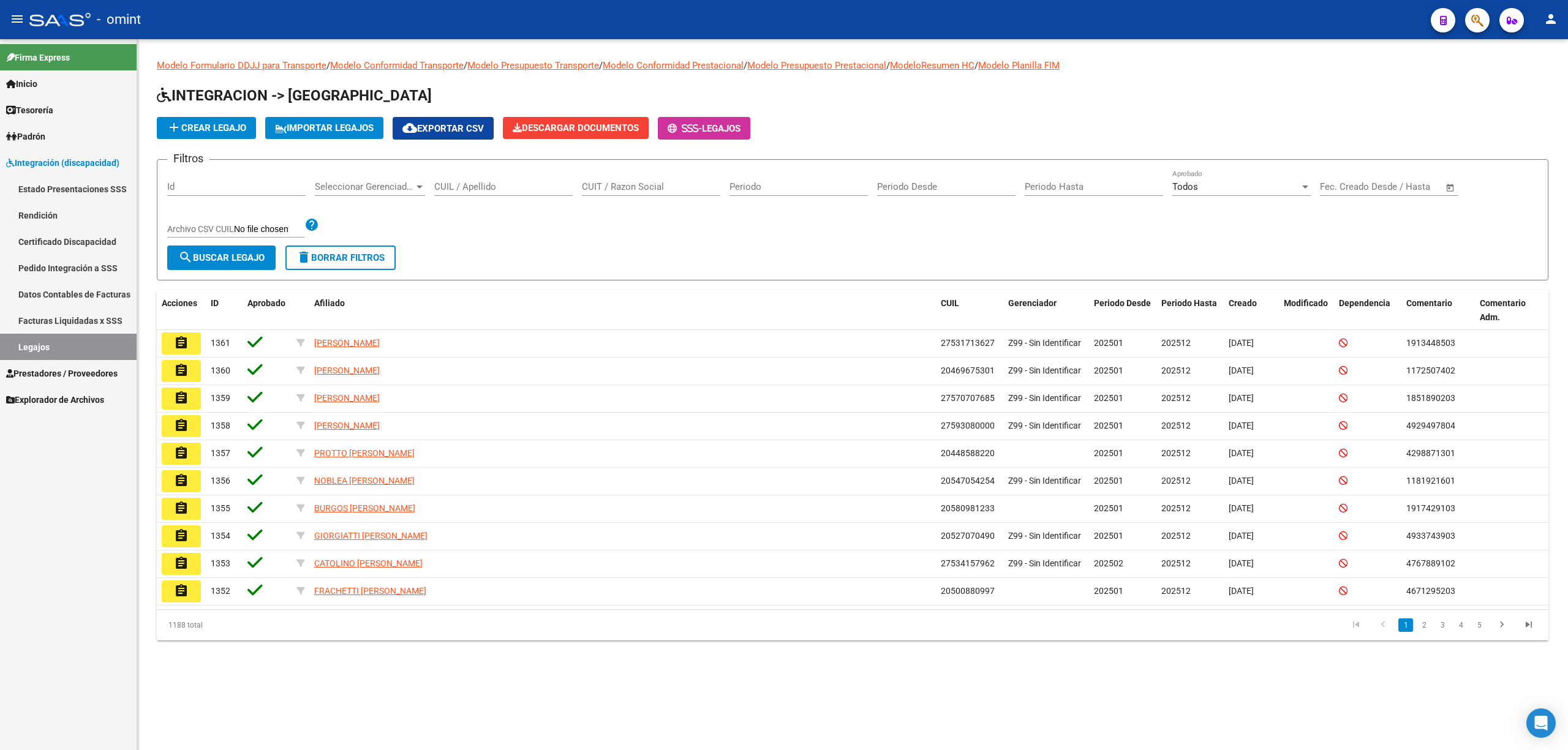
click at [489, 184] on input "CUIL / Apellido" at bounding box center [503, 187] width 138 height 11
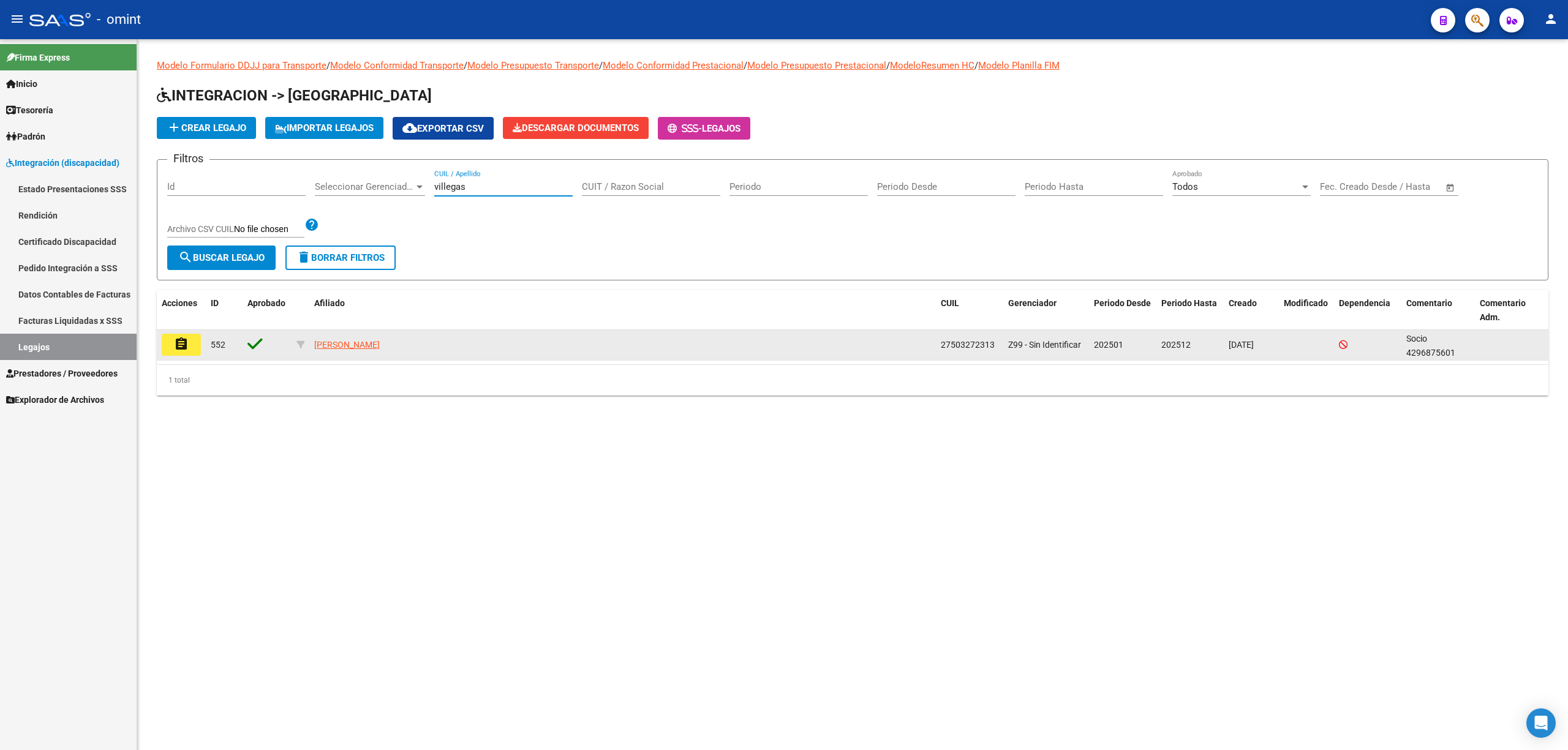
type input "villegas"
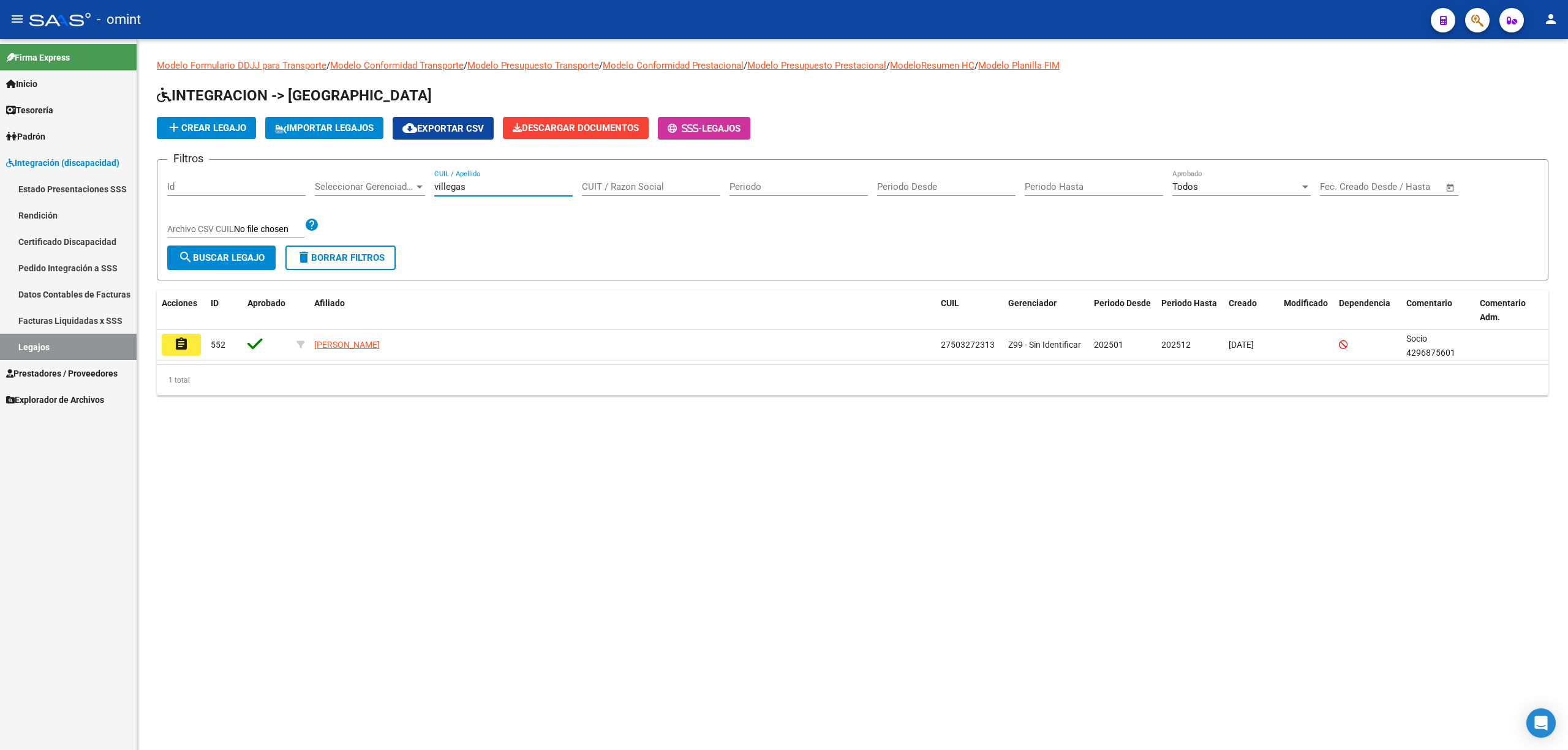
drag, startPoint x: 192, startPoint y: 339, endPoint x: 197, endPoint y: 350, distance: 12.1
click at [194, 339] on button "assignment" at bounding box center [181, 345] width 39 height 22
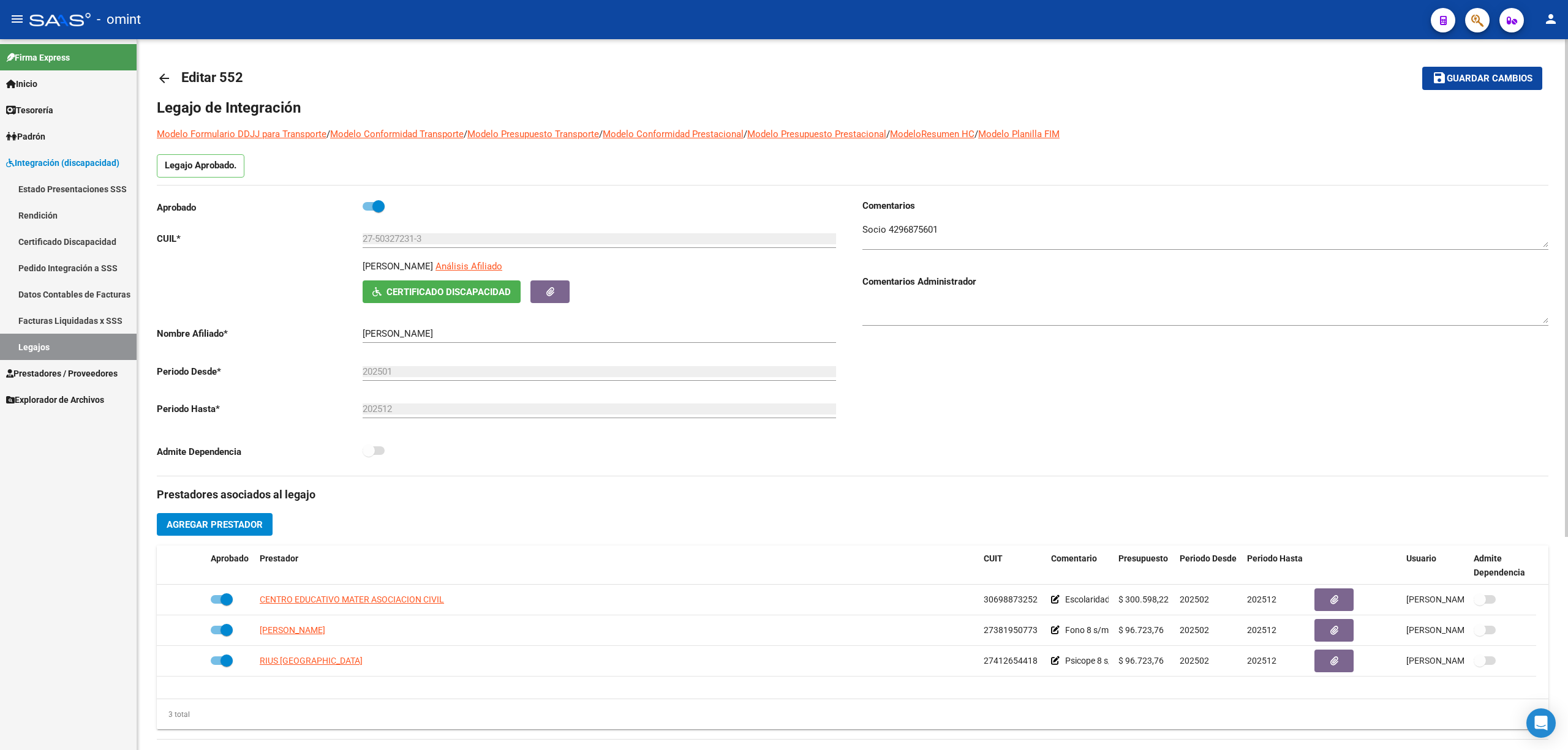
click at [911, 228] on textarea at bounding box center [1205, 235] width 686 height 24
click at [911, 232] on textarea at bounding box center [1205, 235] width 686 height 24
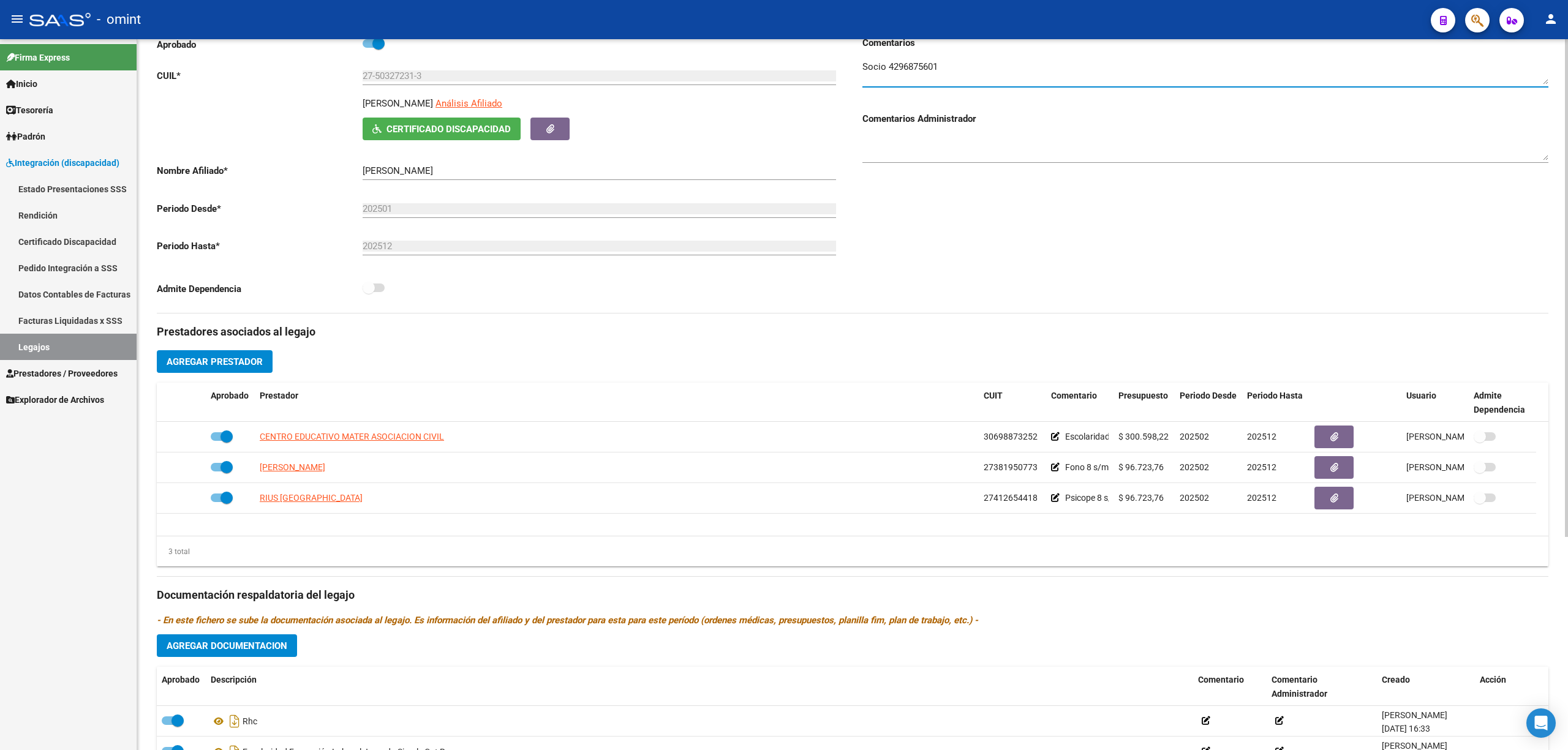
scroll to position [304, 0]
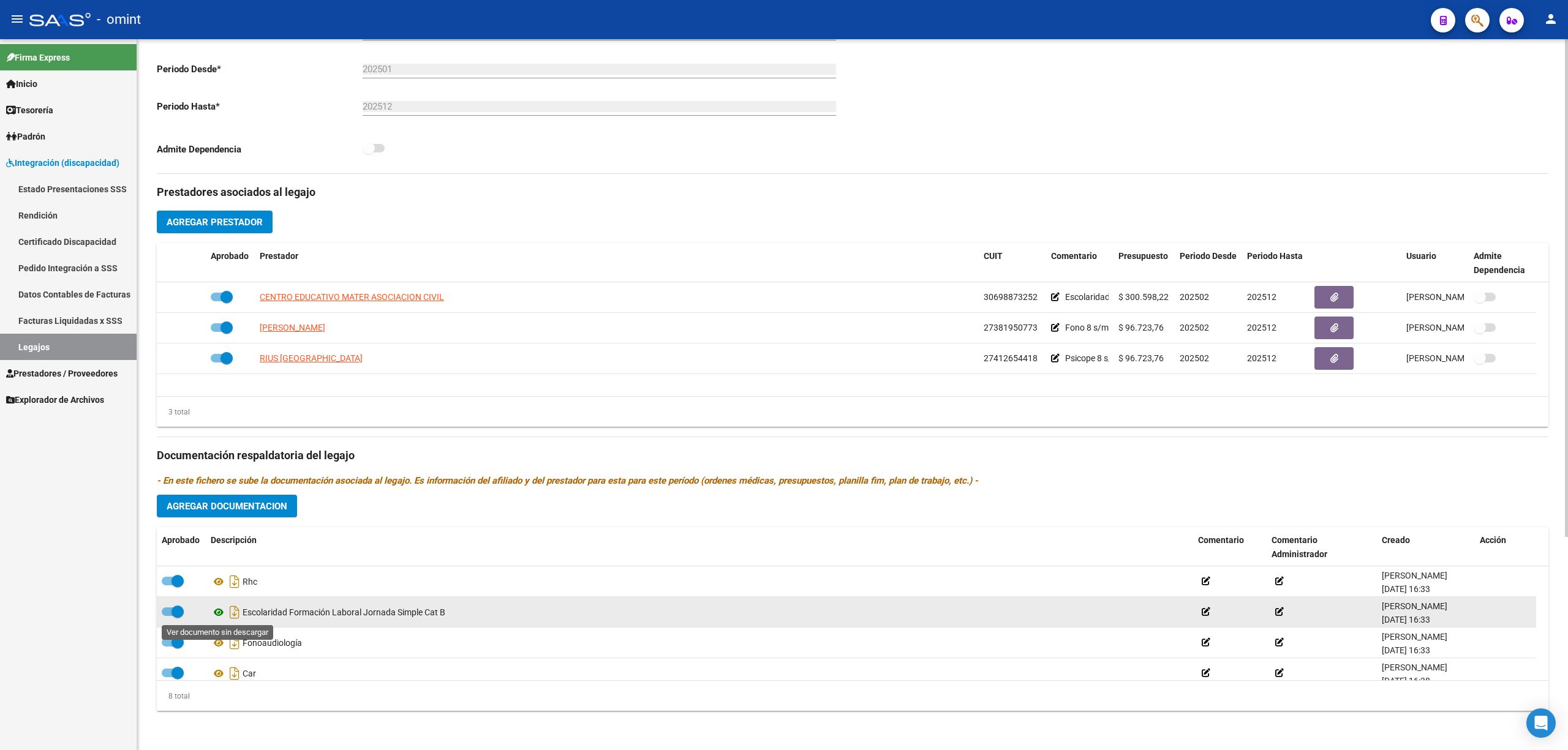
click at [217, 613] on icon at bounding box center [218, 612] width 16 height 14
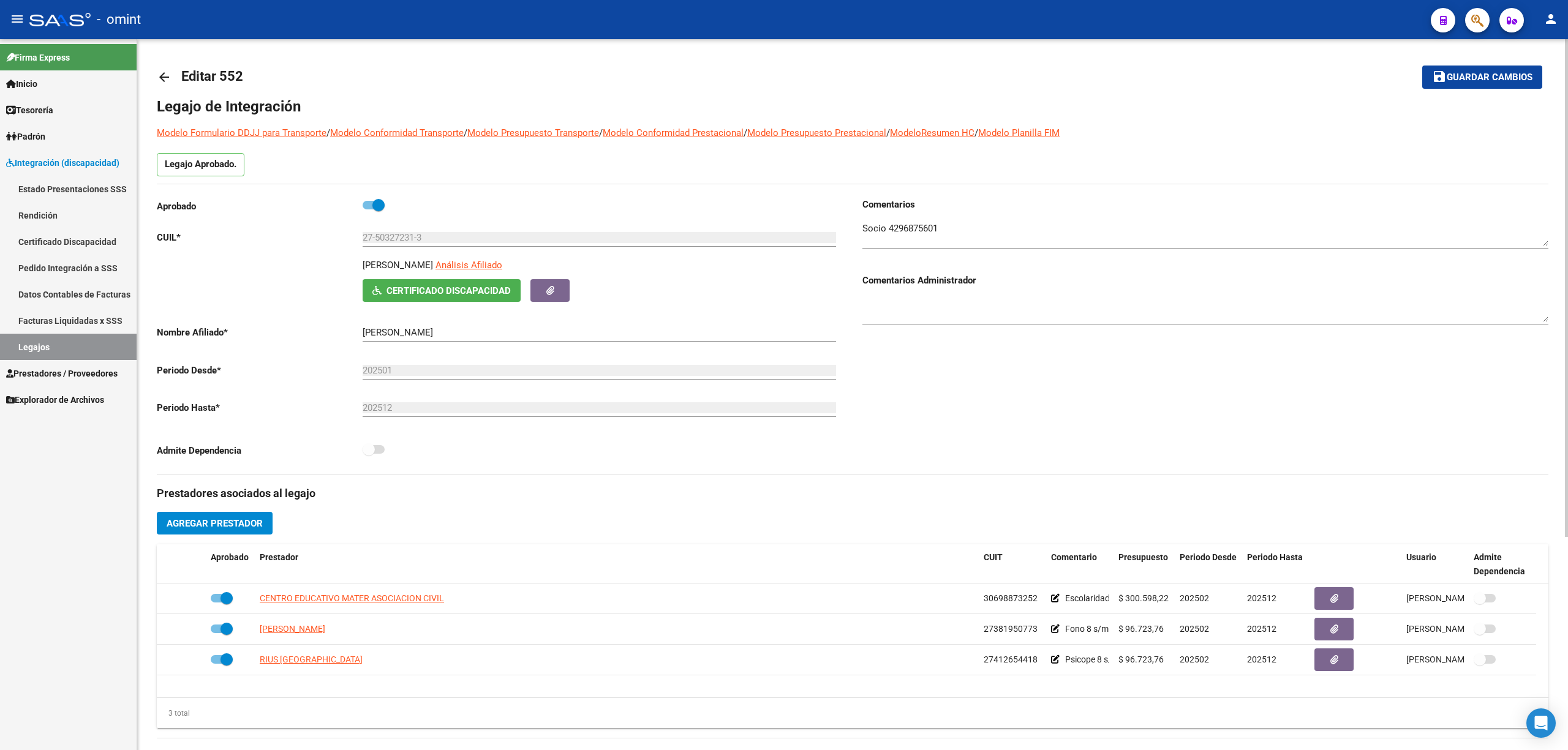
scroll to position [0, 0]
click at [155, 71] on div "arrow_back Editar 552 save Guardar cambios Legajo de Integración Modelo Formula…" at bounding box center [853, 546] width 1431 height 1013
click at [160, 78] on mat-icon "arrow_back" at bounding box center [164, 78] width 14 height 14
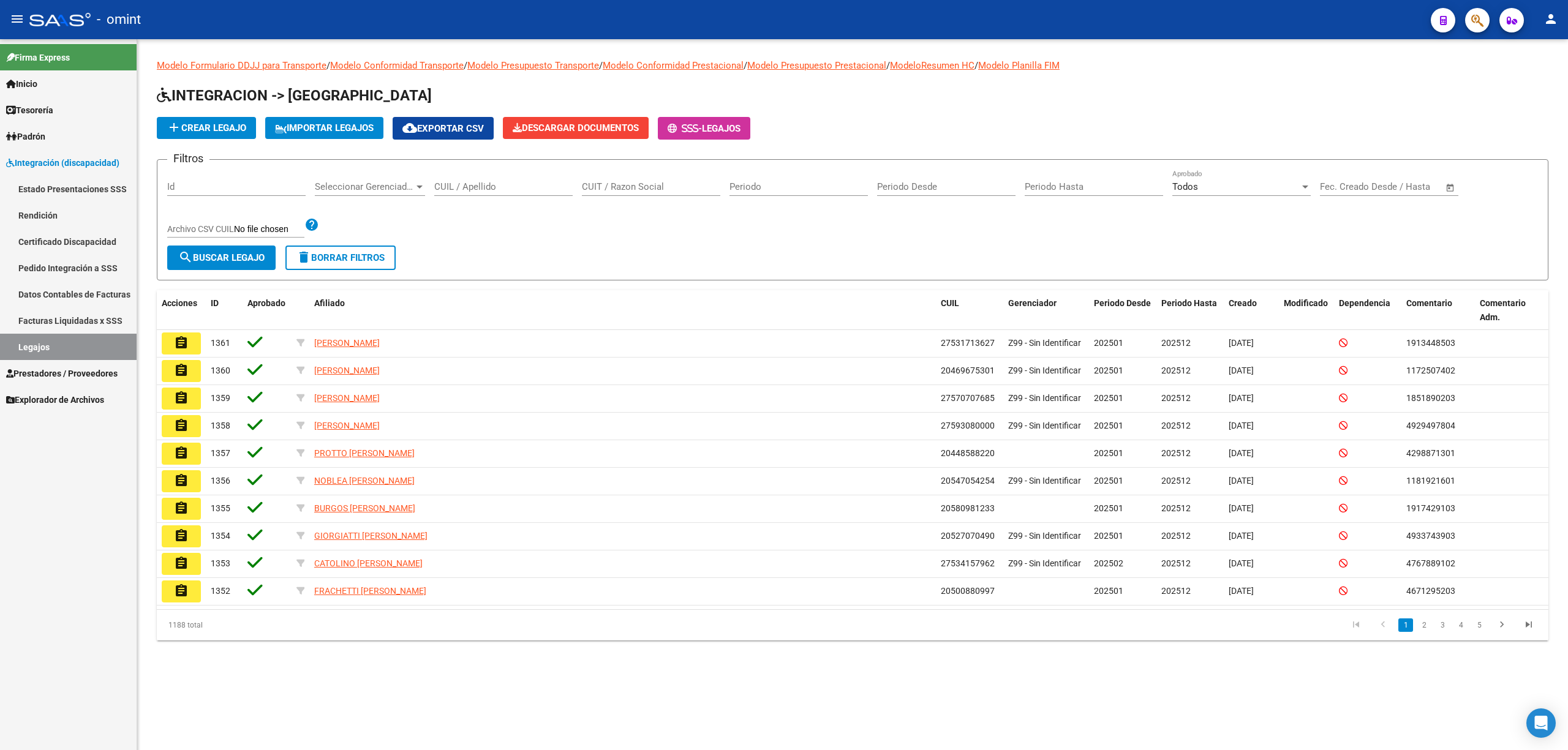
click at [648, 187] on input "CUIT / Razon Social" at bounding box center [651, 187] width 138 height 11
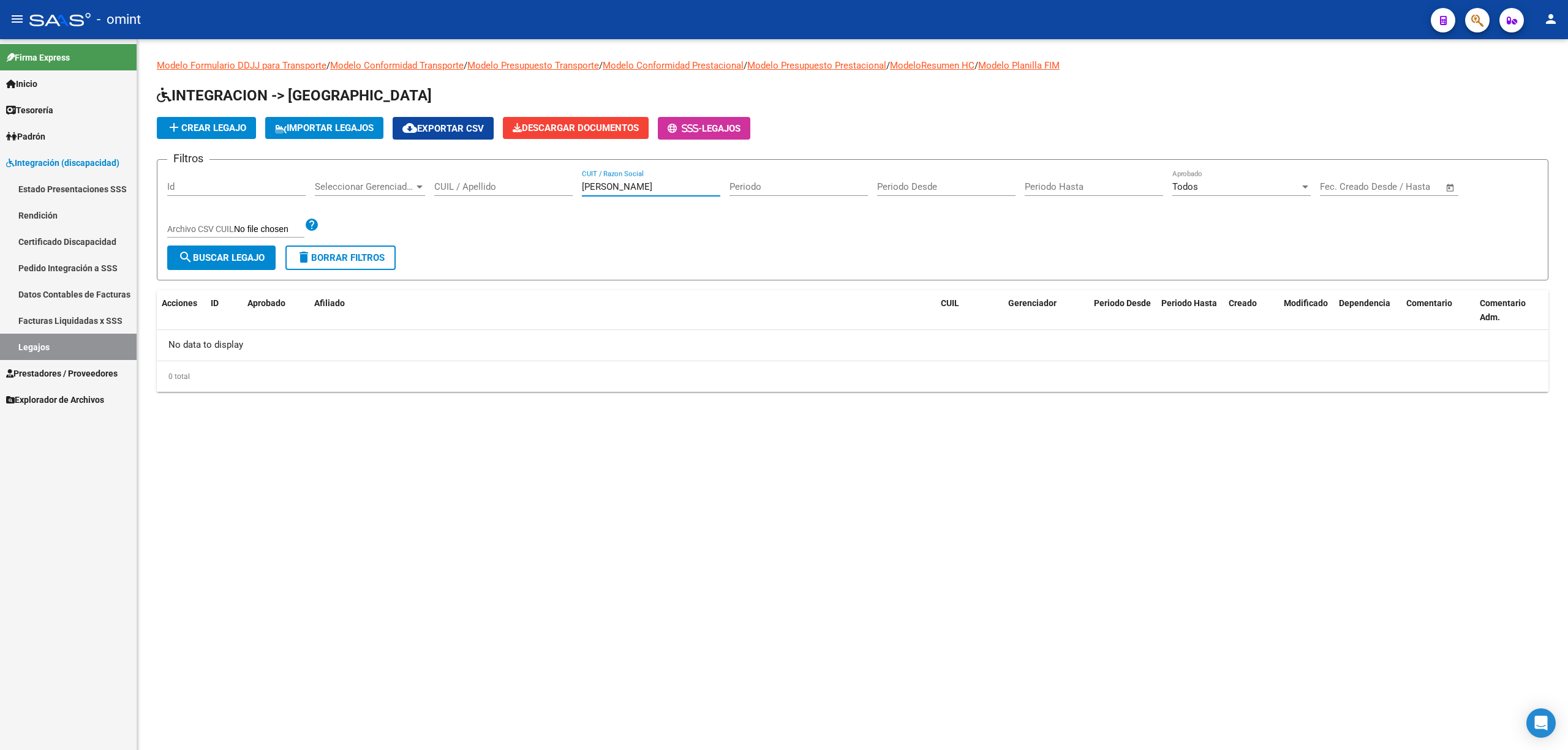
drag, startPoint x: 633, startPoint y: 182, endPoint x: 491, endPoint y: 180, distance: 142.0
click at [491, 180] on div "Filtros Id Seleccionar Gerenciador Seleccionar Gerenciador CUIL / Apellido vill…" at bounding box center [852, 207] width 1371 height 76
type input "villegas"
drag, startPoint x: 645, startPoint y: 186, endPoint x: 474, endPoint y: 184, distance: 171.0
click at [475, 184] on div "Filtros Id Seleccionar Gerenciador Seleccionar Gerenciador CUIL / Apellido vill…" at bounding box center [852, 207] width 1371 height 76
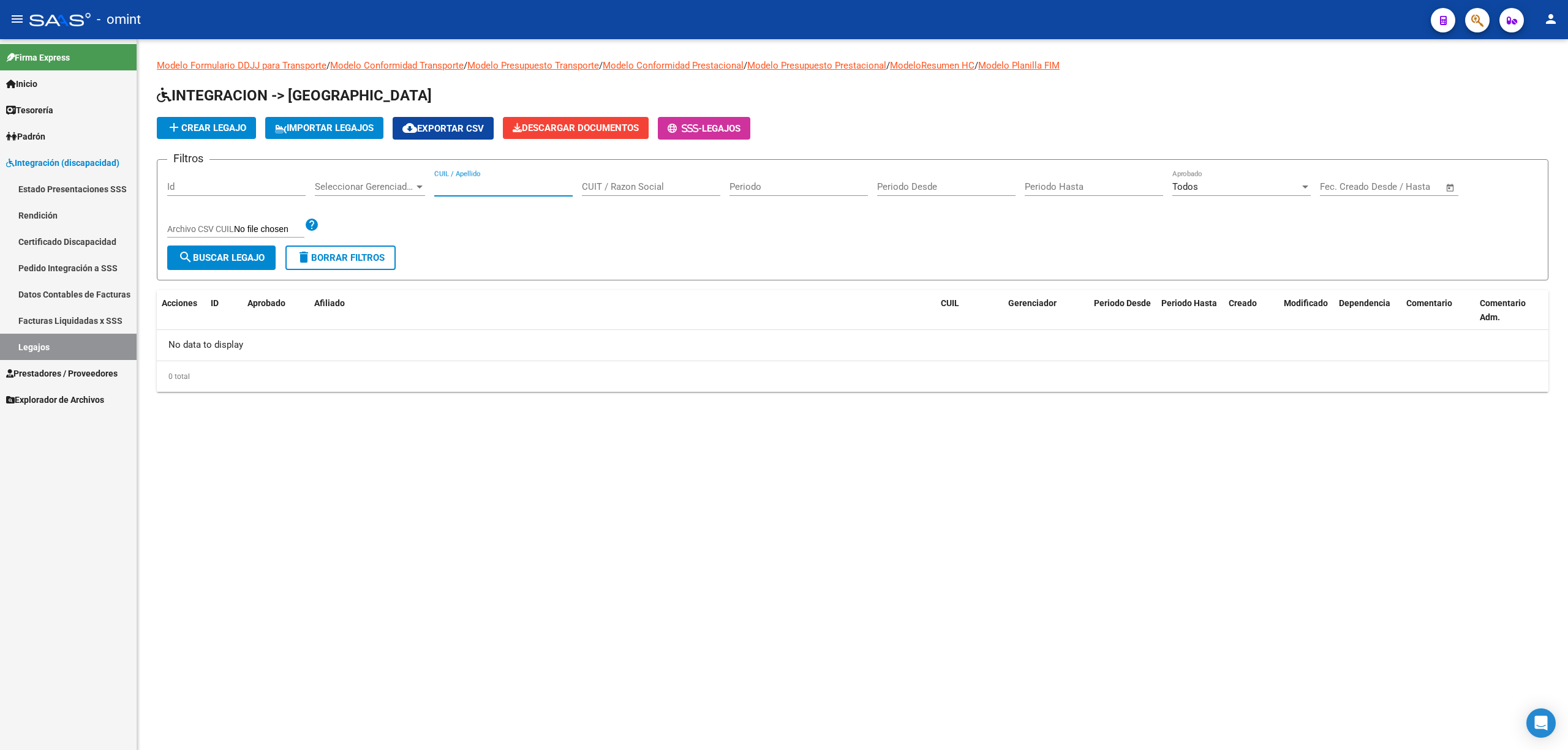
click at [479, 184] on input "CUIL / Apellido" at bounding box center [503, 187] width 138 height 11
click at [483, 187] on input "villas" at bounding box center [503, 187] width 138 height 11
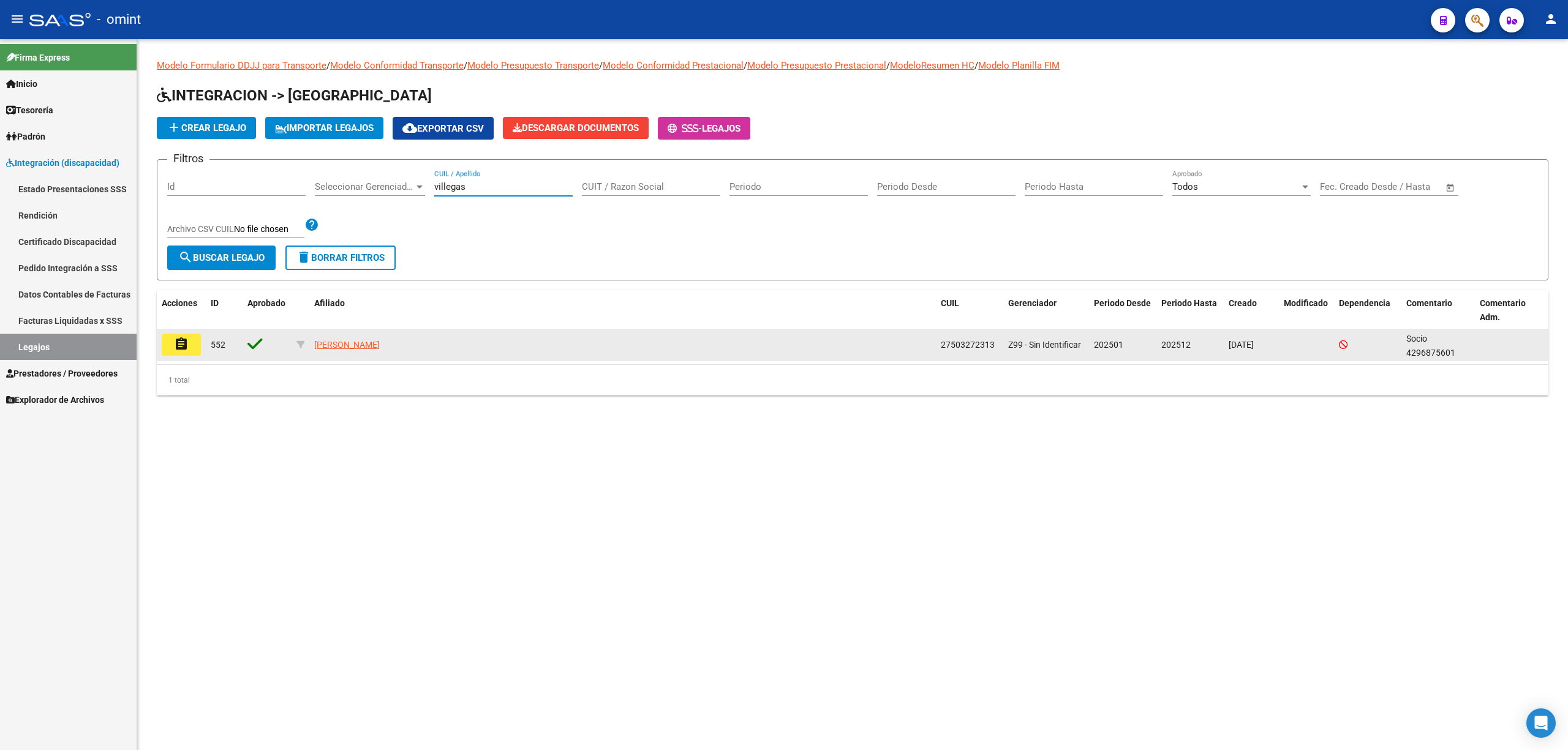
type input "villegas"
click at [169, 350] on button "assignment" at bounding box center [181, 345] width 39 height 22
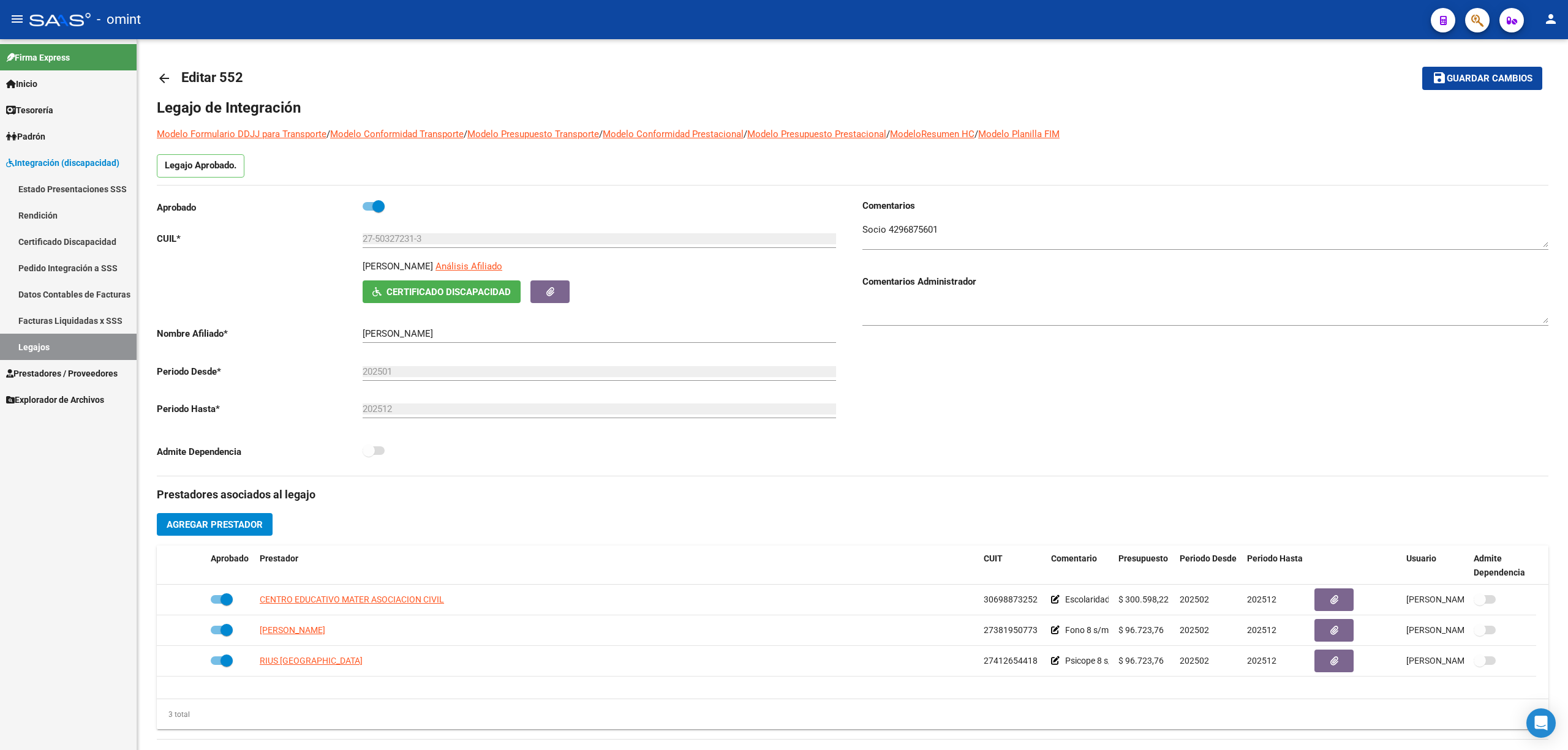
click at [66, 160] on span "Integración (discapacidad)" at bounding box center [62, 163] width 113 height 14
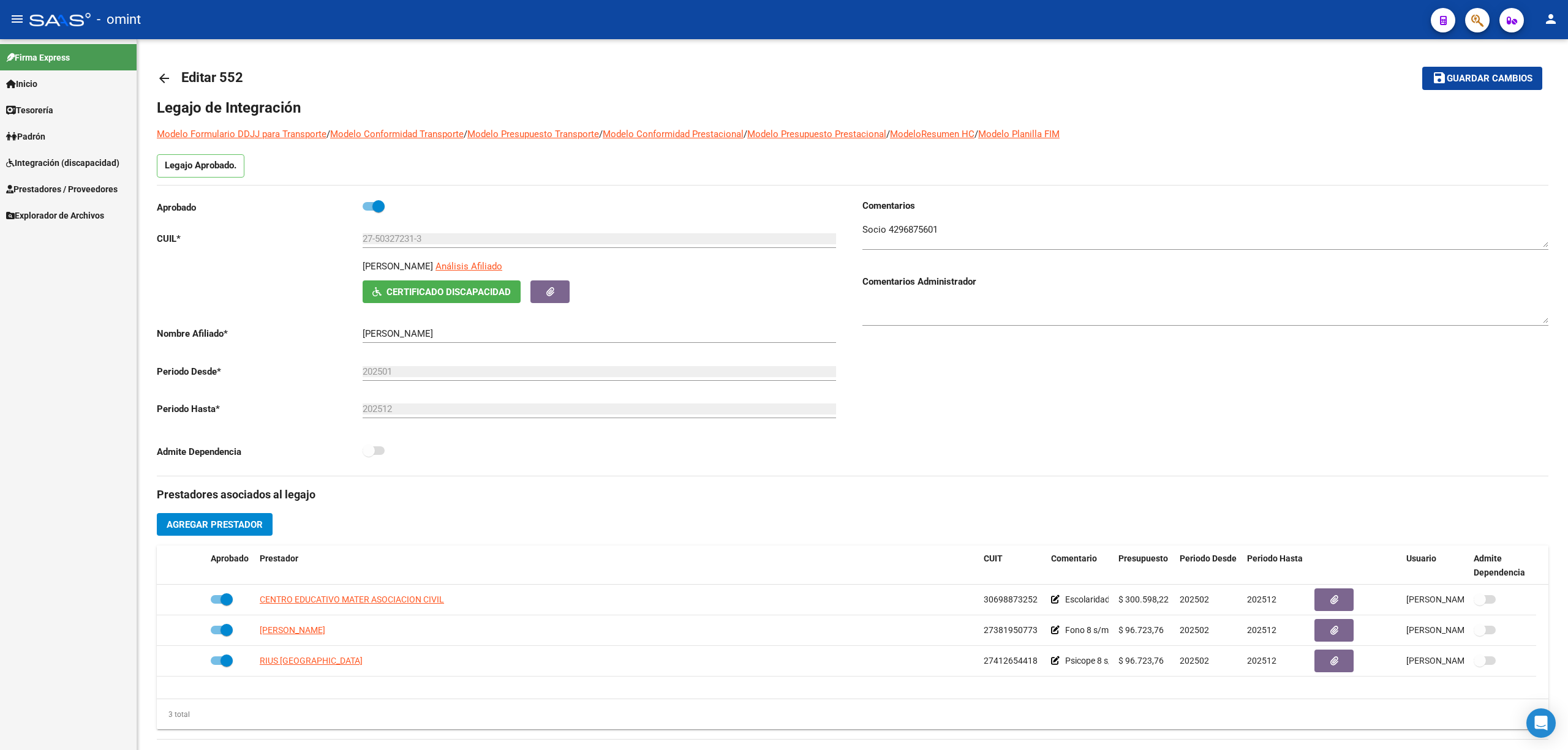
click at [62, 188] on span "Prestadores / Proveedores" at bounding box center [62, 189] width 112 height 14
drag, startPoint x: 152, startPoint y: 74, endPoint x: 185, endPoint y: 84, distance: 34.5
click at [158, 74] on div "arrow_back Editar 552 save Guardar cambios Legajo de Integración Modelo Formula…" at bounding box center [853, 546] width 1431 height 1013
click at [159, 79] on mat-icon "arrow_back" at bounding box center [164, 78] width 14 height 14
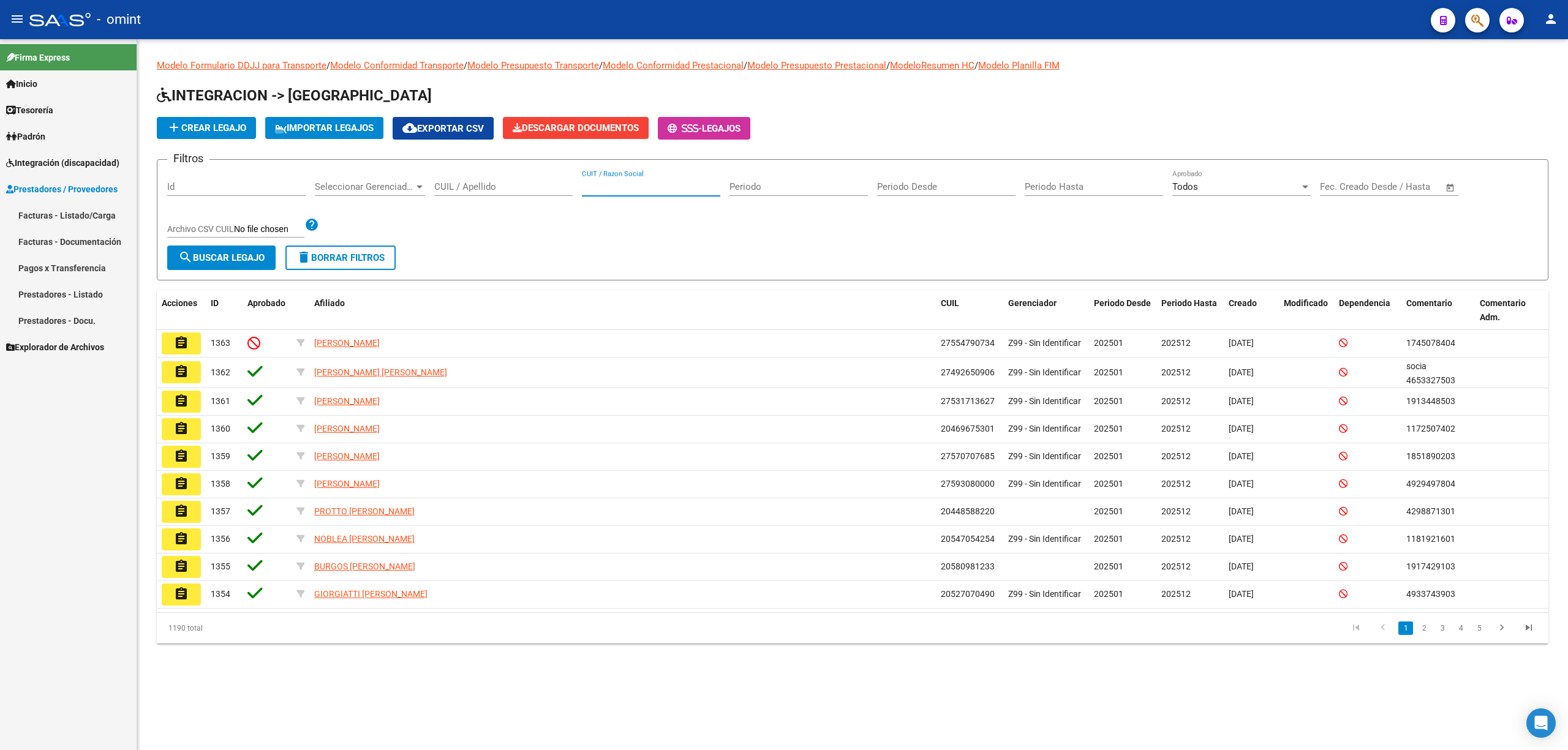
click at [626, 191] on input "CUIT / Razon Social" at bounding box center [651, 187] width 138 height 11
click at [507, 185] on input "CUIL / Apellido" at bounding box center [503, 187] width 138 height 11
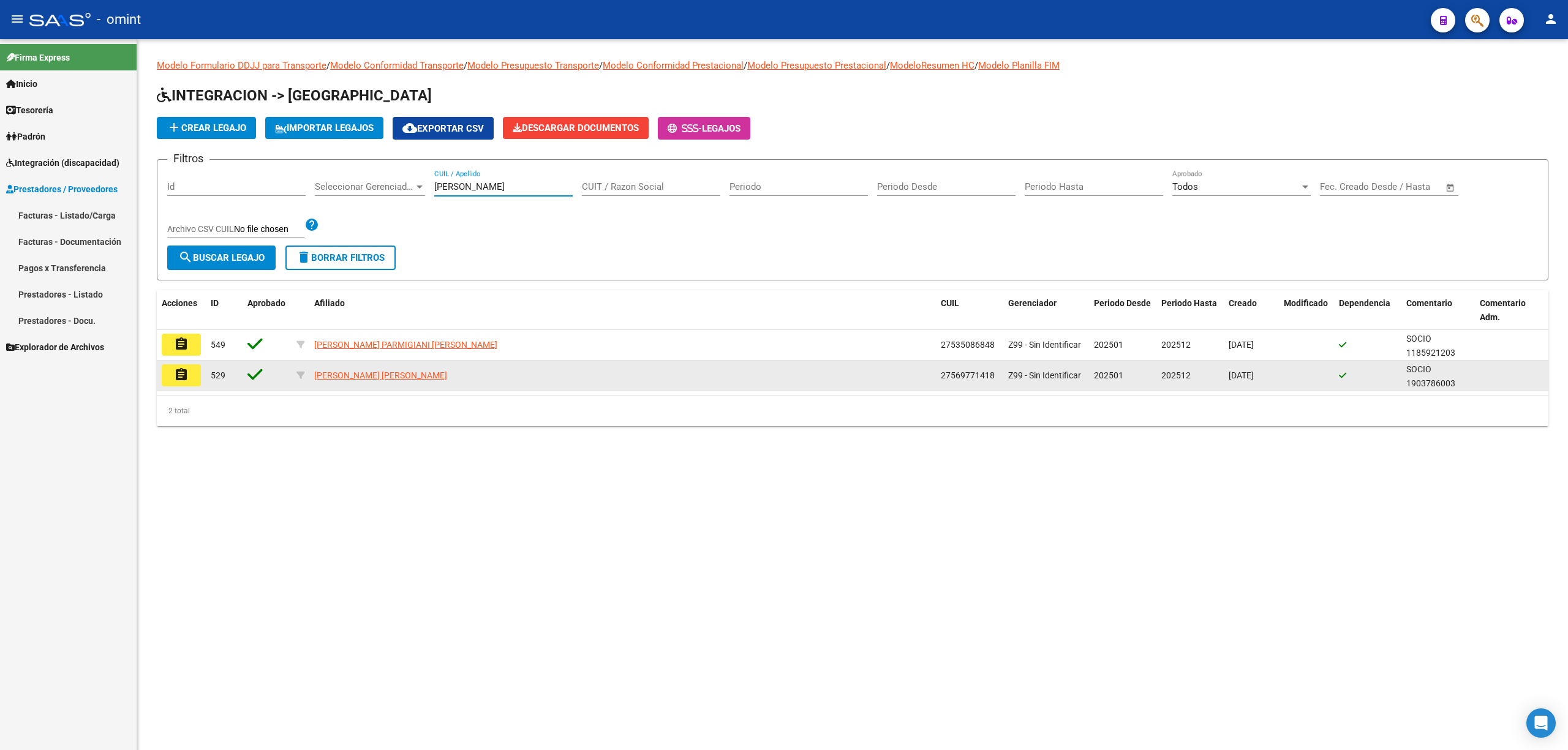
type input "moralez"
click at [181, 378] on mat-icon "assignment" at bounding box center [181, 374] width 14 height 14
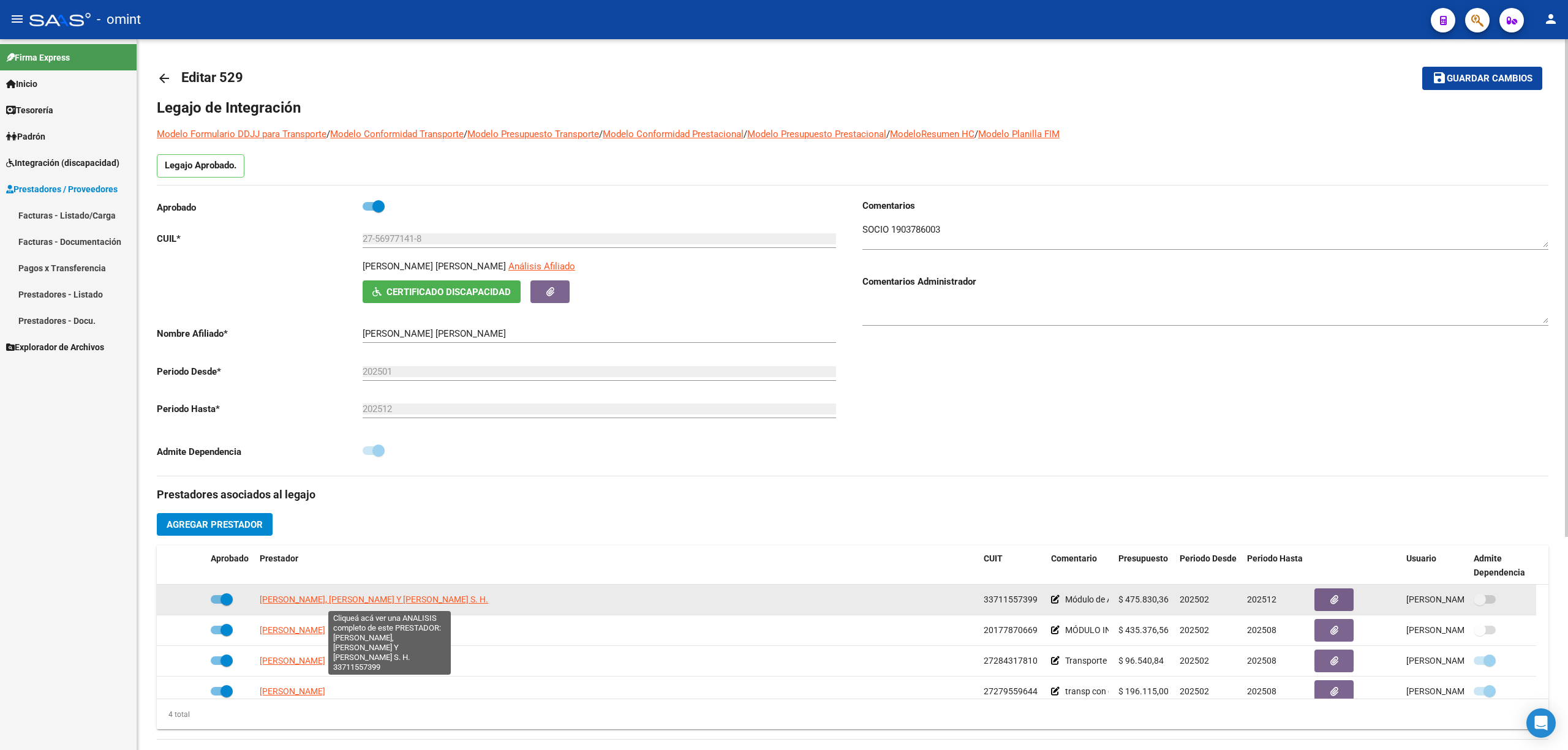
click at [415, 600] on span "MARCELA CASTRO, ROSANA MEZZAVILLA Y PAOLA NAVALON S. H." at bounding box center [374, 599] width 229 height 10
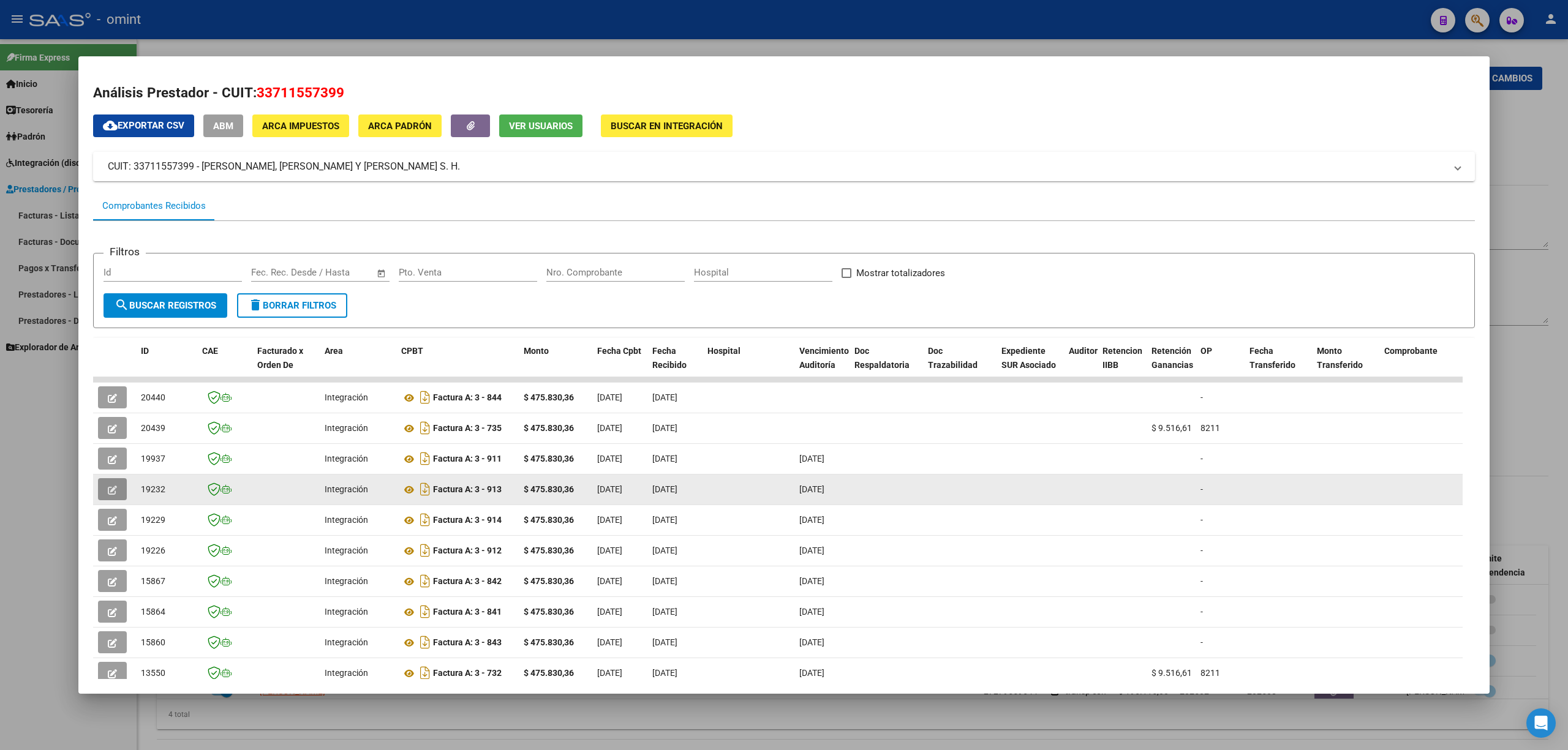
click at [104, 489] on button "button" at bounding box center [112, 489] width 29 height 22
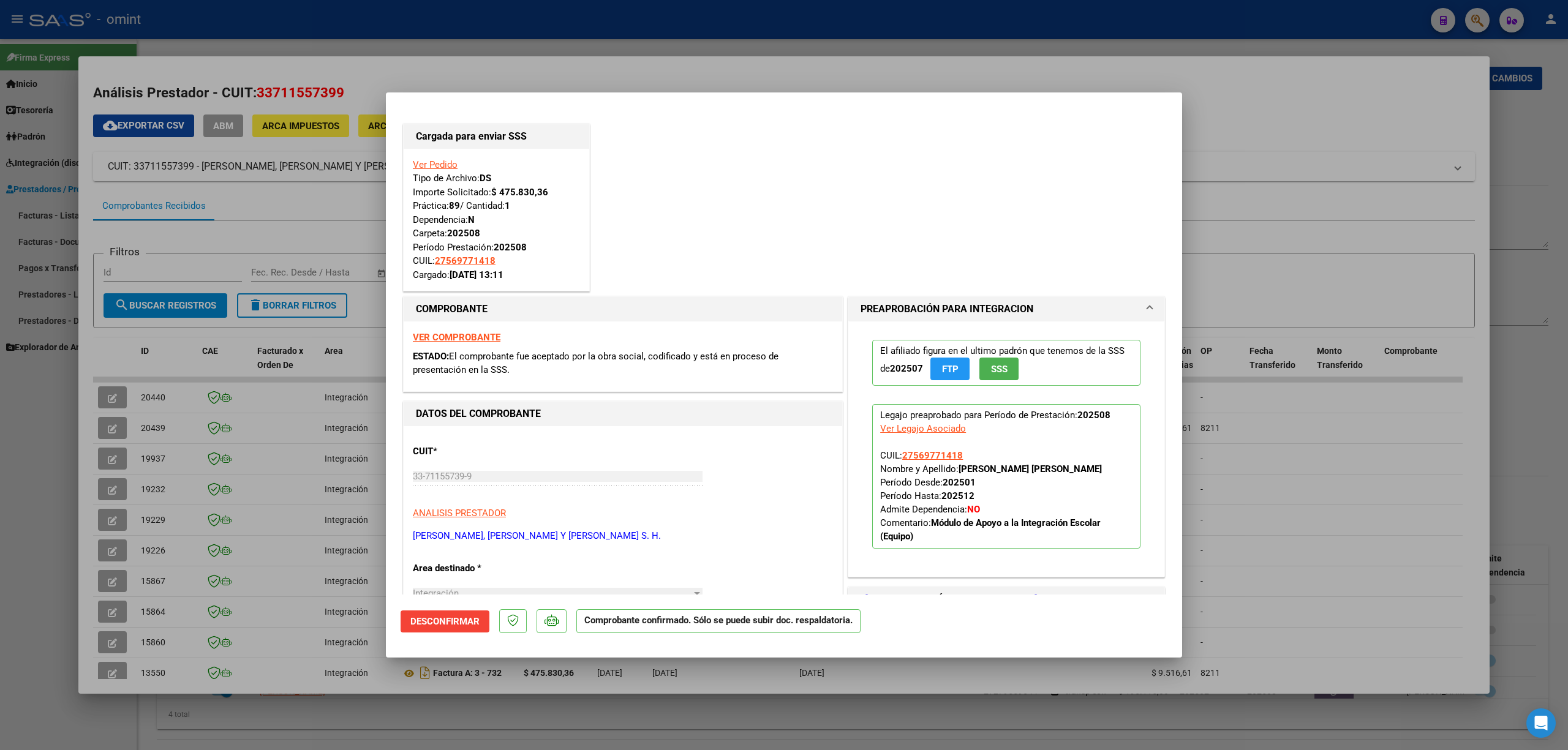
click at [562, 68] on div at bounding box center [784, 375] width 1568 height 750
type input "$ 0,00"
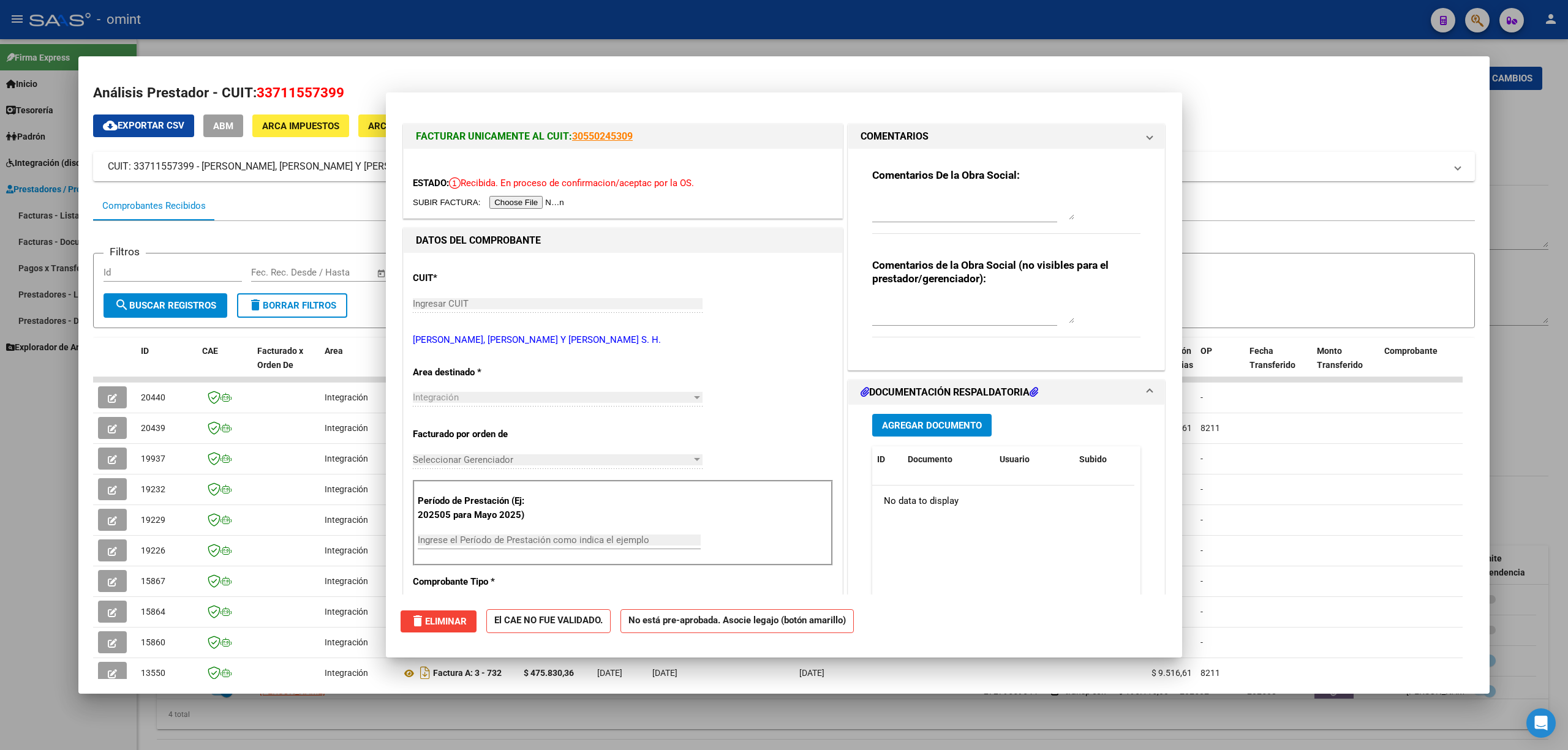
click at [572, 30] on div at bounding box center [784, 375] width 1568 height 750
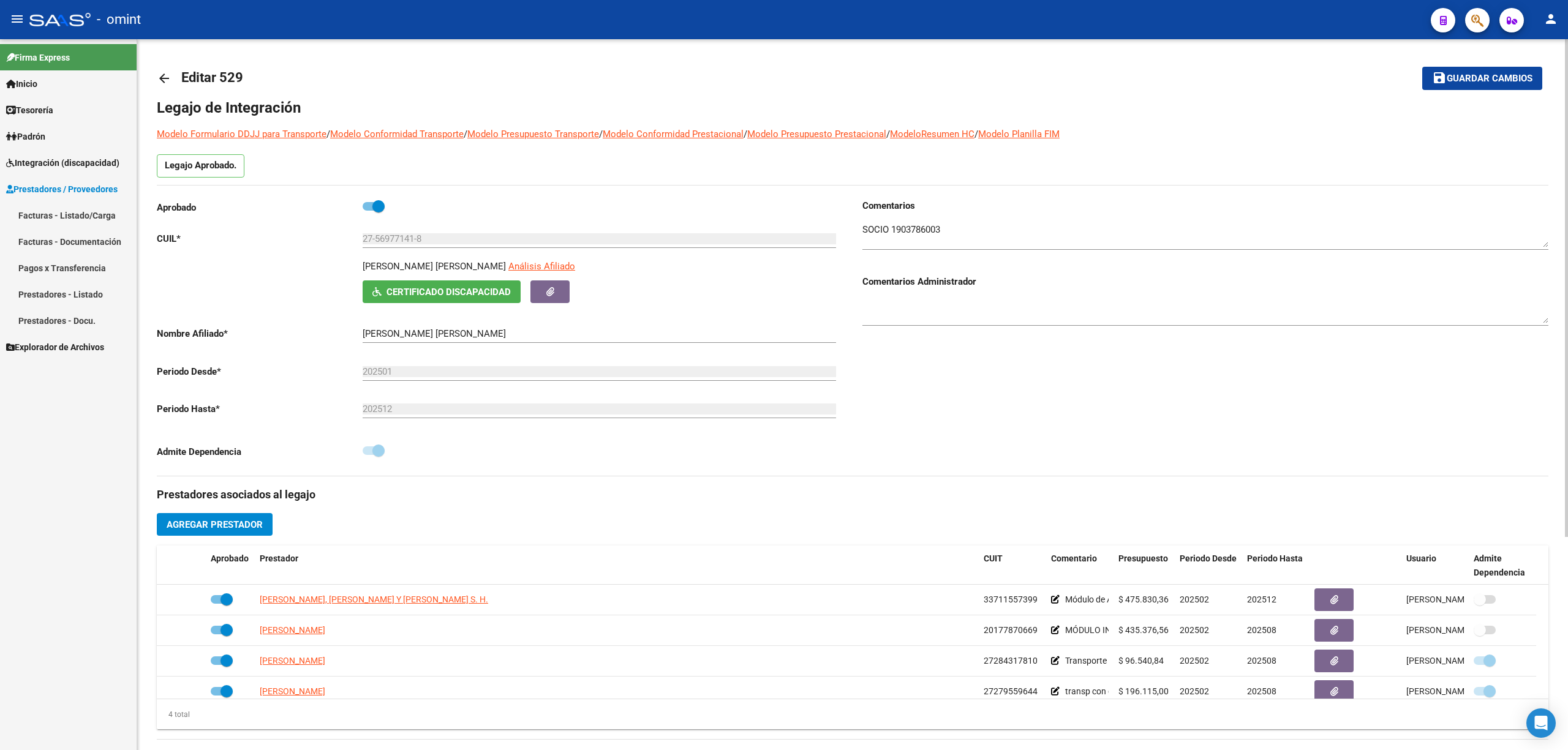
click at [155, 72] on div "arrow_back Editar 529 save Guardar cambios Legajo de Integración Modelo Formula…" at bounding box center [853, 546] width 1431 height 1013
click at [166, 76] on mat-icon "arrow_back" at bounding box center [164, 78] width 14 height 14
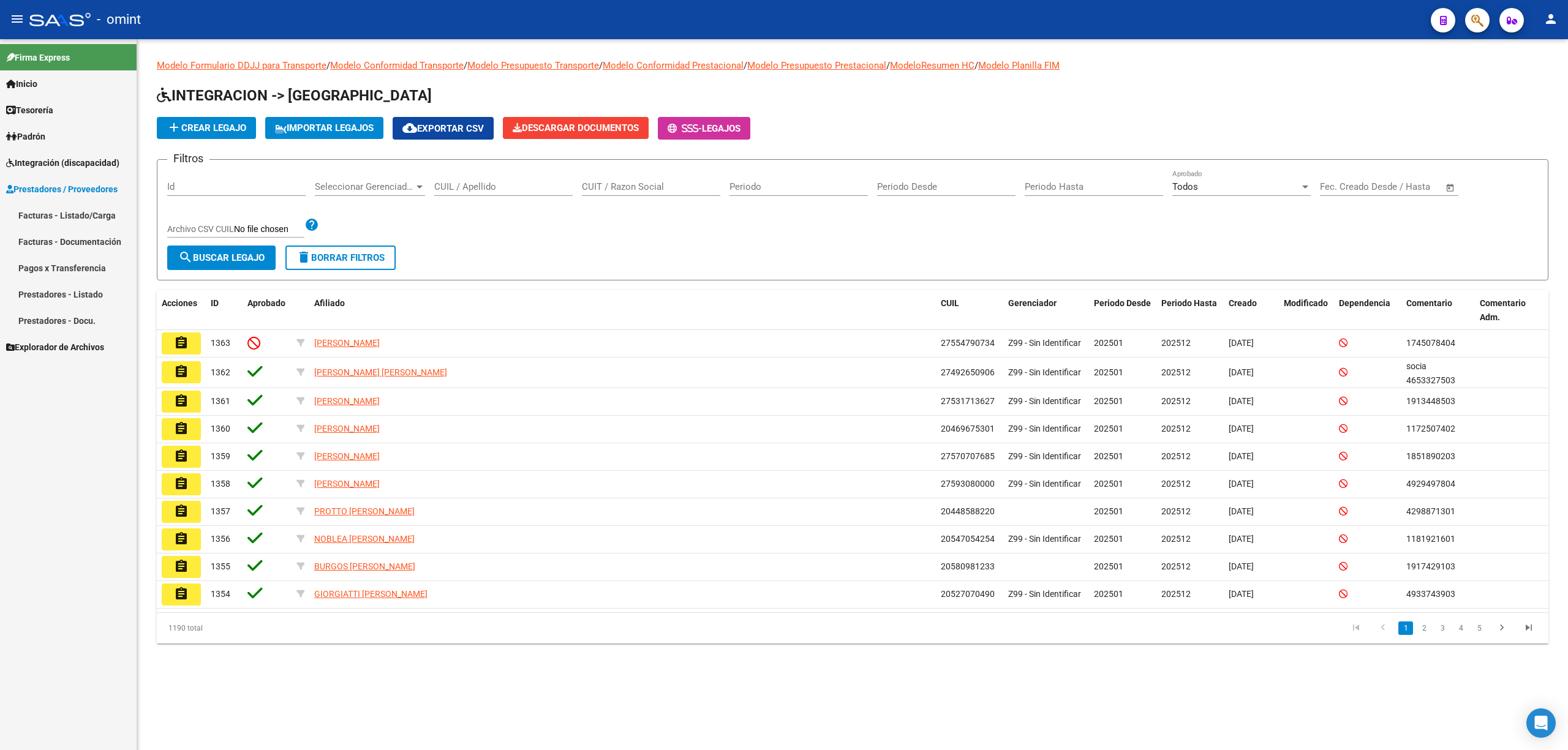
click at [511, 180] on div "CUIL / Apellido" at bounding box center [503, 182] width 138 height 27
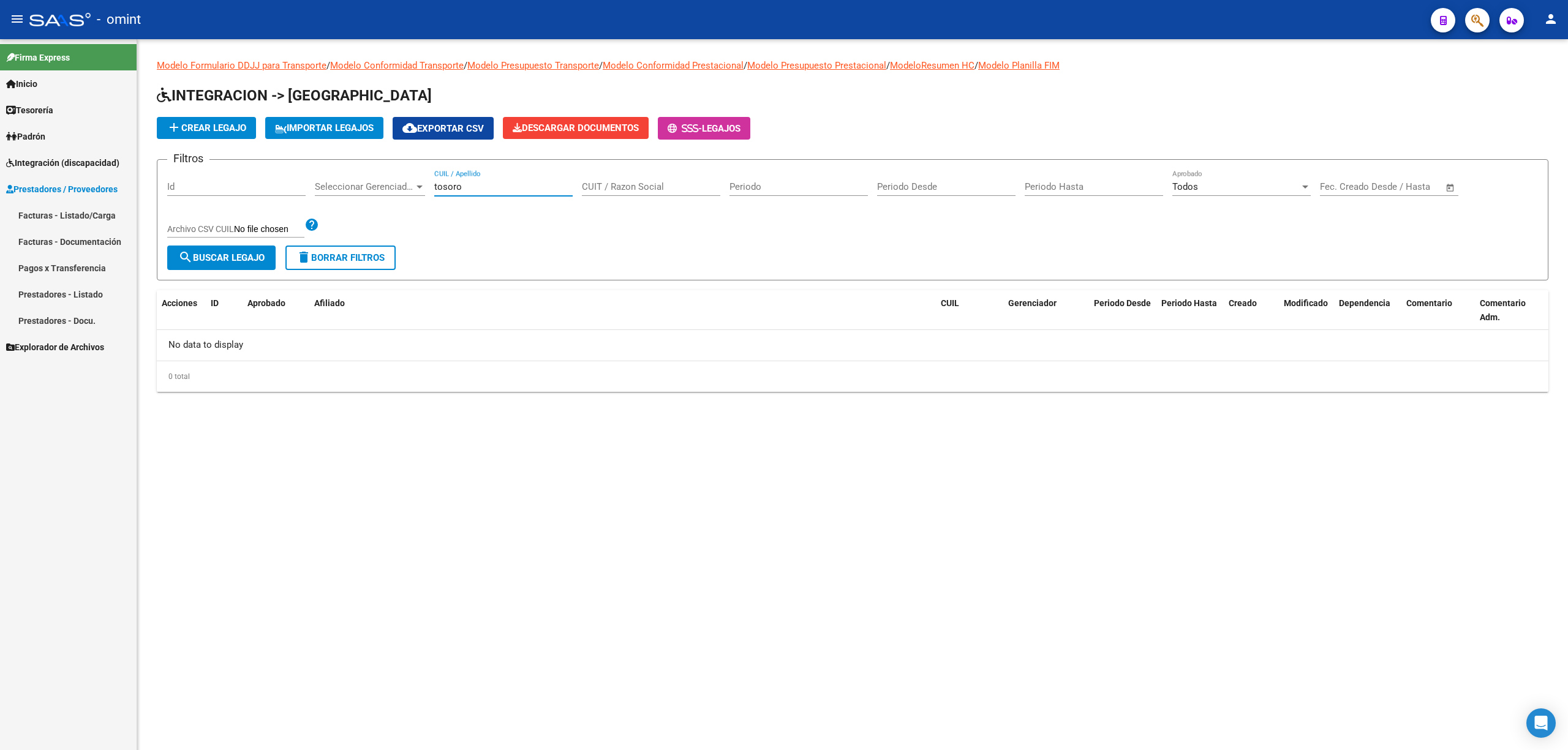
type input "tosoro"
click at [343, 258] on span "delete Borrar Filtros" at bounding box center [340, 257] width 88 height 11
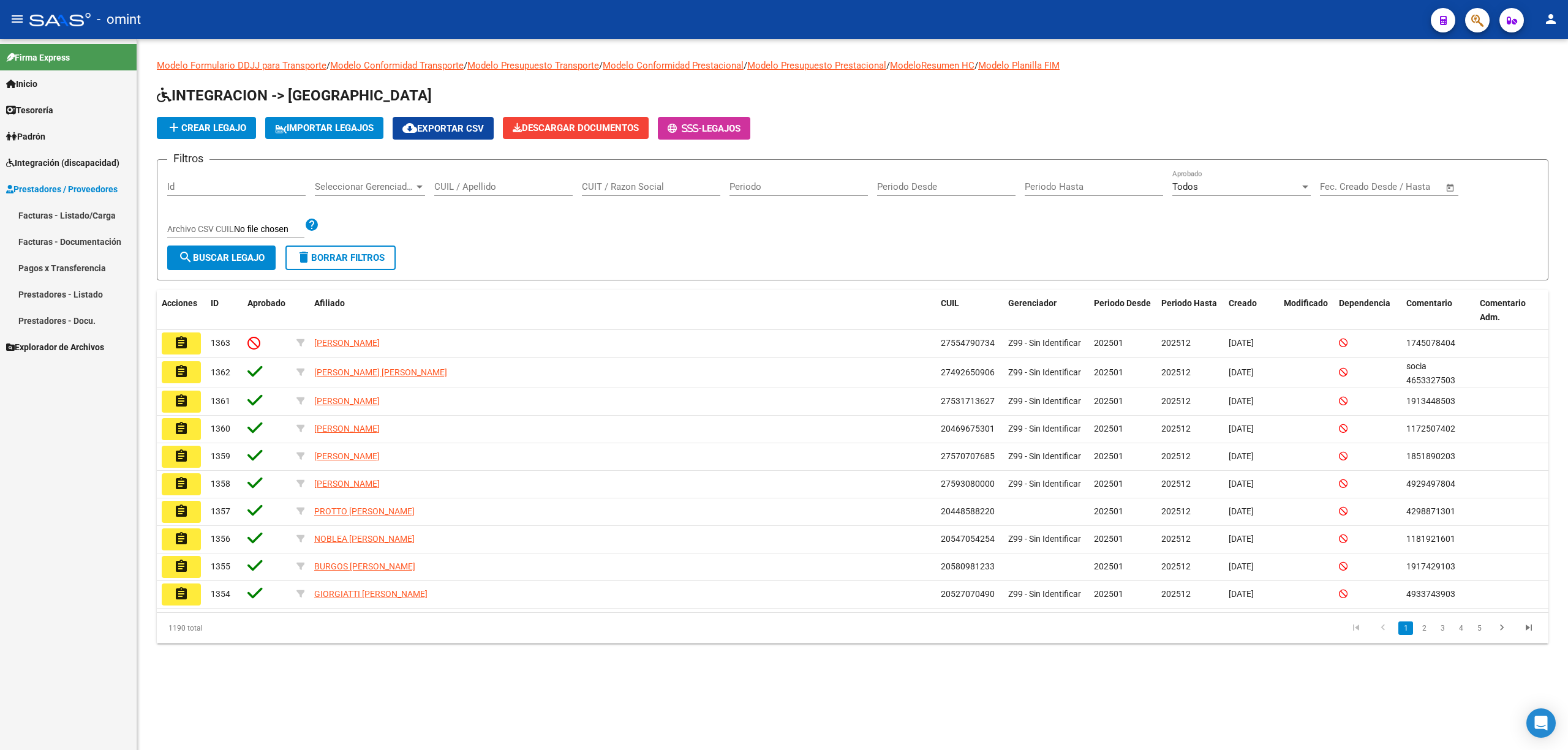
click at [500, 188] on input "CUIL / Apellido" at bounding box center [503, 187] width 138 height 11
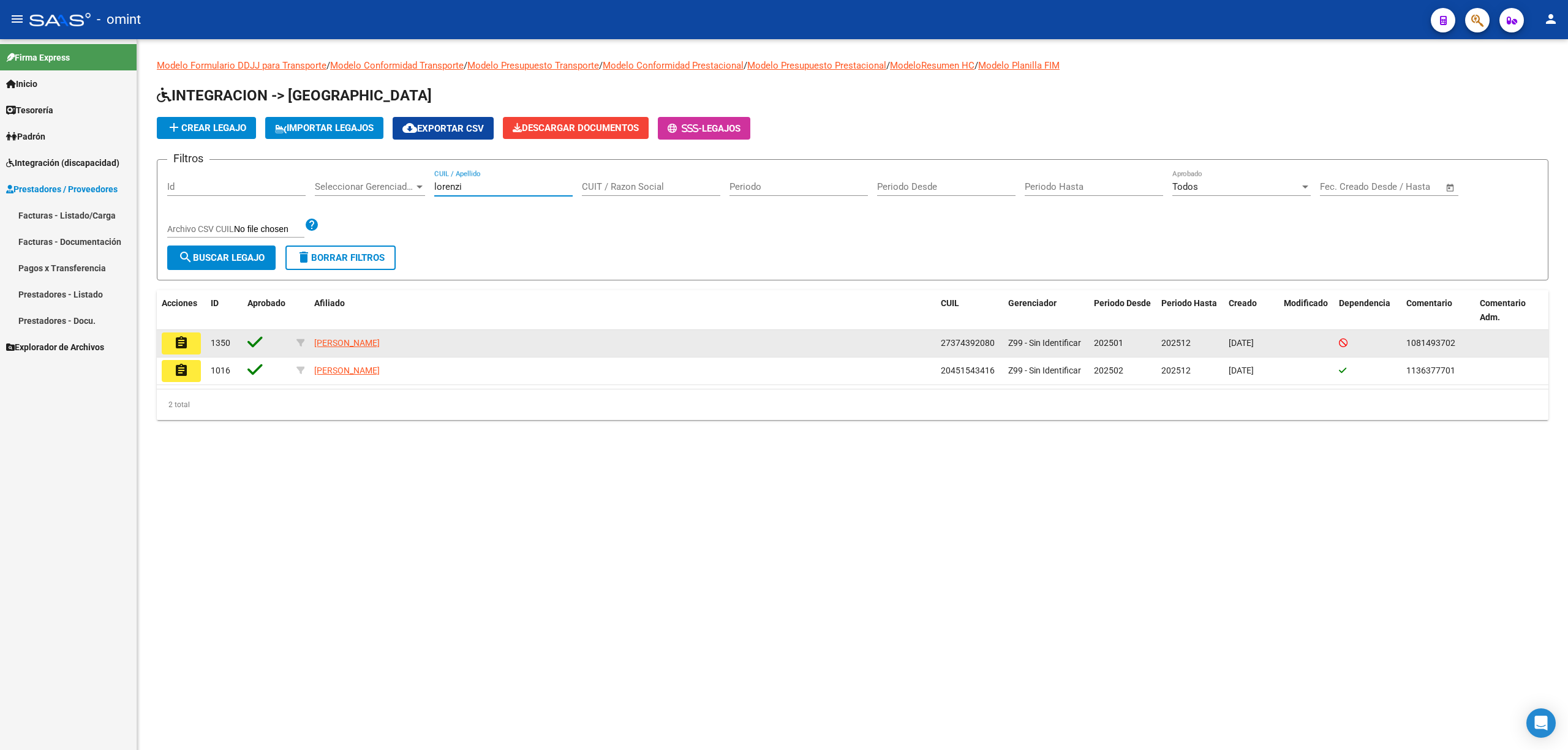
type input "lorenzi"
click at [170, 353] on button "assignment" at bounding box center [181, 343] width 39 height 22
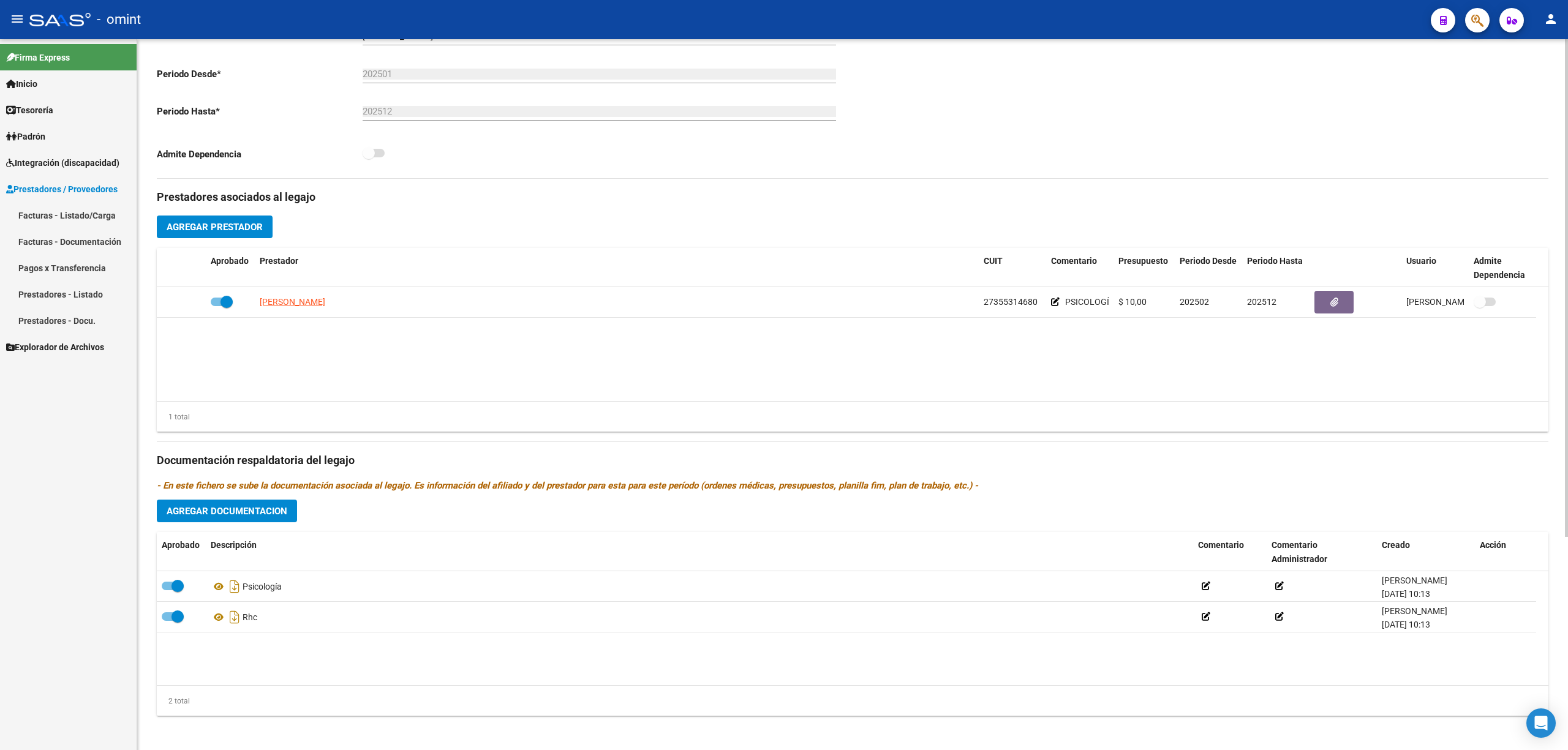
scroll to position [304, 0]
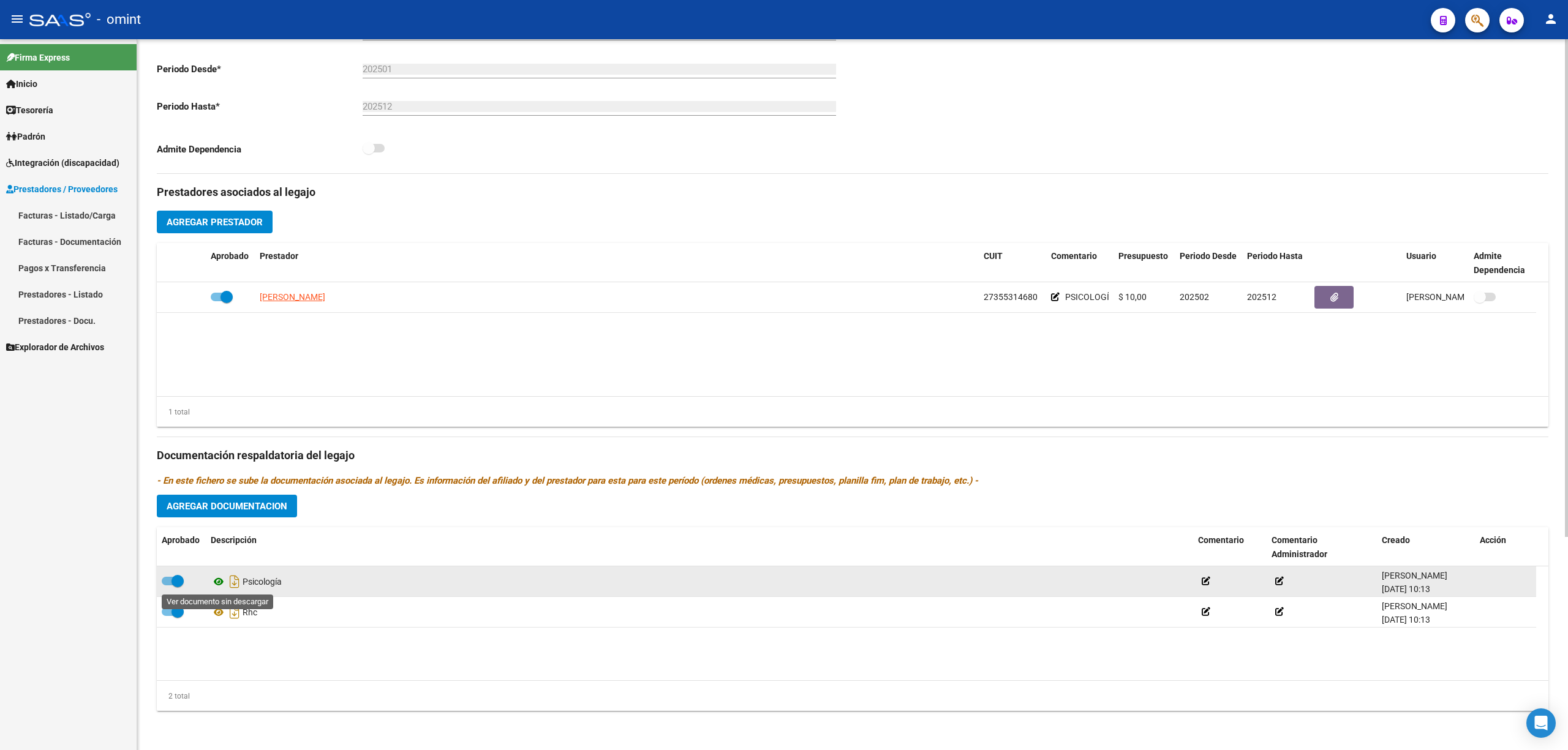
click at [216, 586] on icon at bounding box center [218, 581] width 16 height 14
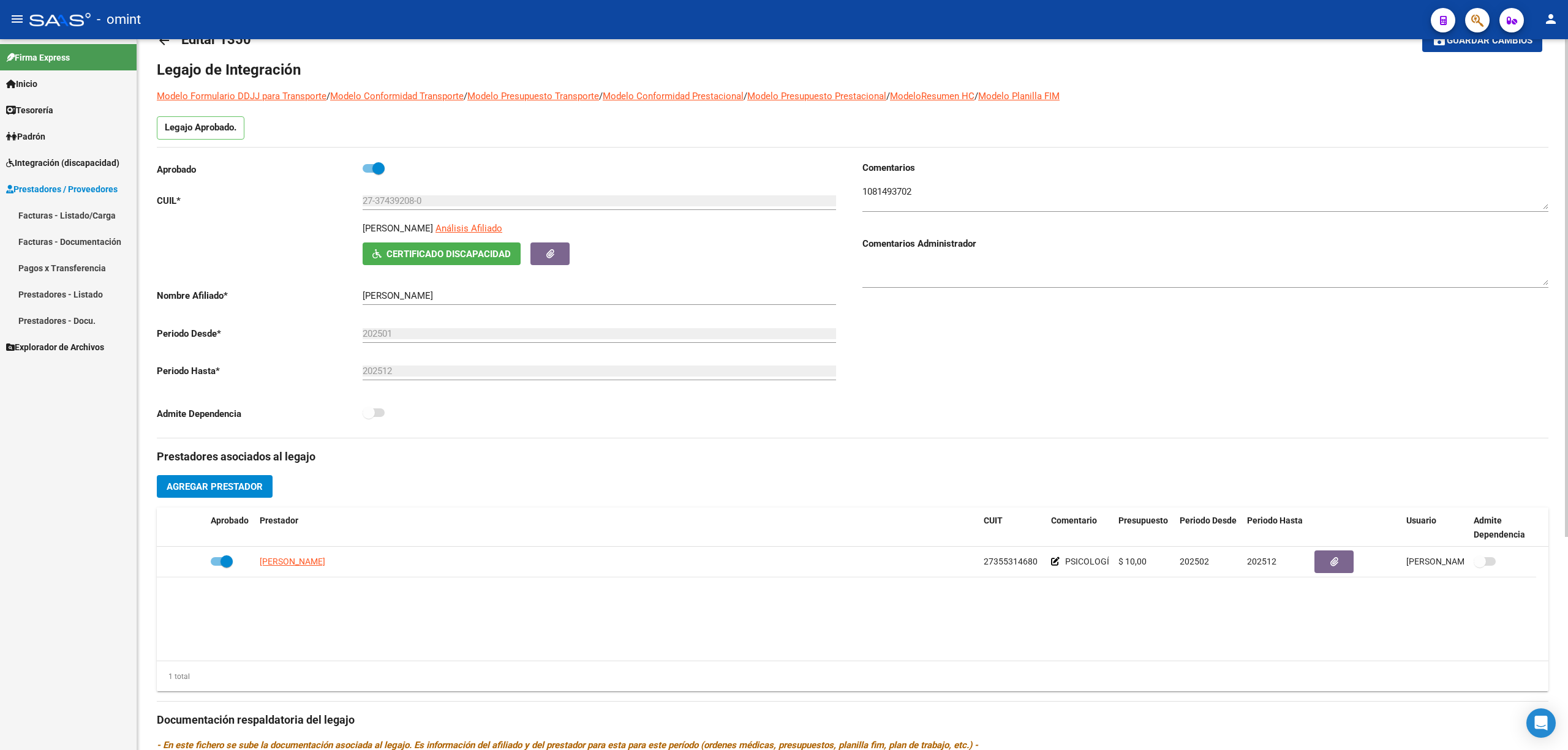
scroll to position [0, 0]
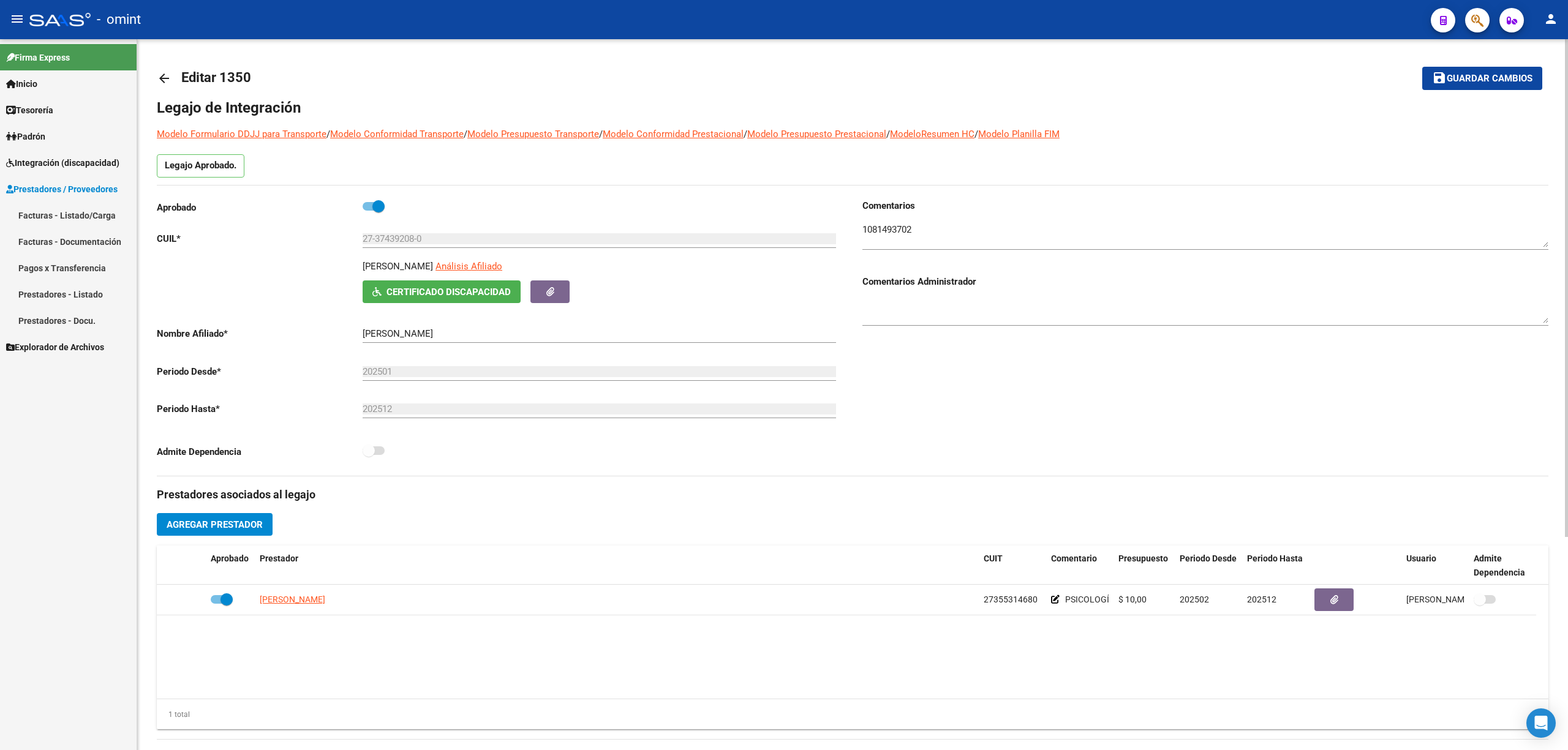
click at [897, 224] on textarea at bounding box center [1205, 235] width 686 height 24
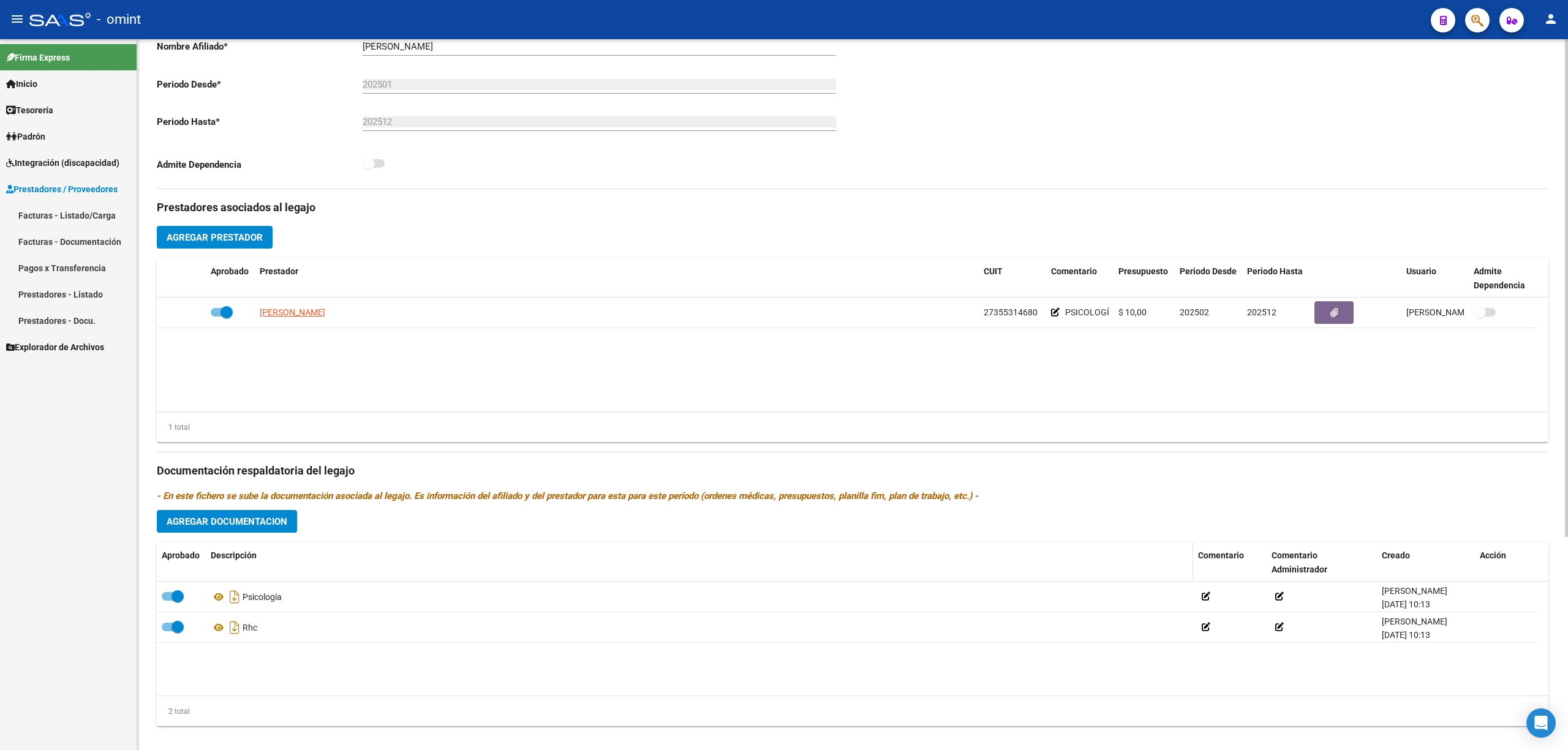
scroll to position [304, 0]
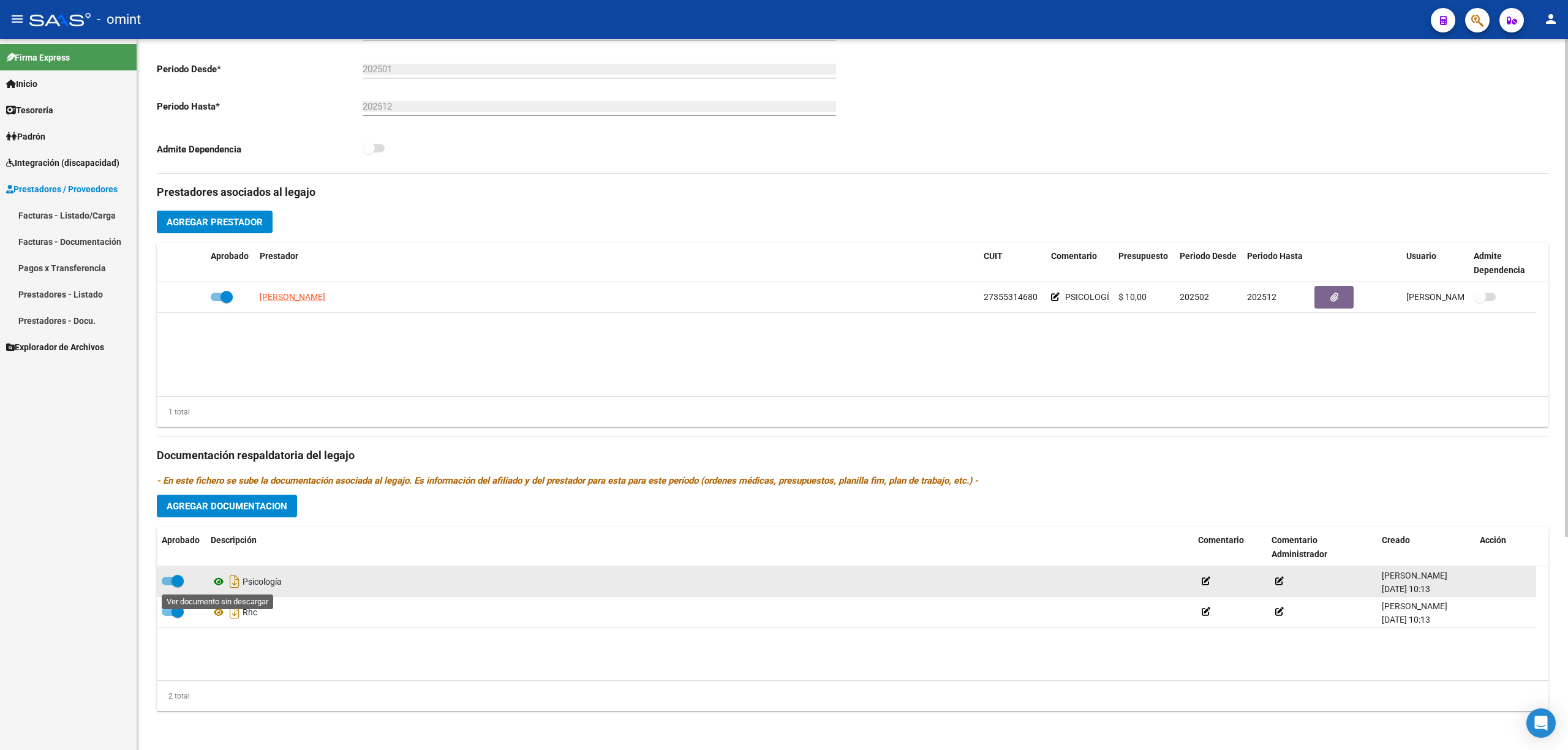
click at [219, 579] on icon at bounding box center [218, 581] width 16 height 14
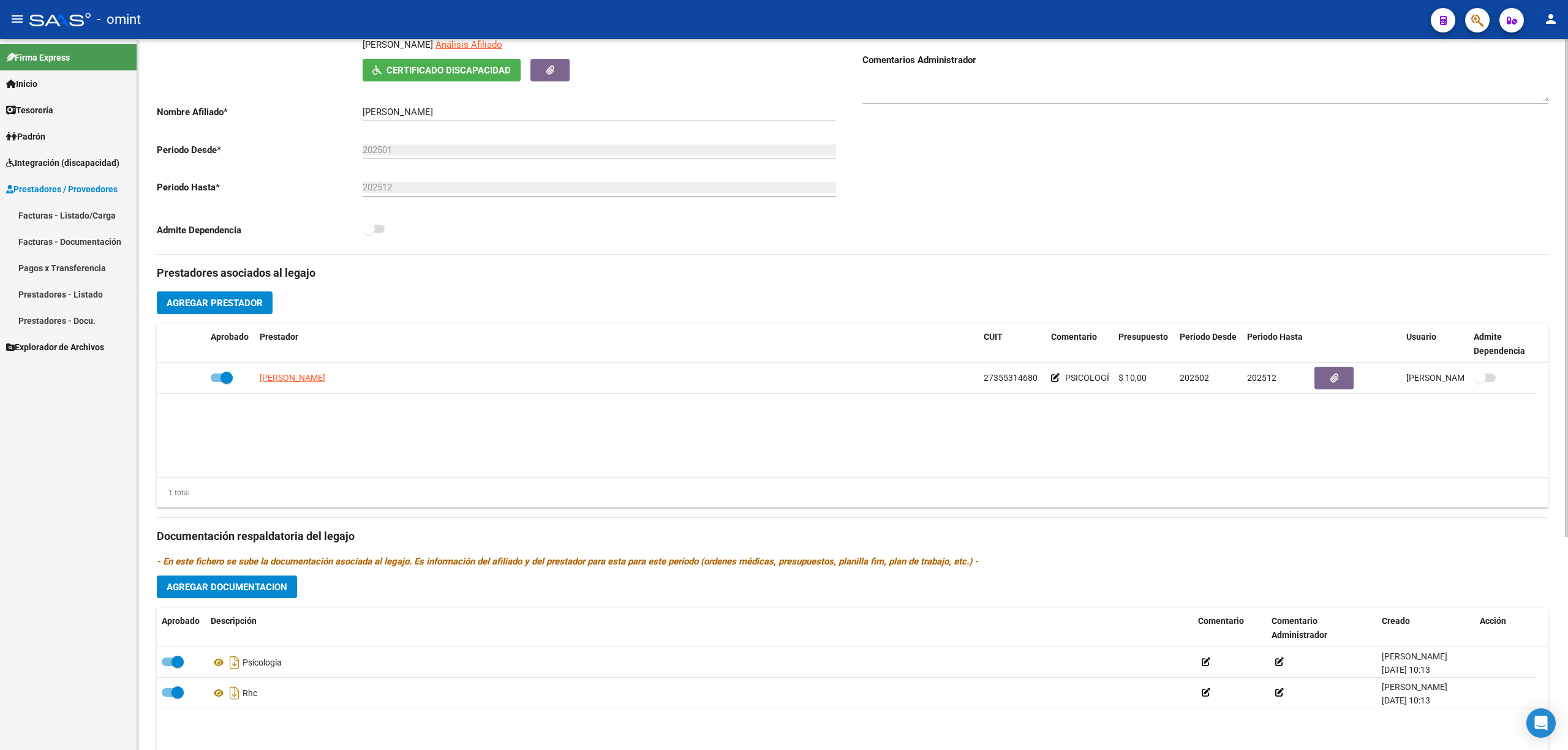
scroll to position [0, 0]
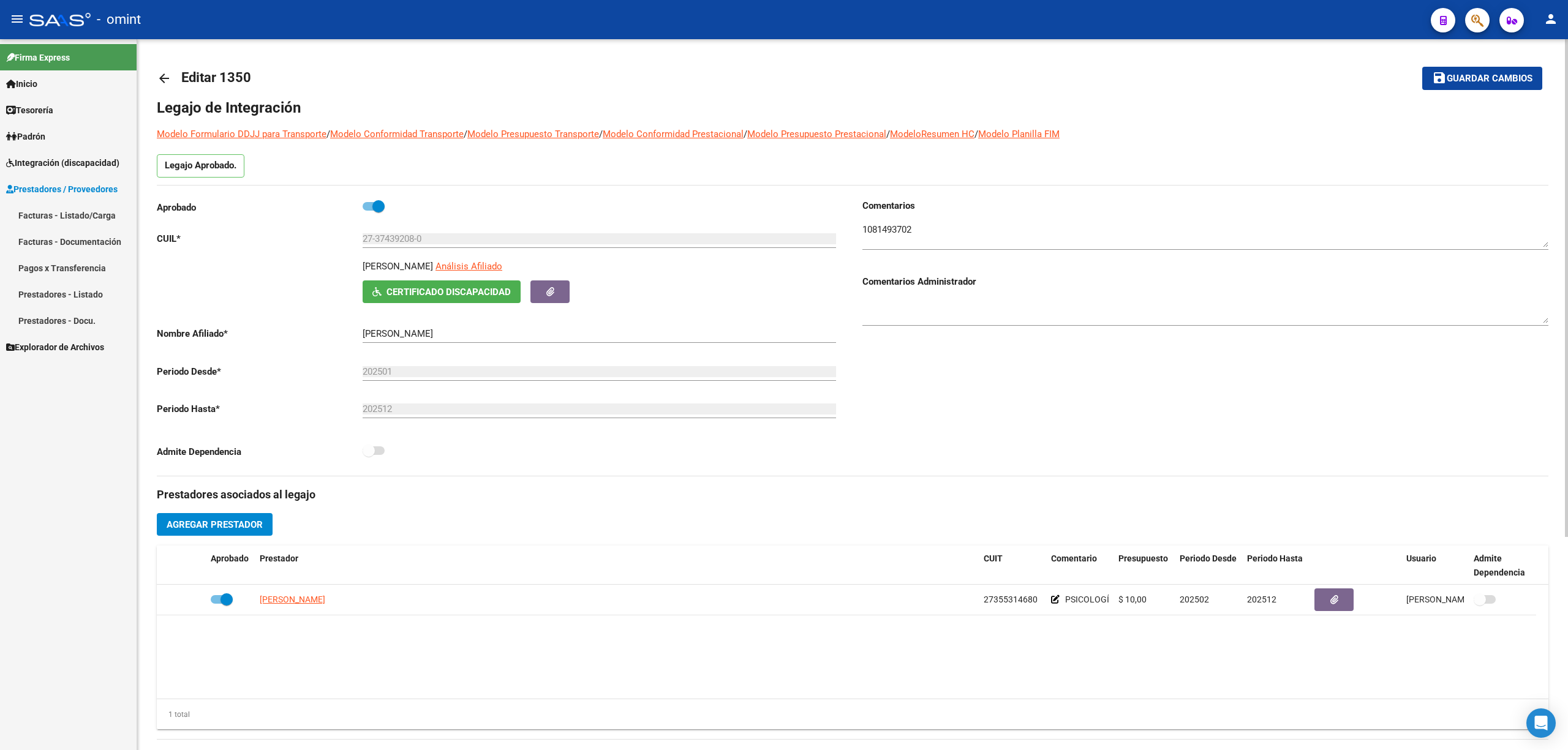
click at [388, 235] on input "27-37439208-0" at bounding box center [600, 238] width 474 height 11
click at [54, 159] on span "Integración (discapacidad)" at bounding box center [62, 163] width 113 height 14
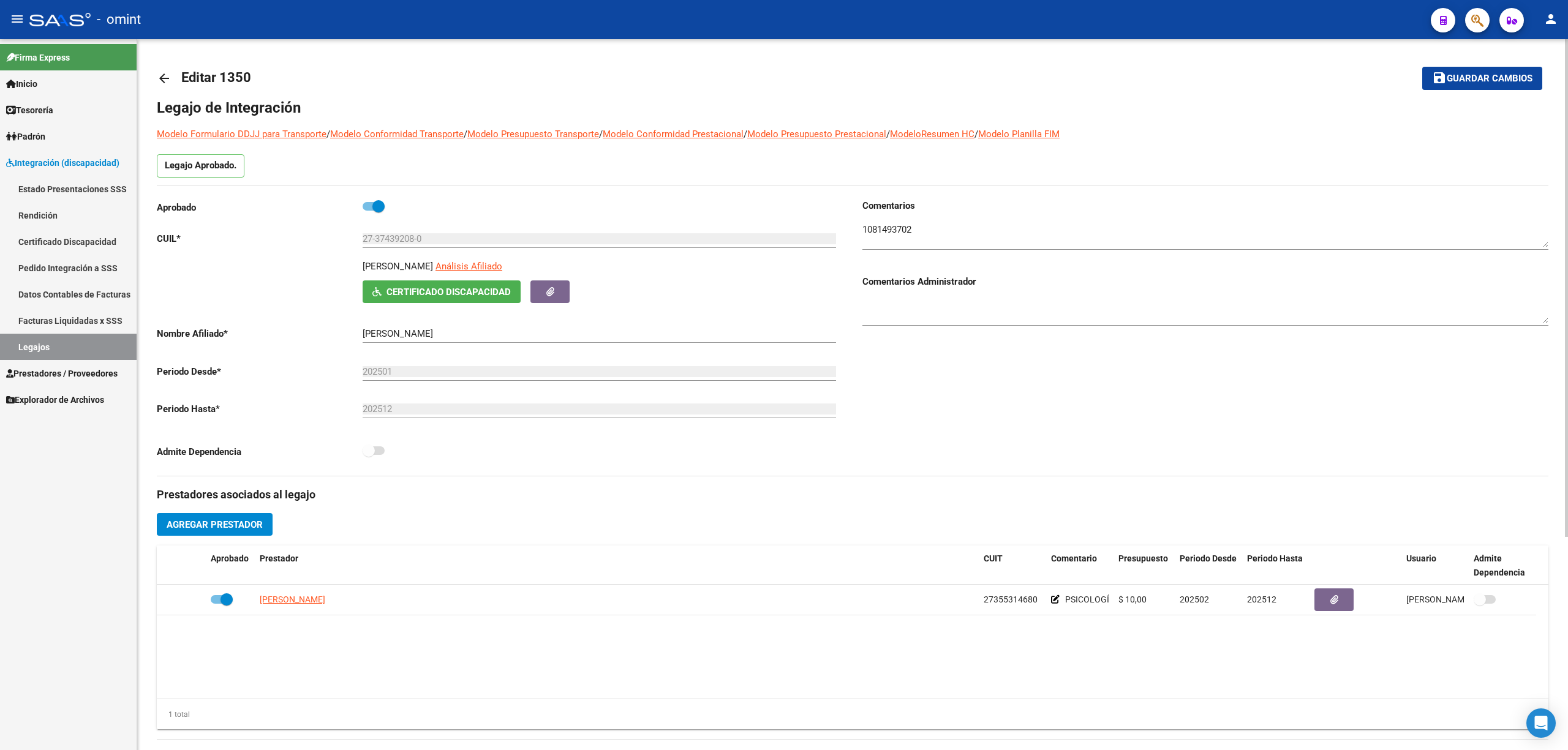
scroll to position [245, 0]
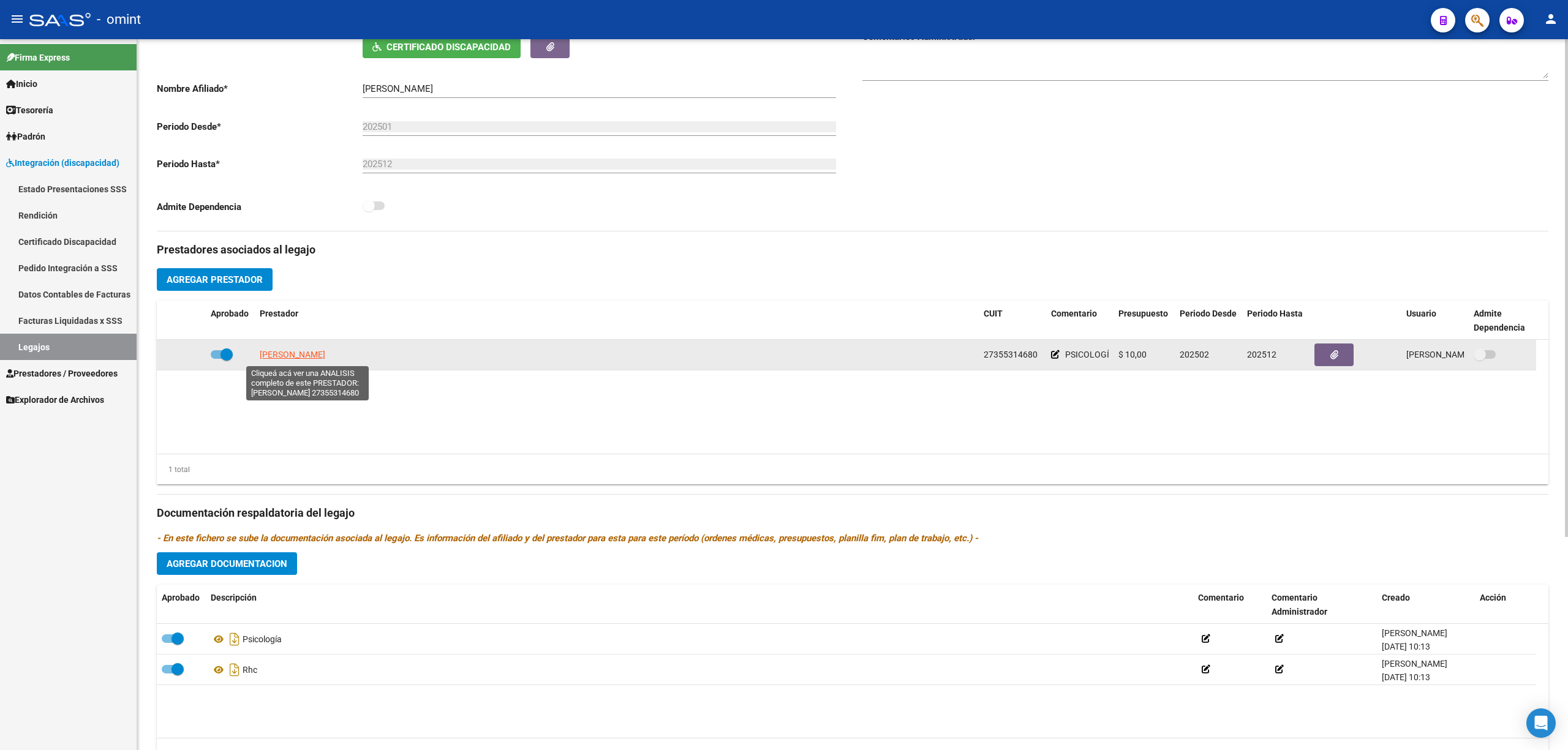
click at [299, 358] on span "GARCIA DIAZ MILAGROS" at bounding box center [292, 355] width 65 height 10
type textarea "27355314680"
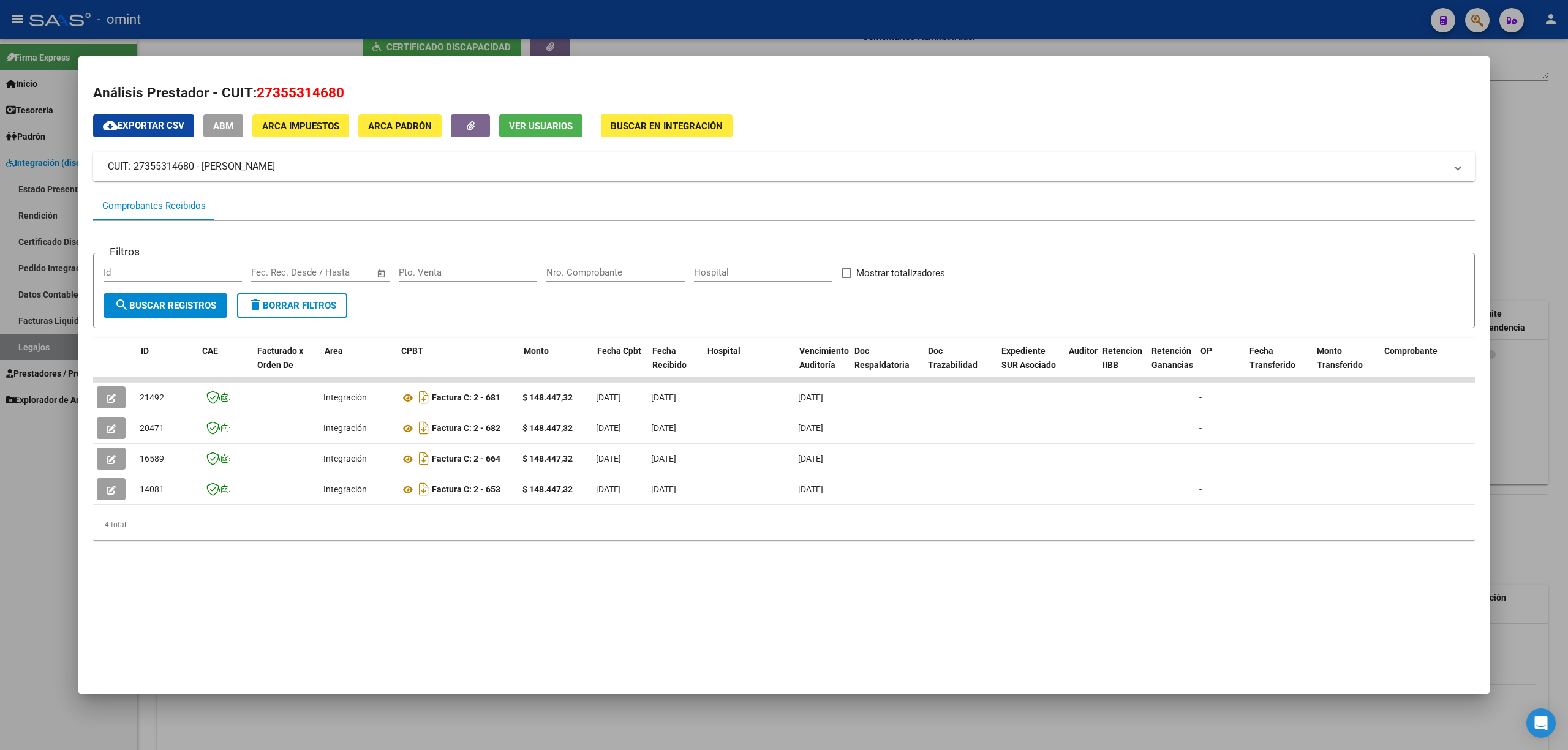
scroll to position [0, 0]
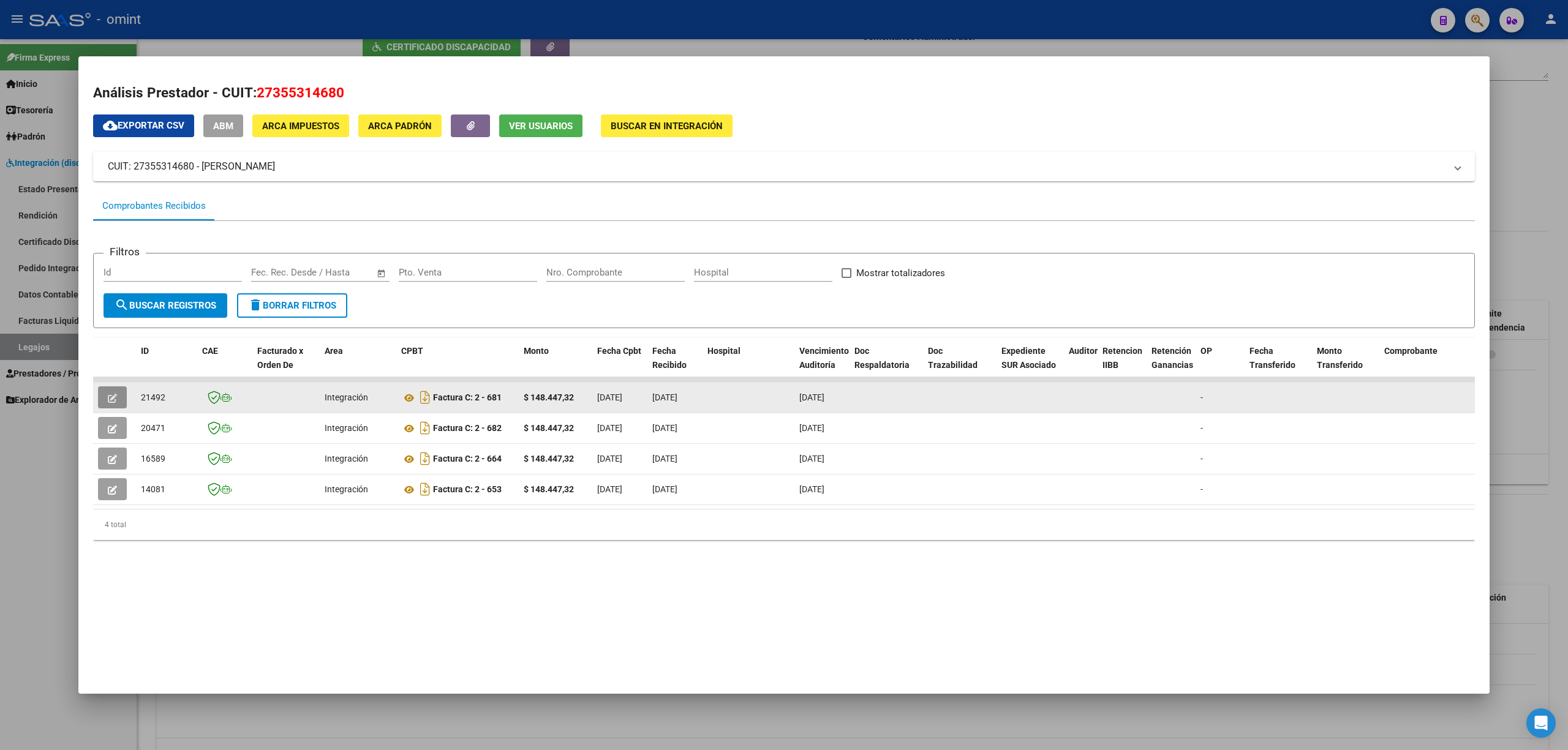
click at [113, 399] on icon "button" at bounding box center [112, 399] width 9 height 9
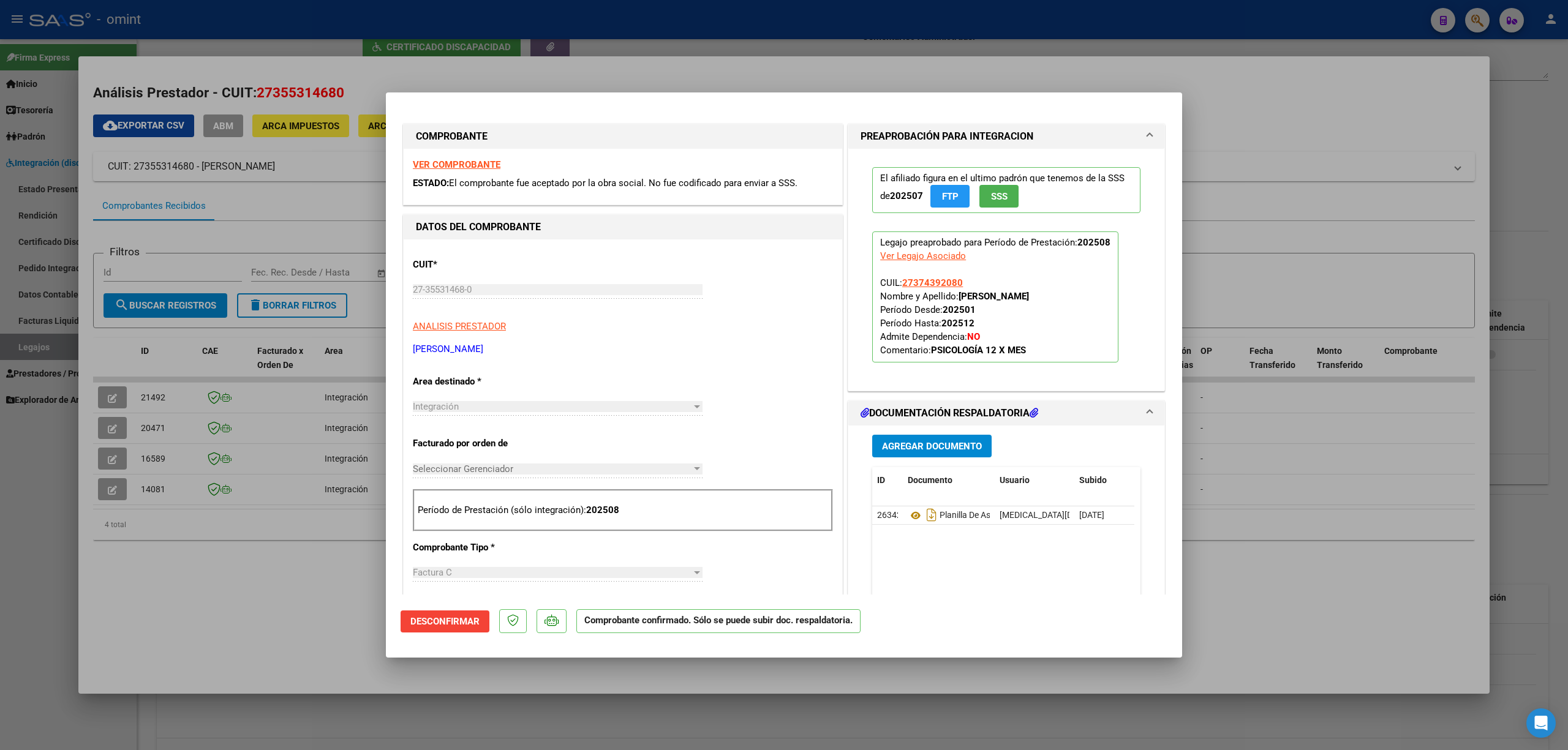
click at [287, 370] on div at bounding box center [784, 375] width 1568 height 750
type input "$ 0,00"
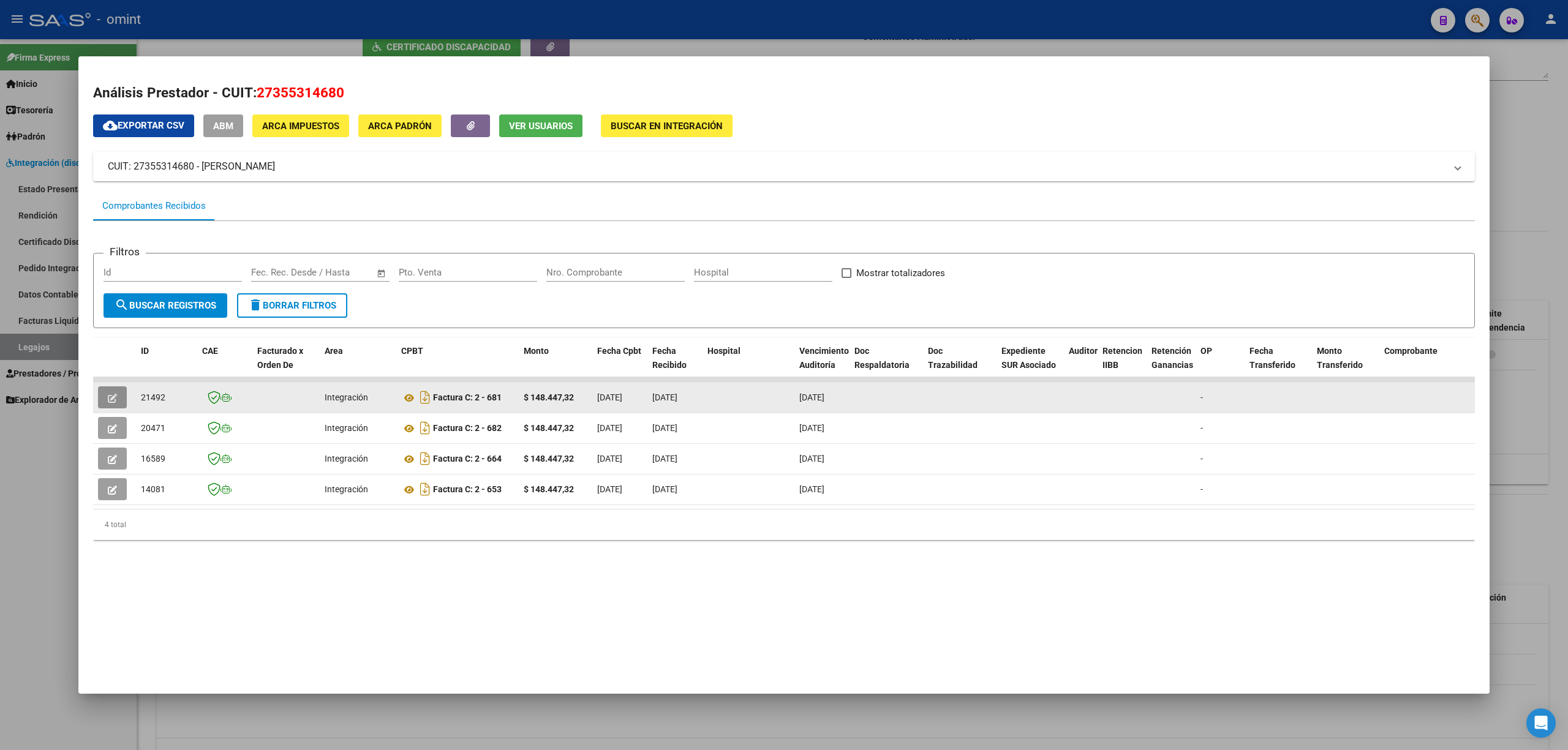
click at [115, 398] on icon "button" at bounding box center [112, 399] width 9 height 9
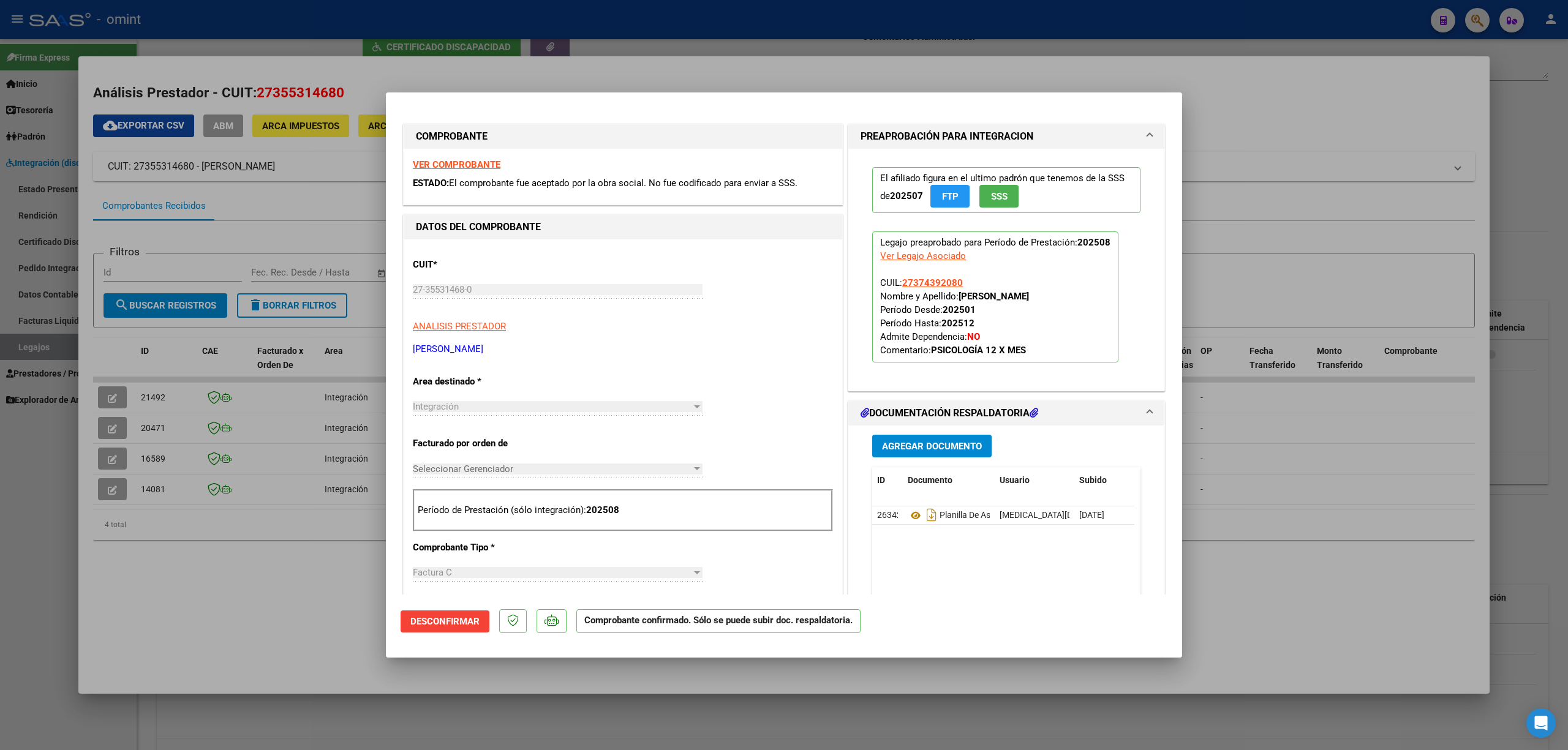
click at [317, 430] on div at bounding box center [784, 375] width 1568 height 750
type input "$ 0,00"
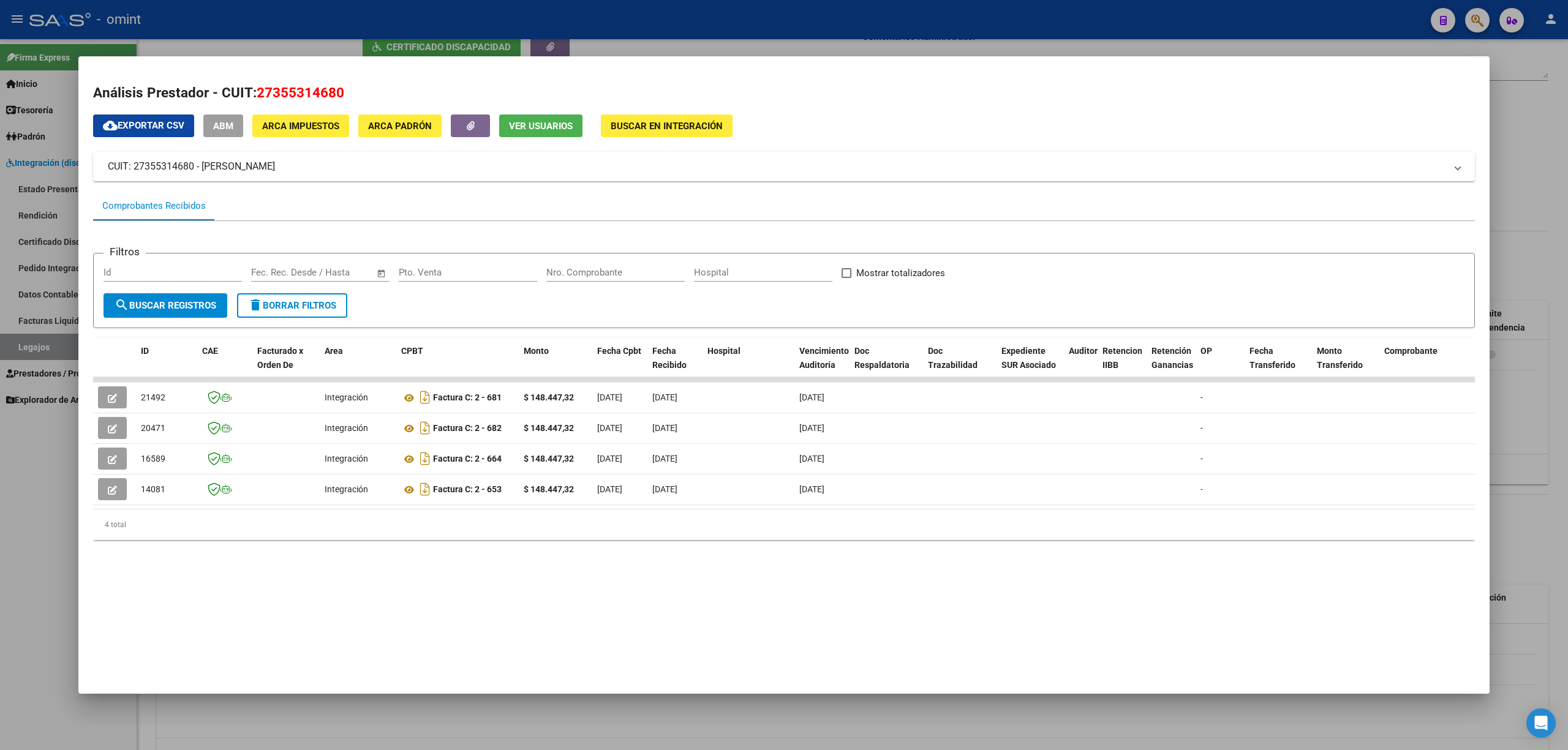
click at [263, 54] on div at bounding box center [784, 375] width 1568 height 750
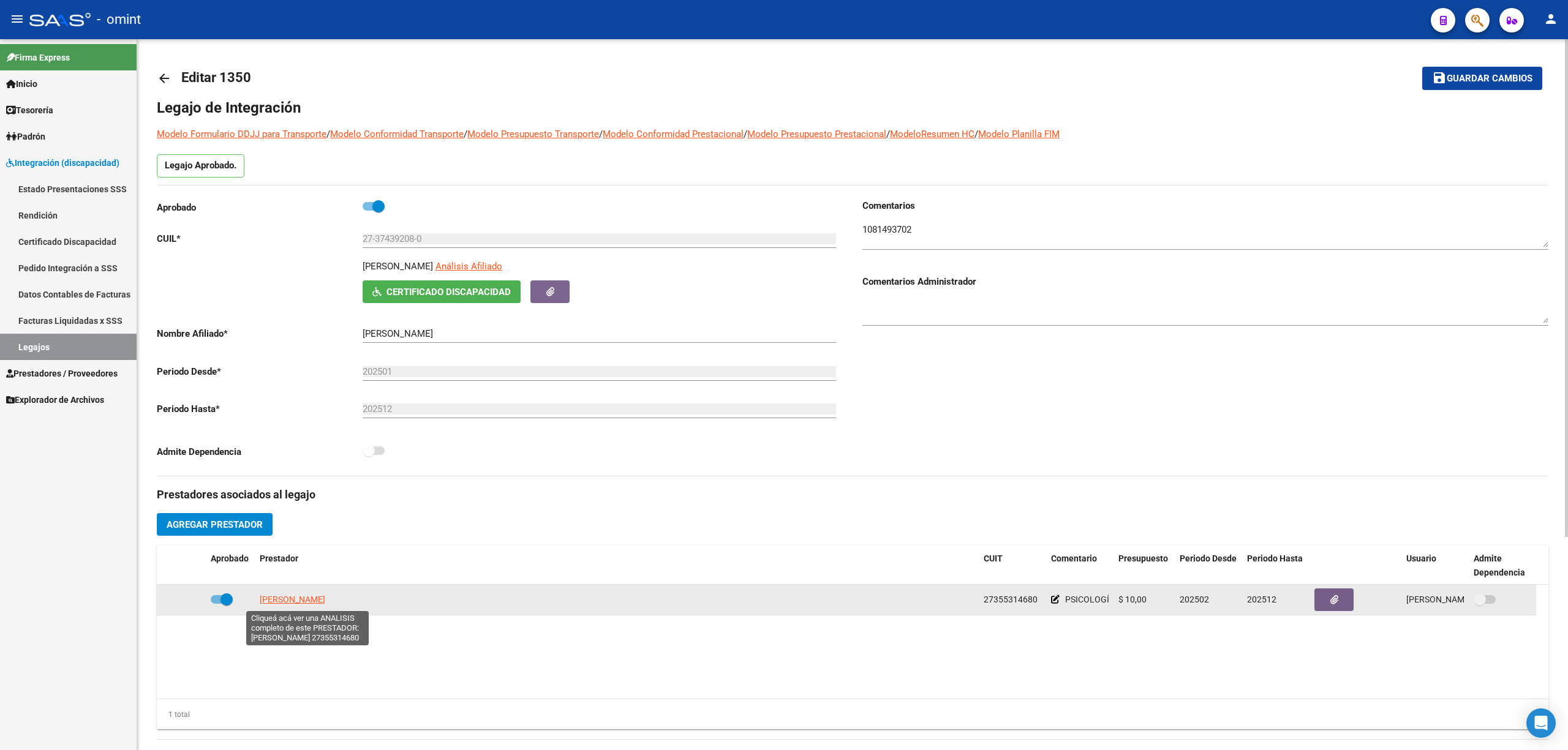
click at [293, 601] on span "GARCIA DIAZ MILAGROS" at bounding box center [292, 599] width 65 height 10
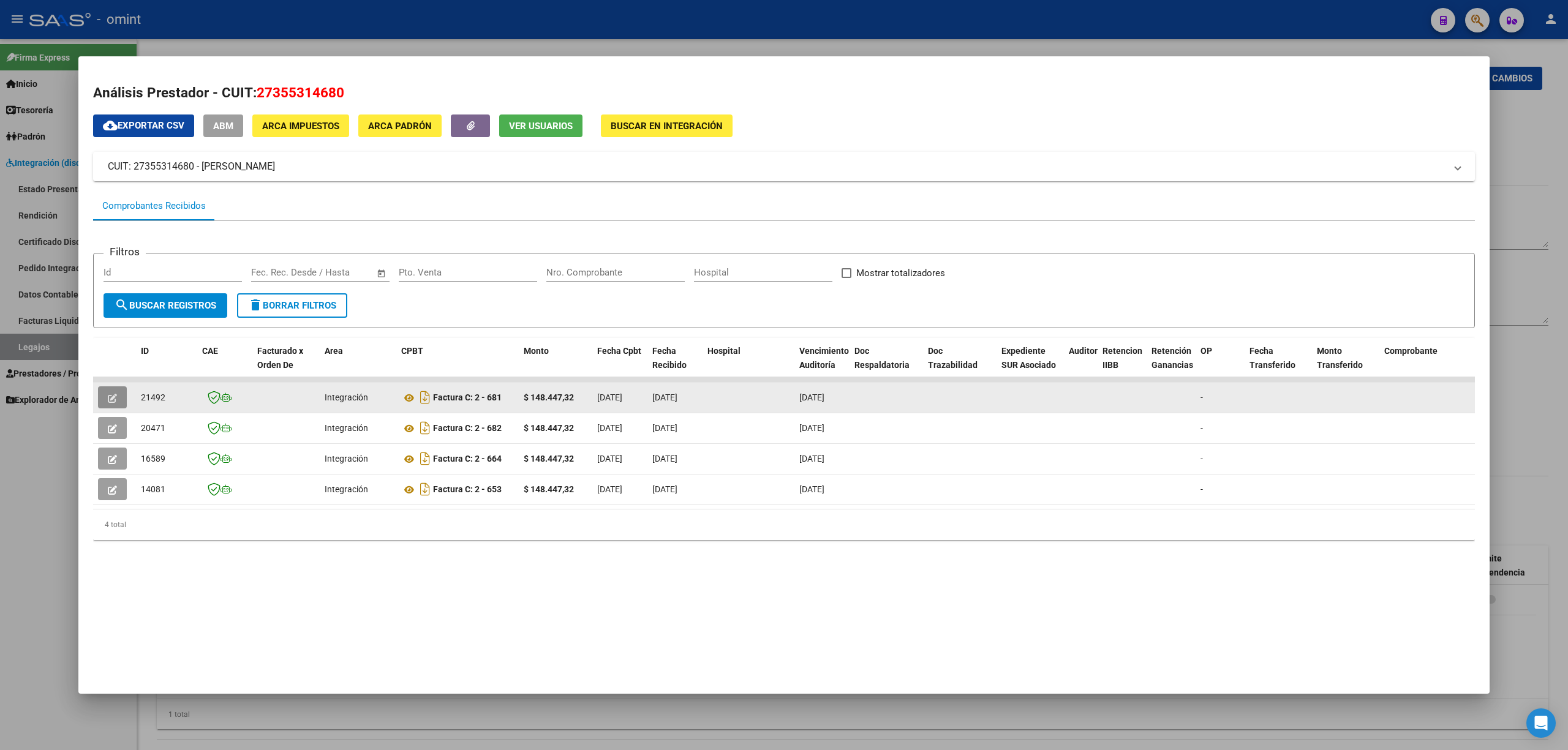
click at [118, 395] on button "button" at bounding box center [112, 397] width 29 height 22
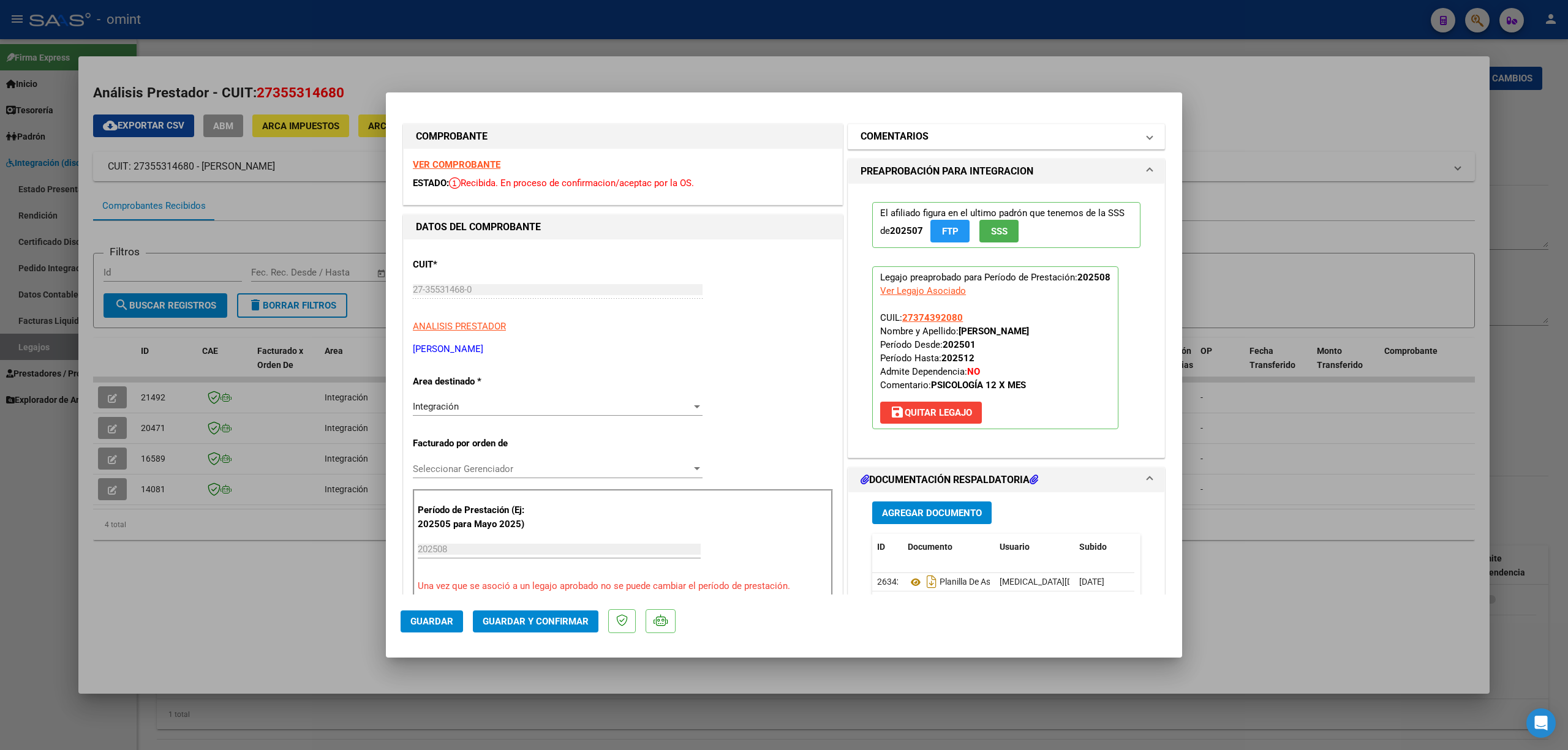
click at [917, 142] on h1 "COMENTARIOS" at bounding box center [894, 136] width 68 height 14
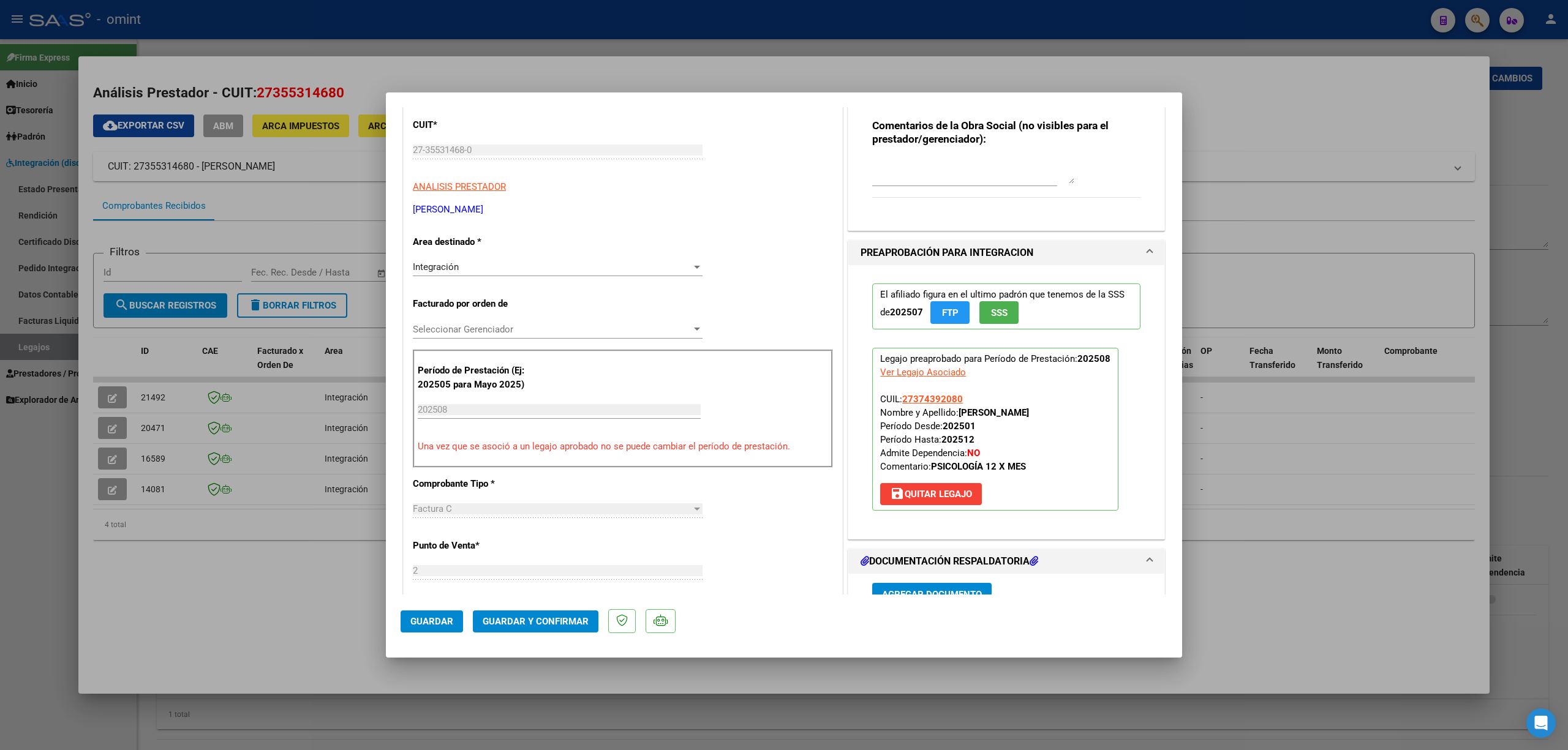
scroll to position [163, 0]
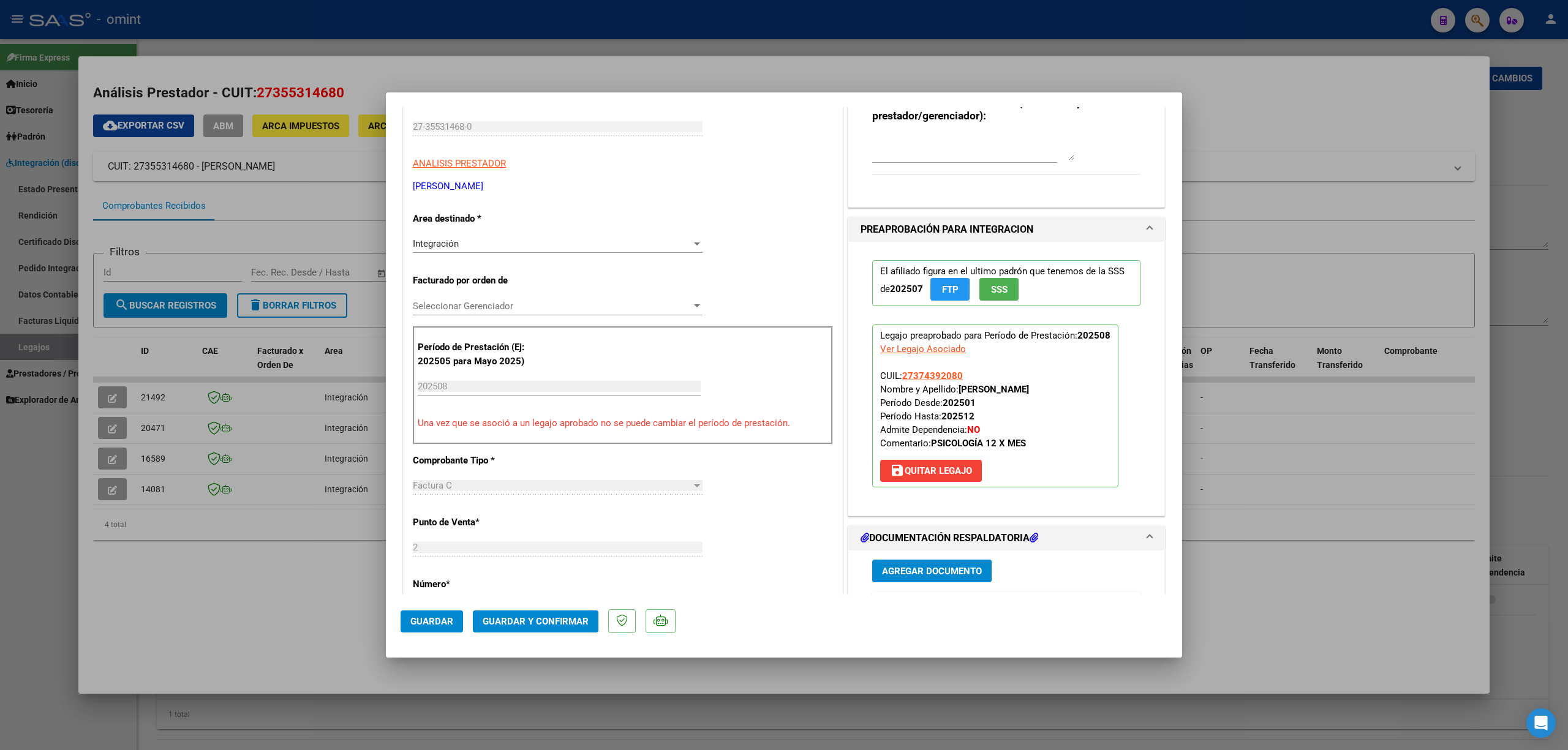
click at [493, 249] on div "Integración" at bounding box center [552, 244] width 279 height 11
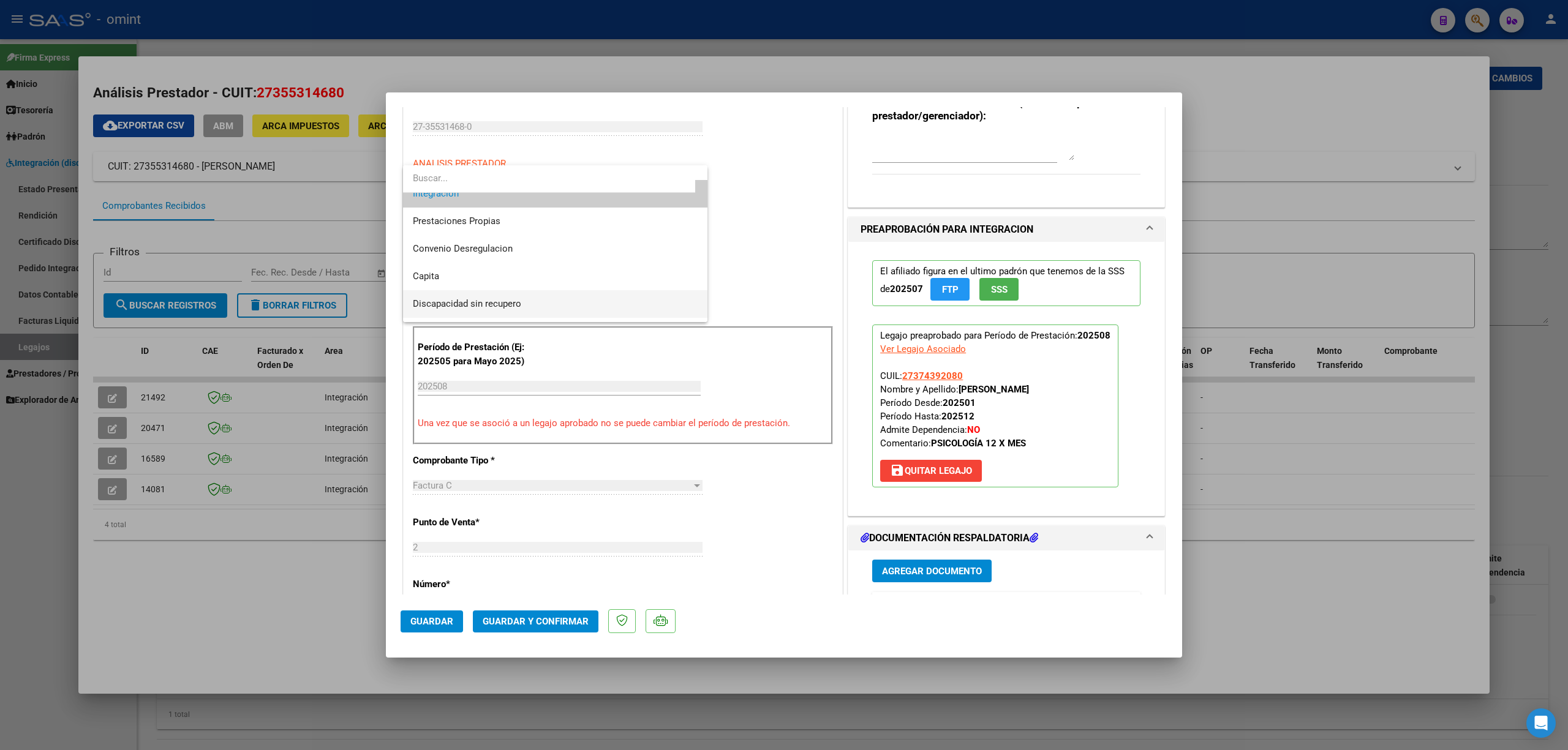
scroll to position [118, 0]
click at [478, 278] on span "Discapacidad sin recupero" at bounding box center [467, 280] width 109 height 11
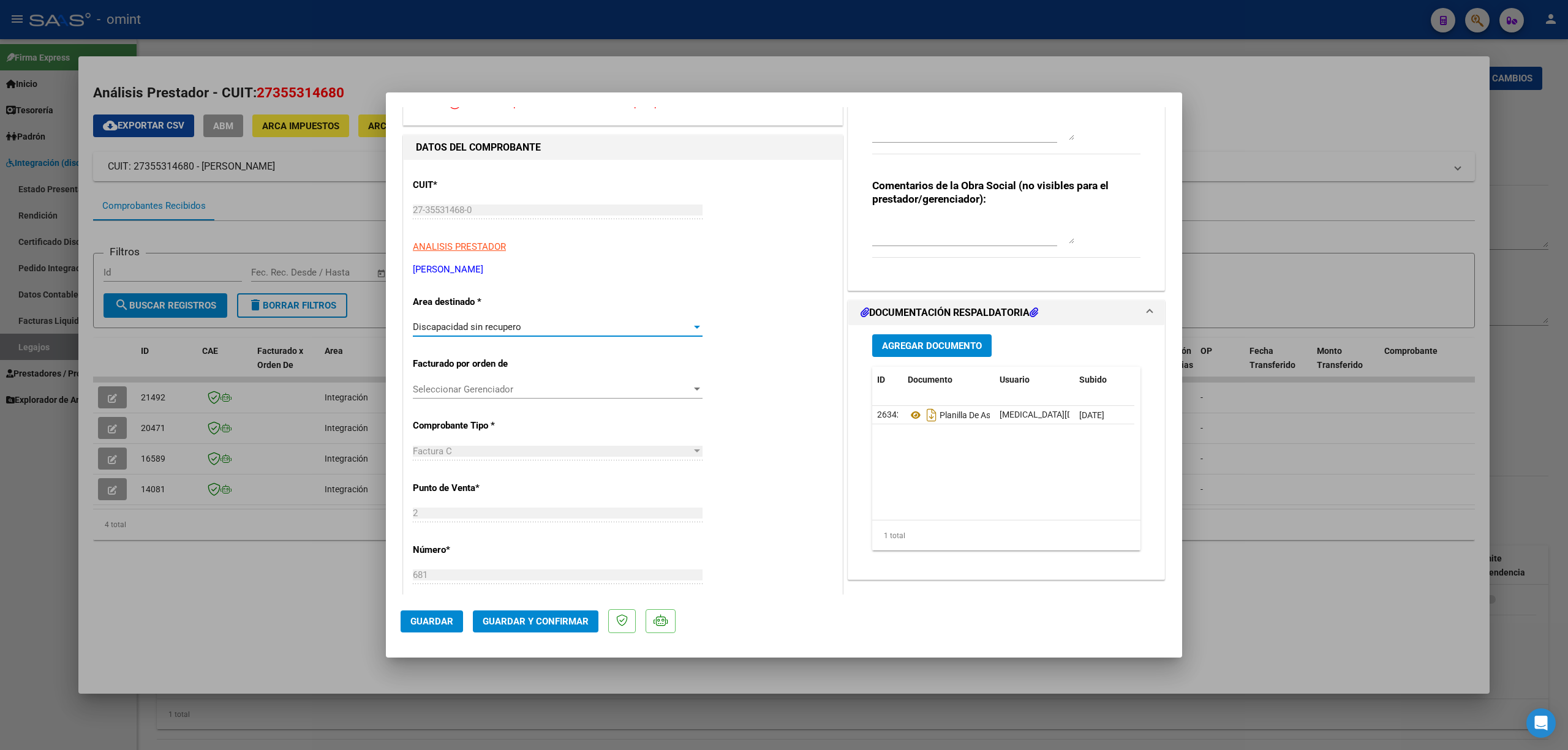
scroll to position [0, 0]
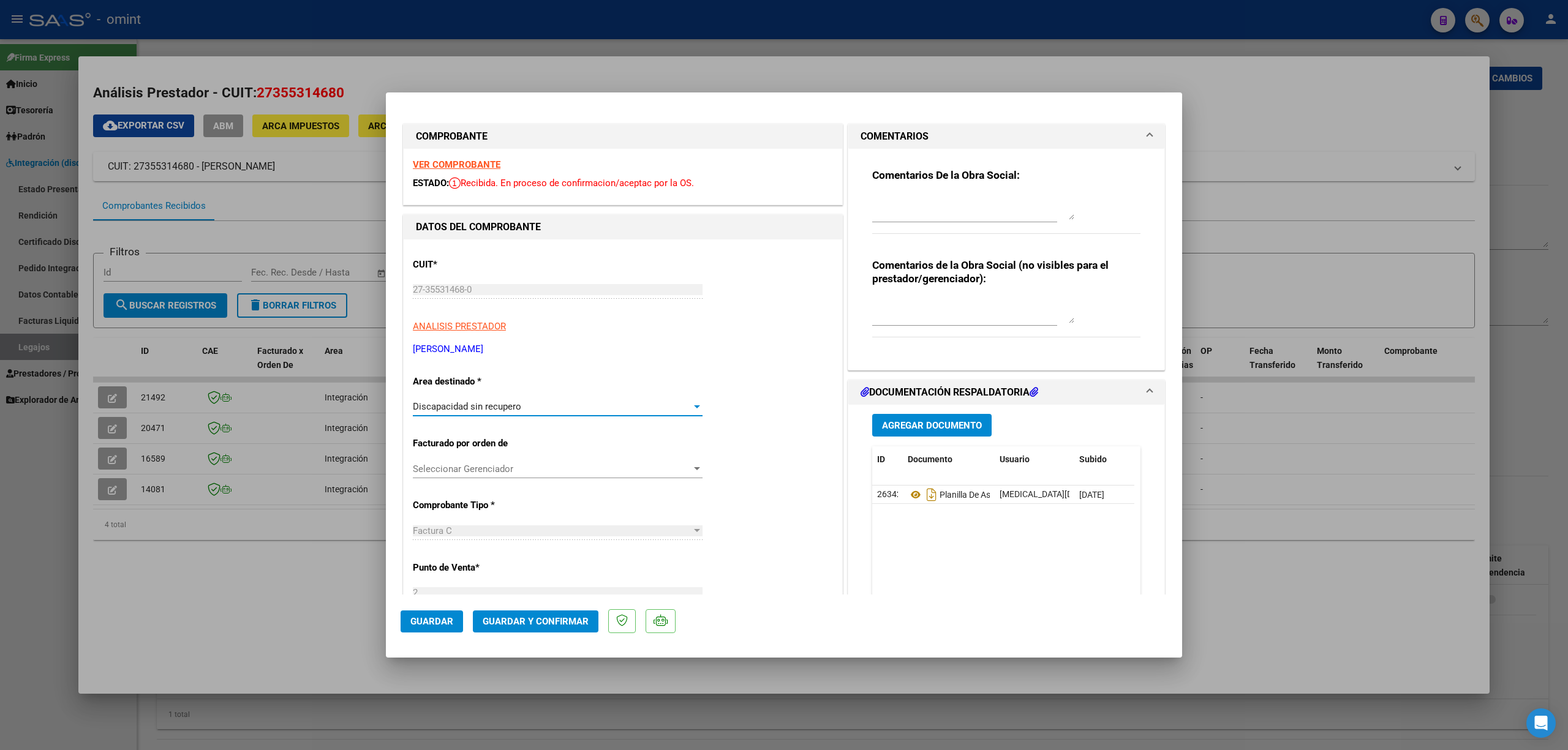
click at [903, 202] on textarea at bounding box center [973, 207] width 202 height 24
type textarea "E"
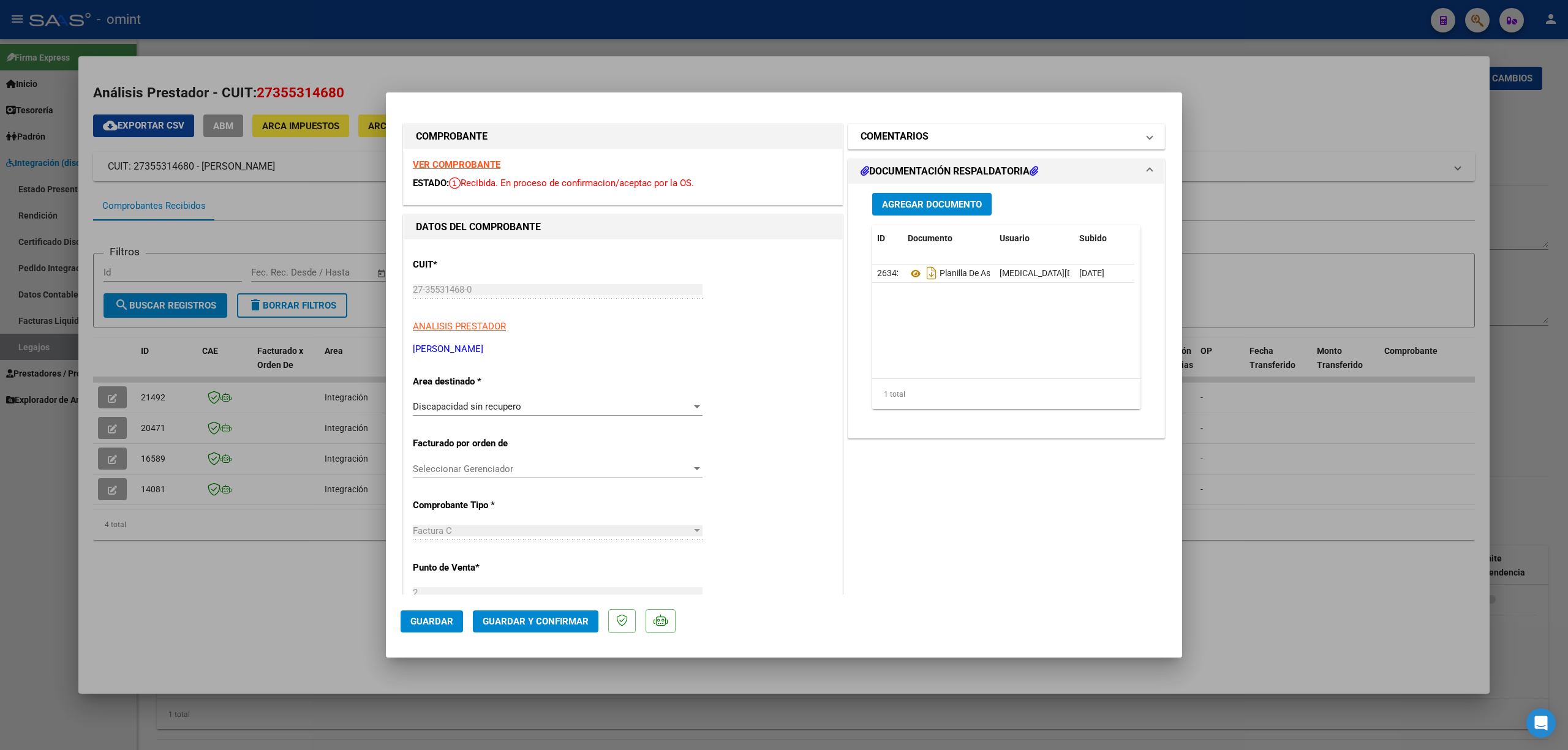
click at [910, 140] on h1 "COMENTARIOS" at bounding box center [894, 136] width 68 height 14
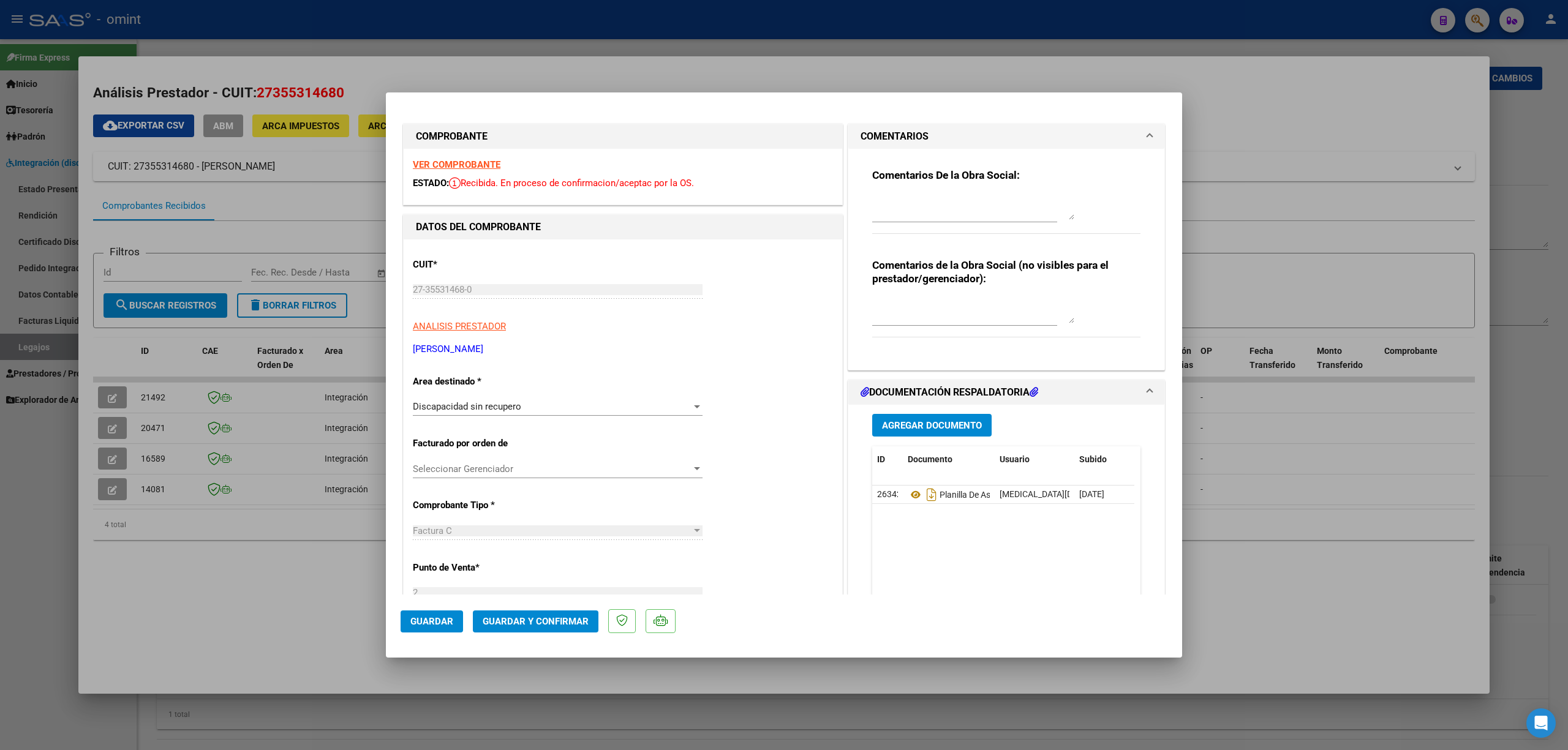
click at [898, 201] on textarea at bounding box center [973, 207] width 202 height 24
type textarea "Estimada se verifica que la factura debe ser cargada por la web de omint ya que…"
click at [513, 625] on span "Guardar y Confirmar" at bounding box center [536, 622] width 106 height 11
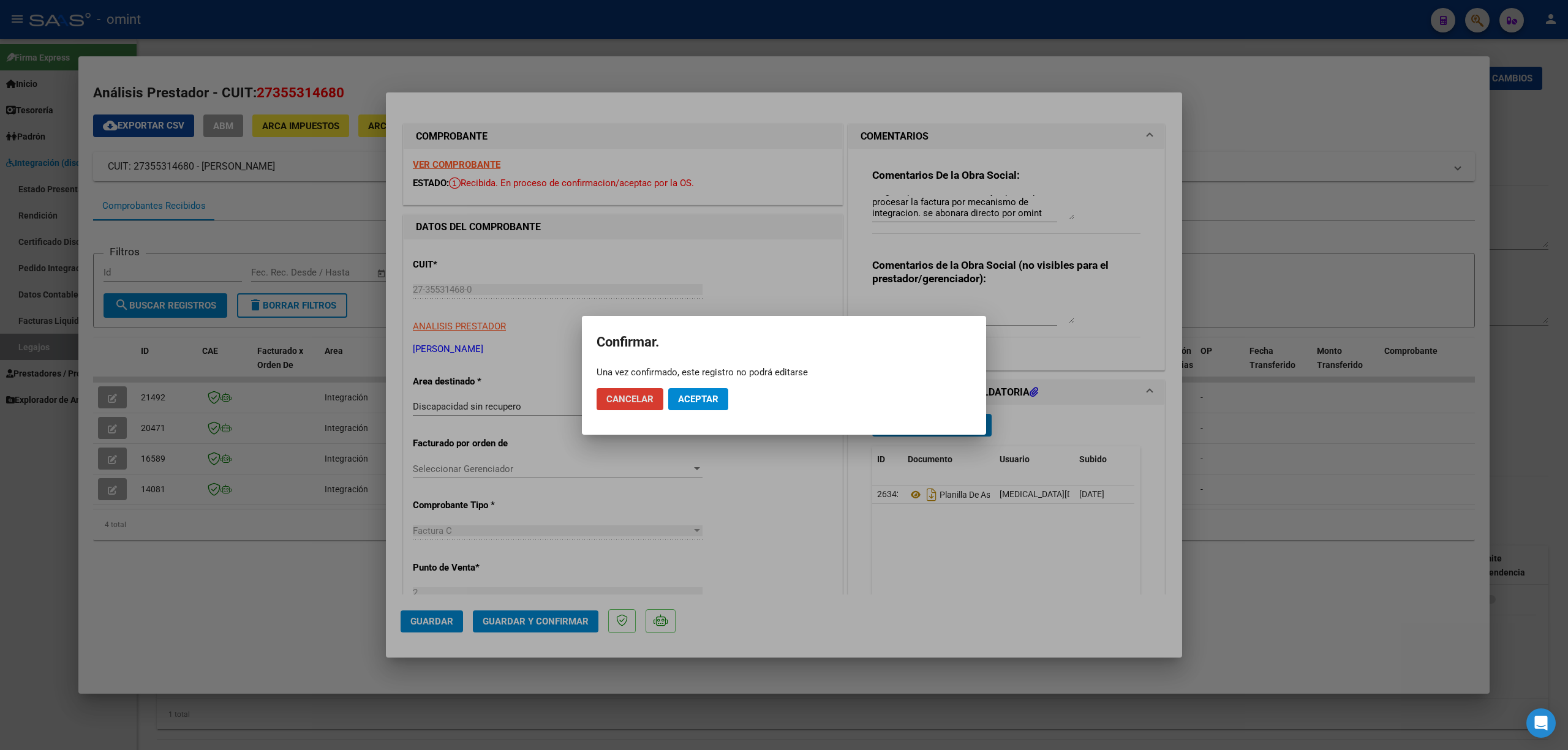
drag, startPoint x: 695, startPoint y: 395, endPoint x: 705, endPoint y: 398, distance: 10.4
click at [696, 395] on span "Aceptar" at bounding box center [698, 399] width 40 height 11
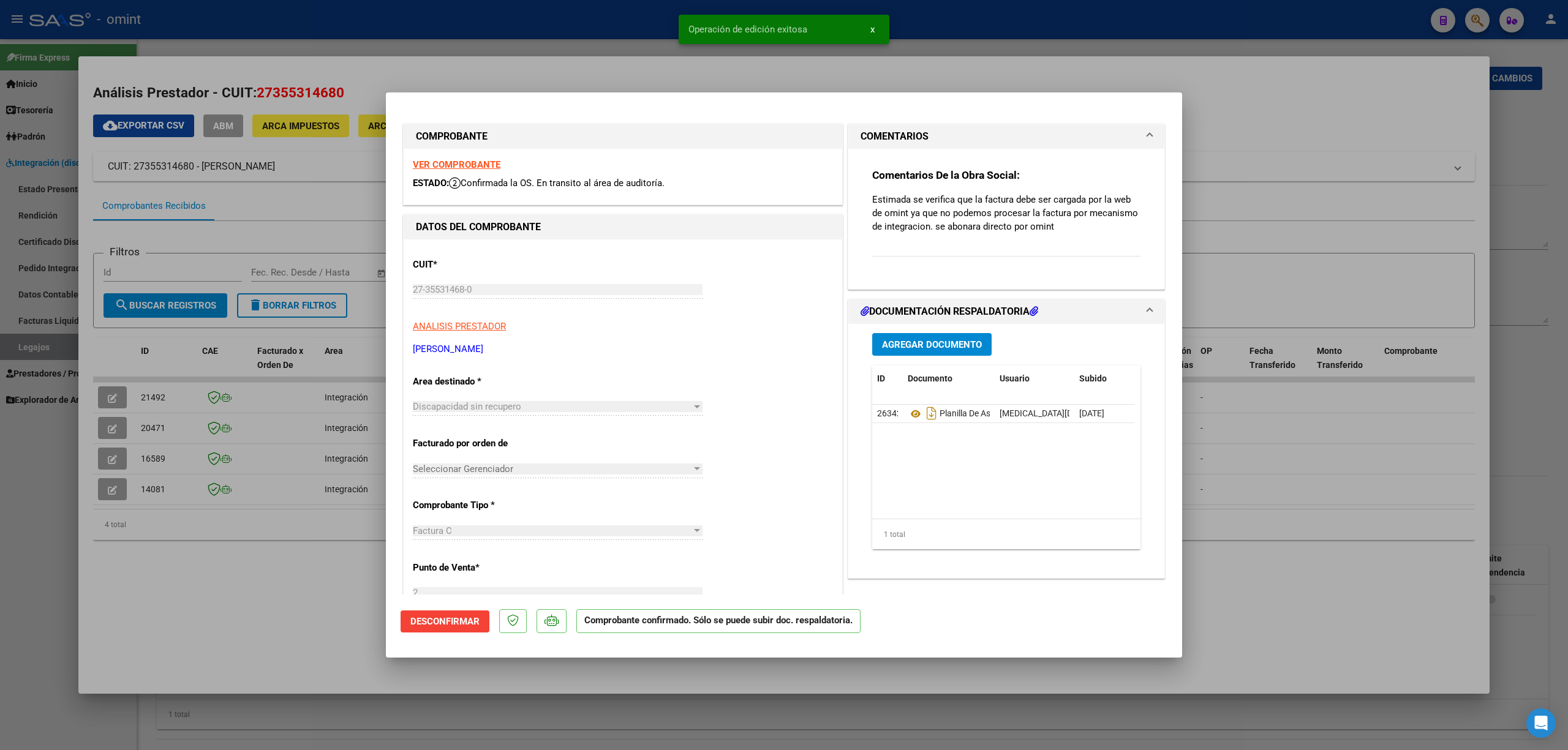
drag, startPoint x: 244, startPoint y: 245, endPoint x: 255, endPoint y: 239, distance: 12.5
click at [245, 245] on div at bounding box center [784, 375] width 1568 height 750
type input "$ 0,00"
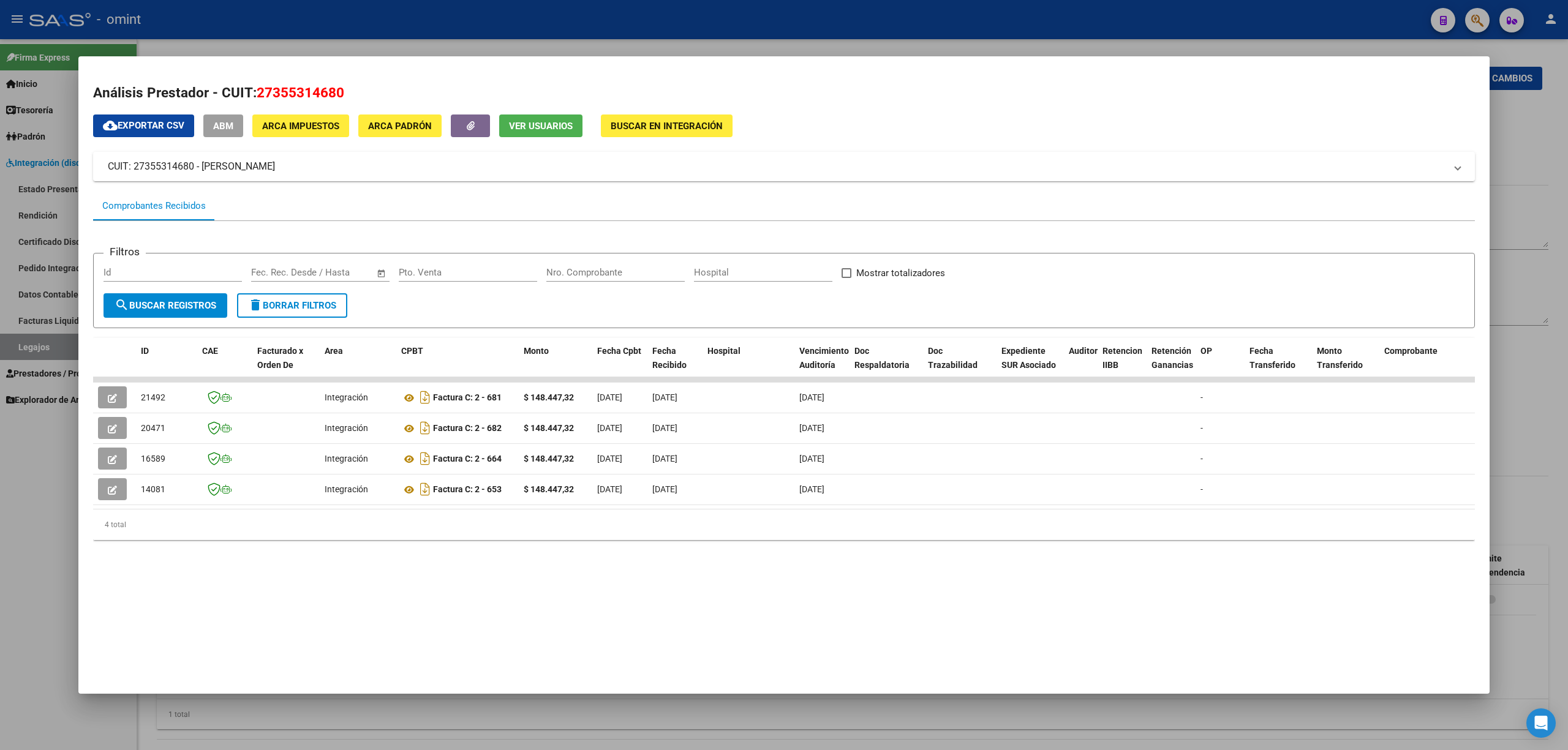
click at [396, 23] on div at bounding box center [784, 375] width 1568 height 750
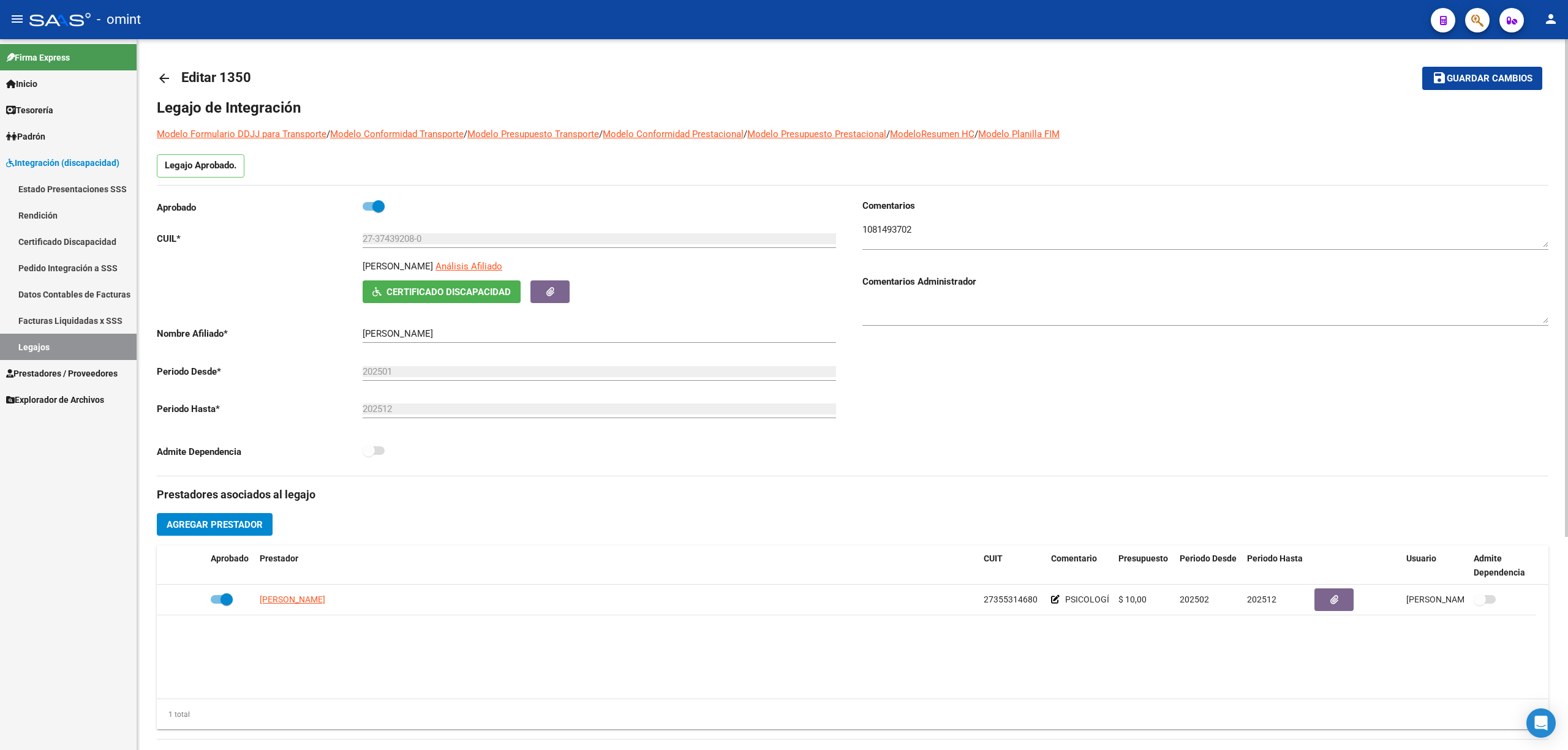
drag, startPoint x: 375, startPoint y: 212, endPoint x: 430, endPoint y: 216, distance: 55.1
click at [378, 211] on span at bounding box center [378, 206] width 12 height 12
click at [369, 211] on input "checkbox" at bounding box center [368, 210] width 1 height 1
checkbox input "false"
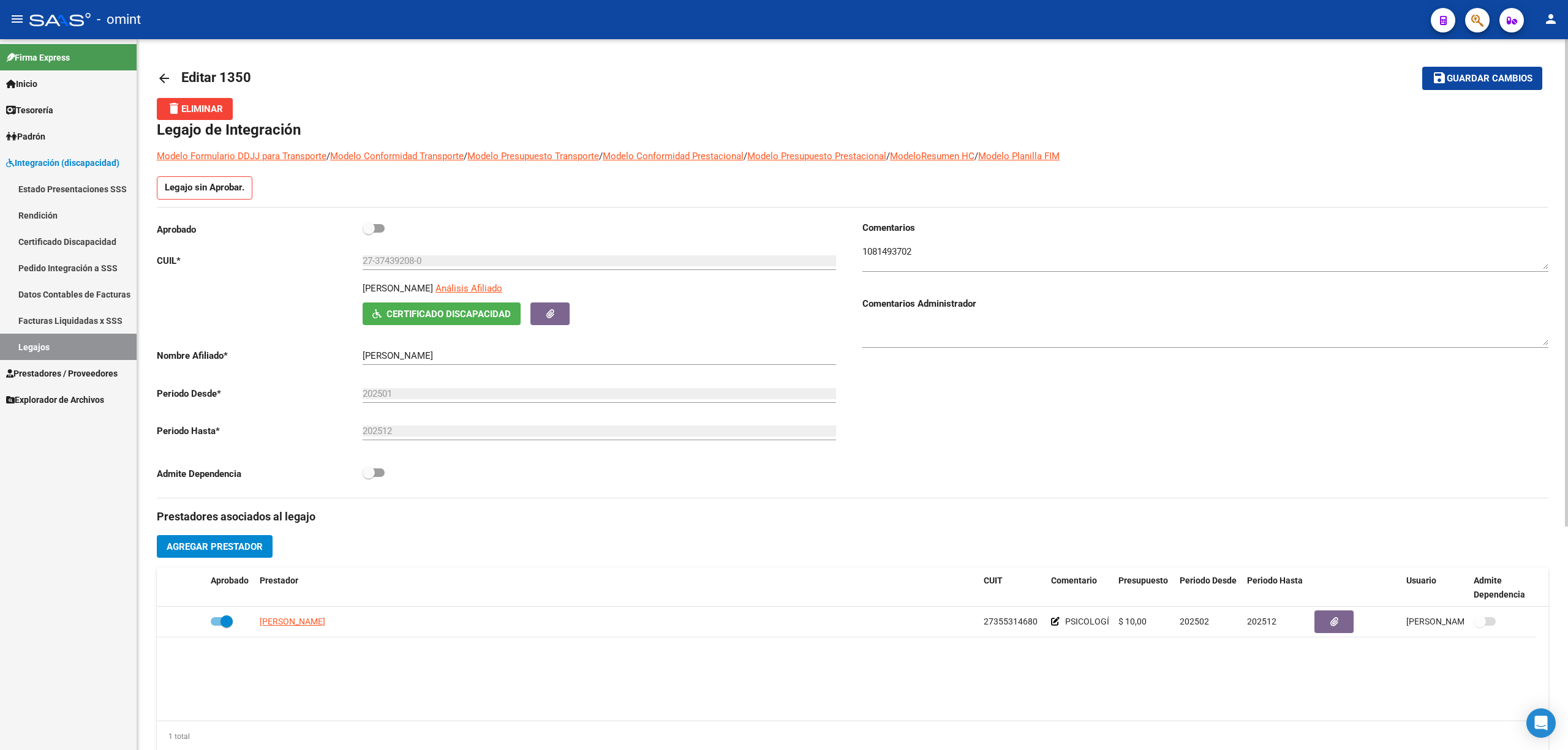
click at [1008, 319] on div at bounding box center [1205, 329] width 686 height 37
paste textarea "35375655/01"
type textarea "Socio va directo por omint unica prestacion - CRM 35375655/01"
click at [1493, 74] on span "Guardar cambios" at bounding box center [1489, 79] width 86 height 11
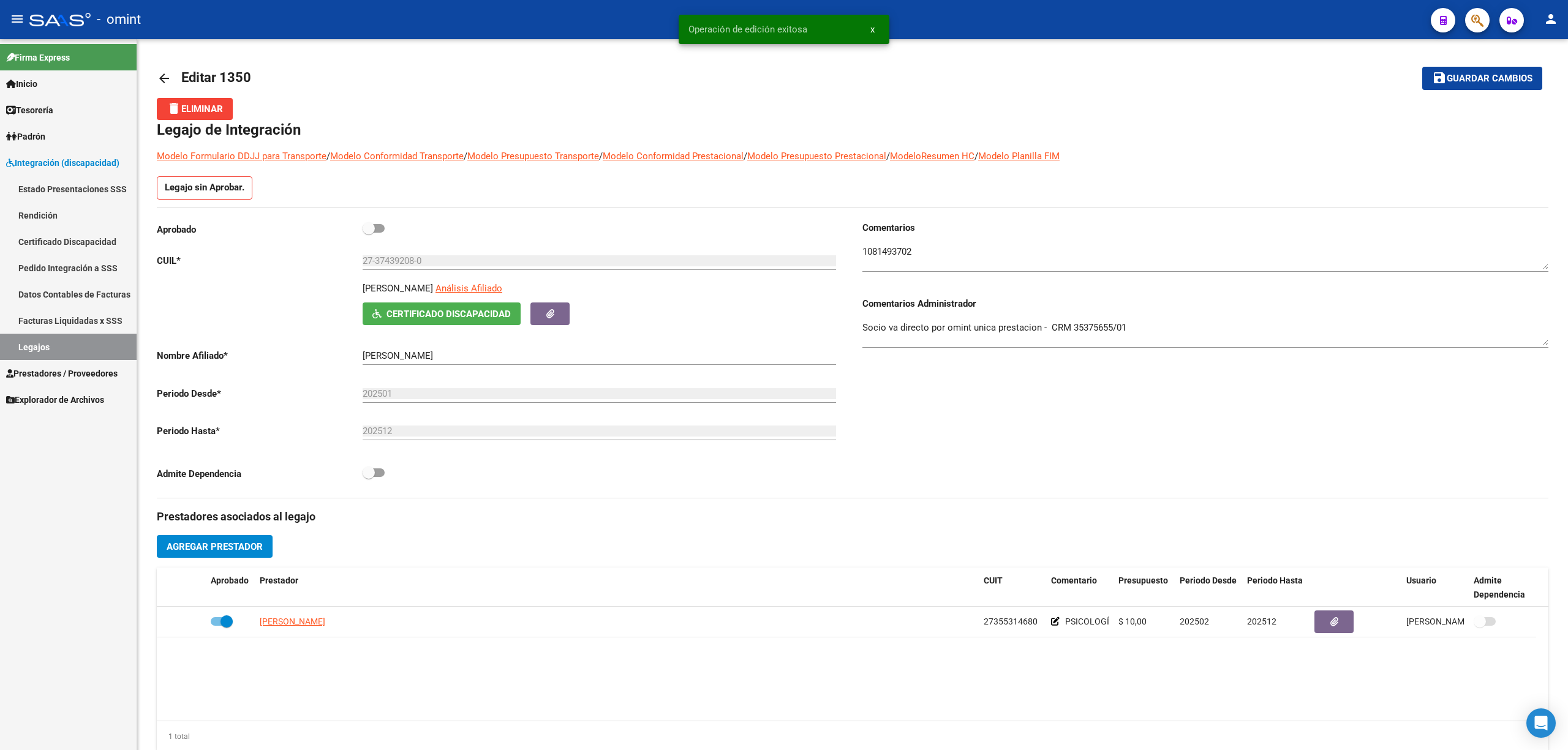
click at [30, 342] on link "Legajos" at bounding box center [68, 347] width 137 height 27
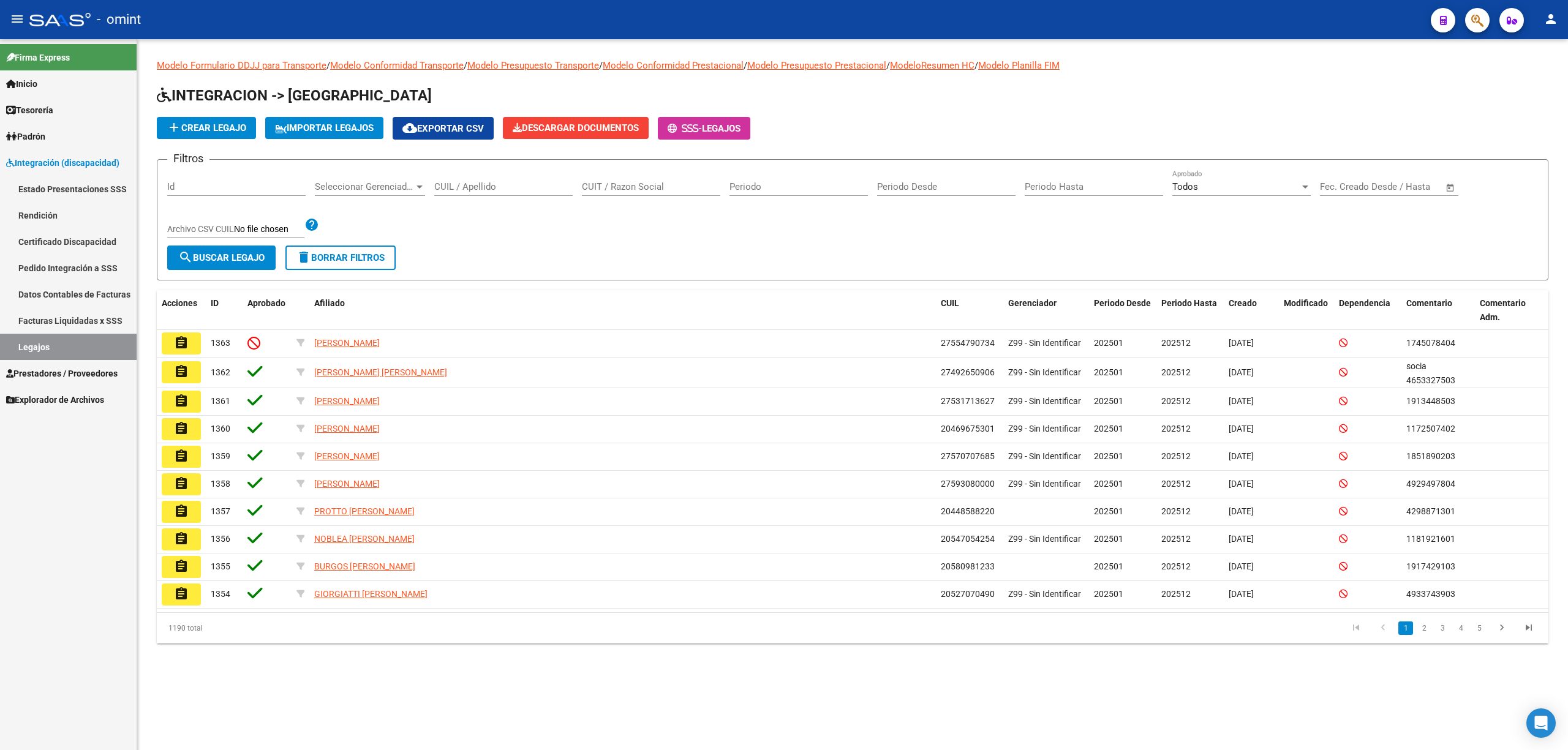
click at [525, 187] on input "CUIL / Apellido" at bounding box center [503, 187] width 138 height 11
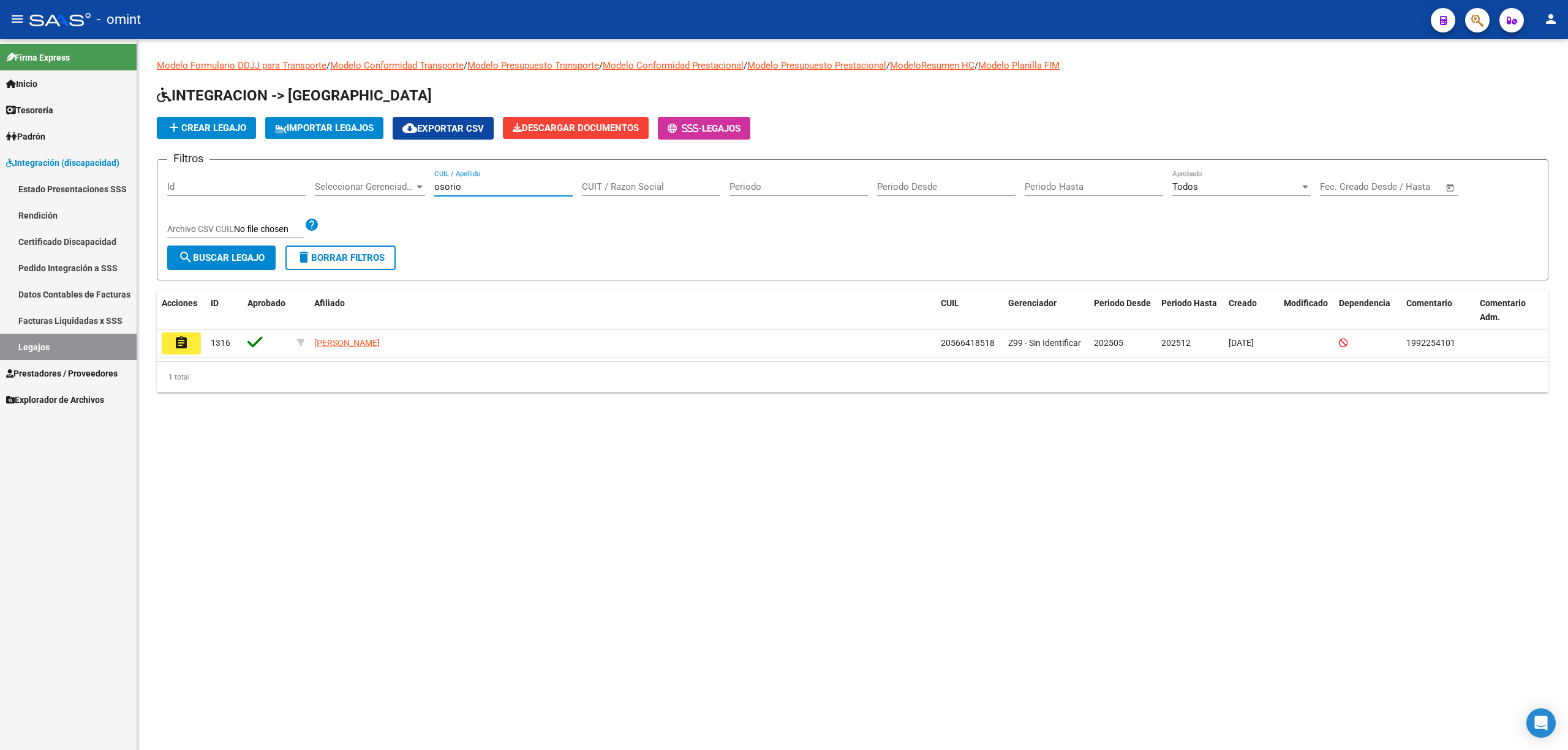
type input "osorio"
drag, startPoint x: 448, startPoint y: 204, endPoint x: 185, endPoint y: 338, distance: 295.2
click at [185, 336] on mat-icon "assignment" at bounding box center [181, 342] width 14 height 14
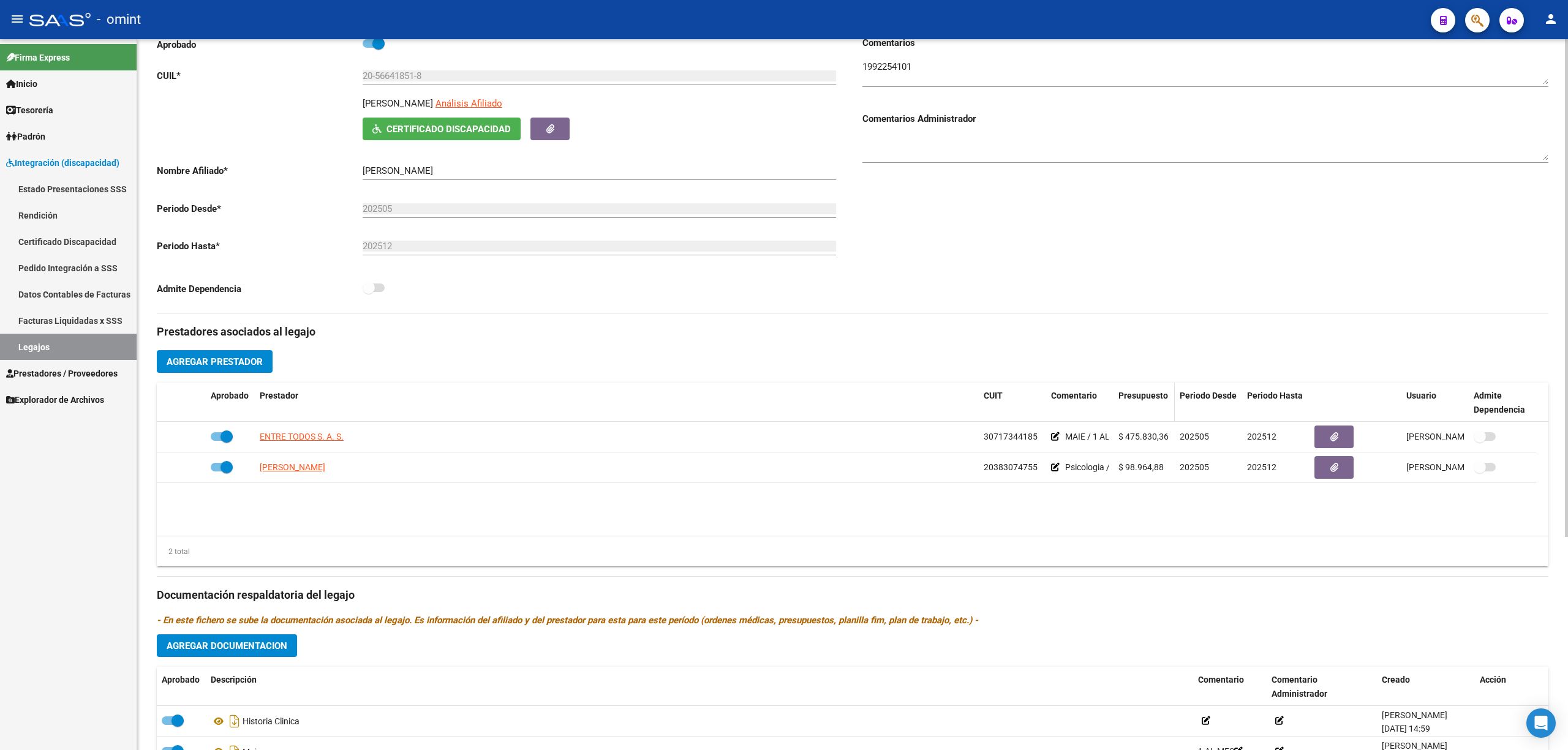
scroll to position [304, 0]
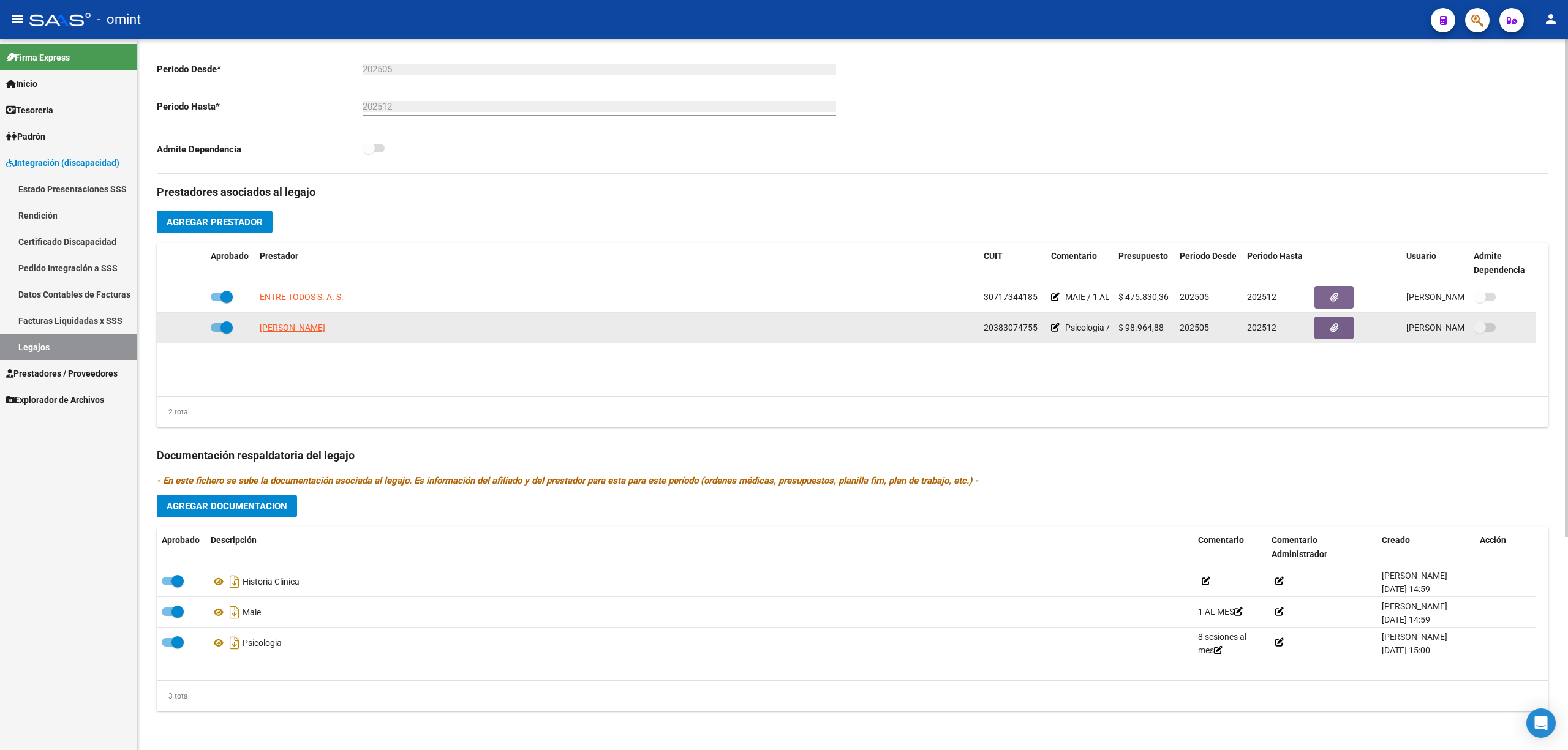
click at [315, 331] on span "BERTOLO NATALIA CELINA" at bounding box center [292, 327] width 65 height 10
type textarea "20383074755"
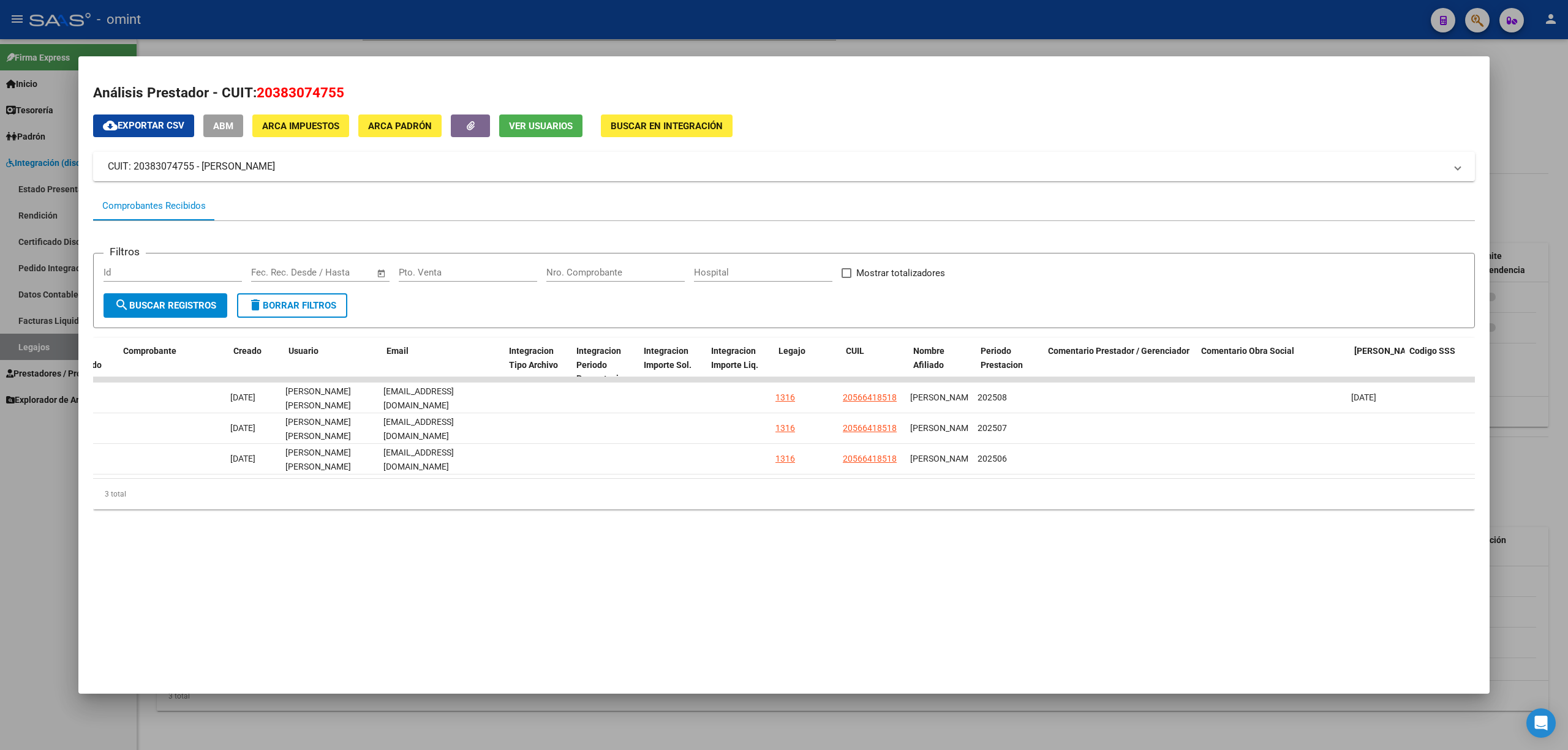
scroll to position [0, 0]
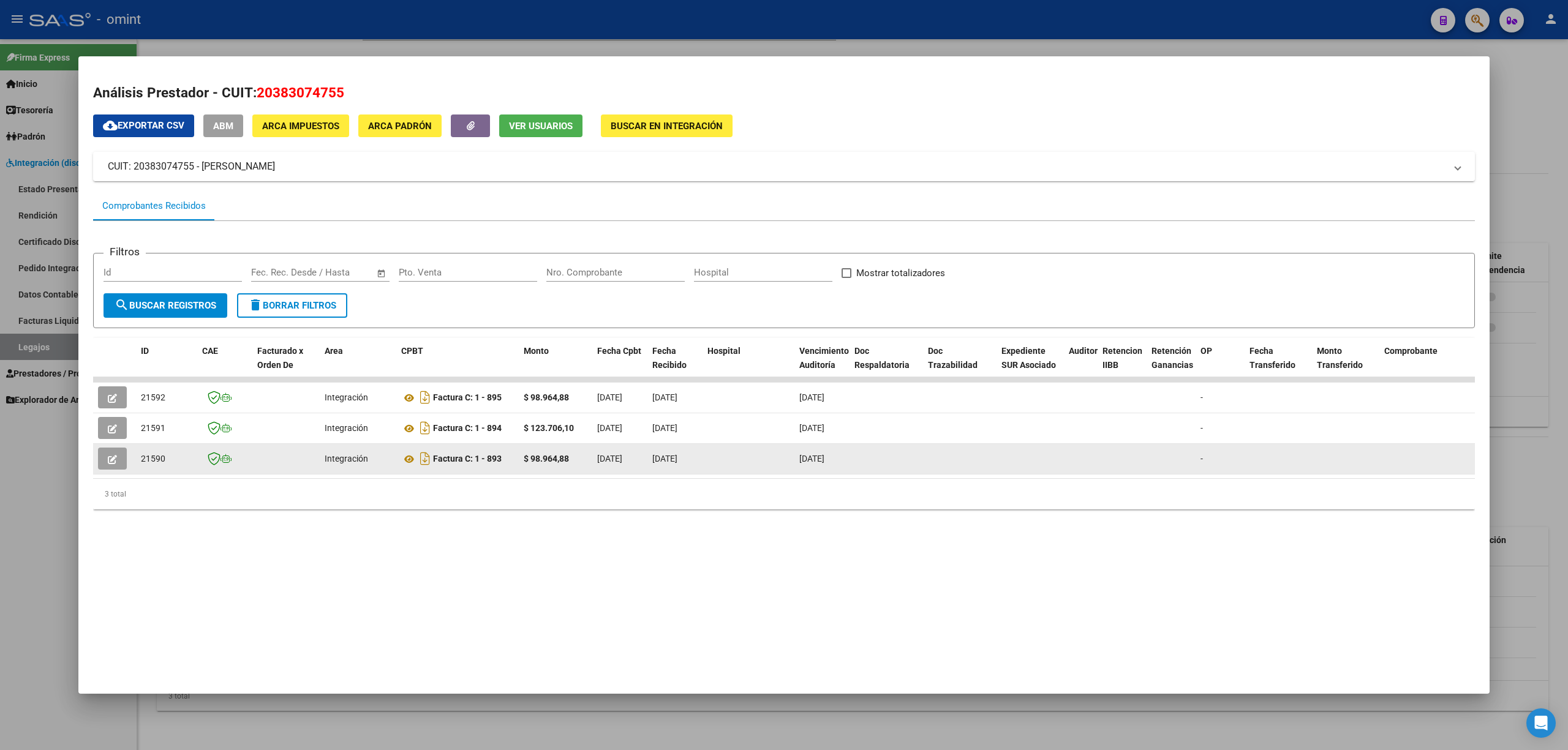
click at [109, 467] on button "button" at bounding box center [112, 459] width 29 height 22
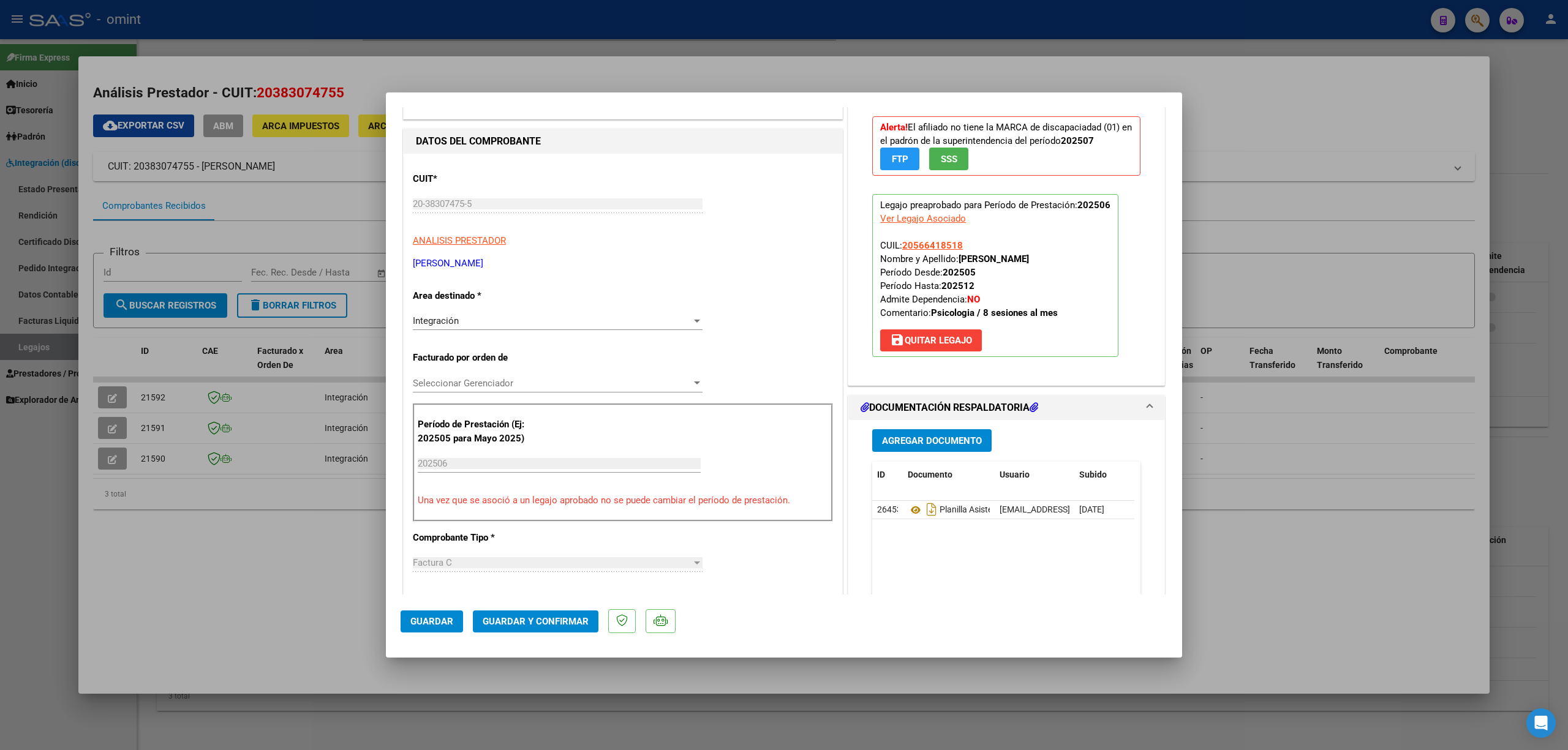
scroll to position [81, 0]
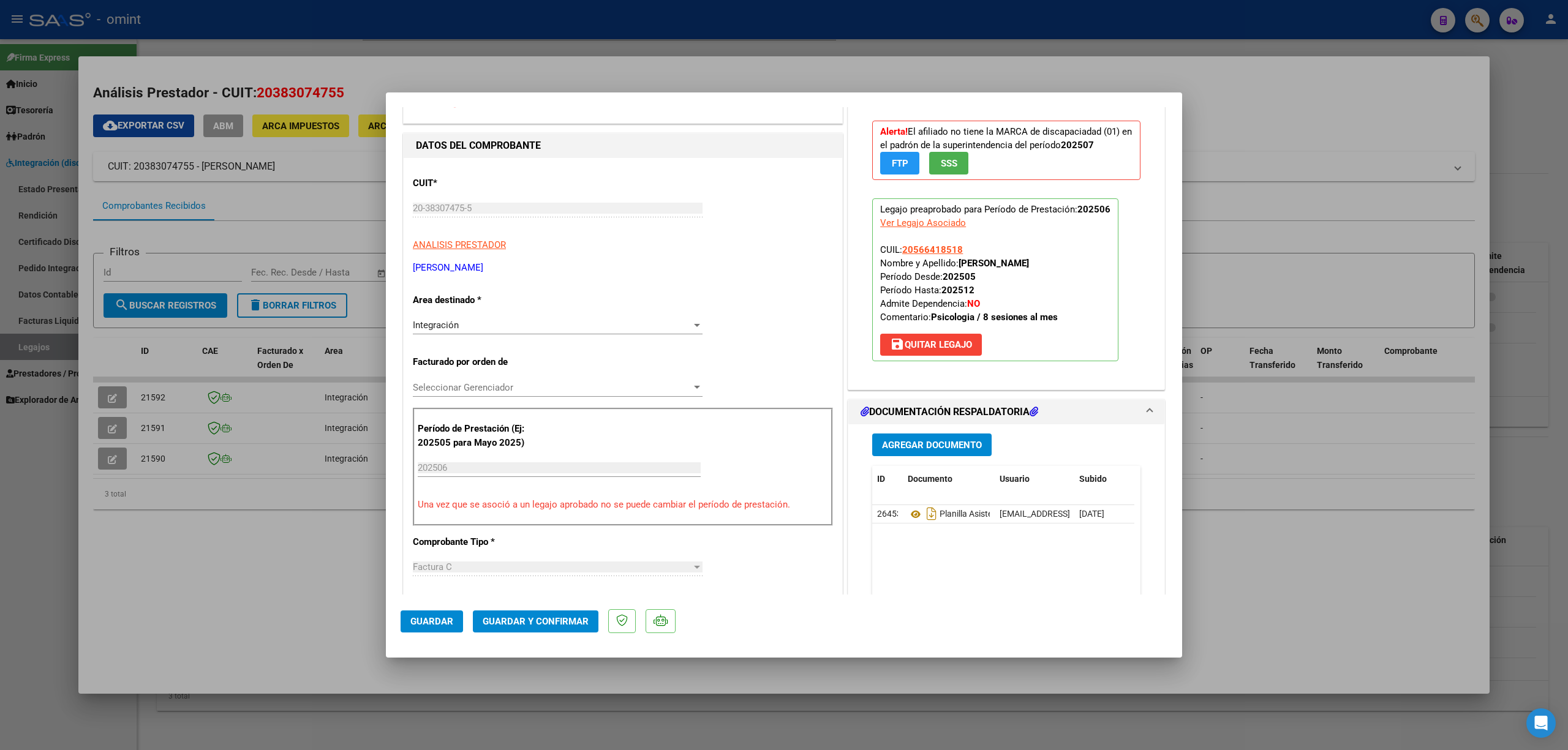
click at [370, 369] on div at bounding box center [784, 375] width 1568 height 750
type input "$ 0,00"
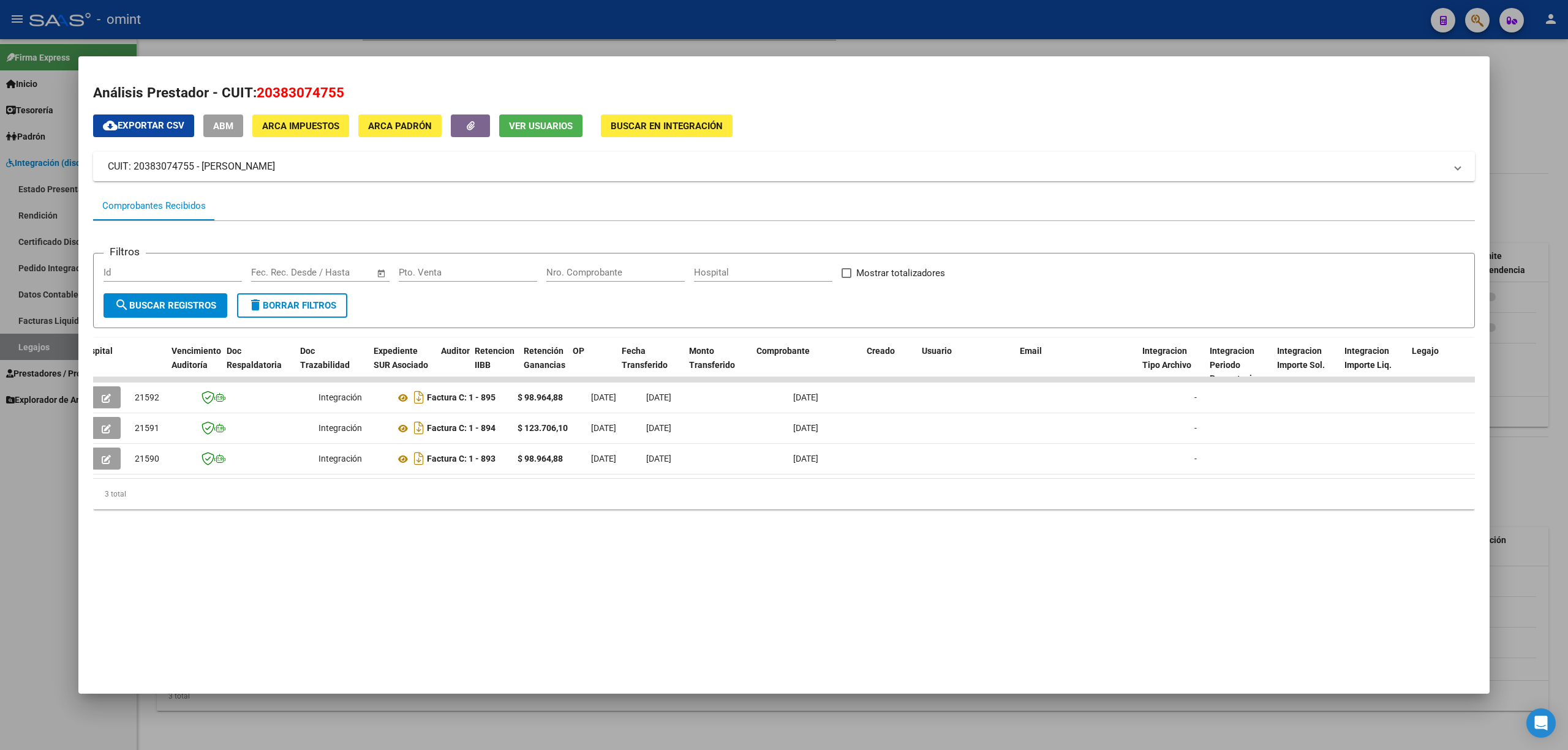
scroll to position [0, 0]
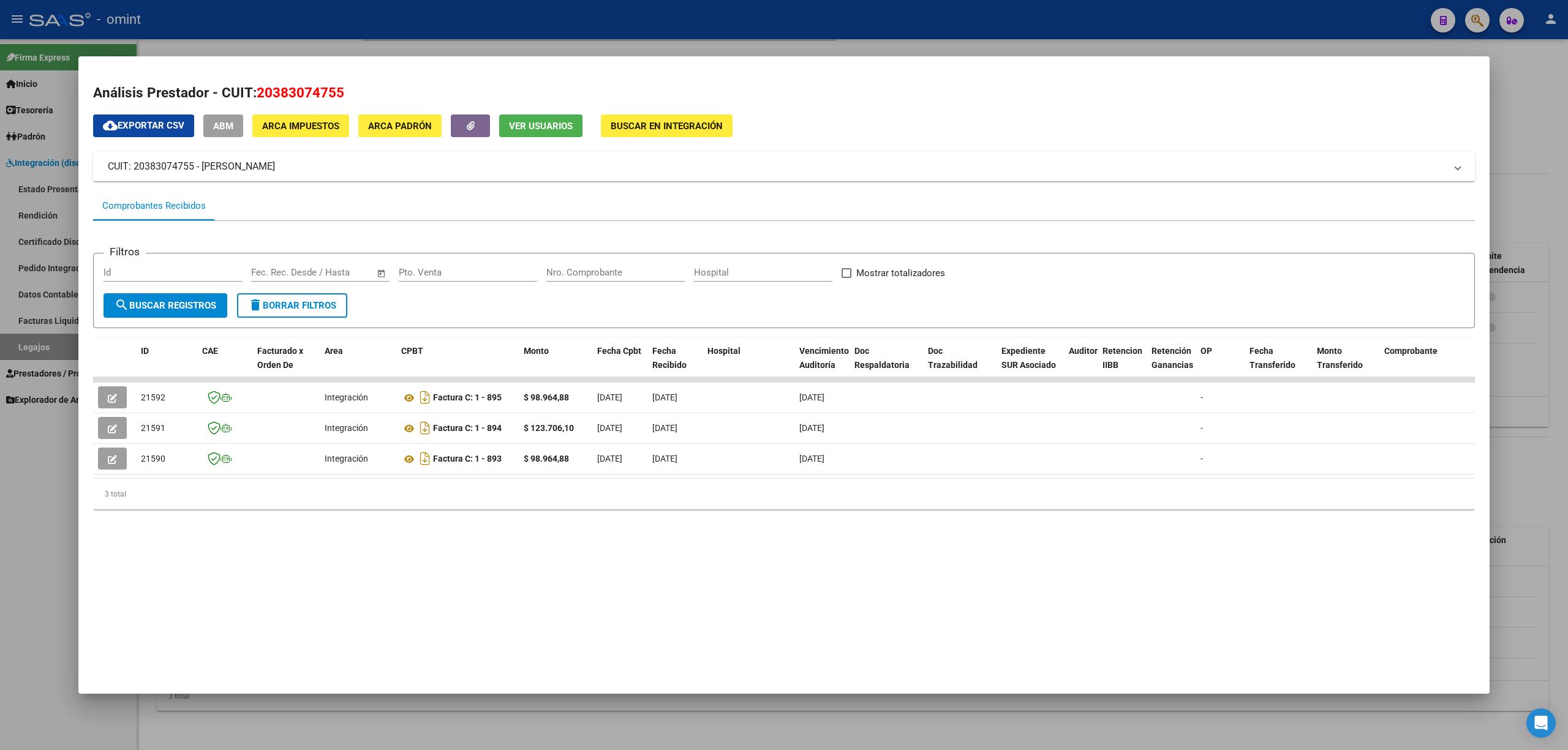
click at [284, 39] on div at bounding box center [784, 375] width 1568 height 750
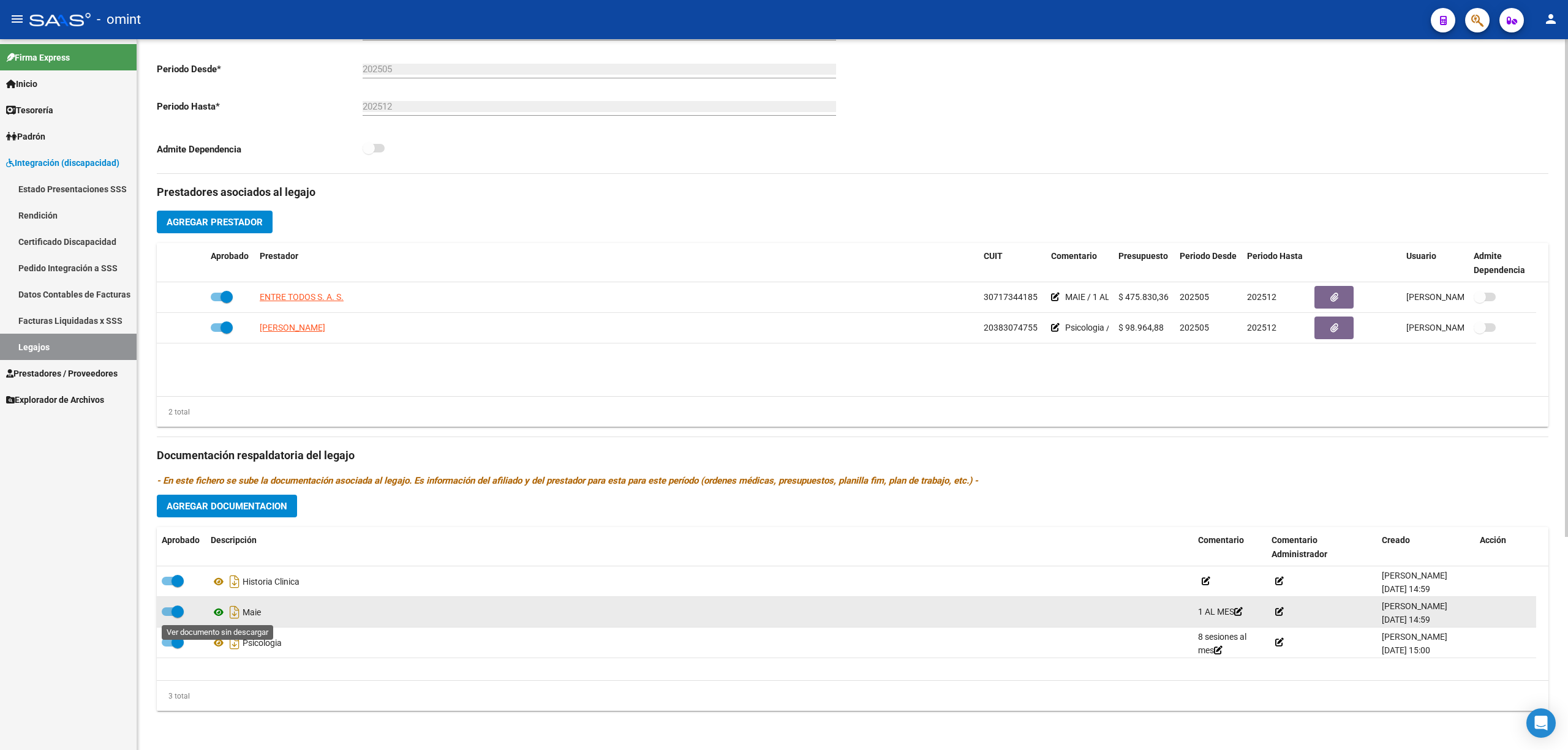
click at [218, 613] on icon at bounding box center [218, 612] width 16 height 14
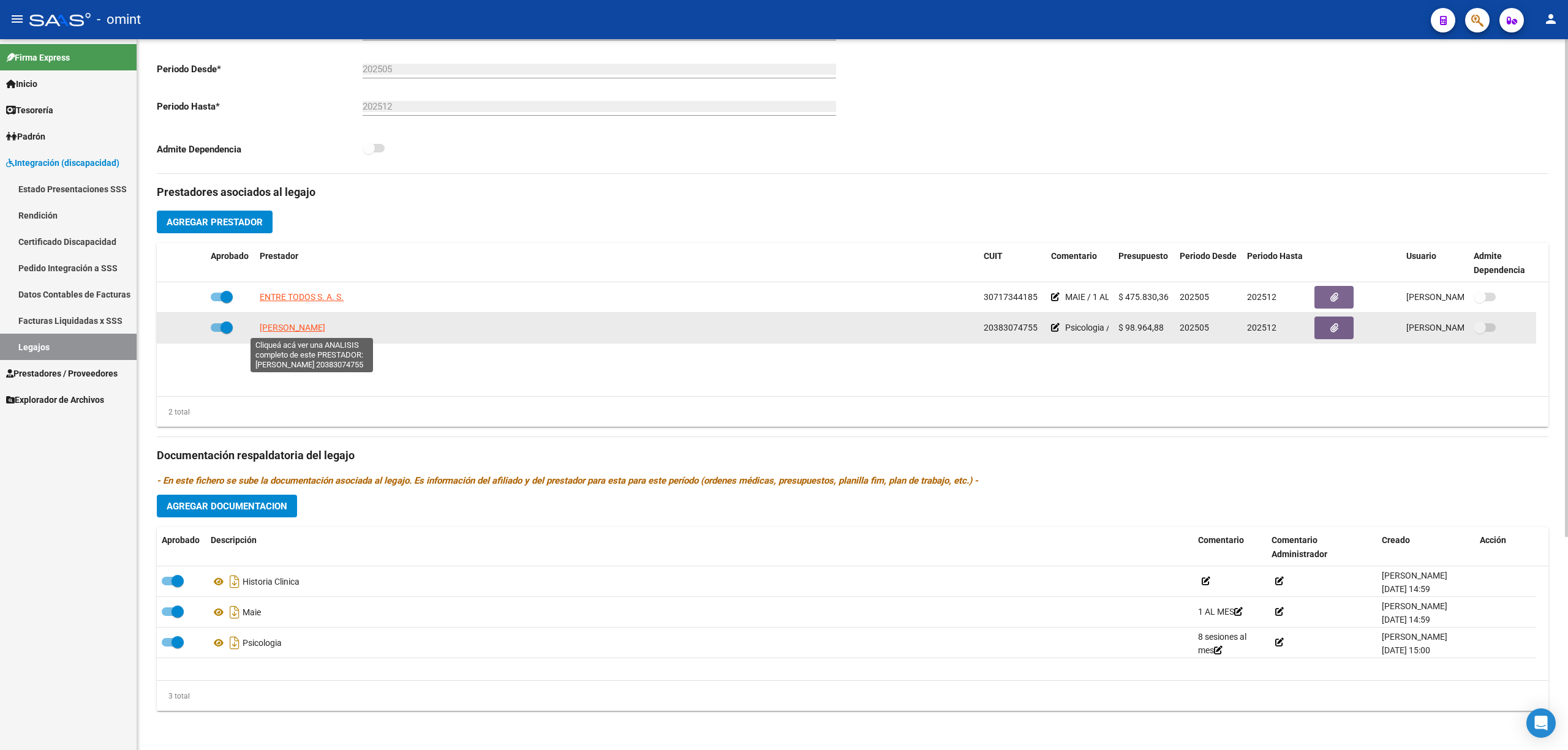
click at [320, 334] on app-link-go-to "BERTOLO NATALIA CELINA" at bounding box center [292, 328] width 65 height 14
click at [322, 328] on span "BERTOLO NATALIA CELINA" at bounding box center [292, 327] width 65 height 10
copy span "L"
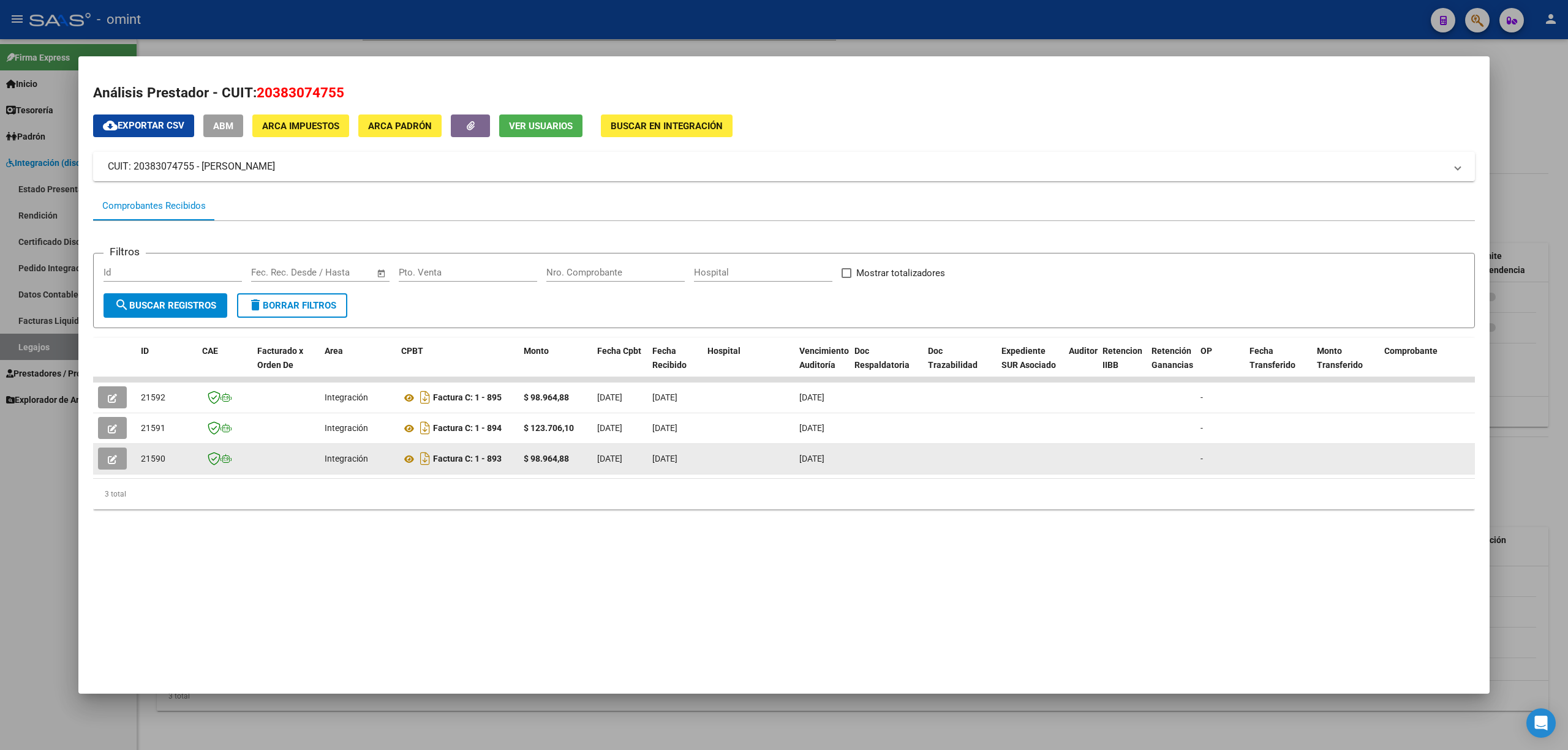
click at [103, 455] on button "button" at bounding box center [112, 459] width 29 height 22
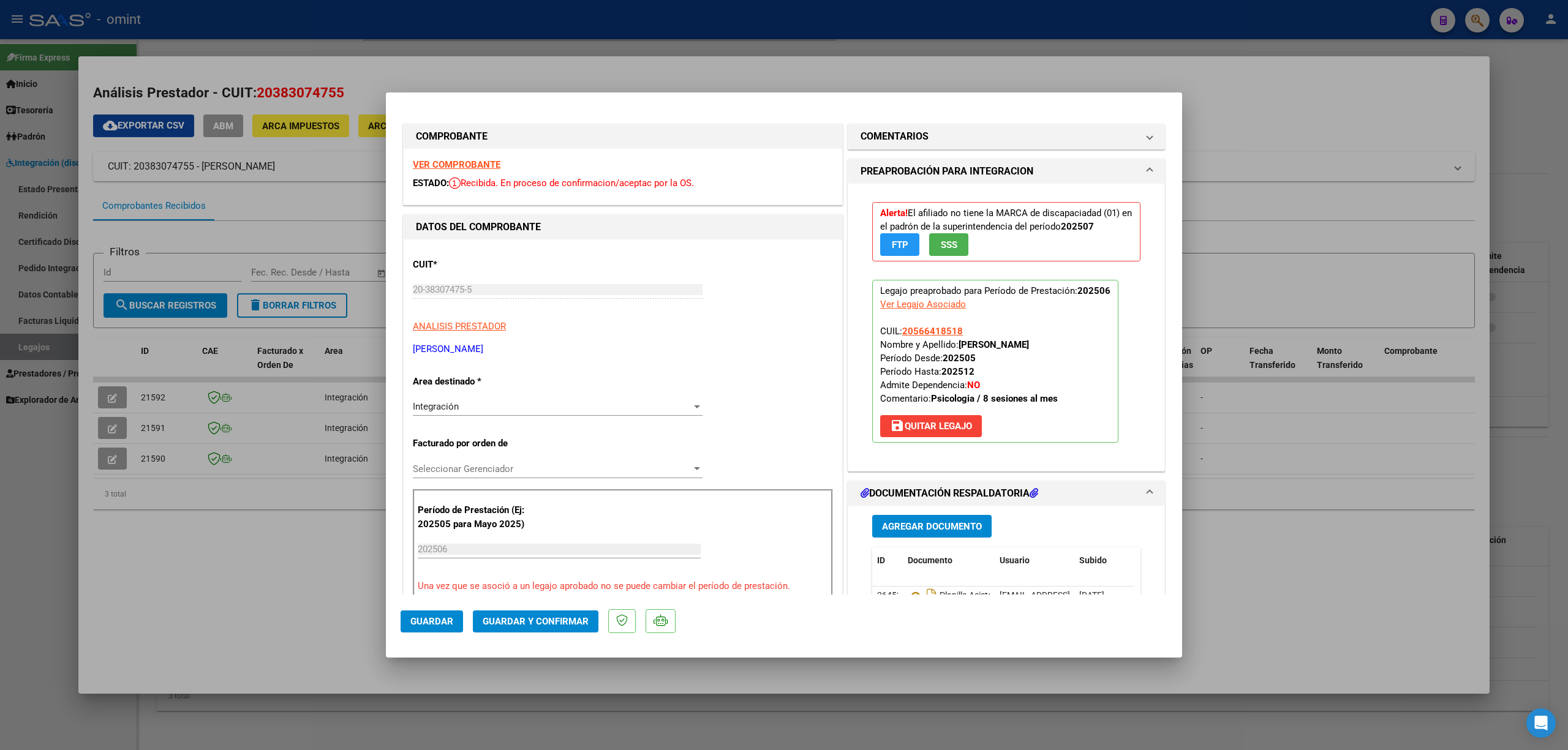
click at [452, 165] on strong "VER COMPROBANTE" at bounding box center [456, 165] width 87 height 11
click at [545, 621] on span "Guardar y Confirmar" at bounding box center [536, 622] width 106 height 11
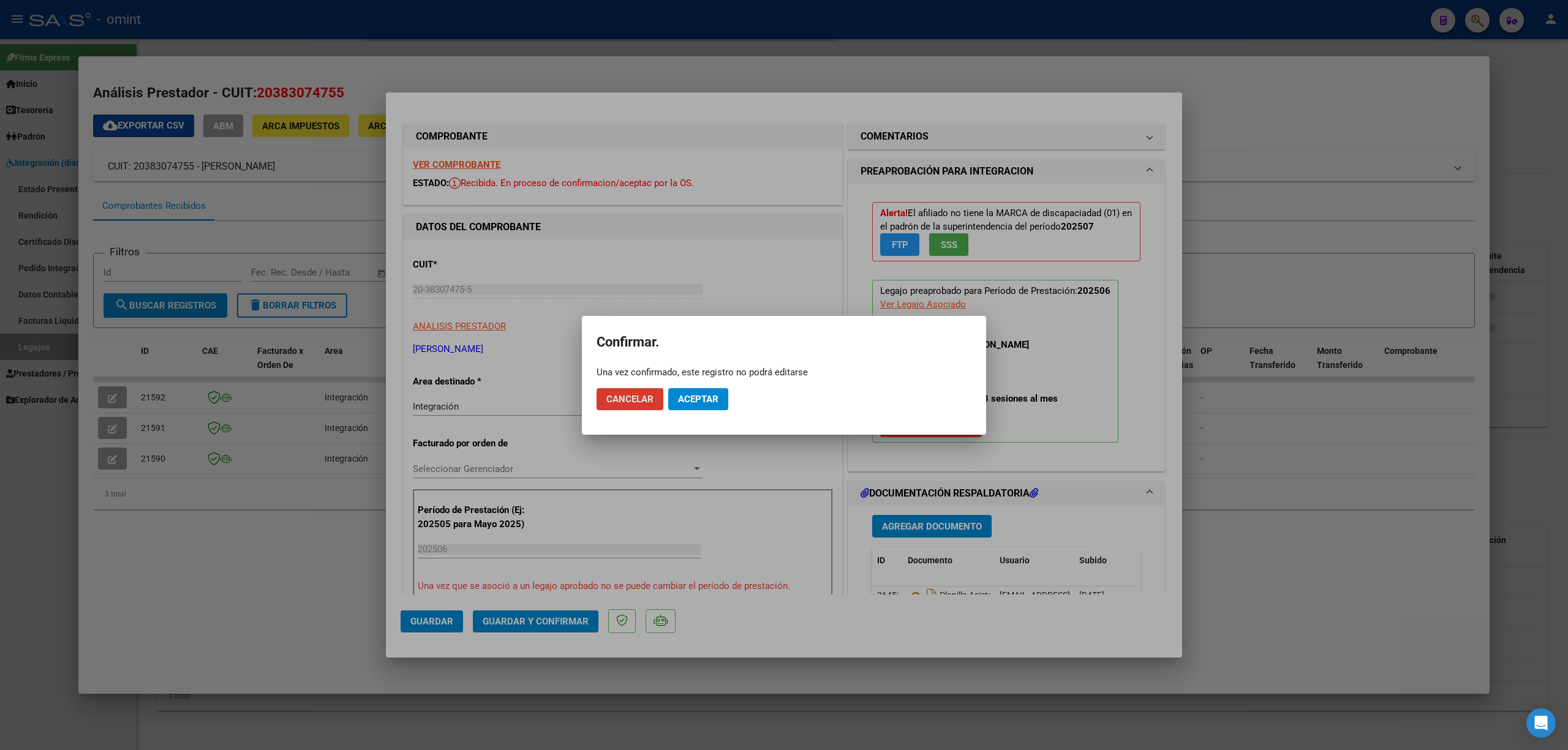
click at [702, 395] on span "Aceptar" at bounding box center [698, 399] width 40 height 11
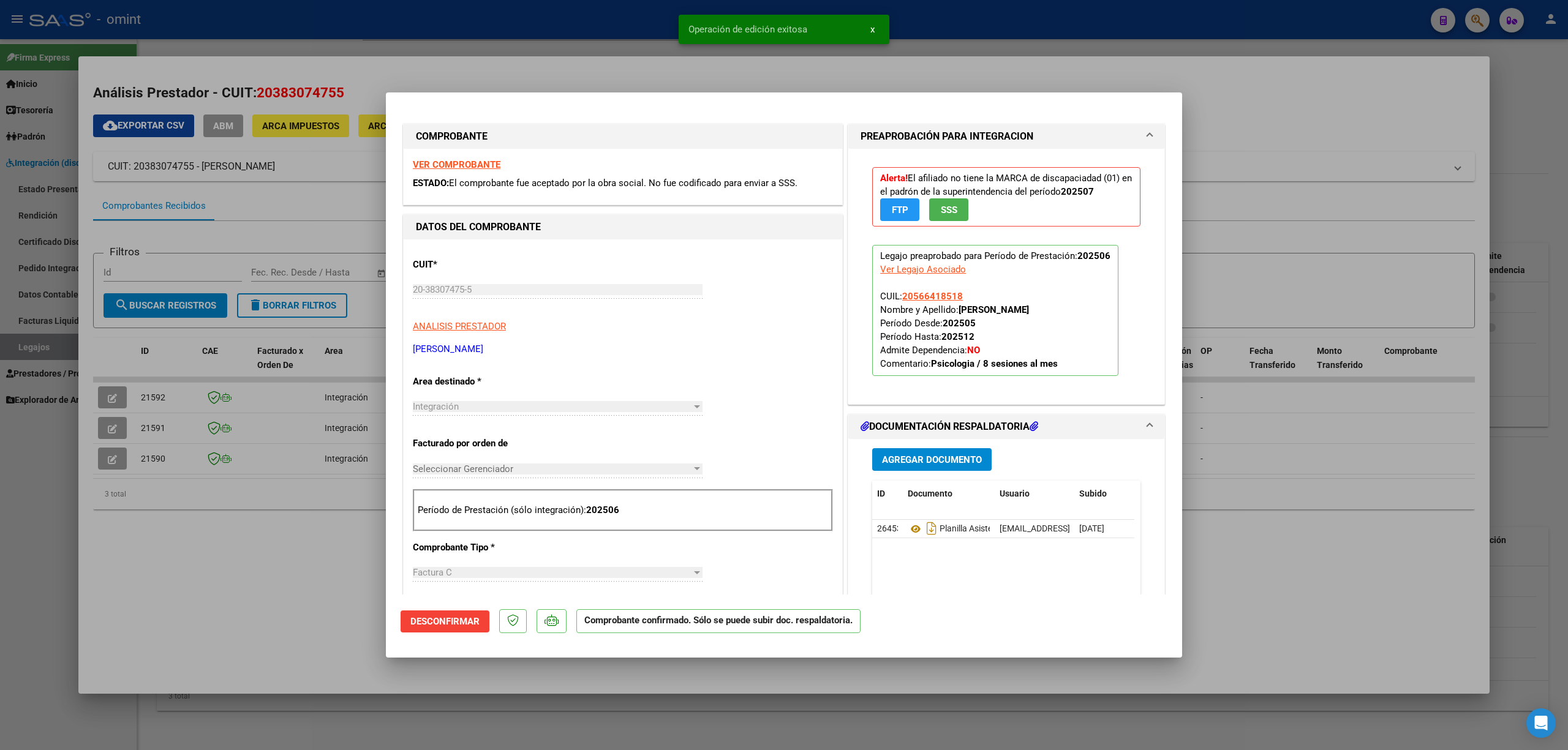
click at [263, 493] on div at bounding box center [784, 375] width 1568 height 750
type input "$ 0,00"
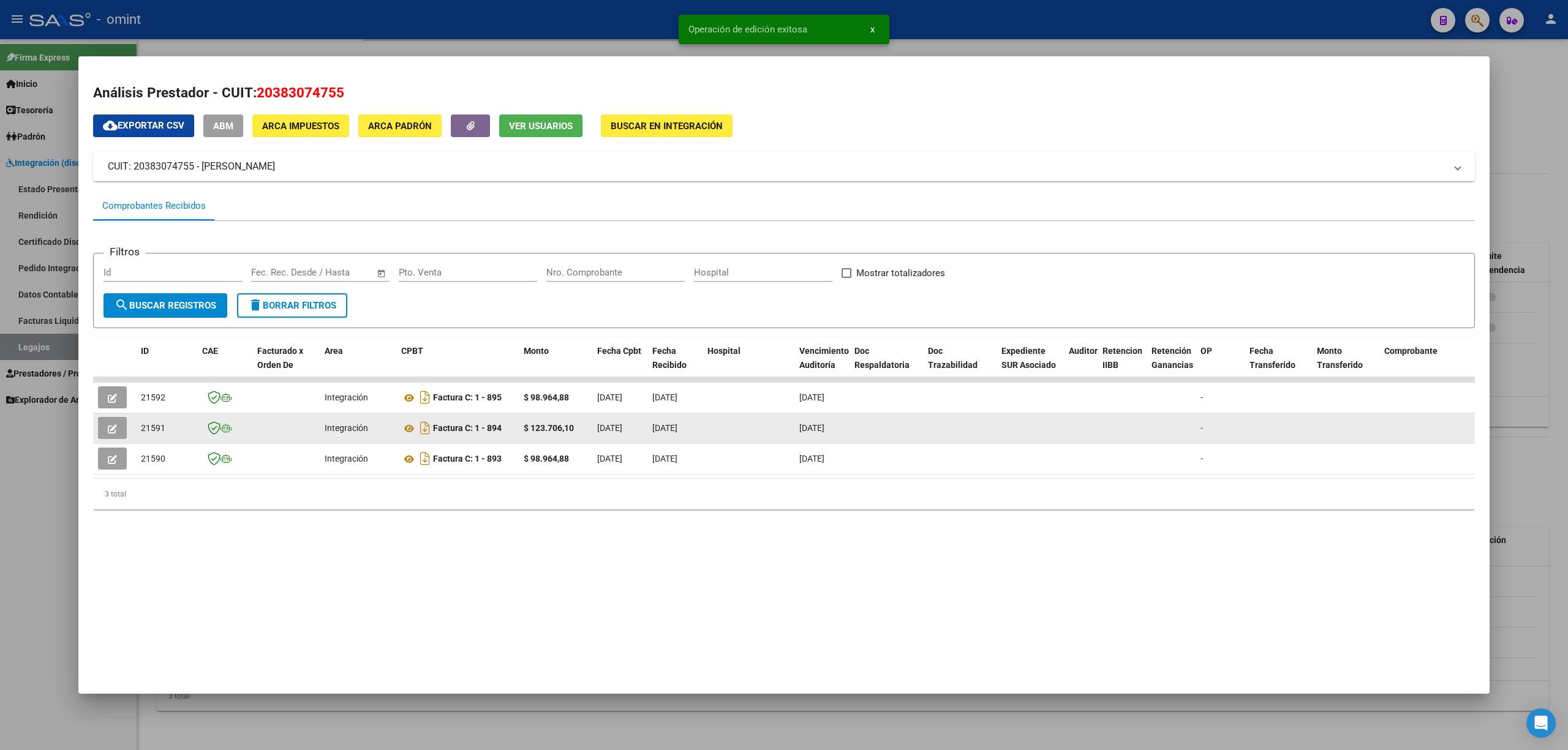
click at [120, 419] on button "button" at bounding box center [112, 427] width 29 height 22
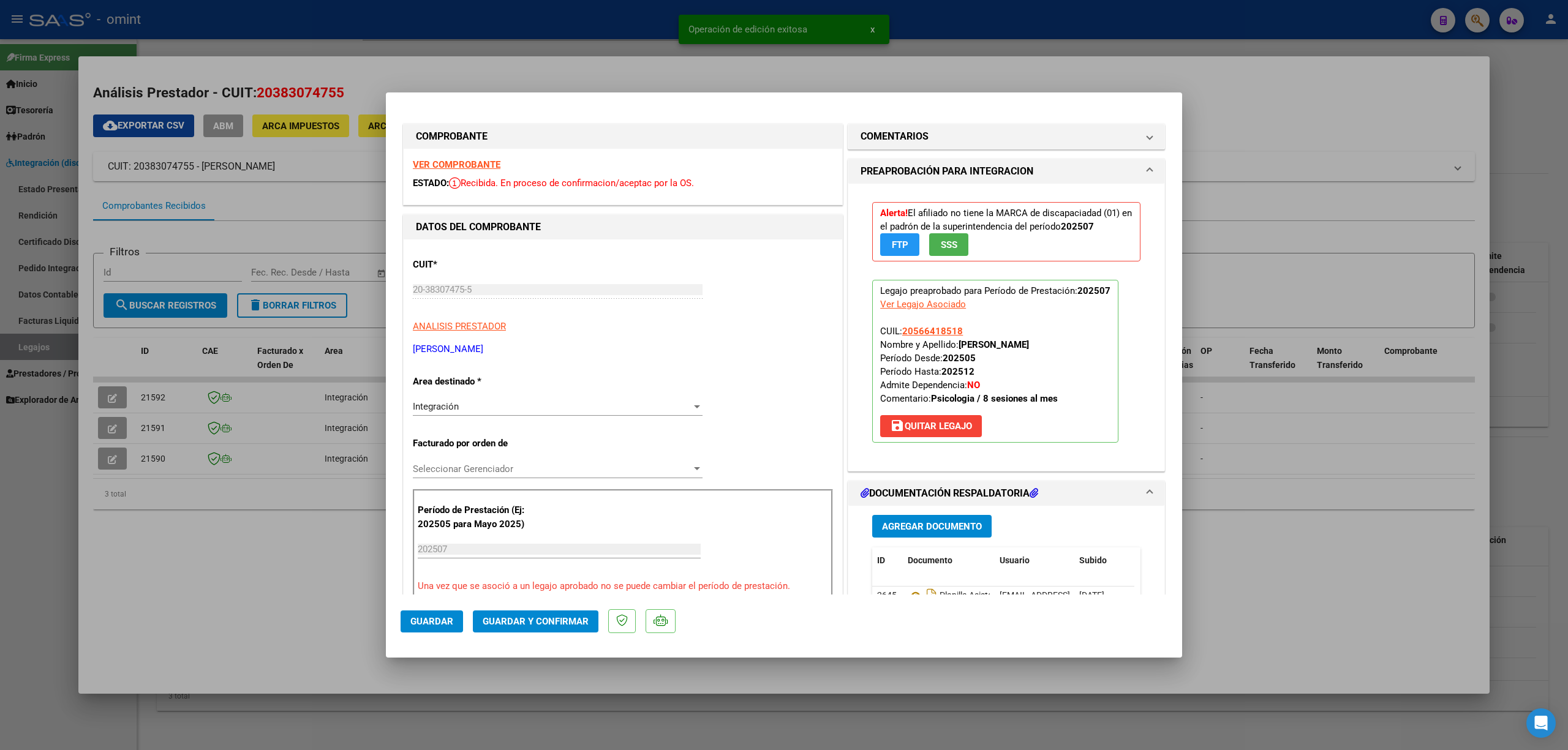
click at [545, 617] on span "Guardar y Confirmar" at bounding box center [536, 622] width 106 height 11
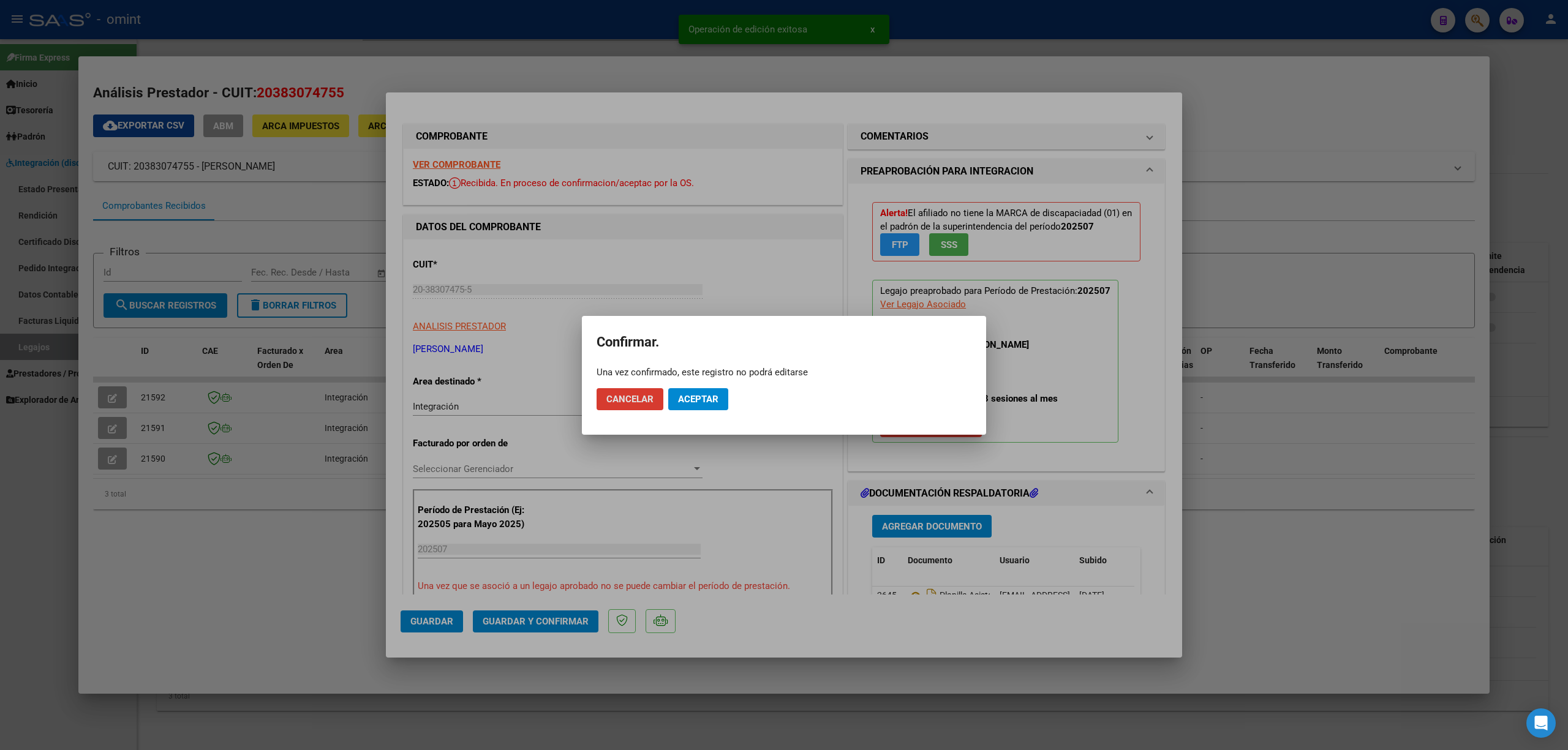
click at [695, 401] on span "Aceptar" at bounding box center [698, 399] width 40 height 11
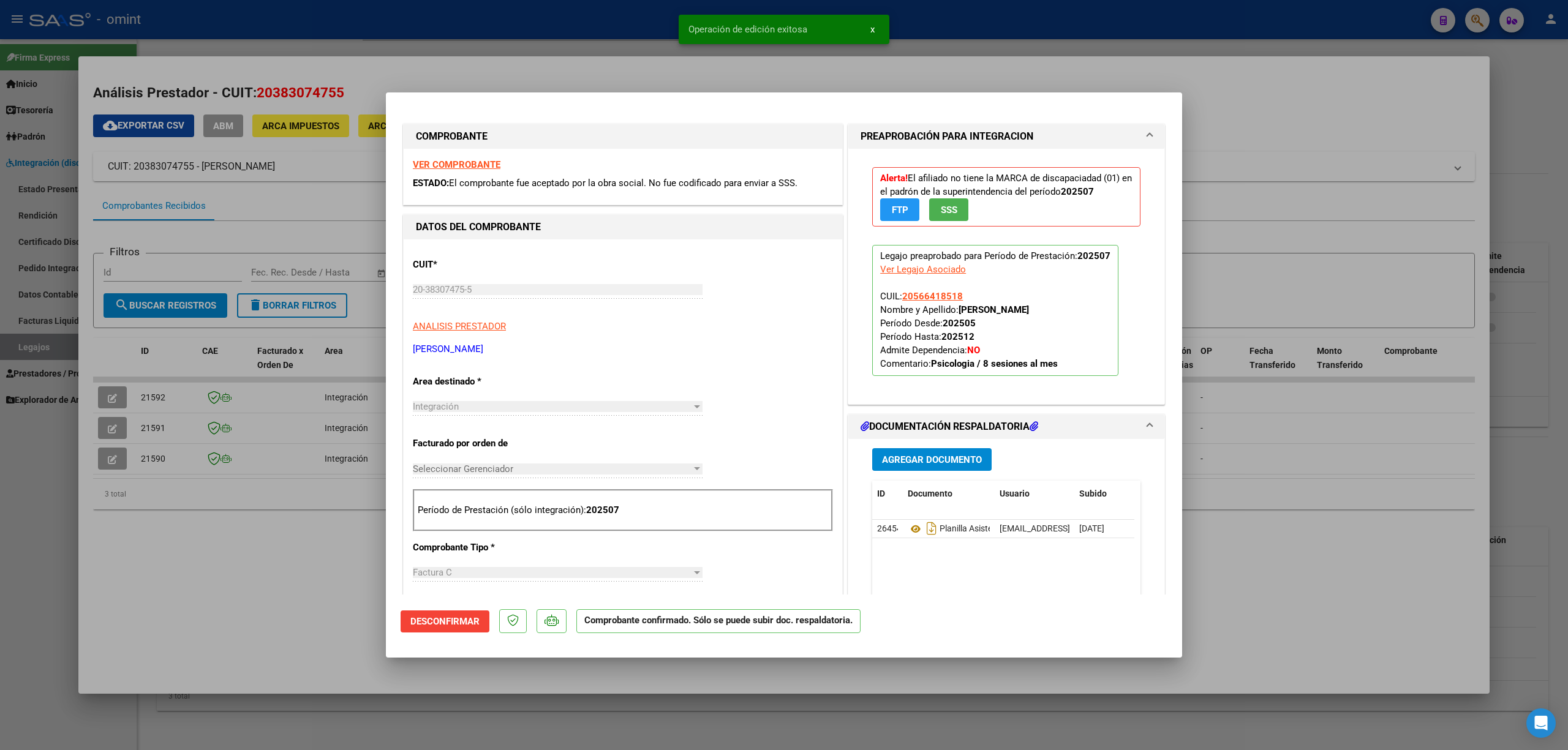
click at [115, 395] on div at bounding box center [784, 375] width 1568 height 750
type input "$ 0,00"
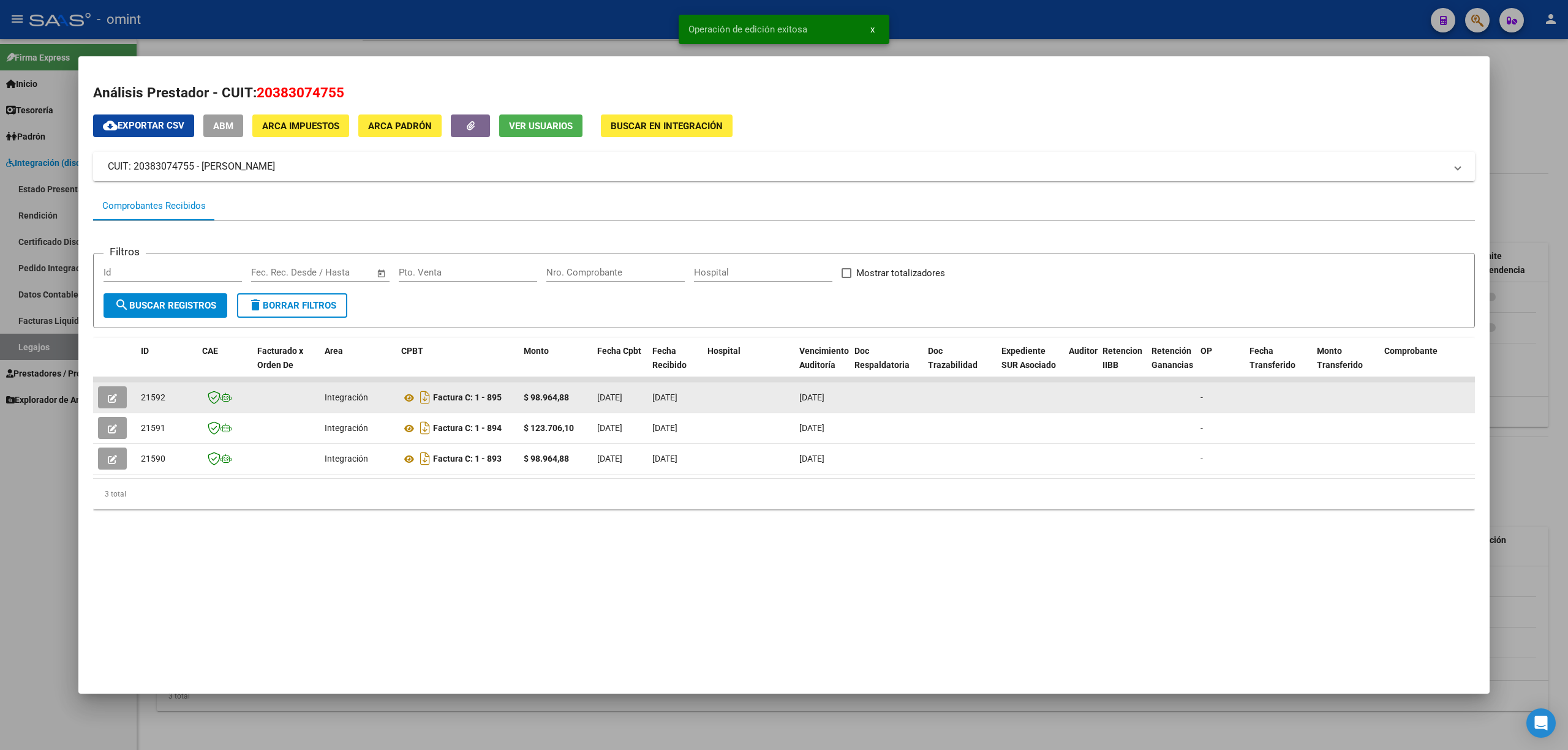
click at [114, 395] on icon "button" at bounding box center [112, 399] width 9 height 9
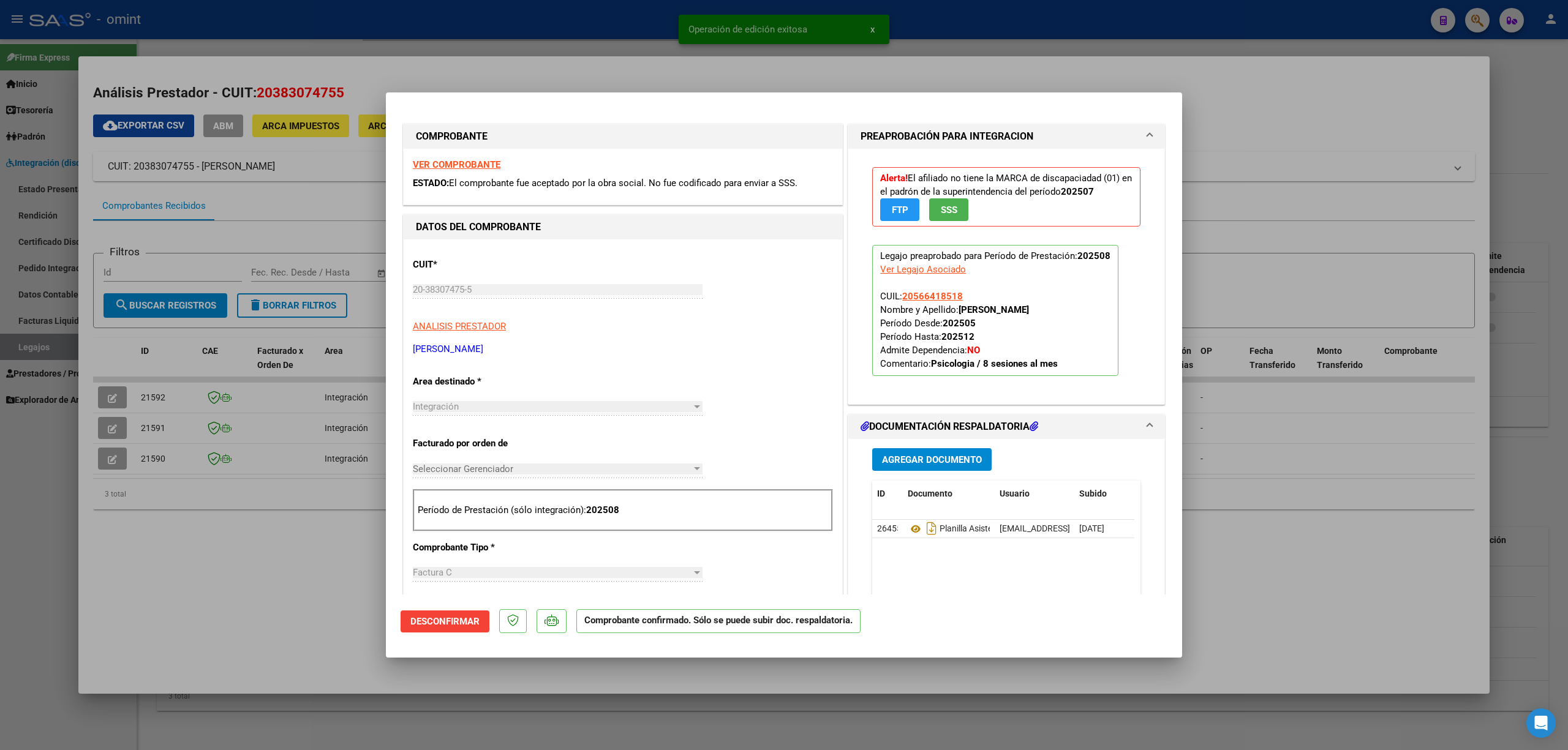
click at [336, 64] on div at bounding box center [784, 375] width 1568 height 750
type input "$ 0,00"
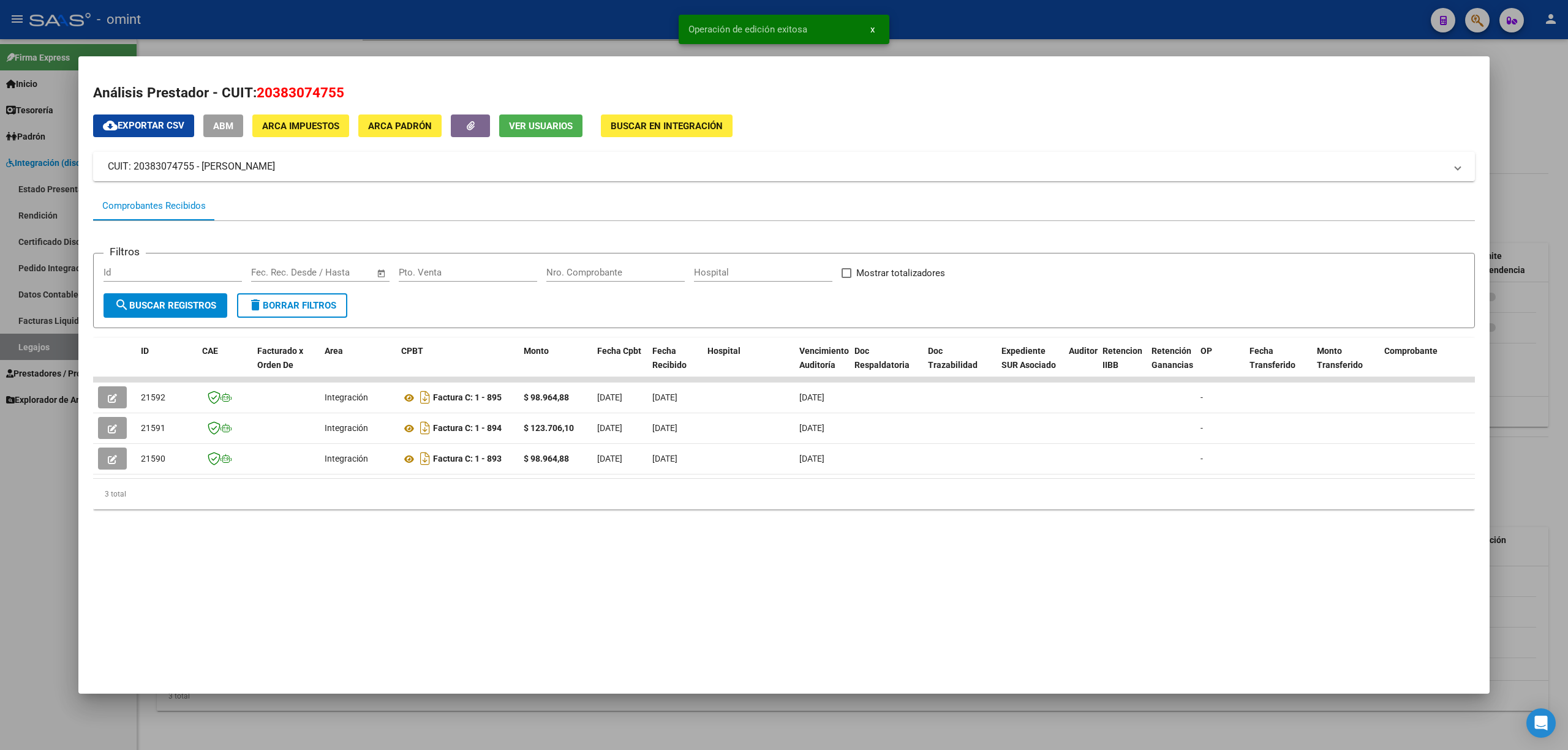
click at [304, 22] on div at bounding box center [784, 375] width 1568 height 750
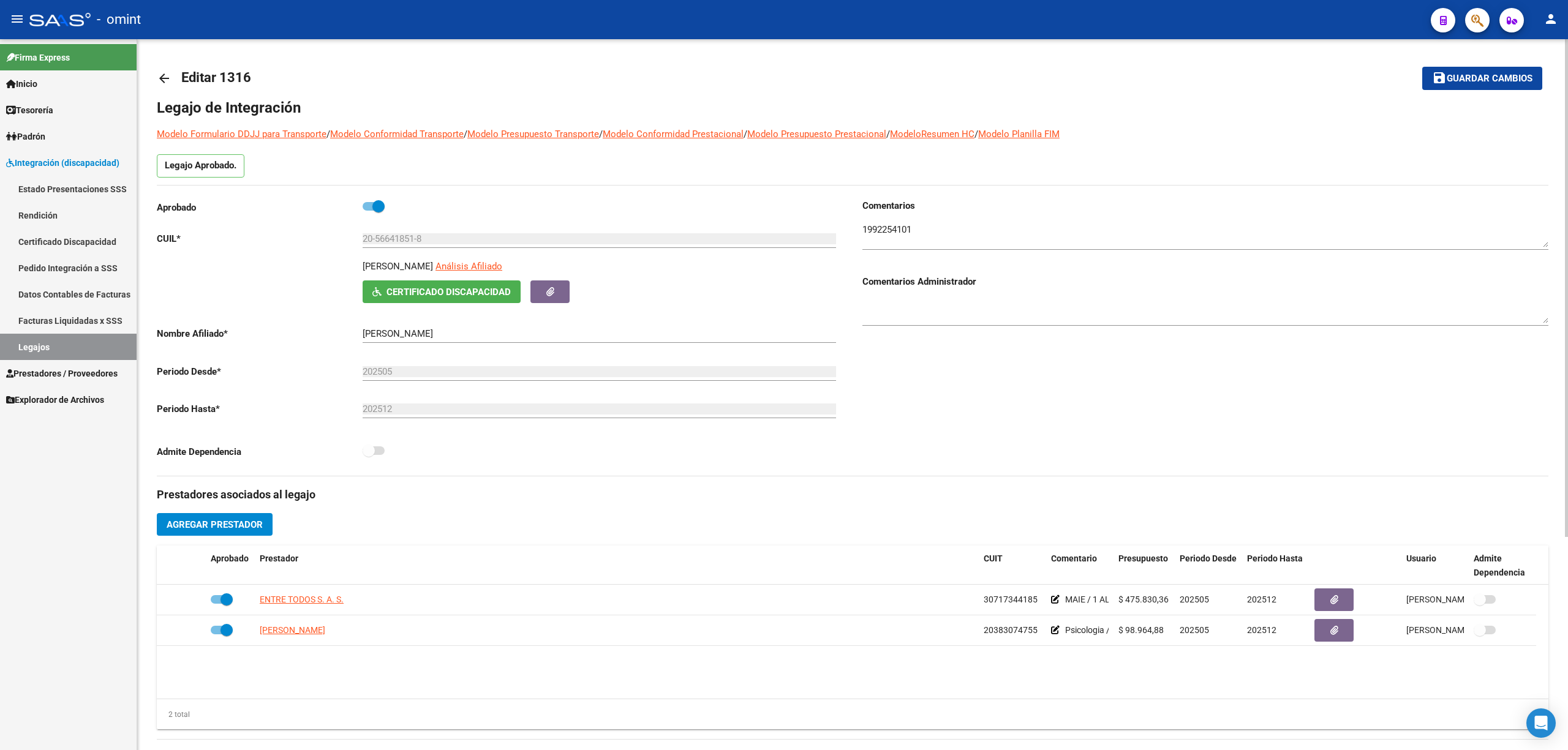
click at [164, 79] on mat-icon "arrow_back" at bounding box center [164, 78] width 14 height 14
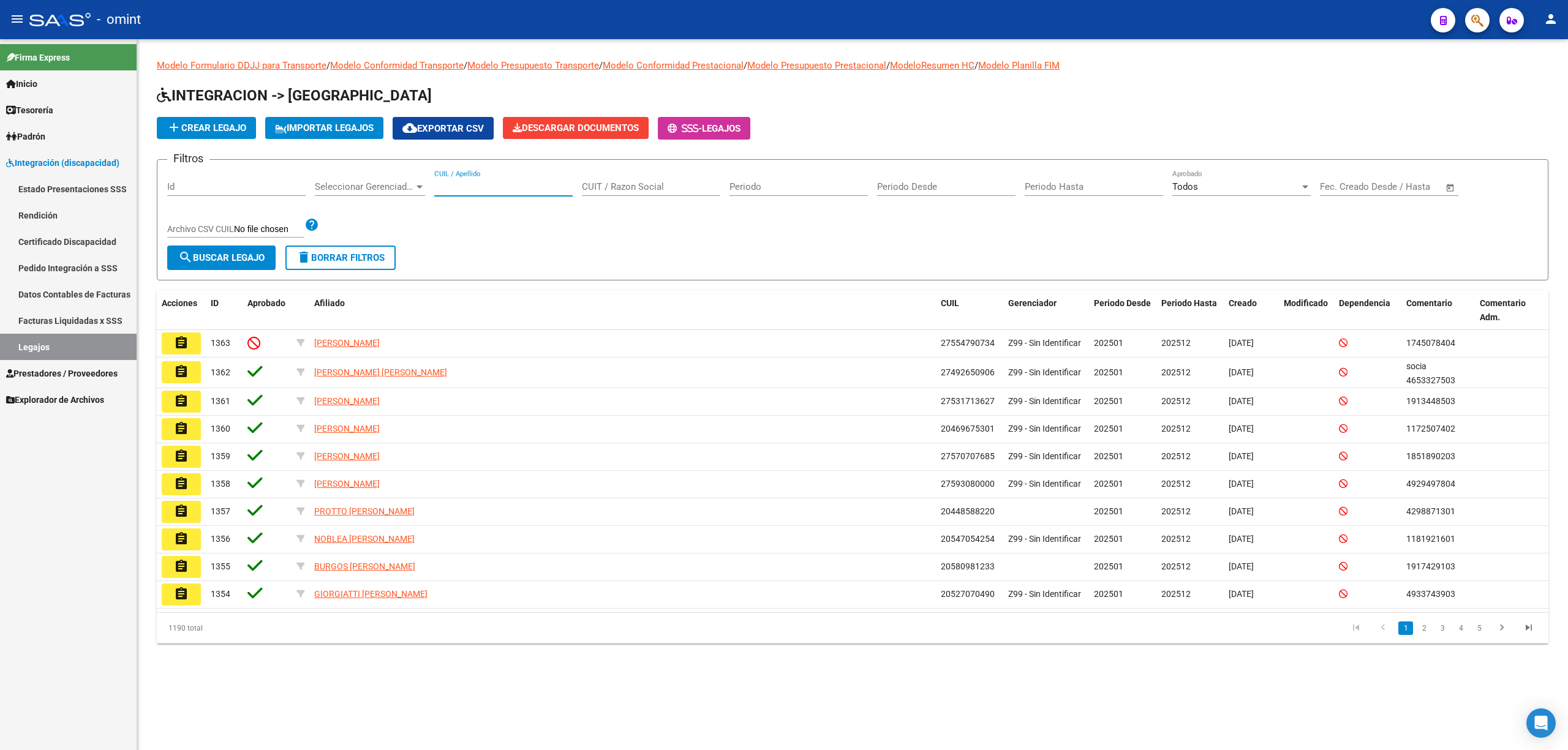
click at [480, 189] on input "CUIL / Apellido" at bounding box center [503, 187] width 138 height 11
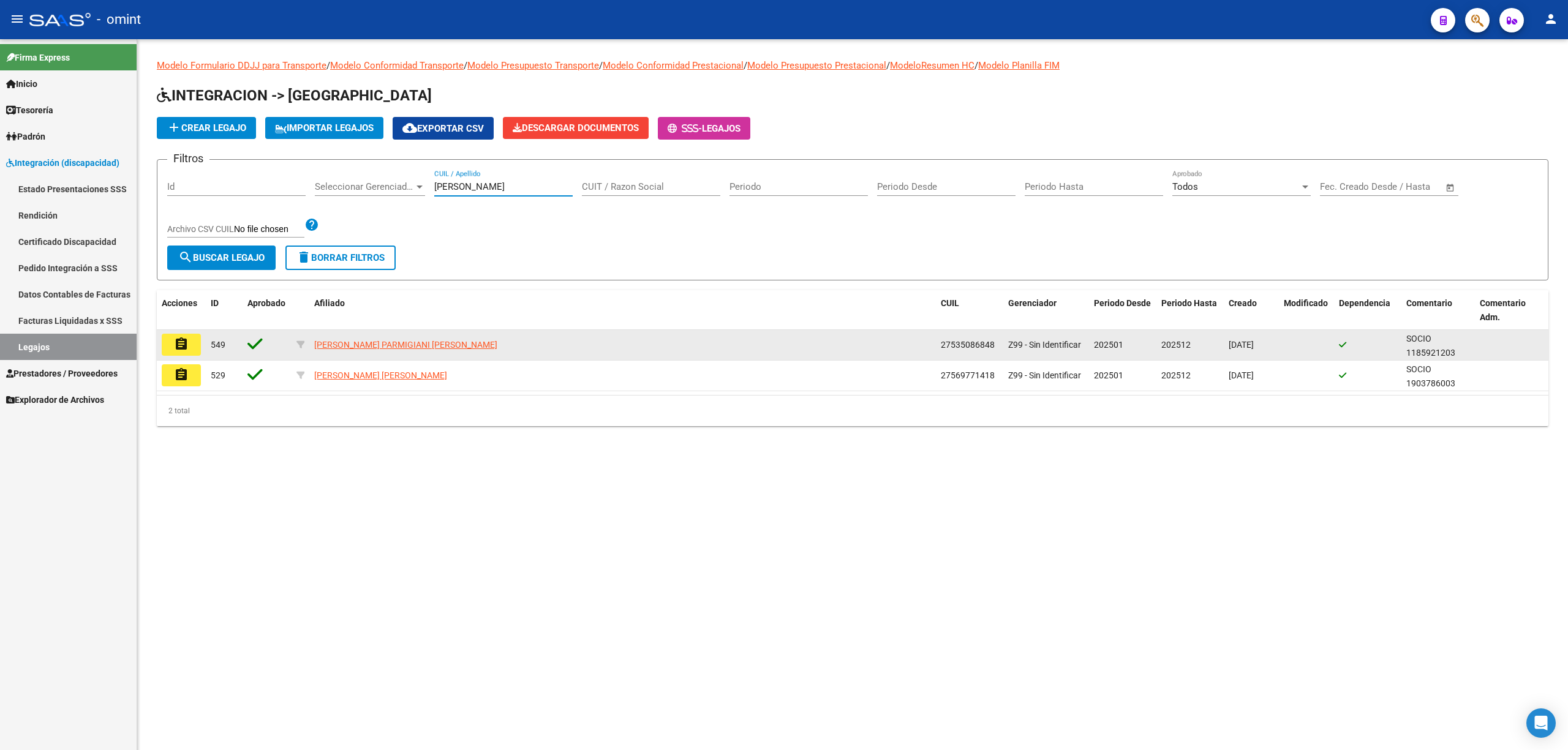
type input "moralez"
click at [188, 349] on mat-icon "assignment" at bounding box center [181, 344] width 14 height 14
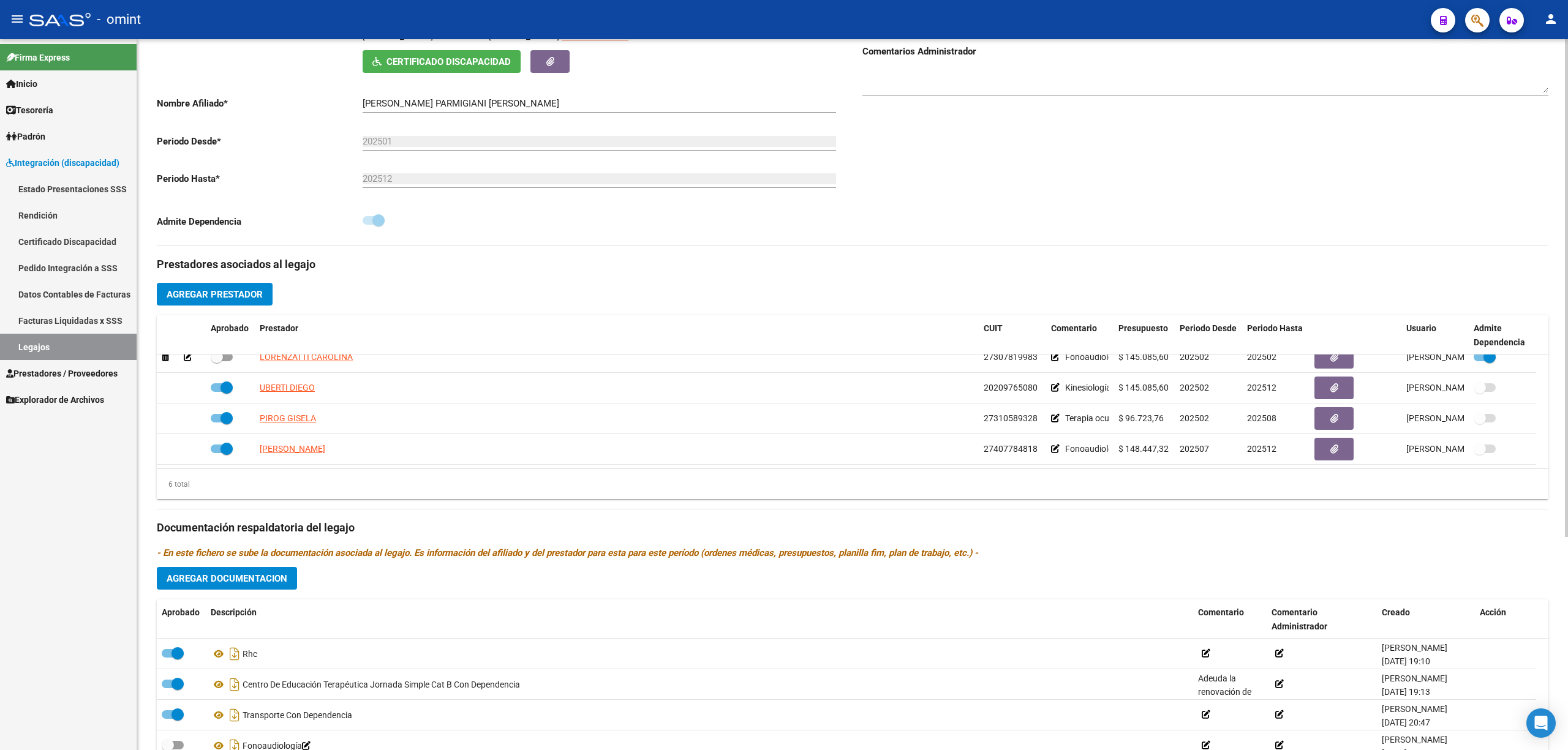
scroll to position [140, 0]
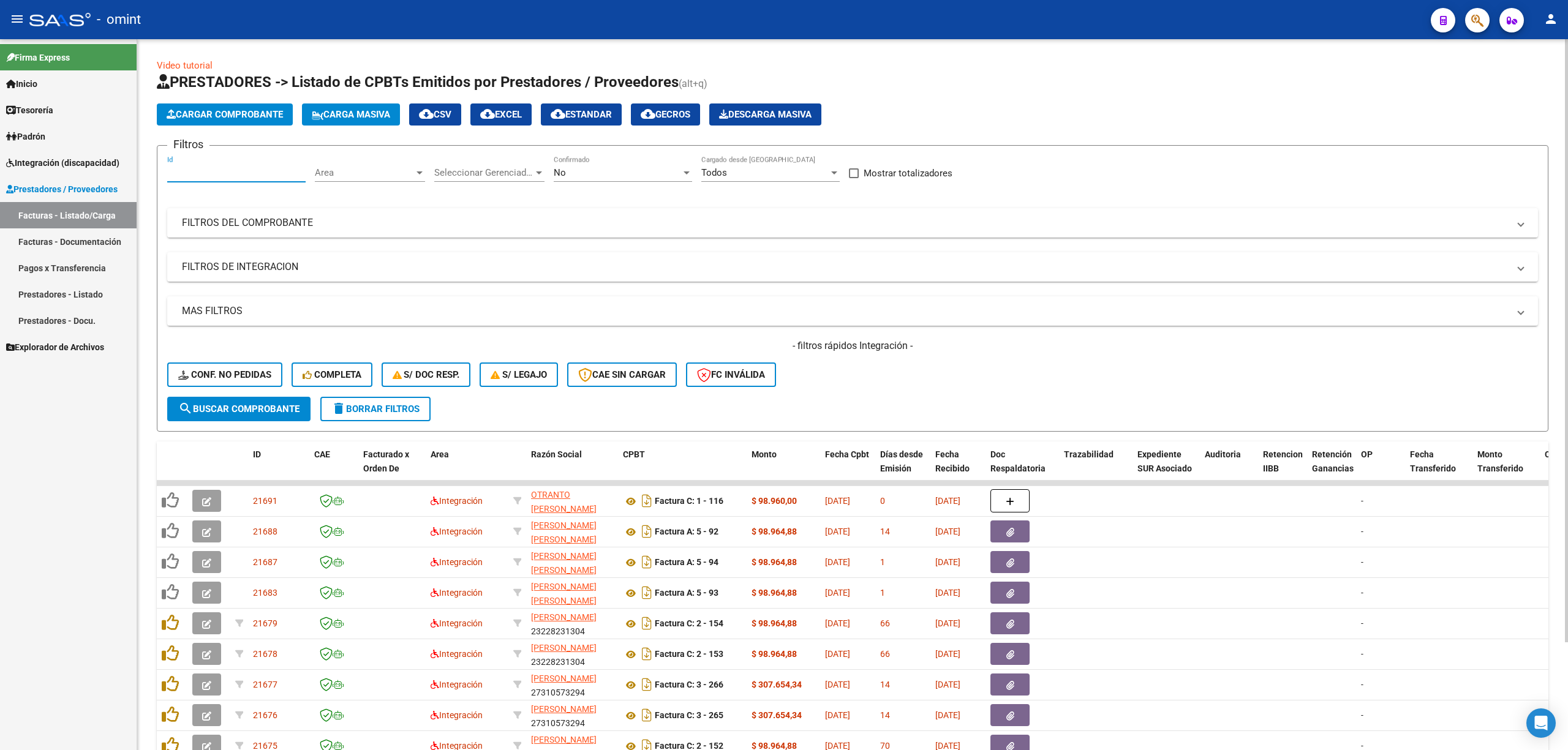
click at [220, 175] on input "Id" at bounding box center [236, 172] width 138 height 11
paste input "21483"
type input "21483"
click at [250, 407] on span "search Buscar Comprobante" at bounding box center [239, 409] width 121 height 11
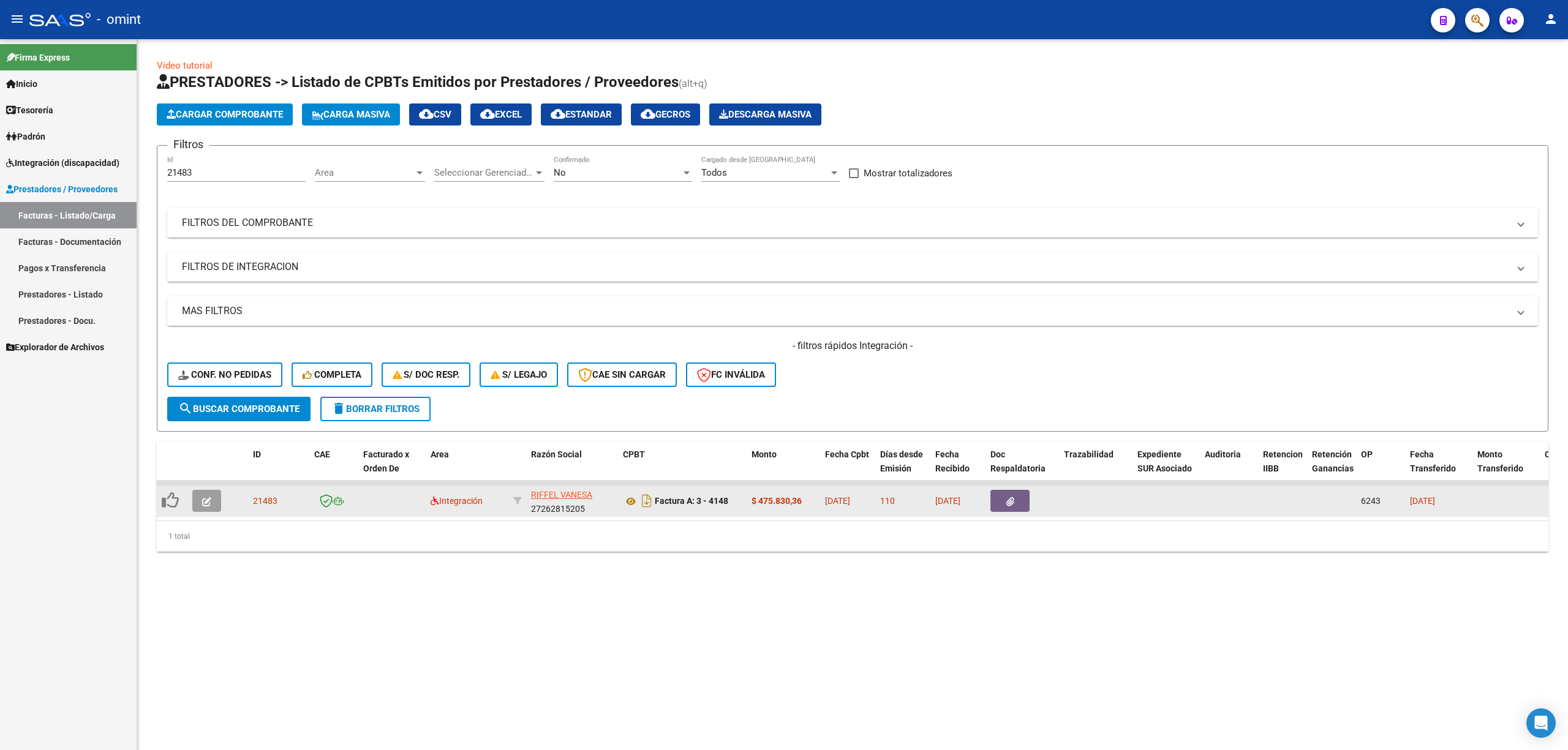
click at [207, 497] on icon "button" at bounding box center [207, 502] width 9 height 9
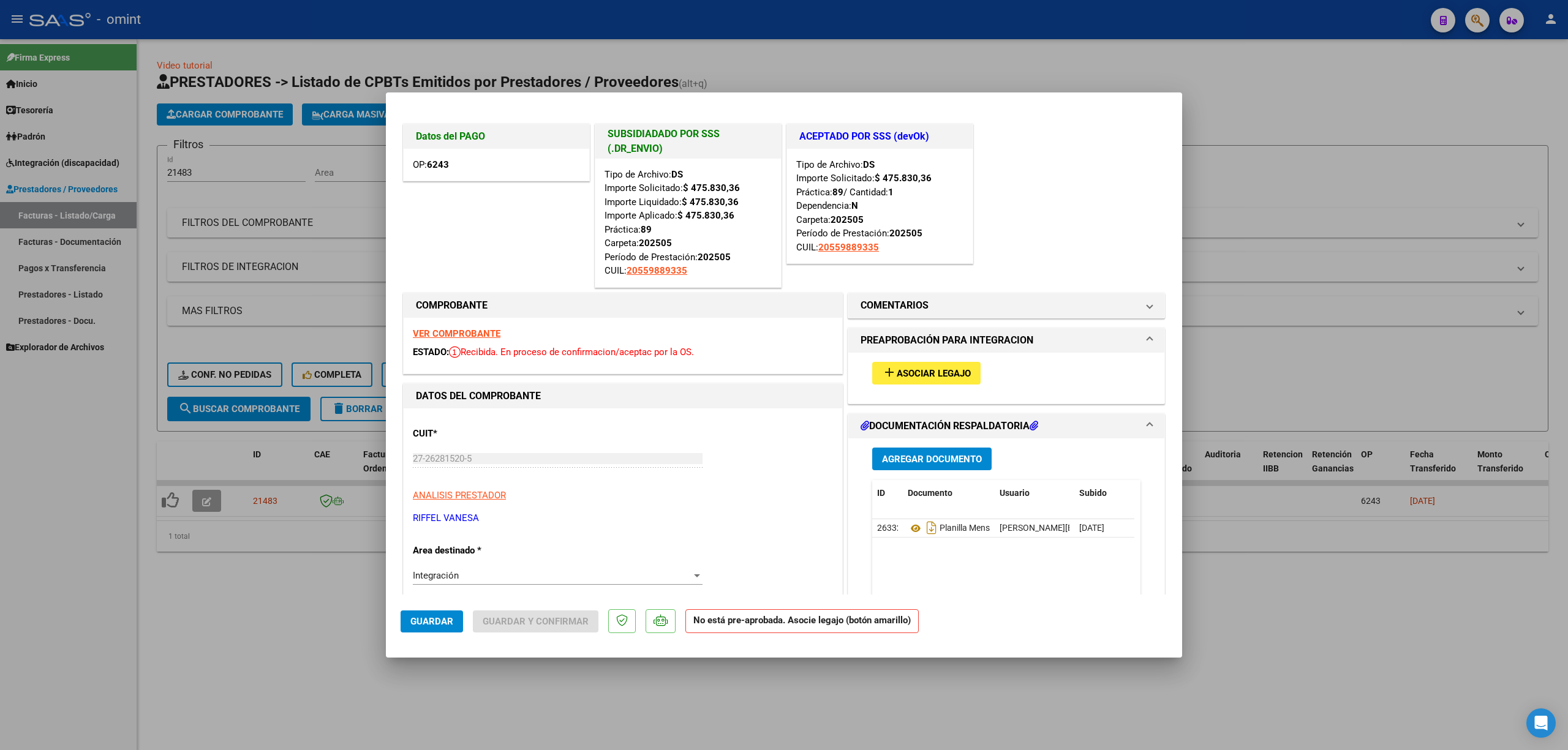
click at [345, 270] on div at bounding box center [784, 375] width 1568 height 750
type input "$ 0,00"
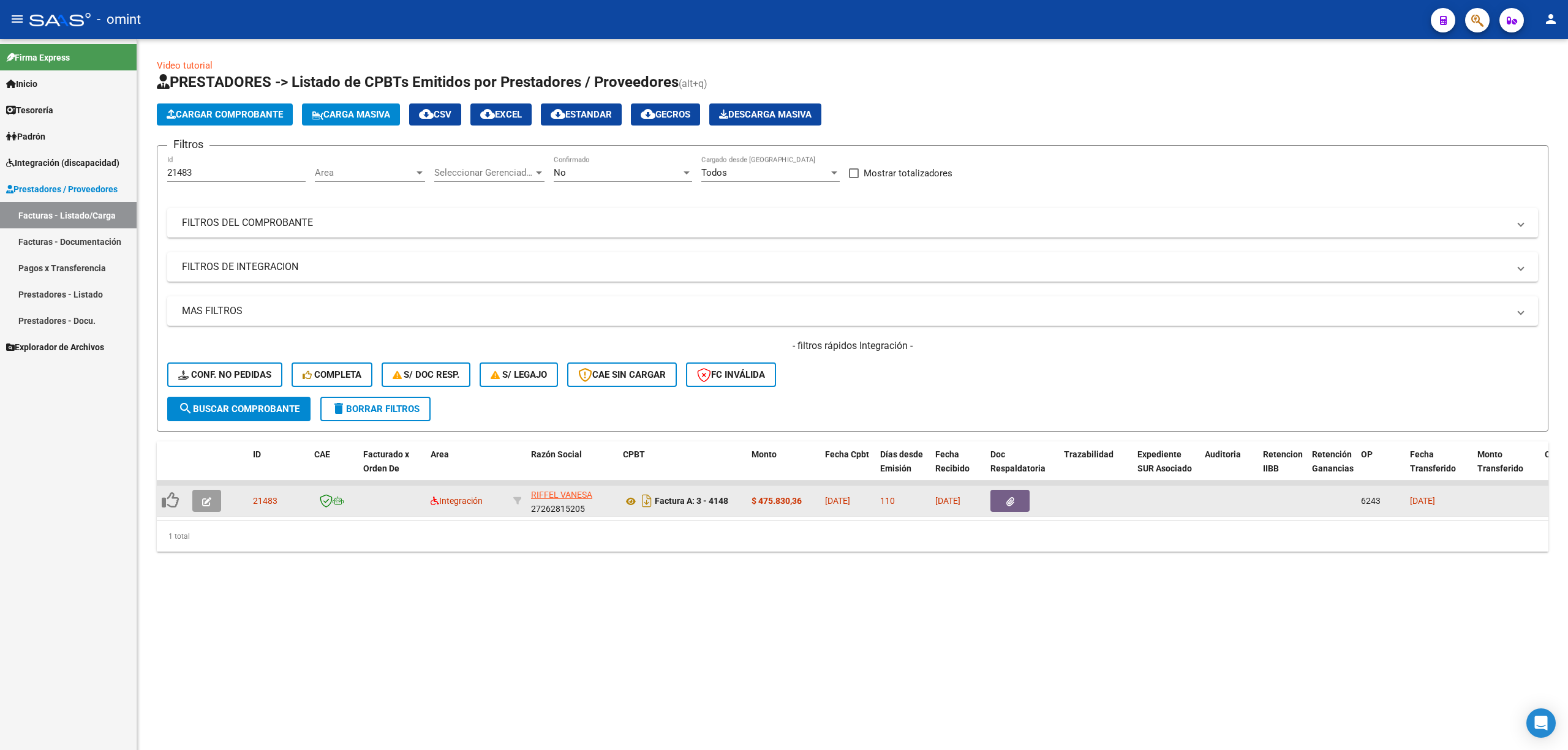
click at [209, 497] on icon "button" at bounding box center [207, 502] width 9 height 9
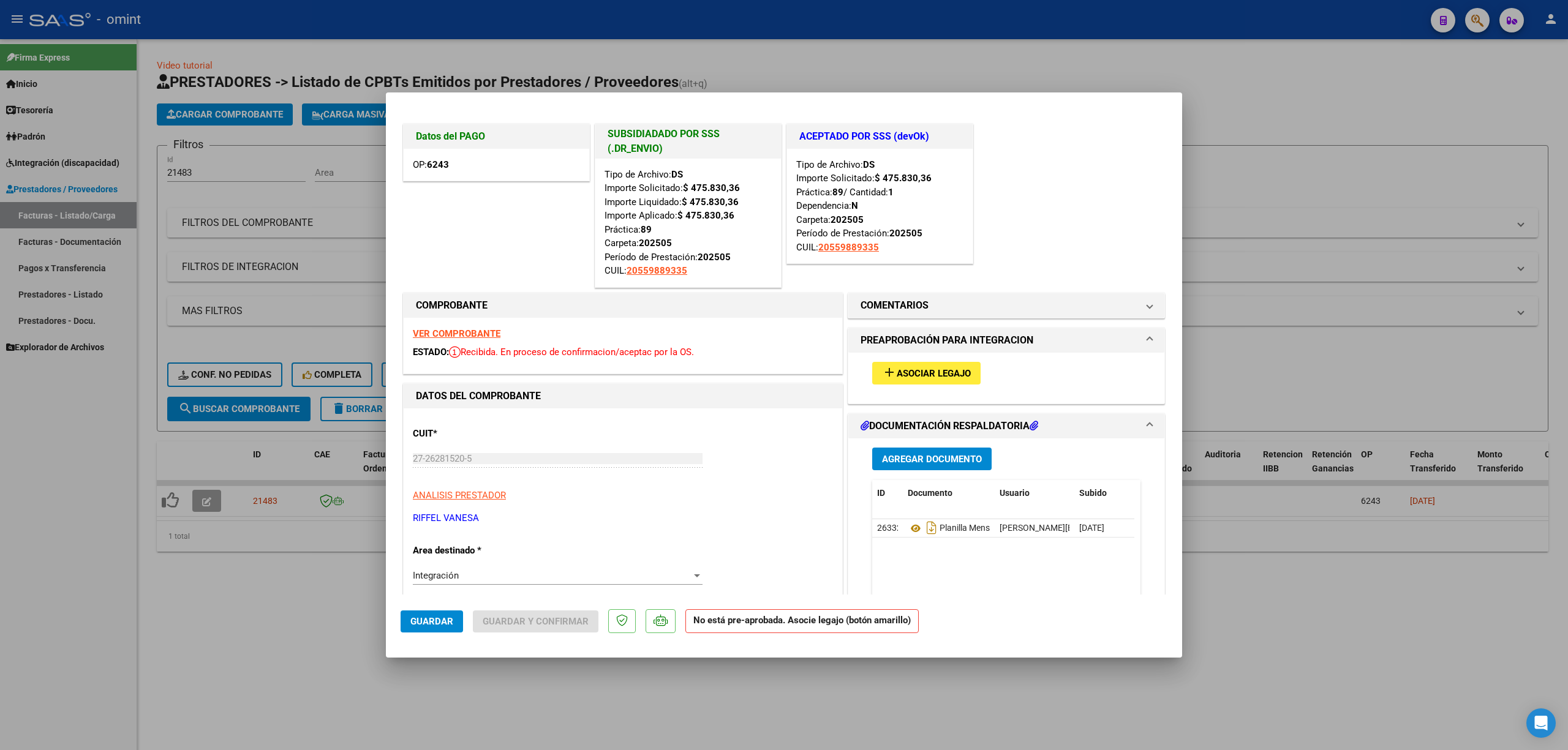
click at [254, 498] on div at bounding box center [784, 375] width 1568 height 750
type input "$ 0,00"
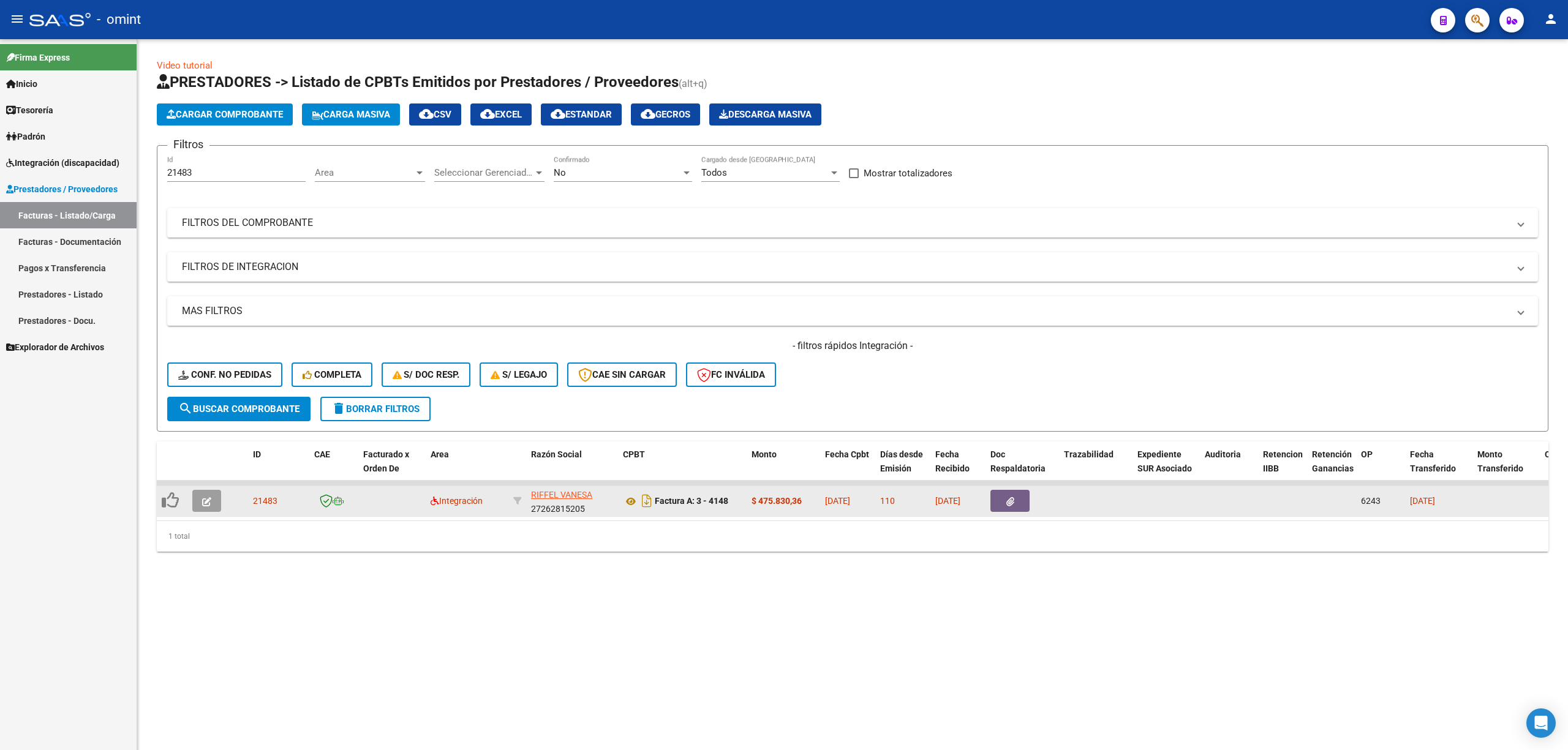
click at [204, 498] on icon "button" at bounding box center [207, 502] width 9 height 9
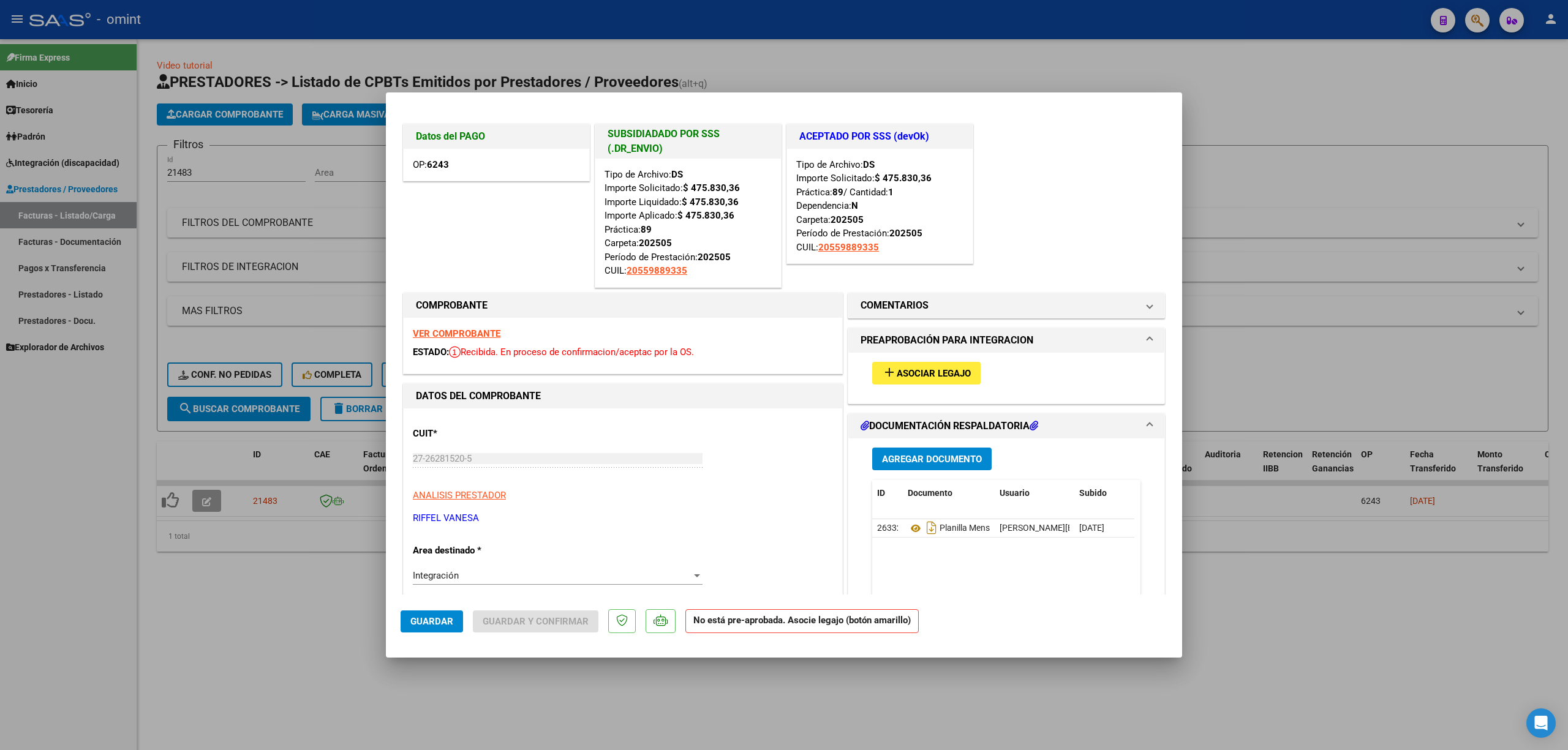
click at [917, 373] on span "Asociar Legajo" at bounding box center [934, 373] width 74 height 11
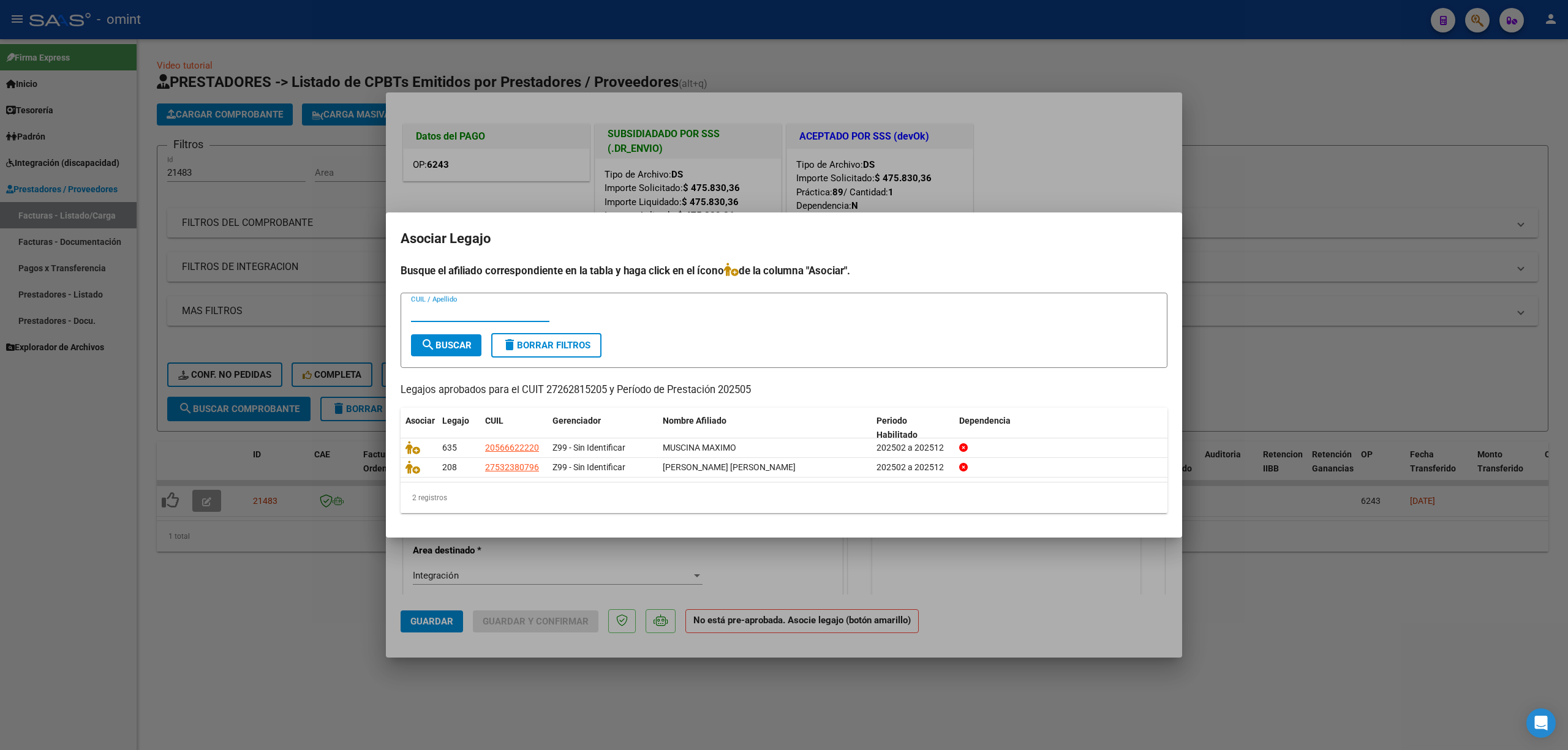
click at [809, 162] on div at bounding box center [784, 375] width 1568 height 750
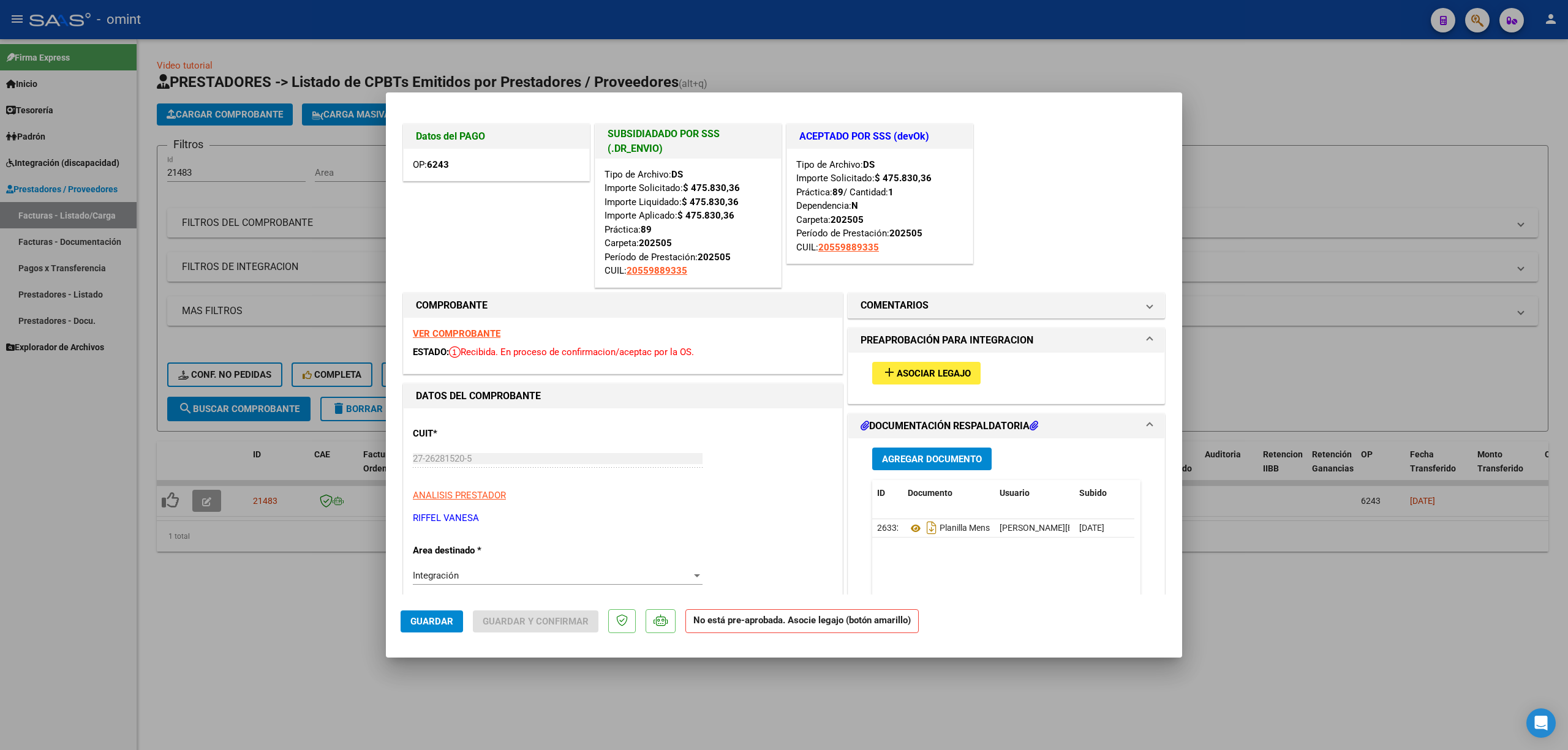
click at [493, 329] on strong "VER COMPROBANTE" at bounding box center [456, 333] width 87 height 11
click at [474, 329] on strong "VER COMPROBANTE" at bounding box center [456, 333] width 87 height 11
click at [474, 324] on div "VER COMPROBANTE ESTADO: Recibida. En proceso de confirmacion/aceptac por la OS." at bounding box center [623, 345] width 439 height 55
click at [476, 334] on strong "VER COMPROBANTE" at bounding box center [456, 333] width 87 height 11
click at [343, 424] on div at bounding box center [784, 375] width 1568 height 750
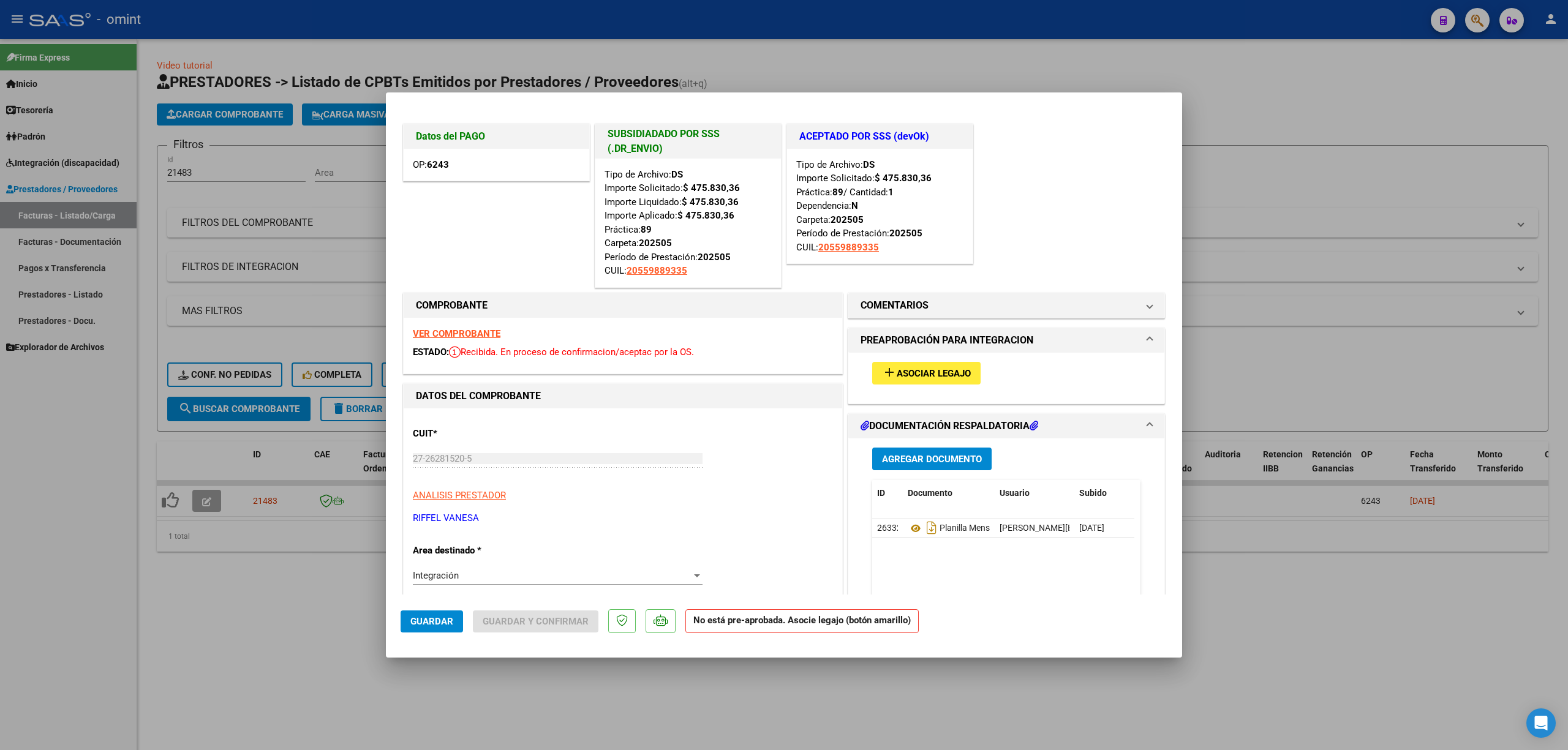
type input "$ 0,00"
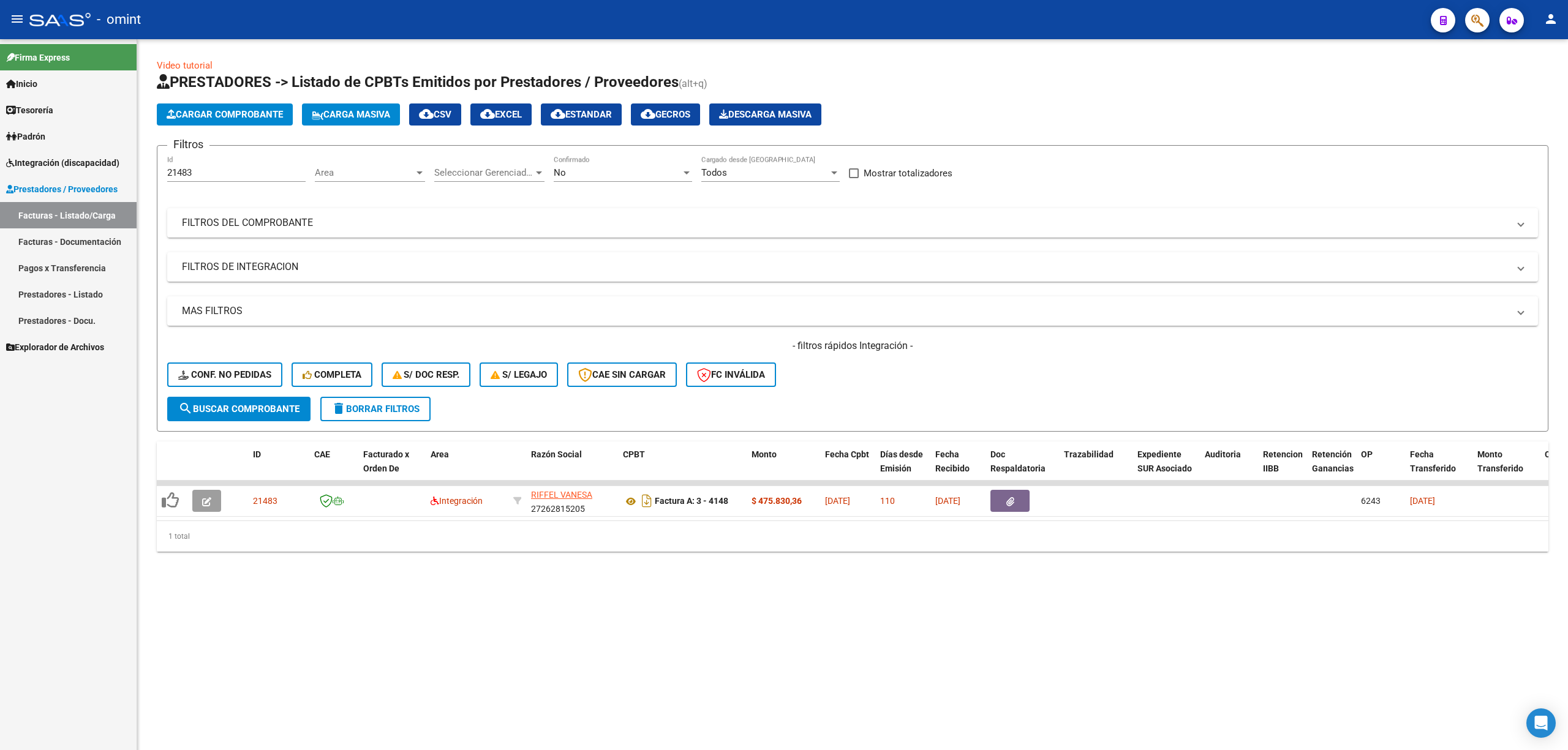
click at [373, 412] on span "delete Borrar Filtros" at bounding box center [375, 409] width 88 height 11
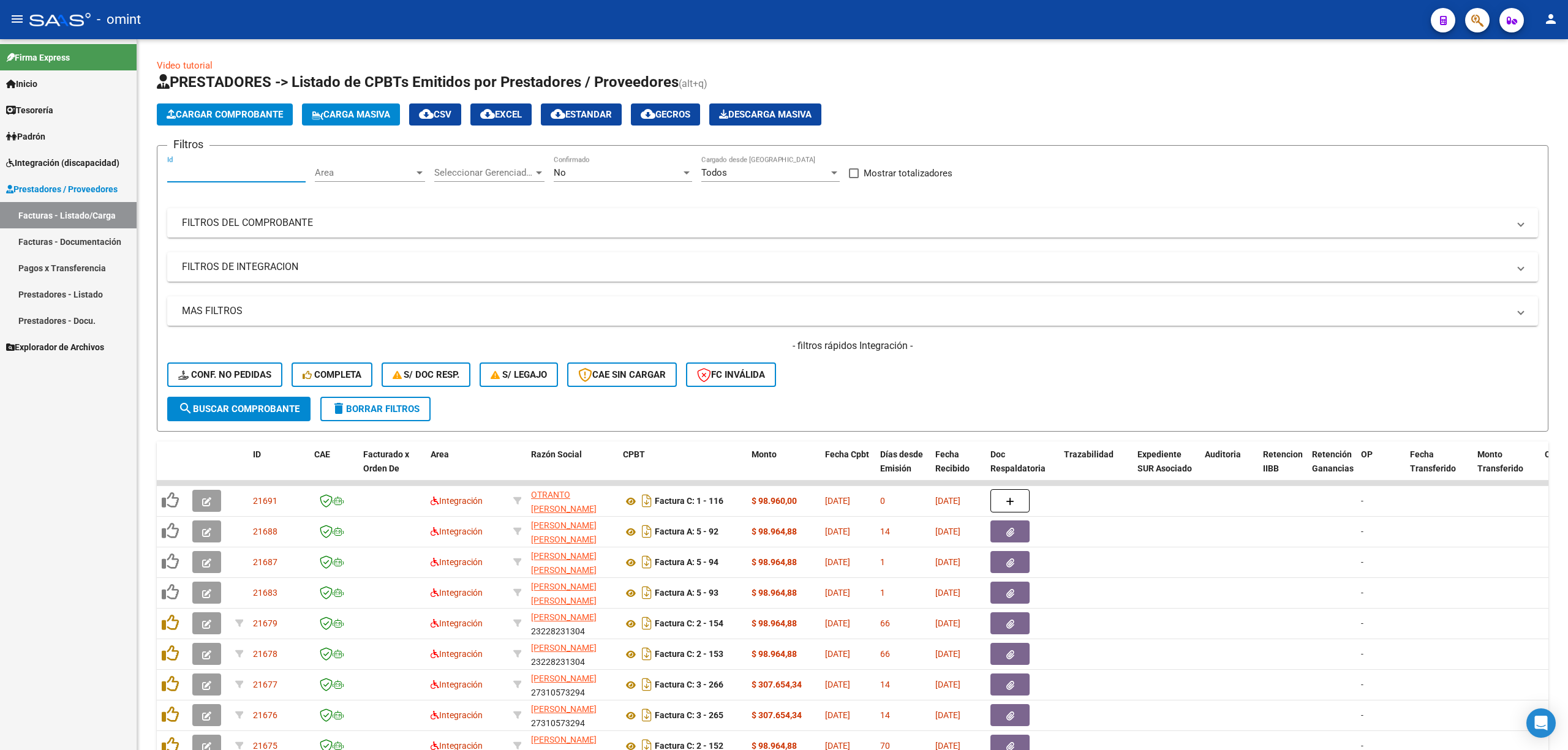
click at [210, 174] on input "Id" at bounding box center [236, 172] width 138 height 11
paste input "21482"
type input "21482"
drag, startPoint x: 233, startPoint y: 411, endPoint x: 240, endPoint y: 411, distance: 7.0
click at [235, 411] on span "search Buscar Comprobante" at bounding box center [239, 409] width 121 height 11
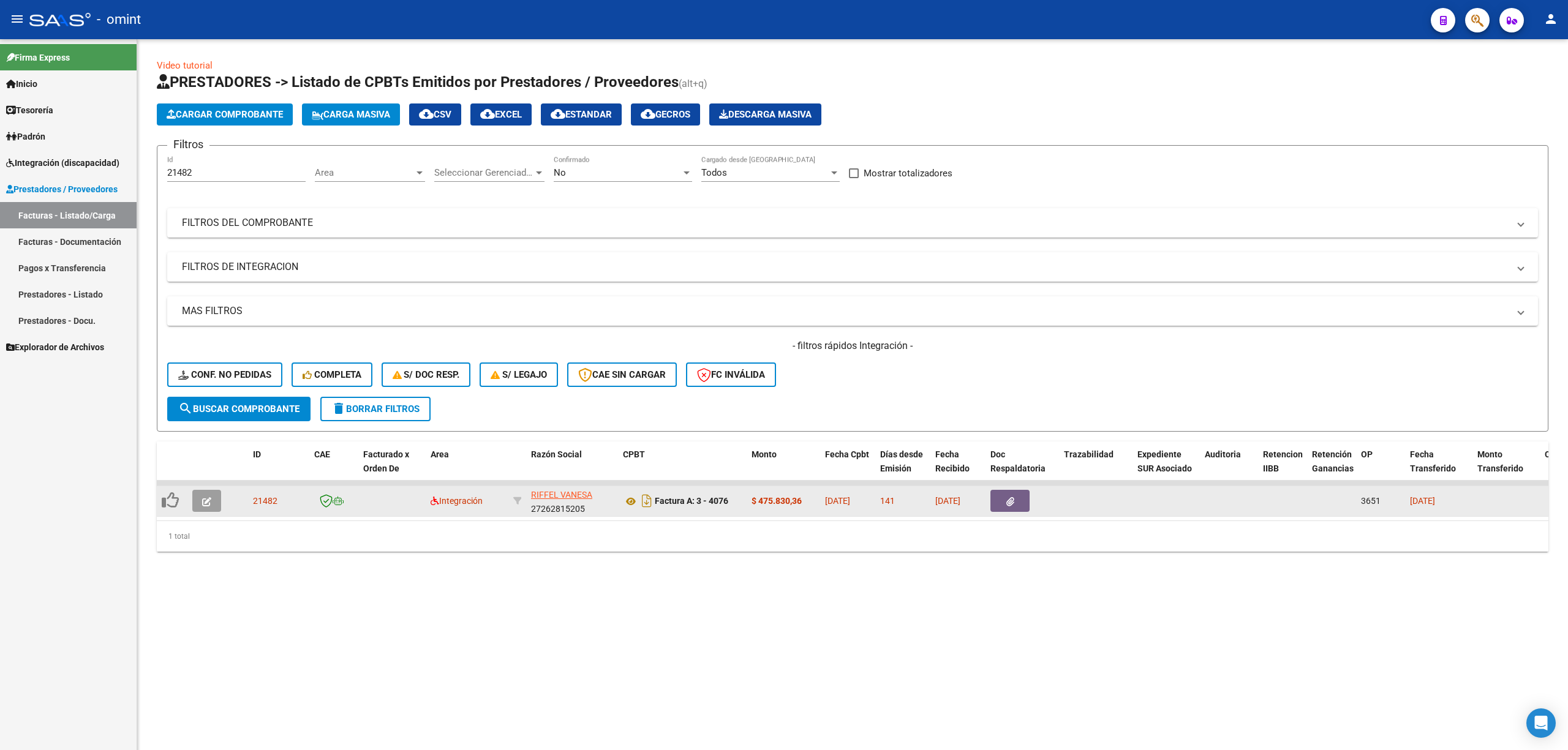
click at [209, 498] on icon "button" at bounding box center [207, 502] width 9 height 9
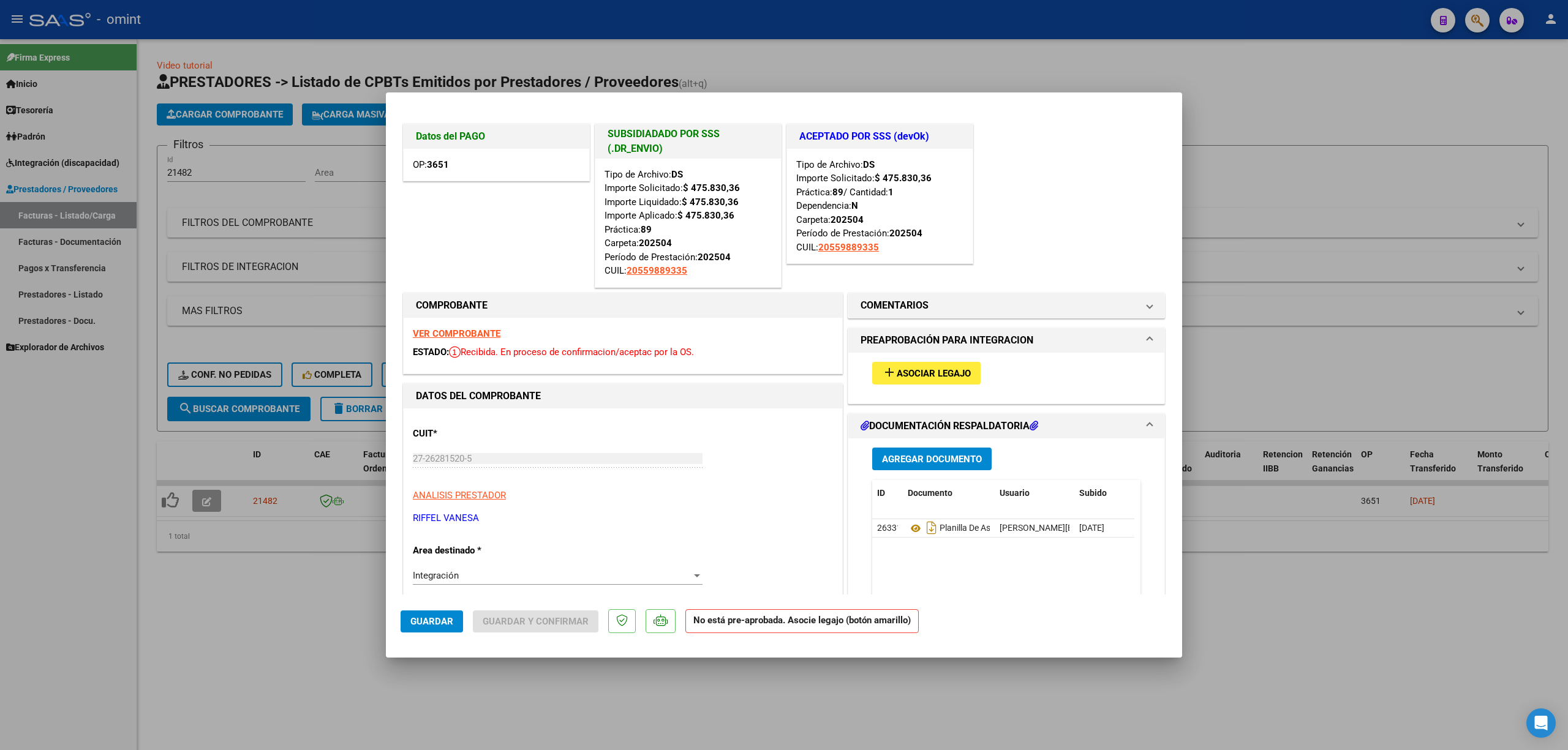
click at [197, 132] on div at bounding box center [784, 375] width 1568 height 750
type input "$ 0,00"
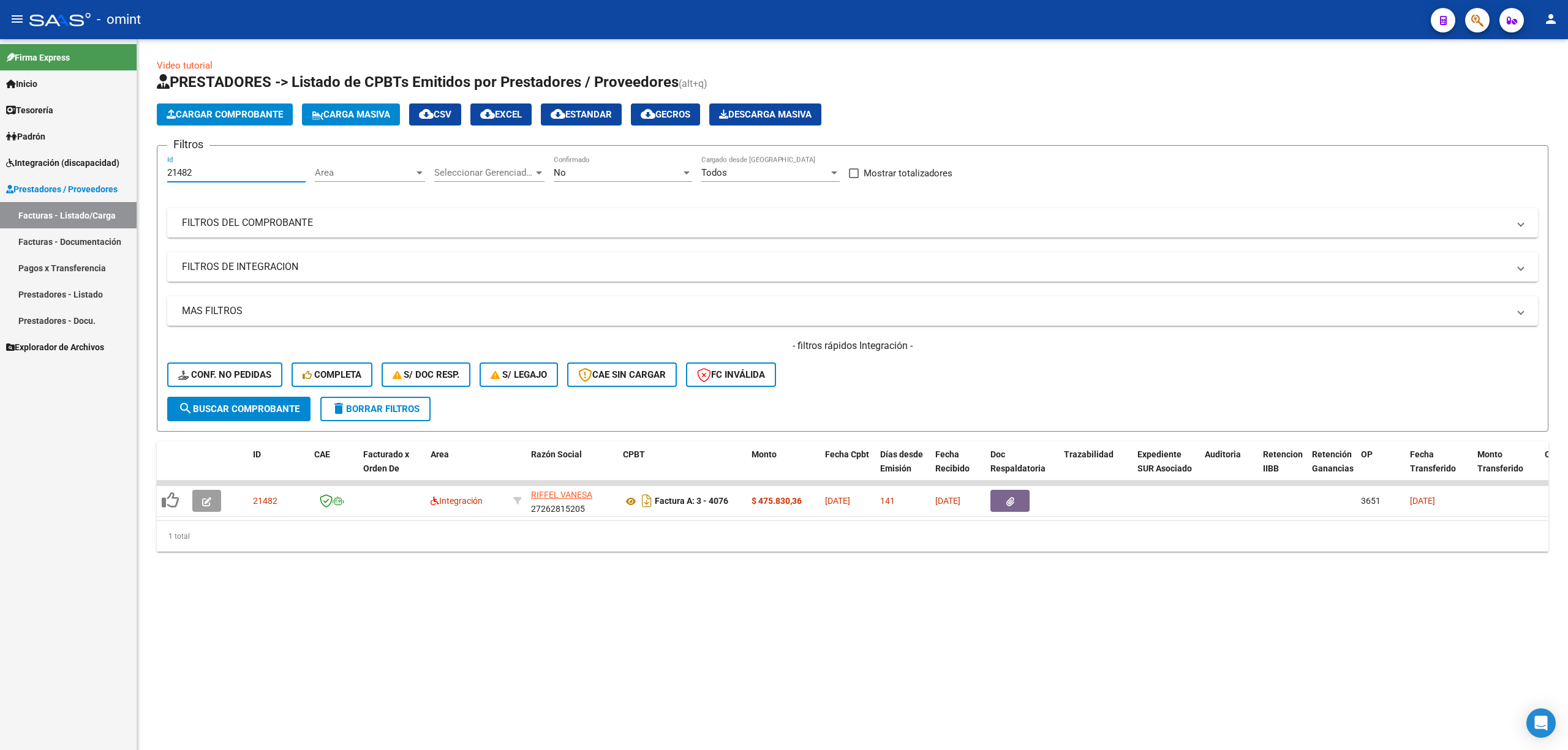
drag, startPoint x: 213, startPoint y: 170, endPoint x: 121, endPoint y: 167, distance: 92.0
click at [118, 166] on mat-sidenav-container "Firma Express Inicio Calendario SSS Instructivos Contacto OS Tesorería Extracto…" at bounding box center [784, 395] width 1568 height 711
paste input "number"
click at [208, 169] on input "Id" at bounding box center [236, 172] width 138 height 11
paste input "21481"
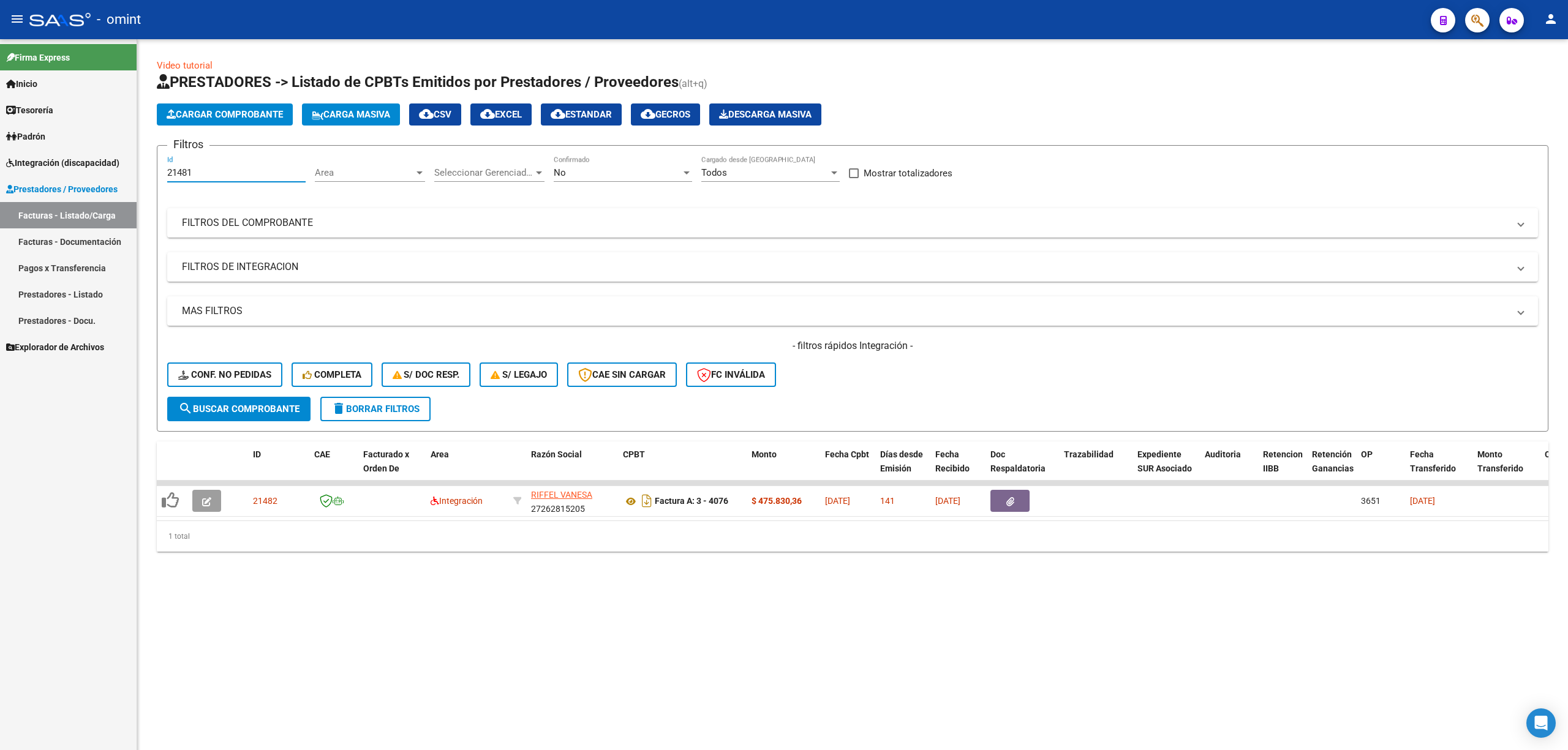
type input "21481"
click at [231, 398] on button "search Buscar Comprobante" at bounding box center [238, 409] width 144 height 24
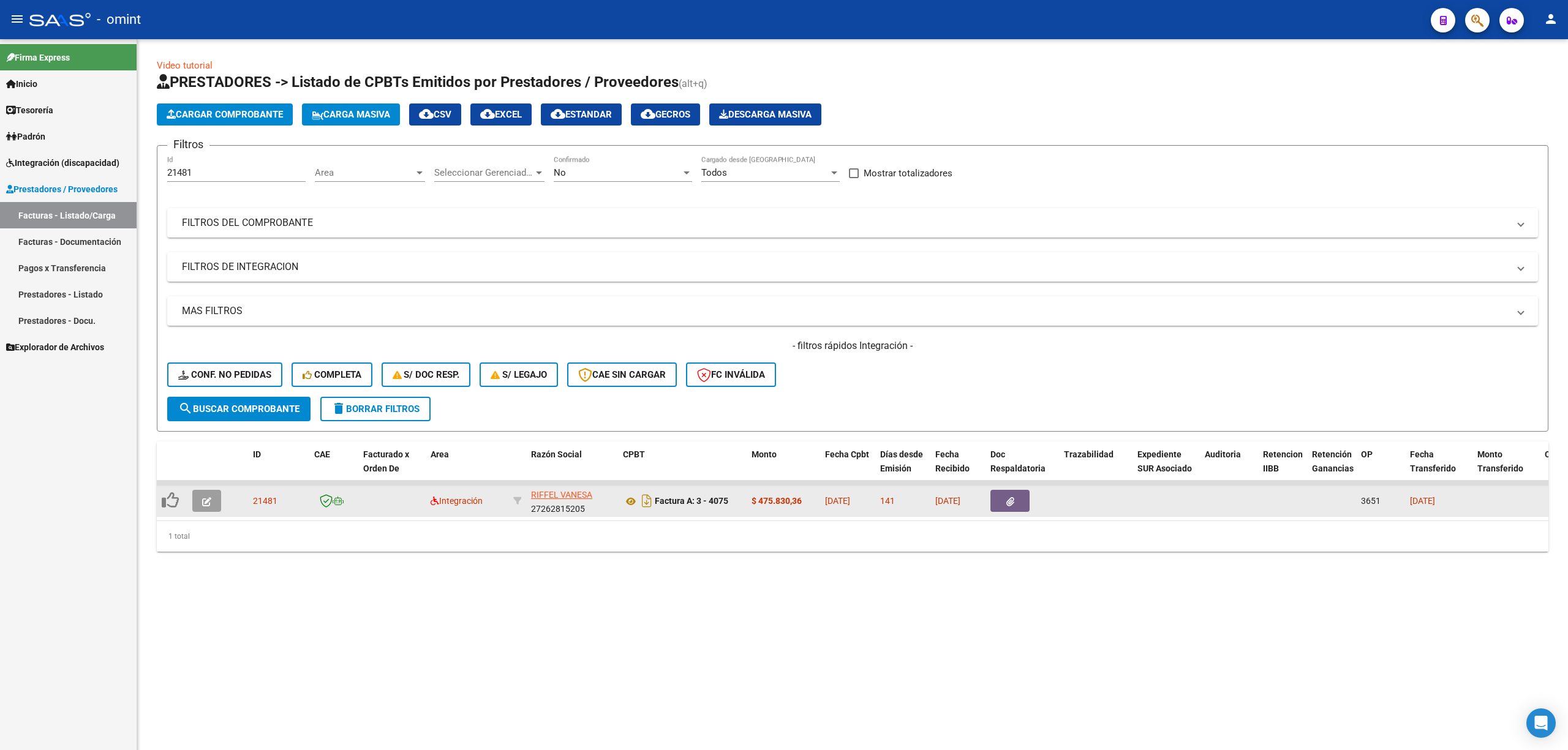
click at [204, 499] on icon "button" at bounding box center [207, 502] width 9 height 9
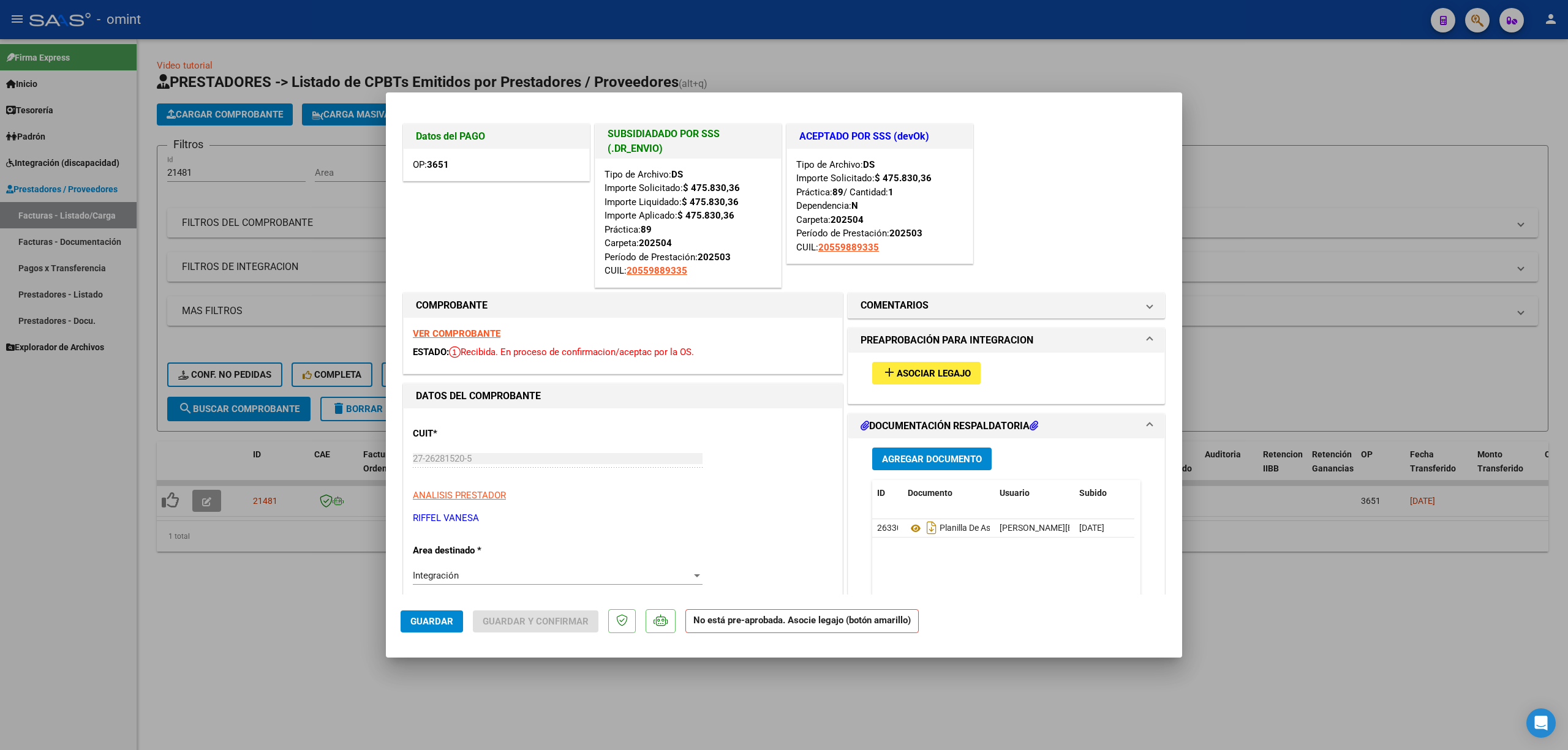
click at [298, 275] on div at bounding box center [784, 375] width 1568 height 750
type input "$ 0,00"
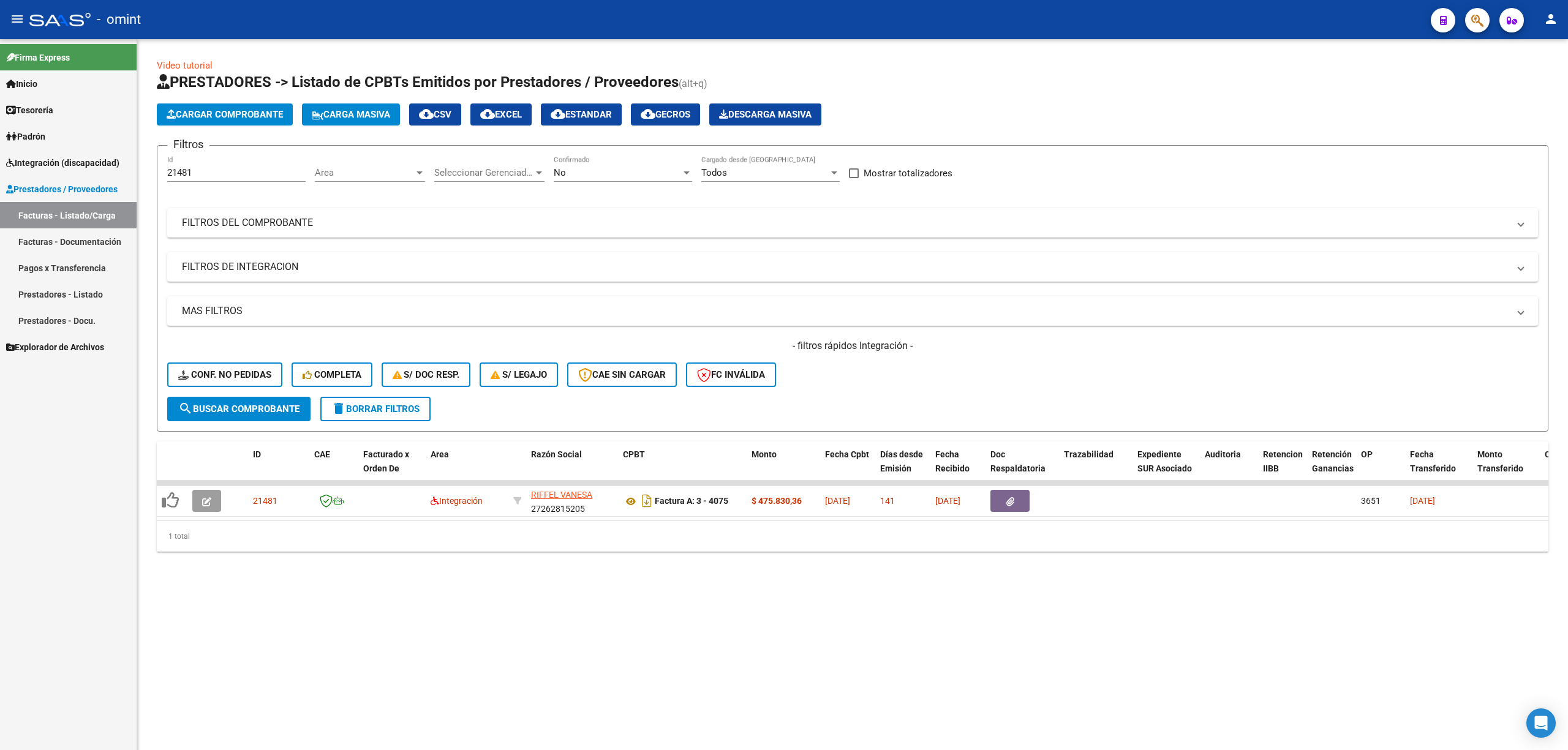
drag, startPoint x: 186, startPoint y: 166, endPoint x: 116, endPoint y: 169, distance: 70.1
click at [118, 169] on mat-sidenav-container "Firma Express Inicio Calendario SSS Instructivos Contacto OS Tesorería Extracto…" at bounding box center [784, 395] width 1568 height 711
click at [181, 170] on input "21481" at bounding box center [236, 172] width 138 height 11
click at [181, 169] on input "21481" at bounding box center [236, 172] width 138 height 11
paste input "0365"
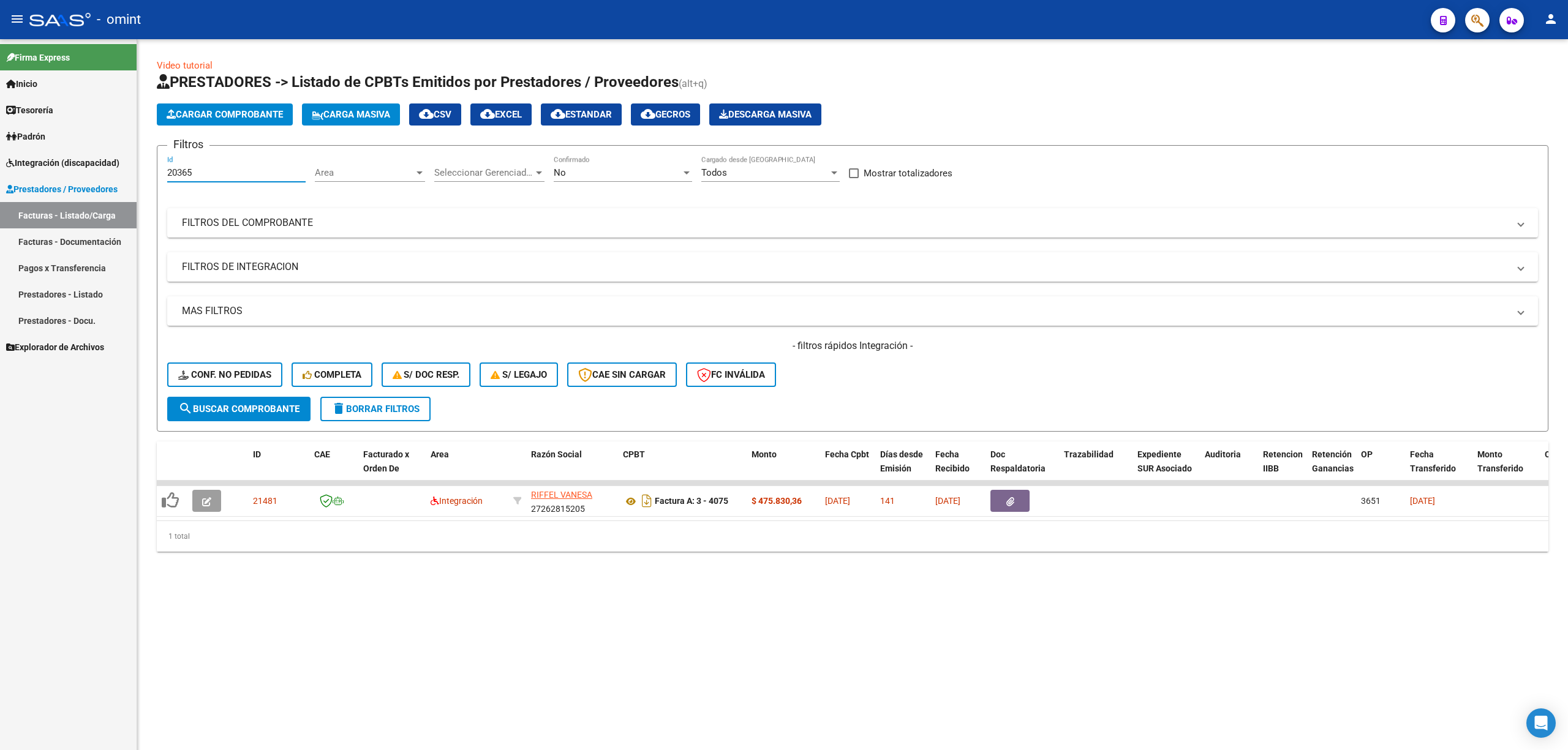
type input "20365"
click at [265, 410] on span "search Buscar Comprobante" at bounding box center [239, 409] width 121 height 11
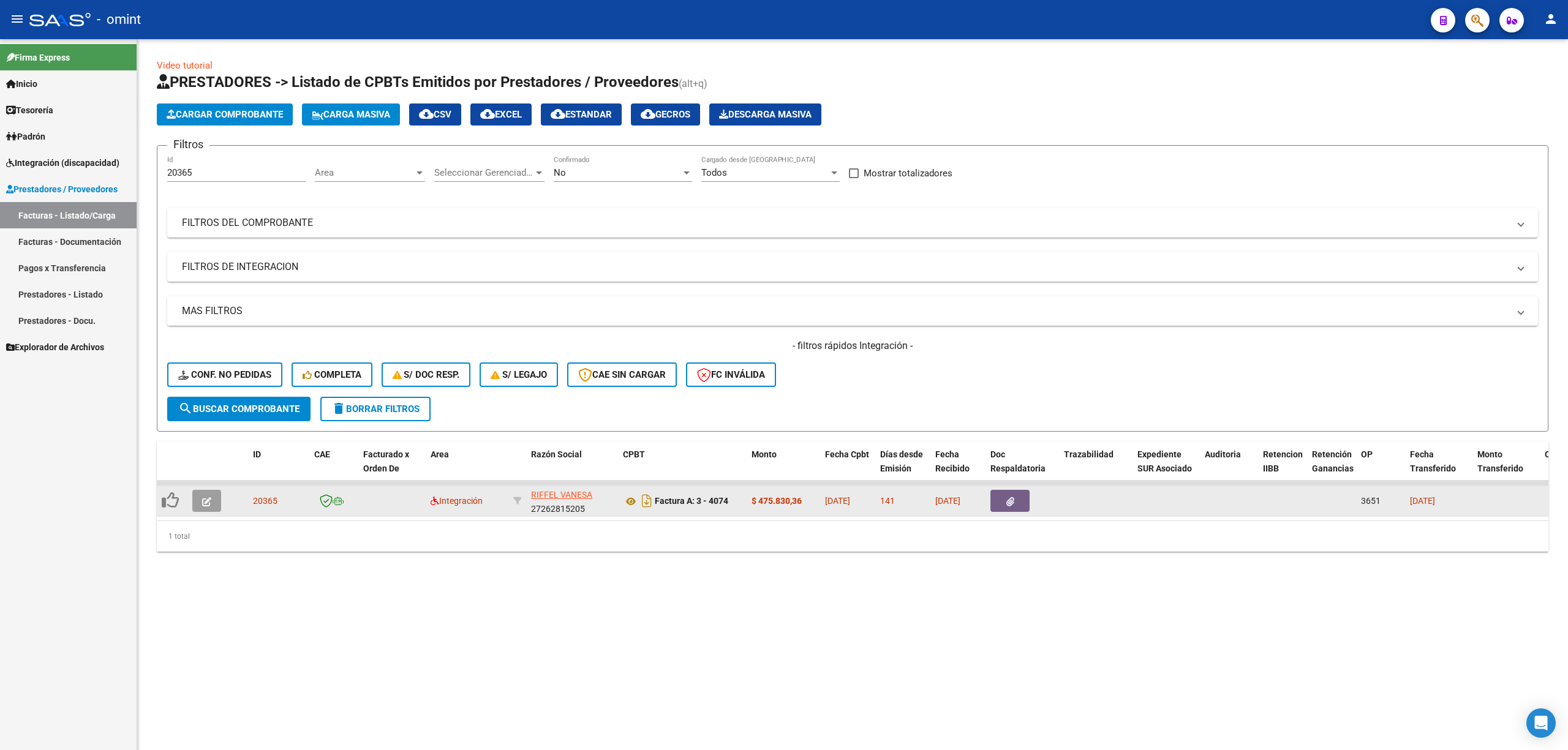
click at [189, 509] on datatable-body-cell at bounding box center [209, 502] width 43 height 30
click at [210, 501] on icon "button" at bounding box center [207, 502] width 9 height 9
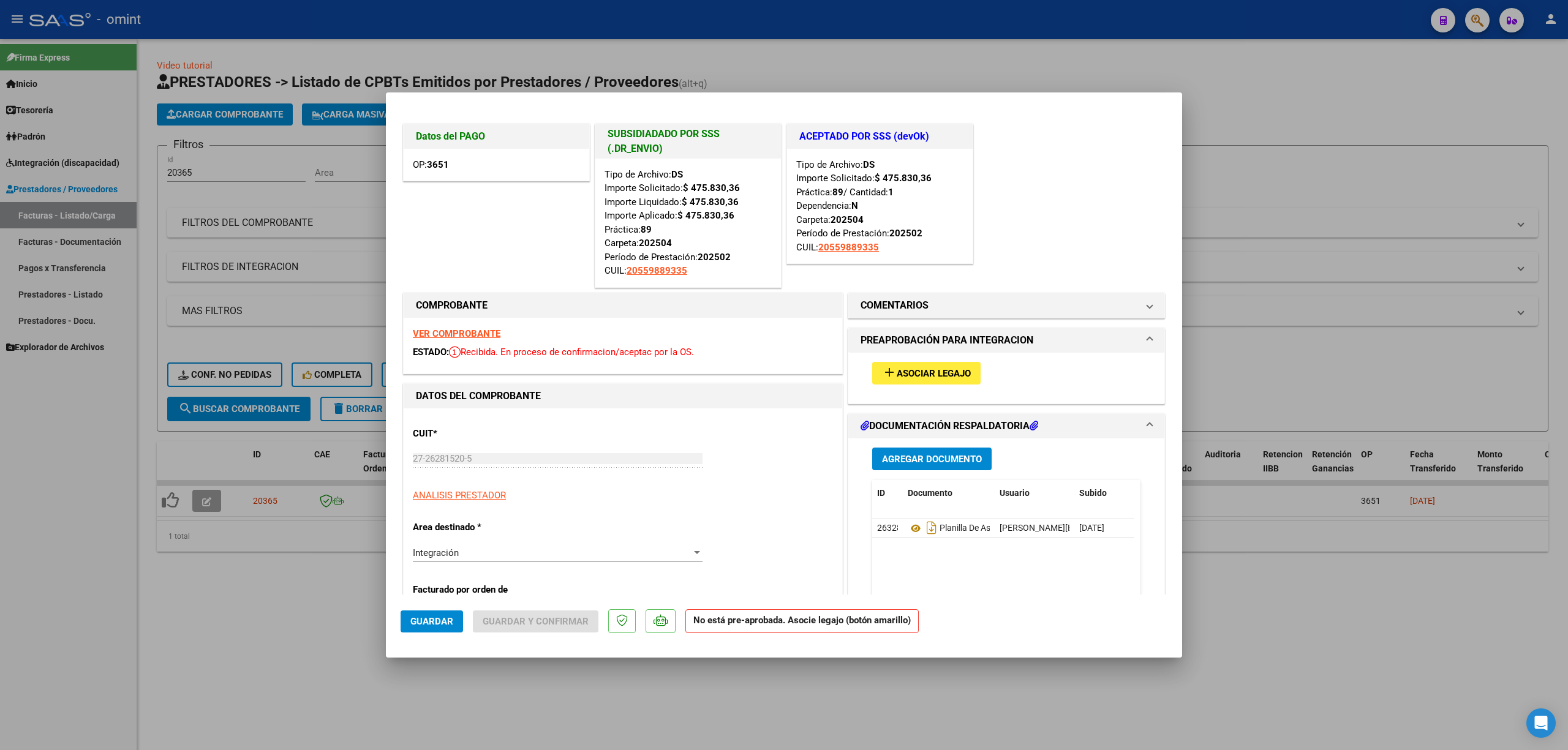
click at [314, 220] on div at bounding box center [784, 375] width 1568 height 750
type input "$ 0,00"
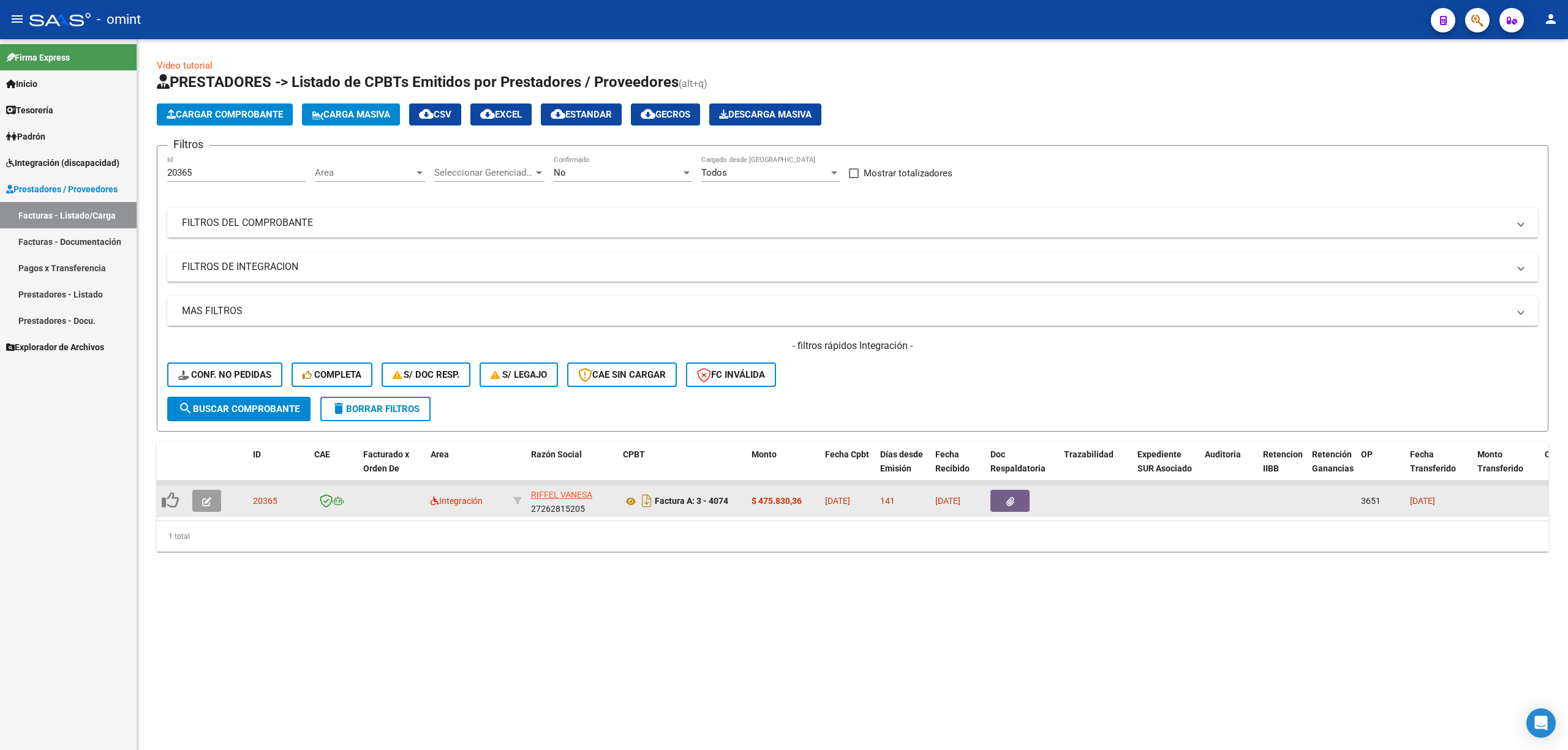
click at [209, 506] on button "button" at bounding box center [207, 500] width 29 height 22
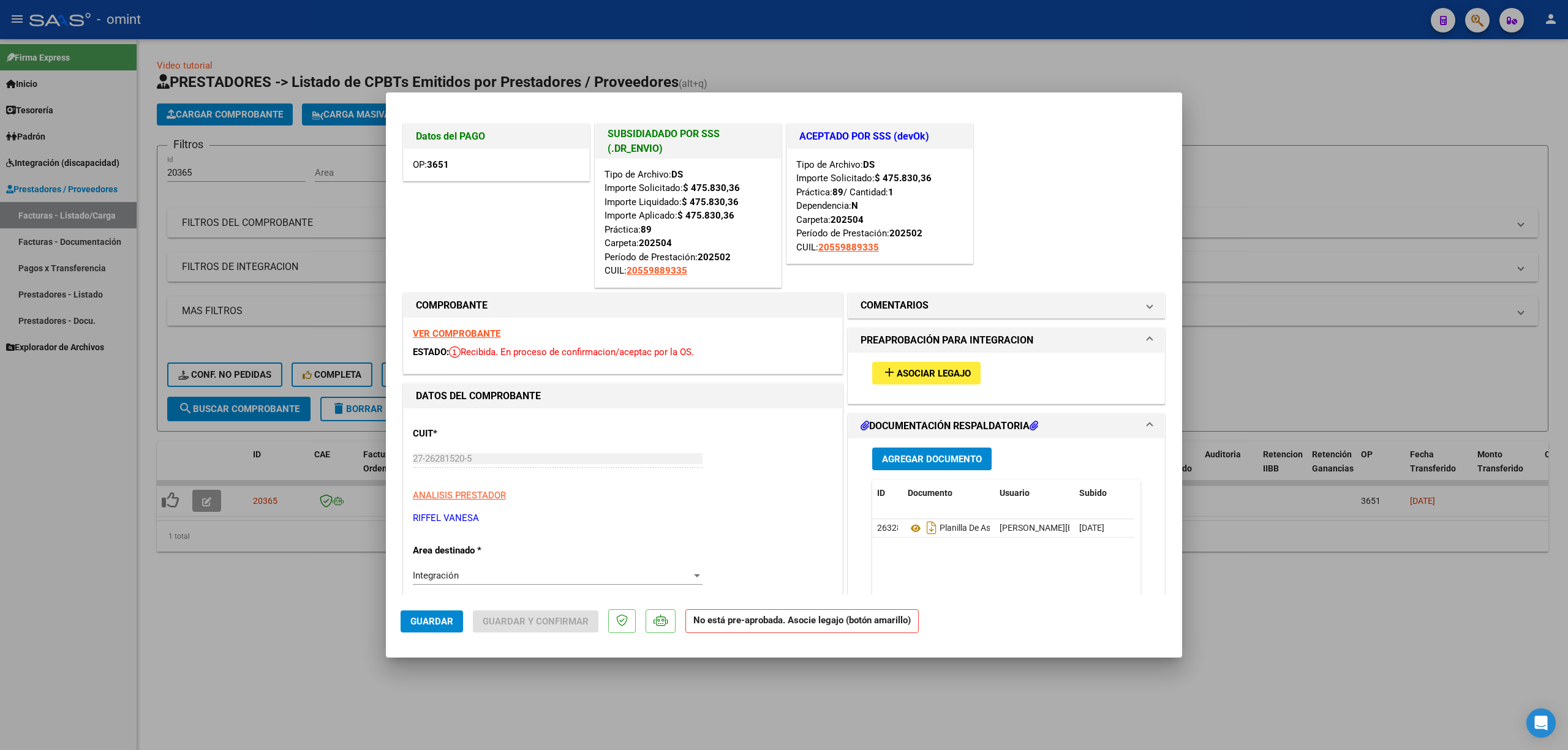
click at [485, 333] on strong "VER COMPROBANTE" at bounding box center [456, 333] width 87 height 11
click at [913, 351] on mat-expansion-panel-header "PREAPROBACIÓN PARA INTEGRACION" at bounding box center [1006, 340] width 316 height 24
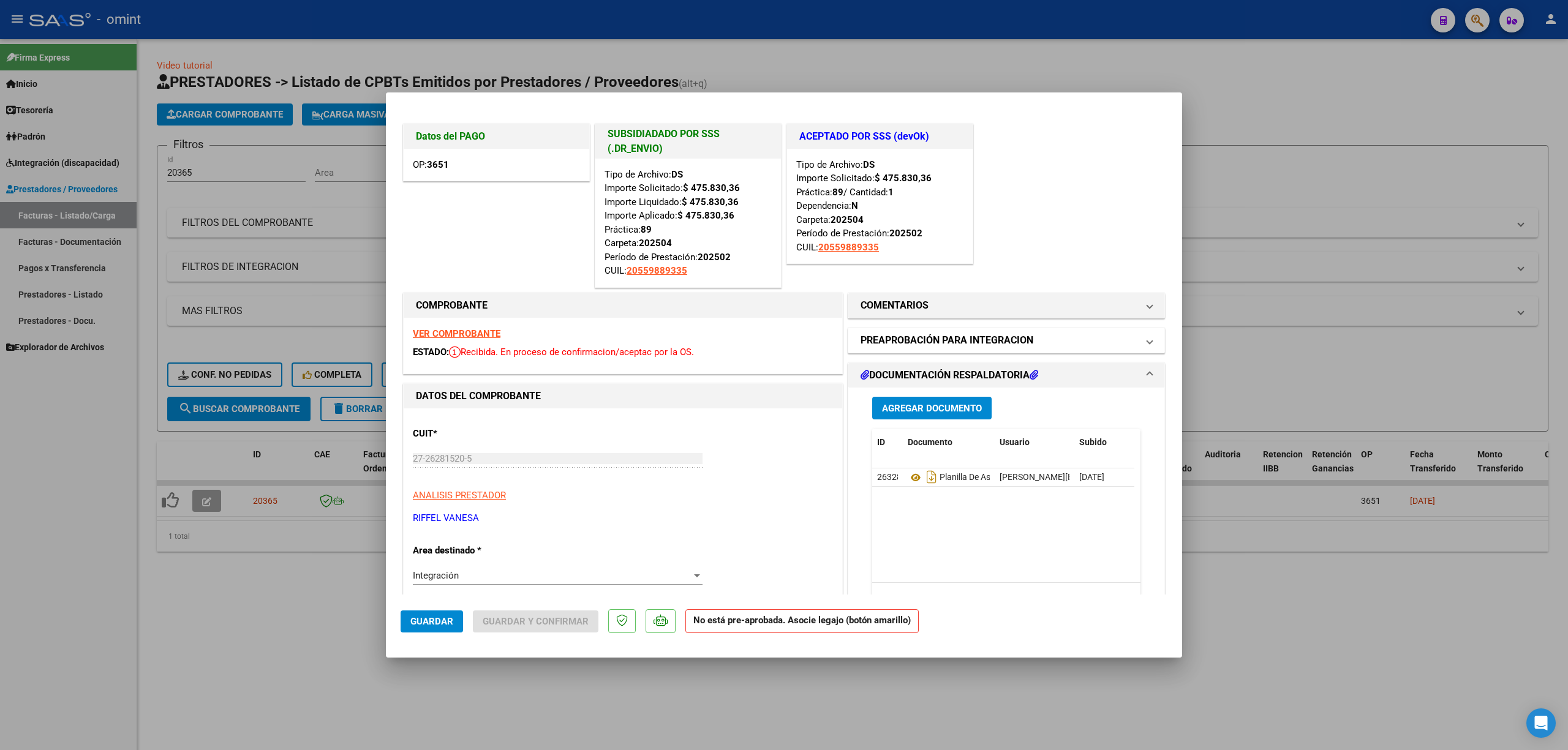
click at [920, 349] on mat-expansion-panel-header "PREAPROBACIÓN PARA INTEGRACION" at bounding box center [1006, 340] width 316 height 24
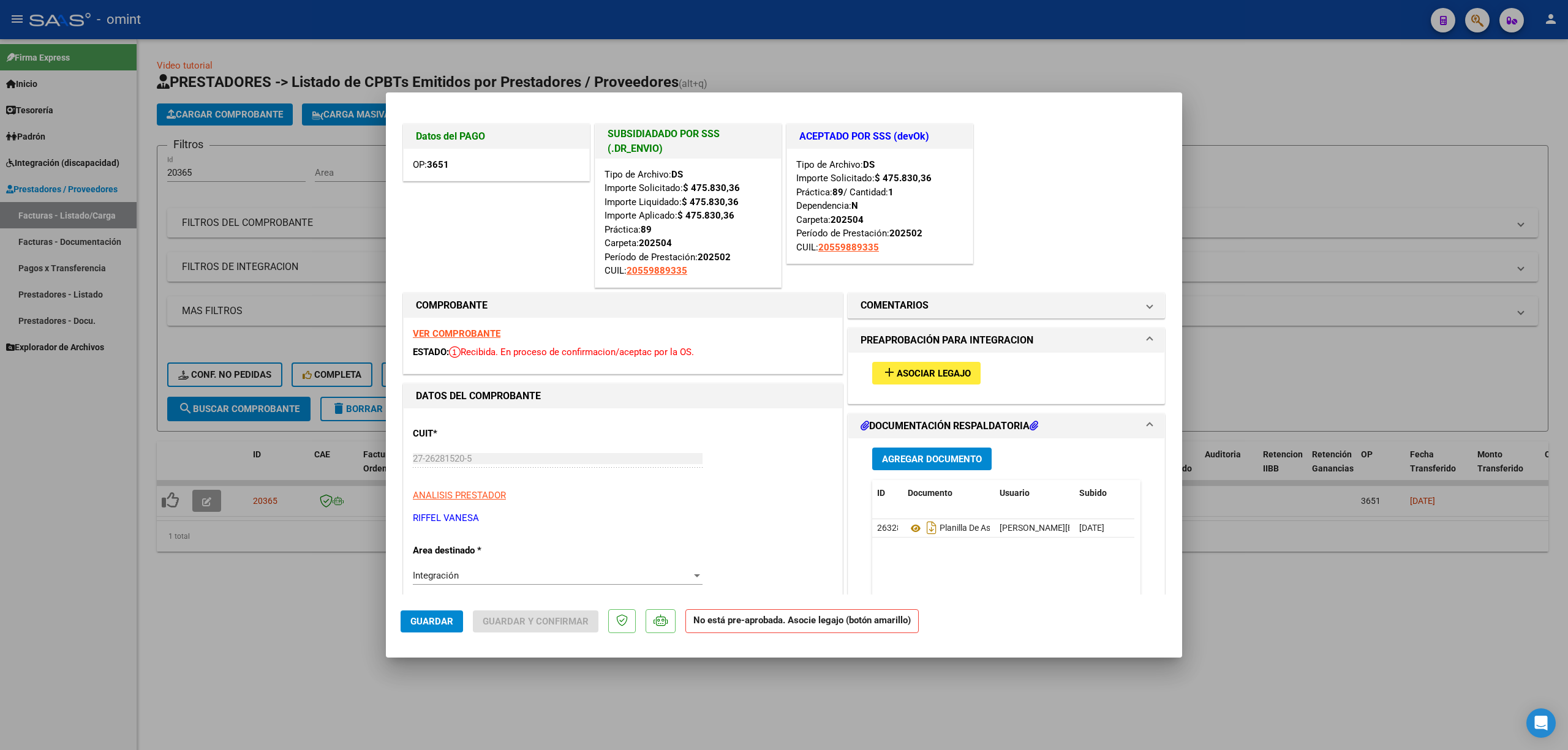
click at [907, 375] on span "Asociar Legajo" at bounding box center [934, 373] width 74 height 11
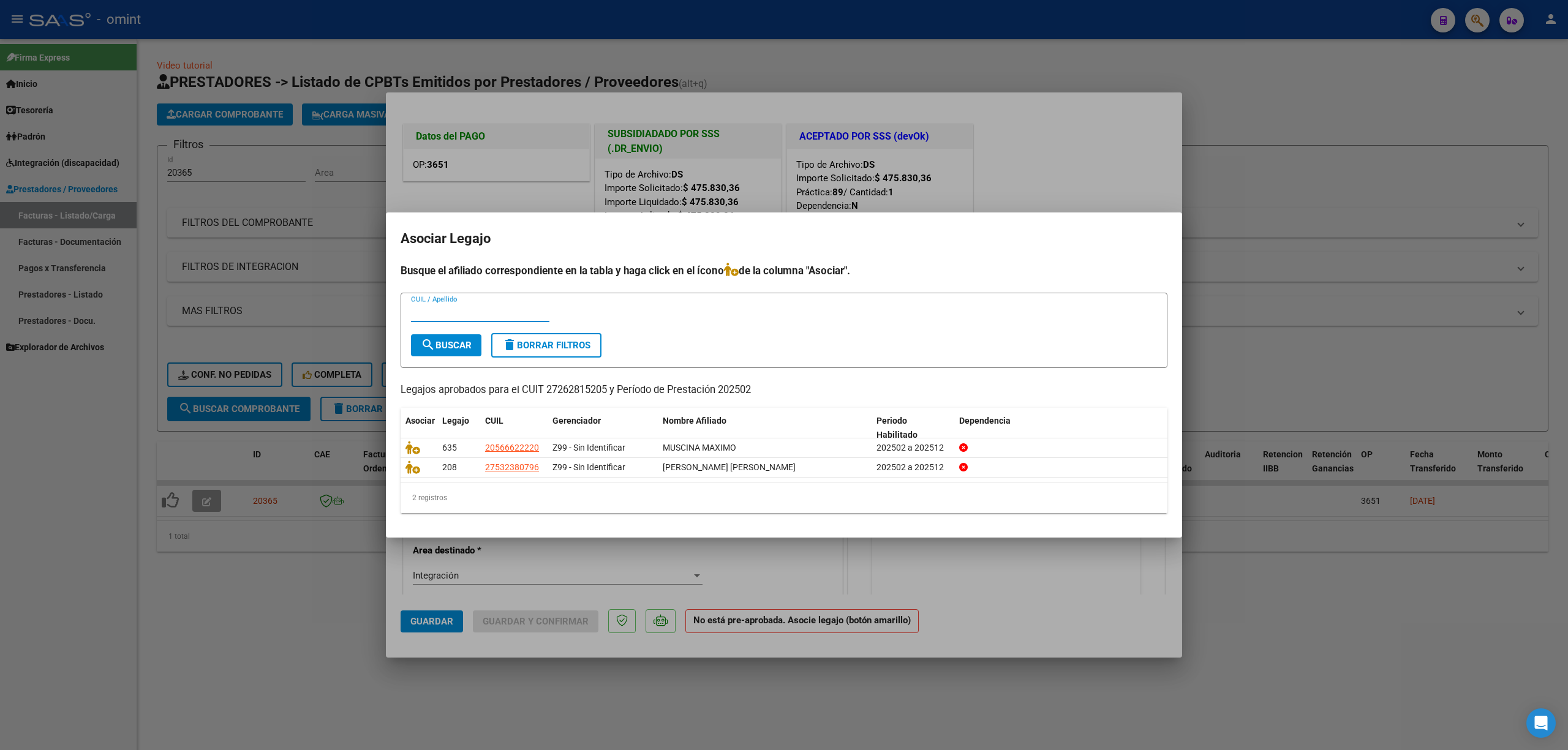
click at [703, 169] on div at bounding box center [784, 375] width 1568 height 750
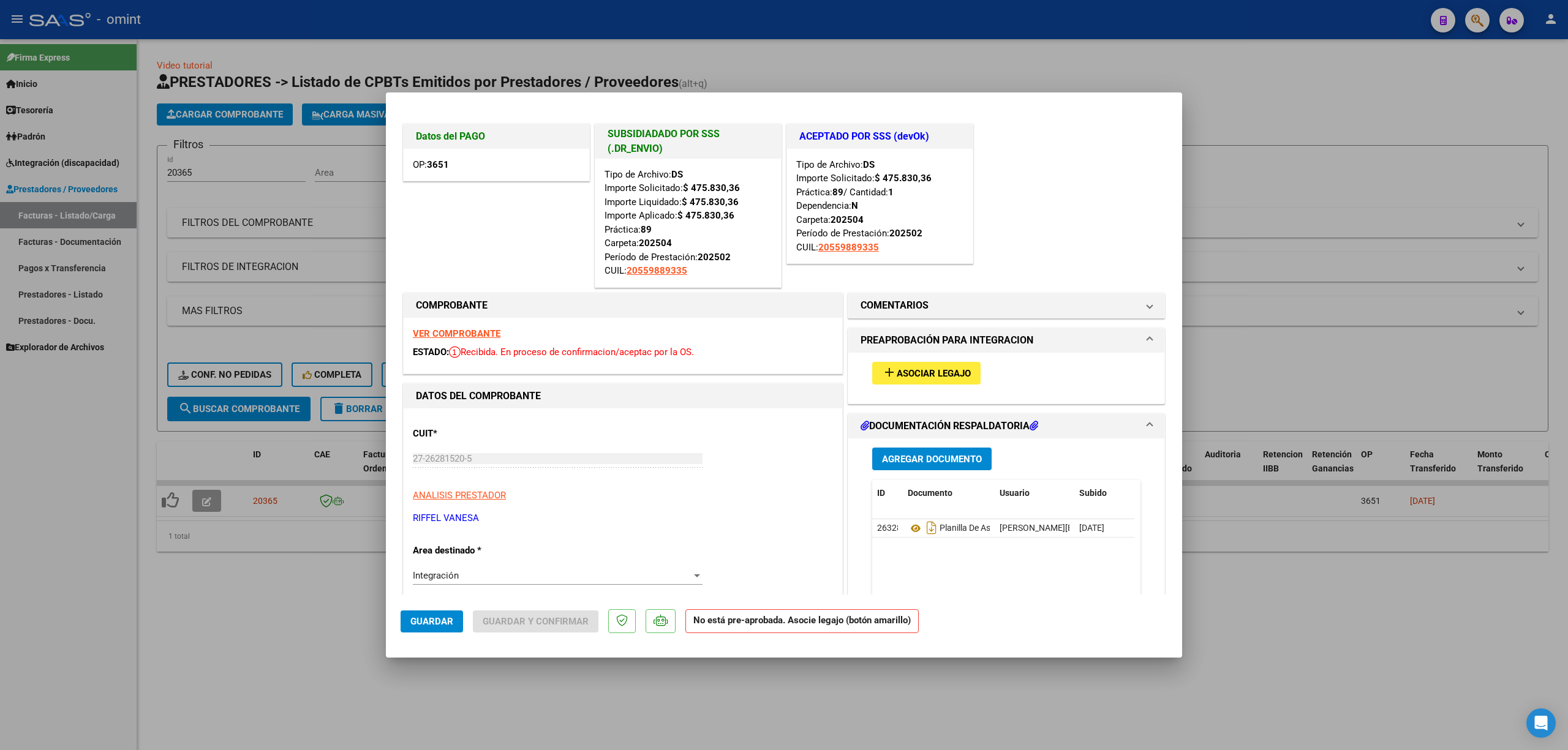
click at [671, 40] on div at bounding box center [784, 375] width 1568 height 750
type input "$ 0,00"
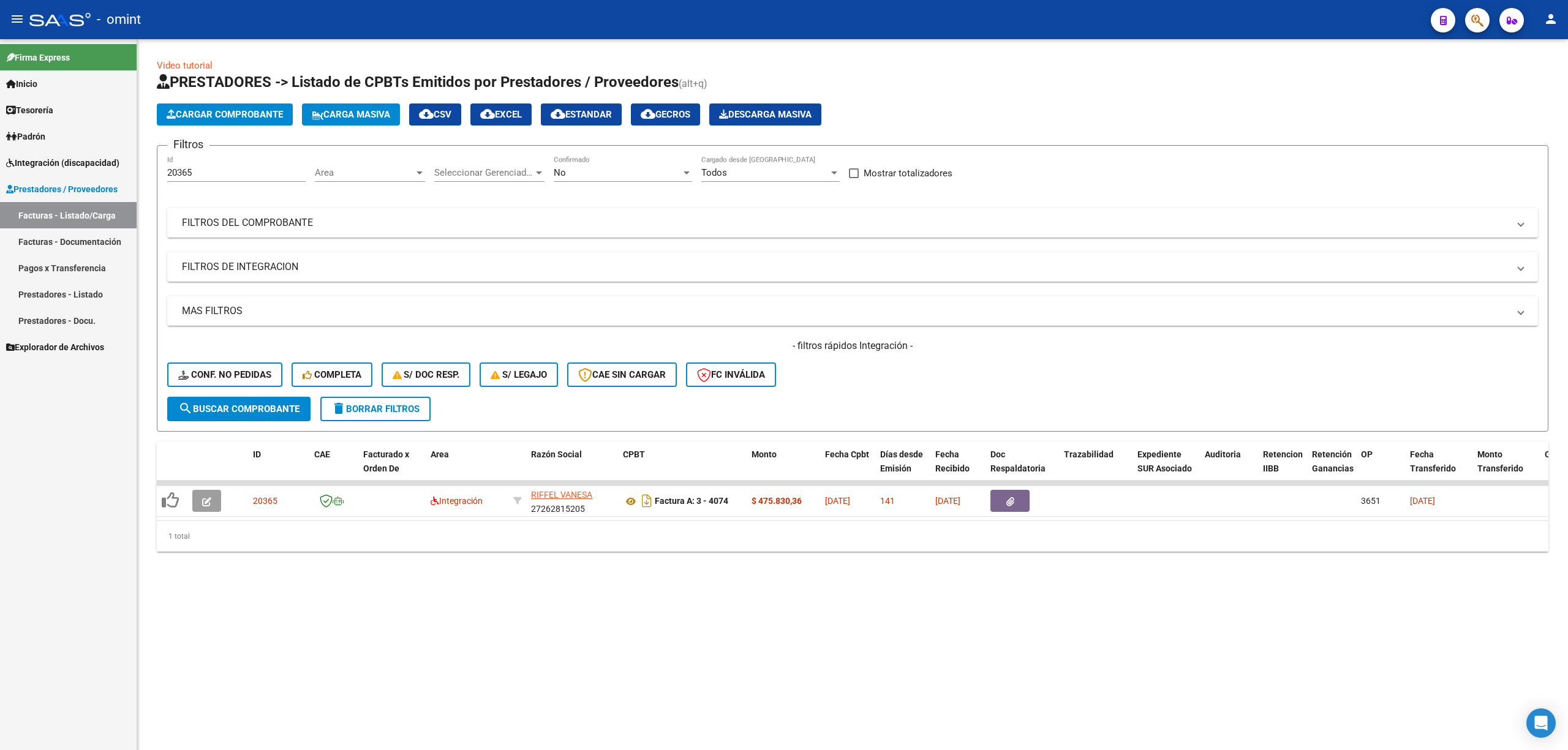
click at [390, 415] on button "delete Borrar Filtros" at bounding box center [375, 409] width 110 height 24
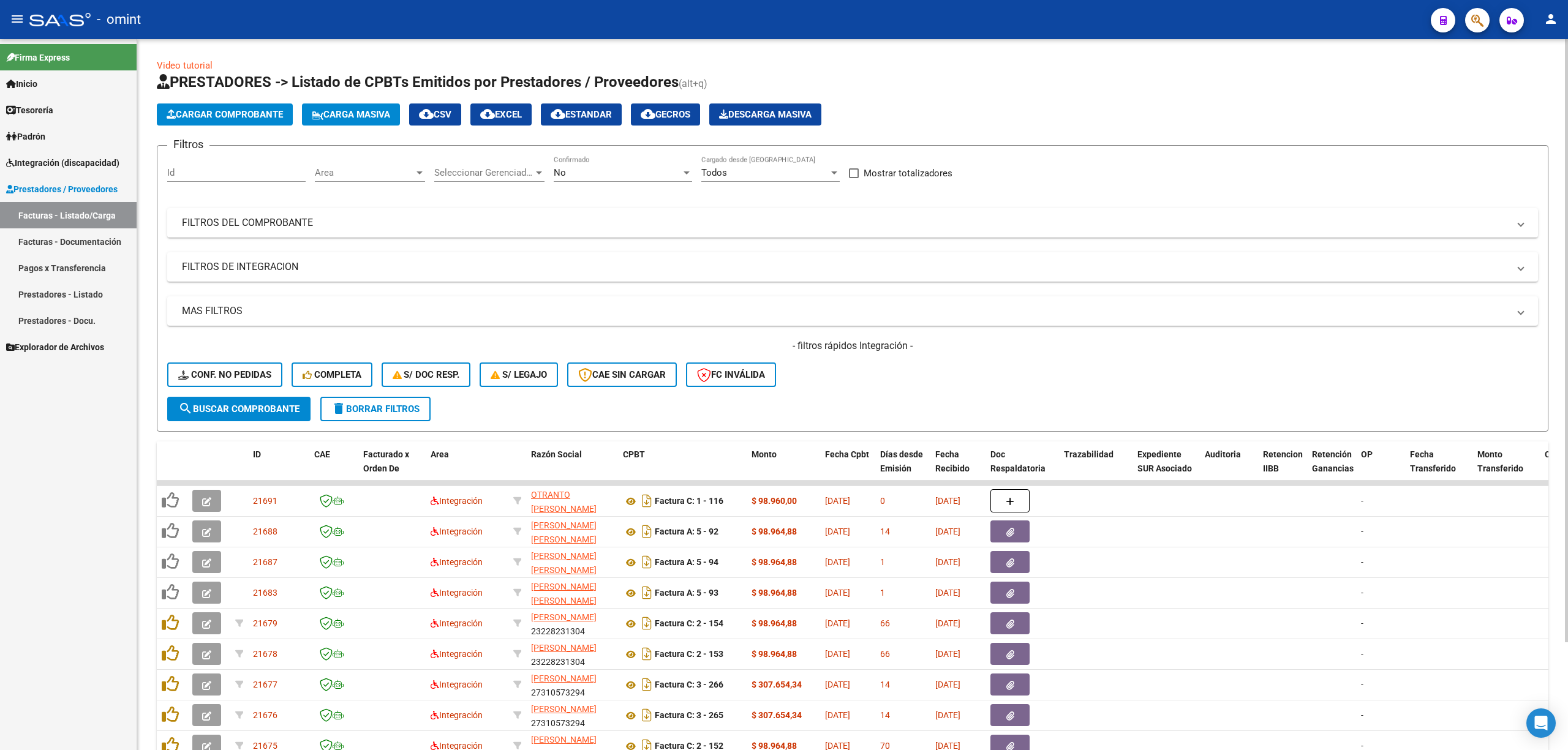
click at [226, 174] on input "Id" at bounding box center [236, 172] width 138 height 11
paste input "18461"
type input "18461"
click at [254, 415] on button "search Buscar Comprobante" at bounding box center [238, 409] width 144 height 24
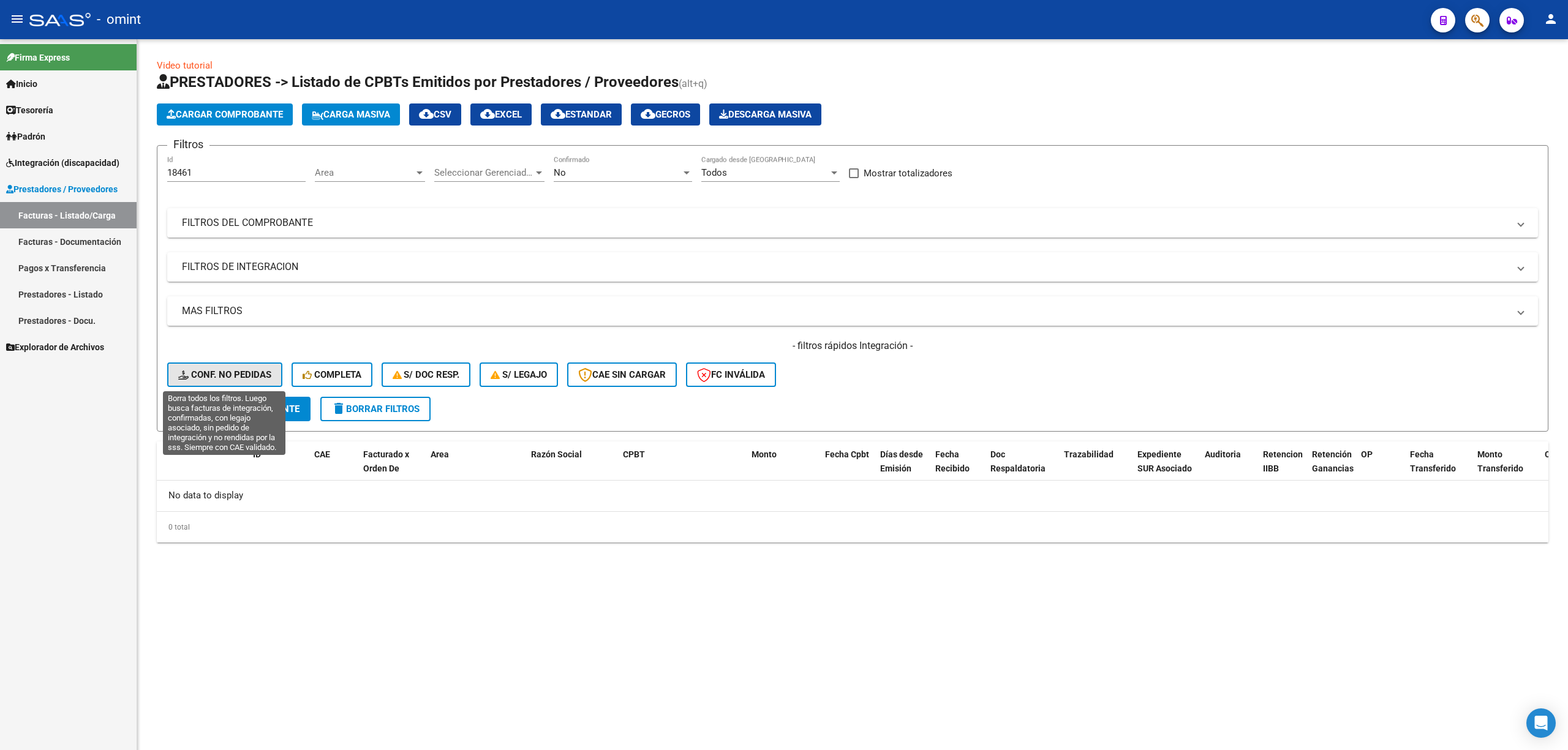
click at [236, 371] on span "Conf. no pedidas" at bounding box center [225, 374] width 93 height 11
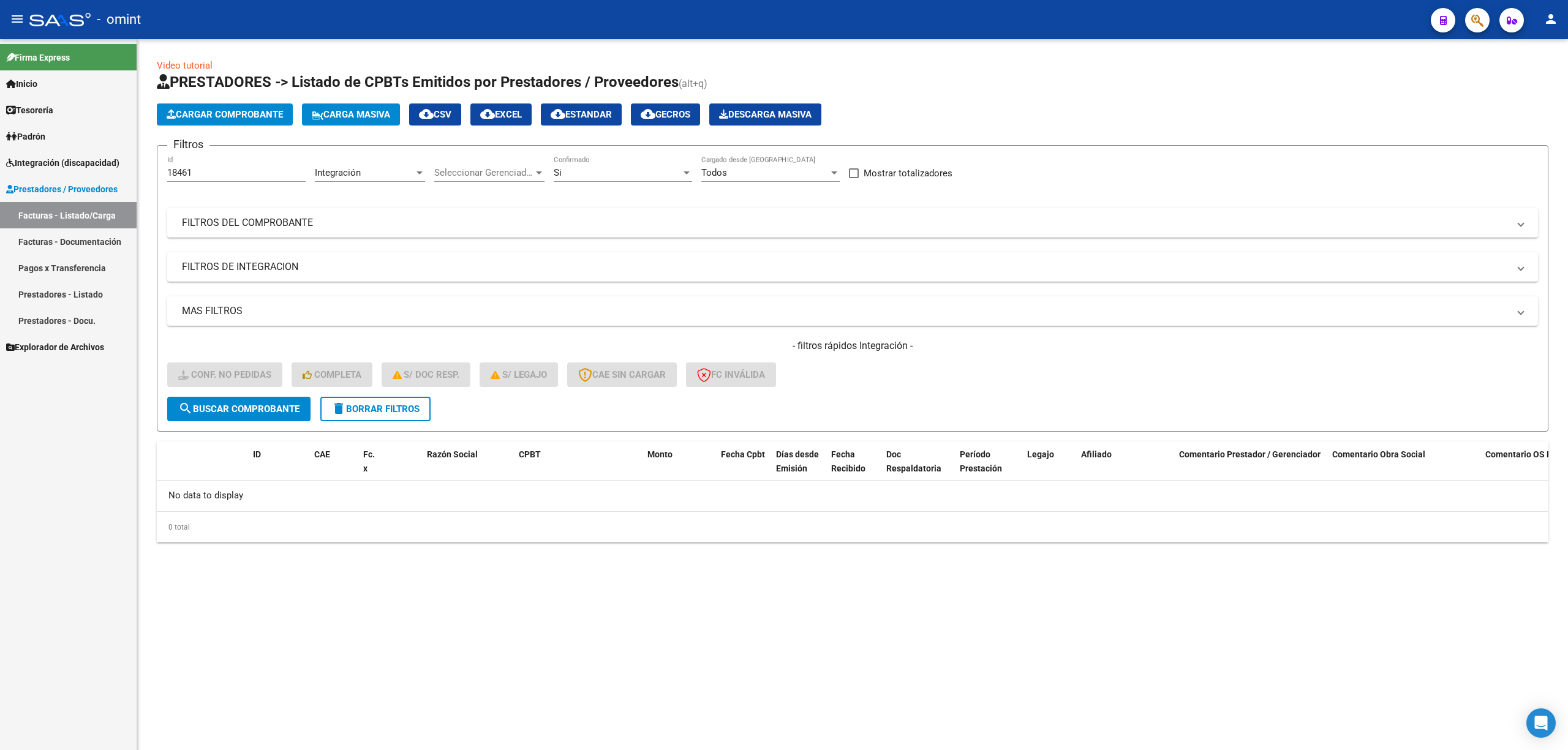
click at [277, 420] on button "search Buscar Comprobante" at bounding box center [238, 409] width 144 height 24
click at [626, 166] on div "Si Confirmado" at bounding box center [623, 169] width 138 height 27
click at [626, 167] on span "Si" at bounding box center [623, 173] width 138 height 27
click at [650, 172] on div "Si" at bounding box center [617, 172] width 128 height 11
click at [598, 144] on span "Todos" at bounding box center [623, 145] width 138 height 27
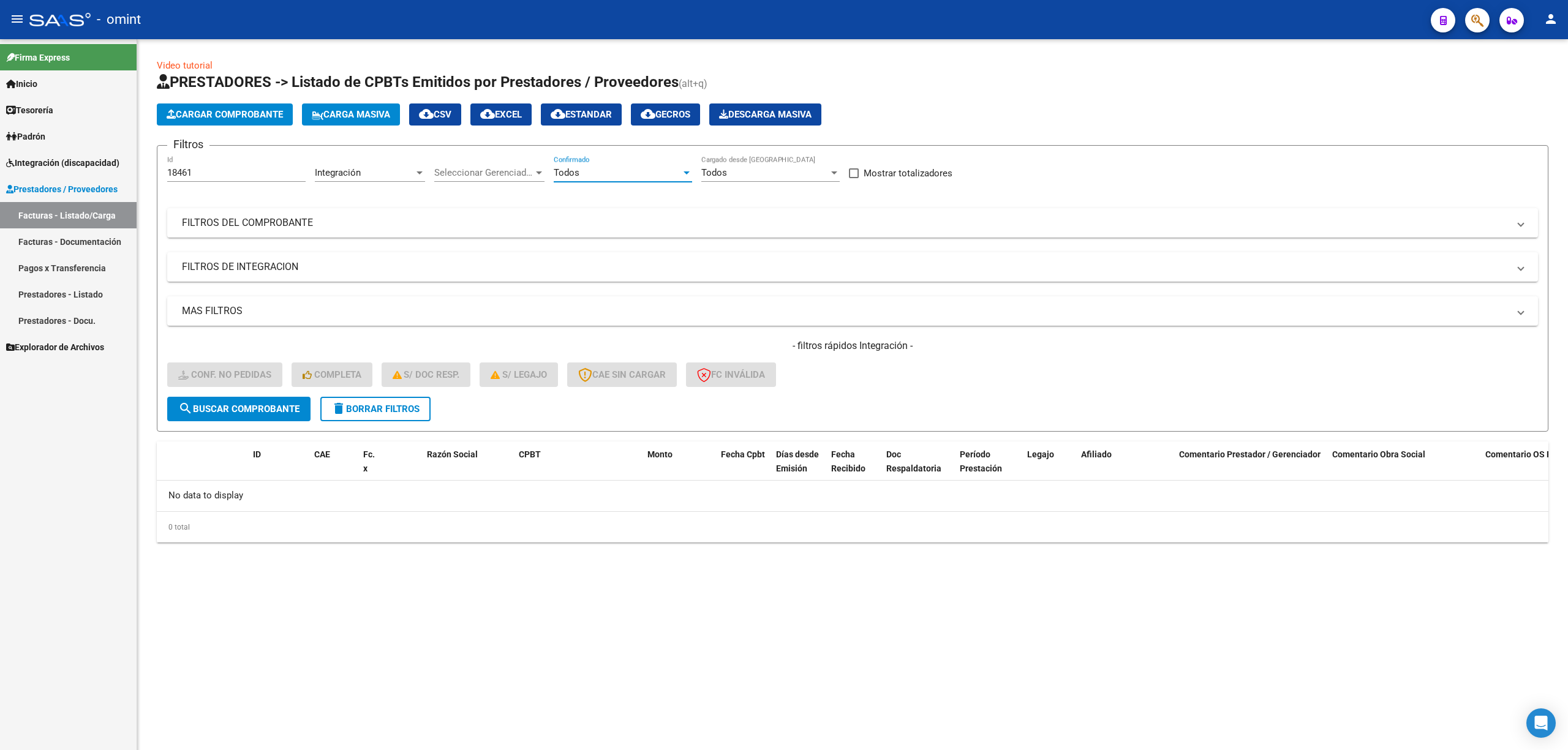
click at [613, 172] on div "Todos" at bounding box center [617, 172] width 128 height 11
click at [579, 225] on span "No" at bounding box center [623, 228] width 138 height 27
click at [233, 404] on span "search Buscar Comprobante" at bounding box center [239, 409] width 121 height 11
click at [353, 417] on button "delete Borrar Filtros" at bounding box center [375, 409] width 110 height 24
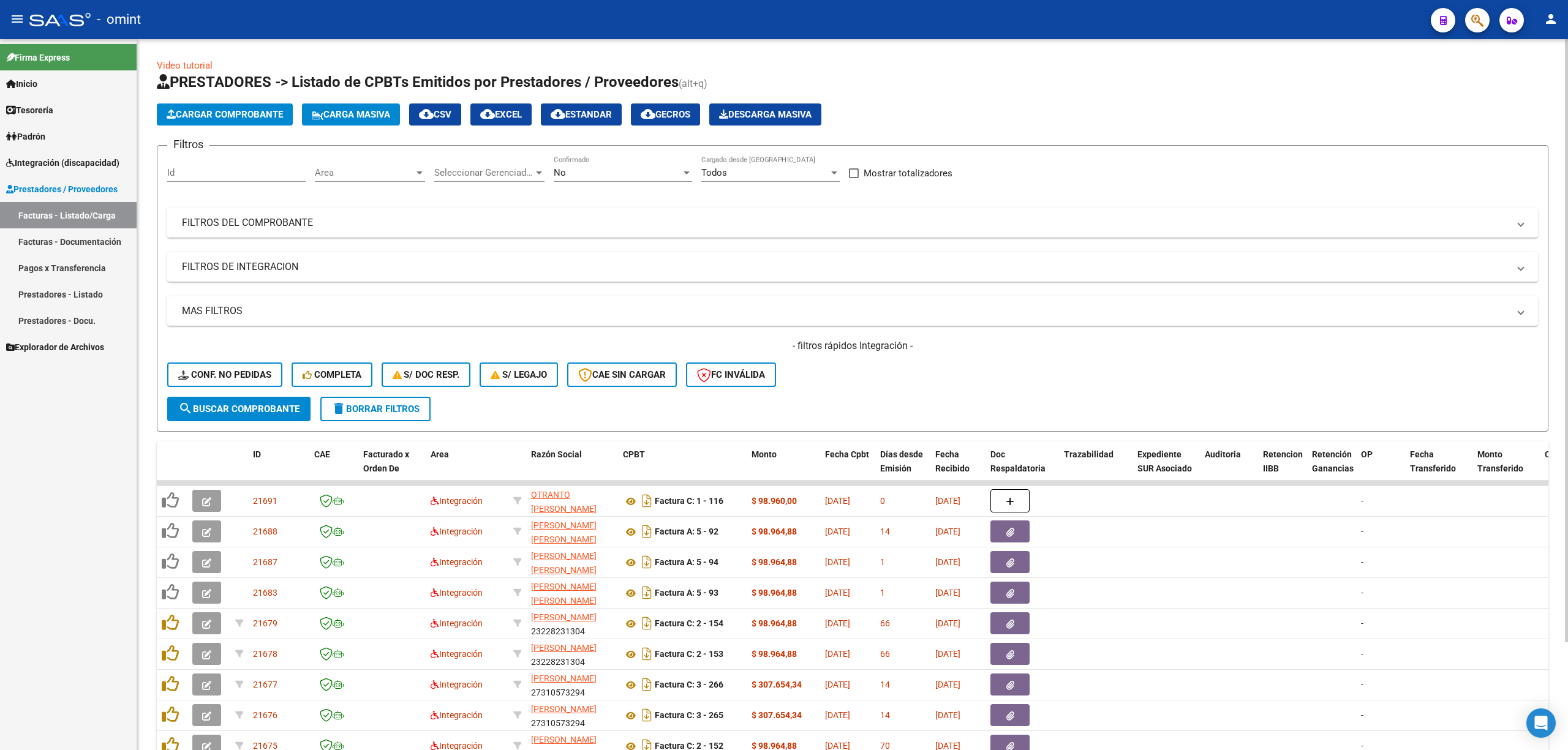
click at [206, 169] on input "Id" at bounding box center [236, 172] width 138 height 11
paste input "18461"
type input "18461"
click at [272, 417] on button "search Buscar Comprobante" at bounding box center [238, 409] width 144 height 24
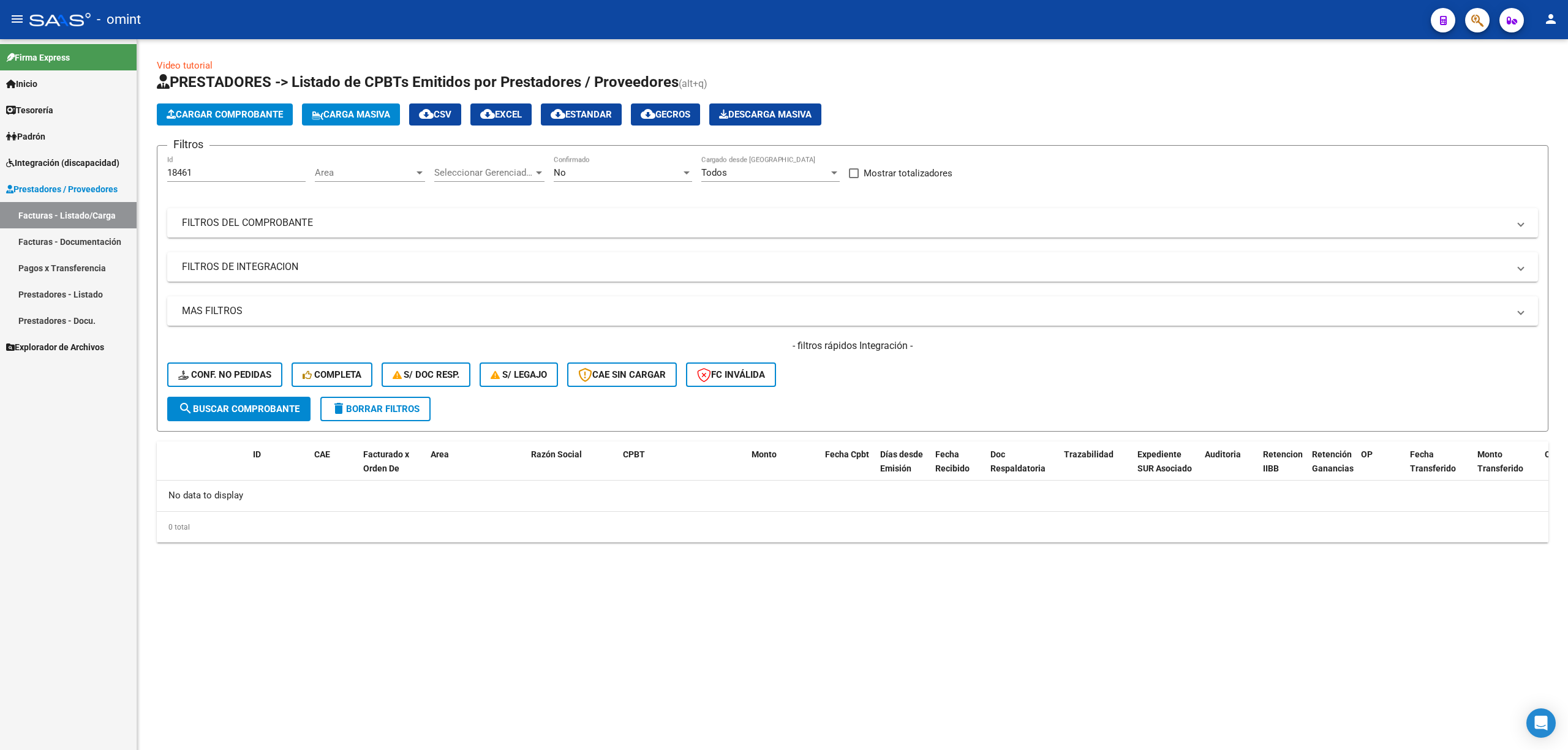
click at [610, 163] on div "No Confirmado" at bounding box center [623, 169] width 138 height 27
click at [539, 316] on div at bounding box center [784, 375] width 1568 height 750
click at [245, 410] on span "search Buscar Comprobante" at bounding box center [239, 409] width 121 height 11
click at [226, 373] on span "Conf. no pedidas" at bounding box center [225, 374] width 93 height 11
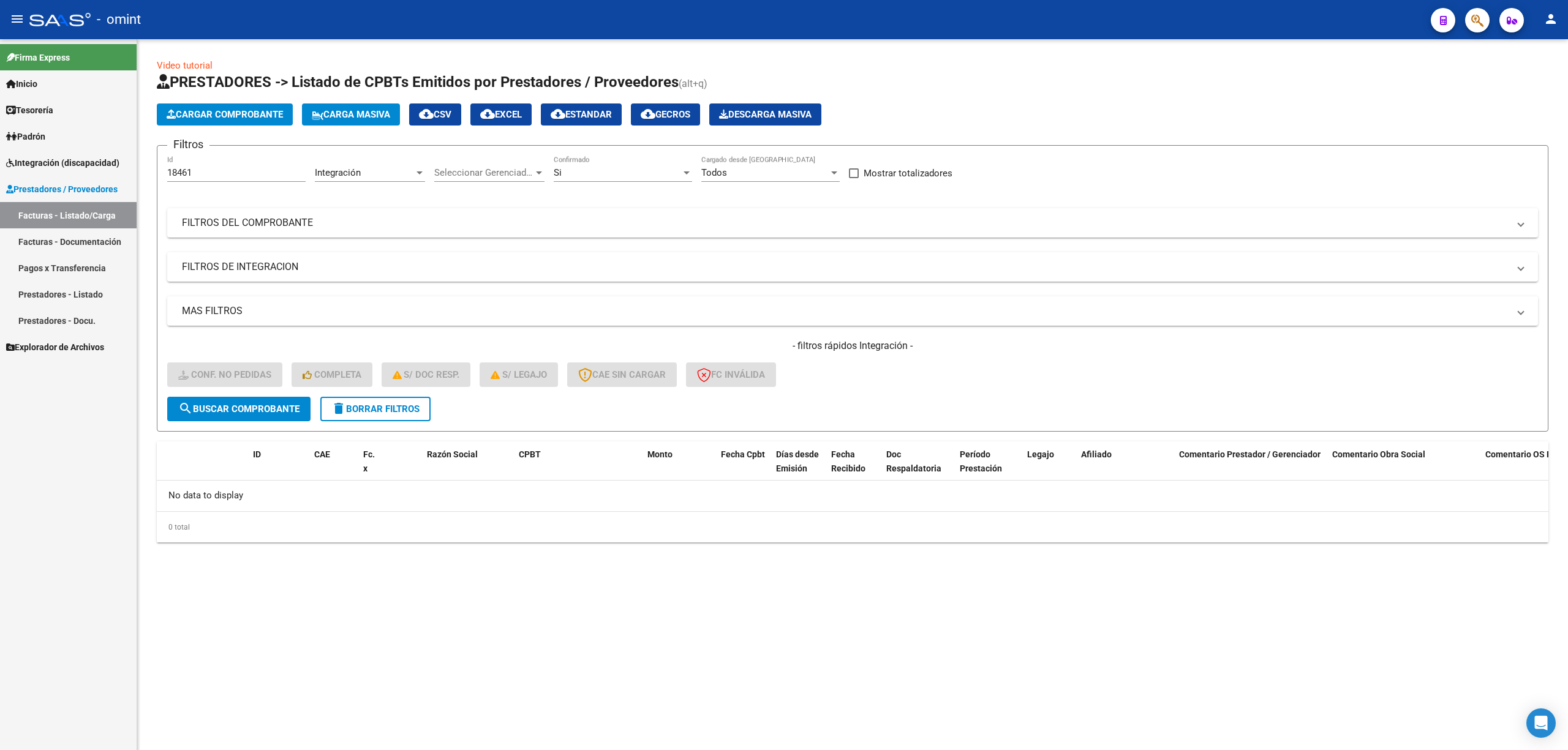
click at [631, 163] on div "Si Confirmado" at bounding box center [623, 169] width 138 height 27
click at [567, 172] on span "Si" at bounding box center [623, 173] width 138 height 27
click at [191, 411] on mat-icon "search" at bounding box center [185, 408] width 14 height 14
click at [613, 172] on div "Si" at bounding box center [617, 172] width 128 height 11
click at [589, 147] on span "Todos" at bounding box center [623, 145] width 138 height 27
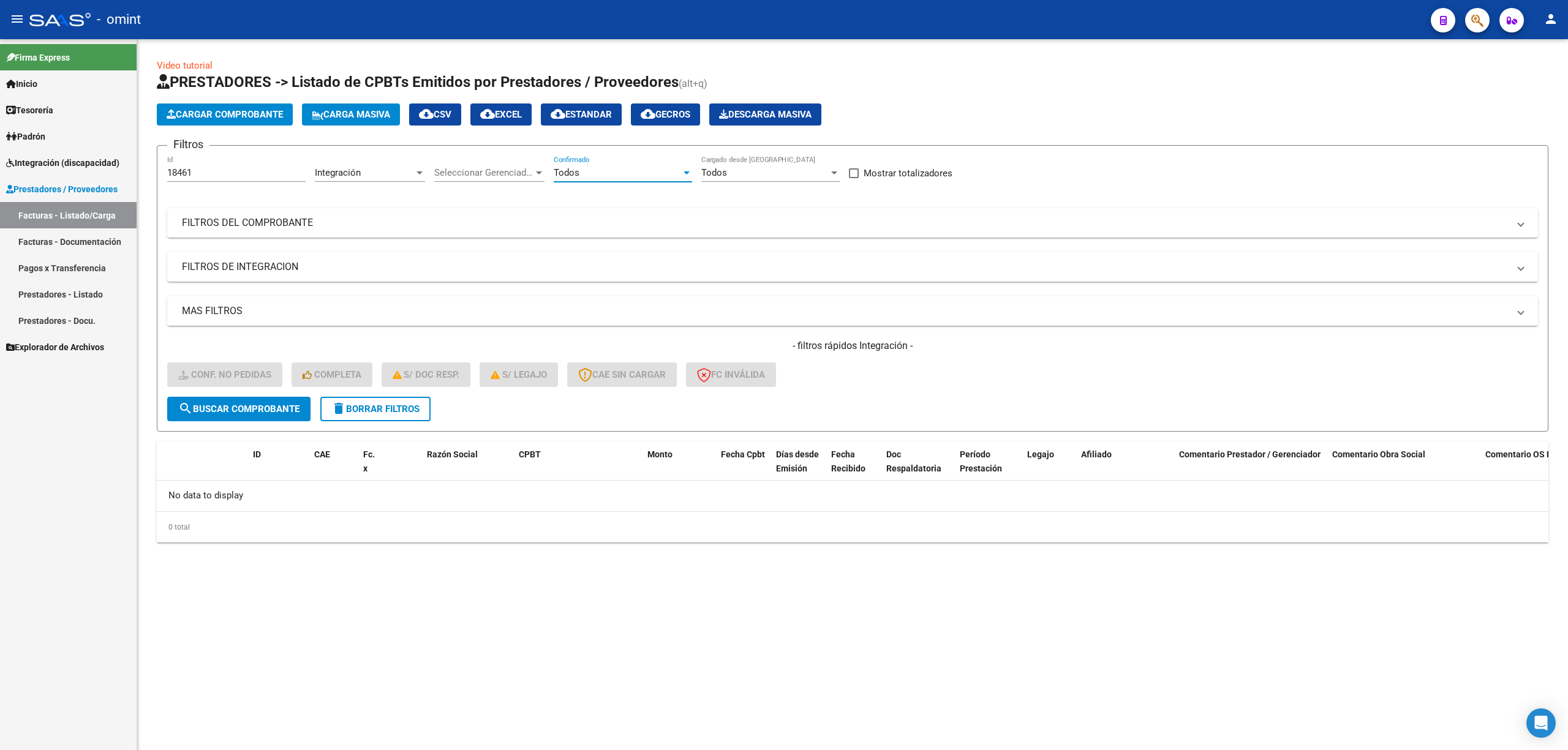
click at [235, 407] on span "search Buscar Comprobante" at bounding box center [239, 409] width 121 height 11
click at [147, 172] on div "Video tutorial PRESTADORES -> Listado de CPBTs Emitidos por Prestadores / Prove…" at bounding box center [853, 310] width 1431 height 543
click at [375, 413] on span "delete Borrar Filtros" at bounding box center [375, 409] width 88 height 11
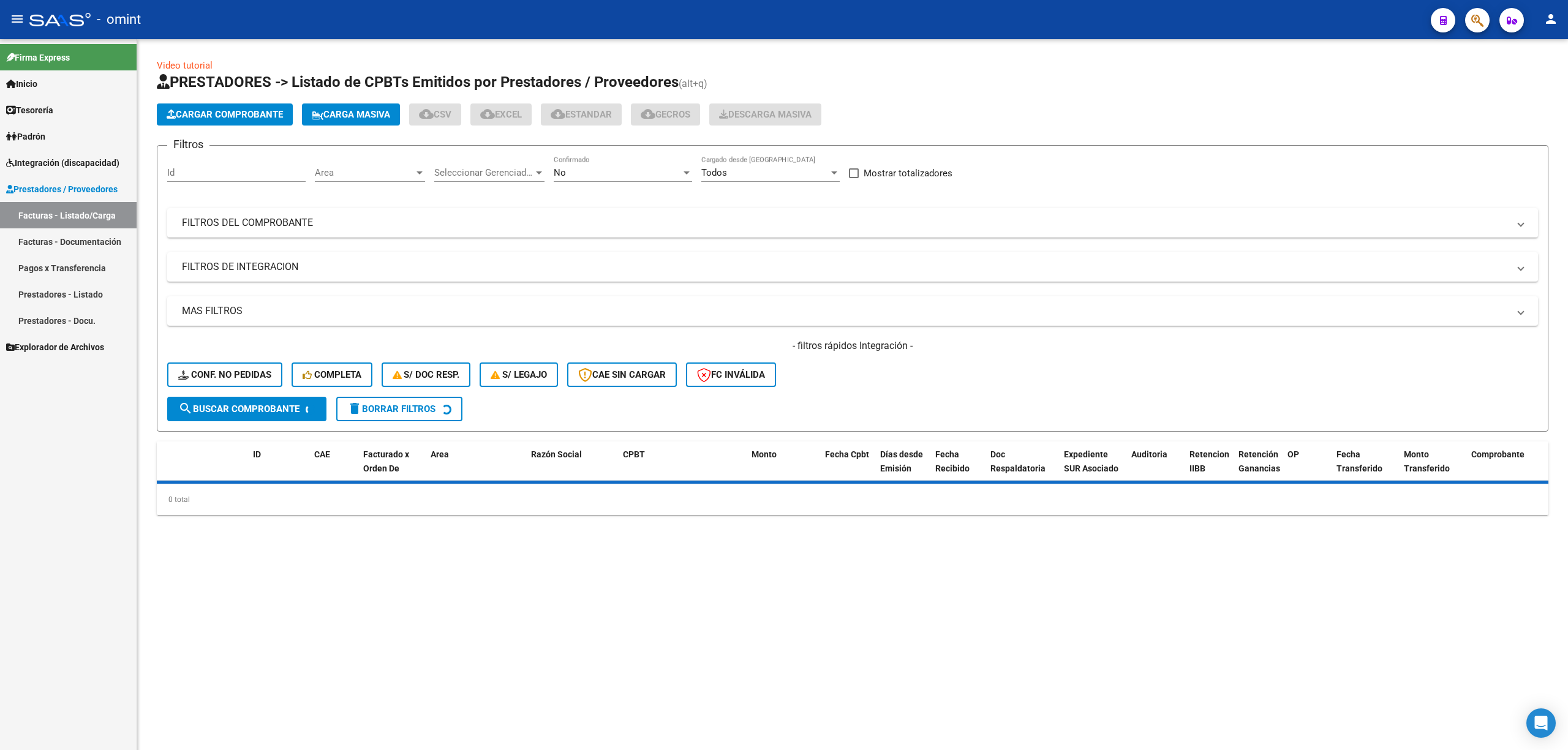
click at [210, 170] on input "Id" at bounding box center [236, 172] width 138 height 11
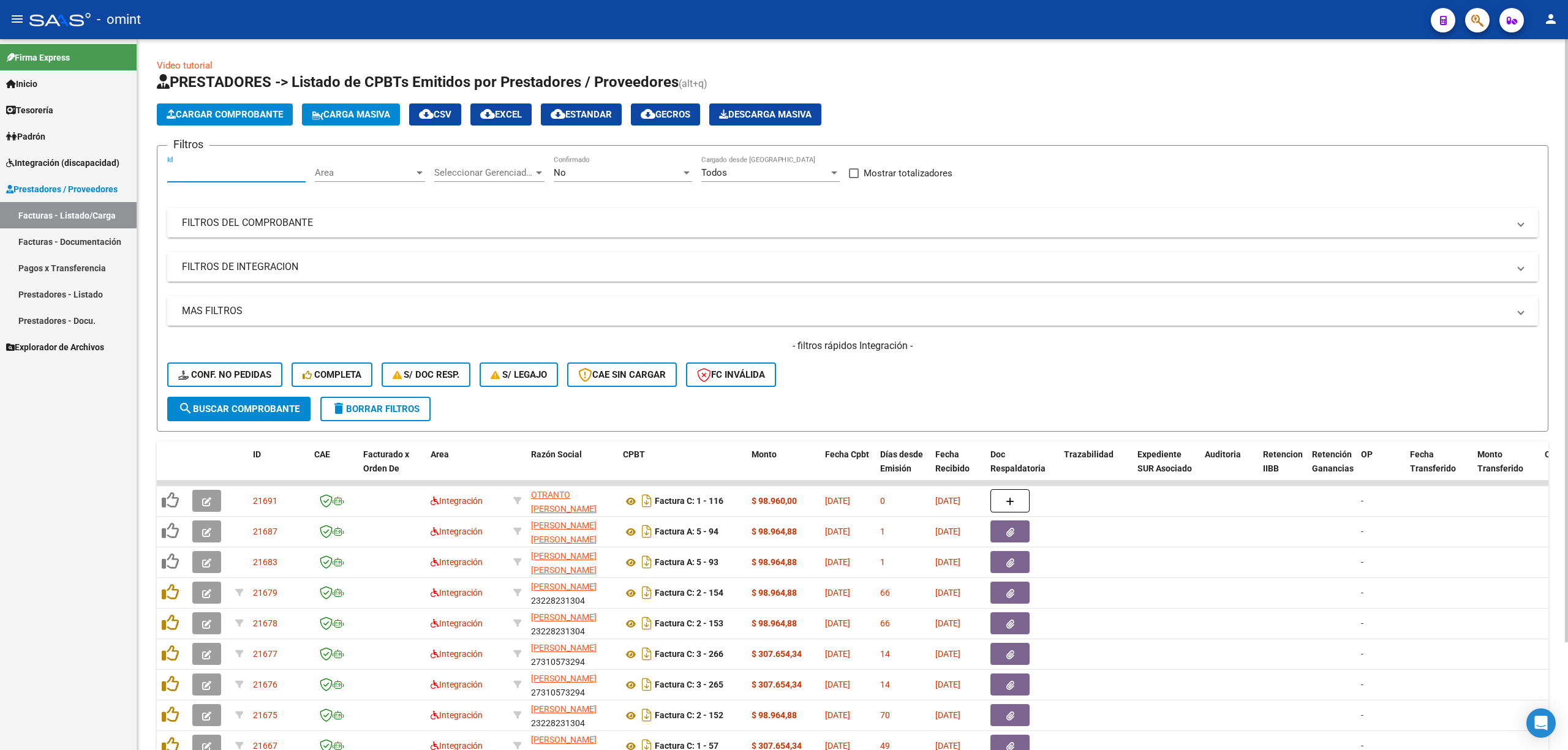
paste input "18455"
click at [244, 408] on span "search Buscar Comprobante" at bounding box center [239, 409] width 121 height 11
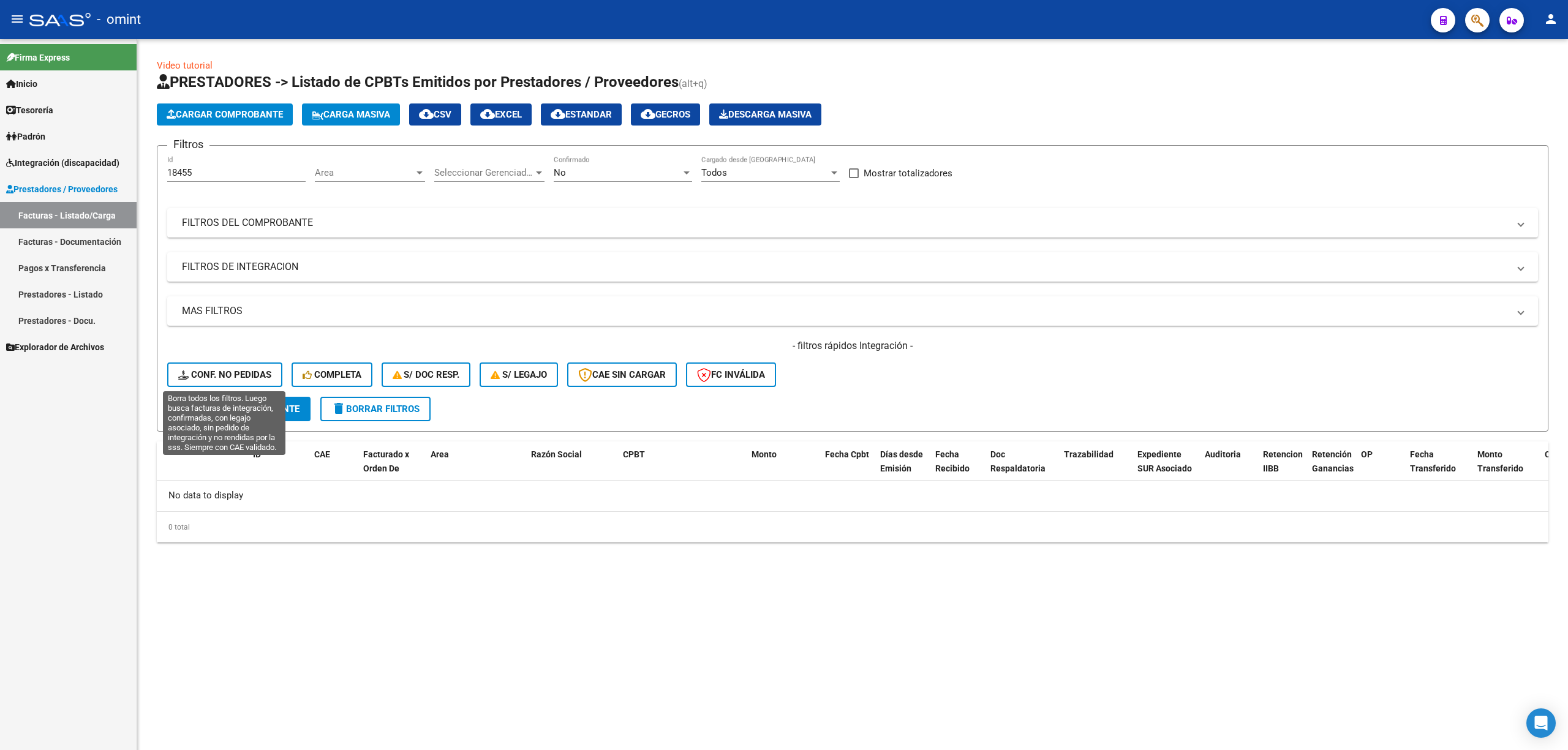
click at [243, 372] on span "Conf. no pedidas" at bounding box center [225, 374] width 93 height 11
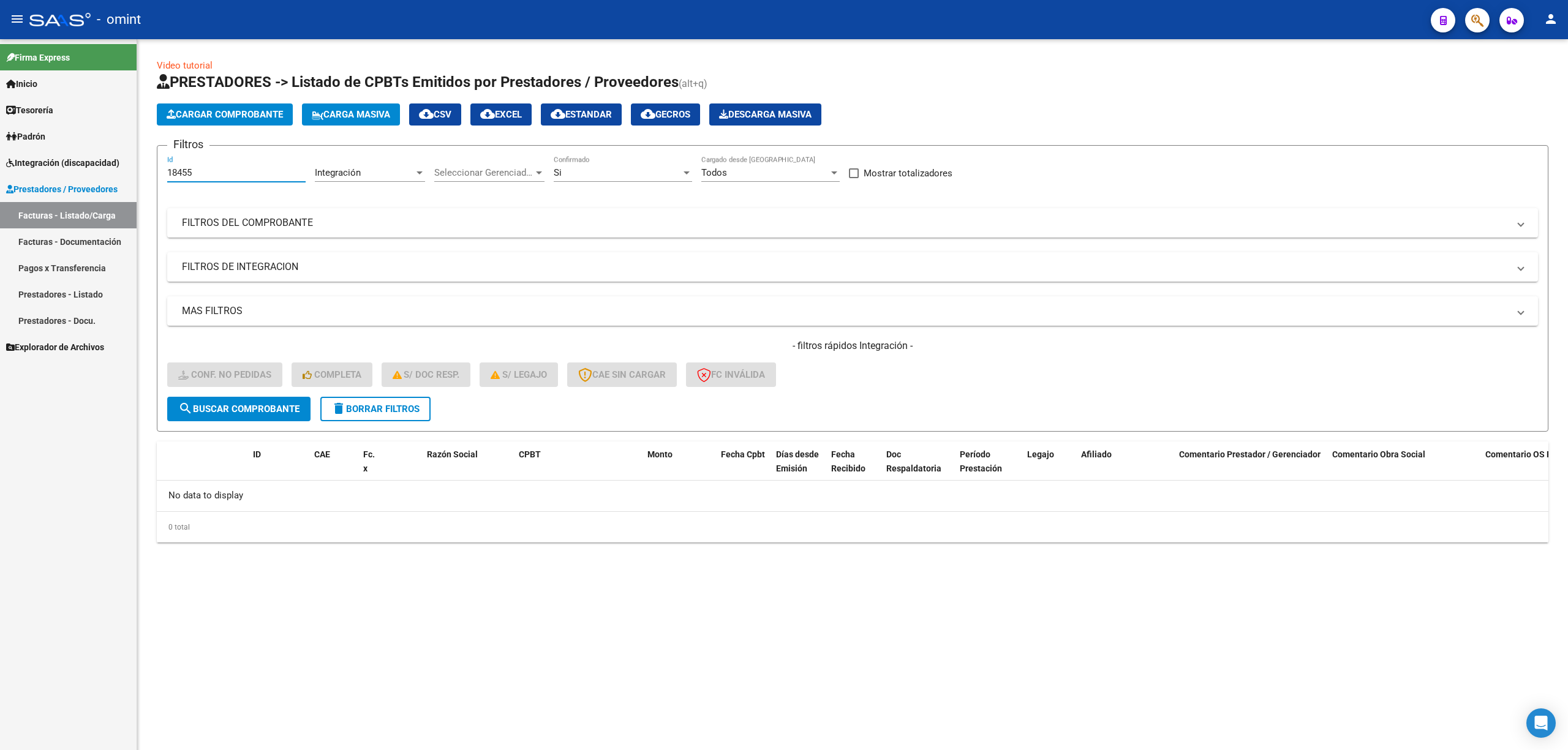
drag, startPoint x: 147, startPoint y: 174, endPoint x: 143, endPoint y: 180, distance: 7.2
click at [141, 175] on div "Video tutorial PRESTADORES -> Listado de CPBTs Emitidos por Prestadores / Prove…" at bounding box center [853, 310] width 1431 height 543
paste input "317"
type input "18317"
click at [255, 407] on span "search Buscar Comprobante" at bounding box center [239, 409] width 121 height 11
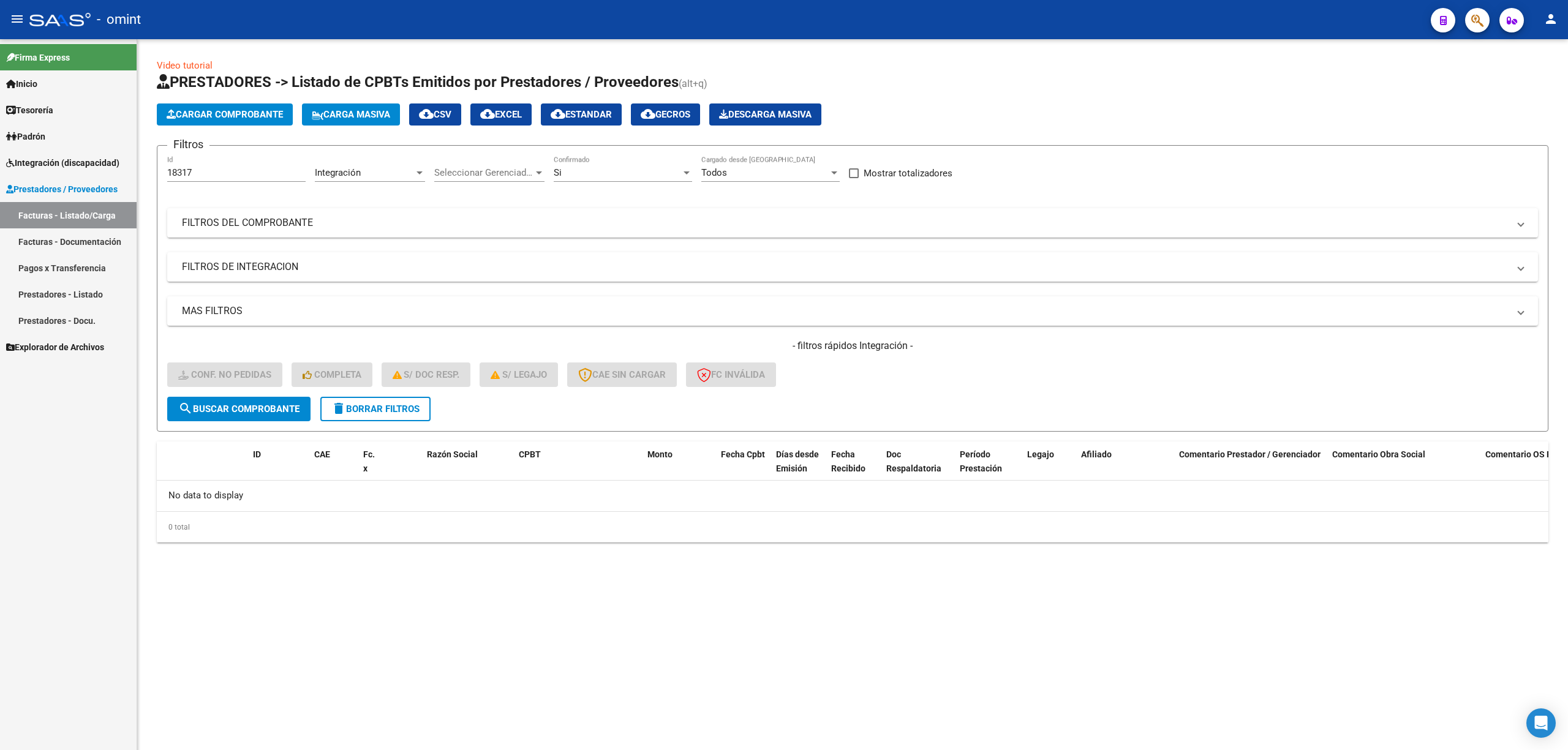
click at [649, 181] on div "Si Confirmado" at bounding box center [623, 169] width 138 height 27
click at [595, 148] on span "Todos" at bounding box center [623, 145] width 138 height 27
click at [255, 407] on span "search Buscar Comprobante" at bounding box center [239, 409] width 121 height 11
click at [358, 407] on span "delete Borrar Filtros" at bounding box center [375, 409] width 88 height 11
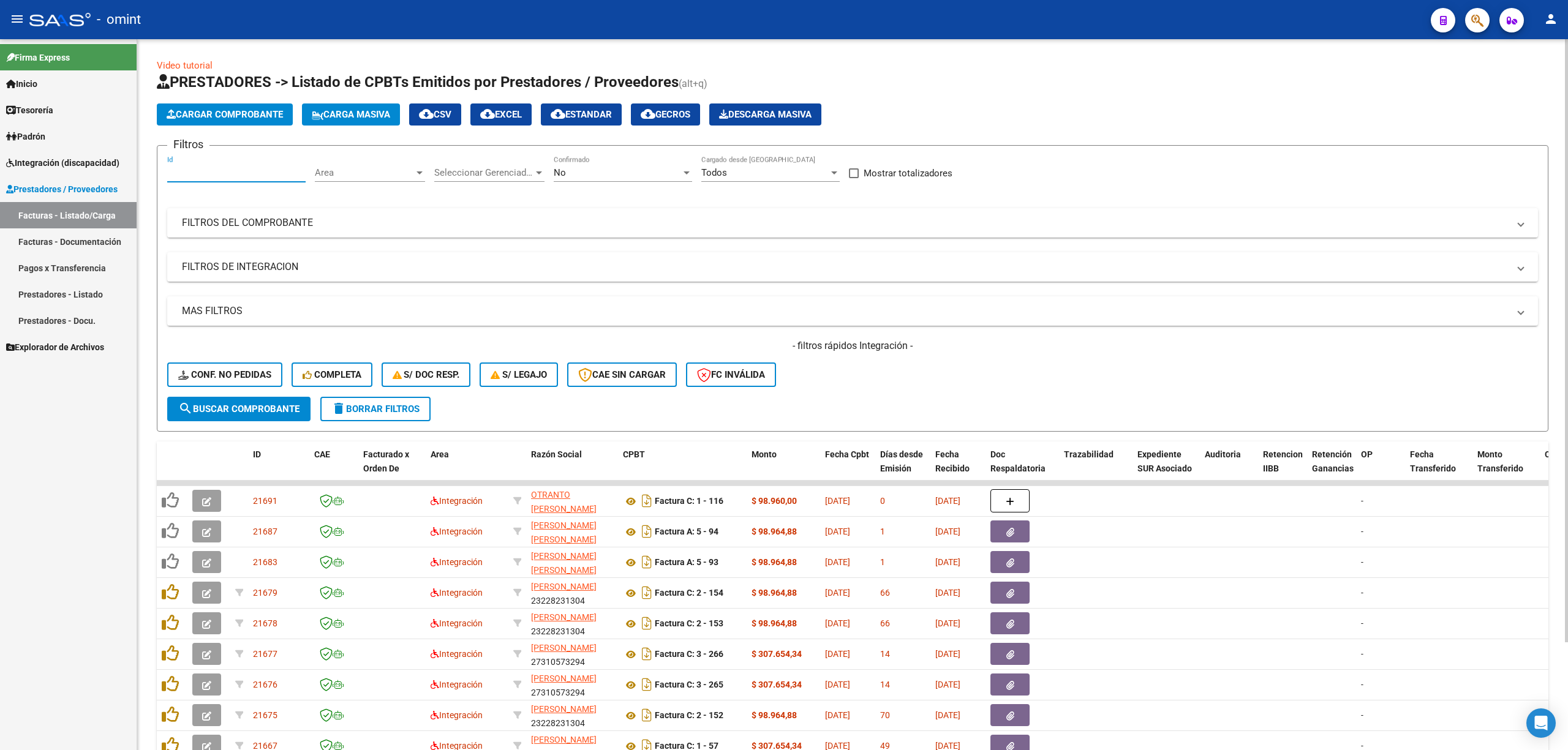
drag, startPoint x: 192, startPoint y: 172, endPoint x: 209, endPoint y: 174, distance: 17.1
click at [194, 172] on input "Id" at bounding box center [236, 172] width 138 height 11
paste input "19417"
type input "19417"
click at [264, 408] on span "search Buscar Comprobante" at bounding box center [239, 409] width 121 height 11
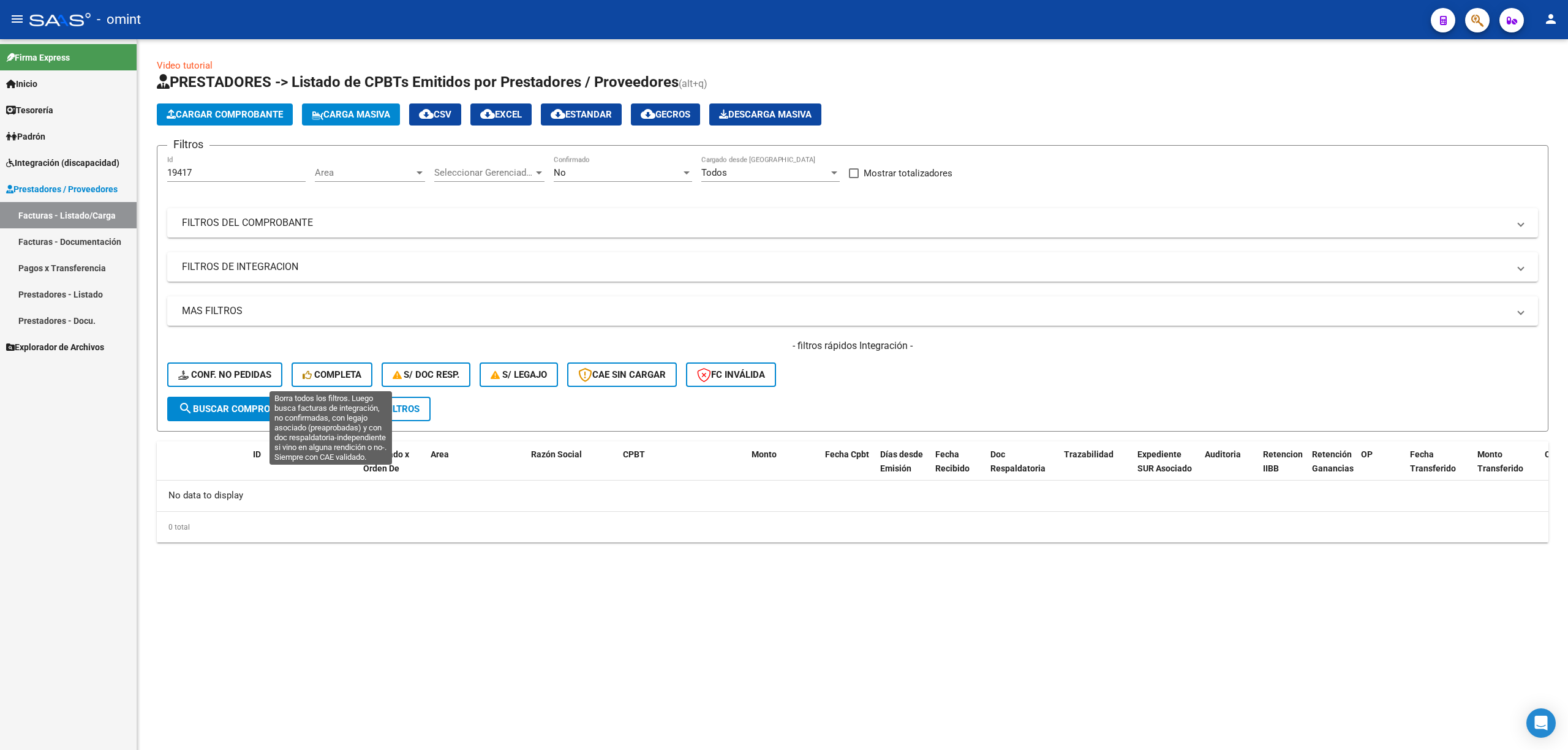
click at [325, 369] on span "Completa" at bounding box center [332, 374] width 58 height 11
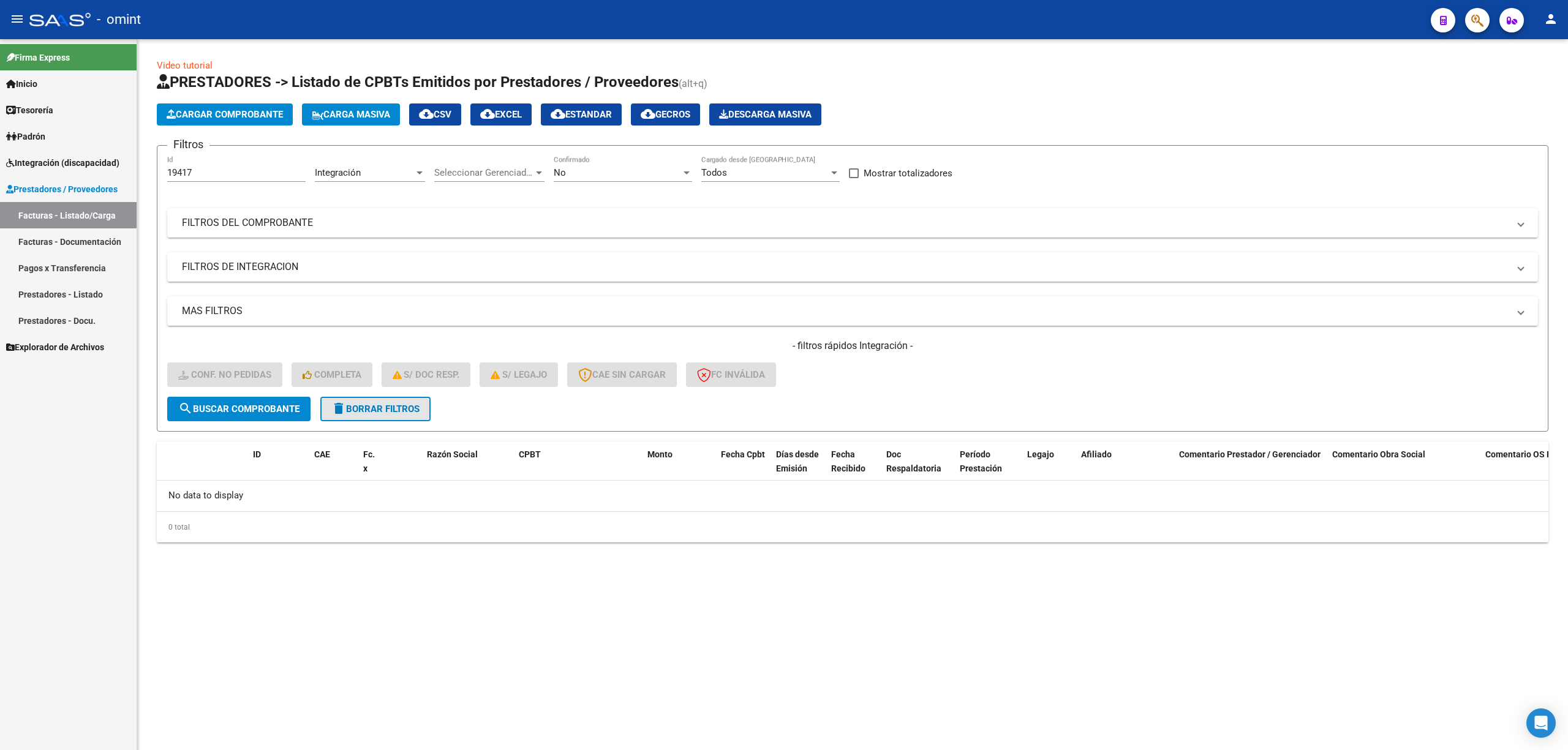
click at [377, 408] on span "delete Borrar Filtros" at bounding box center [375, 409] width 88 height 11
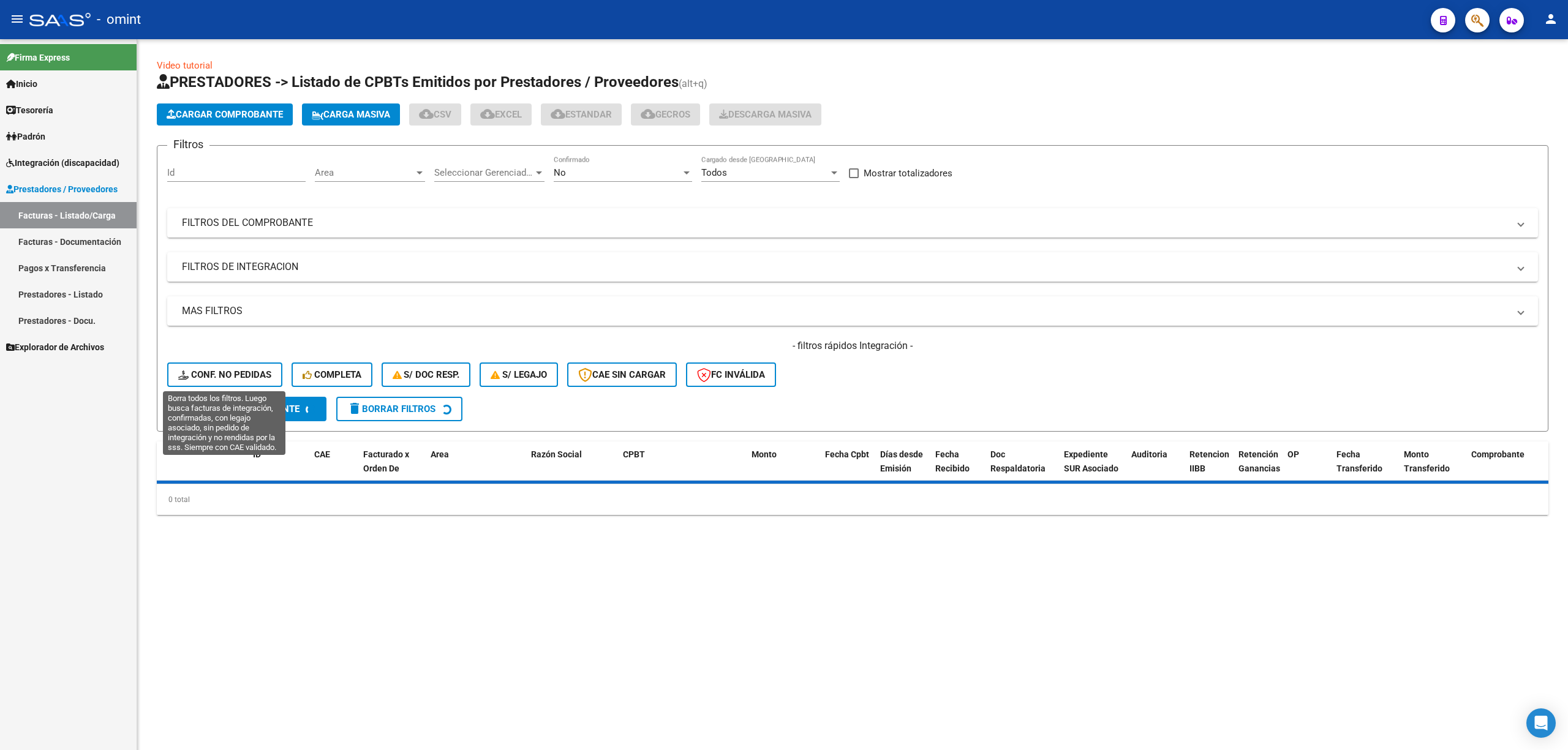
click at [238, 375] on span "Conf. no pedidas" at bounding box center [225, 374] width 93 height 11
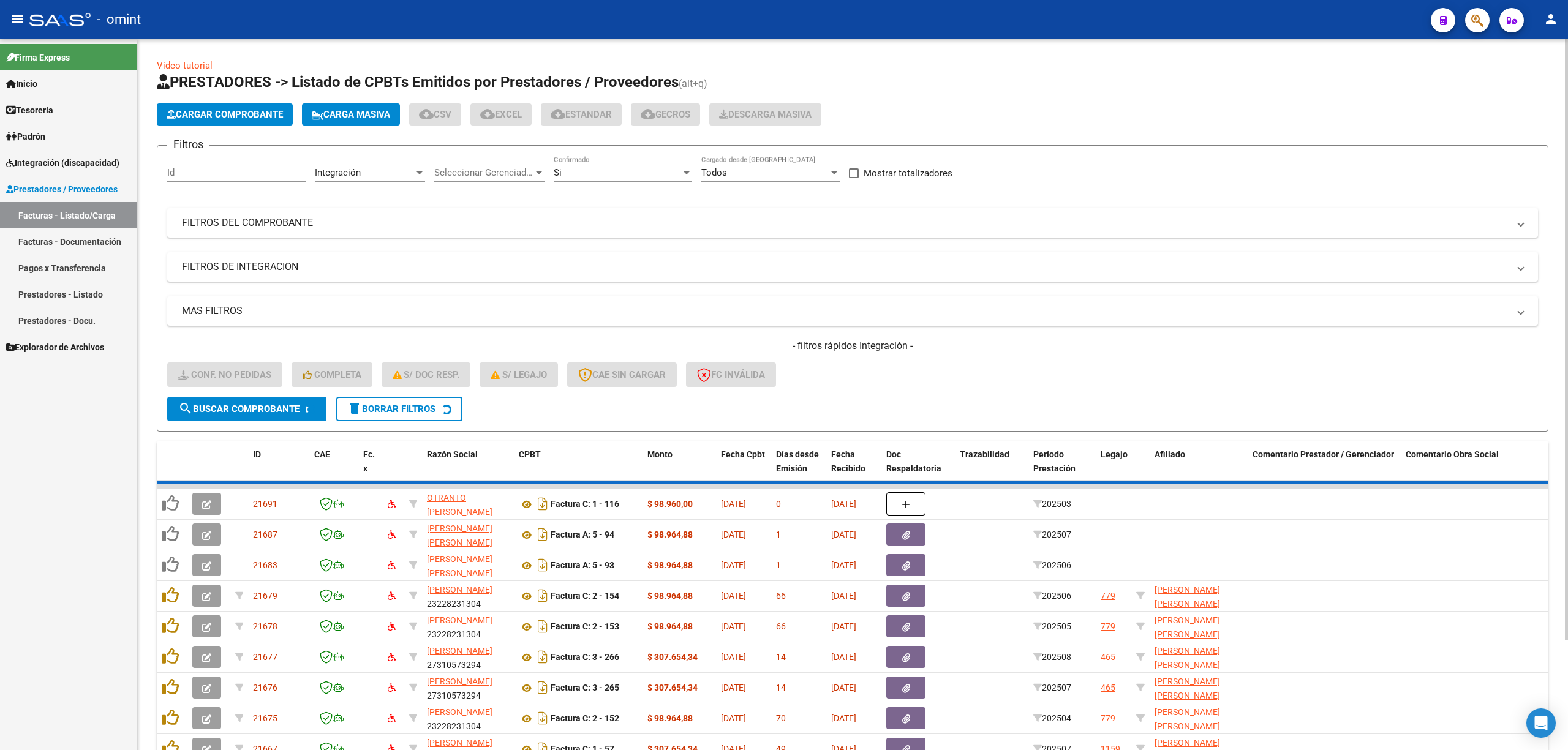
click at [216, 172] on input "Id" at bounding box center [236, 172] width 138 height 11
paste input "19417"
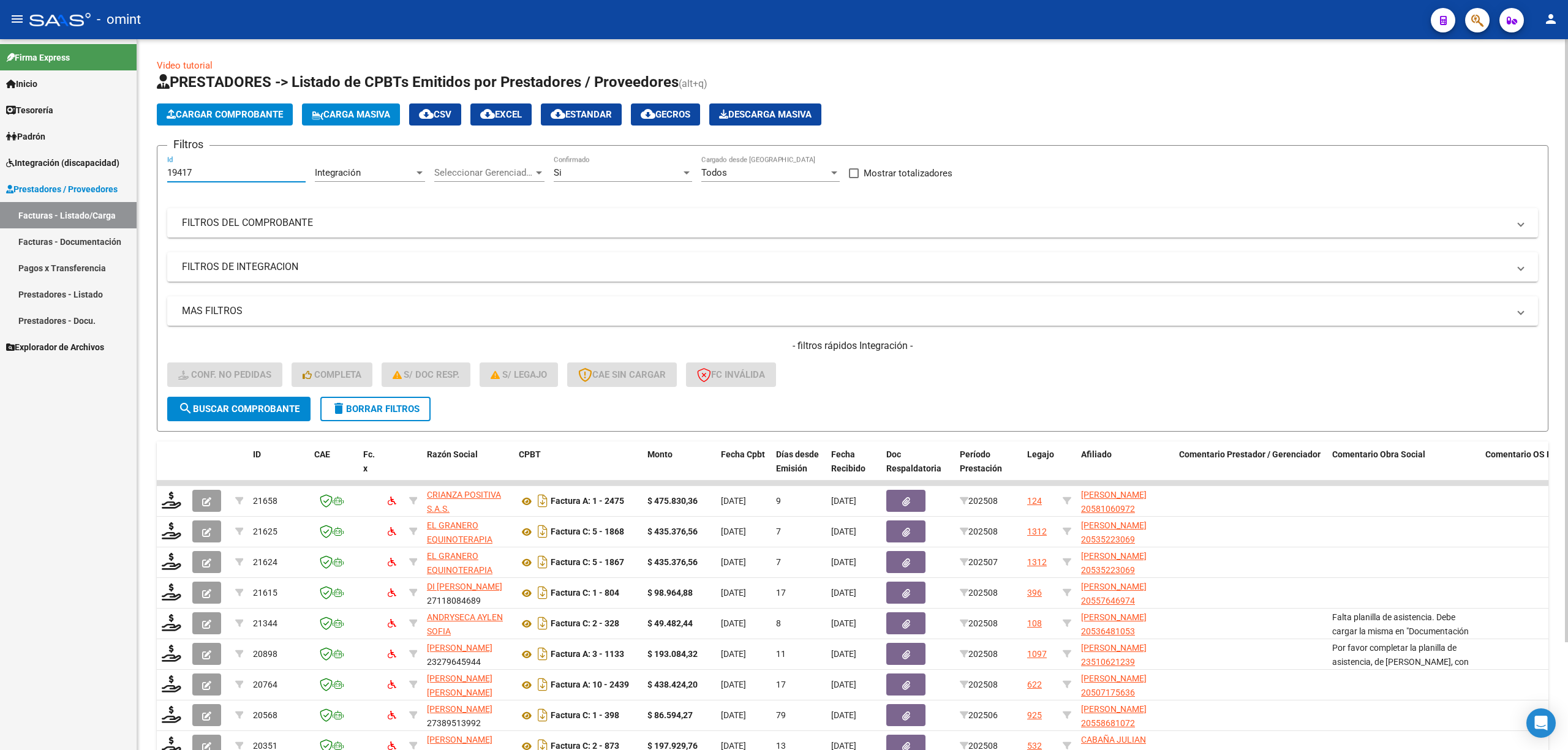
click at [261, 392] on div "- filtros rápidos Integración - Conf. no pedidas Completa S/ Doc Resp. S/ legaj…" at bounding box center [852, 368] width 1371 height 58
click at [268, 408] on span "search Buscar Comprobante" at bounding box center [239, 409] width 121 height 11
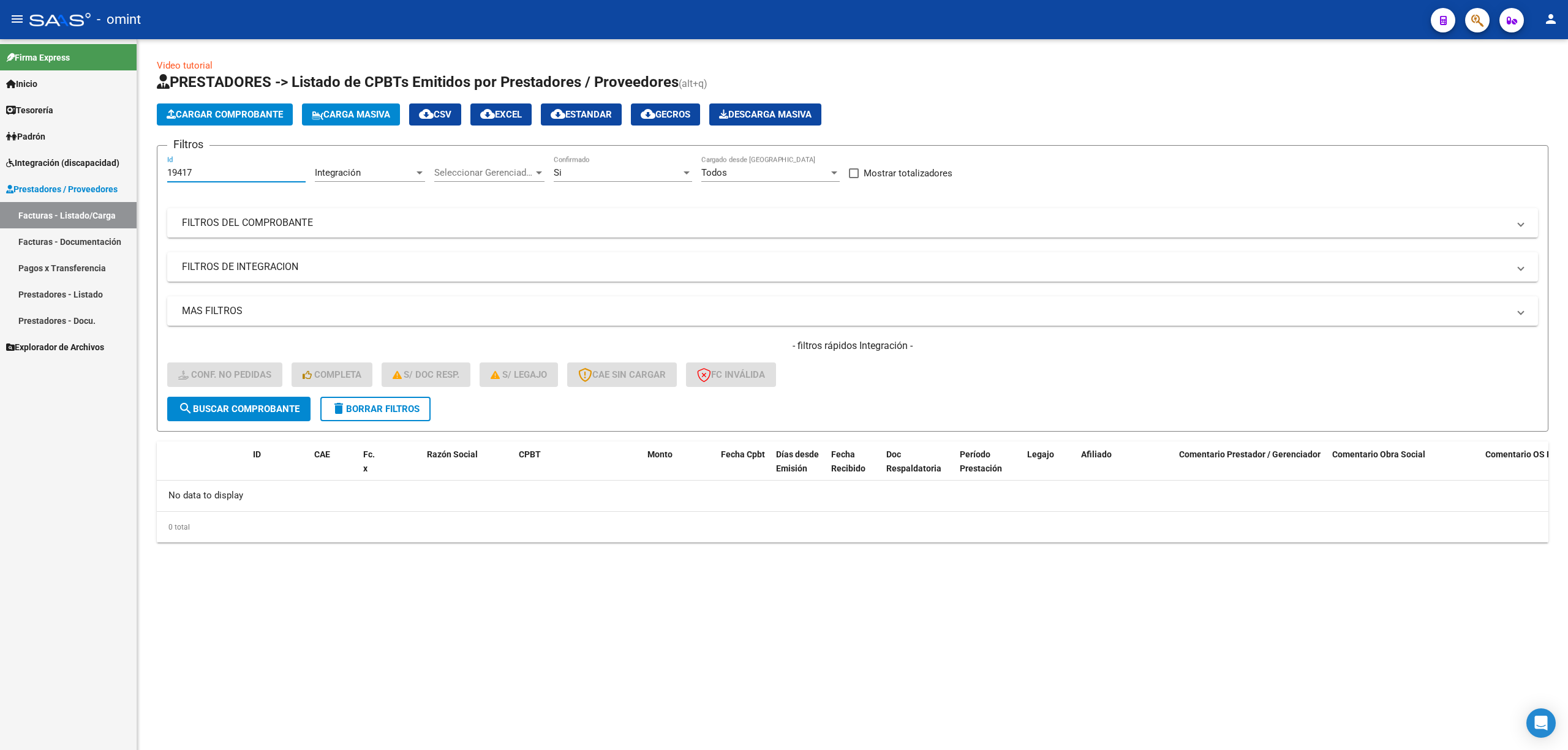
drag, startPoint x: 231, startPoint y: 168, endPoint x: 146, endPoint y: 172, distance: 85.1
click at [146, 172] on div "Video tutorial PRESTADORES -> Listado de CPBTs Emitidos por Prestadores / Prove…" at bounding box center [853, 310] width 1431 height 543
paste input "232"
type input "19232"
click at [274, 407] on span "search Buscar Comprobante" at bounding box center [239, 409] width 121 height 11
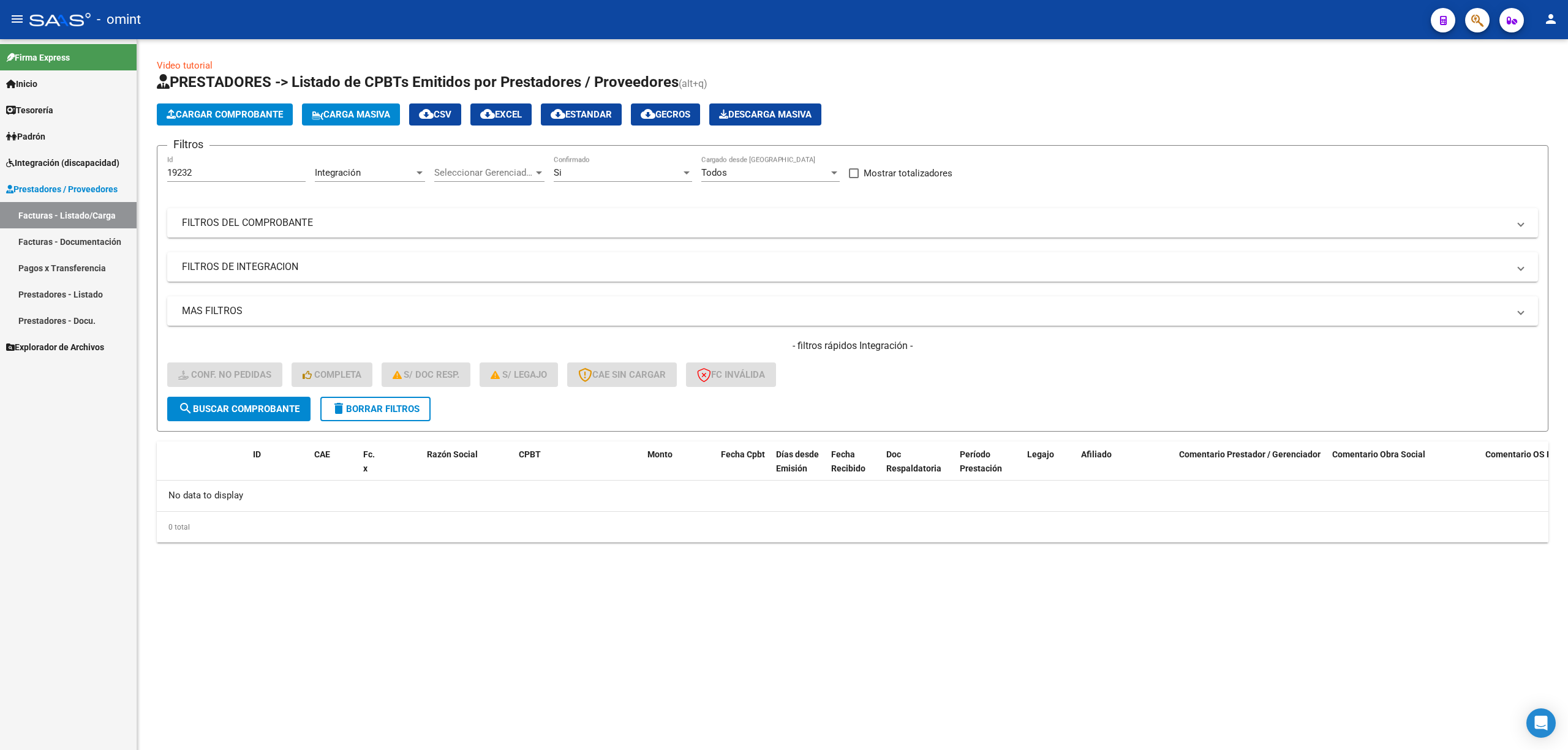
click at [381, 411] on span "delete Borrar Filtros" at bounding box center [375, 409] width 88 height 11
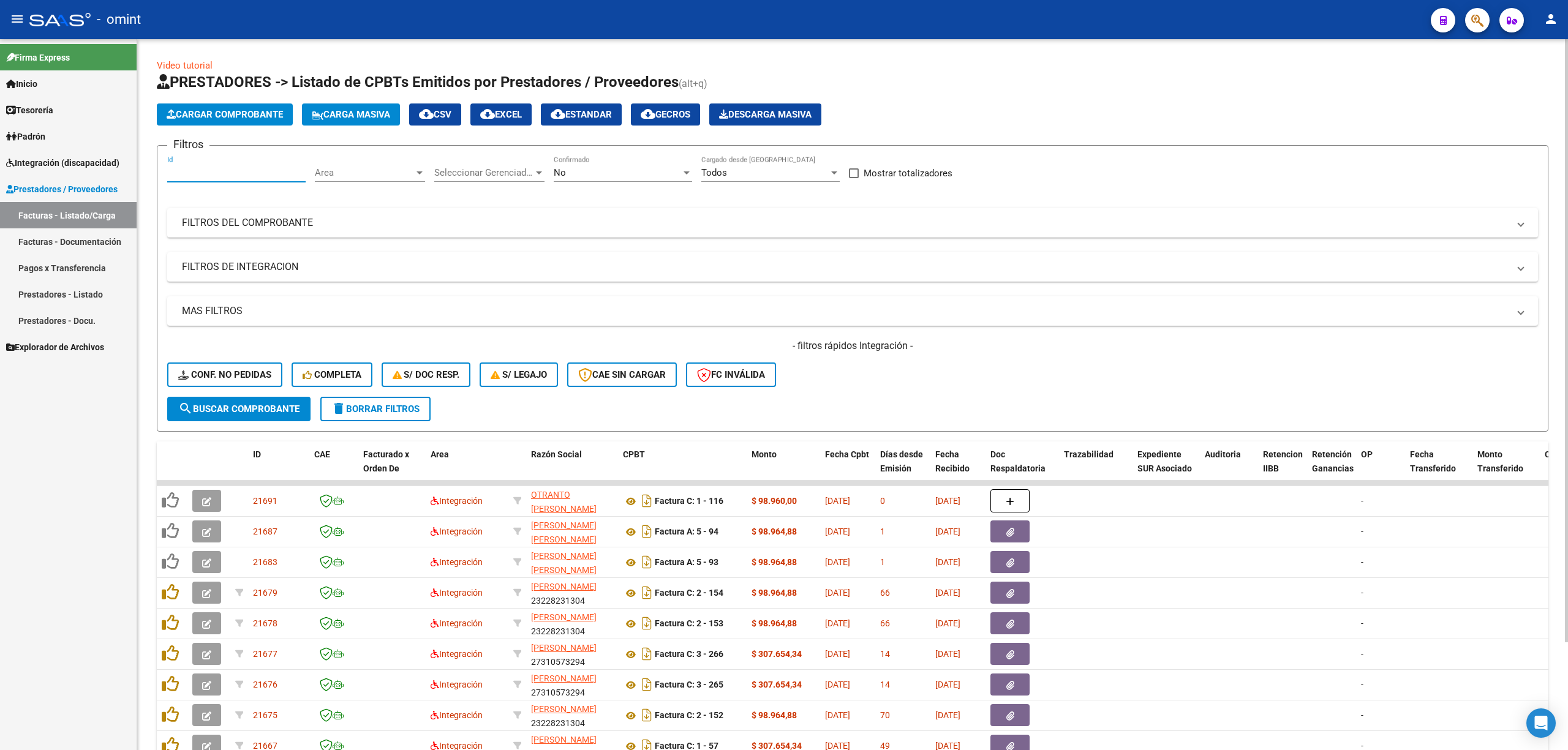
click at [211, 174] on input "Id" at bounding box center [236, 172] width 138 height 11
paste input "19232"
type input "19232"
click at [270, 422] on form "Filtros 19232 Id Area Area Seleccionar Gerenciador Seleccionar Gerenciador No C…" at bounding box center [853, 288] width 1392 height 287
click at [272, 411] on span "search Buscar Comprobante" at bounding box center [239, 409] width 121 height 11
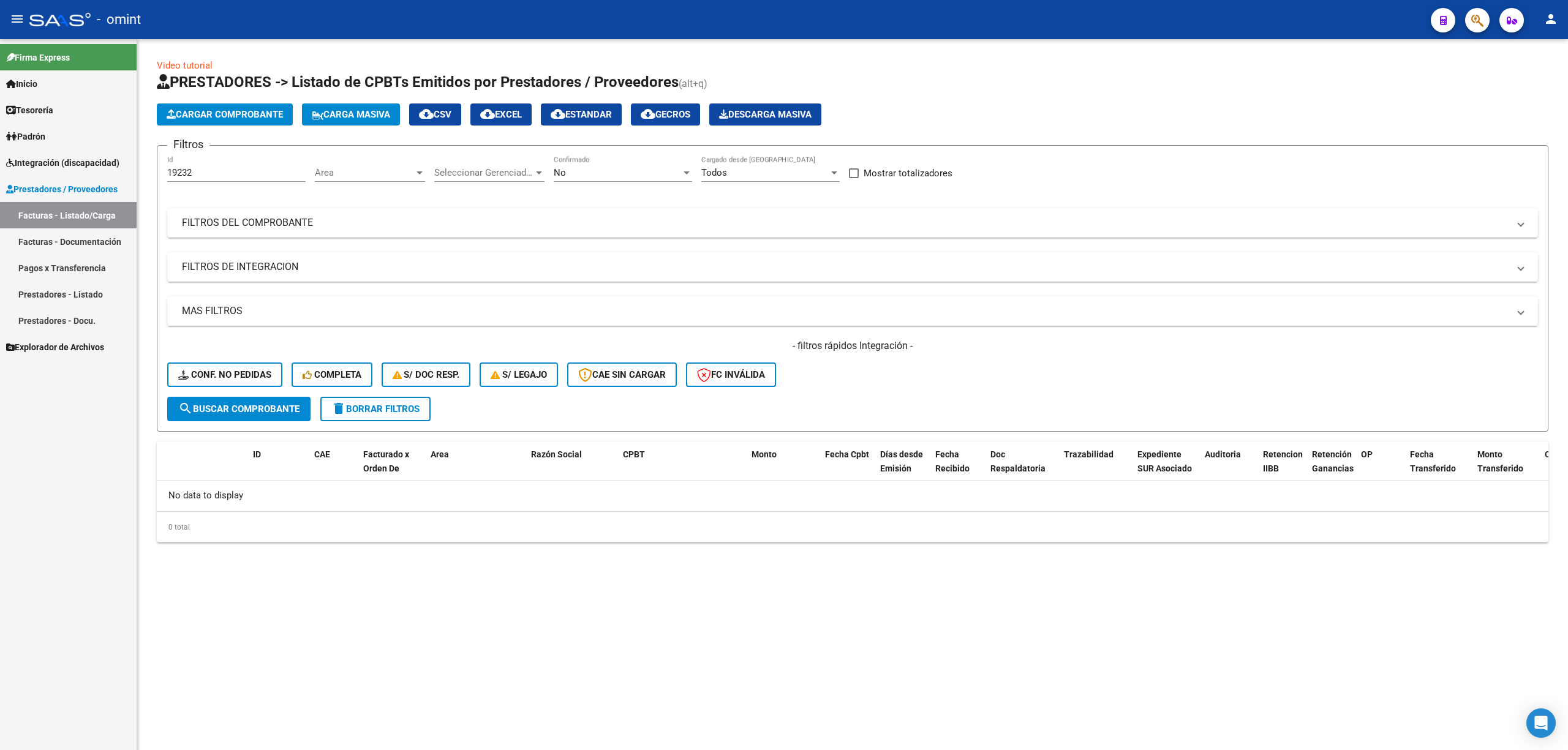
drag, startPoint x: 759, startPoint y: 442, endPoint x: 699, endPoint y: 551, distance: 124.4
click at [699, 552] on div "Video tutorial PRESTADORES -> Listado de CPBTs Emitidos por Prestadores / Prove…" at bounding box center [853, 310] width 1431 height 543
drag, startPoint x: 190, startPoint y: 165, endPoint x: 197, endPoint y: 168, distance: 7.6
click at [182, 165] on div "19232 Id" at bounding box center [236, 169] width 138 height 27
click at [196, 169] on input "19232" at bounding box center [236, 172] width 138 height 11
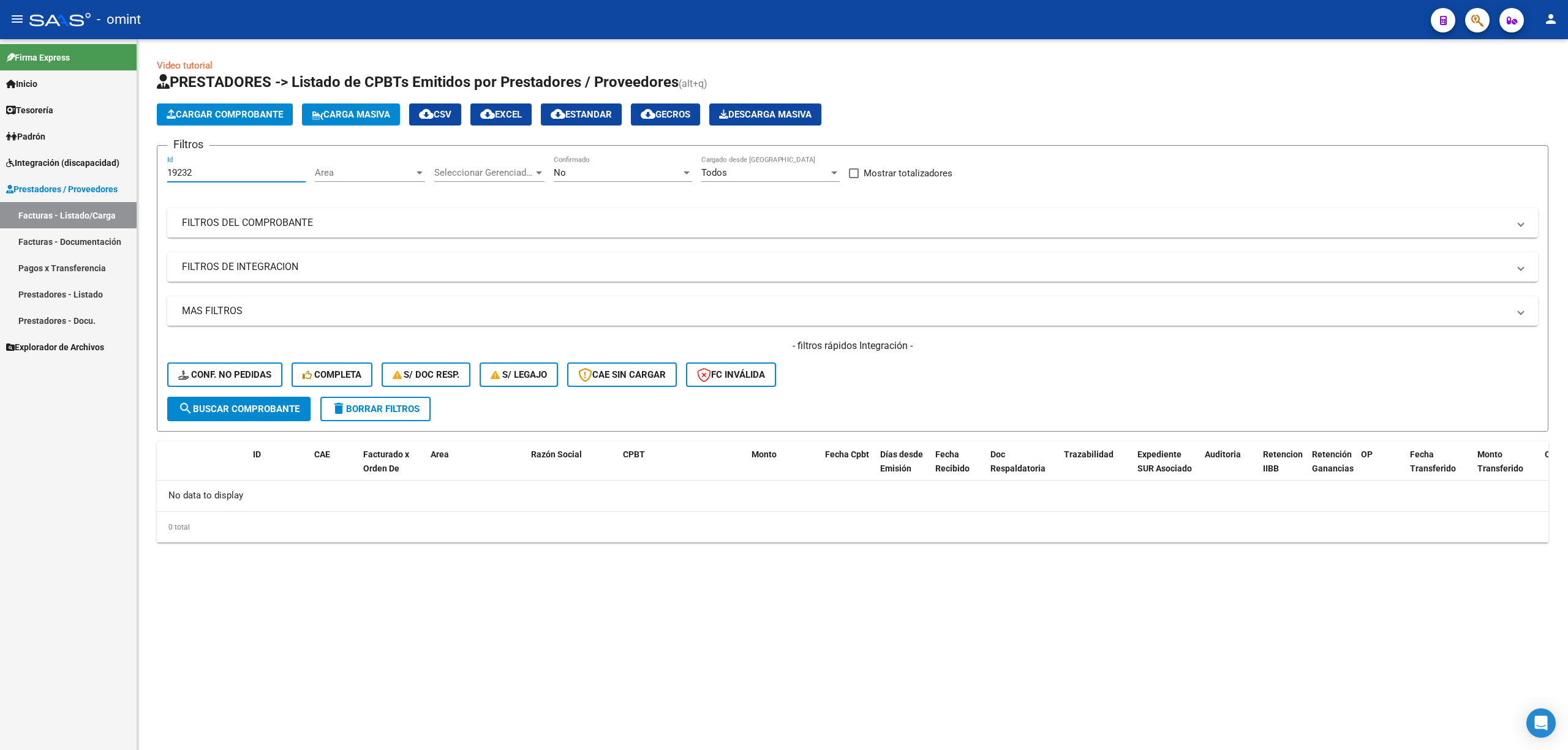
click at [195, 169] on input "19232" at bounding box center [236, 172] width 138 height 11
click at [369, 415] on button "delete Borrar Filtros" at bounding box center [375, 409] width 110 height 24
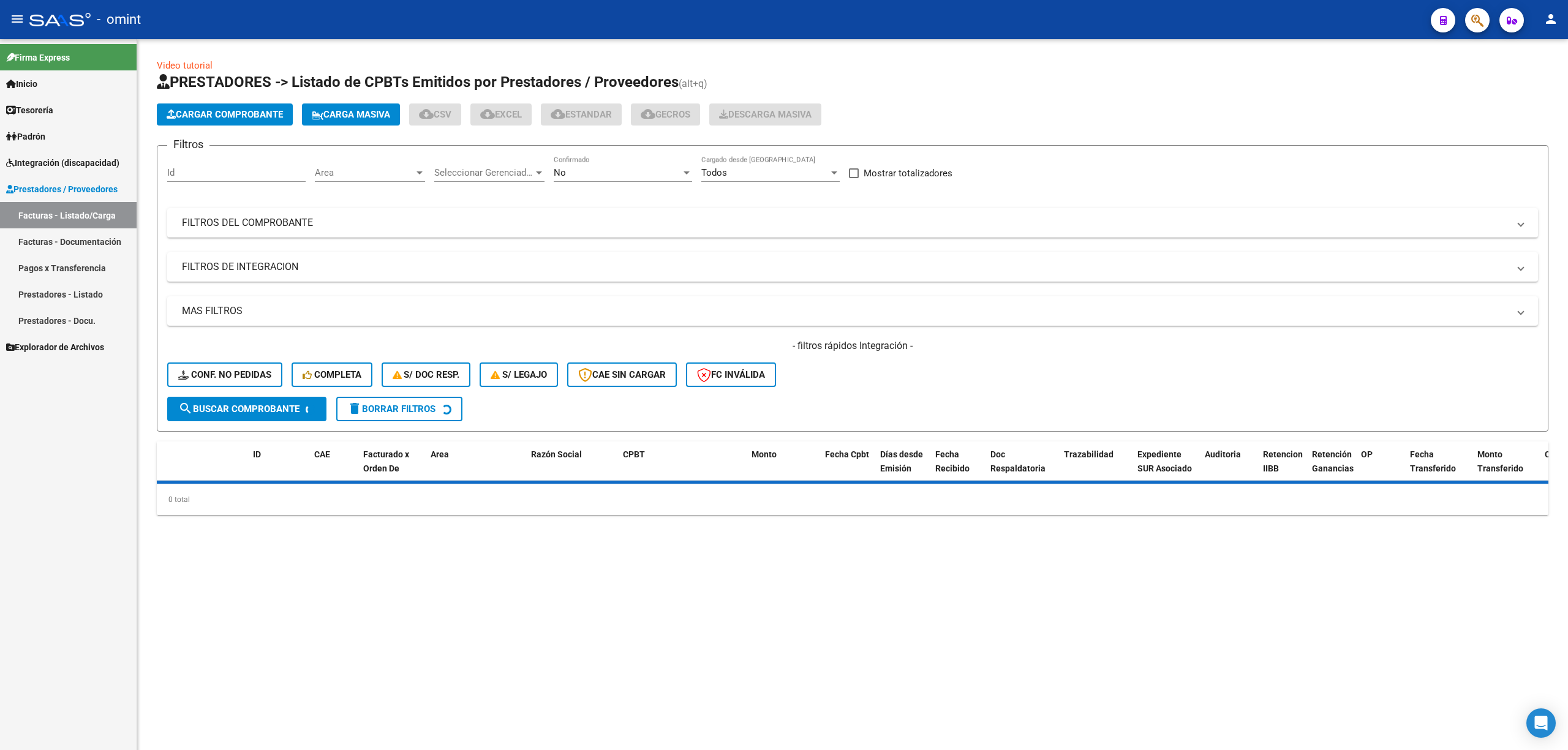
click at [208, 169] on input "Id" at bounding box center [236, 172] width 138 height 11
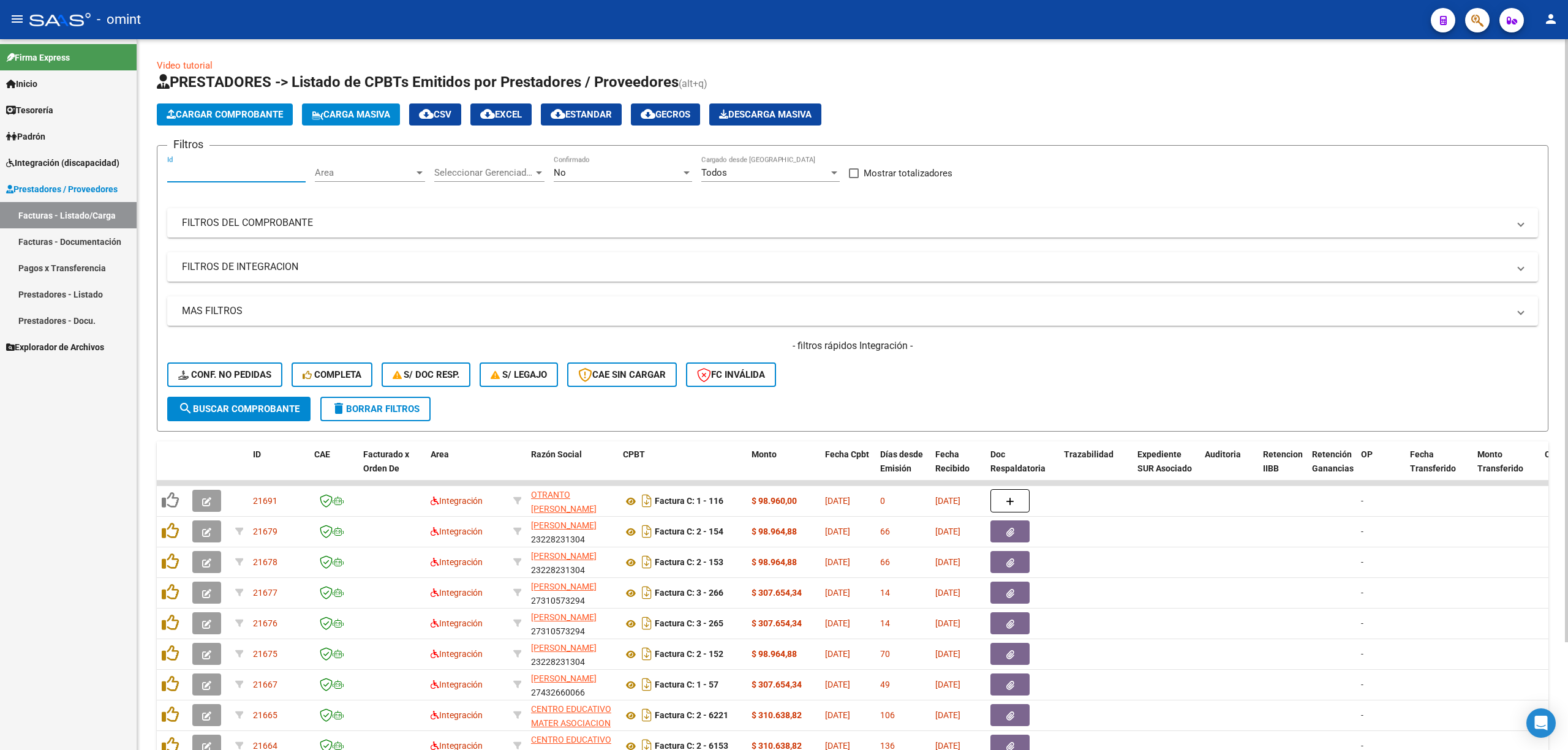
paste input "18950"
click at [257, 417] on button "search Buscar Comprobante" at bounding box center [238, 409] width 144 height 24
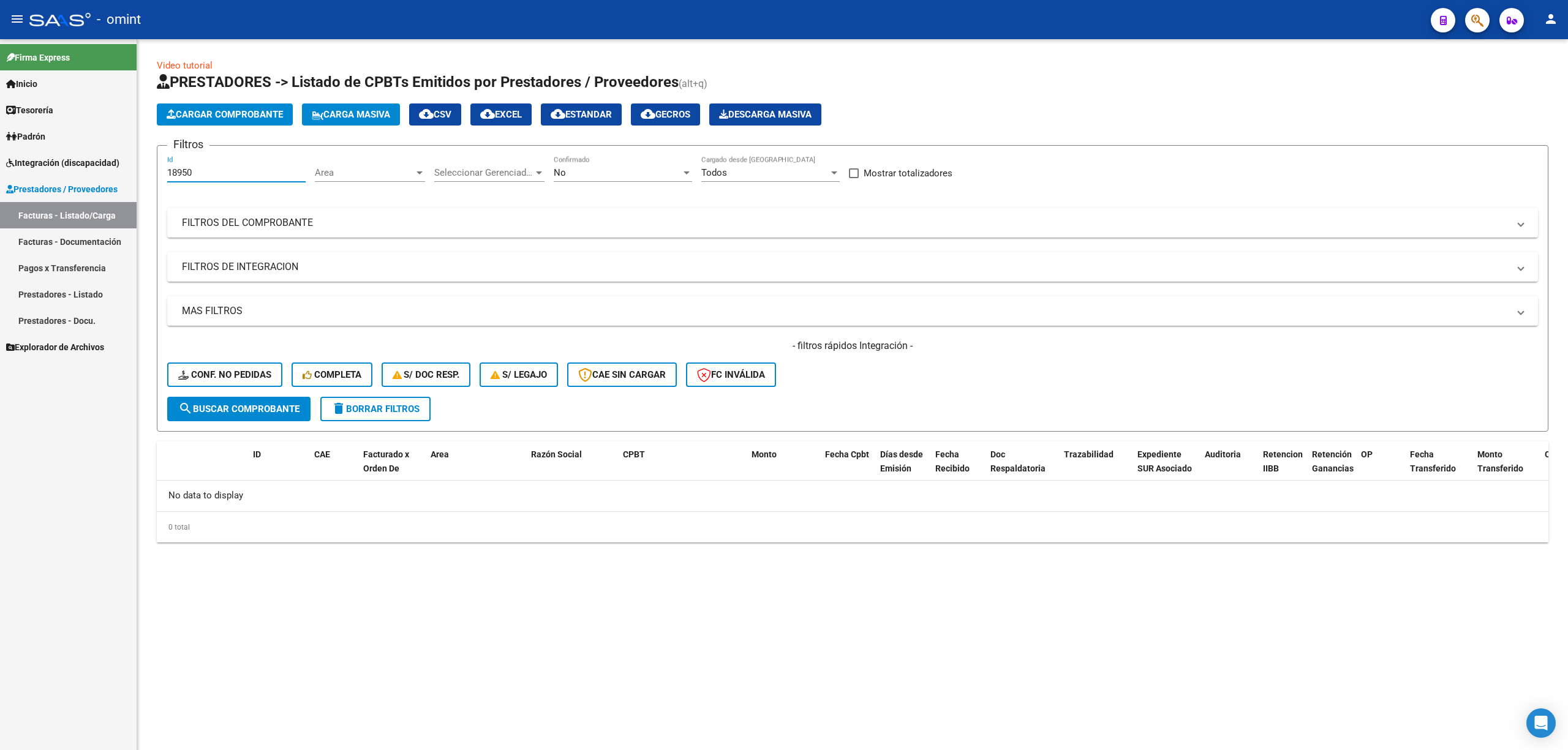
drag, startPoint x: 130, startPoint y: 175, endPoint x: 157, endPoint y: 191, distance: 31.4
click at [116, 175] on mat-sidenav-container "Firma Express Inicio Calendario SSS Instructivos Contacto OS Tesorería Extracto…" at bounding box center [784, 395] width 1568 height 711
paste input "20185"
type input "20185"
click at [257, 400] on button "search Buscar Comprobante" at bounding box center [238, 409] width 144 height 24
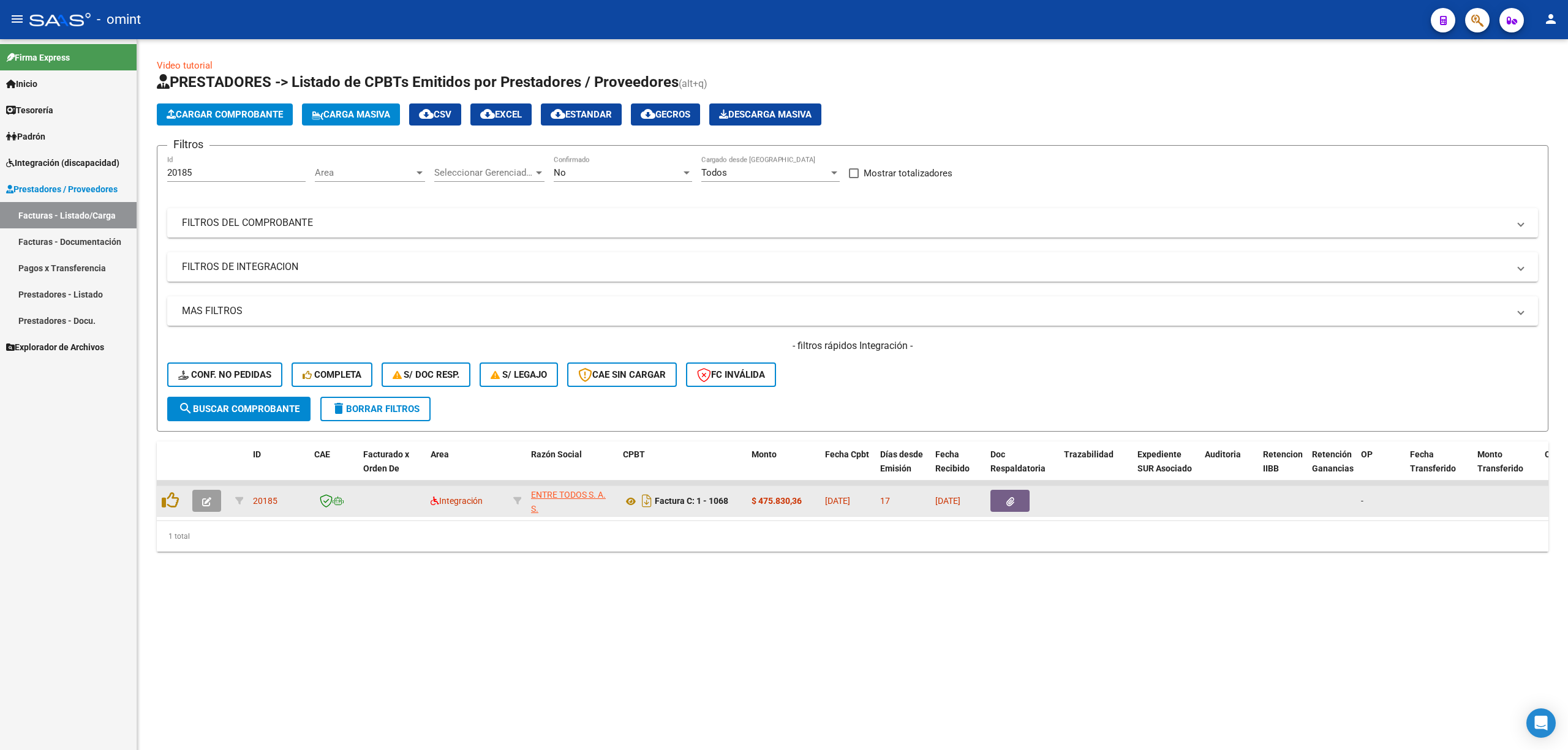
click at [206, 502] on icon "button" at bounding box center [207, 502] width 9 height 9
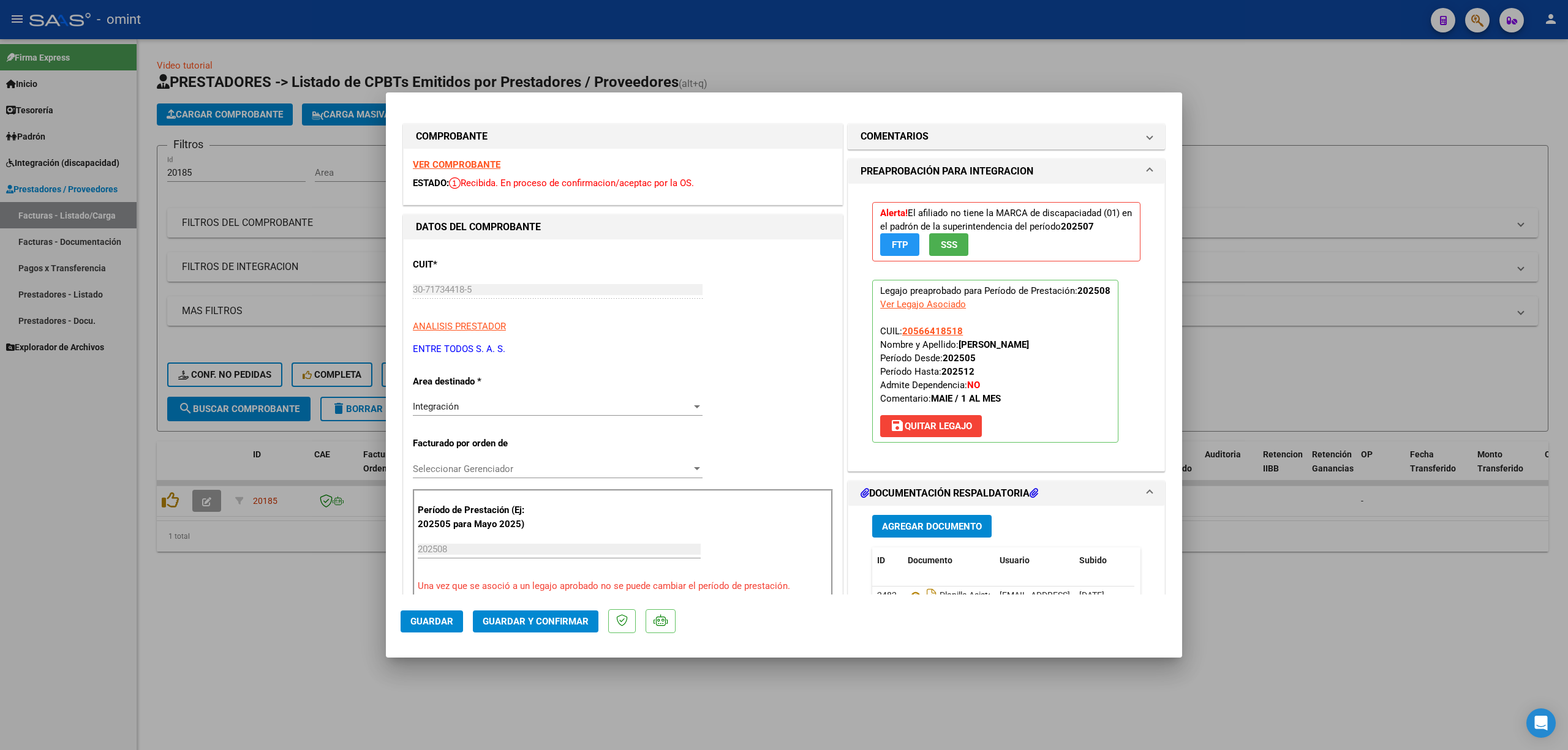
click at [467, 165] on strong "VER COMPROBANTE" at bounding box center [456, 165] width 87 height 11
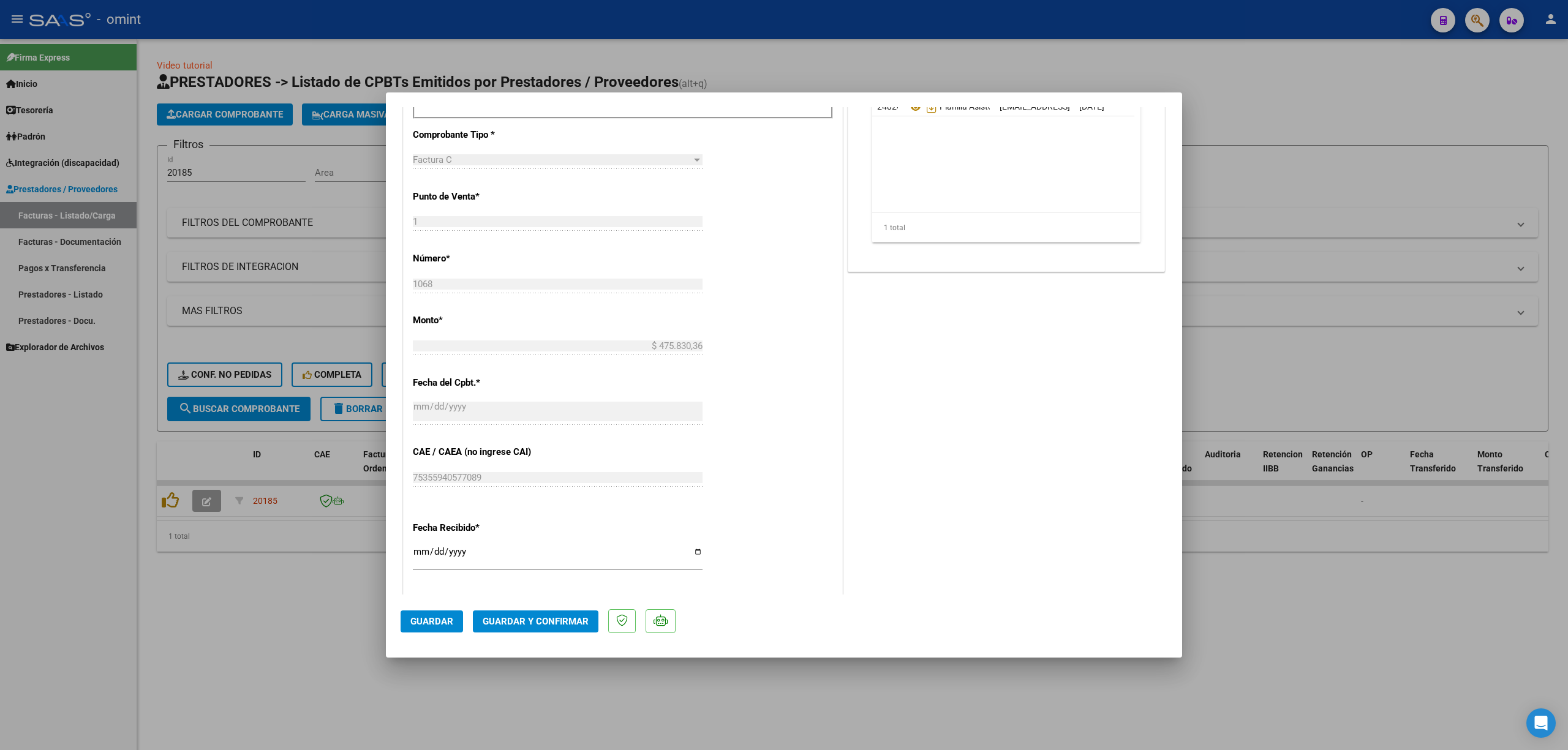
scroll to position [163, 0]
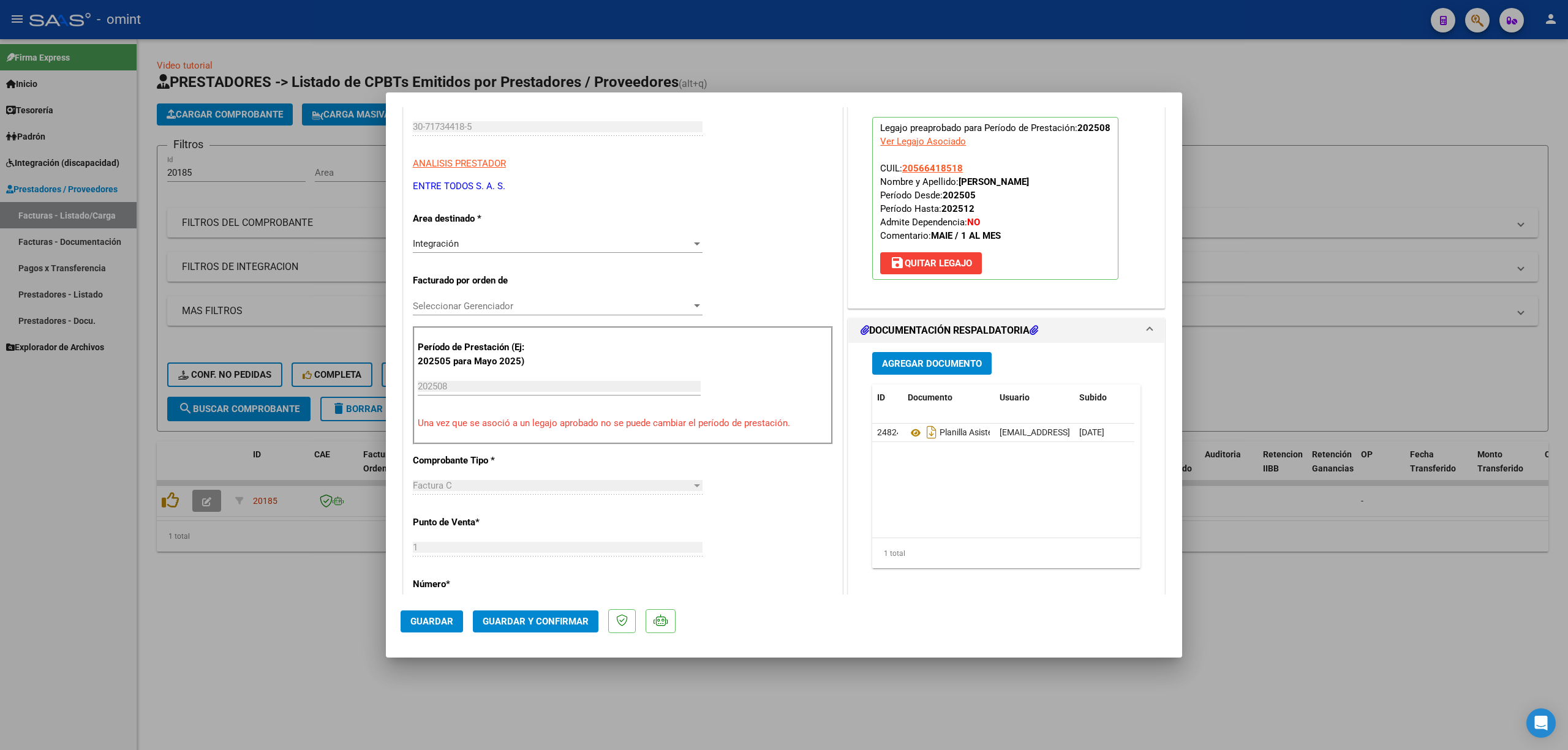
click at [563, 621] on span "Guardar y Confirmar" at bounding box center [536, 622] width 106 height 11
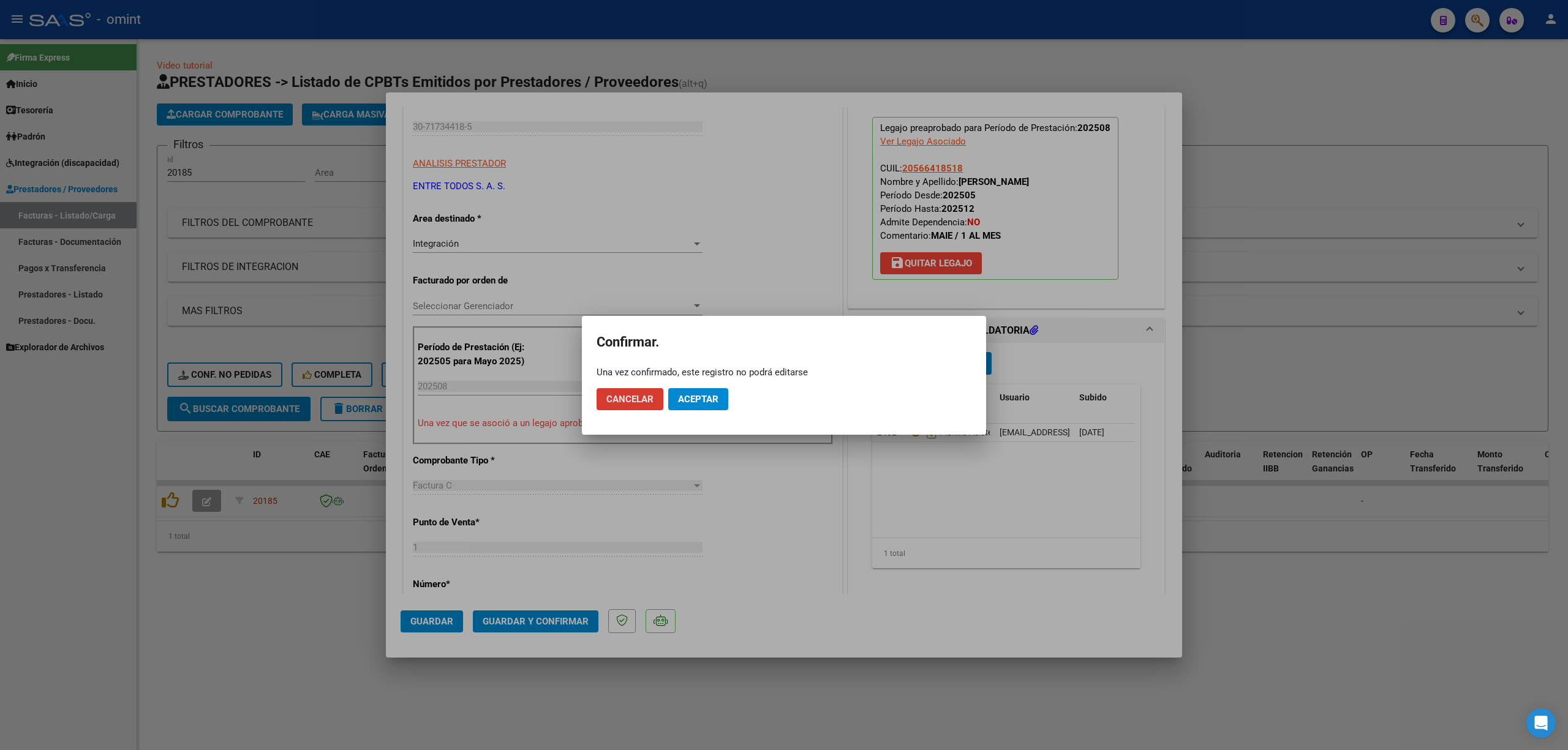
click at [706, 398] on span "Aceptar" at bounding box center [698, 399] width 40 height 11
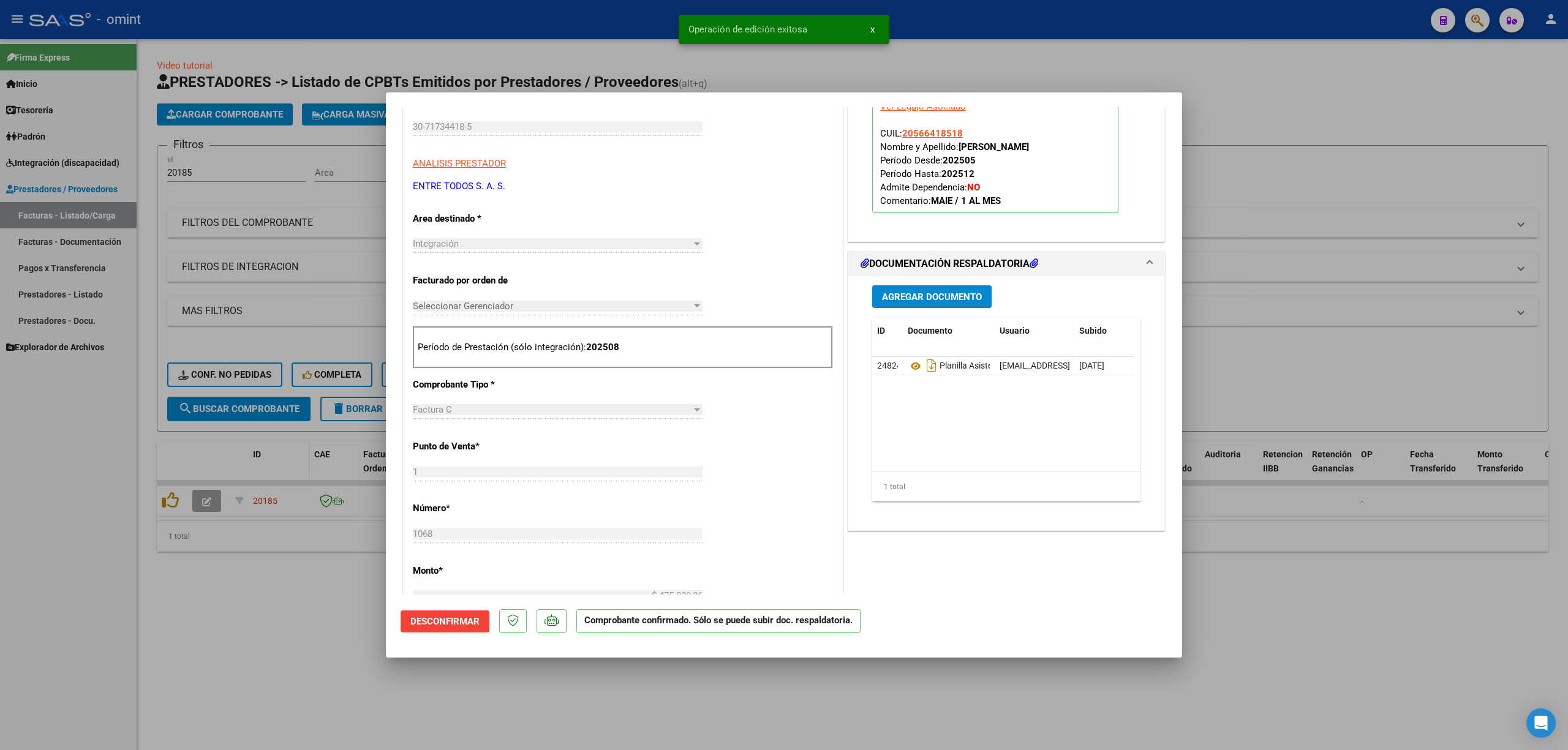
click at [282, 451] on div at bounding box center [784, 375] width 1568 height 750
type input "$ 0,00"
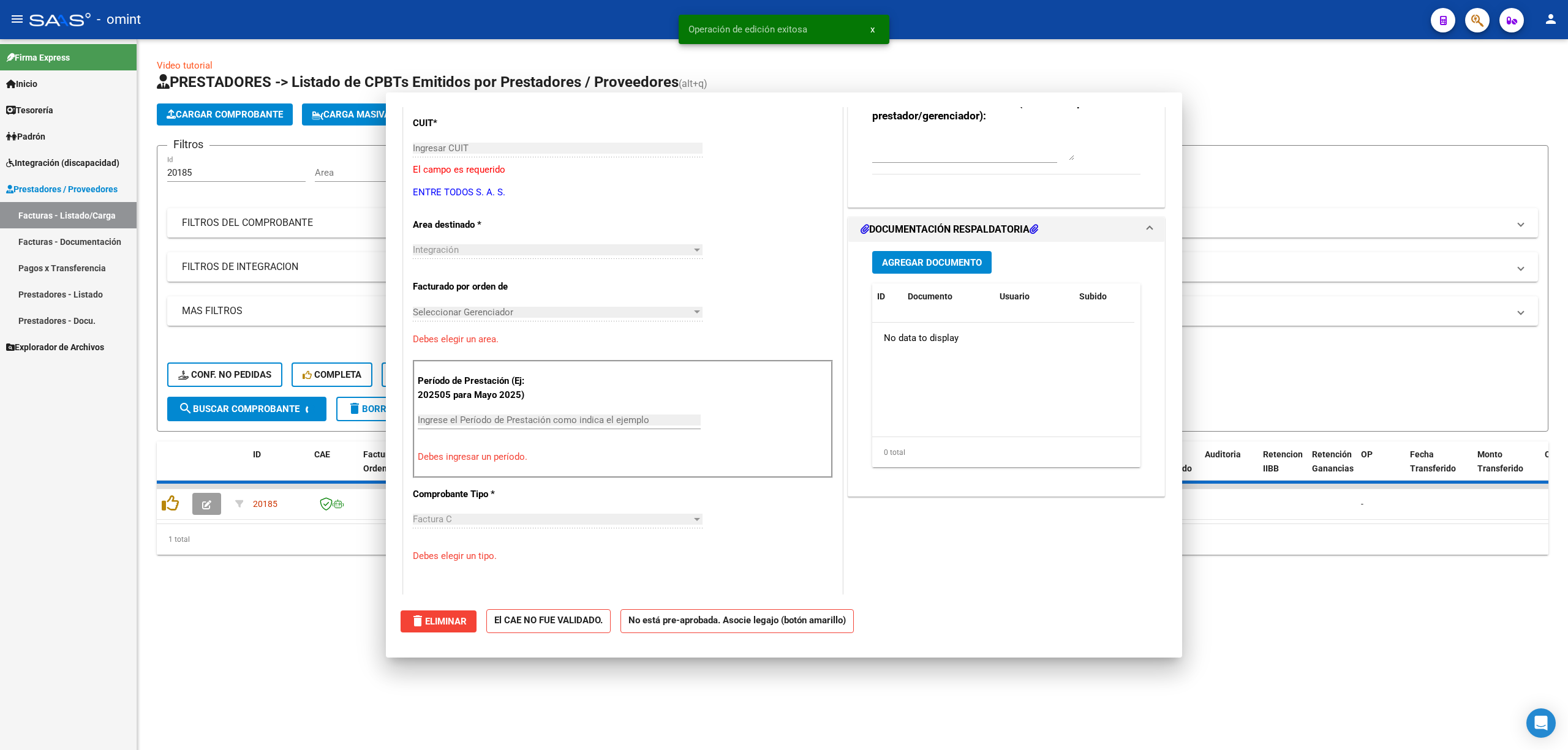
scroll to position [0, 0]
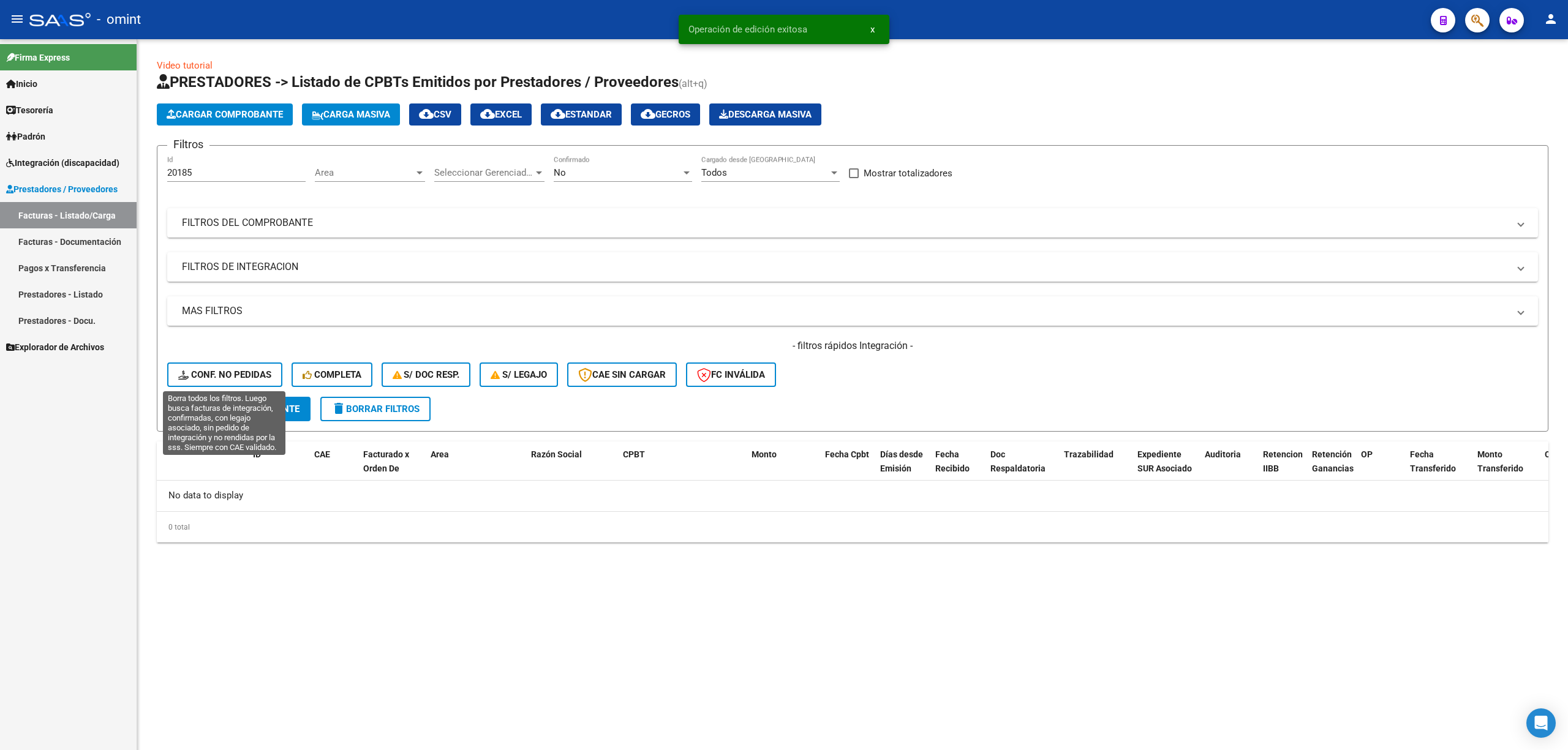
click at [232, 377] on span "Conf. no pedidas" at bounding box center [225, 374] width 93 height 11
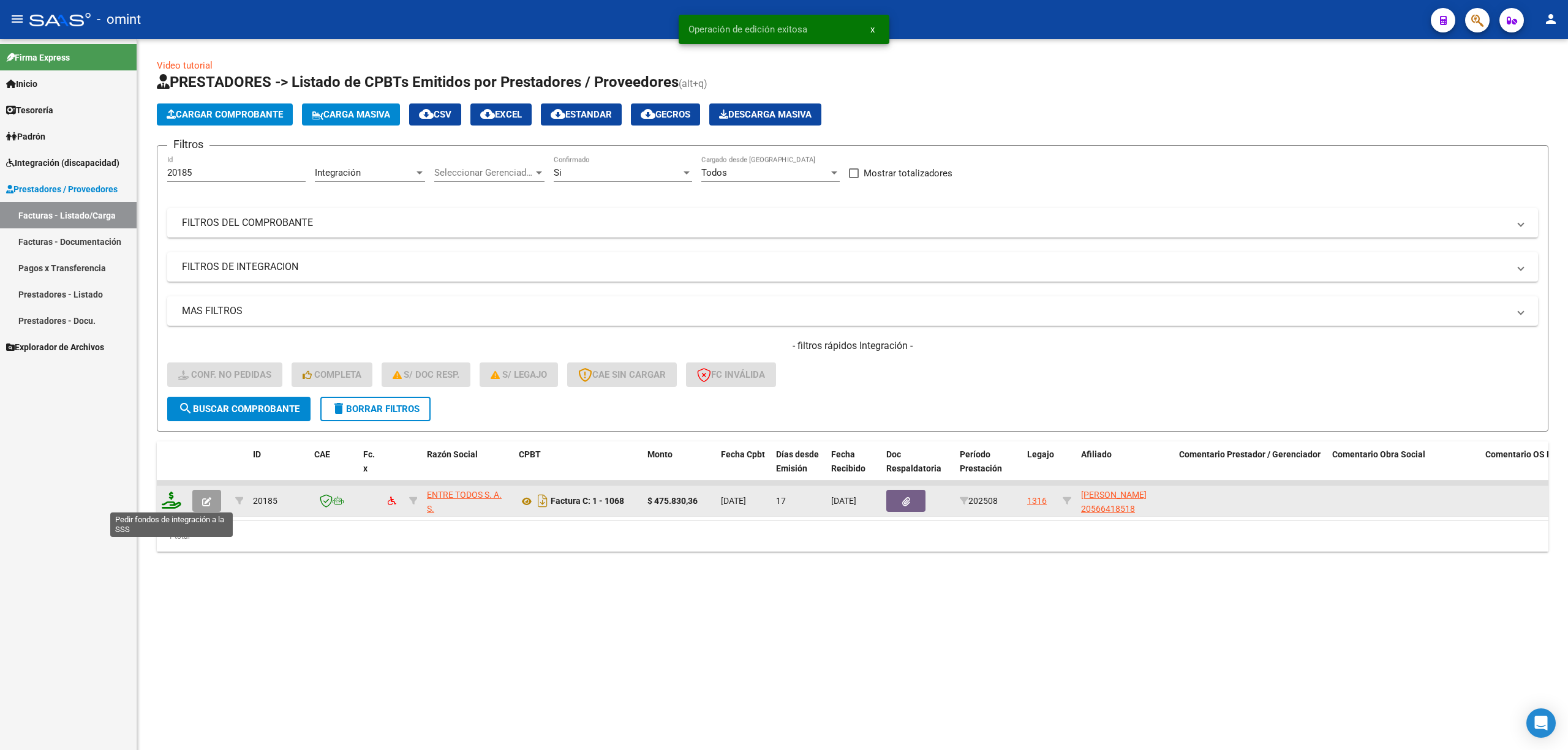
click at [175, 505] on icon at bounding box center [172, 500] width 20 height 17
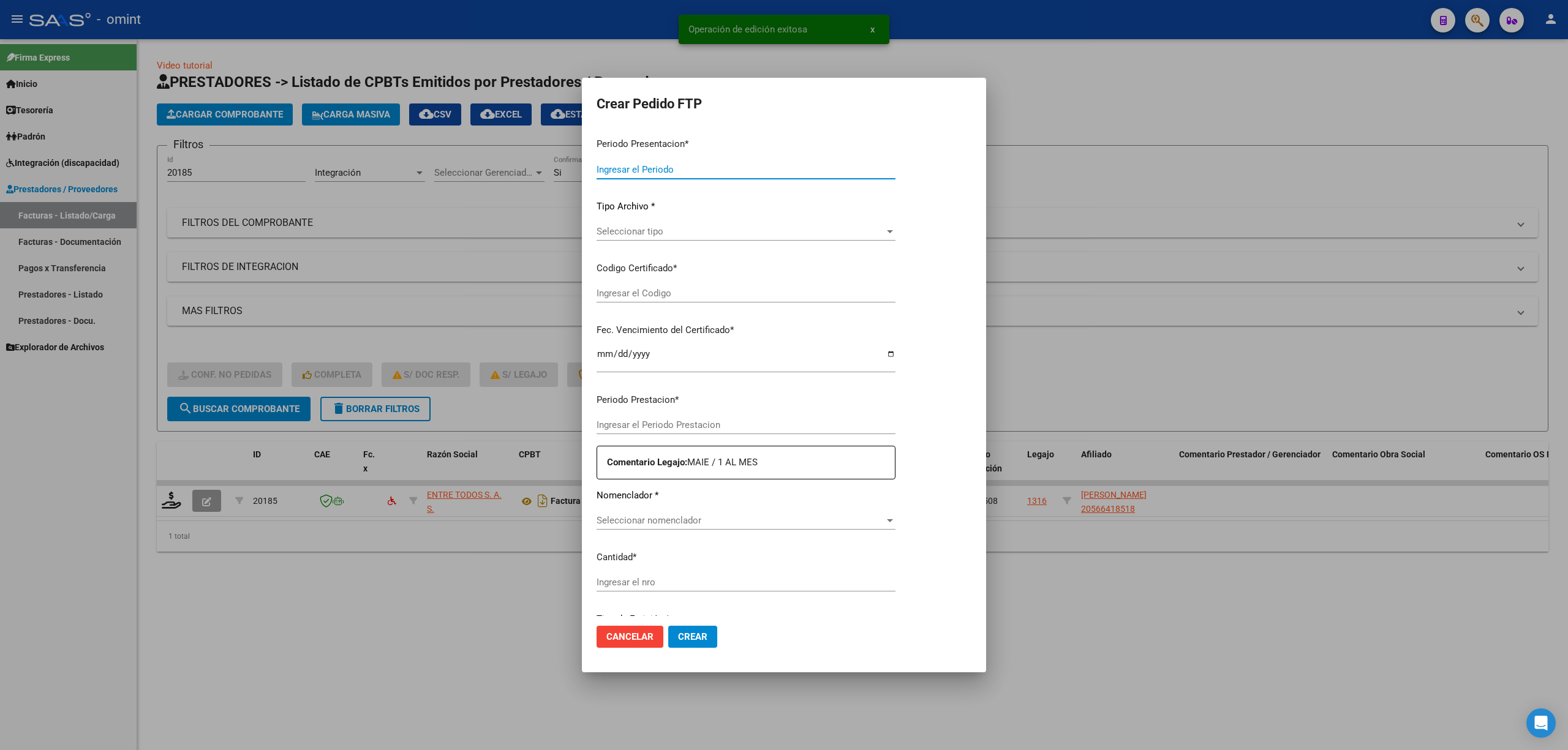
type input "202508"
type input "$ 475.830,36"
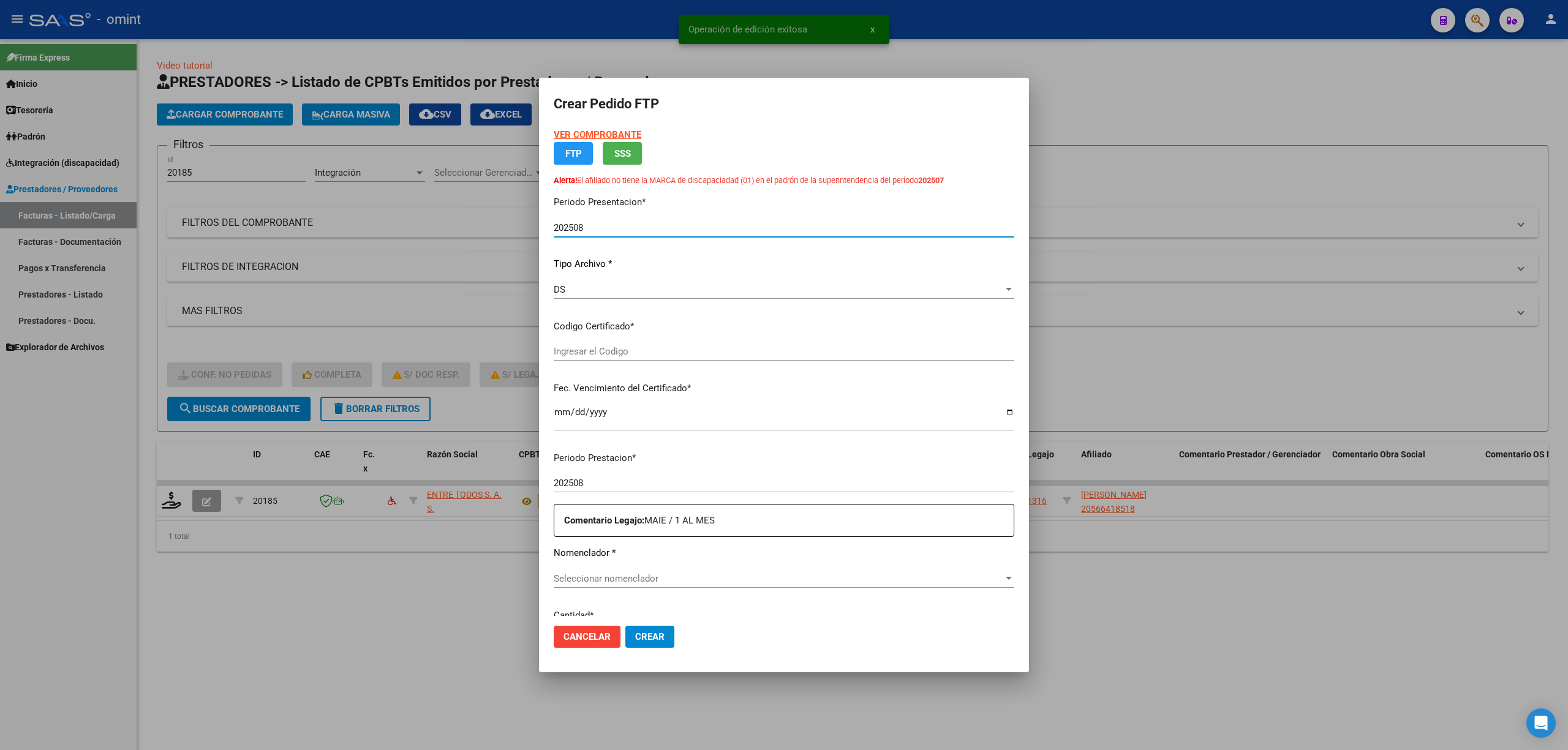
type input "8002419042"
type input "2026-01-19"
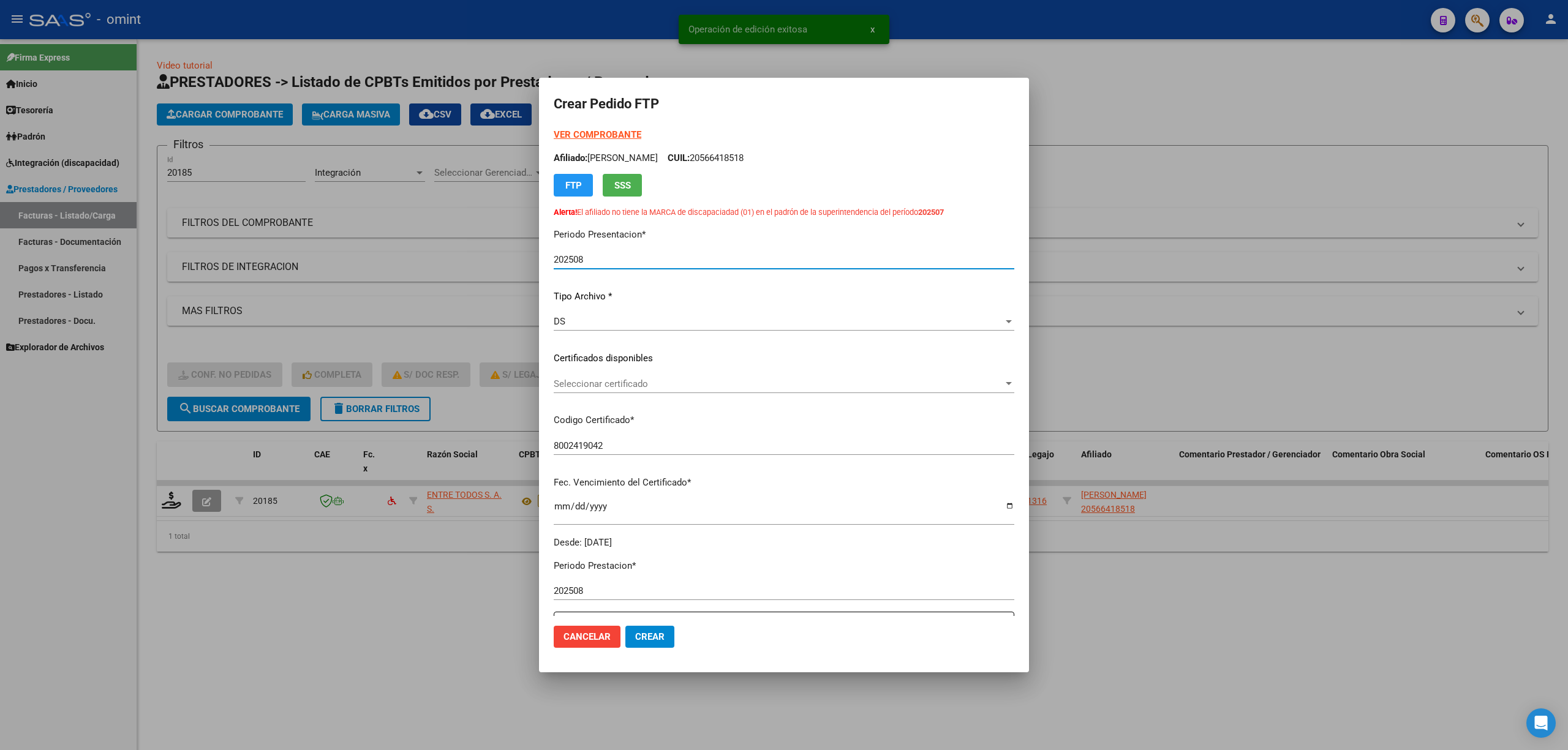
click at [579, 382] on span "Seleccionar certificado" at bounding box center [778, 384] width 450 height 11
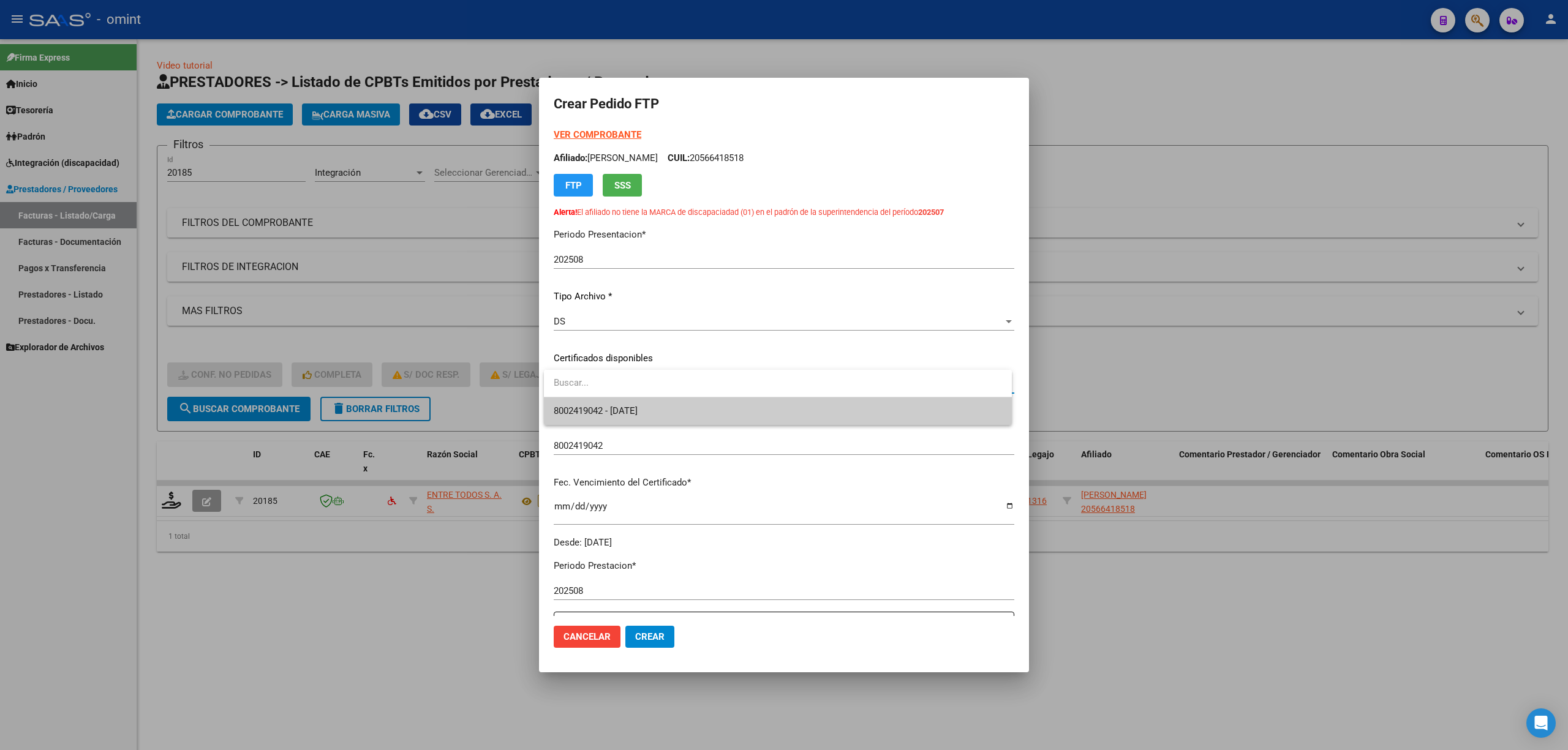
click at [601, 417] on span "8002419042 - 2026-01-19" at bounding box center [778, 411] width 448 height 27
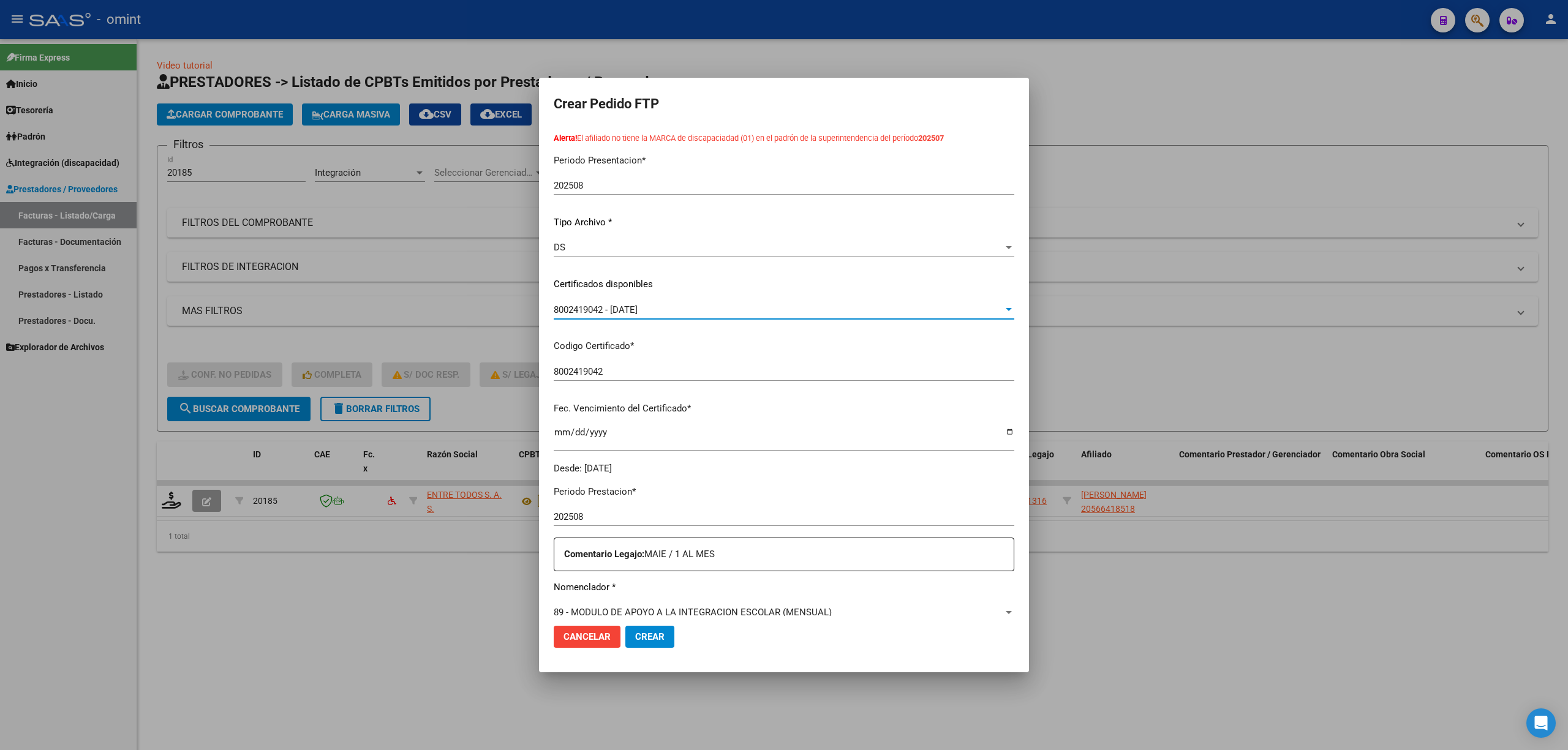
scroll to position [326, 0]
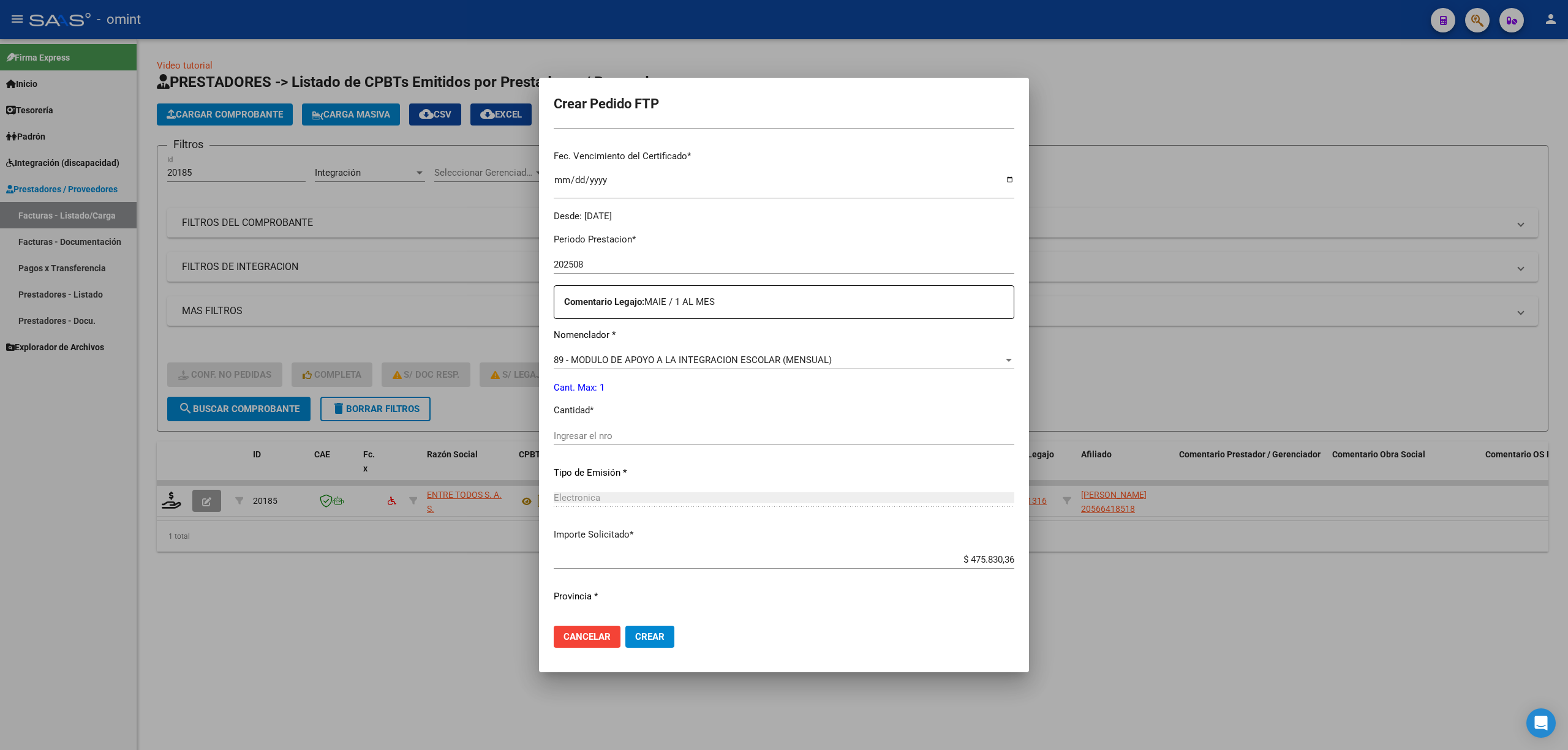
click at [589, 431] on input "Ingresar el nro" at bounding box center [784, 436] width 461 height 11
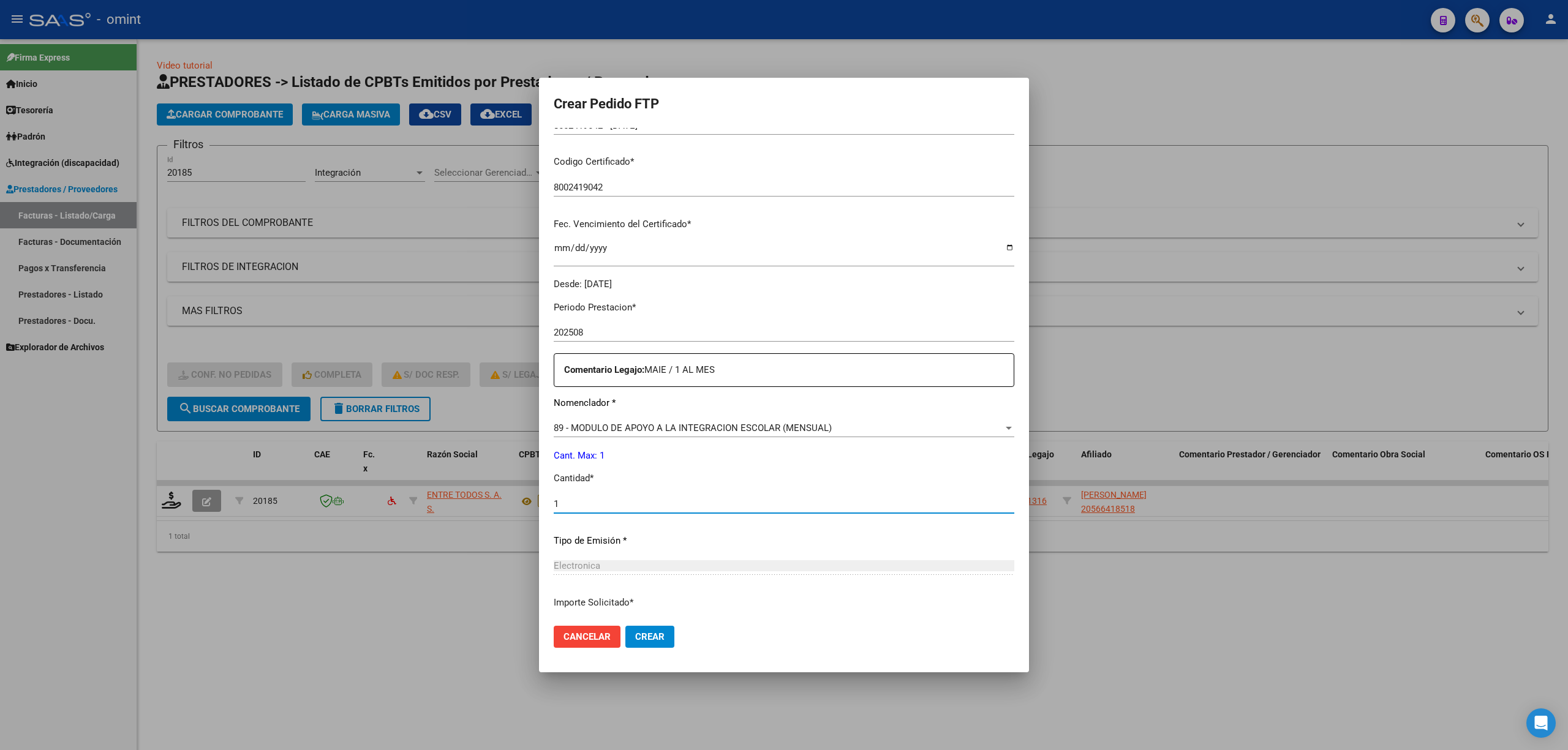
scroll to position [109, 0]
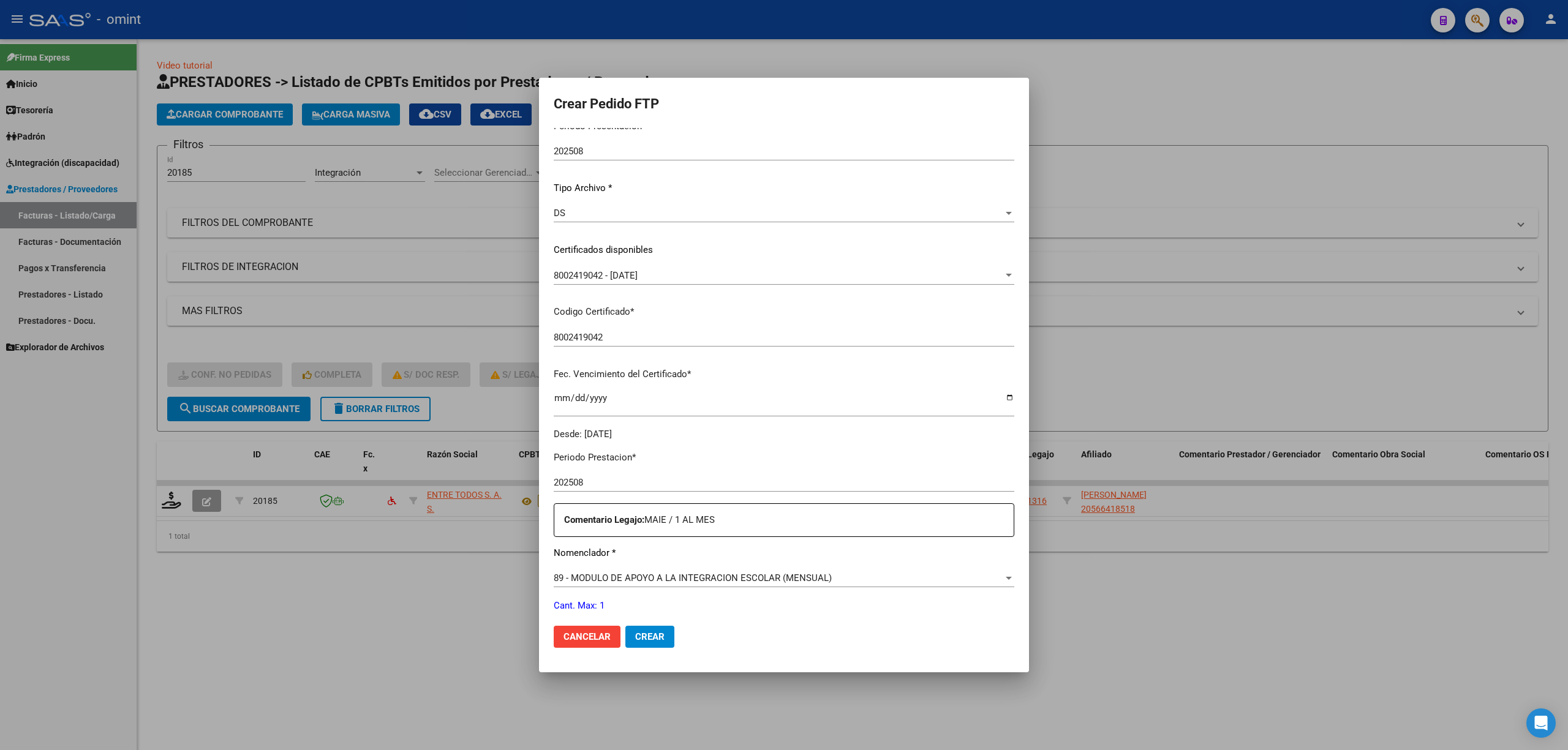
type input "1"
click at [645, 638] on span "Crear" at bounding box center [650, 637] width 30 height 11
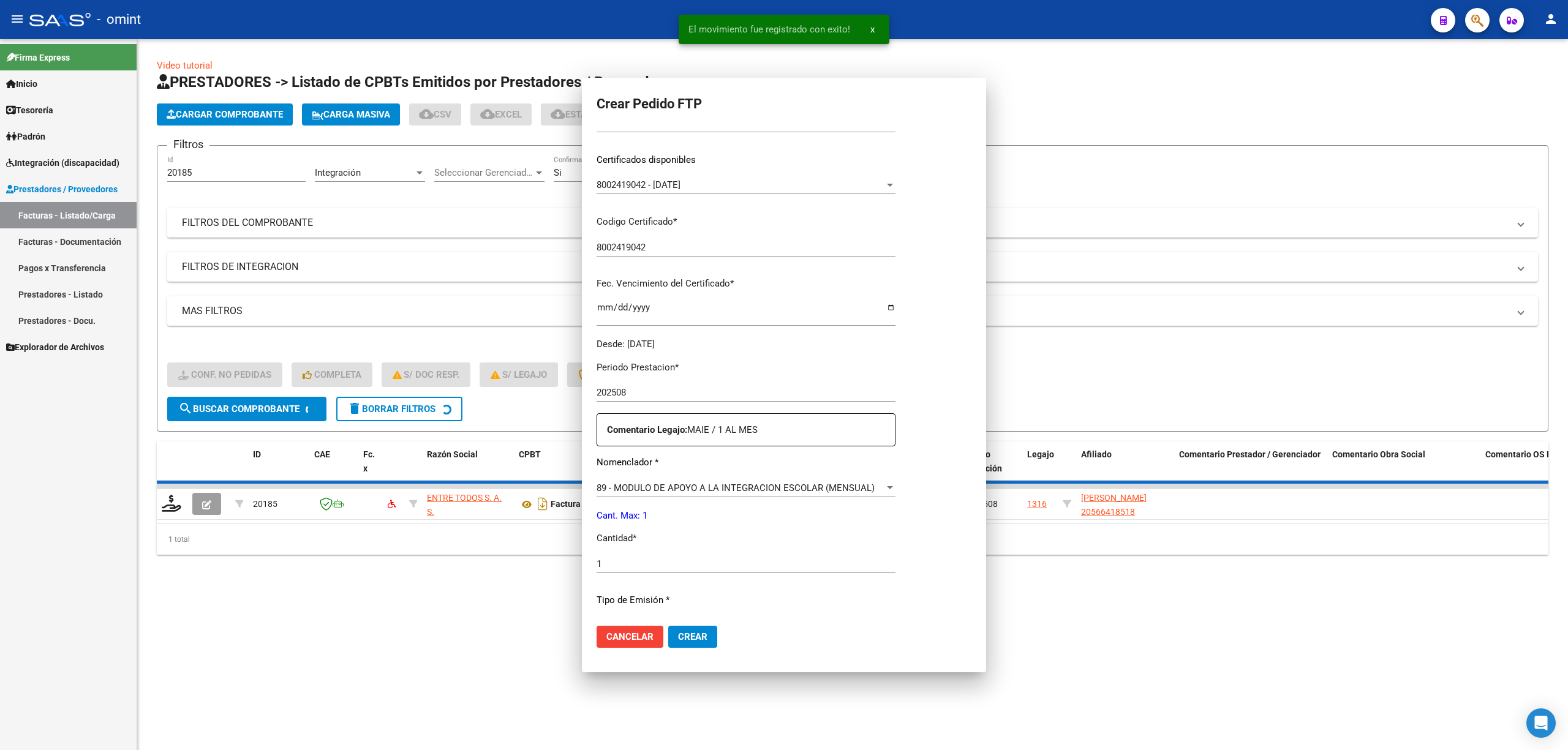
scroll to position [0, 0]
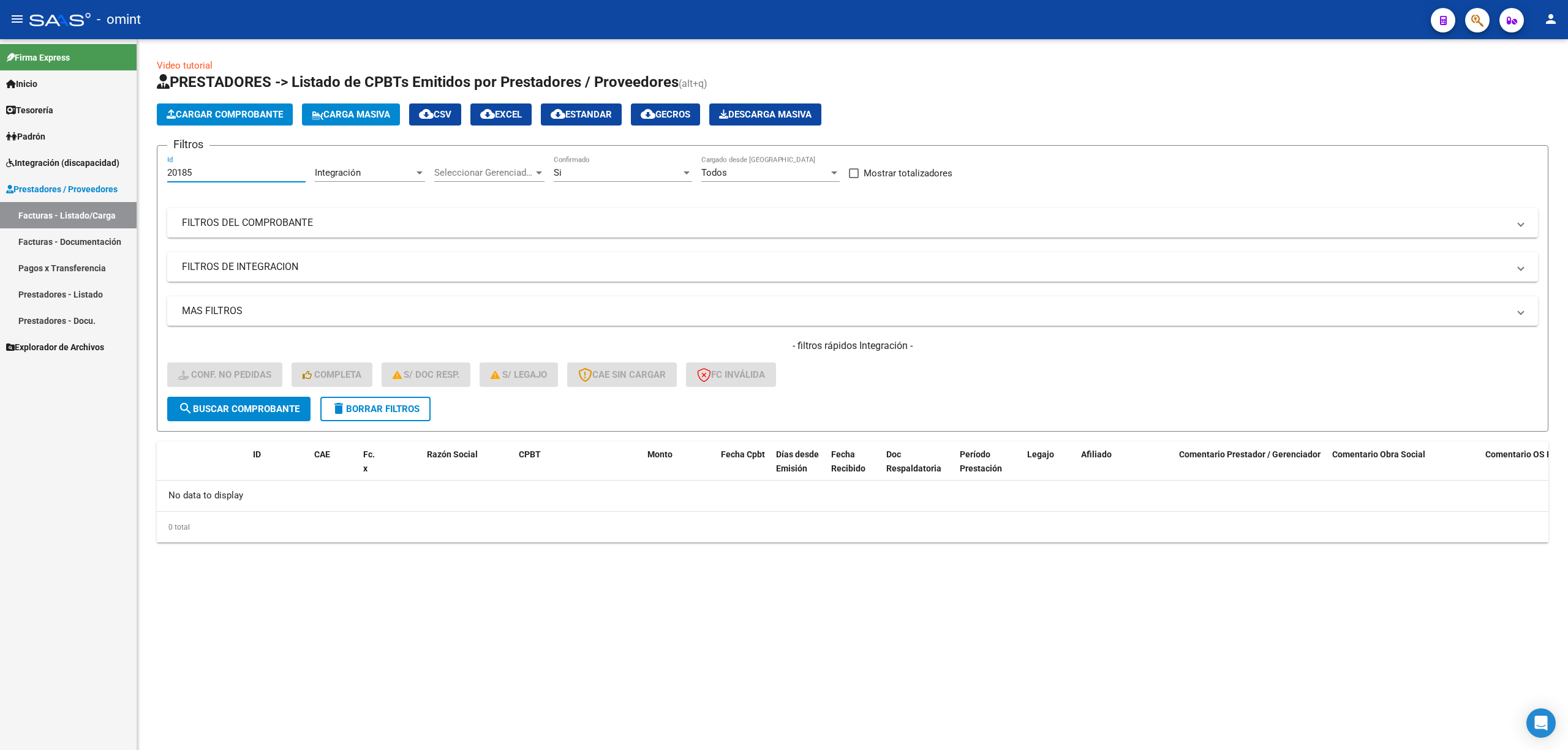
drag, startPoint x: 207, startPoint y: 172, endPoint x: 147, endPoint y: 168, distance: 60.1
click at [147, 168] on div "Video tutorial PRESTADORES -> Listado de CPBTs Emitidos por Prestadores / Prove…" at bounding box center [853, 310] width 1431 height 543
paste input "72"
type input "20172"
click at [272, 408] on span "search Buscar Comprobante" at bounding box center [239, 409] width 121 height 11
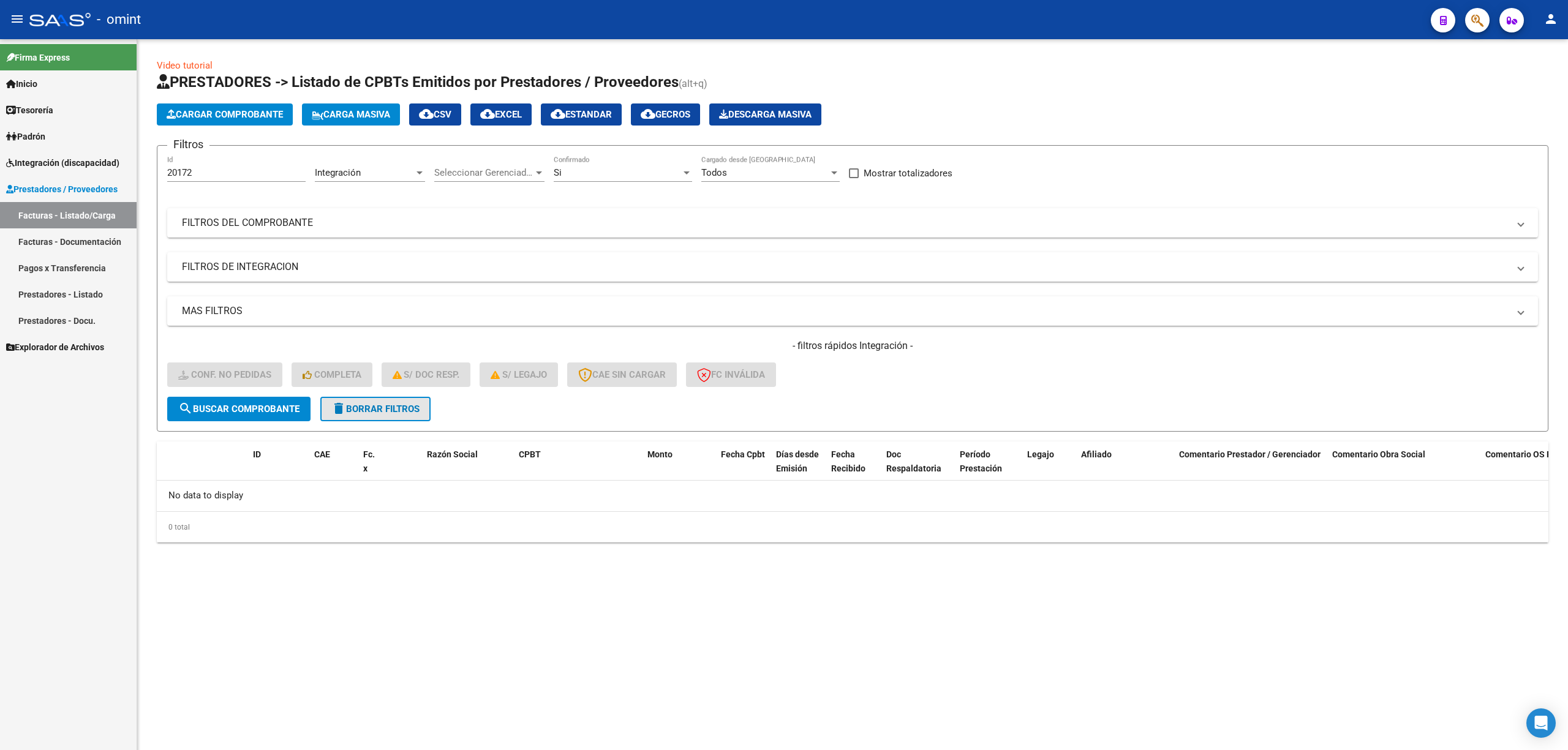
click at [390, 398] on button "delete Borrar Filtros" at bounding box center [375, 409] width 110 height 24
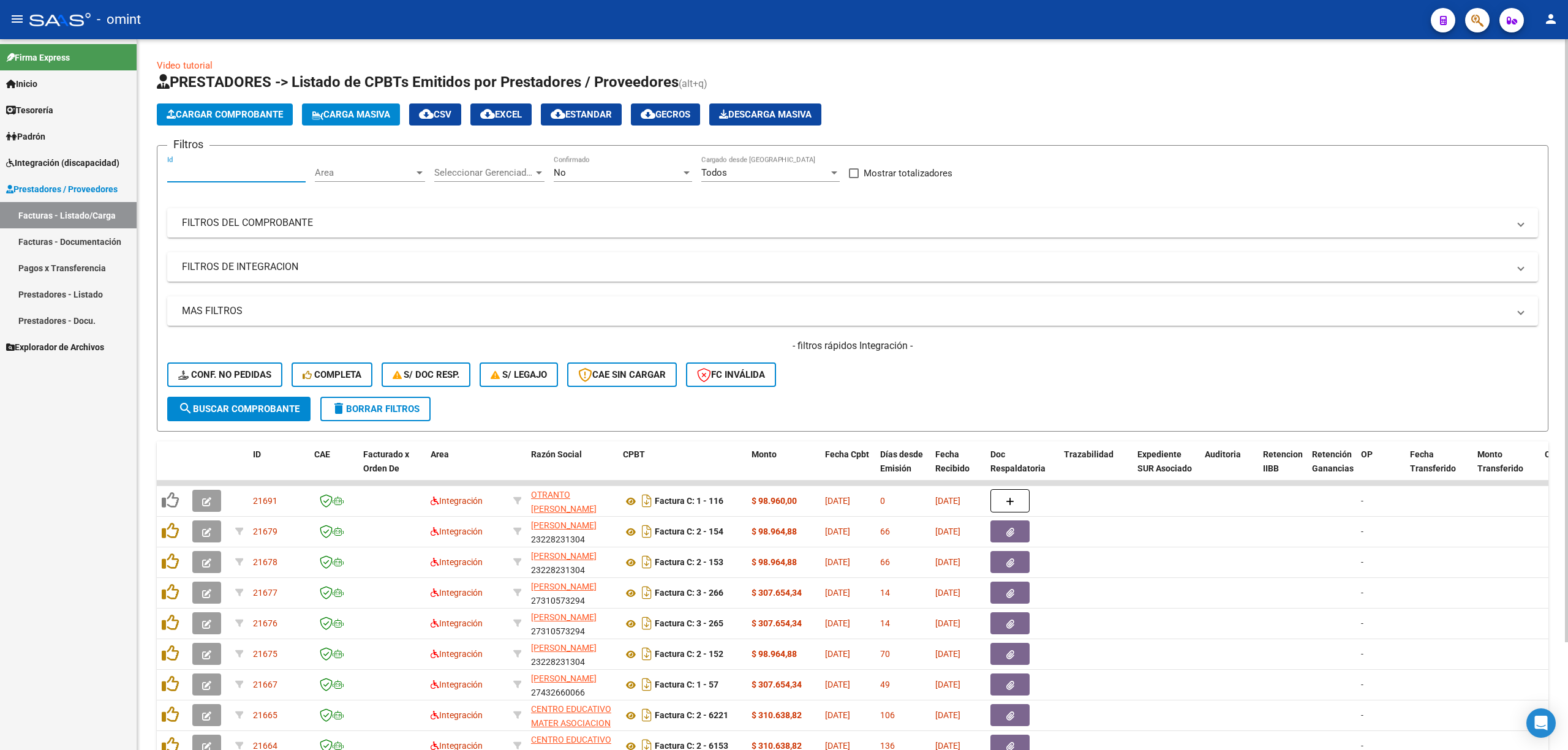
click at [192, 172] on input "Id" at bounding box center [236, 172] width 138 height 11
paste input "20172"
type input "20172"
click at [238, 414] on button "search Buscar Comprobante" at bounding box center [238, 409] width 144 height 24
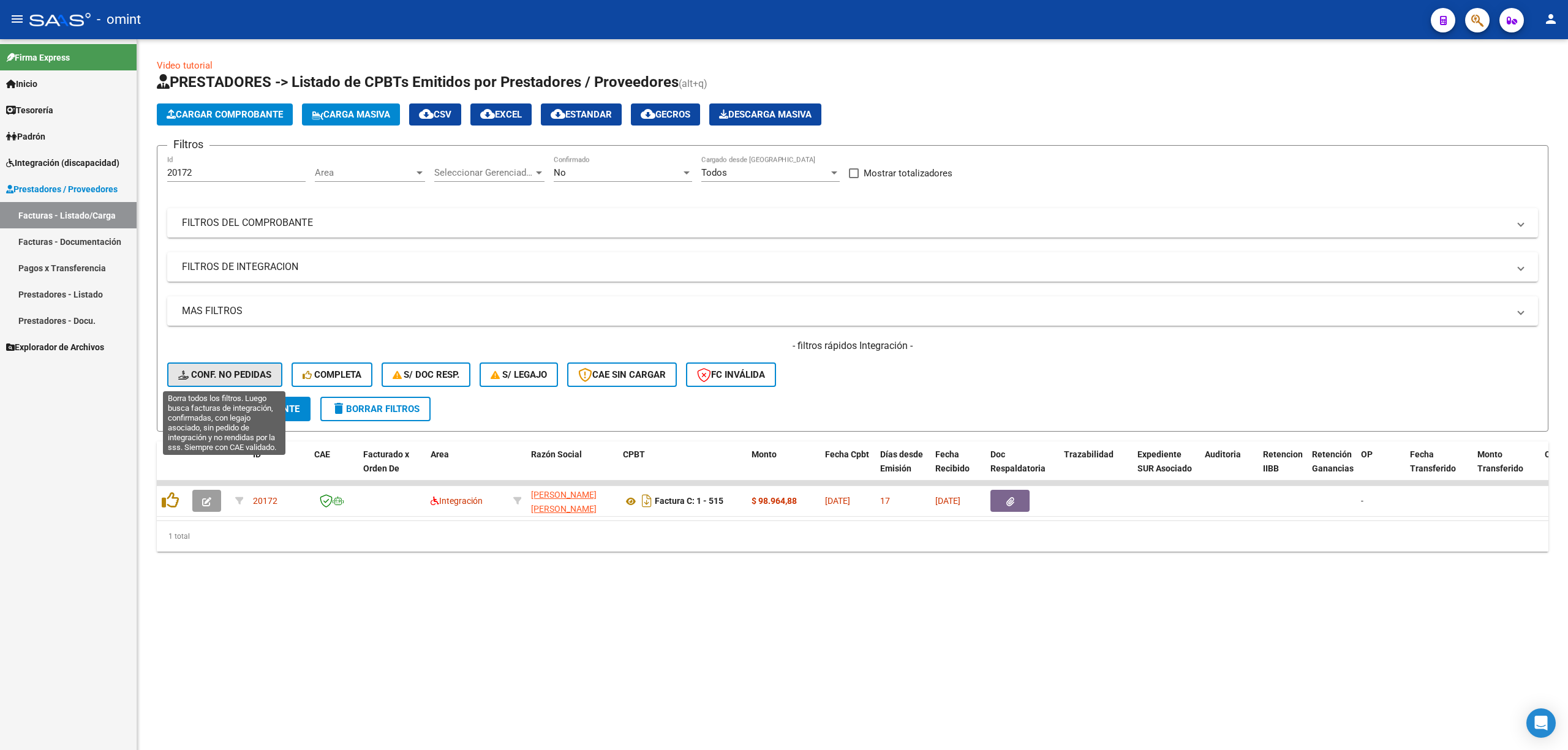
click at [226, 369] on span "Conf. no pedidas" at bounding box center [225, 374] width 93 height 11
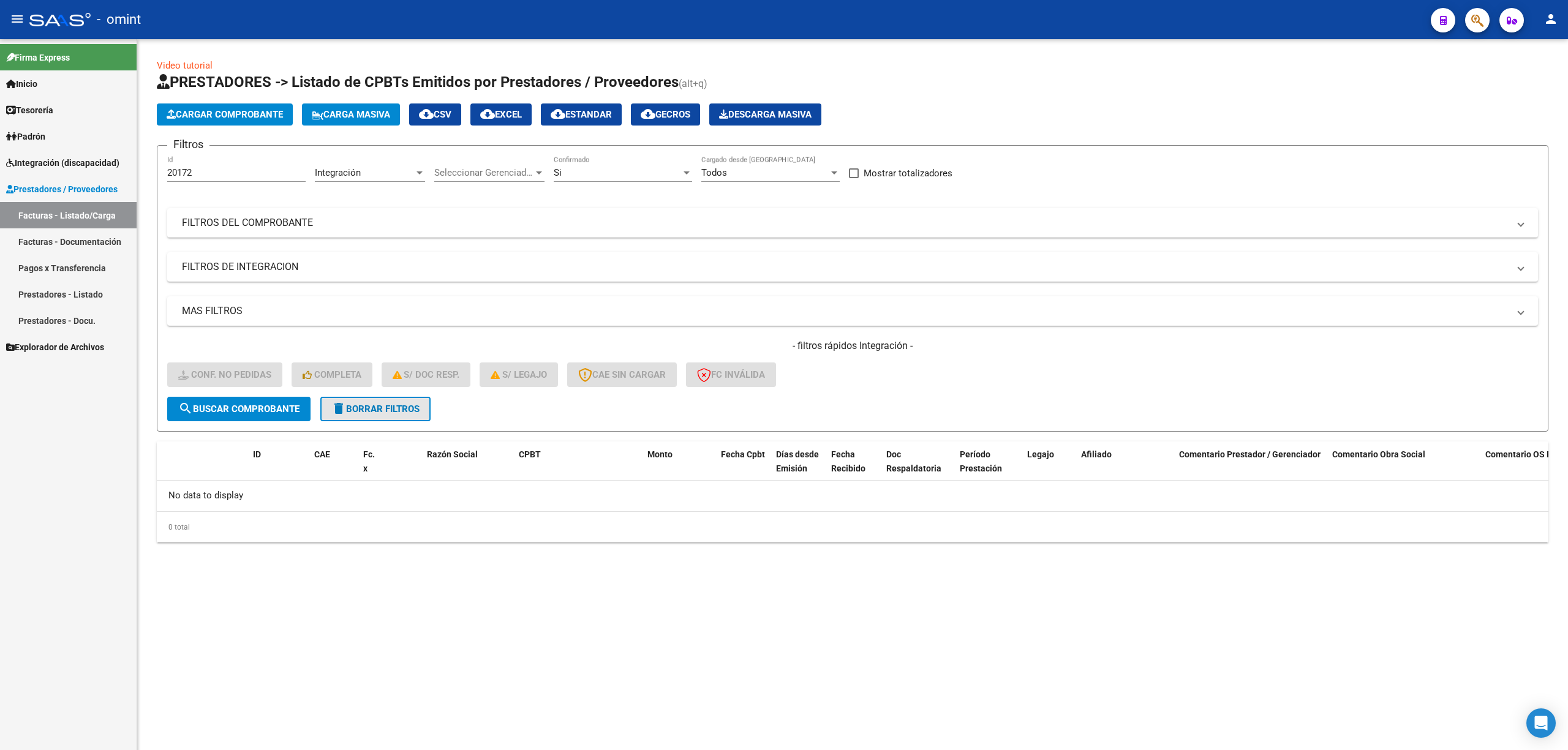
click at [353, 417] on button "delete Borrar Filtros" at bounding box center [375, 409] width 110 height 24
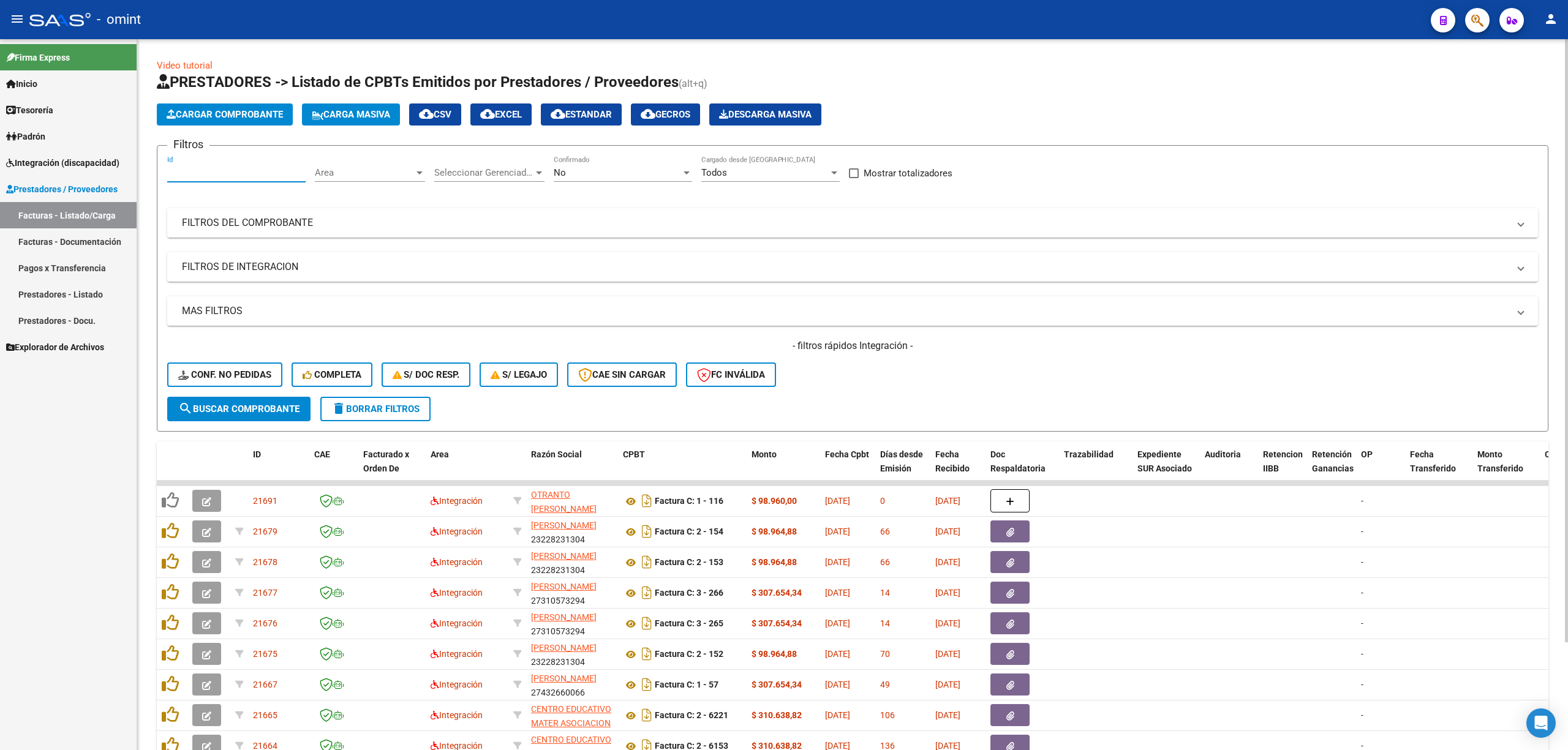
click at [197, 172] on input "Id" at bounding box center [236, 172] width 138 height 11
paste input "20172"
type input "20172"
click at [241, 417] on button "search Buscar Comprobante" at bounding box center [238, 409] width 144 height 24
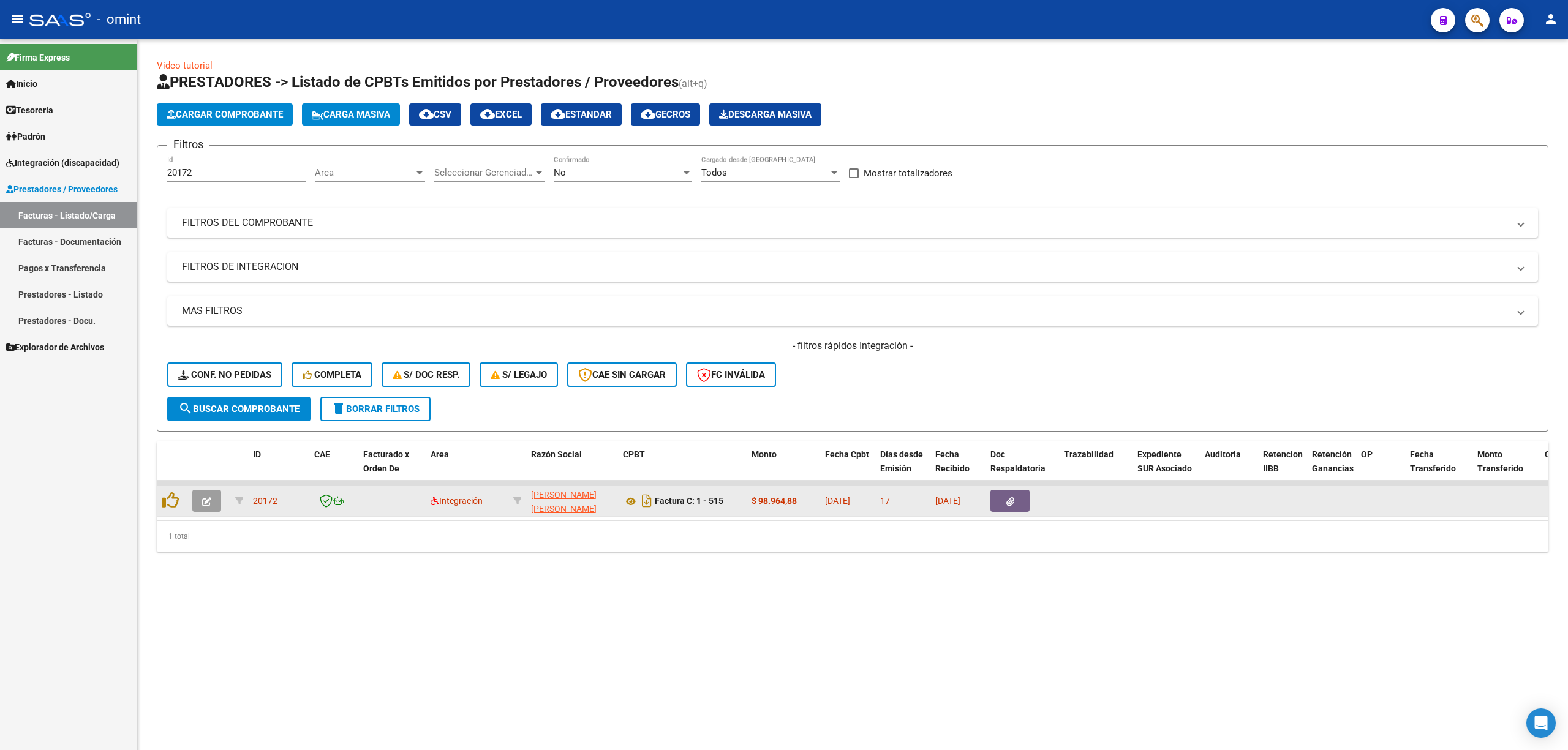
click at [210, 497] on icon "button" at bounding box center [207, 502] width 9 height 9
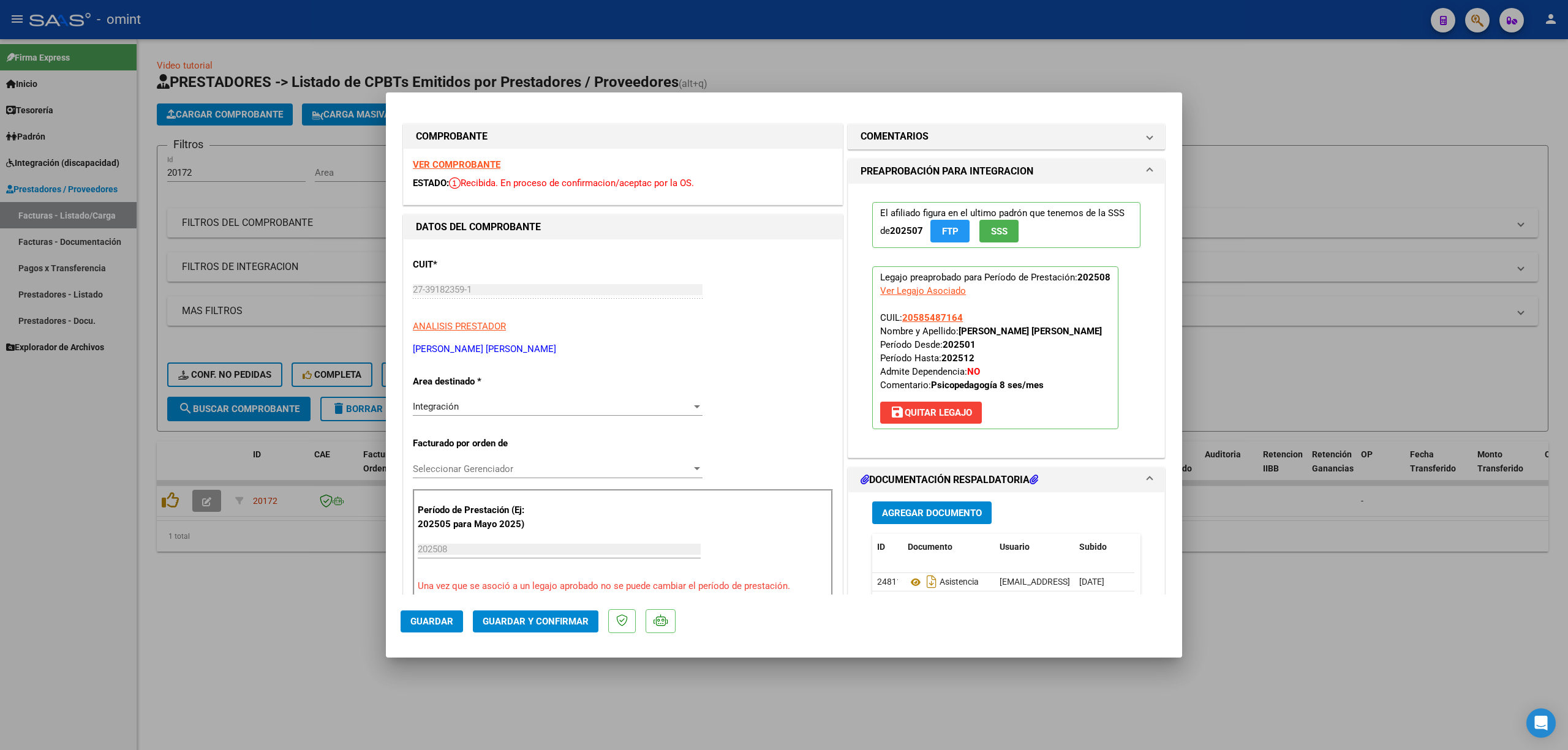
click at [483, 164] on strong "VER COMPROBANTE" at bounding box center [456, 165] width 87 height 11
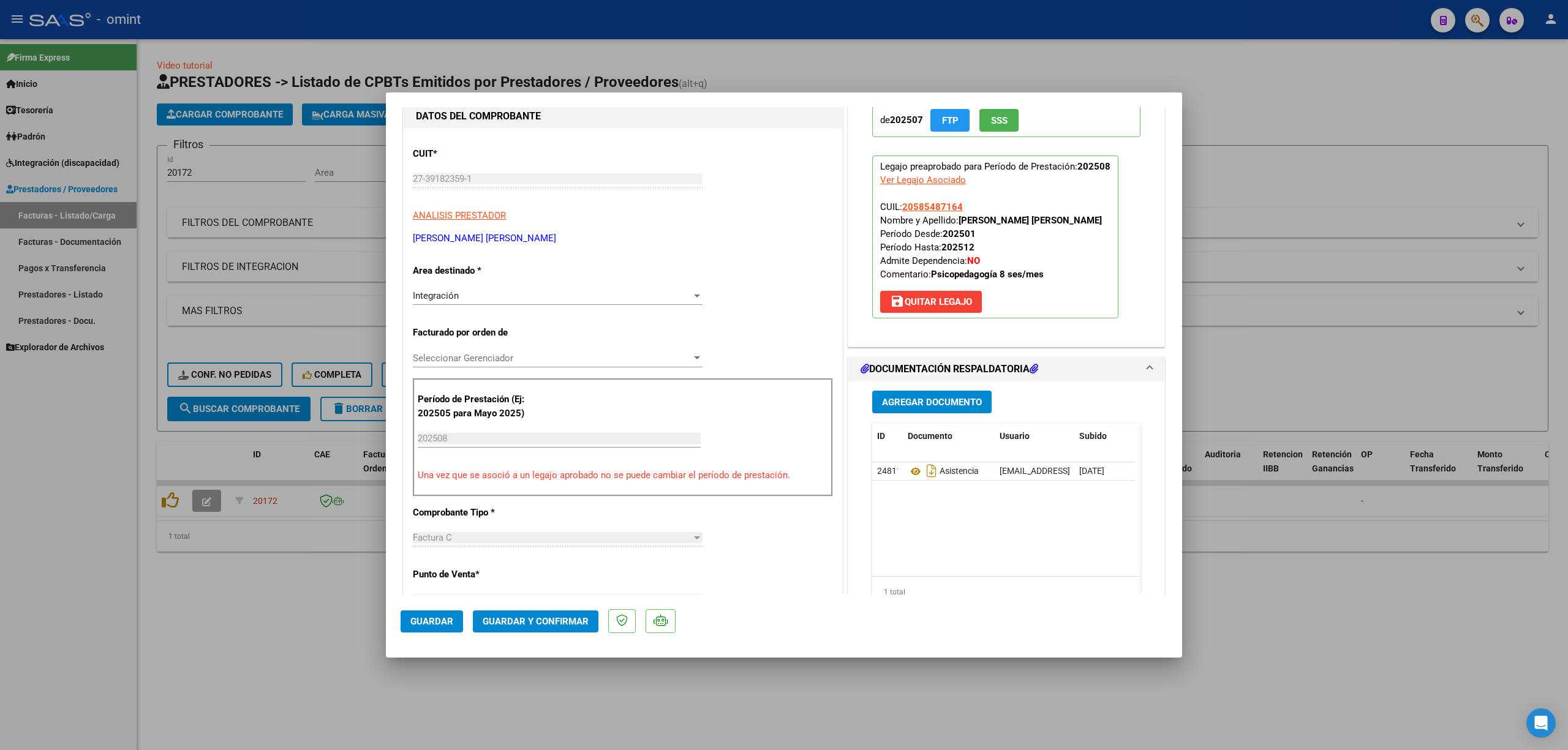
scroll to position [81, 0]
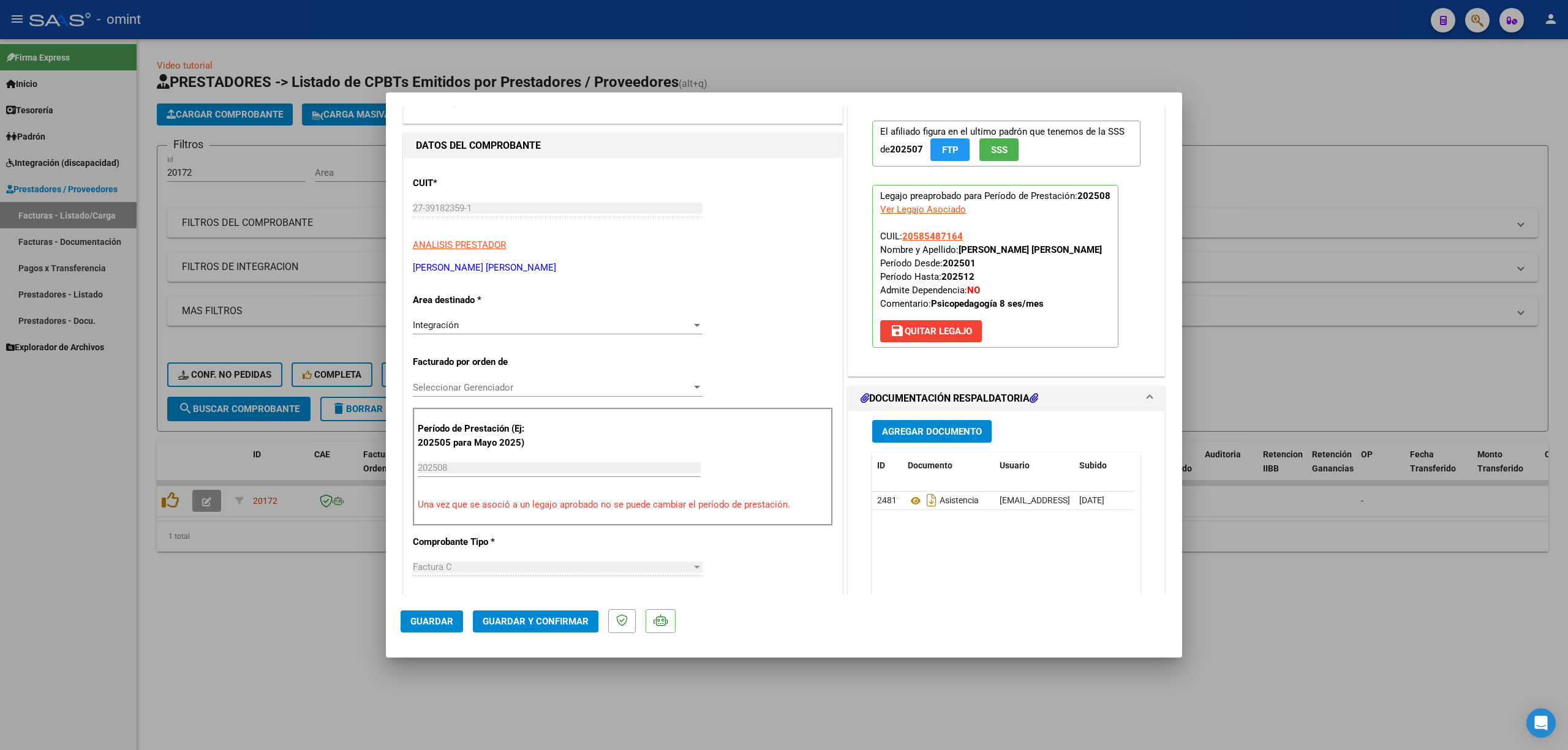
click at [554, 630] on button "Guardar y Confirmar" at bounding box center [535, 621] width 125 height 22
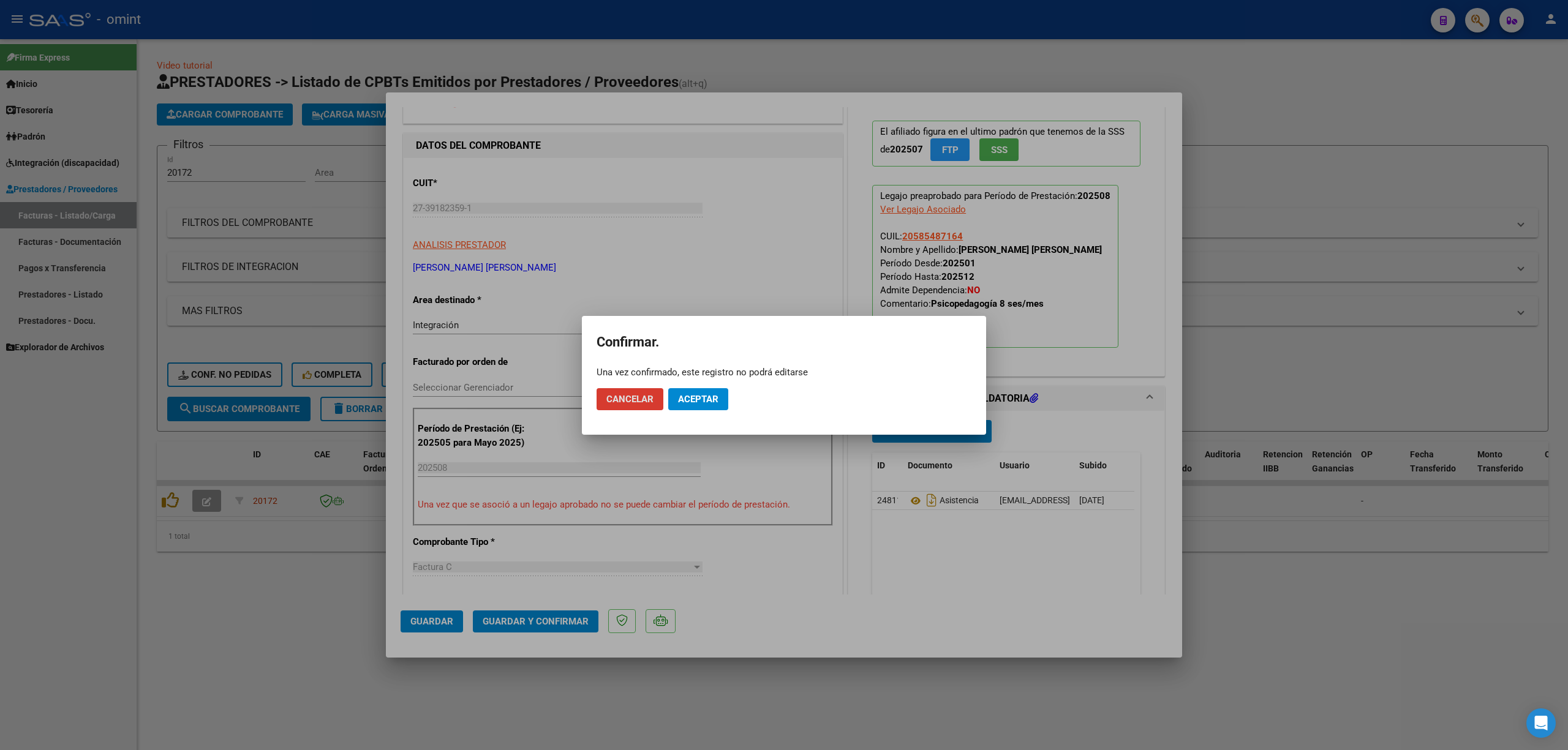
click at [694, 402] on span "Aceptar" at bounding box center [698, 399] width 40 height 11
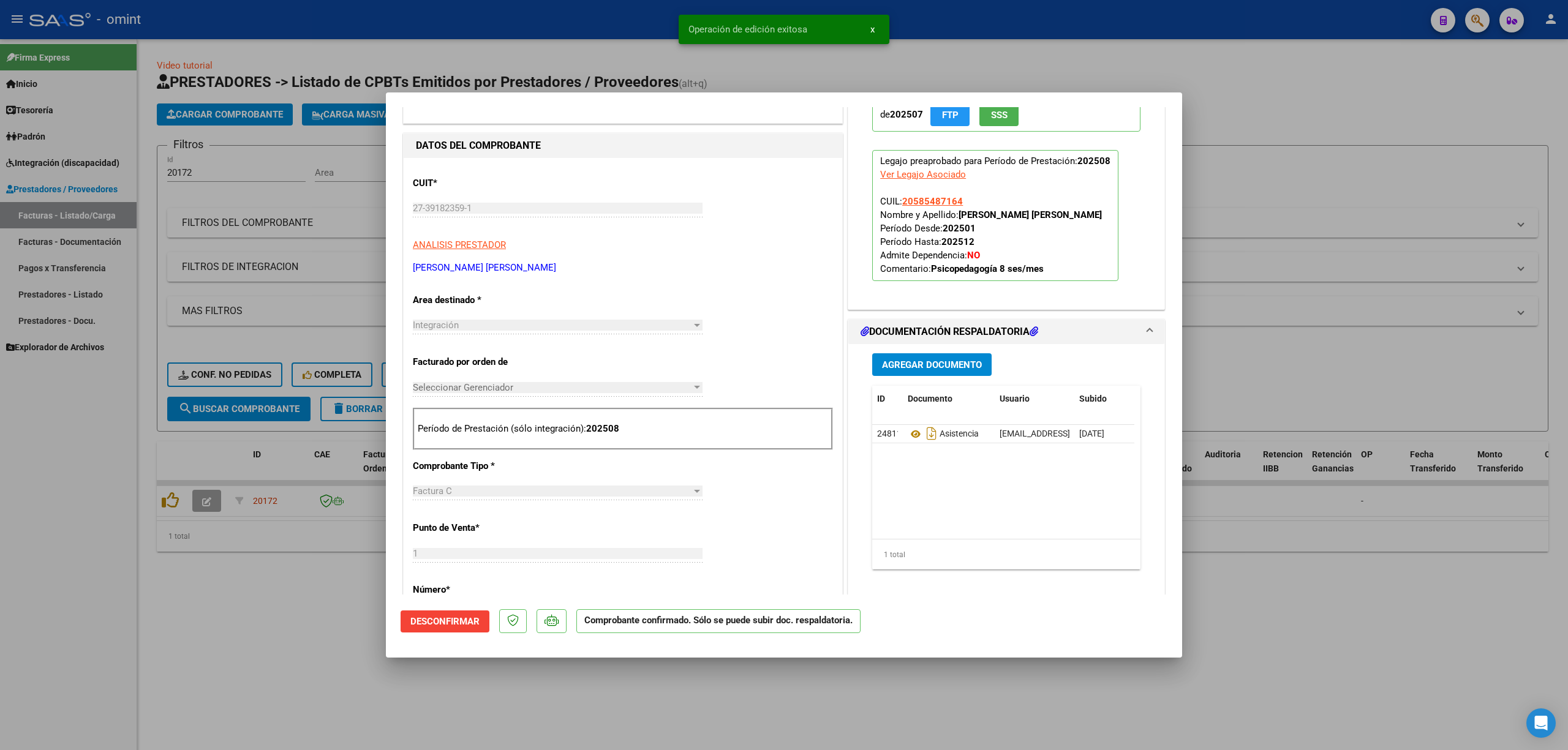
click at [296, 320] on div at bounding box center [784, 375] width 1568 height 750
type input "$ 0,00"
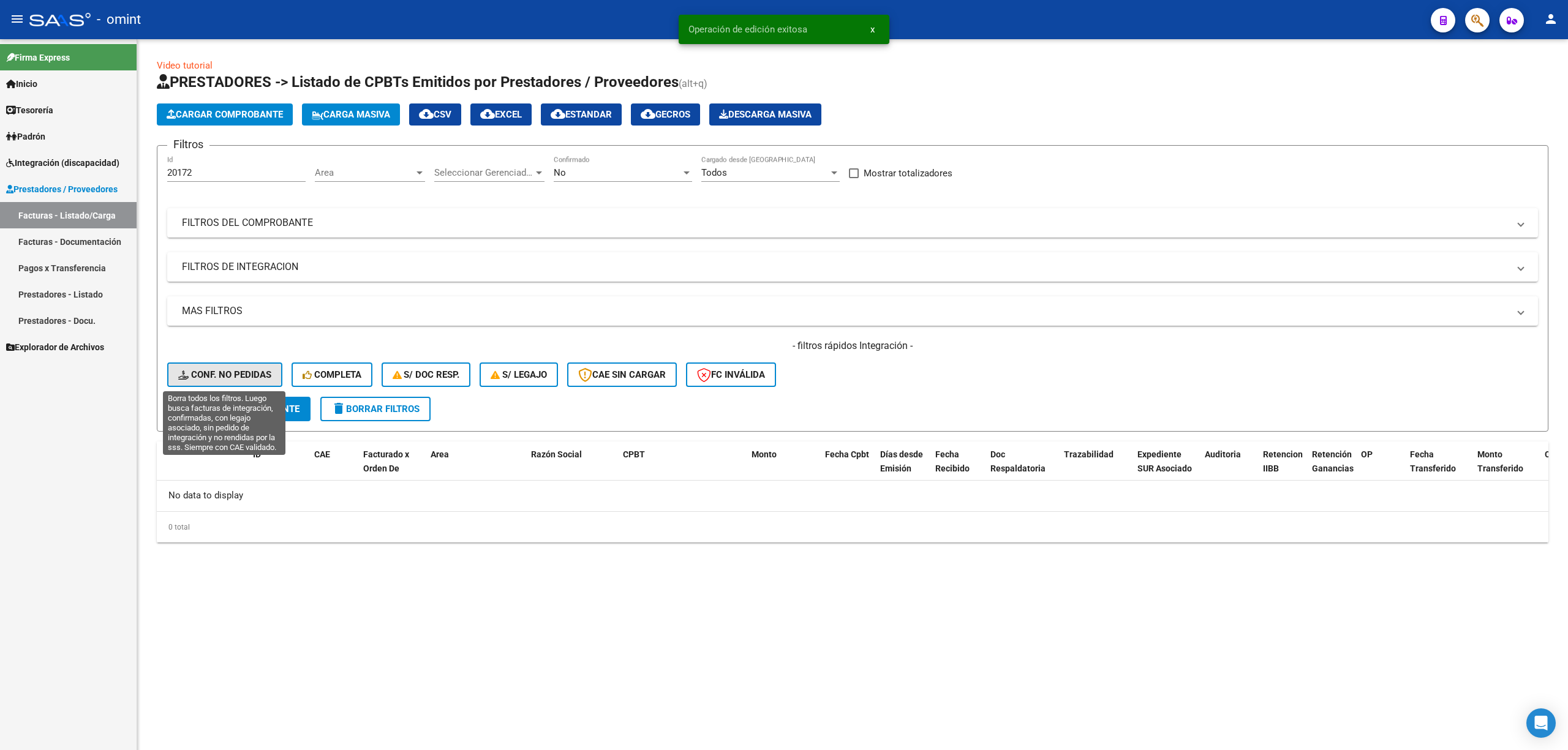
click at [214, 373] on span "Conf. no pedidas" at bounding box center [225, 374] width 93 height 11
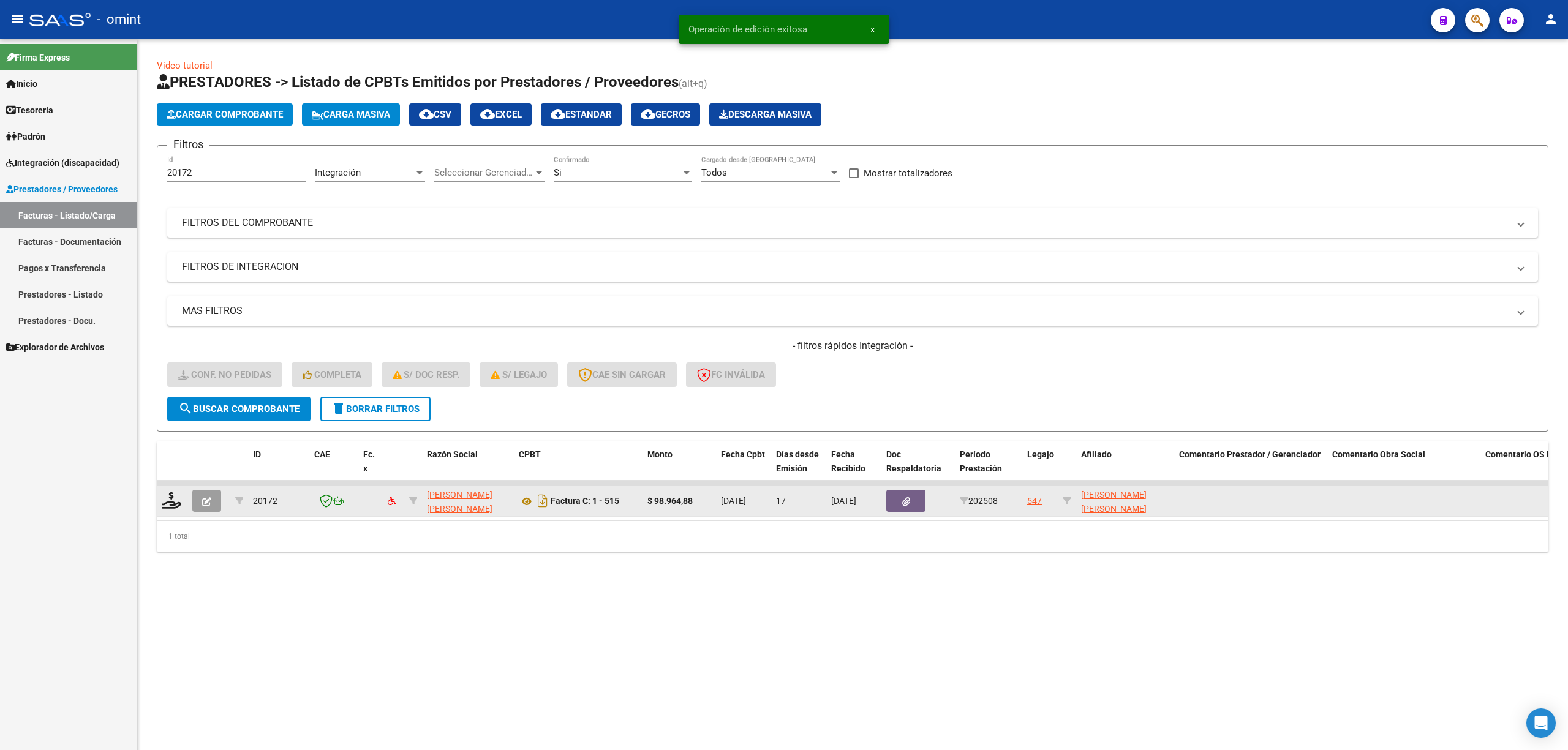
click at [170, 508] on div at bounding box center [172, 501] width 21 height 19
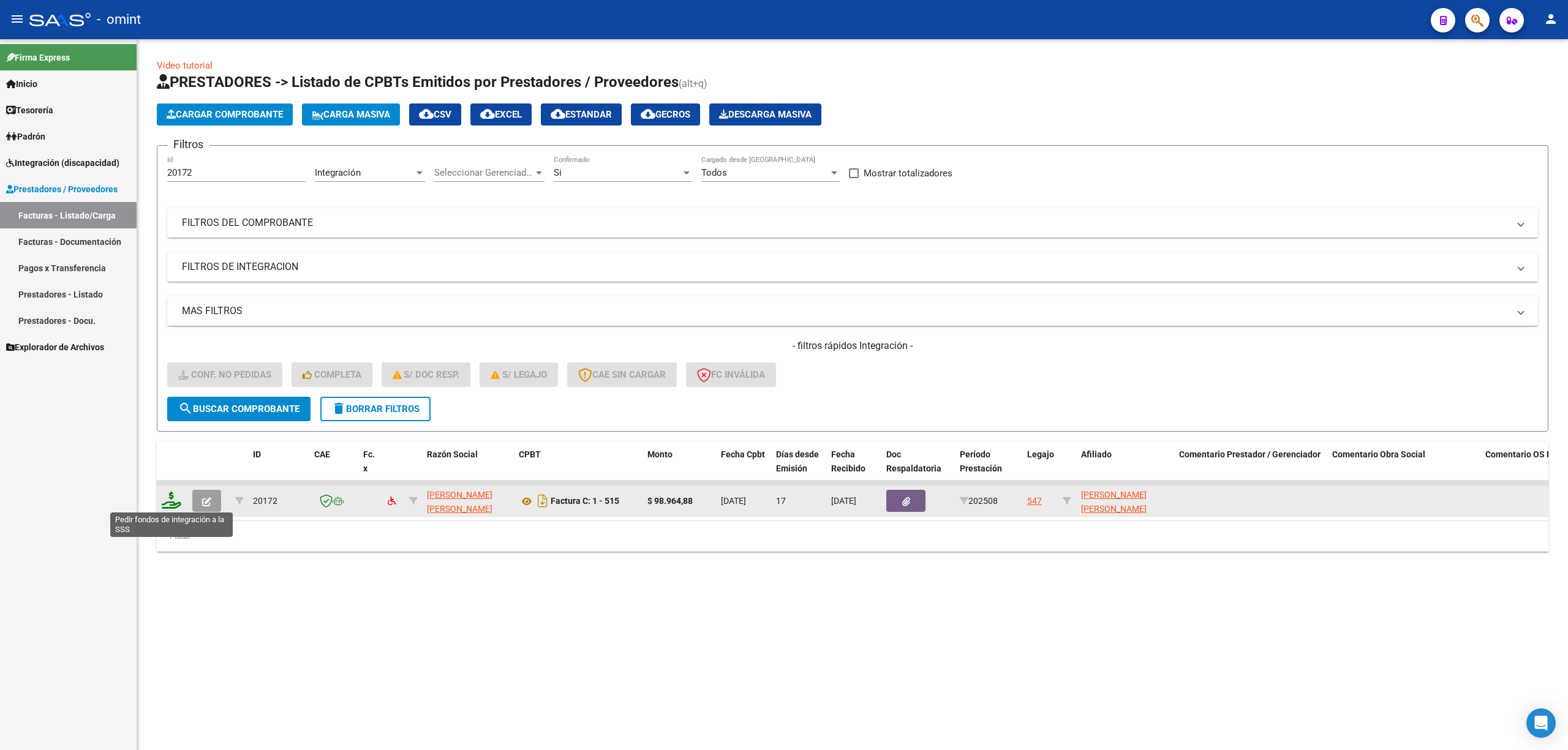
click at [163, 499] on icon at bounding box center [172, 500] width 20 height 17
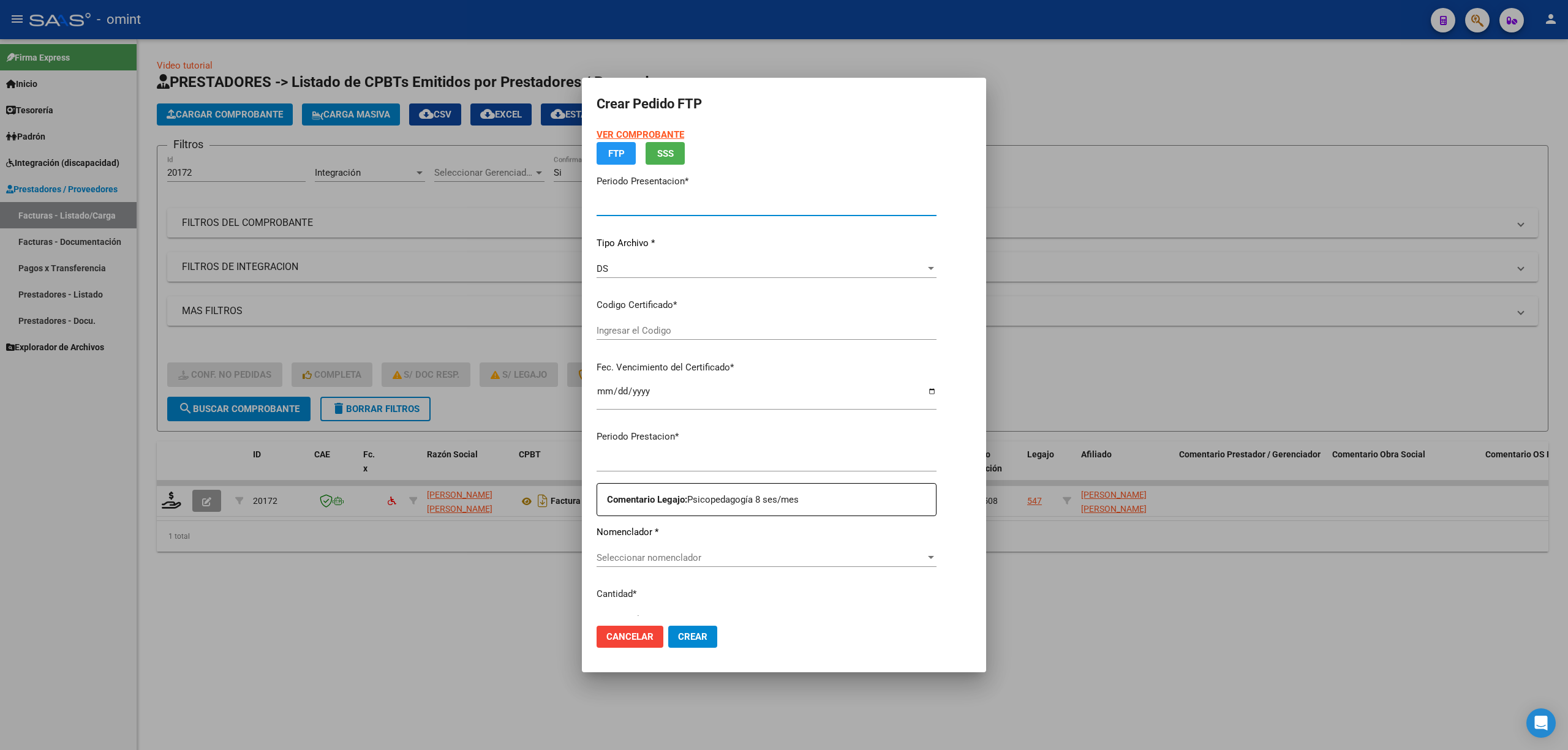
type input "202508"
type input "$ 98.964,88"
type input "5923336170"
type input "2025-11-09"
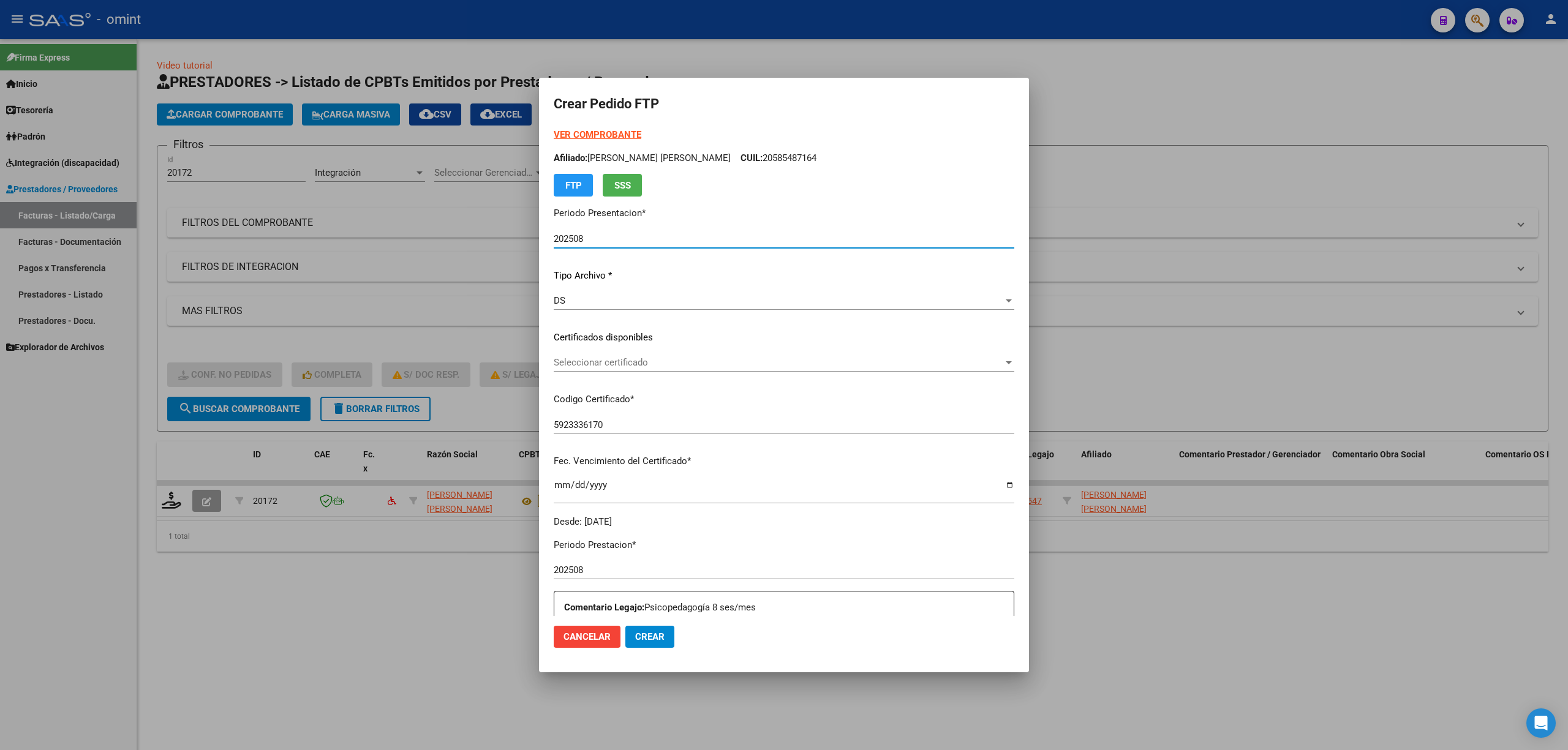
click at [623, 363] on span "Seleccionar certificado" at bounding box center [778, 362] width 450 height 11
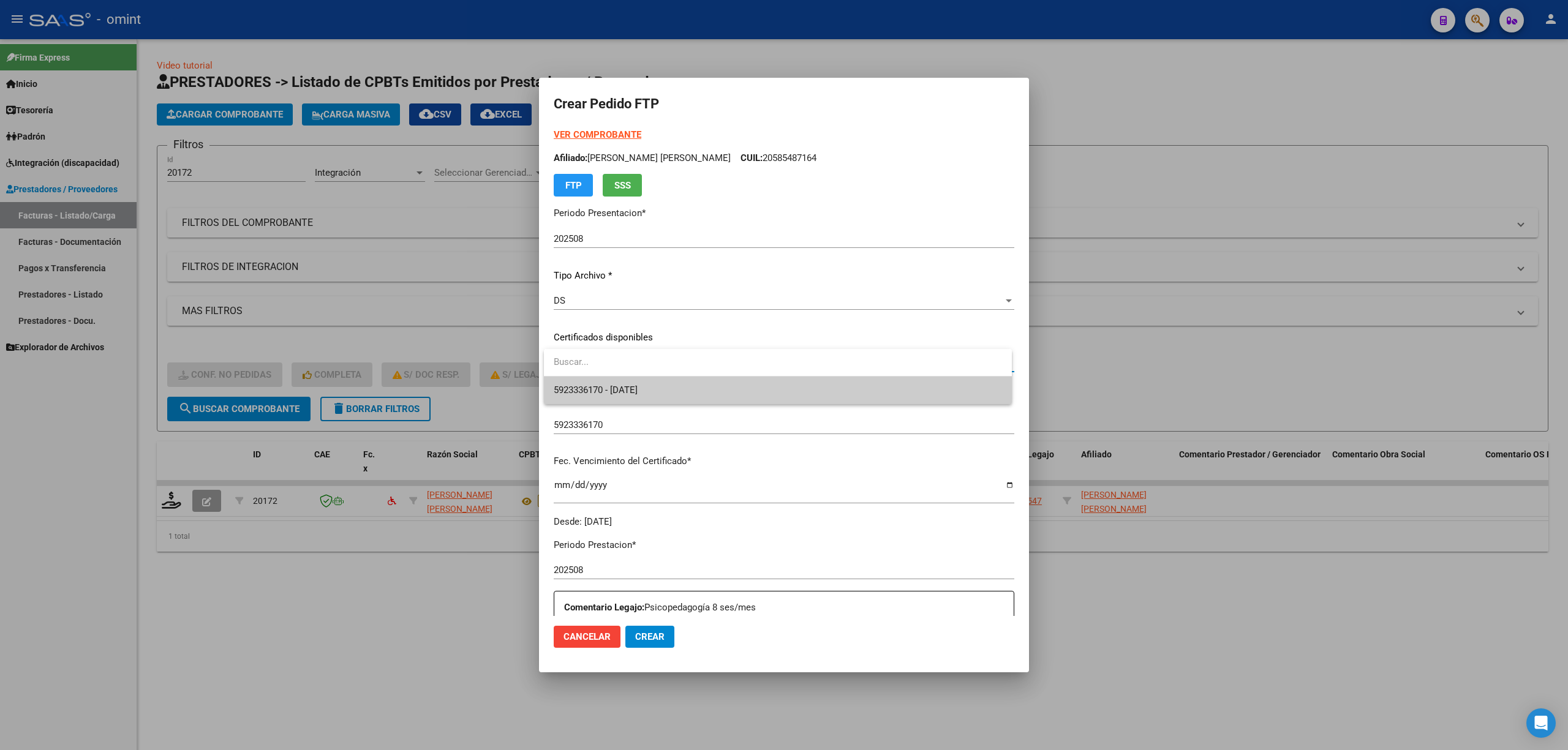
click at [650, 398] on span "5923336170 - 2025-11-09" at bounding box center [778, 390] width 448 height 27
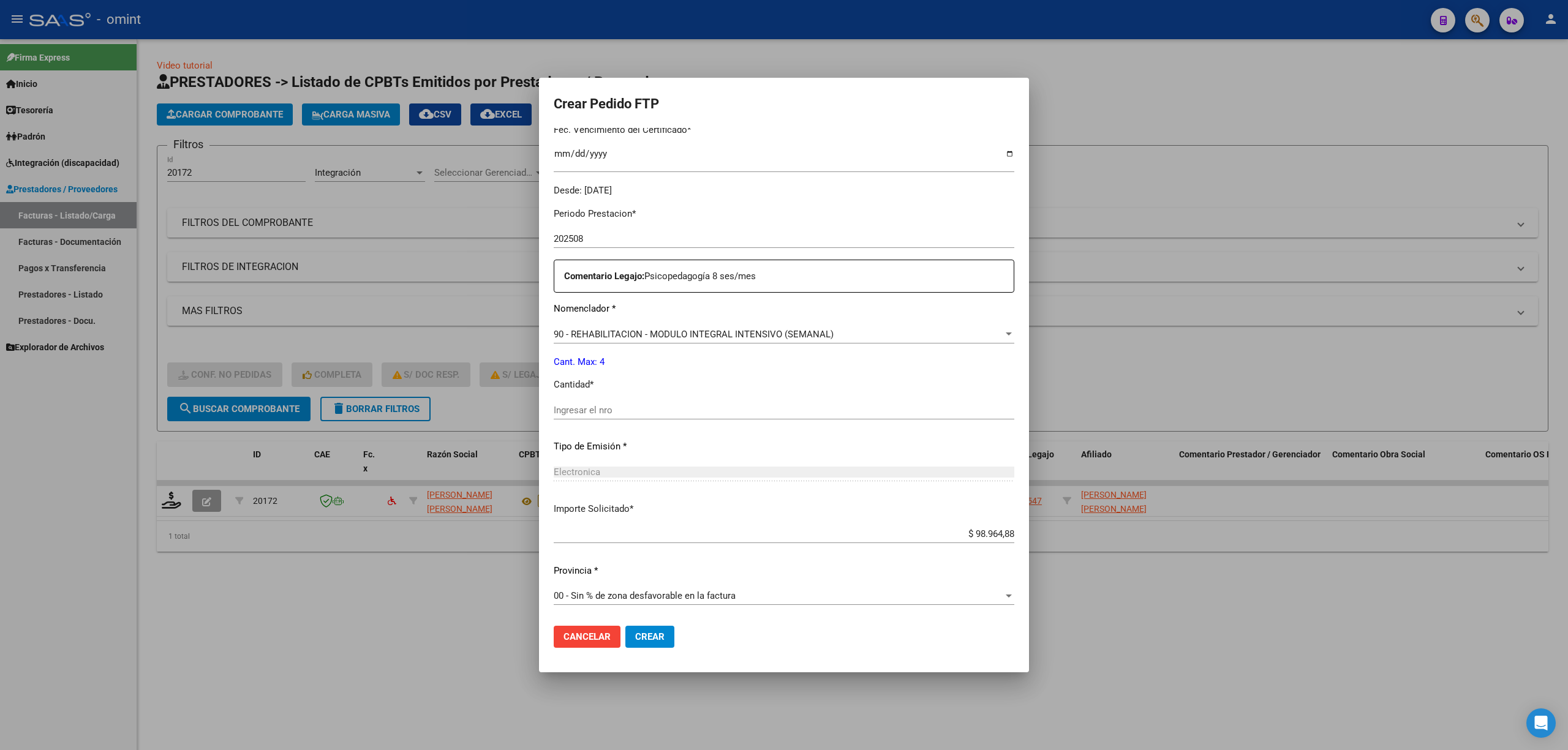
scroll to position [332, 0]
click at [617, 405] on input "Ingresar el nro" at bounding box center [784, 409] width 461 height 11
type input "4"
click at [659, 635] on span "Crear" at bounding box center [650, 637] width 30 height 11
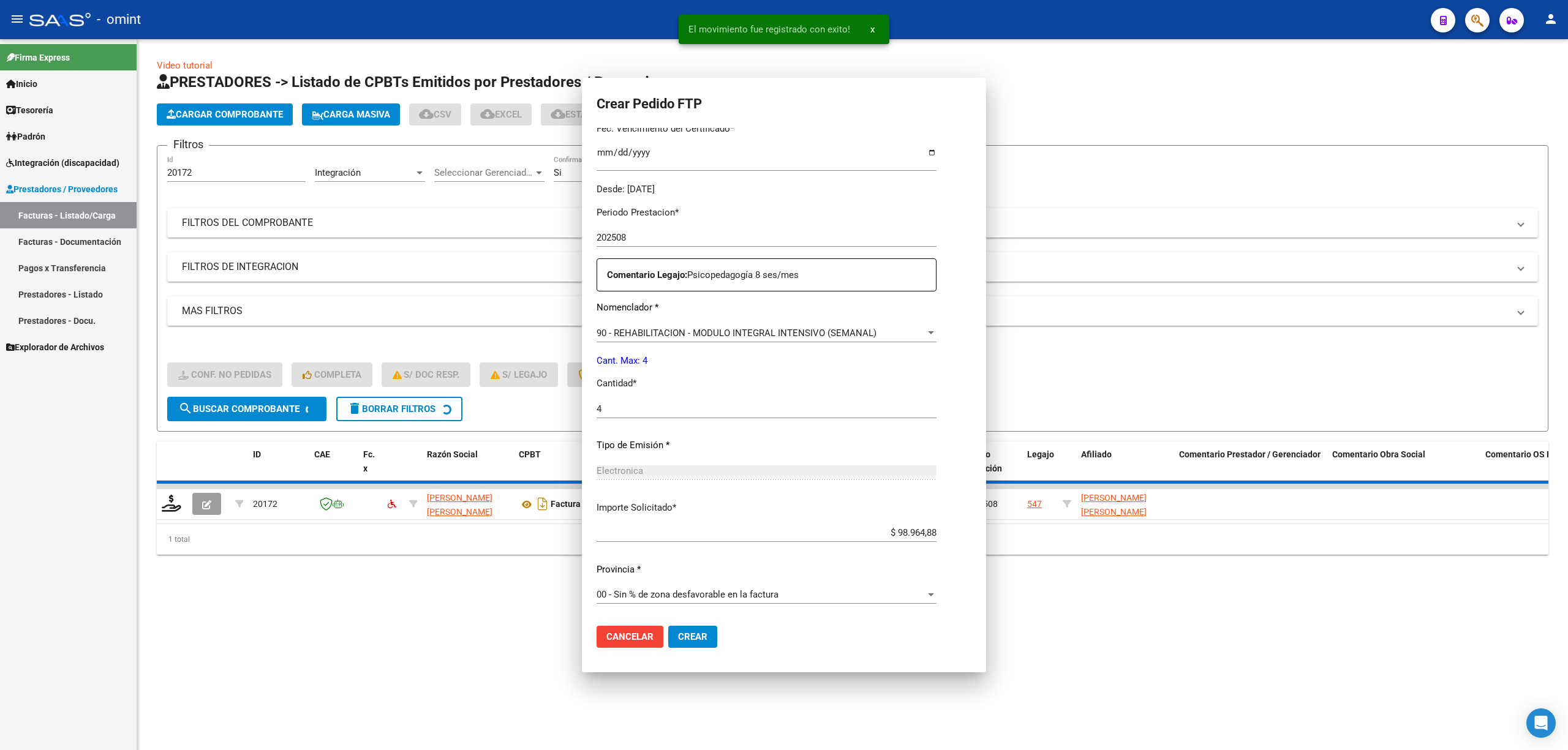
scroll to position [0, 0]
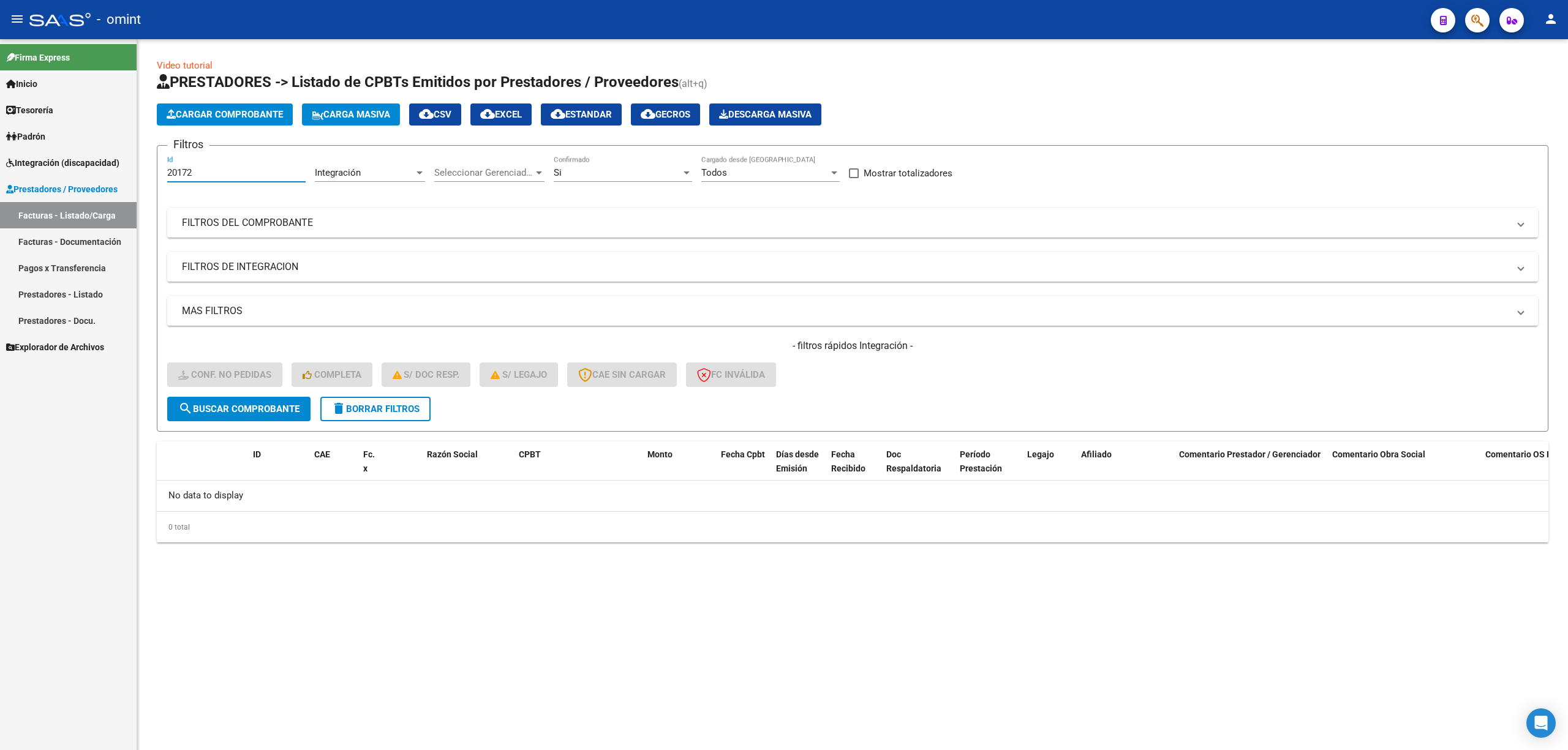
drag, startPoint x: 163, startPoint y: 170, endPoint x: 147, endPoint y: 182, distance: 20.0
click at [132, 172] on mat-sidenav-container "Firma Express Inicio Calendario SSS Instructivos Contacto OS Tesorería Extracto…" at bounding box center [784, 395] width 1568 height 711
drag, startPoint x: 401, startPoint y: 414, endPoint x: 286, endPoint y: 323, distance: 146.6
click at [400, 414] on button "delete Borrar Filtros" at bounding box center [375, 409] width 110 height 24
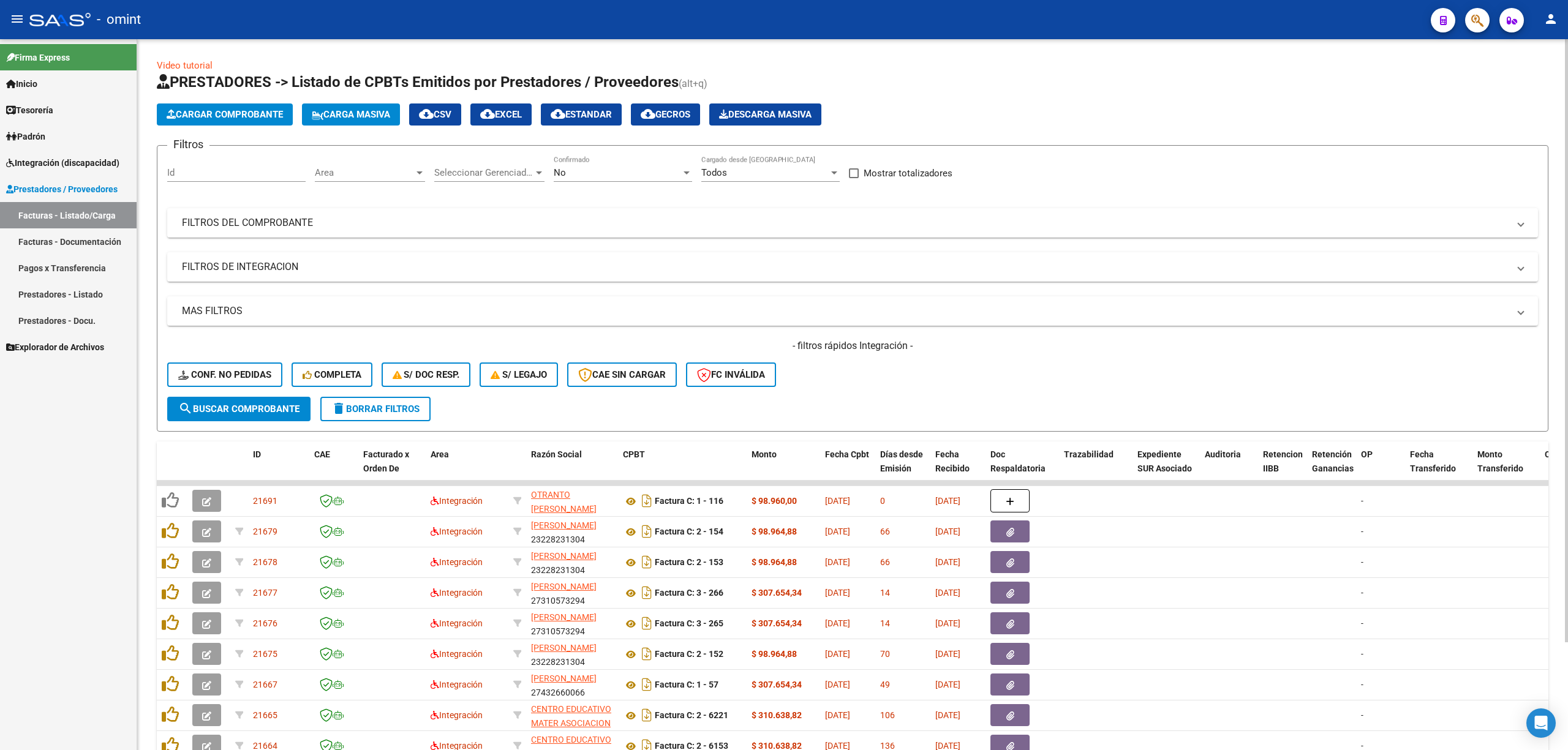
click at [211, 169] on input "Id" at bounding box center [236, 172] width 138 height 11
paste input "20160"
type input "20160"
click at [268, 409] on span "search Buscar Comprobante" at bounding box center [239, 409] width 121 height 11
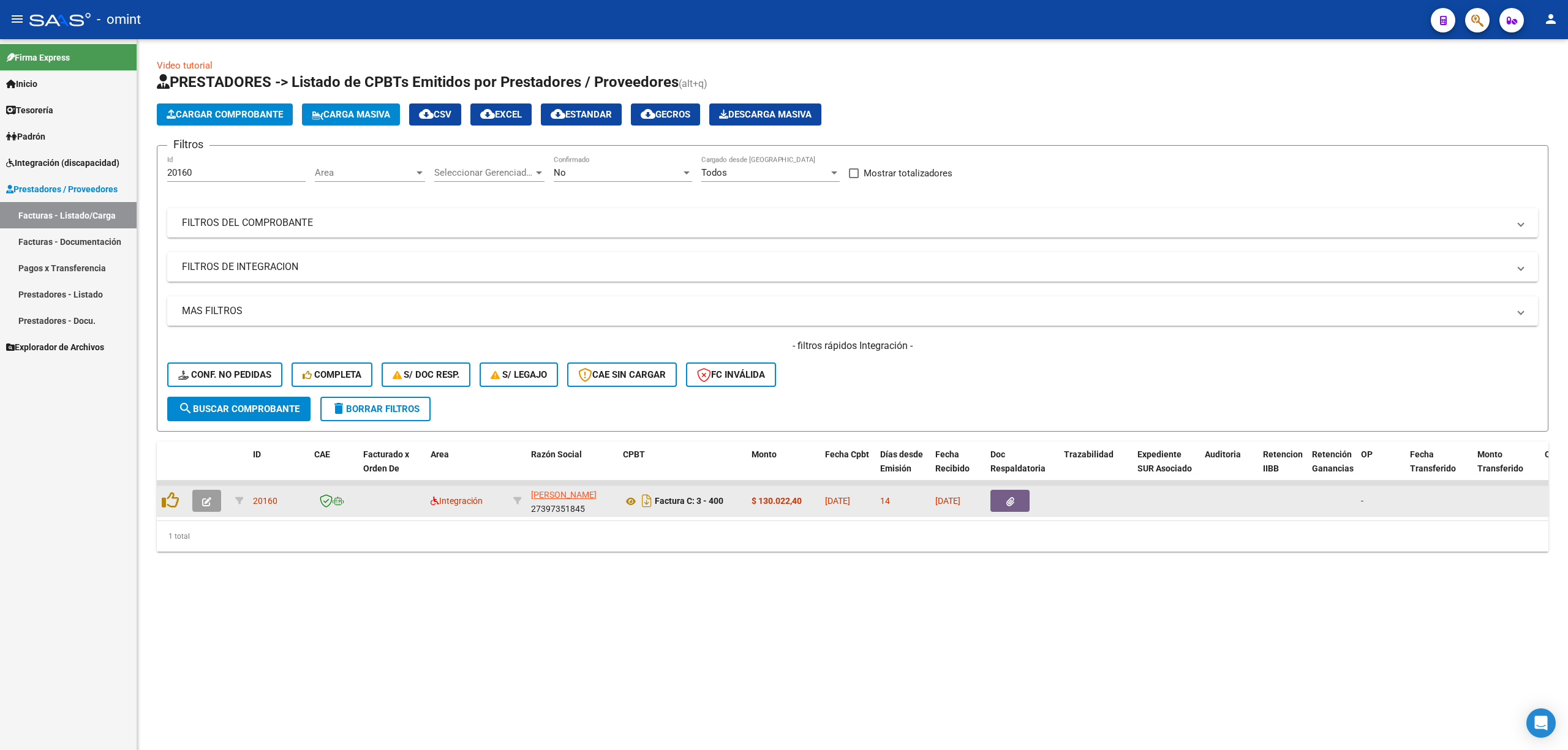
click at [208, 499] on icon "button" at bounding box center [207, 502] width 9 height 9
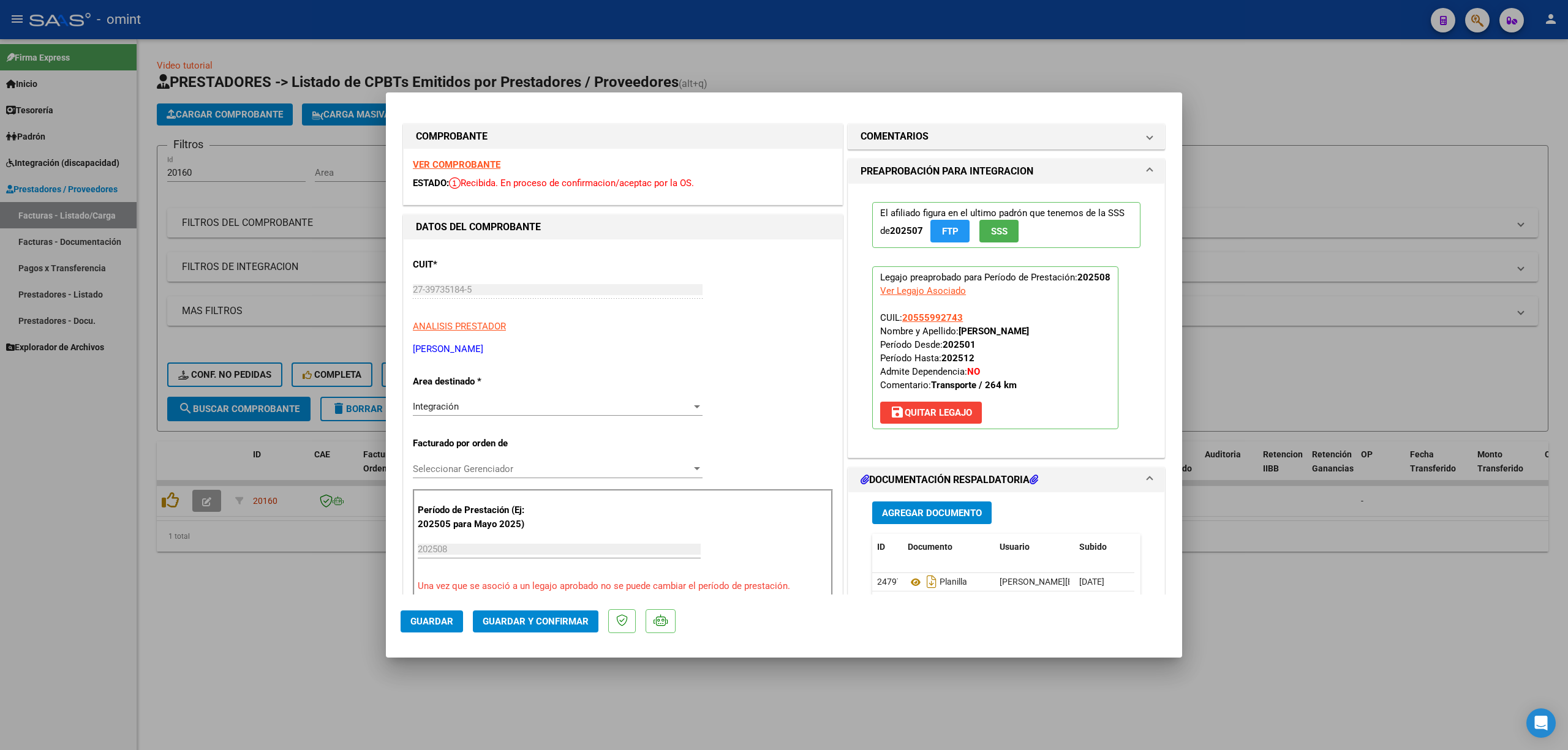
click at [474, 165] on strong "VER COMPROBANTE" at bounding box center [456, 165] width 87 height 11
click at [565, 622] on span "Guardar y Confirmar" at bounding box center [536, 622] width 106 height 11
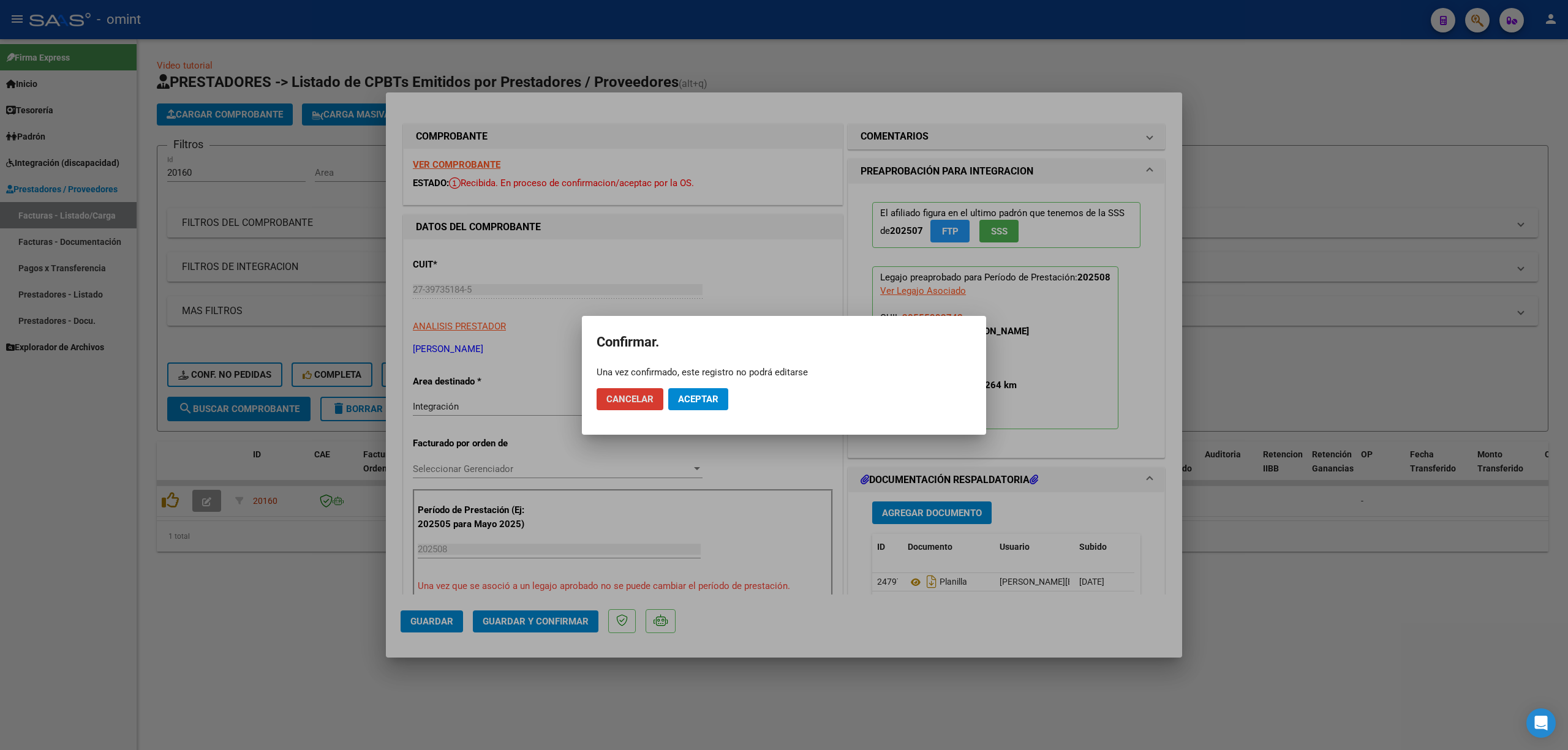
click at [705, 395] on span "Aceptar" at bounding box center [698, 399] width 40 height 11
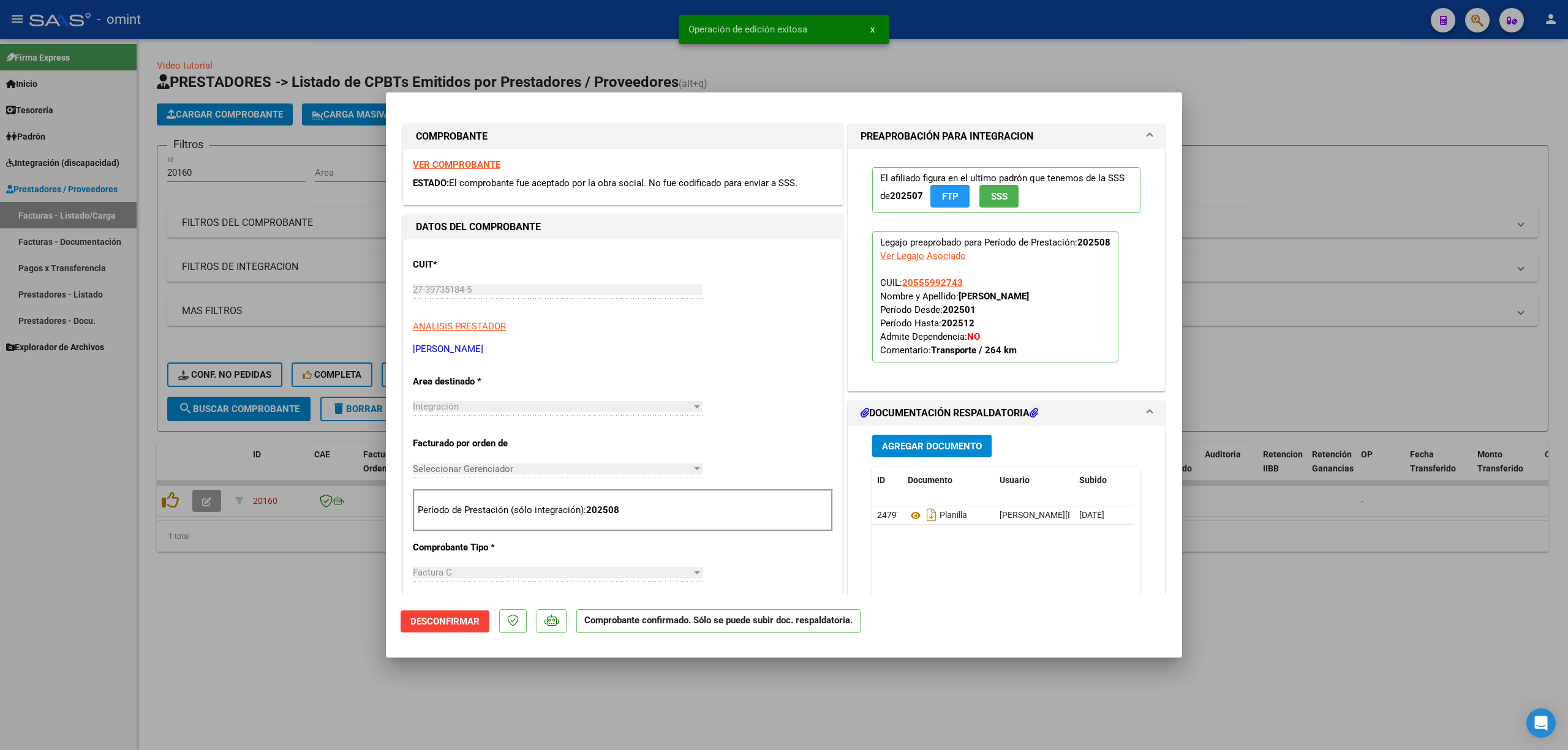
drag, startPoint x: 300, startPoint y: 266, endPoint x: 295, endPoint y: 279, distance: 13.9
click at [300, 267] on div at bounding box center [784, 375] width 1568 height 750
type input "$ 0,00"
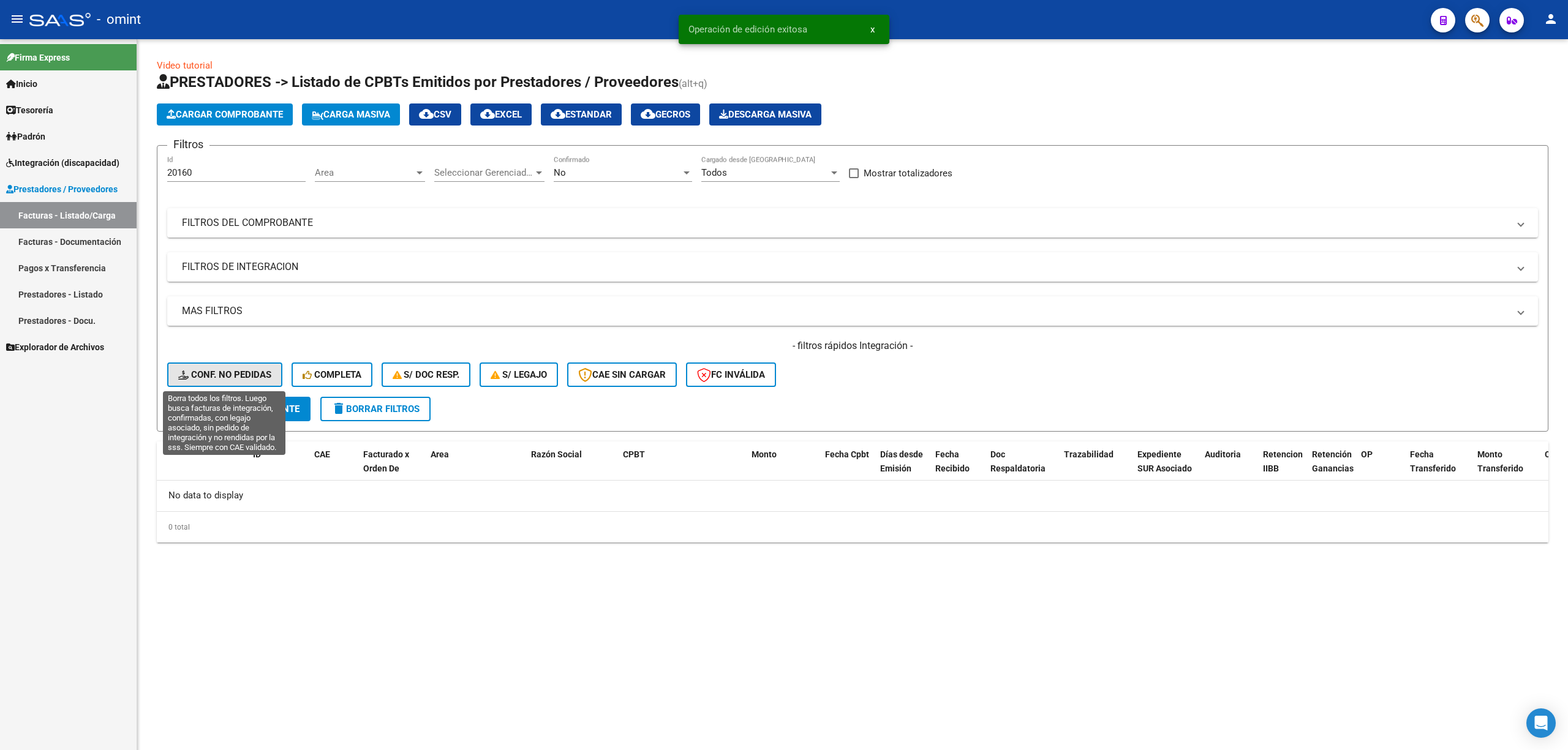
click at [232, 372] on span "Conf. no pedidas" at bounding box center [225, 374] width 93 height 11
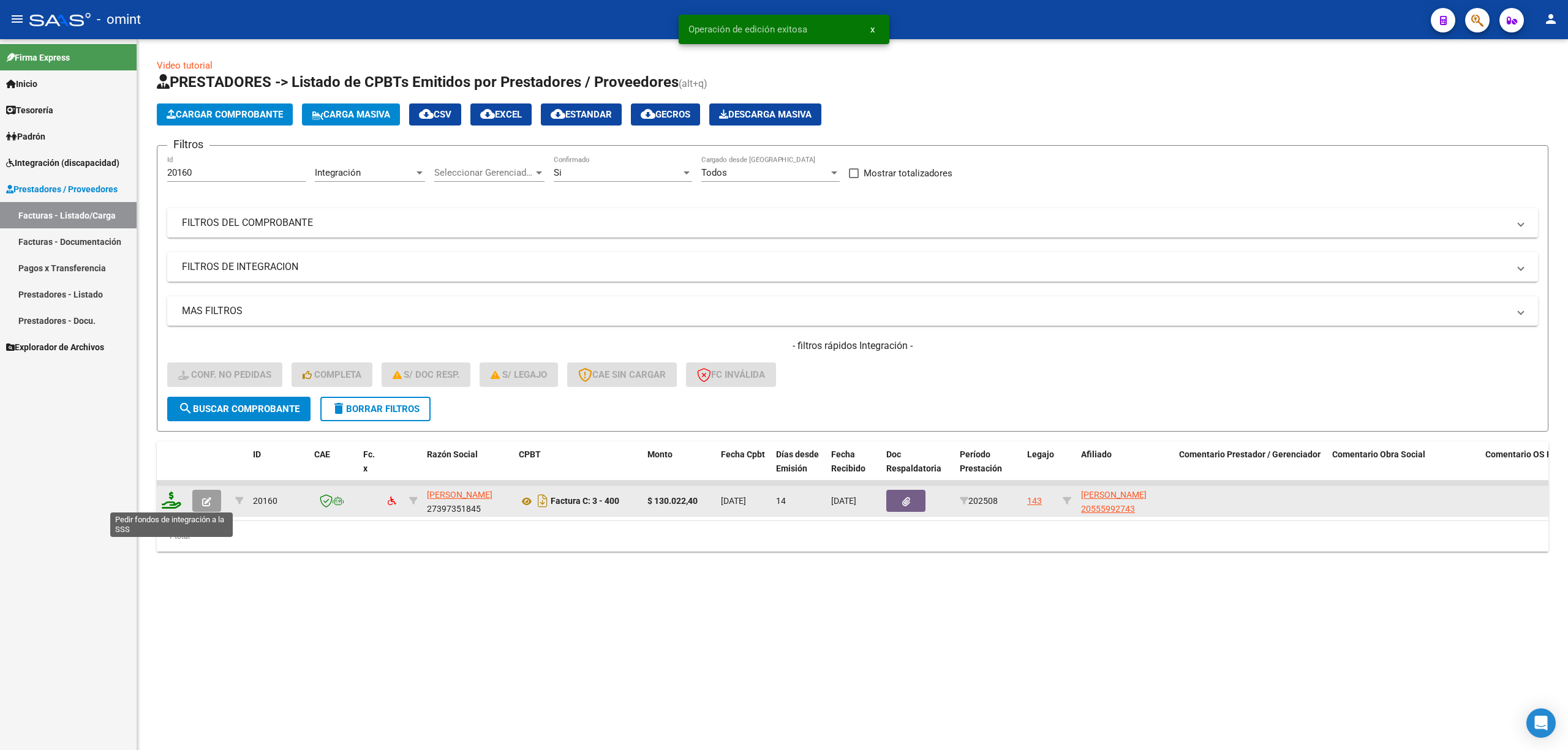
click at [169, 506] on icon at bounding box center [172, 500] width 20 height 17
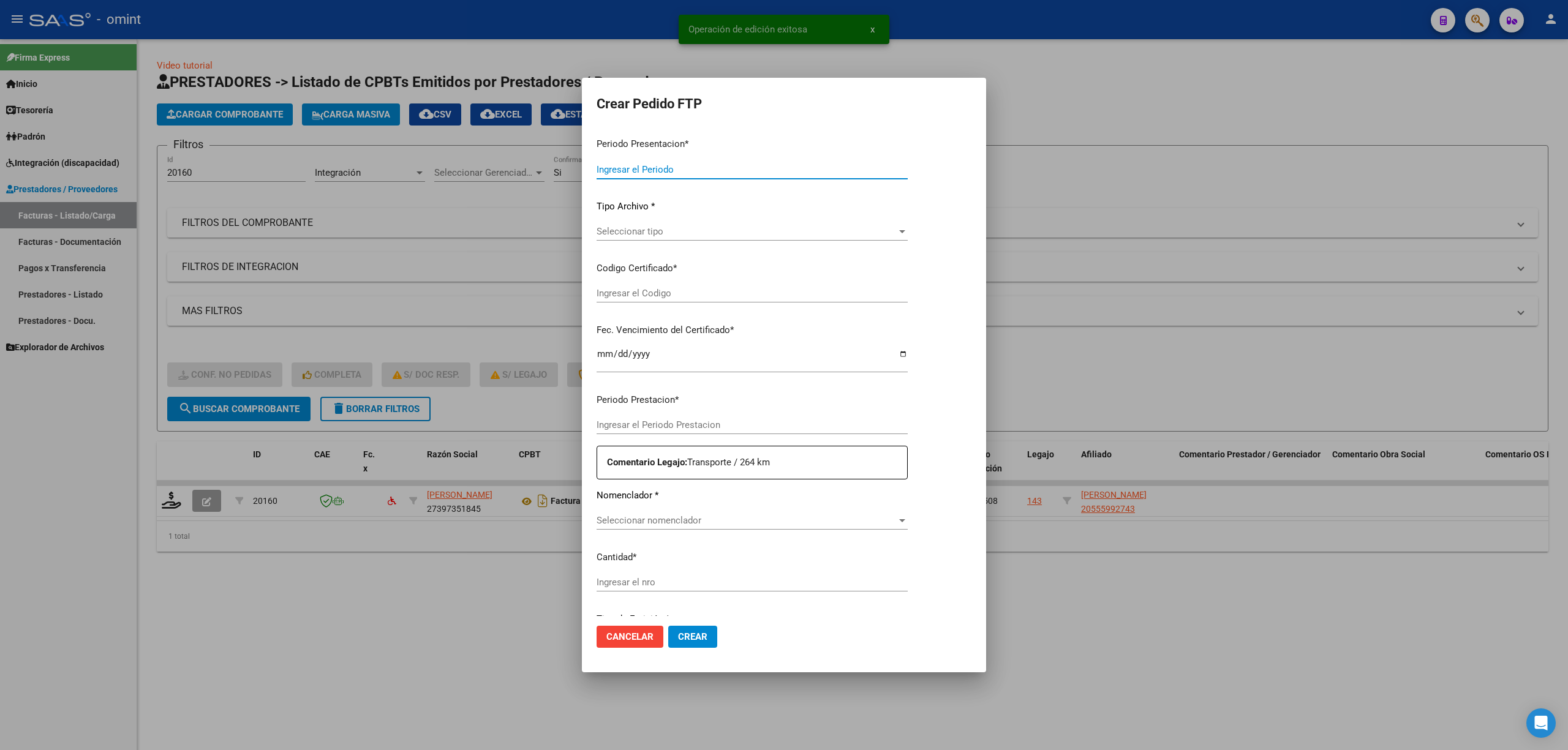
type input "202508"
type input "$ 130.022,40"
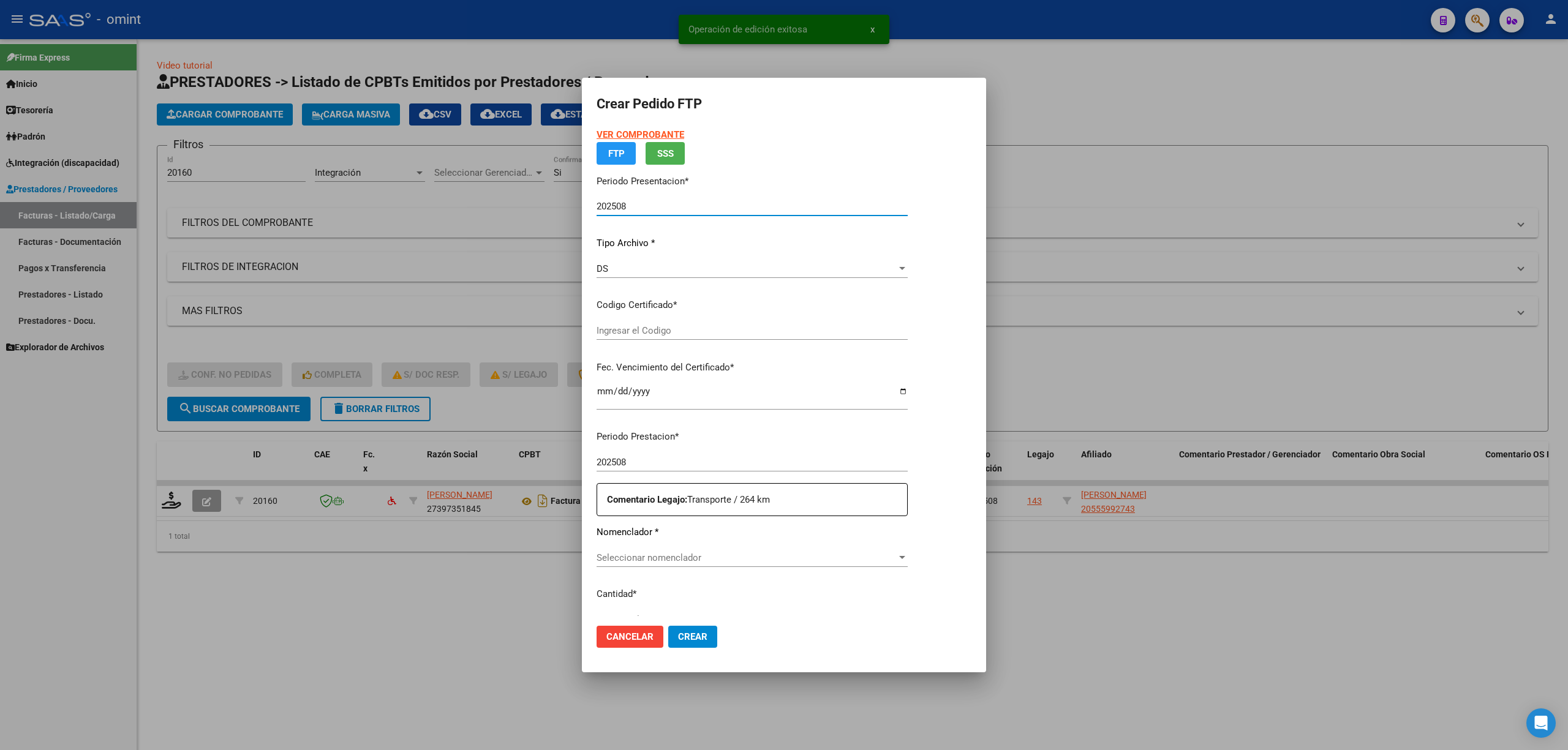
type input "7768313715"
type input "2025-09-23"
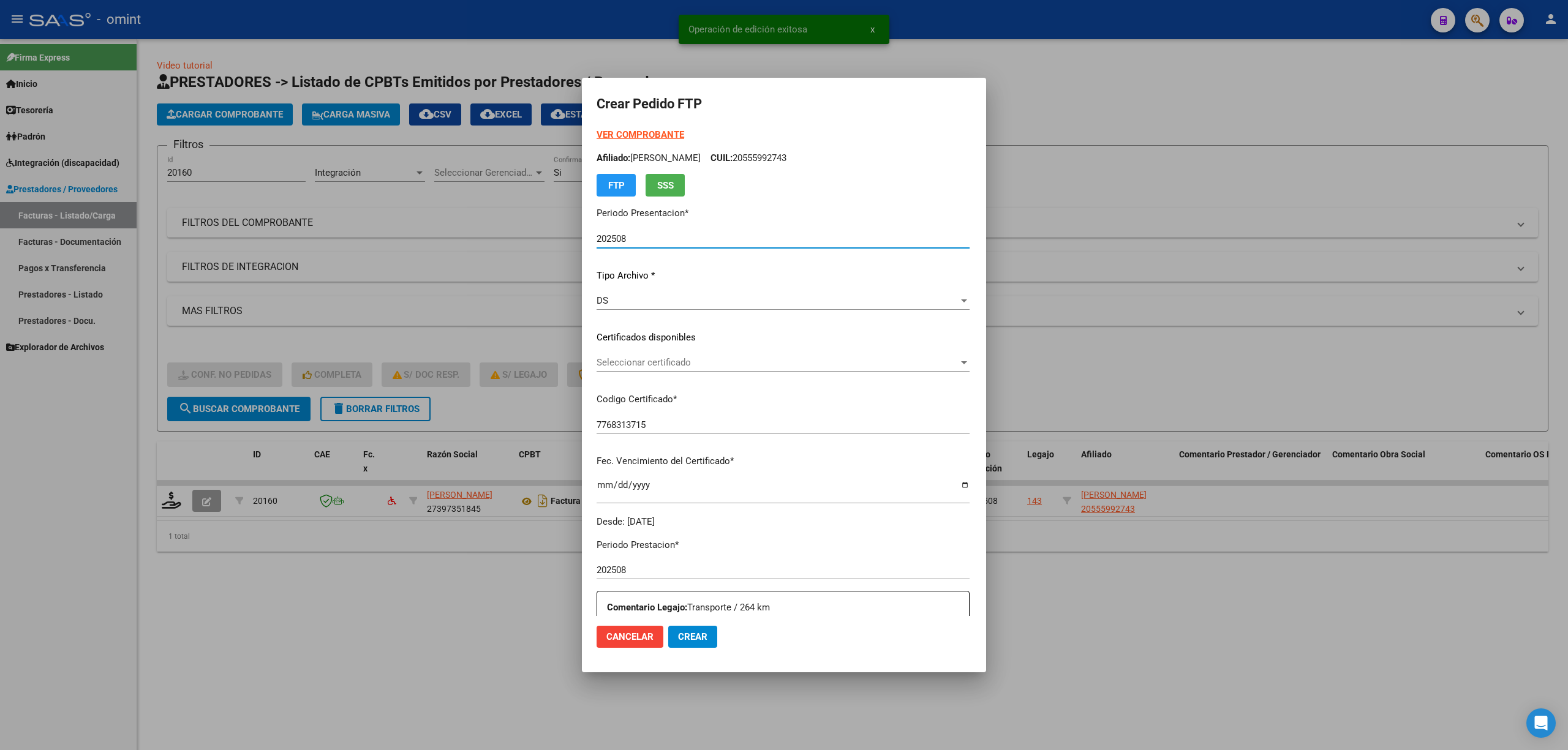
click at [599, 363] on span "Seleccionar certificado" at bounding box center [778, 362] width 362 height 11
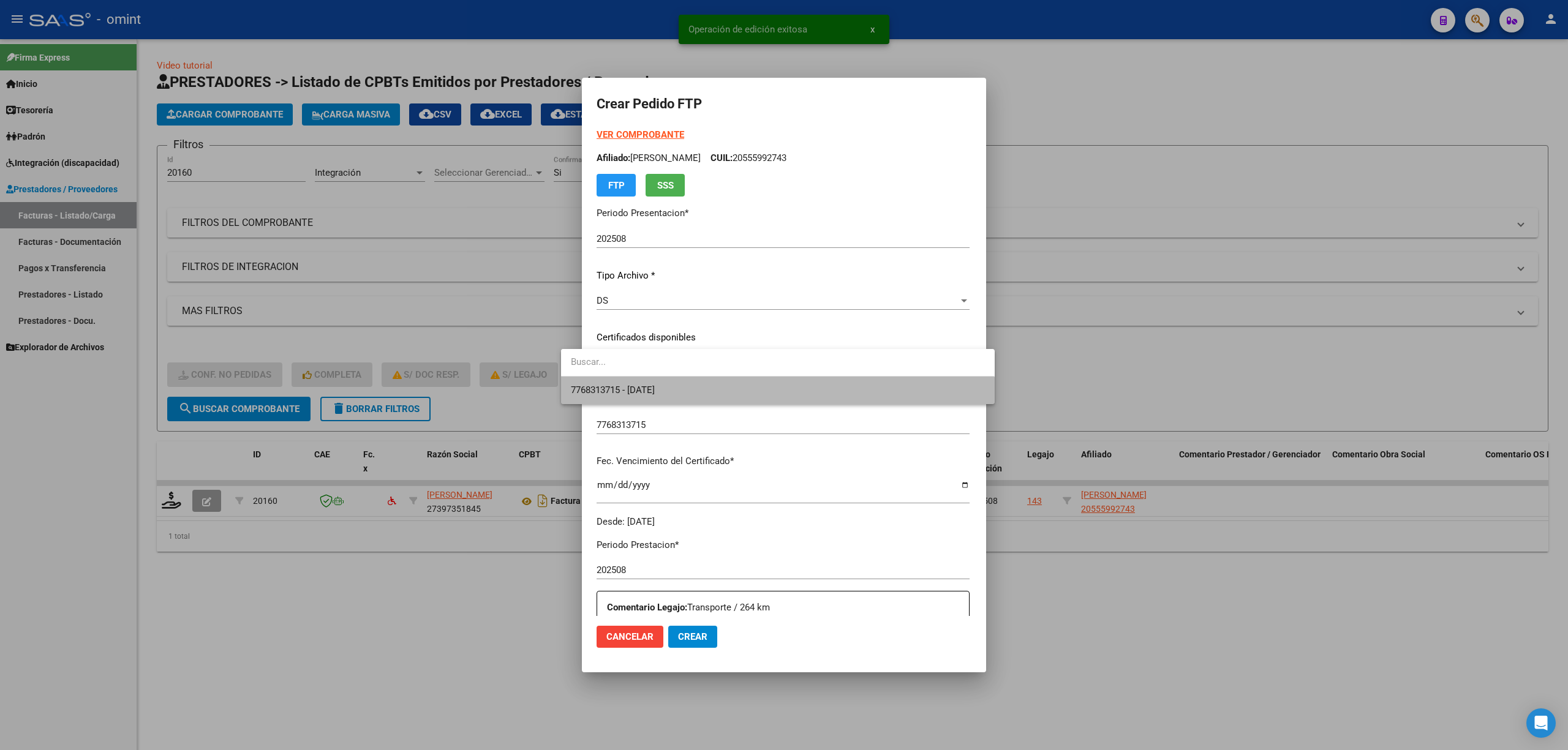
click at [633, 399] on span "7768313715 - 2025-09-23" at bounding box center [778, 390] width 414 height 27
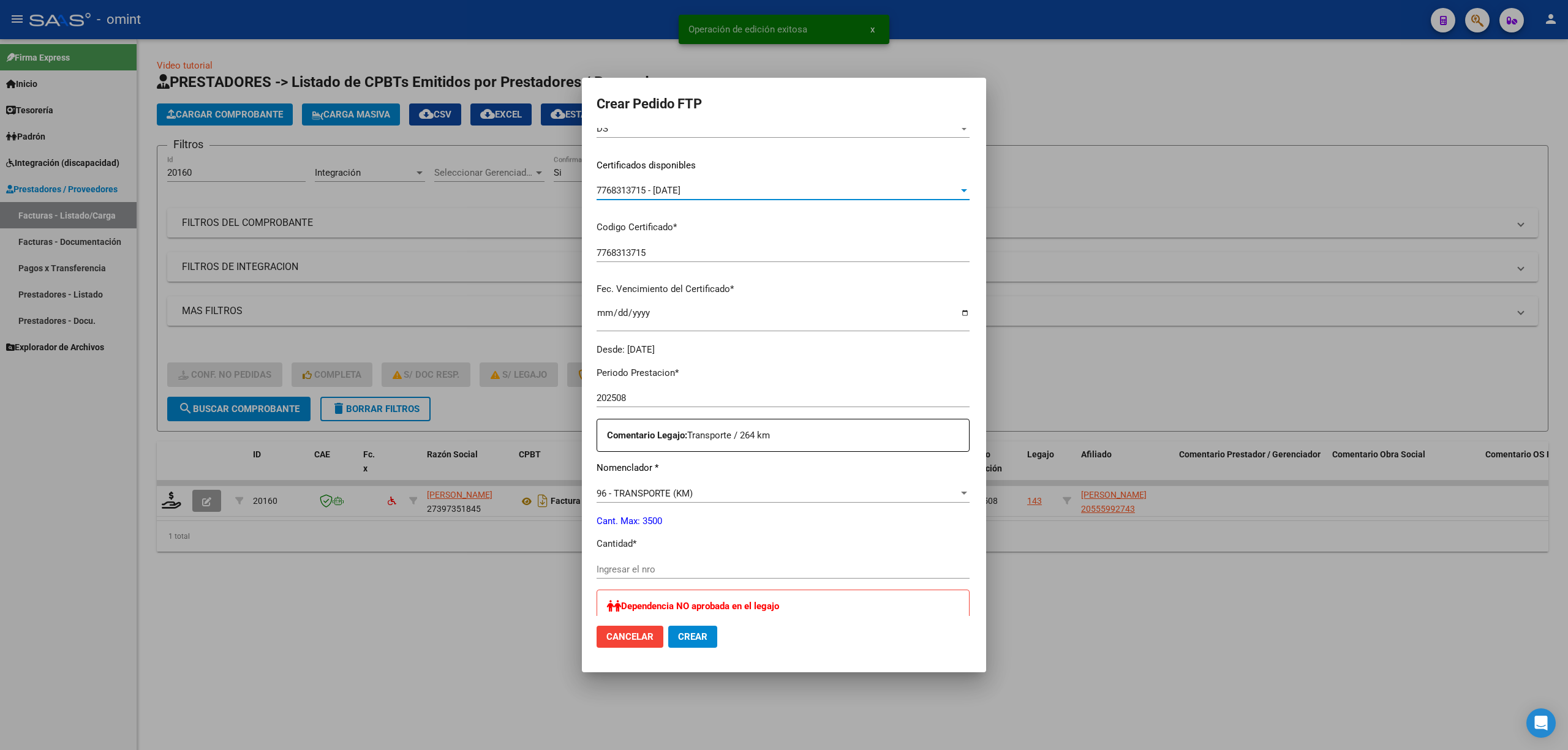
scroll to position [326, 0]
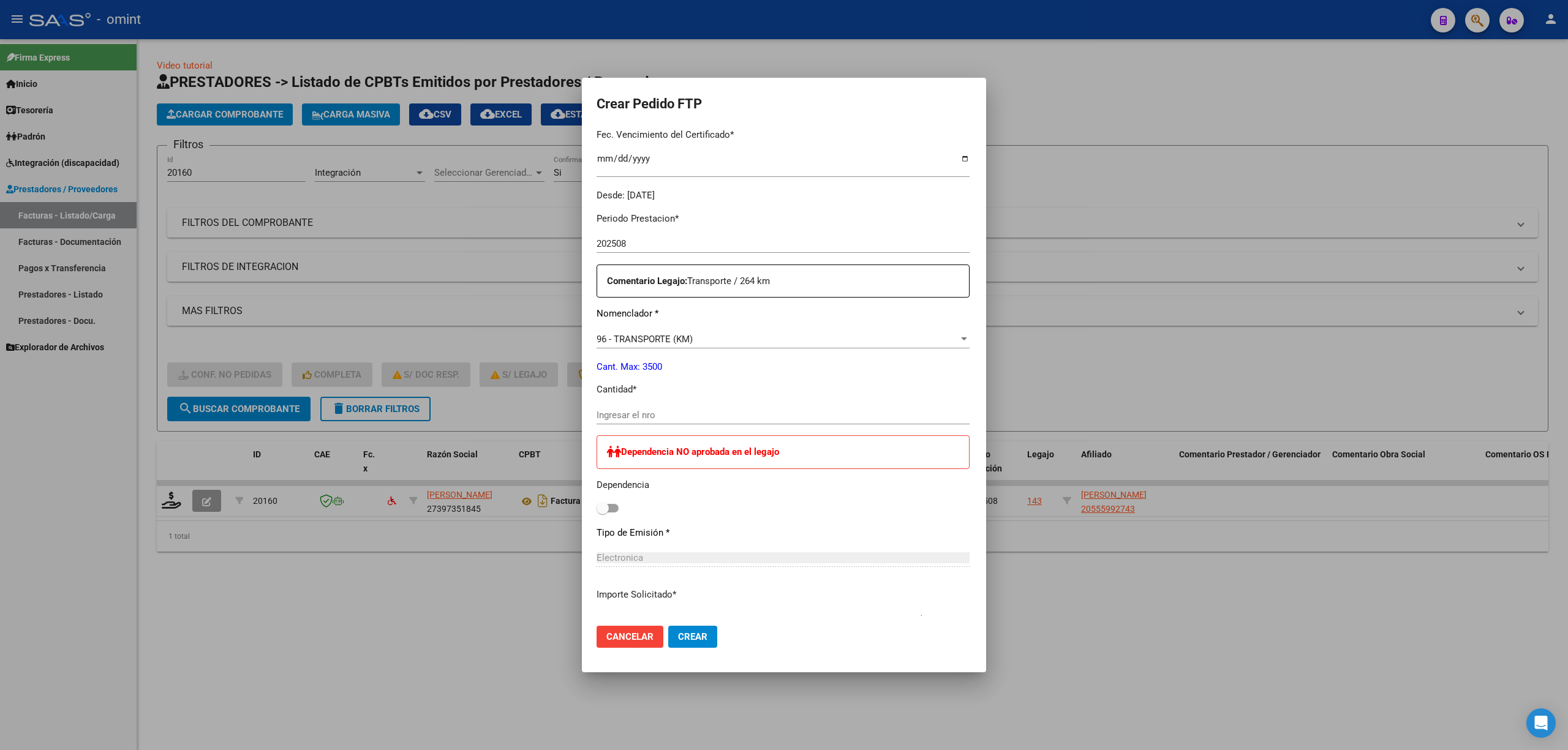
click at [645, 411] on input "Ingresar el nro" at bounding box center [783, 415] width 373 height 11
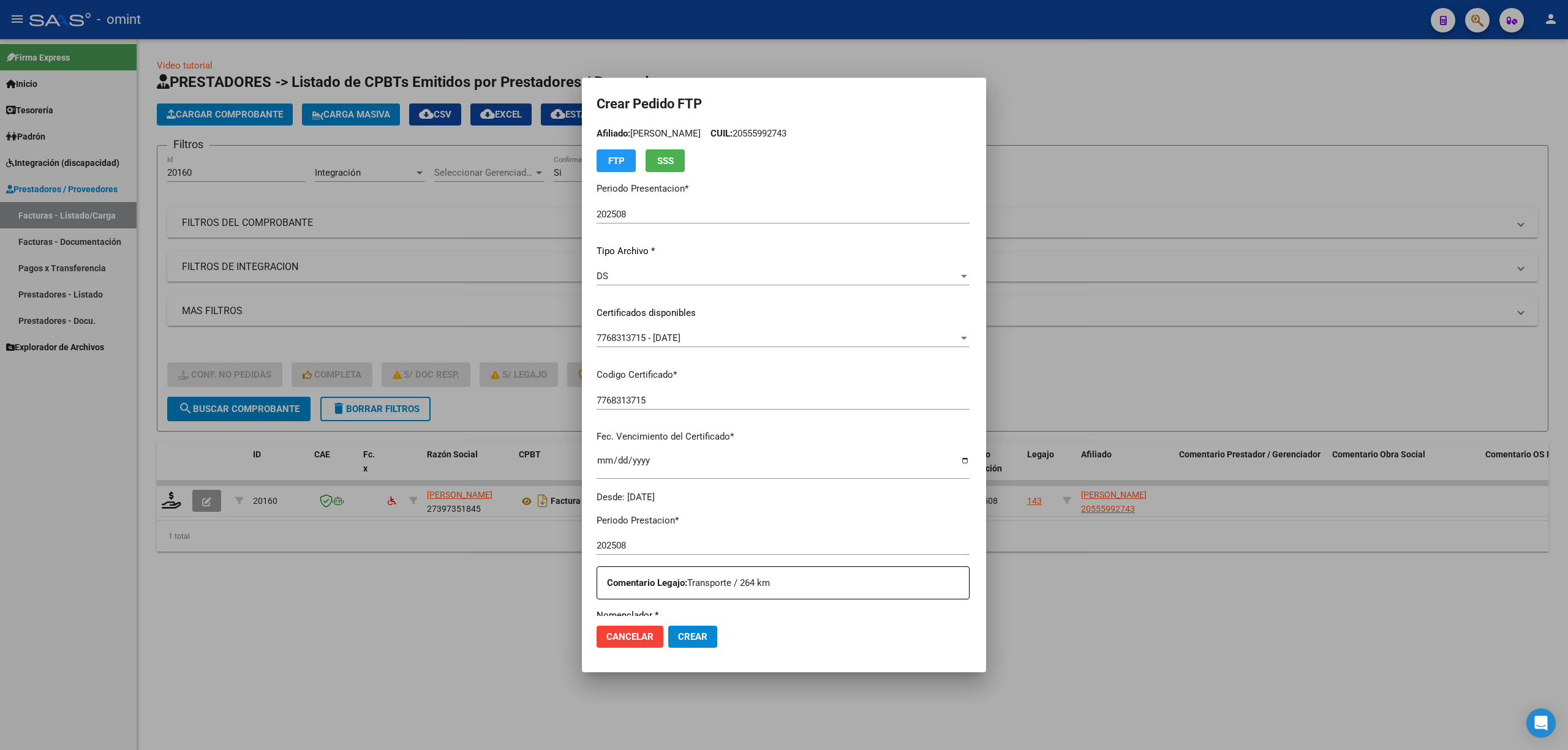
scroll to position [0, 0]
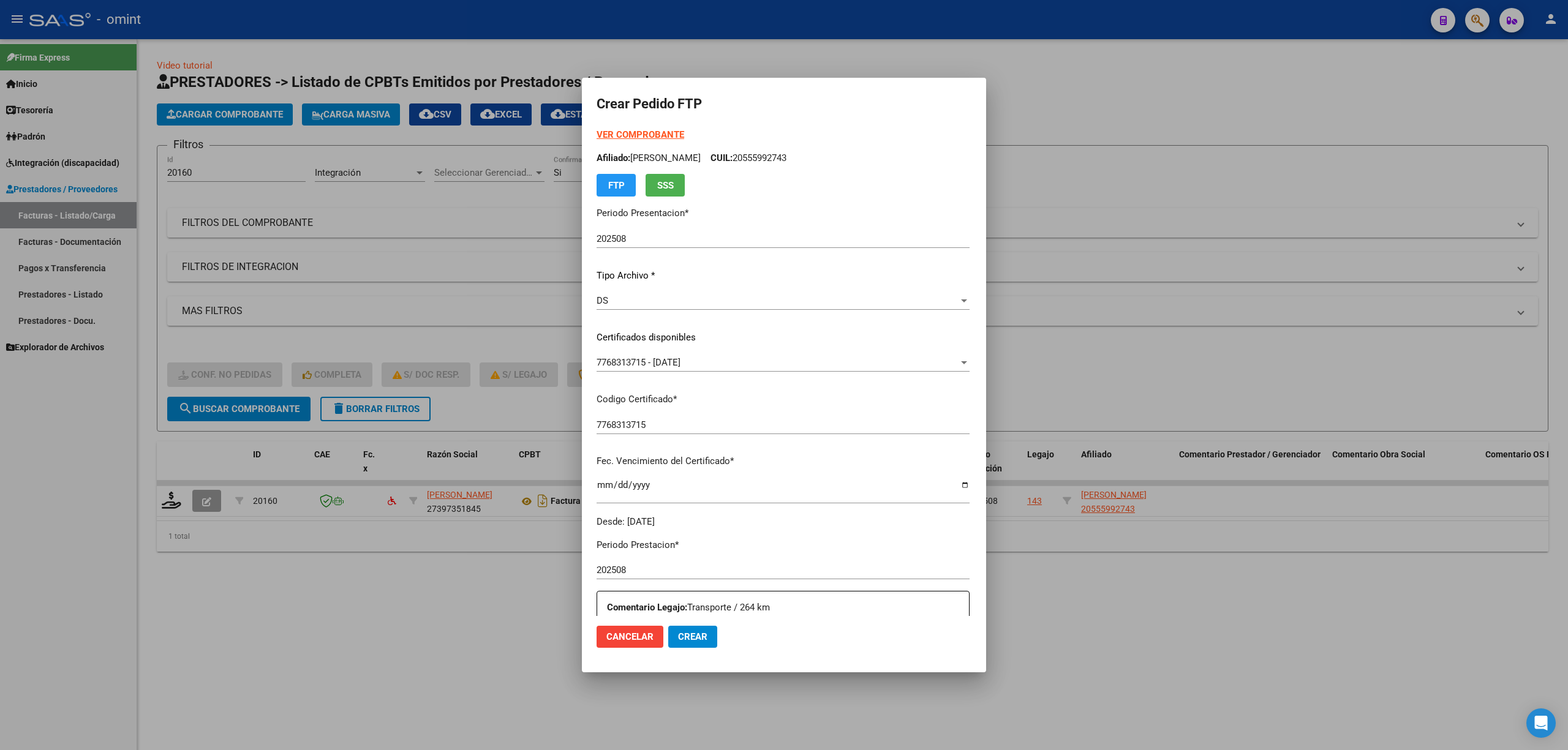
type input "240"
click at [613, 134] on strong "VER COMPROBANTE" at bounding box center [640, 134] width 87 height 11
click at [678, 635] on span "Crear" at bounding box center [693, 637] width 30 height 11
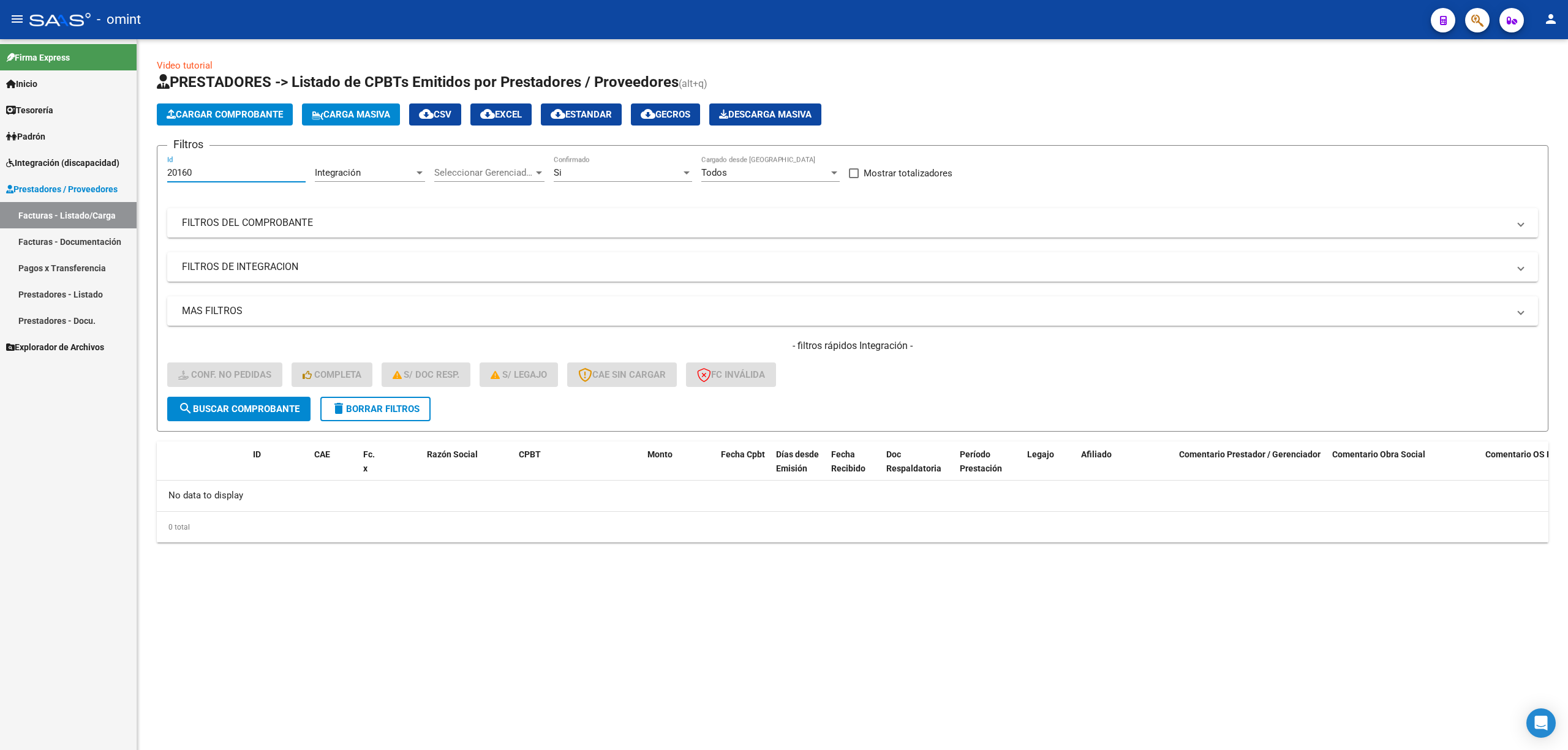
drag, startPoint x: 204, startPoint y: 175, endPoint x: 121, endPoint y: 180, distance: 83.2
click at [121, 180] on mat-sidenav-container "Firma Express Inicio Calendario SSS Instructivos Contacto OS Tesorería Extracto…" at bounding box center [784, 395] width 1568 height 711
paste input "33"
type input "20133"
click at [255, 404] on span "search Buscar Comprobante" at bounding box center [239, 409] width 121 height 11
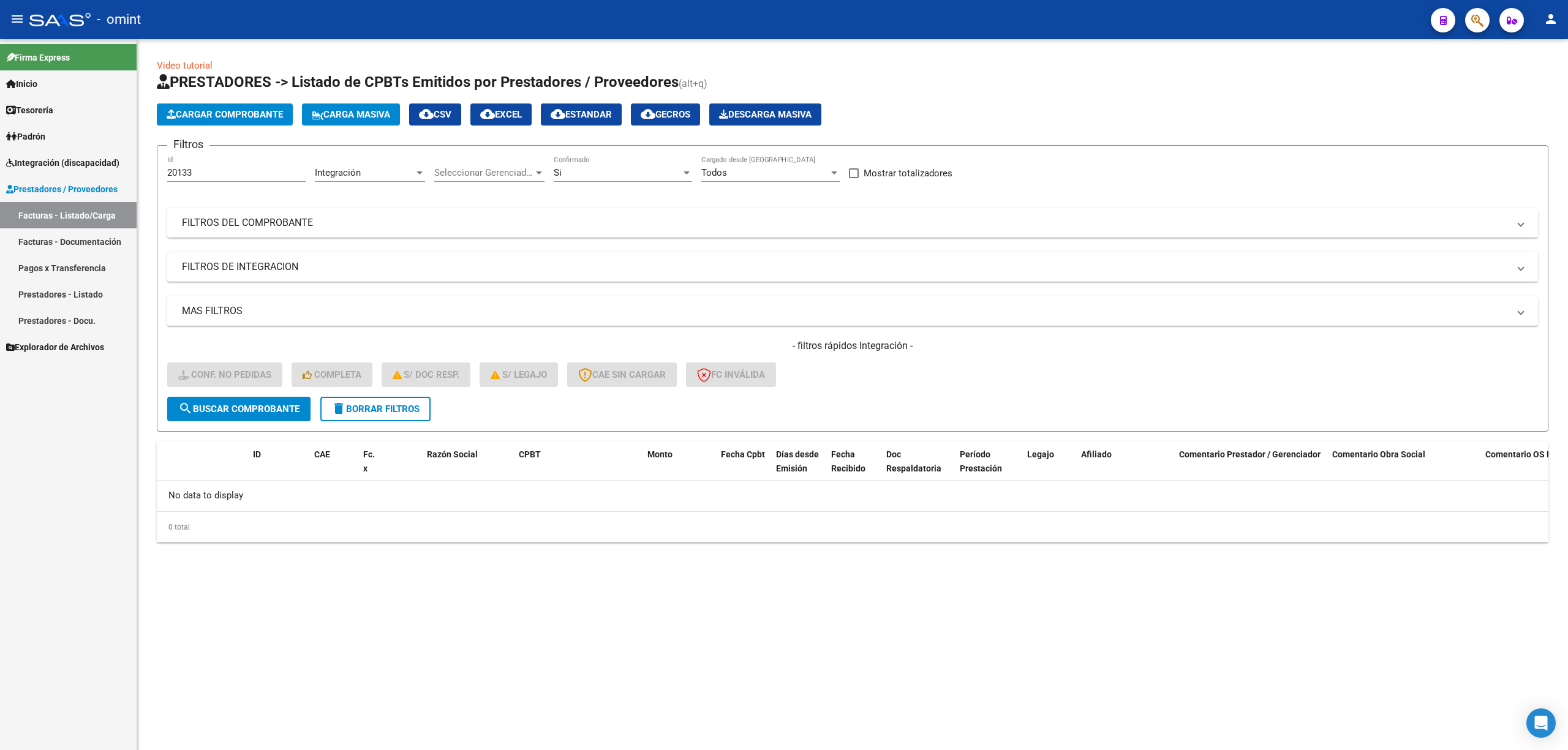
click at [370, 408] on span "delete Borrar Filtros" at bounding box center [375, 409] width 88 height 11
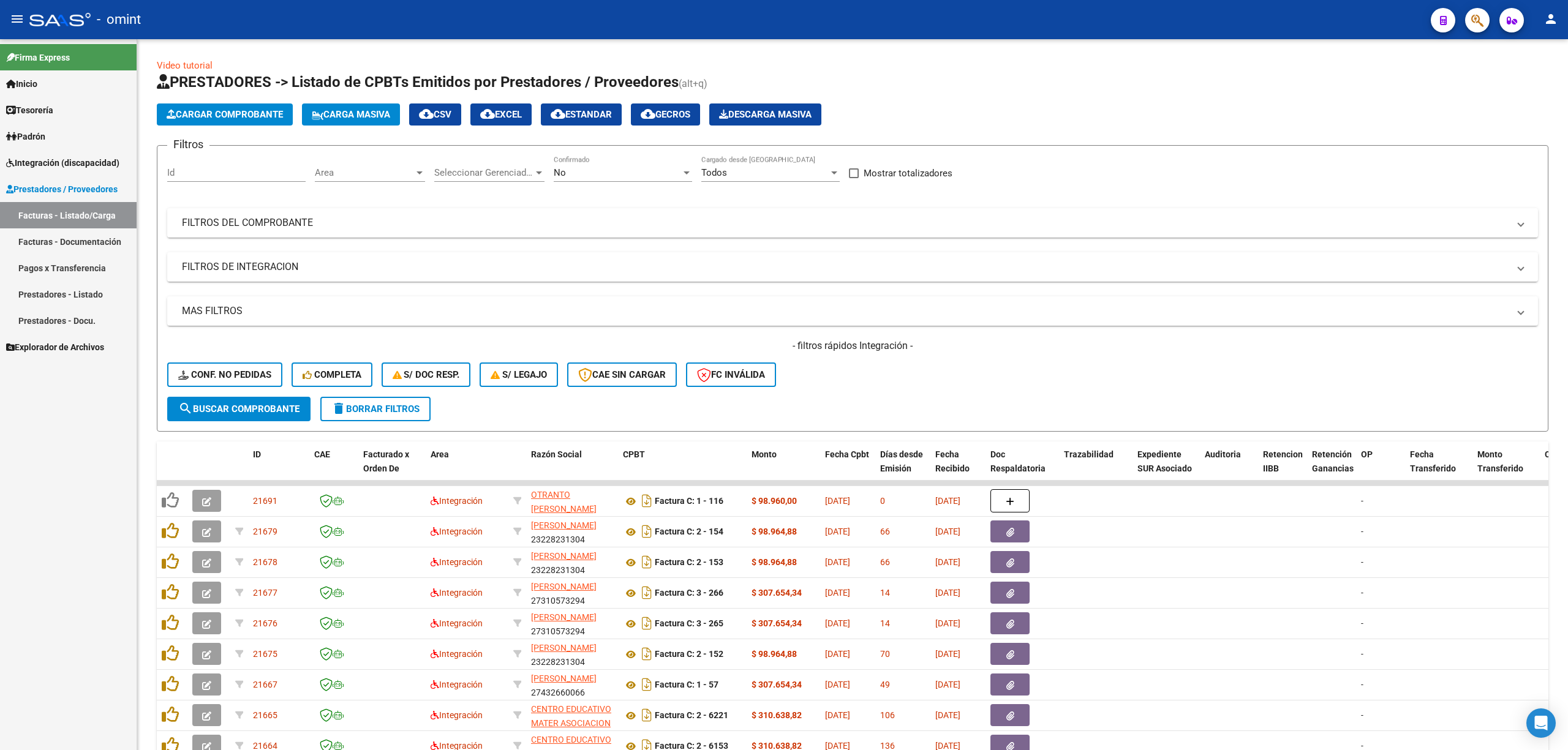
click at [196, 160] on div "Id" at bounding box center [236, 169] width 138 height 27
paste input "20133"
type input "20133"
drag, startPoint x: 267, startPoint y: 398, endPoint x: 268, endPoint y: 407, distance: 9.1
click at [268, 398] on button "search Buscar Comprobante" at bounding box center [238, 409] width 144 height 24
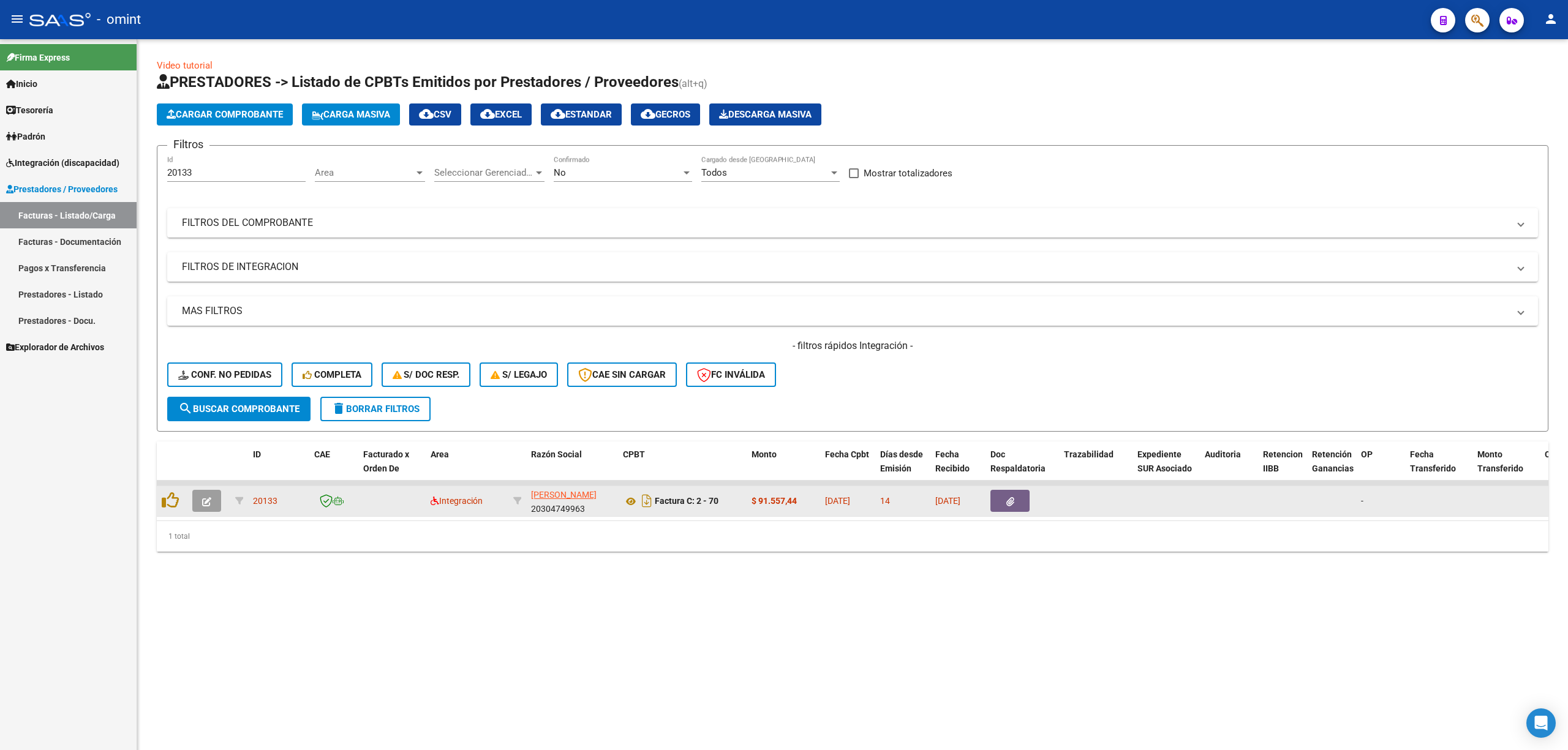
click at [210, 500] on icon "button" at bounding box center [207, 502] width 9 height 9
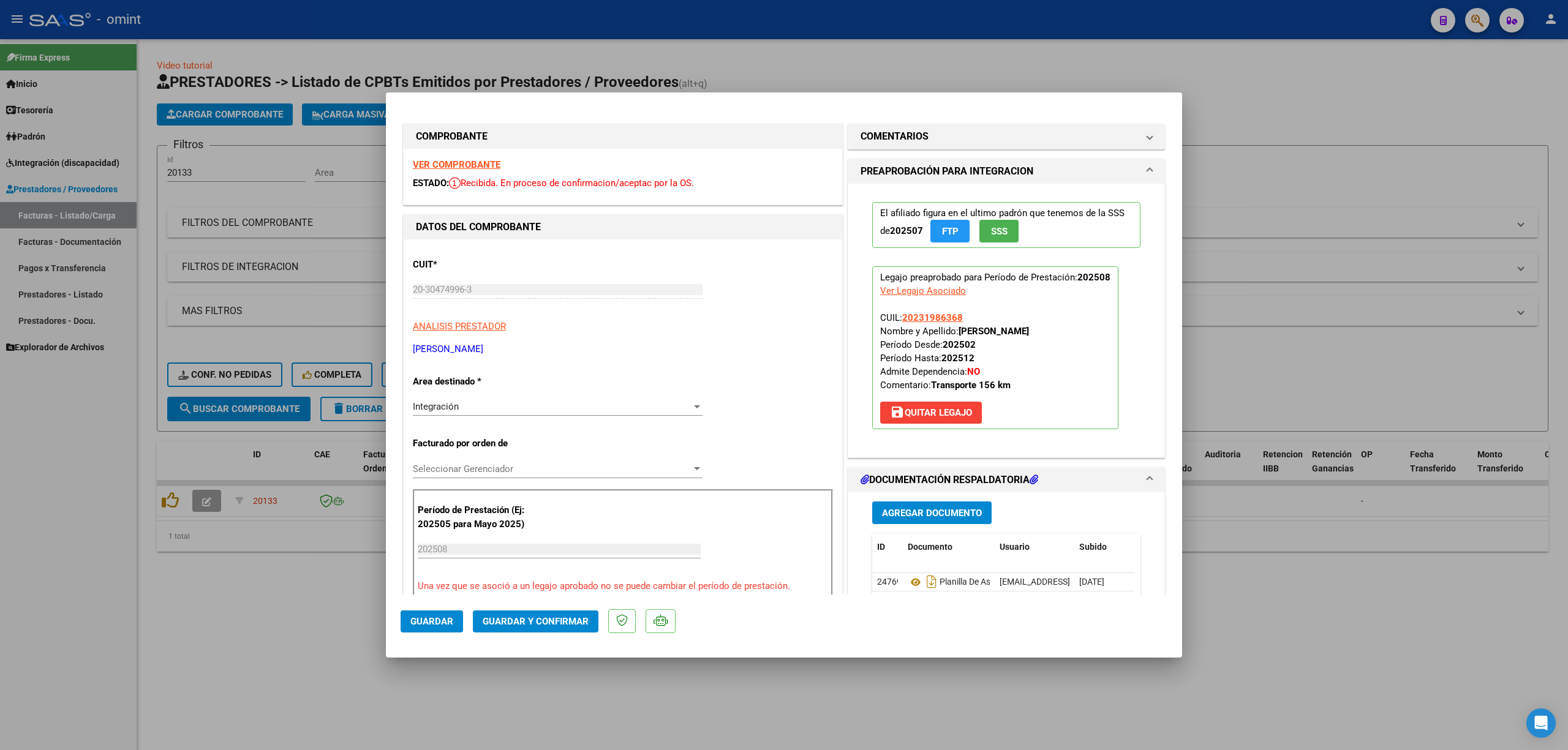
click at [471, 169] on strong "VER COMPROBANTE" at bounding box center [456, 165] width 87 height 11
click at [561, 625] on span "Guardar y Confirmar" at bounding box center [536, 622] width 106 height 11
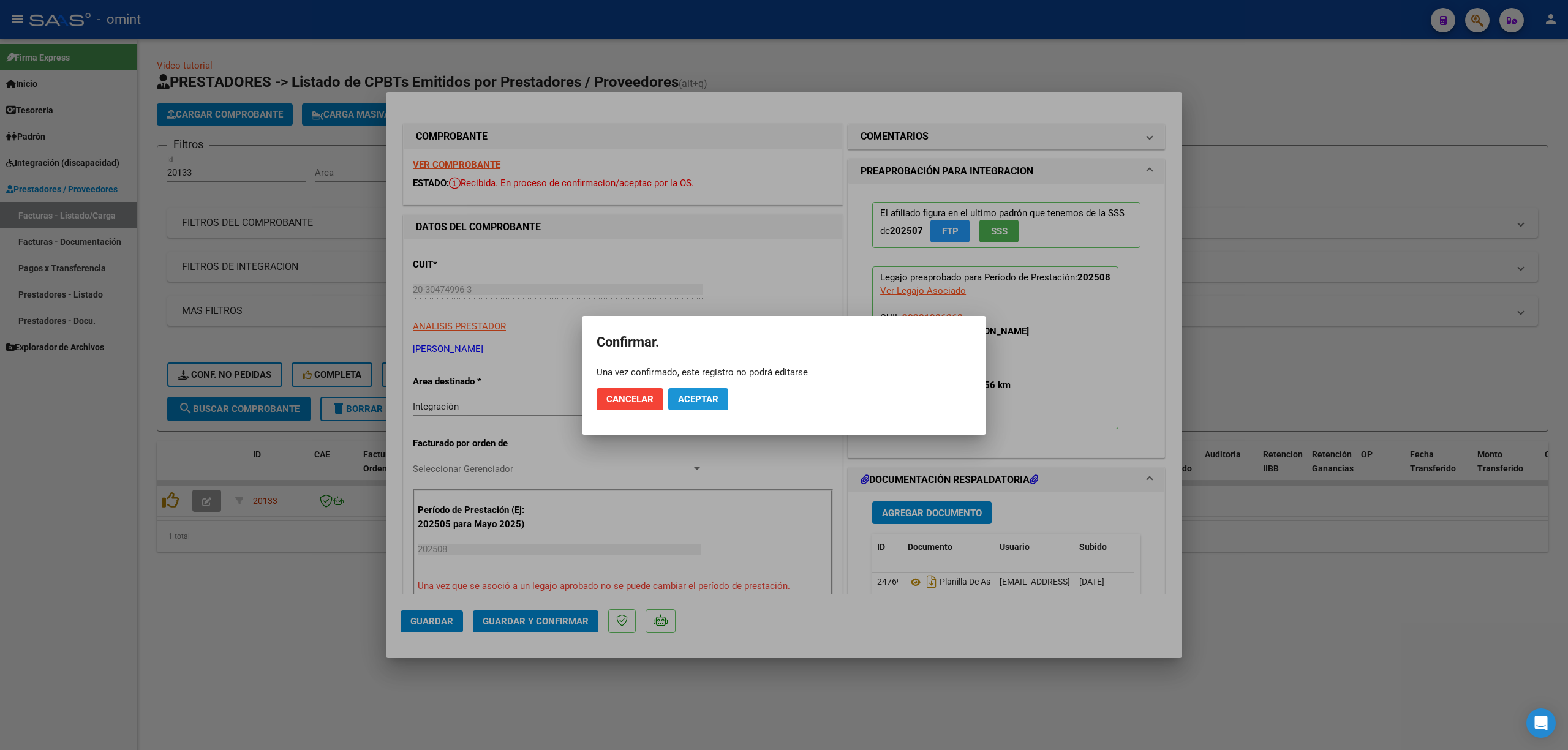
click at [691, 391] on button "Aceptar" at bounding box center [698, 399] width 60 height 22
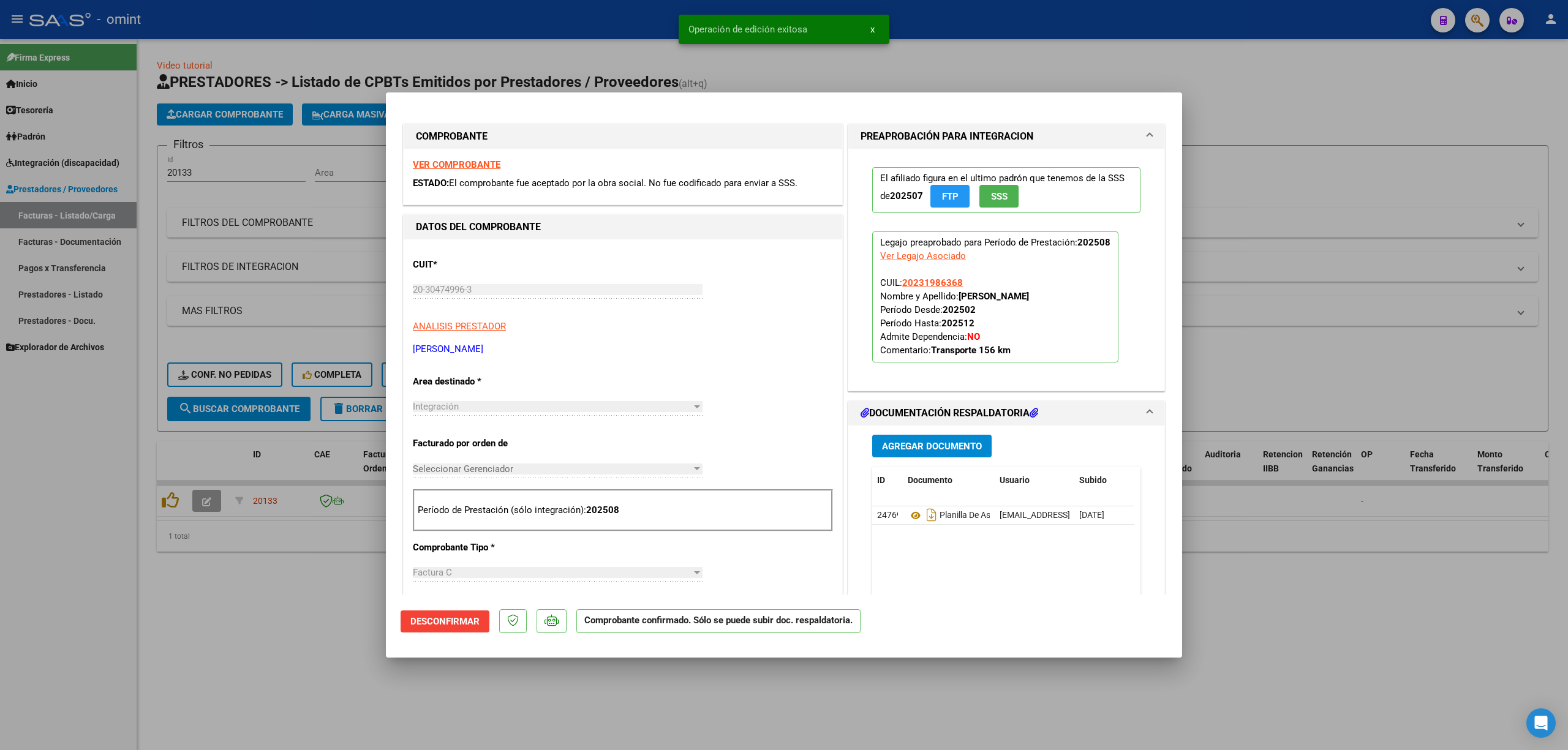
click at [320, 250] on div at bounding box center [784, 375] width 1568 height 750
type input "$ 0,00"
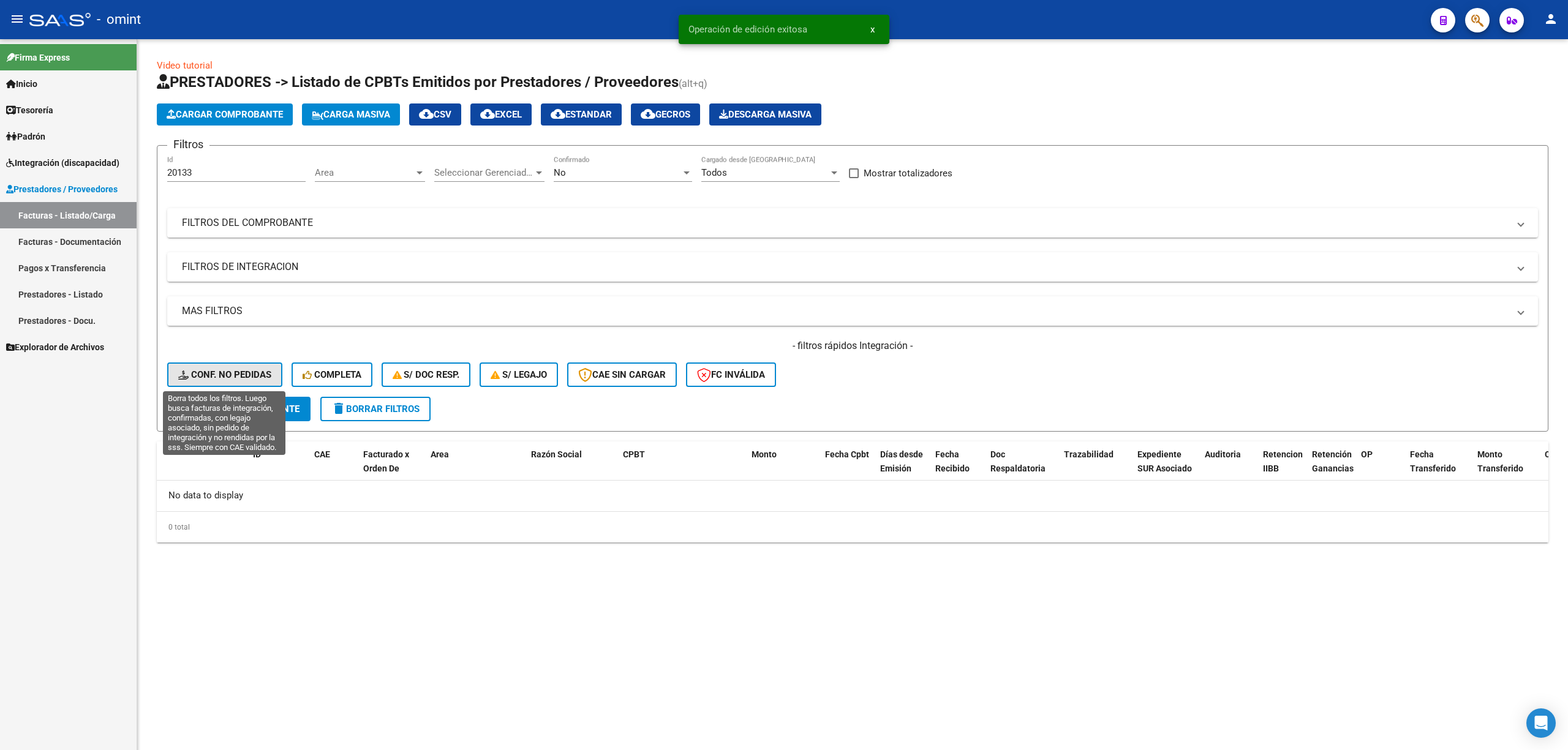
click at [238, 372] on span "Conf. no pedidas" at bounding box center [225, 374] width 93 height 11
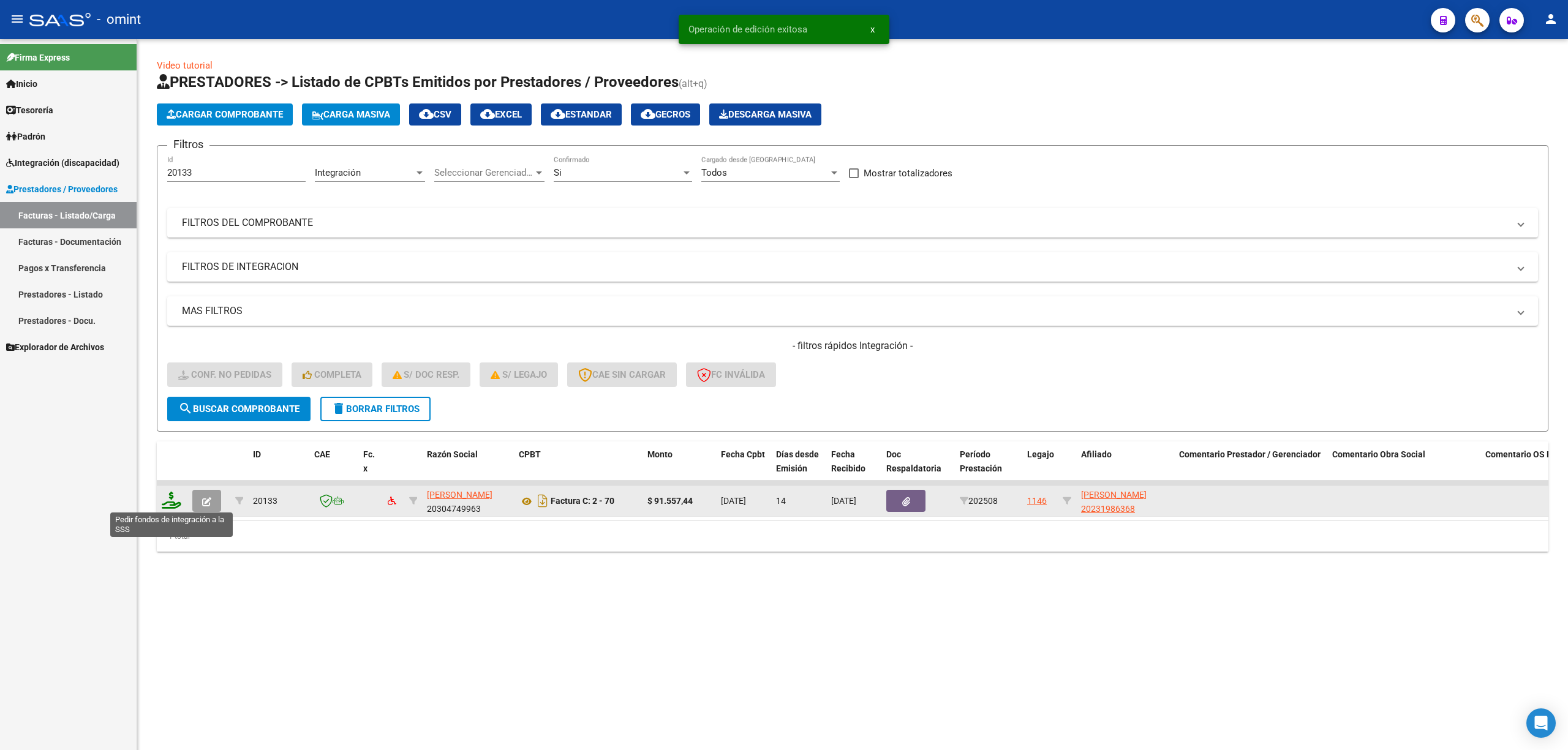
click at [172, 497] on icon at bounding box center [172, 500] width 20 height 17
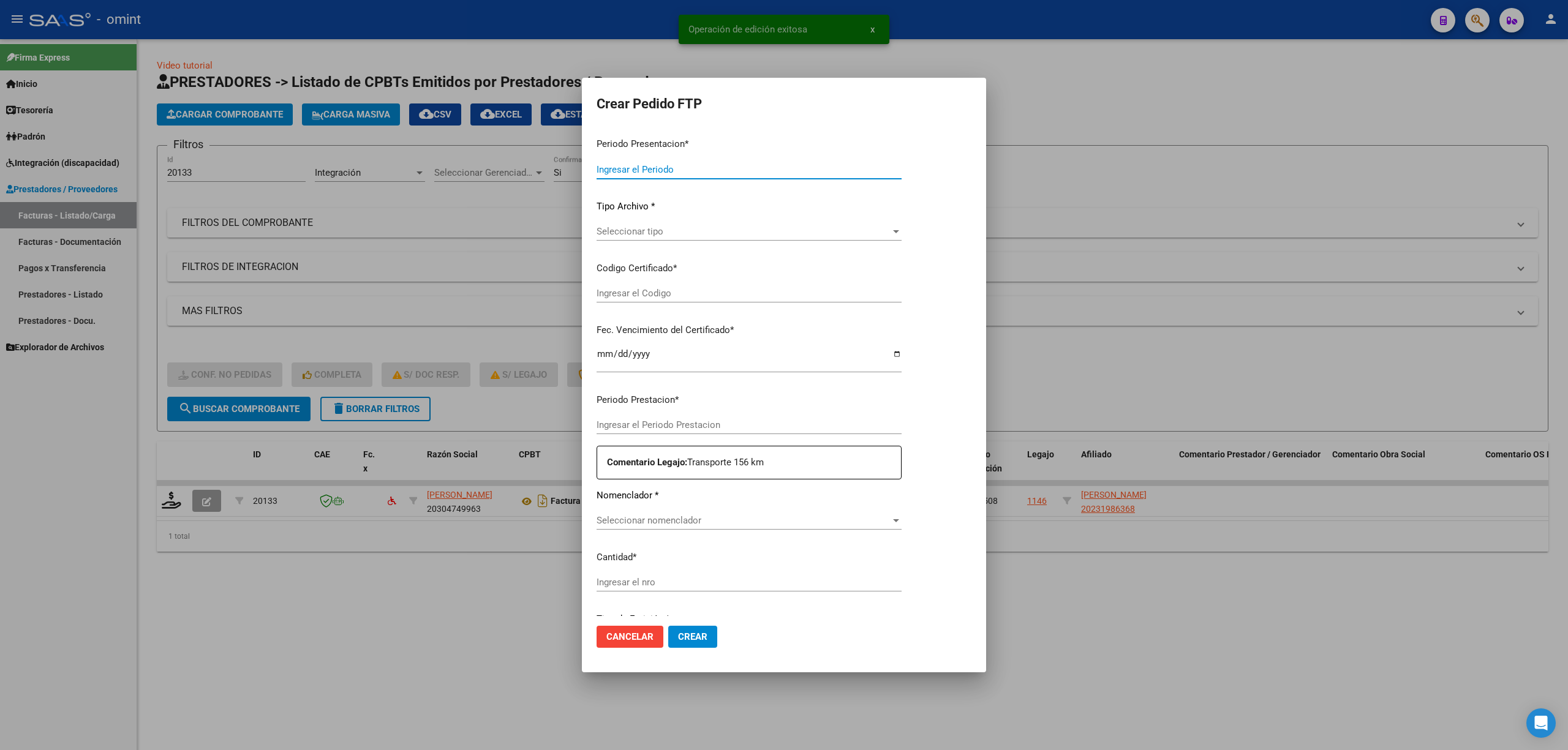
type input "202508"
type input "$ 91.557,44"
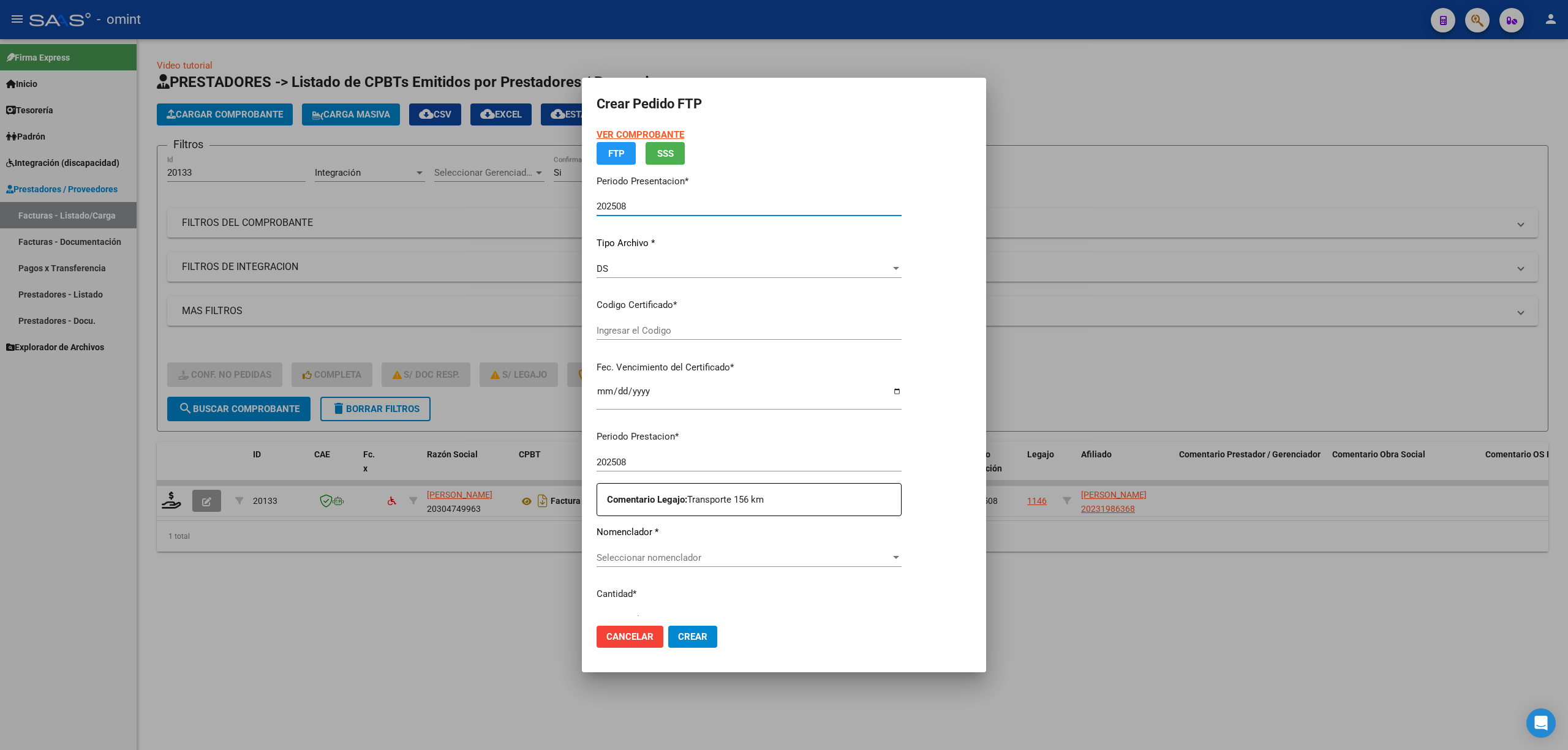
type input "5993623148"
type input "2030-02-07"
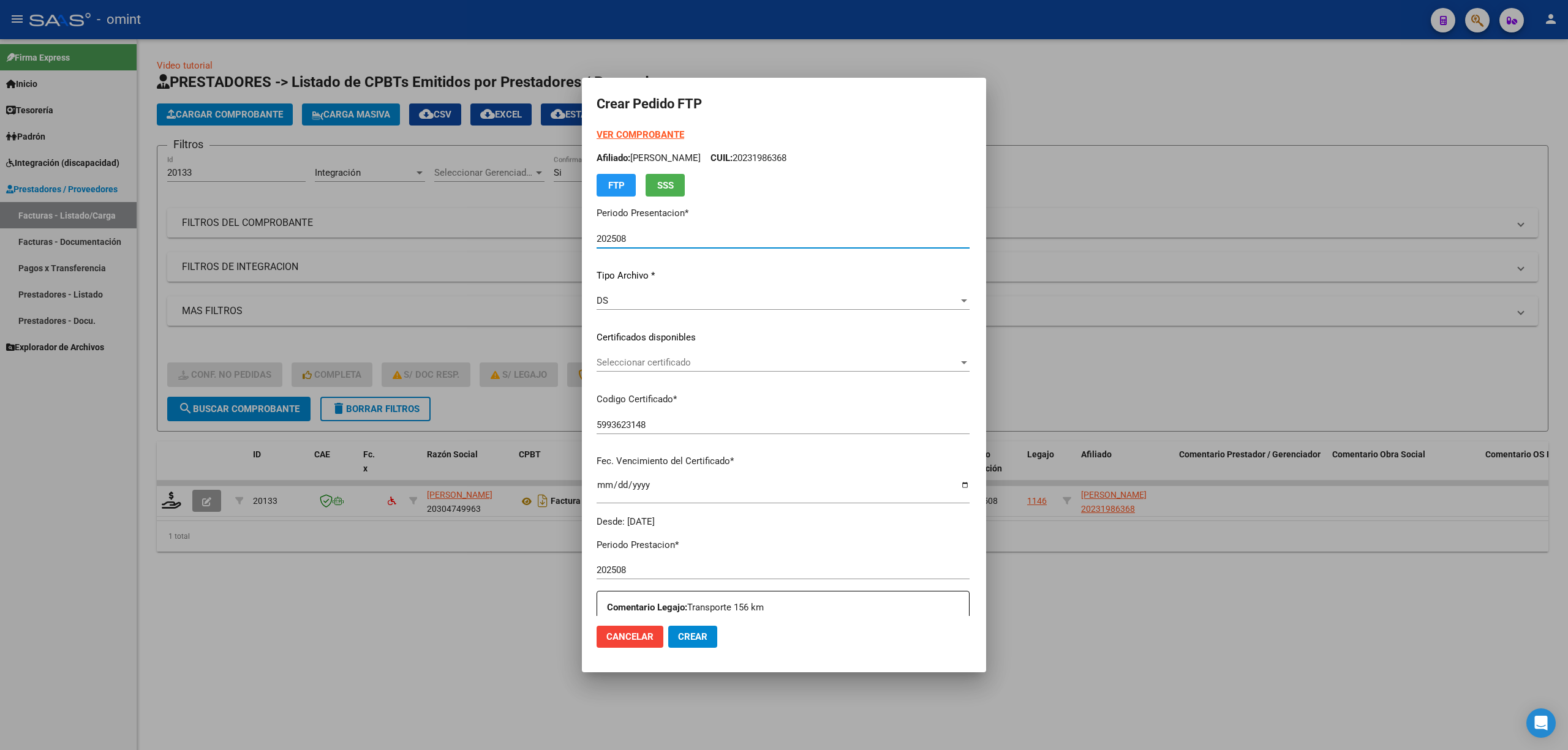
click at [619, 369] on div "Seleccionar certificado Seleccionar certificado" at bounding box center [783, 362] width 373 height 18
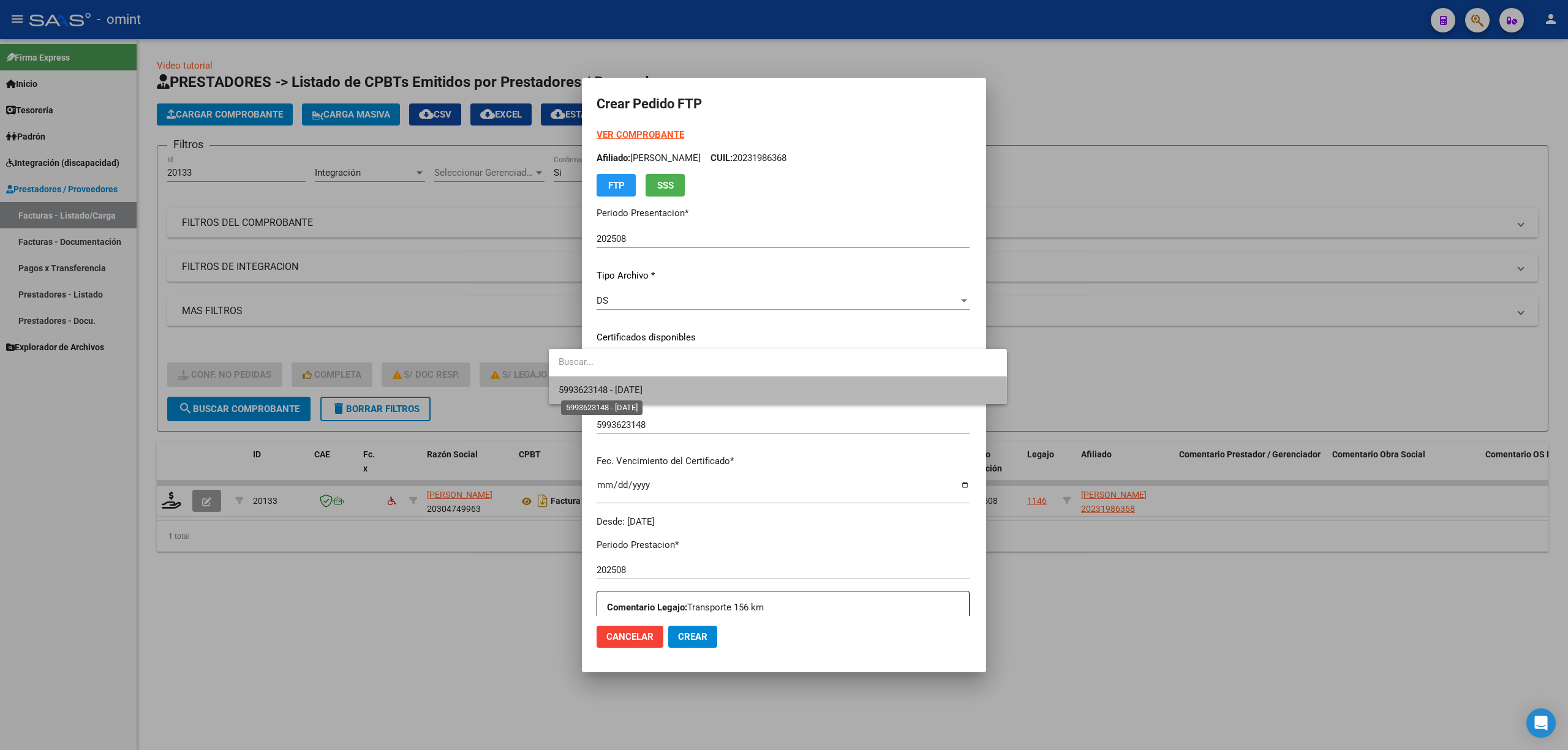
click at [642, 395] on span "5993623148 - 2030-02-07" at bounding box center [601, 390] width 84 height 11
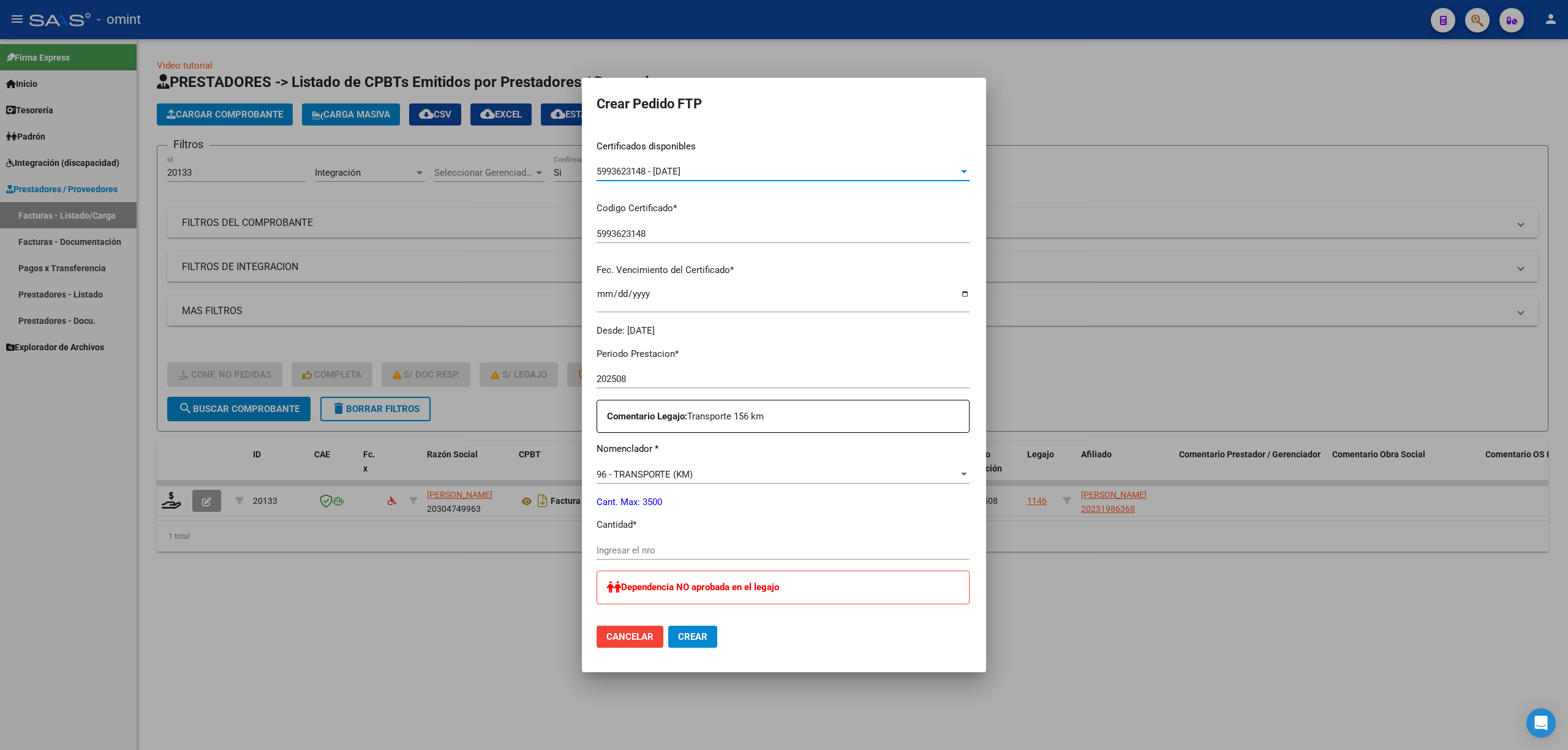
scroll to position [326, 0]
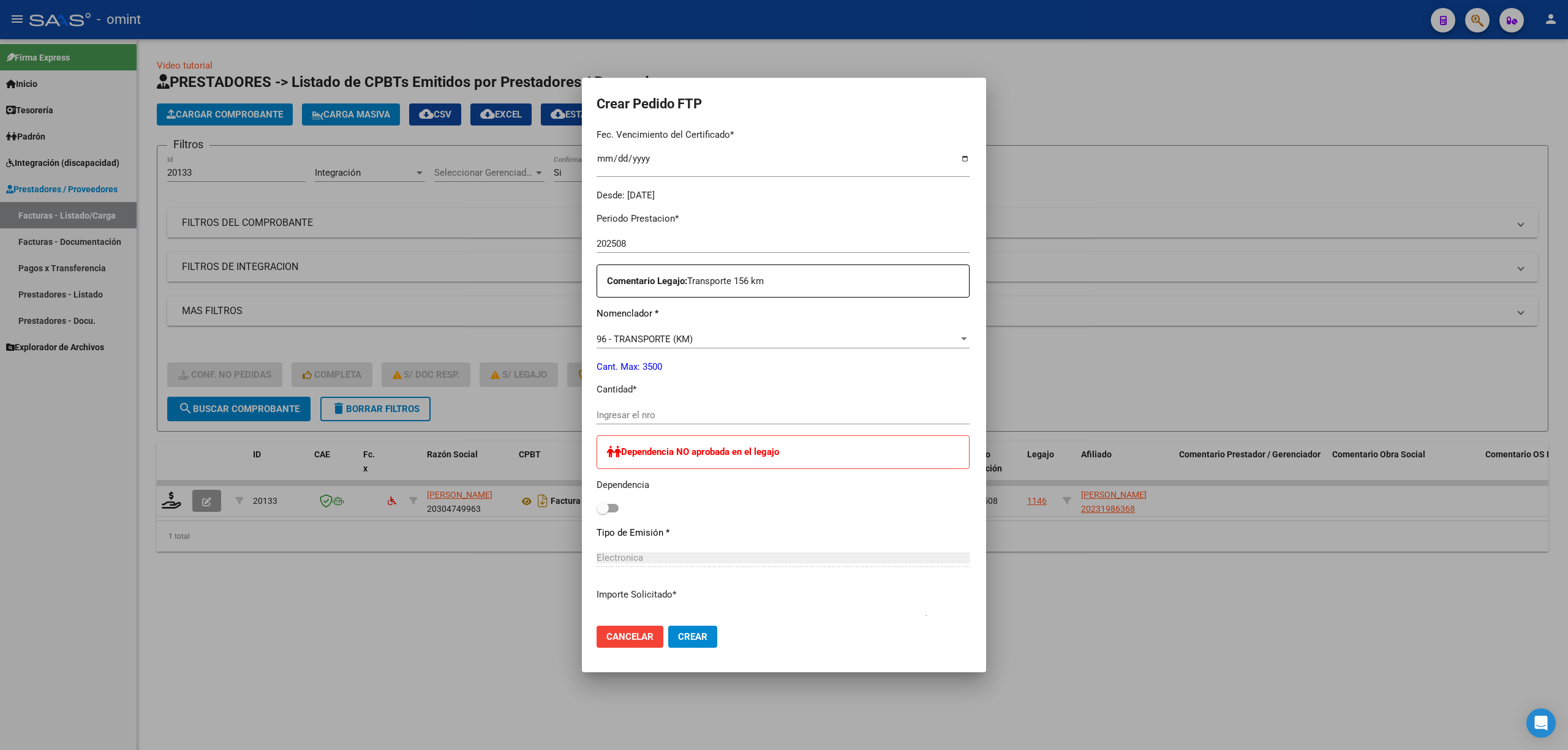
click at [604, 421] on div "Ingresar el nro" at bounding box center [783, 415] width 373 height 18
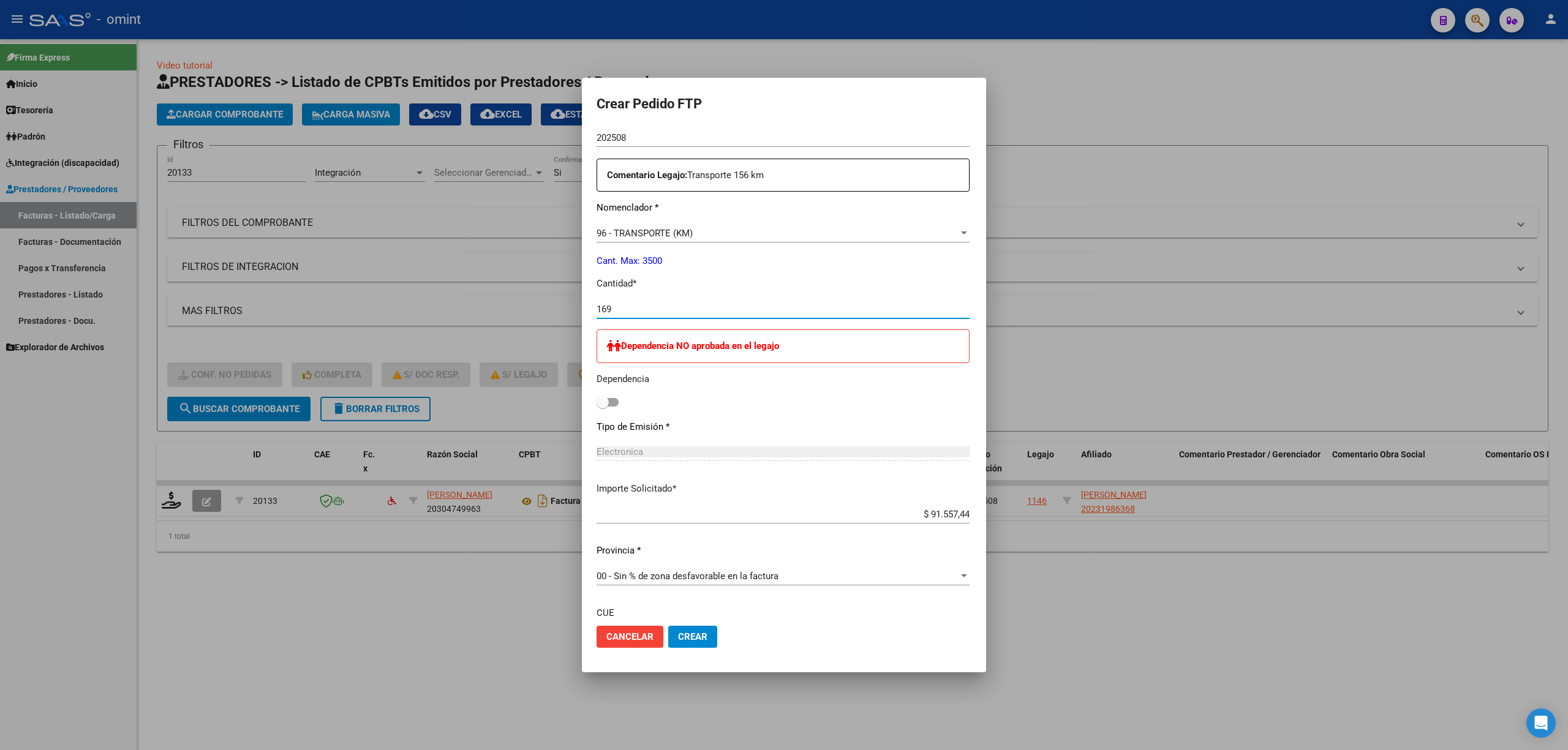
scroll to position [537, 0]
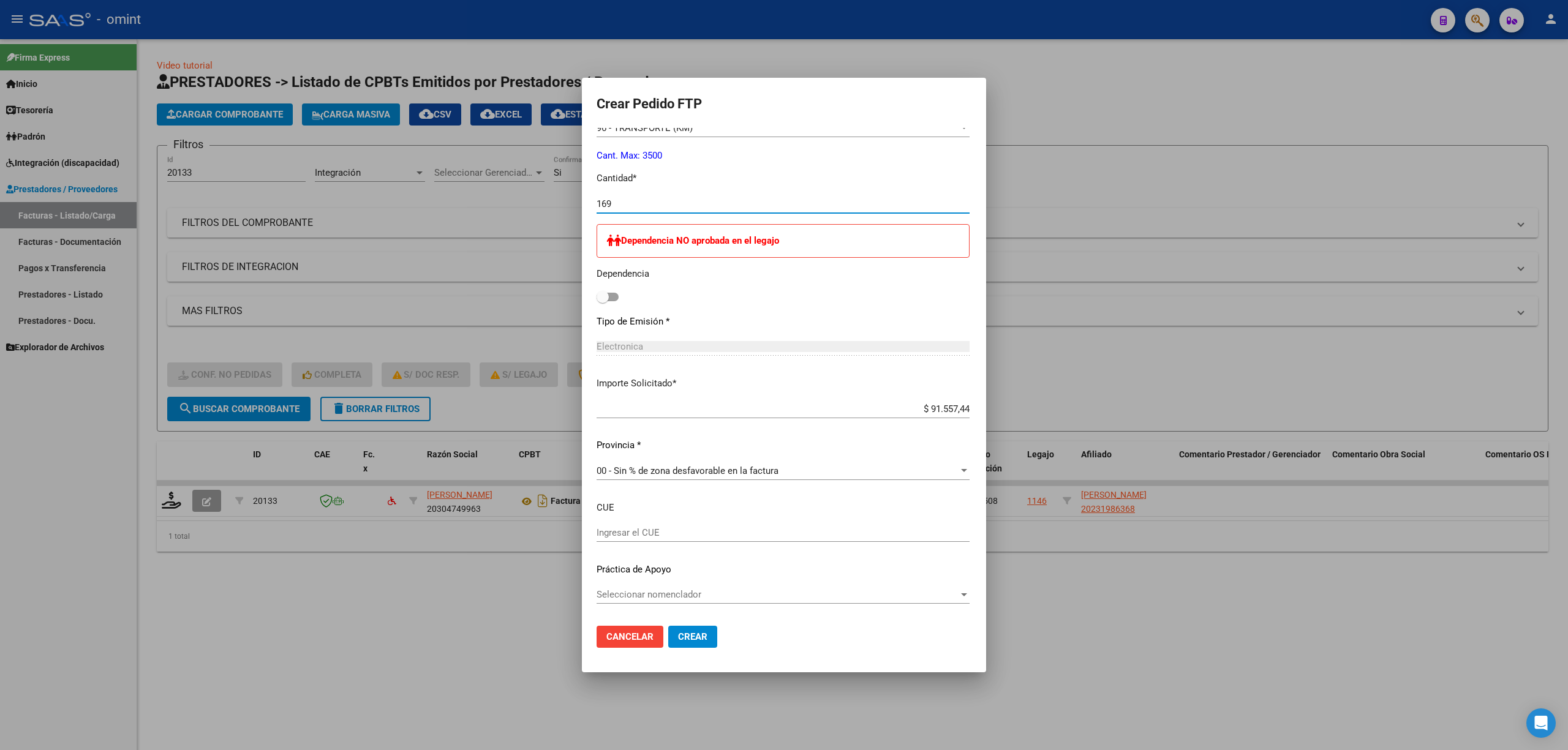
type input "169"
click at [678, 639] on span "Crear" at bounding box center [693, 637] width 30 height 11
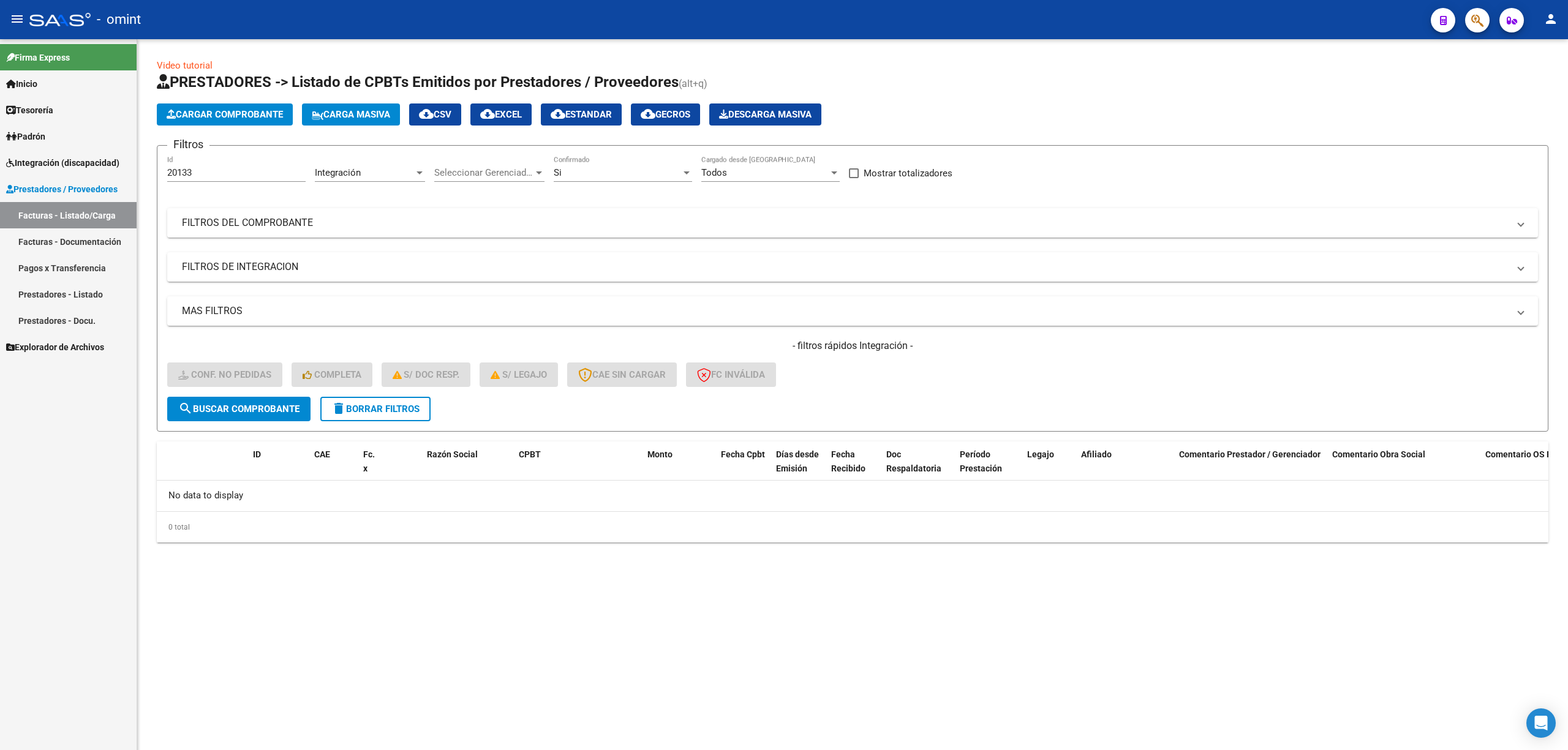
click at [200, 180] on div "20133 Id" at bounding box center [236, 169] width 138 height 27
click at [201, 174] on input "20133" at bounding box center [236, 172] width 138 height 11
paste input "081"
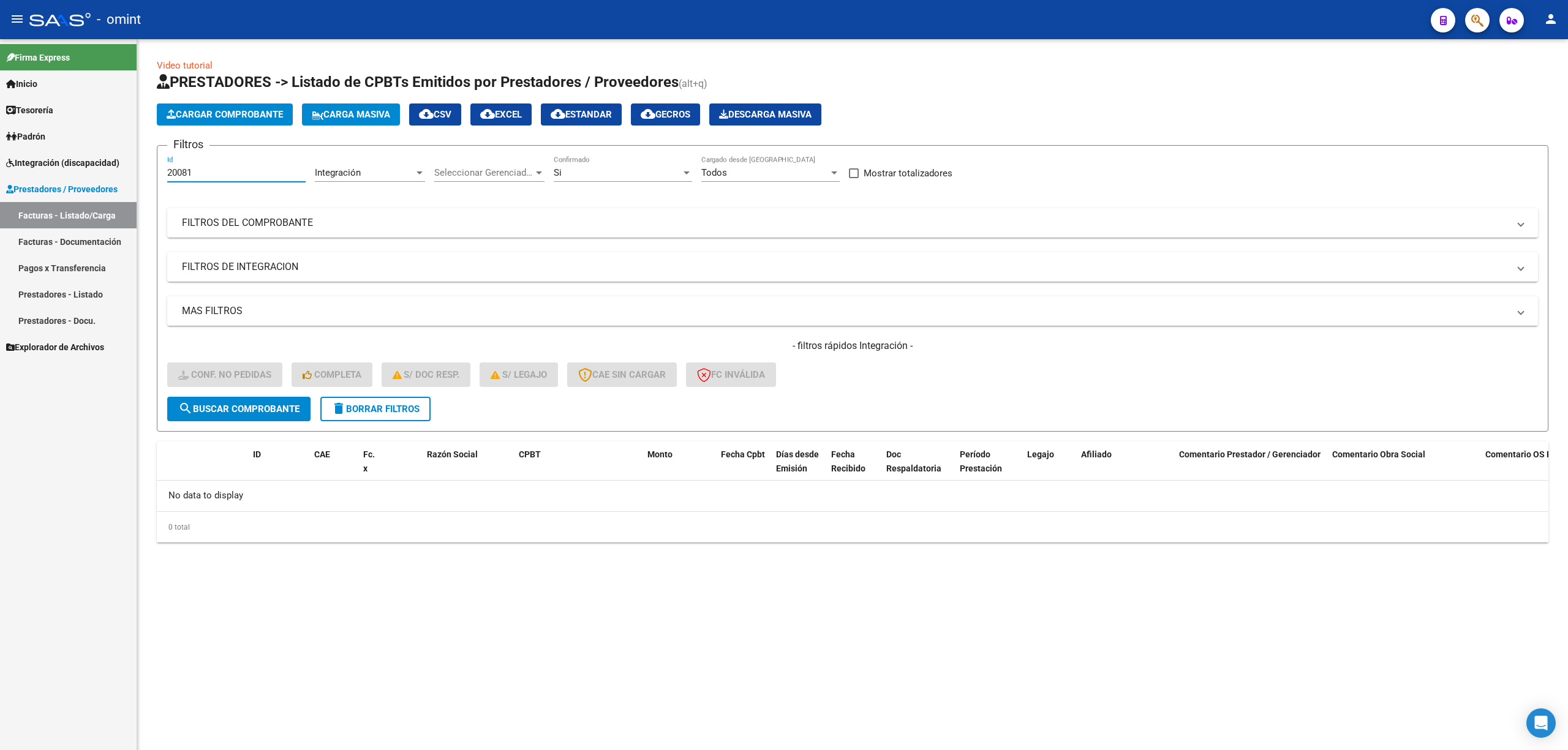
type input "20081"
click at [242, 399] on button "search Buscar Comprobante" at bounding box center [238, 409] width 144 height 24
click at [388, 417] on button "delete Borrar Filtros" at bounding box center [375, 409] width 110 height 24
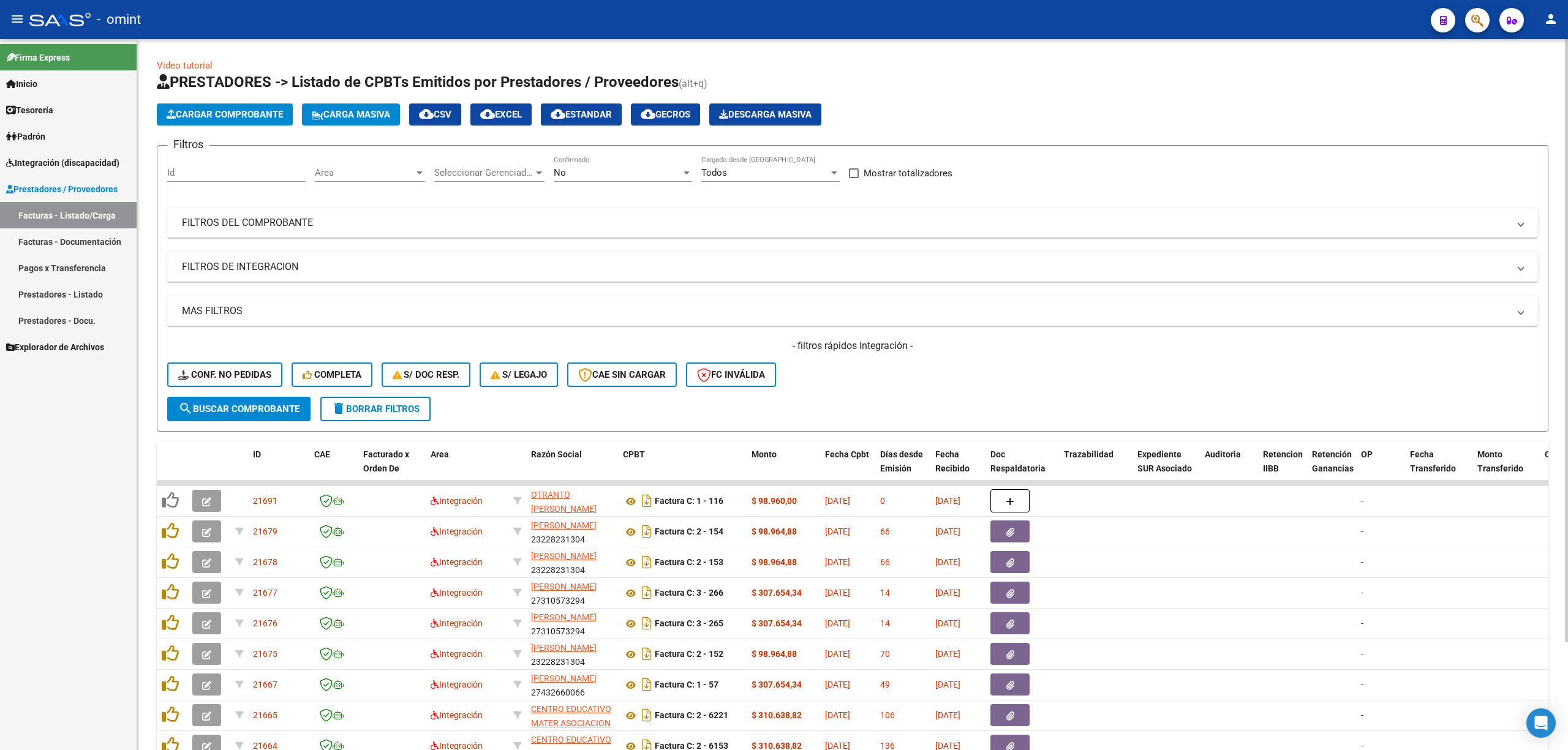
click at [209, 174] on input "Id" at bounding box center [236, 172] width 138 height 11
paste input "20081"
type input "20081"
click at [245, 401] on button "search Buscar Comprobante" at bounding box center [238, 409] width 144 height 24
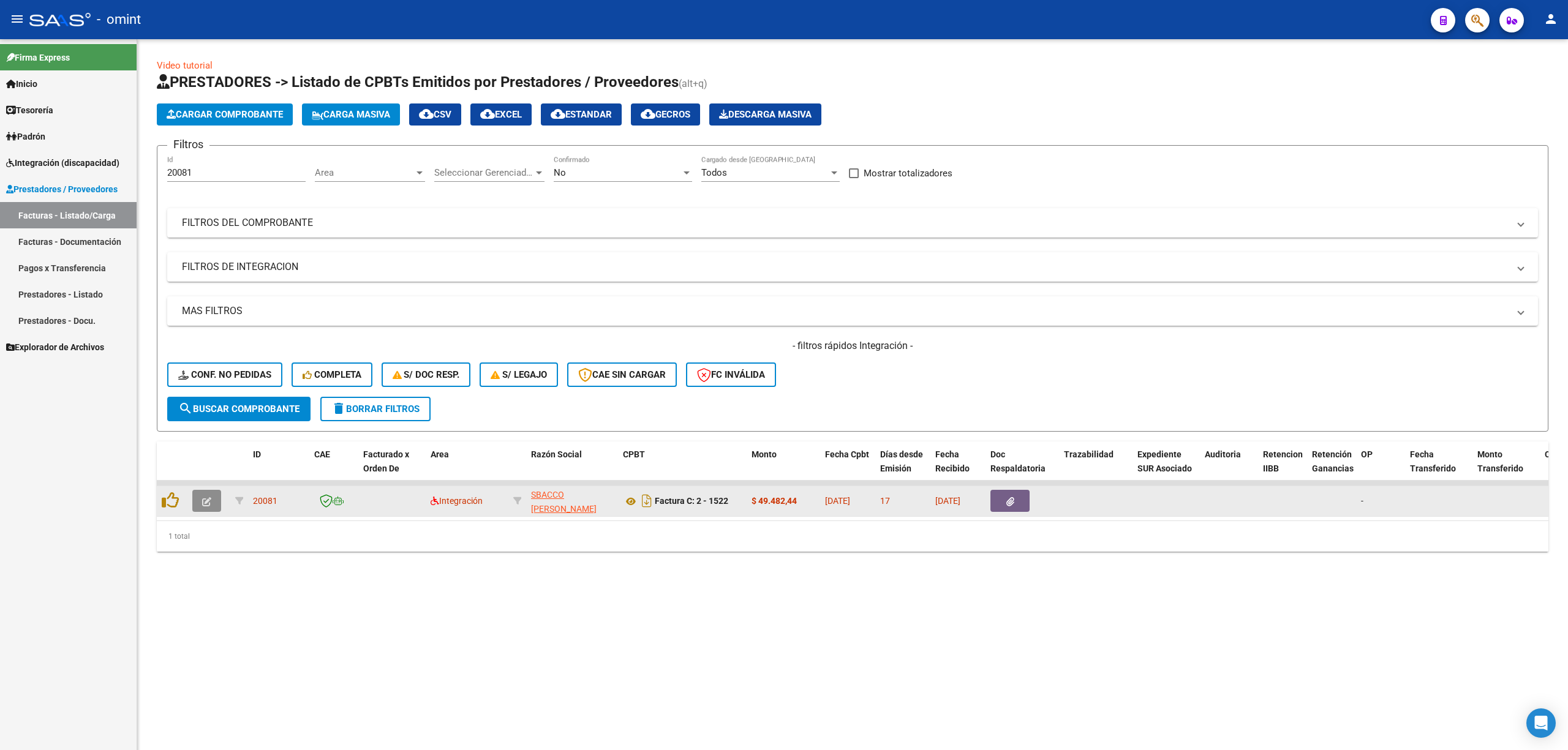
click at [206, 500] on icon "button" at bounding box center [207, 502] width 9 height 9
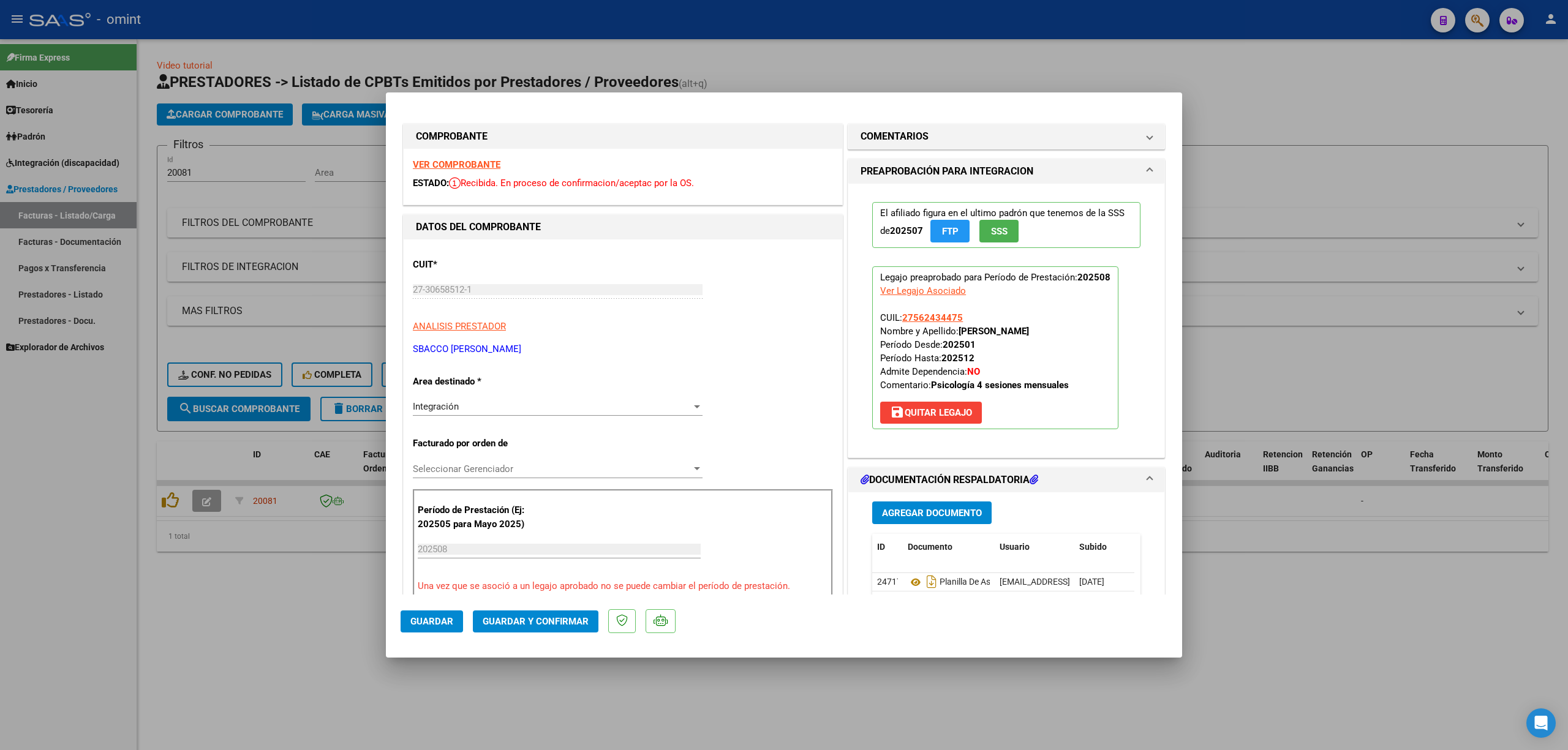
click at [464, 163] on strong "VER COMPROBANTE" at bounding box center [456, 165] width 87 height 11
click at [565, 616] on span "Guardar y Confirmar" at bounding box center [536, 622] width 106 height 11
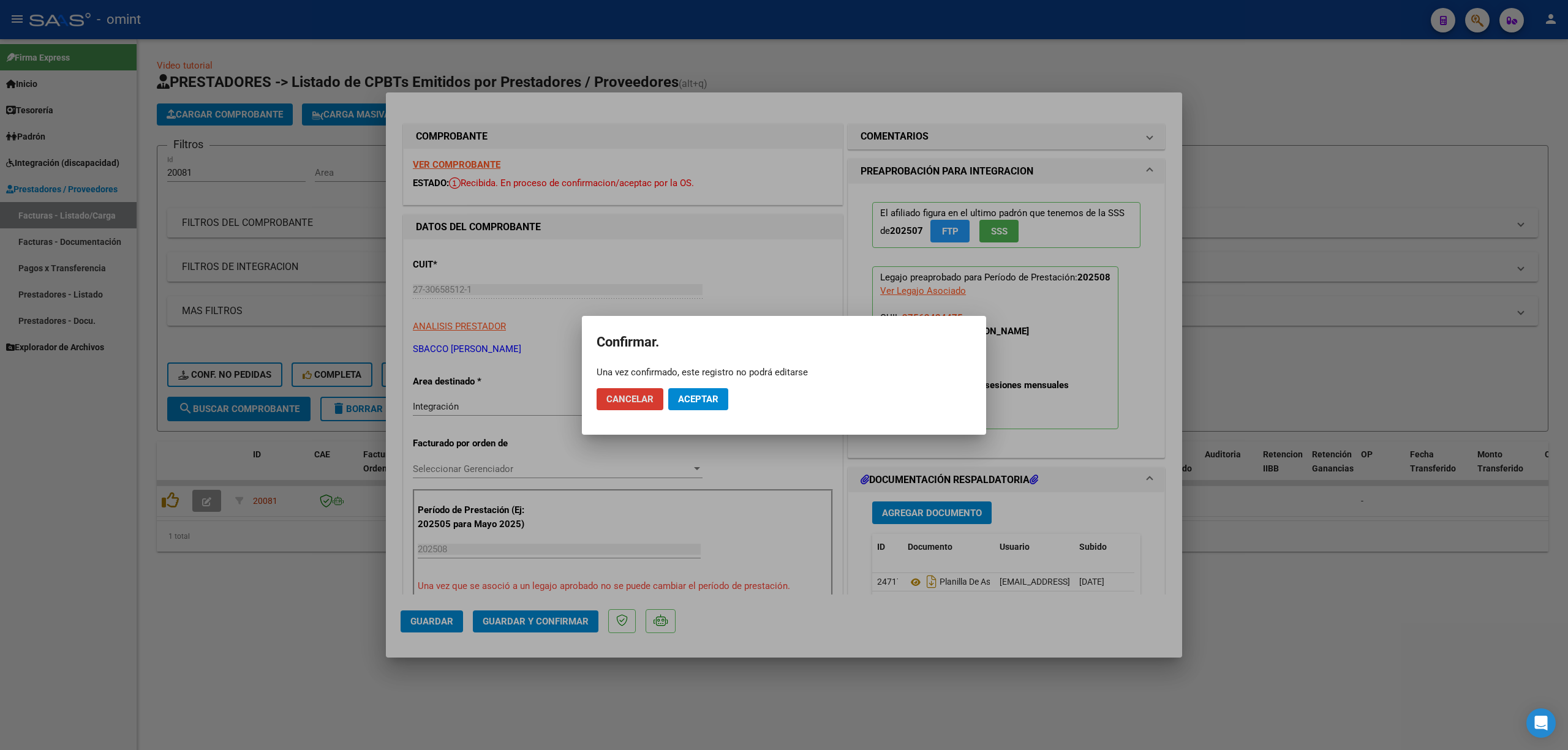
click at [694, 398] on span "Aceptar" at bounding box center [698, 399] width 40 height 11
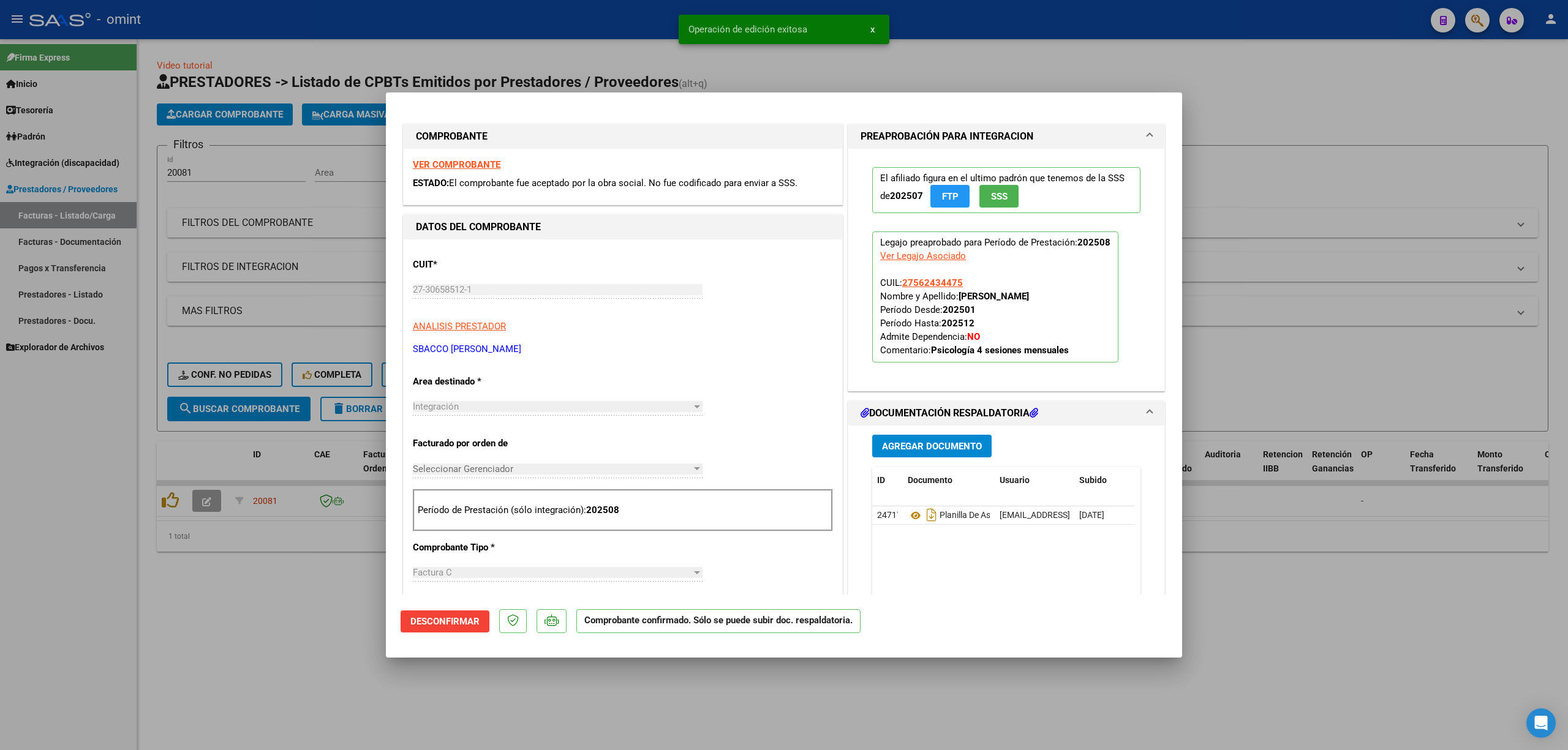
click at [300, 68] on div at bounding box center [784, 375] width 1568 height 750
type input "$ 0,00"
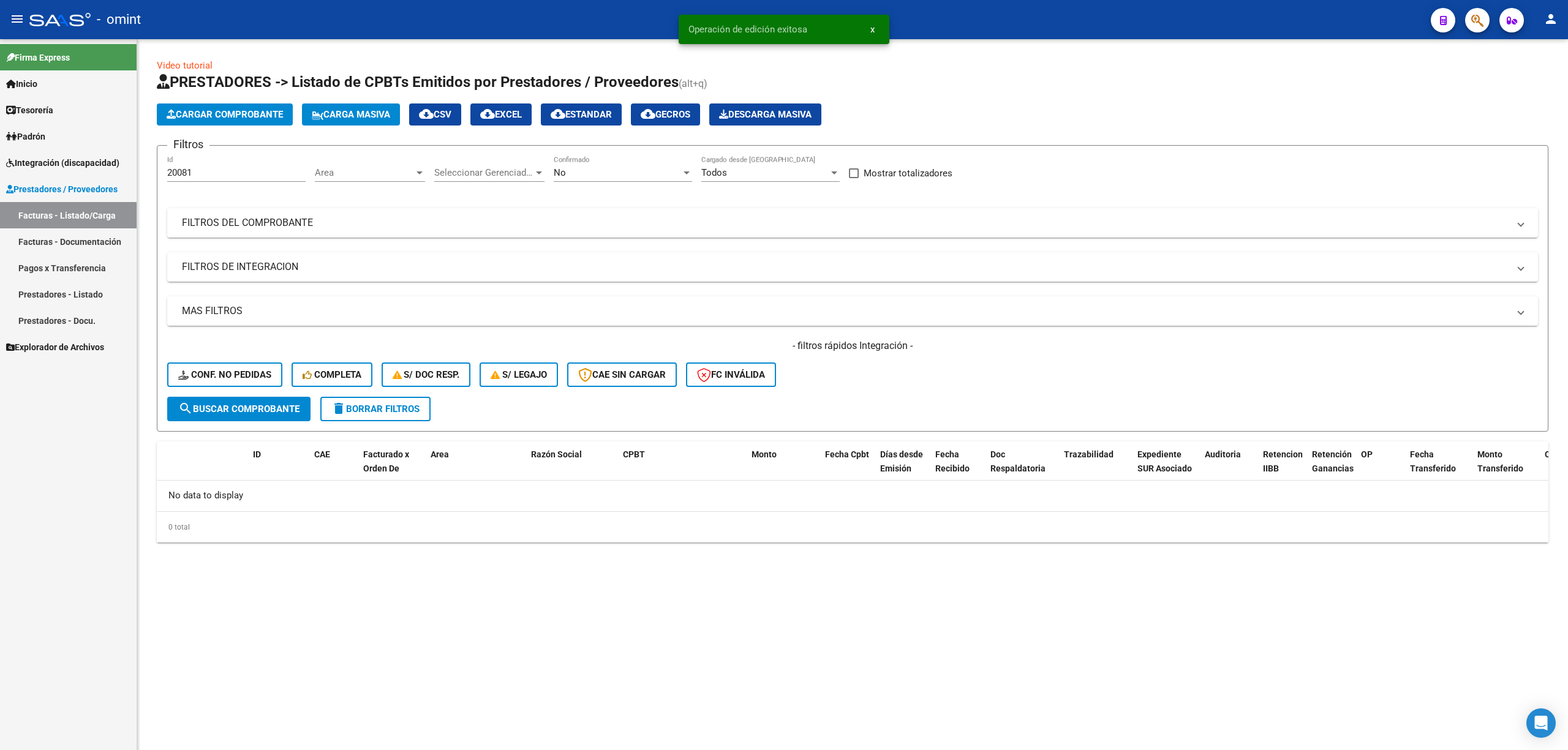
click at [236, 371] on span "Conf. no pedidas" at bounding box center [225, 374] width 93 height 11
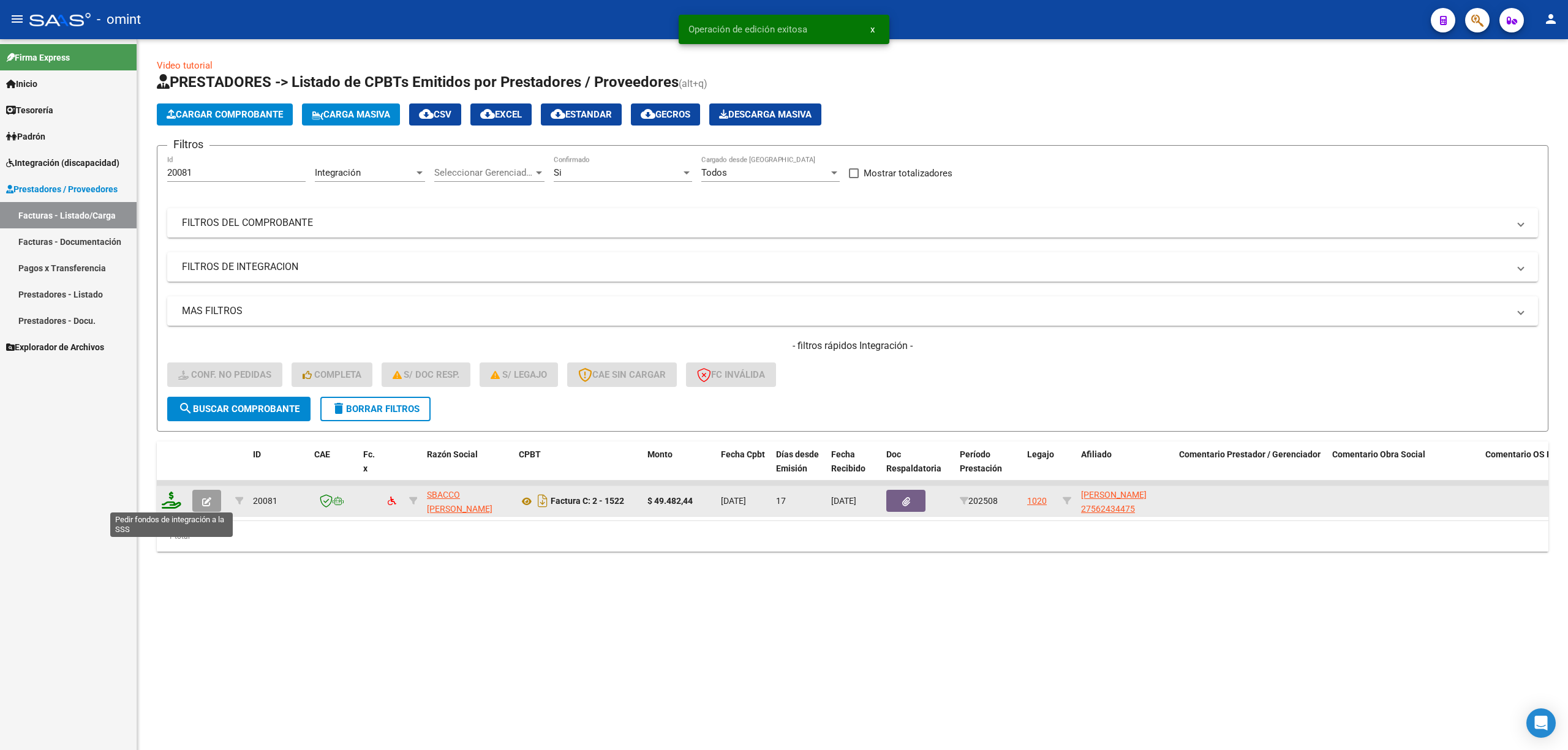
click at [172, 506] on icon at bounding box center [172, 500] width 20 height 17
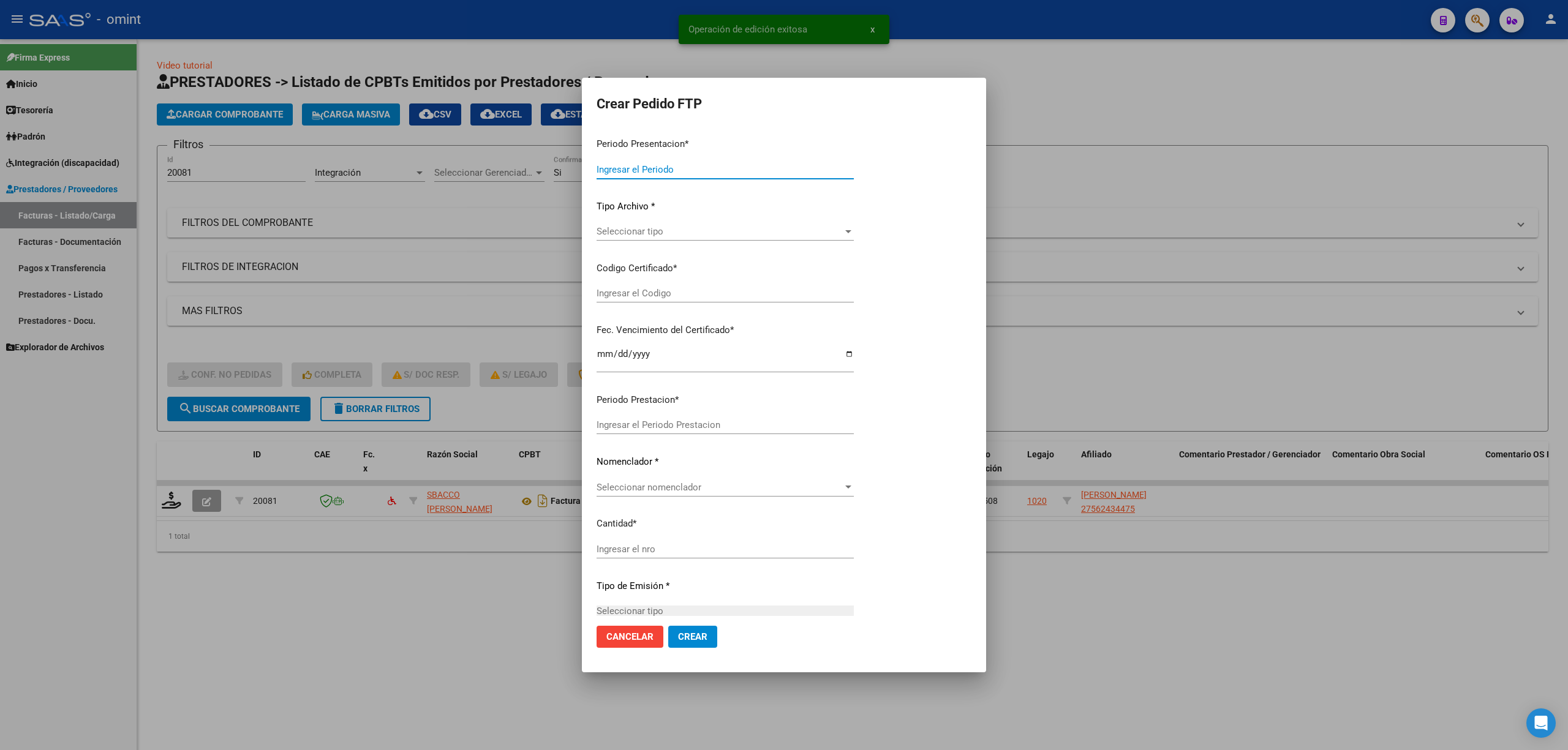
type input "202508"
type input "$ 49.482,44"
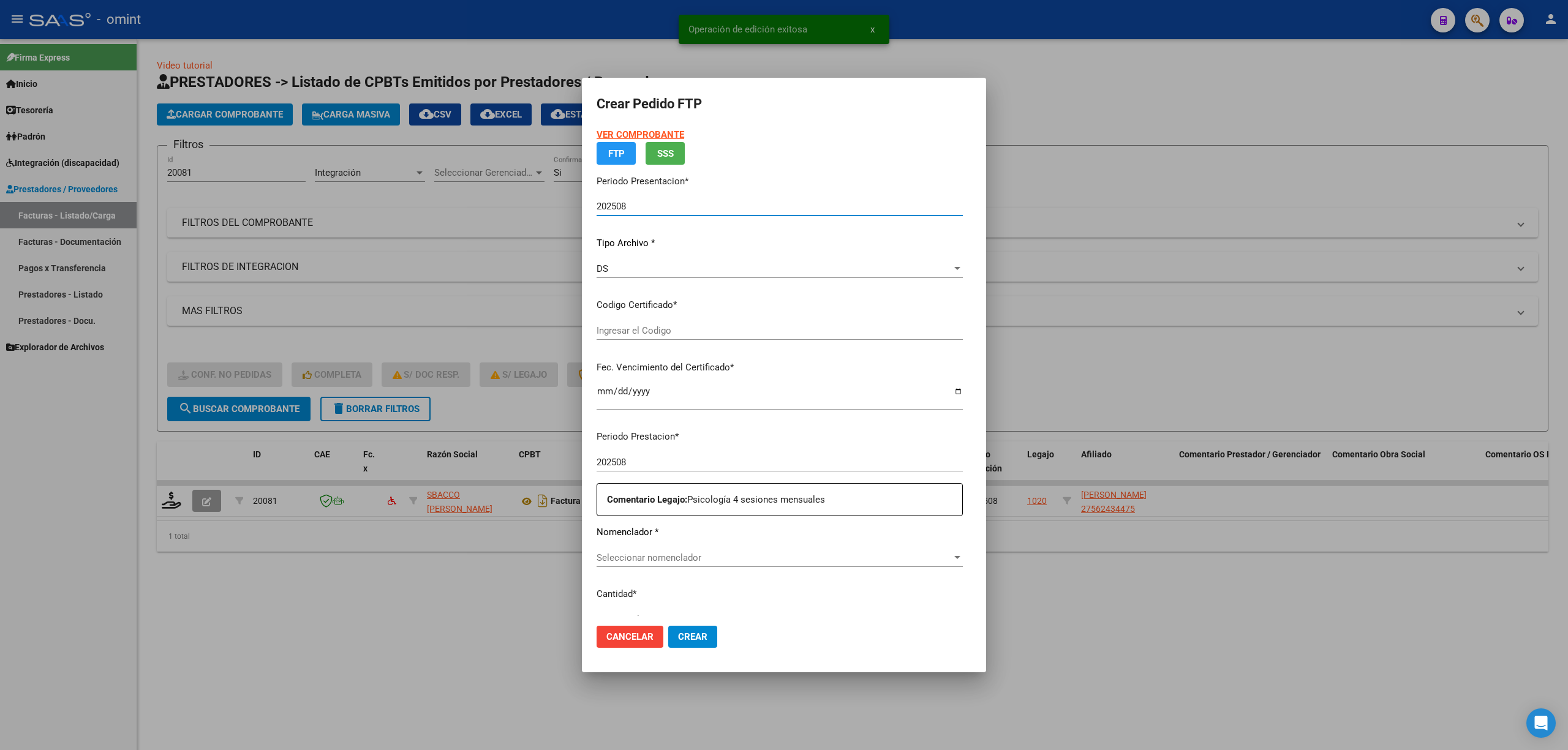
type input "768588641"
type input "2026-09-28"
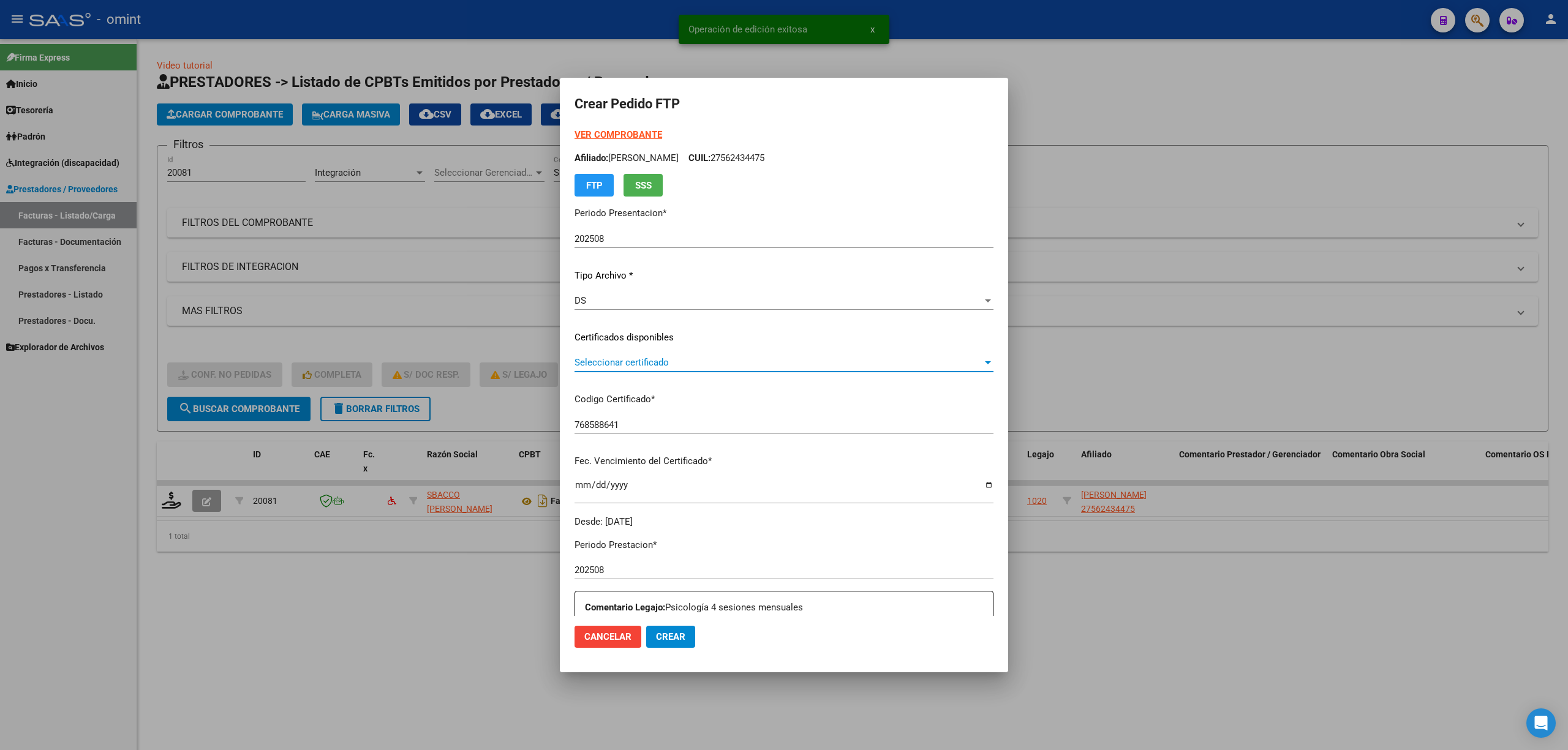
click at [604, 366] on span "Seleccionar certificado" at bounding box center [778, 362] width 408 height 11
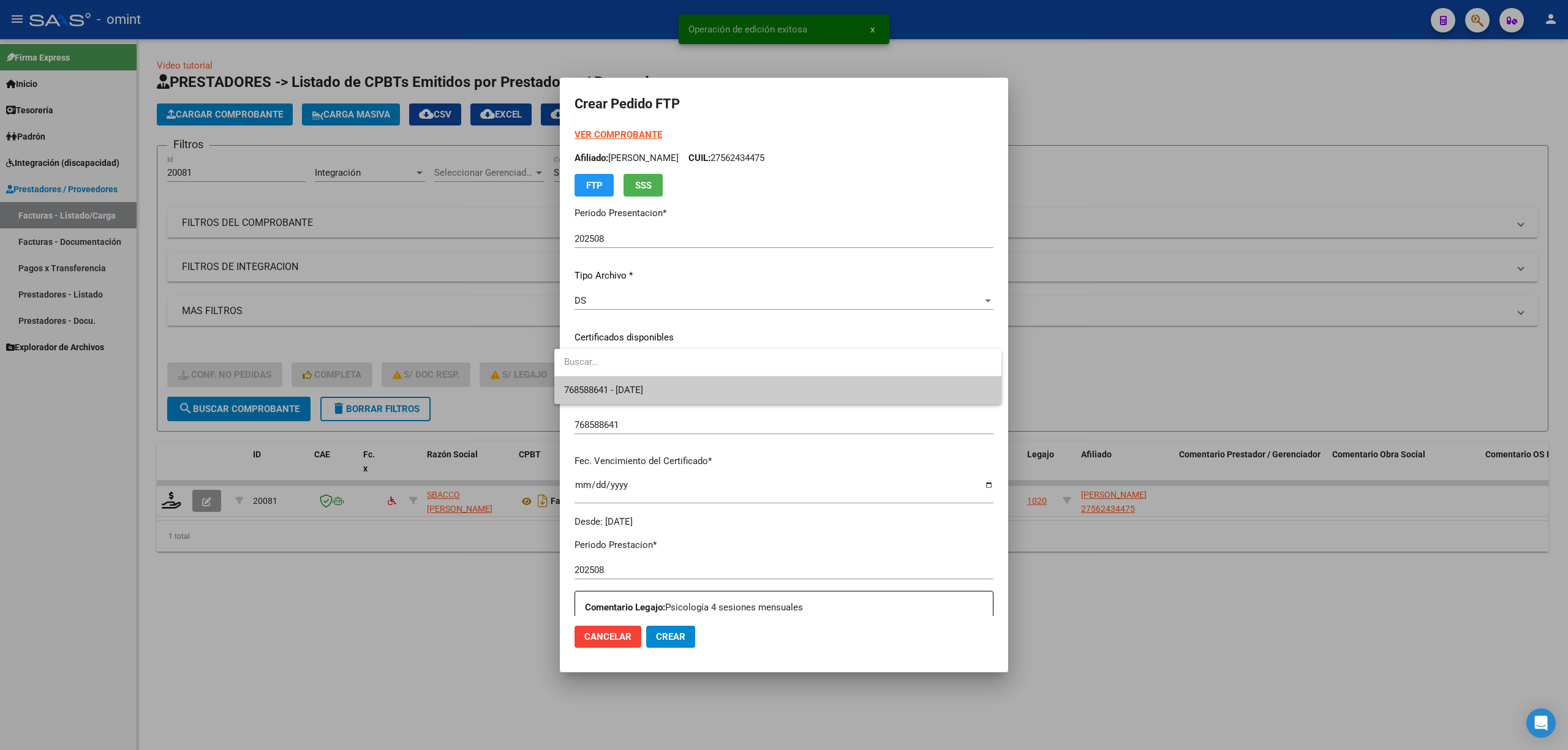
click at [617, 400] on span "768588641 - 2026-09-28" at bounding box center [778, 390] width 427 height 27
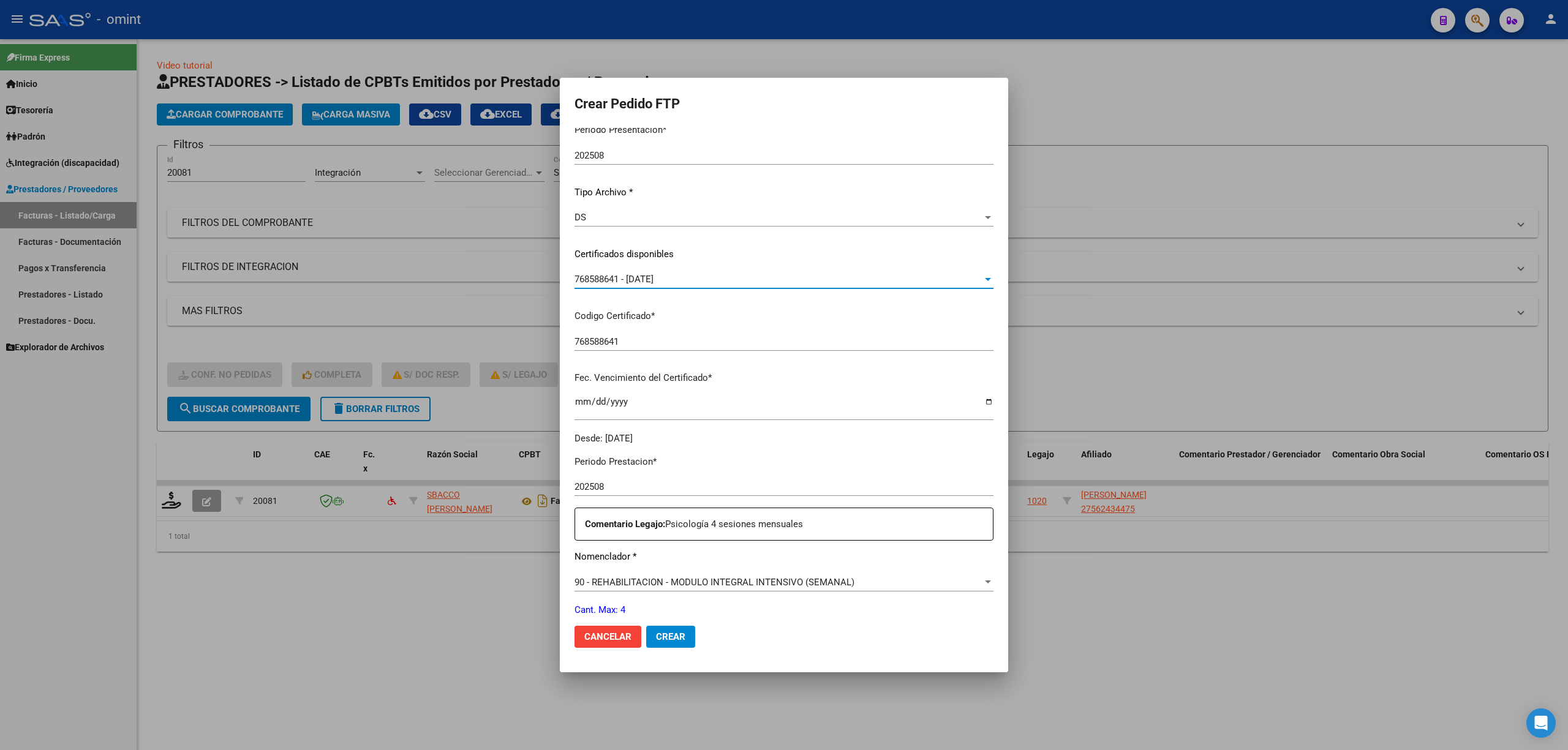
scroll to position [163, 0]
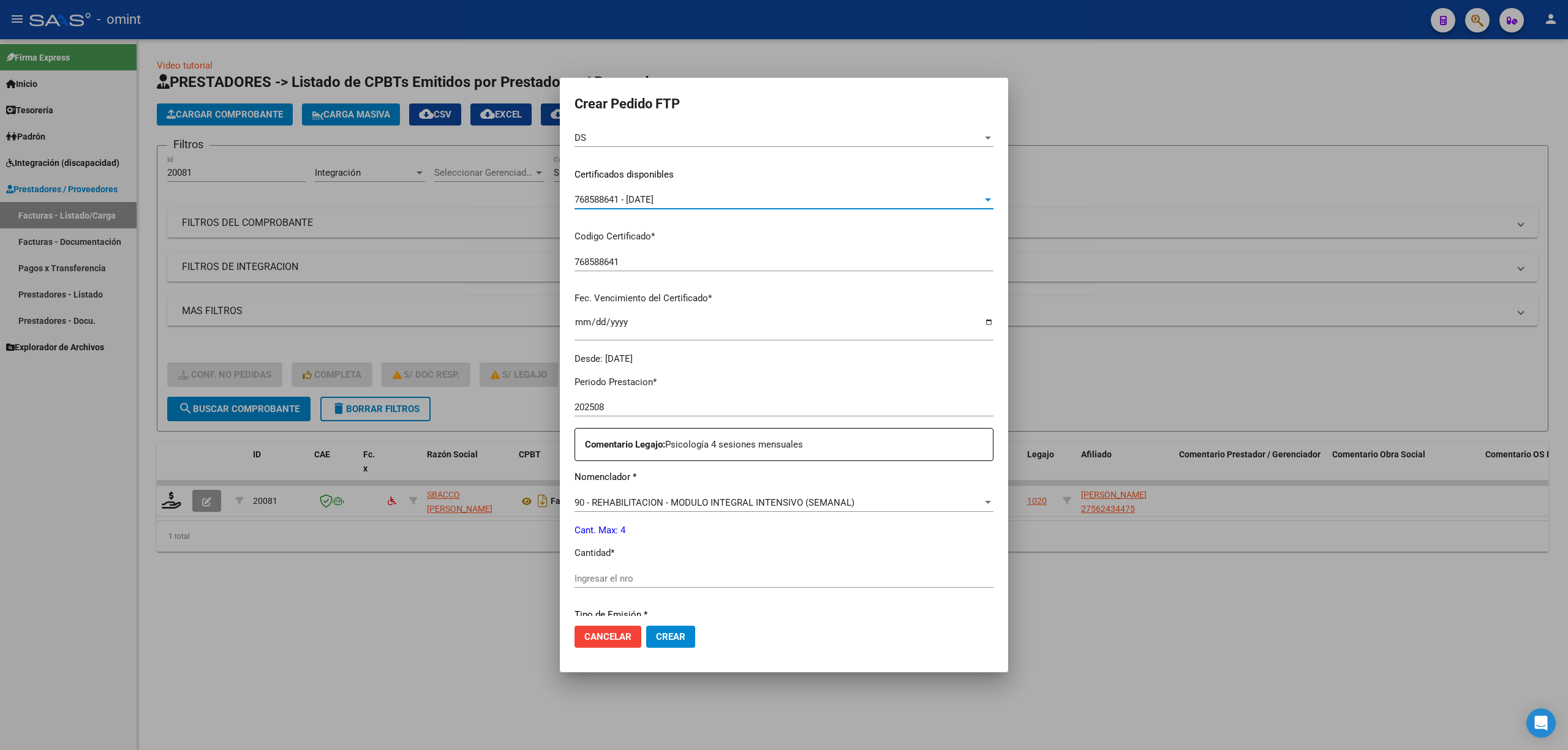
click at [625, 581] on input "Ingresar el nro" at bounding box center [784, 578] width 419 height 11
type input "4"
click at [661, 641] on span "Crear" at bounding box center [670, 637] width 30 height 11
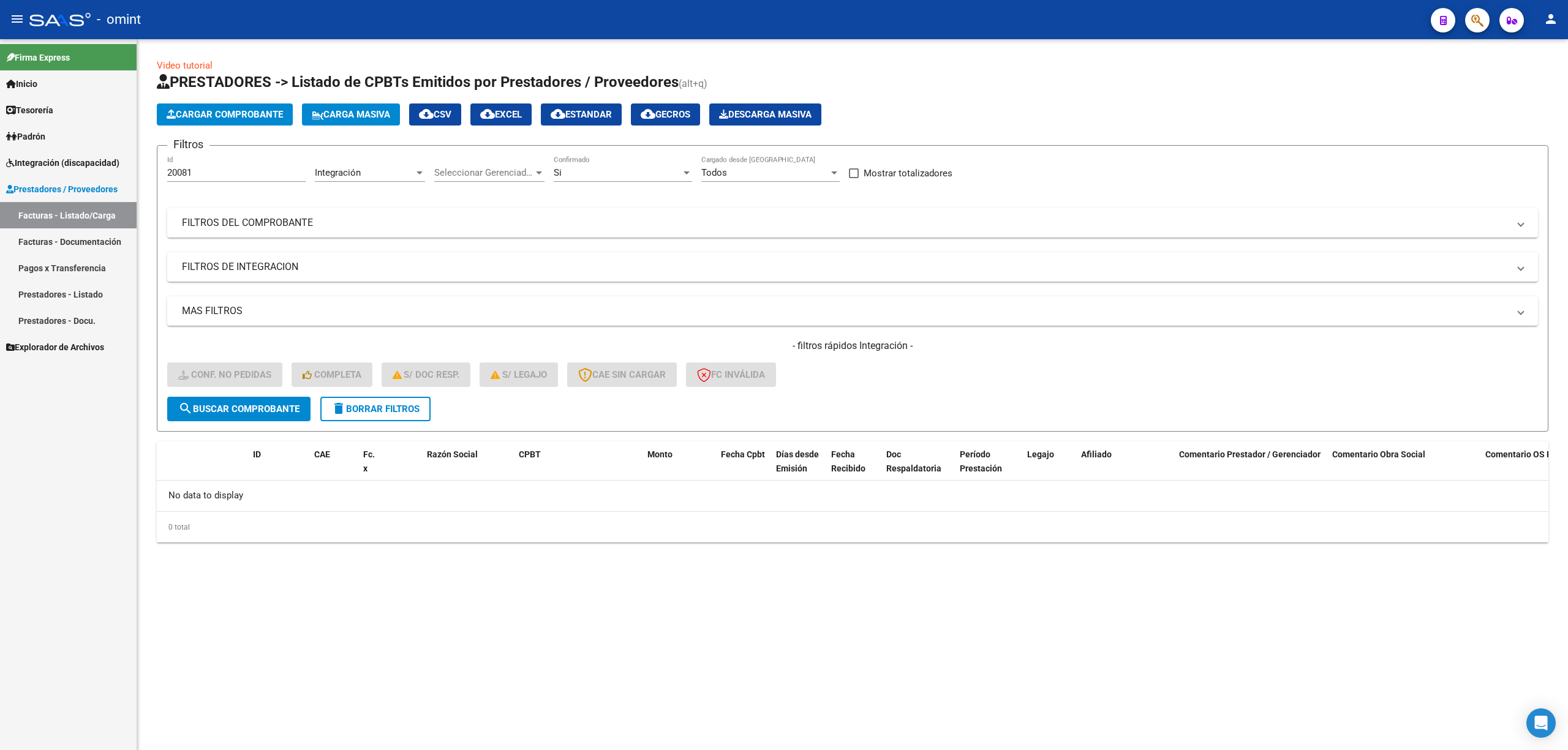
click at [382, 412] on span "delete Borrar Filtros" at bounding box center [375, 409] width 88 height 11
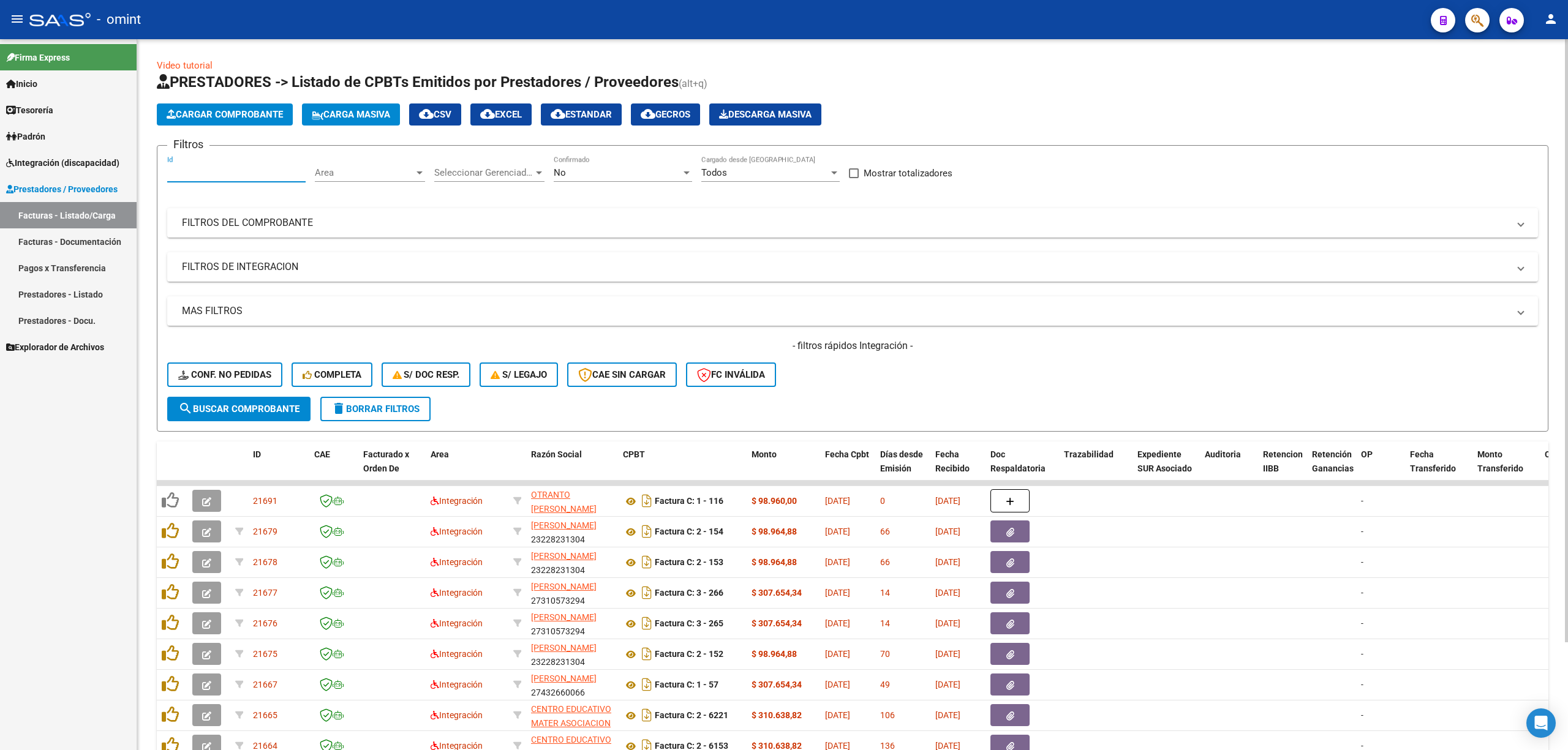
click at [204, 172] on input "Id" at bounding box center [236, 172] width 138 height 11
paste input "20056"
type input "20056"
click at [230, 412] on span "search Buscar Comprobante" at bounding box center [239, 409] width 121 height 11
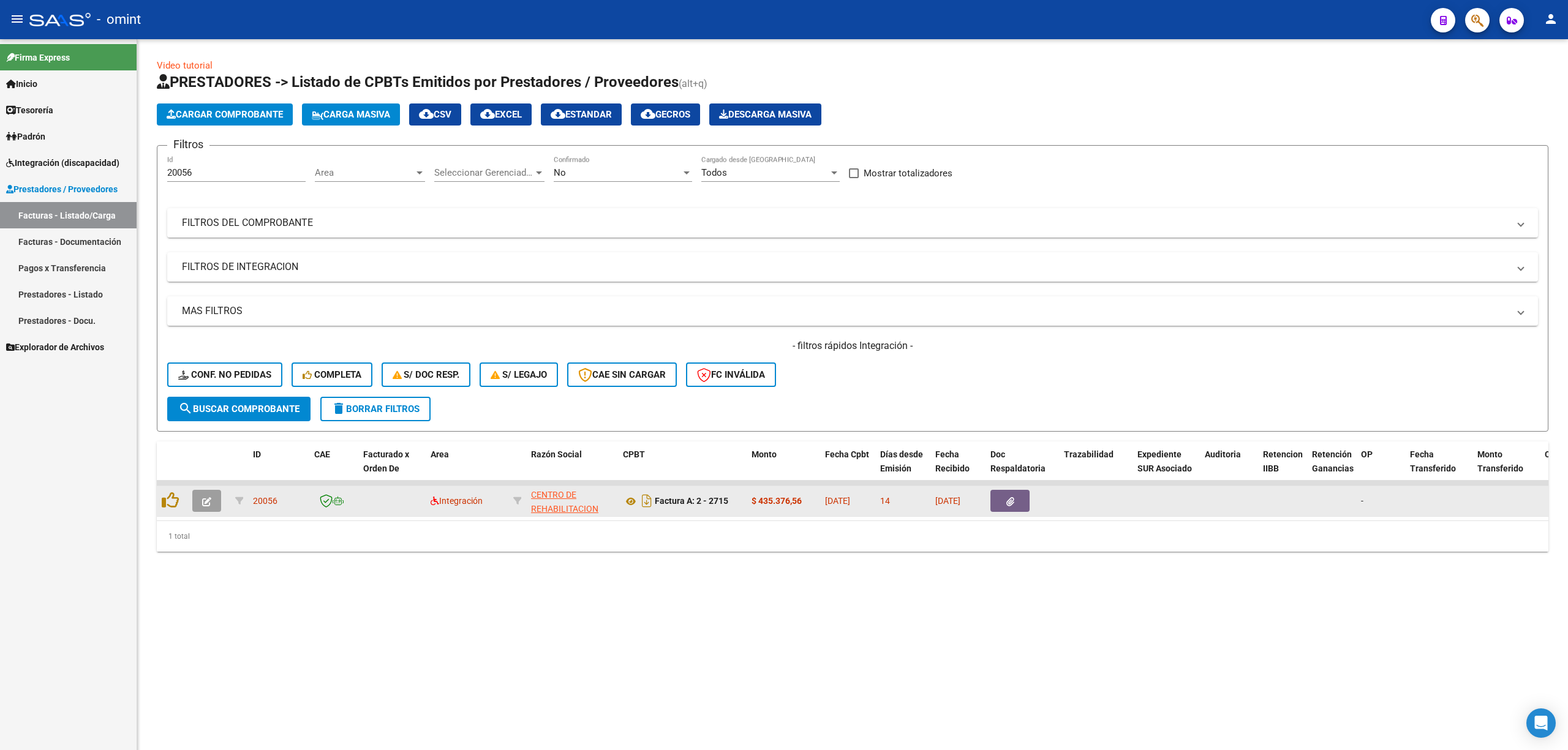
click at [210, 503] on icon "button" at bounding box center [207, 502] width 9 height 9
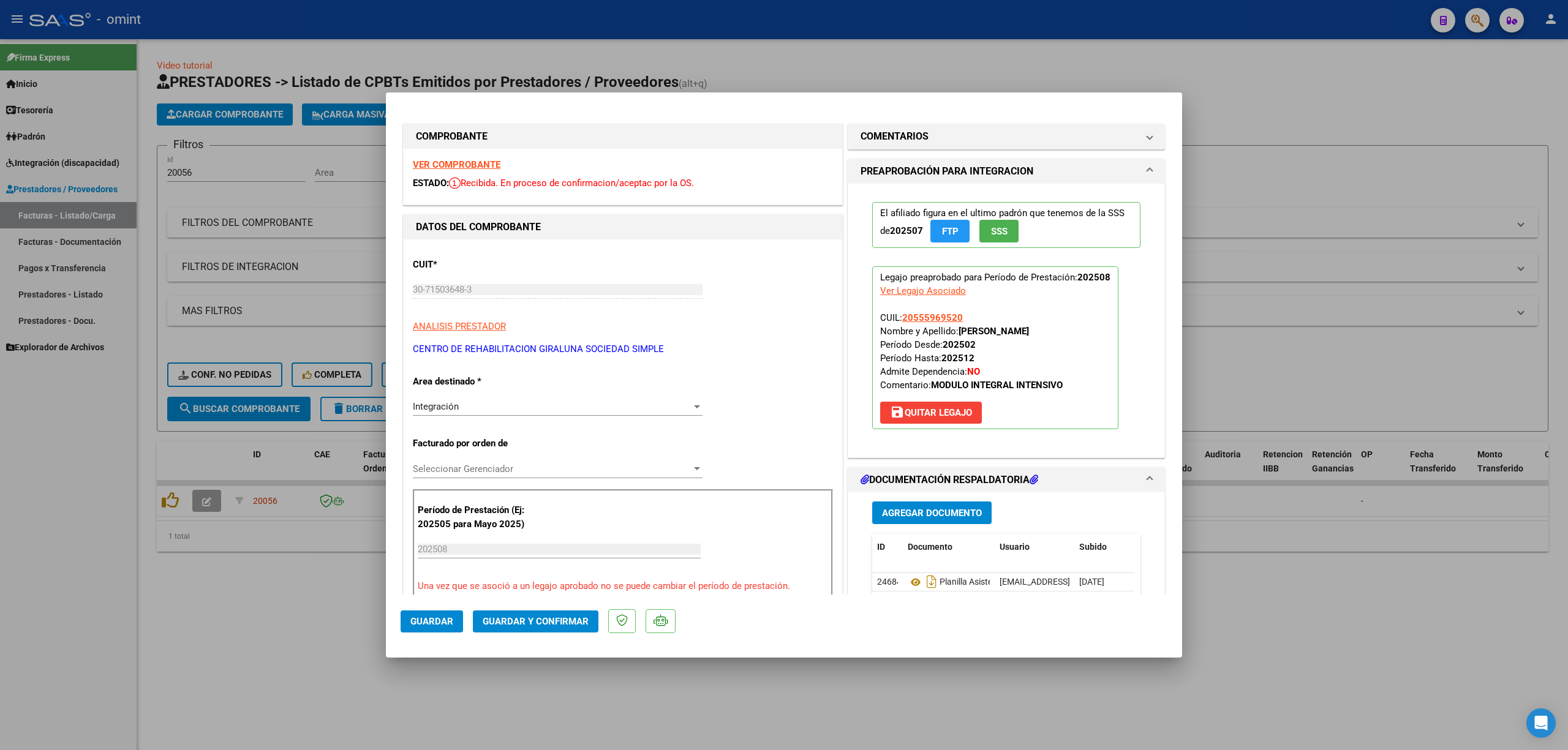
click at [476, 163] on strong "VER COMPROBANTE" at bounding box center [456, 165] width 87 height 11
click at [557, 626] on span "Guardar y Confirmar" at bounding box center [536, 622] width 106 height 11
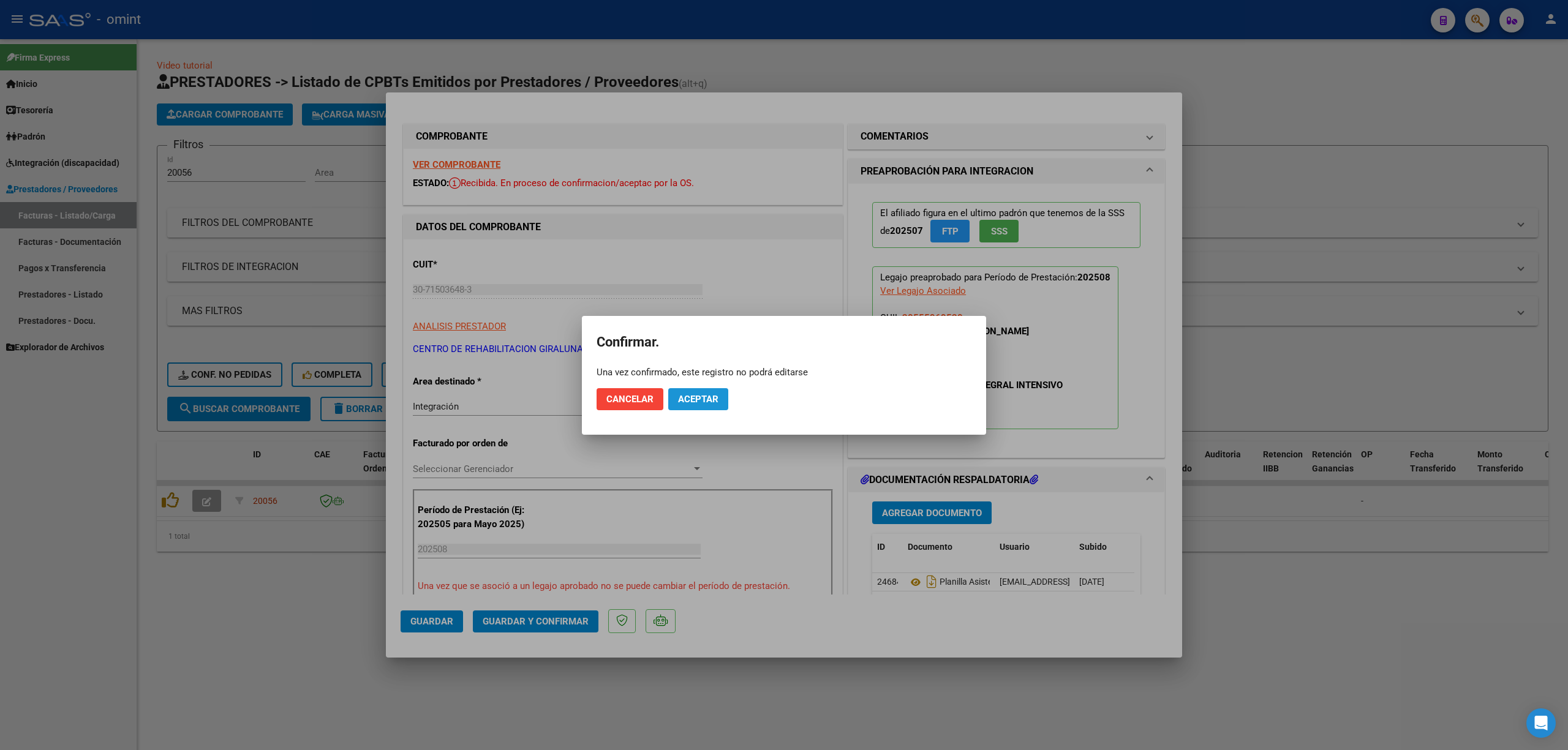
click at [695, 400] on span "Aceptar" at bounding box center [698, 399] width 40 height 11
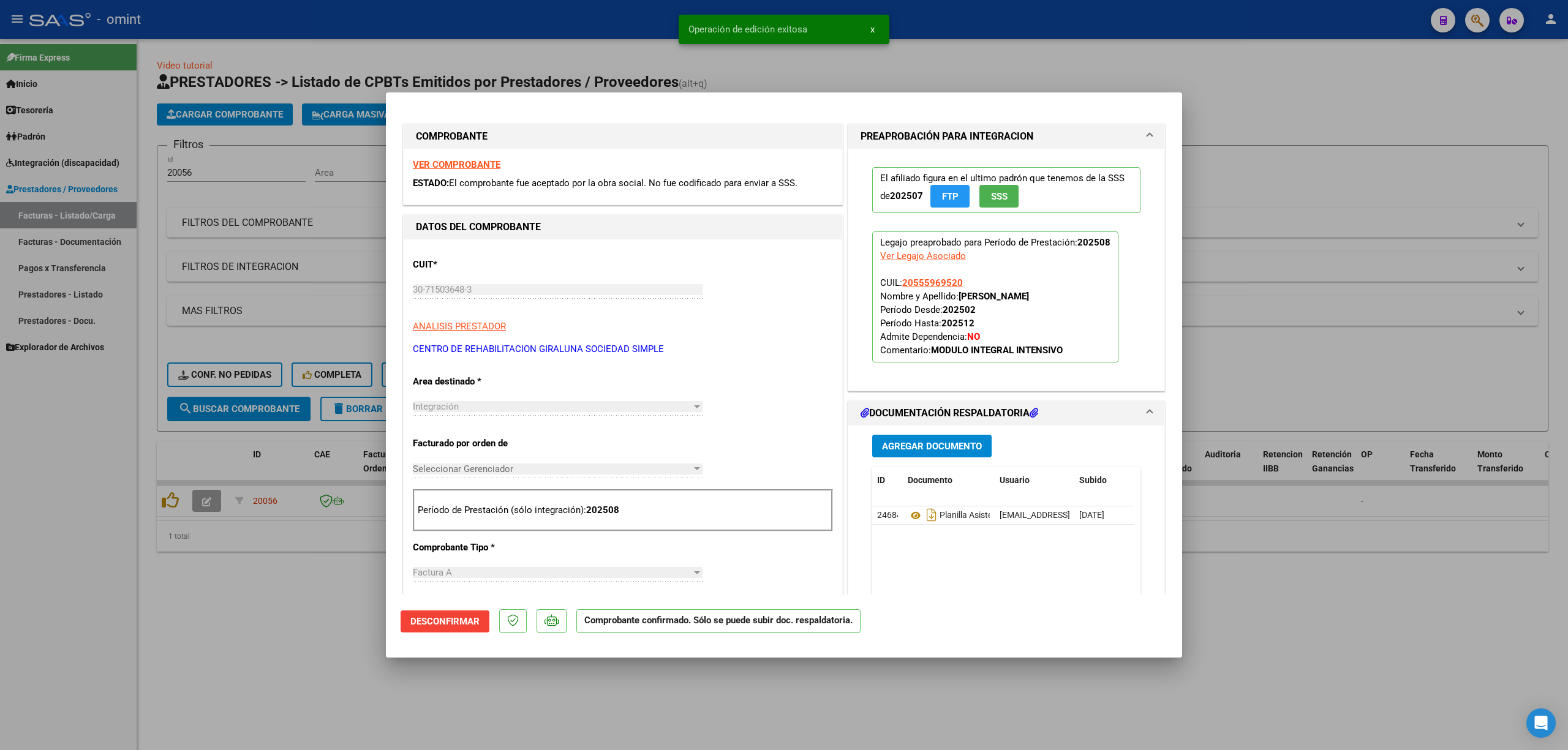
click at [326, 310] on div at bounding box center [784, 375] width 1568 height 750
type input "$ 0,00"
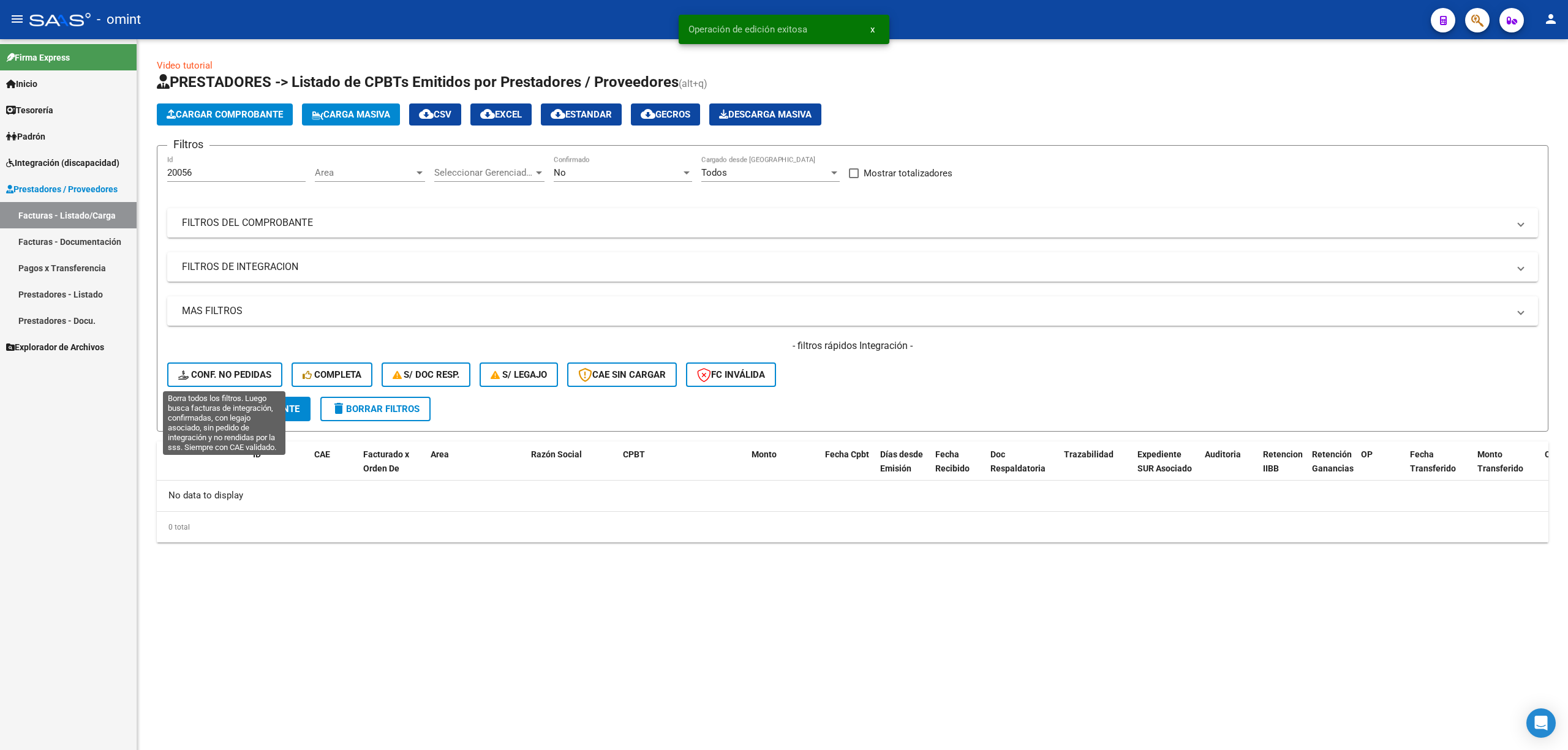
click at [252, 378] on span "Conf. no pedidas" at bounding box center [225, 374] width 93 height 11
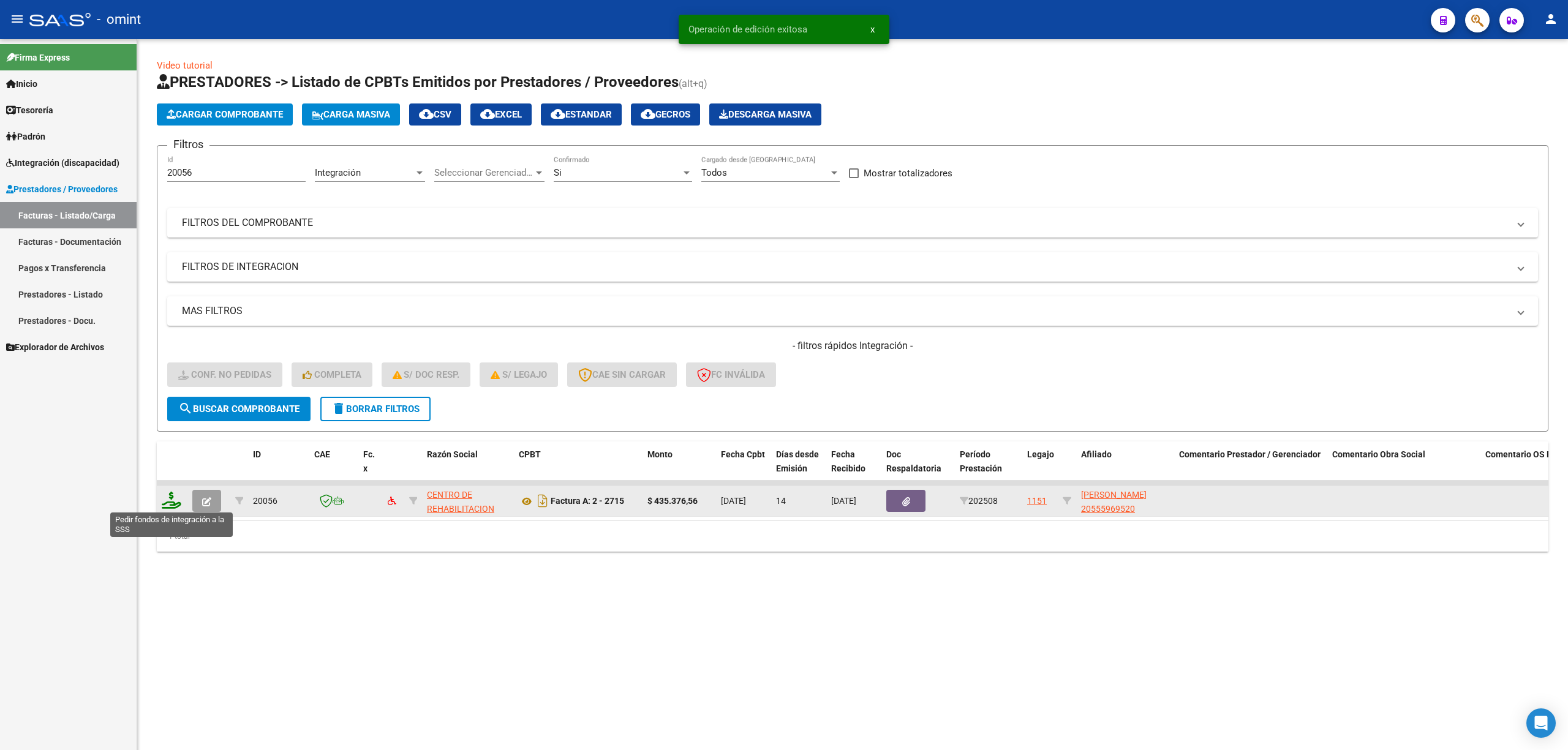
click at [165, 506] on icon at bounding box center [172, 500] width 20 height 17
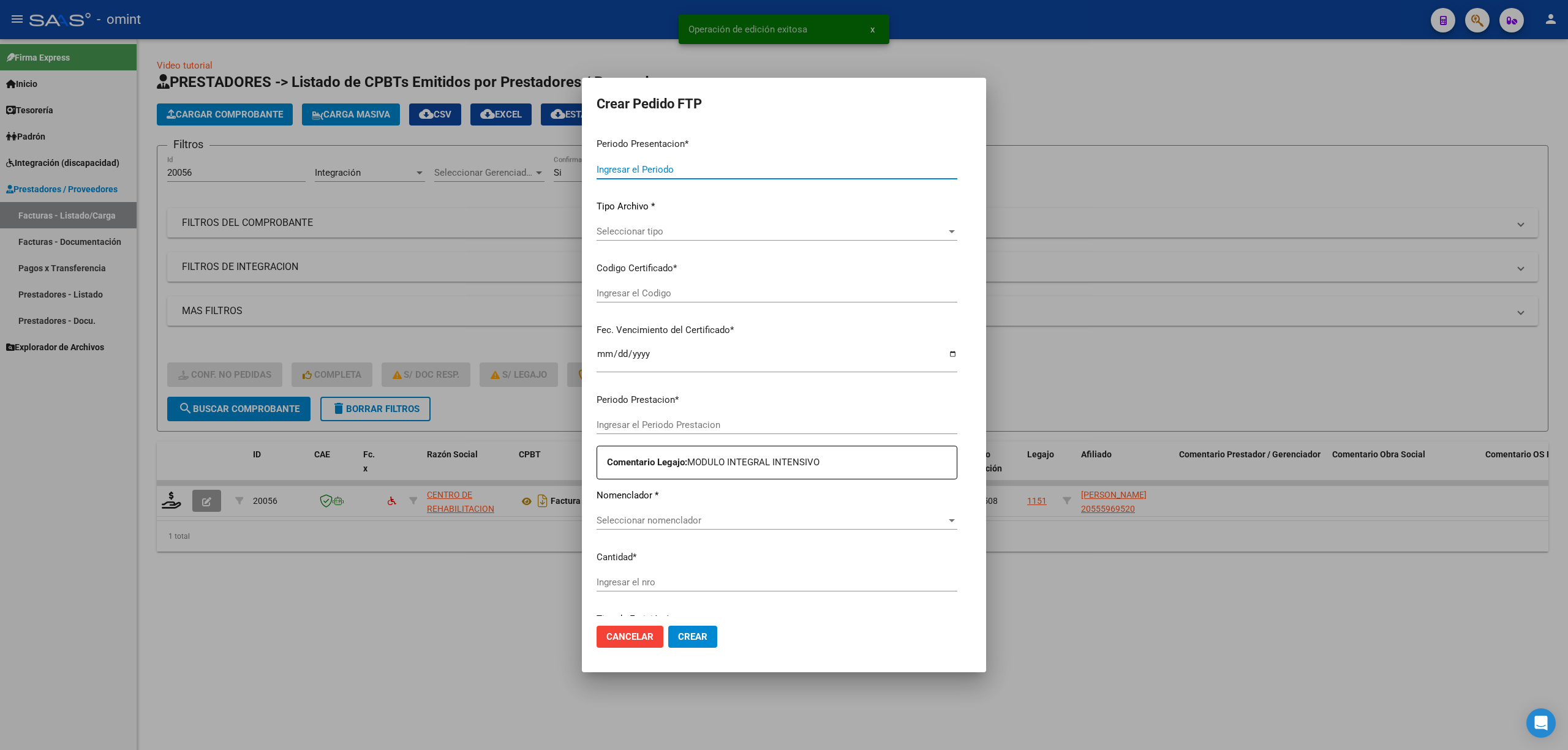
type input "202508"
type input "$ 435.376,56"
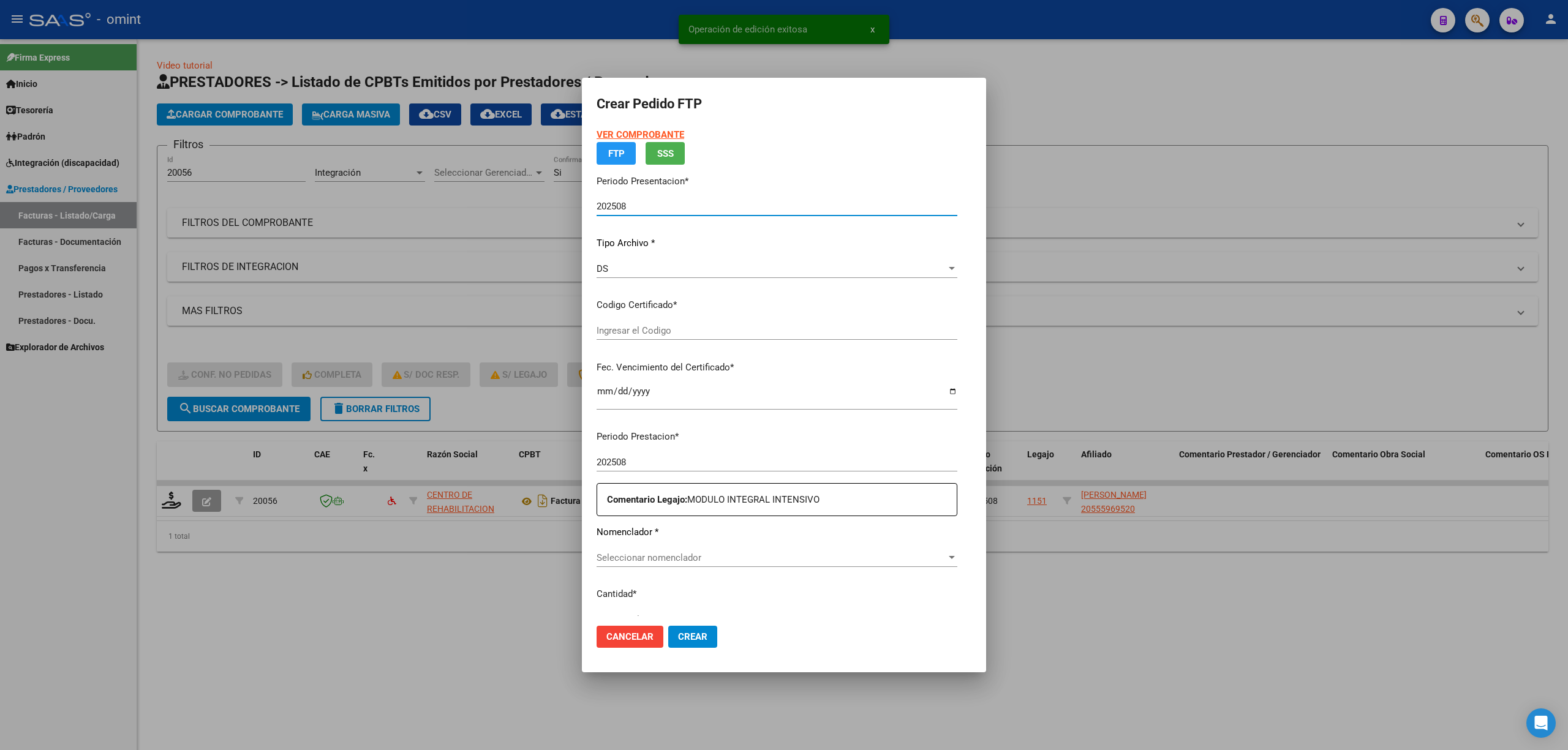
type input "3925812687"
type input "2025-12-18"
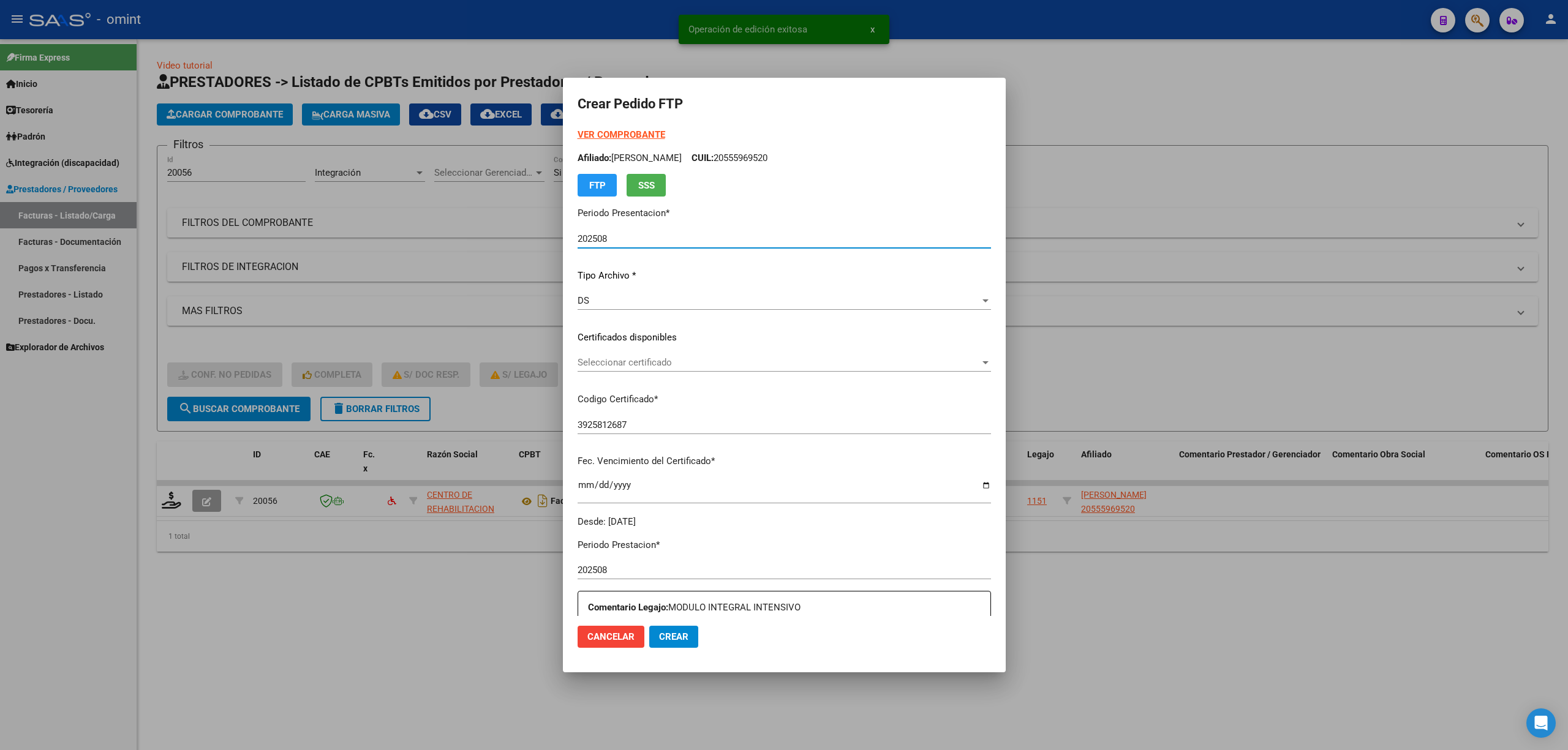
click at [648, 359] on span "Seleccionar certificado" at bounding box center [779, 362] width 402 height 11
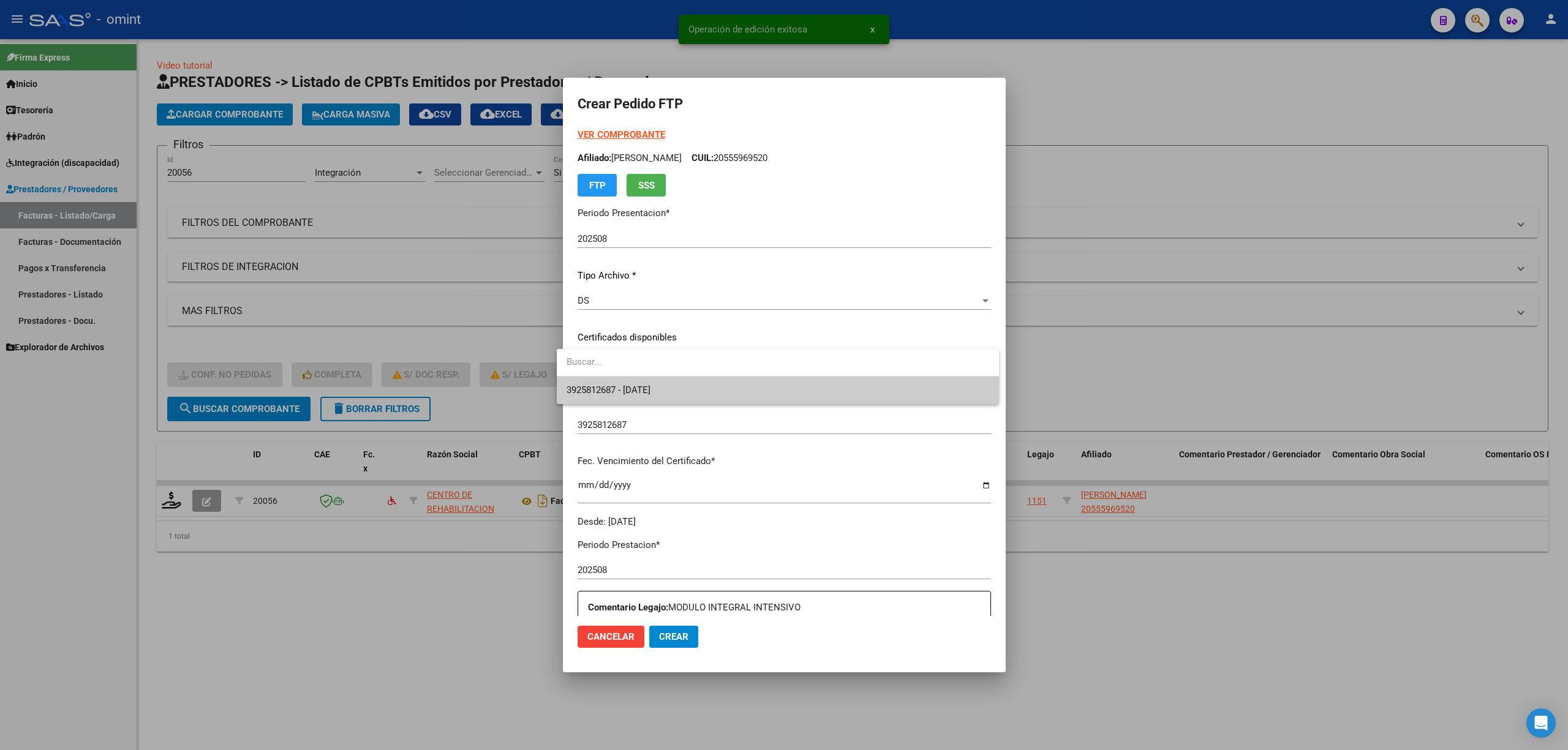
click at [639, 401] on span "3925812687 - 2025-12-18" at bounding box center [778, 390] width 423 height 27
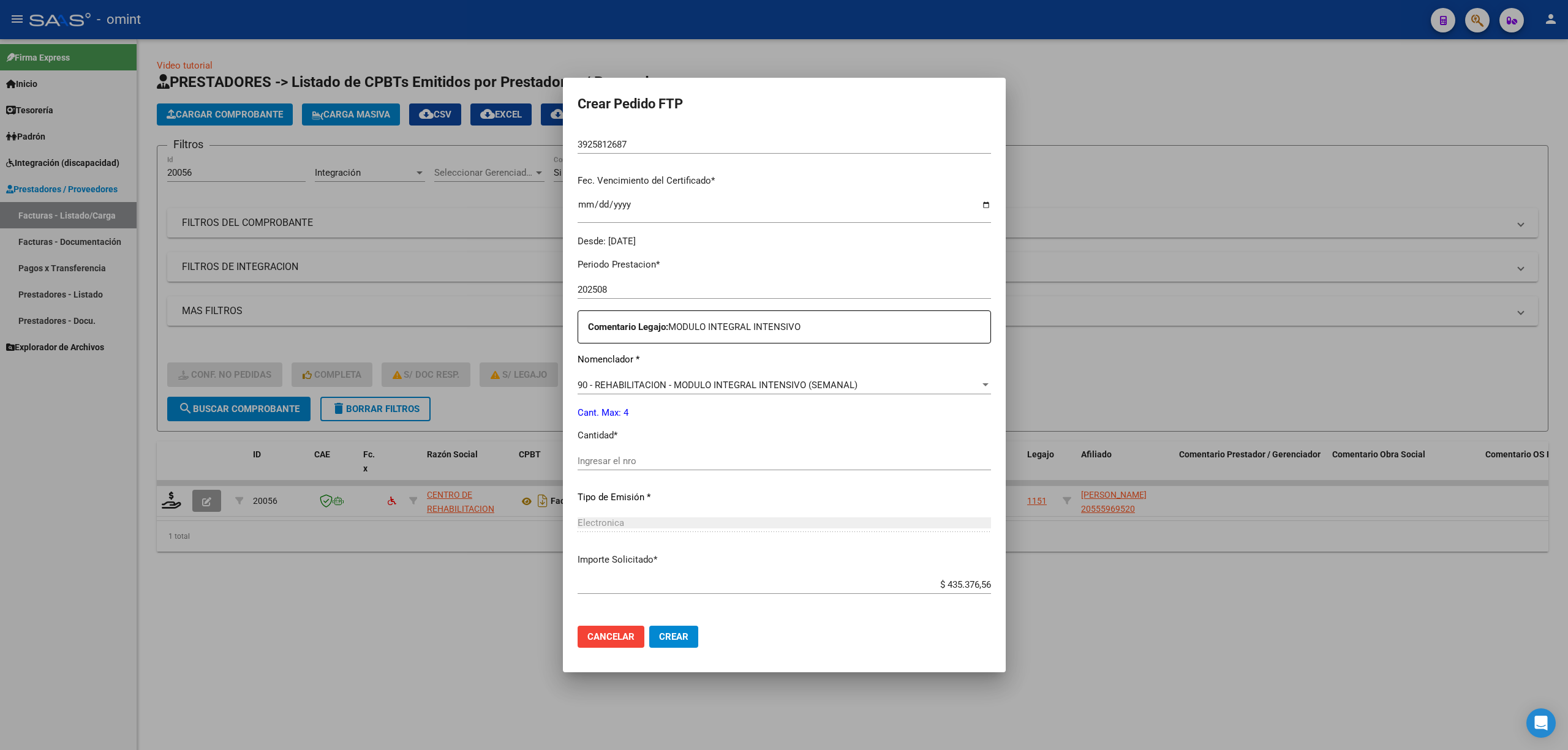
scroll to position [332, 0]
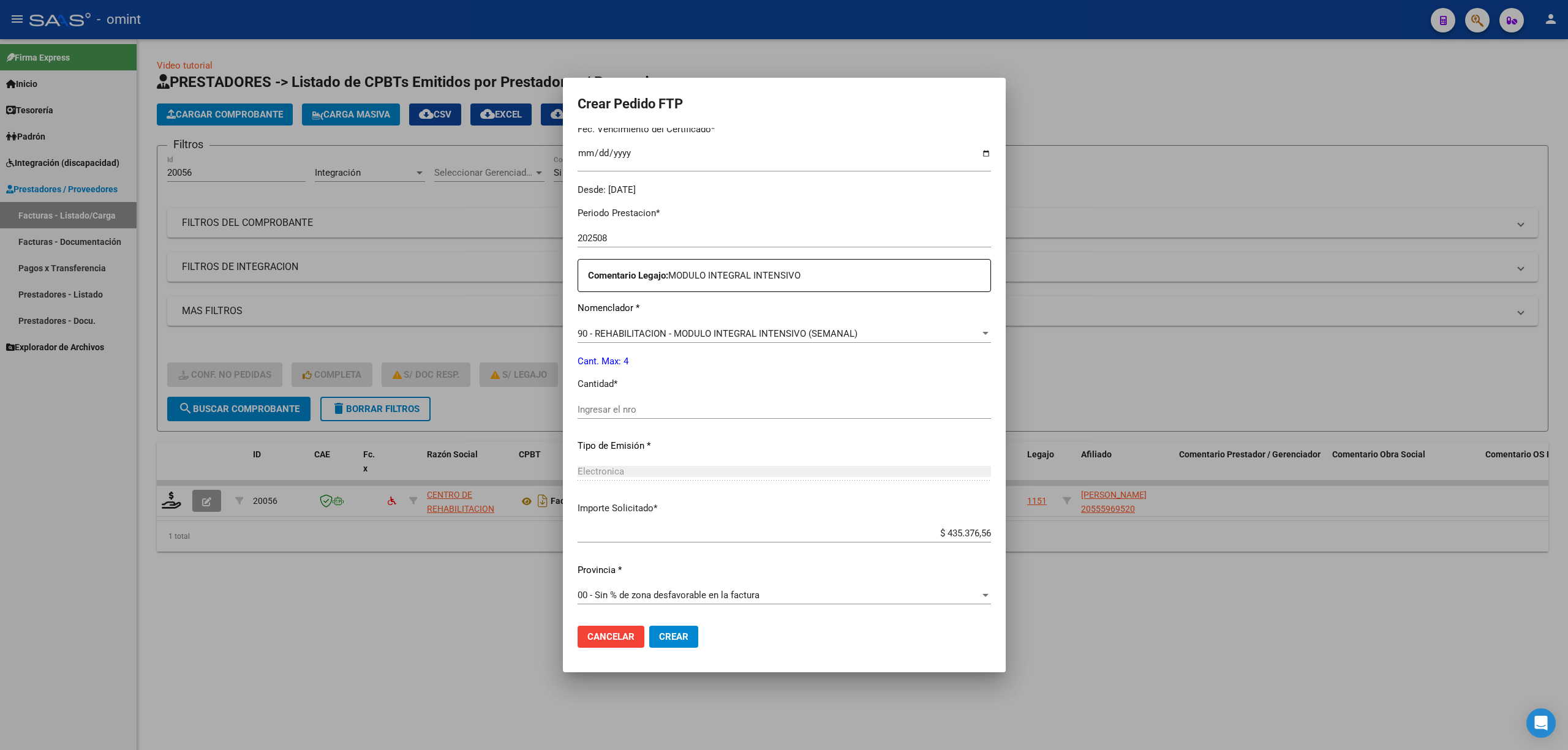
click at [607, 412] on input "Ingresar el nro" at bounding box center [784, 409] width 414 height 11
type input "4"
click at [659, 638] on span "Crear" at bounding box center [674, 637] width 30 height 11
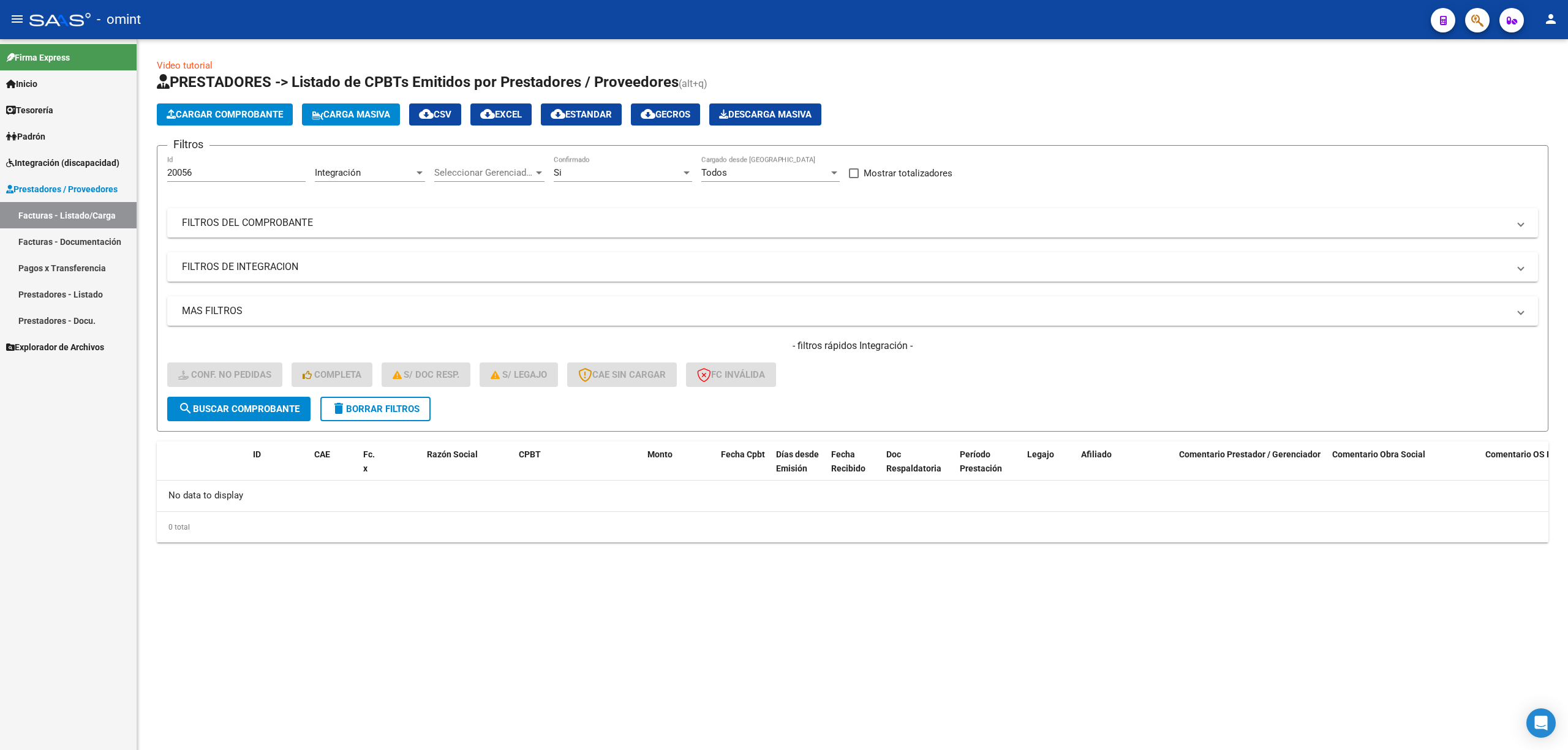
click at [376, 405] on span "delete Borrar Filtros" at bounding box center [375, 409] width 88 height 11
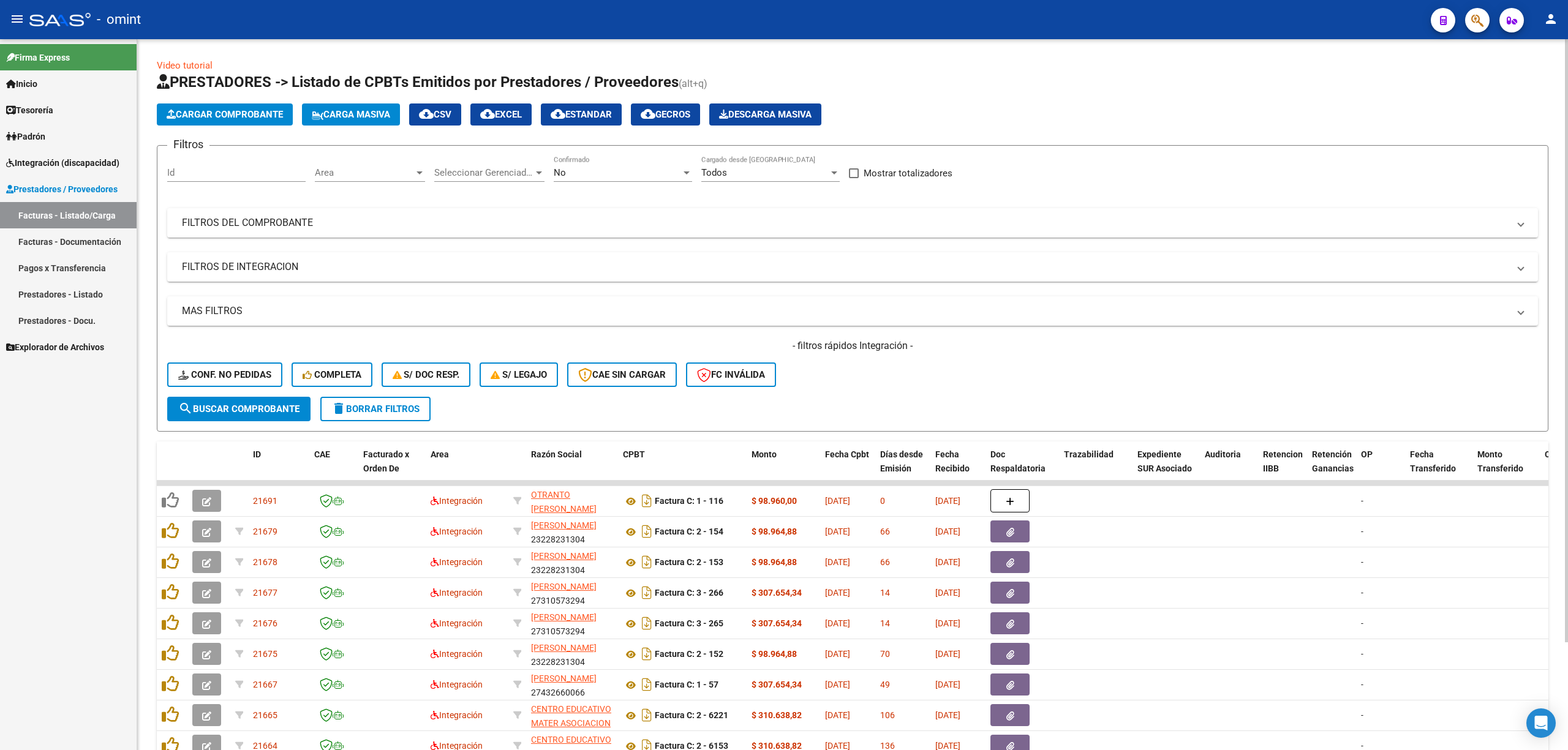
click at [222, 180] on div "Id" at bounding box center [236, 169] width 138 height 27
paste input "20056"
click at [234, 410] on span "search Buscar Comprobante" at bounding box center [239, 409] width 121 height 11
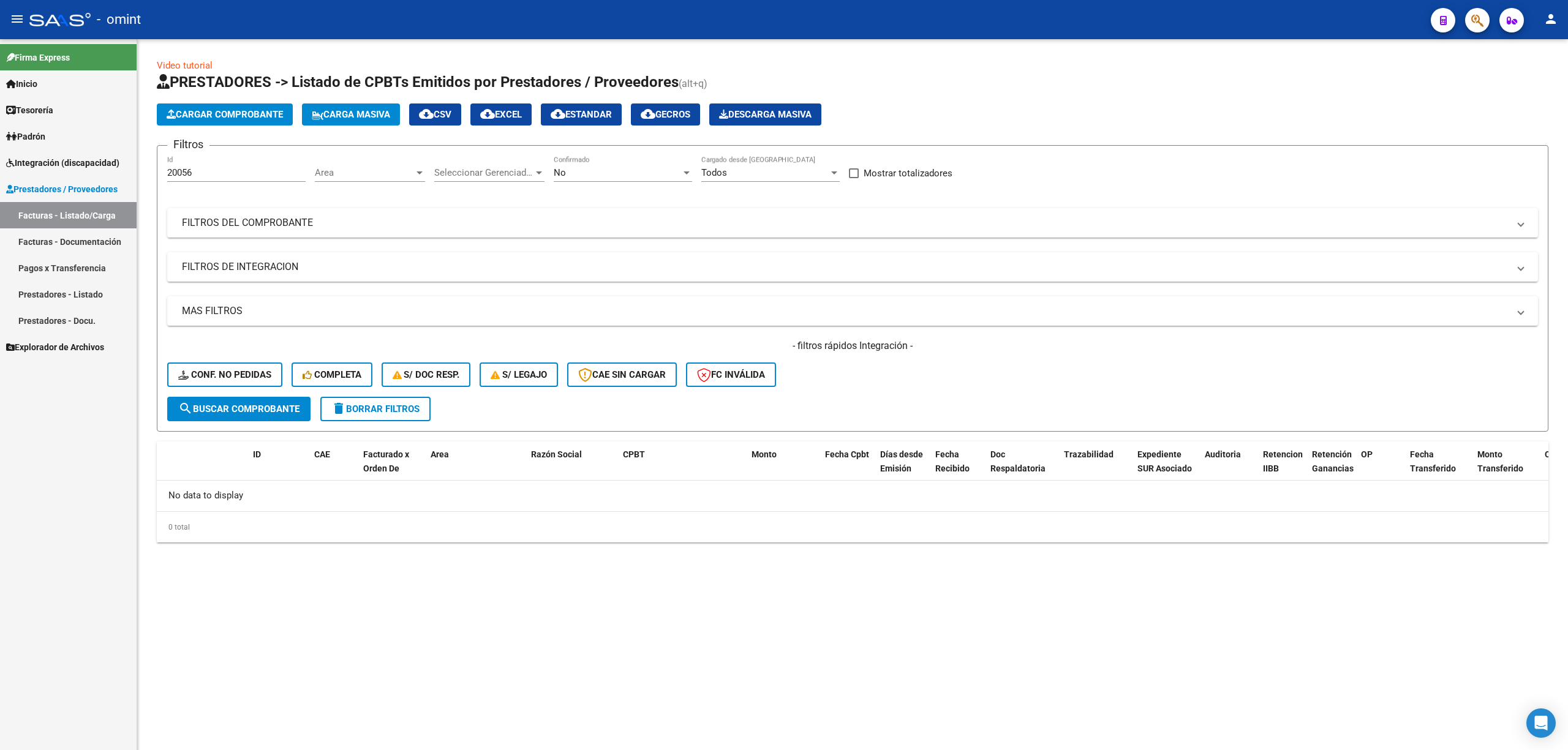
click at [197, 170] on input "20056" at bounding box center [236, 172] width 138 height 11
click at [197, 169] on input "20056" at bounding box center [236, 172] width 138 height 11
paste input "24"
type input "20024"
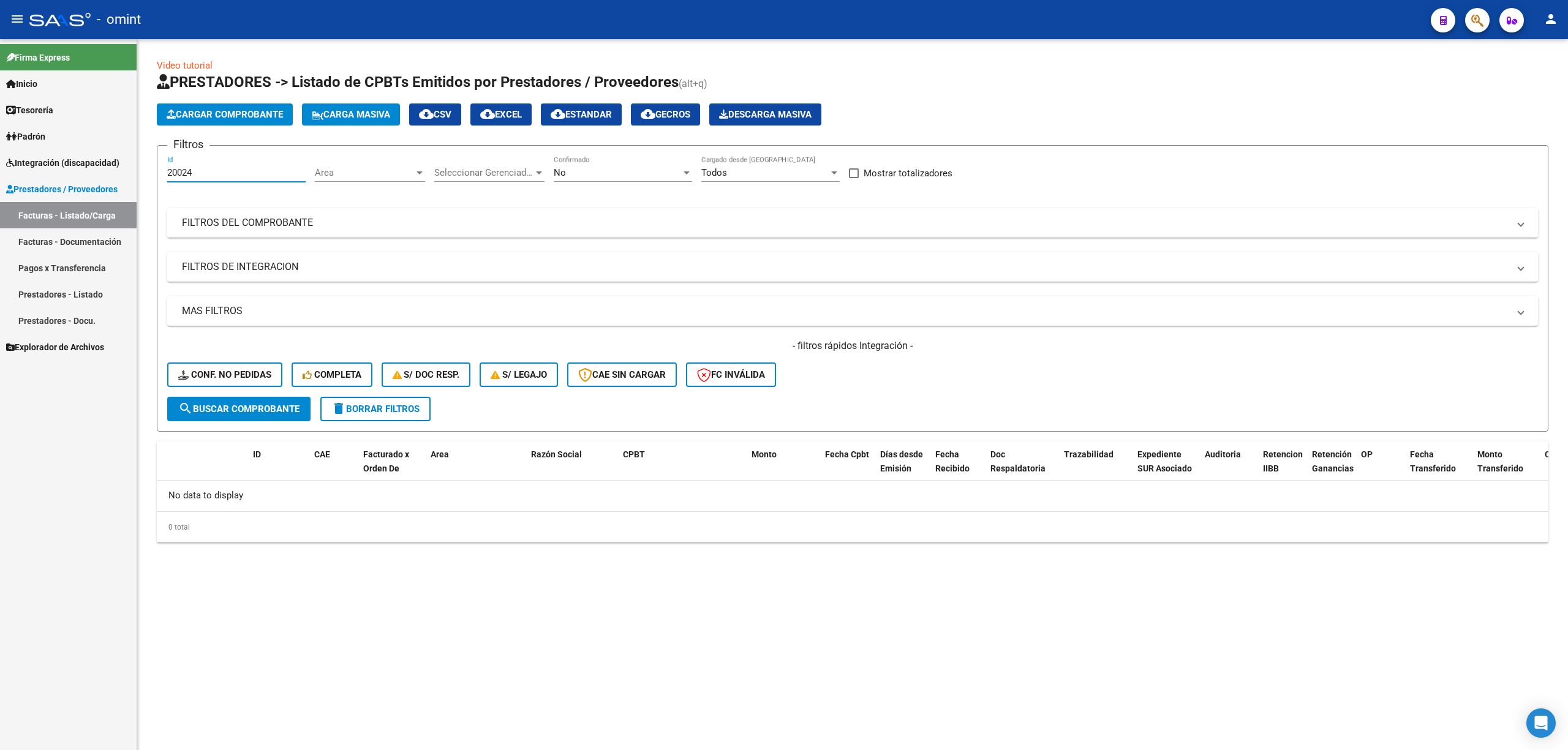
click at [274, 398] on button "search Buscar Comprobante" at bounding box center [238, 409] width 144 height 24
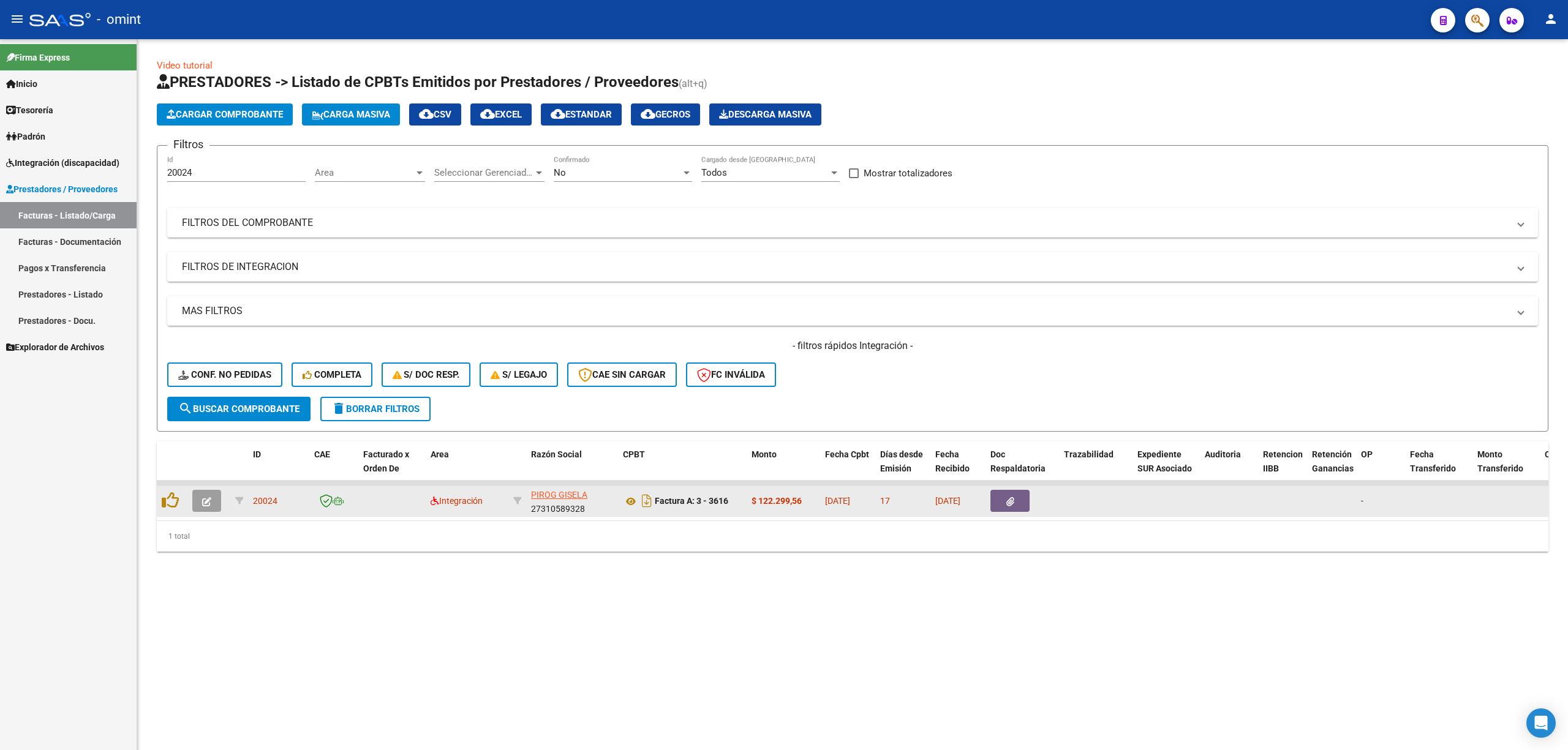
click at [203, 503] on icon "button" at bounding box center [207, 502] width 9 height 9
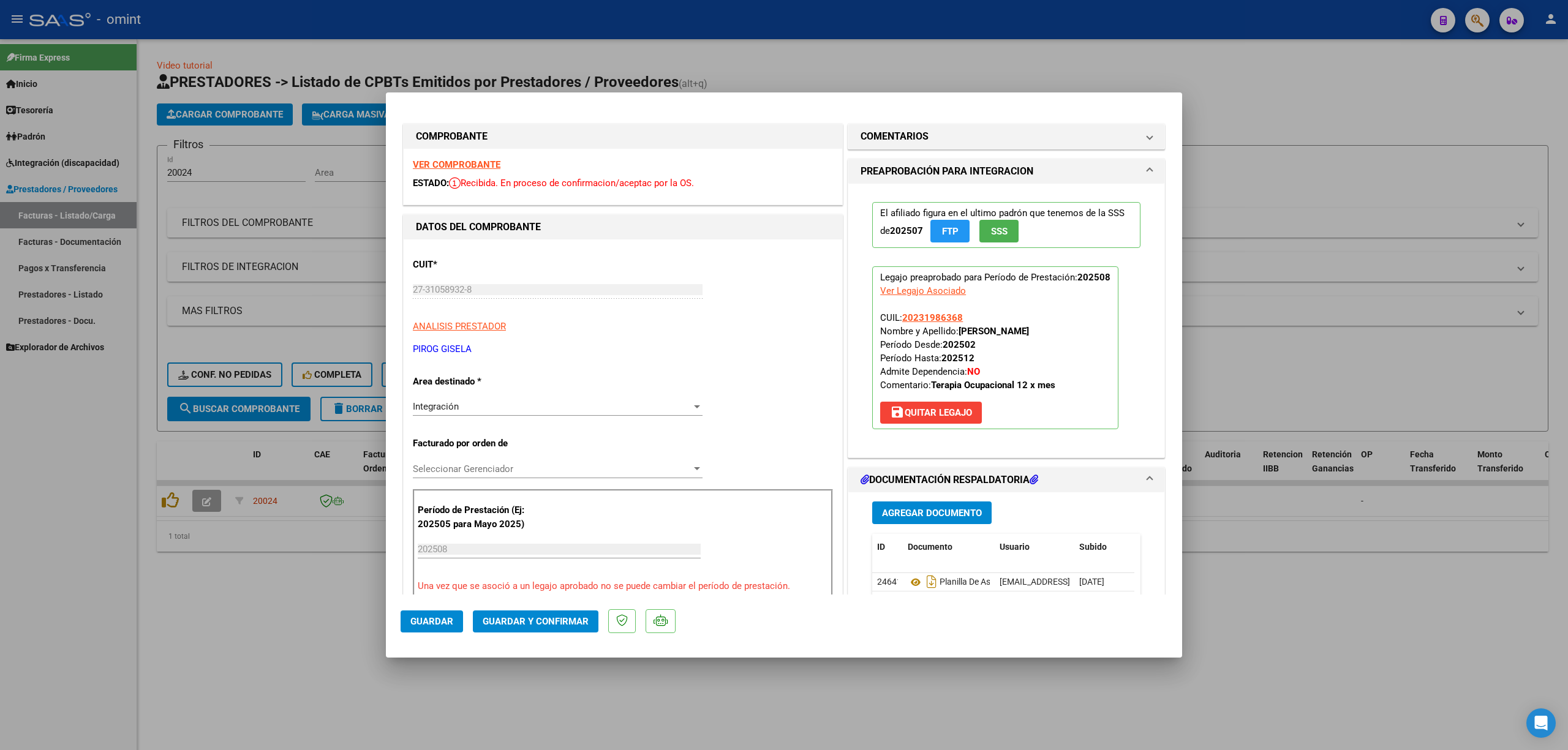
click at [451, 162] on strong "VER COMPROBANTE" at bounding box center [456, 165] width 87 height 11
click at [531, 632] on button "Guardar y Confirmar" at bounding box center [535, 621] width 125 height 22
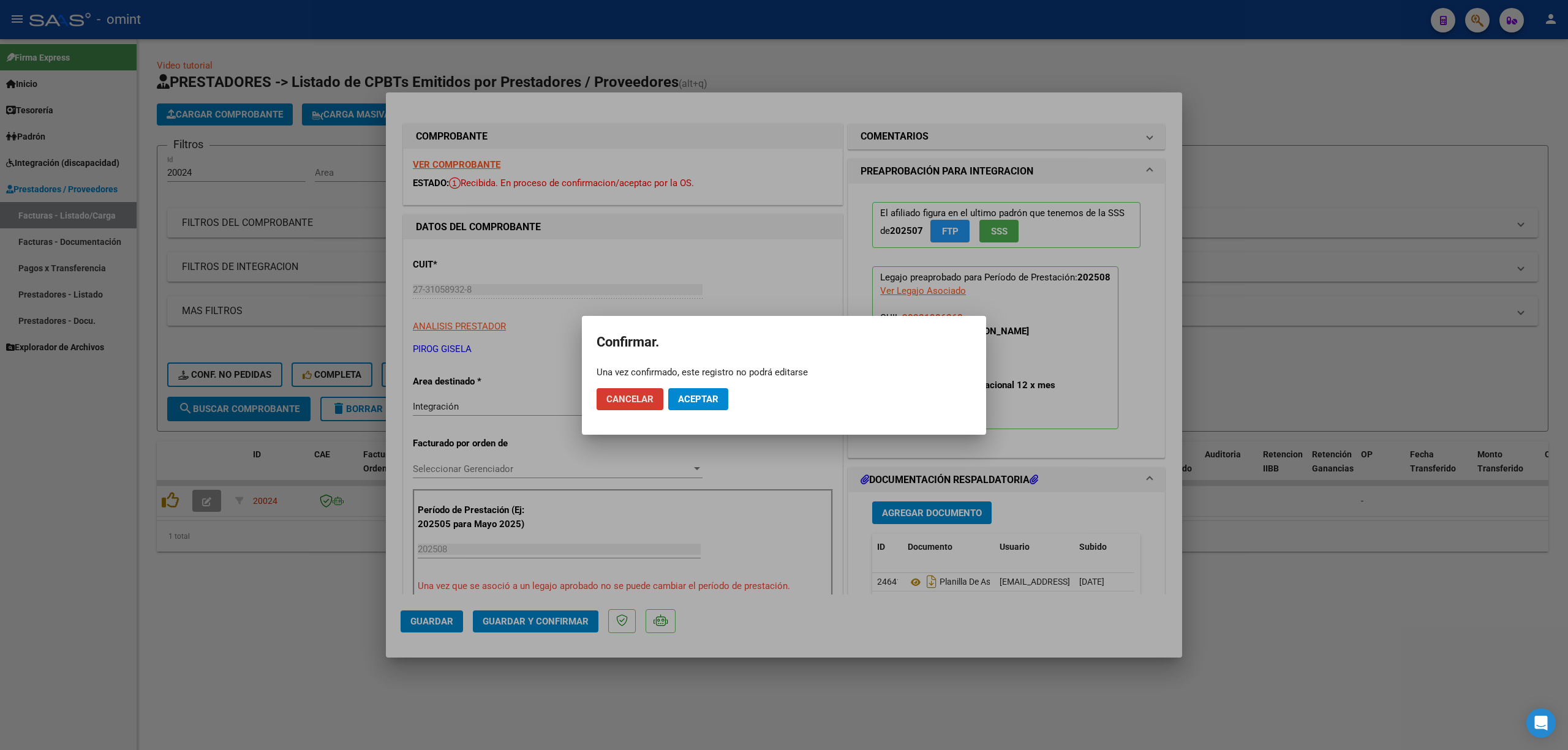
click at [708, 383] on mat-dialog-actions "Cancelar Aceptar" at bounding box center [784, 399] width 375 height 42
click at [716, 398] on span "Aceptar" at bounding box center [698, 399] width 40 height 11
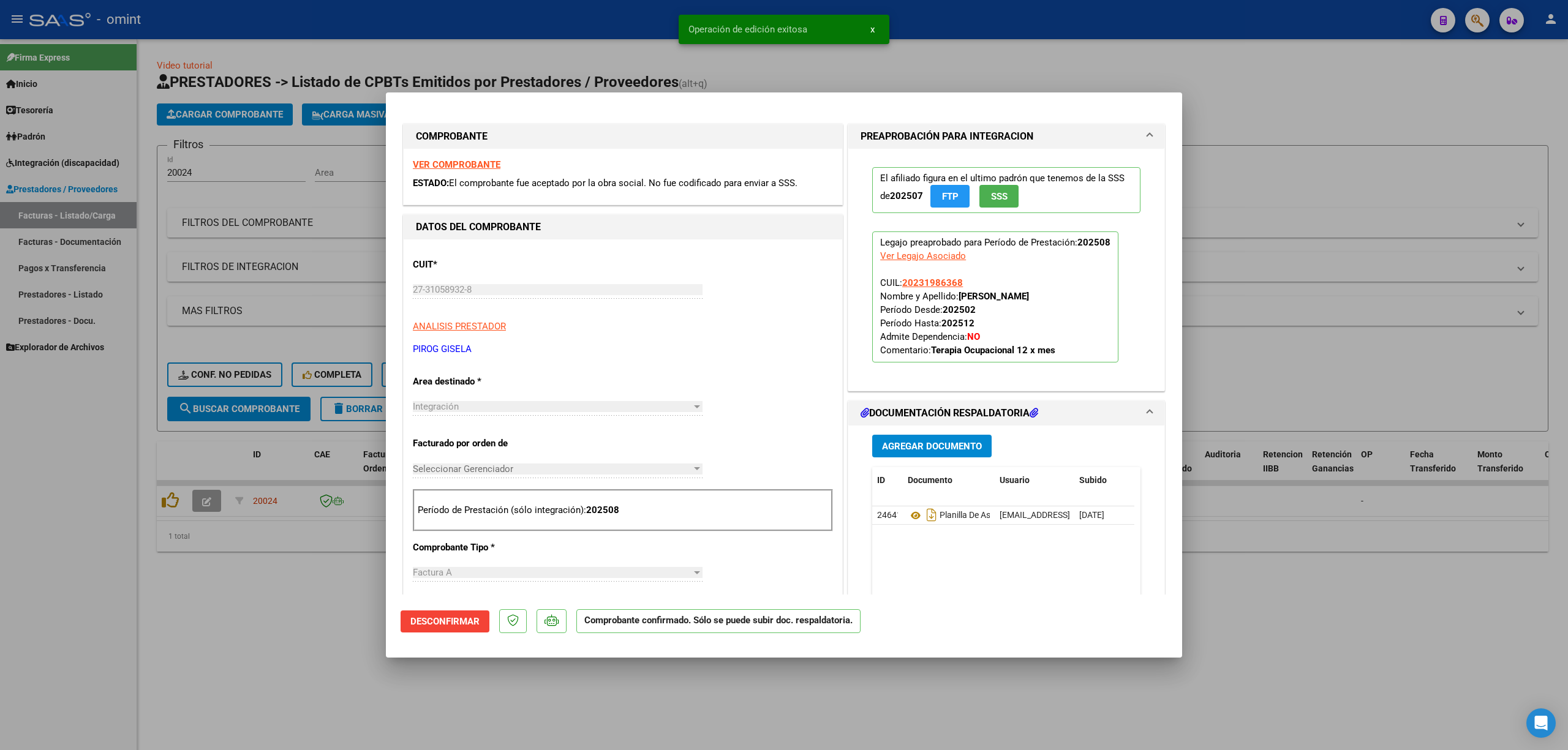
click at [469, 163] on strong "VER COMPROBANTE" at bounding box center [456, 165] width 87 height 11
click at [257, 319] on div at bounding box center [784, 375] width 1568 height 750
type input "$ 0,00"
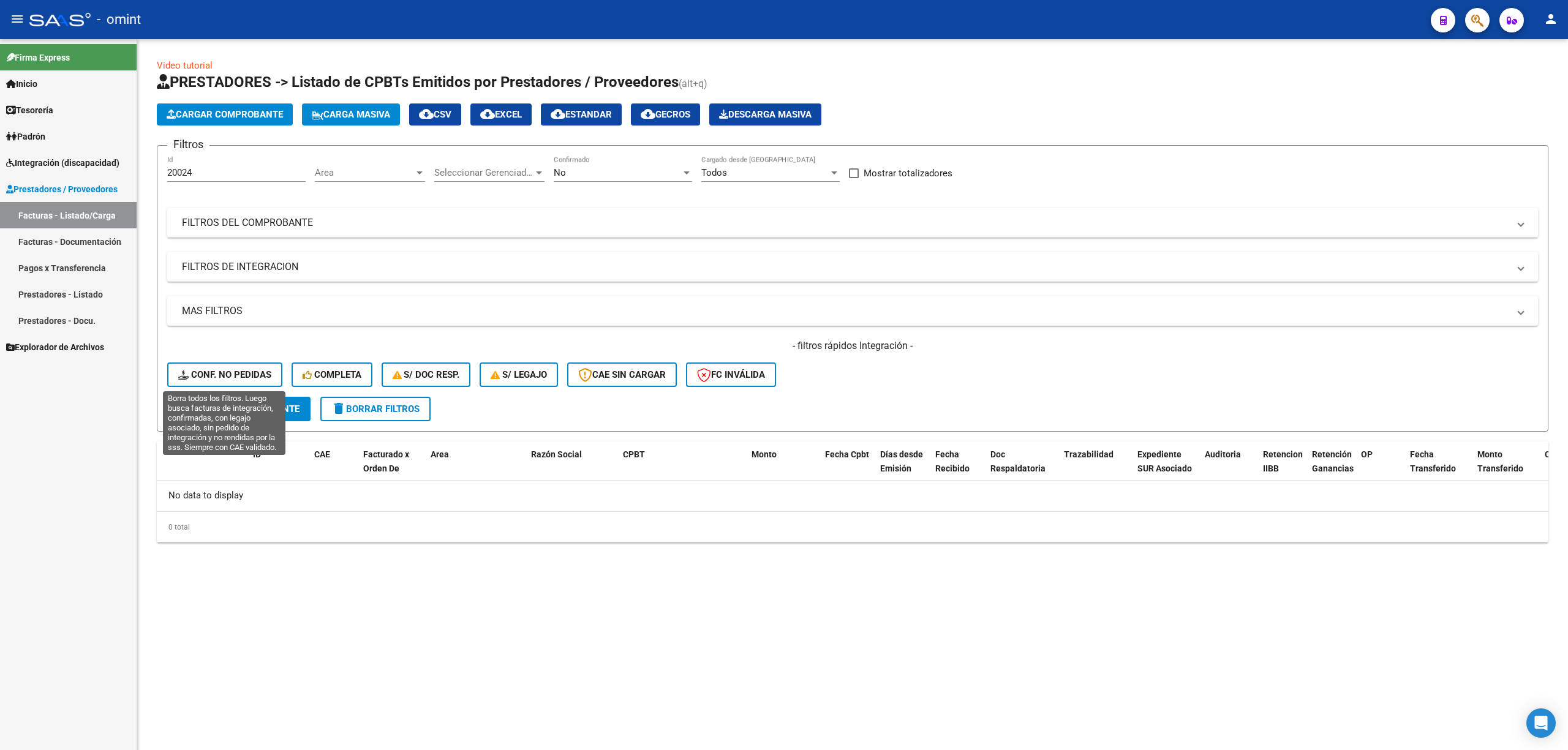
click at [250, 371] on span "Conf. no pedidas" at bounding box center [225, 374] width 93 height 11
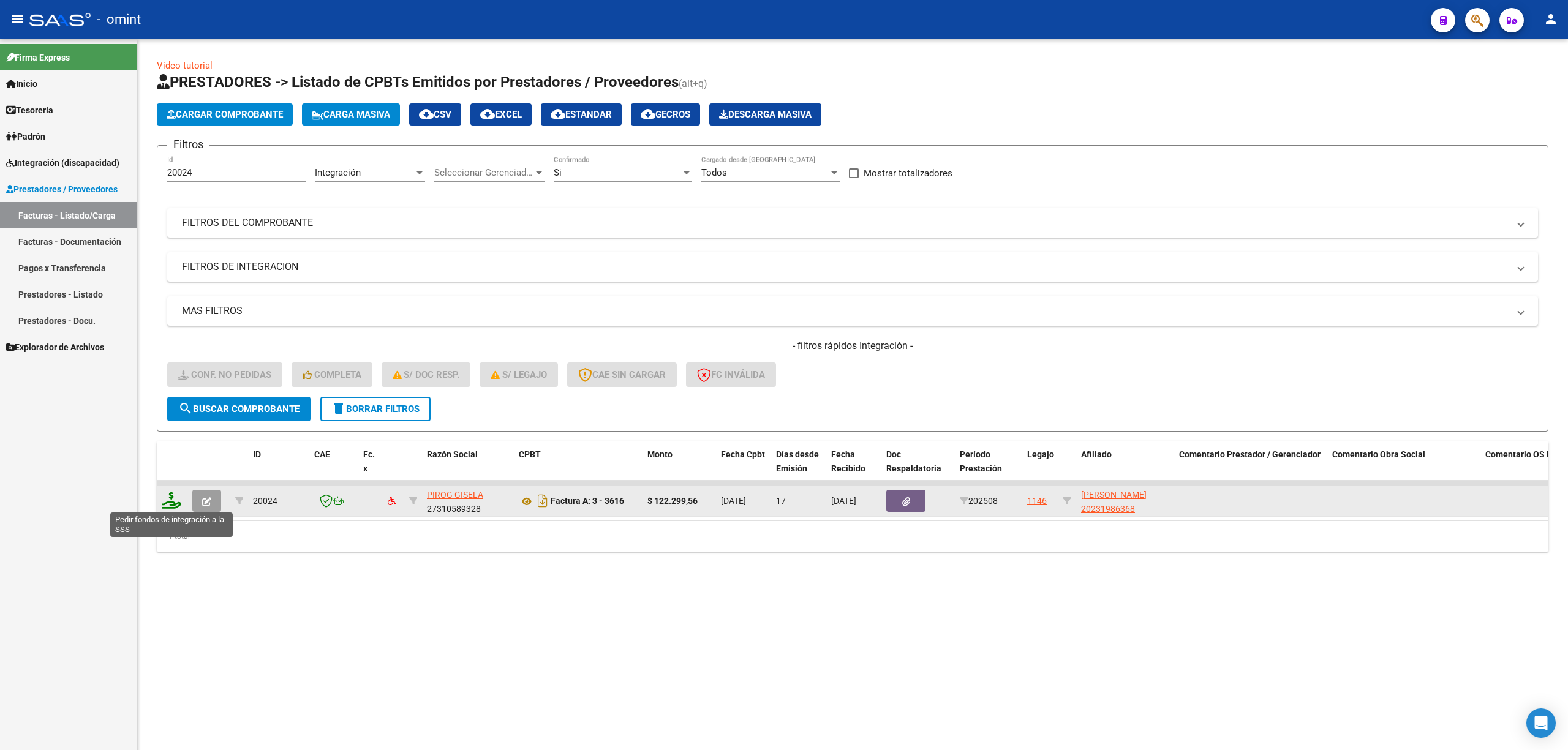
click at [169, 503] on icon at bounding box center [172, 500] width 20 height 17
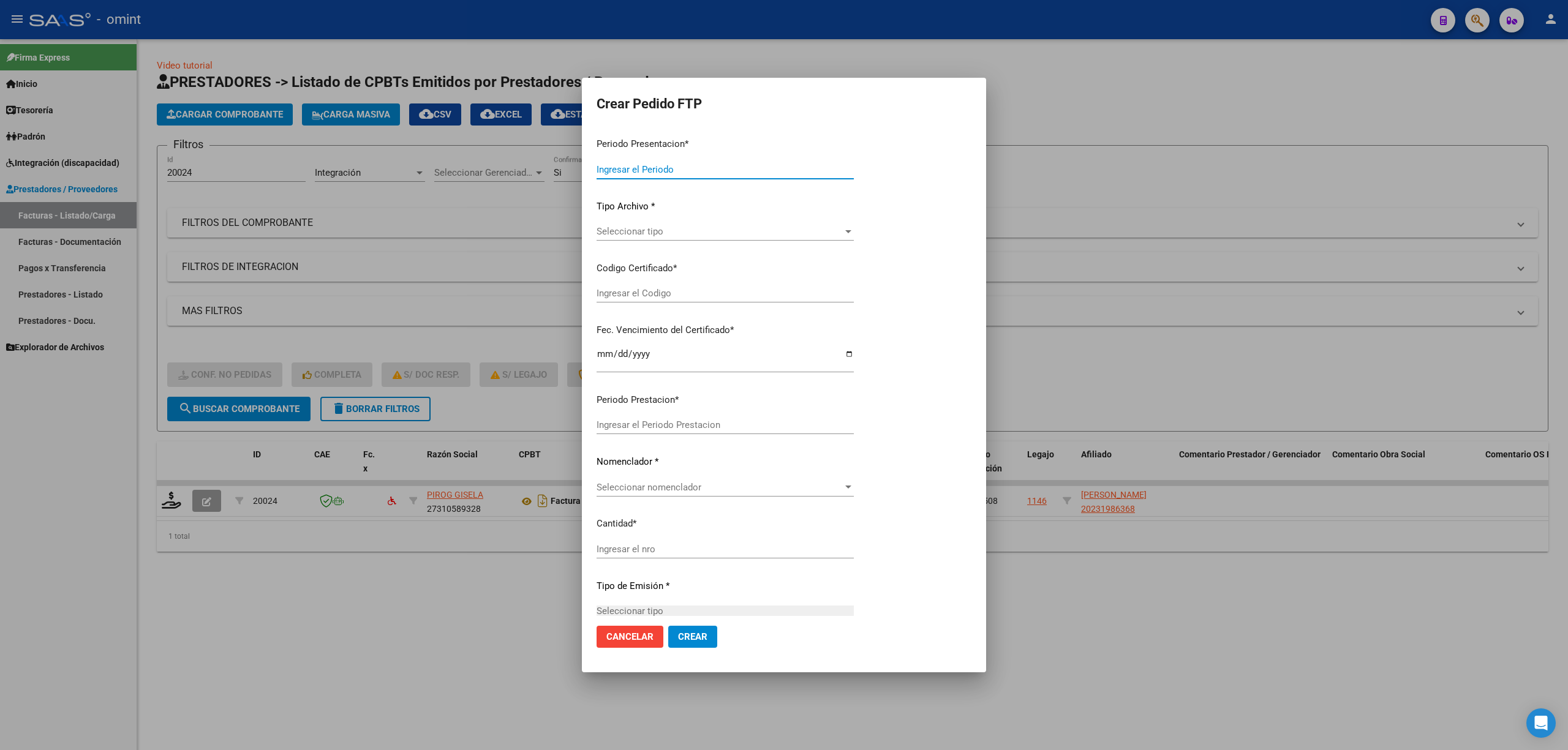
type input "202508"
type input "$ 122.299,56"
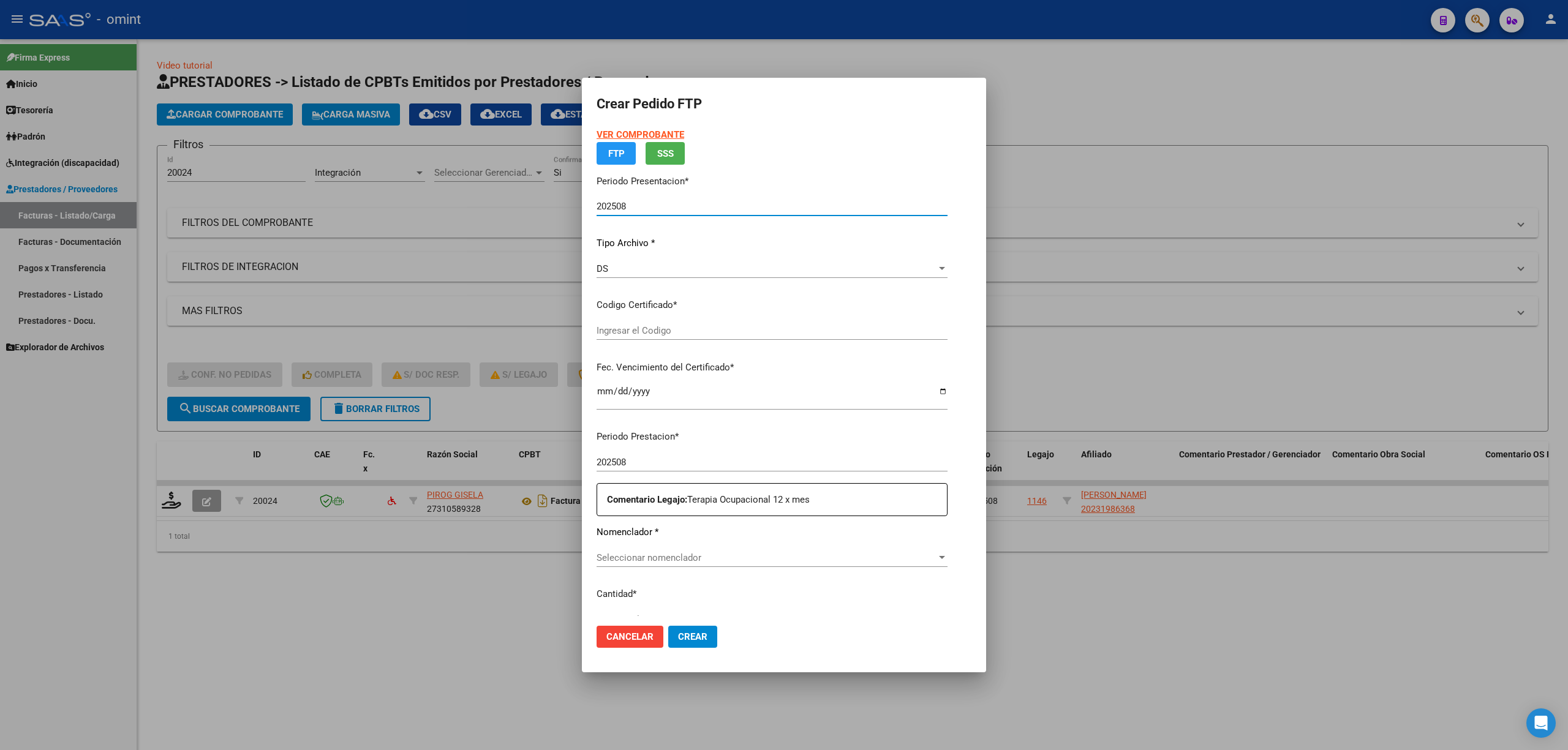
type input "5993623148"
type input "2030-02-07"
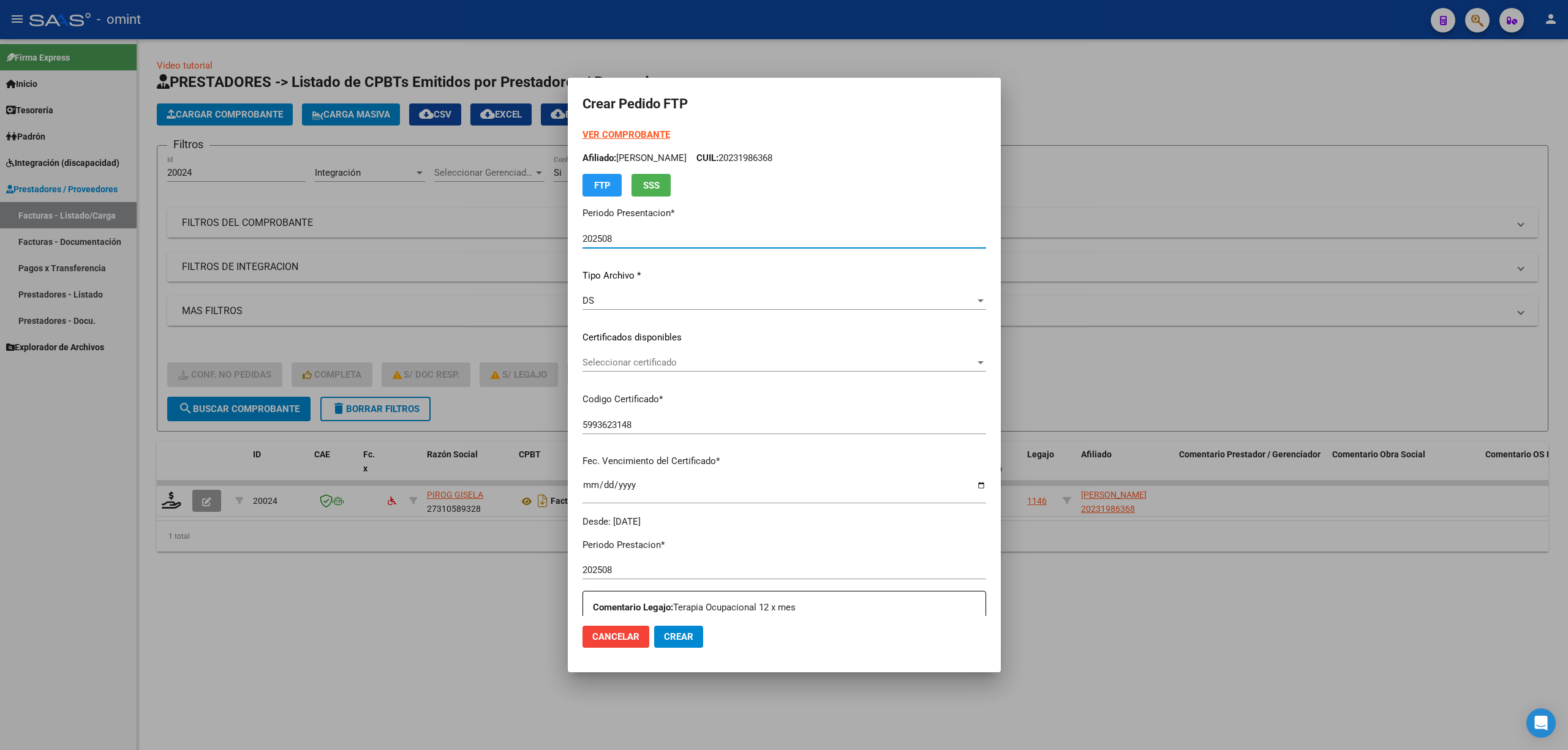
click at [642, 364] on span "Seleccionar certificado" at bounding box center [778, 362] width 393 height 11
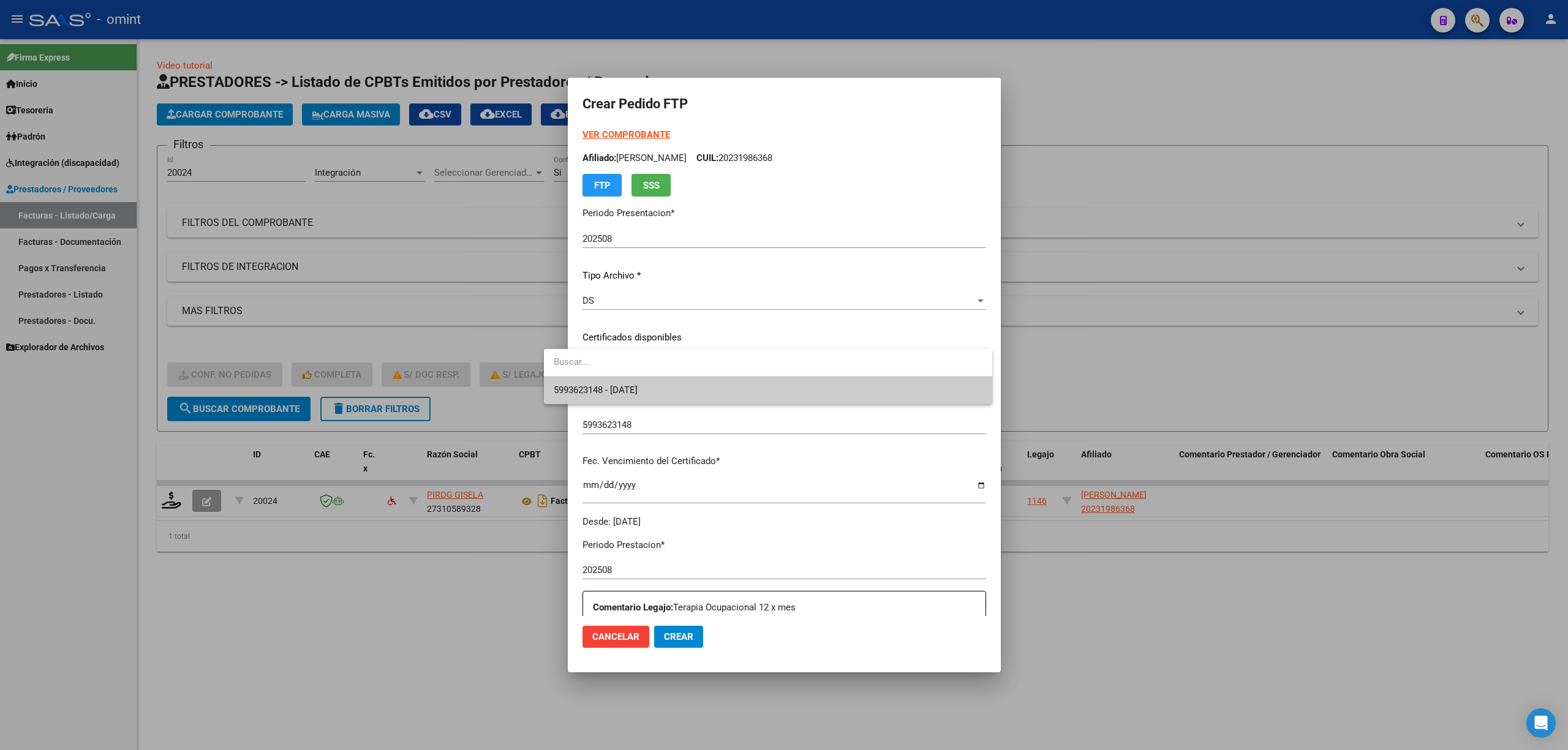
click at [638, 389] on span "5993623148 - 2030-02-07" at bounding box center [595, 390] width 84 height 11
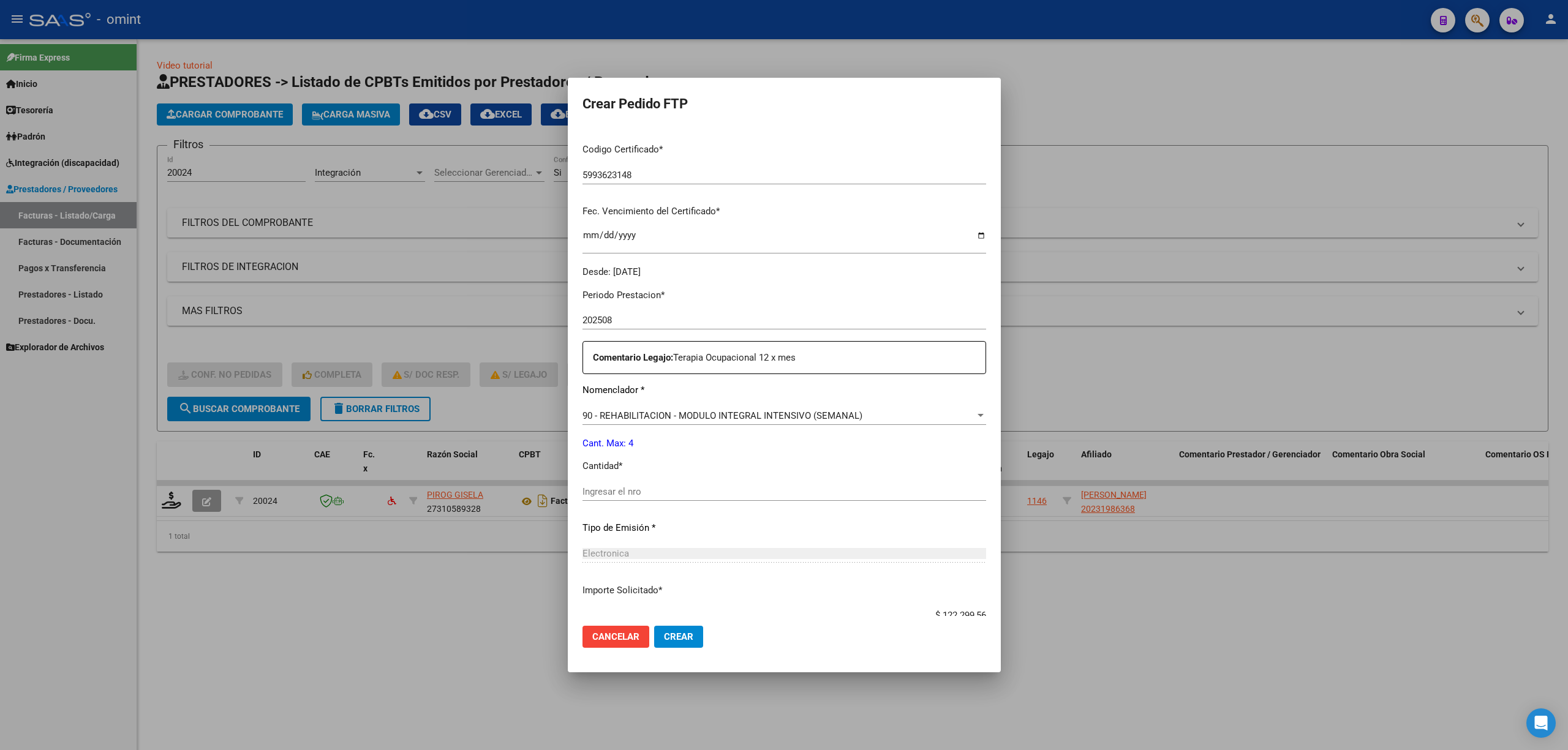
scroll to position [326, 0]
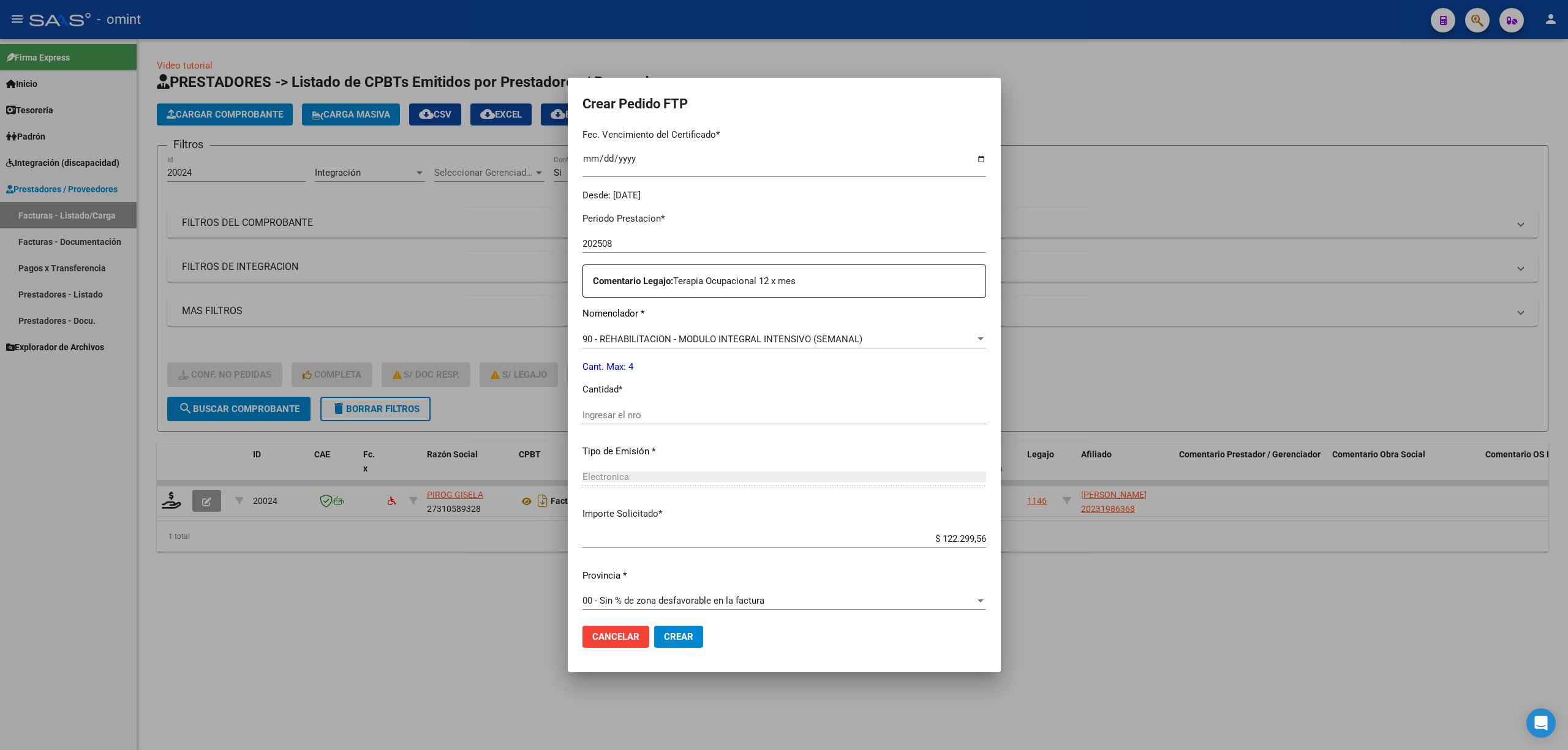
click at [598, 415] on input "Ingresar el nro" at bounding box center [784, 415] width 404 height 11
type input "4"
click at [664, 638] on span "Crear" at bounding box center [678, 637] width 30 height 11
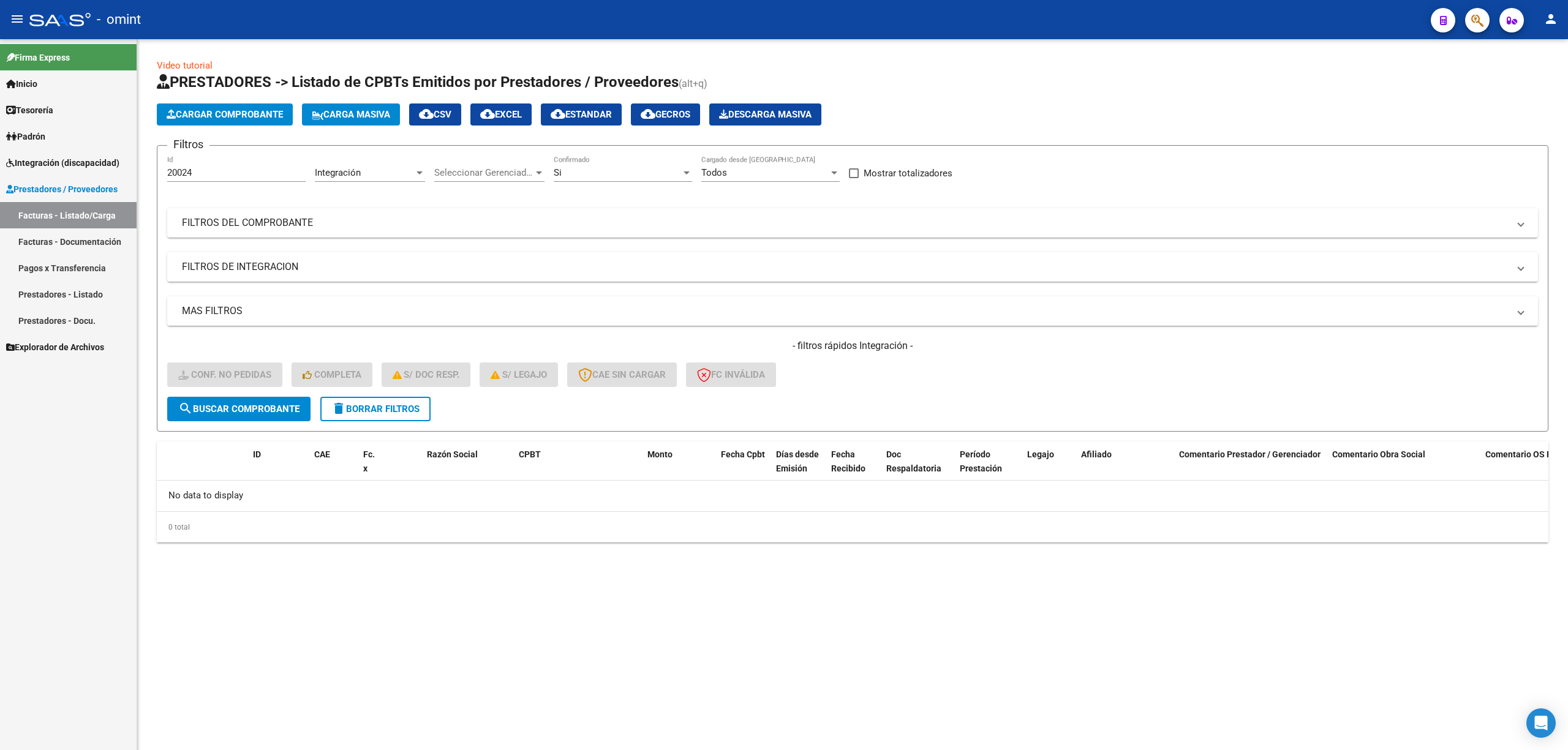
click at [176, 172] on input "20024" at bounding box center [236, 172] width 138 height 11
click at [361, 405] on span "delete Borrar Filtros" at bounding box center [375, 409] width 88 height 11
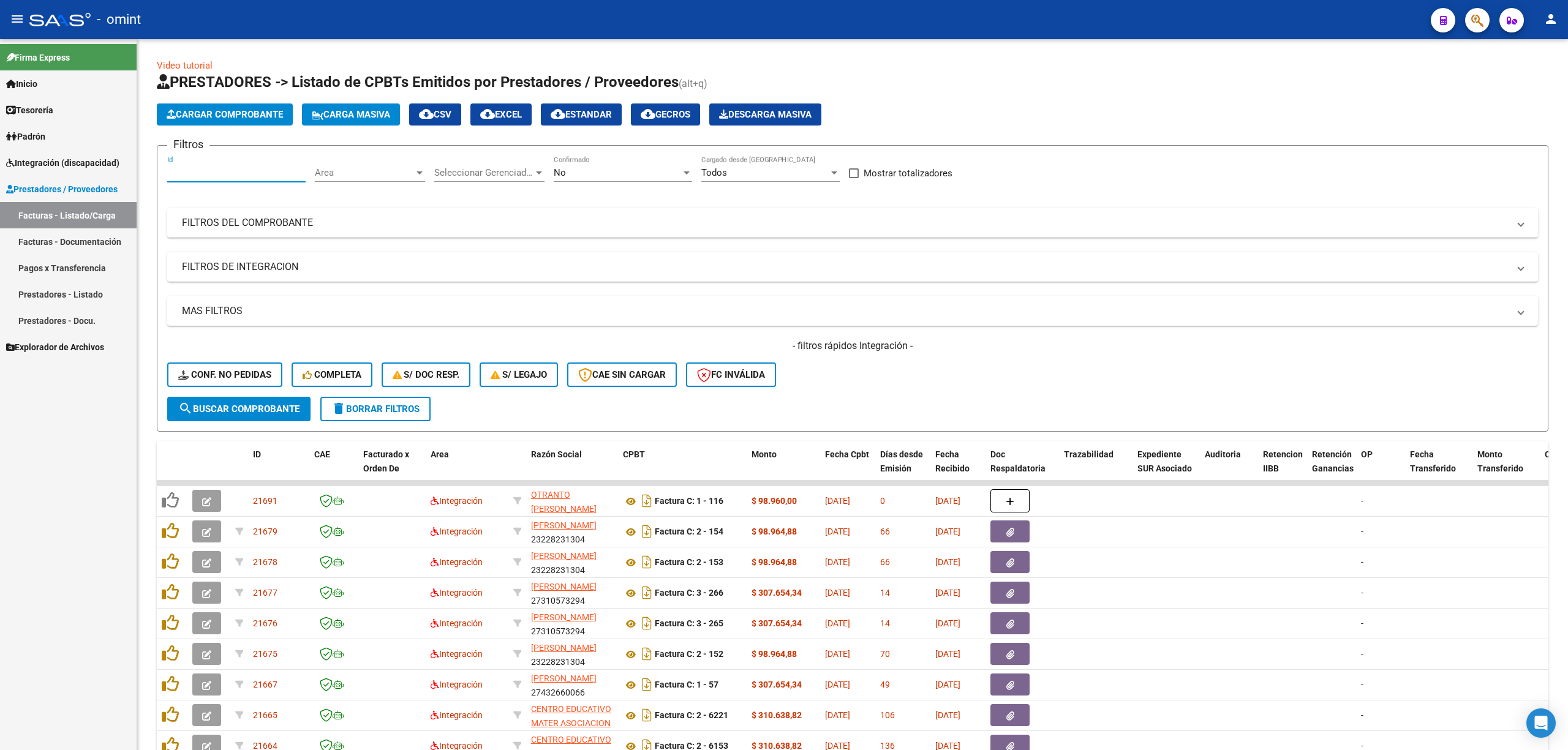
click at [185, 172] on input "Id" at bounding box center [236, 172] width 138 height 11
paste input "20012"
type input "20012"
click at [255, 414] on button "search Buscar Comprobante" at bounding box center [238, 409] width 144 height 24
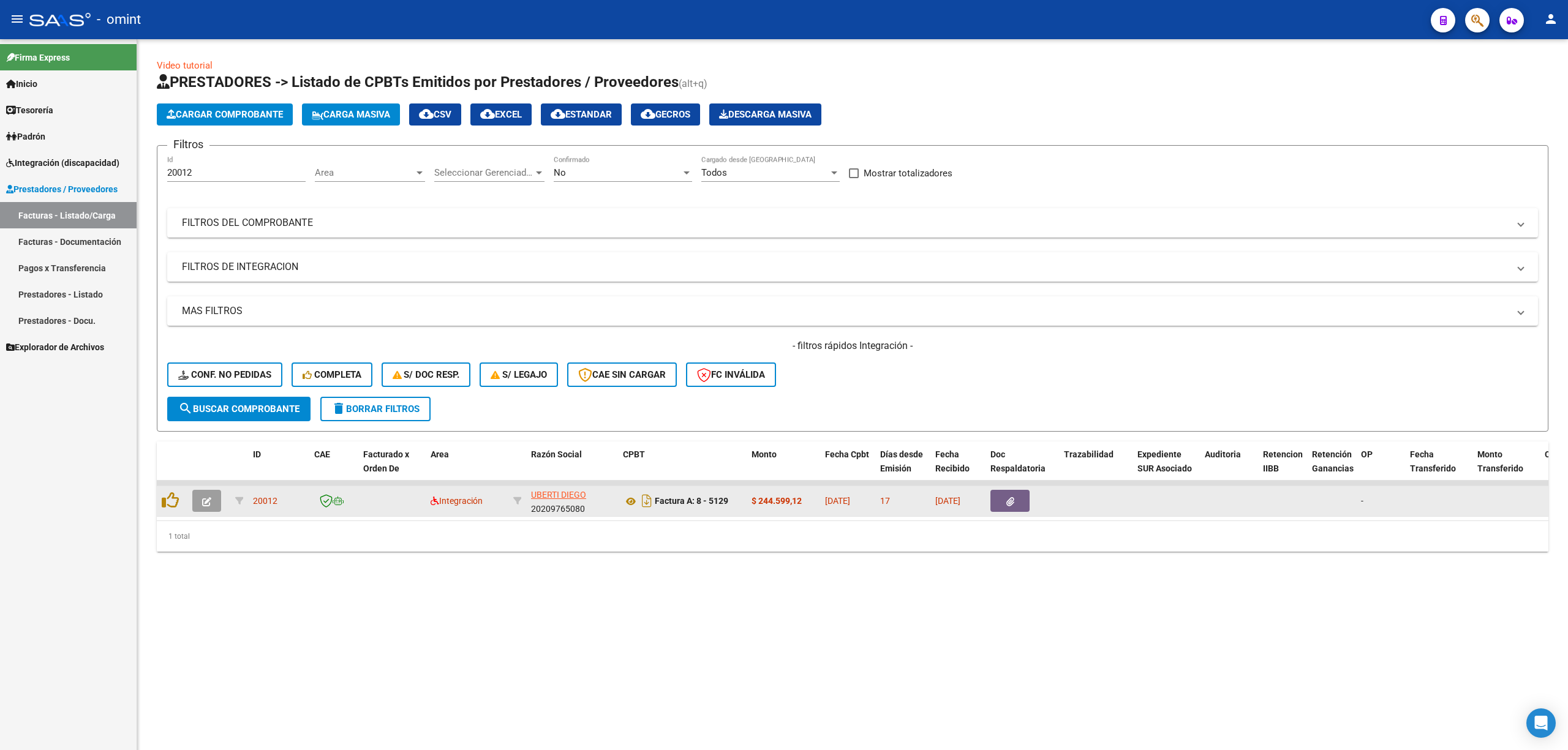
click at [204, 500] on icon "button" at bounding box center [207, 502] width 9 height 9
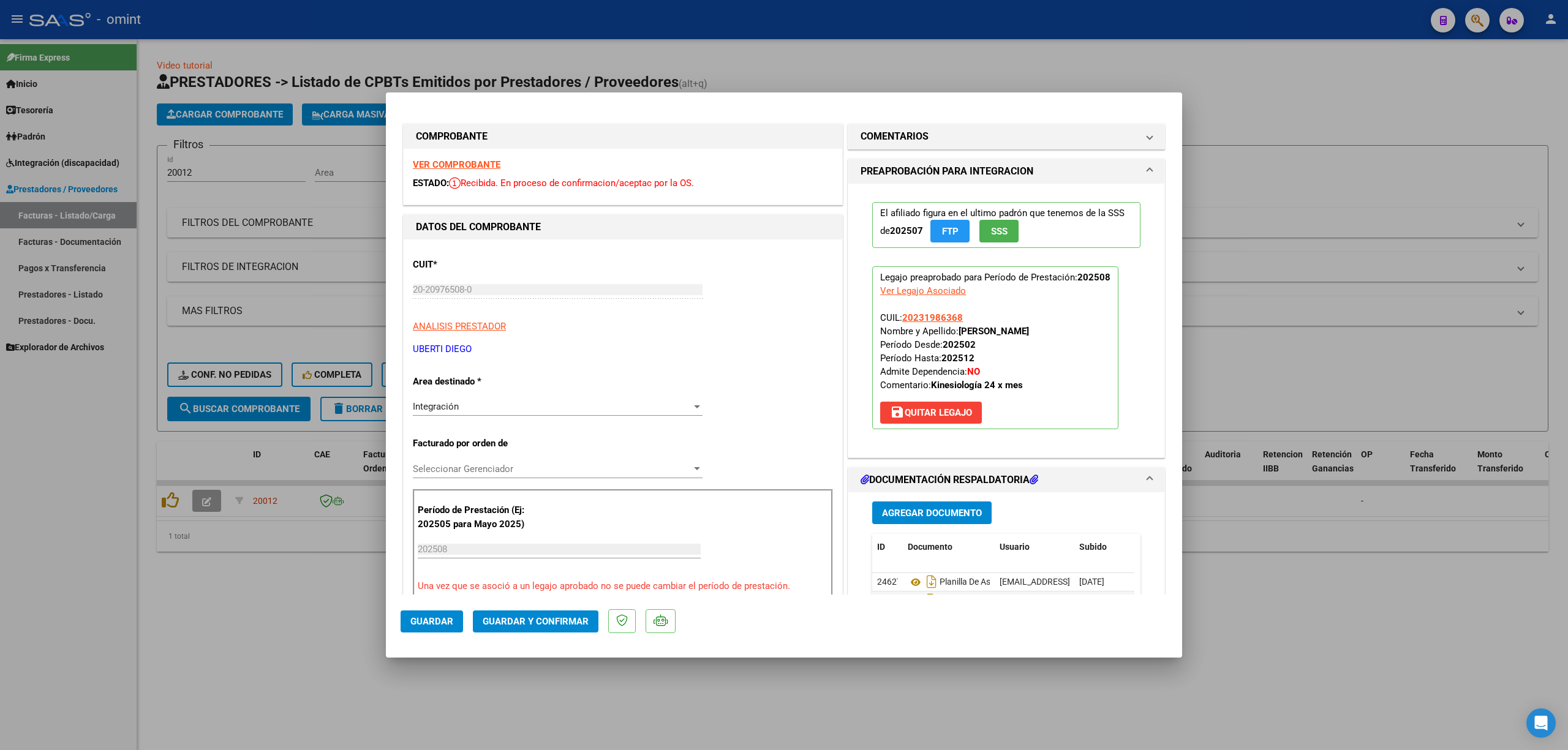
click at [469, 160] on strong "VER COMPROBANTE" at bounding box center [456, 165] width 87 height 11
click at [575, 621] on span "Guardar y Confirmar" at bounding box center [536, 622] width 106 height 11
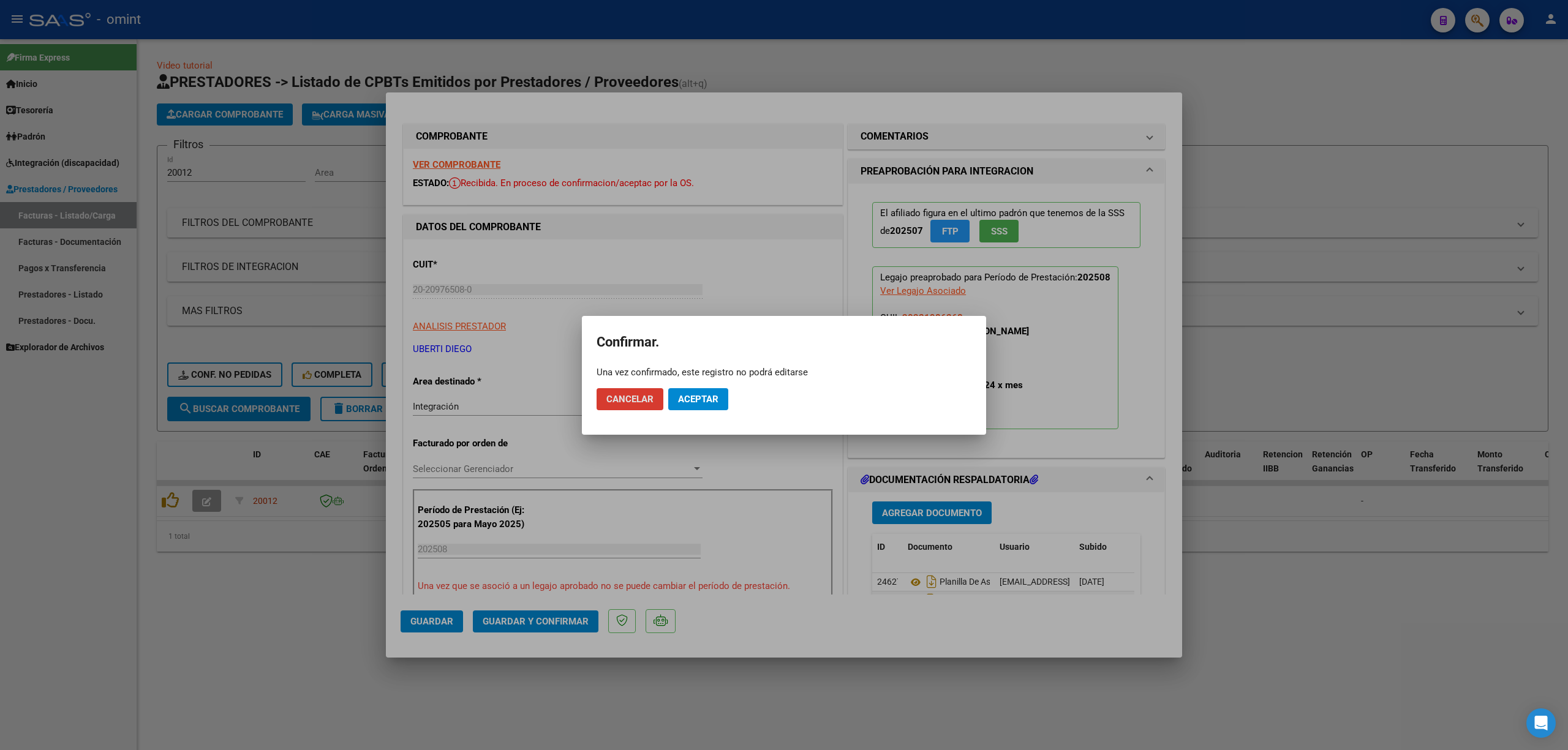
click at [699, 394] on span "Aceptar" at bounding box center [698, 399] width 40 height 11
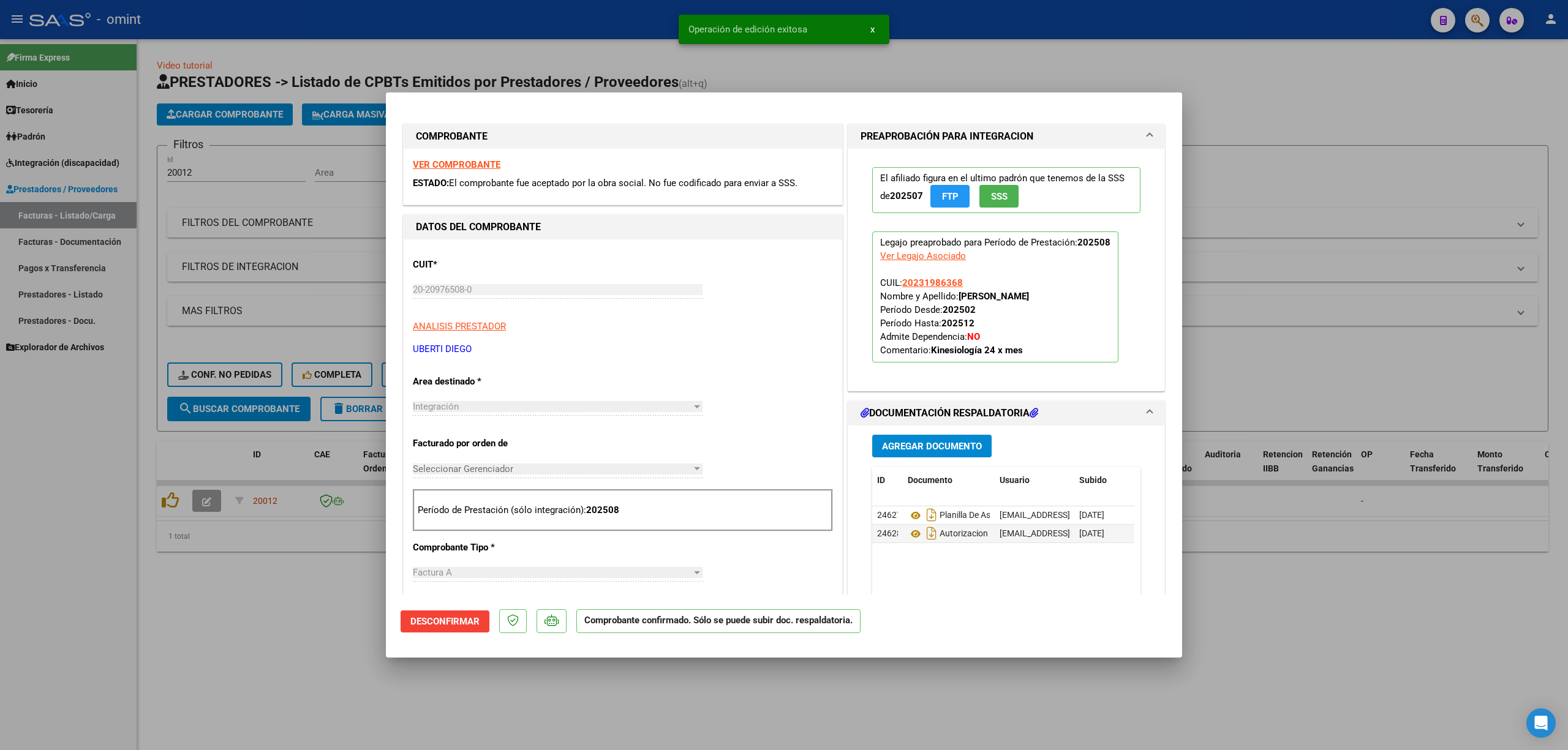
drag, startPoint x: 330, startPoint y: 247, endPoint x: 317, endPoint y: 234, distance: 18.4
click at [330, 246] on div at bounding box center [784, 375] width 1568 height 750
type input "$ 0,00"
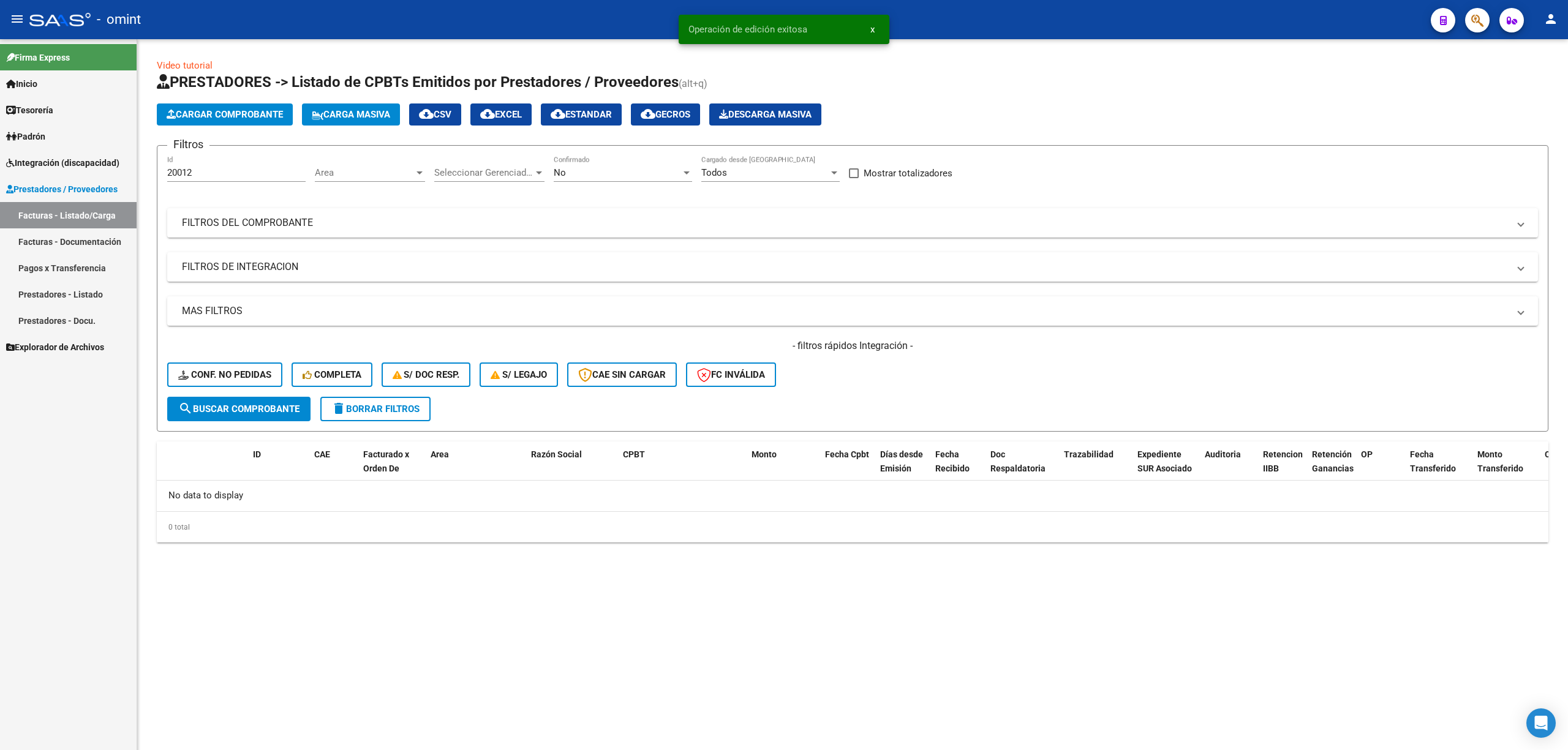
click at [229, 375] on span "Conf. no pedidas" at bounding box center [225, 374] width 93 height 11
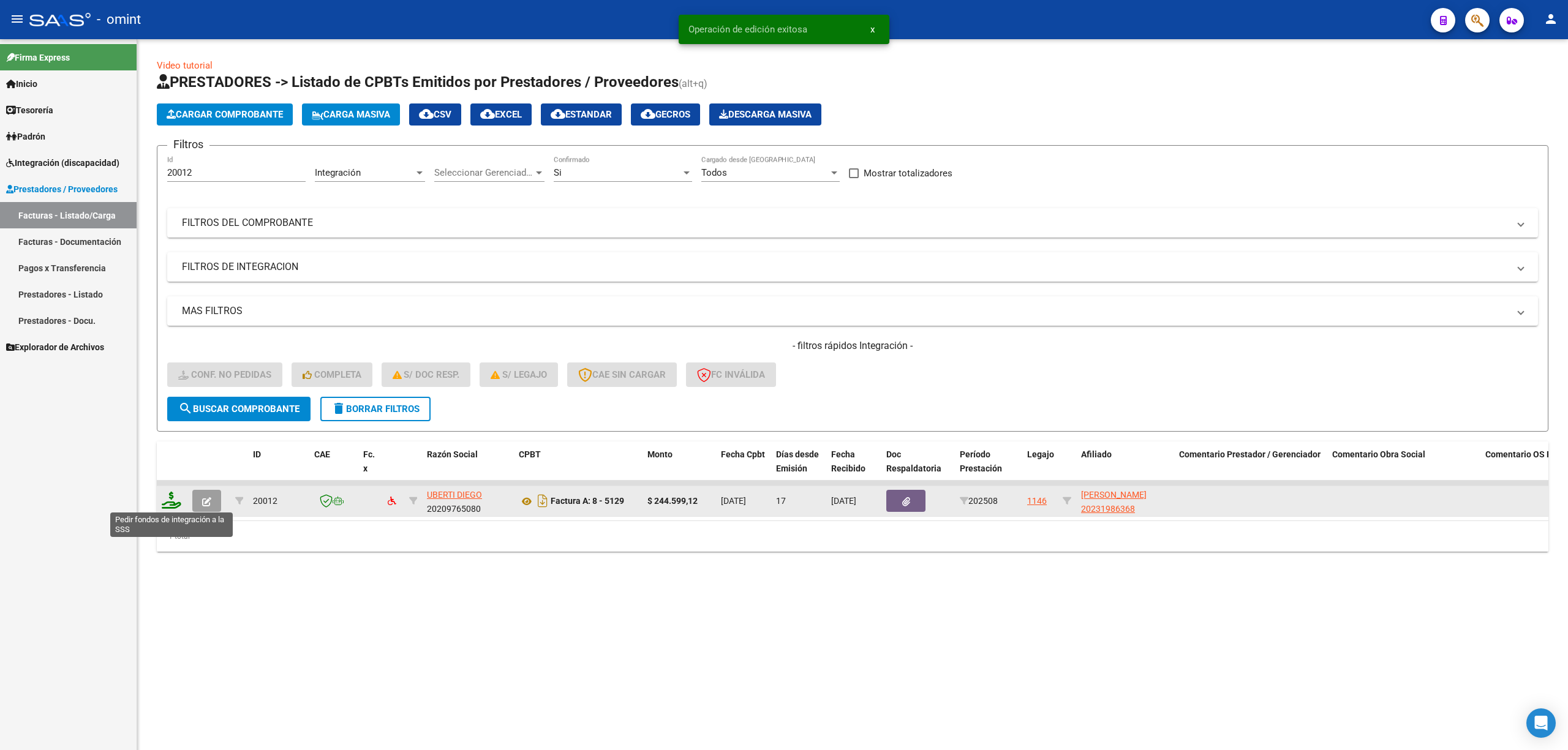
click at [174, 502] on icon at bounding box center [172, 500] width 20 height 17
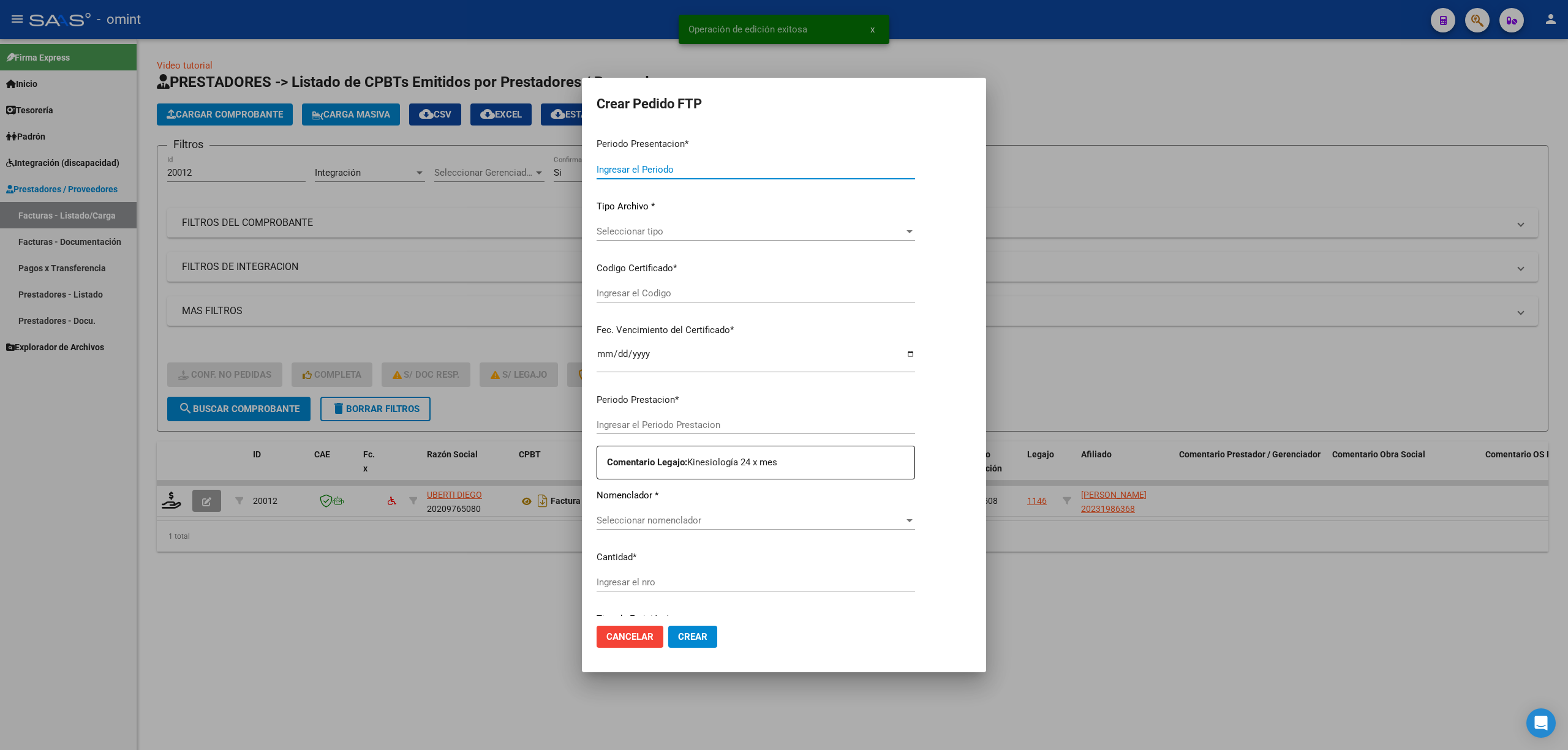
type input "202508"
type input "$ 244.599,12"
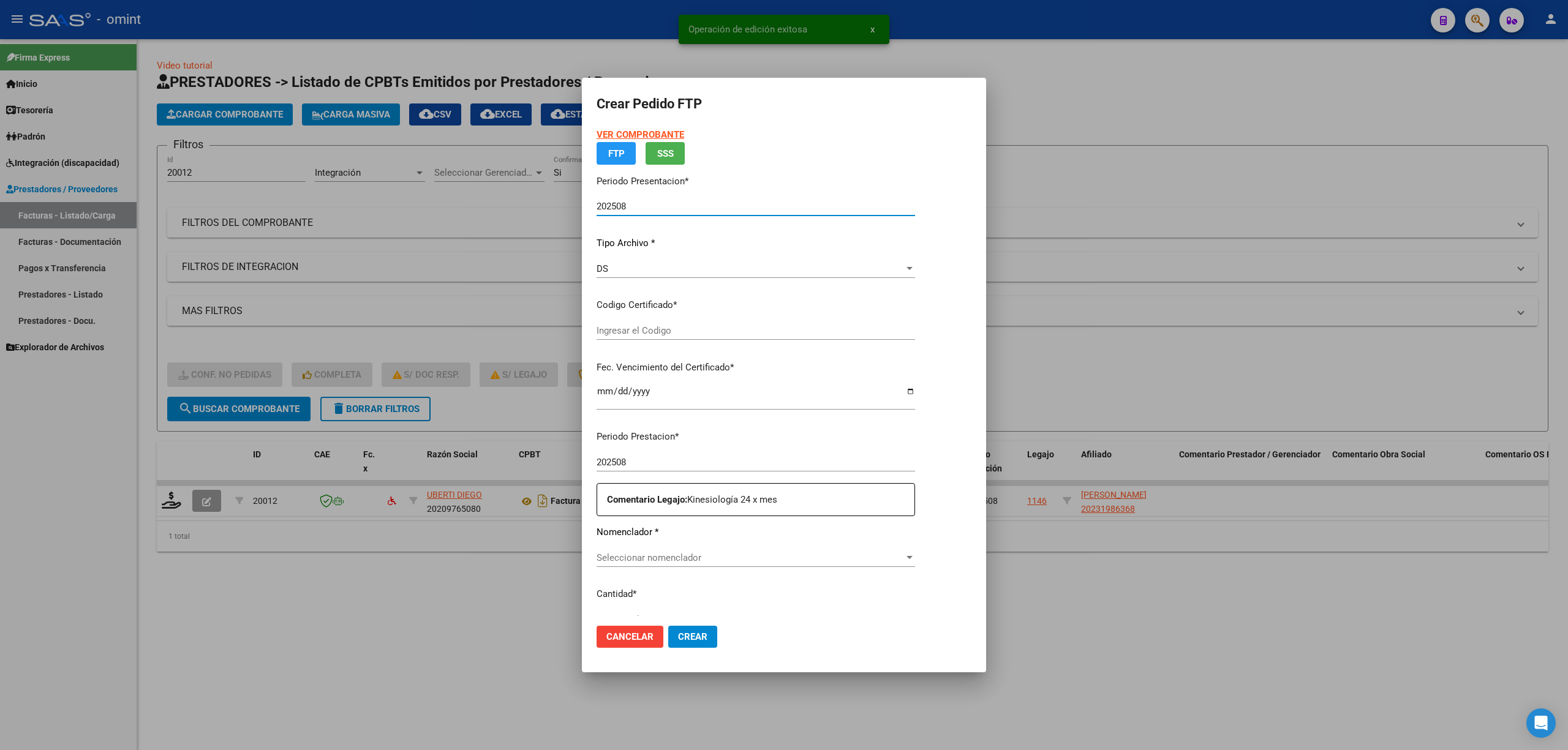
type input "5993623148"
type input "2030-02-07"
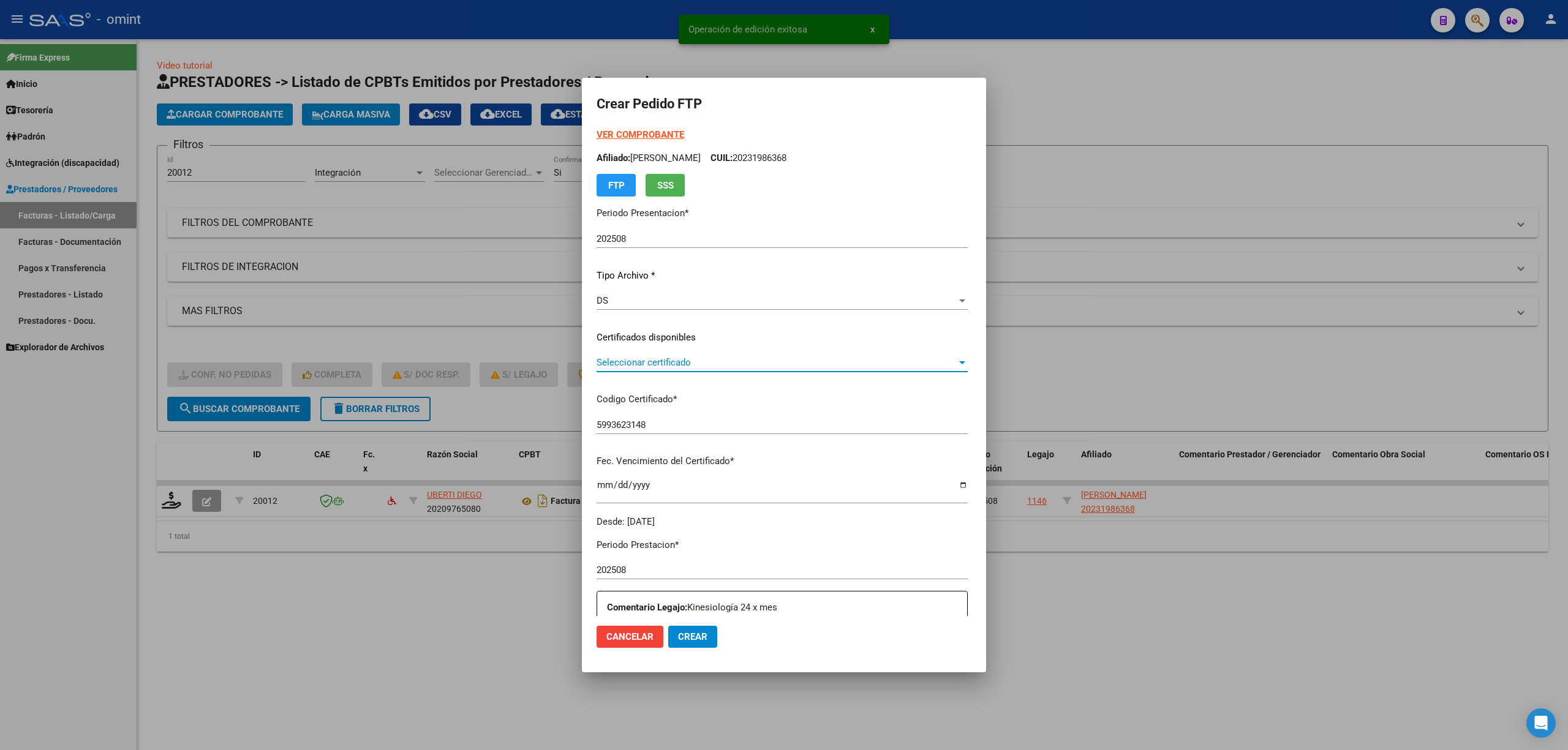
click at [623, 367] on span "Seleccionar certificado" at bounding box center [777, 362] width 360 height 11
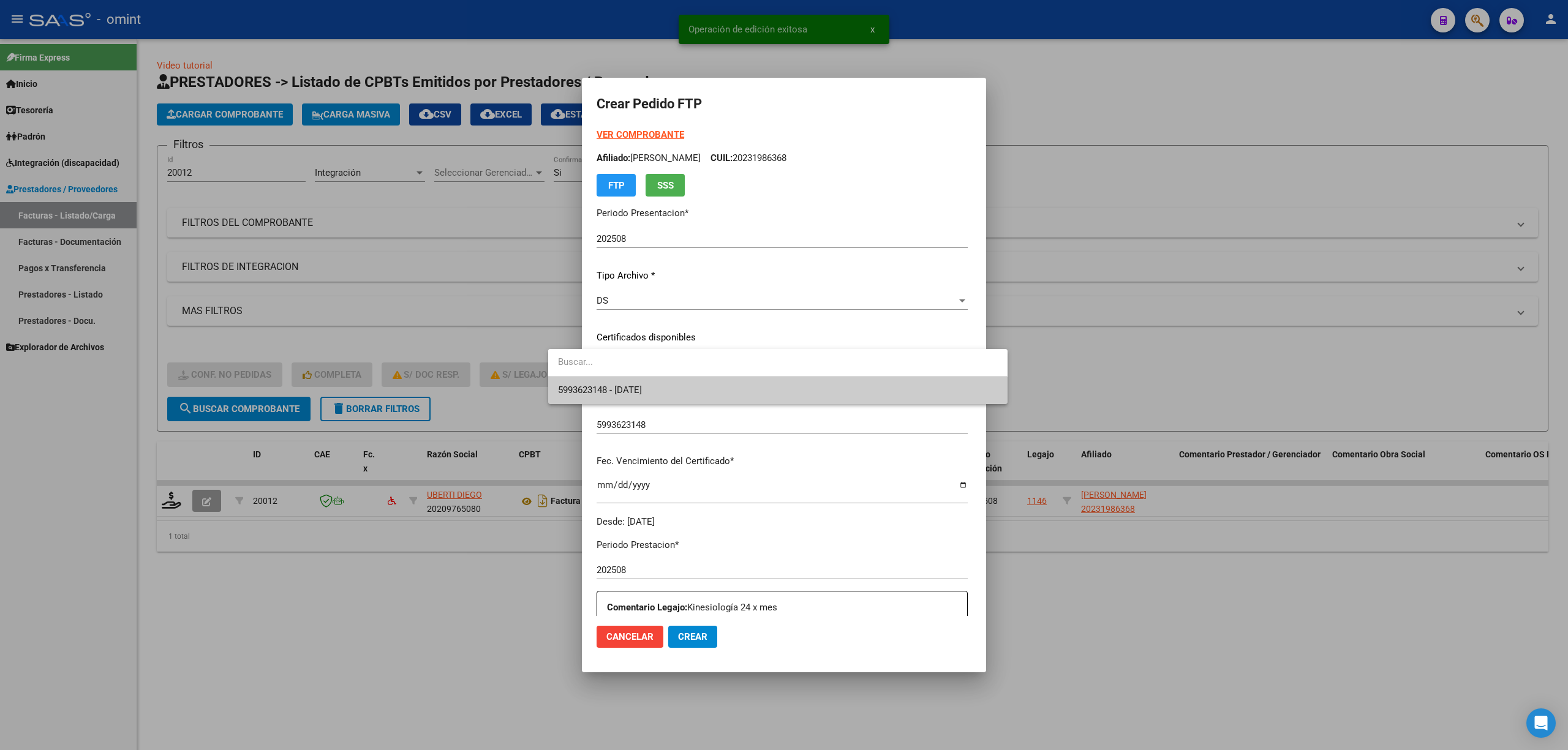
click at [633, 392] on span "5993623148 - 2030-02-07" at bounding box center [600, 390] width 84 height 11
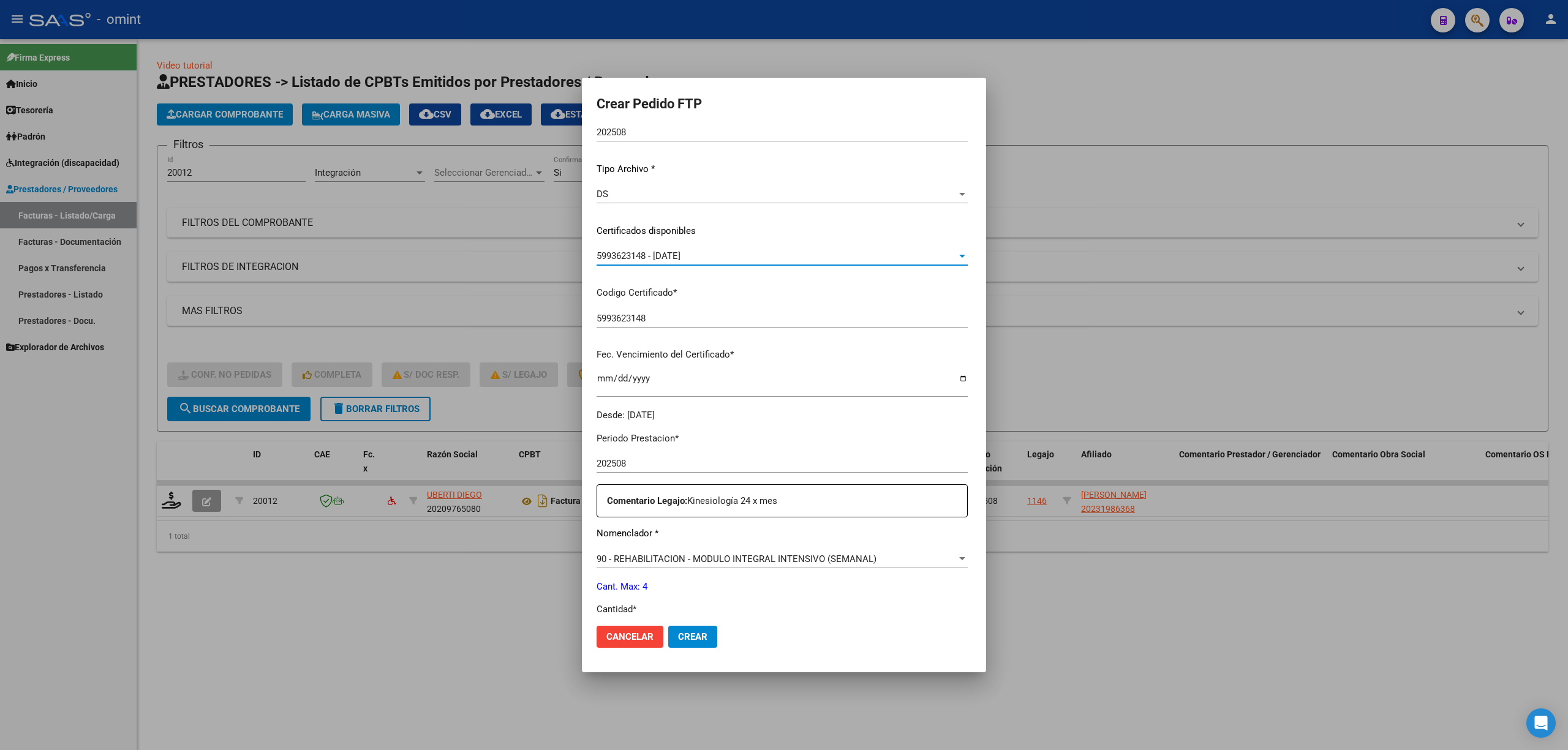
scroll to position [326, 0]
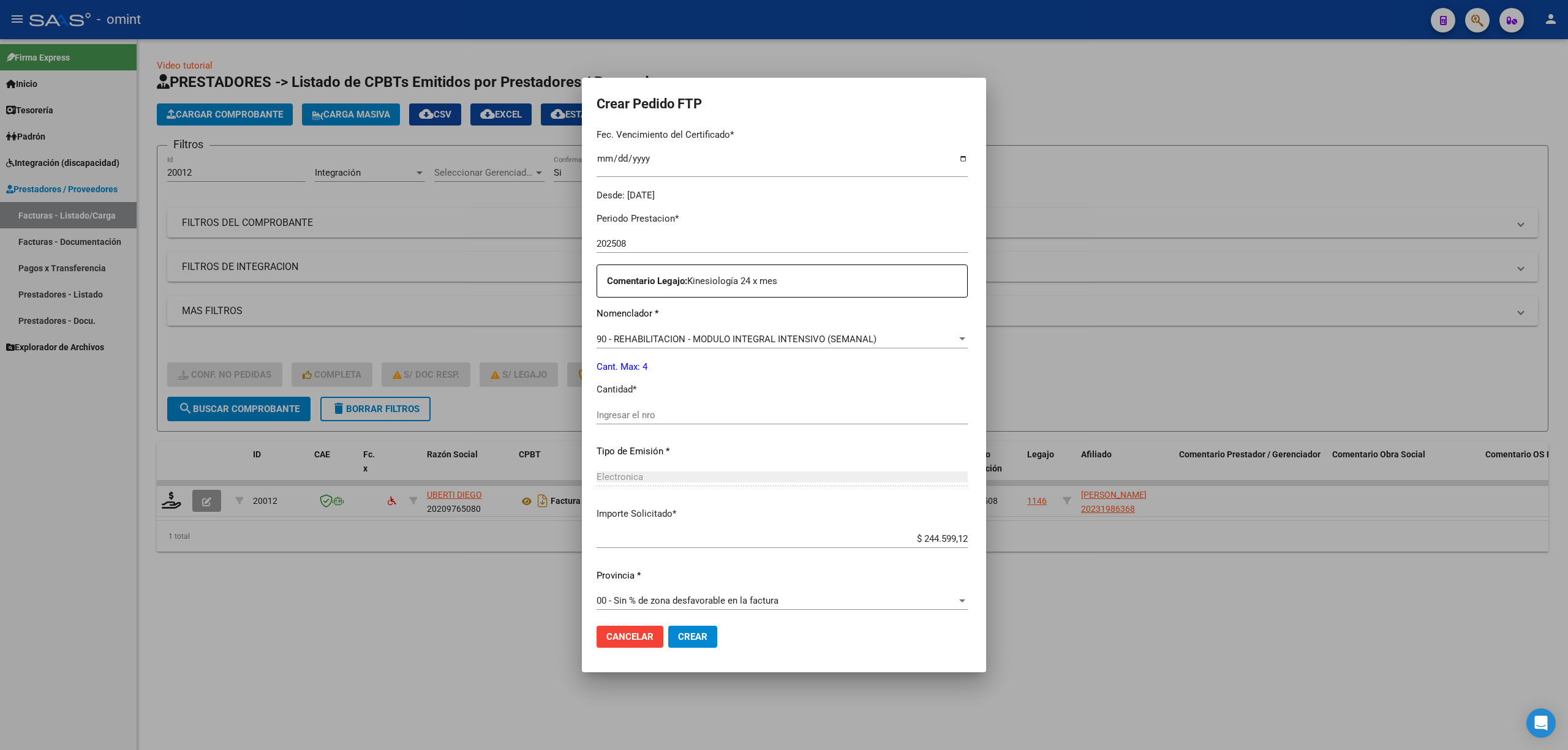
click at [638, 420] on input "Ingresar el nro" at bounding box center [782, 415] width 371 height 11
type input "4"
click at [678, 637] on span "Crear" at bounding box center [693, 637] width 30 height 11
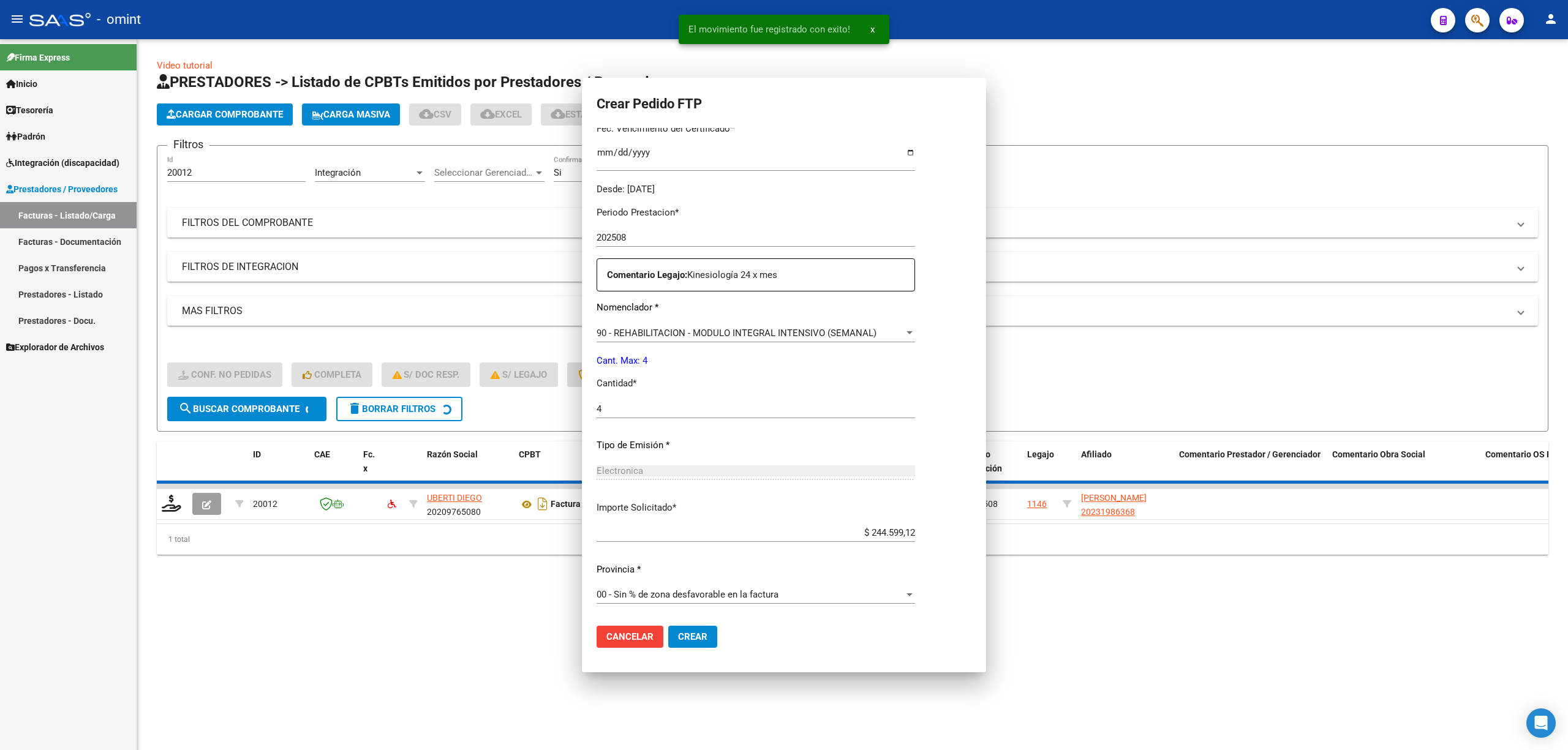
scroll to position [263, 0]
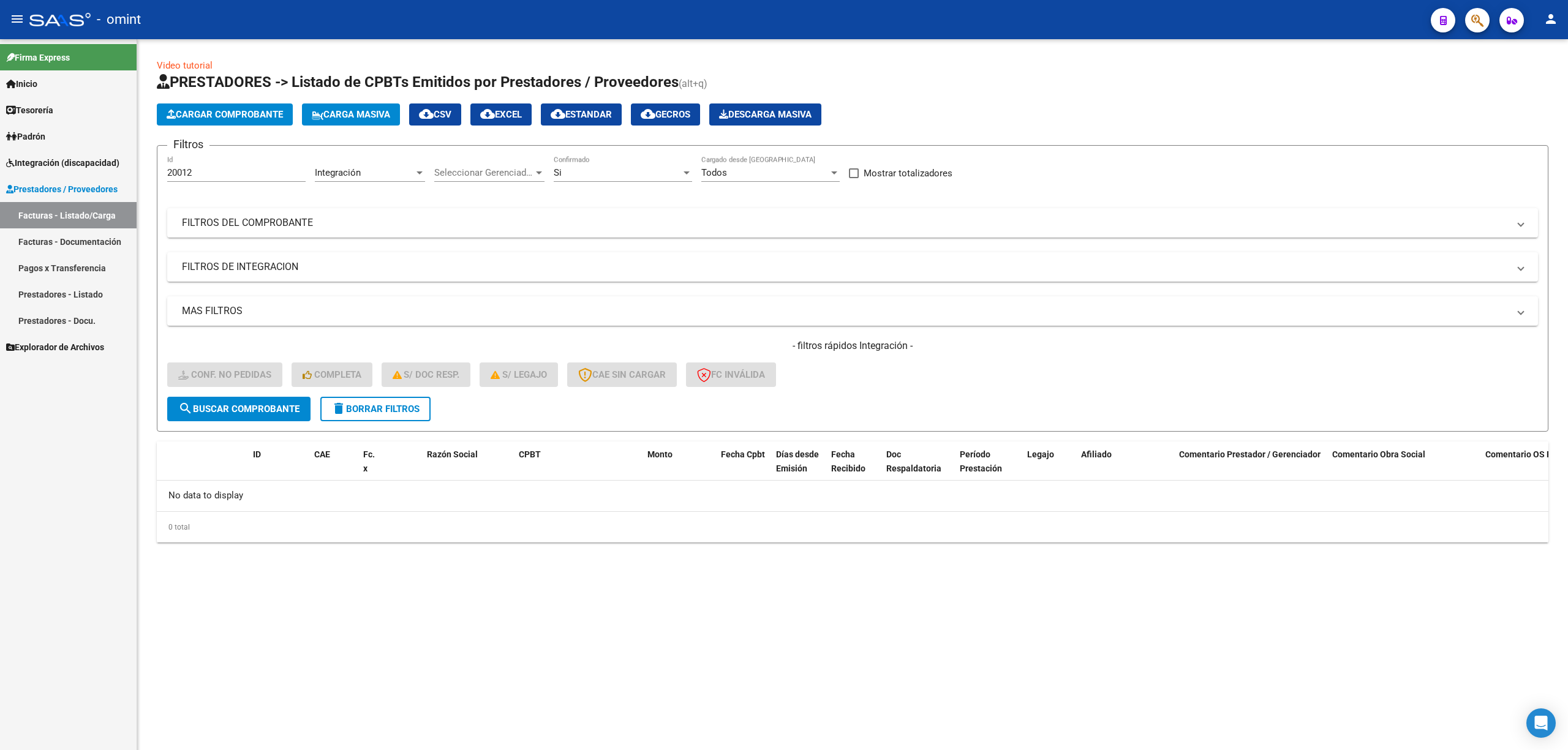
click at [204, 172] on input "20012" at bounding box center [236, 172] width 138 height 11
drag, startPoint x: 206, startPoint y: 172, endPoint x: 216, endPoint y: 172, distance: 10.0
click at [207, 172] on input "20012" at bounding box center [236, 172] width 138 height 11
drag, startPoint x: 220, startPoint y: 175, endPoint x: 184, endPoint y: 179, distance: 36.2
drag, startPoint x: 184, startPoint y: 179, endPoint x: 595, endPoint y: 229, distance: 414.0
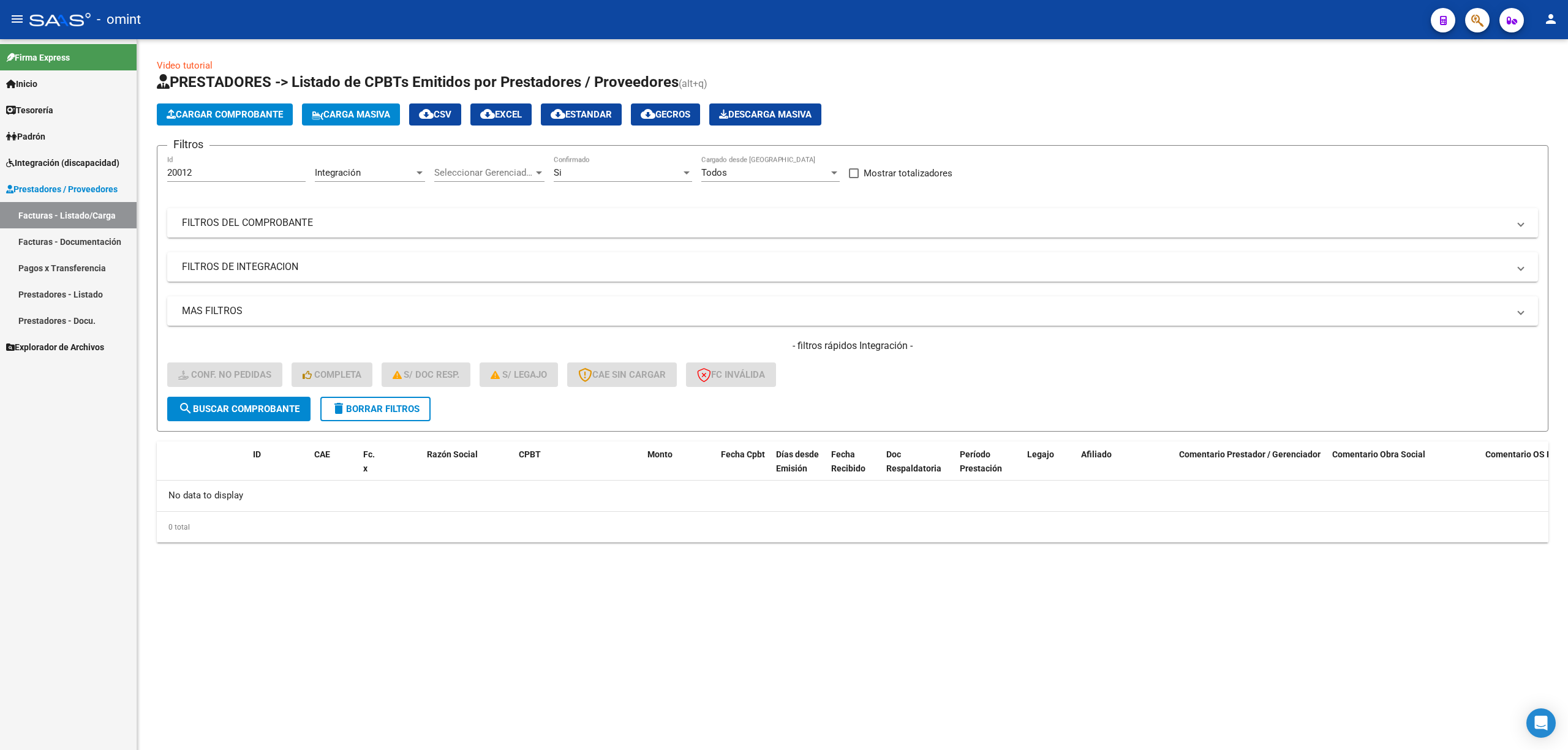
click at [595, 230] on mat-expansion-panel-header "FILTROS DEL COMPROBANTE" at bounding box center [852, 222] width 1371 height 30
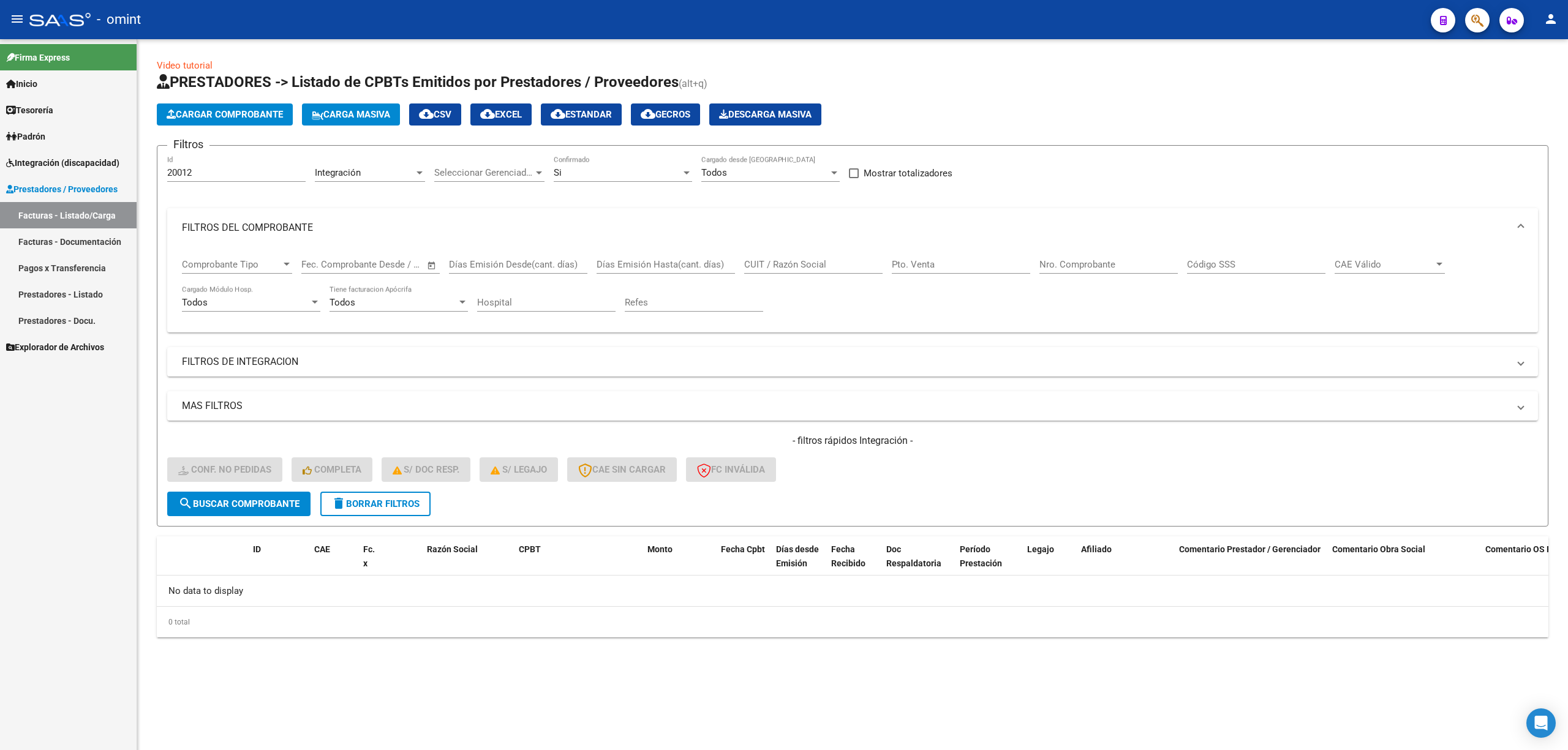
click at [1526, 226] on mat-expansion-panel-header "FILTROS DEL COMPROBANTE" at bounding box center [852, 228] width 1371 height 39
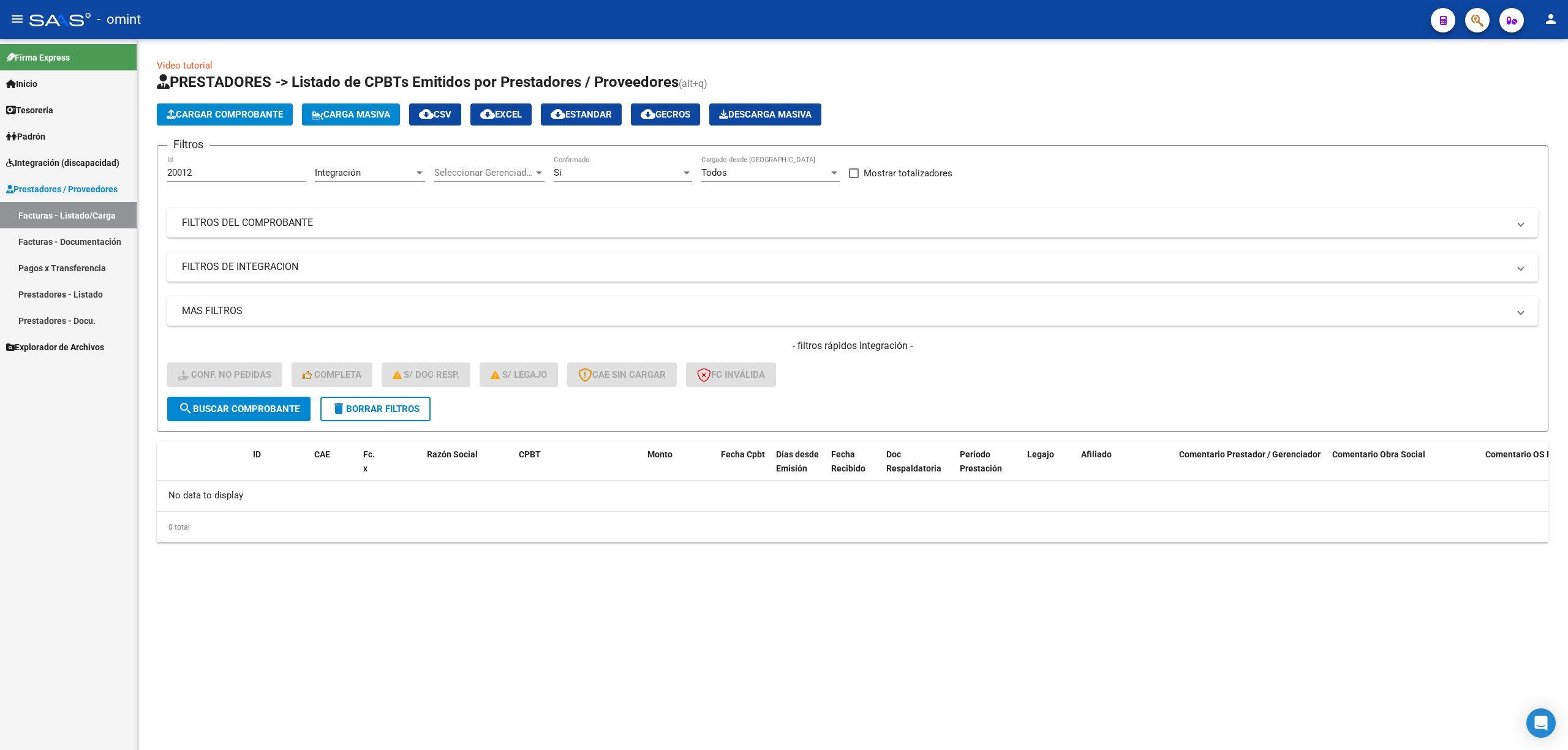
click at [375, 410] on span "delete Borrar Filtros" at bounding box center [375, 409] width 88 height 11
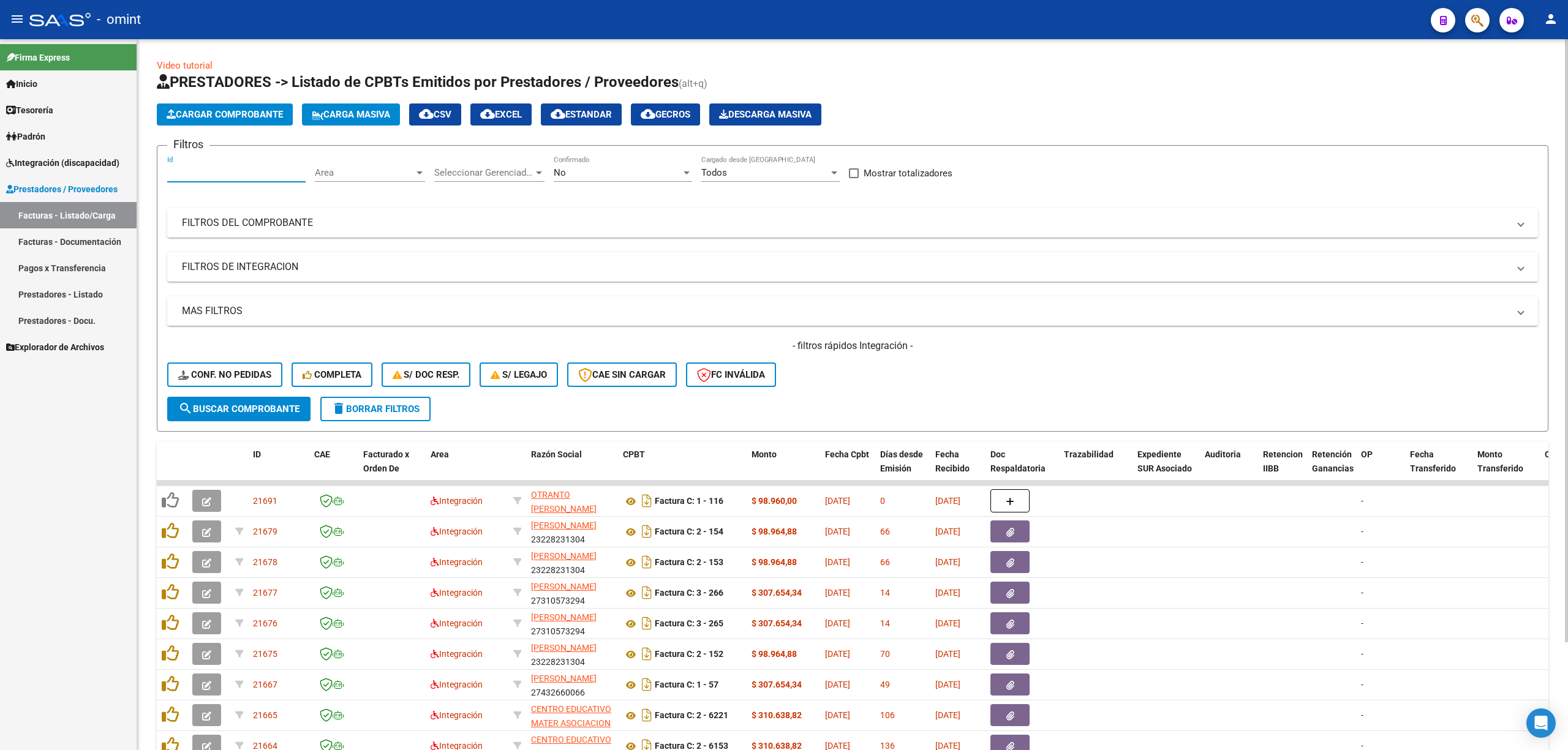
click at [187, 172] on input "Id" at bounding box center [236, 172] width 138 height 11
paste input "19941"
type input "19941"
click at [255, 413] on span "search Buscar Comprobante" at bounding box center [239, 409] width 121 height 11
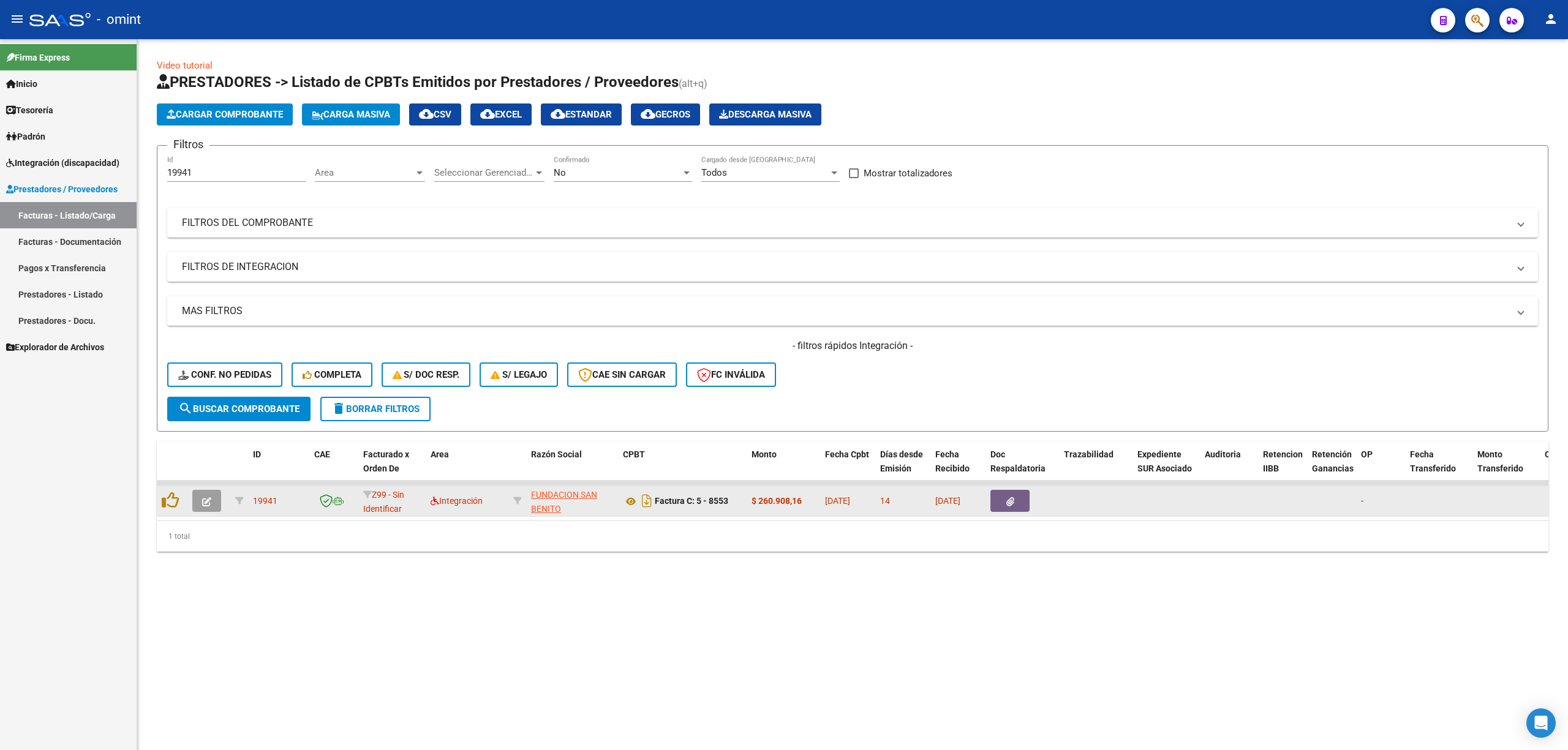
click at [206, 499] on icon "button" at bounding box center [207, 502] width 9 height 9
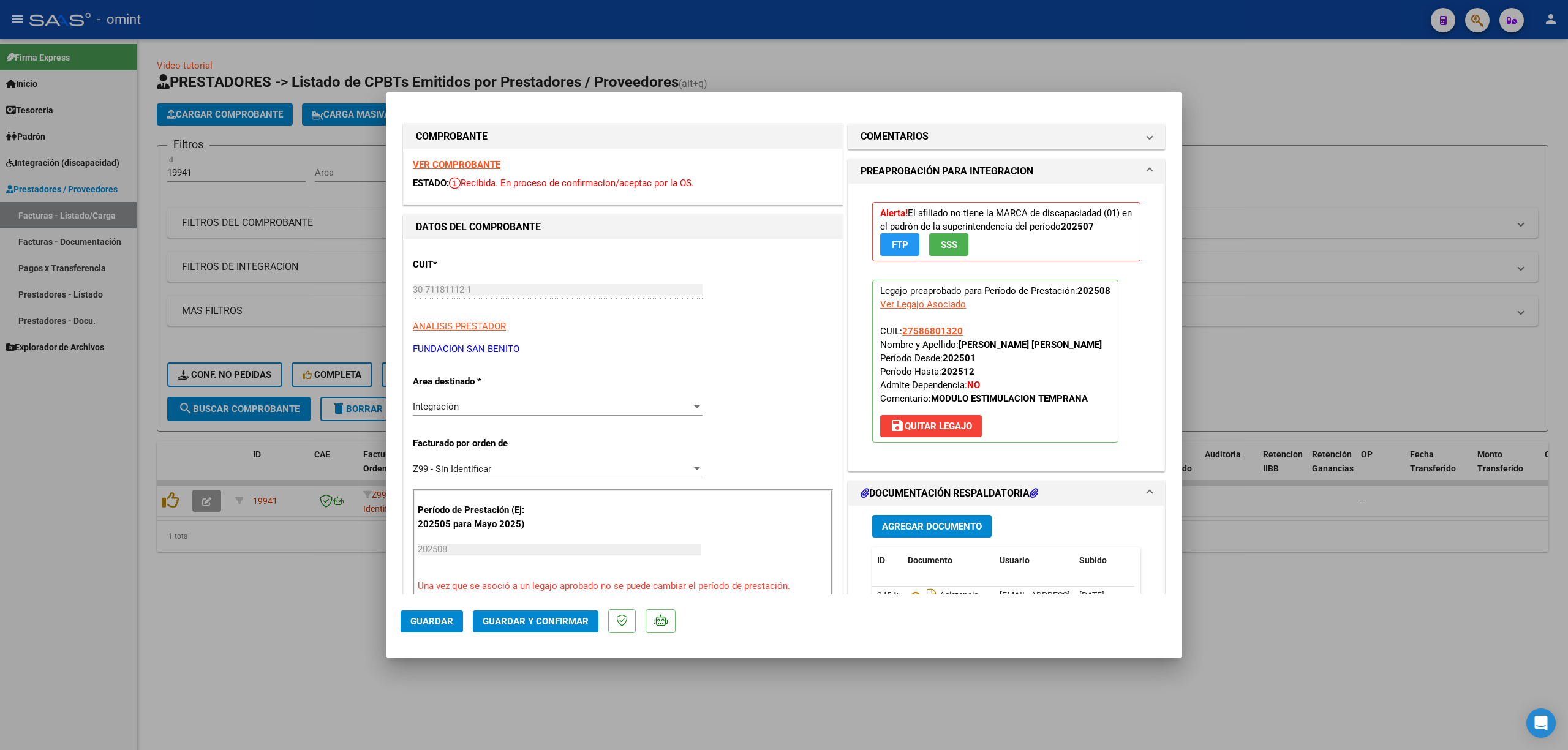
click at [469, 165] on strong "VER COMPROBANTE" at bounding box center [456, 165] width 87 height 11
click at [542, 629] on button "Guardar y Confirmar" at bounding box center [535, 621] width 125 height 22
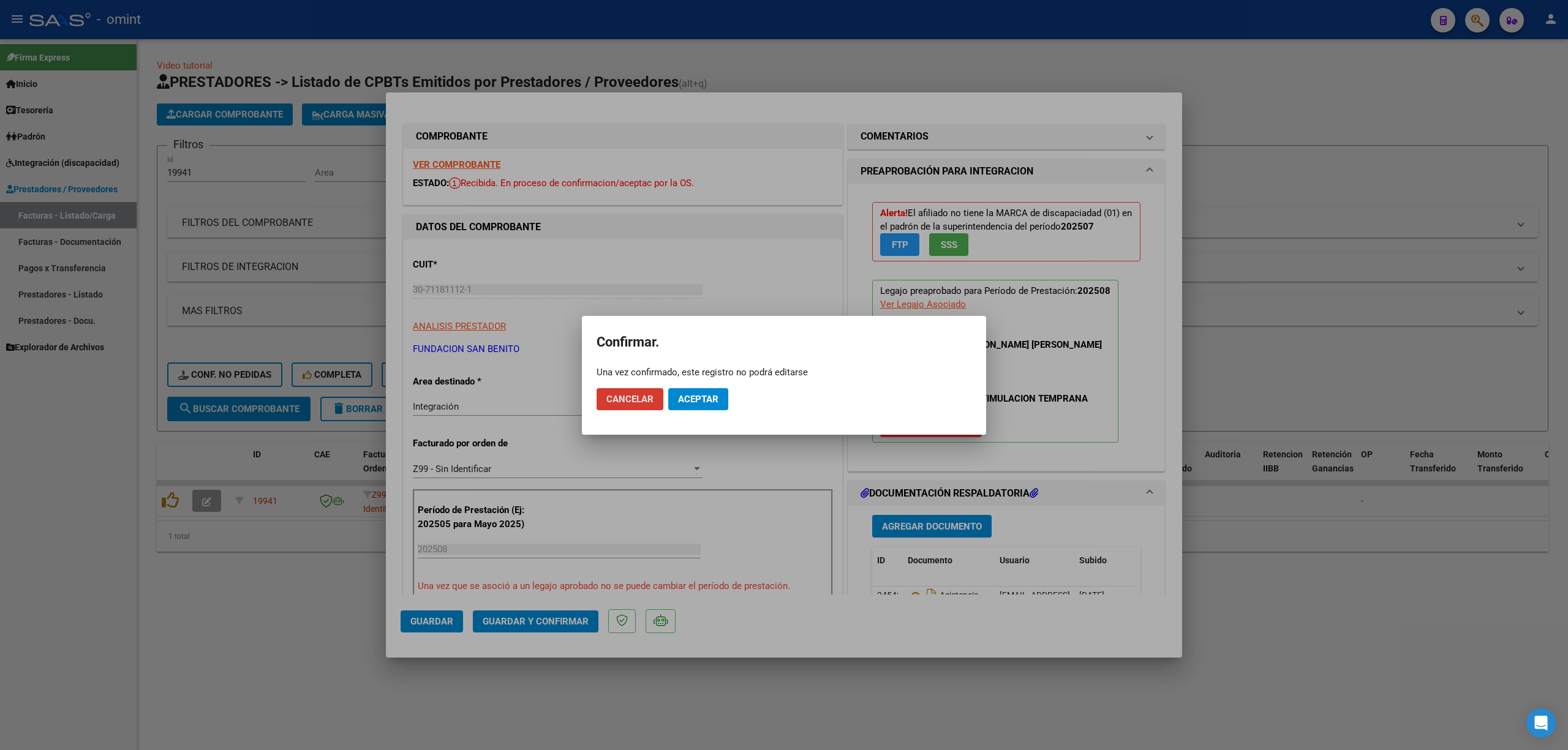
click at [708, 398] on span "Aceptar" at bounding box center [698, 399] width 40 height 11
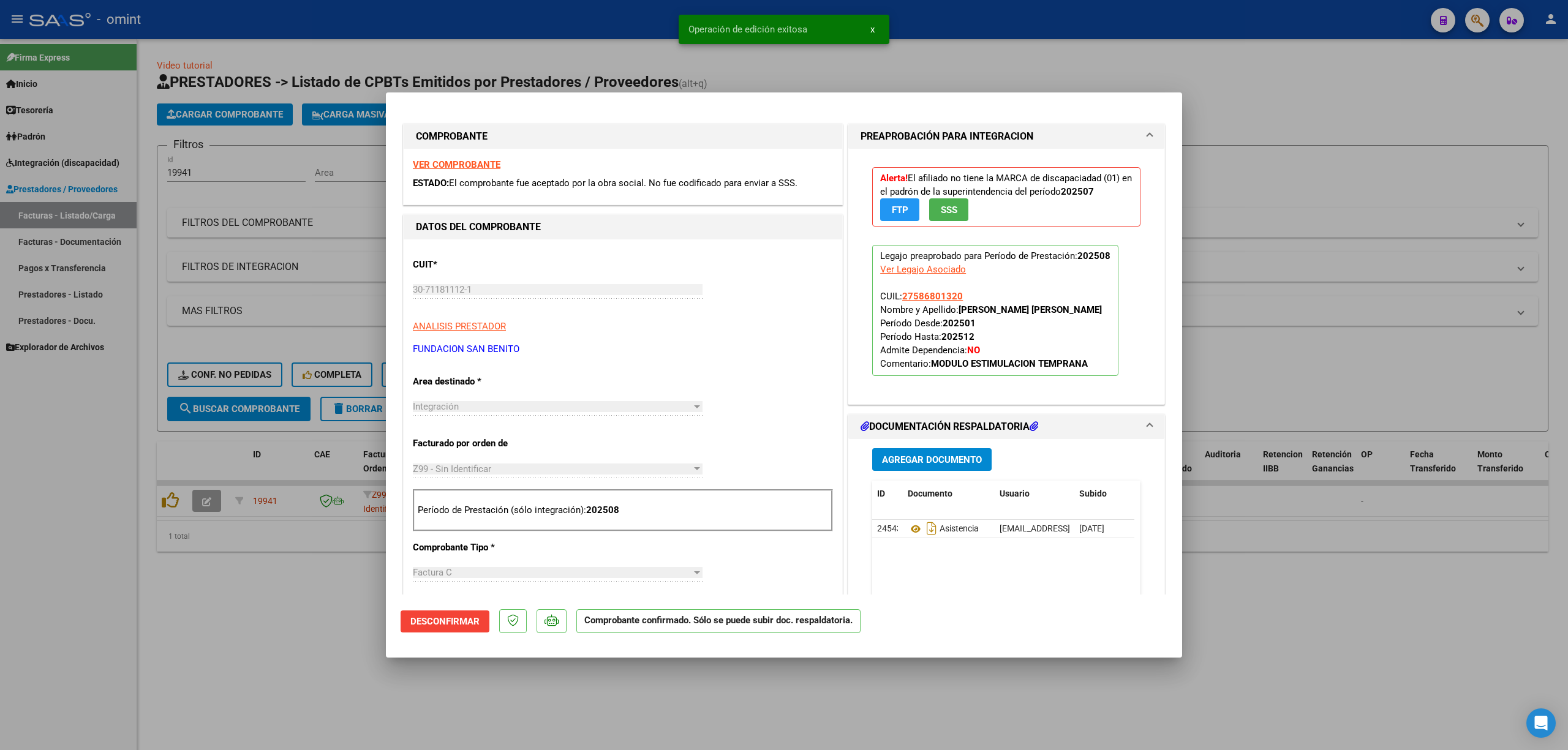
click at [293, 54] on div at bounding box center [784, 375] width 1568 height 750
type input "$ 0,00"
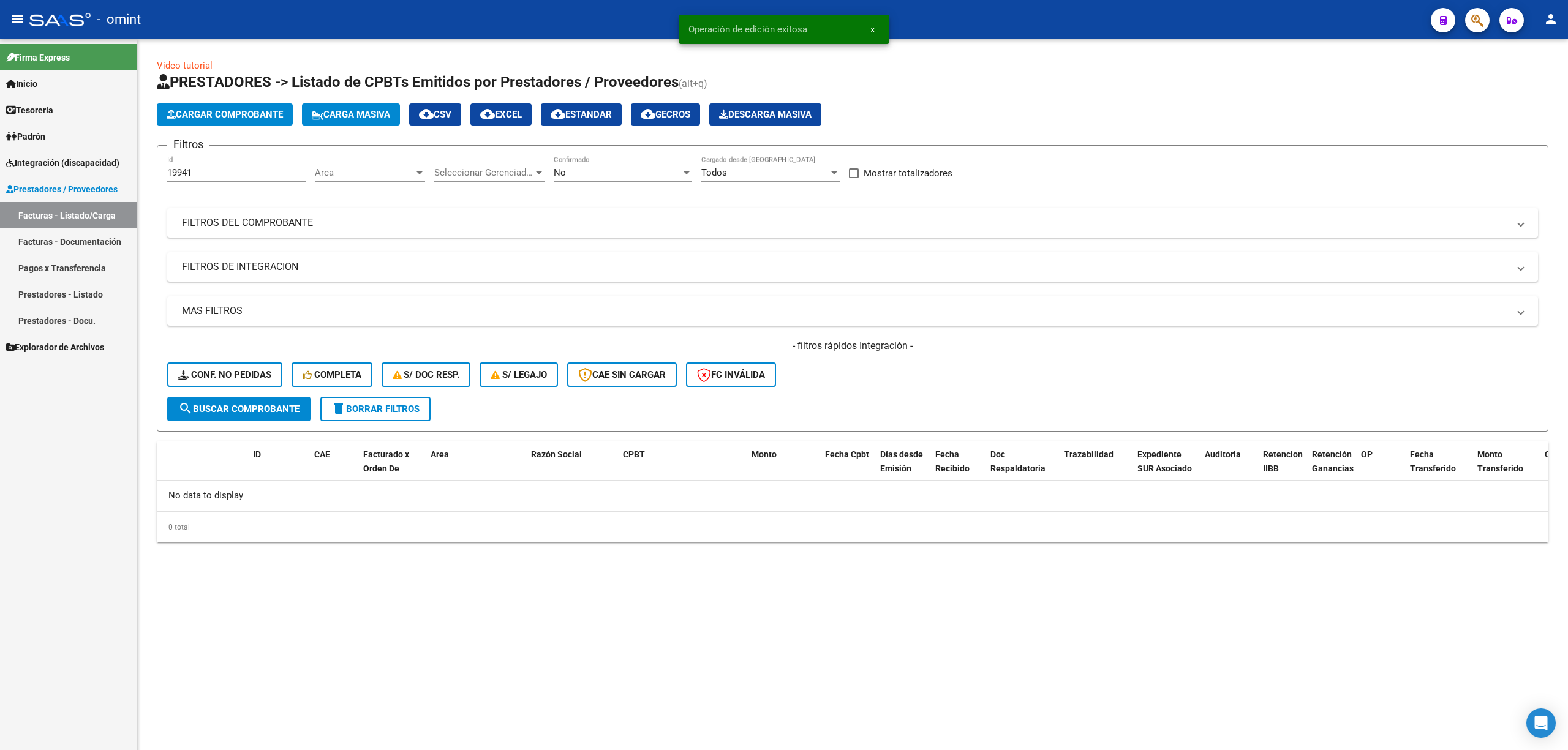
click at [220, 373] on span "Conf. no pedidas" at bounding box center [225, 374] width 93 height 11
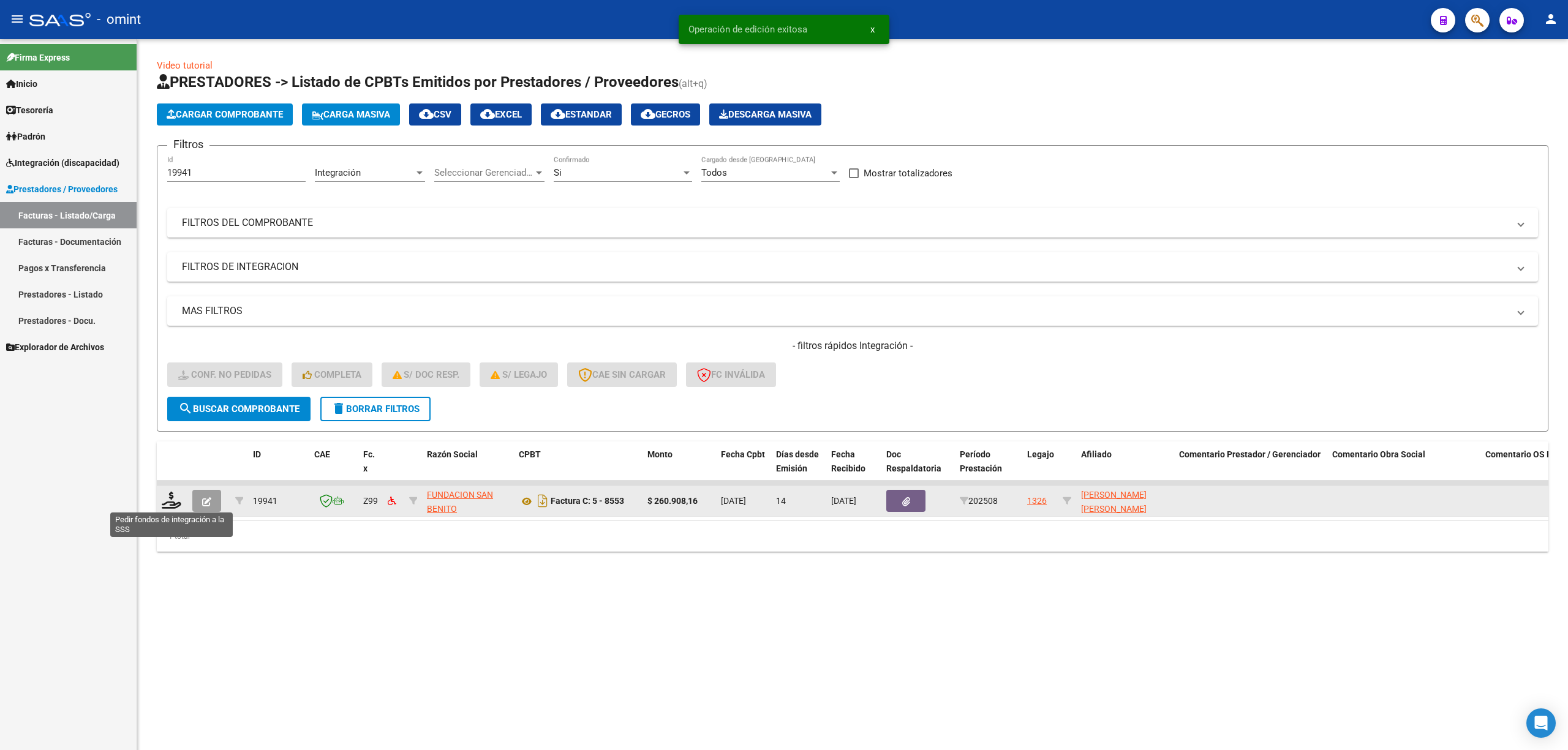
click at [160, 503] on datatable-body-cell at bounding box center [172, 502] width 30 height 30
click at [179, 507] on icon at bounding box center [172, 500] width 20 height 17
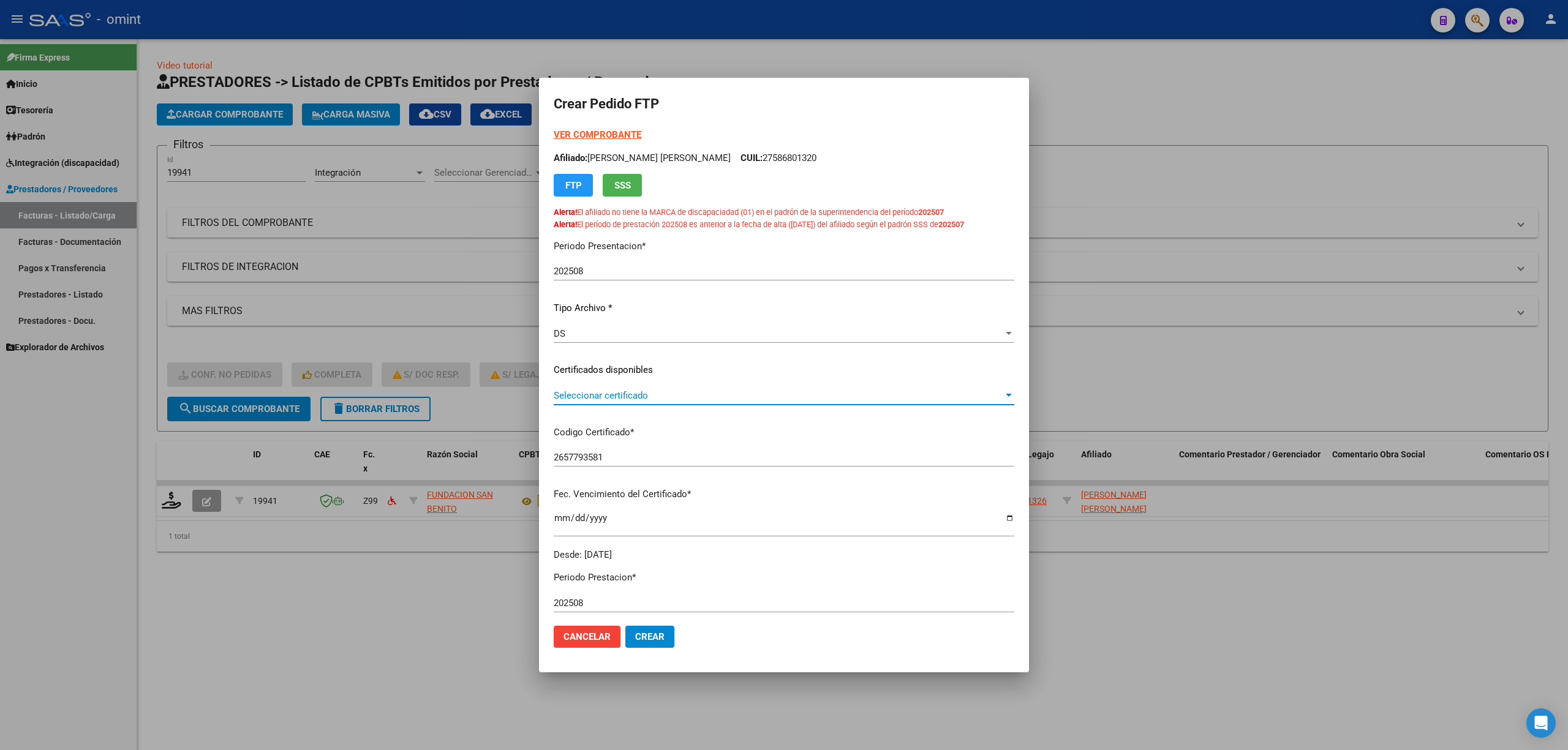
click at [630, 400] on span "Seleccionar certificado" at bounding box center [778, 395] width 450 height 11
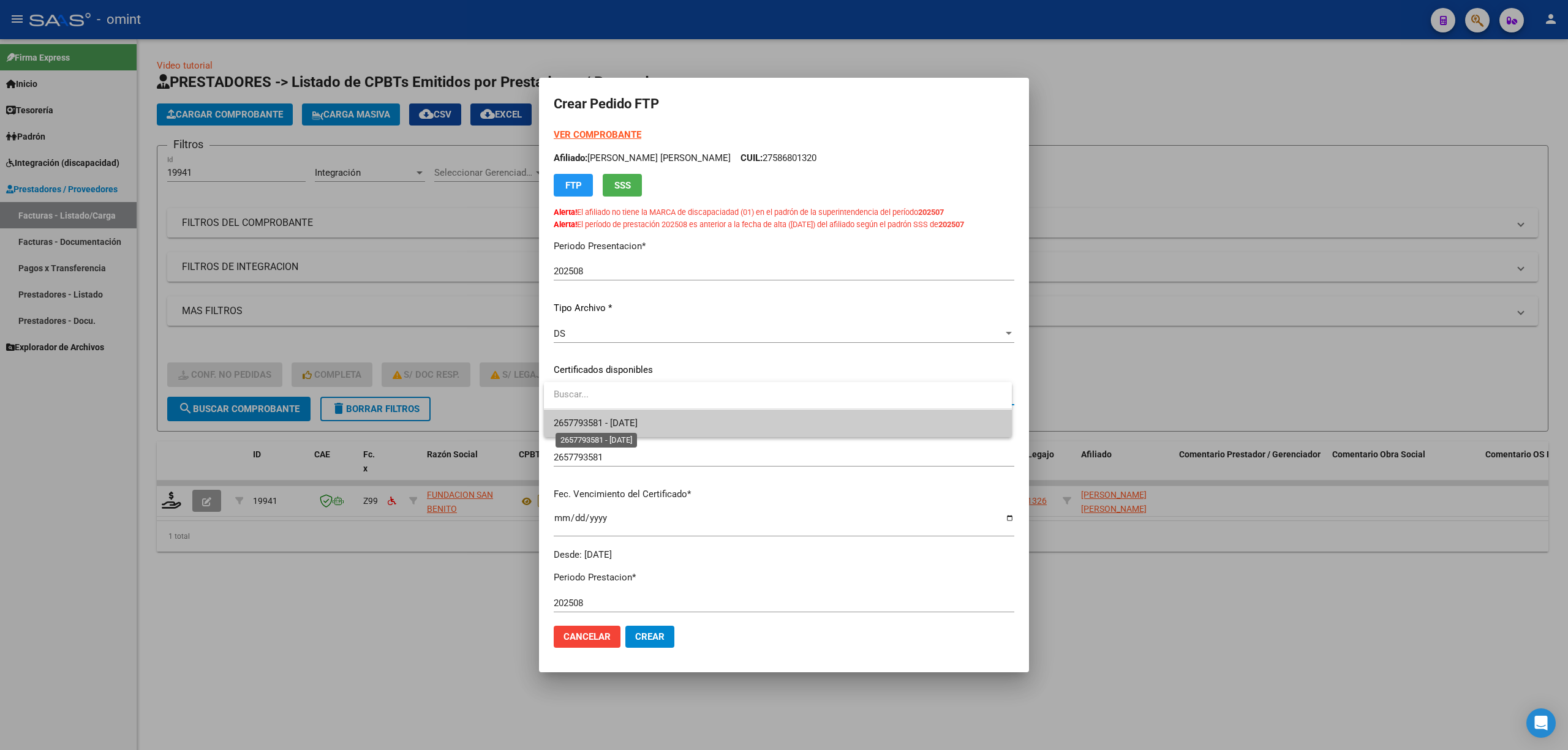
click at [635, 423] on span "2657793581 - 2029-06-02" at bounding box center [595, 423] width 84 height 11
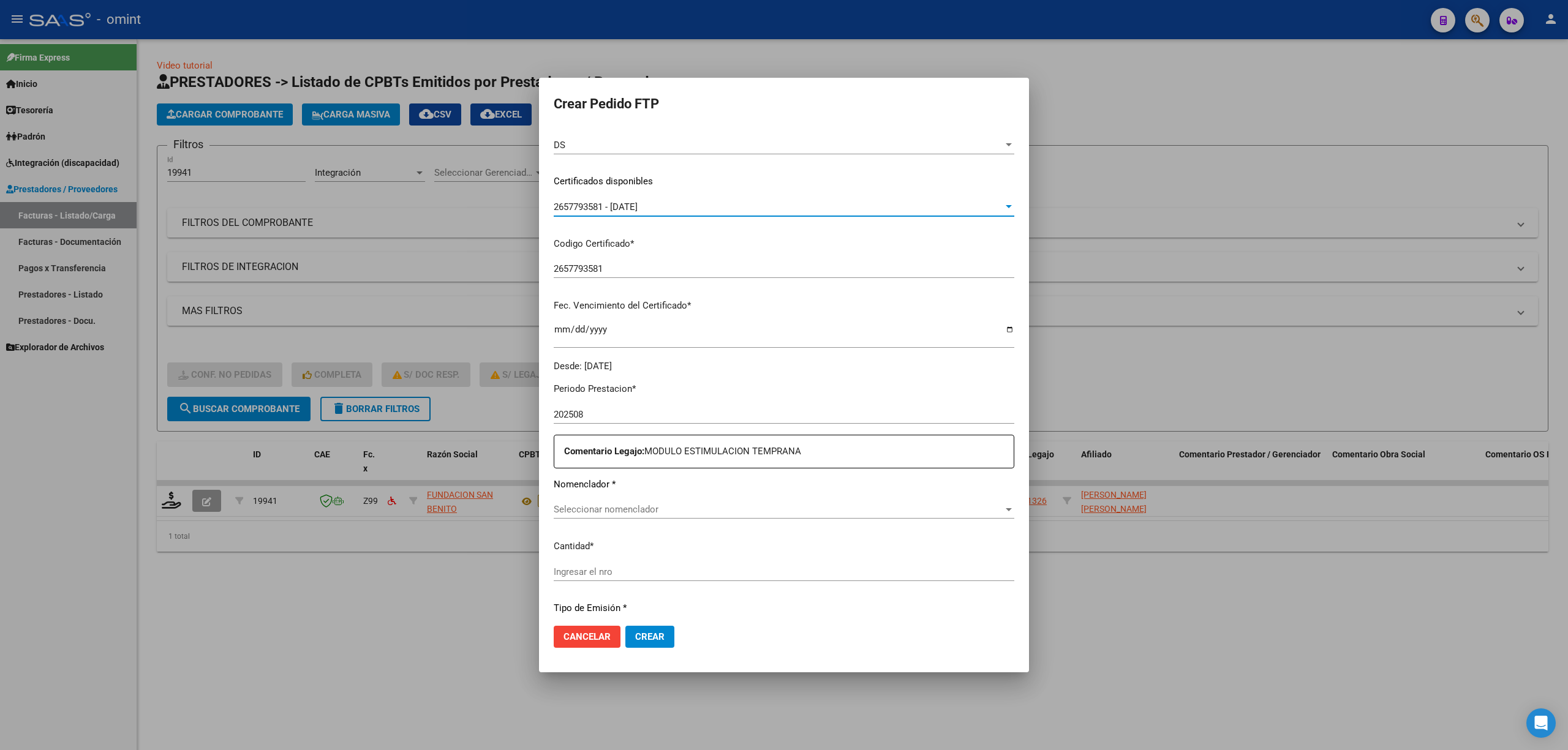
scroll to position [351, 0]
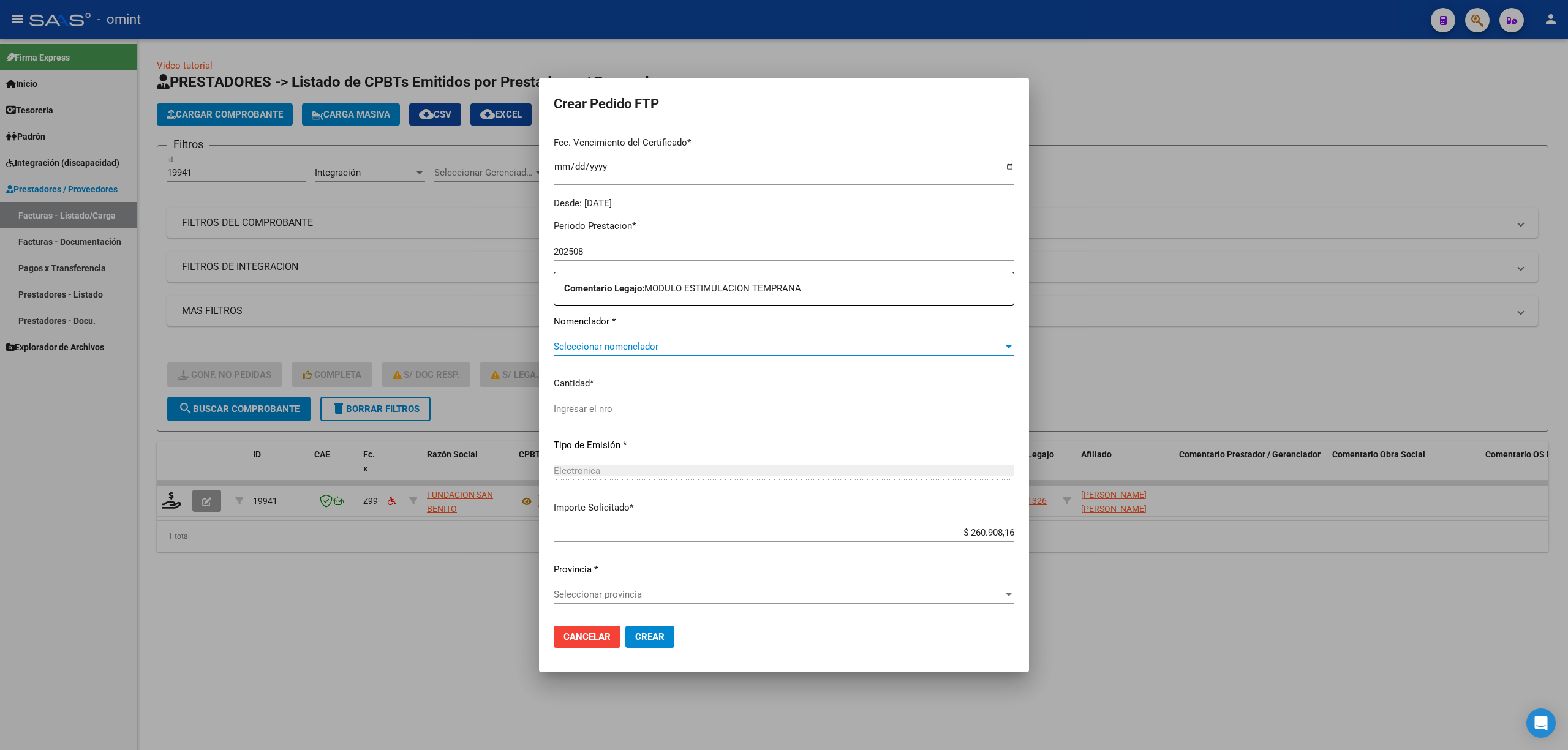
click at [645, 350] on span "Seleccionar nomenclador" at bounding box center [778, 346] width 450 height 11
click at [623, 423] on input "Ingresar el nro" at bounding box center [784, 422] width 461 height 11
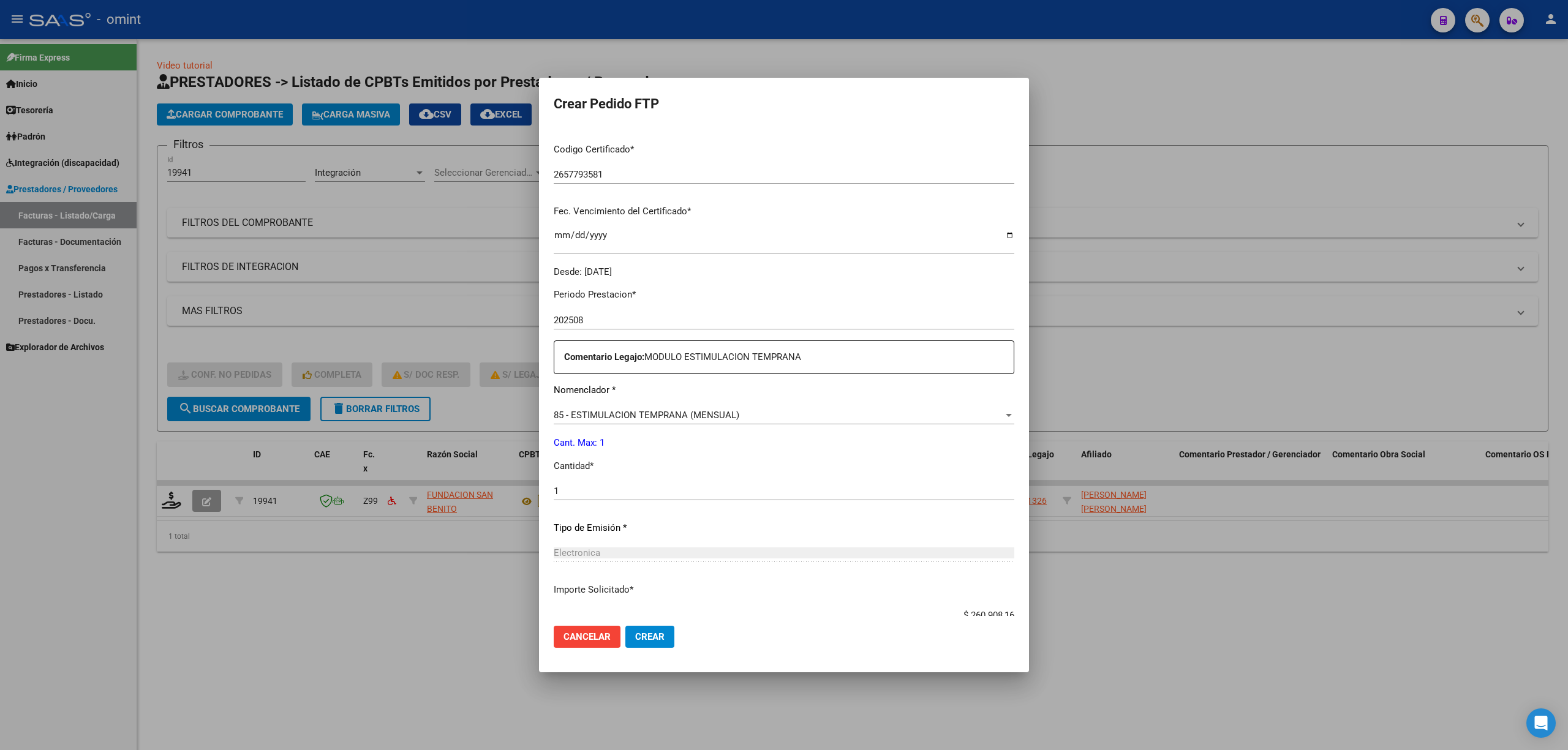
drag, startPoint x: 689, startPoint y: 601, endPoint x: 689, endPoint y: 610, distance: 9.0
click at [689, 603] on div "Periodo Prestacion * 202508 Ingresar el Periodo Prestacion Comentario Legajo: M…" at bounding box center [784, 488] width 461 height 420
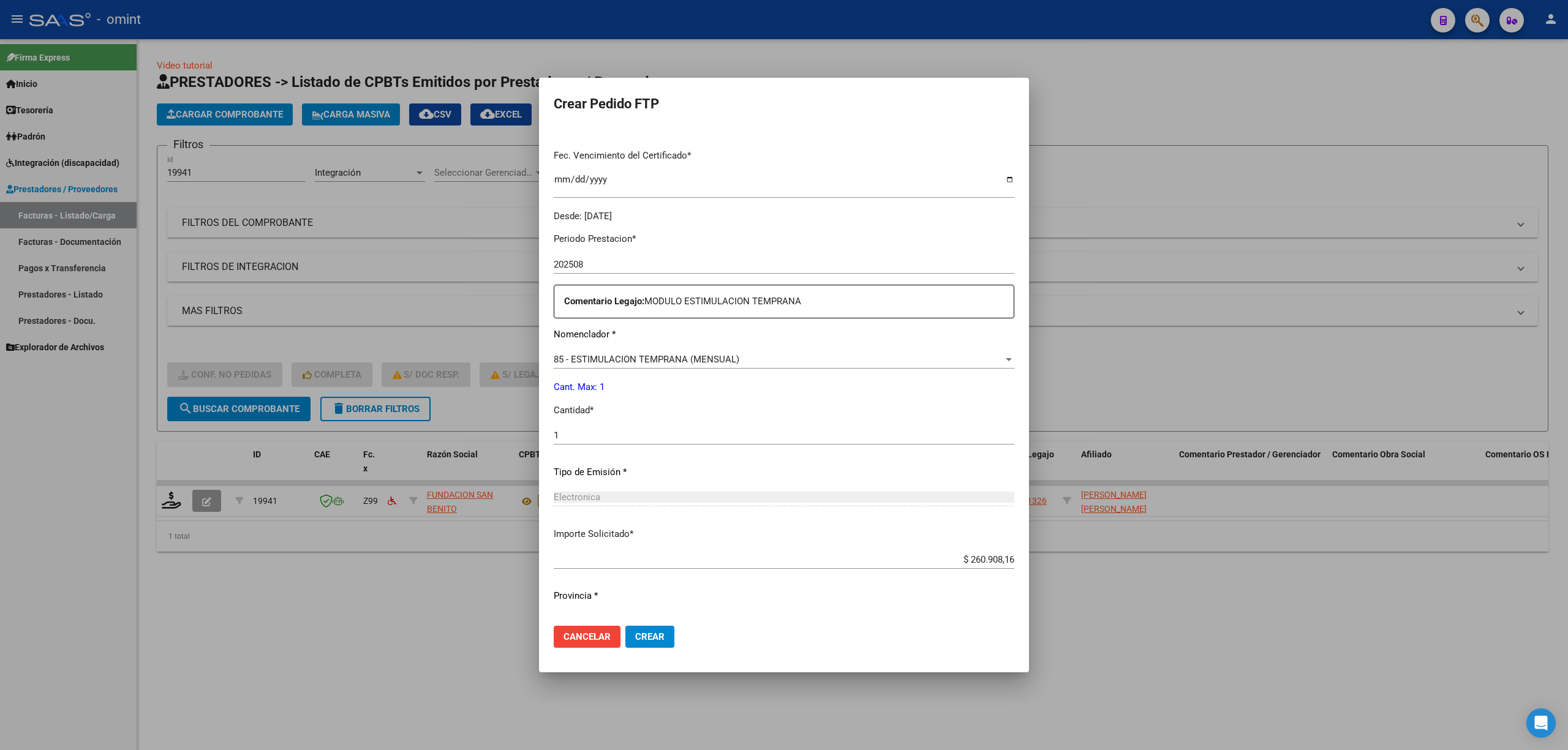
scroll to position [365, 0]
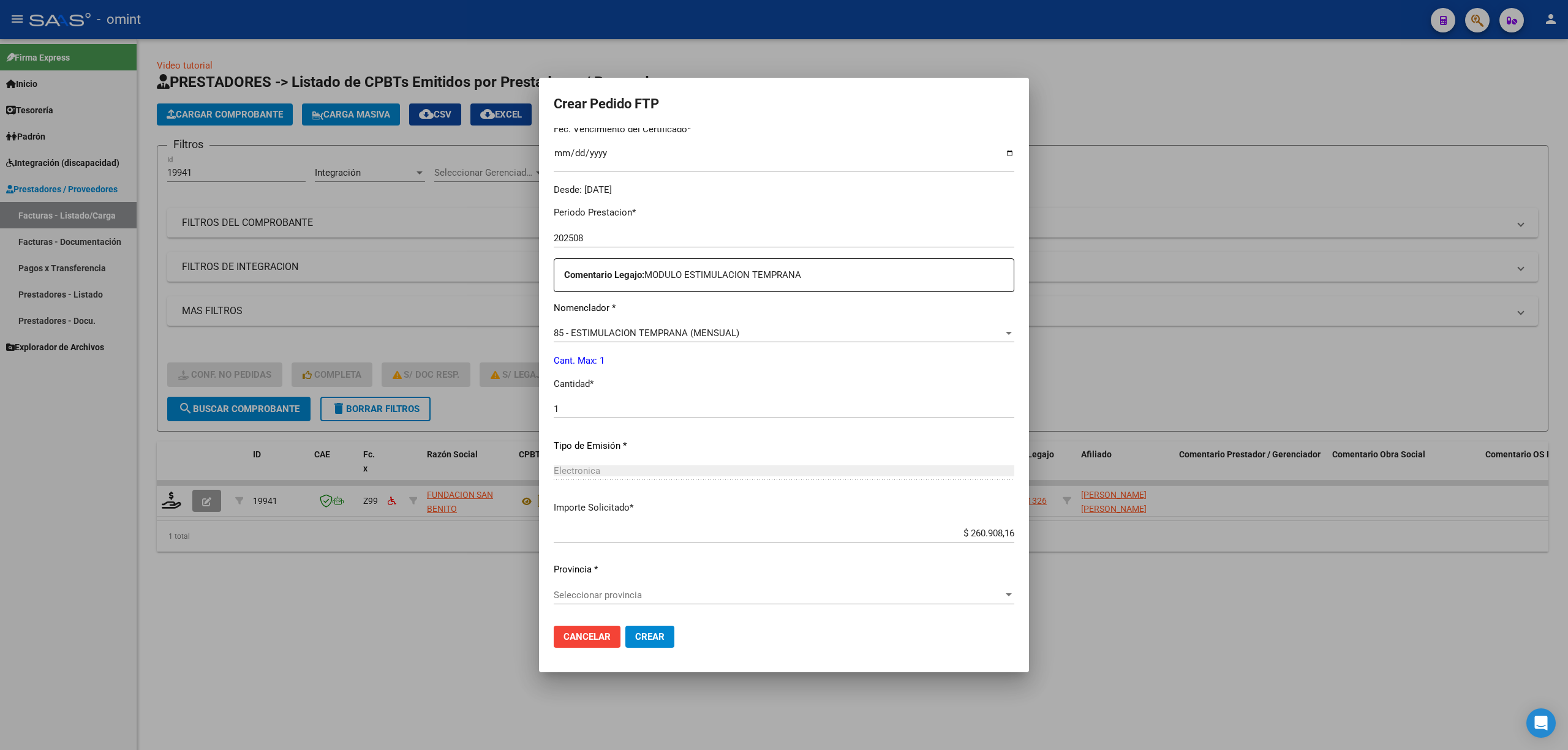
click at [664, 596] on span "Seleccionar provincia" at bounding box center [778, 595] width 450 height 11
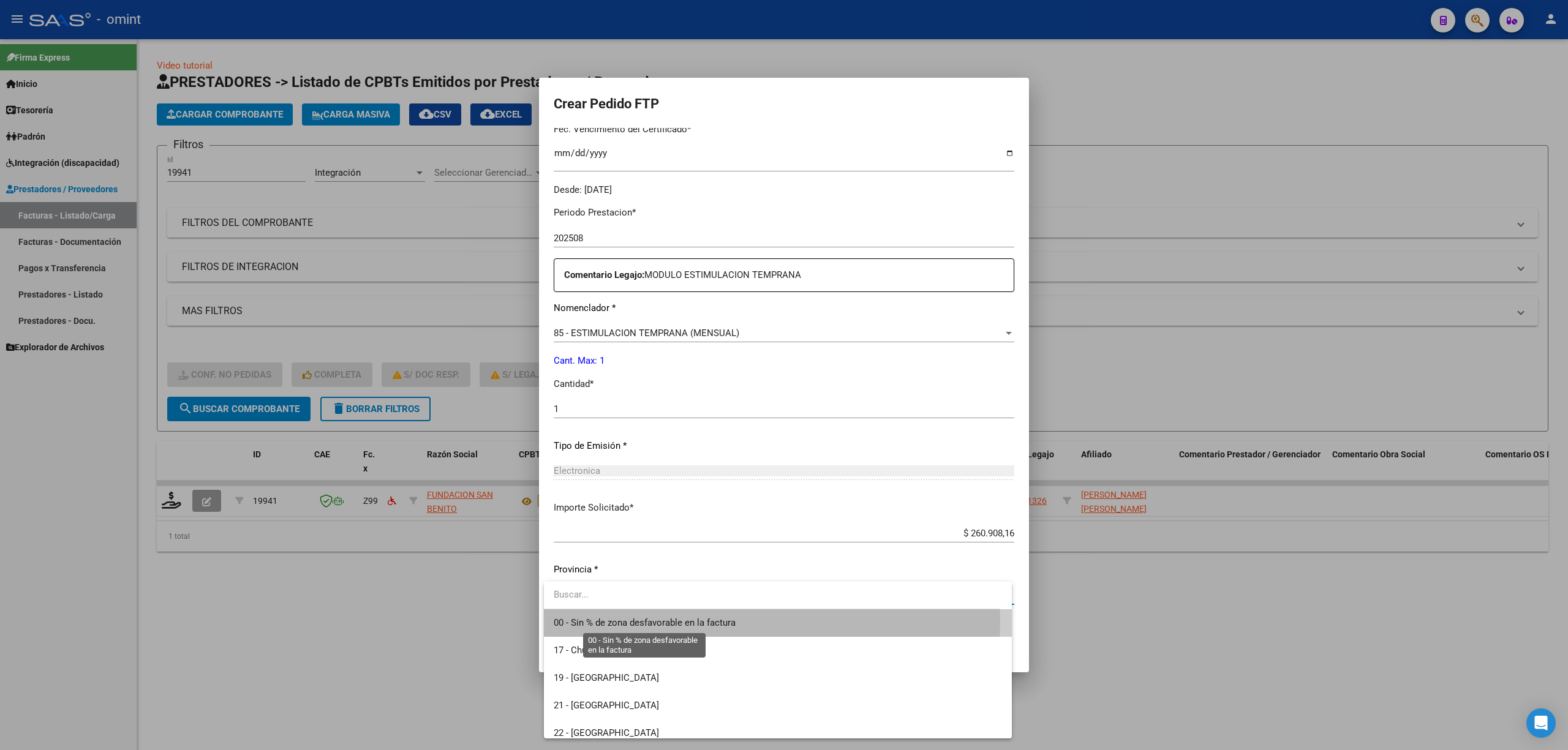
click at [611, 619] on span "00 - Sin % de zona desfavorable en la factura" at bounding box center [645, 622] width 182 height 11
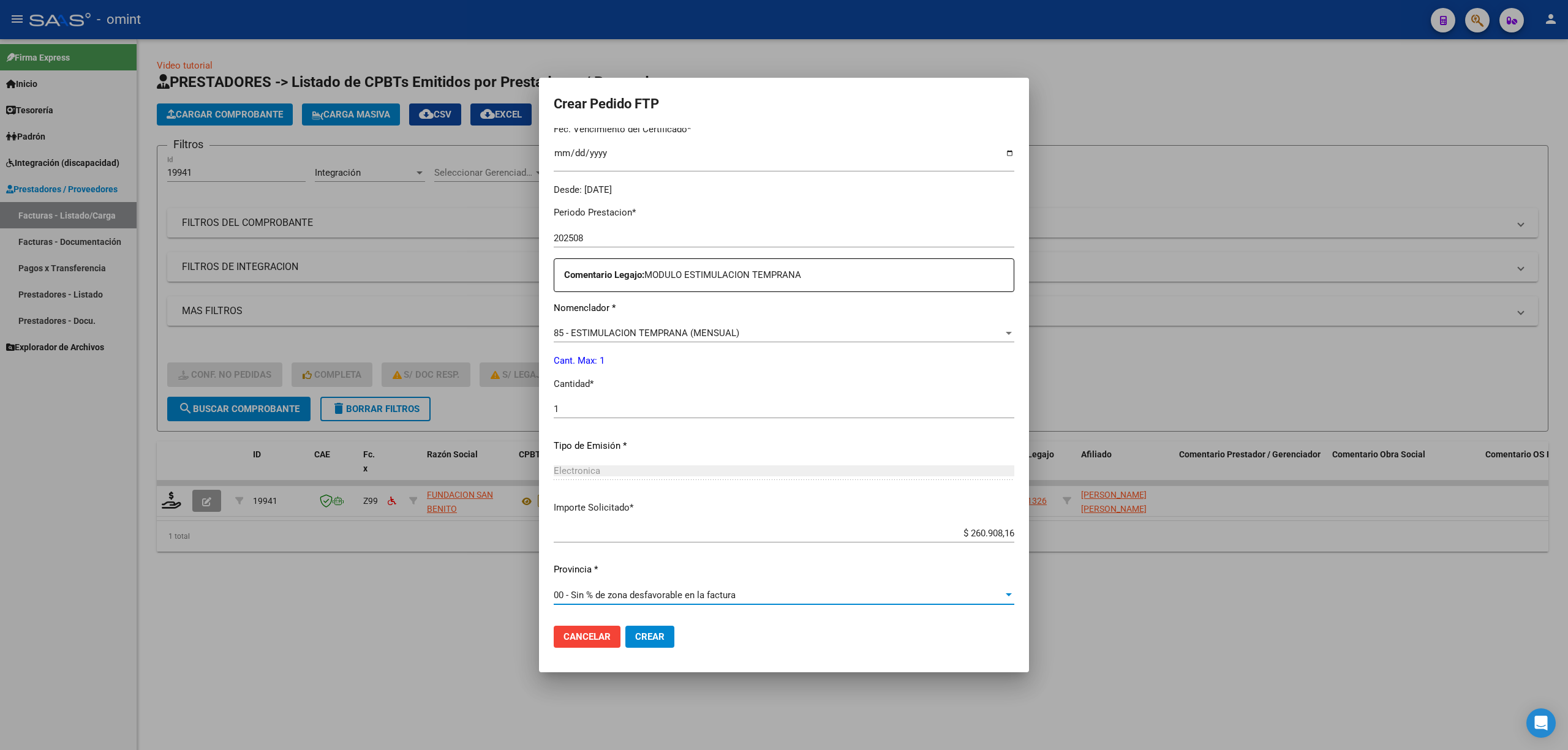
drag, startPoint x: 642, startPoint y: 635, endPoint x: 658, endPoint y: 635, distance: 16.0
click at [643, 635] on span "Crear" at bounding box center [650, 637] width 30 height 11
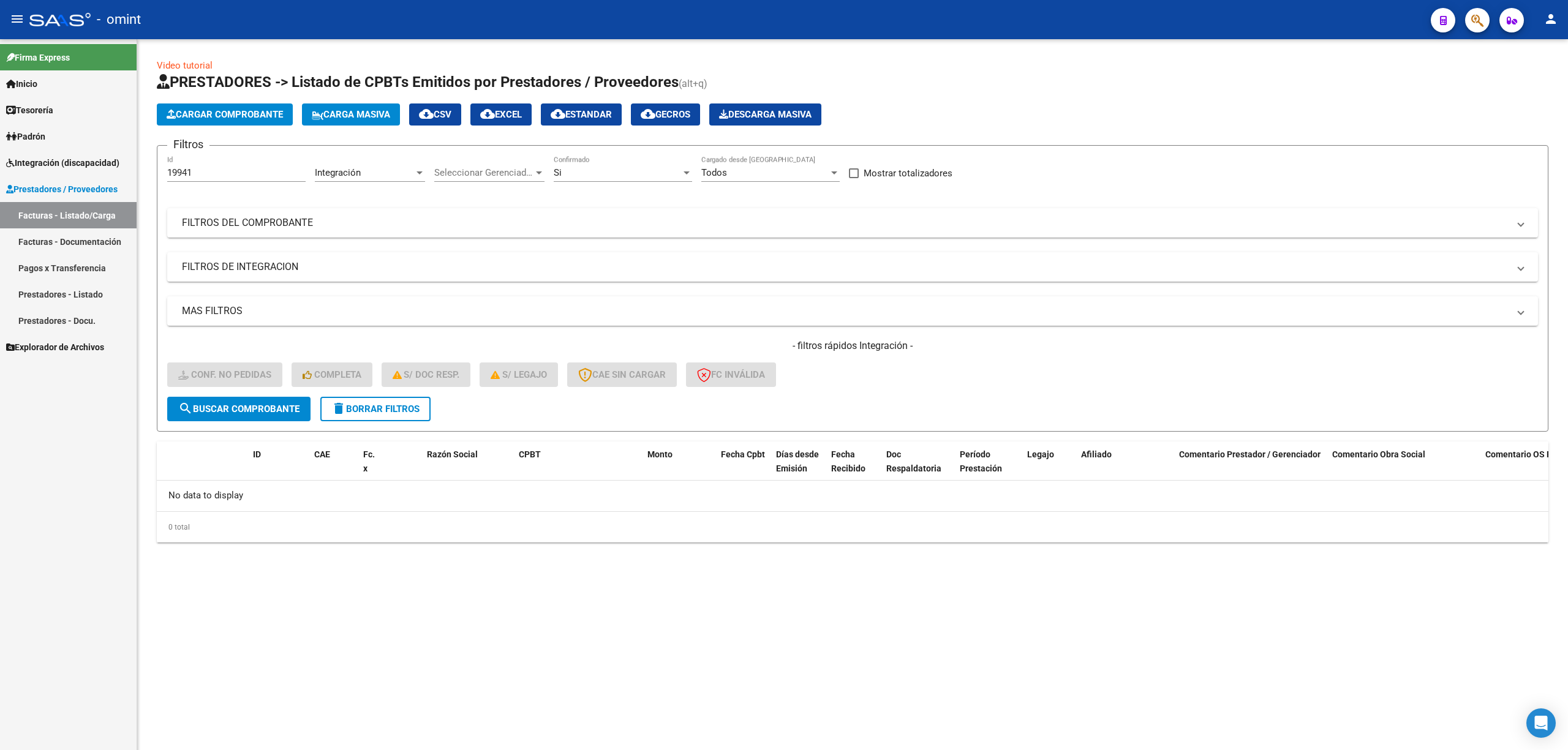
click at [368, 417] on button "delete Borrar Filtros" at bounding box center [375, 409] width 110 height 24
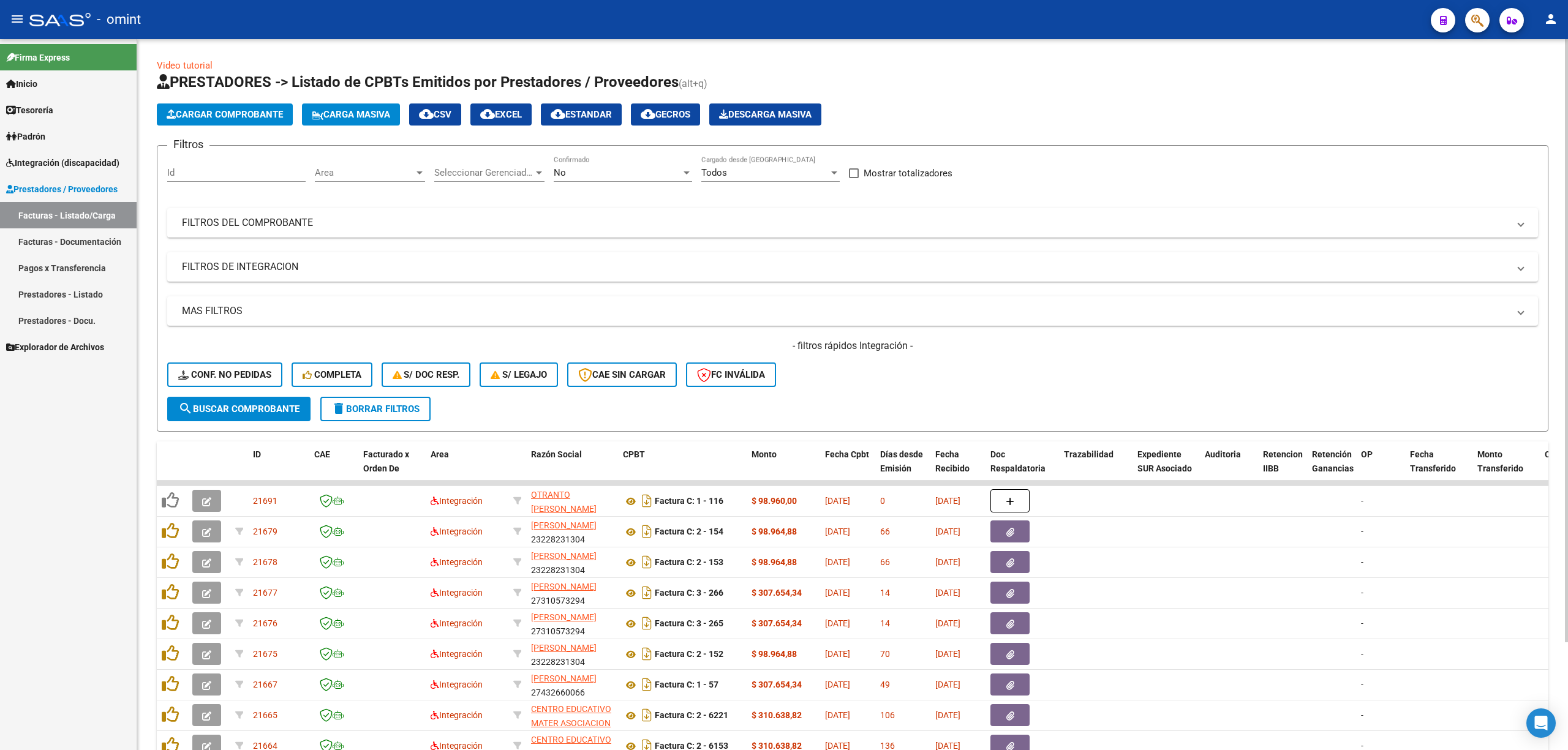
click at [226, 172] on input "Id" at bounding box center [236, 172] width 138 height 11
paste input "20734"
click at [277, 411] on span "search Buscar Comprobante" at bounding box center [239, 409] width 121 height 11
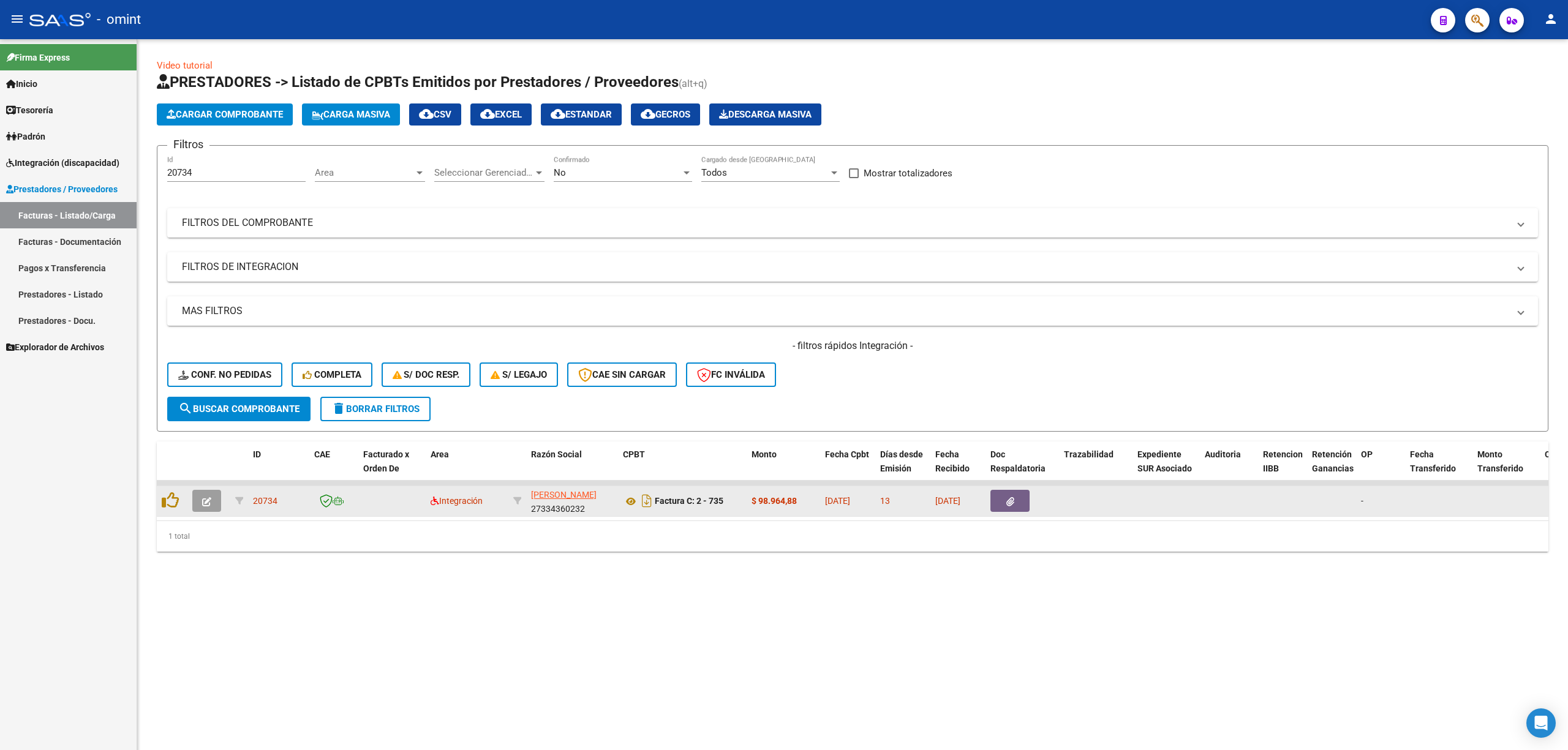
click at [204, 499] on icon "button" at bounding box center [207, 502] width 9 height 9
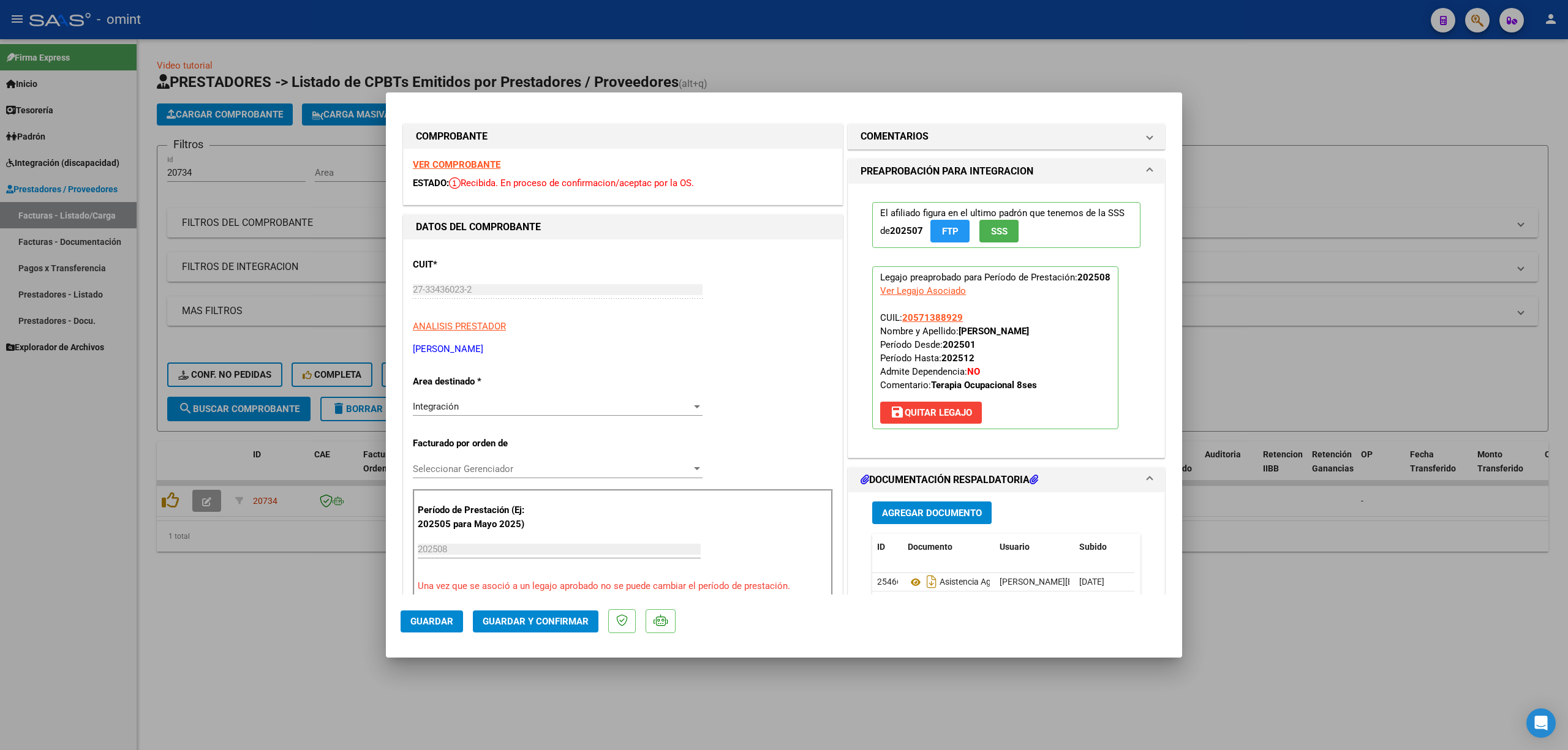
click at [456, 165] on strong "VER COMPROBANTE" at bounding box center [456, 165] width 87 height 11
click at [549, 625] on span "Guardar y Confirmar" at bounding box center [536, 622] width 106 height 11
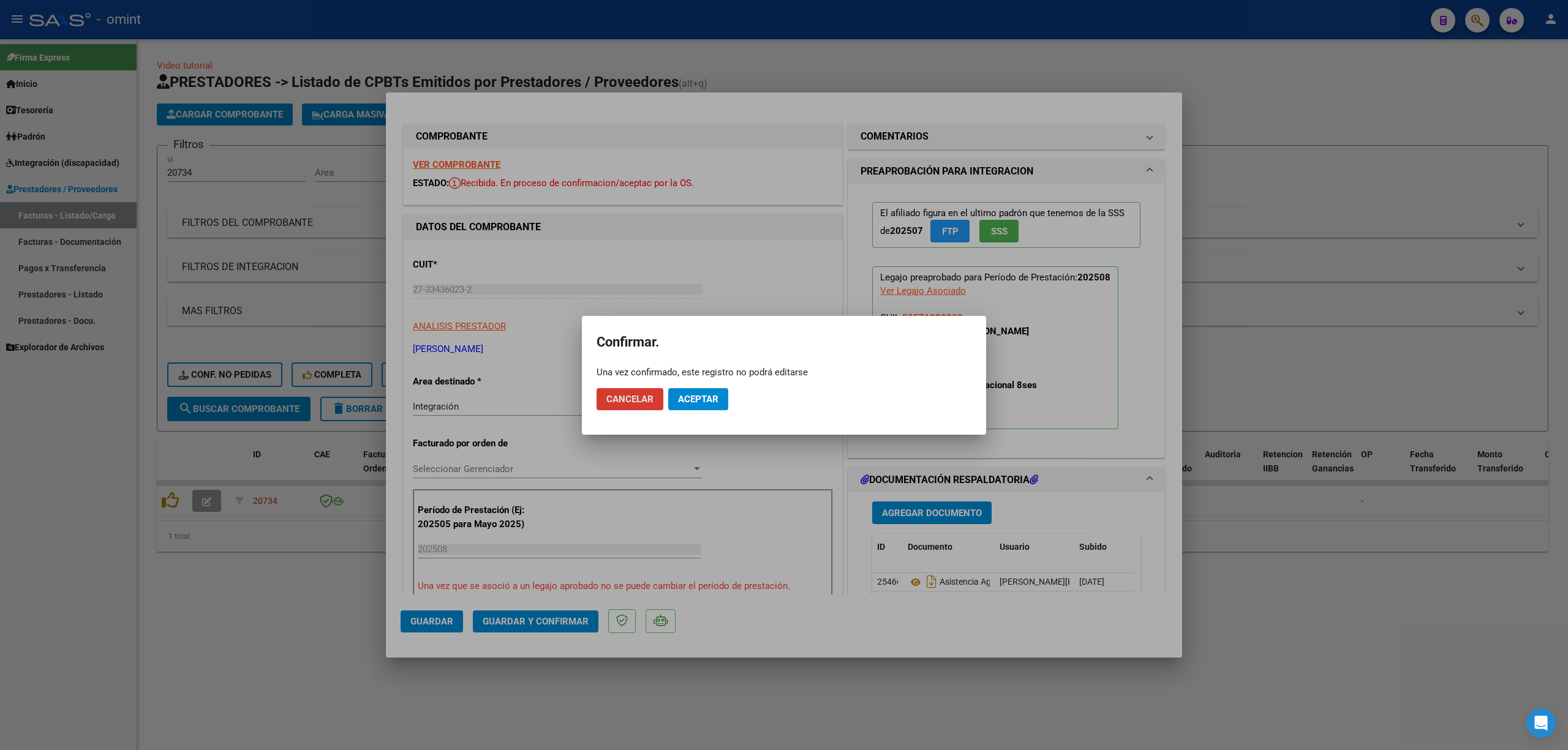
click at [711, 402] on span "Aceptar" at bounding box center [698, 399] width 40 height 11
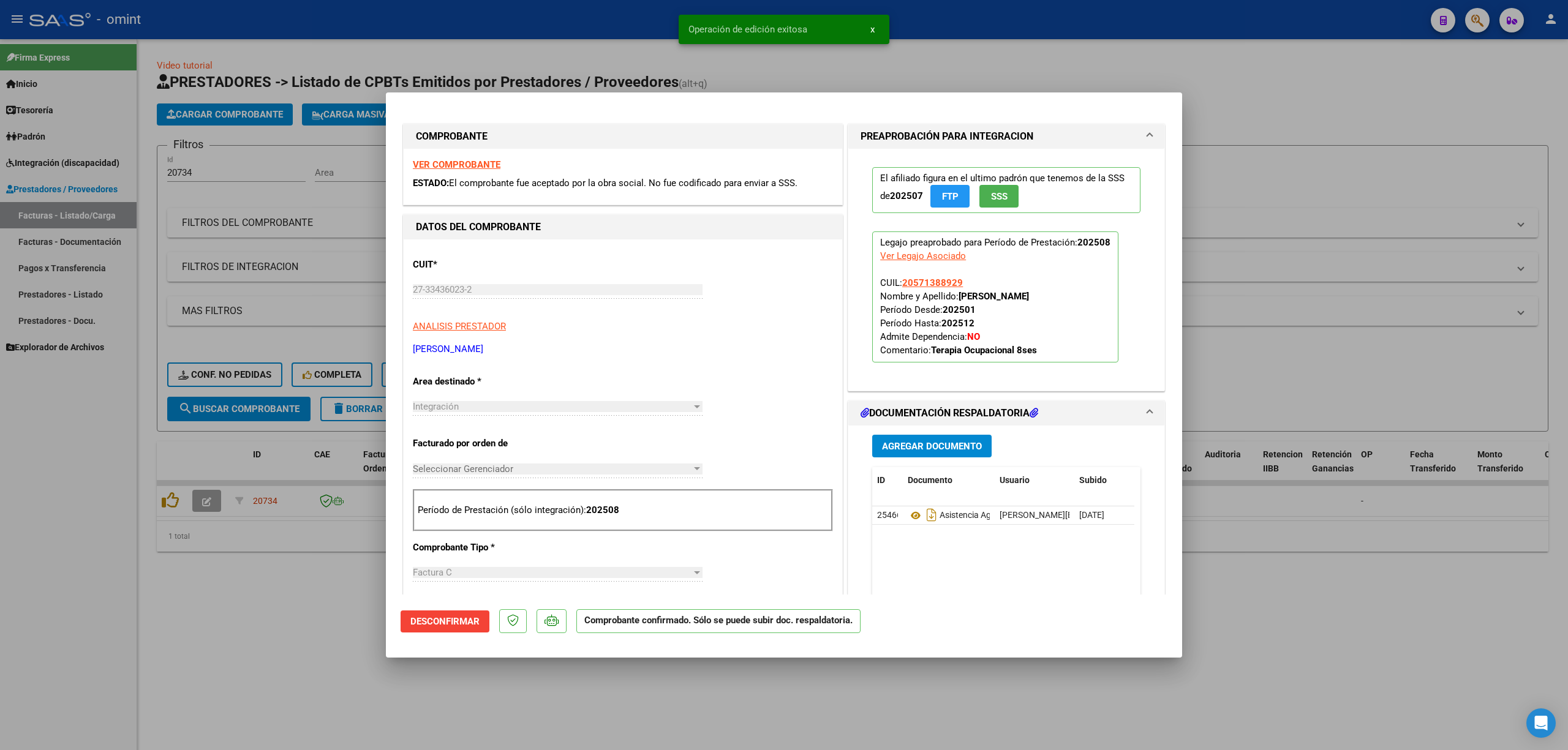
click at [319, 283] on div at bounding box center [784, 375] width 1568 height 750
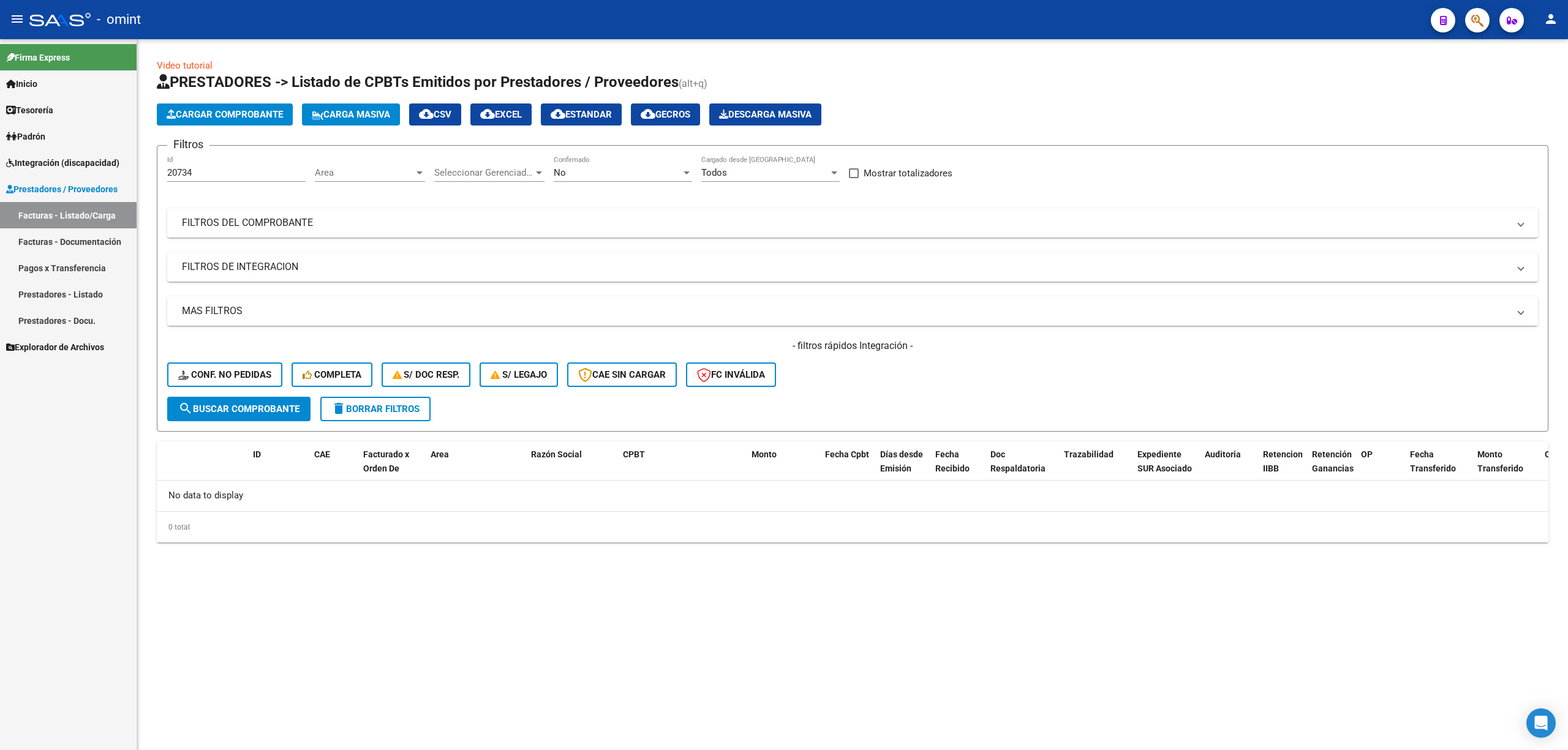
click at [241, 387] on div "- filtros rápidos Integración - Conf. no pedidas Completa S/ Doc Resp. S/ legaj…" at bounding box center [852, 368] width 1371 height 58
click at [243, 378] on span "Conf. no pedidas" at bounding box center [225, 374] width 93 height 11
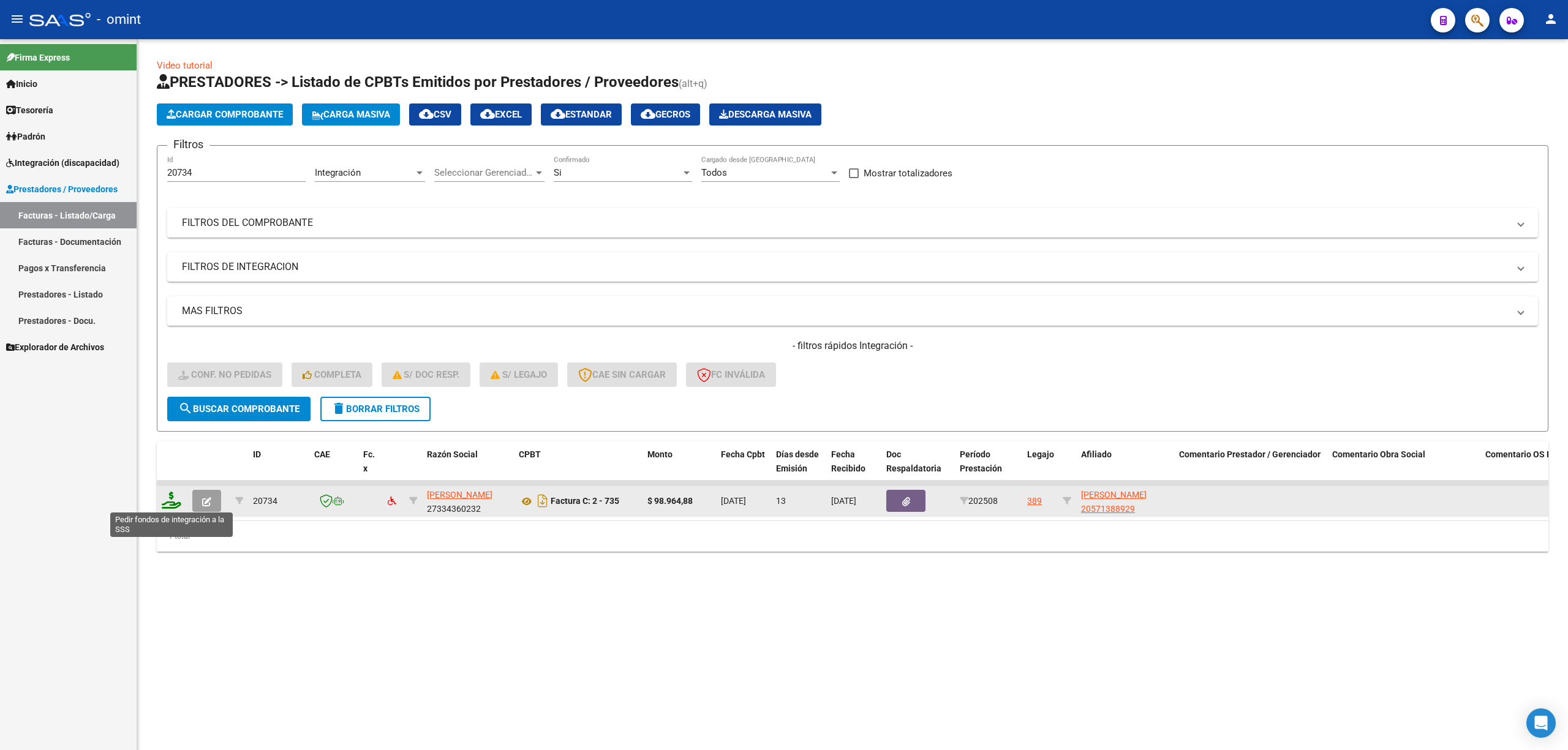
click at [170, 505] on icon at bounding box center [172, 500] width 20 height 17
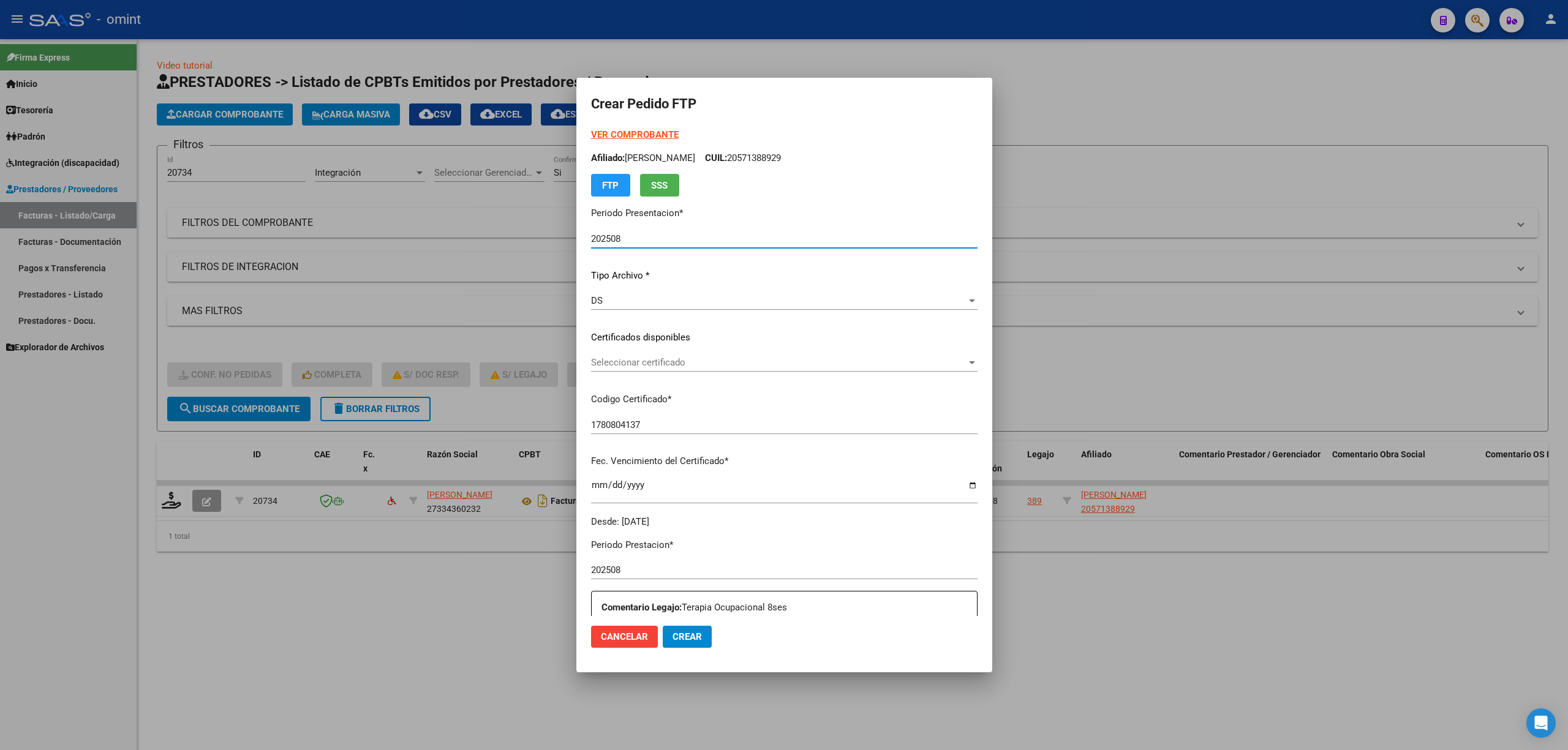
click at [633, 367] on span "Seleccionar certificado" at bounding box center [778, 362] width 375 height 11
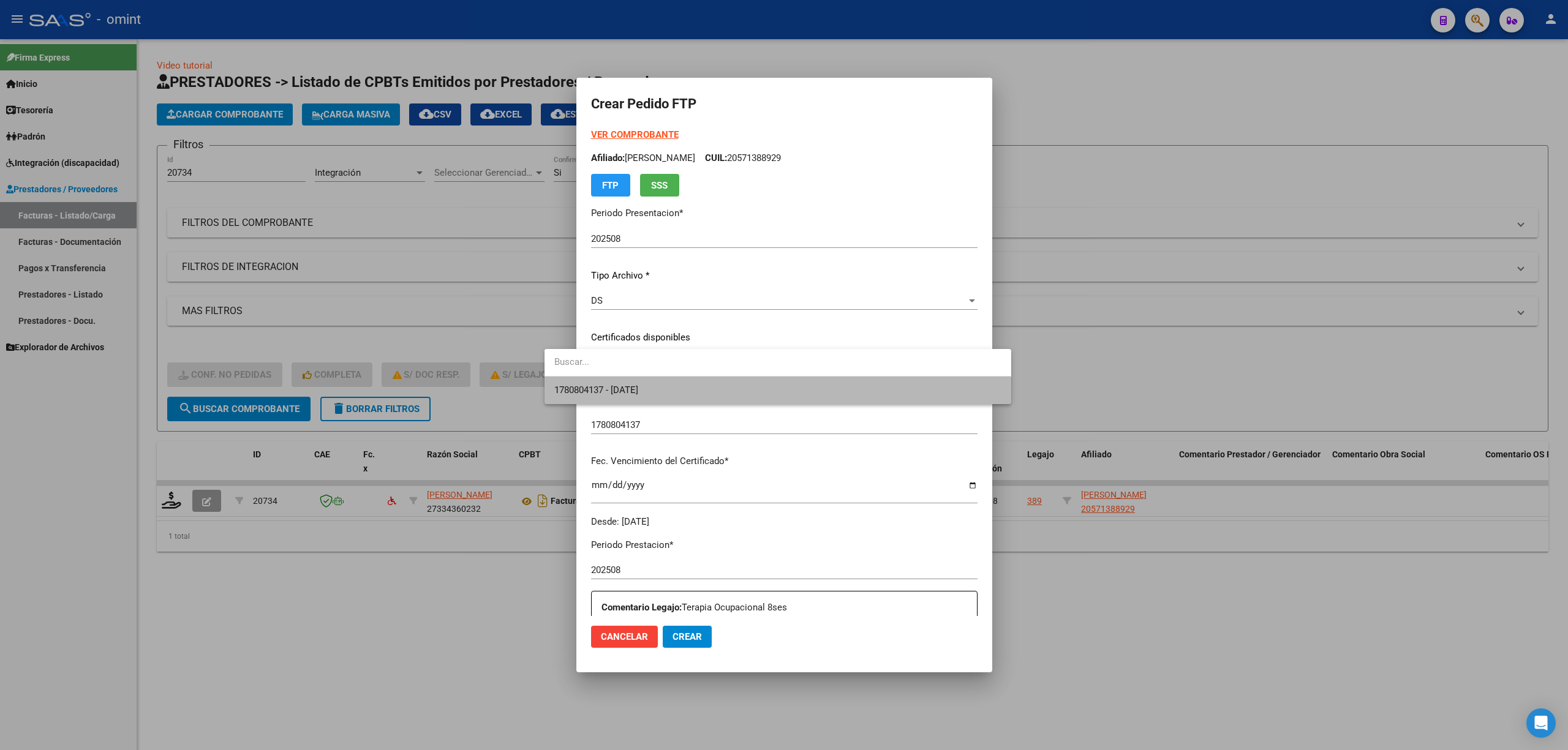
click at [645, 398] on span "1780804137 - 2025-12-06" at bounding box center [778, 390] width 446 height 27
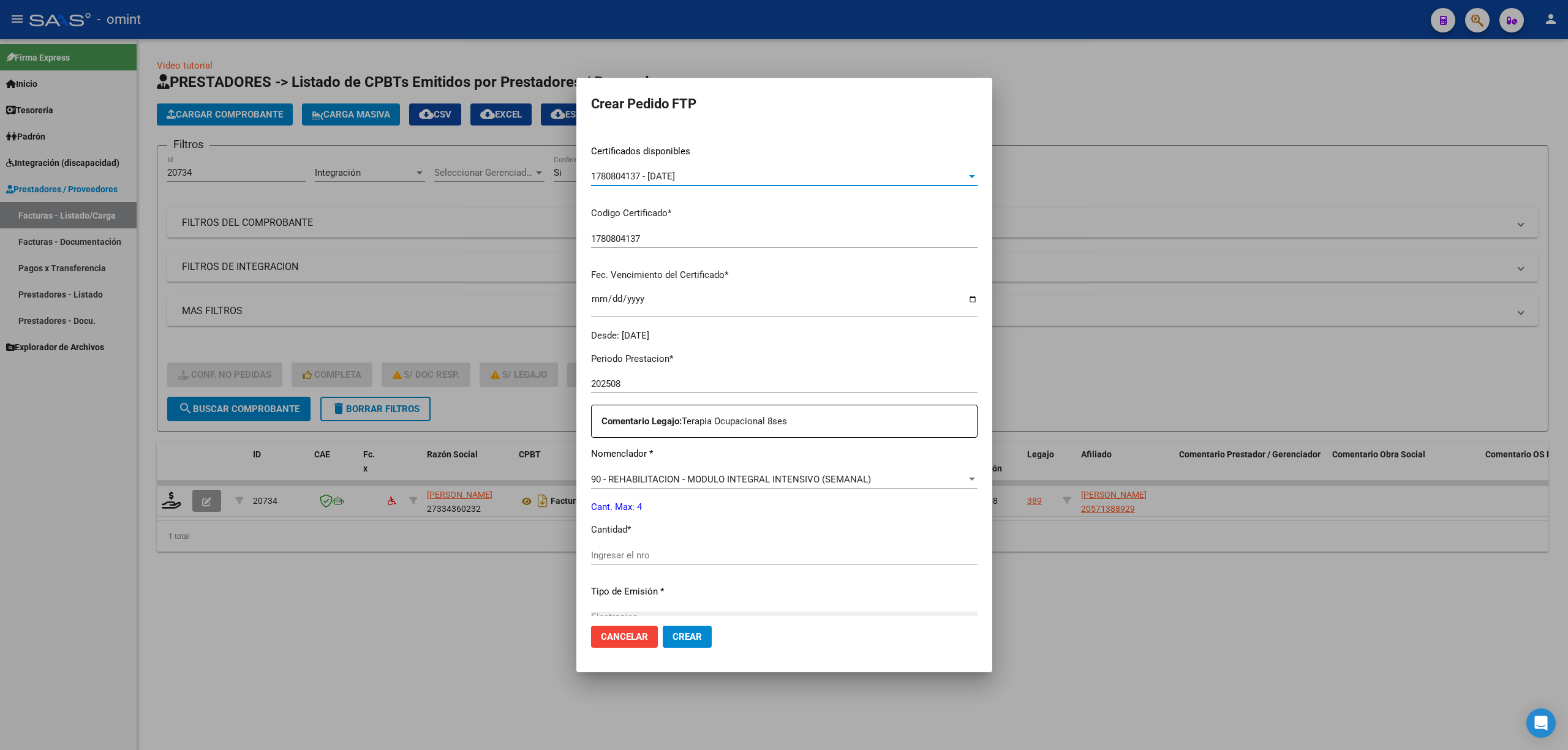
scroll to position [332, 0]
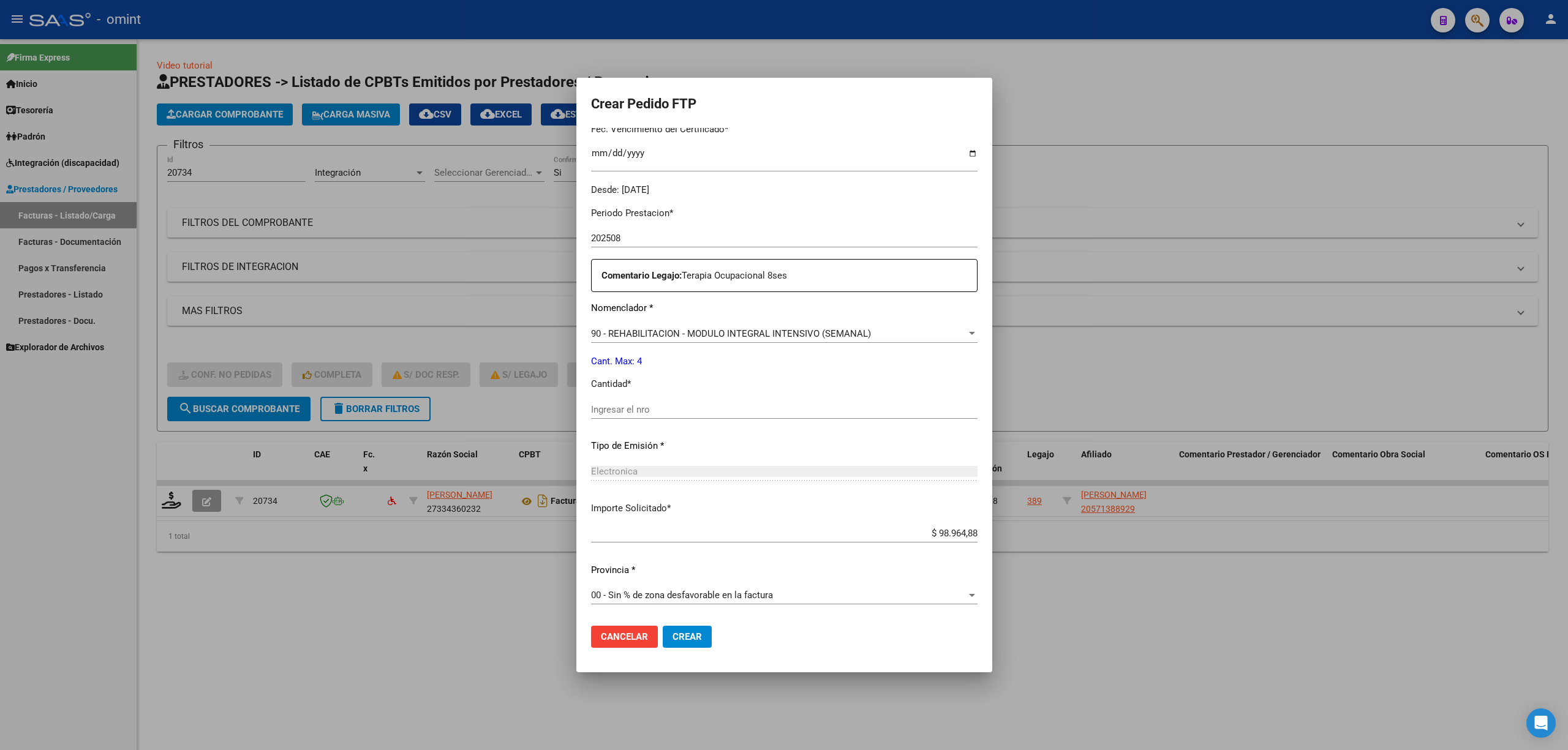
click at [613, 407] on input "Ingresar el nro" at bounding box center [784, 409] width 386 height 11
click at [673, 641] on span "Crear" at bounding box center [687, 637] width 30 height 11
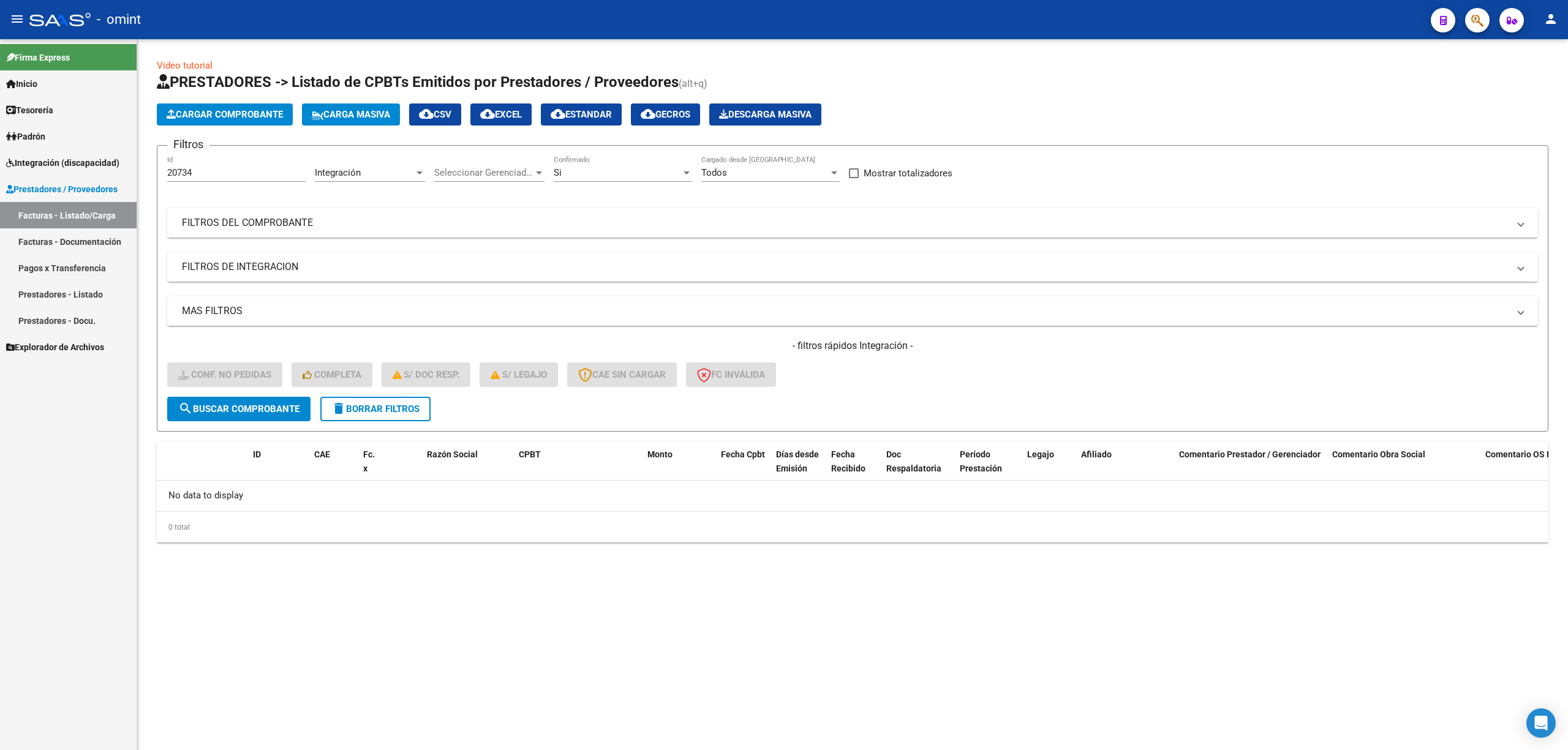
click at [405, 404] on span "delete Borrar Filtros" at bounding box center [375, 409] width 88 height 11
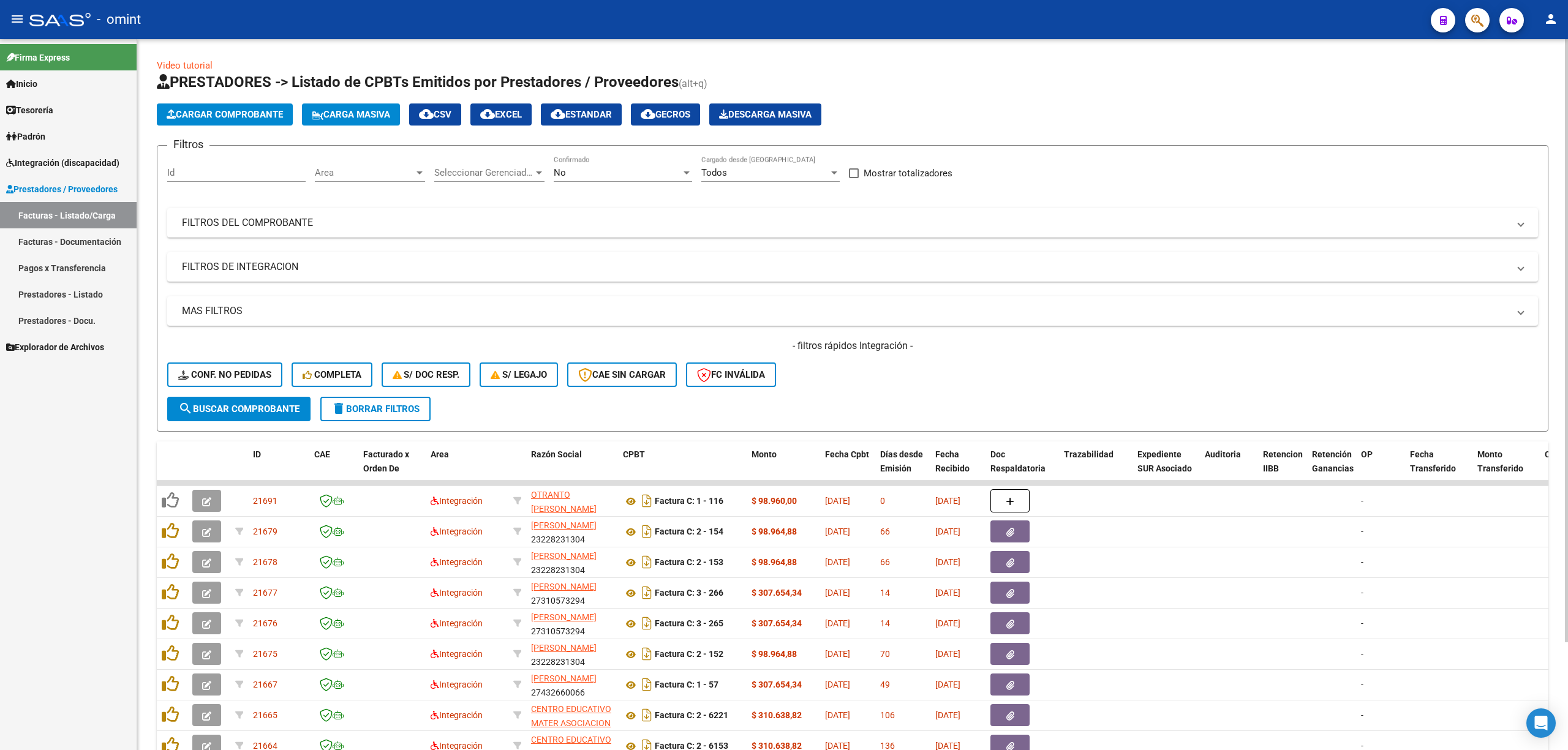
click at [244, 169] on input "Id" at bounding box center [236, 172] width 138 height 11
paste input "20709"
click at [235, 419] on button "search Buscar Comprobante" at bounding box center [238, 409] width 144 height 24
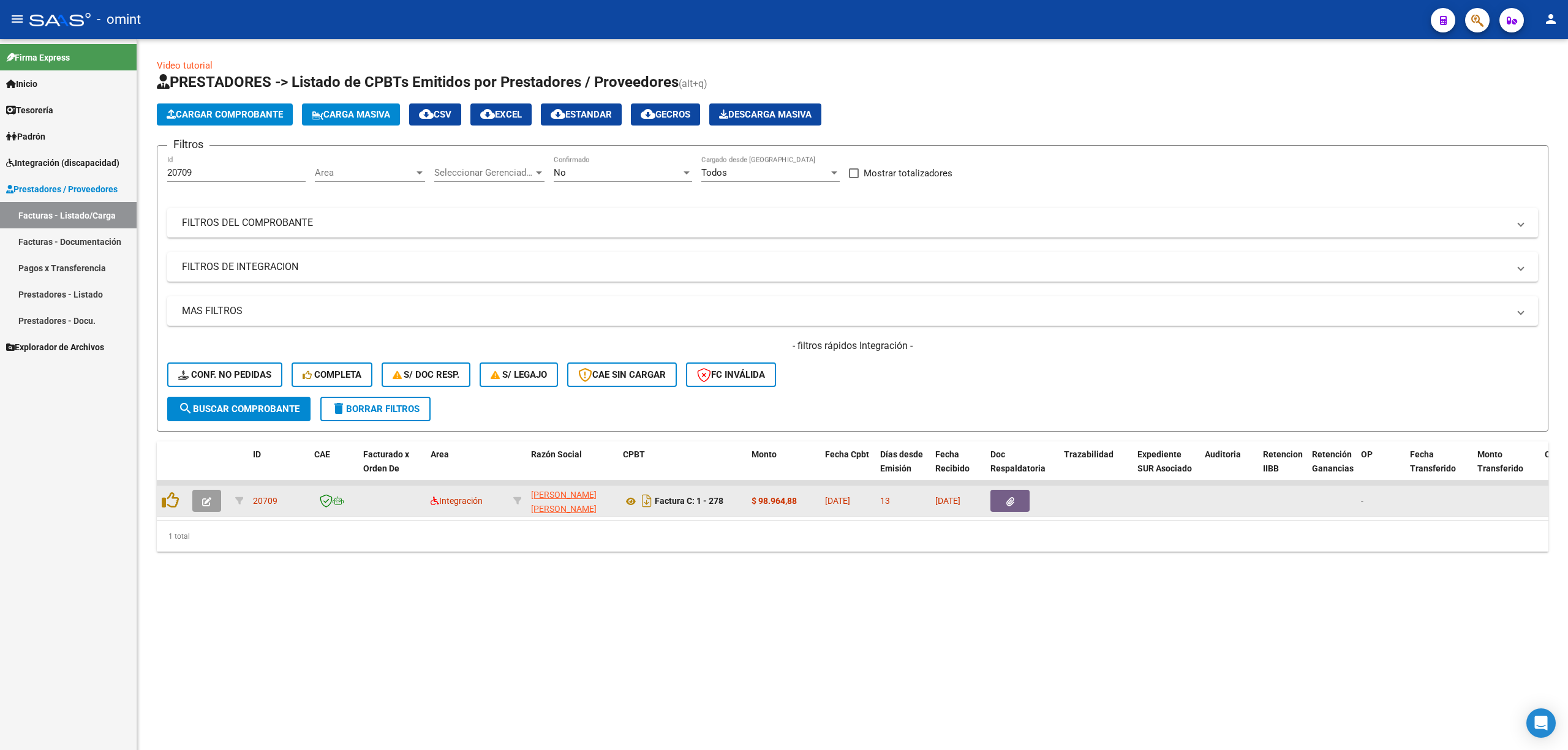
click at [207, 496] on span "button" at bounding box center [207, 501] width 9 height 11
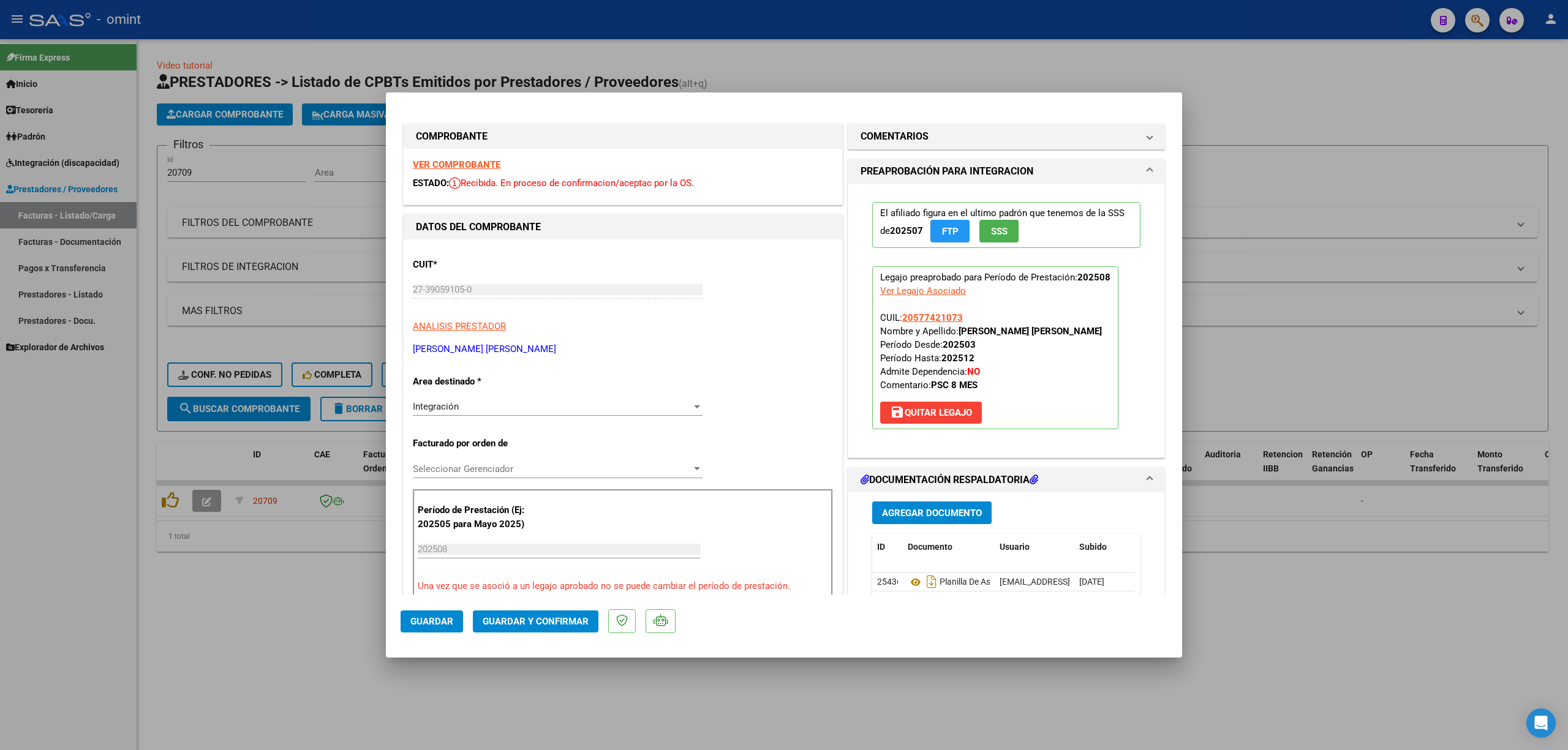
click at [474, 163] on strong "VER COMPROBANTE" at bounding box center [456, 165] width 87 height 11
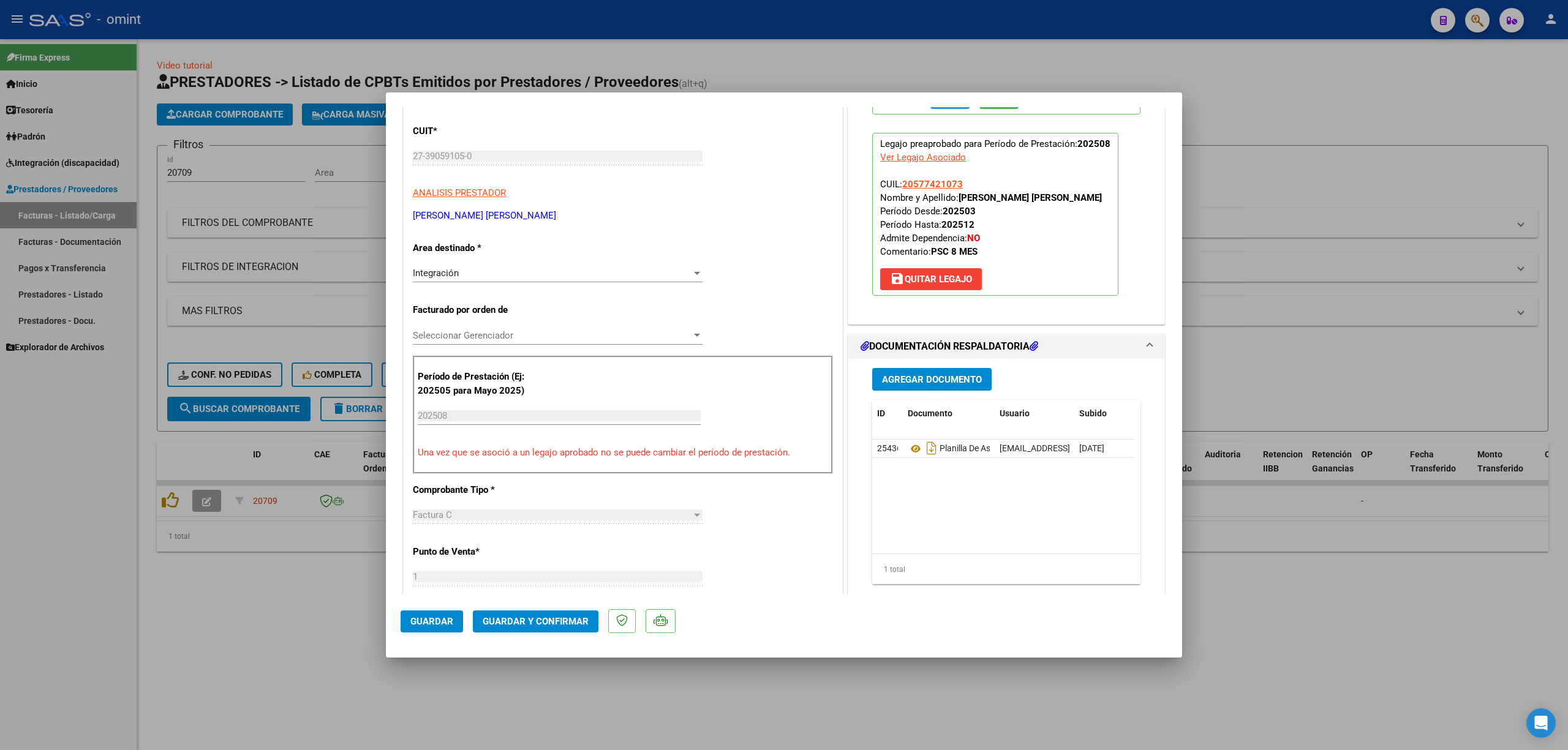
scroll to position [0, 0]
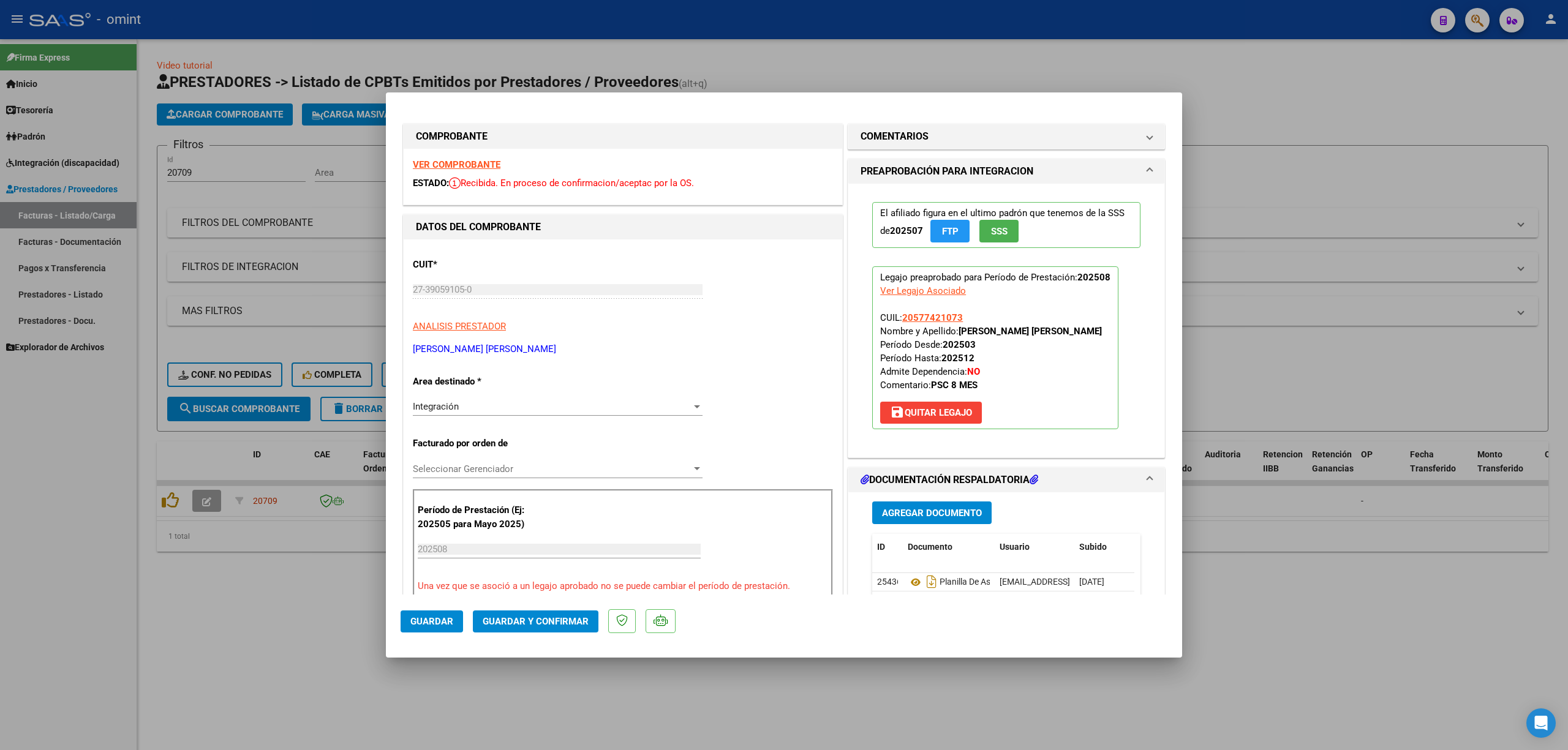
click at [480, 162] on strong "VER COMPROBANTE" at bounding box center [456, 165] width 87 height 11
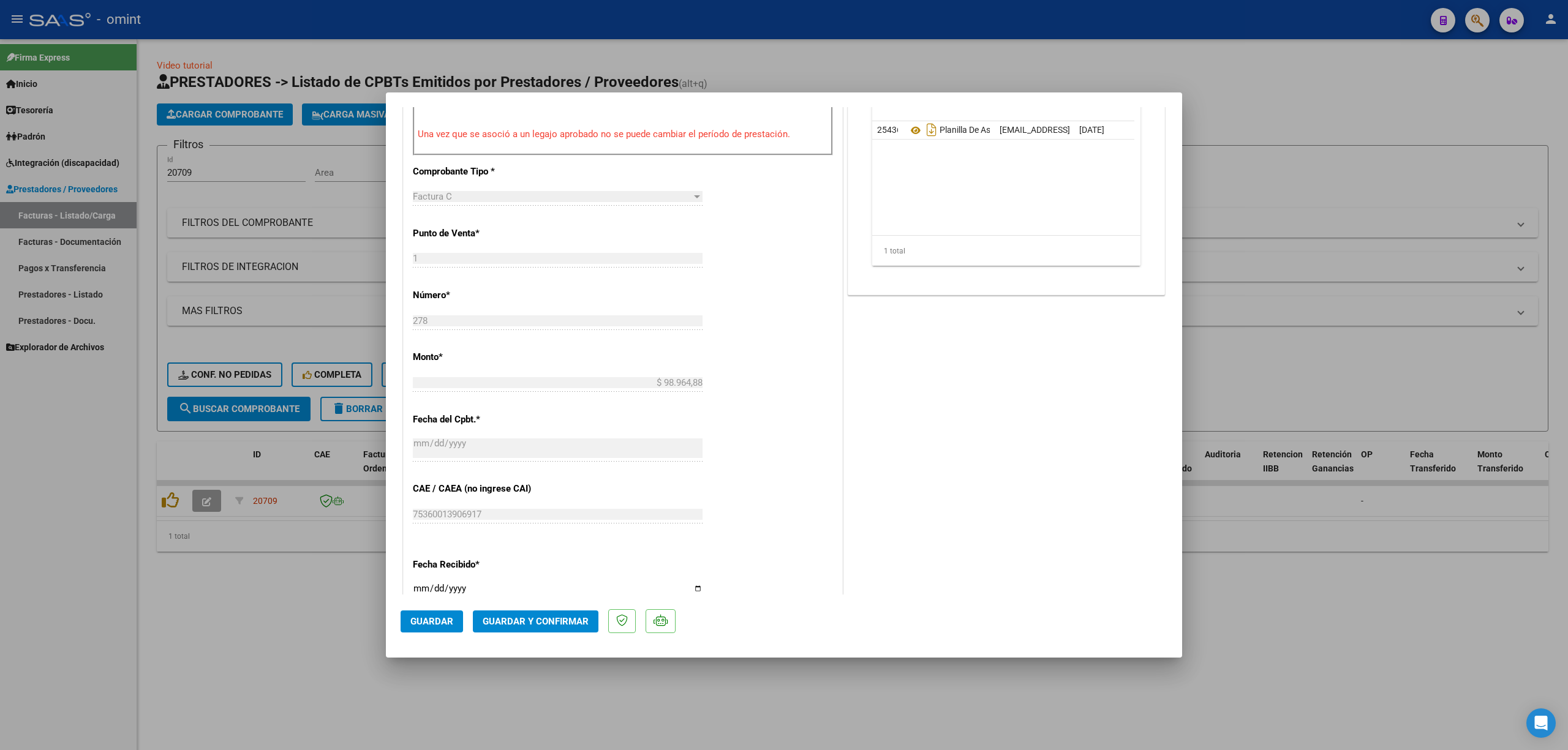
scroll to position [572, 0]
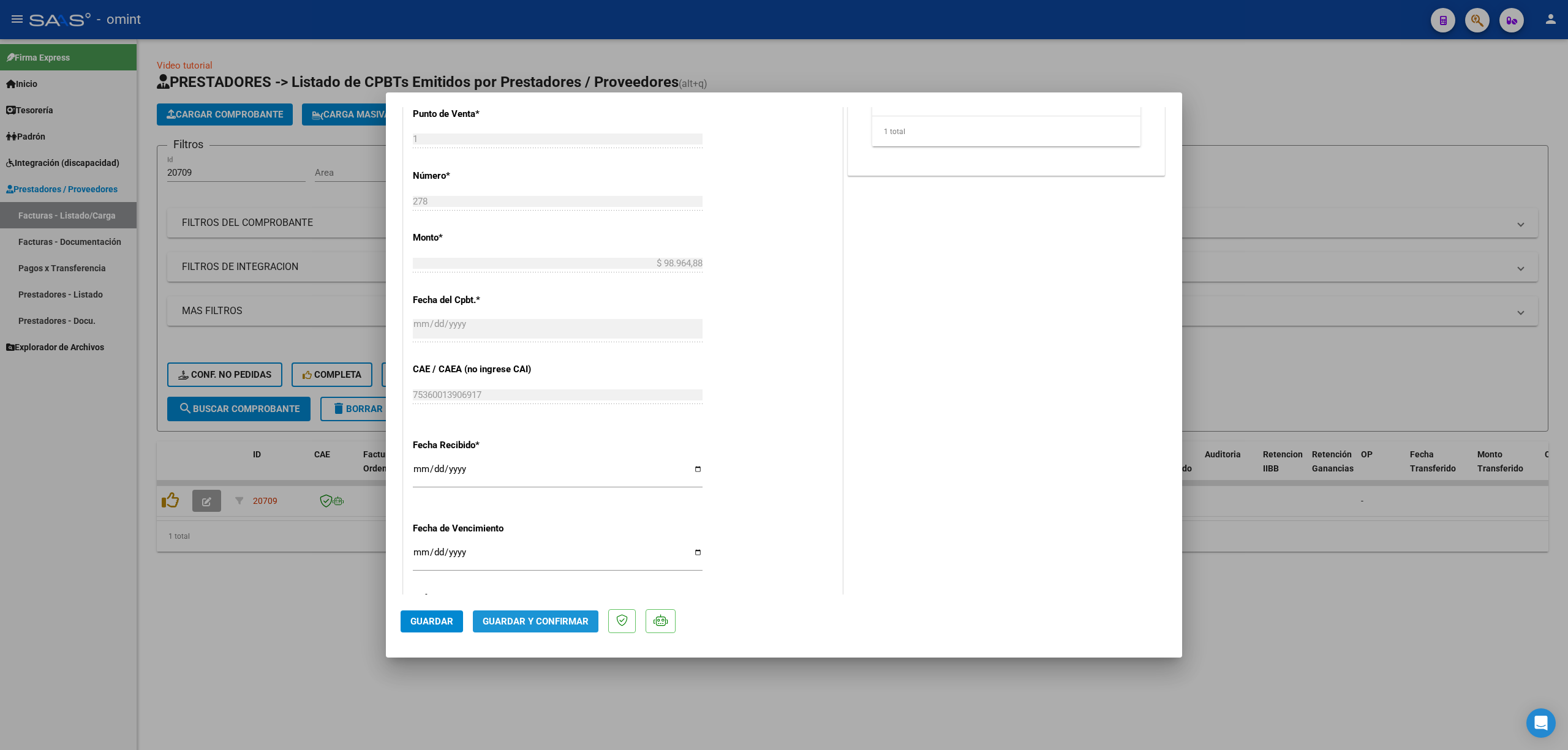
click at [563, 627] on button "Guardar y Confirmar" at bounding box center [535, 621] width 125 height 22
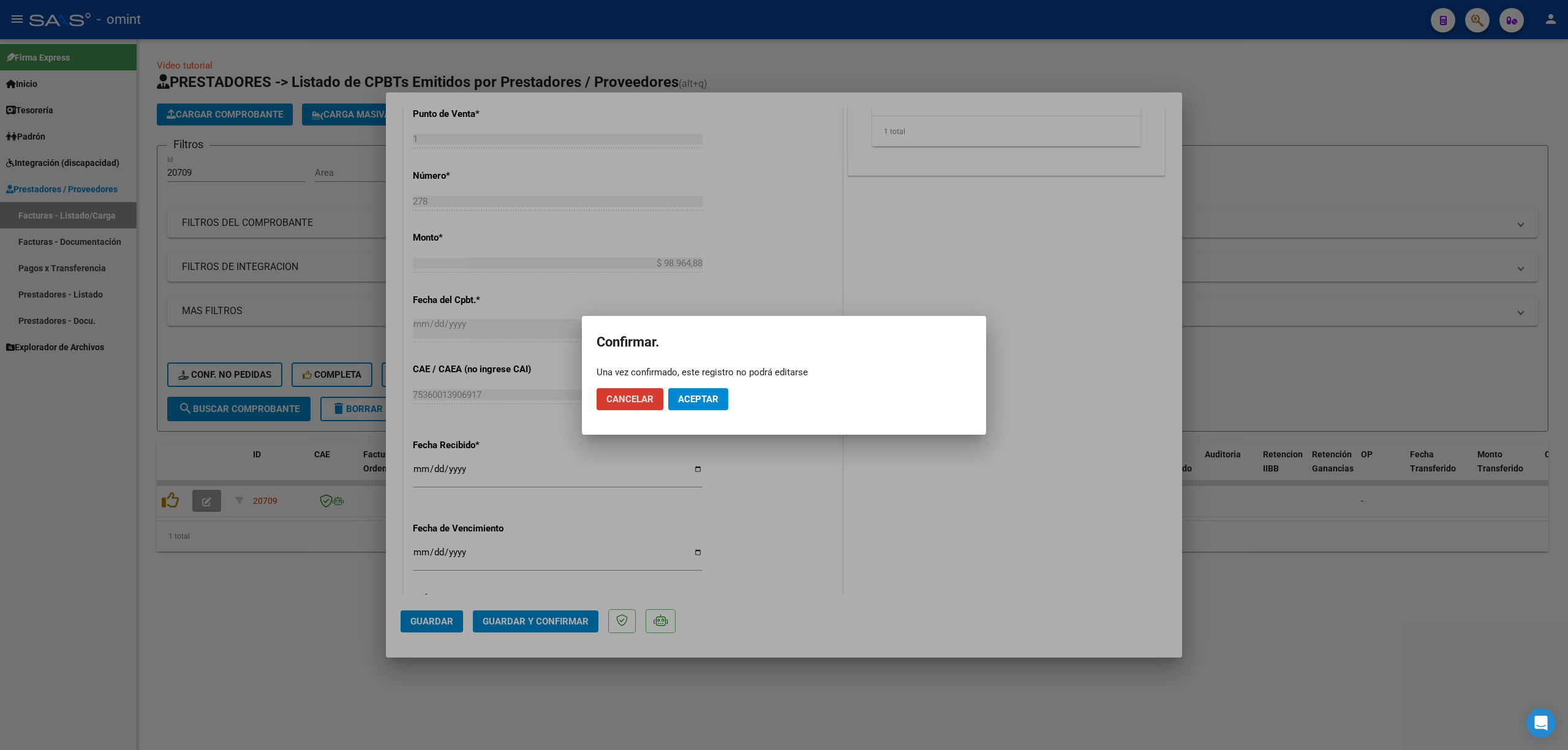
click at [695, 401] on span "Aceptar" at bounding box center [698, 399] width 40 height 11
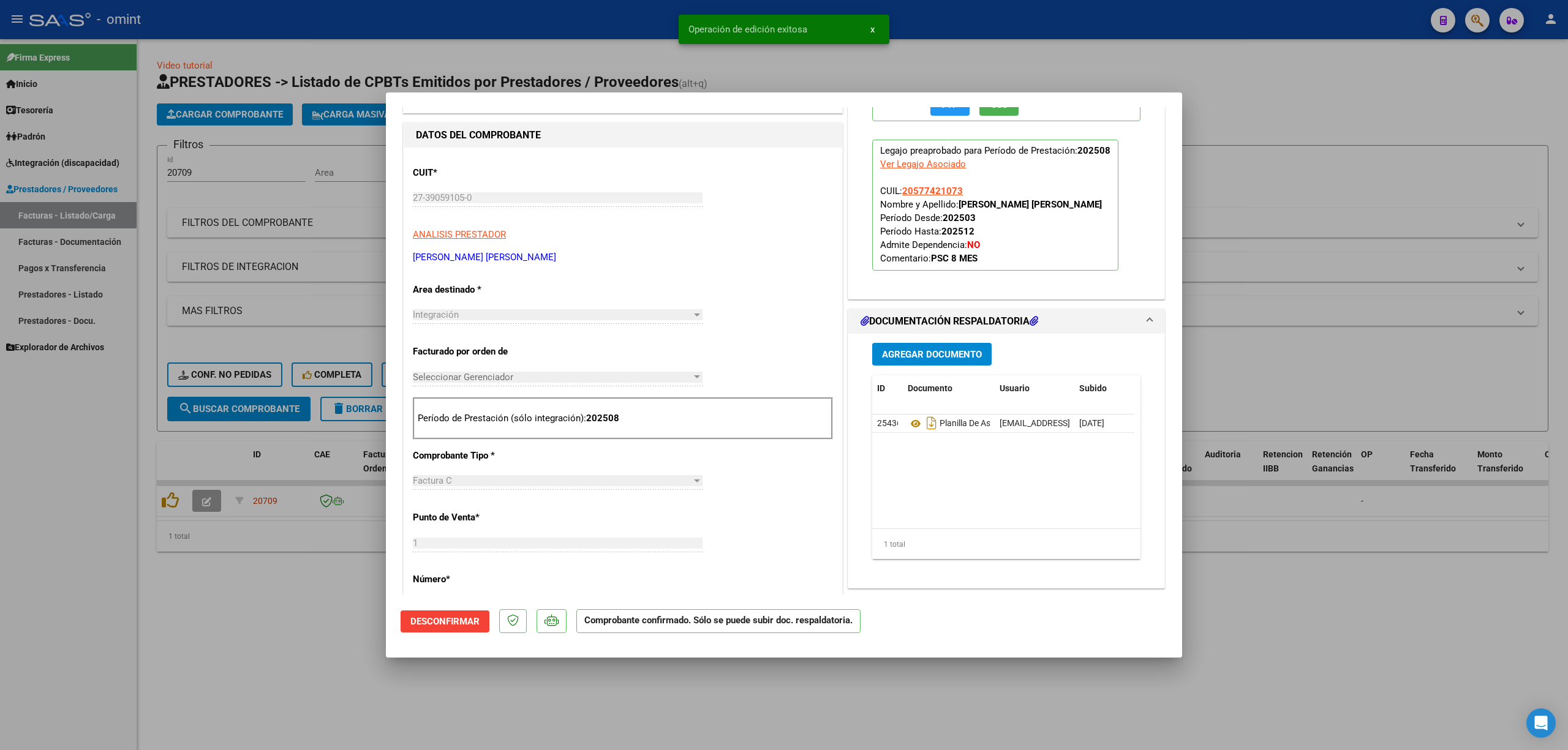
scroll to position [0, 0]
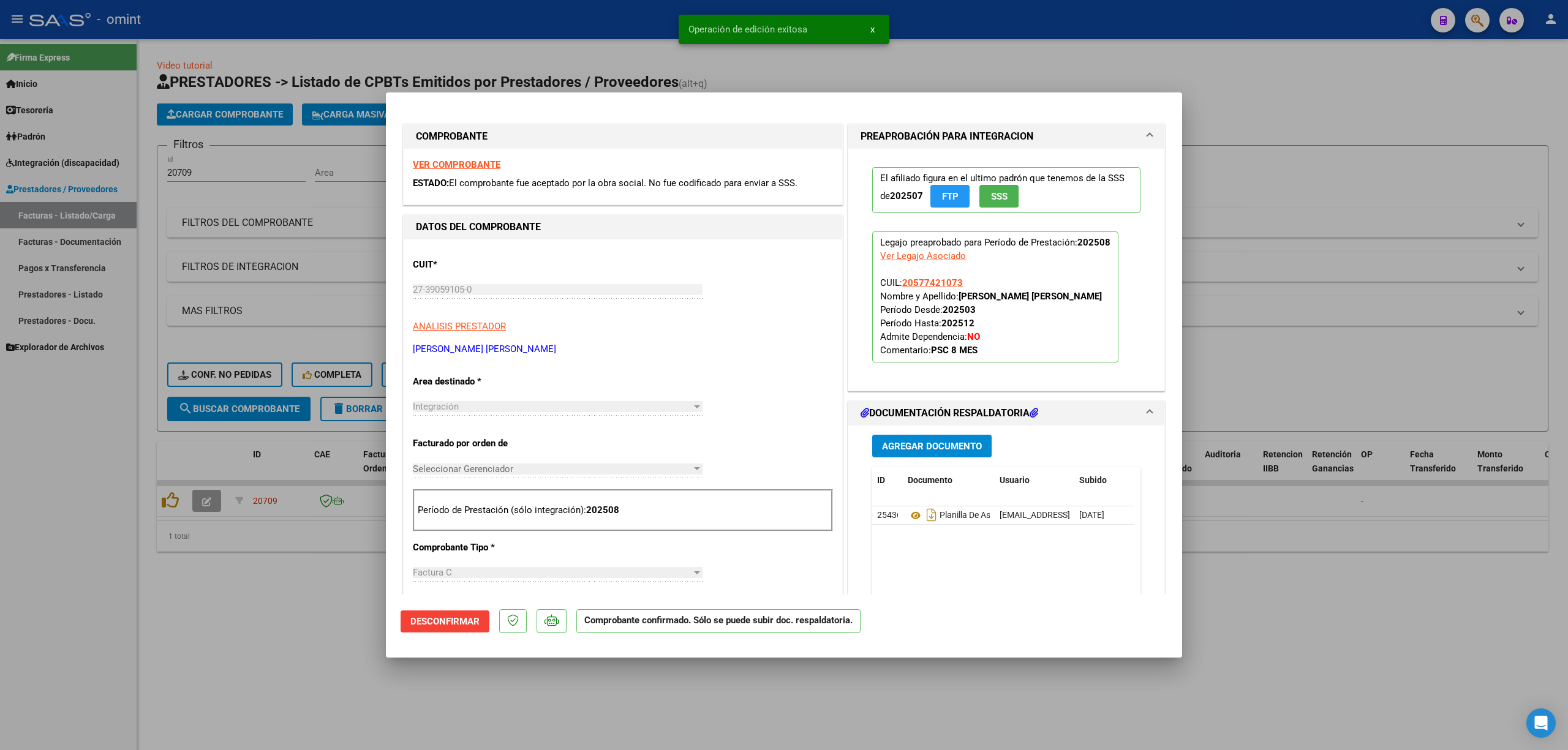
click at [305, 219] on div at bounding box center [784, 375] width 1568 height 750
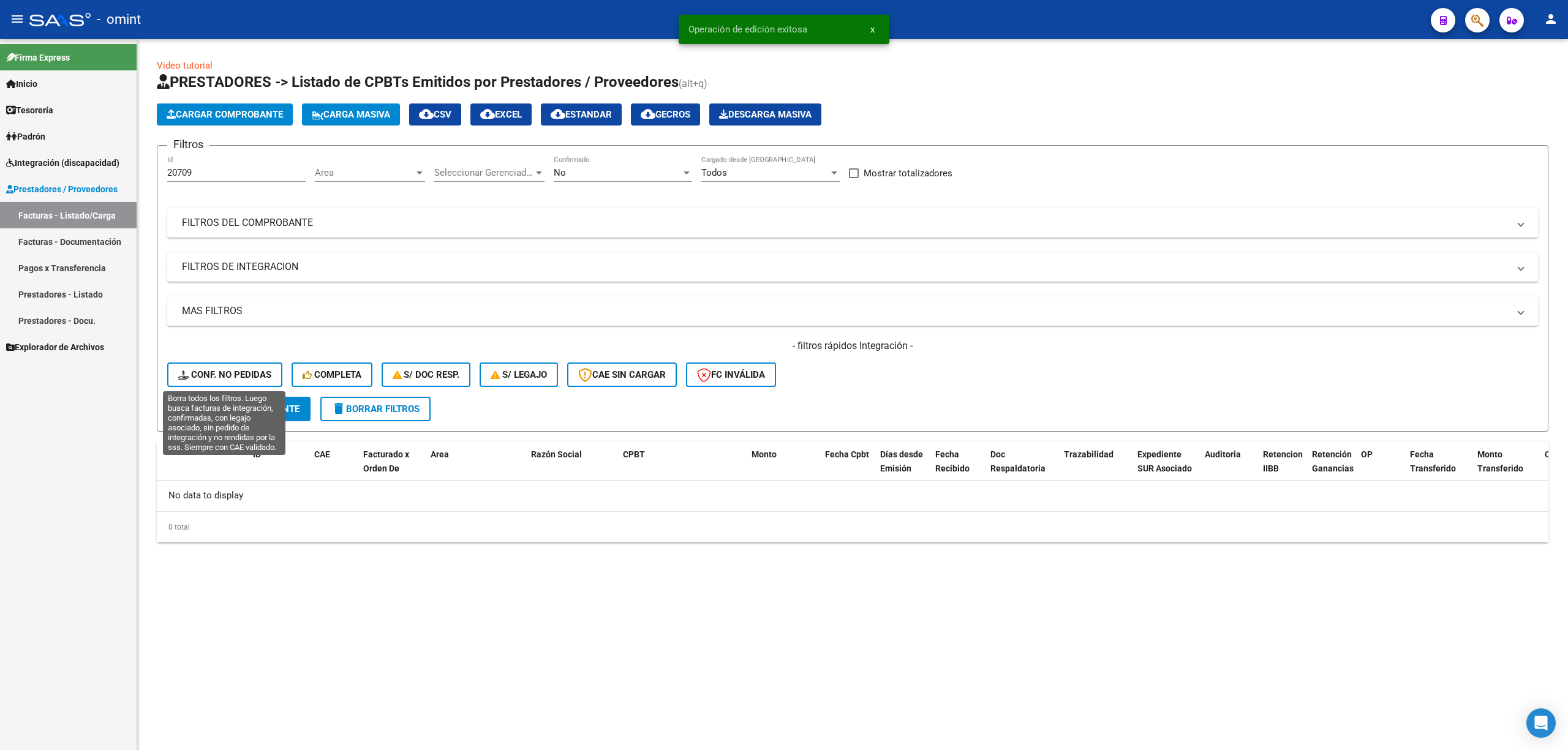
drag, startPoint x: 214, startPoint y: 373, endPoint x: 250, endPoint y: 395, distance: 42.2
click at [216, 373] on span "Conf. no pedidas" at bounding box center [225, 374] width 93 height 11
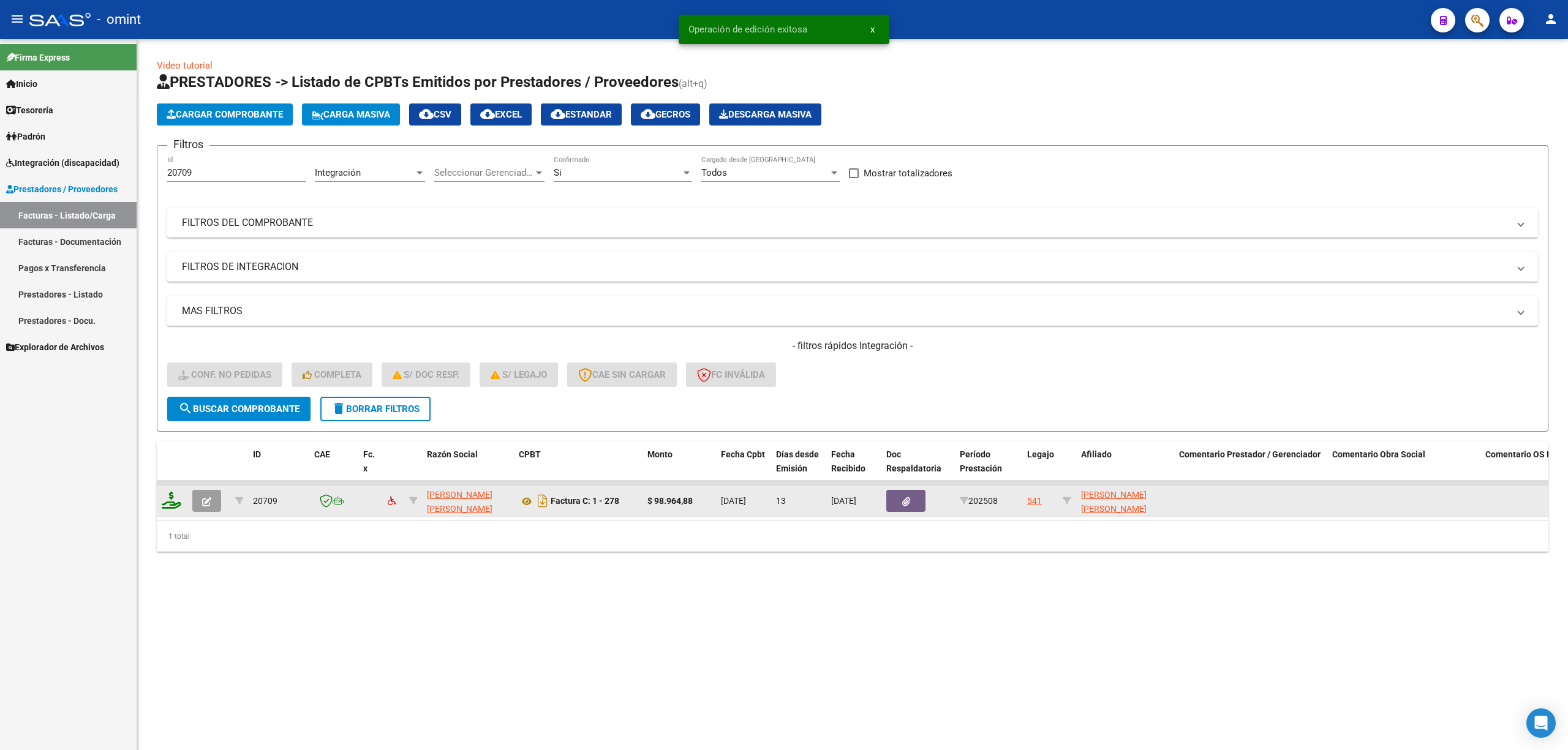
click at [162, 499] on icon at bounding box center [172, 500] width 20 height 17
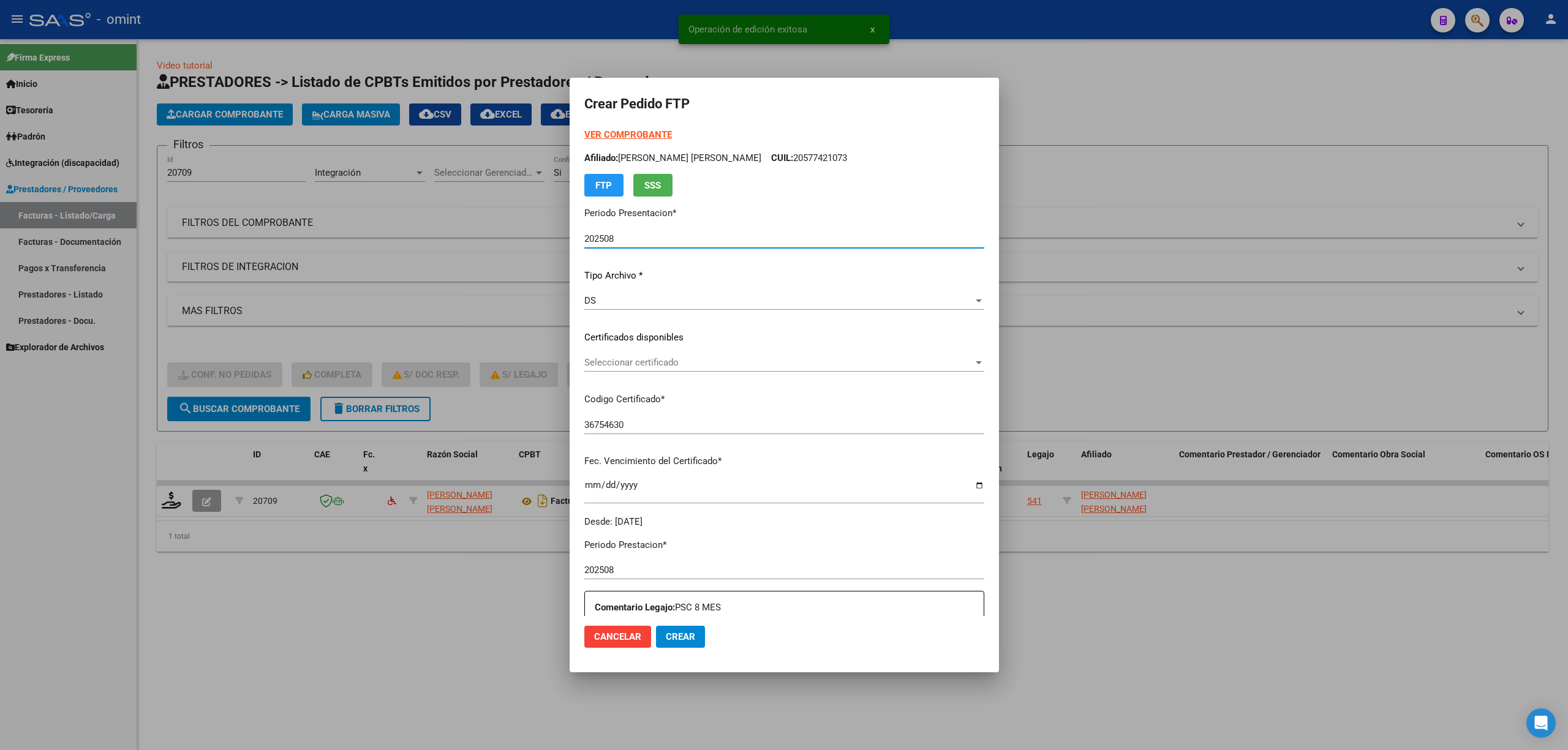
click at [614, 367] on span "Seleccionar certificado" at bounding box center [779, 362] width 389 height 11
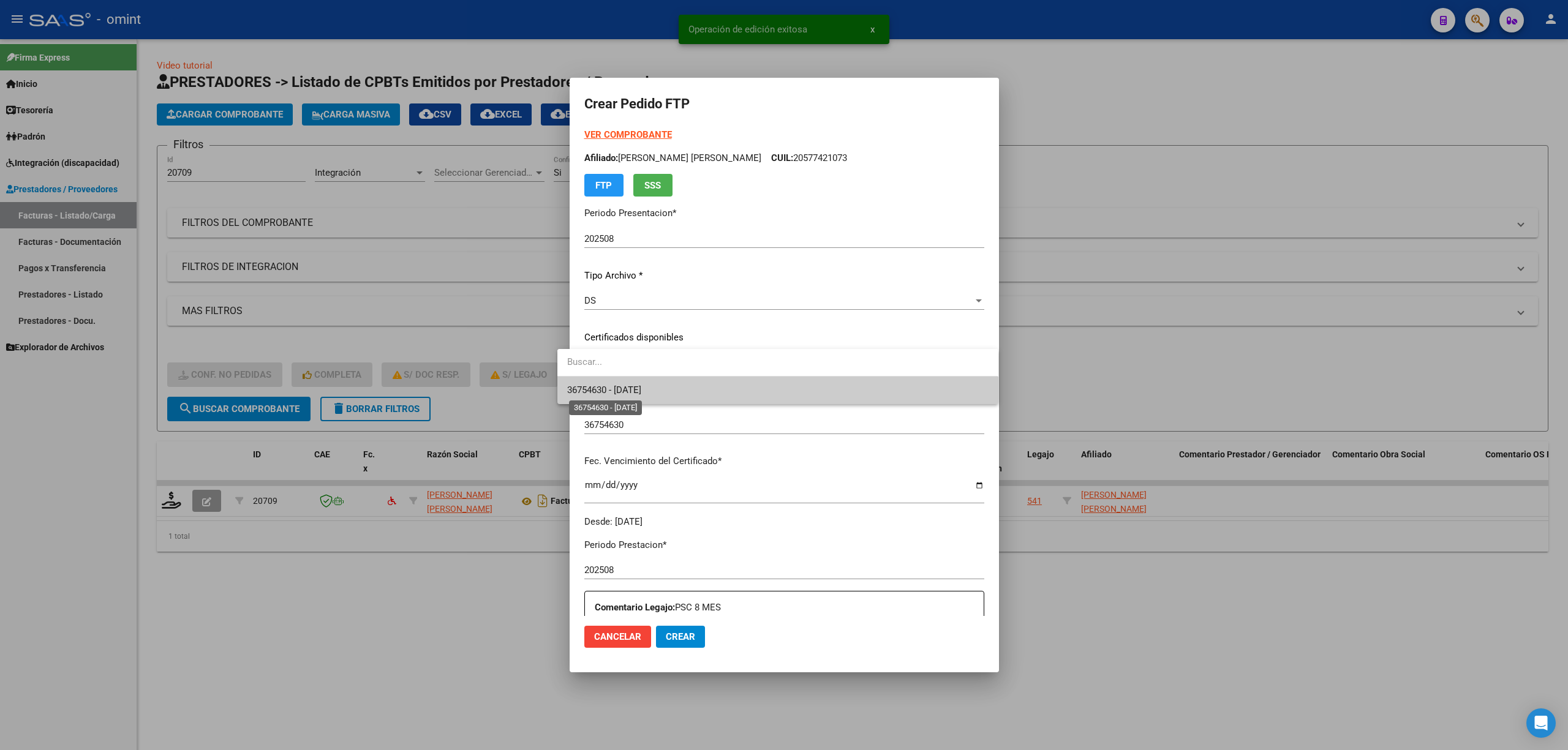
click at [667, 393] on span "36754630 - 2029-08-01" at bounding box center [778, 390] width 421 height 27
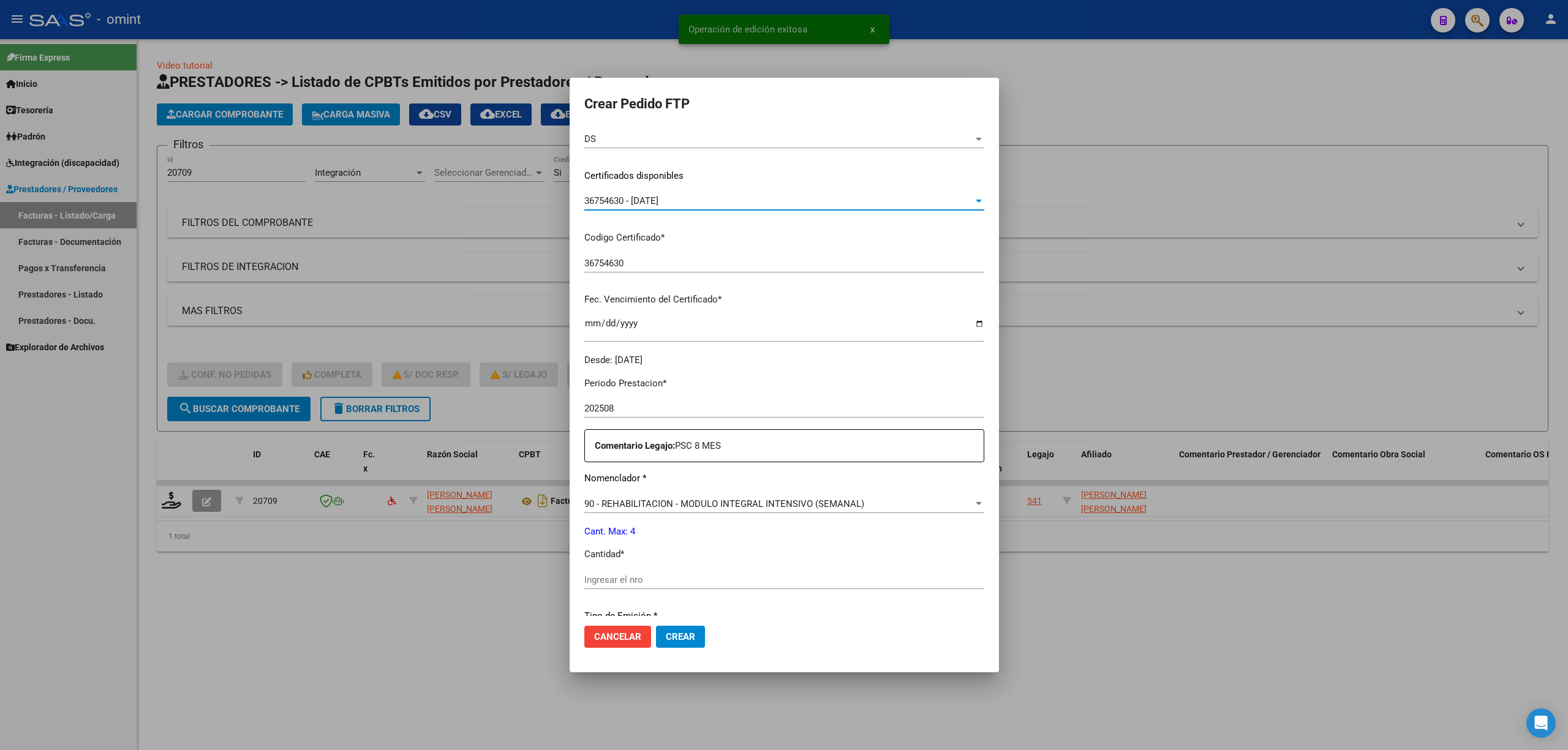
scroll to position [332, 0]
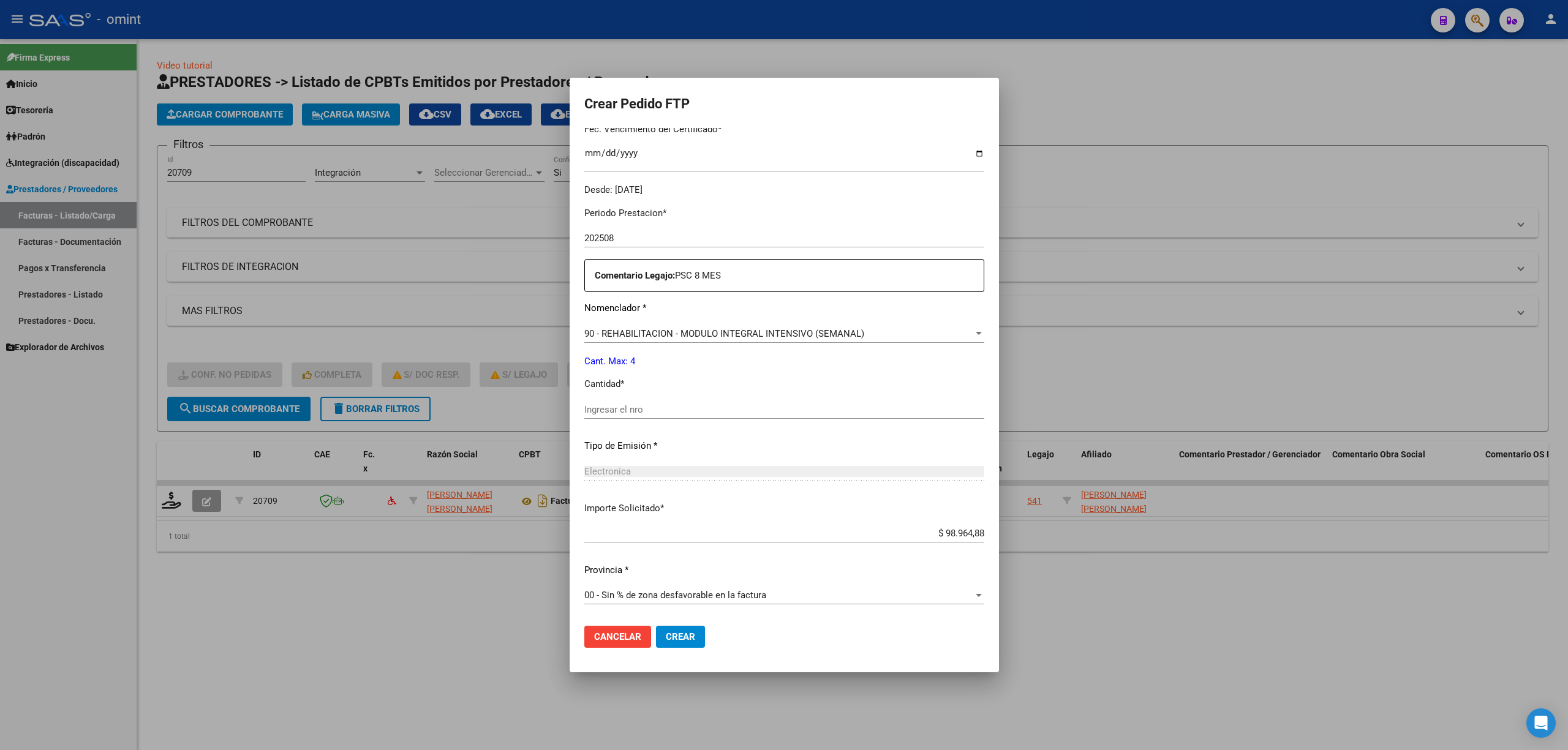
click at [633, 408] on input "Ingresar el nro" at bounding box center [784, 409] width 400 height 11
click at [665, 625] on mat-dialog-actions "Cancelar Crear" at bounding box center [784, 637] width 400 height 42
click at [667, 633] on span "Crear" at bounding box center [680, 637] width 30 height 11
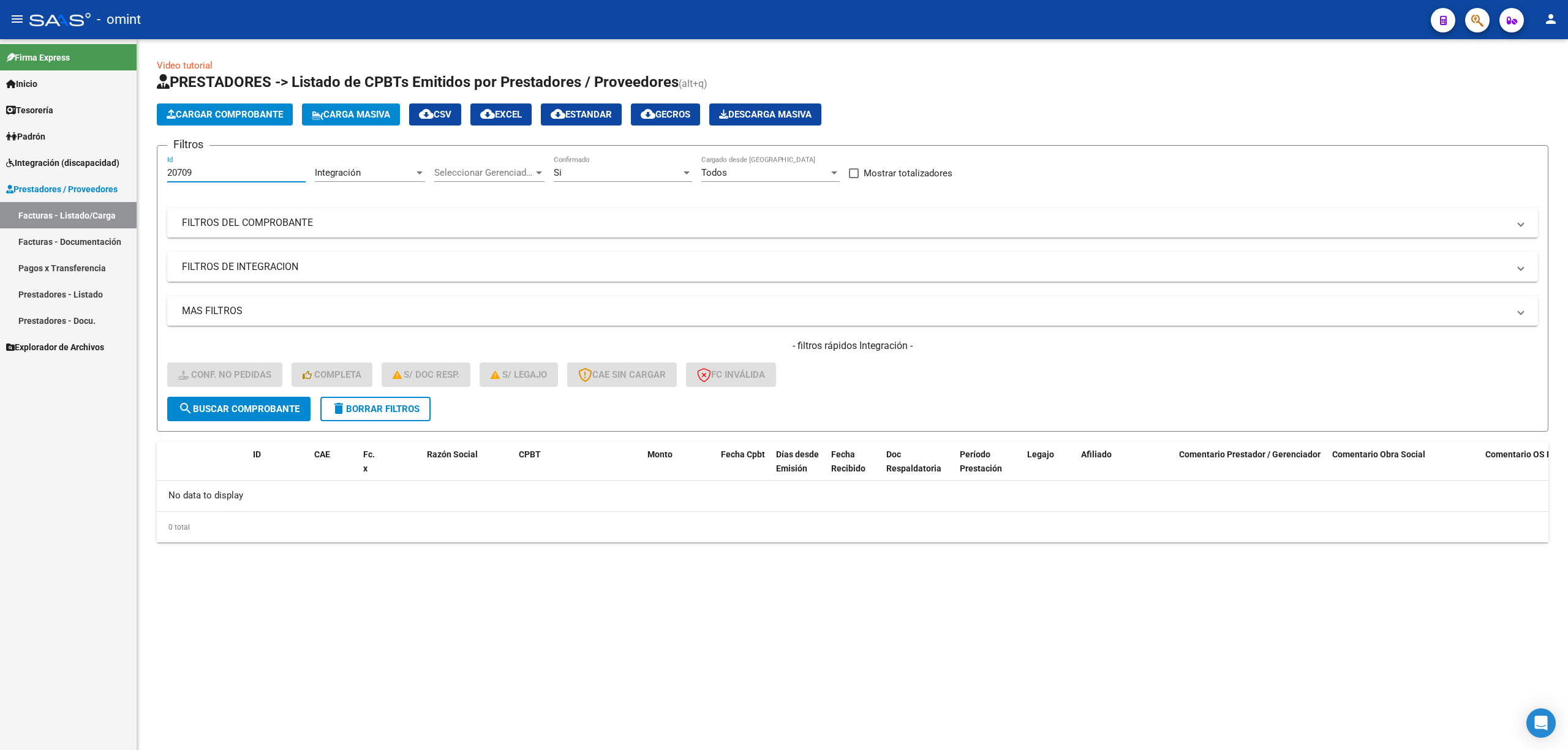
drag, startPoint x: 195, startPoint y: 175, endPoint x: 122, endPoint y: 179, distance: 73.1
click at [122, 179] on mat-sidenav-container "Firma Express Inicio Calendario SSS Instructivos Contacto OS Tesorería Extracto…" at bounding box center [784, 395] width 1568 height 711
click at [371, 429] on form "Filtros 20709 Id Integración Area Seleccionar Gerenciador Seleccionar Gerenciad…" at bounding box center [853, 288] width 1392 height 287
click at [370, 411] on span "delete Borrar Filtros" at bounding box center [375, 409] width 88 height 11
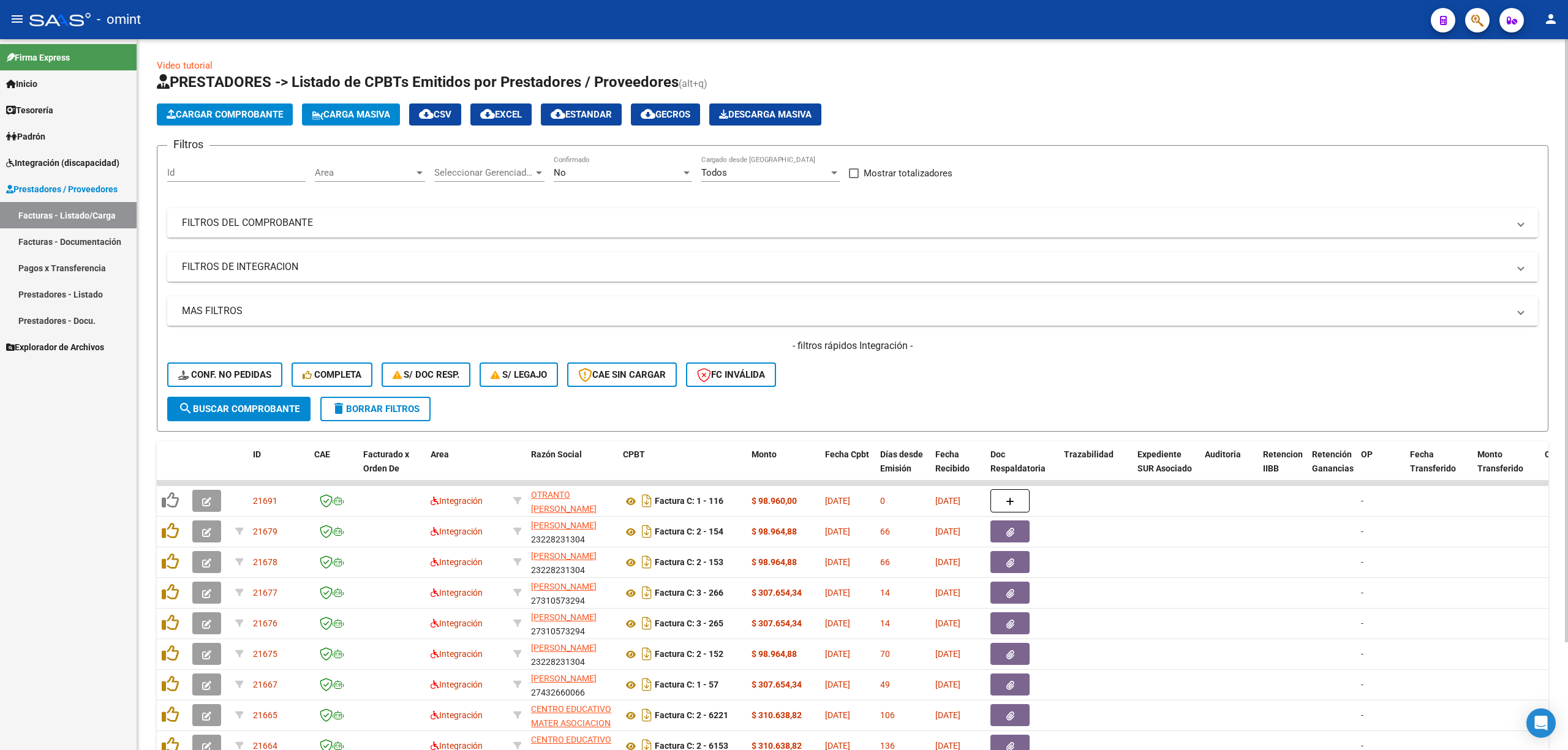
click at [195, 168] on input "Id" at bounding box center [236, 172] width 138 height 11
paste input "20657"
click at [271, 418] on button "search Buscar Comprobante" at bounding box center [238, 409] width 144 height 24
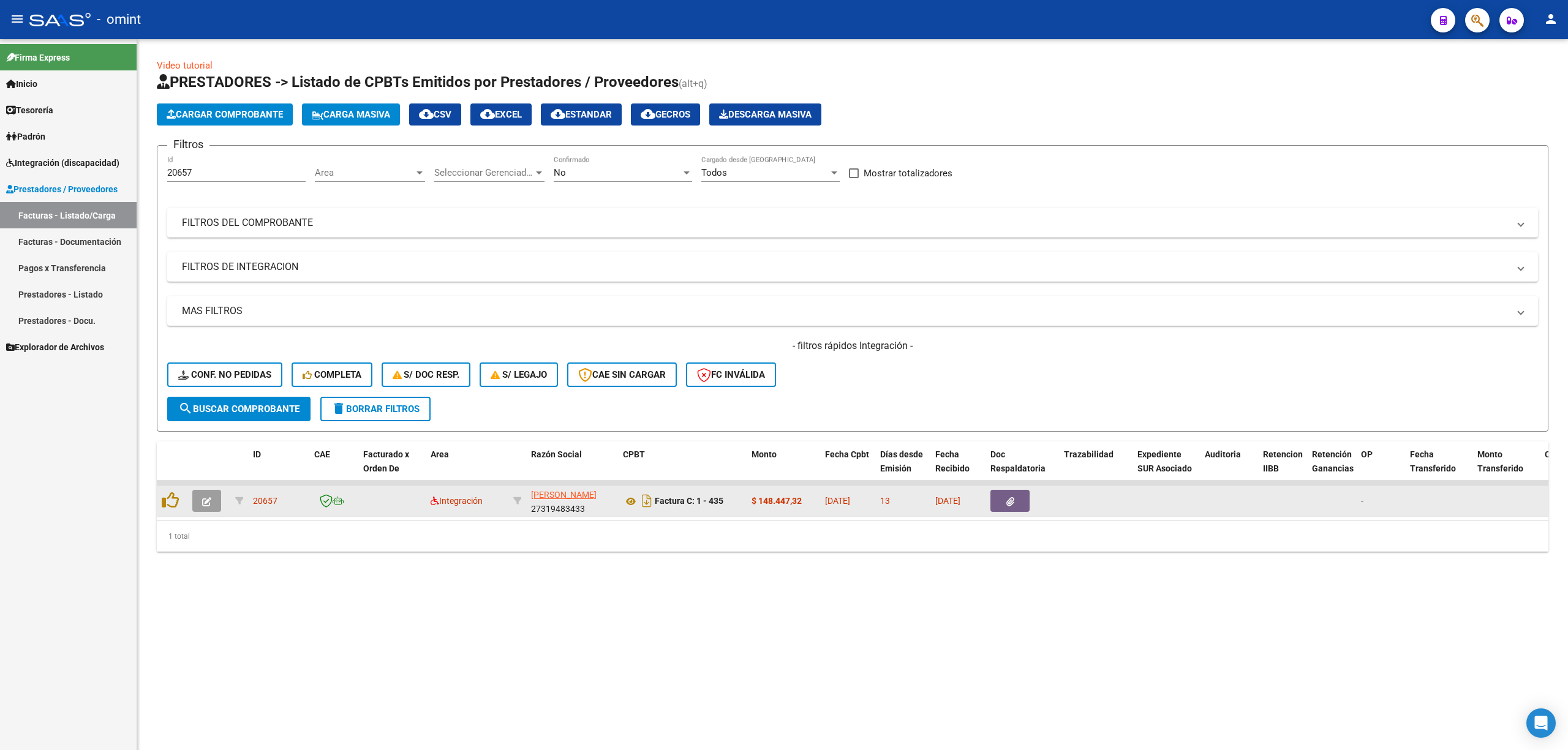
click at [206, 499] on icon "button" at bounding box center [207, 502] width 9 height 9
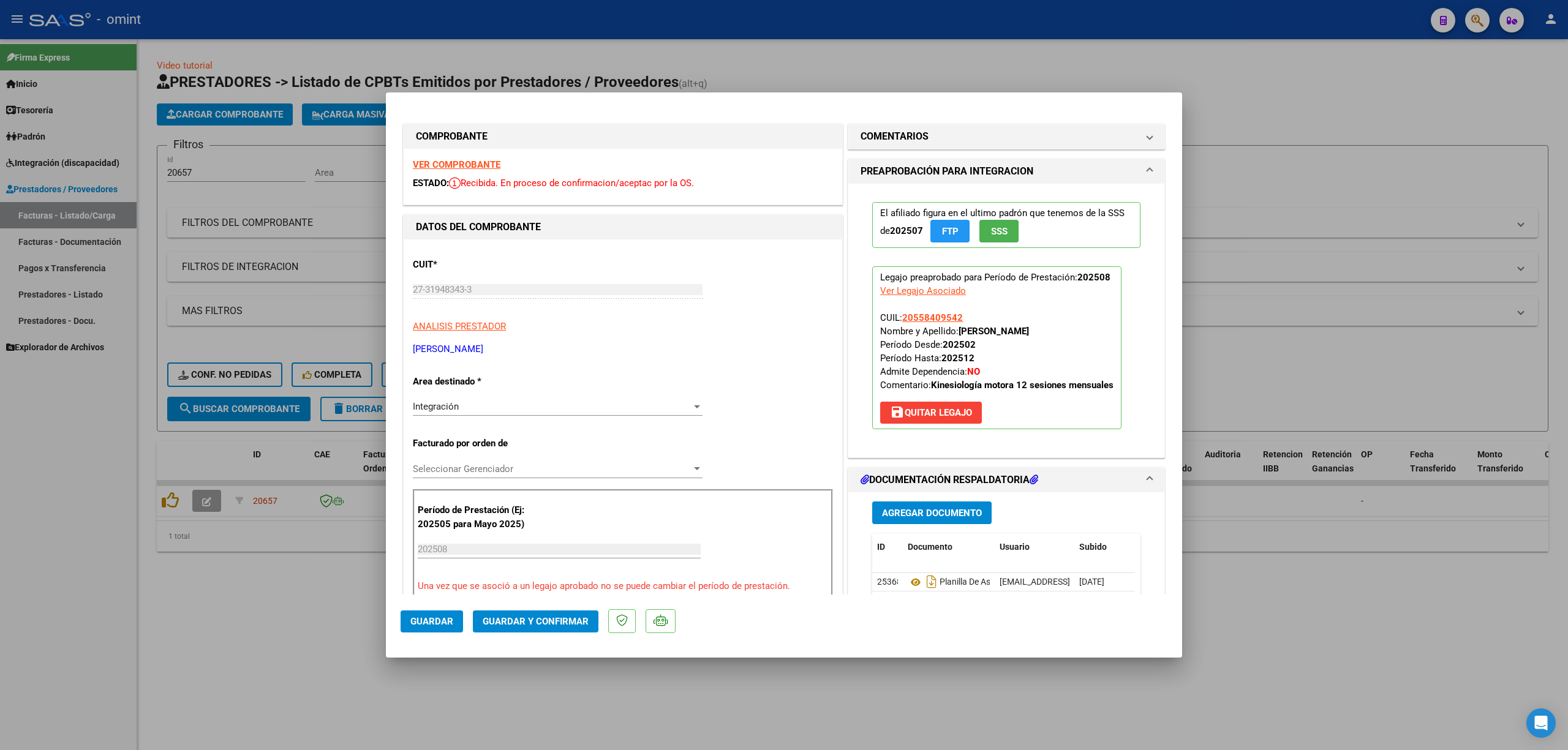
click at [473, 167] on strong "VER COMPROBANTE" at bounding box center [456, 165] width 87 height 11
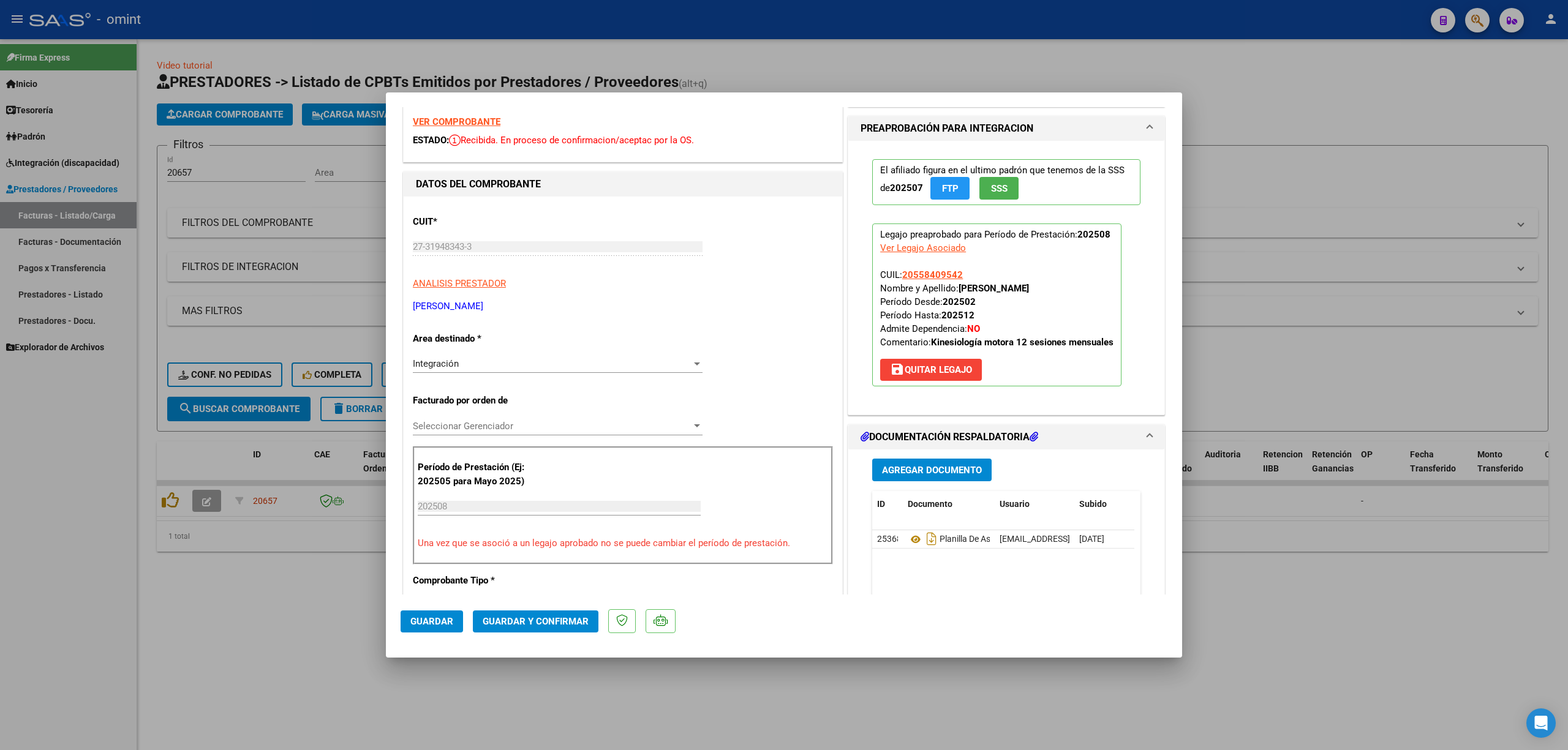
scroll to position [163, 0]
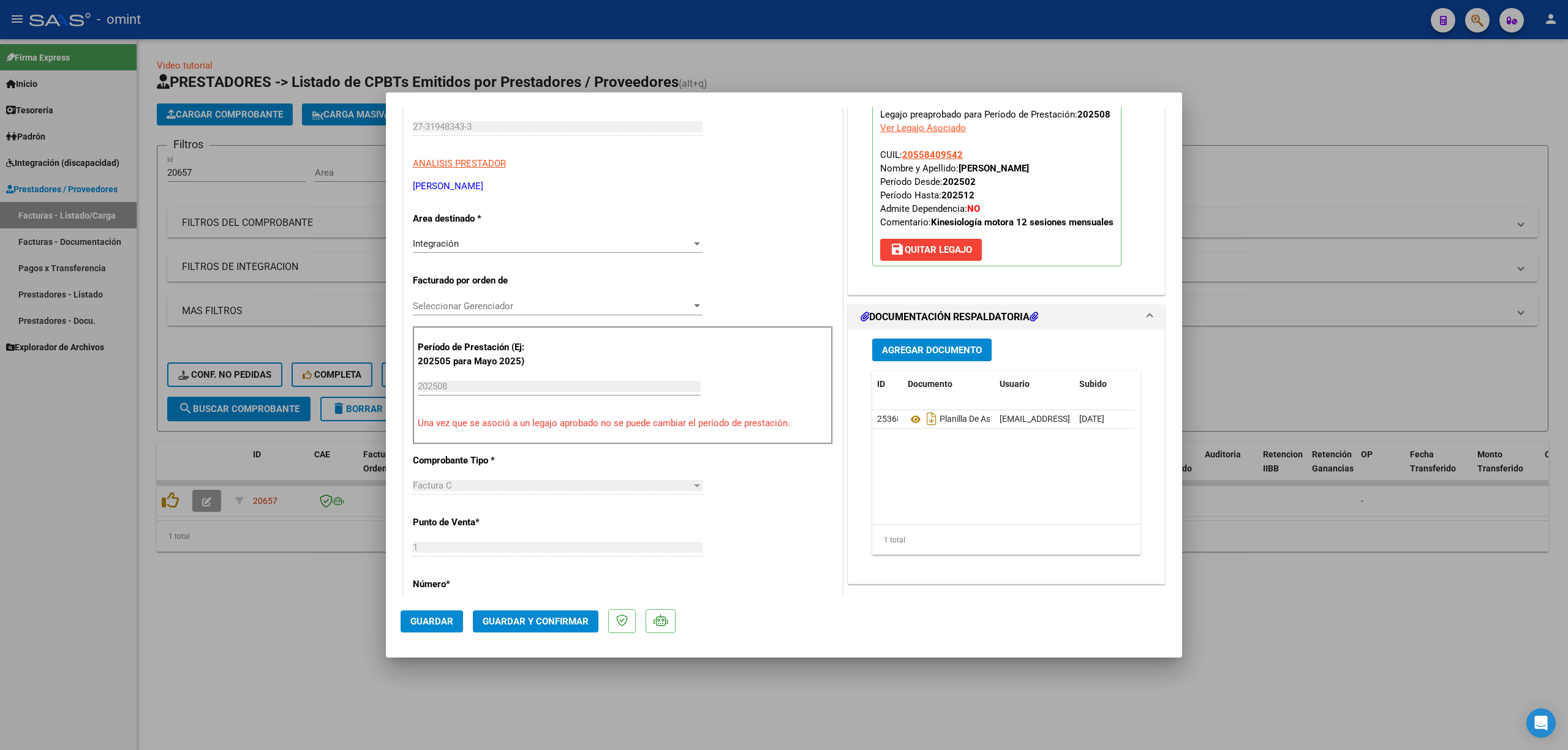
click at [550, 622] on span "Guardar y Confirmar" at bounding box center [536, 622] width 106 height 11
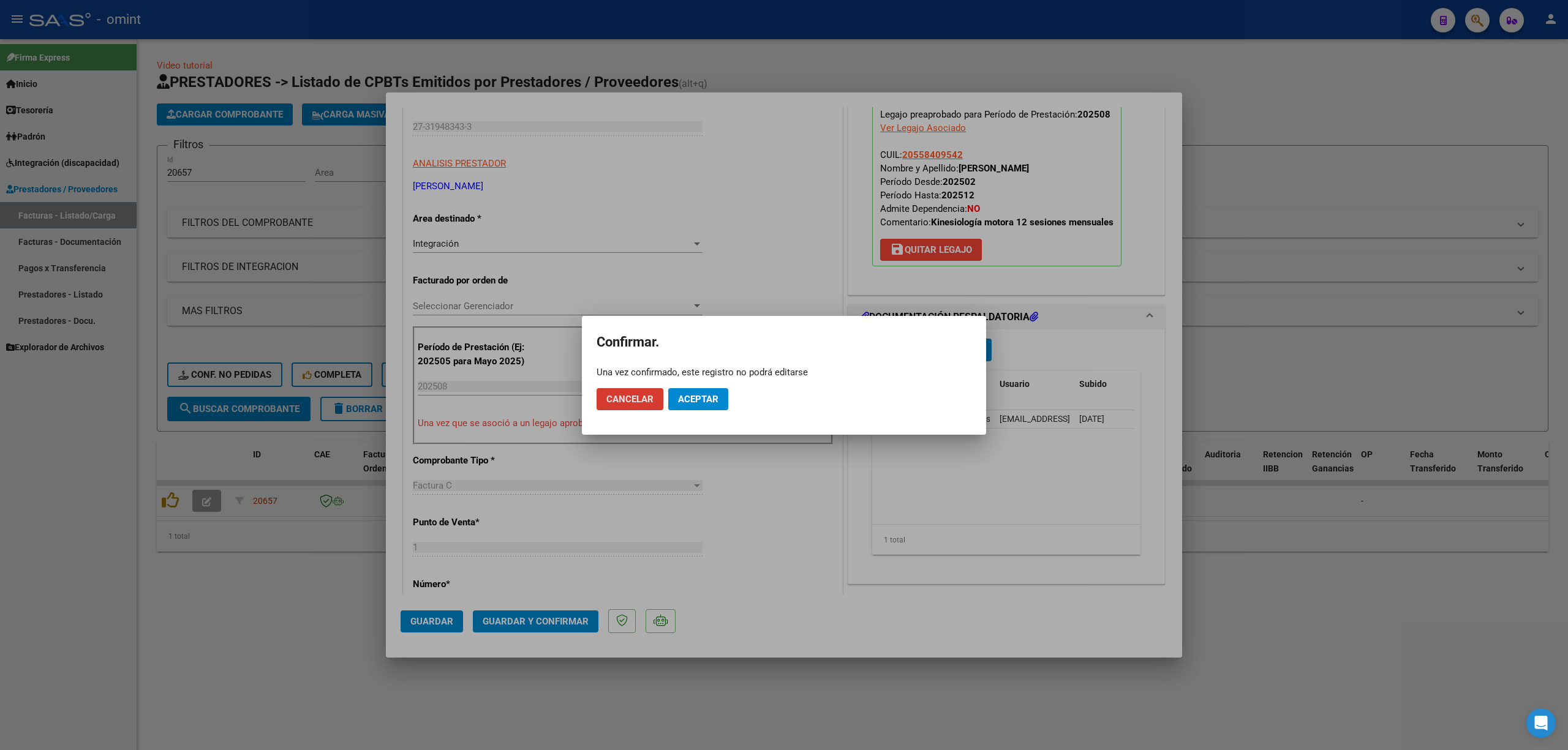
click at [718, 394] on span "Aceptar" at bounding box center [698, 399] width 40 height 11
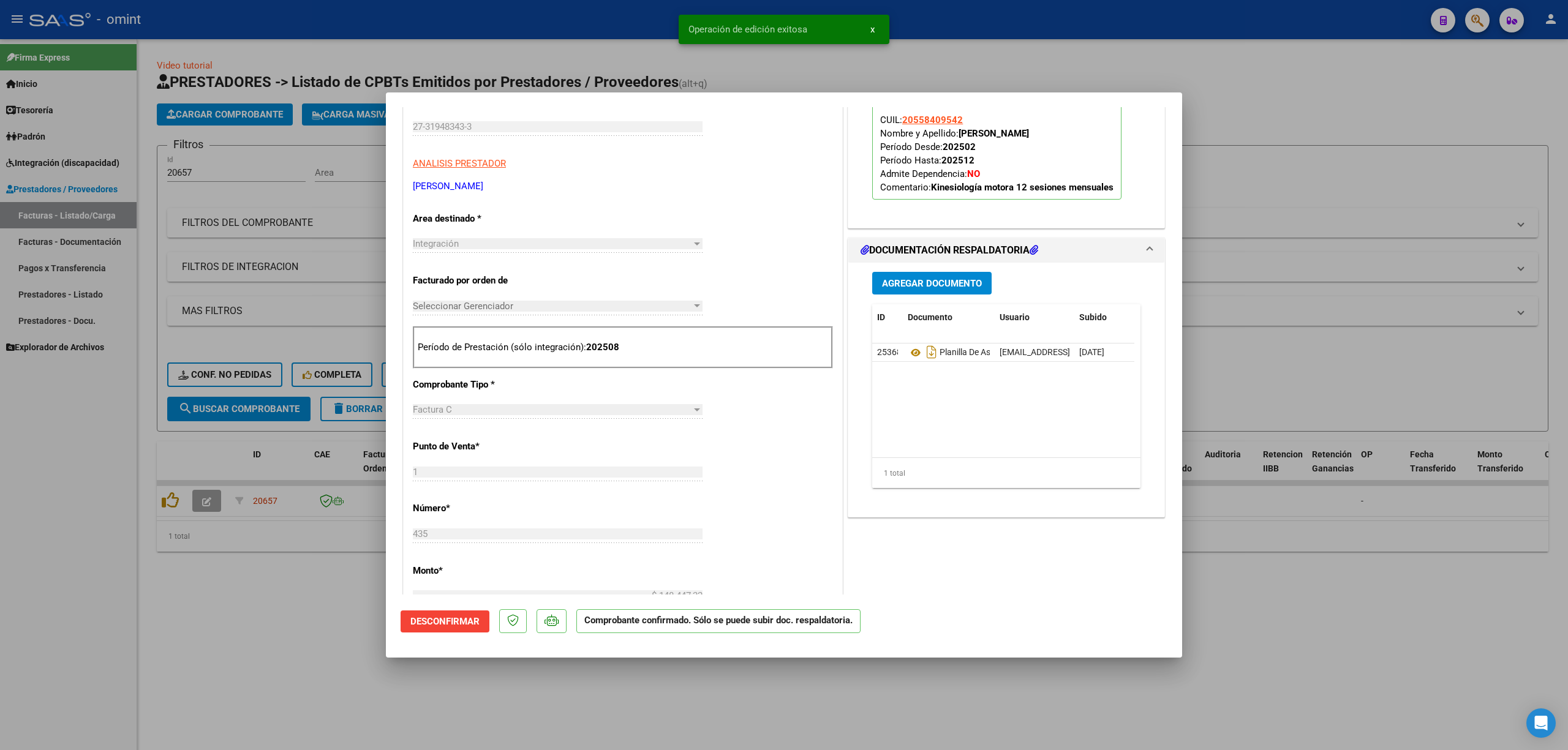
click at [206, 377] on div at bounding box center [784, 375] width 1568 height 750
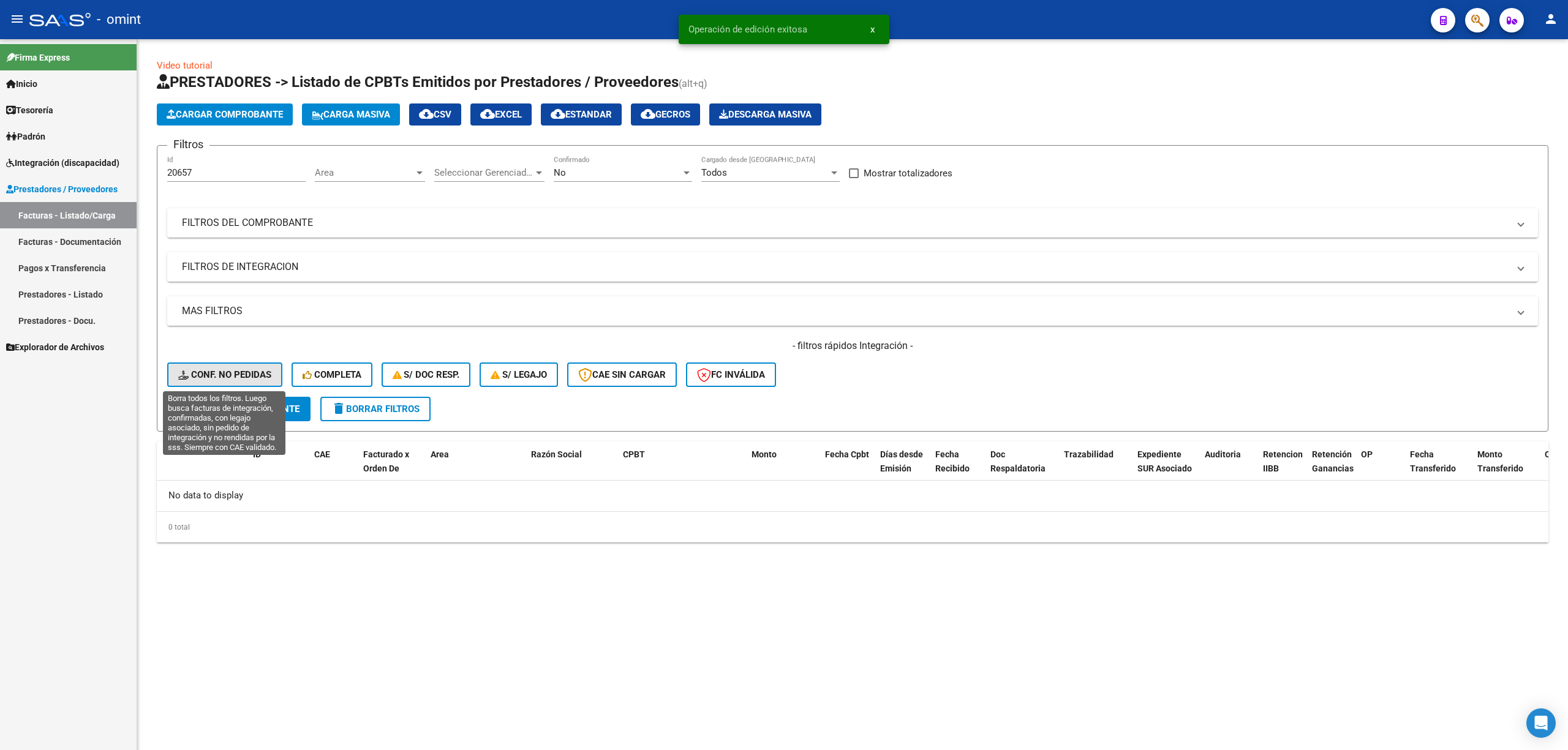
click at [217, 373] on span "Conf. no pedidas" at bounding box center [225, 374] width 93 height 11
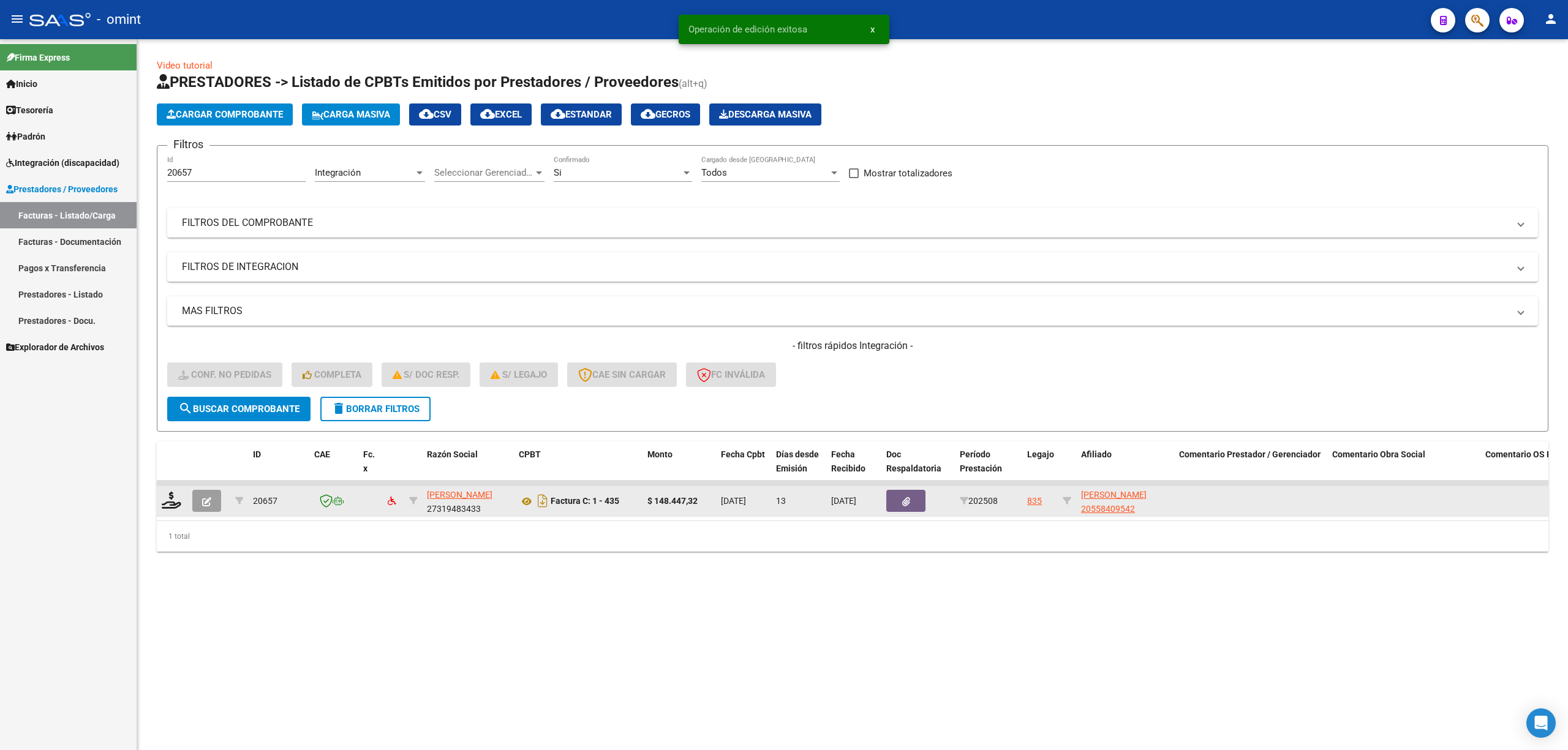
click at [167, 508] on div at bounding box center [172, 501] width 21 height 19
click at [174, 506] on icon at bounding box center [172, 500] width 20 height 17
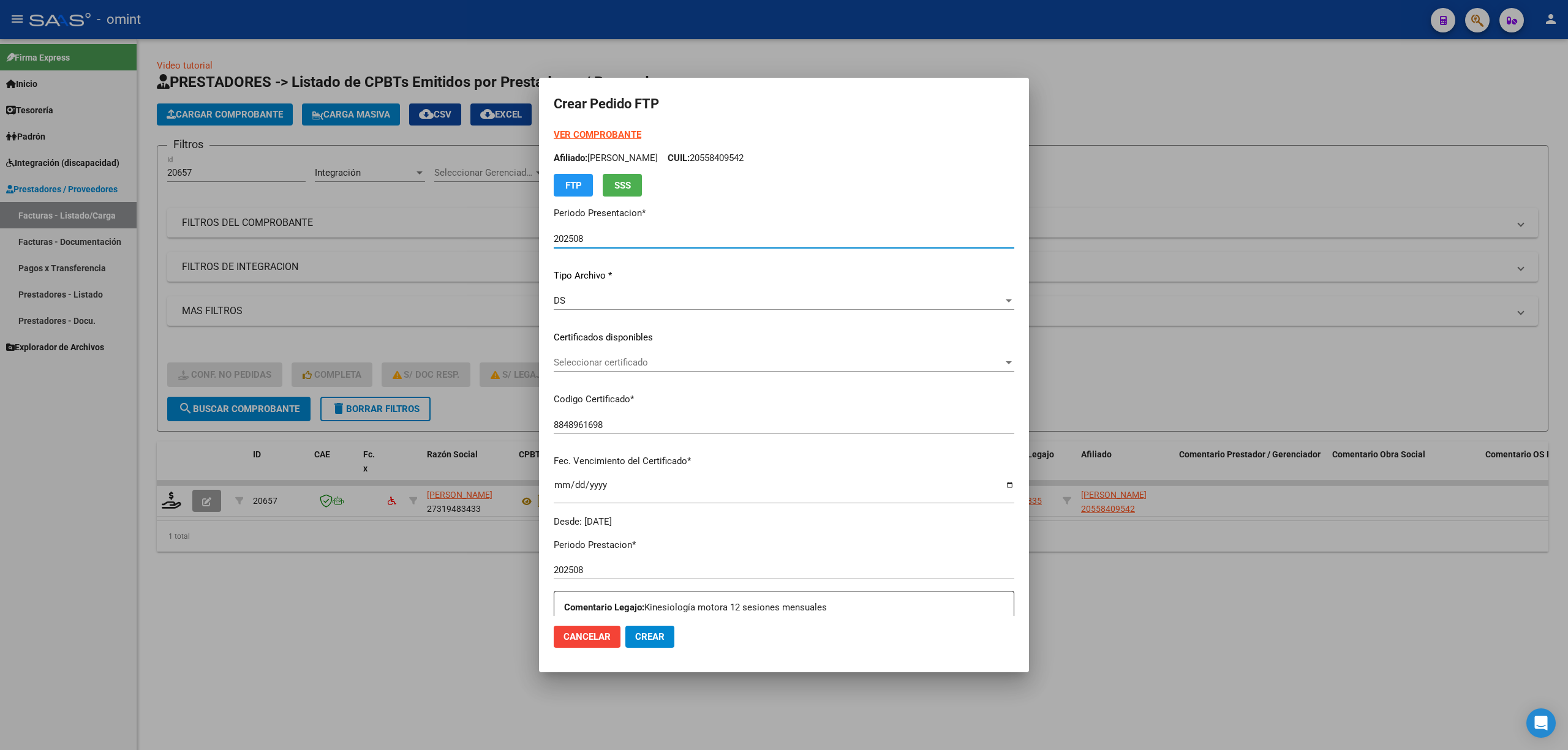
click at [597, 366] on span "Seleccionar certificado" at bounding box center [778, 362] width 450 height 11
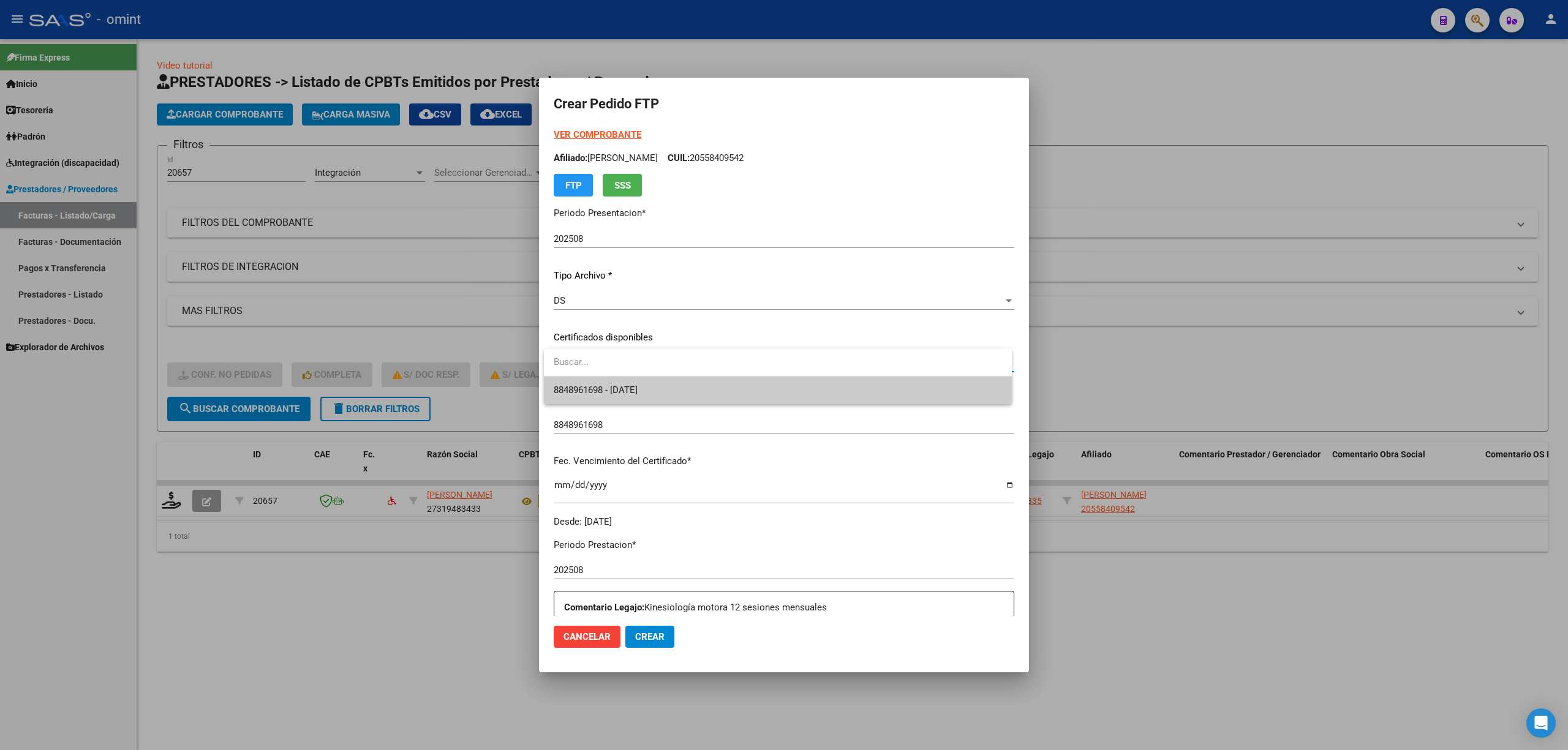
click at [613, 392] on span "8848961698 - 2026-12-05" at bounding box center [595, 390] width 84 height 11
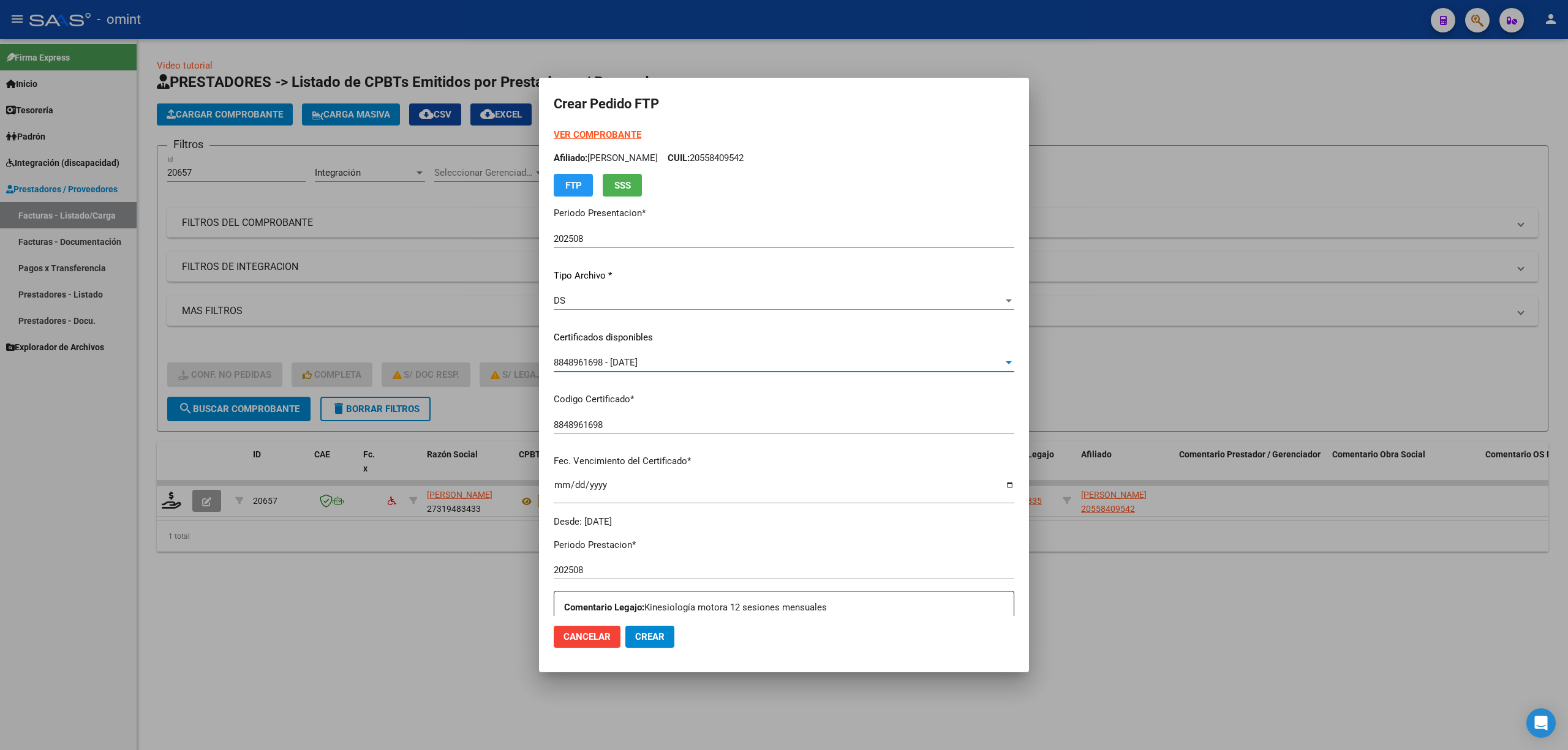
scroll to position [245, 0]
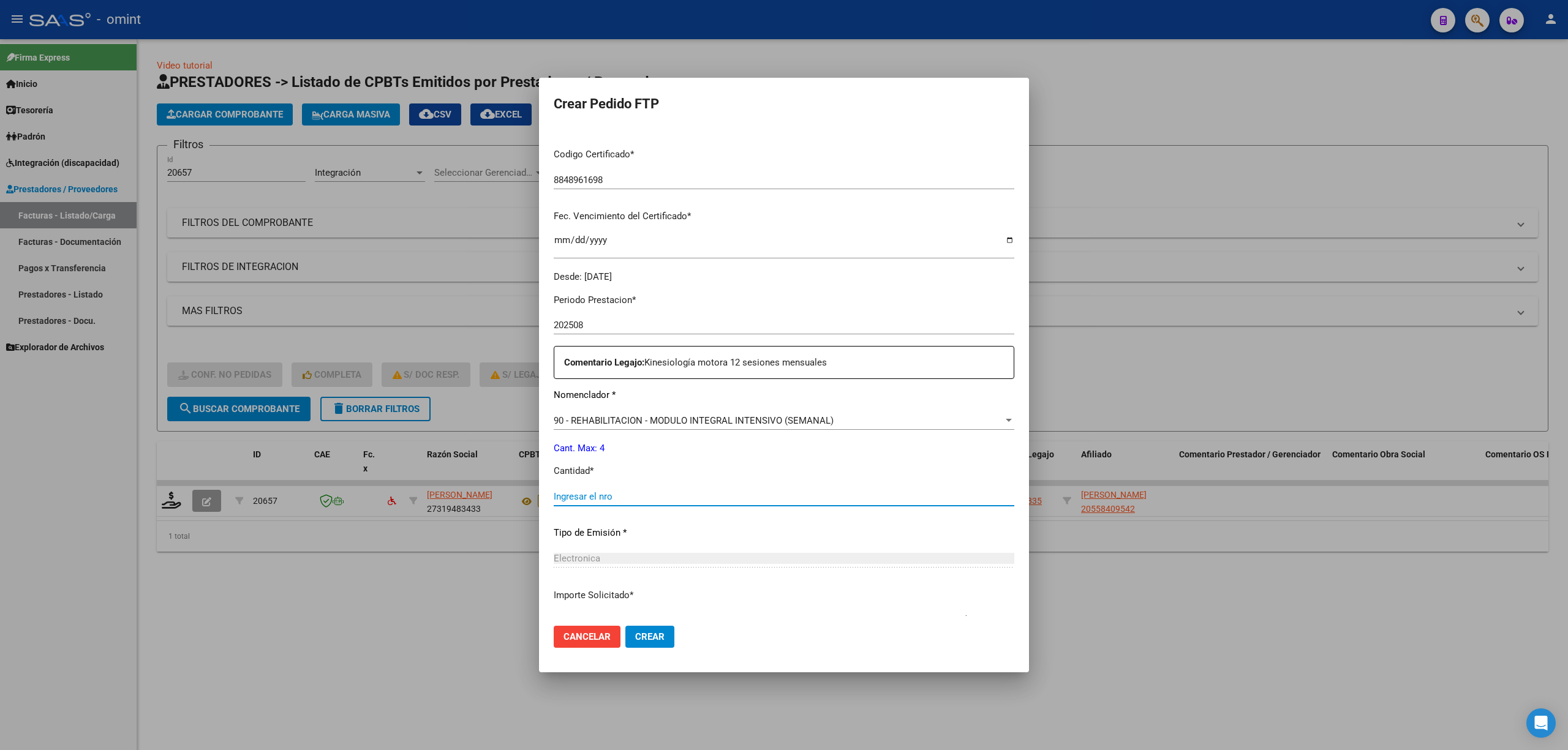
click at [606, 501] on input "Ingresar el nro" at bounding box center [784, 496] width 461 height 11
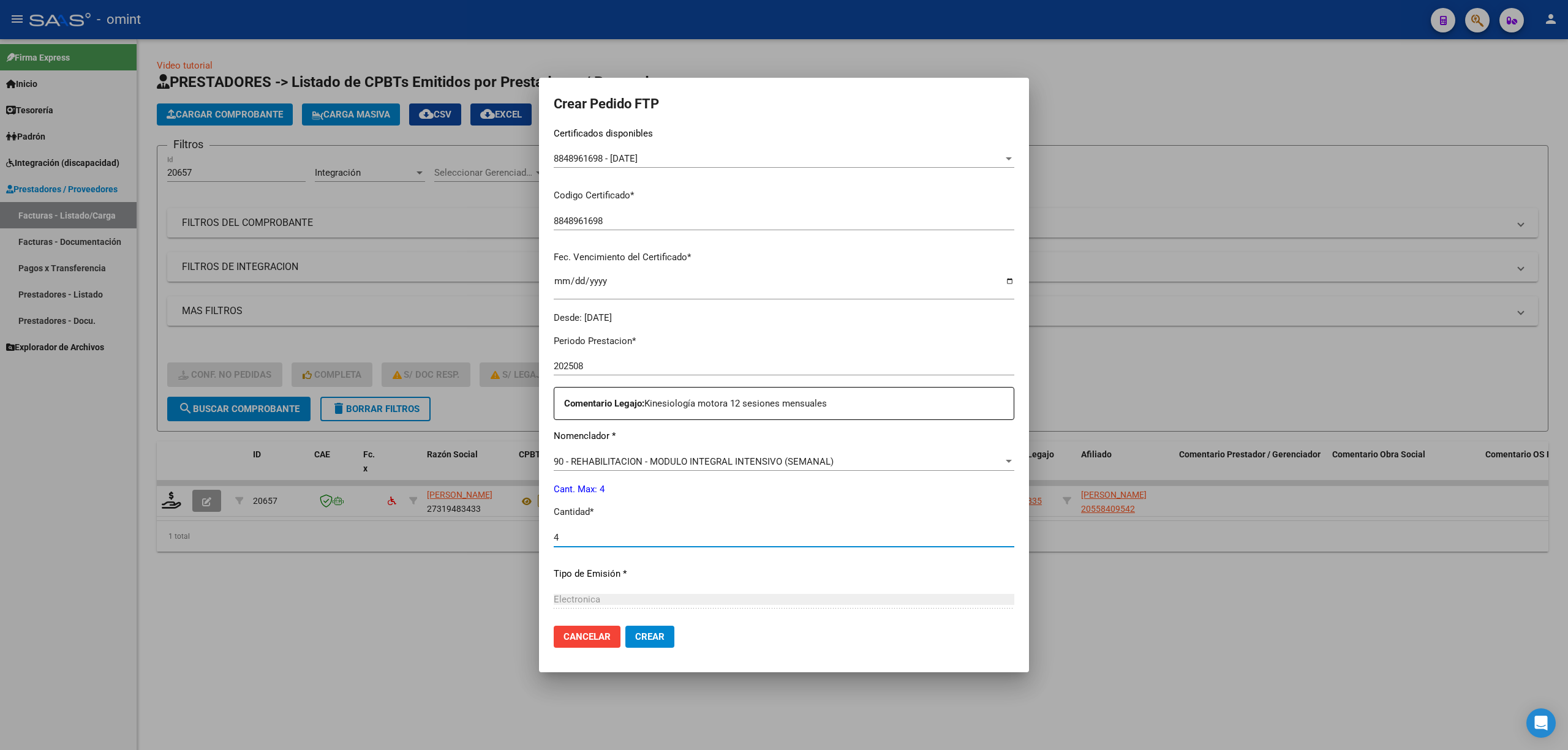
scroll to position [163, 0]
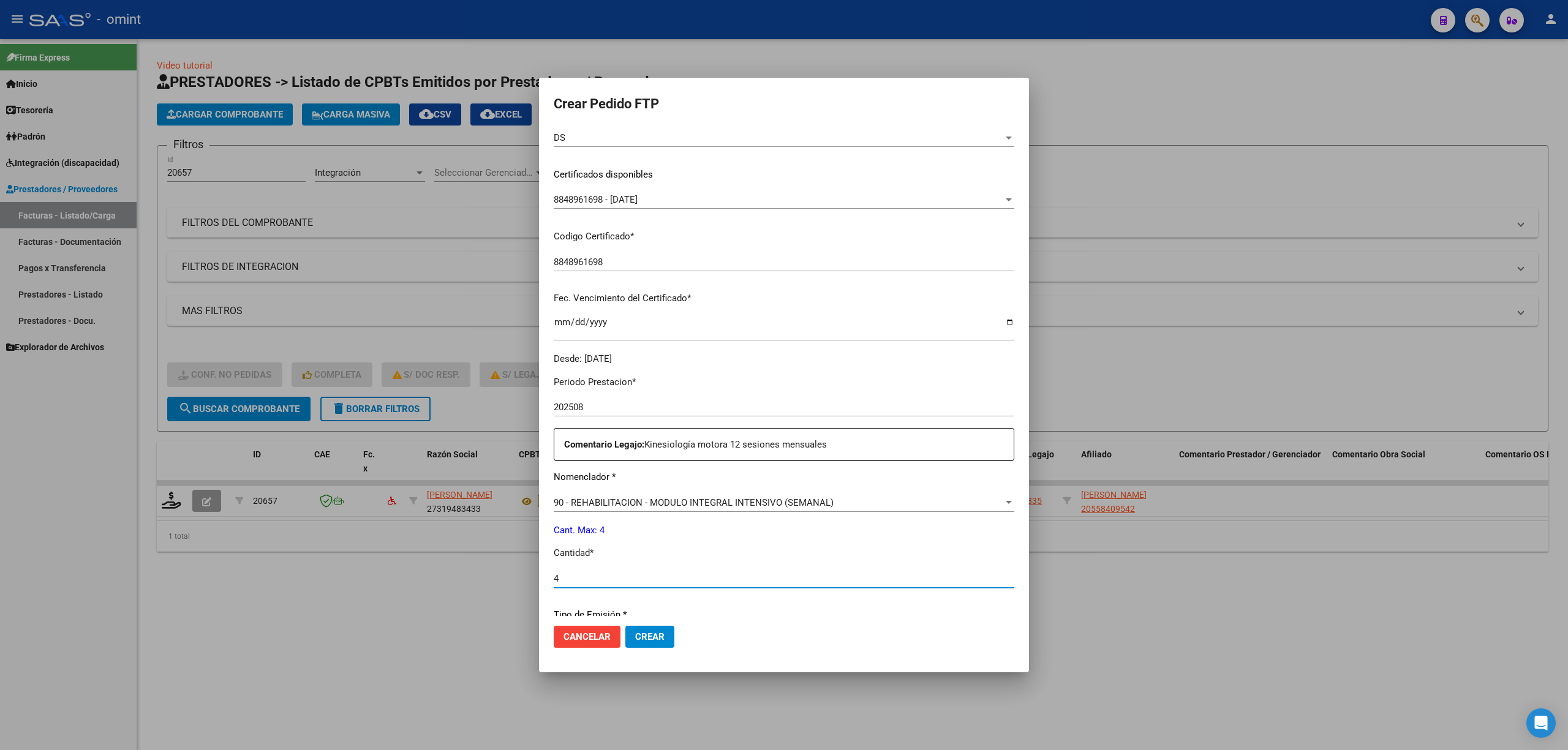
click at [651, 640] on span "Crear" at bounding box center [650, 637] width 30 height 11
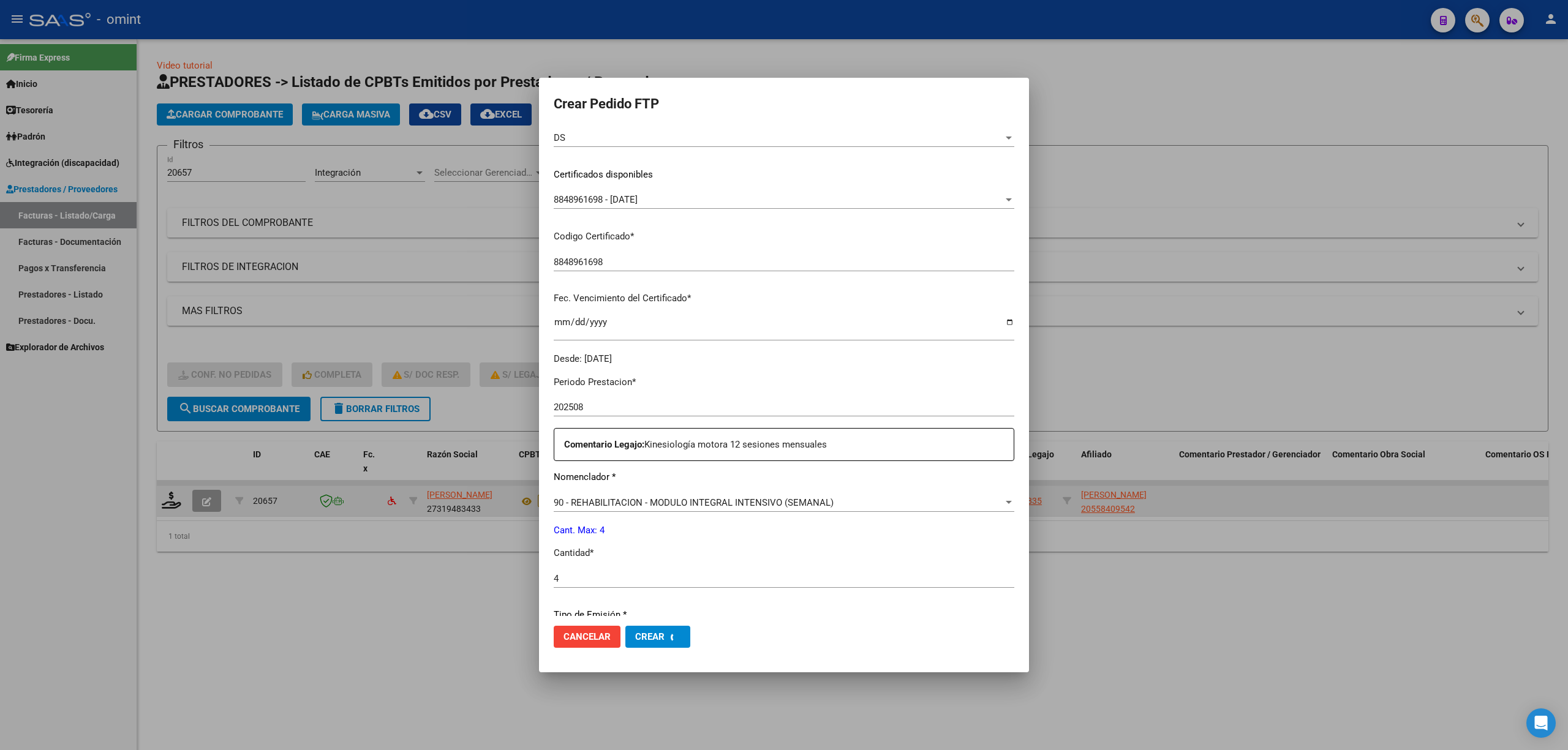
scroll to position [0, 0]
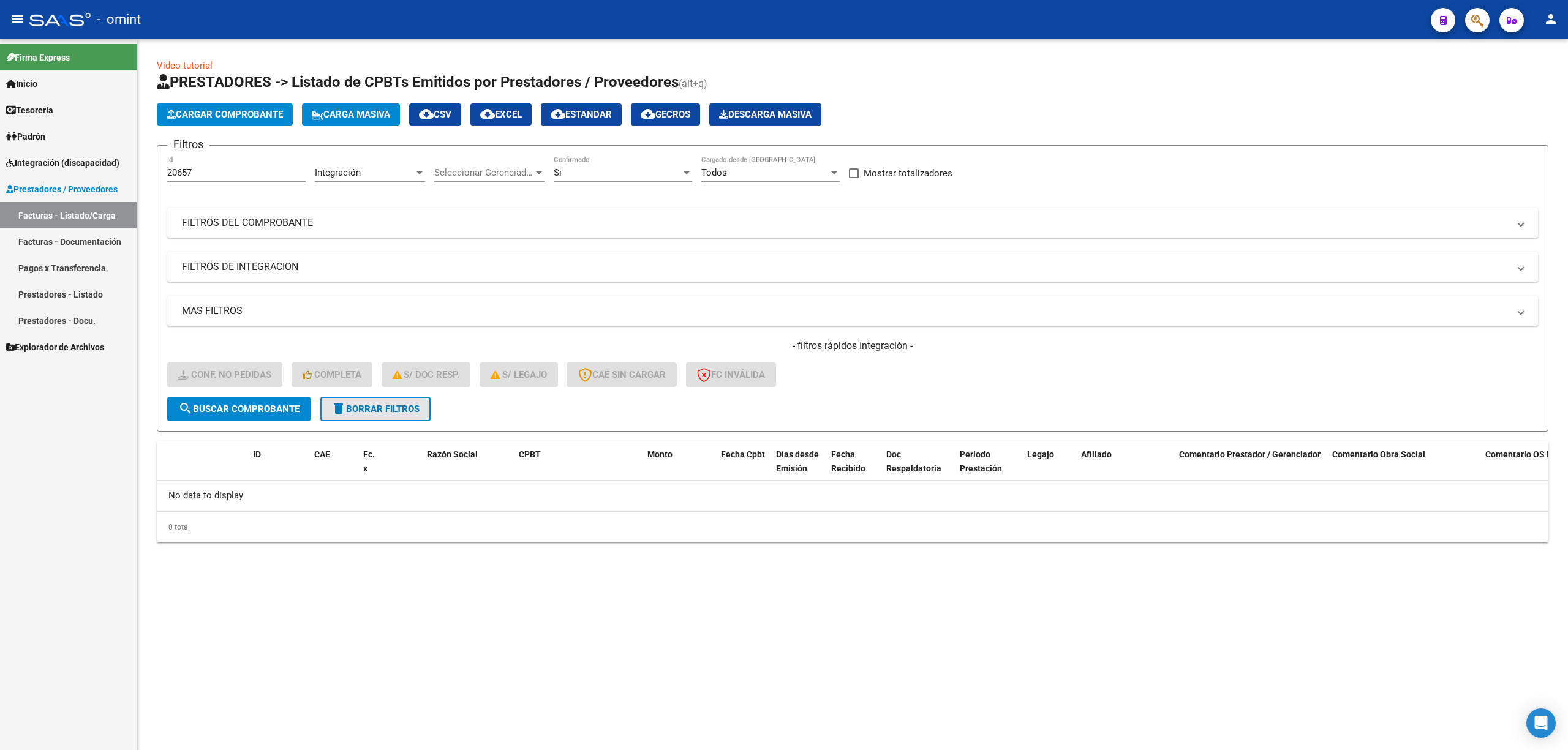
click at [390, 407] on span "delete Borrar Filtros" at bounding box center [375, 409] width 88 height 11
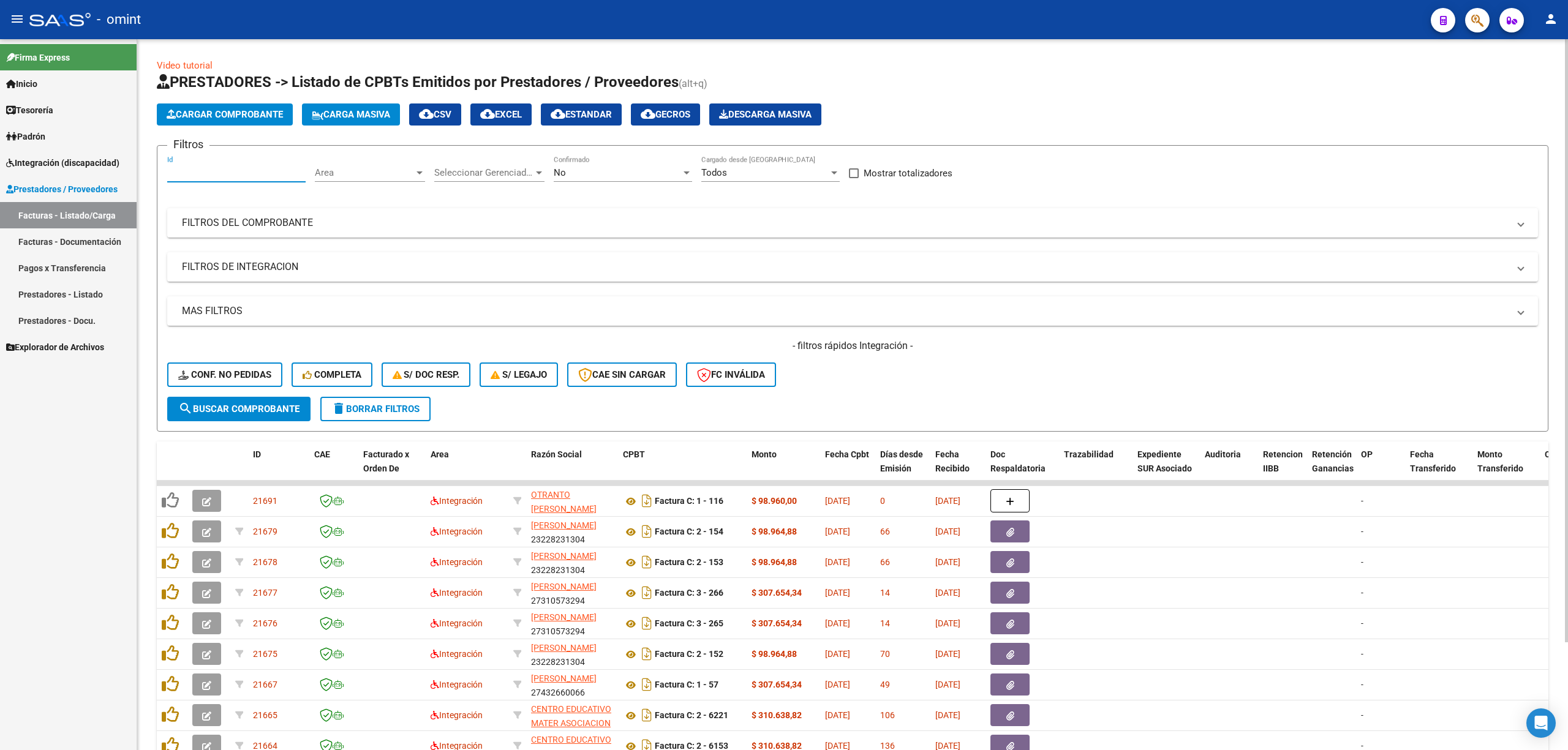
click at [208, 172] on input "Id" at bounding box center [236, 172] width 138 height 11
paste input "20632"
click at [248, 404] on span "search Buscar Comprobante" at bounding box center [239, 409] width 121 height 11
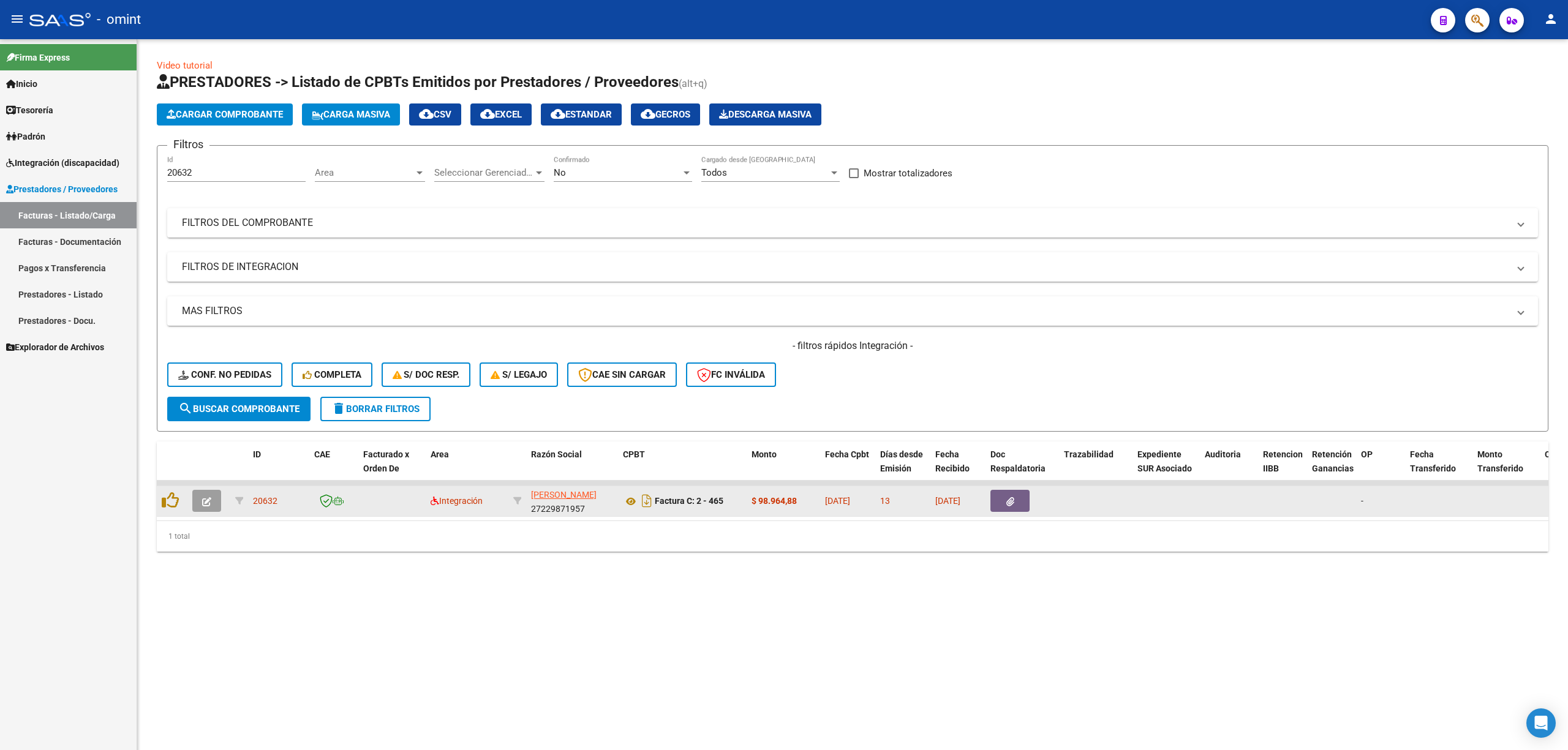
click at [210, 499] on icon "button" at bounding box center [207, 502] width 9 height 9
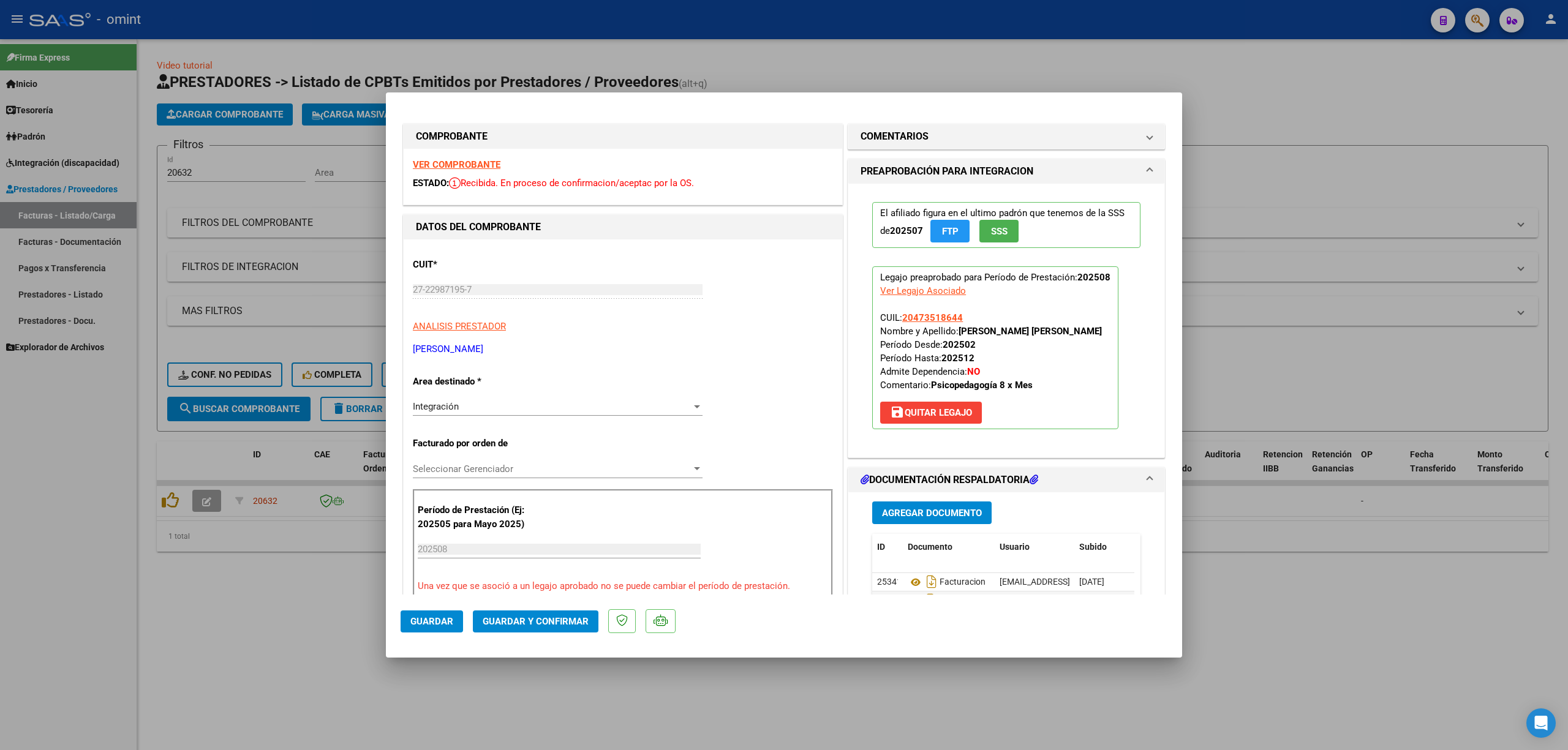
click at [451, 163] on strong "VER COMPROBANTE" at bounding box center [456, 165] width 87 height 11
click at [572, 626] on button "Guardar y Confirmar" at bounding box center [535, 621] width 125 height 22
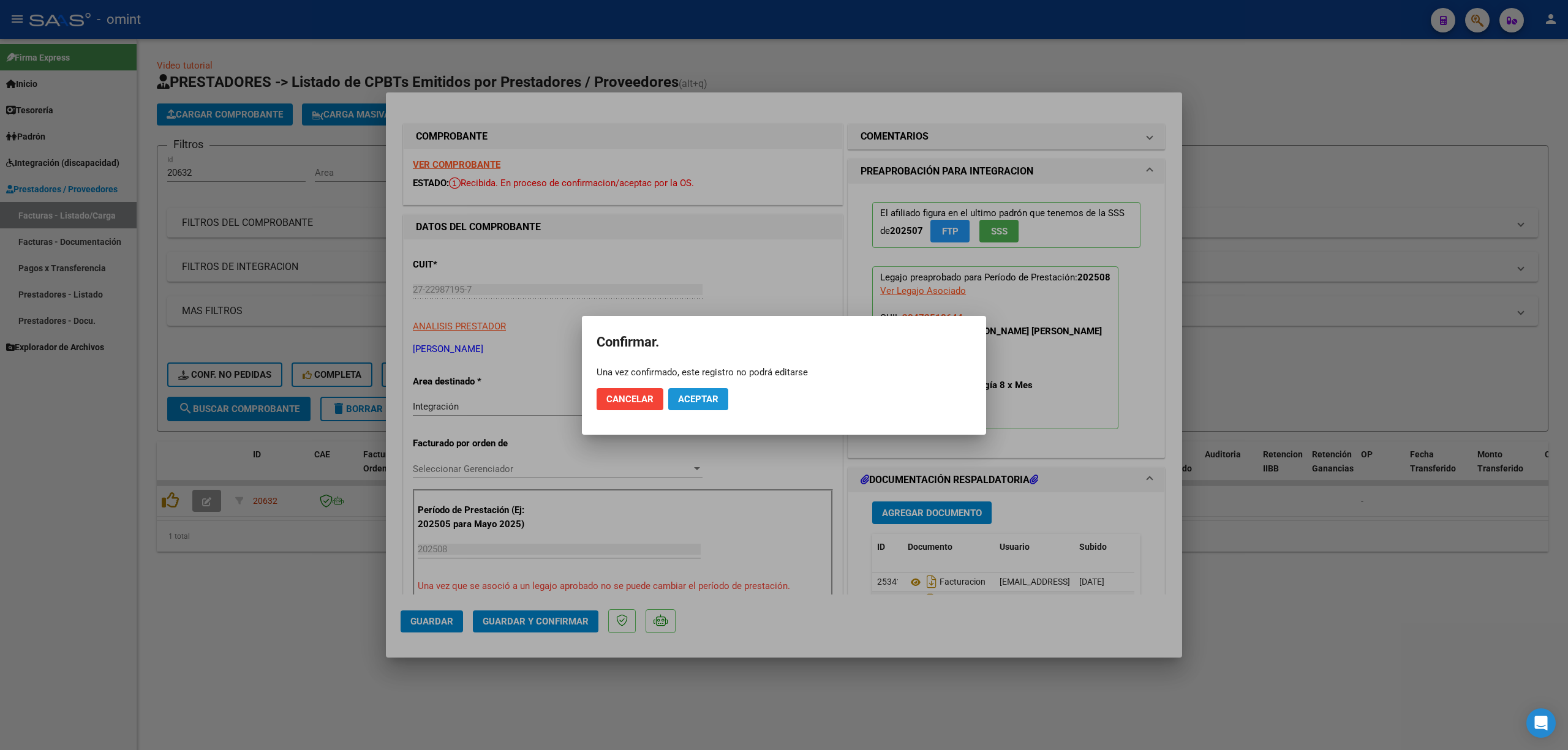
click at [696, 395] on span "Aceptar" at bounding box center [698, 399] width 40 height 11
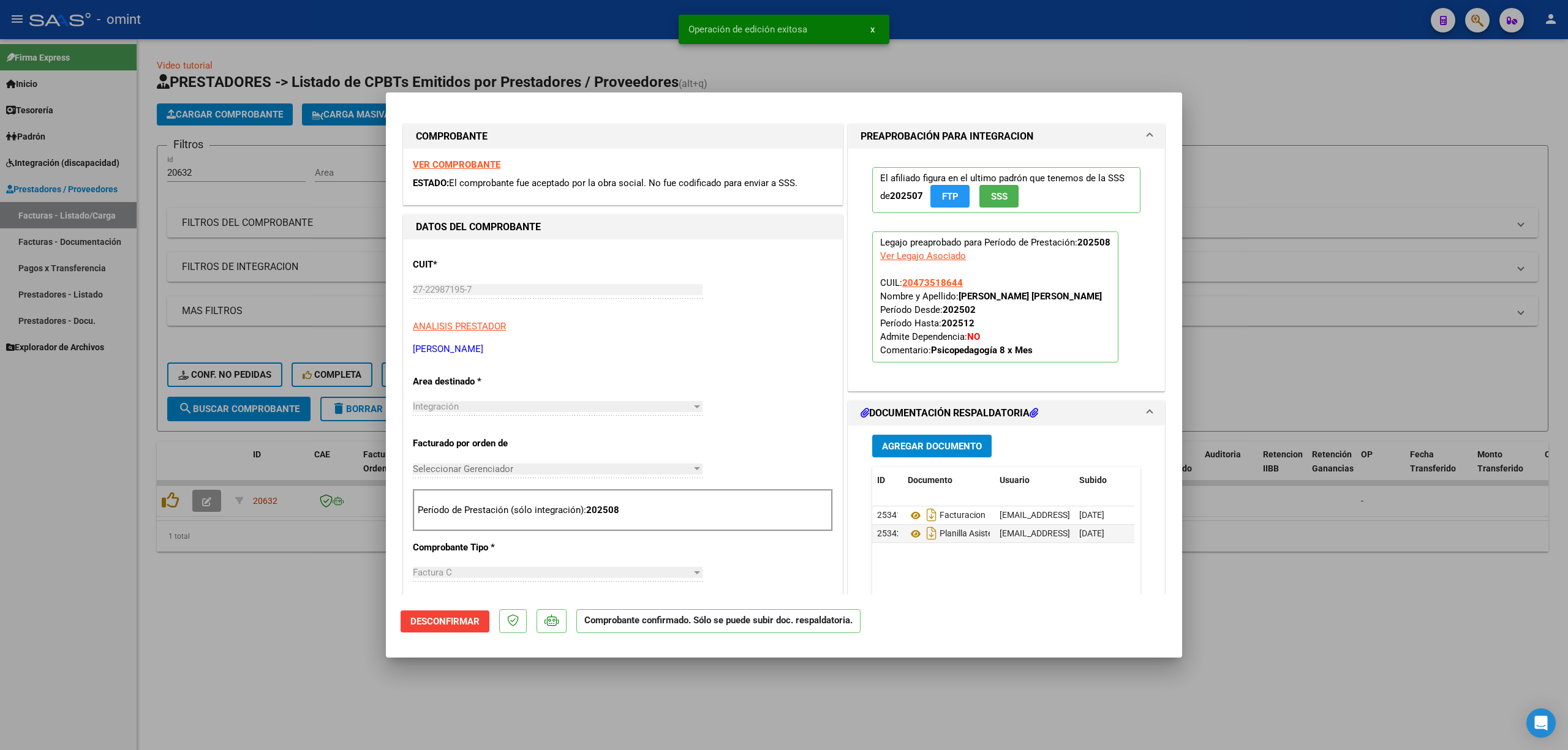
click at [239, 373] on div at bounding box center [784, 375] width 1568 height 750
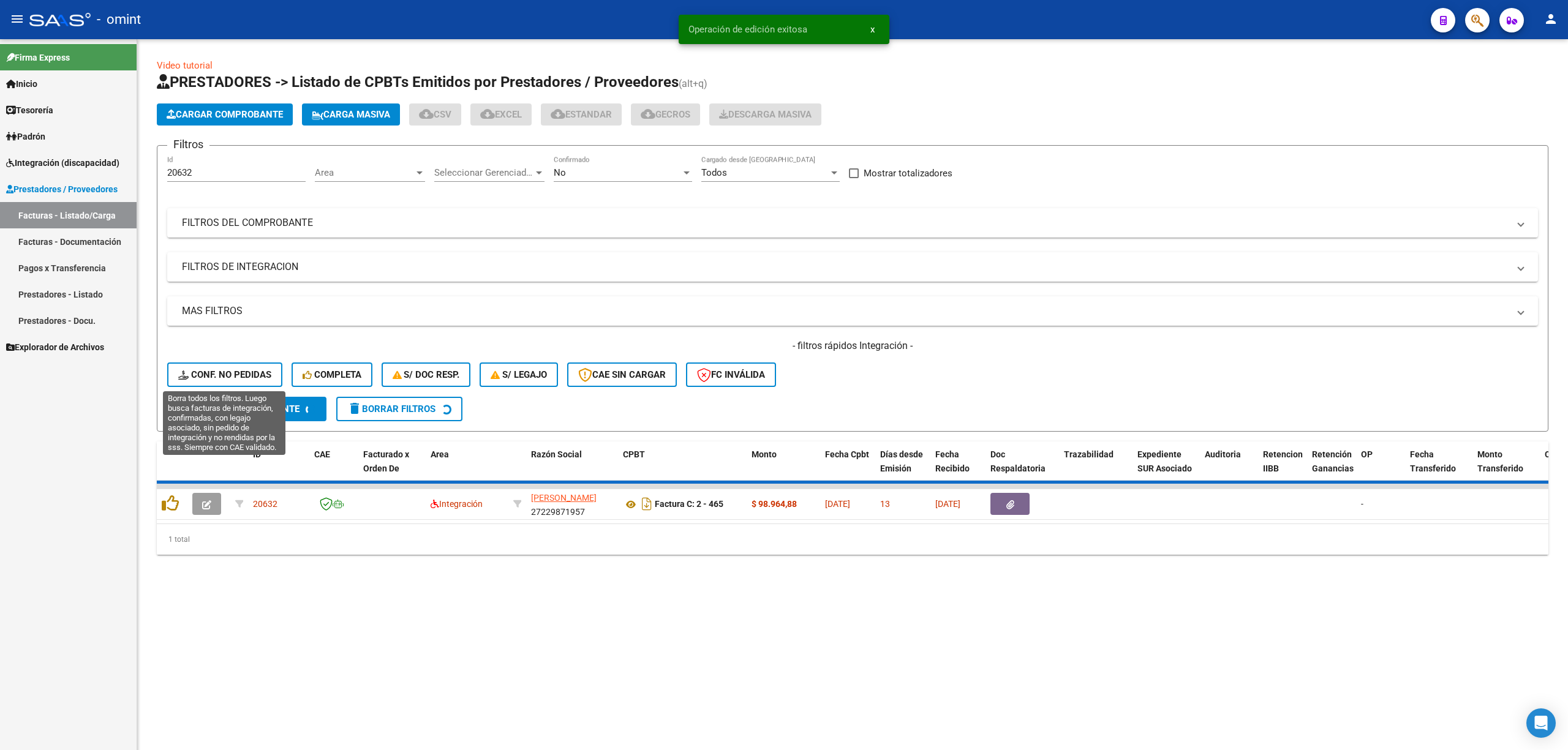
click at [223, 371] on span "Conf. no pedidas" at bounding box center [225, 374] width 93 height 11
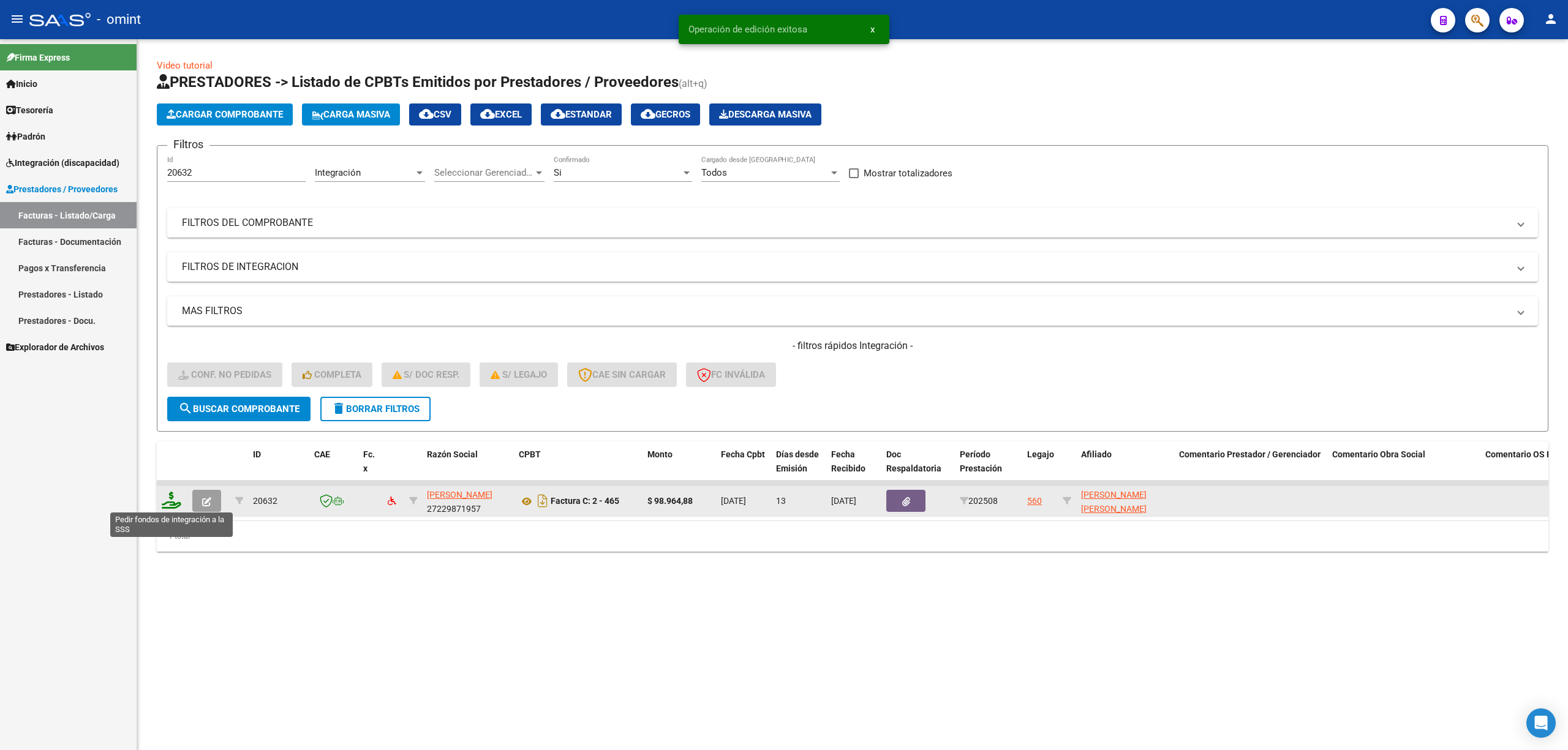
click at [178, 501] on icon at bounding box center [172, 500] width 20 height 17
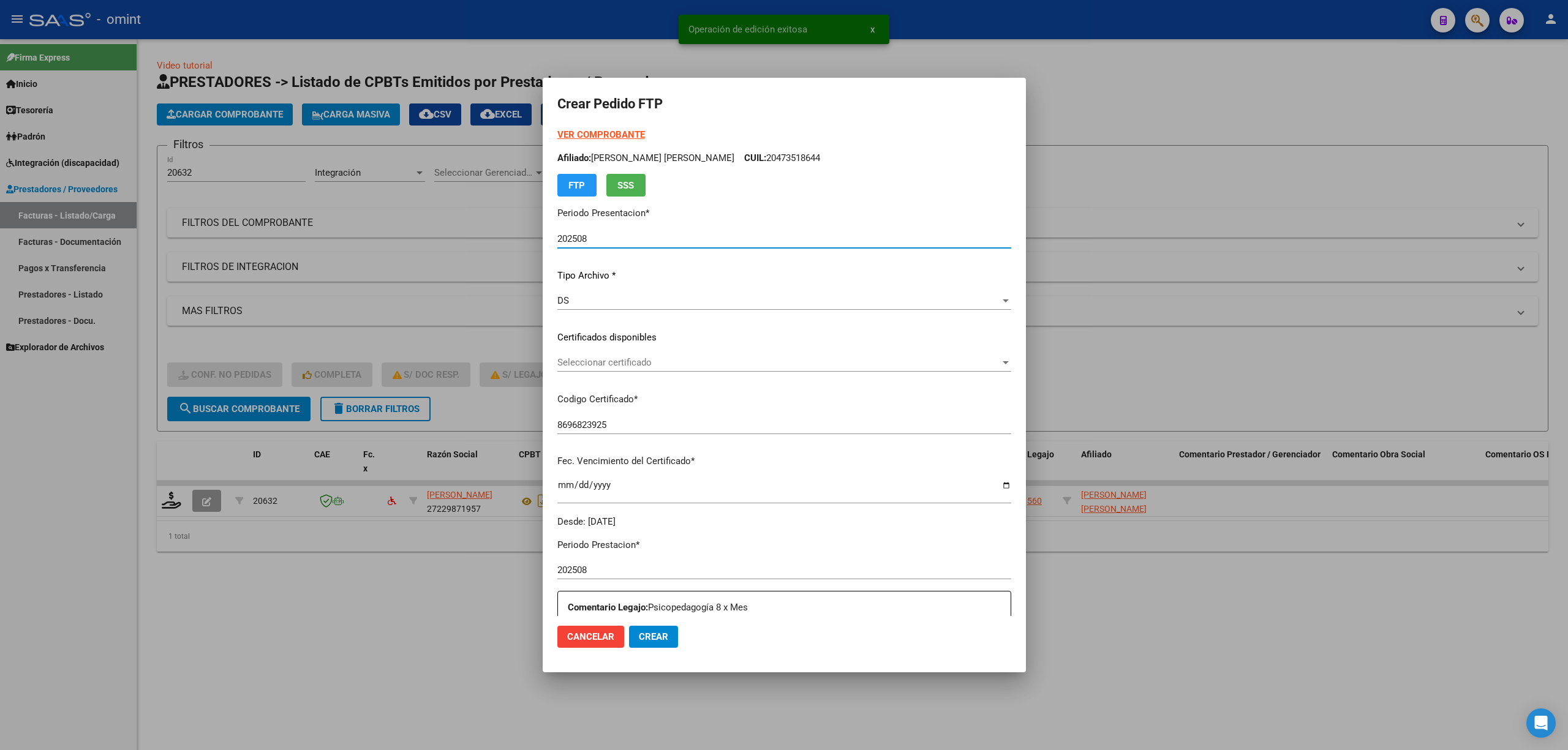
drag, startPoint x: 626, startPoint y: 342, endPoint x: 626, endPoint y: 356, distance: 14.0
click at [626, 348] on div "VER COMPROBANTE ARCA Padrón Afiliado: LEITON PAREDES FRANCISCO EZEQUIEL CUIL: 2…" at bounding box center [784, 329] width 454 height 401
click at [628, 359] on span "Seleccionar certificado" at bounding box center [778, 362] width 443 height 11
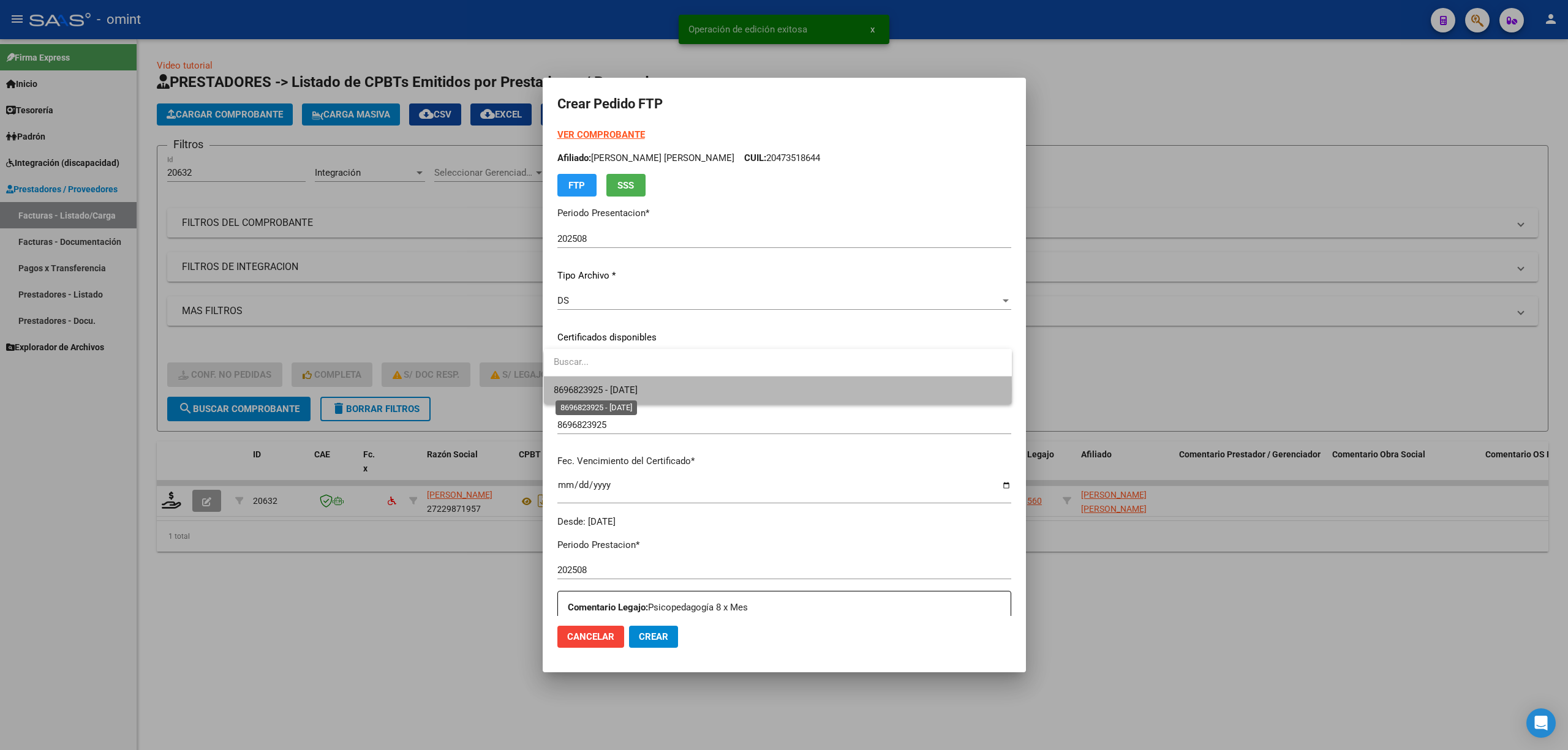
click at [638, 390] on span "8696823925 - 2027-01-20" at bounding box center [595, 390] width 84 height 11
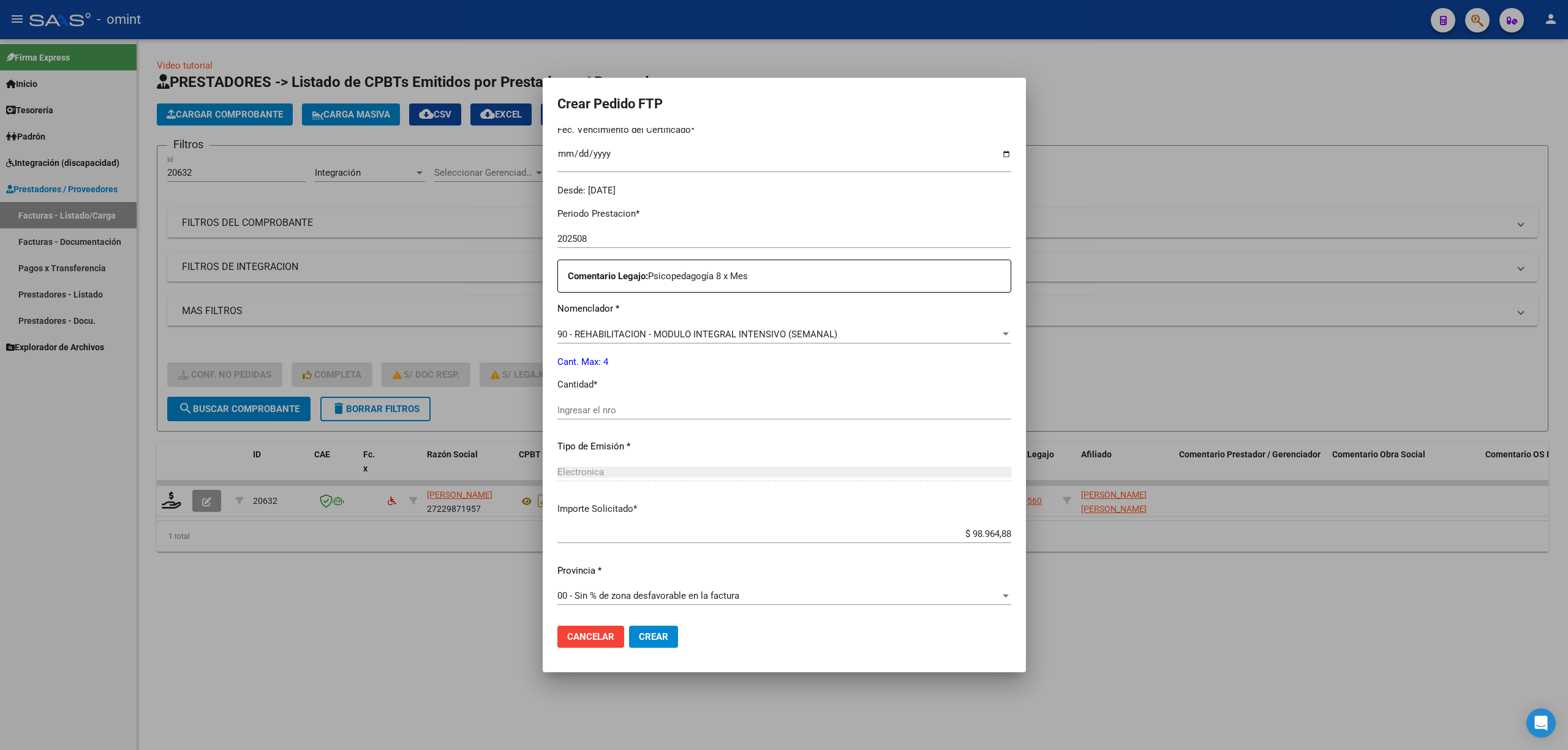
scroll to position [332, 0]
click at [585, 405] on input "Ingresar el nro" at bounding box center [784, 409] width 454 height 11
click at [651, 641] on span "Crear" at bounding box center [653, 637] width 30 height 11
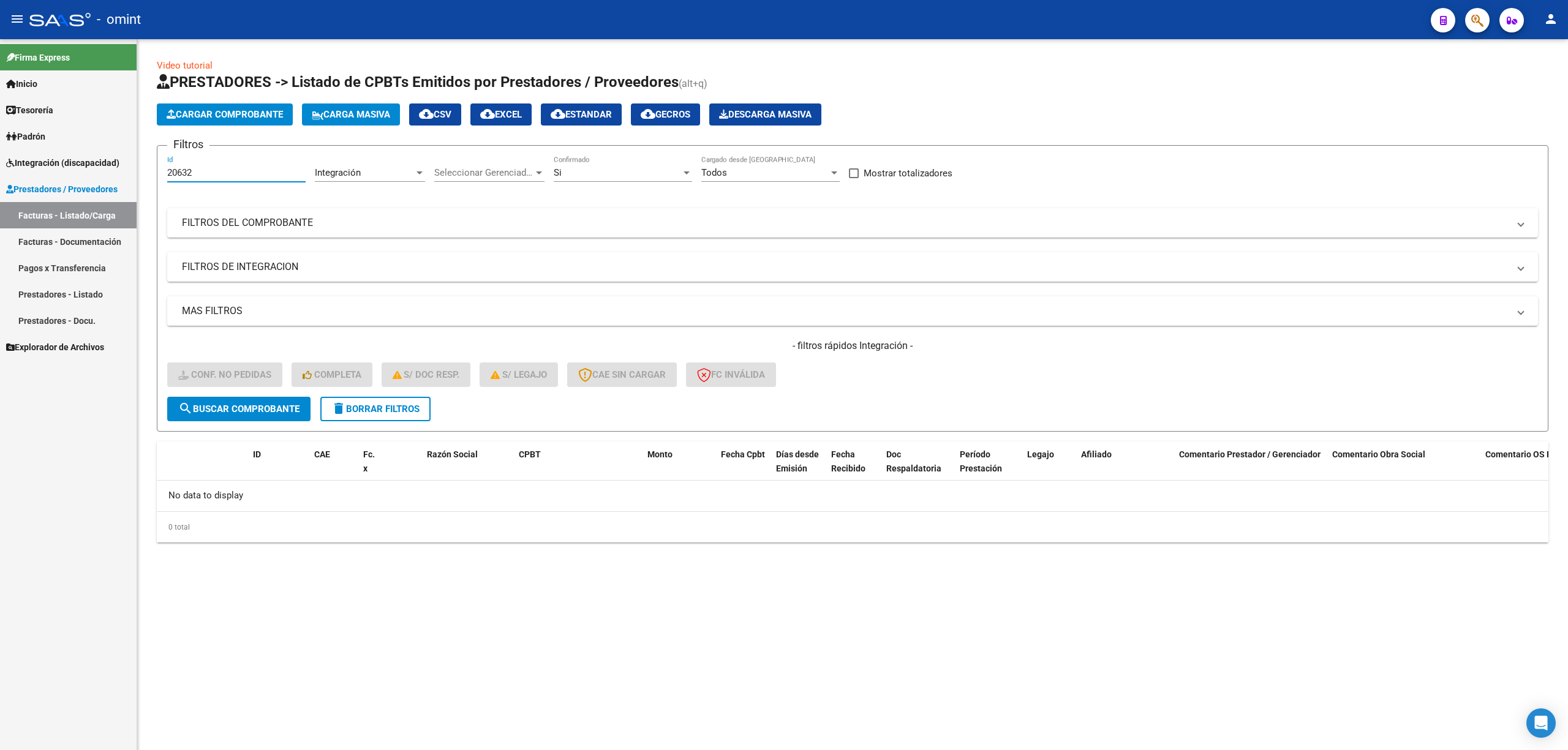
click at [218, 169] on input "20632" at bounding box center [236, 172] width 138 height 11
click at [216, 169] on input "20632" at bounding box center [236, 172] width 138 height 11
paste input "471"
click at [267, 414] on button "search Buscar Comprobante" at bounding box center [238, 409] width 144 height 24
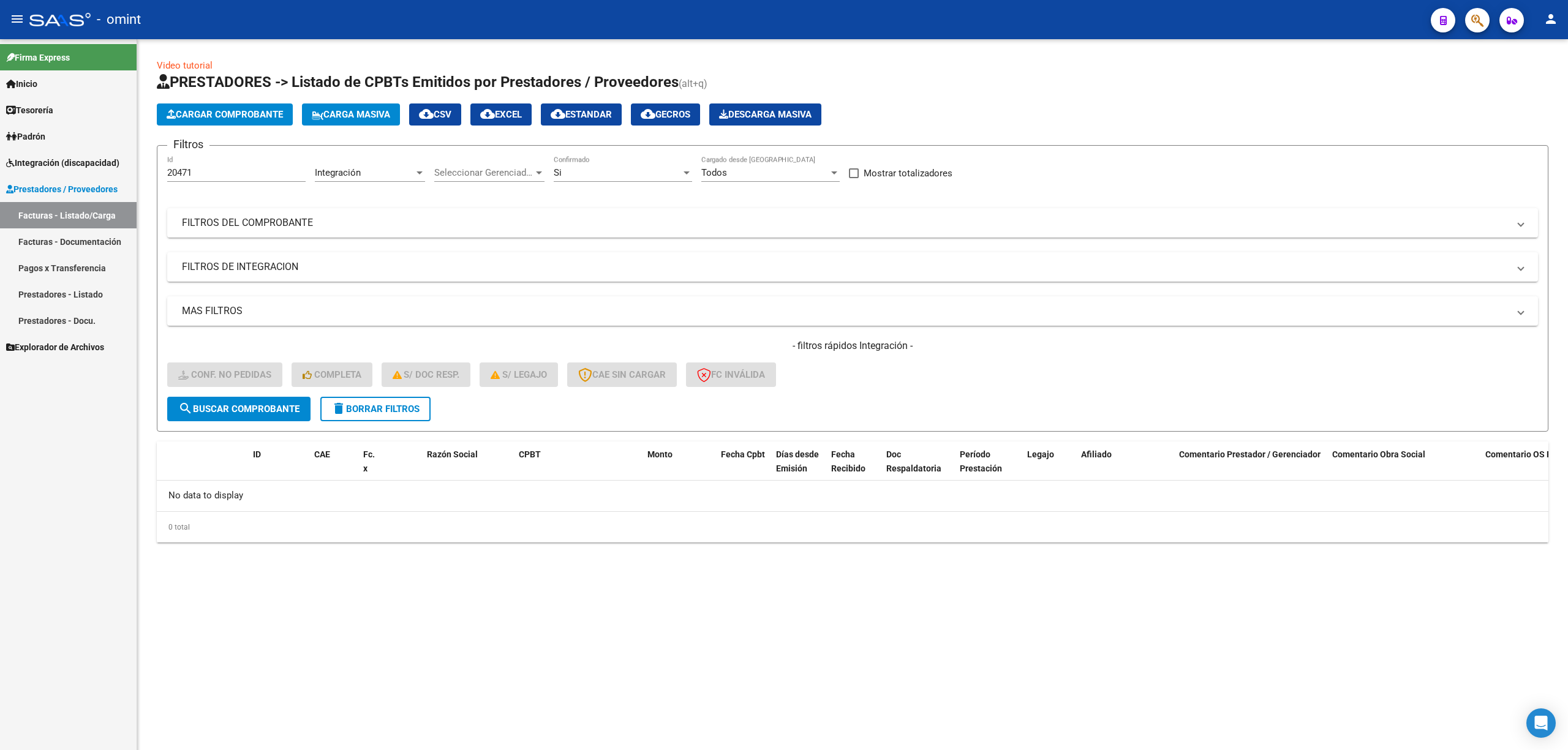
click at [387, 413] on span "delete Borrar Filtros" at bounding box center [375, 409] width 88 height 11
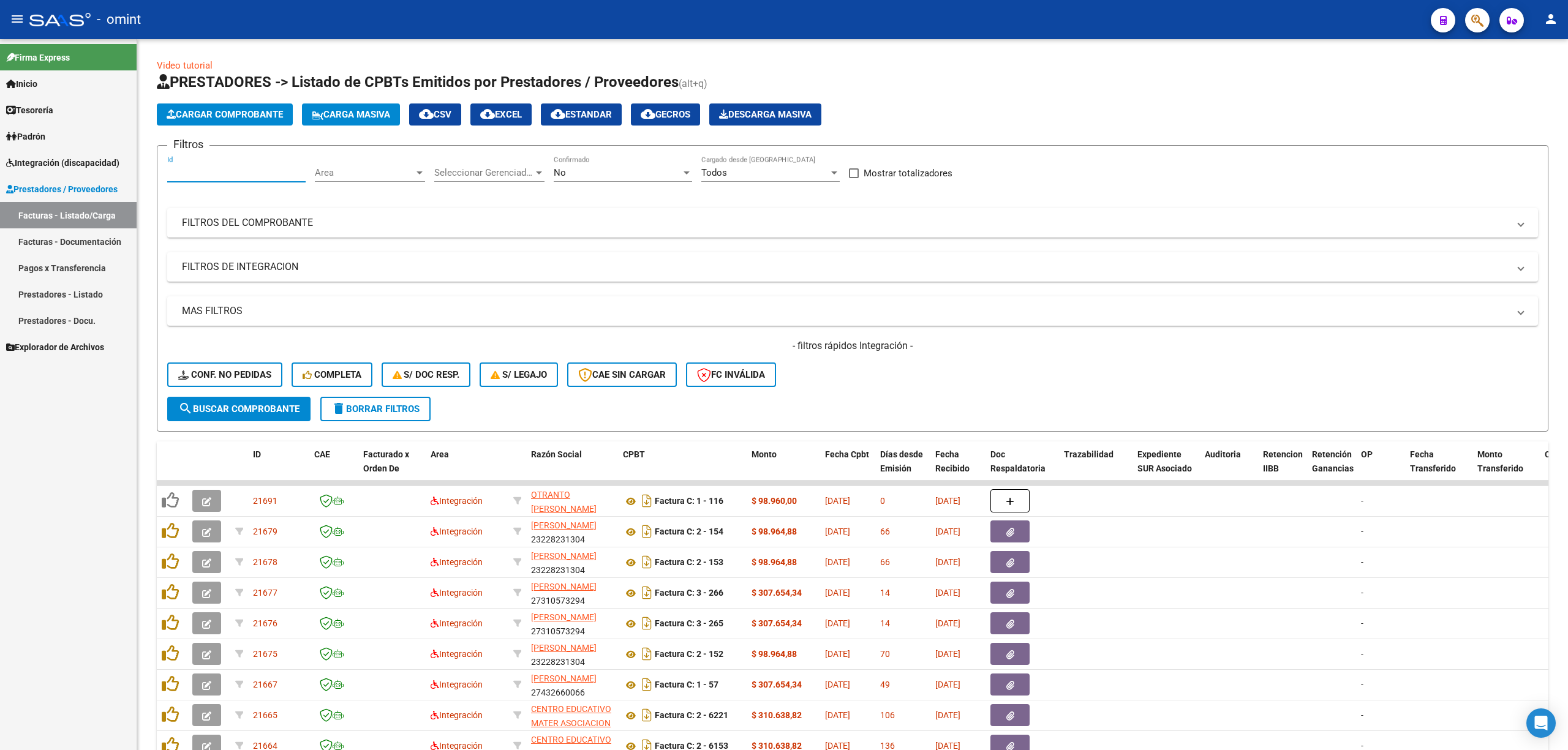
click at [199, 169] on input "Id" at bounding box center [236, 172] width 138 height 11
paste input "20471"
click at [239, 417] on button "search Buscar Comprobante" at bounding box center [238, 409] width 144 height 24
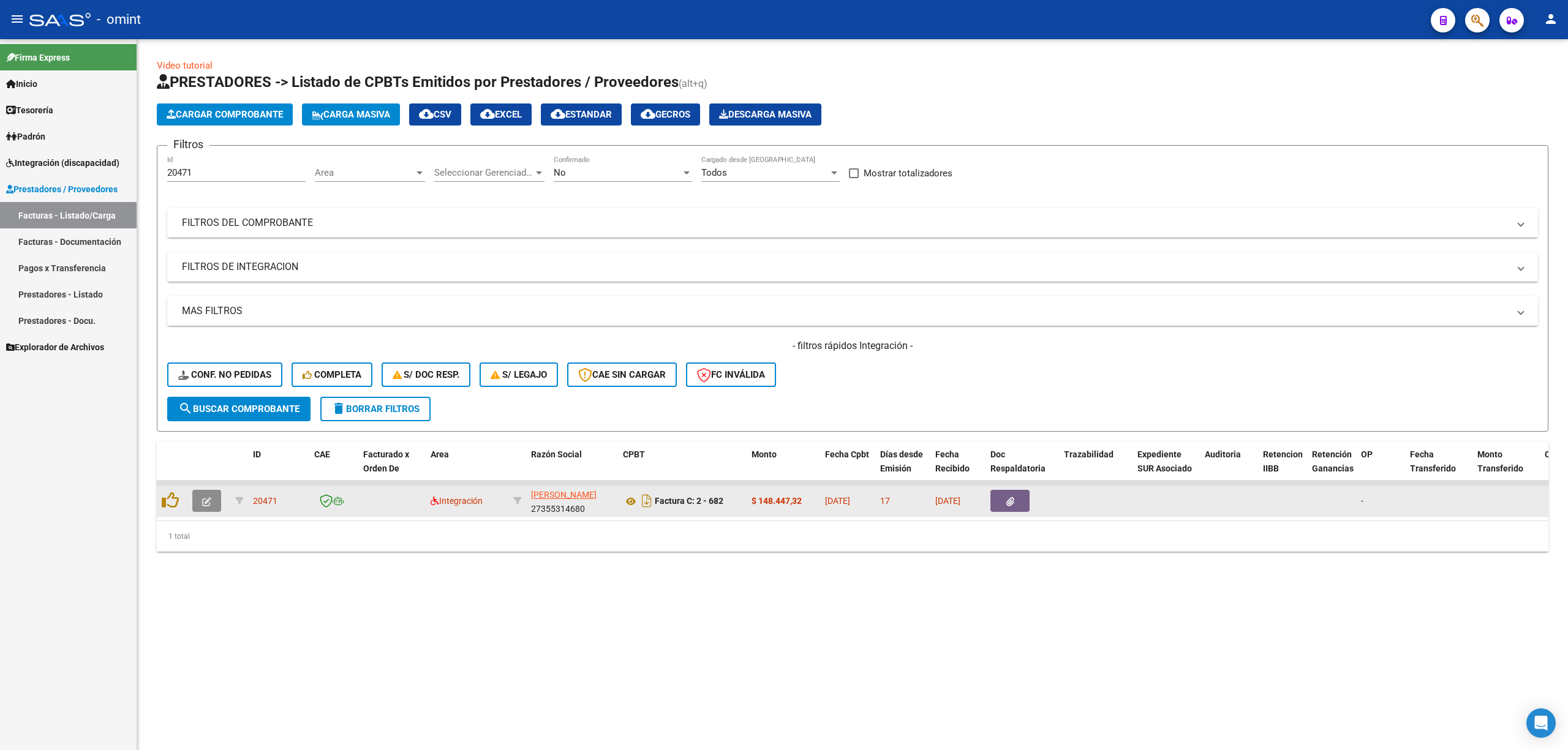
click at [202, 501] on icon "button" at bounding box center [207, 502] width 9 height 9
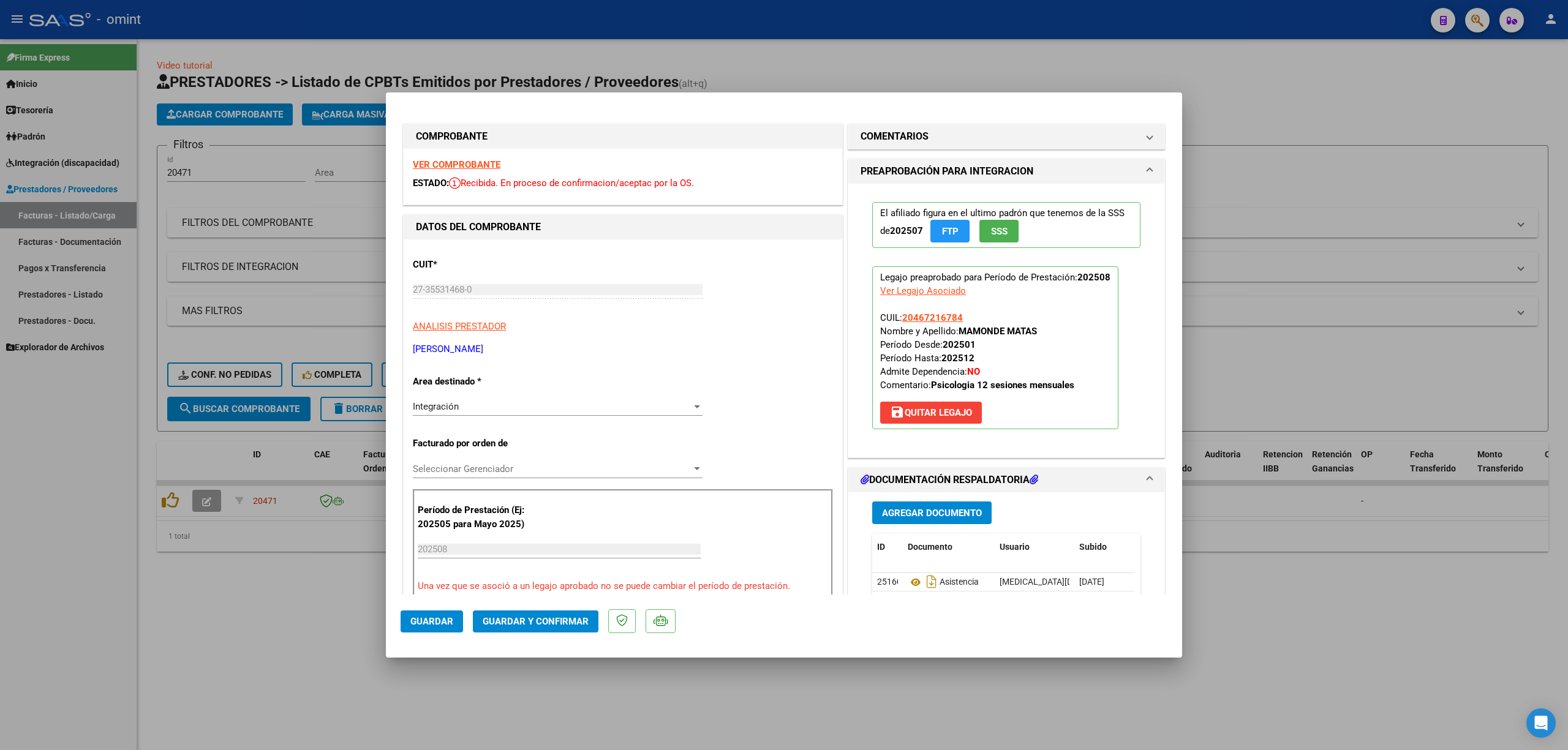
click at [478, 165] on strong "VER COMPROBANTE" at bounding box center [456, 165] width 87 height 11
click at [547, 622] on span "Guardar y Confirmar" at bounding box center [536, 622] width 106 height 11
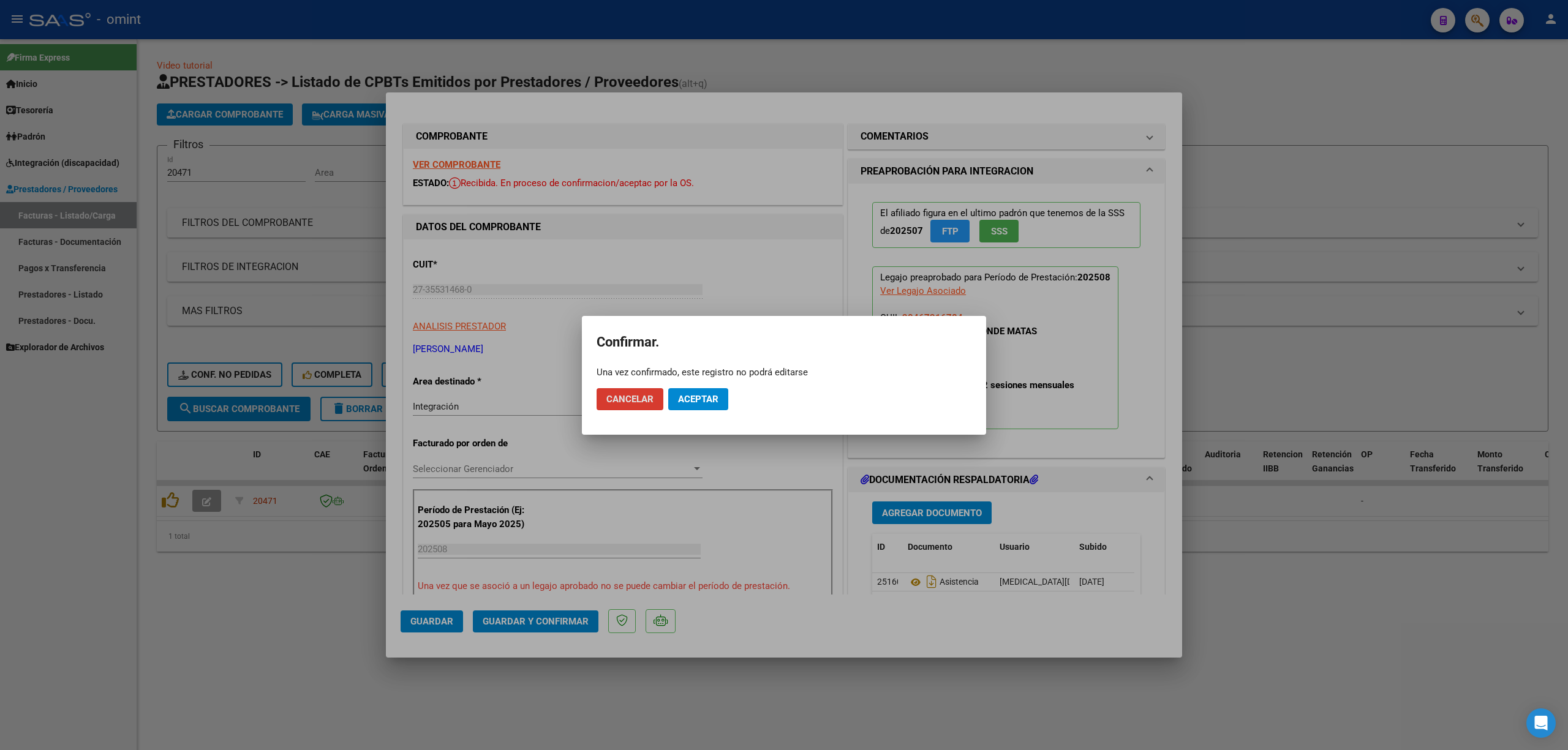
click at [705, 395] on span "Aceptar" at bounding box center [698, 399] width 40 height 11
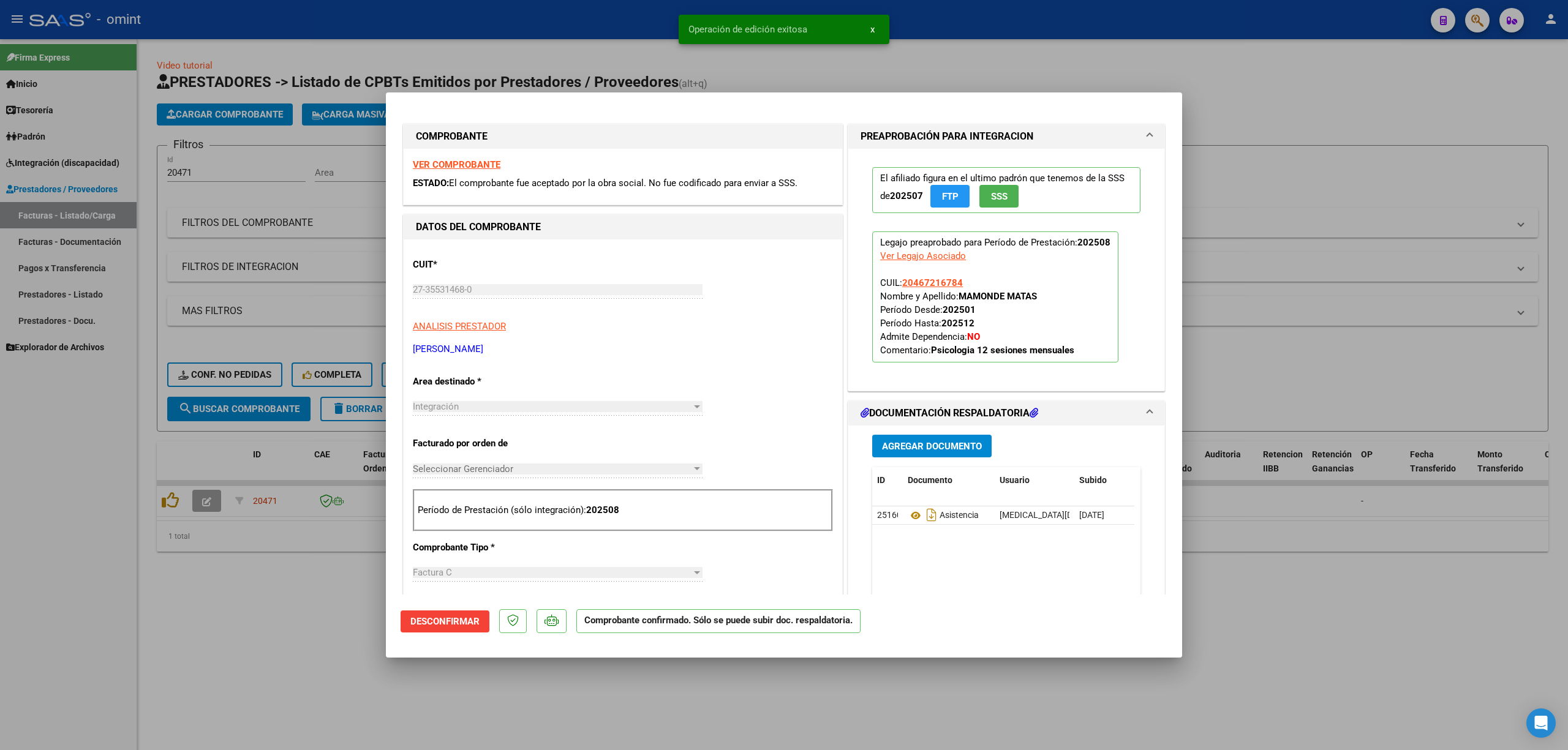
click at [301, 257] on div at bounding box center [784, 375] width 1568 height 750
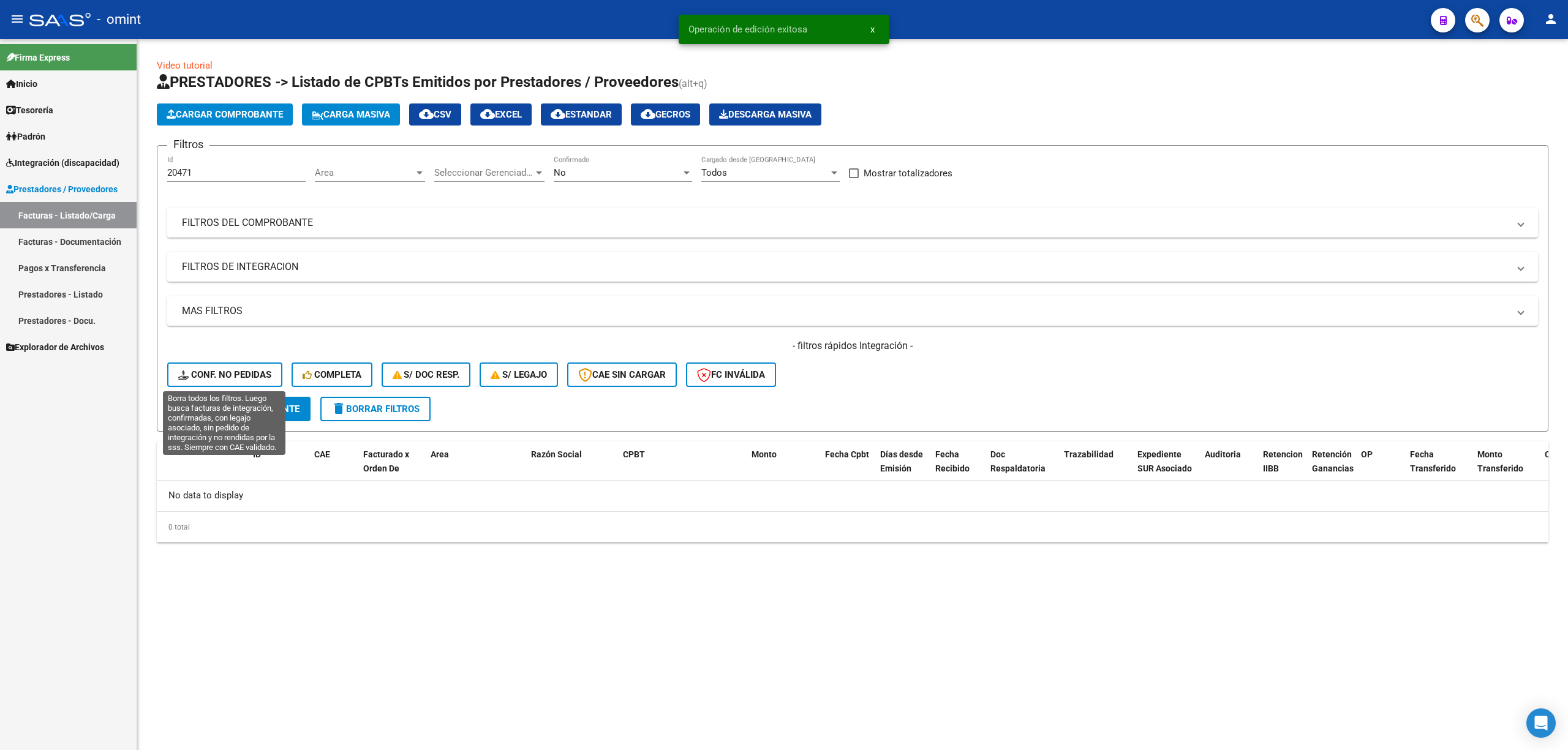
click at [203, 380] on button "Conf. no pedidas" at bounding box center [225, 375] width 115 height 24
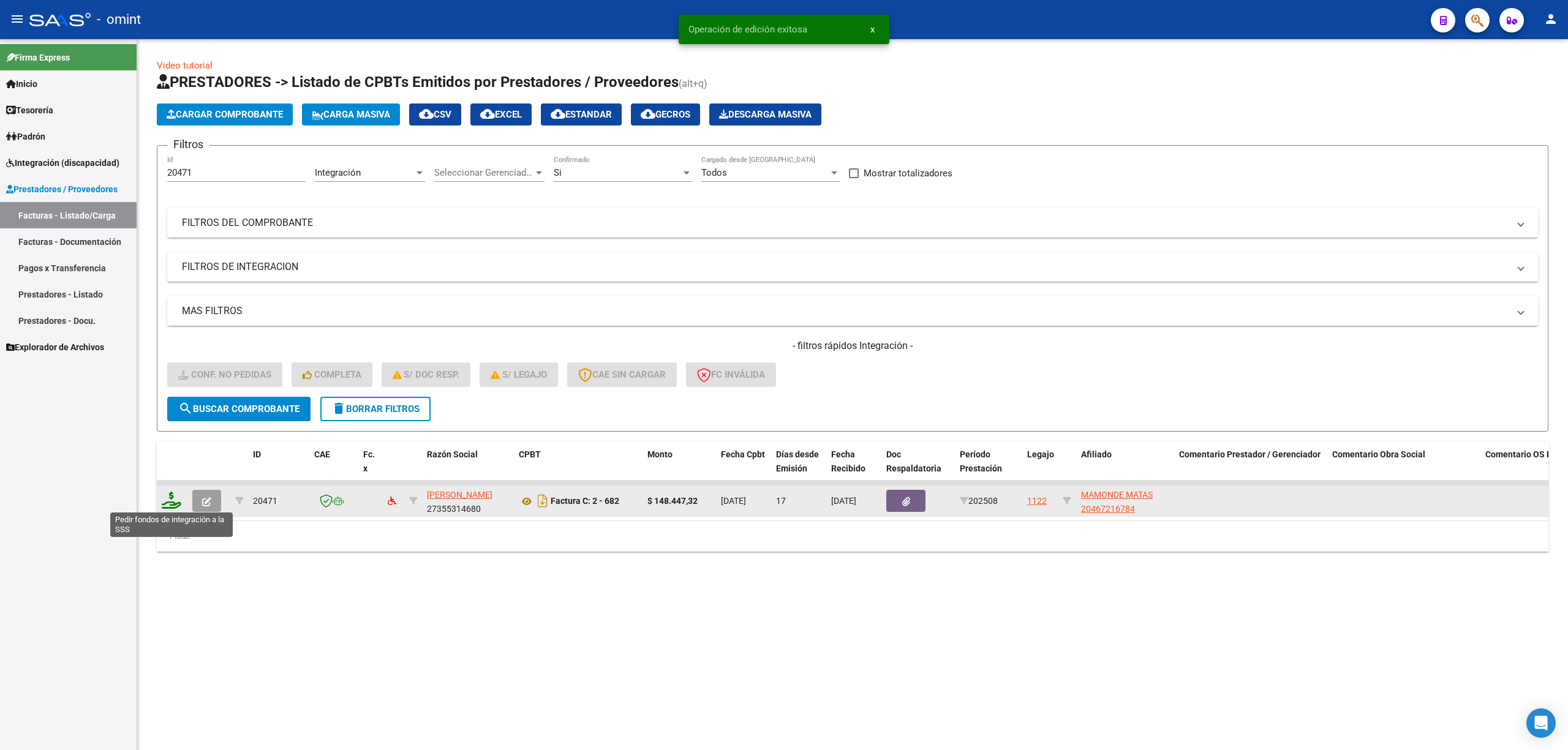
click at [168, 499] on icon at bounding box center [172, 500] width 20 height 17
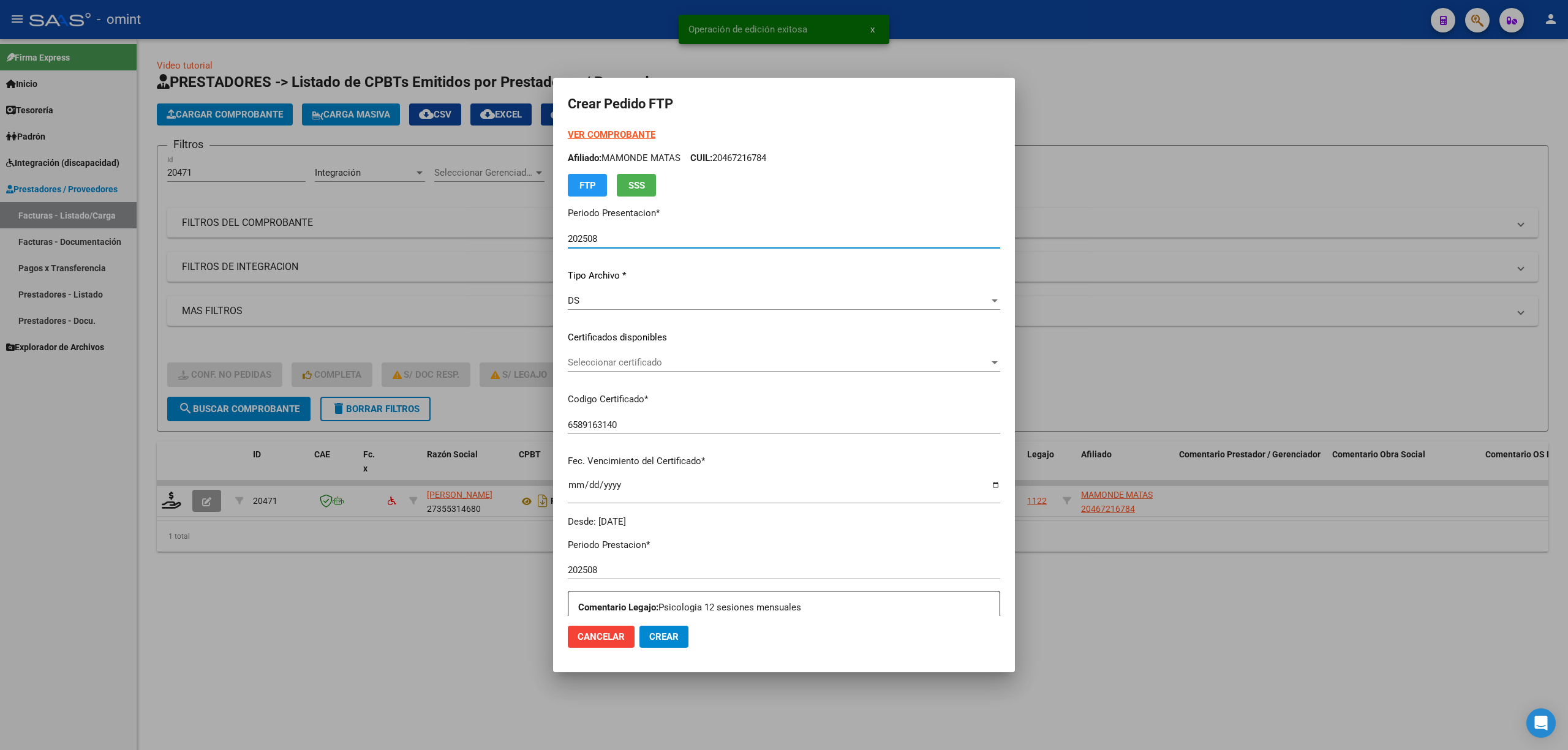
click at [616, 366] on span "Seleccionar certificado" at bounding box center [778, 362] width 421 height 11
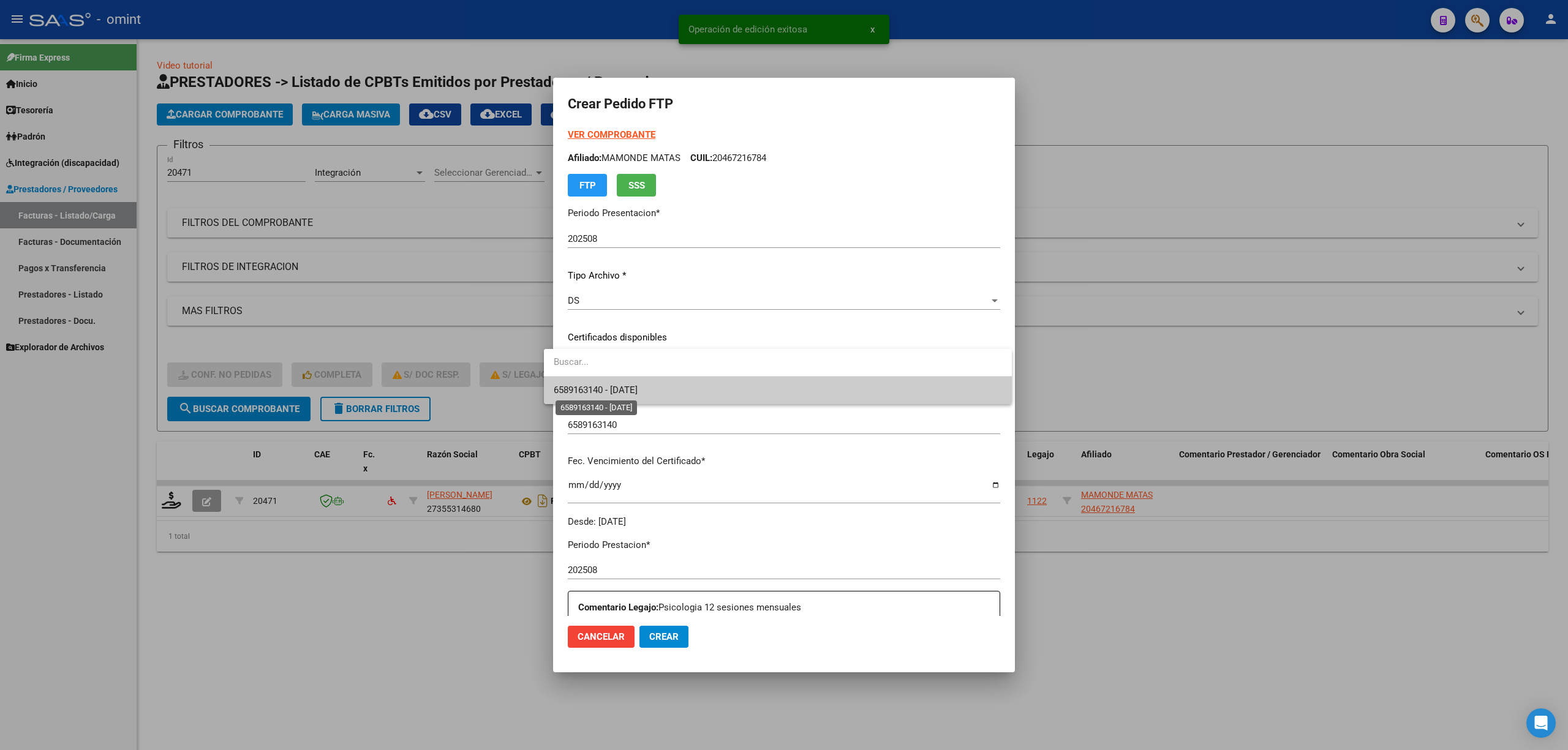
drag, startPoint x: 611, startPoint y: 392, endPoint x: 696, endPoint y: 375, distance: 86.7
click at [613, 392] on span "6589163140 - 2027-02-21" at bounding box center [595, 390] width 84 height 11
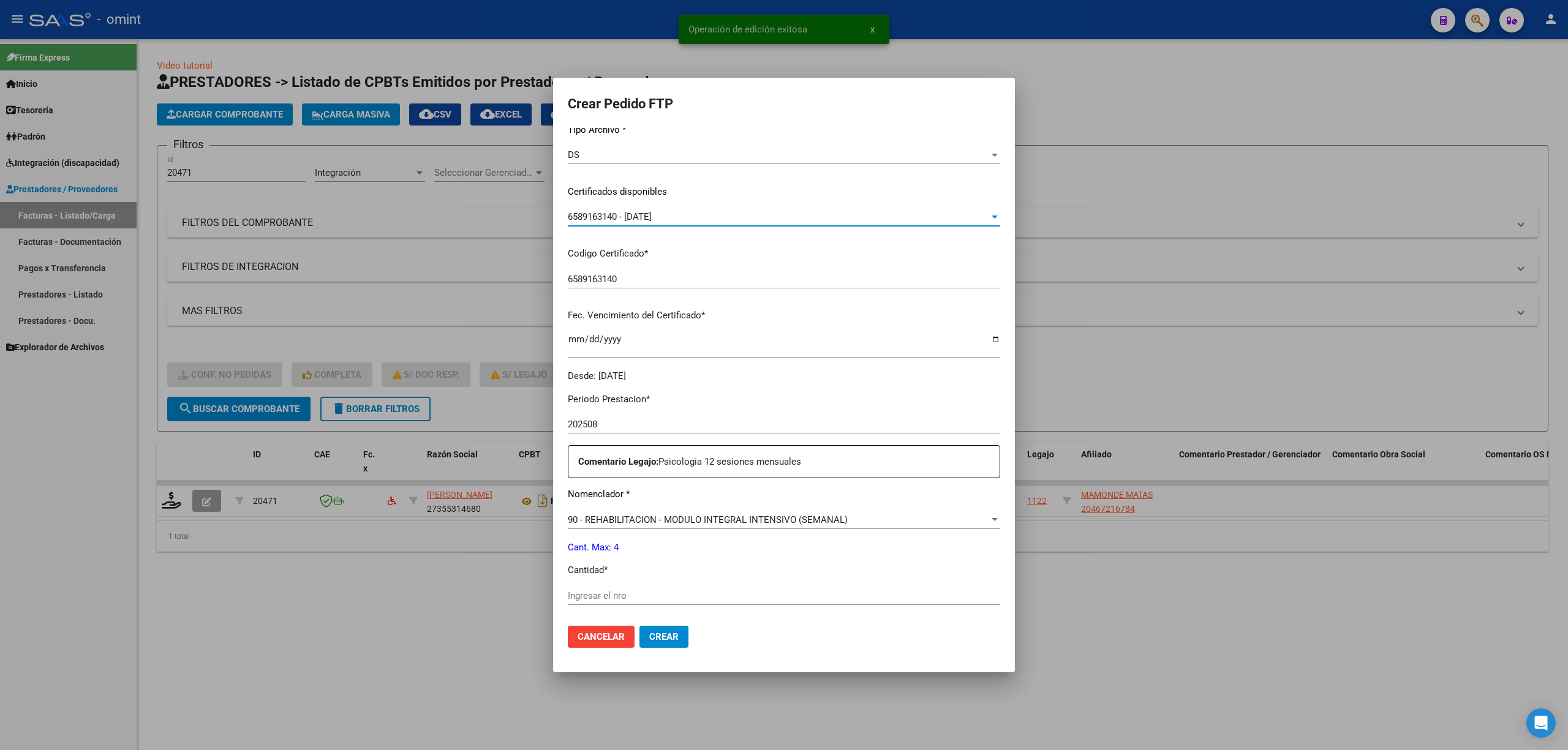
scroll to position [245, 0]
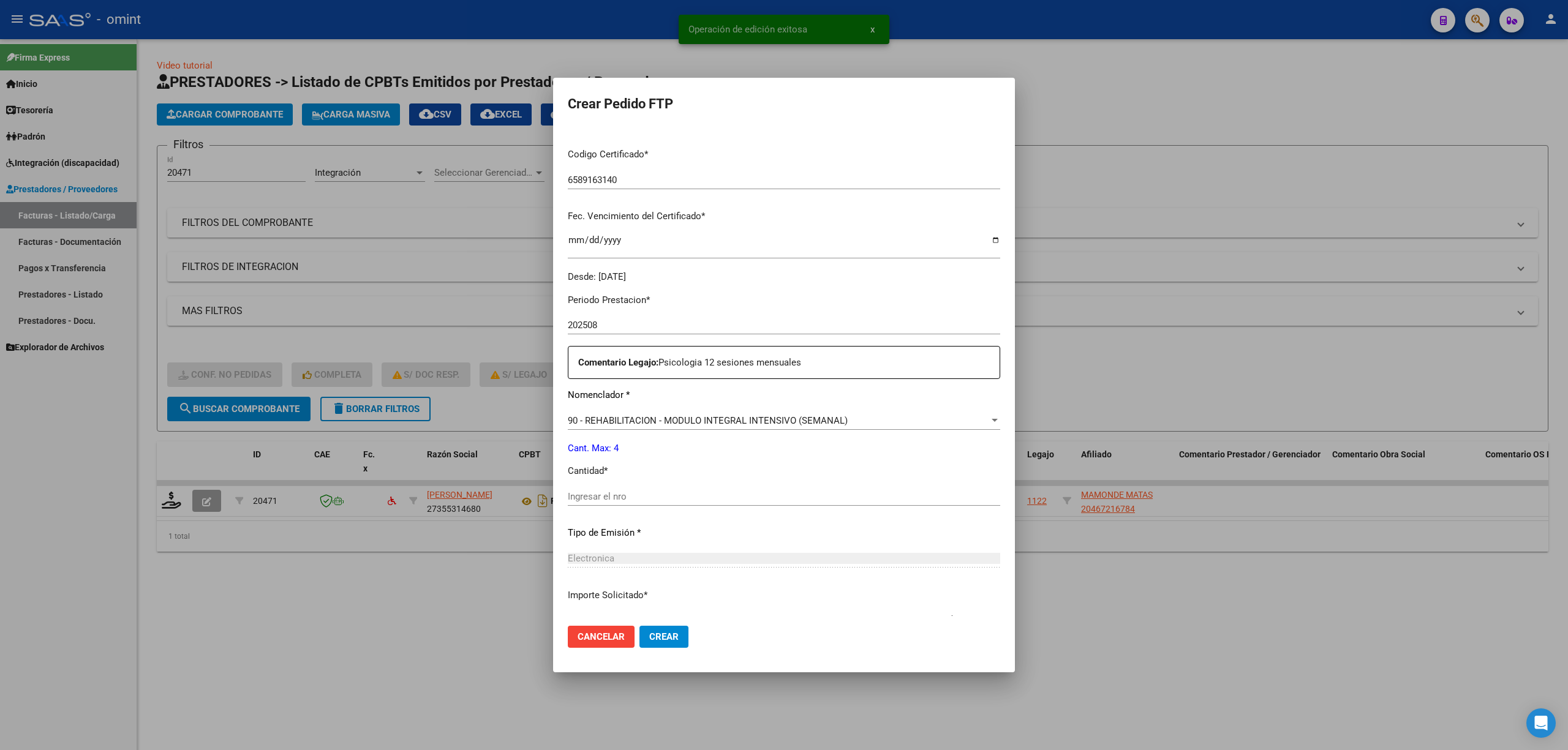
click at [611, 493] on input "Ingresar el nro" at bounding box center [784, 496] width 433 height 11
click at [651, 635] on span "Crear" at bounding box center [664, 637] width 30 height 11
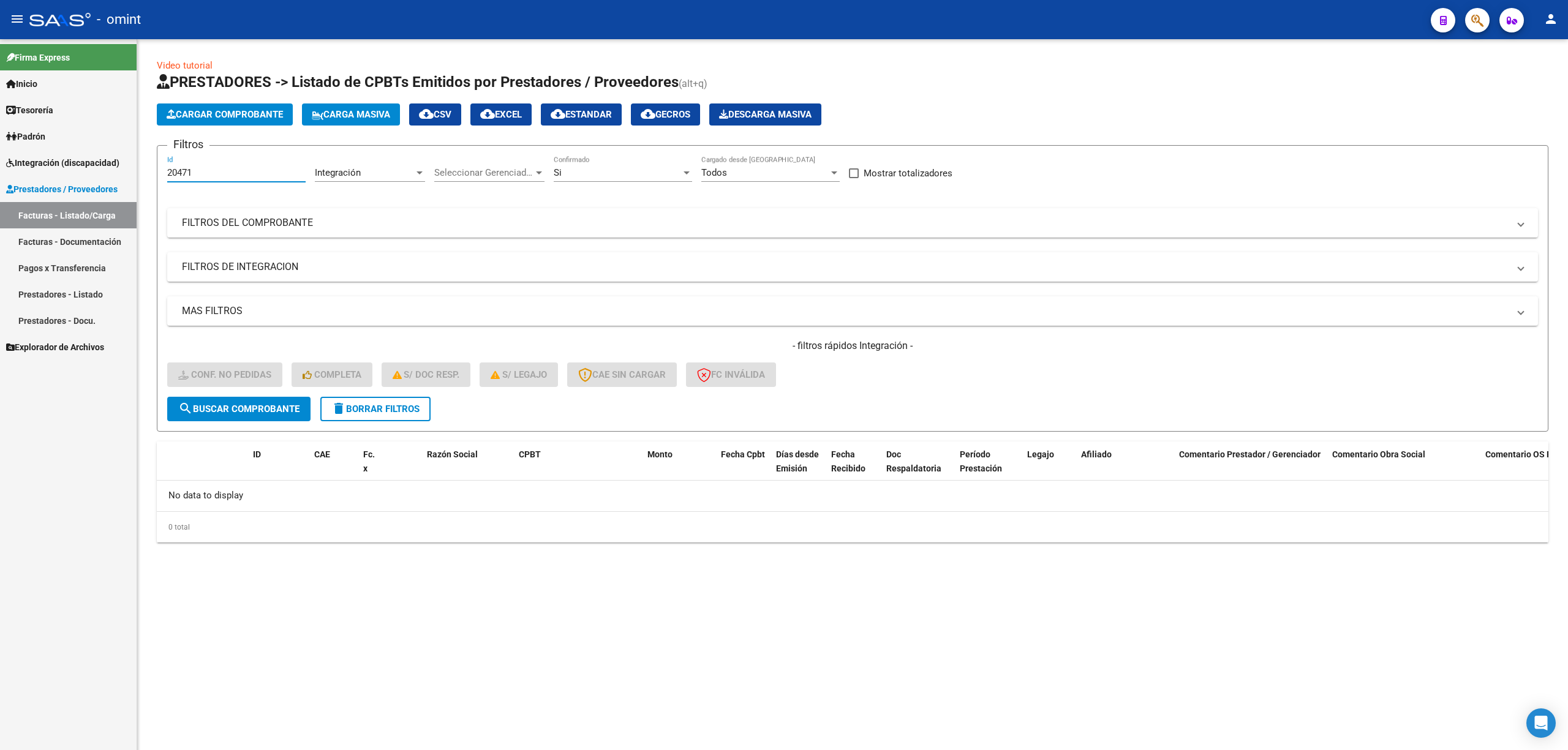
drag, startPoint x: 212, startPoint y: 167, endPoint x: 157, endPoint y: 169, distance: 55.0
click at [157, 169] on form "Filtros 20471 Id Integración Area Seleccionar Gerenciador Seleccionar Gerenciad…" at bounding box center [853, 288] width 1392 height 287
click at [387, 414] on button "delete Borrar Filtros" at bounding box center [375, 409] width 110 height 24
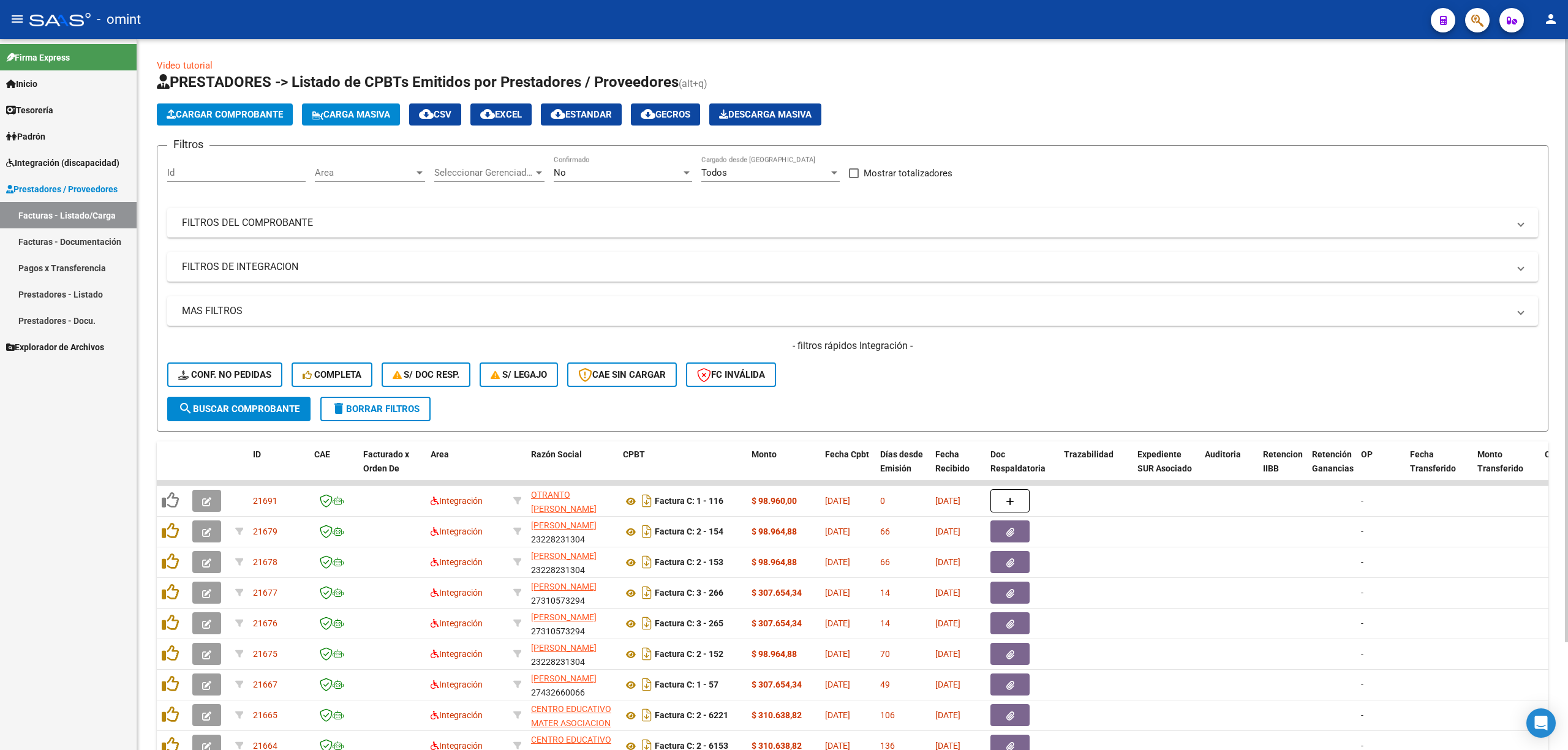
click at [266, 172] on input "Id" at bounding box center [236, 172] width 138 height 11
paste input "20443"
click at [252, 404] on span "search Buscar Comprobante" at bounding box center [239, 409] width 121 height 11
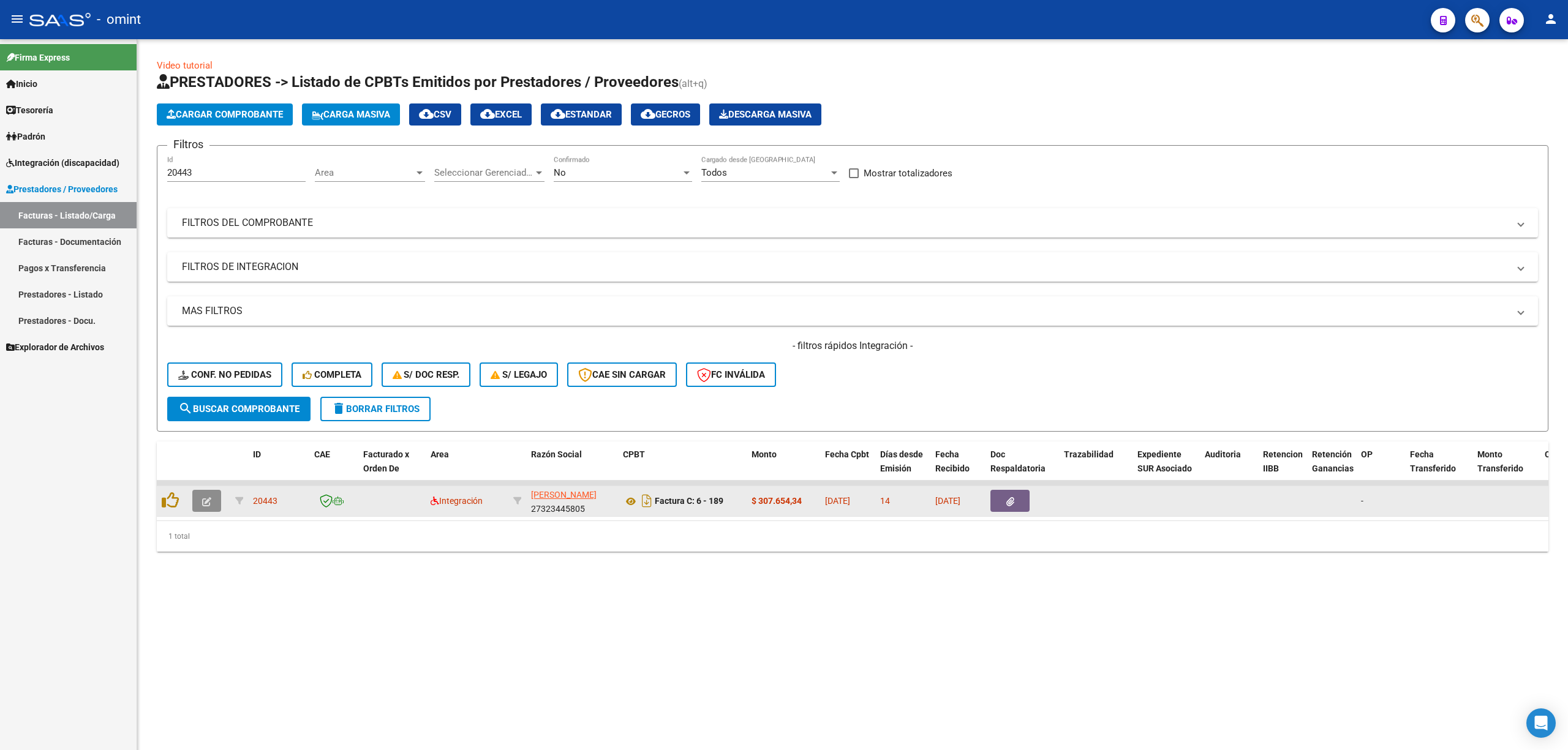
click at [197, 500] on button "button" at bounding box center [207, 500] width 29 height 22
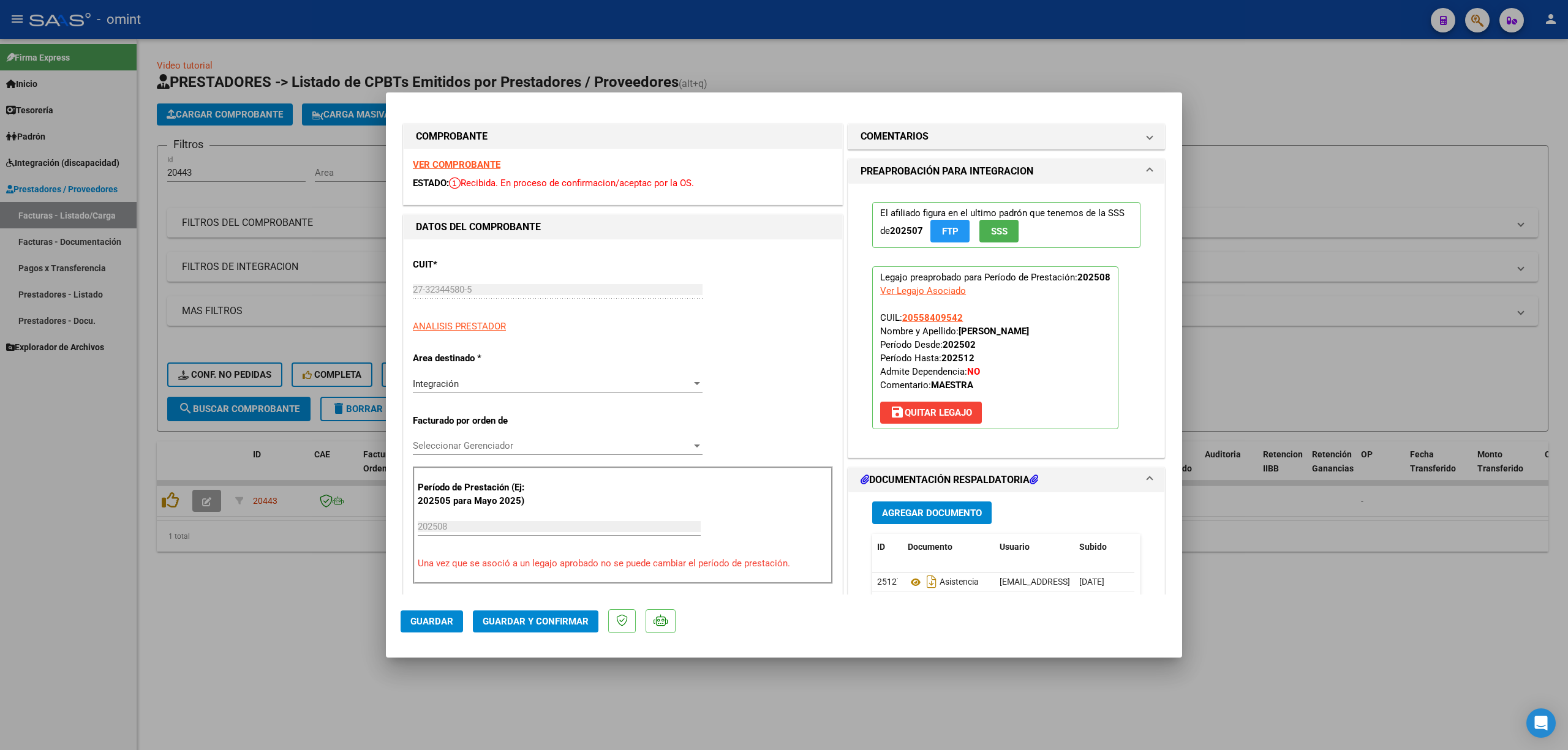
click at [458, 168] on strong "VER COMPROBANTE" at bounding box center [456, 165] width 87 height 11
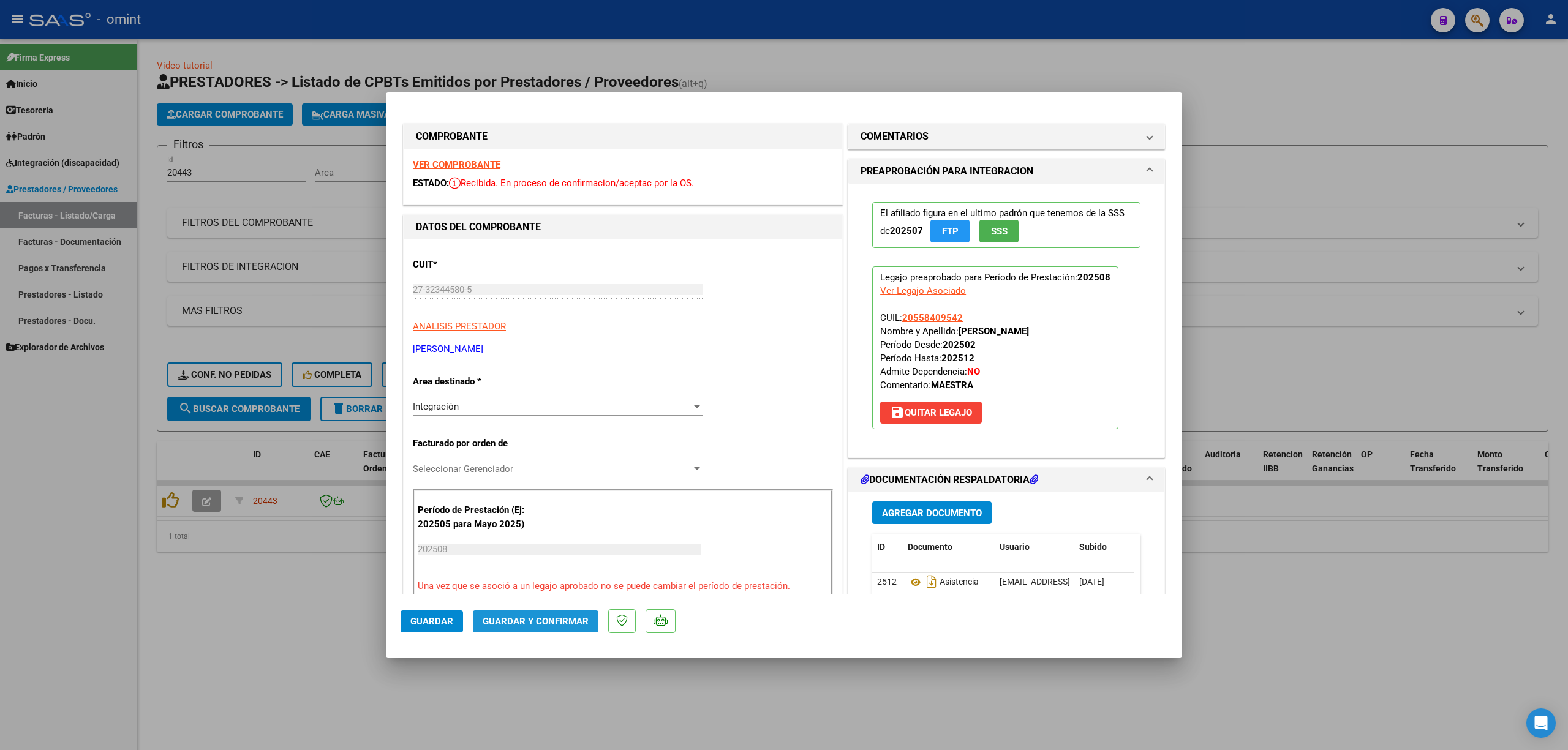
click at [559, 627] on button "Guardar y Confirmar" at bounding box center [535, 621] width 125 height 22
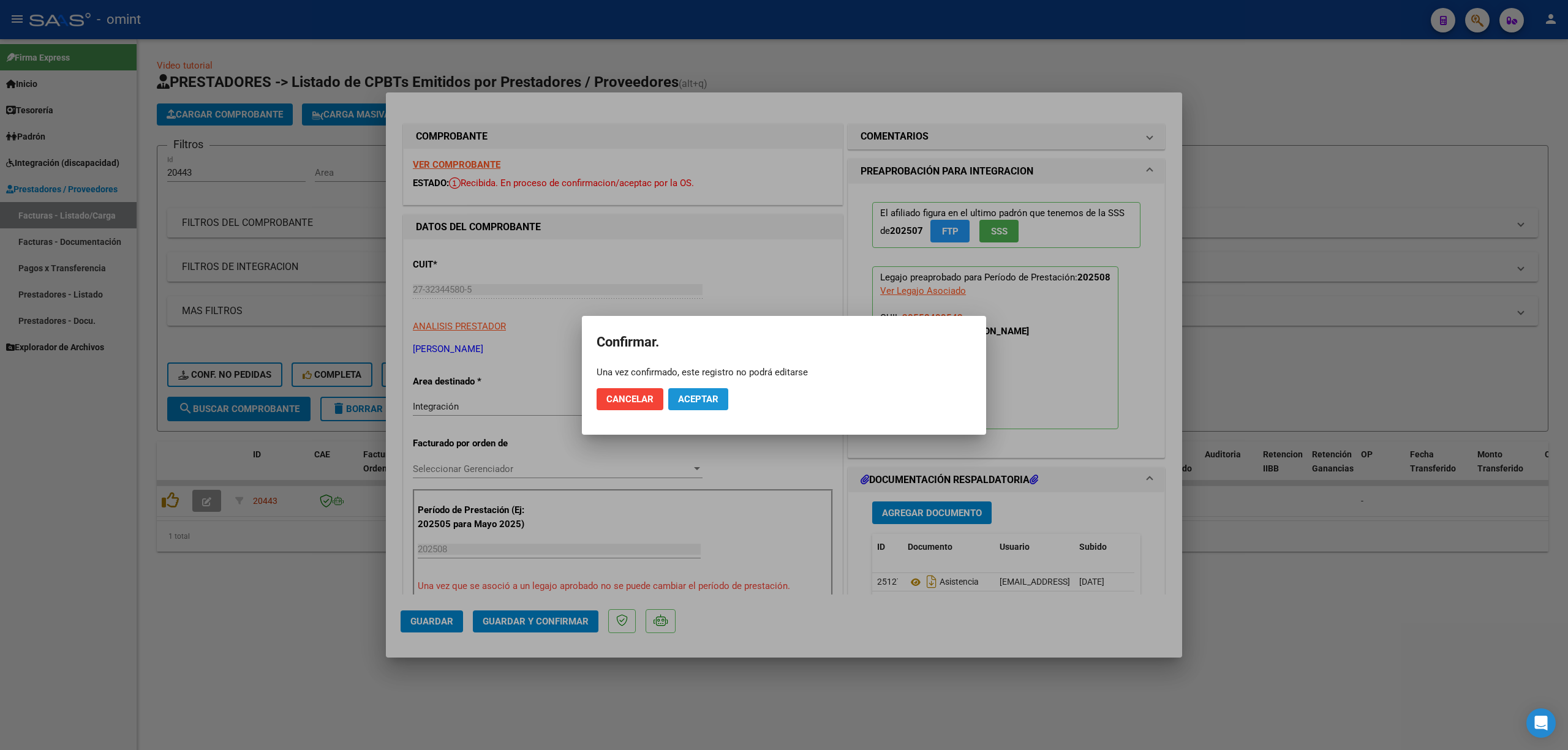
click at [685, 394] on span "Aceptar" at bounding box center [698, 399] width 40 height 11
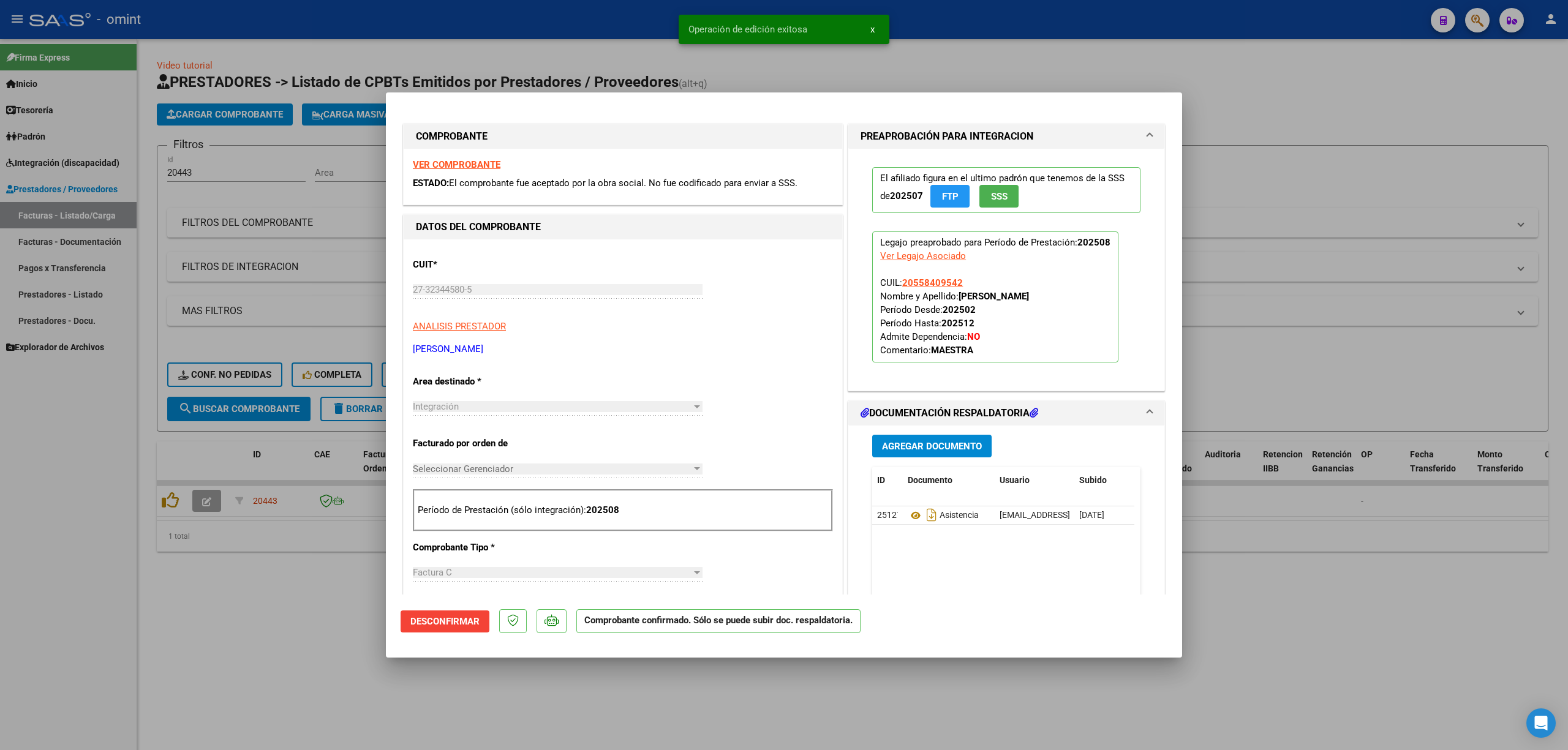
drag, startPoint x: 282, startPoint y: 210, endPoint x: 267, endPoint y: 290, distance: 81.4
click at [283, 210] on div at bounding box center [784, 375] width 1568 height 750
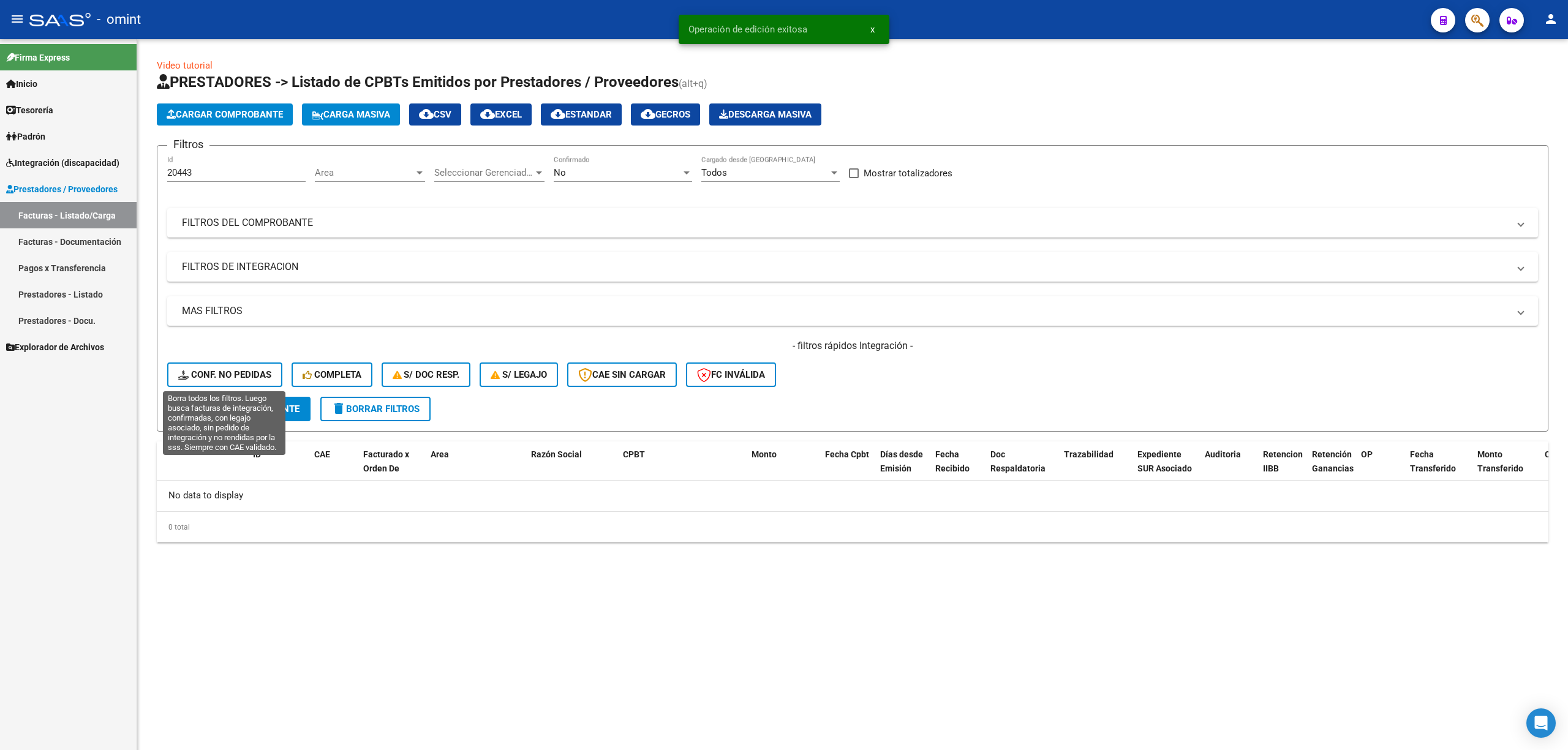
click at [228, 380] on button "Conf. no pedidas" at bounding box center [225, 375] width 115 height 24
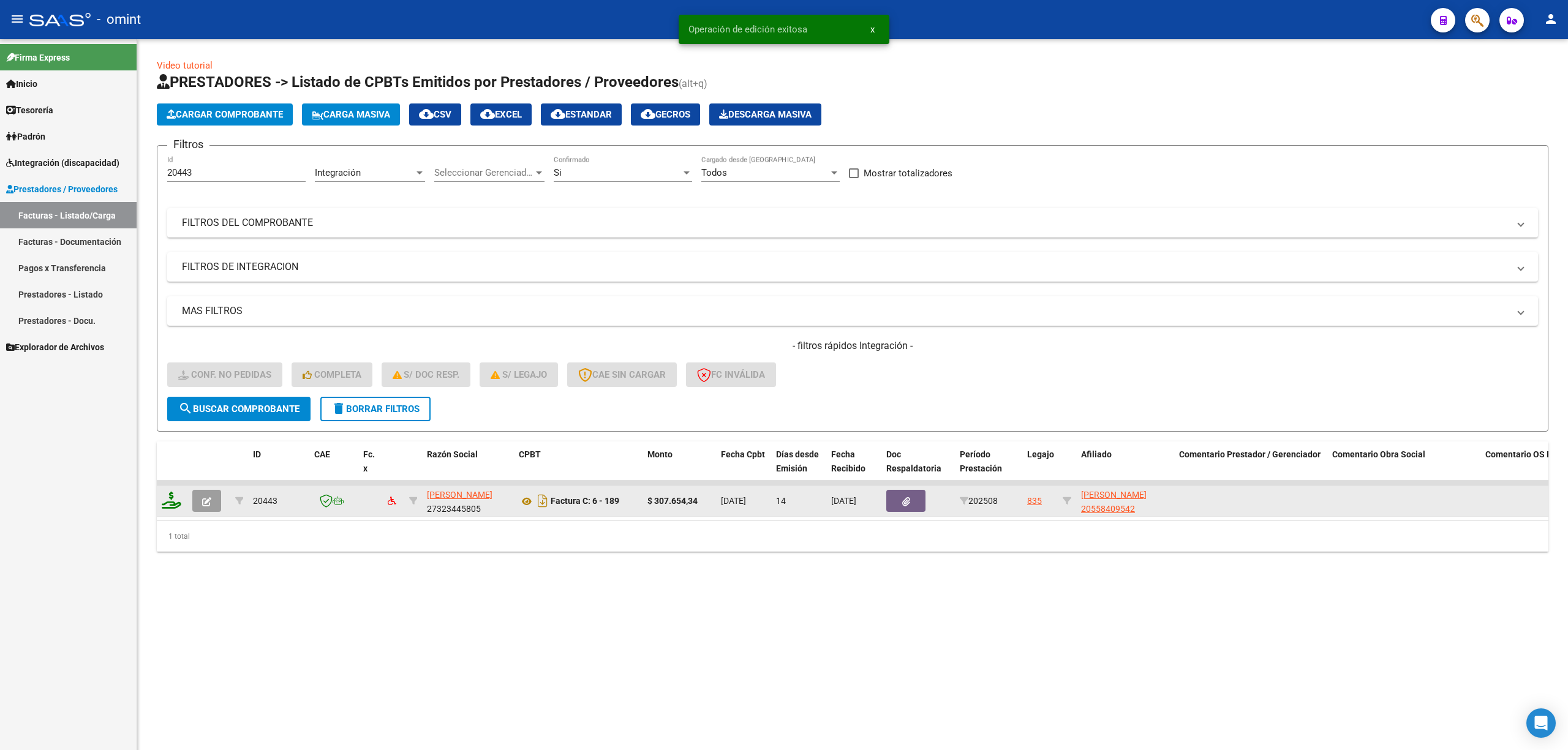
click at [172, 502] on icon at bounding box center [172, 500] width 20 height 17
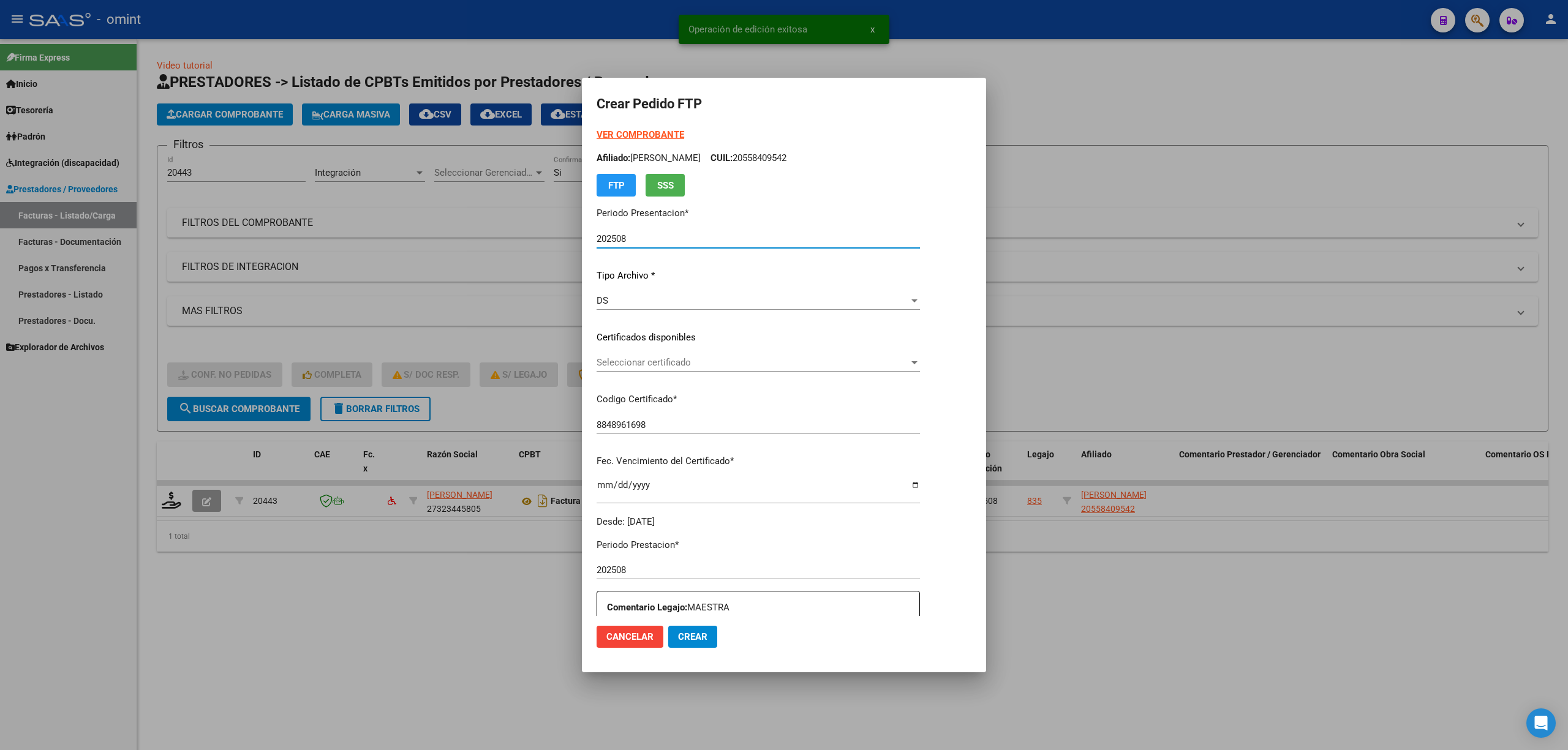
click at [628, 341] on p "Certificados disponibles" at bounding box center [759, 338] width 323 height 14
click at [629, 361] on span "Seleccionar certificado" at bounding box center [752, 362] width 312 height 11
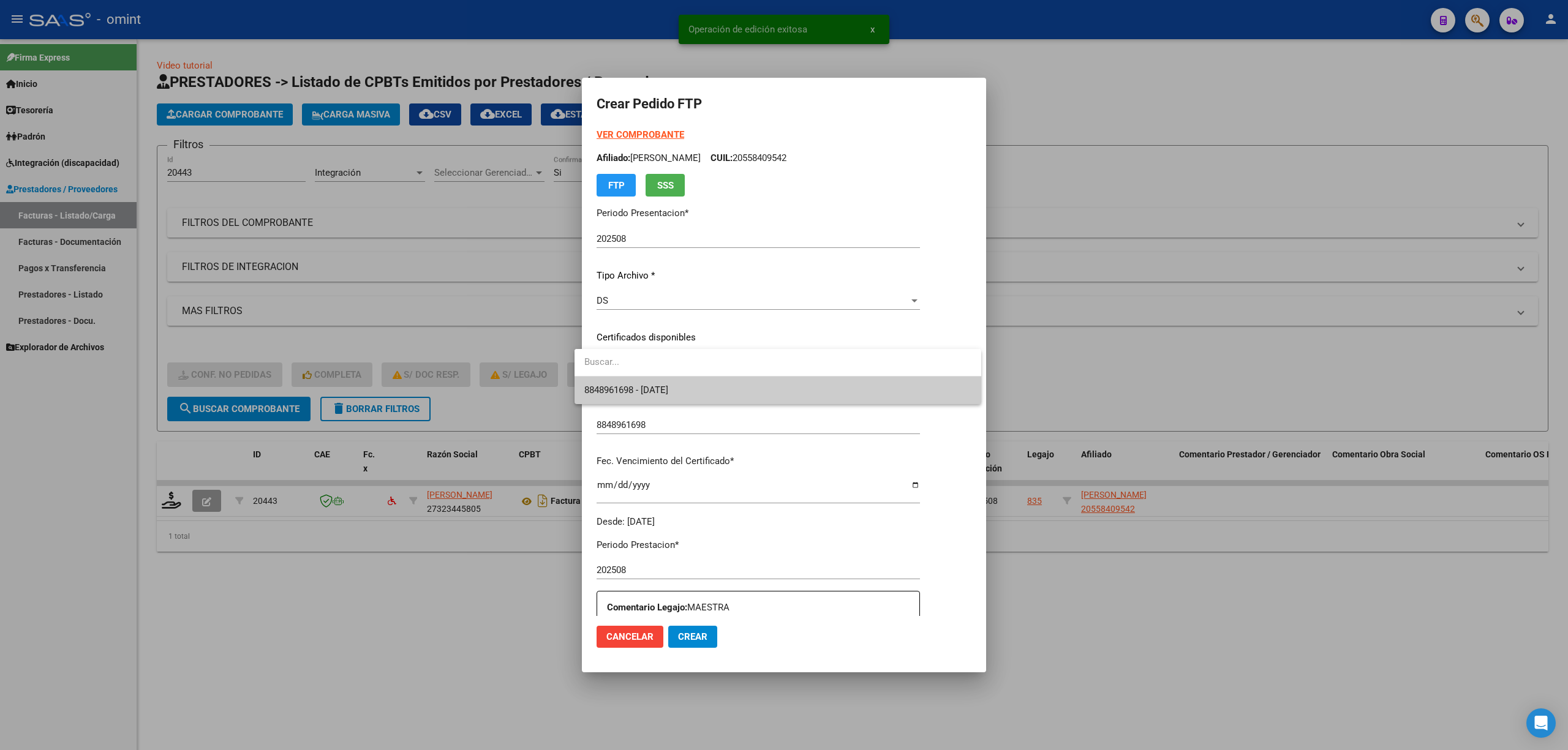
click at [635, 426] on div at bounding box center [784, 375] width 1568 height 750
click at [642, 397] on p "Codigo Certificado *" at bounding box center [759, 399] width 323 height 14
click at [639, 361] on span "Seleccionar certificado" at bounding box center [752, 362] width 312 height 11
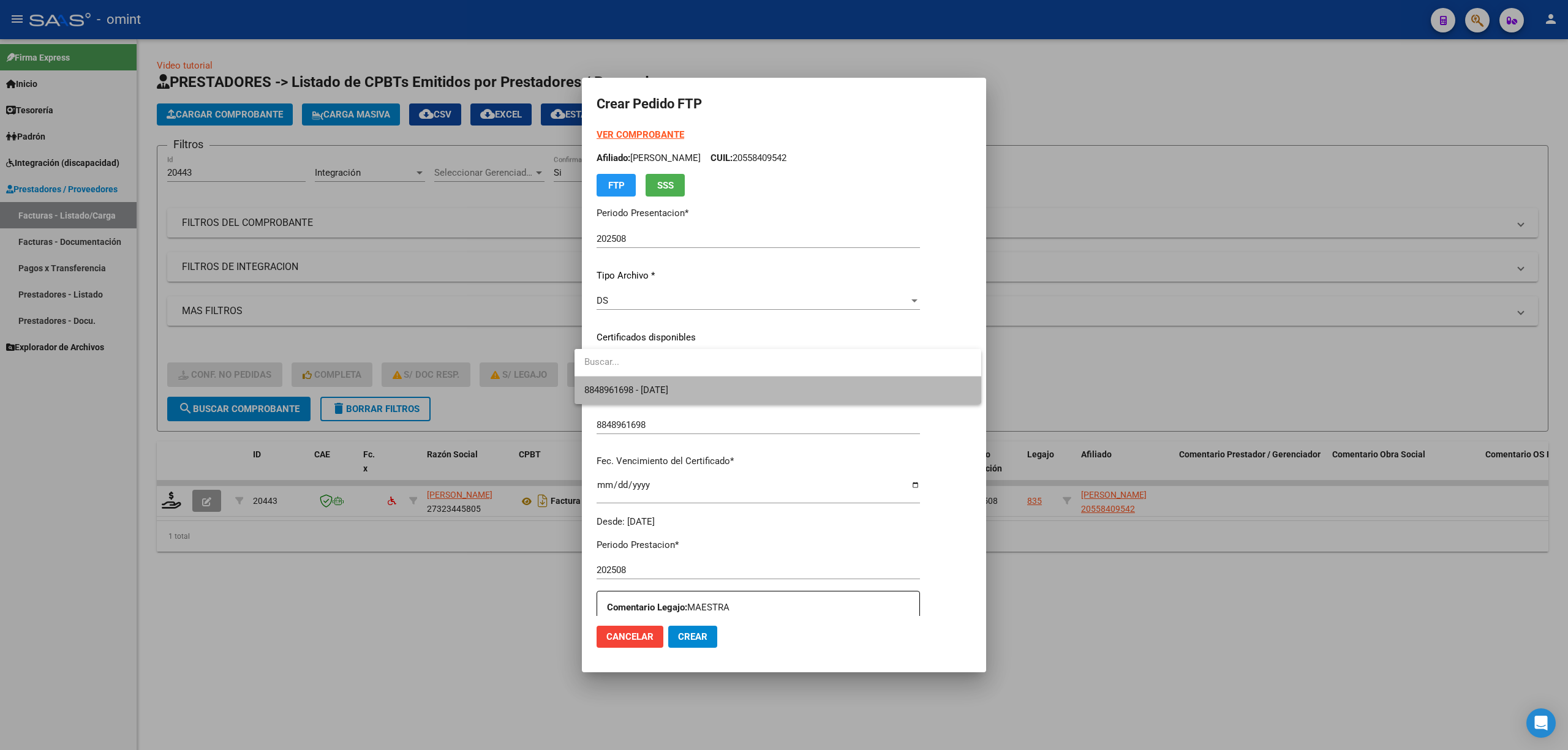
click at [638, 399] on span "8848961698 - 2026-12-05" at bounding box center [778, 390] width 387 height 27
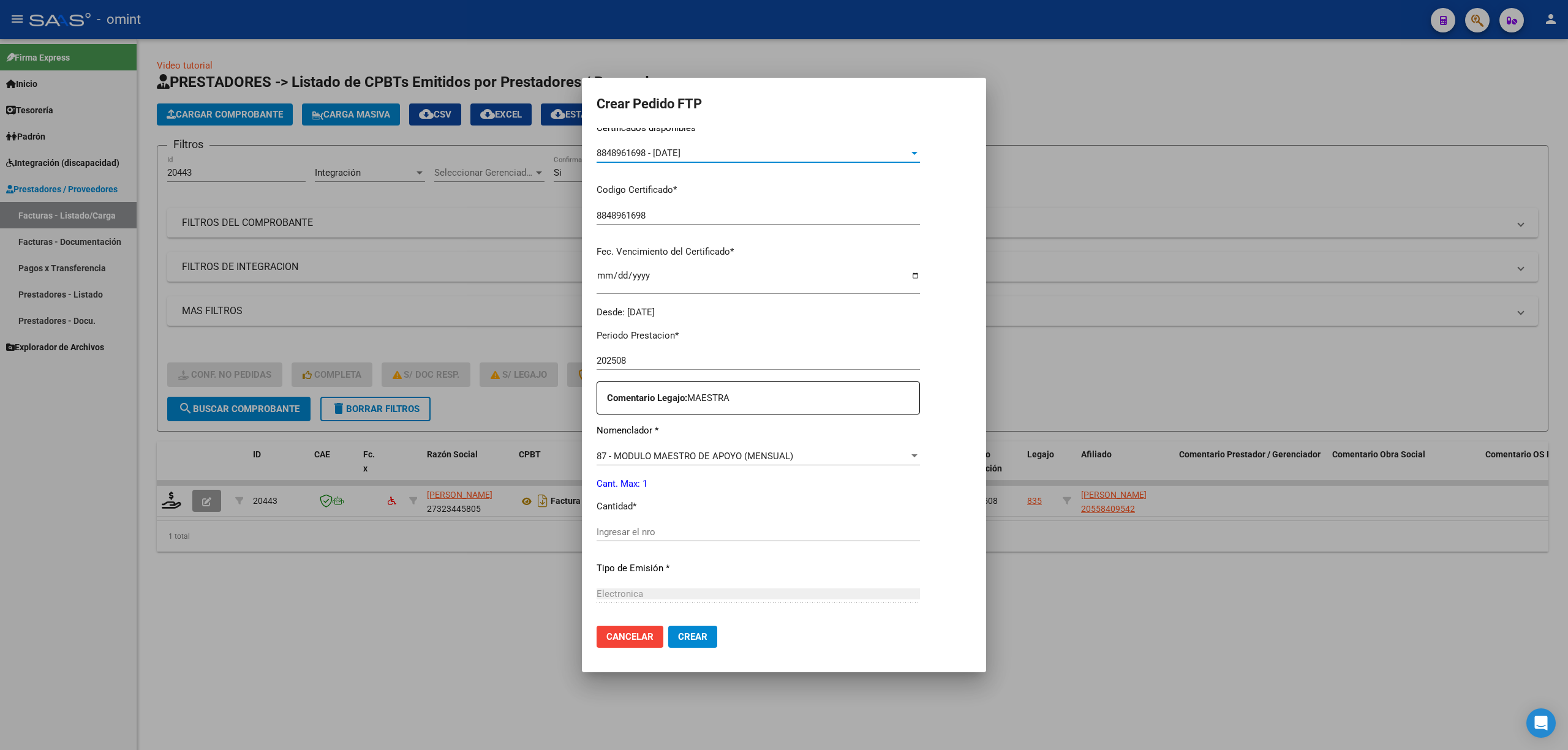
scroll to position [326, 0]
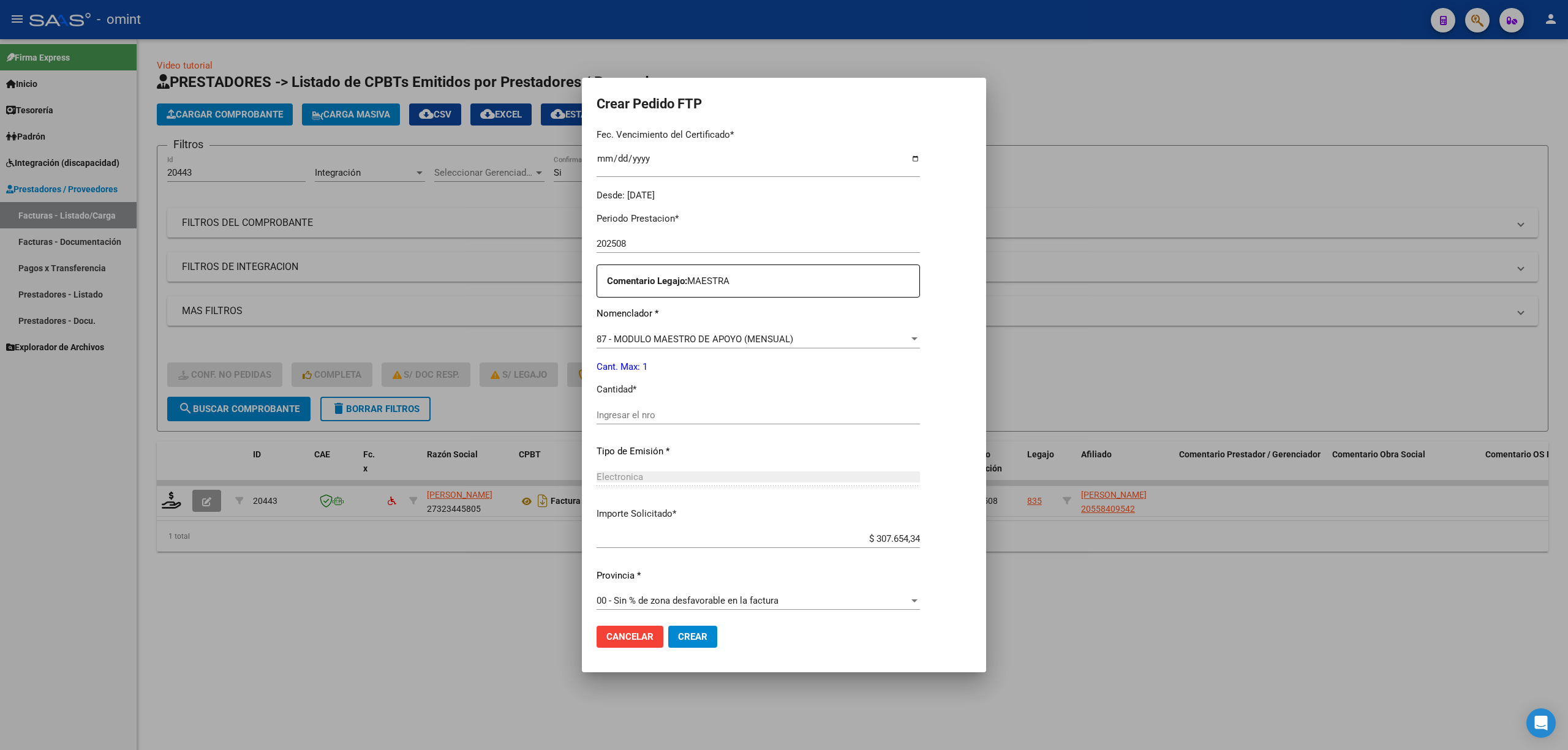
click at [626, 414] on input "Ingresar el nro" at bounding box center [759, 415] width 323 height 11
click at [671, 629] on button "Crear" at bounding box center [693, 636] width 49 height 22
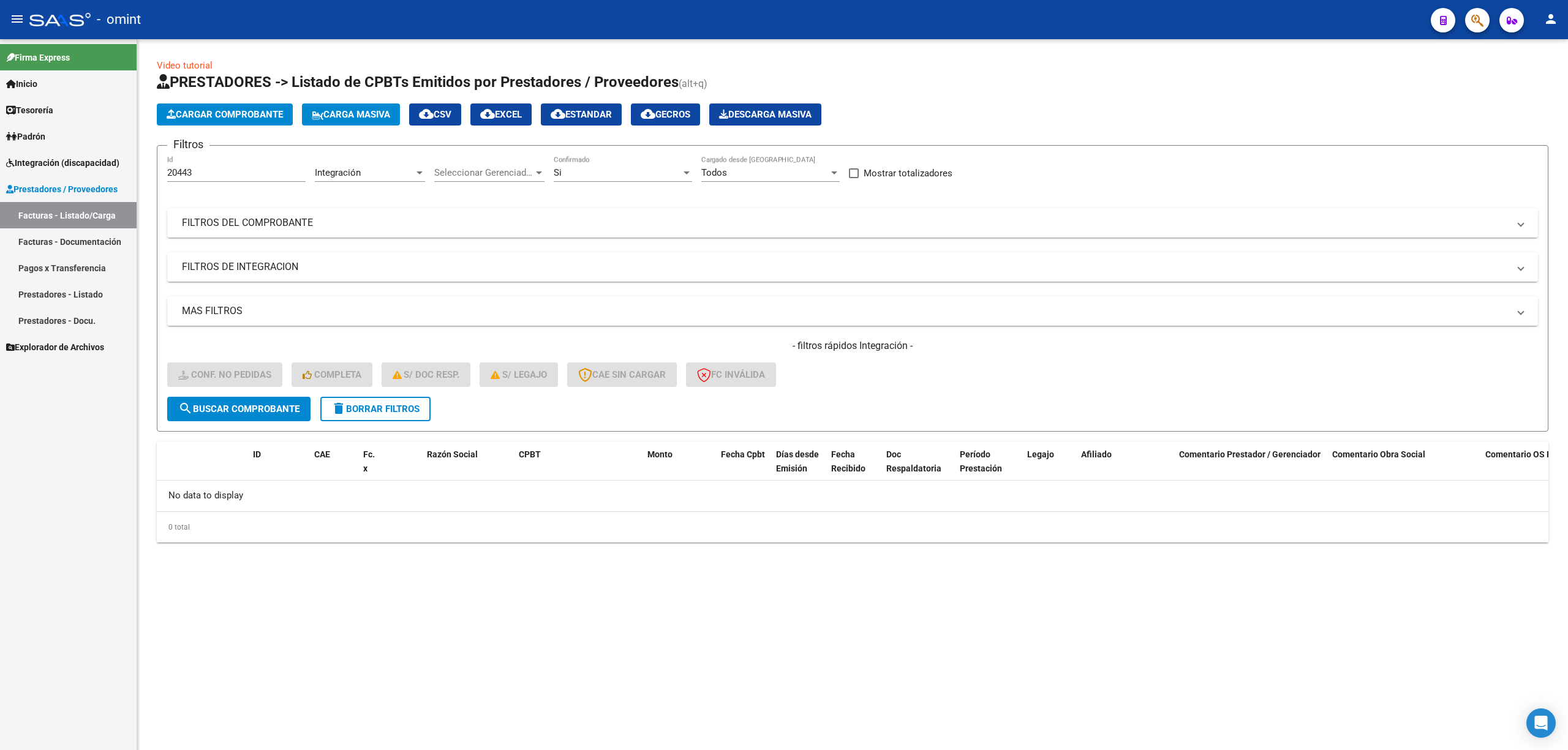
drag, startPoint x: 390, startPoint y: 409, endPoint x: 381, endPoint y: 405, distance: 9.8
click at [390, 409] on span "delete Borrar Filtros" at bounding box center [375, 409] width 88 height 11
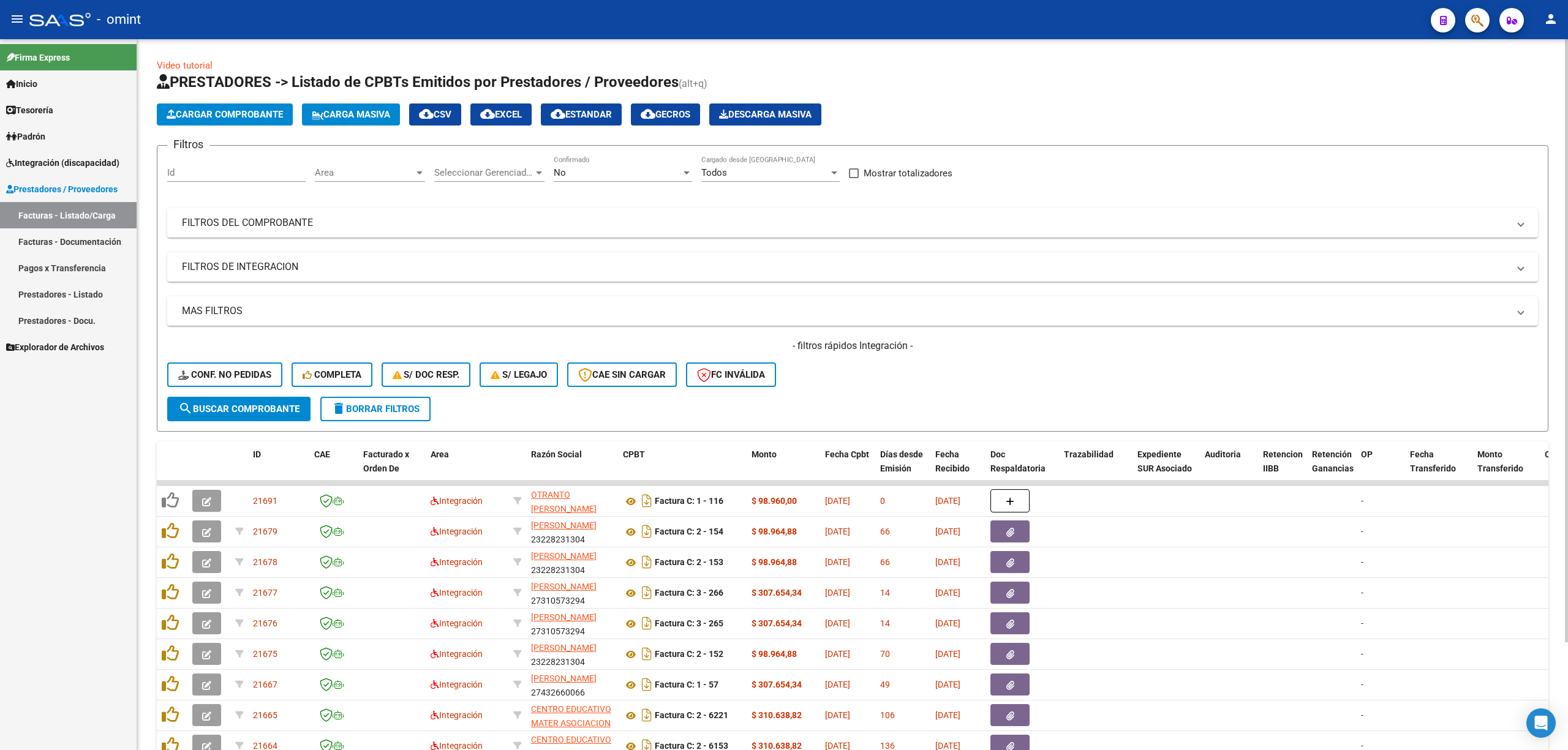
click at [224, 175] on input "Id" at bounding box center [236, 172] width 138 height 11
paste input "20442"
click at [254, 409] on span "search Buscar Comprobante" at bounding box center [239, 409] width 121 height 11
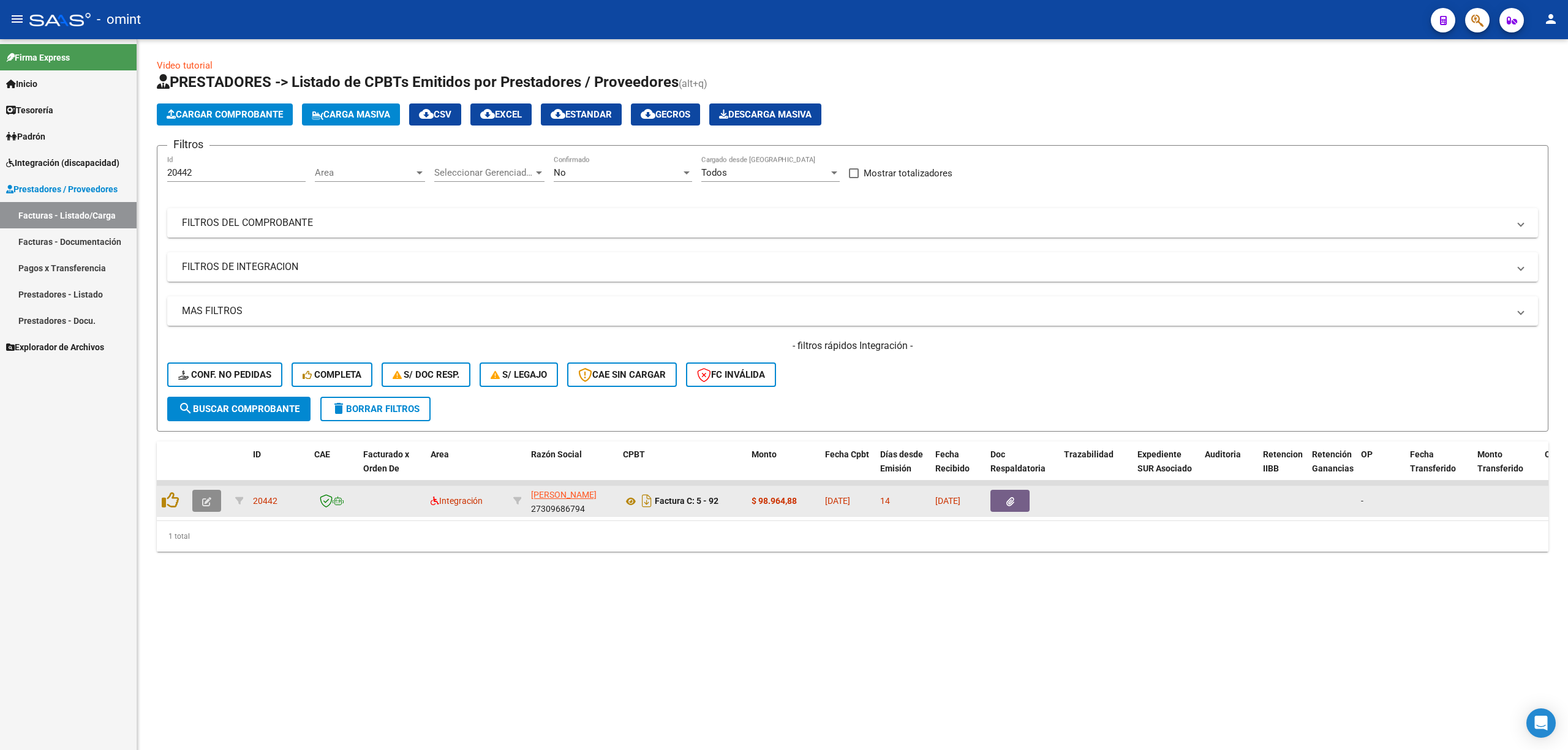
click at [204, 499] on icon "button" at bounding box center [207, 502] width 9 height 9
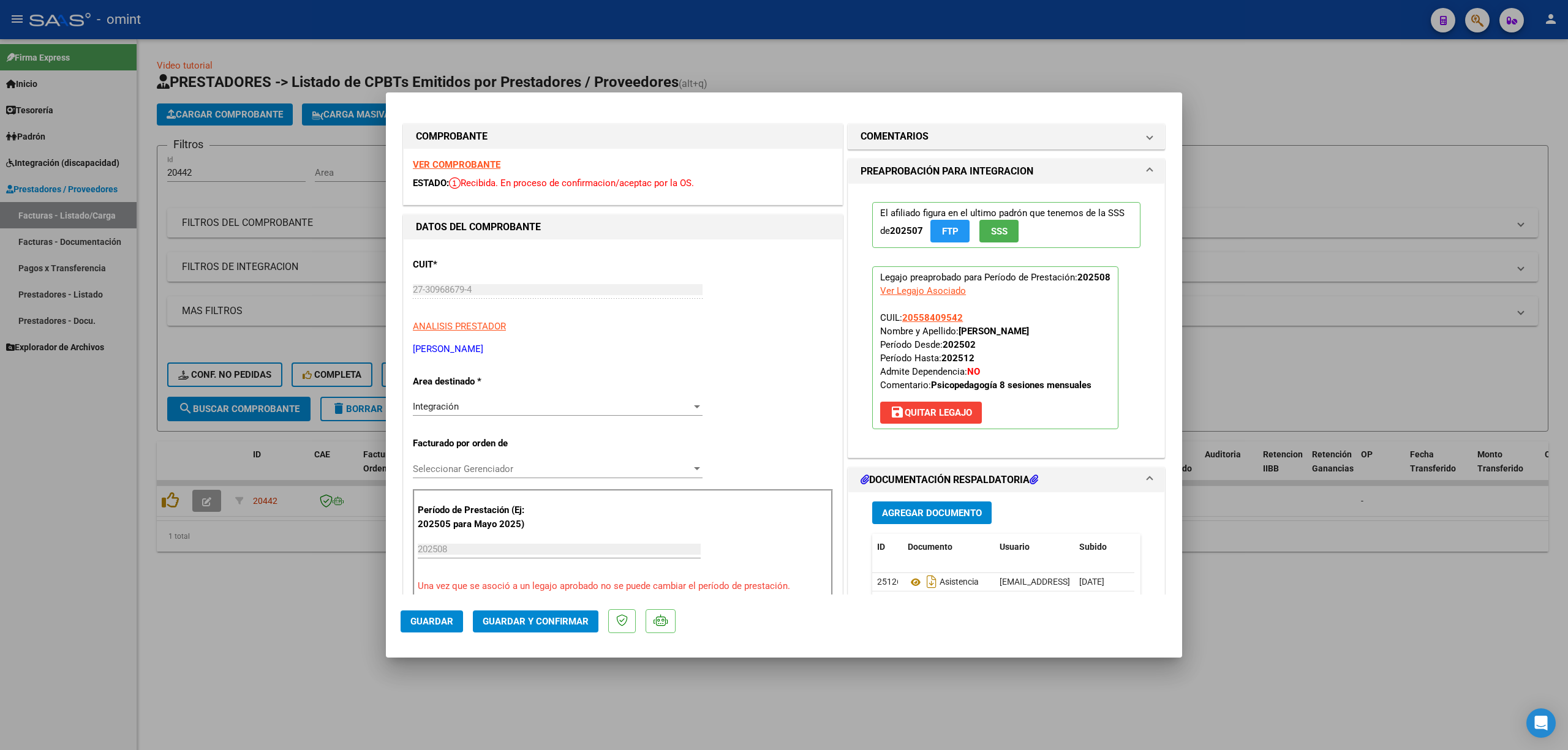
click at [467, 166] on strong "VER COMPROBANTE" at bounding box center [456, 165] width 87 height 11
click at [523, 620] on span "Guardar y Confirmar" at bounding box center [536, 622] width 106 height 11
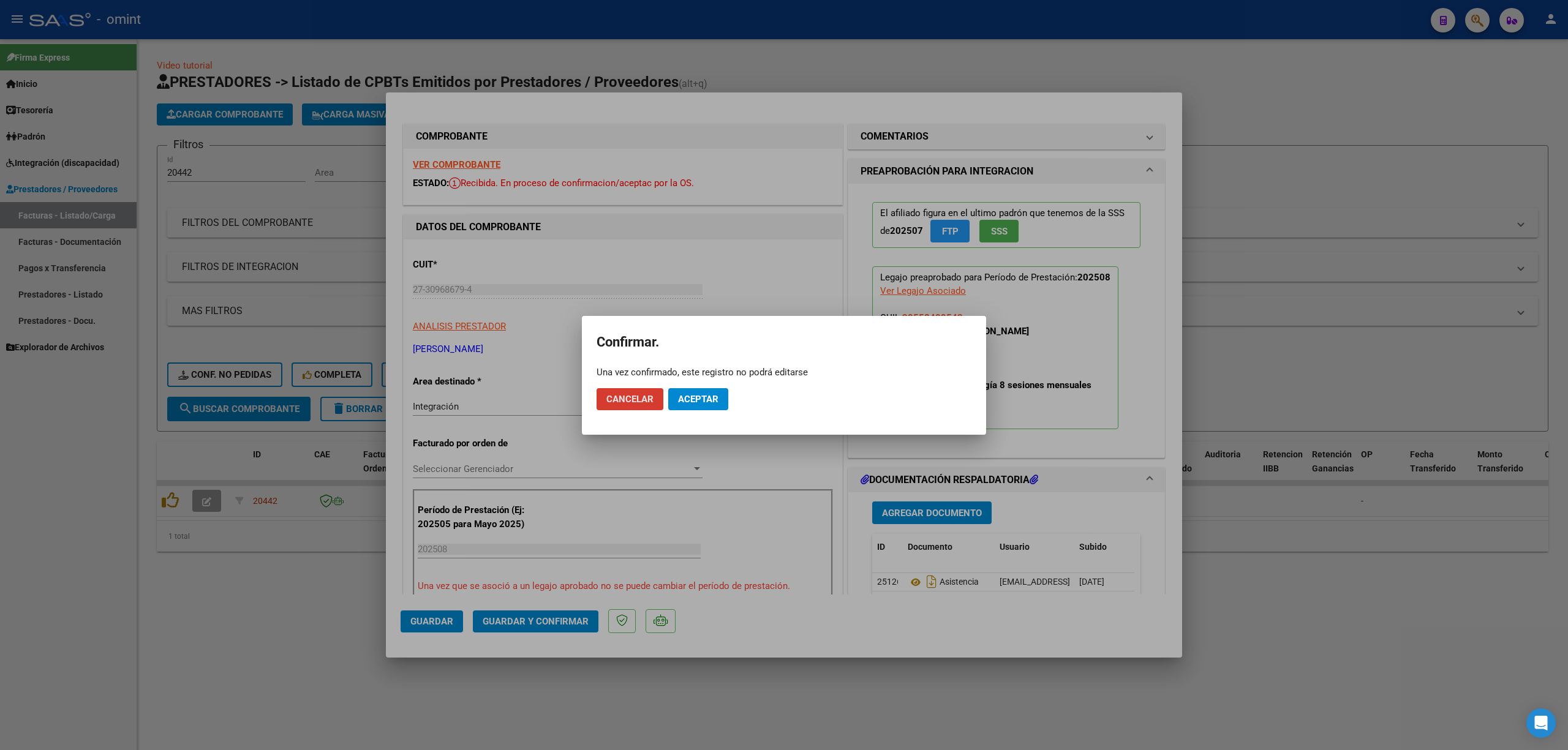
click at [702, 397] on span "Aceptar" at bounding box center [698, 399] width 40 height 11
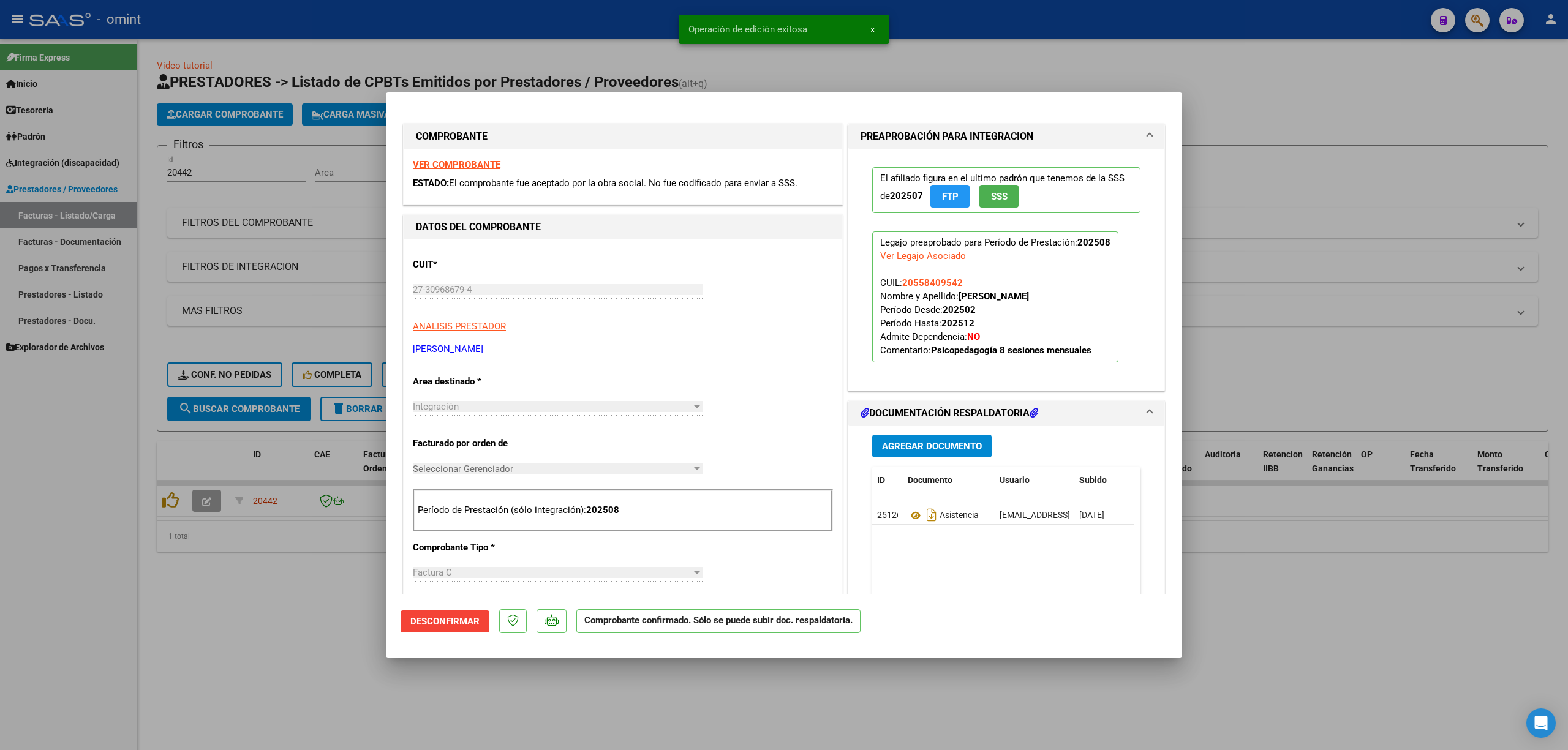
click at [232, 366] on div at bounding box center [784, 375] width 1568 height 750
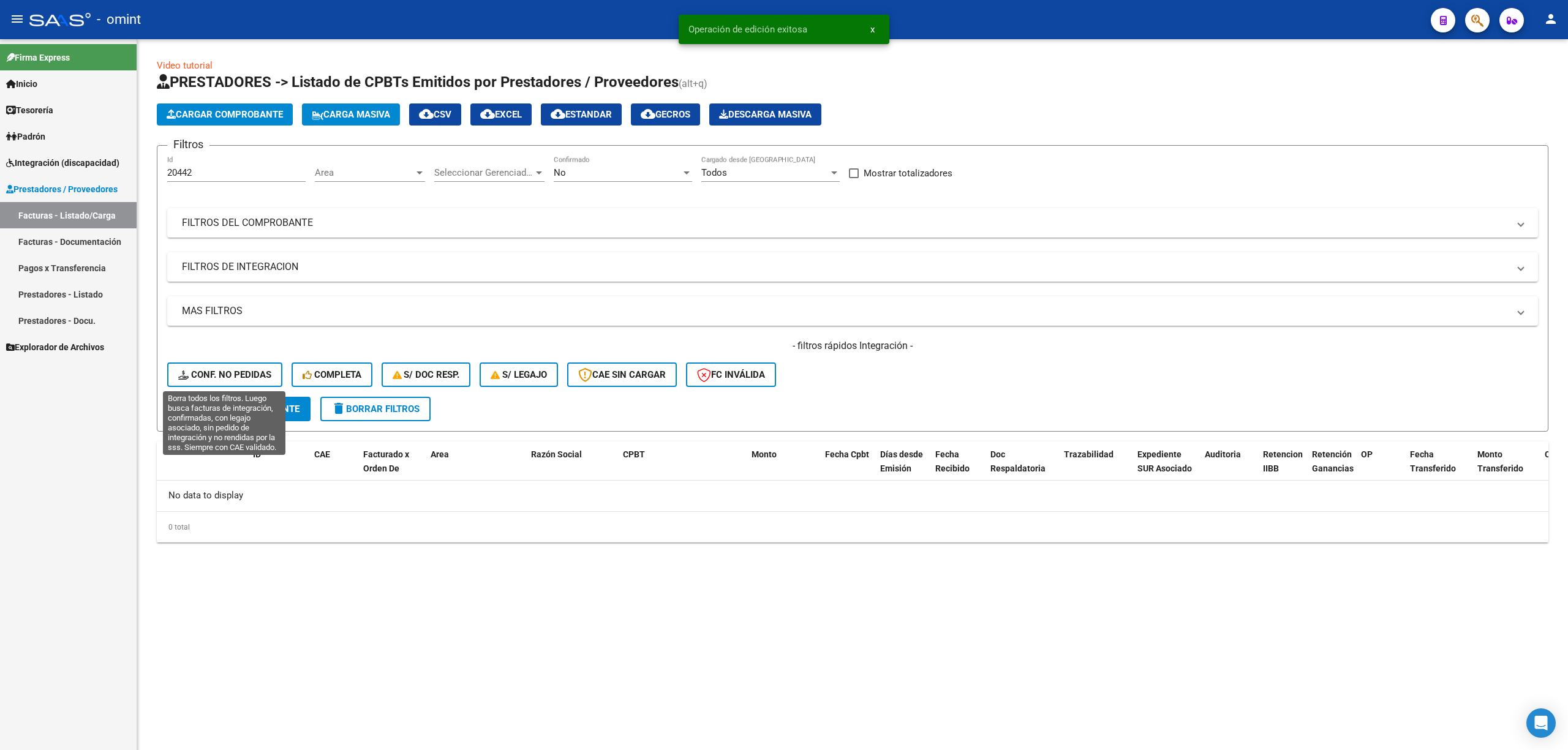
click at [229, 376] on span "Conf. no pedidas" at bounding box center [225, 374] width 93 height 11
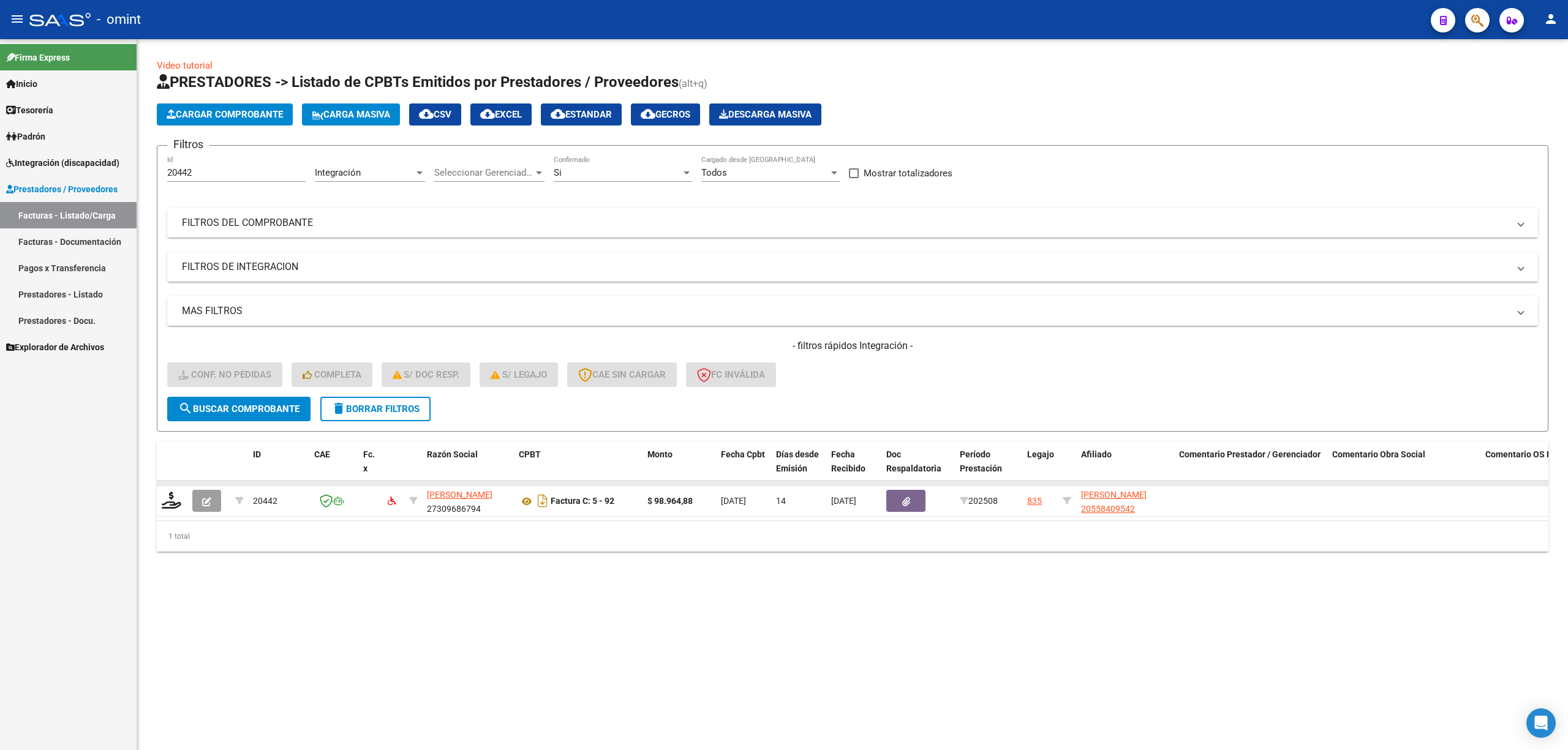
drag, startPoint x: 162, startPoint y: 508, endPoint x: 213, endPoint y: 484, distance: 56.4
click at [162, 508] on div at bounding box center [172, 501] width 21 height 19
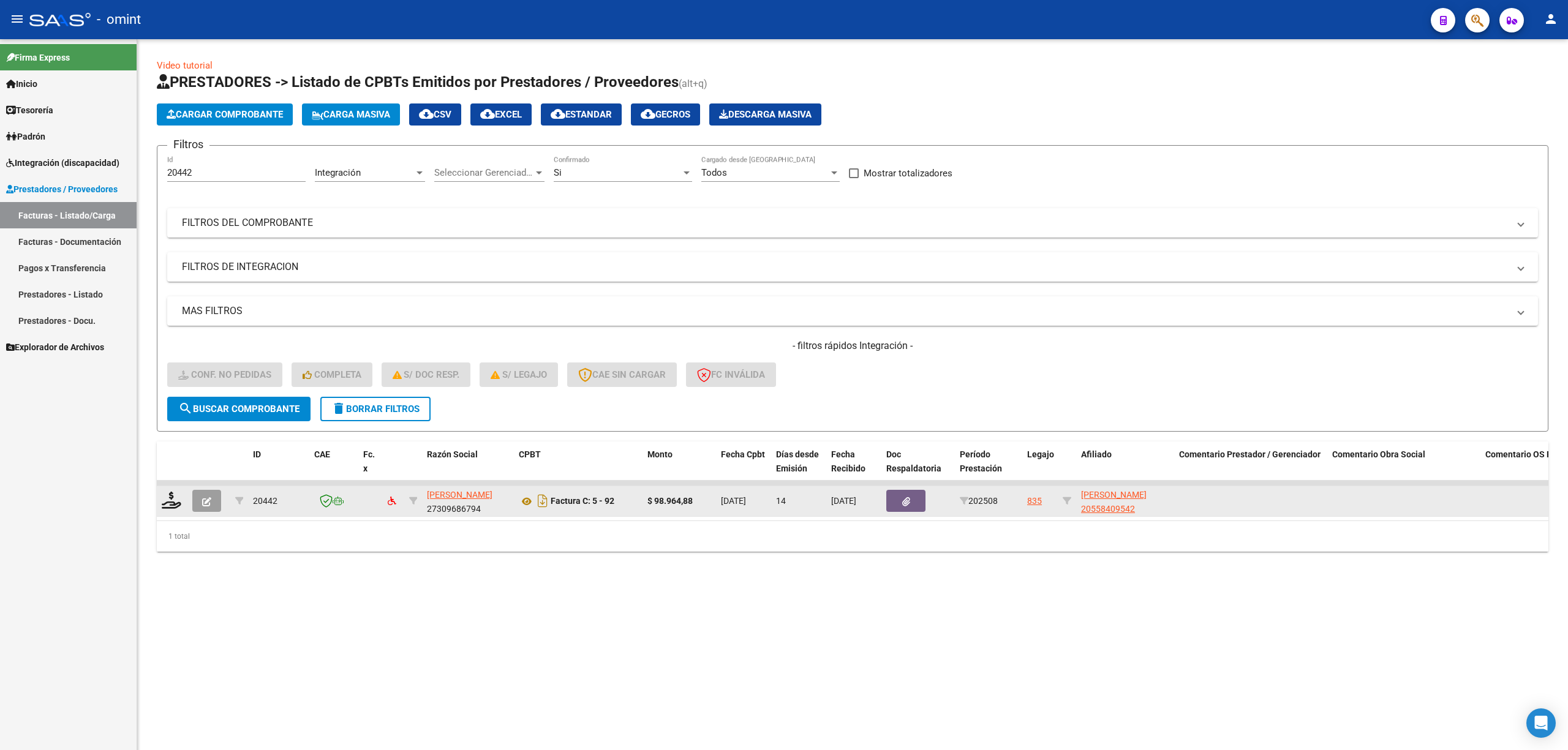
drag, startPoint x: 167, startPoint y: 509, endPoint x: 213, endPoint y: 487, distance: 51.0
click at [168, 509] on div at bounding box center [172, 501] width 21 height 19
click at [174, 496] on icon at bounding box center [172, 500] width 20 height 17
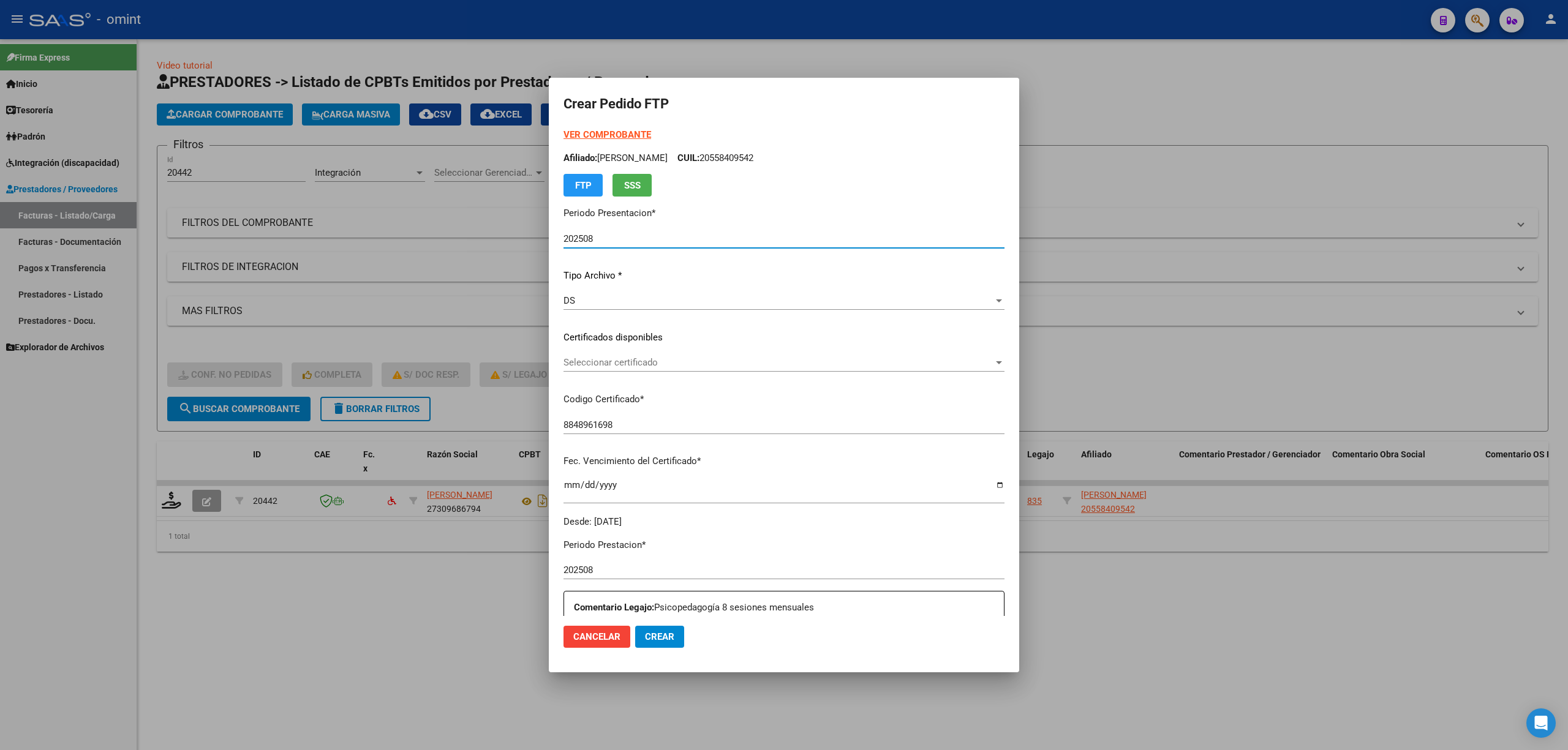
click at [594, 367] on span "Seleccionar certificado" at bounding box center [778, 362] width 430 height 11
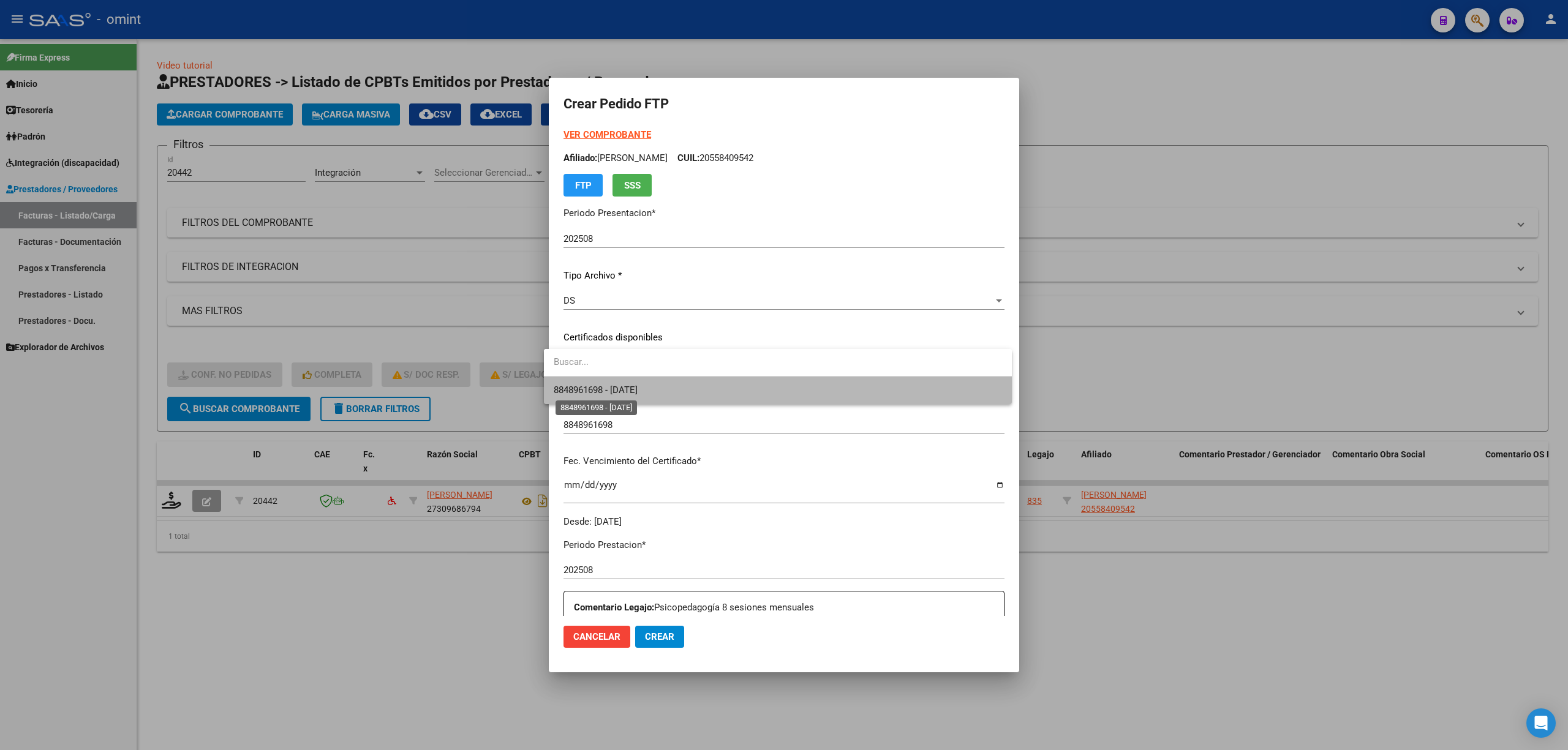
click at [627, 395] on span "8848961698 - 2026-12-05" at bounding box center [595, 390] width 84 height 11
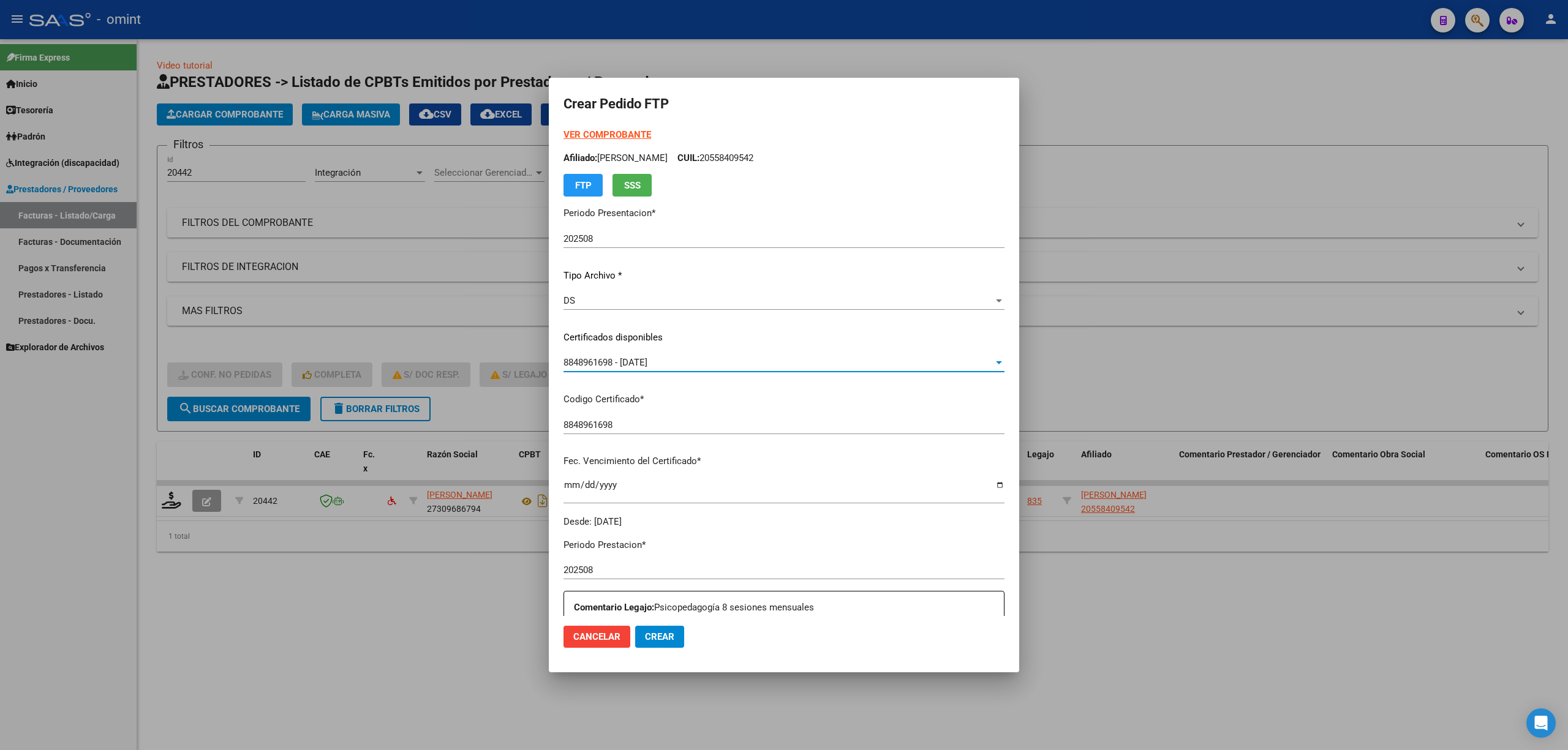
scroll to position [332, 0]
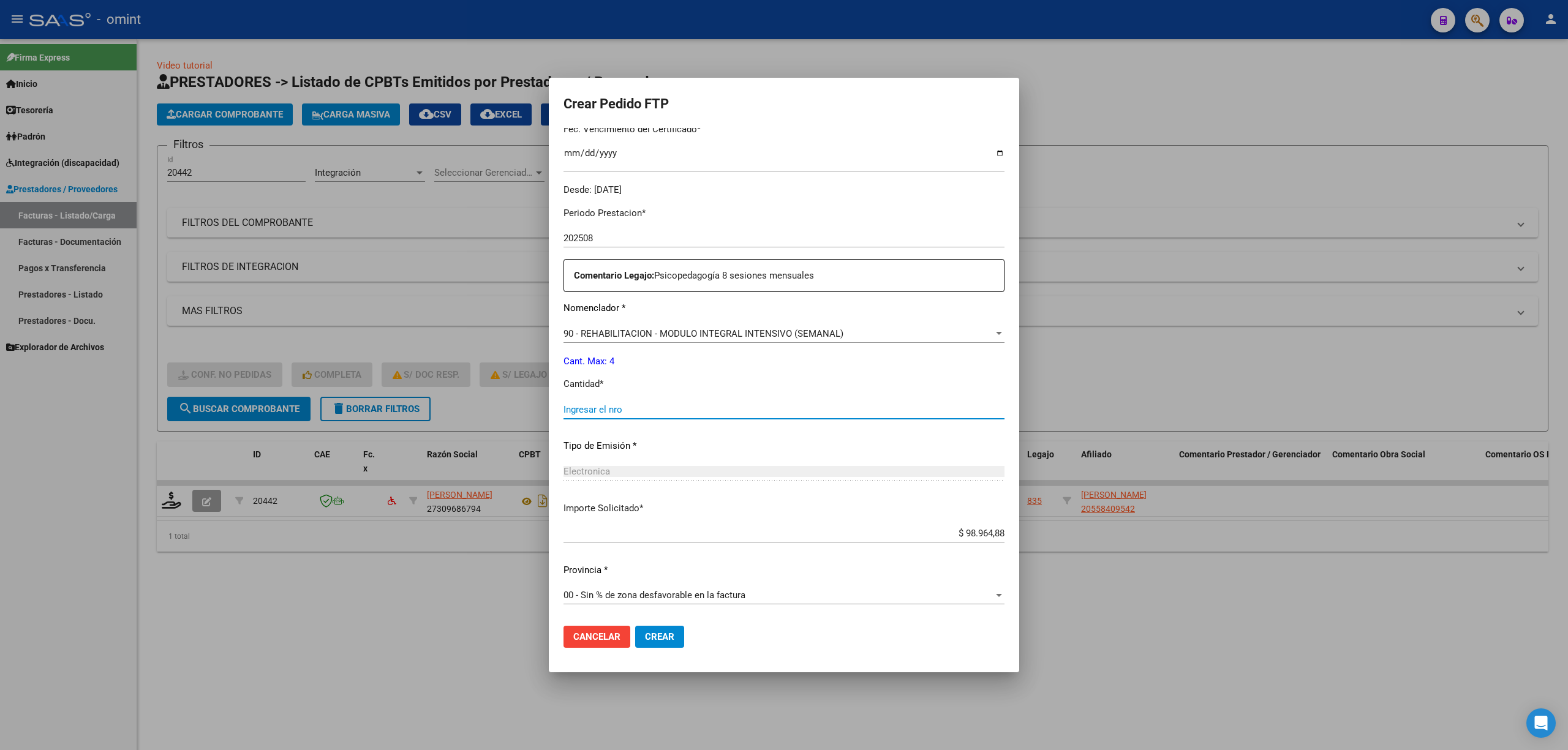
click at [614, 404] on input "Ingresar el nro" at bounding box center [784, 409] width 441 height 11
click at [663, 638] on span "Crear" at bounding box center [659, 637] width 30 height 11
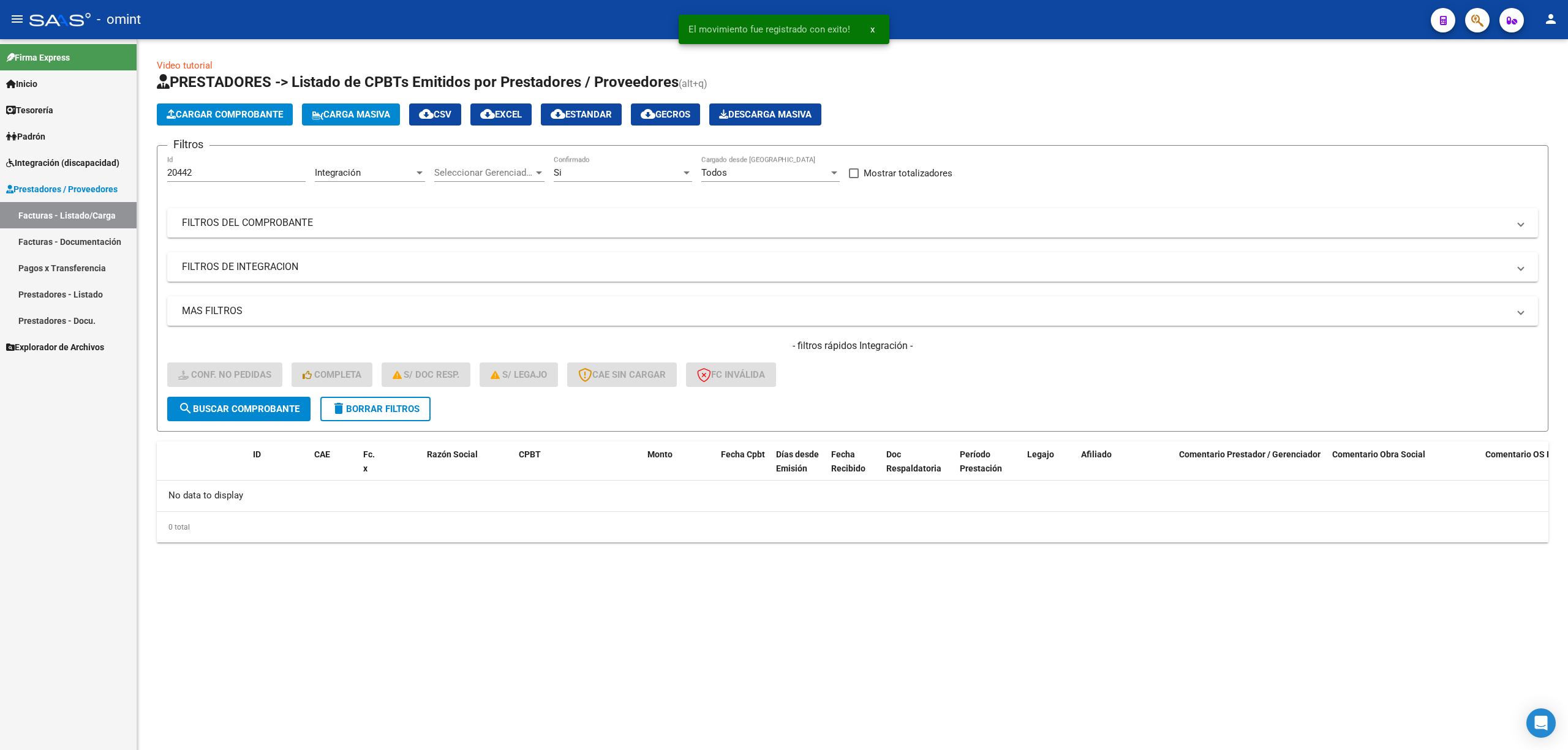
click at [360, 427] on form "Filtros 20442 Id Integración Area Seleccionar Gerenciador Seleccionar Gerenciad…" at bounding box center [853, 288] width 1392 height 287
click at [371, 414] on button "delete Borrar Filtros" at bounding box center [375, 409] width 110 height 24
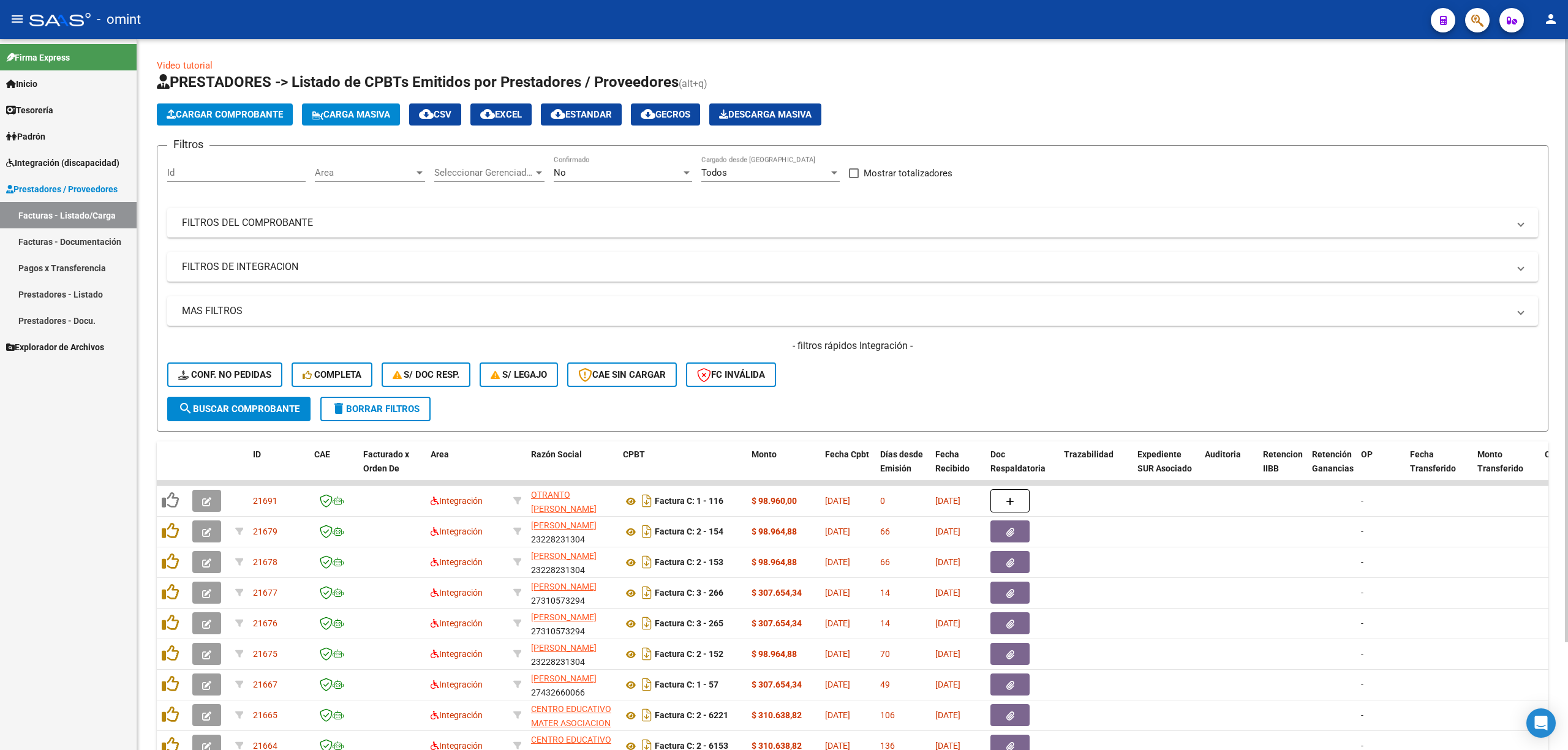
click at [207, 167] on div "Id" at bounding box center [236, 169] width 138 height 27
paste input "20965"
click at [263, 410] on span "search Buscar Comprobante" at bounding box center [239, 409] width 121 height 11
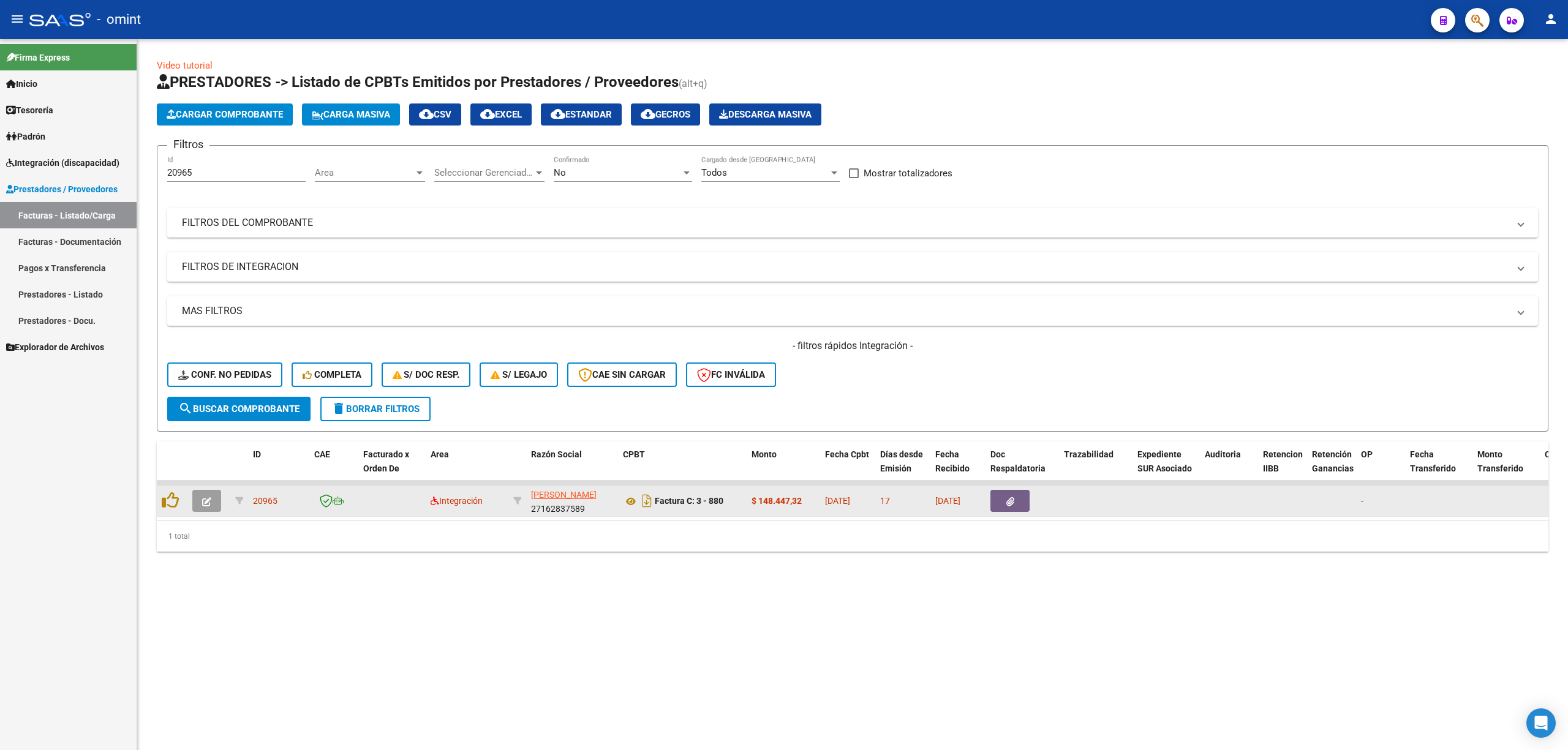
click at [214, 498] on button "button" at bounding box center [207, 500] width 29 height 22
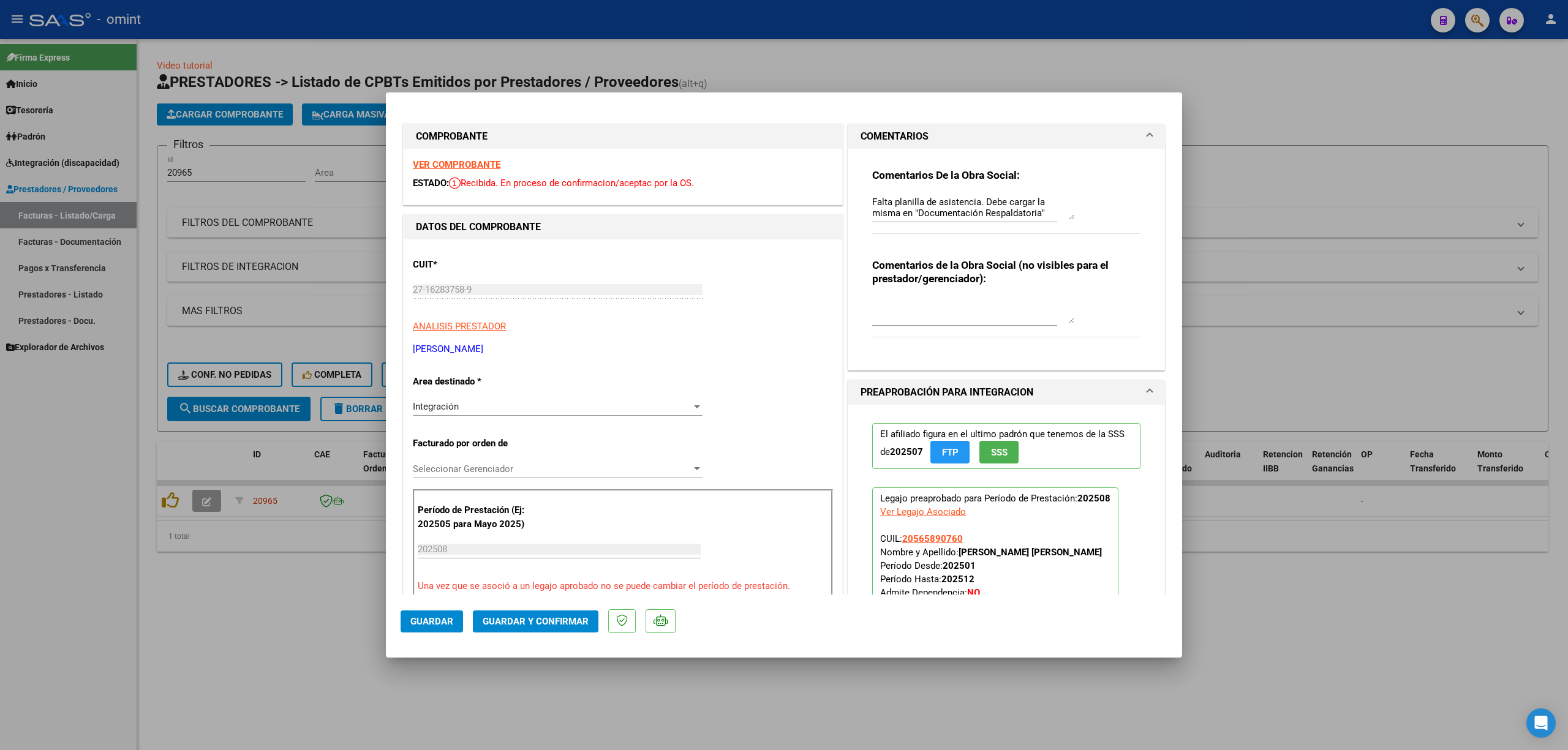
click at [483, 165] on strong "VER COMPROBANTE" at bounding box center [456, 165] width 87 height 11
click at [557, 616] on span "Guardar y Confirmar" at bounding box center [536, 622] width 106 height 11
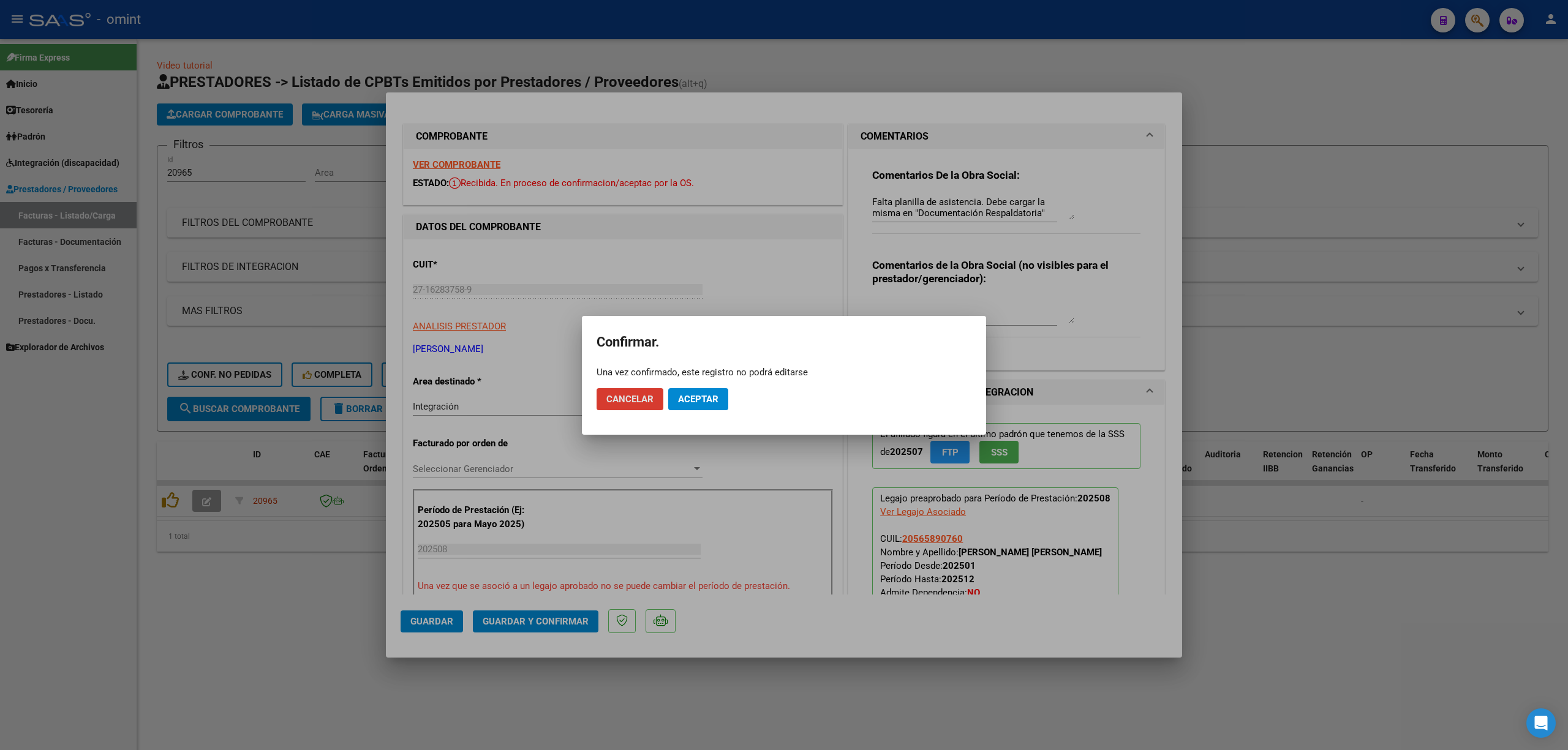
drag, startPoint x: 945, startPoint y: 236, endPoint x: 978, endPoint y: 217, distance: 38.1
click at [948, 234] on div at bounding box center [784, 375] width 1568 height 750
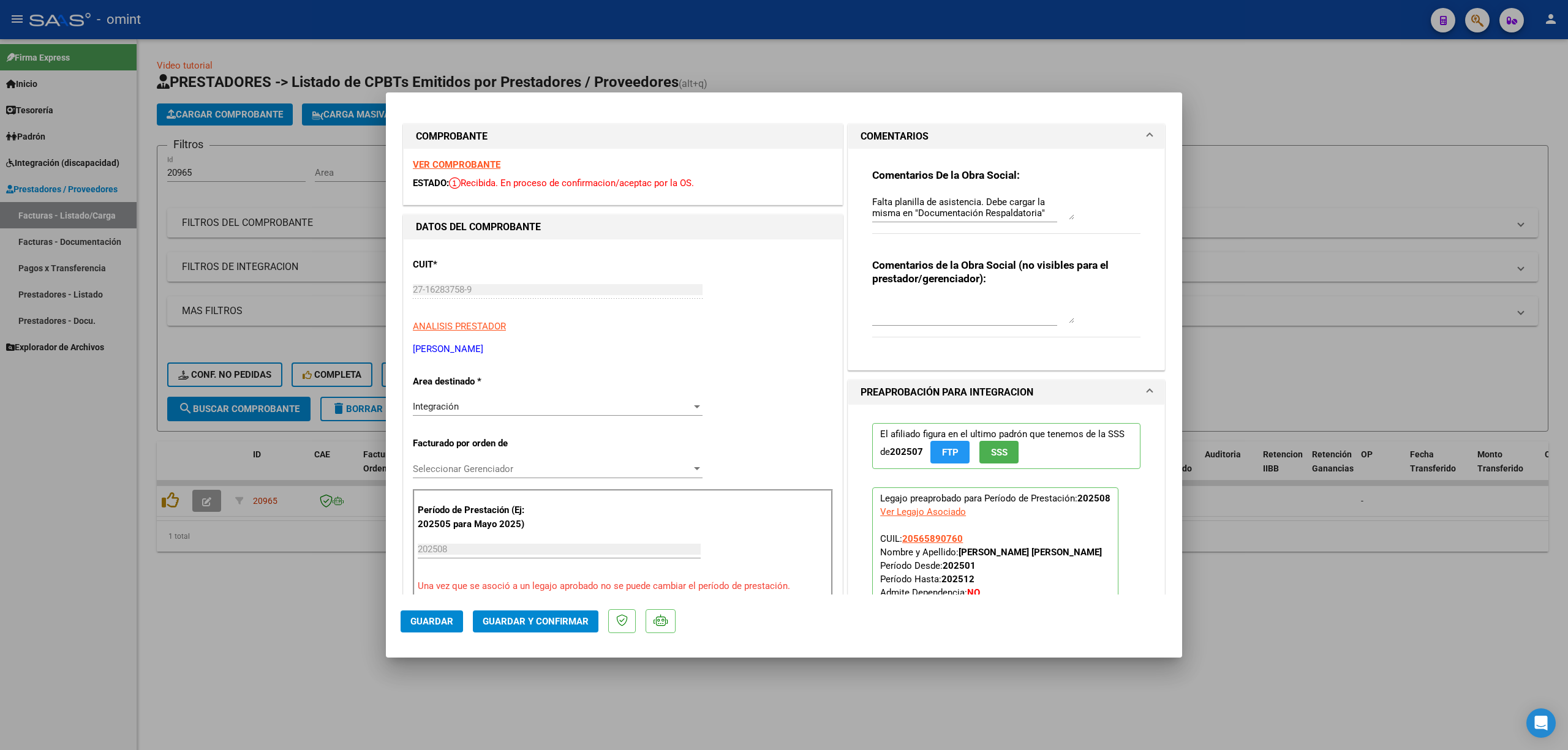
click at [991, 202] on textarea "Falta planilla de asistencia. Debe cargar la misma en "Documentación Respaldato…" at bounding box center [973, 207] width 202 height 24
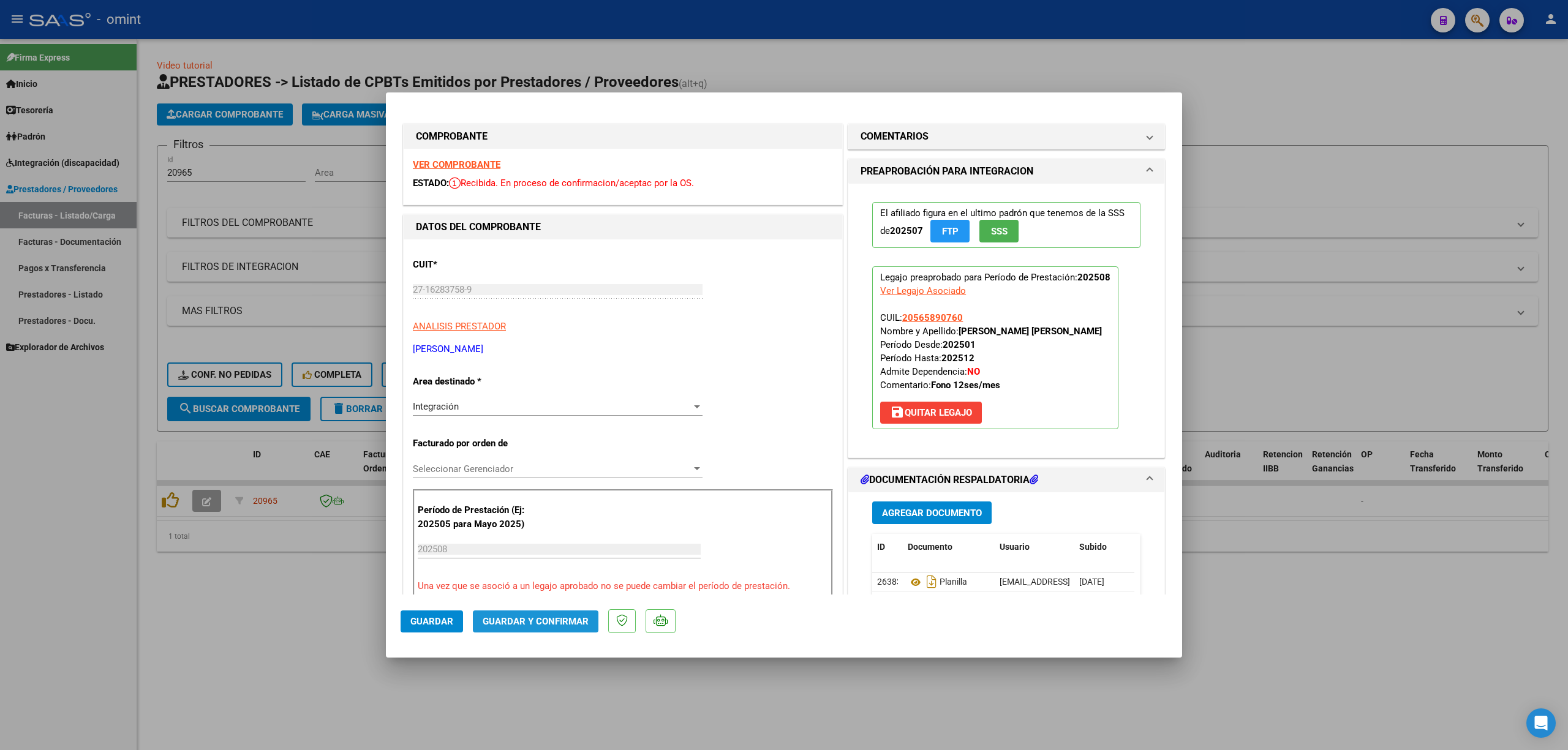
click at [547, 622] on span "Guardar y Confirmar" at bounding box center [536, 622] width 106 height 11
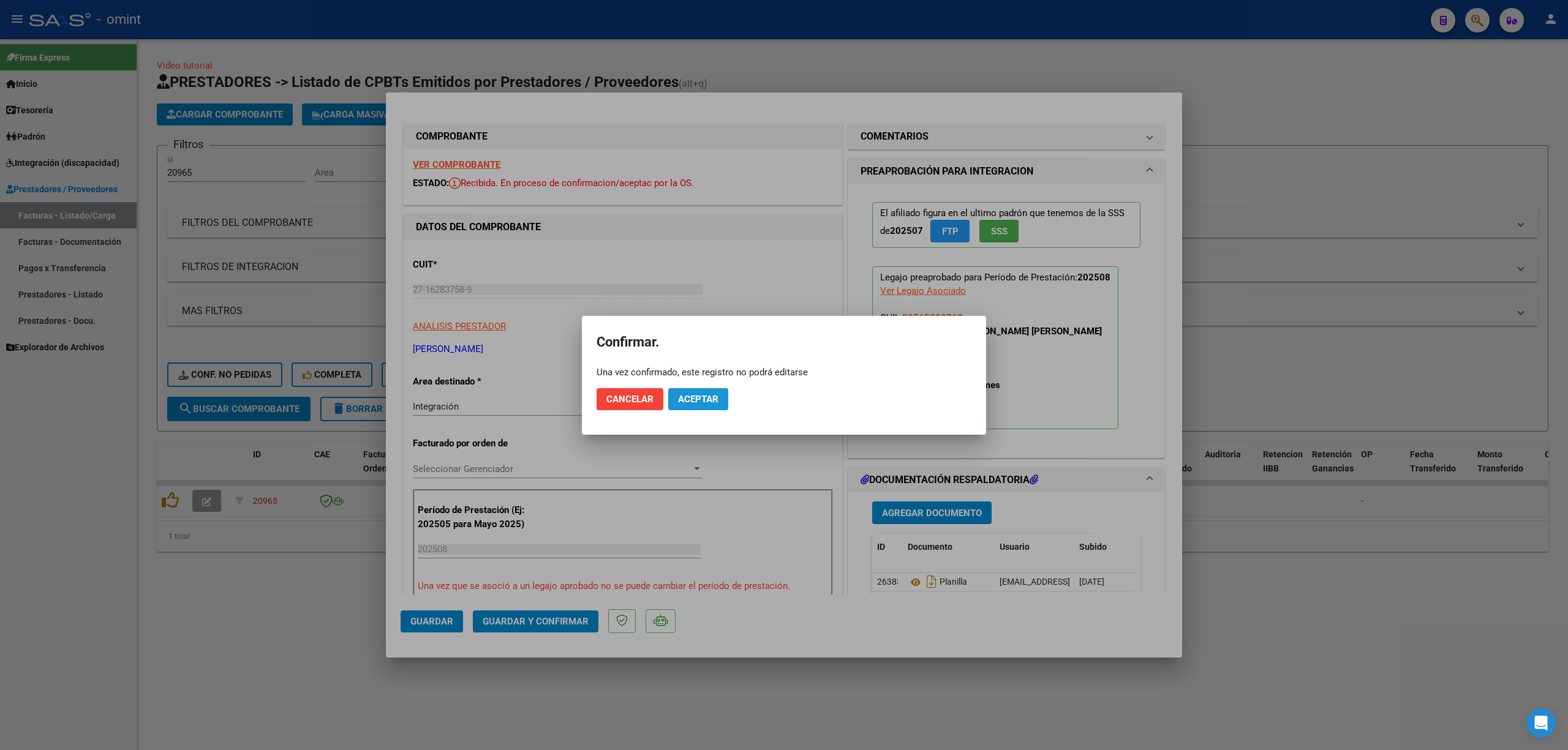
click at [705, 399] on span "Aceptar" at bounding box center [698, 399] width 40 height 11
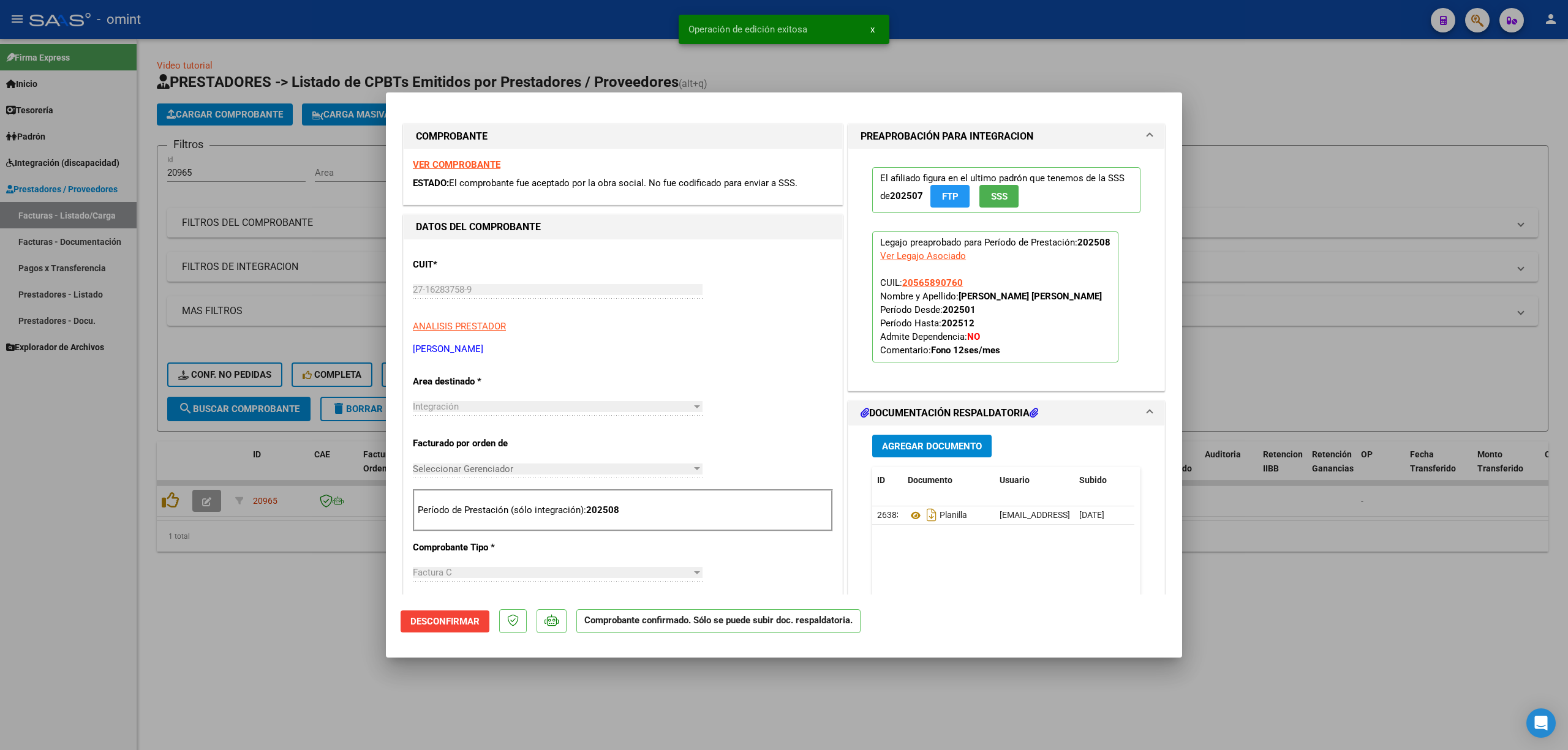
click at [432, 165] on strong "VER COMPROBANTE" at bounding box center [456, 165] width 87 height 11
click at [323, 481] on div at bounding box center [784, 375] width 1568 height 750
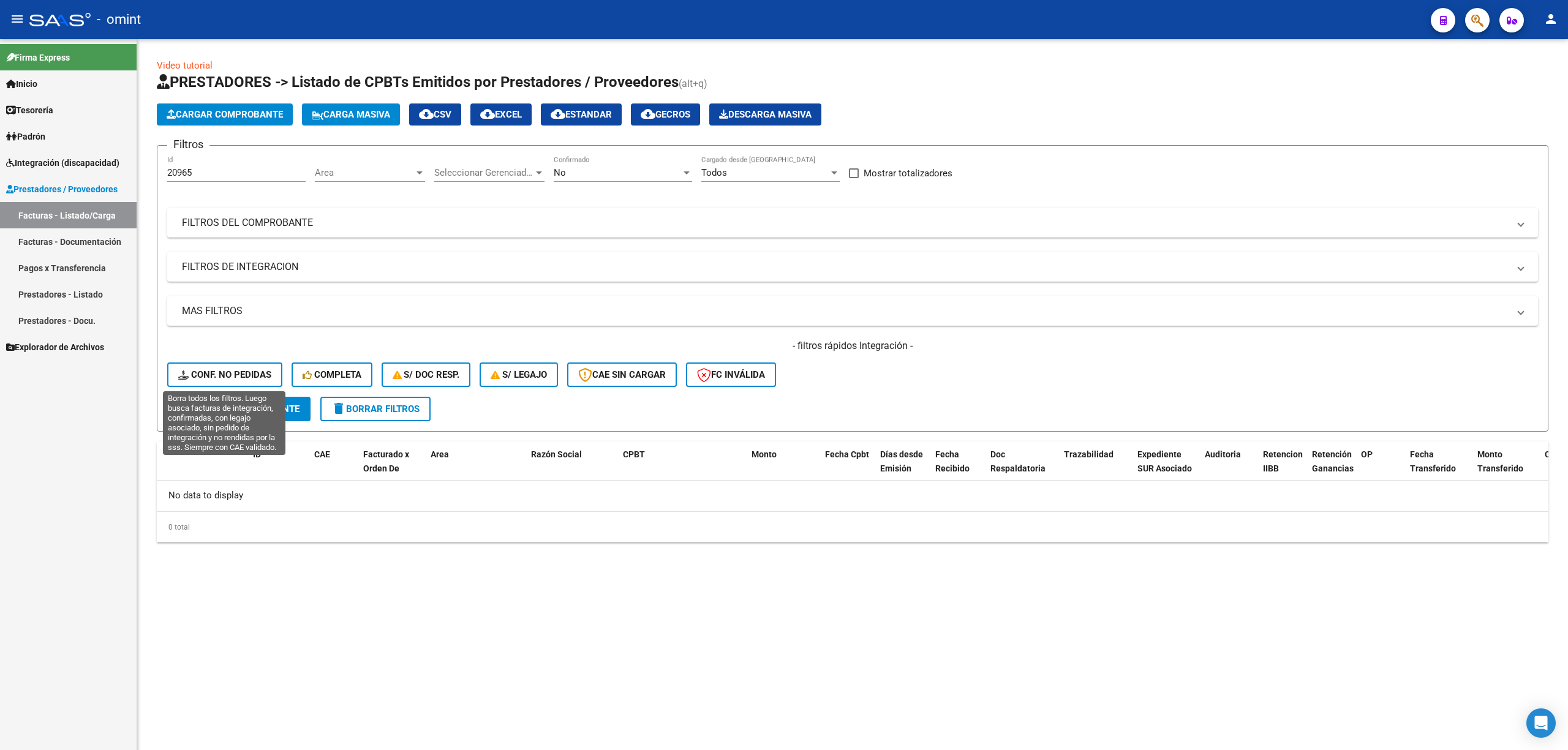
click at [212, 378] on span "Conf. no pedidas" at bounding box center [225, 374] width 93 height 11
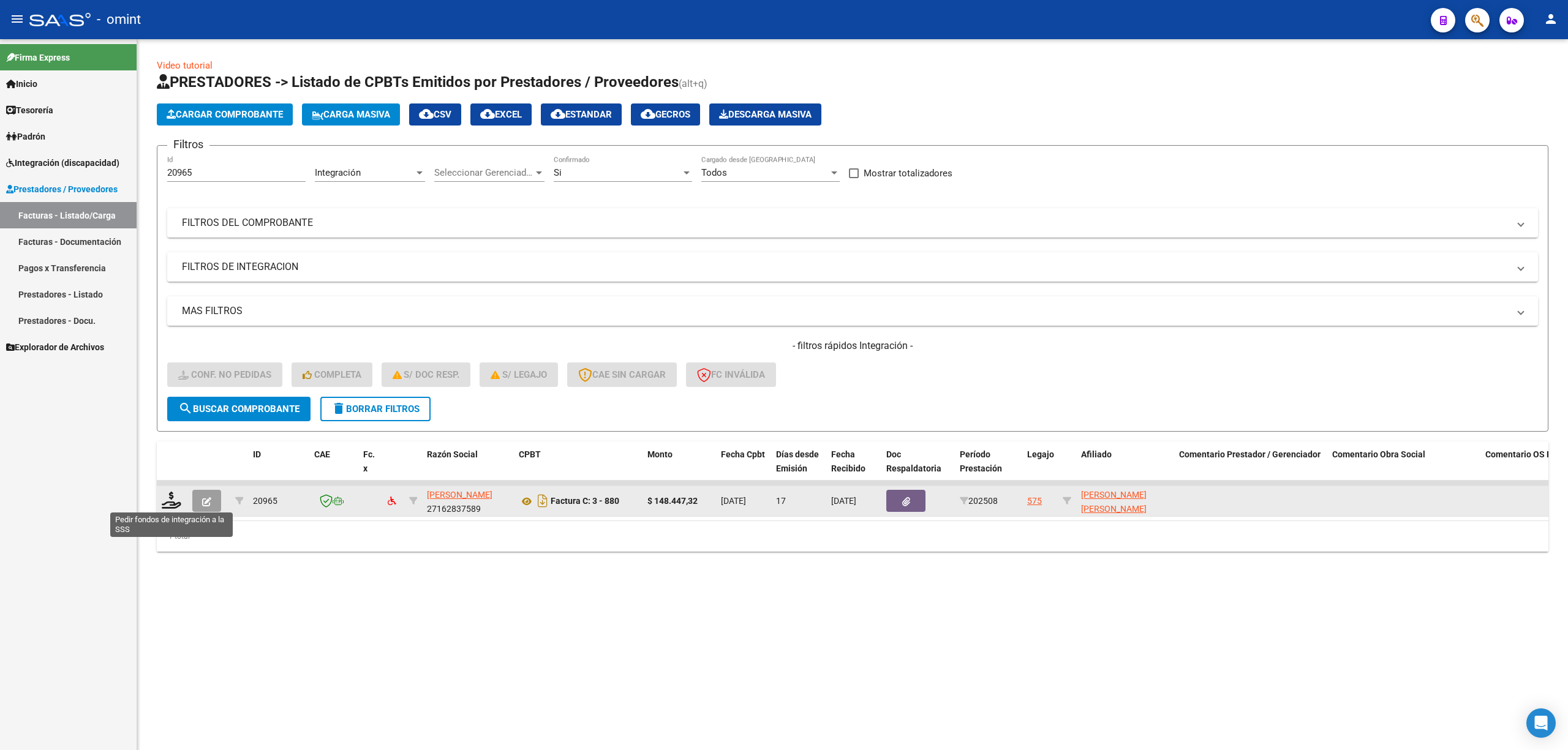
click at [159, 505] on datatable-body-cell at bounding box center [172, 502] width 30 height 30
click at [172, 502] on icon at bounding box center [172, 500] width 20 height 17
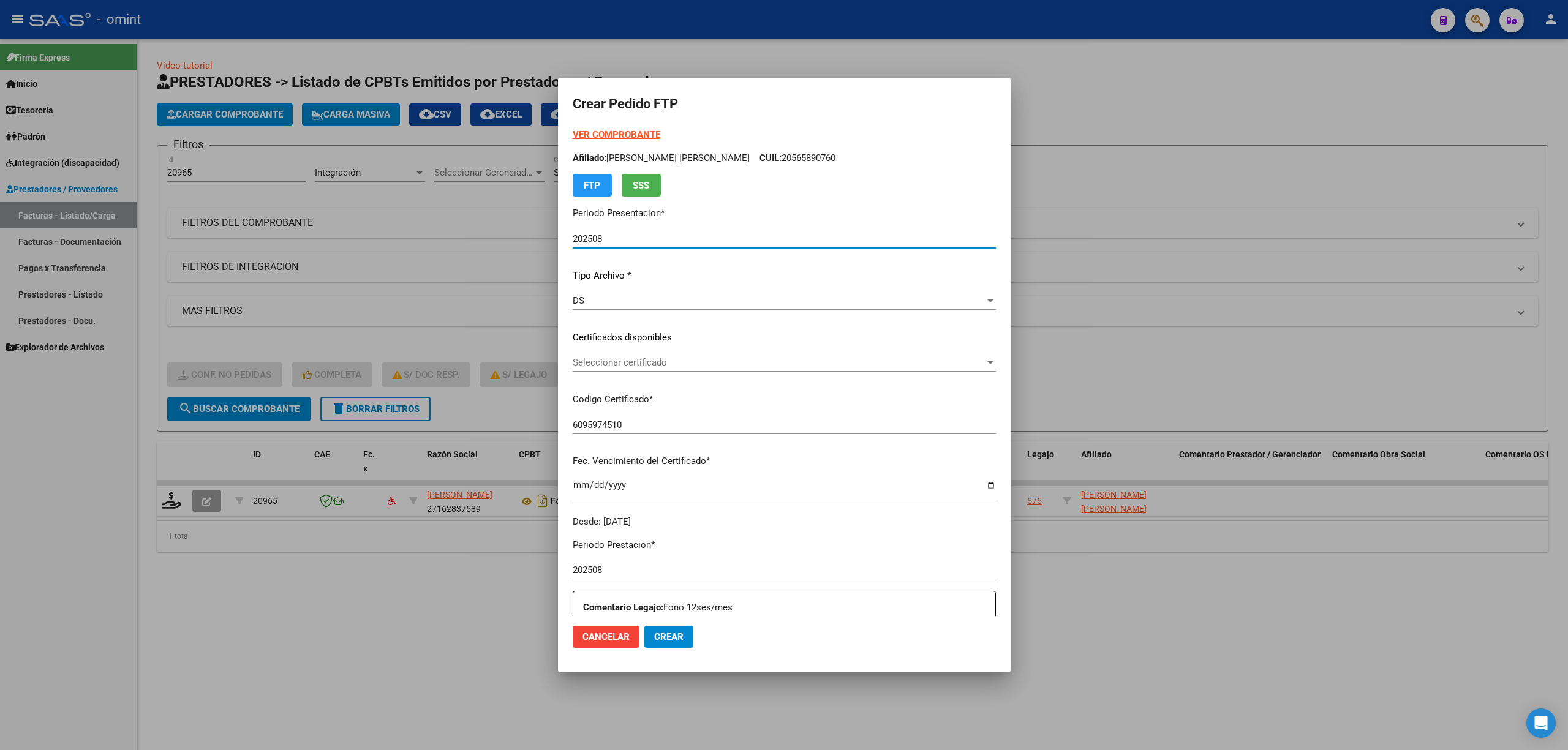
click at [615, 370] on div "Seleccionar certificado Seleccionar certificado" at bounding box center [784, 362] width 423 height 18
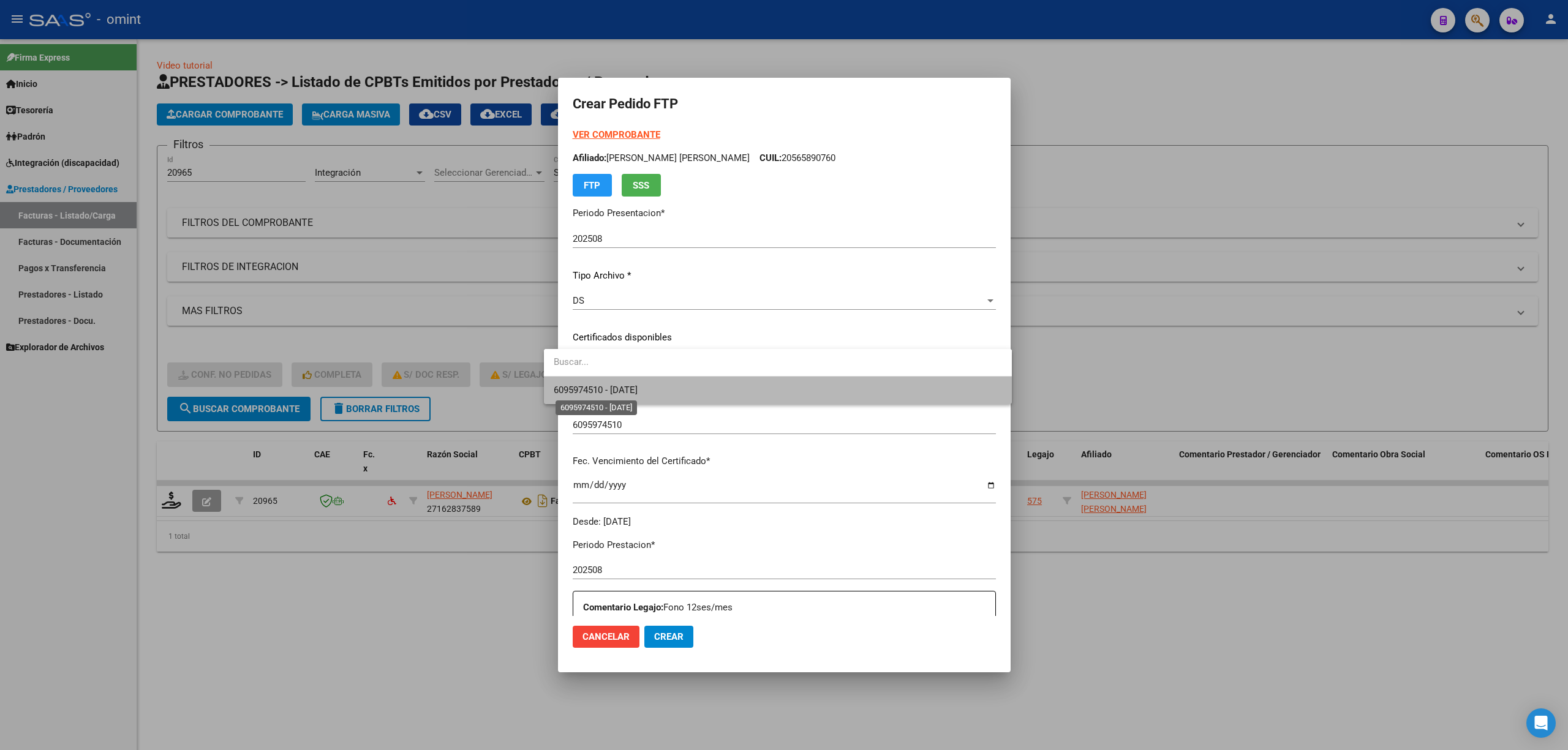
drag, startPoint x: 623, startPoint y: 383, endPoint x: 681, endPoint y: 370, distance: 59.4
click at [626, 383] on span "6095974510 - 2026-05-27" at bounding box center [778, 390] width 448 height 27
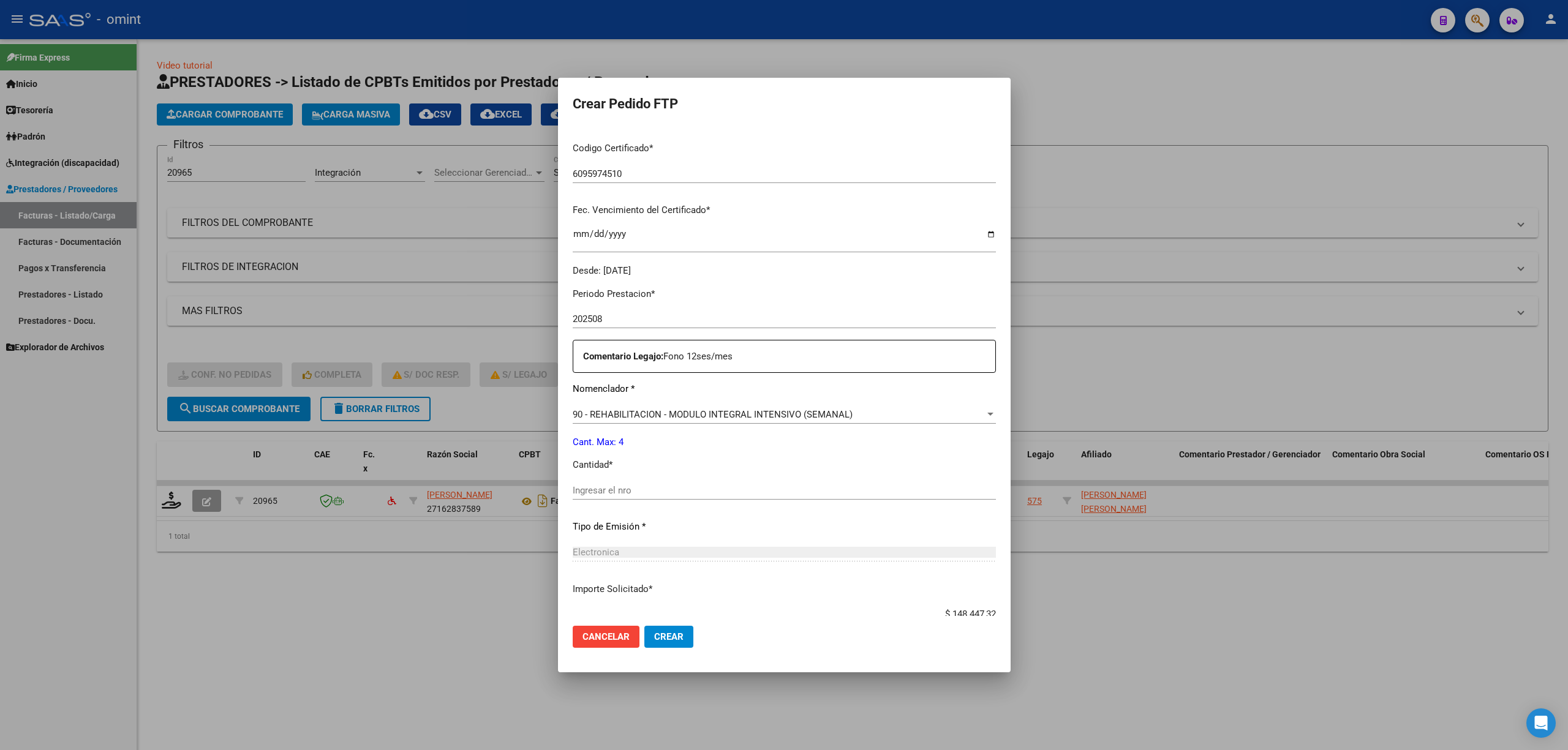
scroll to position [332, 0]
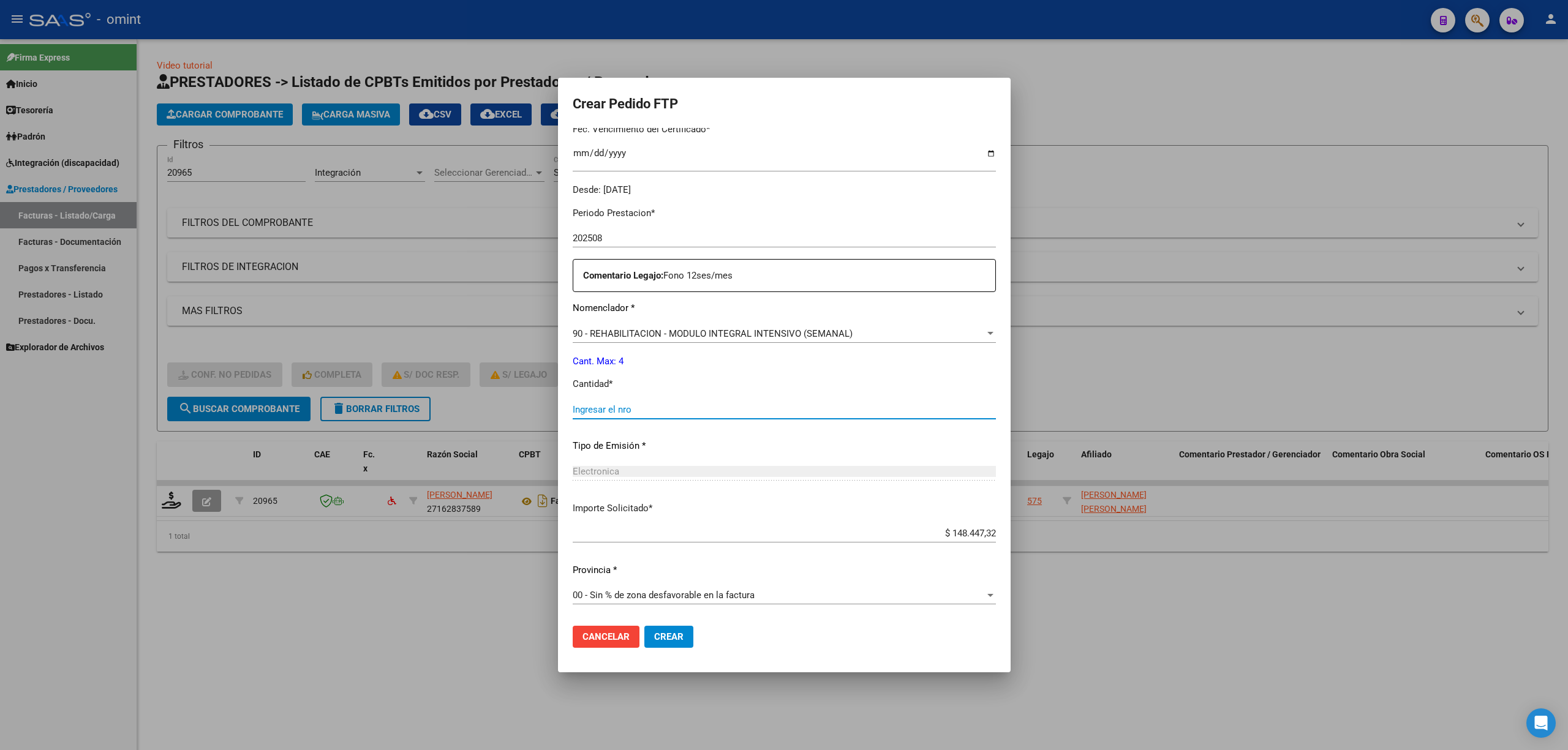
click at [592, 407] on input "Ingresar el nro" at bounding box center [784, 409] width 423 height 11
click at [637, 625] on mat-dialog-actions "Cancelar Crear" at bounding box center [784, 637] width 423 height 42
drag, startPoint x: 652, startPoint y: 629, endPoint x: 655, endPoint y: 621, distance: 8.5
click at [652, 629] on button "Crear" at bounding box center [669, 636] width 49 height 22
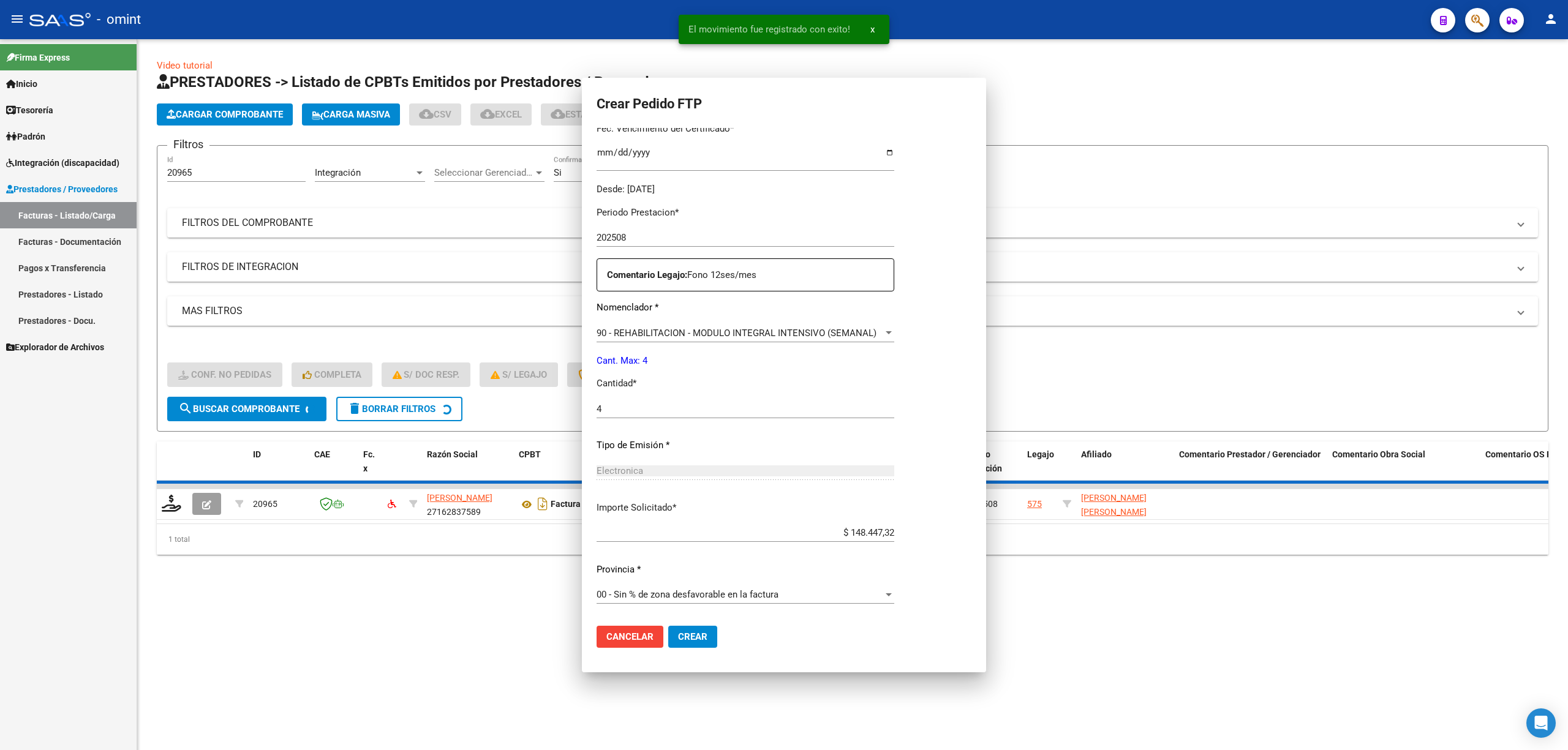
scroll to position [0, 0]
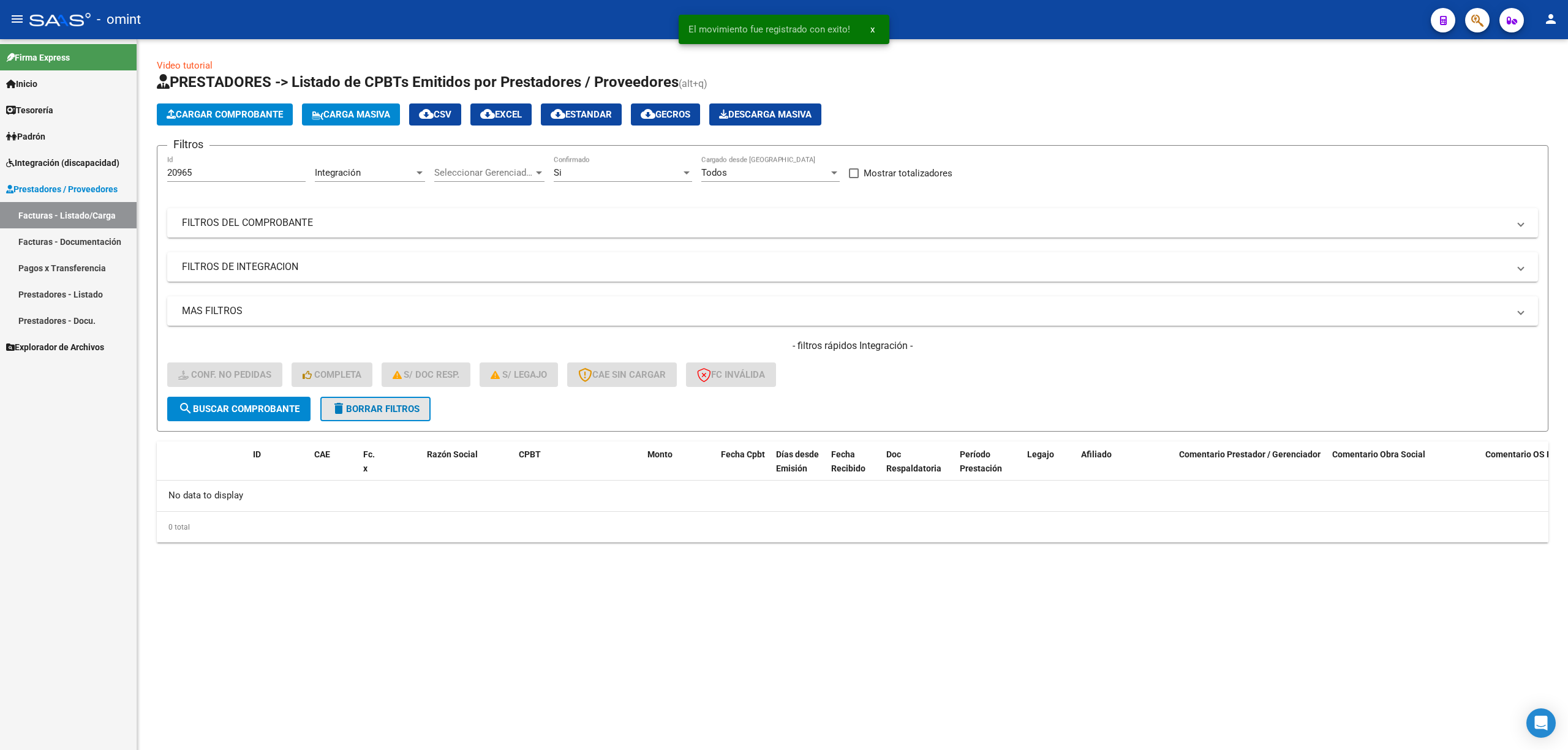
drag, startPoint x: 405, startPoint y: 407, endPoint x: 730, endPoint y: 427, distance: 325.6
click at [405, 408] on span "delete Borrar Filtros" at bounding box center [375, 409] width 88 height 11
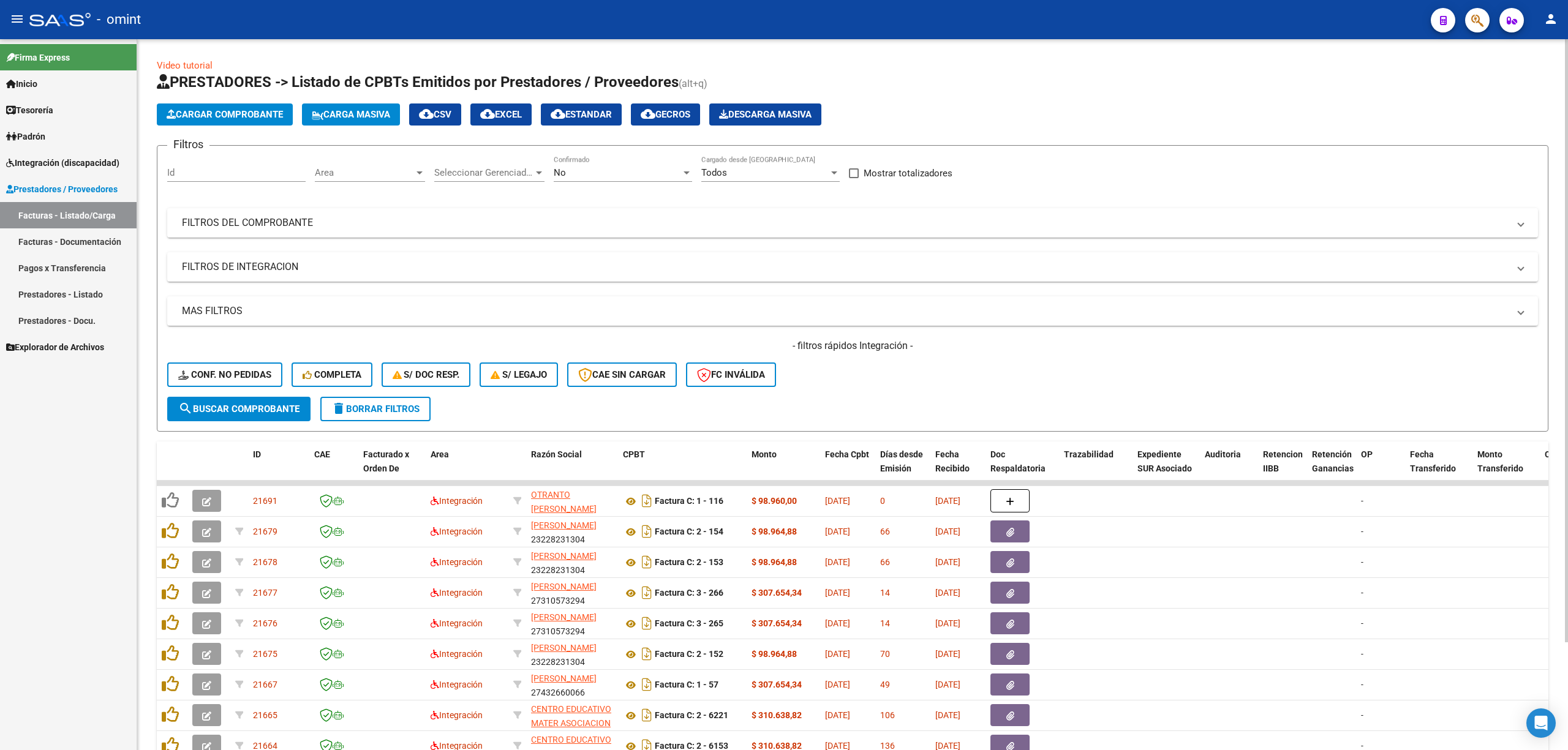
click at [207, 175] on input "Id" at bounding box center [236, 172] width 138 height 11
paste input "20937"
click at [273, 407] on span "search Buscar Comprobante" at bounding box center [239, 409] width 121 height 11
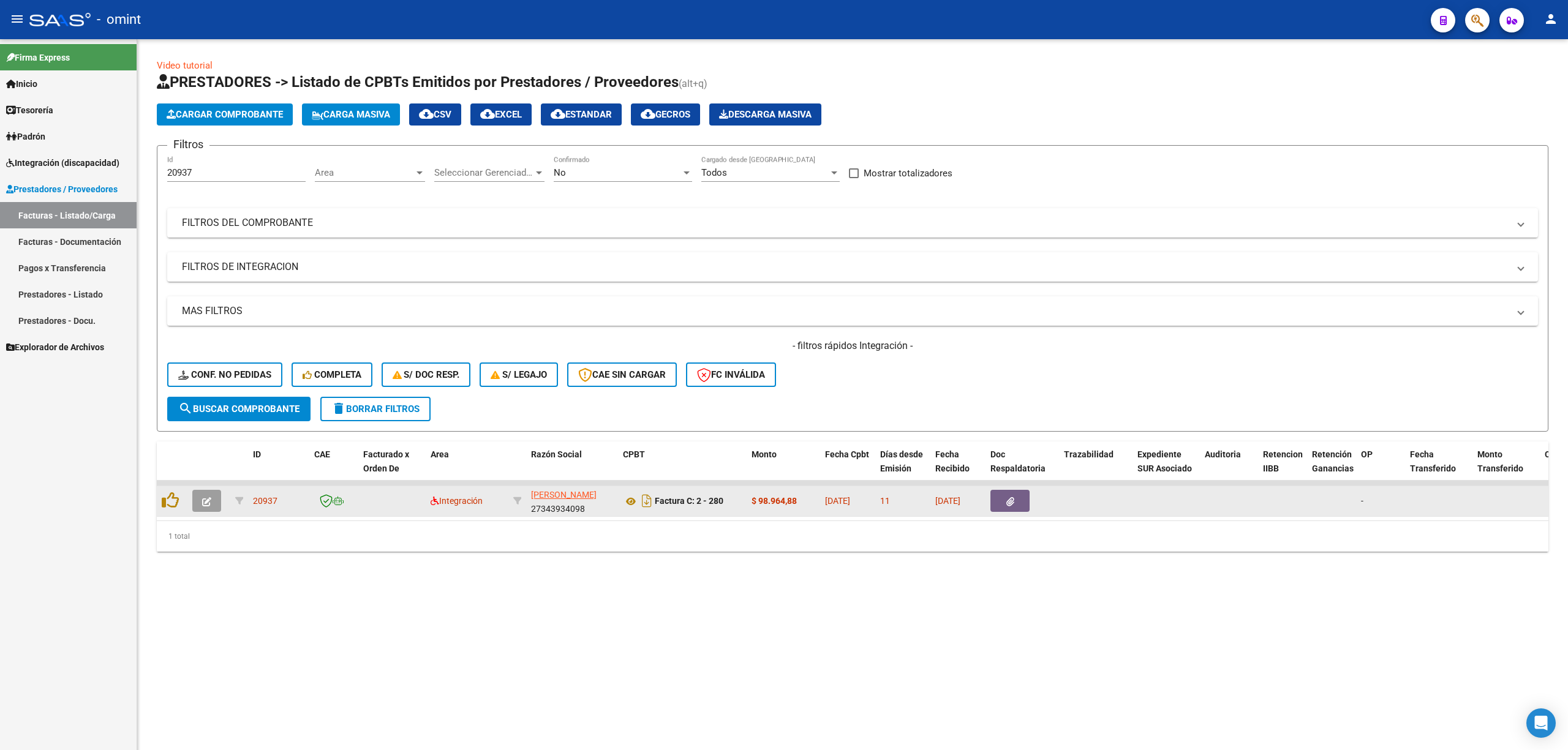
click at [202, 507] on button "button" at bounding box center [207, 500] width 29 height 22
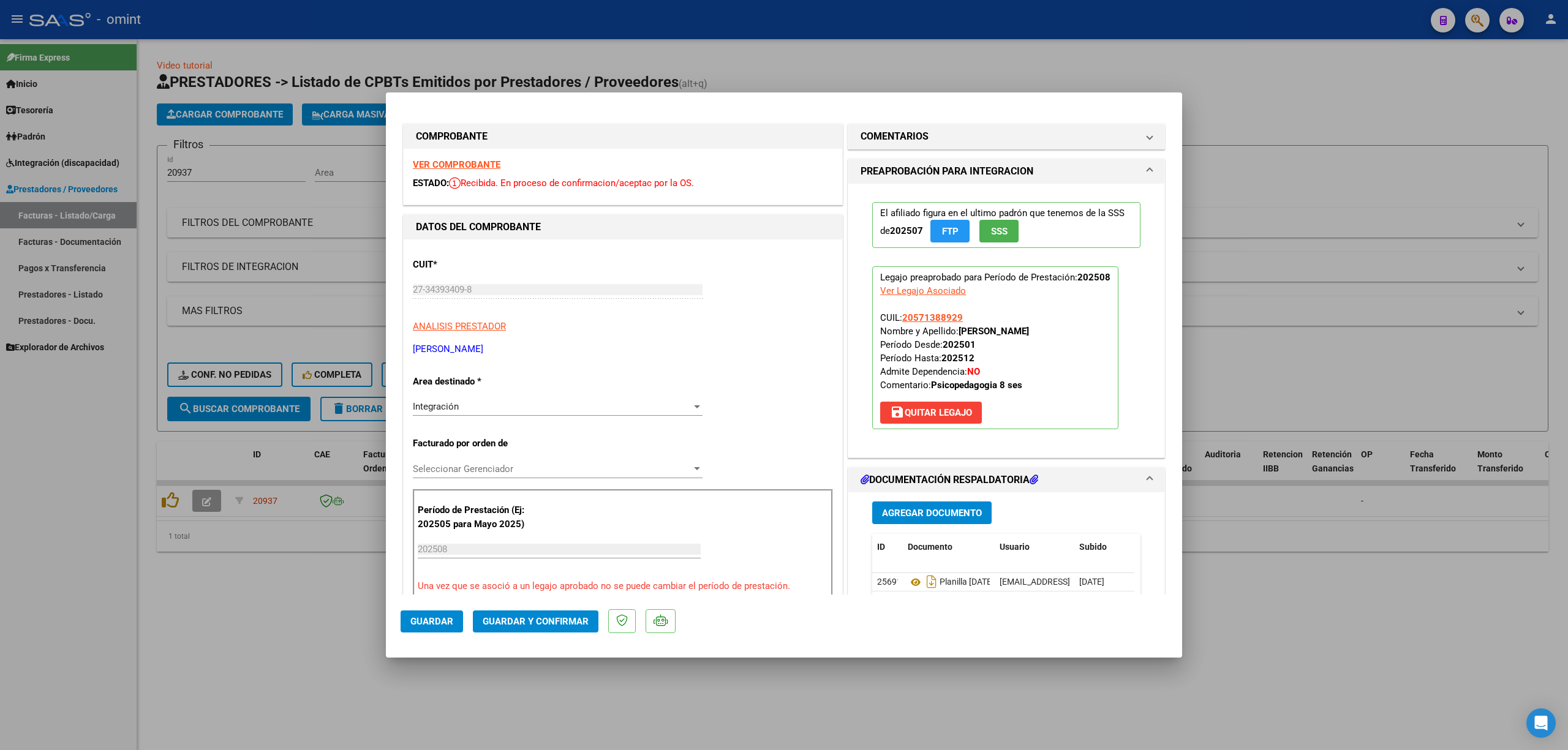
click at [474, 169] on strong "VER COMPROBANTE" at bounding box center [456, 165] width 87 height 11
click at [522, 626] on span "Guardar y Confirmar" at bounding box center [536, 622] width 106 height 11
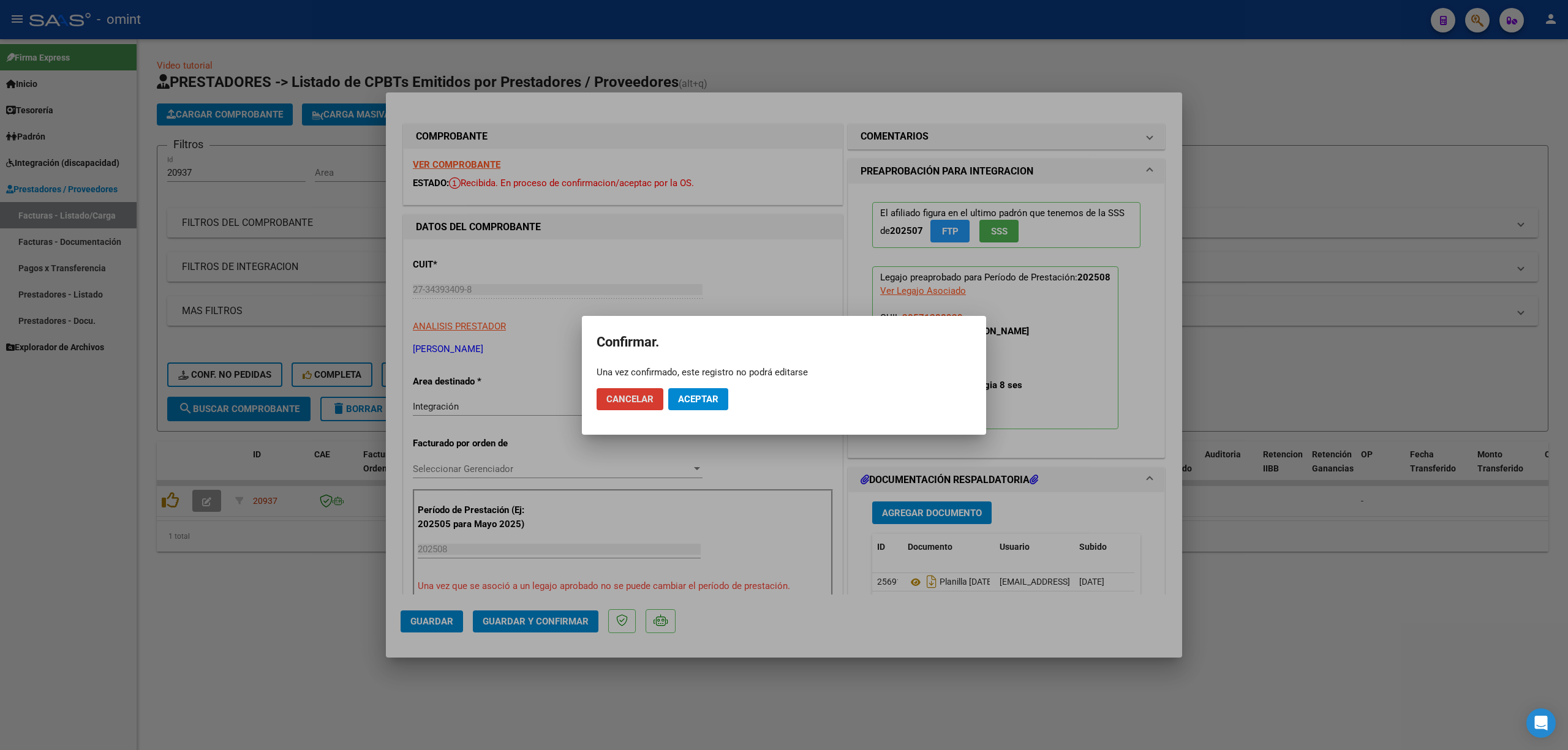
click at [704, 391] on button "Aceptar" at bounding box center [698, 399] width 60 height 22
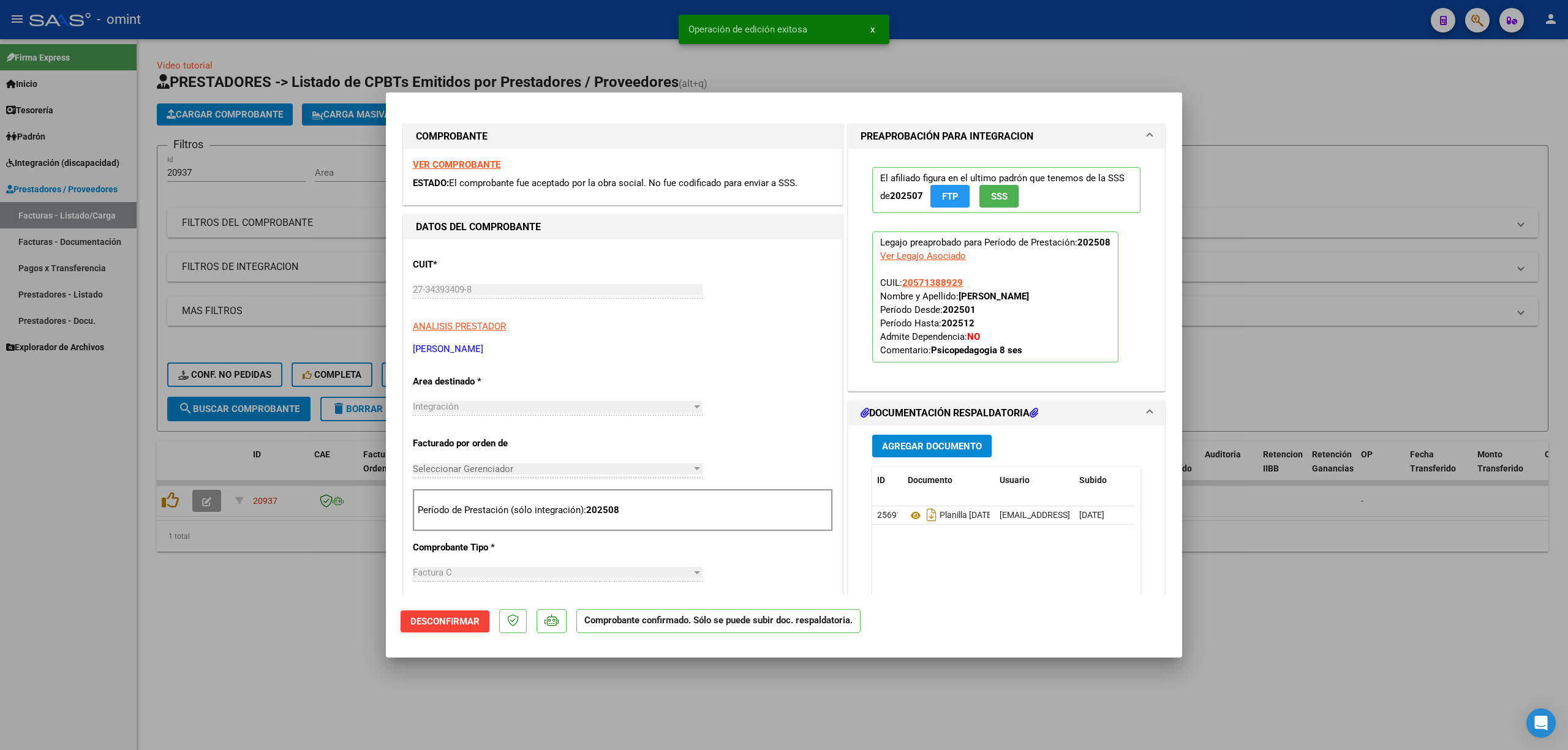
click at [208, 377] on div at bounding box center [784, 375] width 1568 height 750
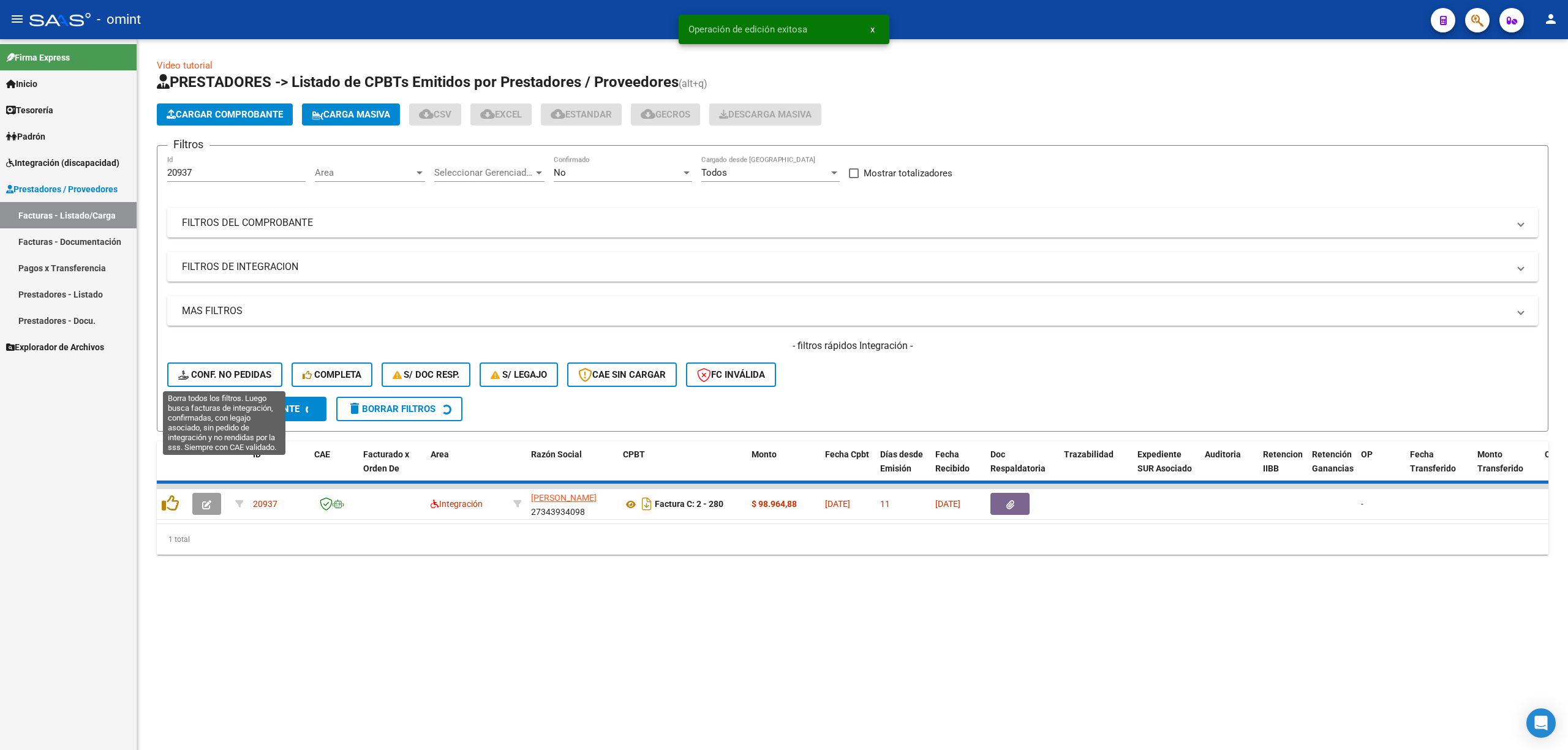
click at [211, 373] on span "Conf. no pedidas" at bounding box center [225, 374] width 93 height 11
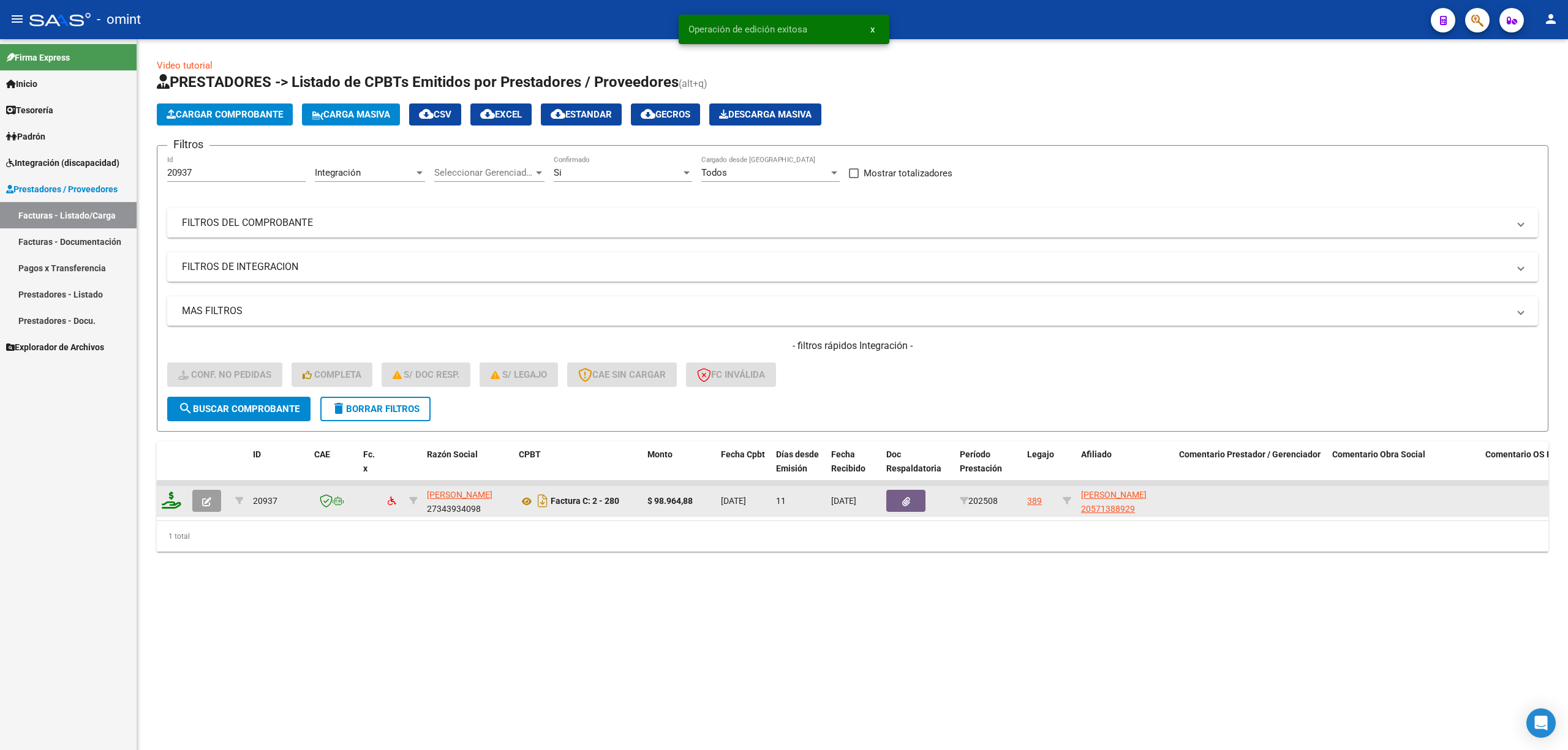
drag, startPoint x: 163, startPoint y: 509, endPoint x: 177, endPoint y: 506, distance: 14.3
click at [164, 509] on datatable-body-cell at bounding box center [172, 502] width 30 height 30
click at [182, 501] on div at bounding box center [172, 501] width 21 height 19
click at [177, 501] on icon at bounding box center [172, 500] width 20 height 17
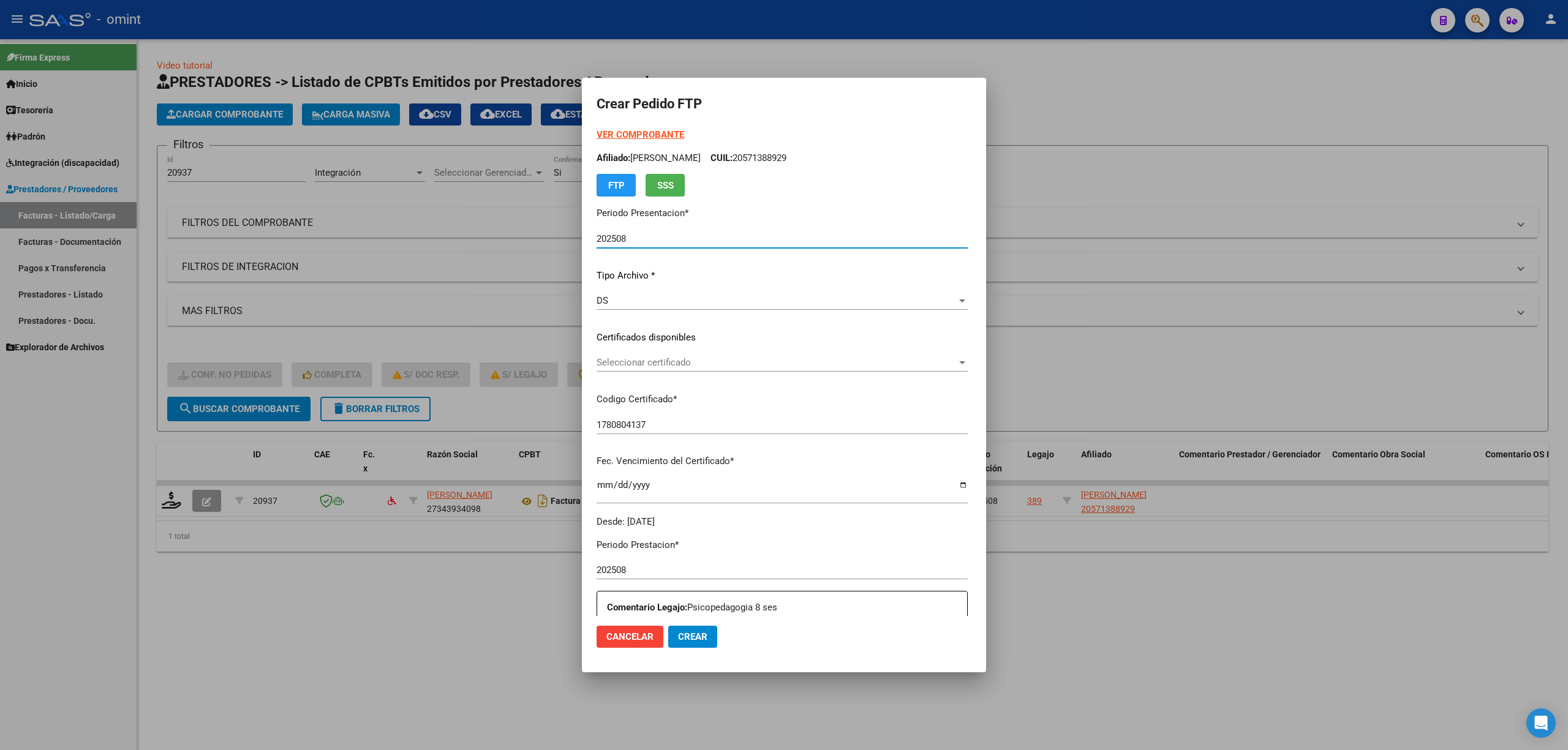
click at [626, 363] on span "Seleccionar certificado" at bounding box center [777, 362] width 360 height 11
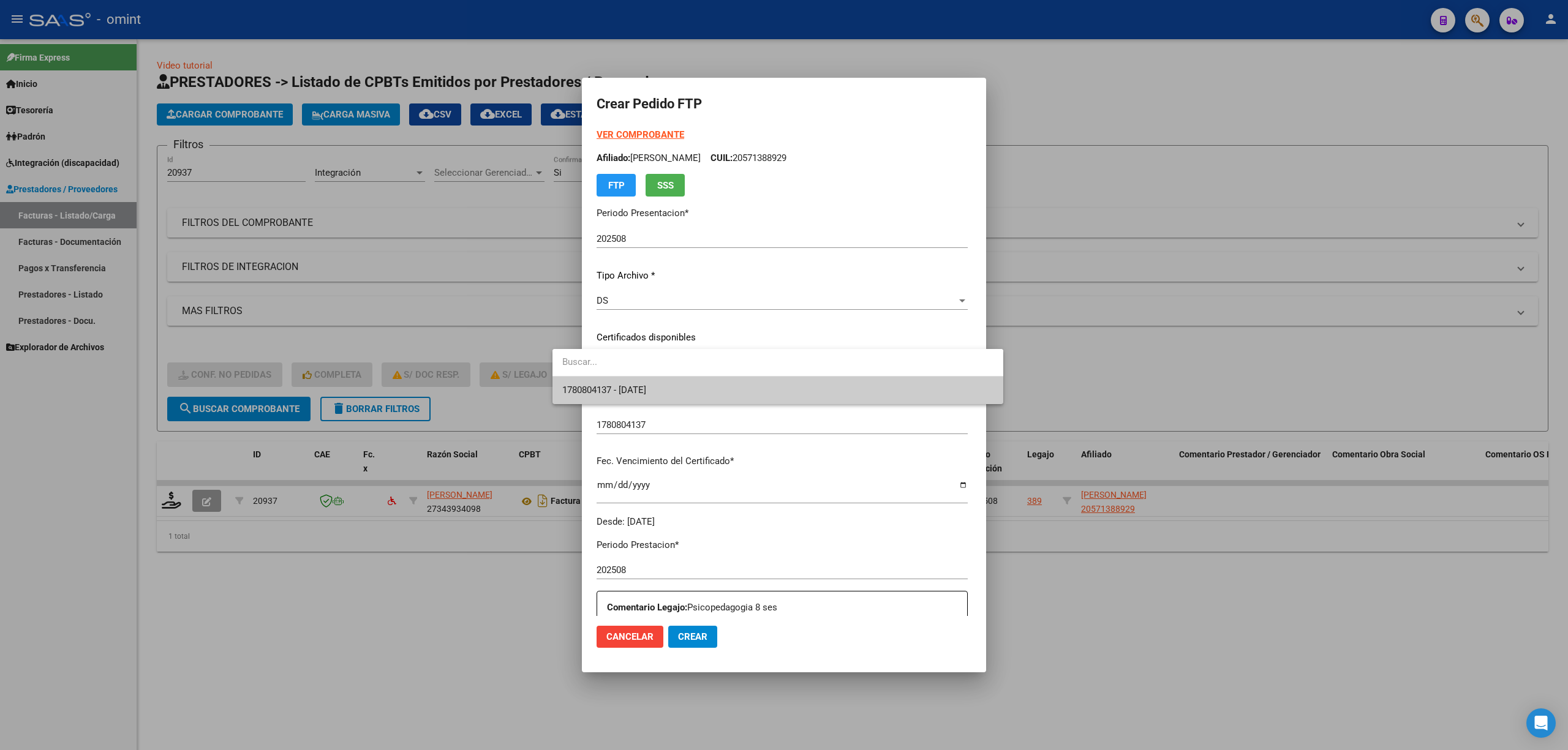
click at [620, 402] on span "1780804137 - 2025-12-06" at bounding box center [778, 390] width 431 height 27
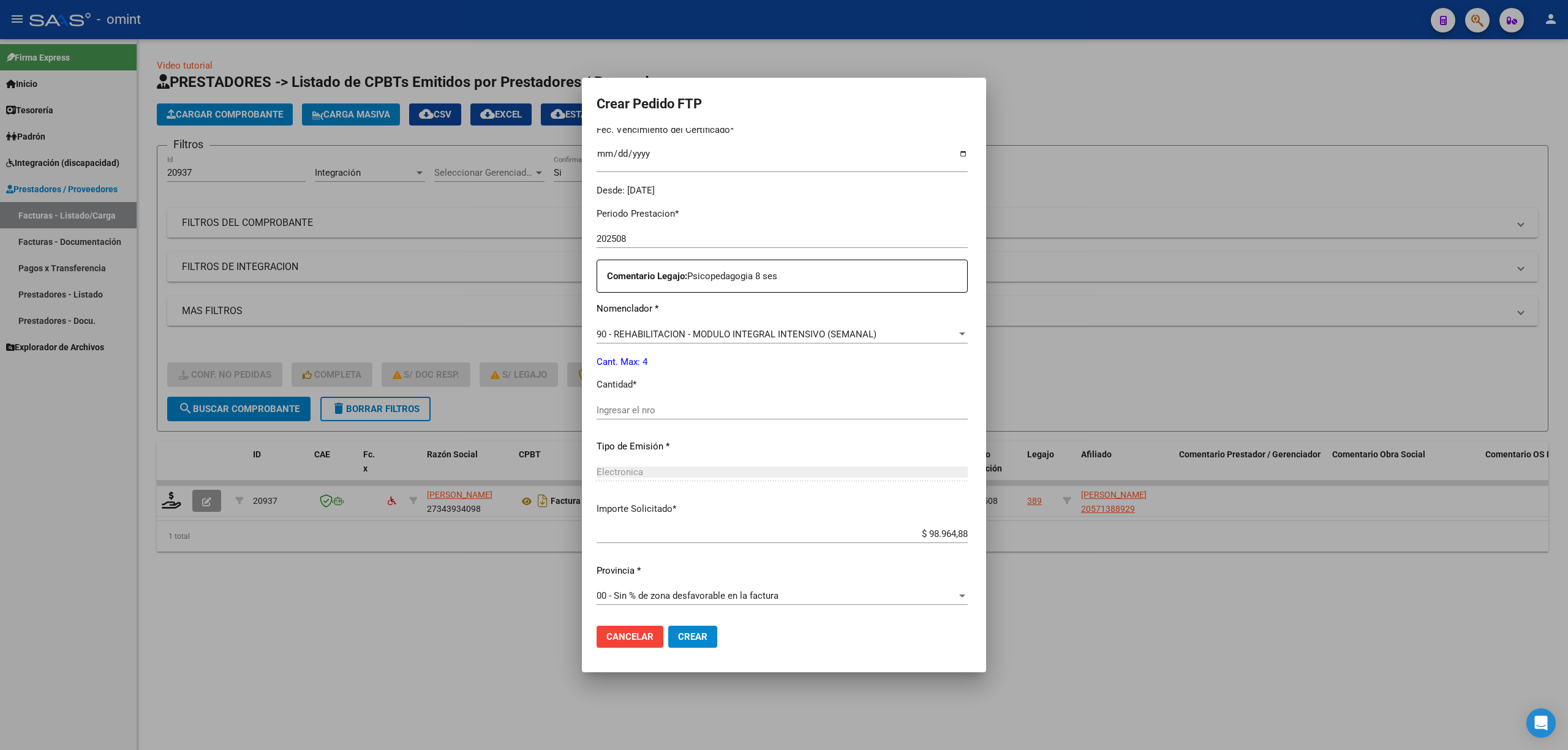
scroll to position [332, 0]
click at [610, 413] on input "Ingresar el nro" at bounding box center [782, 409] width 371 height 11
drag, startPoint x: 630, startPoint y: 644, endPoint x: 652, endPoint y: 635, distance: 23.8
click at [631, 644] on div "Cancelar Crear" at bounding box center [657, 636] width 121 height 22
click at [678, 635] on span "Crear" at bounding box center [693, 637] width 30 height 11
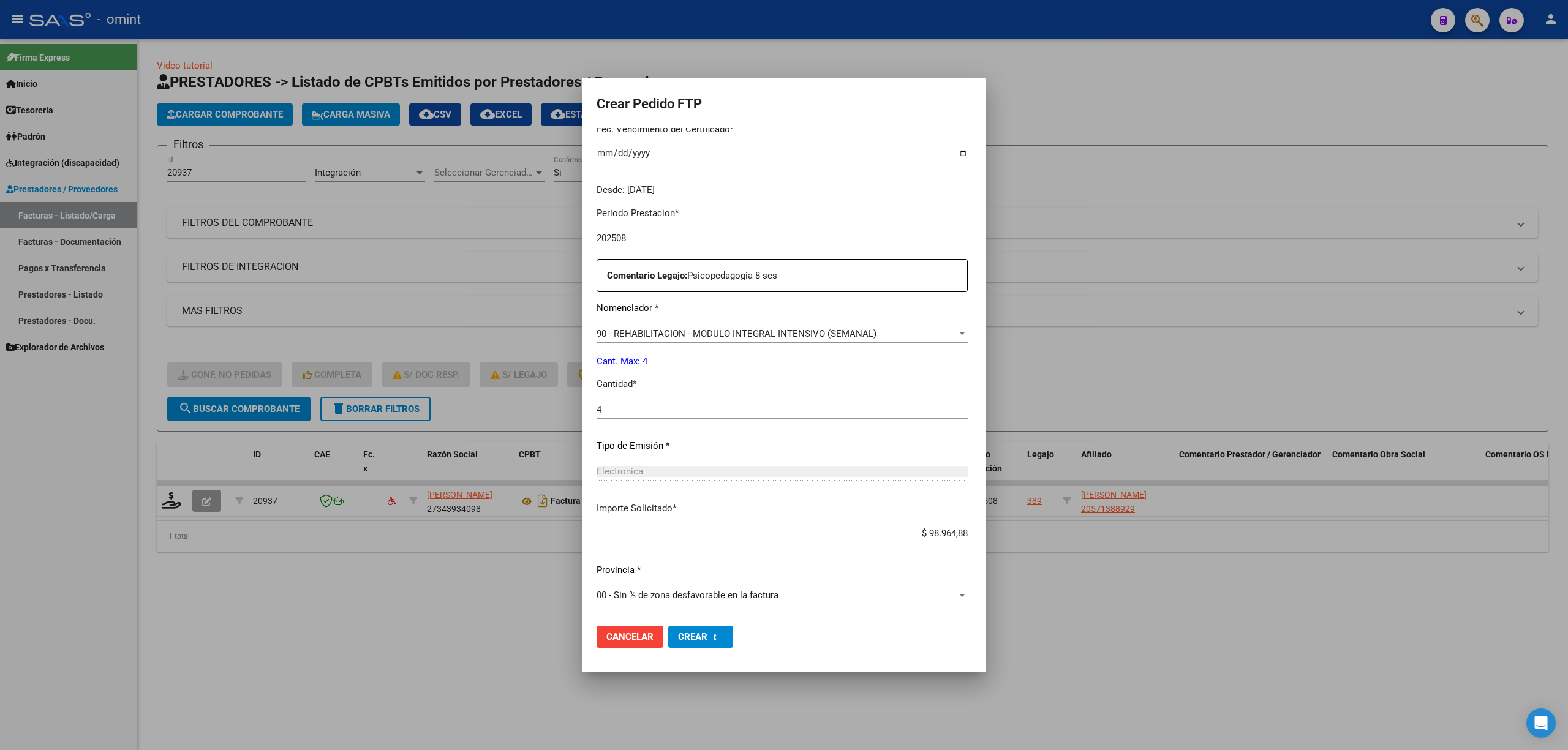
scroll to position [0, 0]
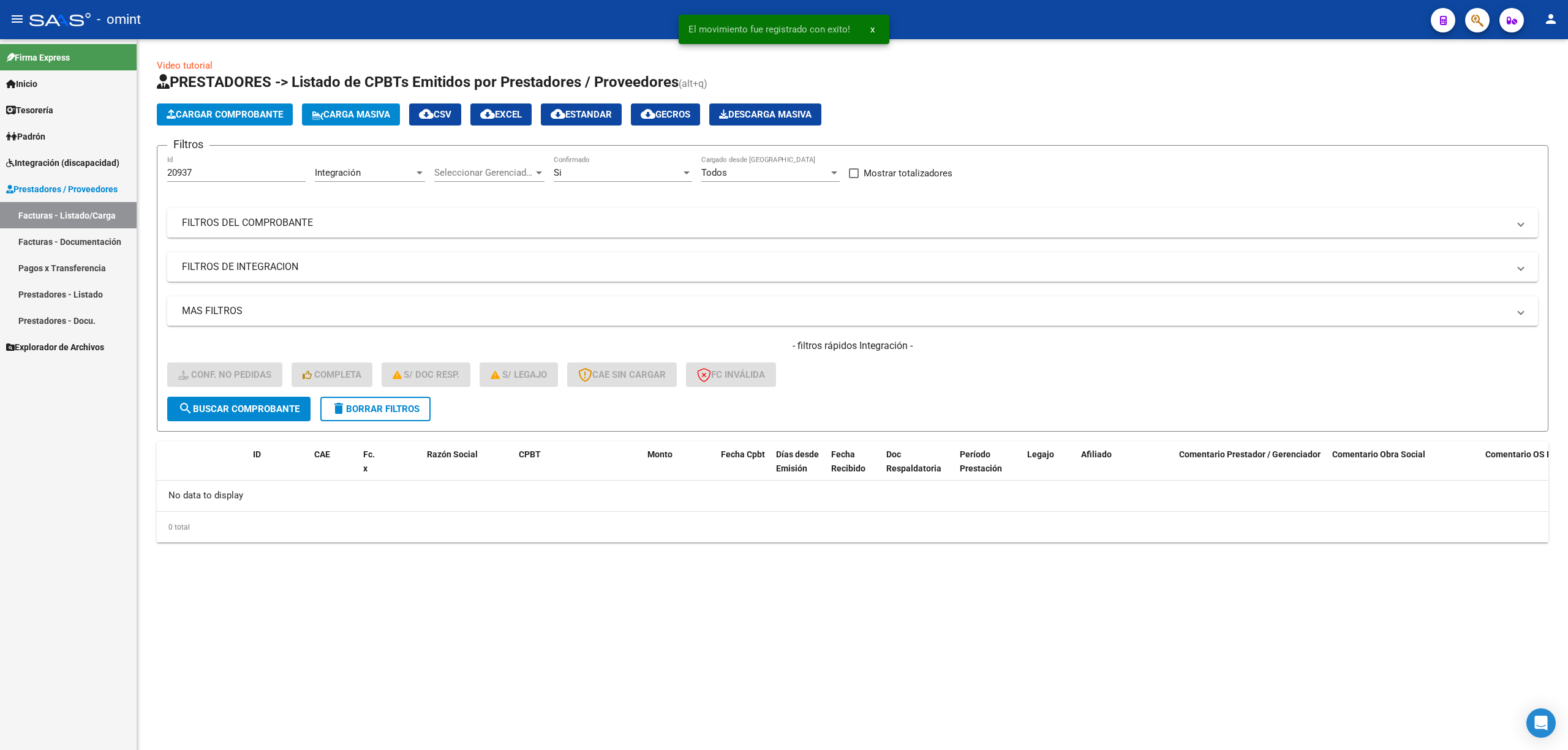
click at [382, 420] on form "Filtros 20937 Id Integración Area Seleccionar Gerenciador Seleccionar Gerenciad…" at bounding box center [853, 288] width 1392 height 287
click at [397, 418] on button "delete Borrar Filtros" at bounding box center [375, 409] width 110 height 24
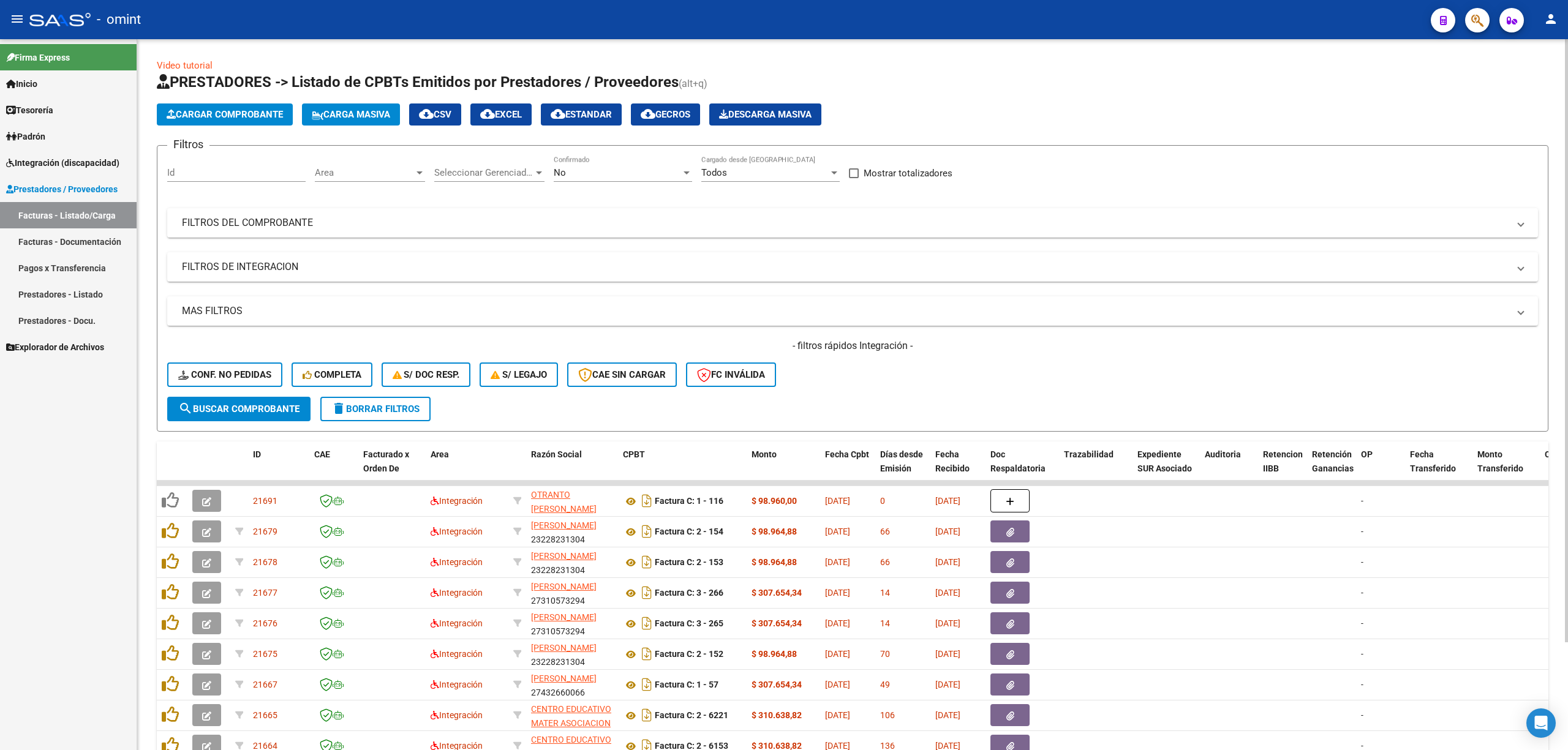
click at [220, 160] on div "Id" at bounding box center [236, 169] width 138 height 27
paste input "20931"
click at [273, 412] on span "search Buscar Comprobante" at bounding box center [239, 409] width 121 height 11
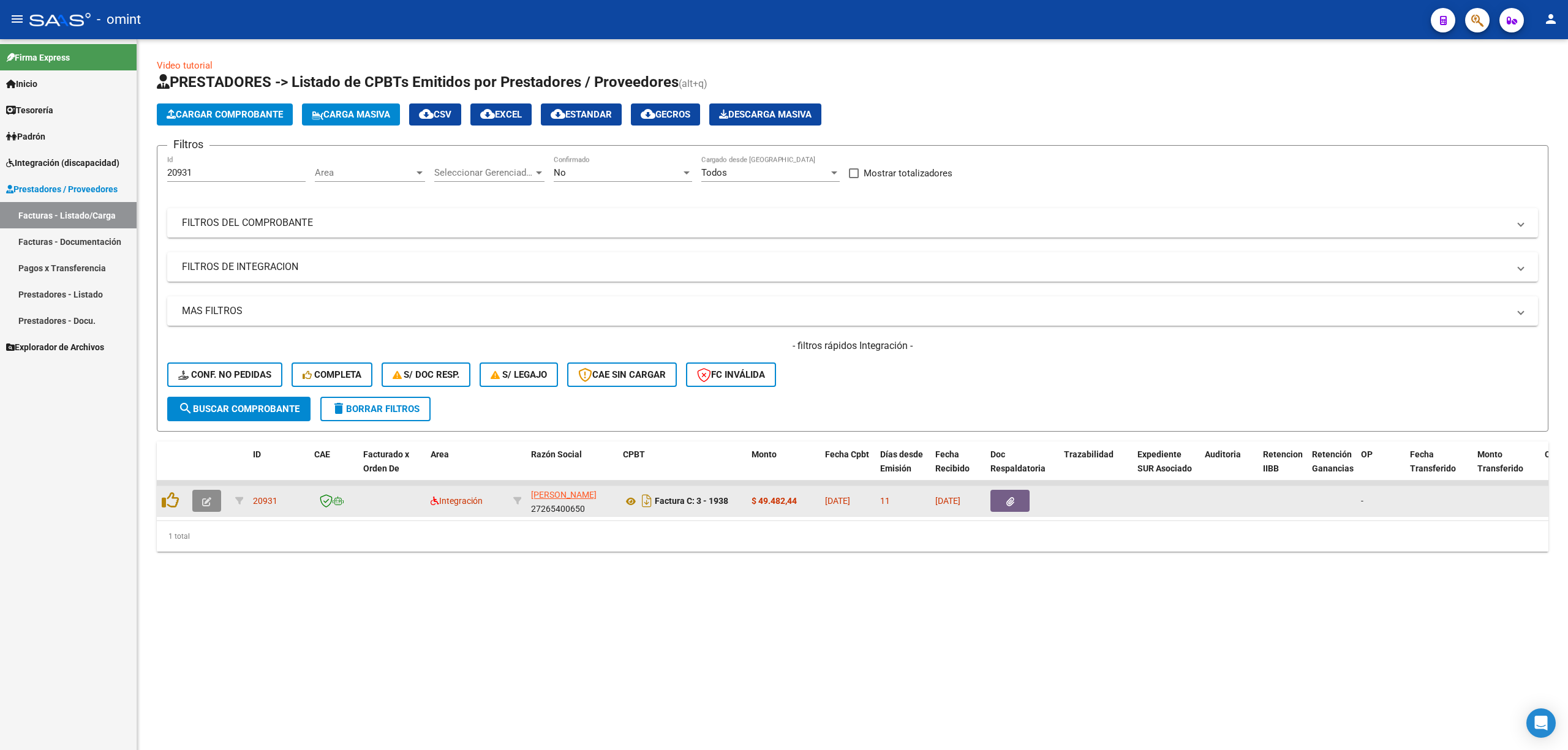
click at [210, 499] on icon "button" at bounding box center [207, 502] width 9 height 9
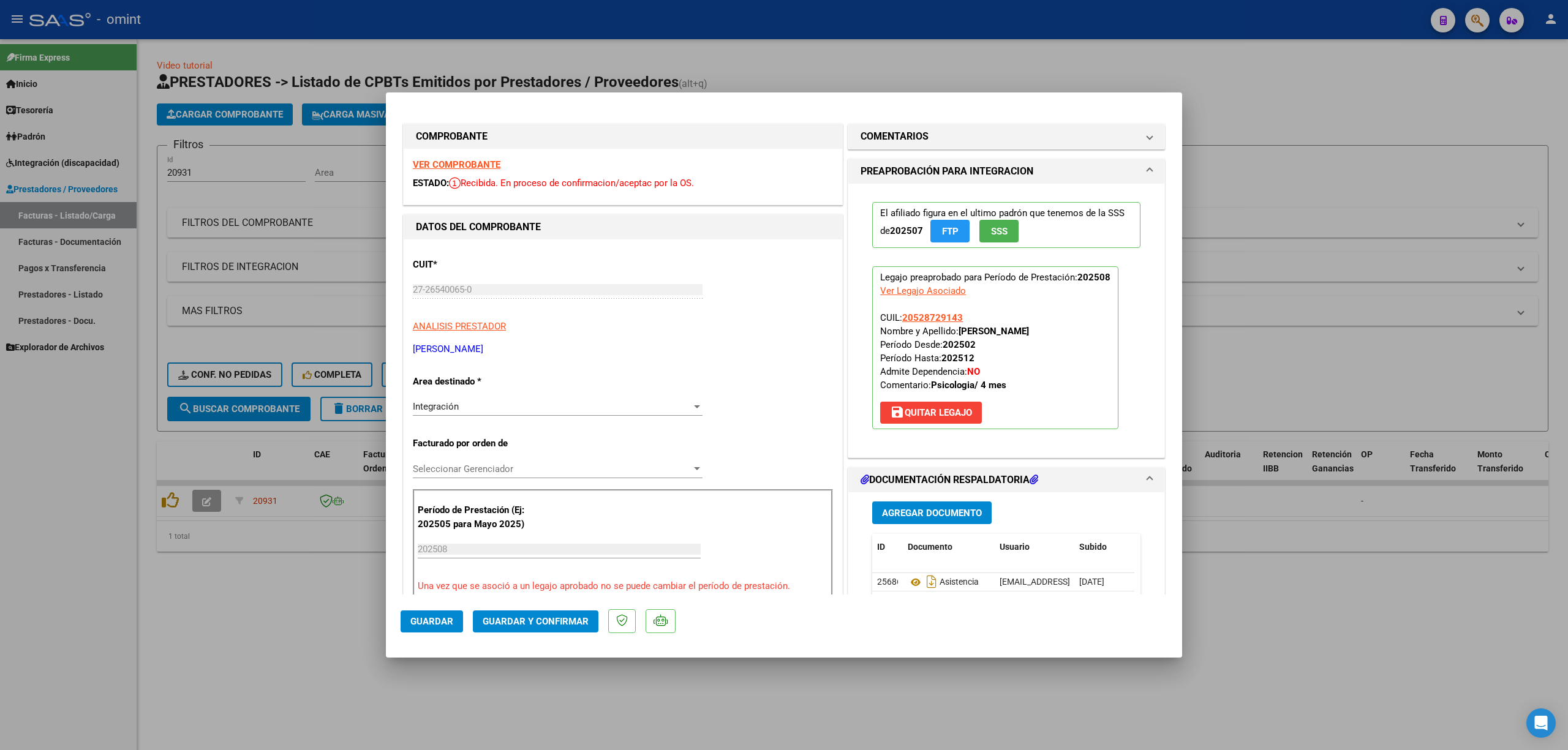
click at [475, 162] on strong "VER COMPROBANTE" at bounding box center [456, 165] width 87 height 11
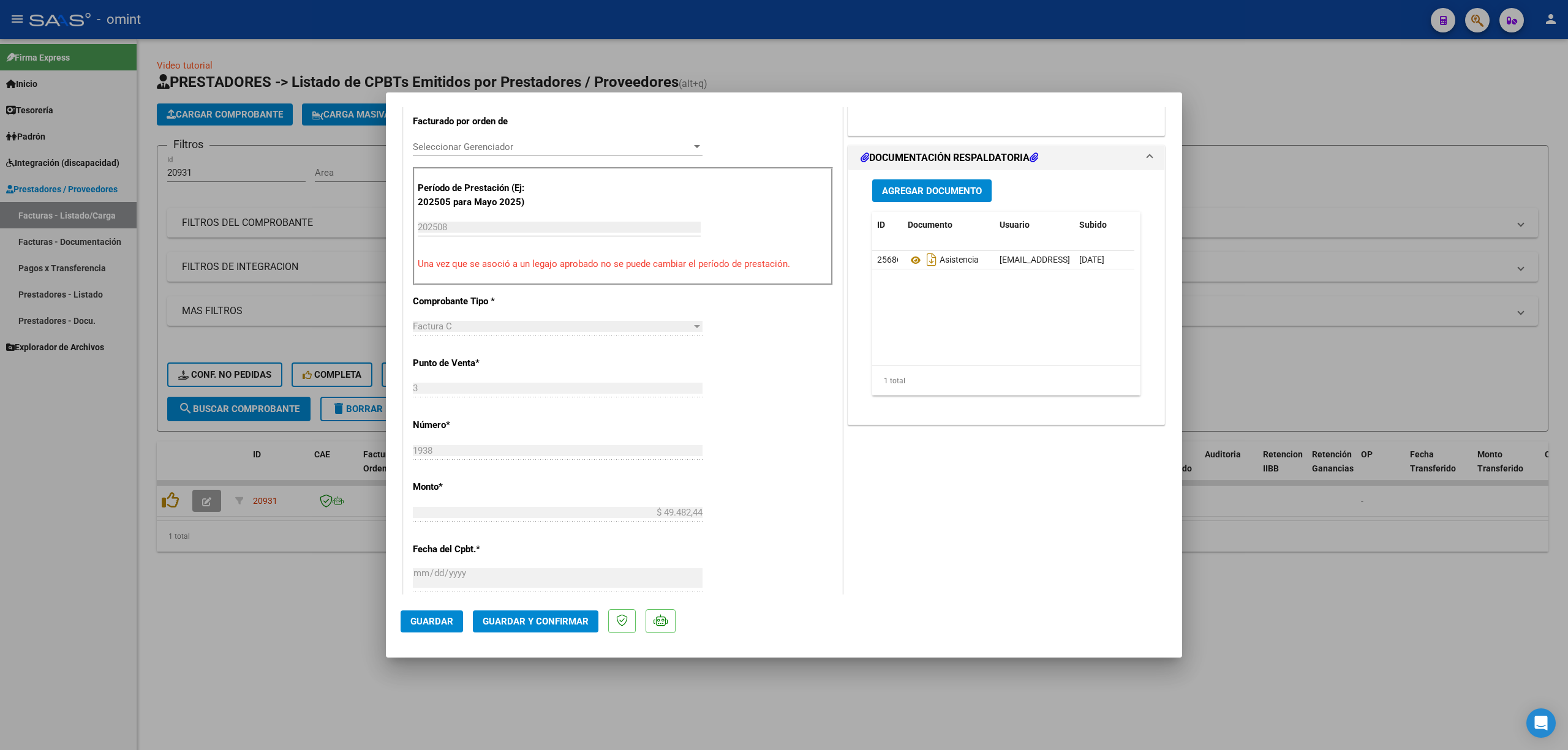
scroll to position [326, 0]
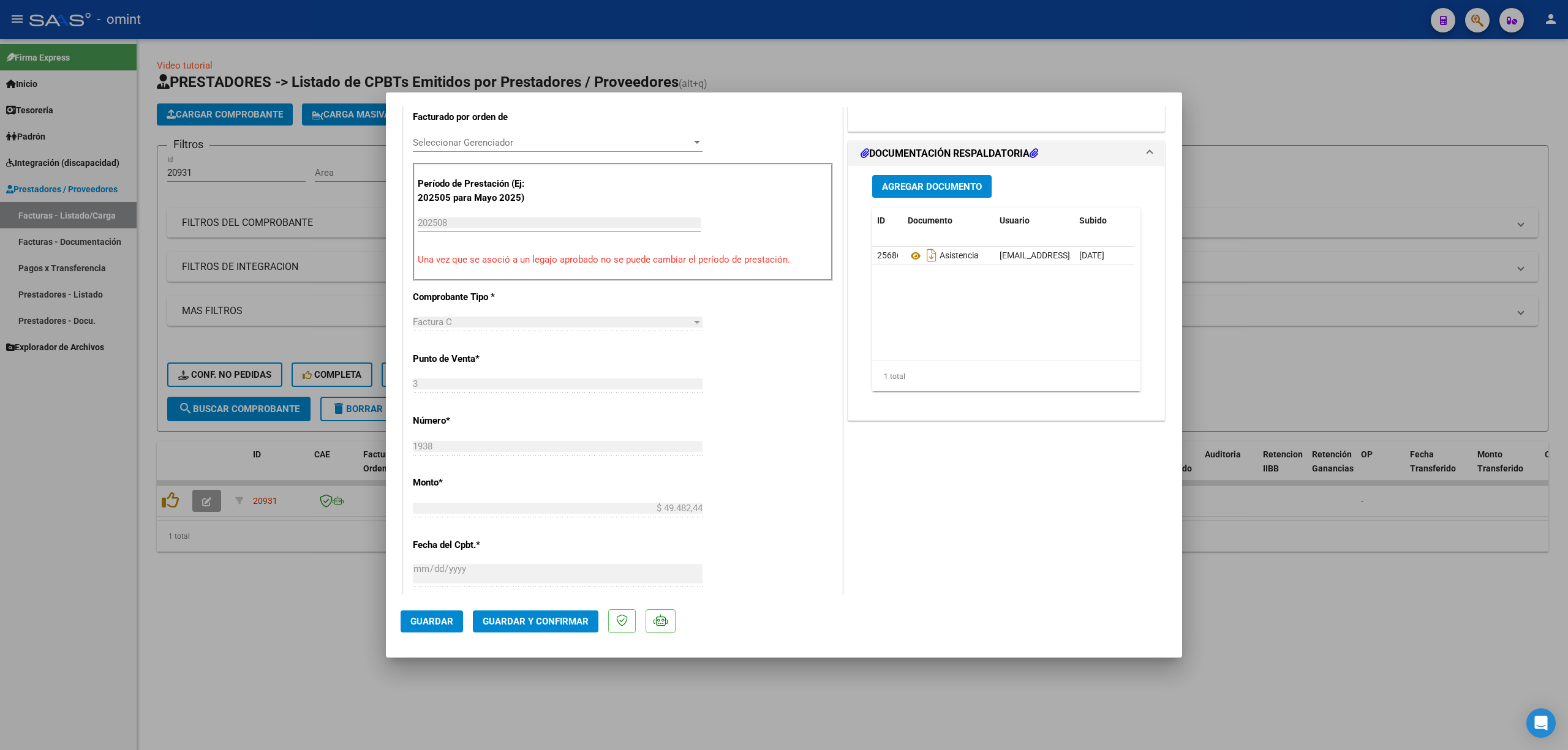
click at [571, 622] on span "Guardar y Confirmar" at bounding box center [536, 622] width 106 height 11
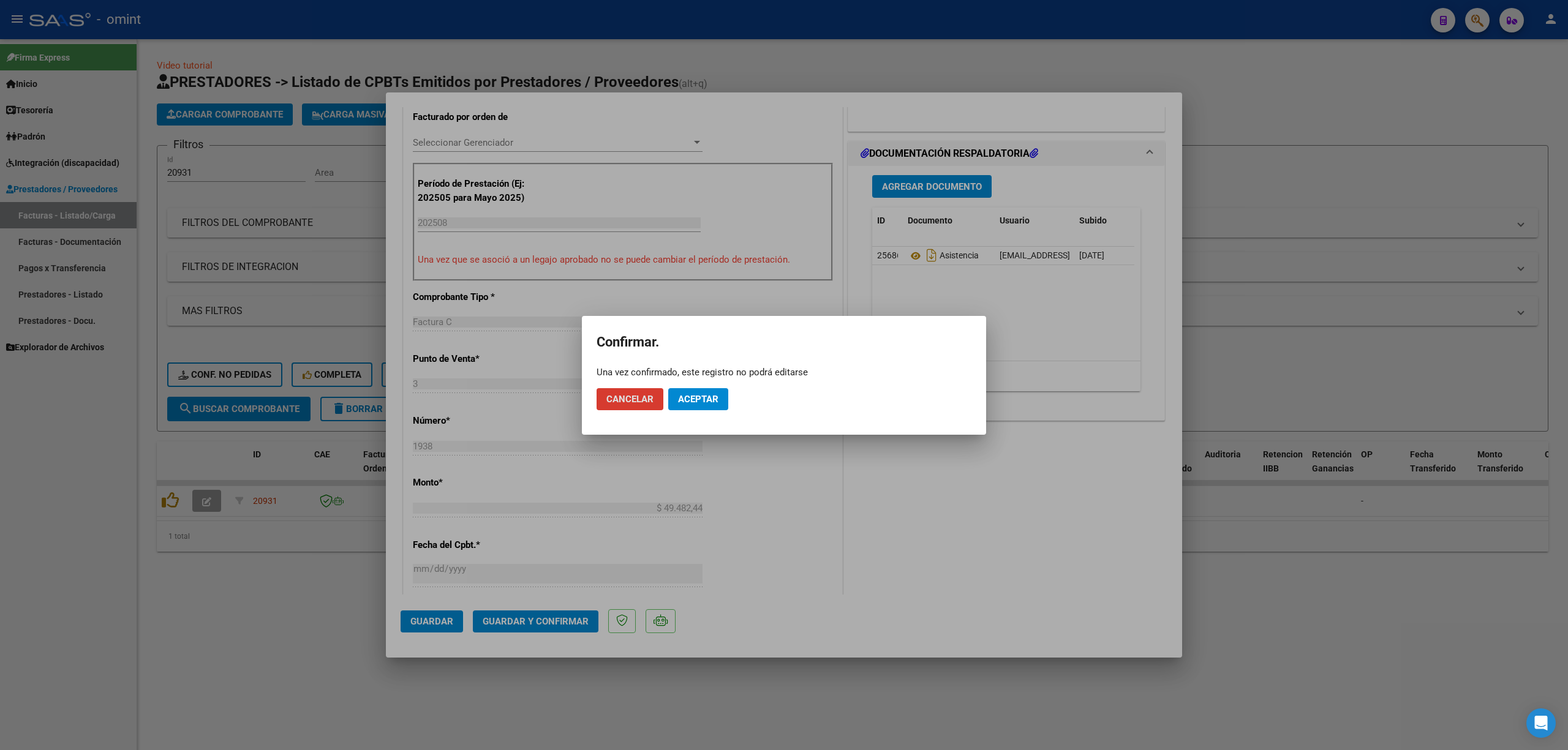
click at [718, 391] on button "Aceptar" at bounding box center [698, 399] width 60 height 22
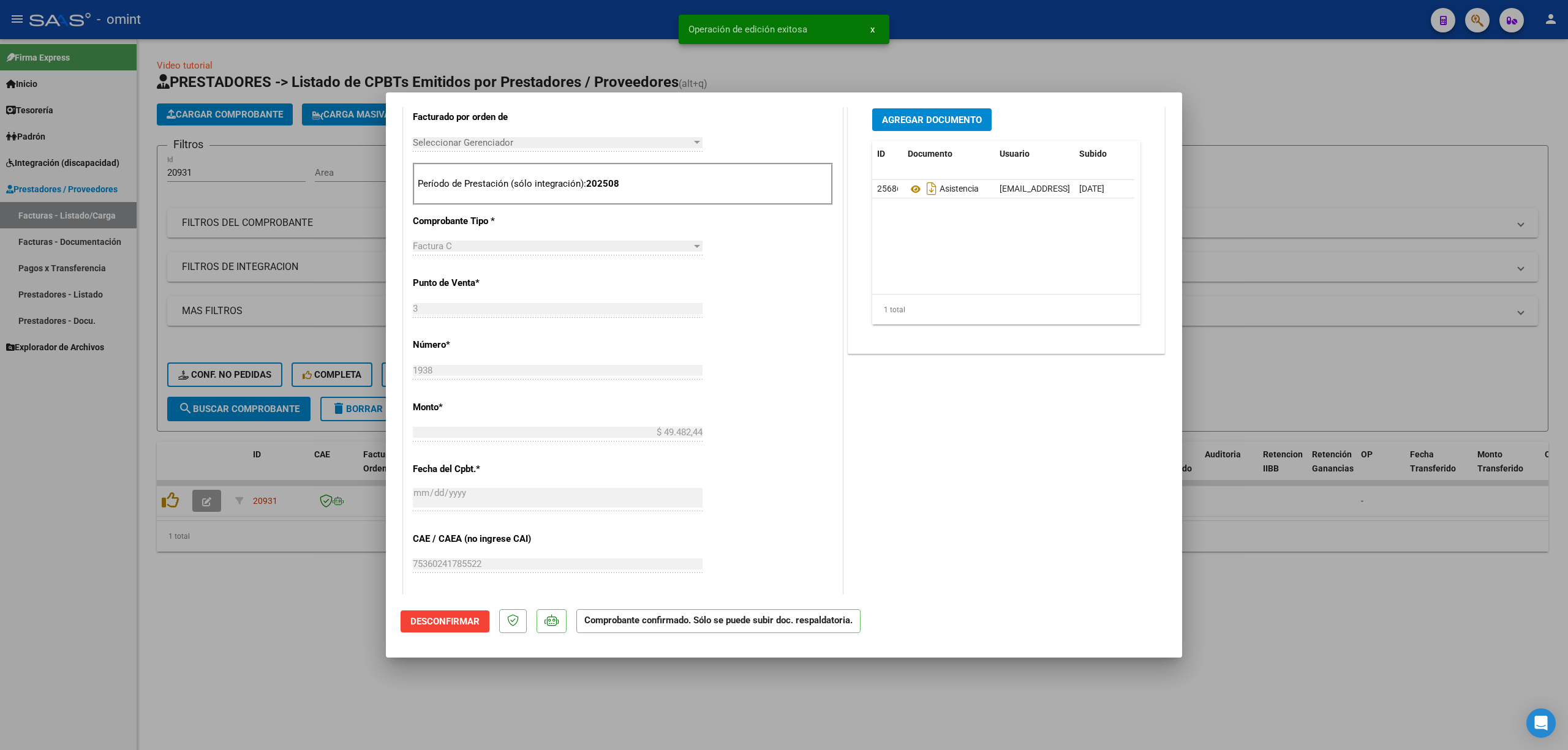
click at [224, 370] on div at bounding box center [784, 375] width 1568 height 750
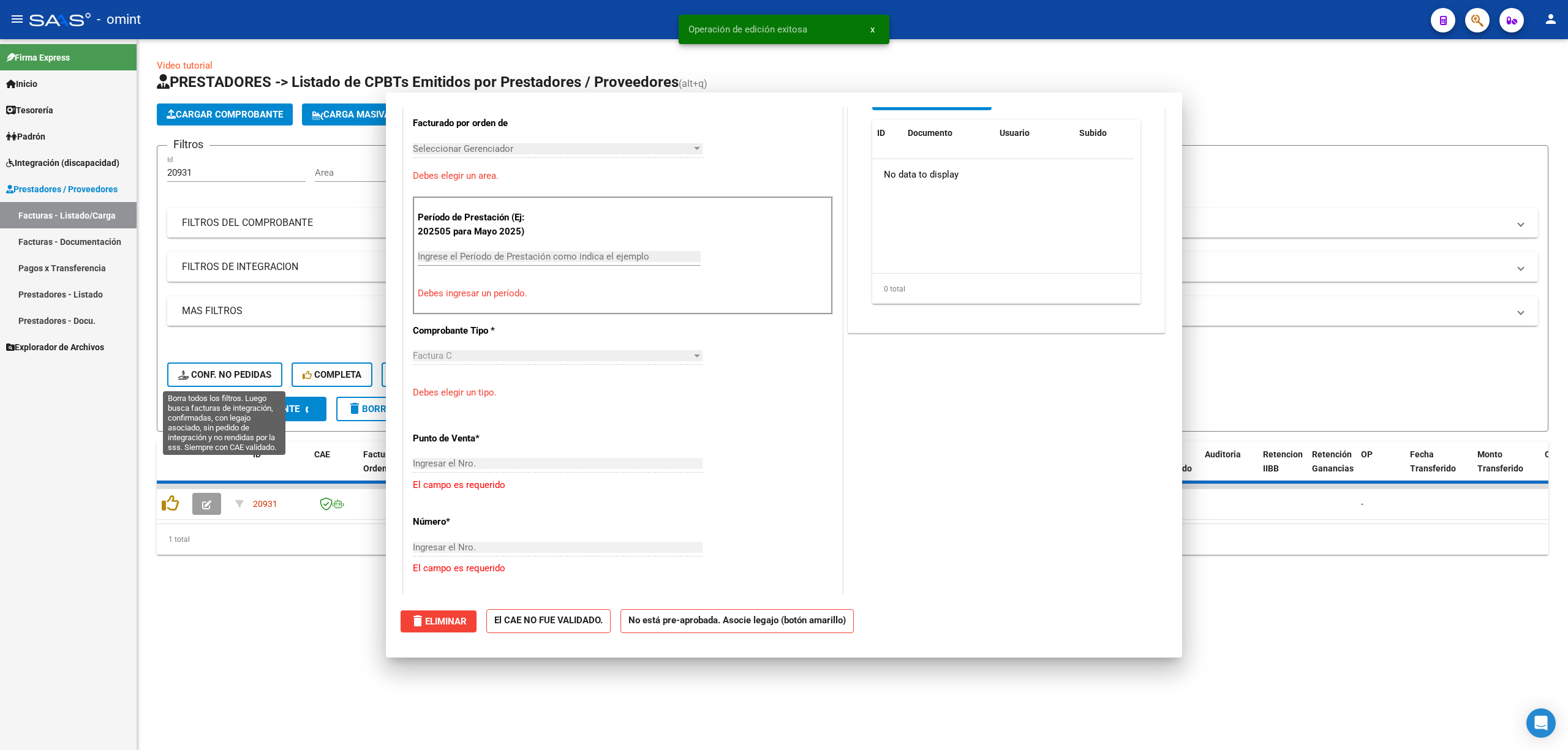
scroll to position [0, 0]
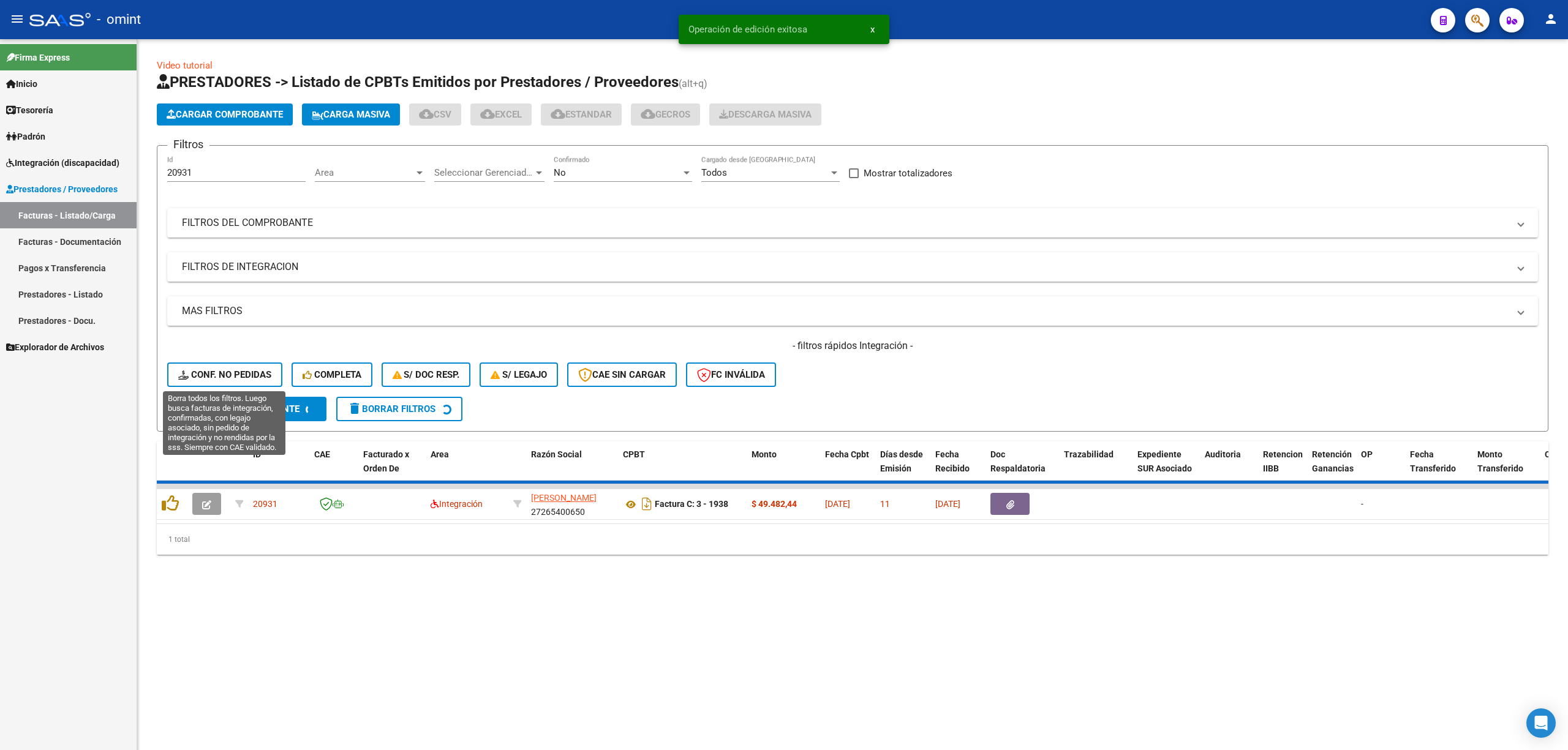
click at [224, 371] on span "Conf. no pedidas" at bounding box center [225, 374] width 93 height 11
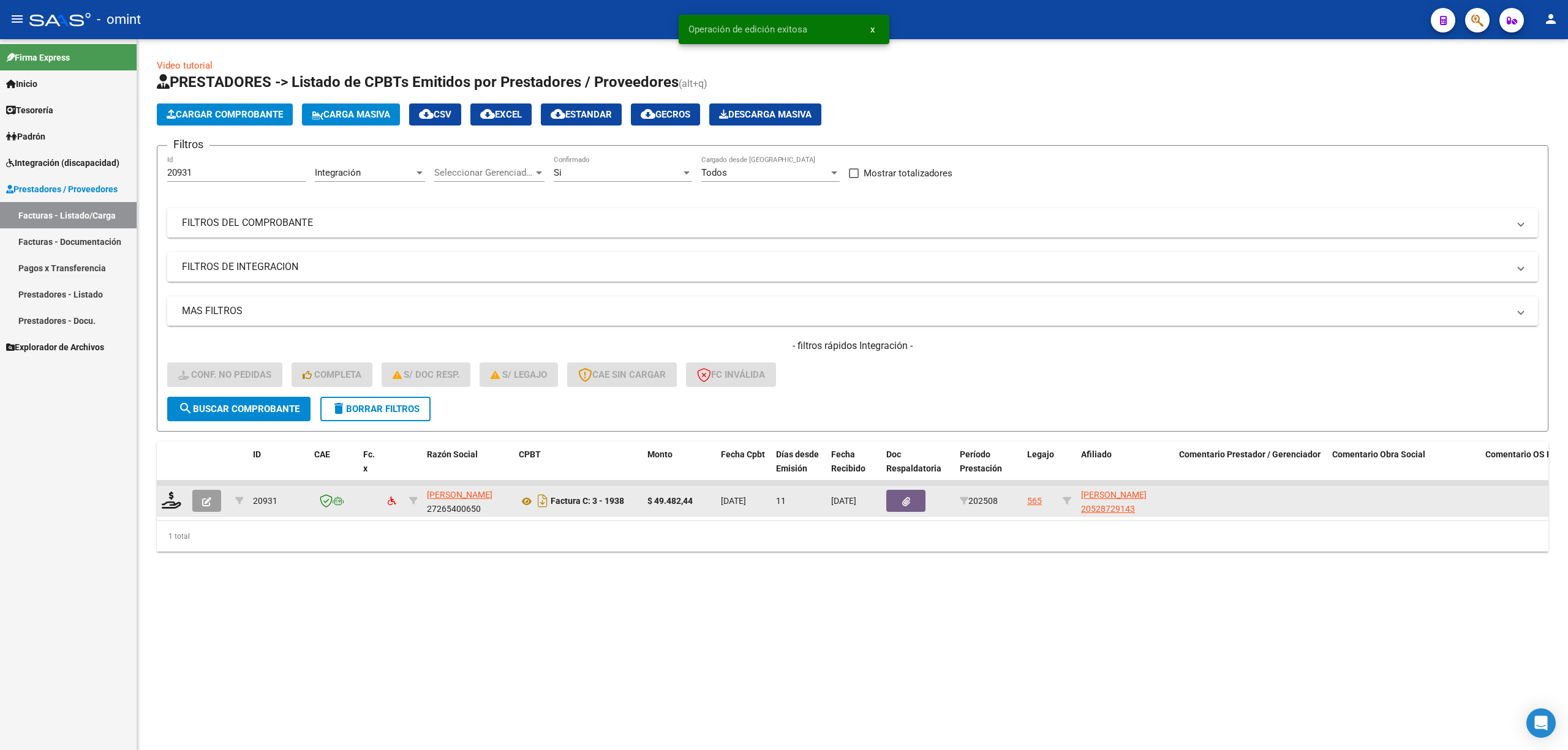
click at [163, 509] on div at bounding box center [172, 501] width 21 height 19
click at [172, 505] on icon at bounding box center [172, 500] width 20 height 17
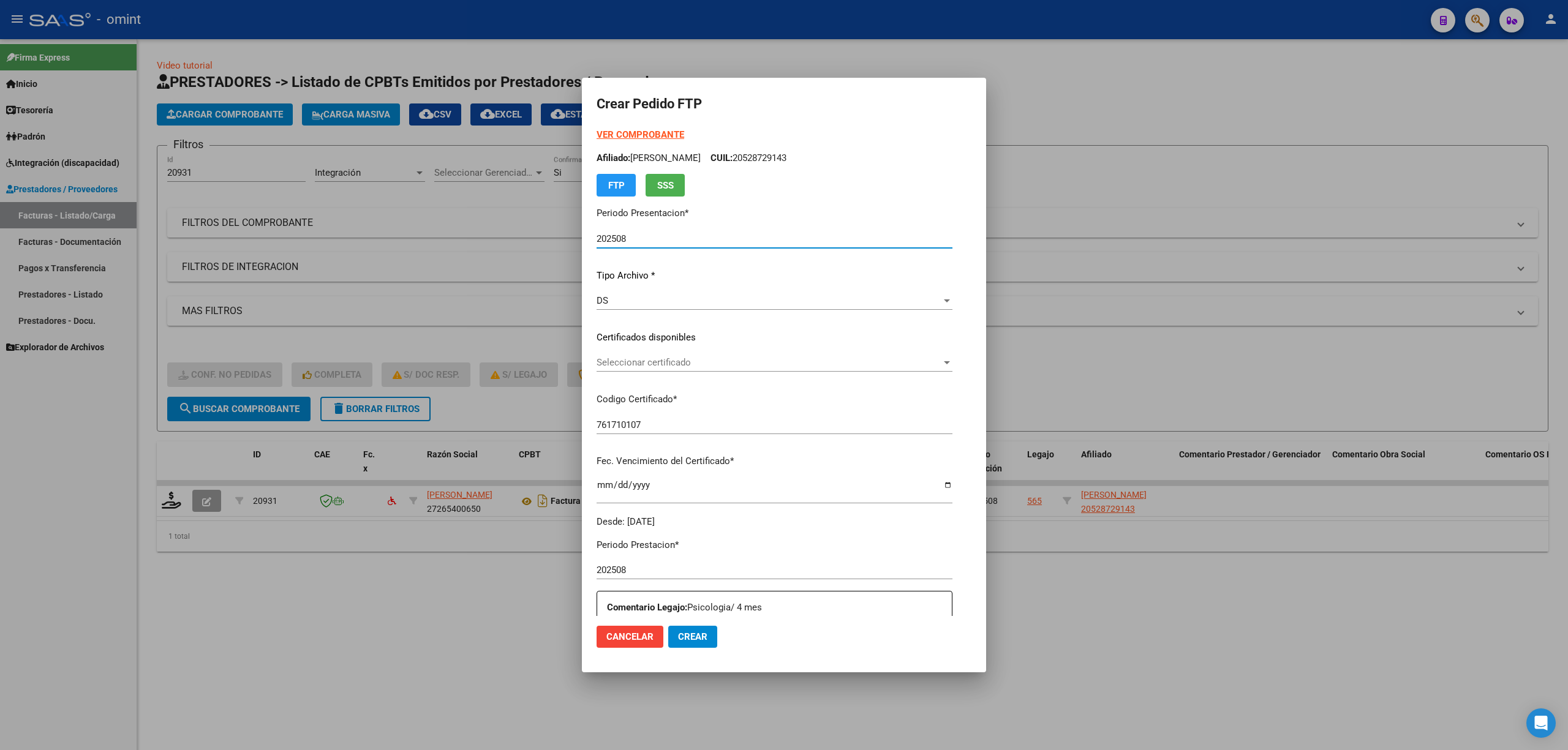
click at [613, 369] on div "Seleccionar certificado Seleccionar certificado" at bounding box center [775, 362] width 356 height 18
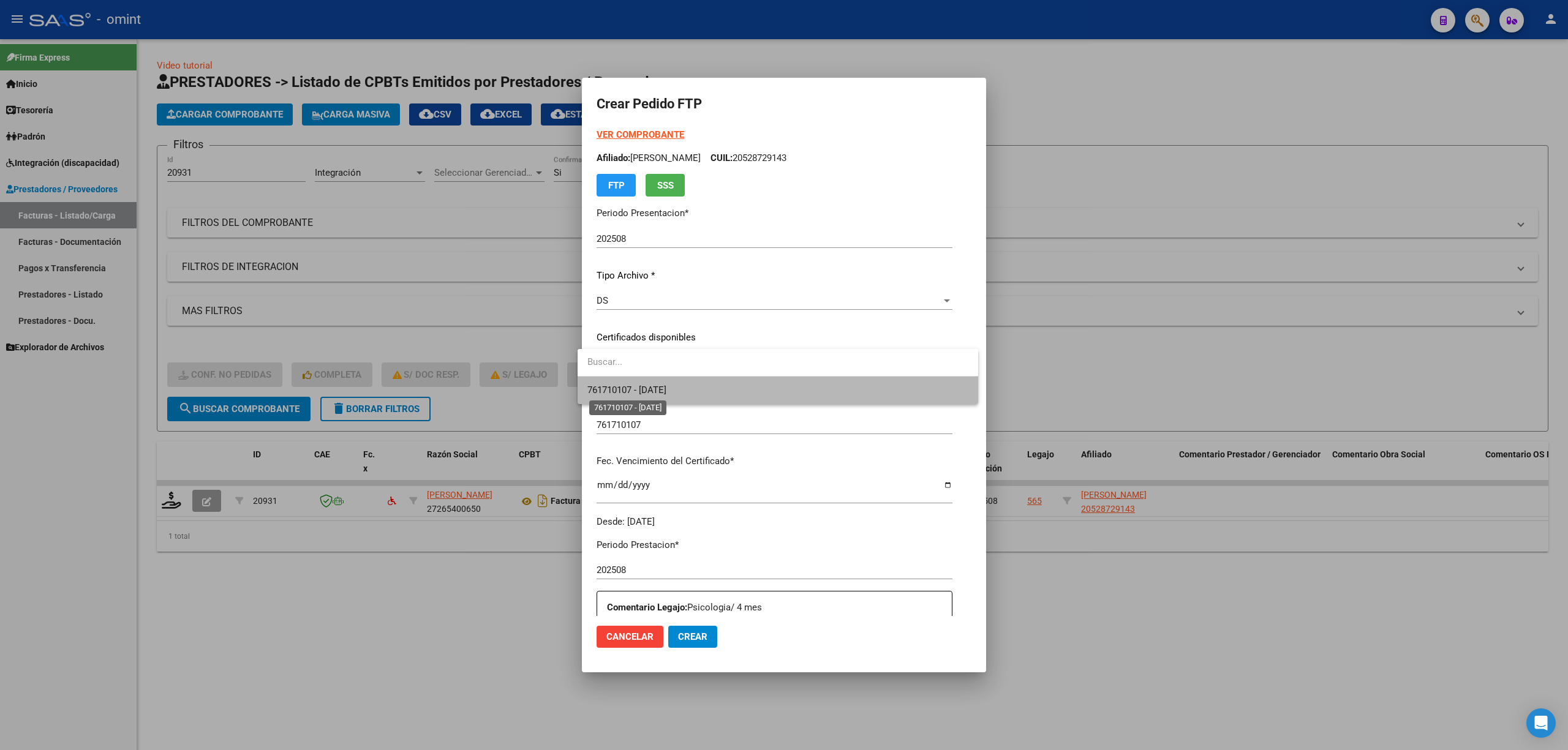
click at [629, 393] on span "761710107 - 2027-06-02" at bounding box center [627, 390] width 79 height 11
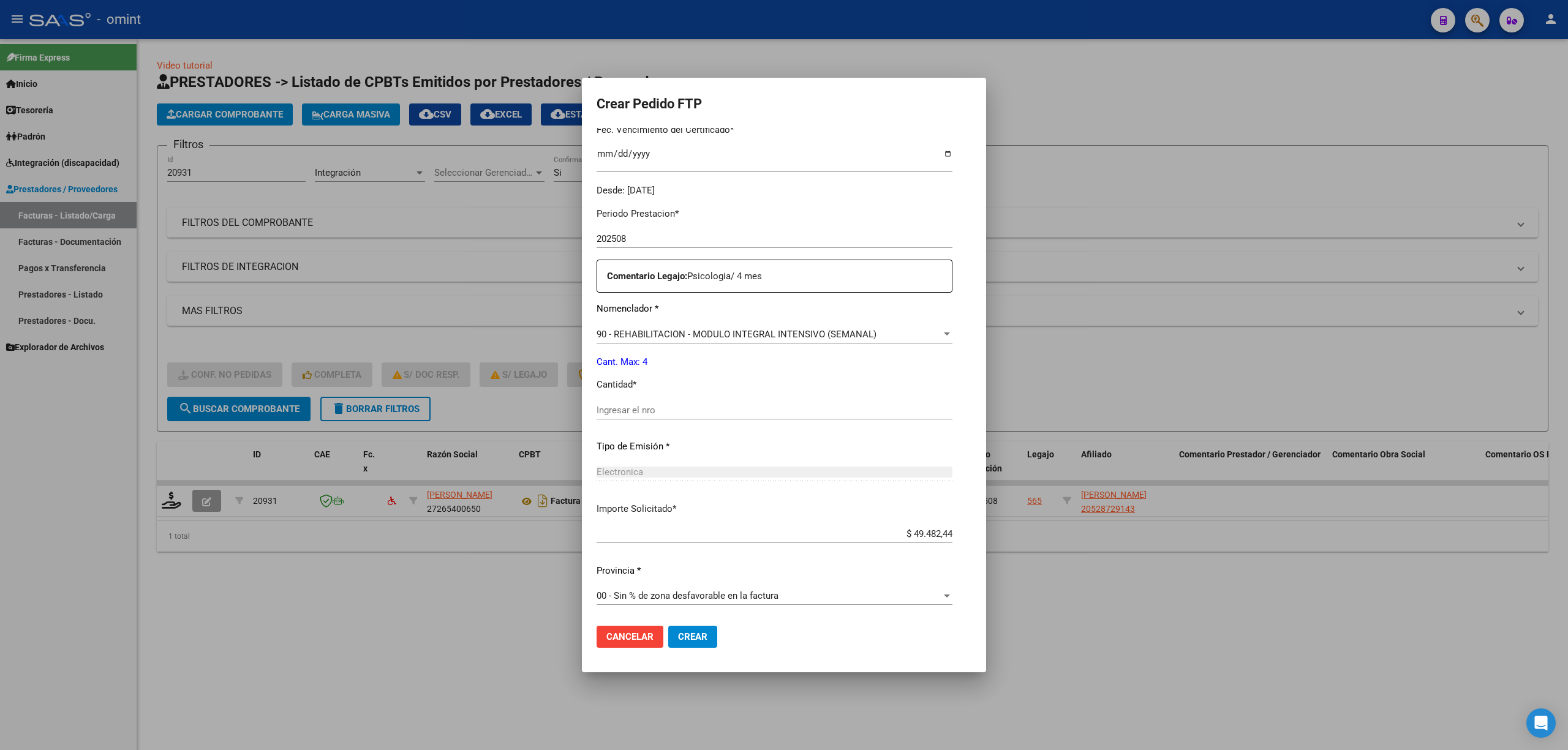
scroll to position [332, 0]
click at [633, 408] on input "Ingresar el nro" at bounding box center [775, 409] width 356 height 11
click at [702, 647] on button "Crear" at bounding box center [693, 636] width 49 height 22
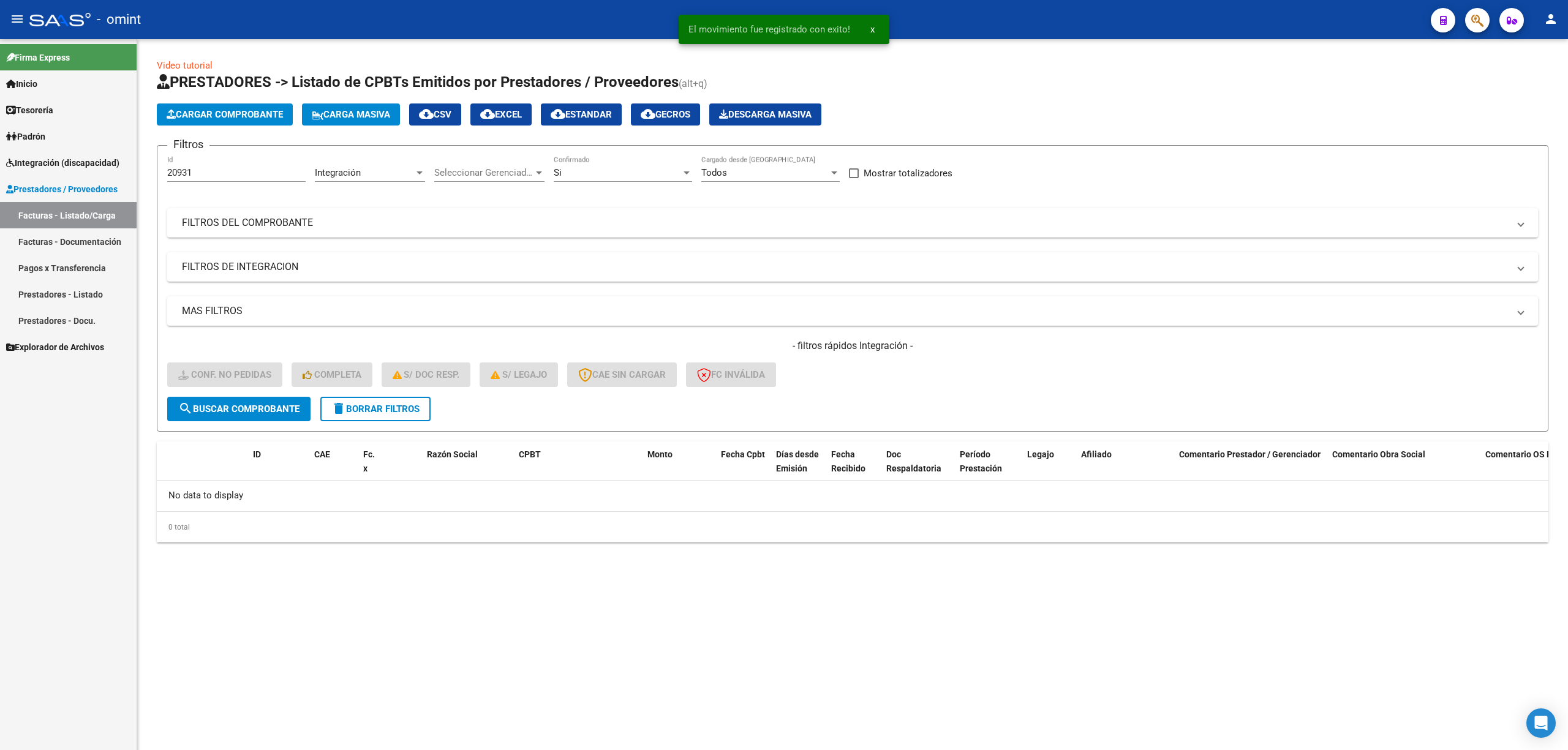
click at [387, 412] on span "delete Borrar Filtros" at bounding box center [375, 409] width 88 height 11
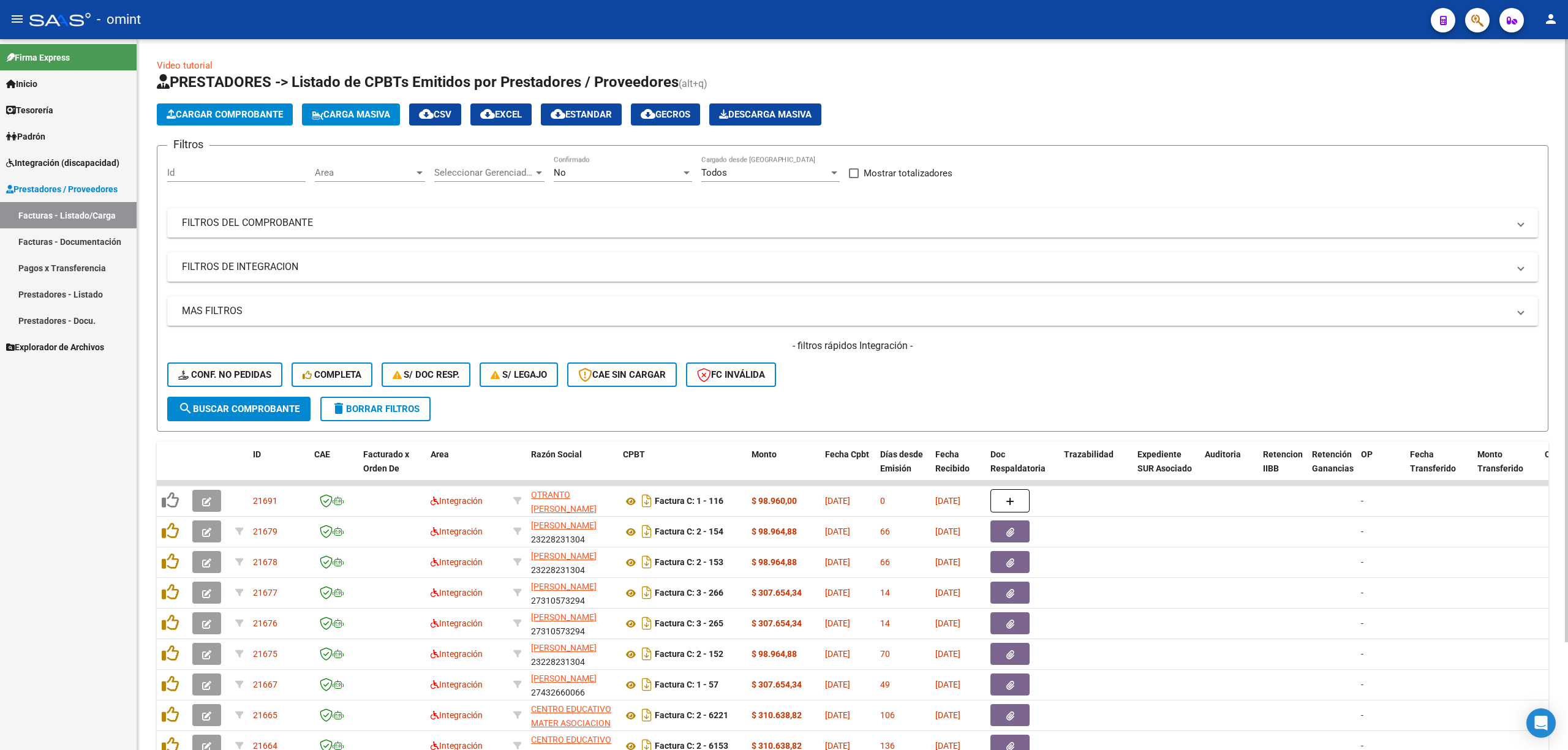
click at [236, 169] on input "Id" at bounding box center [236, 172] width 138 height 11
paste input "20889"
click at [266, 410] on span "search Buscar Comprobante" at bounding box center [239, 409] width 121 height 11
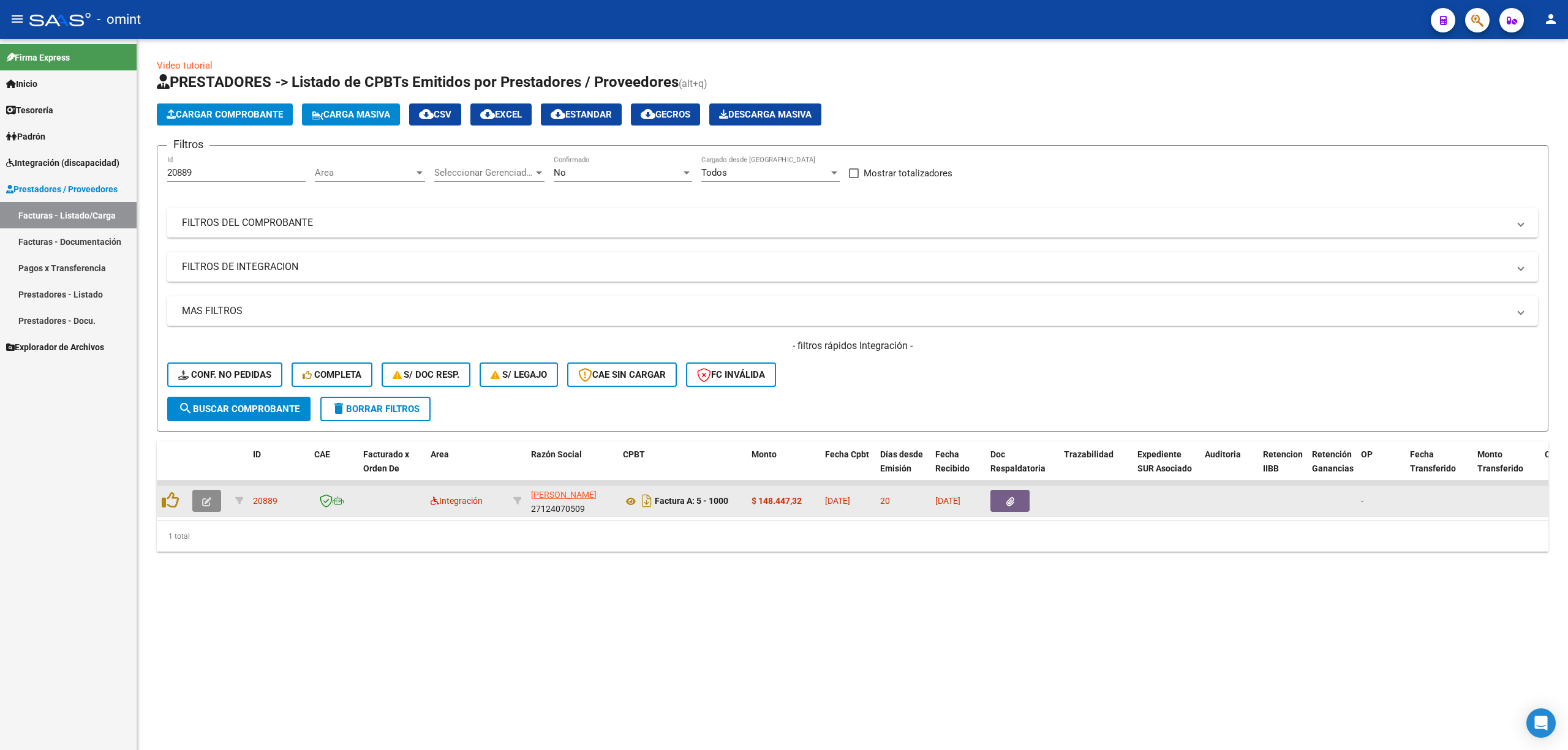
click at [198, 496] on button "button" at bounding box center [207, 500] width 29 height 22
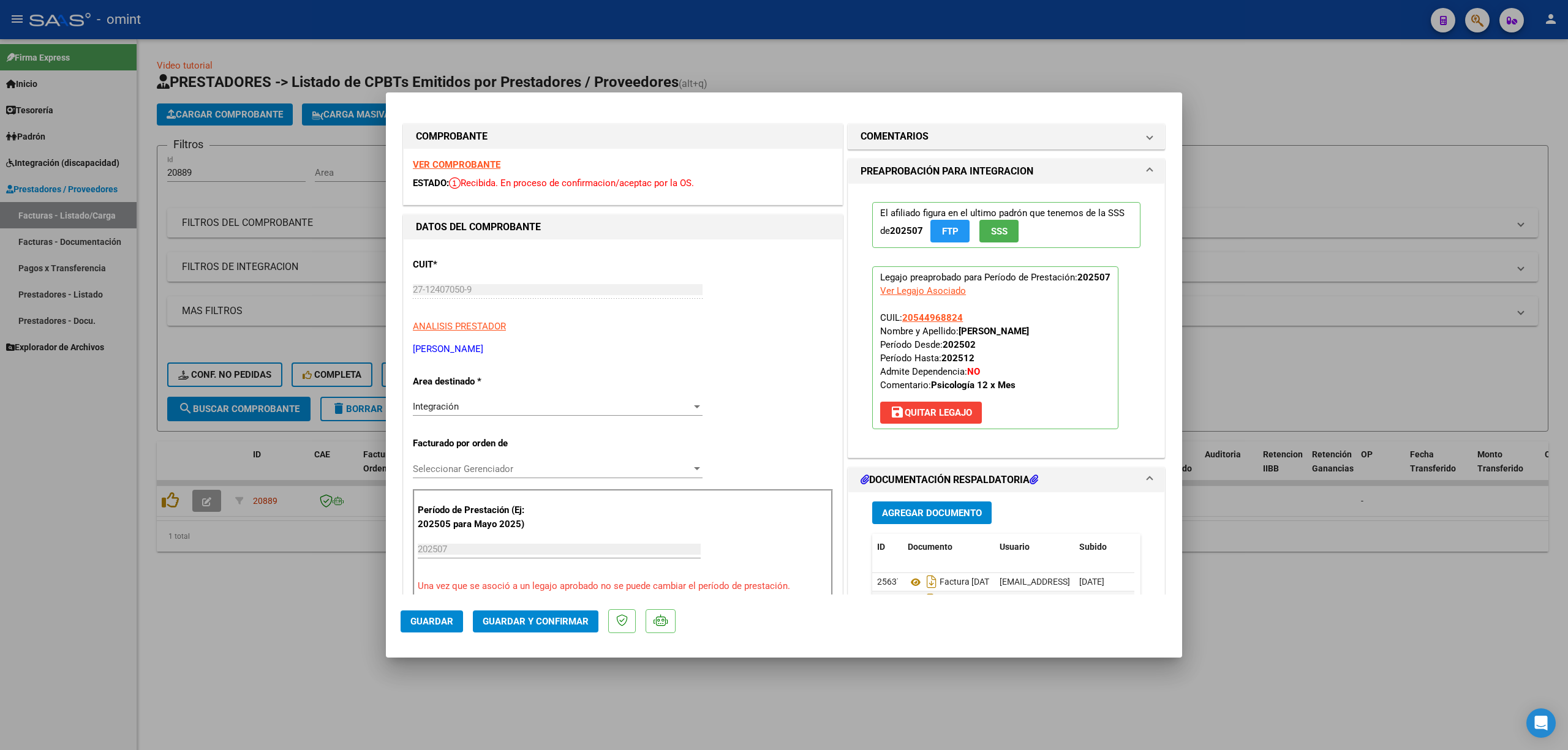
click at [480, 164] on strong "VER COMPROBANTE" at bounding box center [456, 165] width 87 height 11
click at [527, 613] on button "Guardar y Confirmar" at bounding box center [535, 621] width 125 height 22
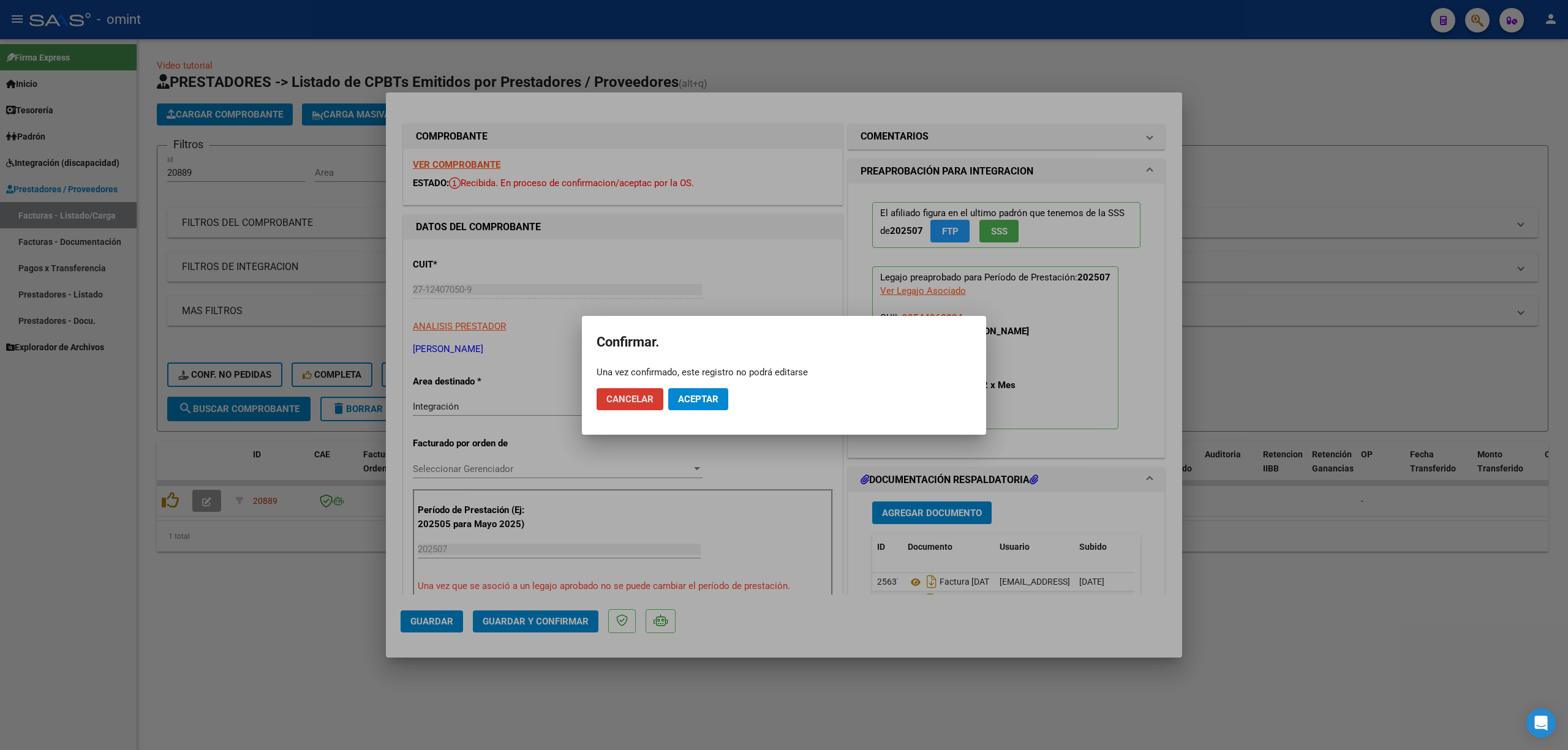
click at [702, 402] on span "Aceptar" at bounding box center [698, 399] width 40 height 11
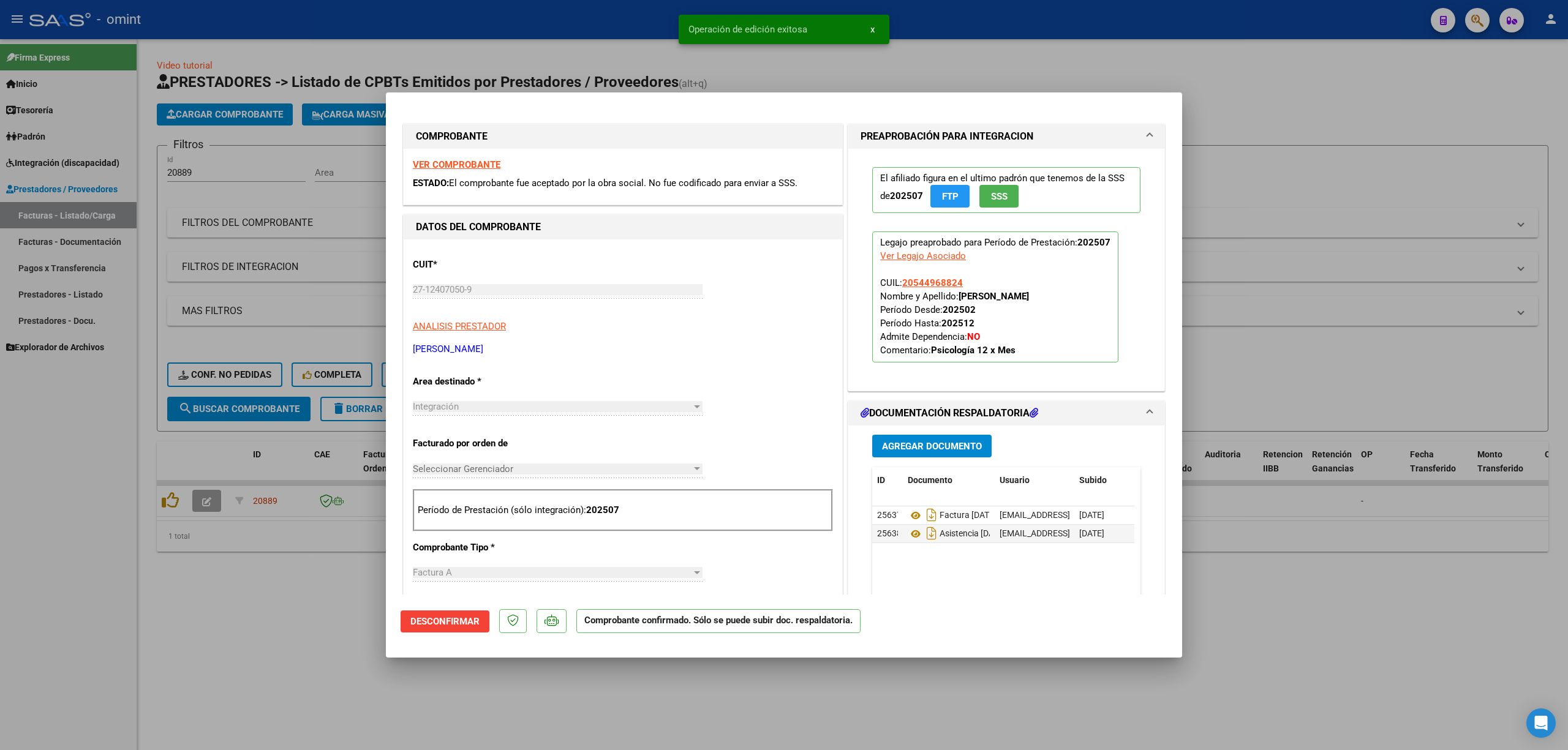
click at [264, 370] on div at bounding box center [784, 375] width 1568 height 750
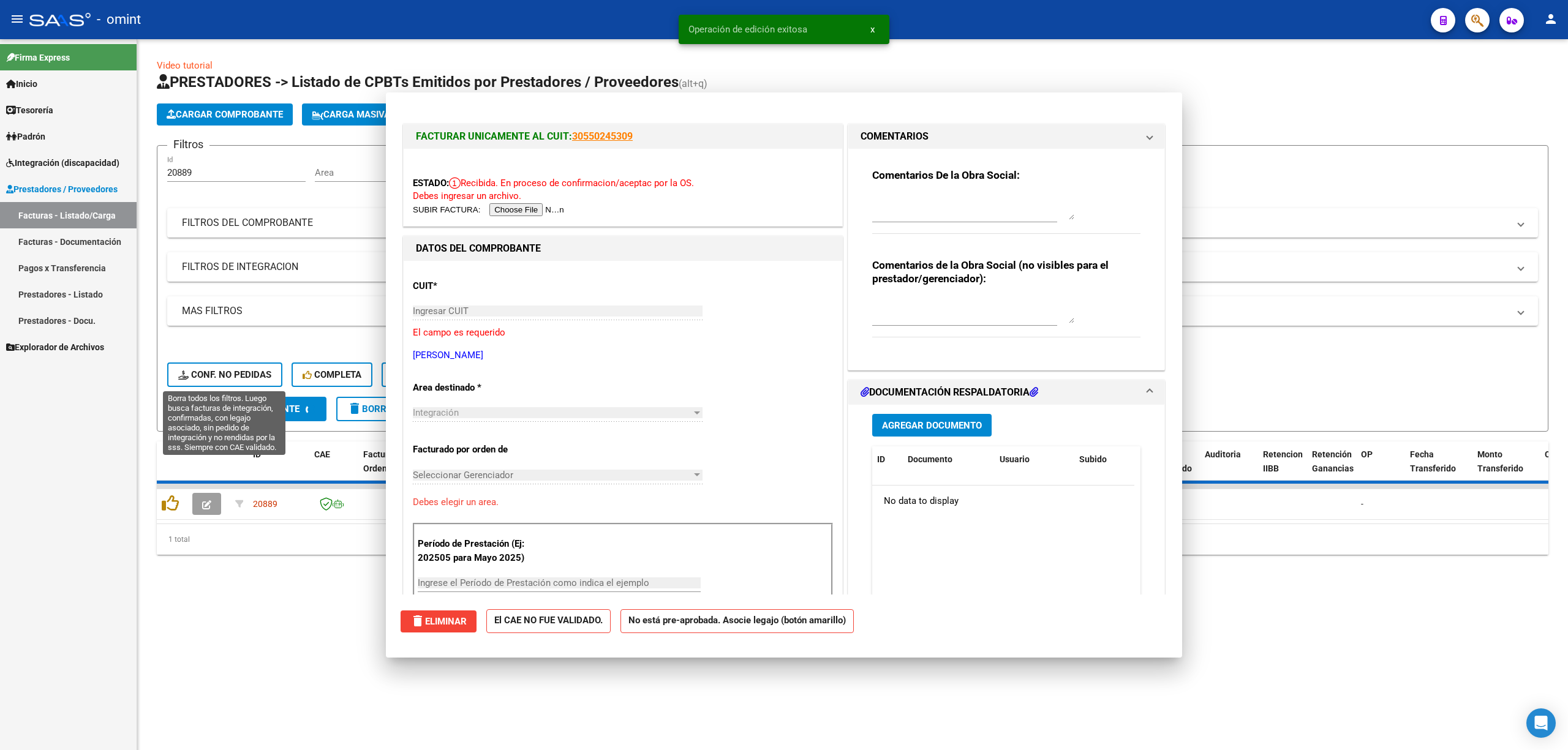
click at [245, 379] on span "Conf. no pedidas" at bounding box center [225, 374] width 93 height 11
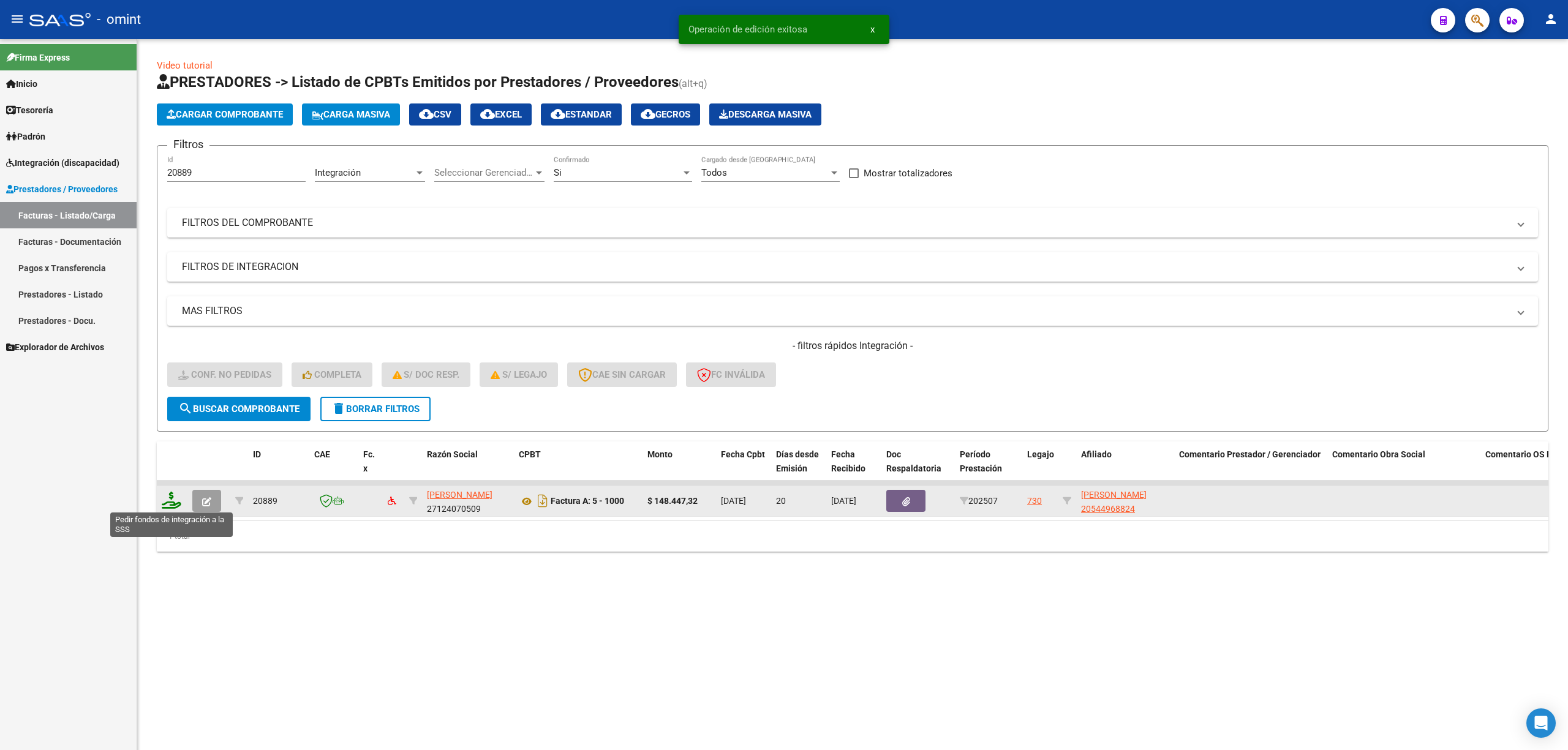
click at [169, 506] on icon at bounding box center [172, 500] width 20 height 17
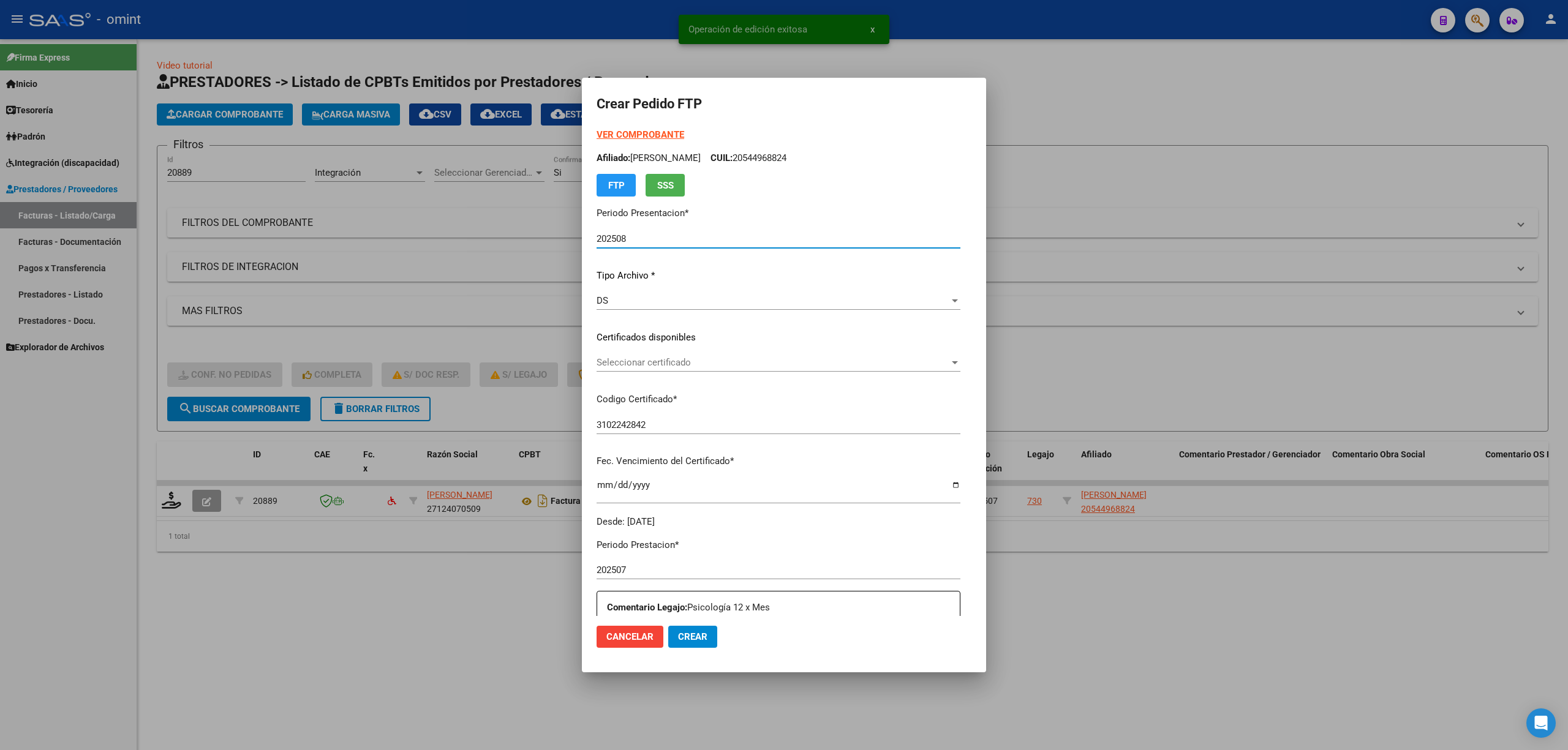
click at [629, 367] on span "Seleccionar certificado" at bounding box center [773, 362] width 353 height 11
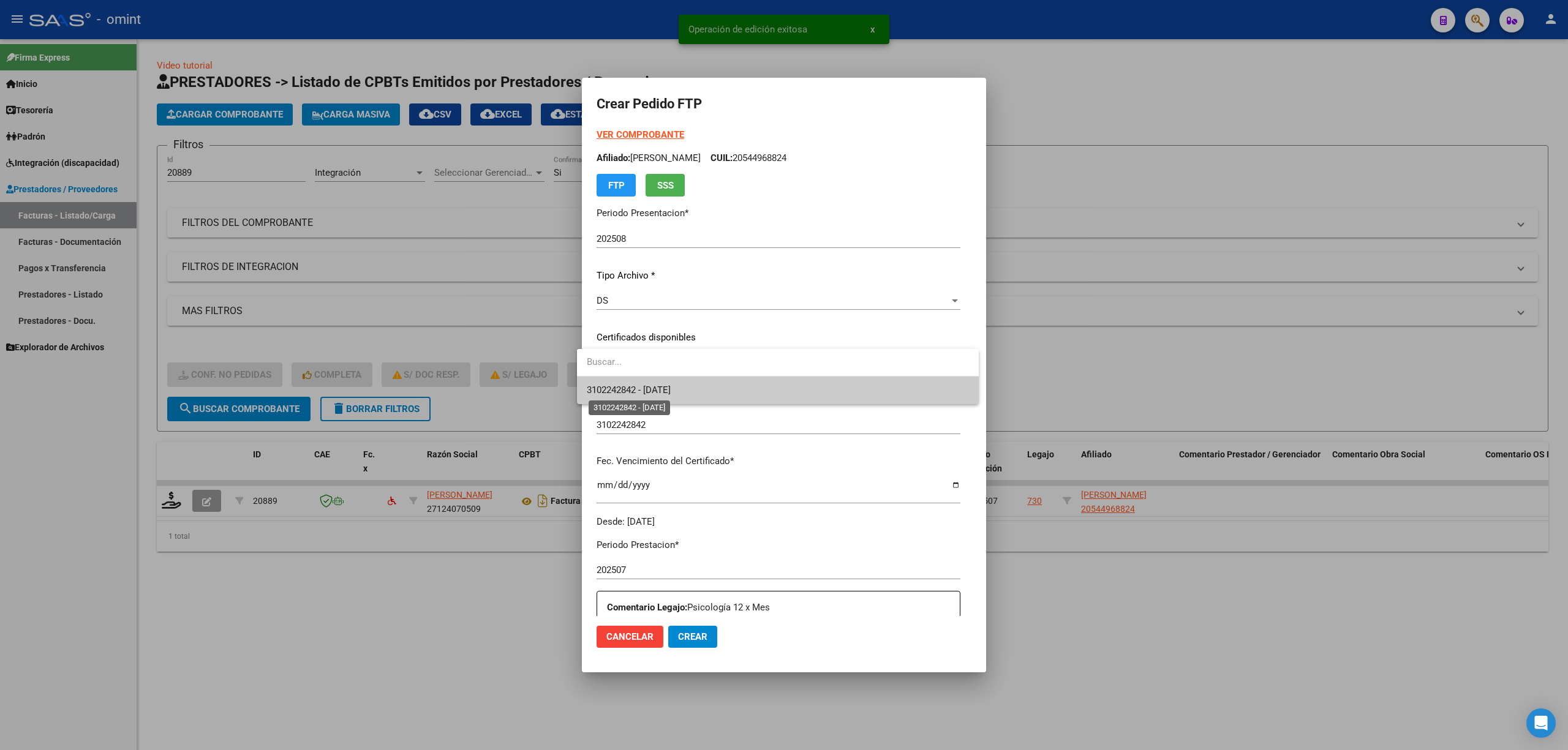
click at [647, 395] on span "3102242842 - 2033-10-01" at bounding box center [629, 390] width 84 height 11
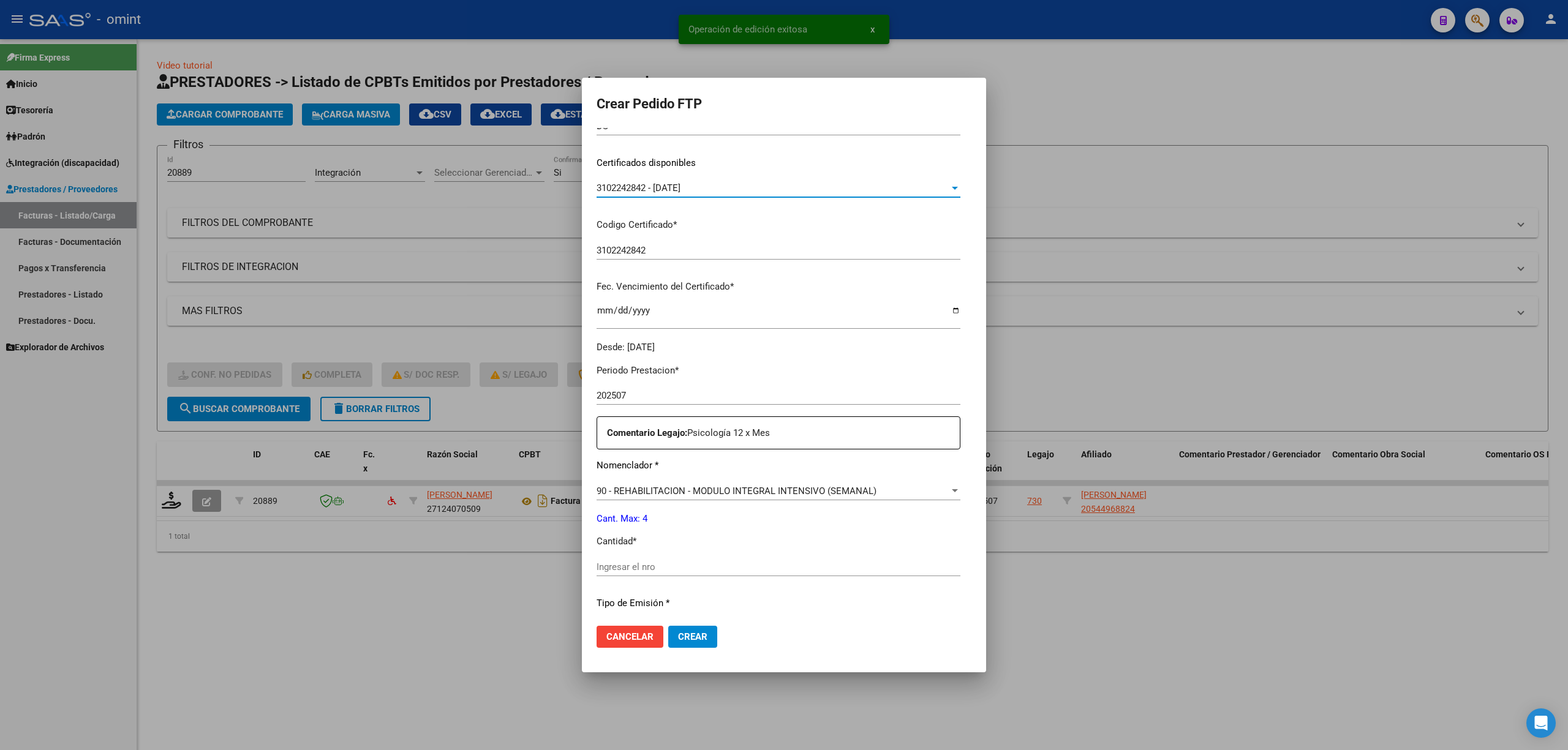
scroll to position [326, 0]
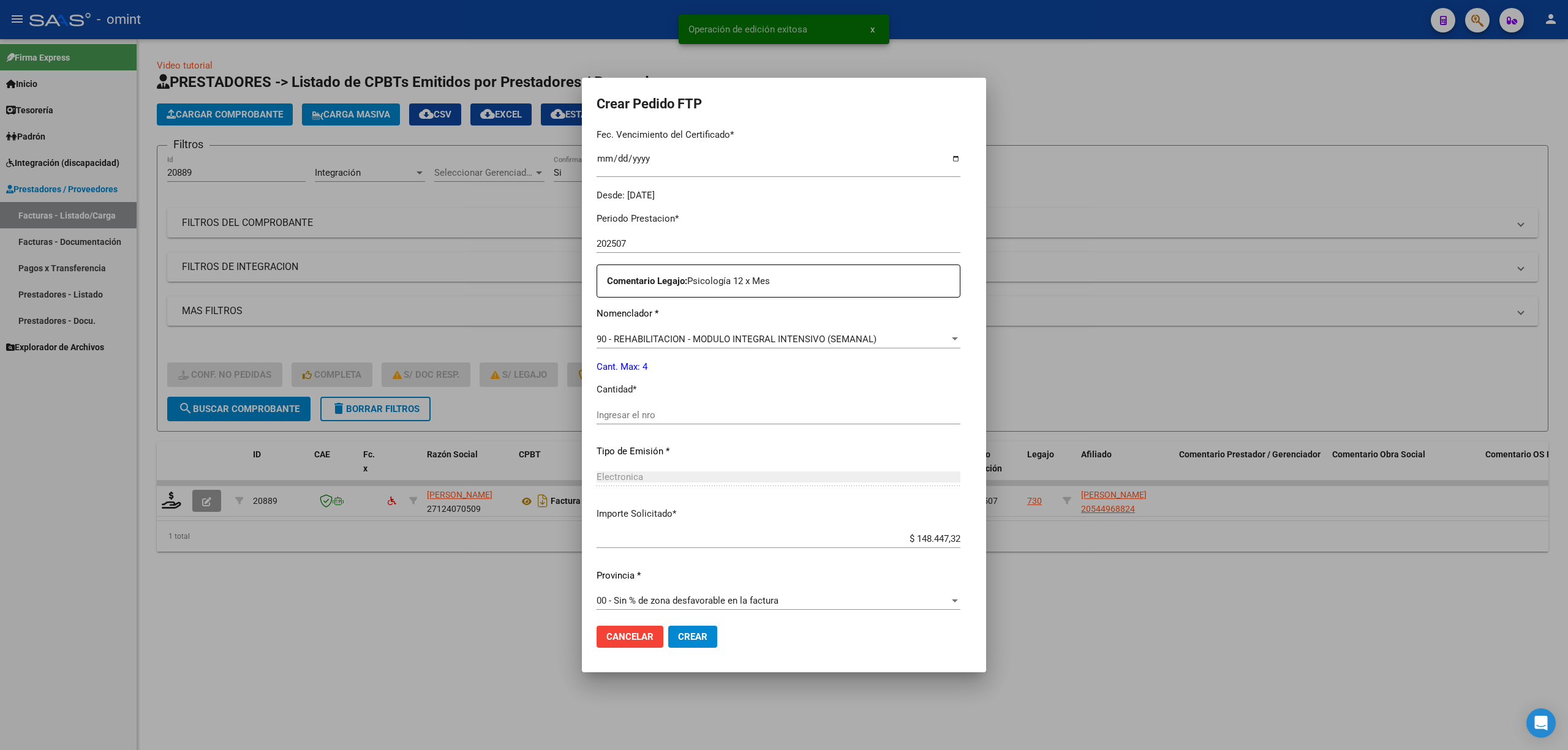
click at [633, 417] on input "Ingresar el nro" at bounding box center [778, 415] width 364 height 11
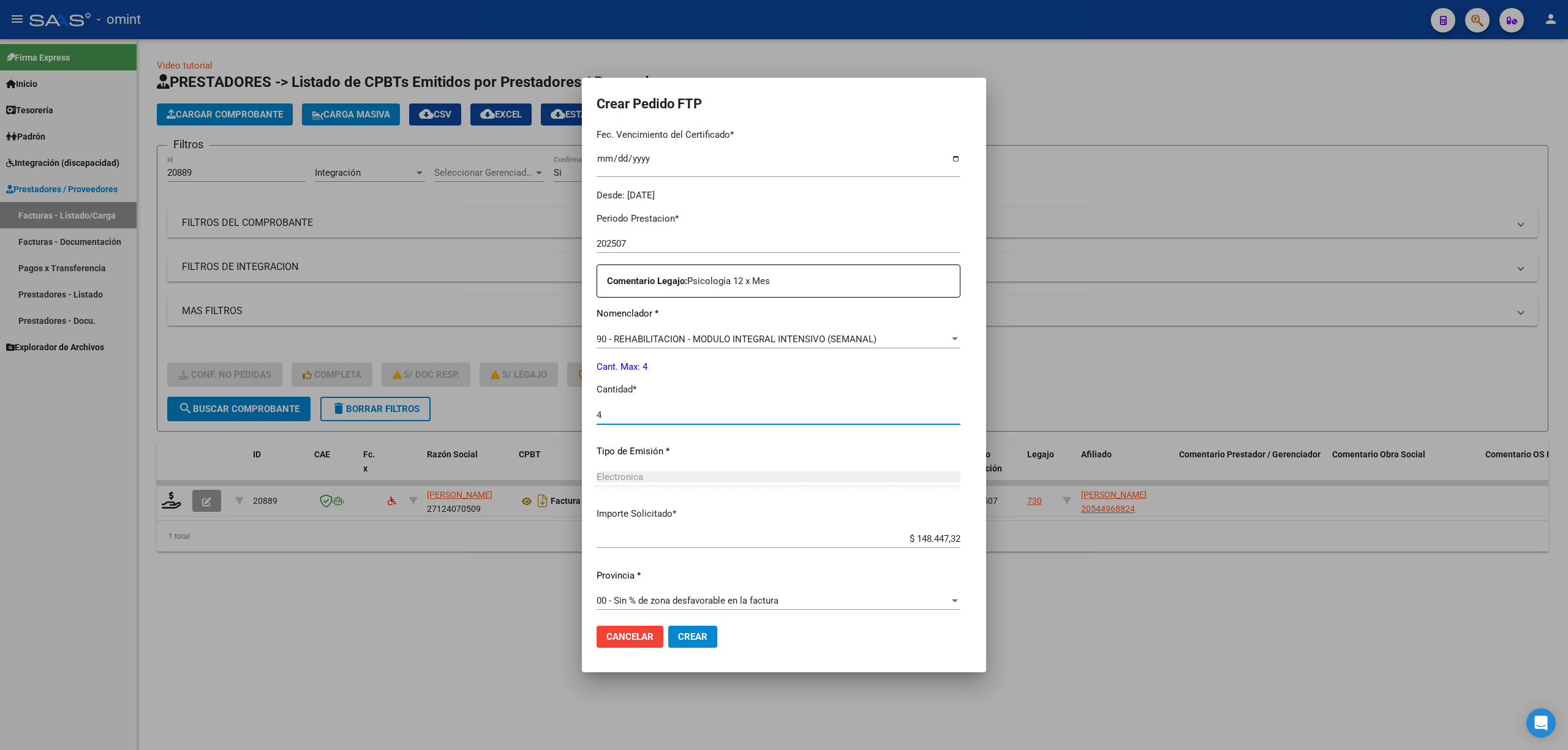
click at [678, 641] on span "Crear" at bounding box center [693, 637] width 30 height 11
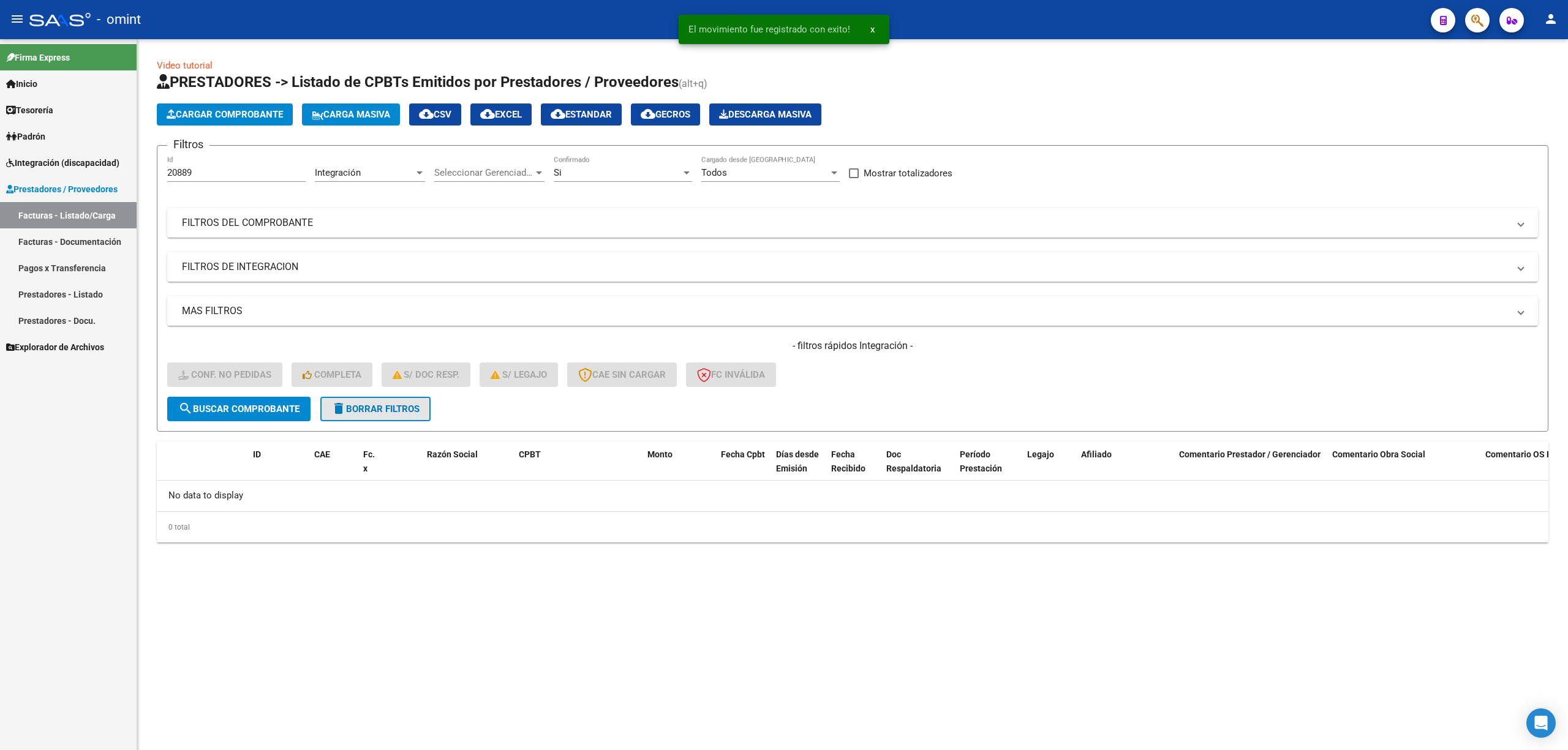
click at [398, 404] on span "delete Borrar Filtros" at bounding box center [375, 409] width 88 height 11
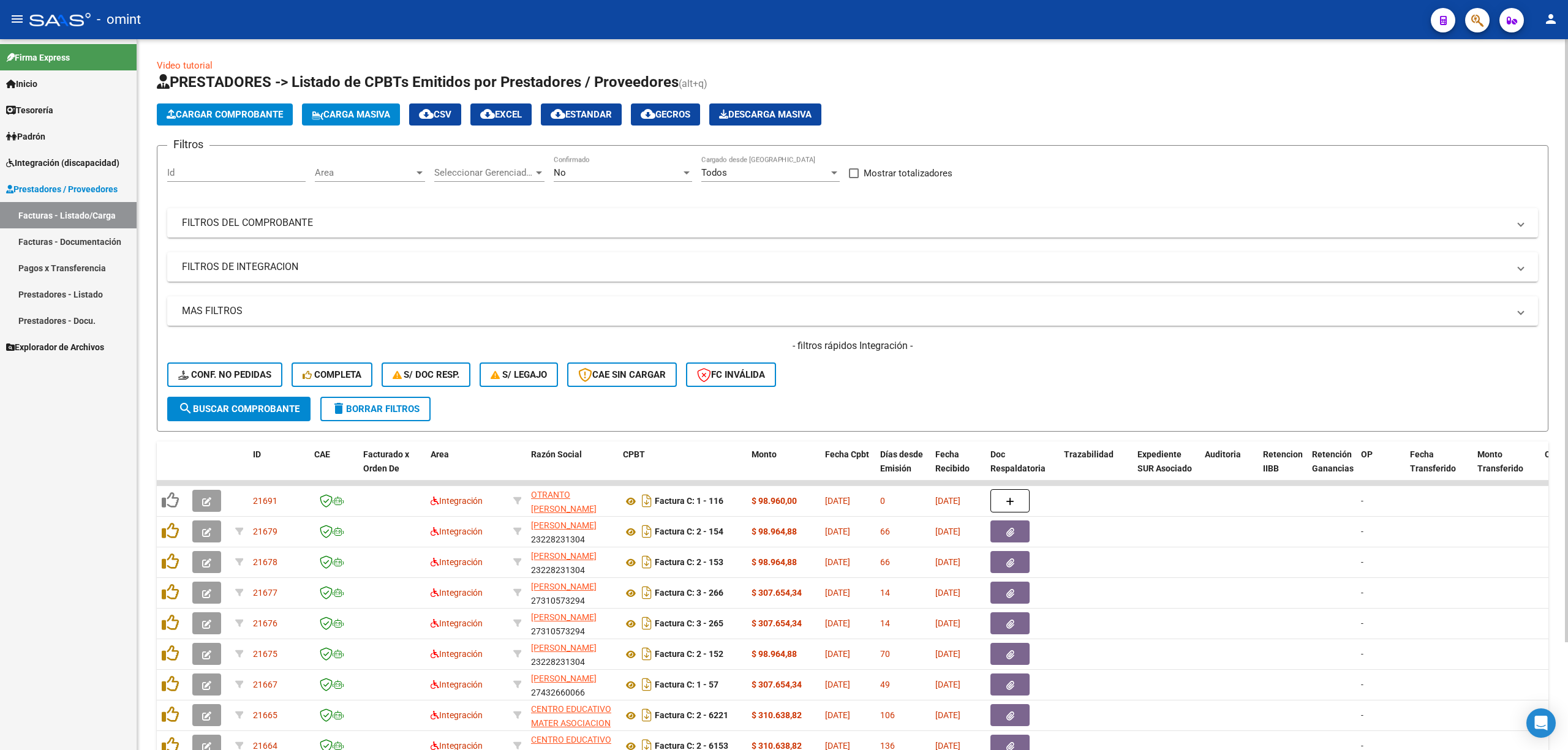
click at [214, 169] on input "Id" at bounding box center [236, 172] width 138 height 11
paste input "21157"
click at [262, 414] on button "search Buscar Comprobante" at bounding box center [238, 409] width 144 height 24
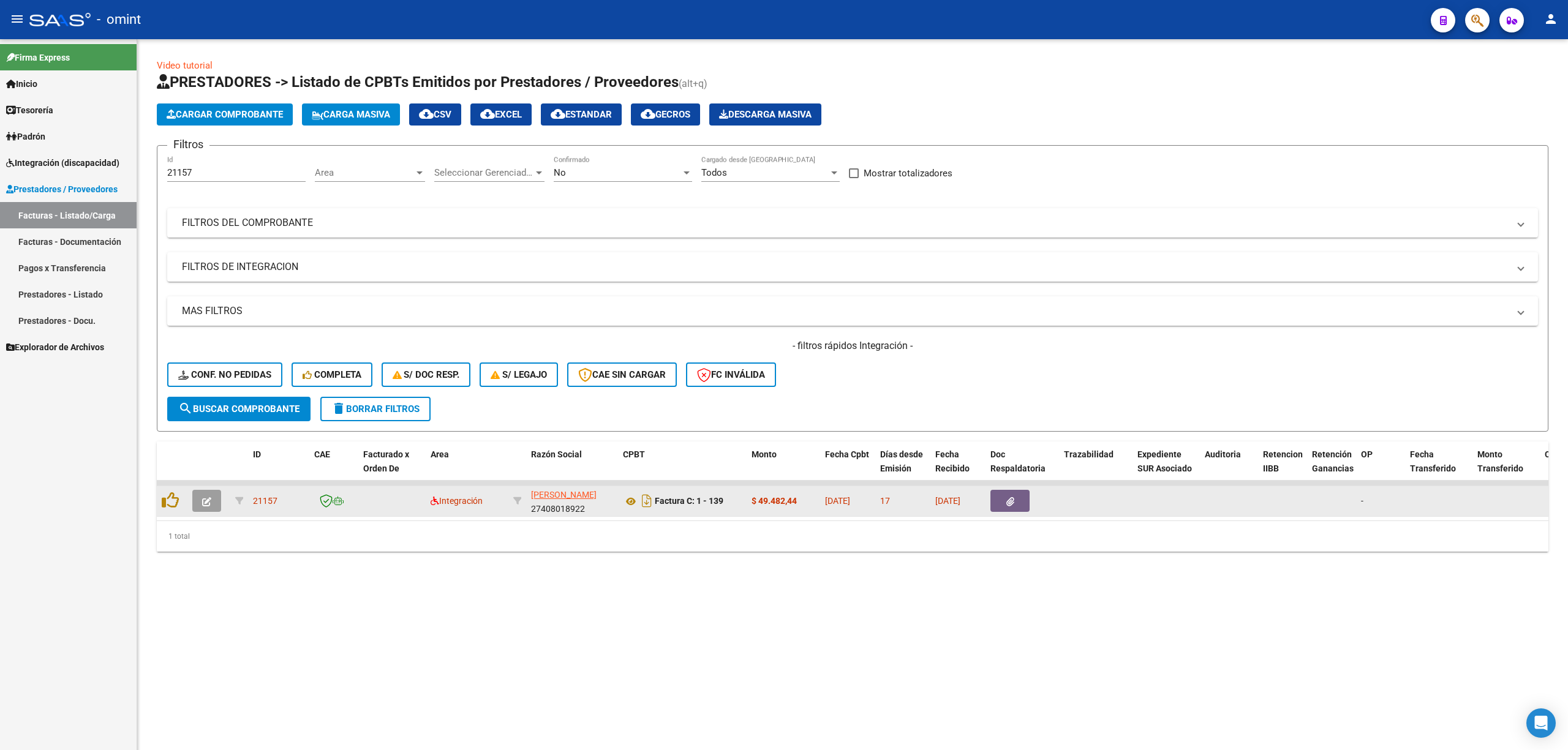
click at [210, 493] on button "button" at bounding box center [207, 500] width 29 height 22
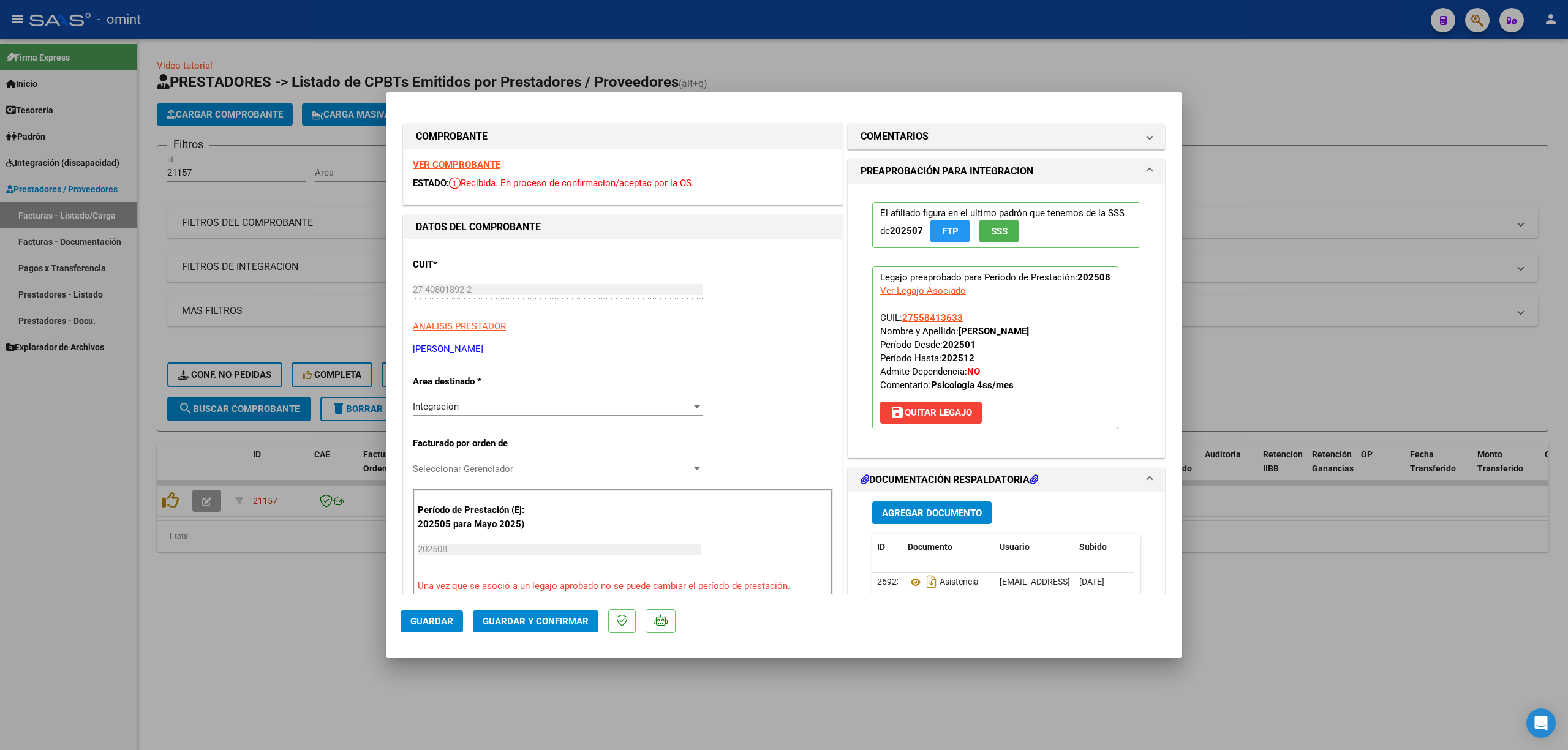
click at [459, 160] on strong "VER COMPROBANTE" at bounding box center [456, 165] width 87 height 11
click at [557, 628] on button "Guardar y Confirmar" at bounding box center [535, 621] width 125 height 22
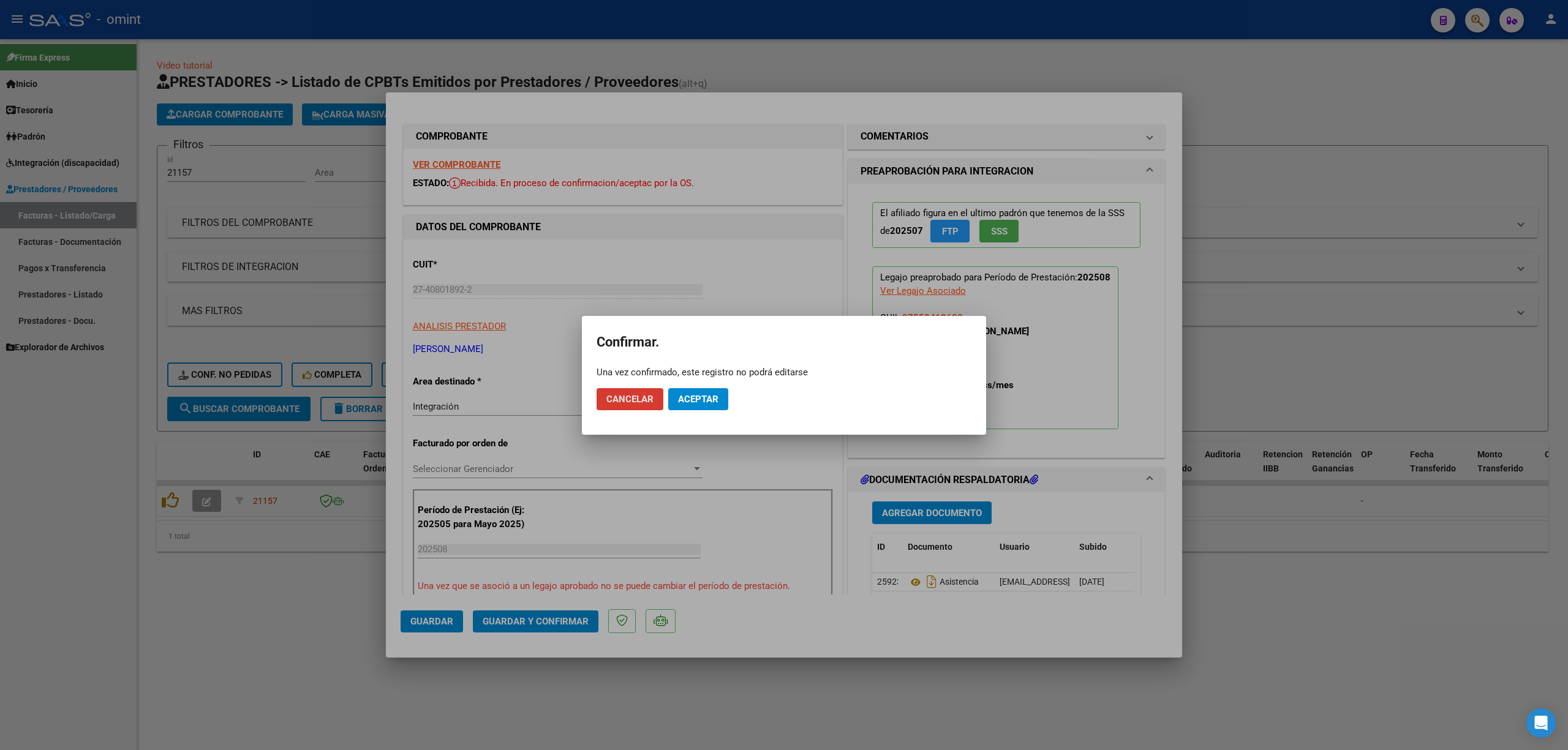
click at [699, 402] on span "Aceptar" at bounding box center [698, 399] width 40 height 11
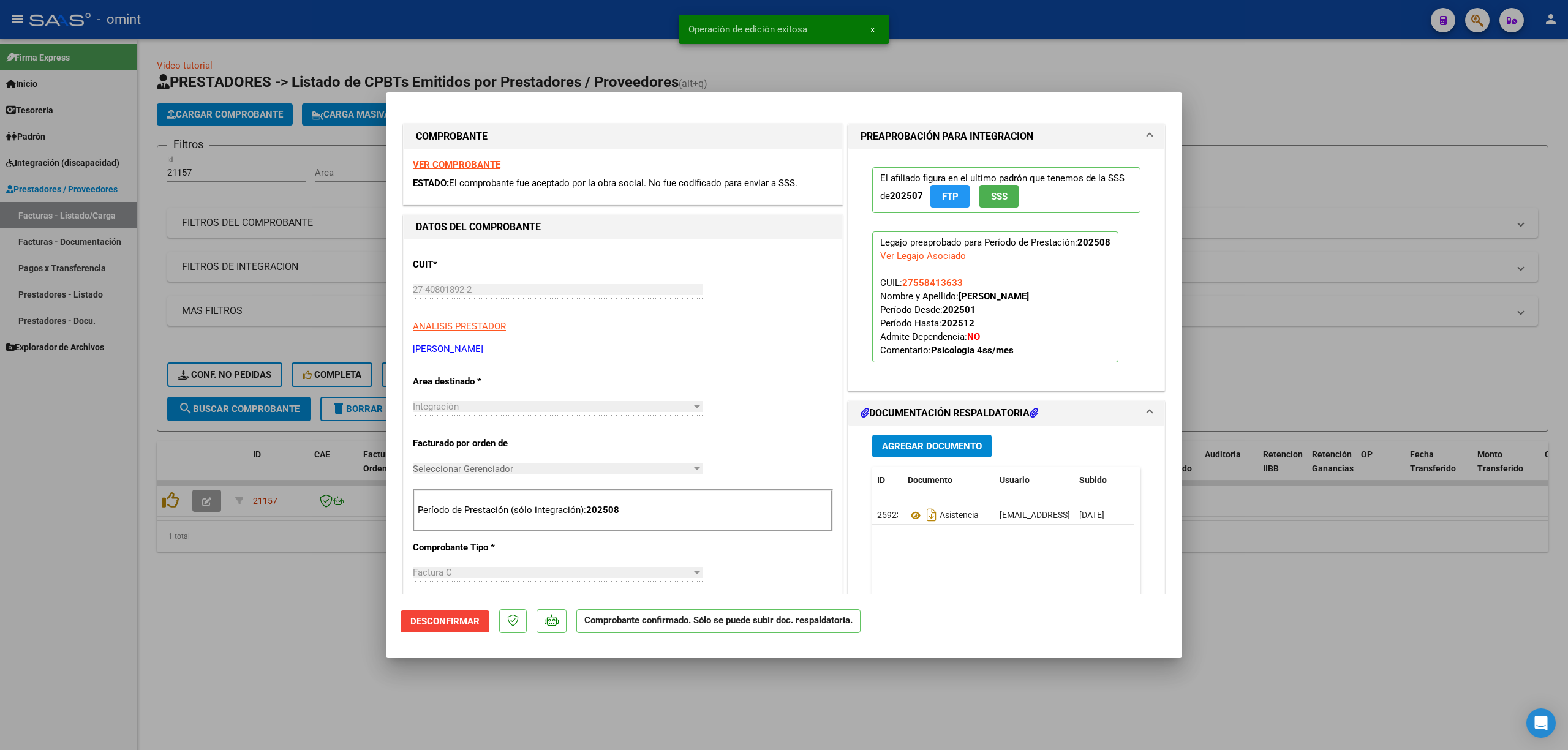
drag, startPoint x: 184, startPoint y: 192, endPoint x: 184, endPoint y: 166, distance: 26.0
click at [184, 191] on div at bounding box center [784, 375] width 1568 height 750
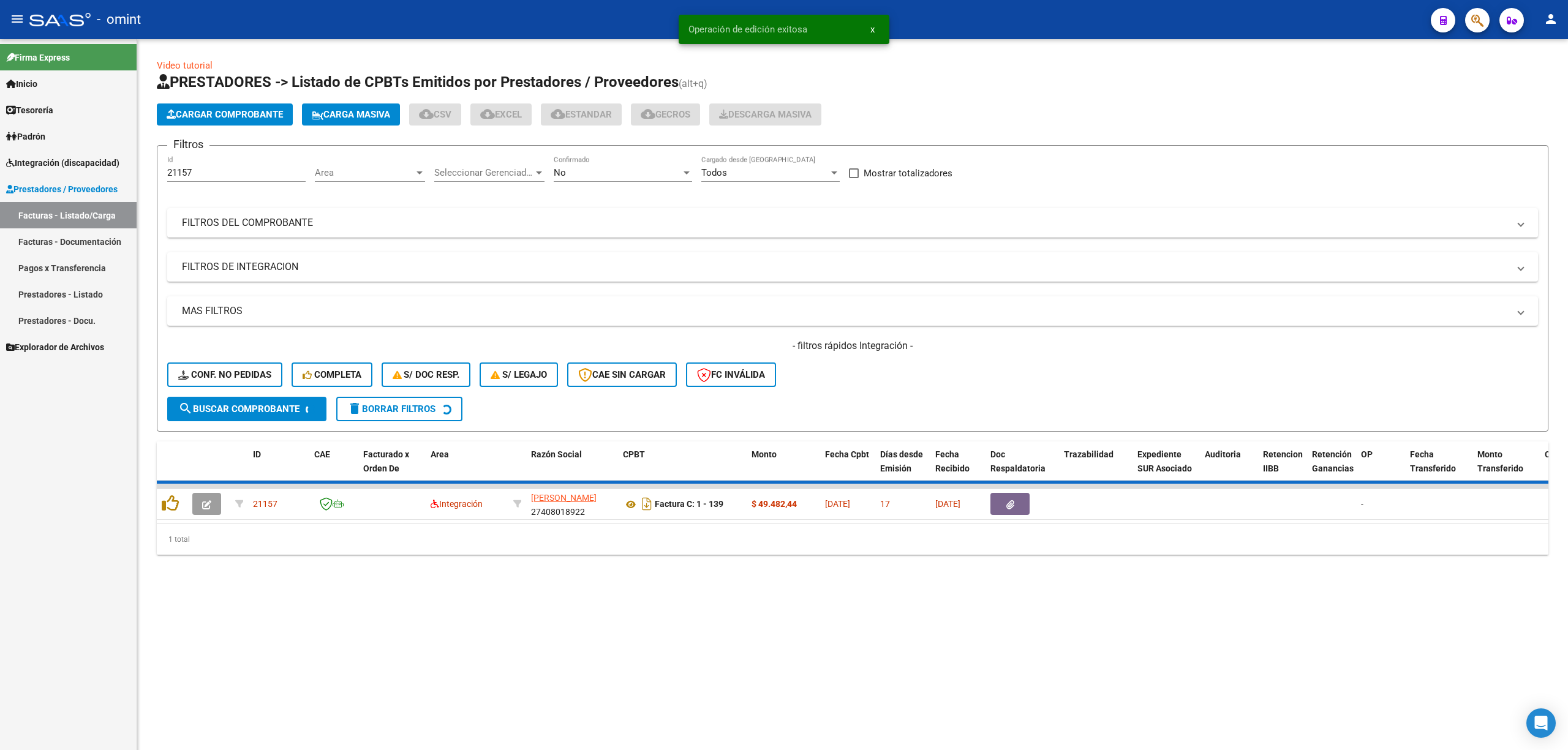
click at [184, 166] on div "21157 Id" at bounding box center [236, 169] width 138 height 27
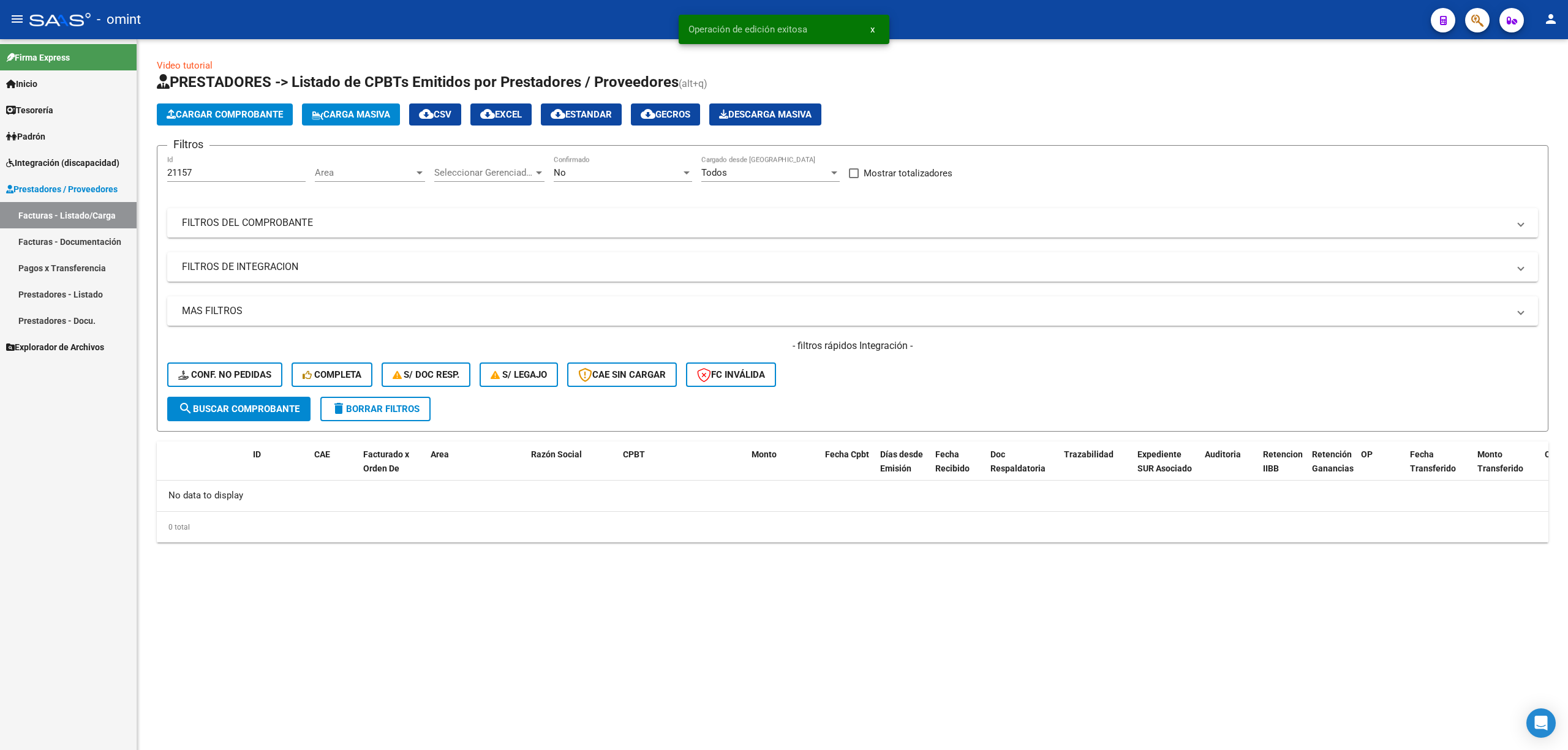
click at [184, 166] on div "21157 Id" at bounding box center [236, 169] width 138 height 27
paste input "21157"
click at [178, 169] on input "2115721157" at bounding box center [236, 172] width 138 height 11
click at [179, 169] on input "2115721157" at bounding box center [236, 172] width 138 height 11
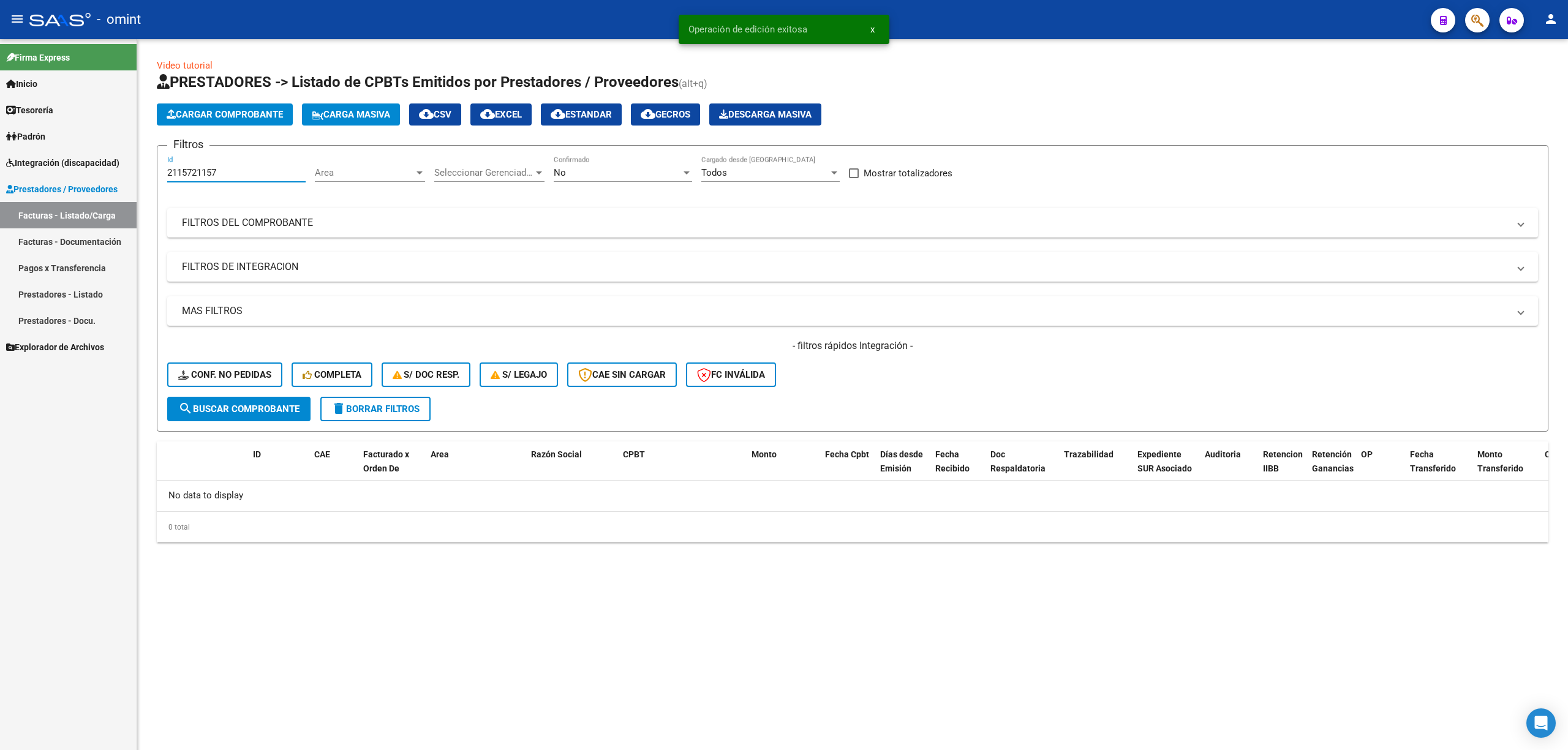
paste input "number"
click at [244, 410] on span "search Buscar Comprobante" at bounding box center [239, 409] width 121 height 11
drag, startPoint x: 241, startPoint y: 375, endPoint x: 264, endPoint y: 380, distance: 23.5
click at [242, 375] on span "Conf. no pedidas" at bounding box center [225, 374] width 93 height 11
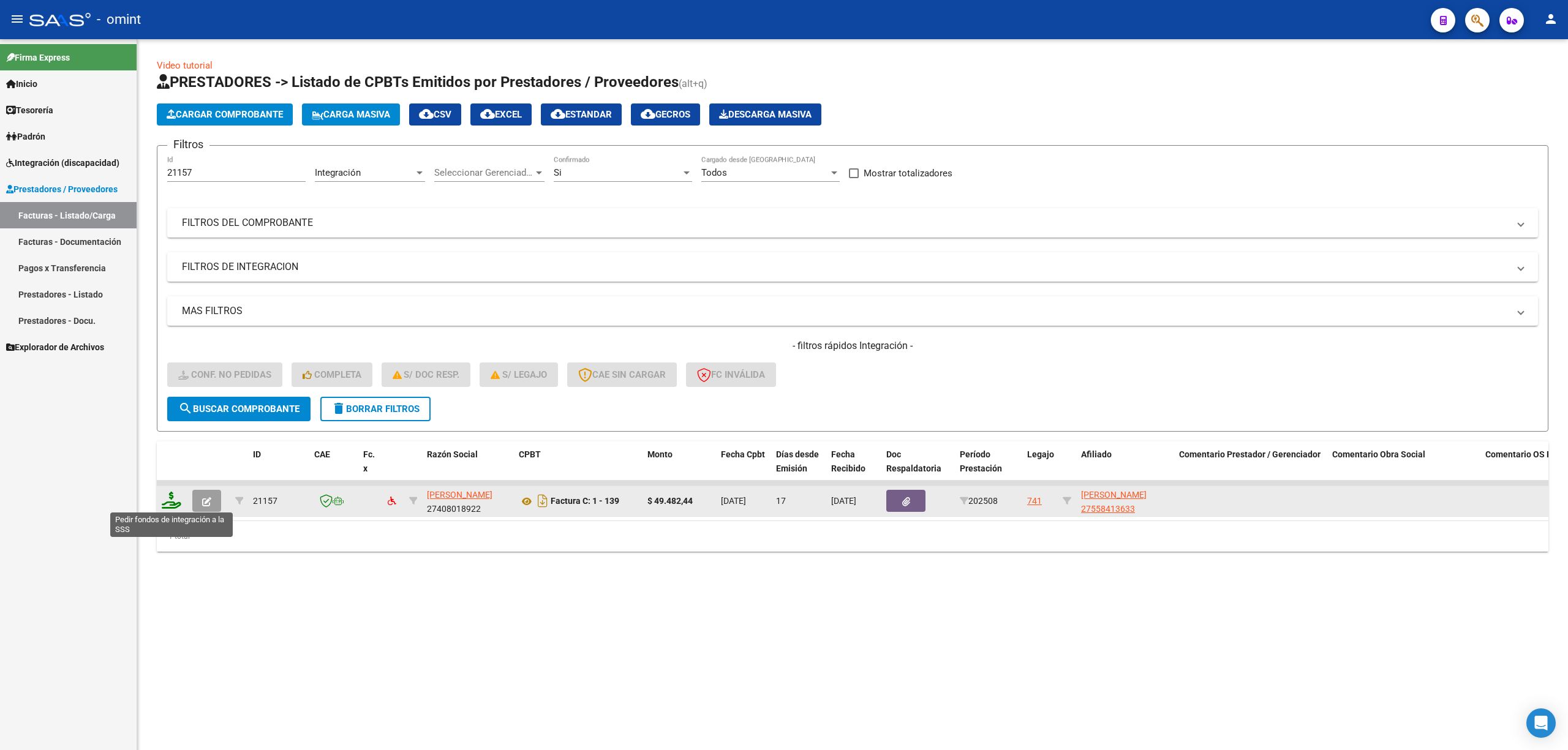
click at [172, 501] on icon at bounding box center [172, 500] width 20 height 17
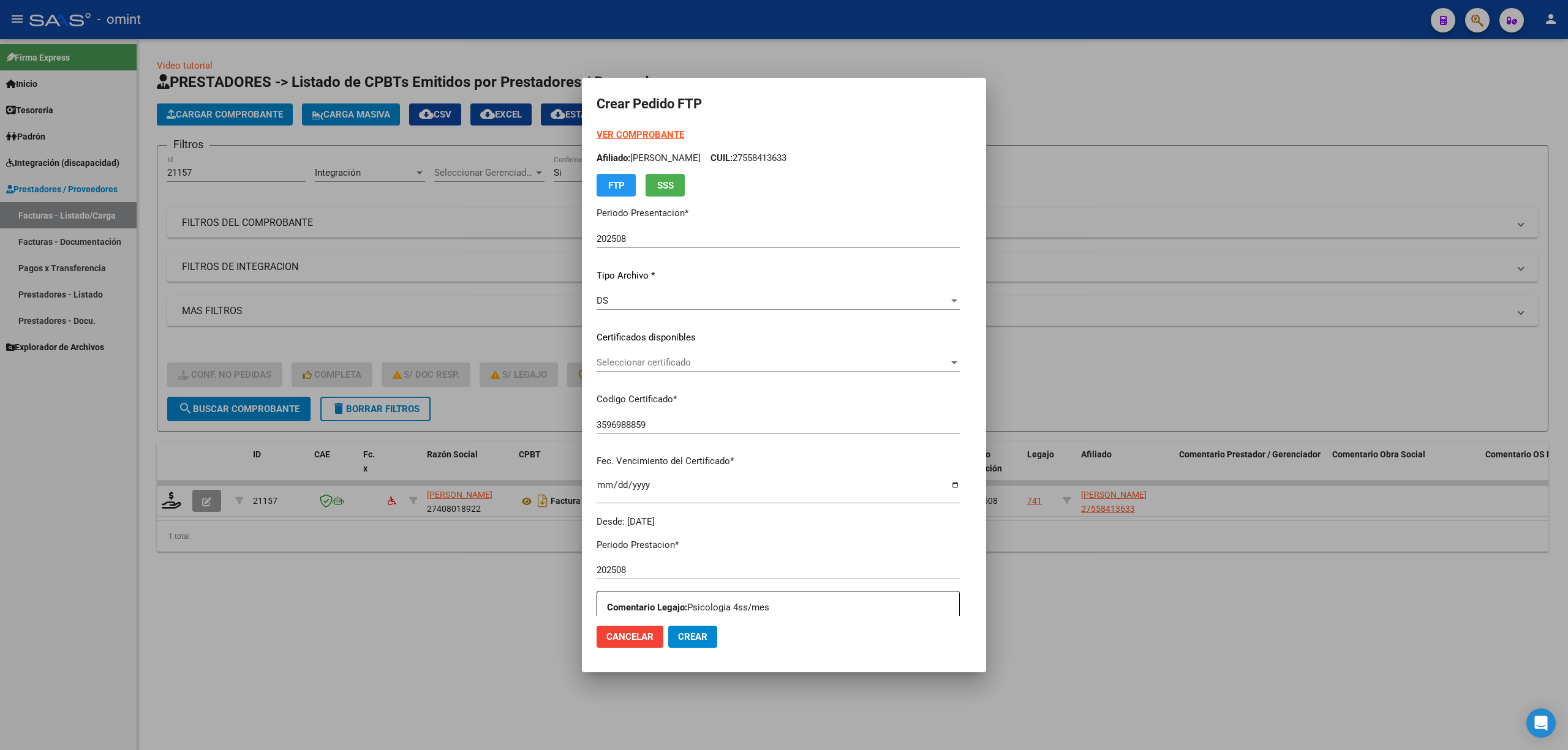
click at [623, 370] on div "Seleccionar certificado Seleccionar certificado" at bounding box center [778, 362] width 363 height 18
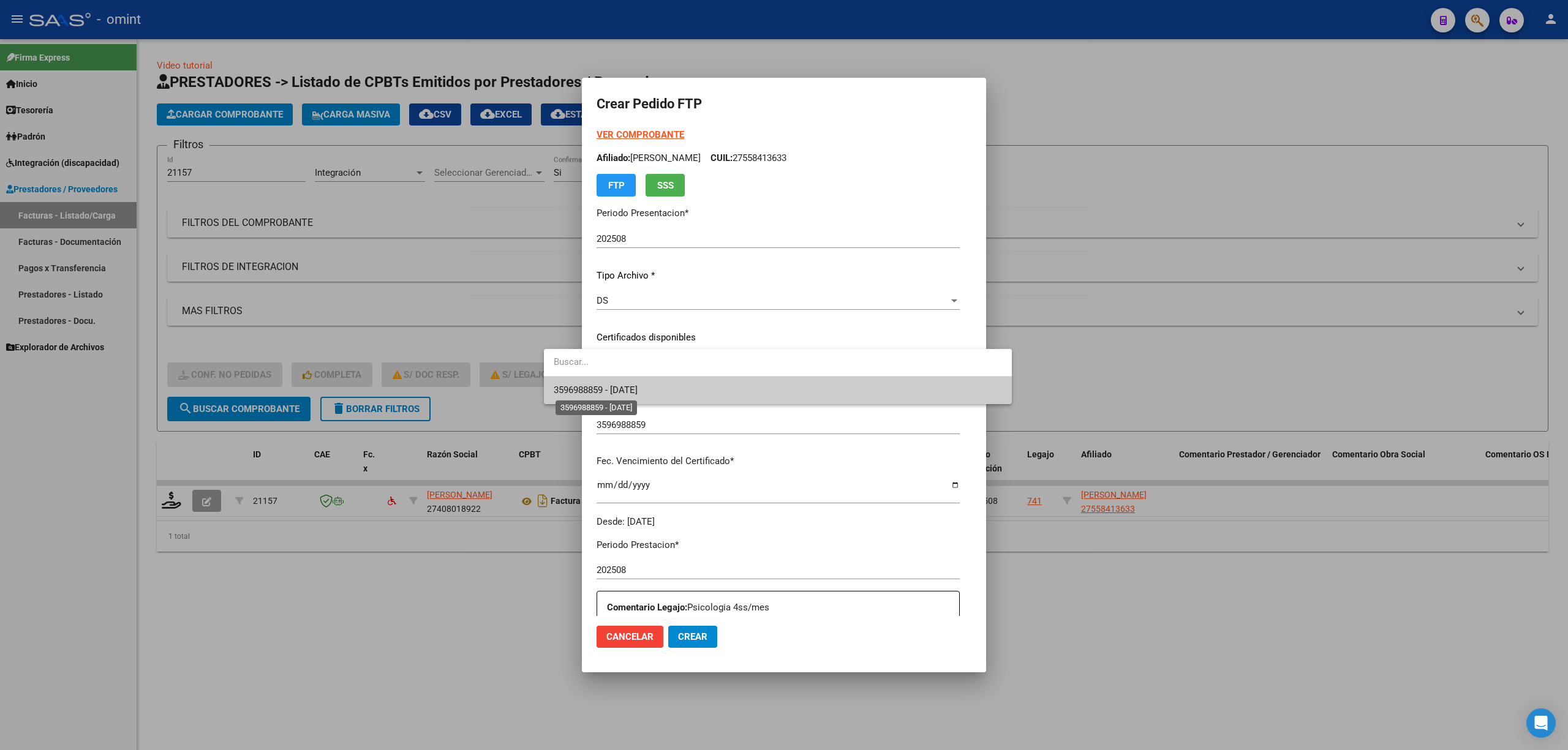
click at [620, 388] on span "3596988859 - 2028-04-26" at bounding box center [595, 390] width 84 height 11
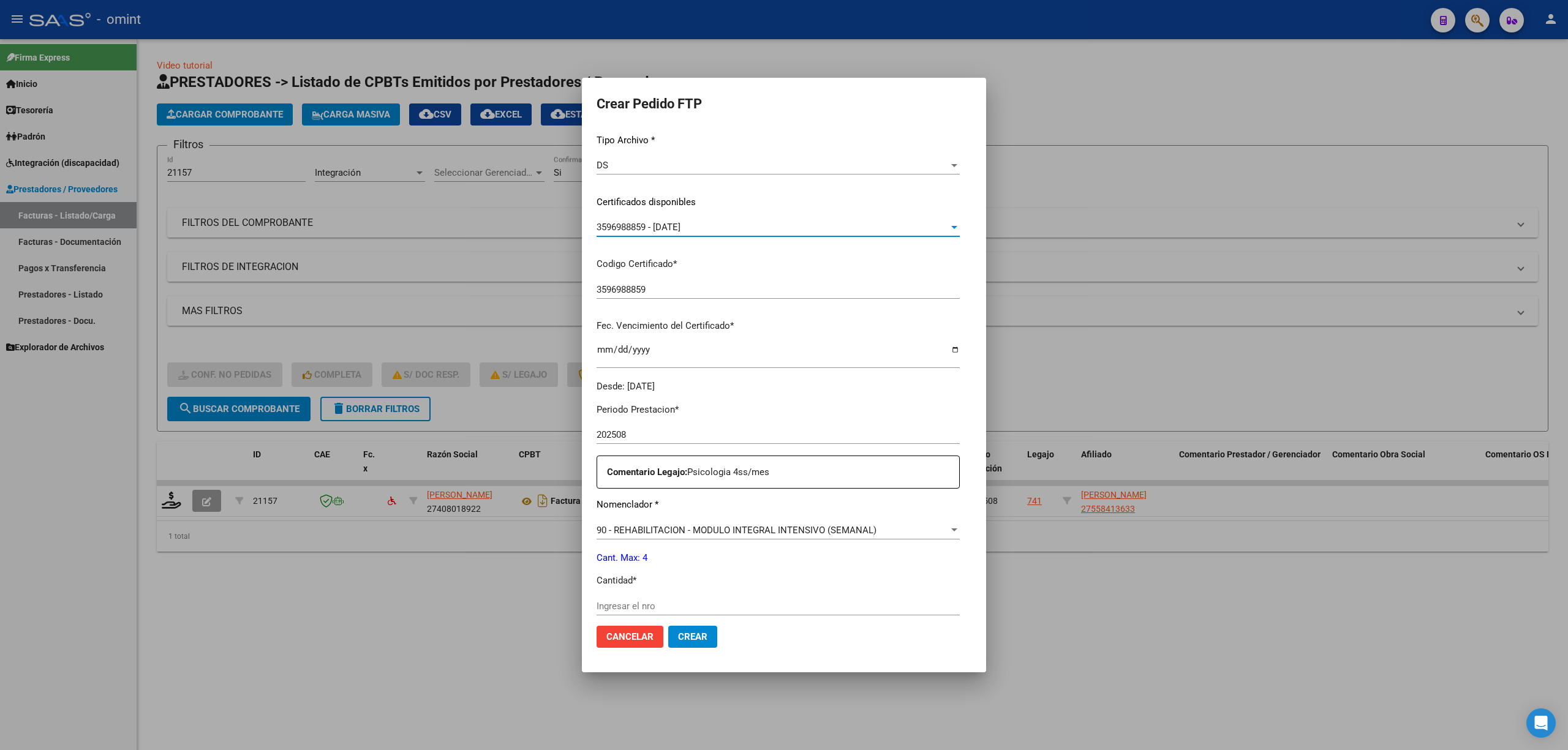
scroll to position [332, 0]
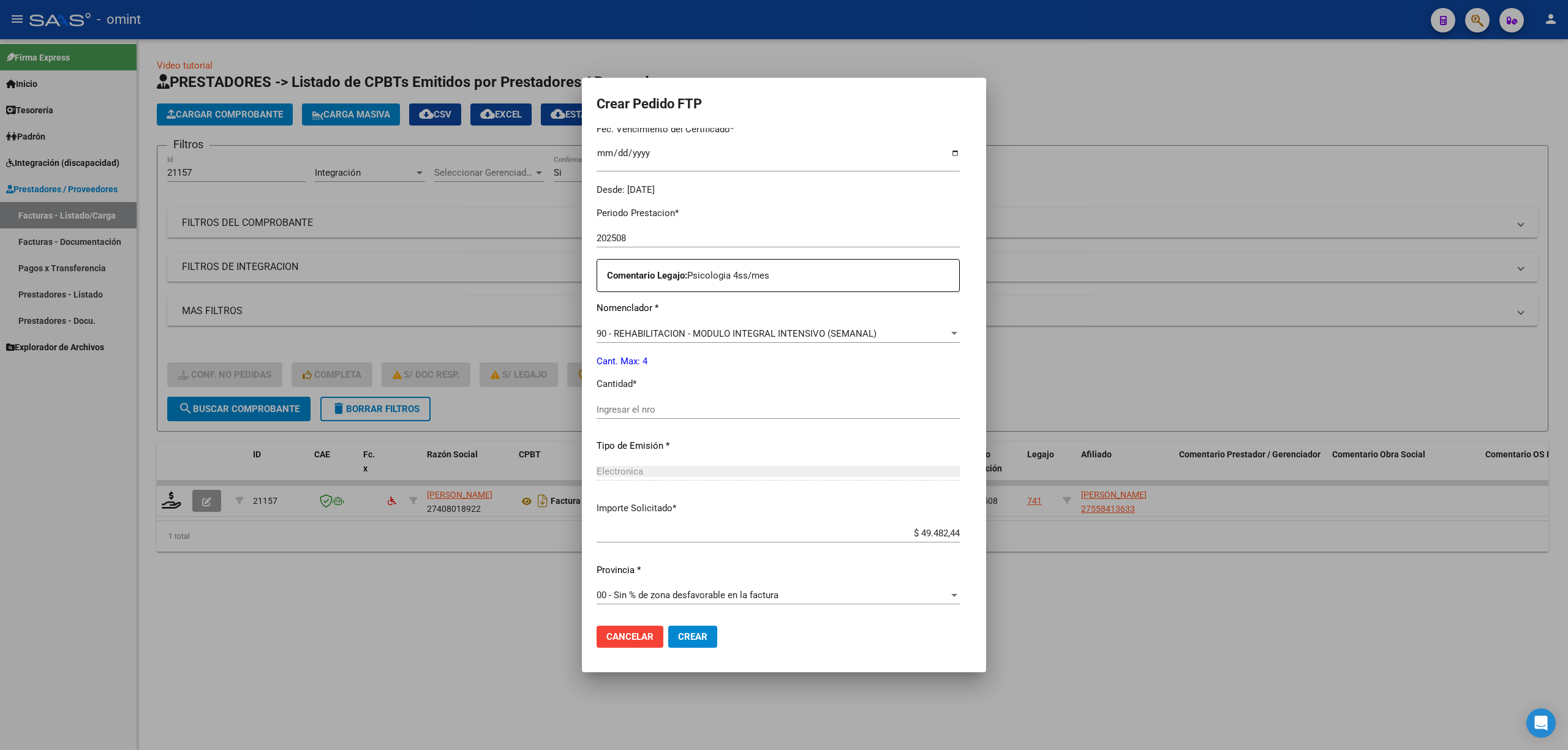
click at [601, 417] on div "Ingresar el nro" at bounding box center [778, 410] width 363 height 18
click at [607, 411] on input "Ingresar el nro" at bounding box center [778, 409] width 363 height 11
click at [678, 633] on span "Crear" at bounding box center [693, 637] width 30 height 11
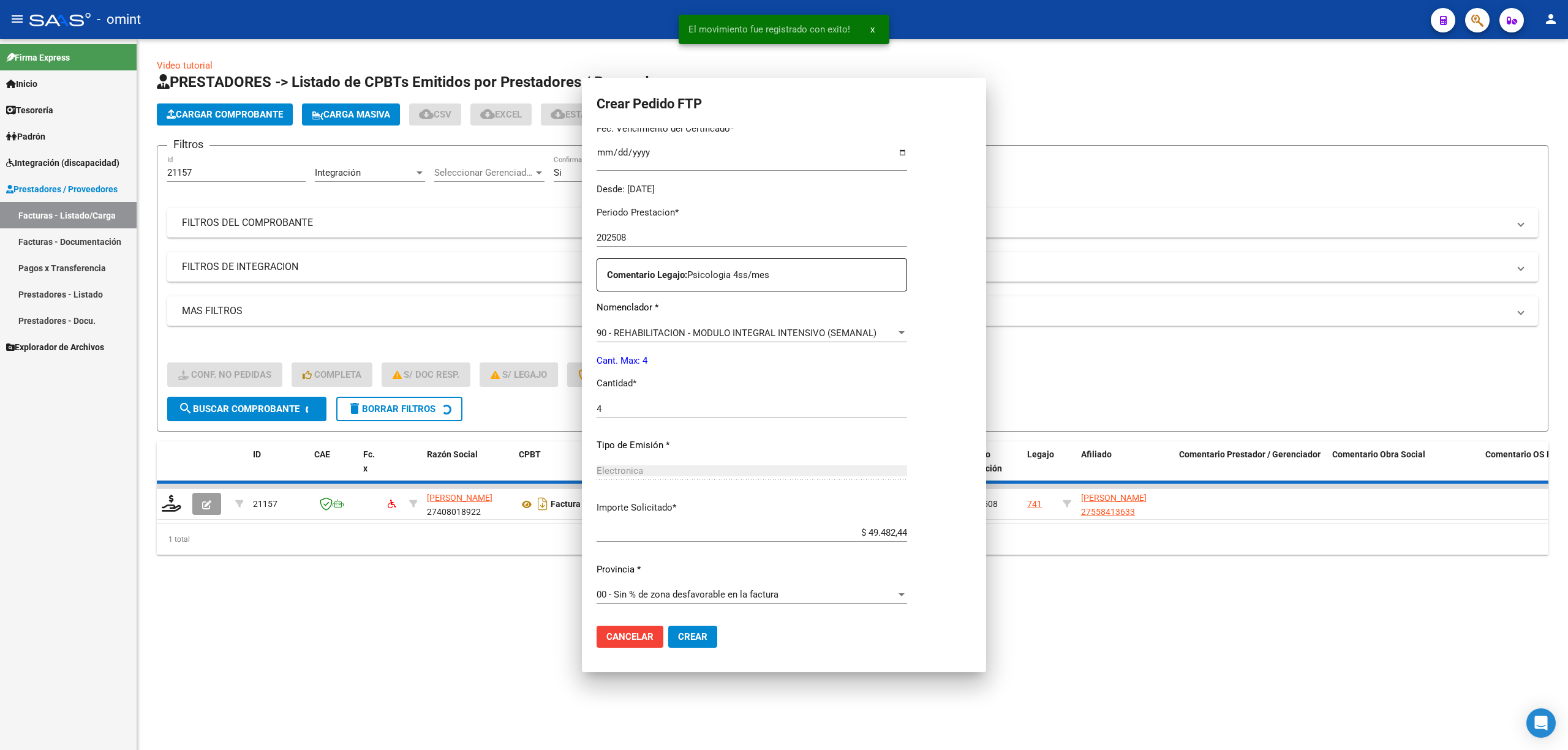
scroll to position [0, 0]
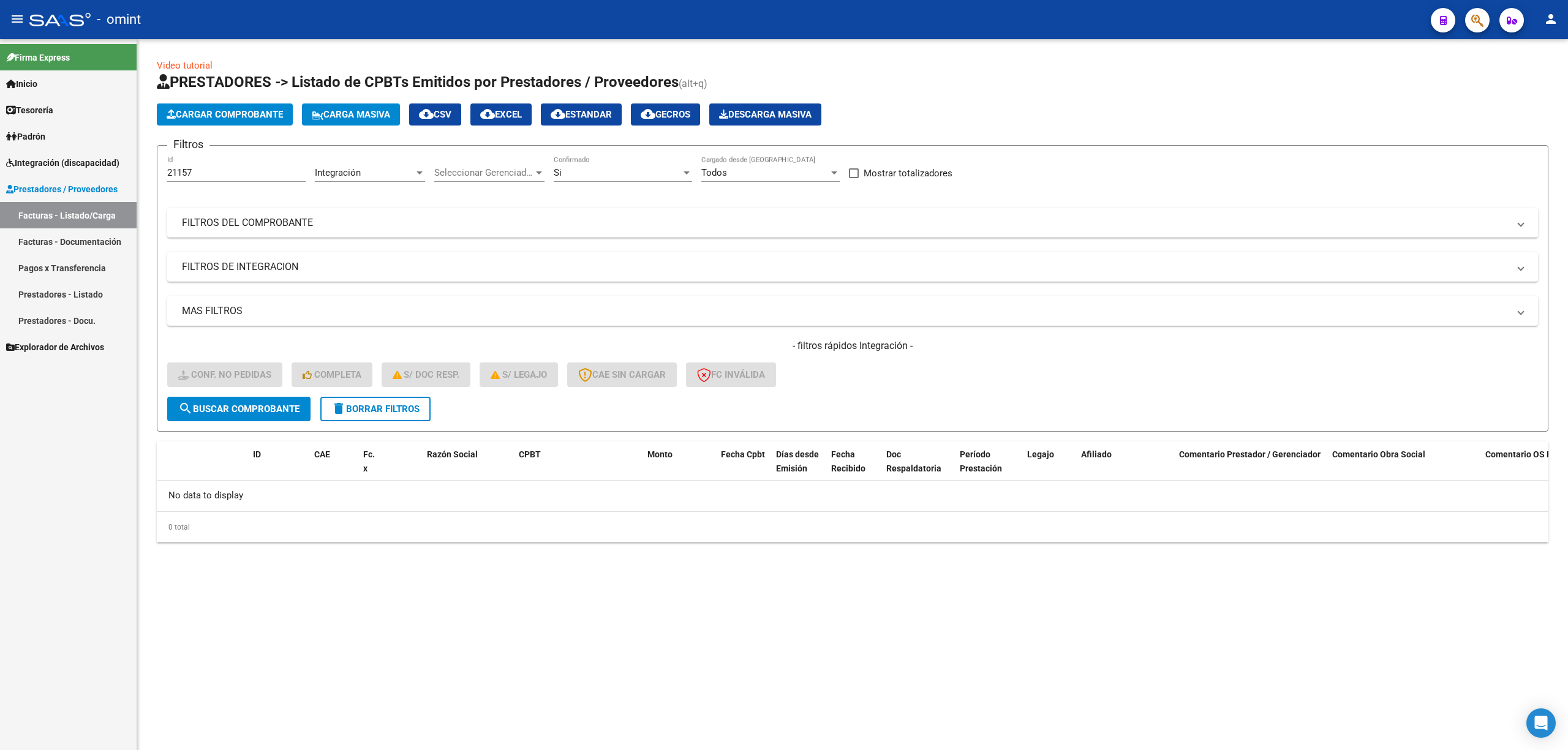
click at [404, 397] on button "delete Borrar Filtros" at bounding box center [375, 409] width 110 height 24
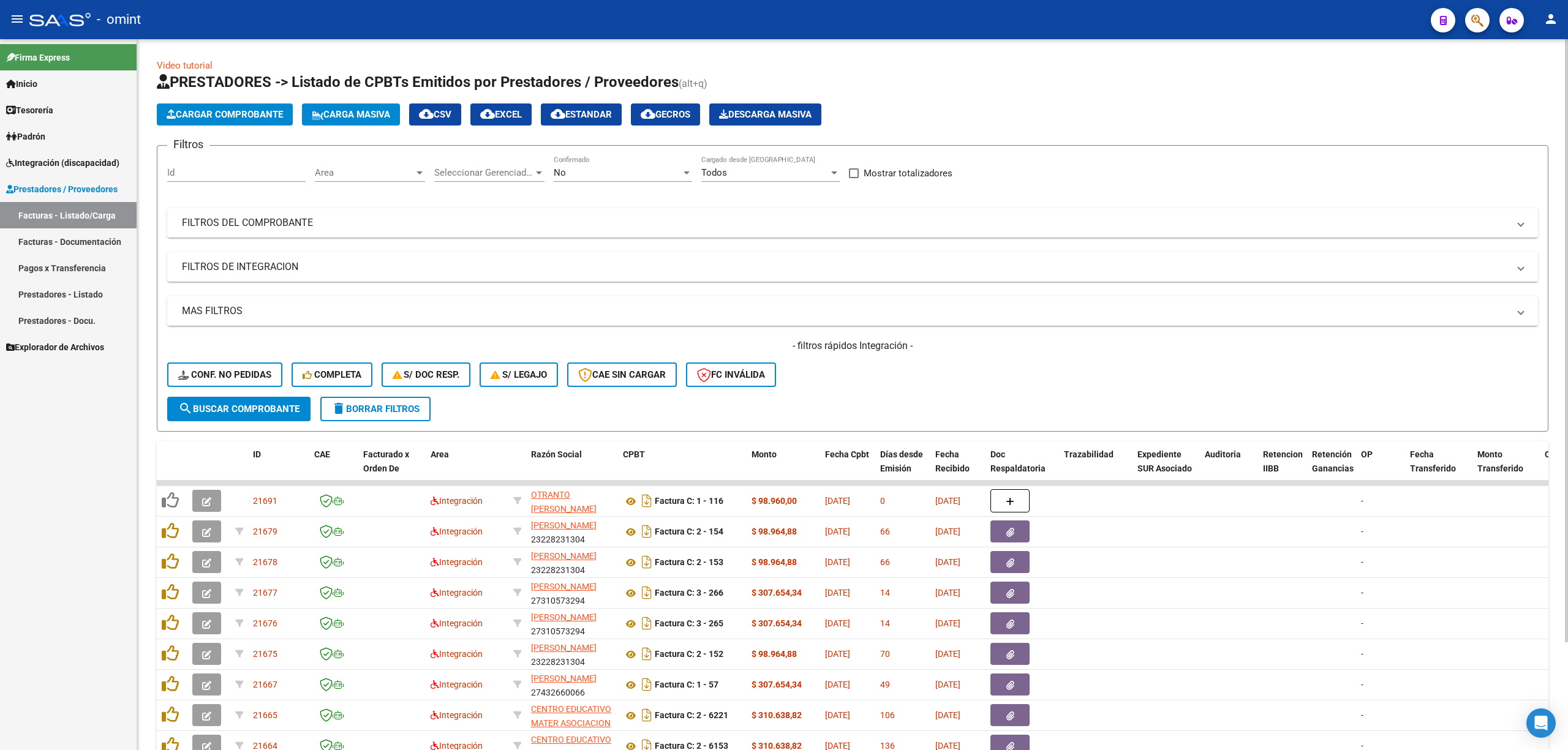
click at [235, 163] on div "Id" at bounding box center [236, 169] width 138 height 27
paste input "21122"
click at [246, 409] on span "search Buscar Comprobante" at bounding box center [239, 409] width 121 height 11
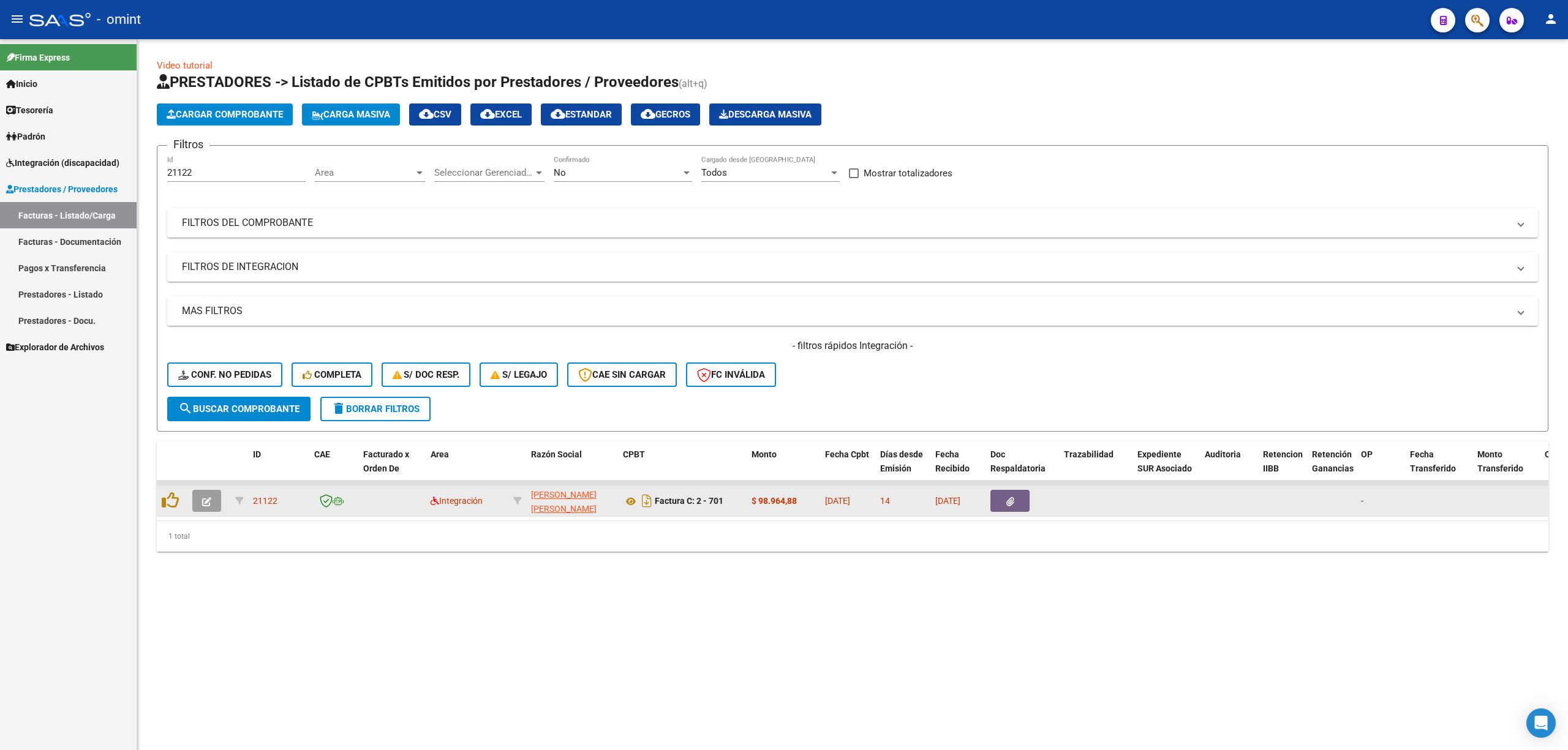
click at [200, 499] on button "button" at bounding box center [207, 500] width 29 height 22
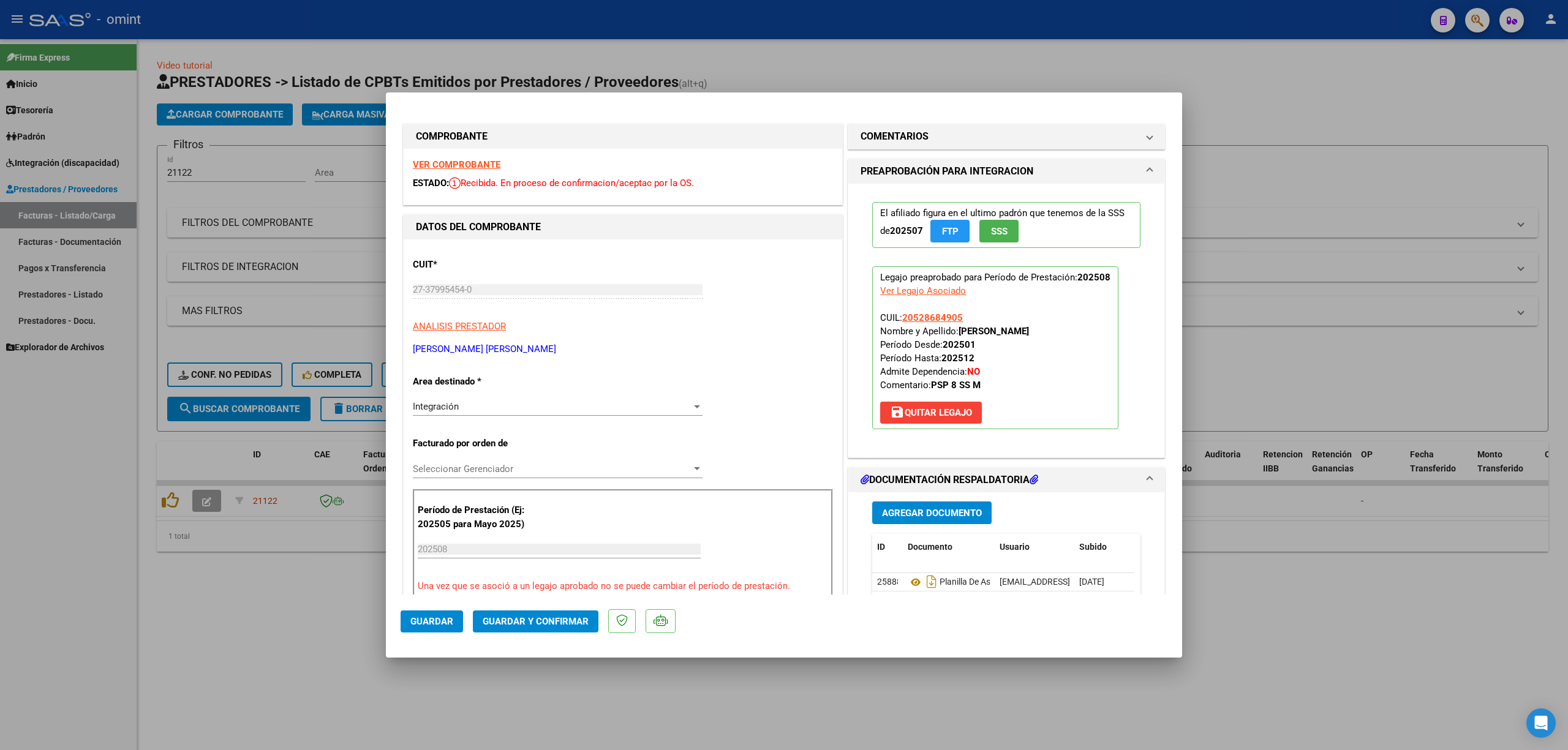
click at [461, 162] on strong "VER COMPROBANTE" at bounding box center [456, 165] width 87 height 11
click at [525, 620] on span "Guardar y Confirmar" at bounding box center [536, 622] width 106 height 11
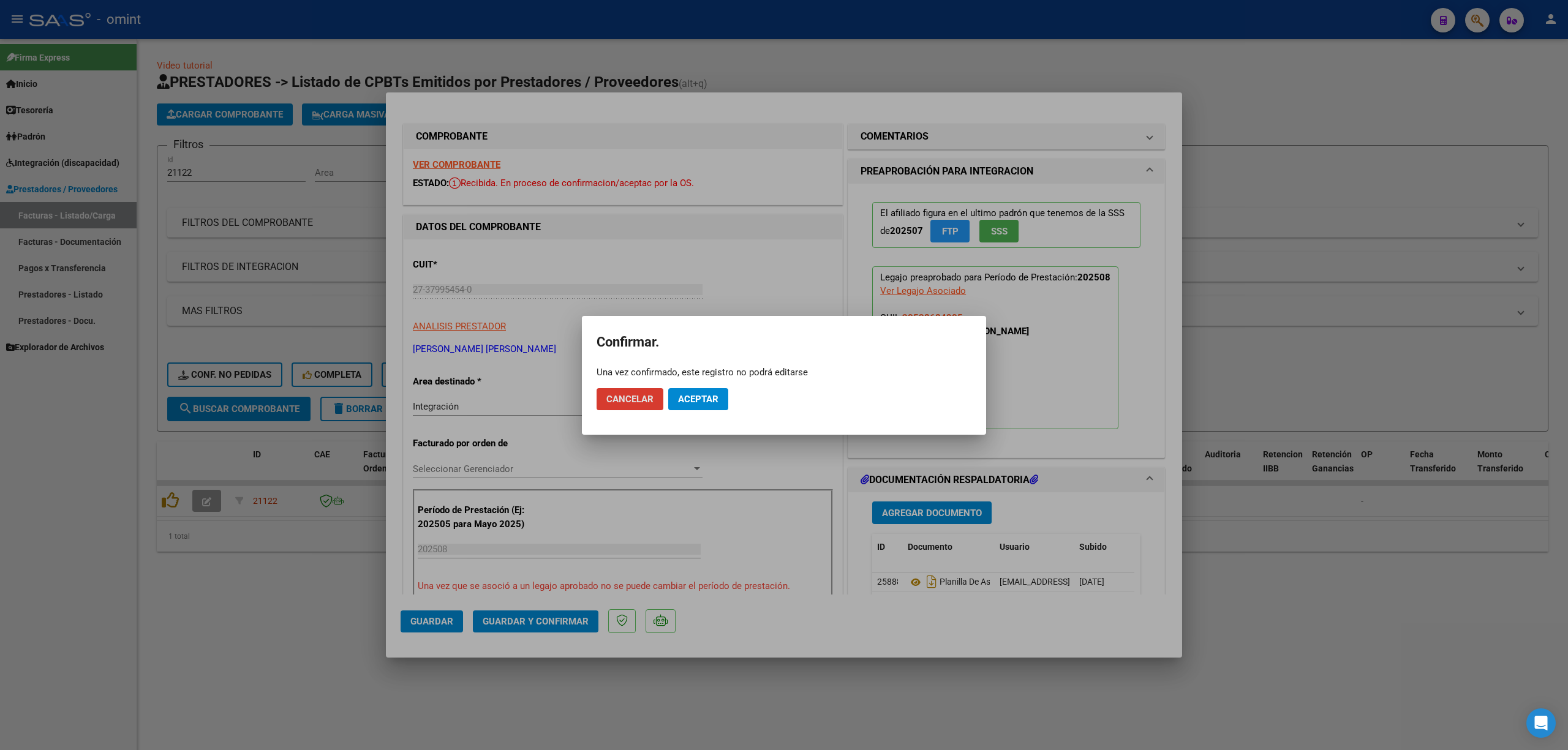
click at [711, 404] on span "Aceptar" at bounding box center [698, 399] width 40 height 11
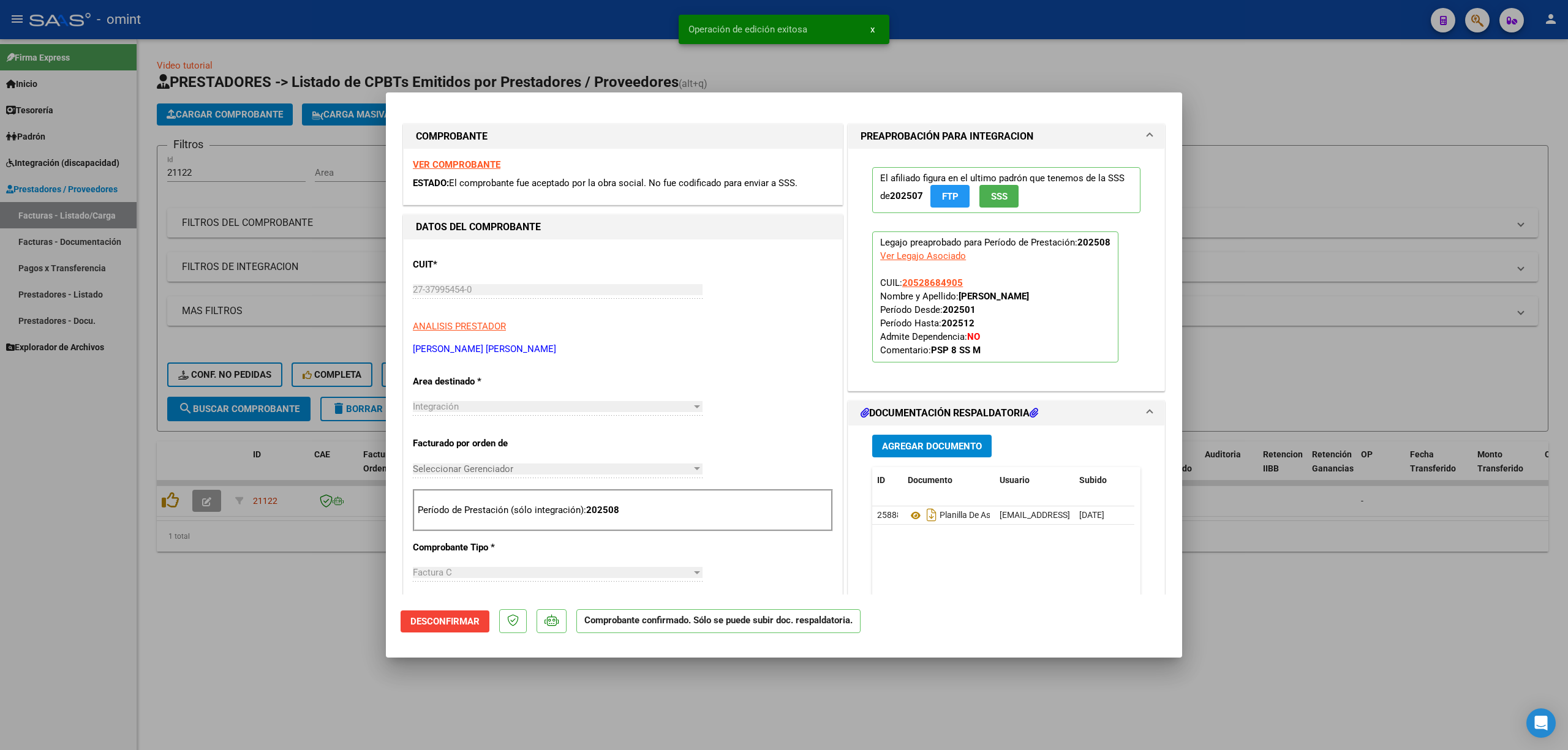
click at [232, 345] on div at bounding box center [784, 375] width 1568 height 750
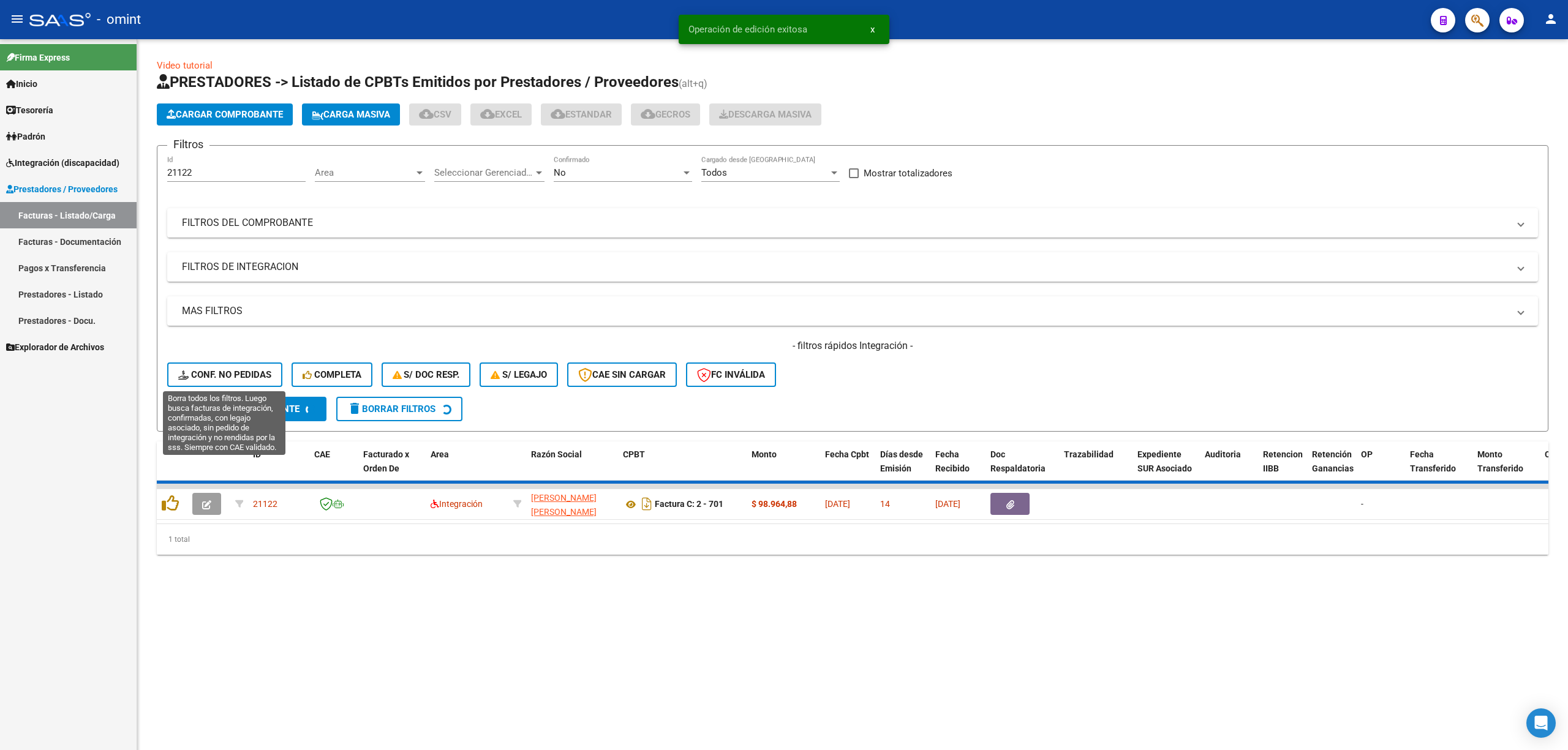
click at [220, 371] on span "Conf. no pedidas" at bounding box center [225, 374] width 93 height 11
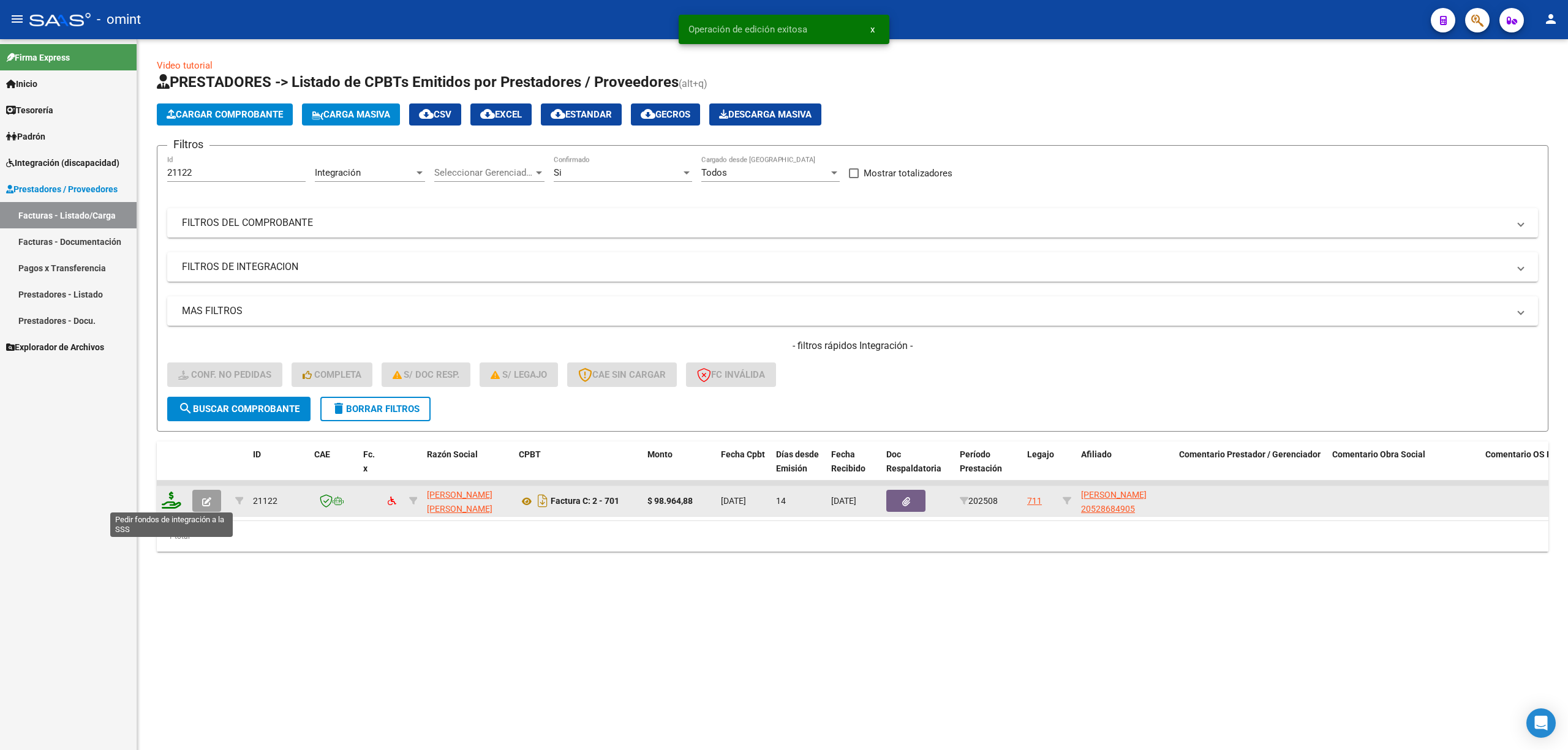
click at [174, 506] on icon at bounding box center [172, 500] width 20 height 17
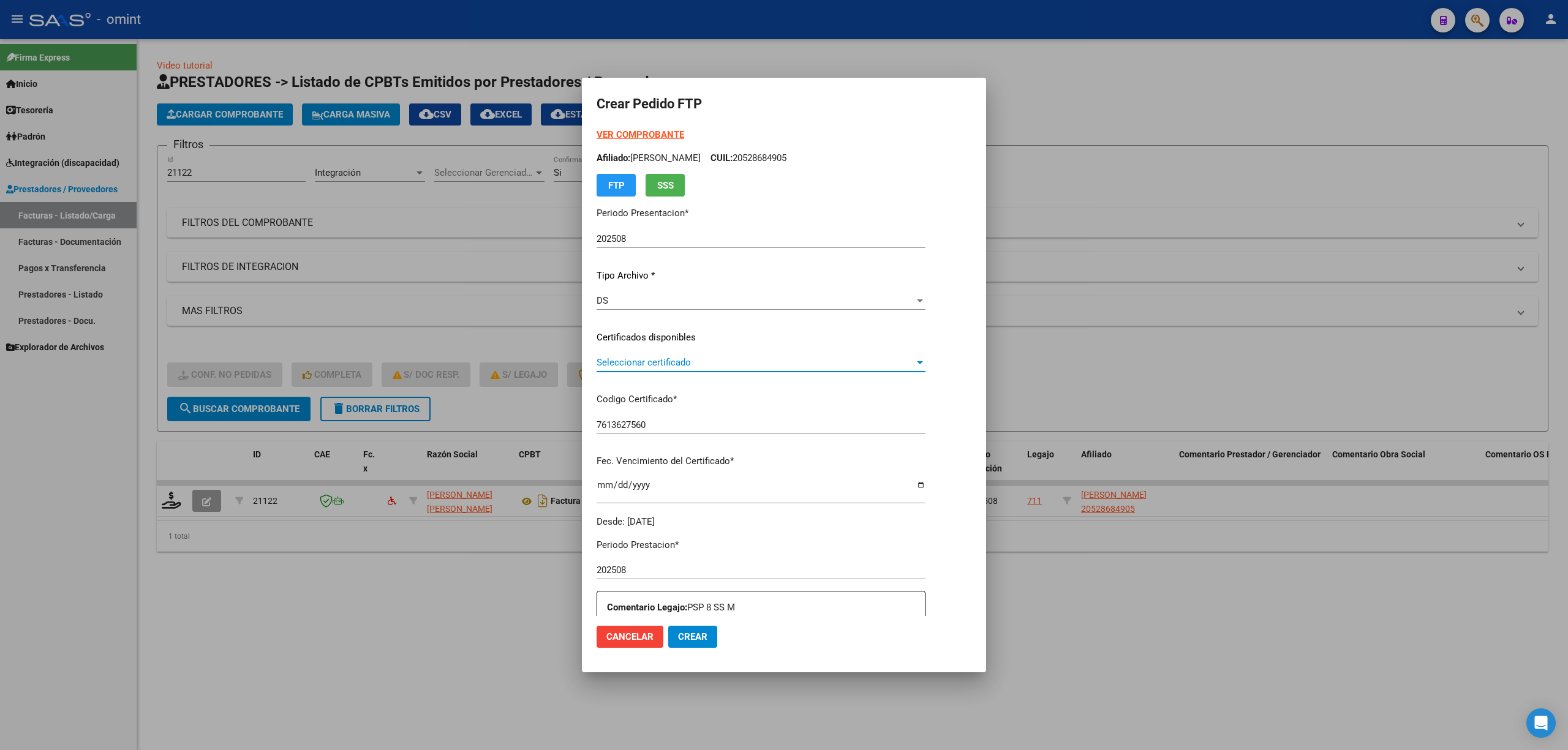
click at [629, 364] on span "Seleccionar certificado" at bounding box center [756, 362] width 318 height 11
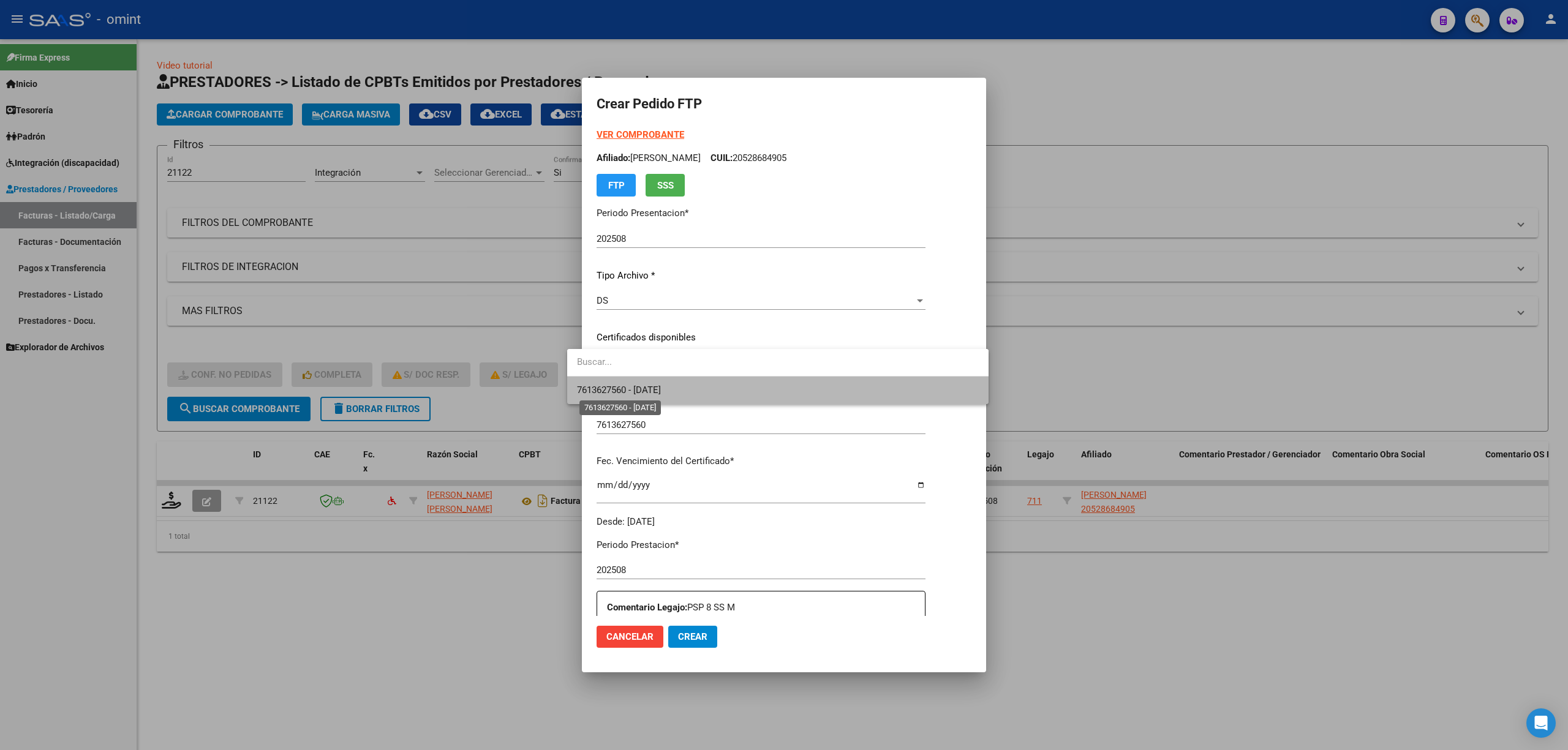
click at [620, 395] on span "7613627560 - 2032-10-30" at bounding box center [619, 390] width 84 height 11
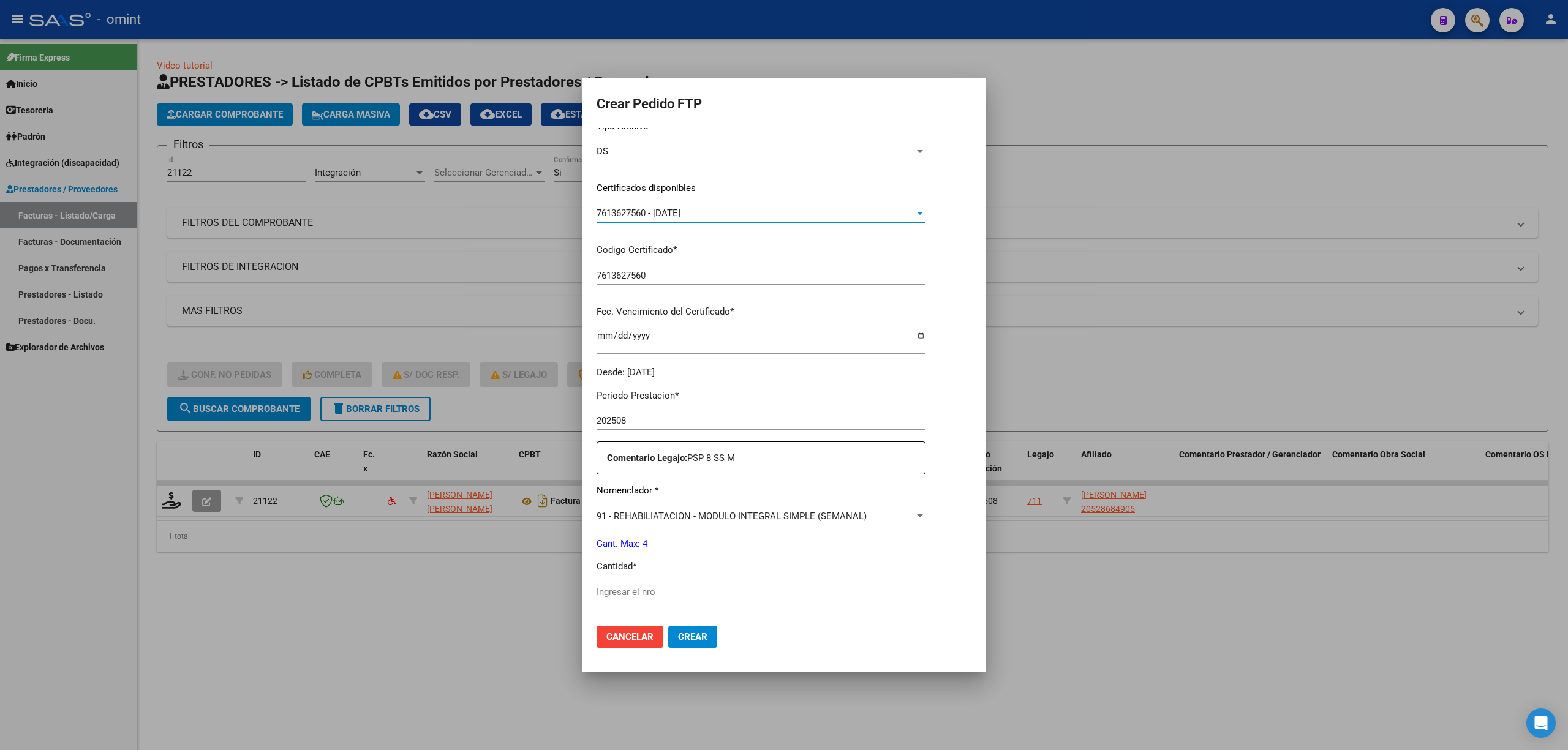
scroll to position [245, 0]
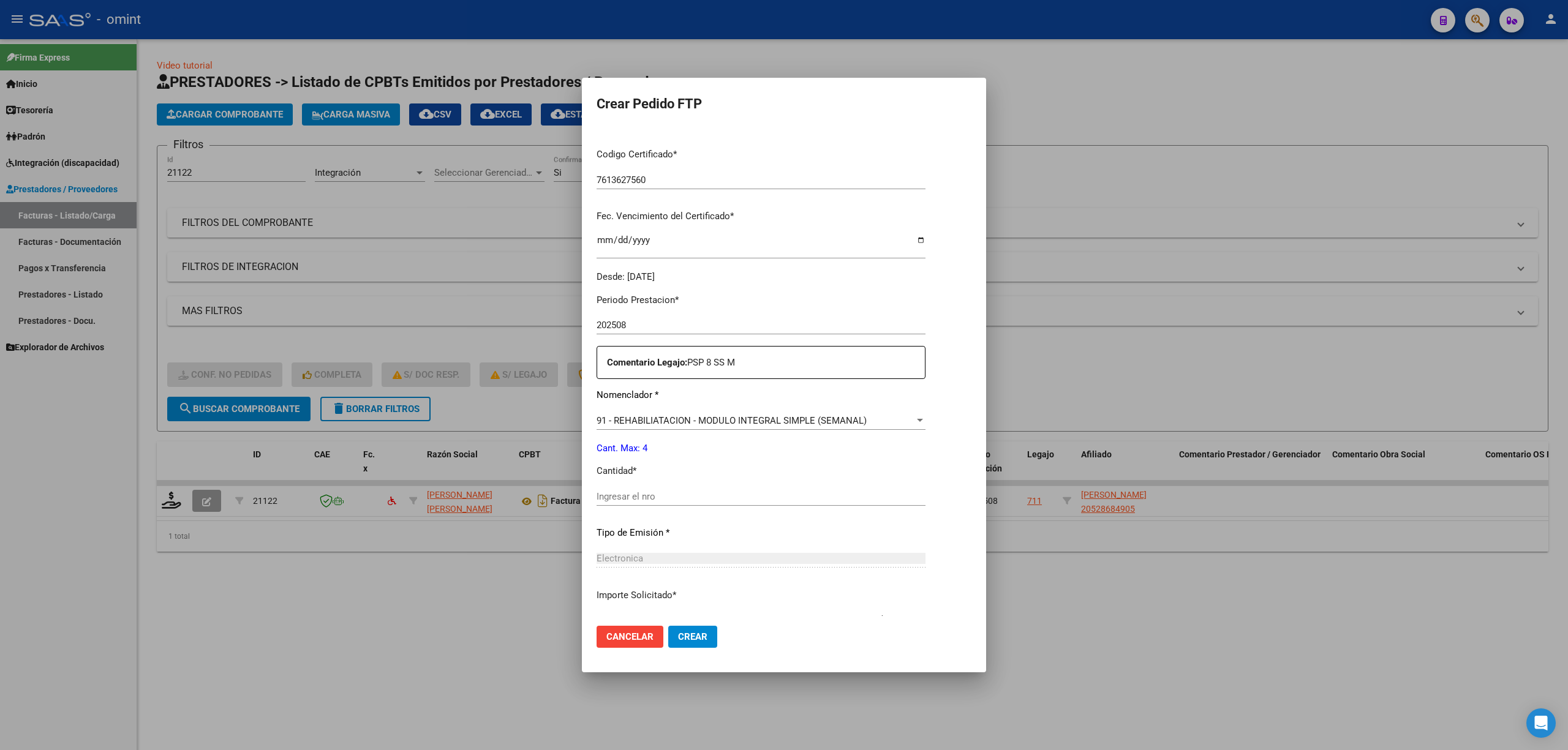
click at [629, 499] on input "Ingresar el nro" at bounding box center [761, 496] width 329 height 11
click at [678, 632] on span "Crear" at bounding box center [693, 637] width 30 height 11
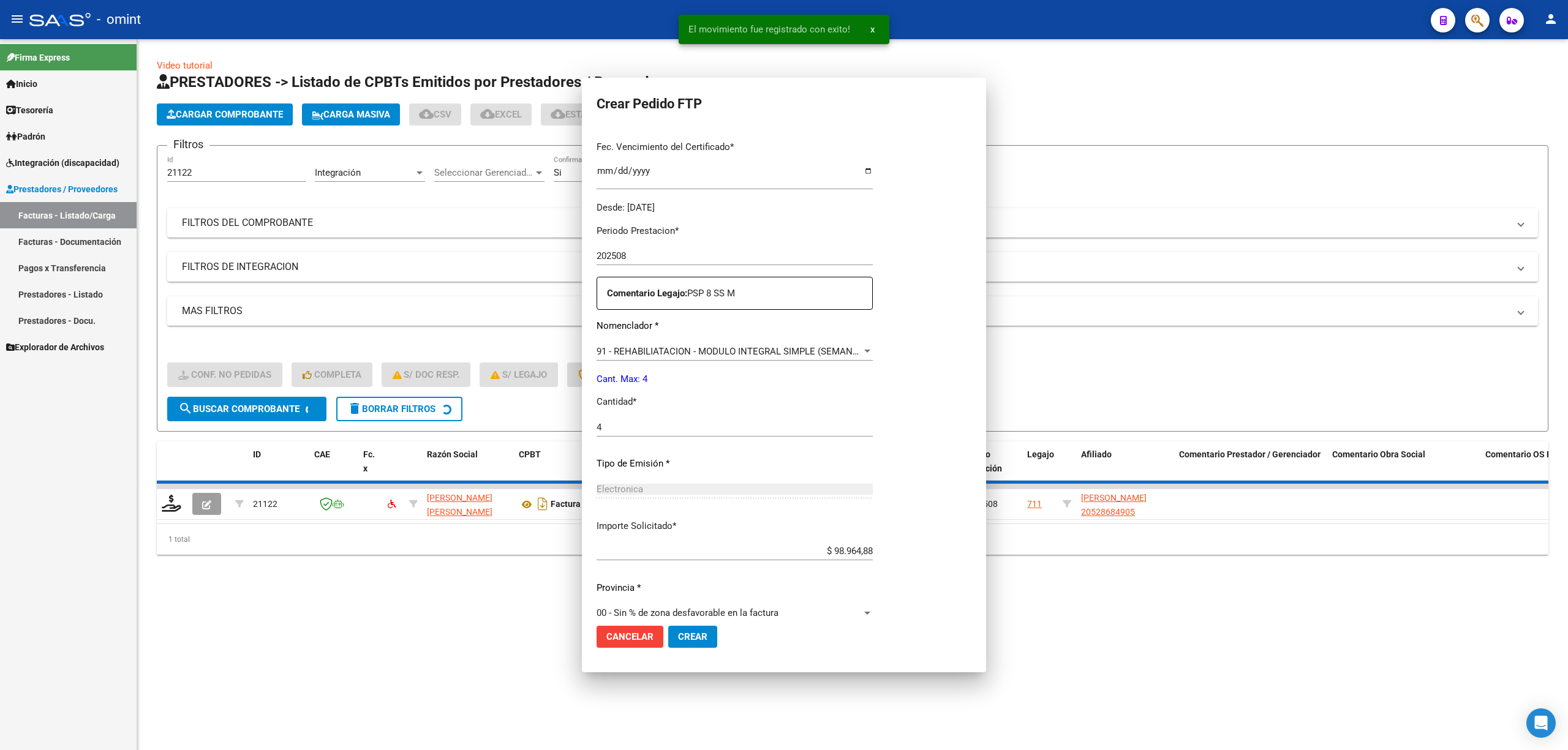
scroll to position [175, 0]
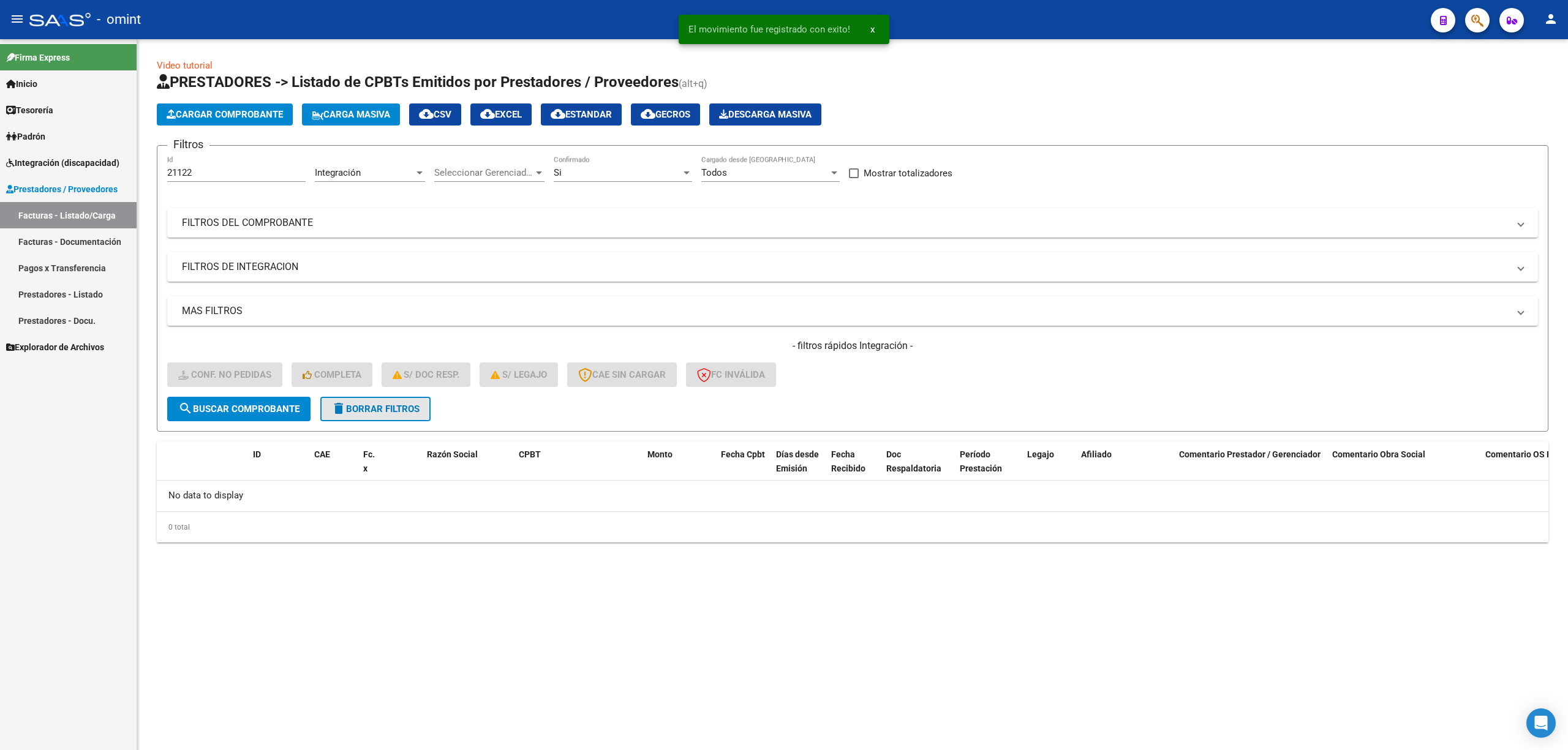
click at [390, 399] on button "delete Borrar Filtros" at bounding box center [375, 409] width 110 height 24
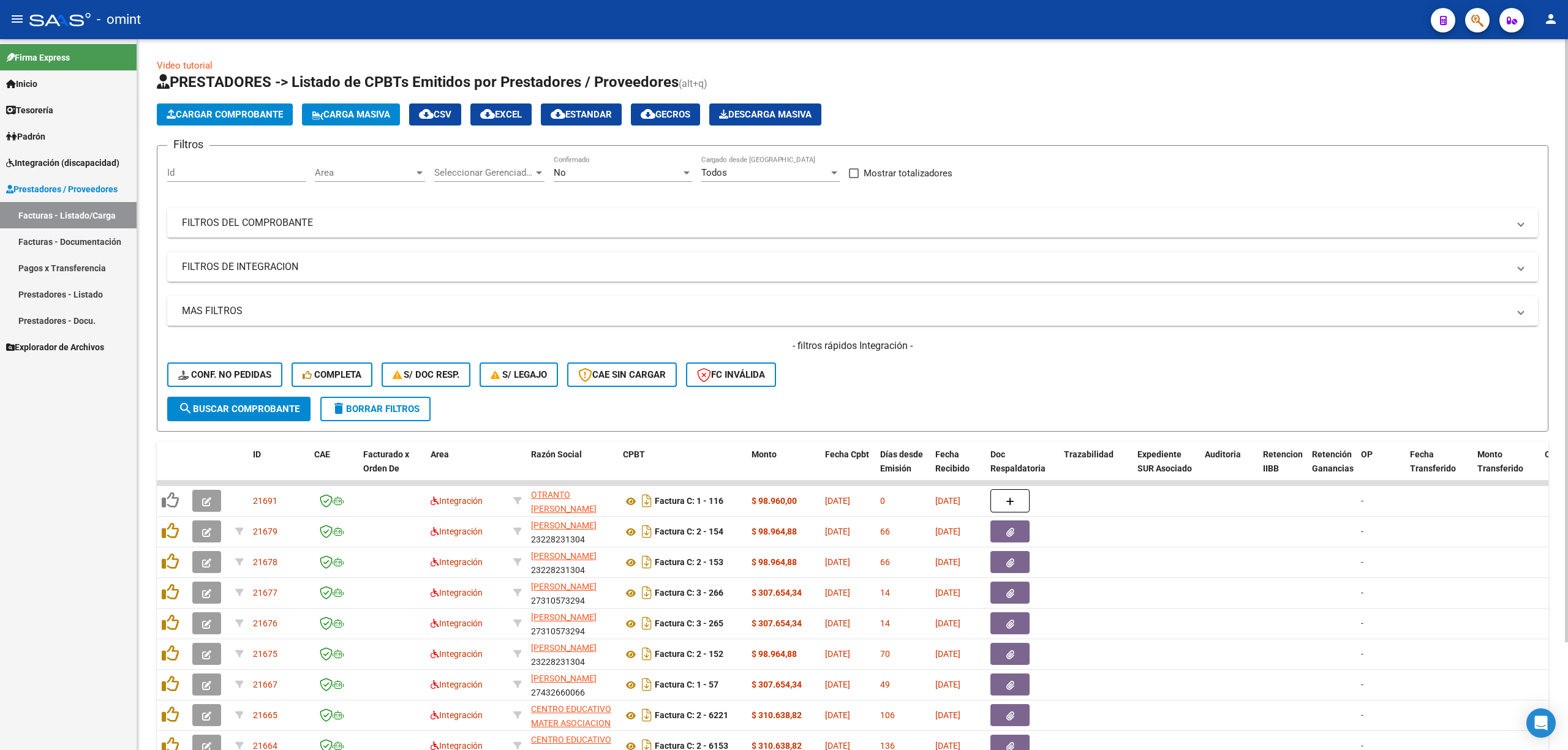
drag, startPoint x: 252, startPoint y: 172, endPoint x: 265, endPoint y: 184, distance: 17.7
click at [252, 172] on input "Id" at bounding box center [236, 172] width 138 height 11
paste input "21092"
click at [271, 405] on span "search Buscar Comprobante" at bounding box center [239, 409] width 121 height 11
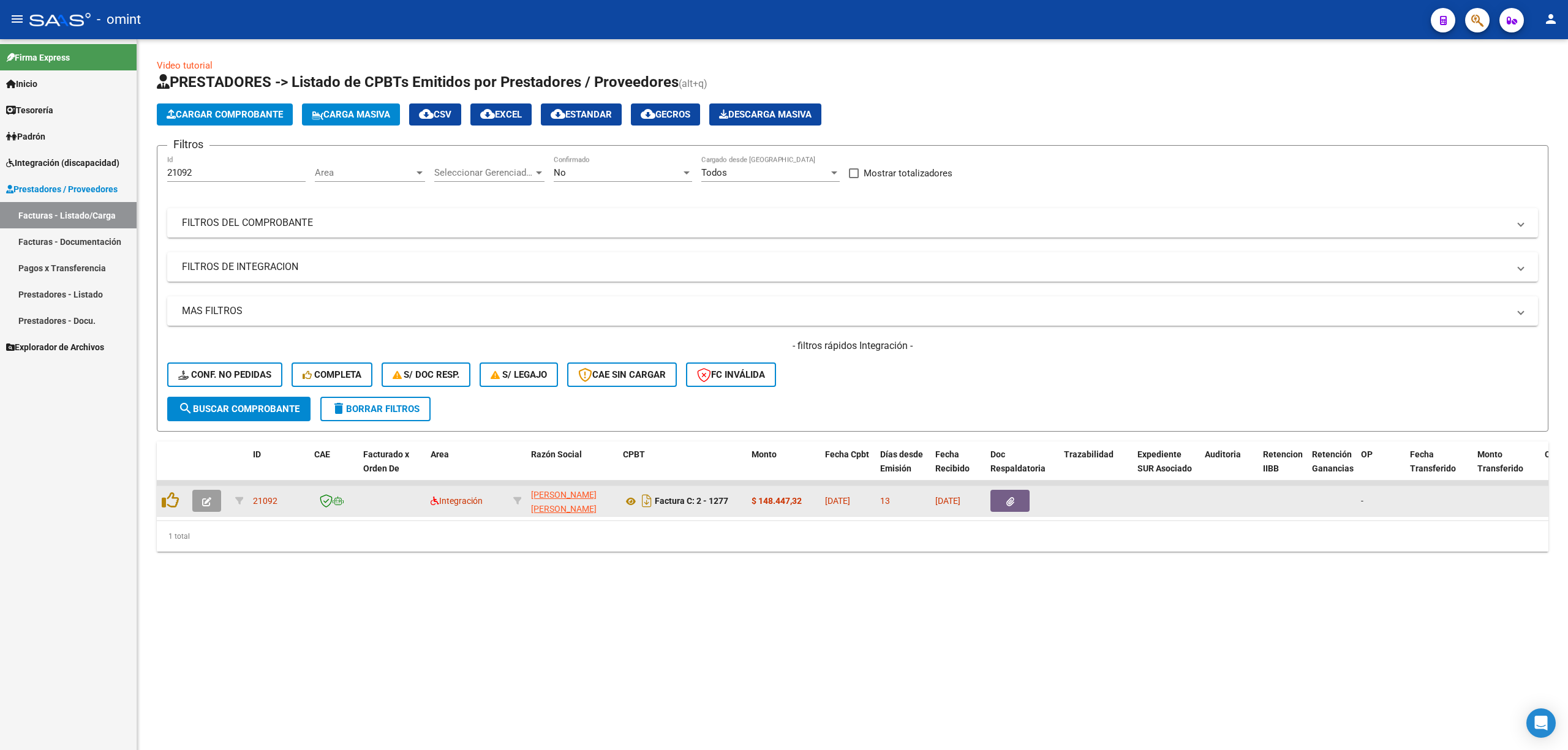
click at [201, 506] on button "button" at bounding box center [207, 500] width 29 height 22
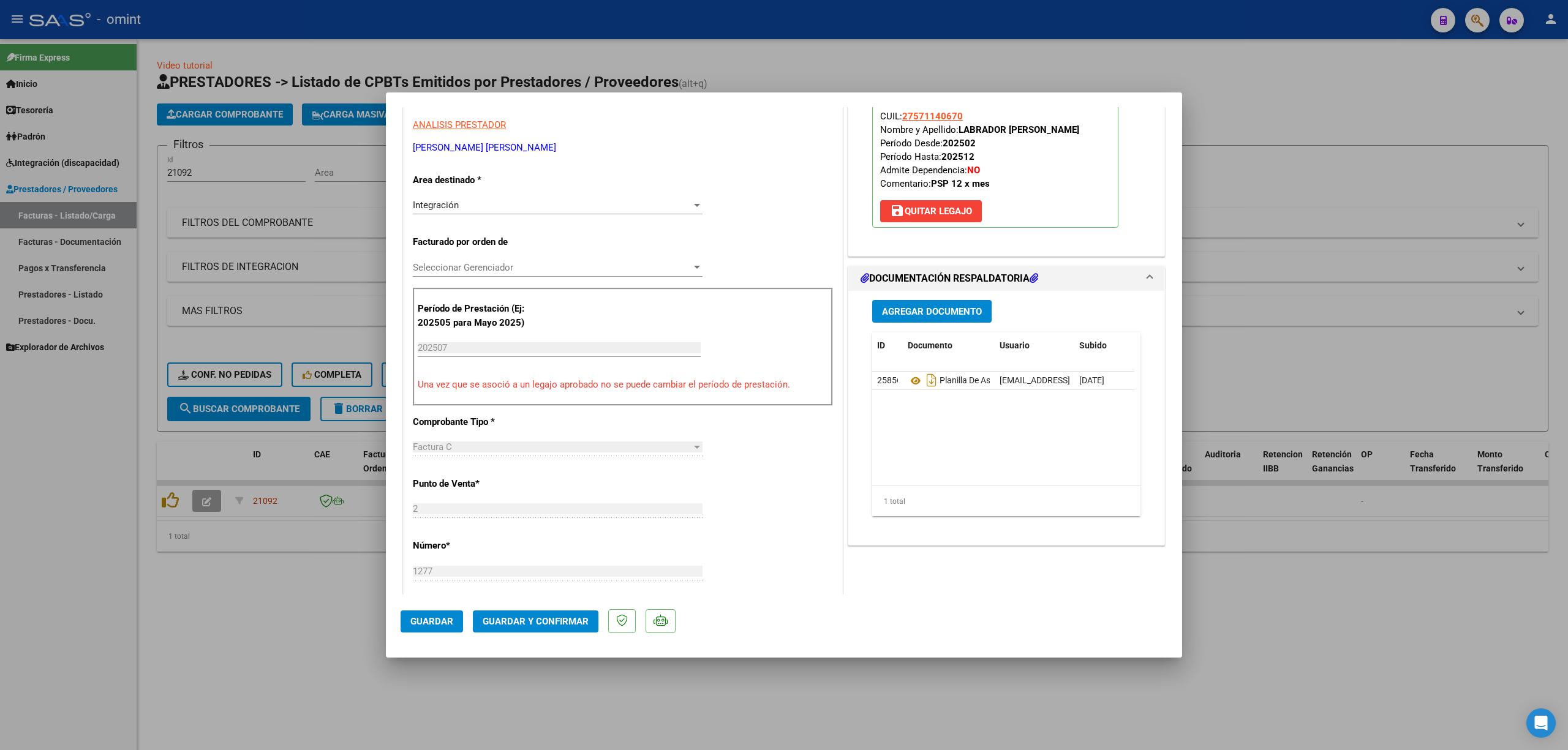
scroll to position [326, 0]
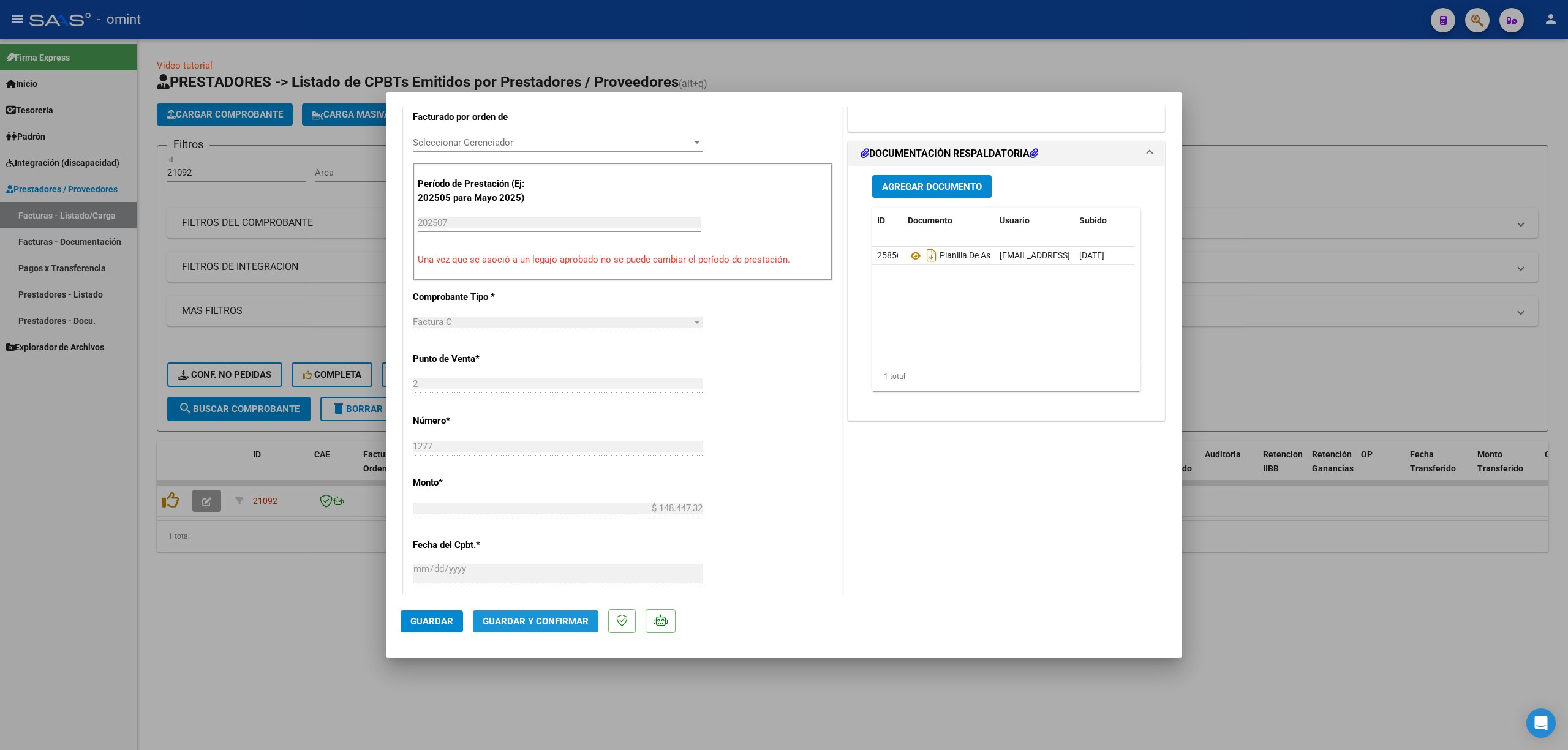
click at [557, 623] on span "Guardar y Confirmar" at bounding box center [536, 622] width 106 height 11
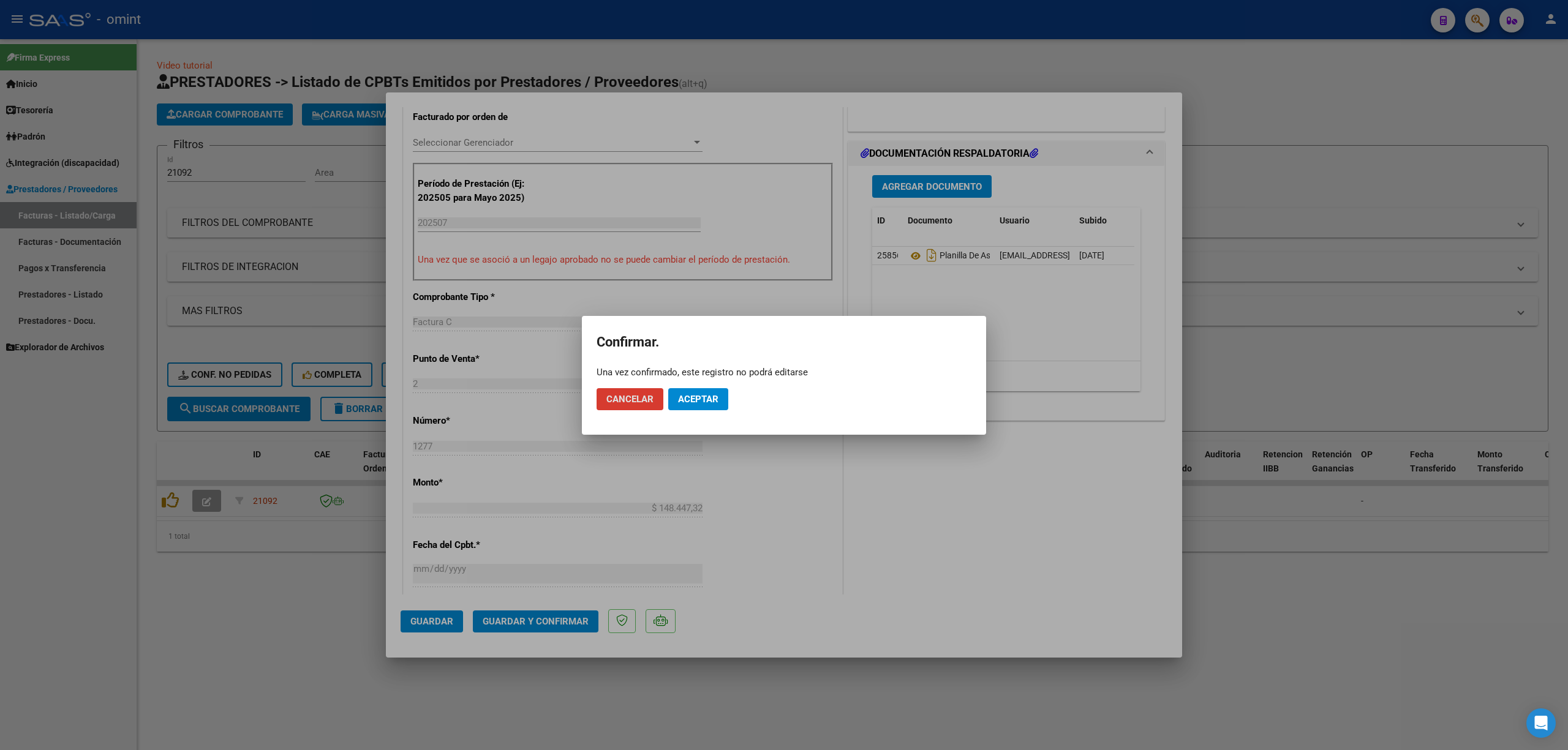
click at [699, 414] on mat-dialog-actions "Cancelar Aceptar" at bounding box center [784, 399] width 375 height 42
drag, startPoint x: 705, startPoint y: 403, endPoint x: 709, endPoint y: 410, distance: 8.1
click at [706, 403] on span "Aceptar" at bounding box center [698, 399] width 40 height 11
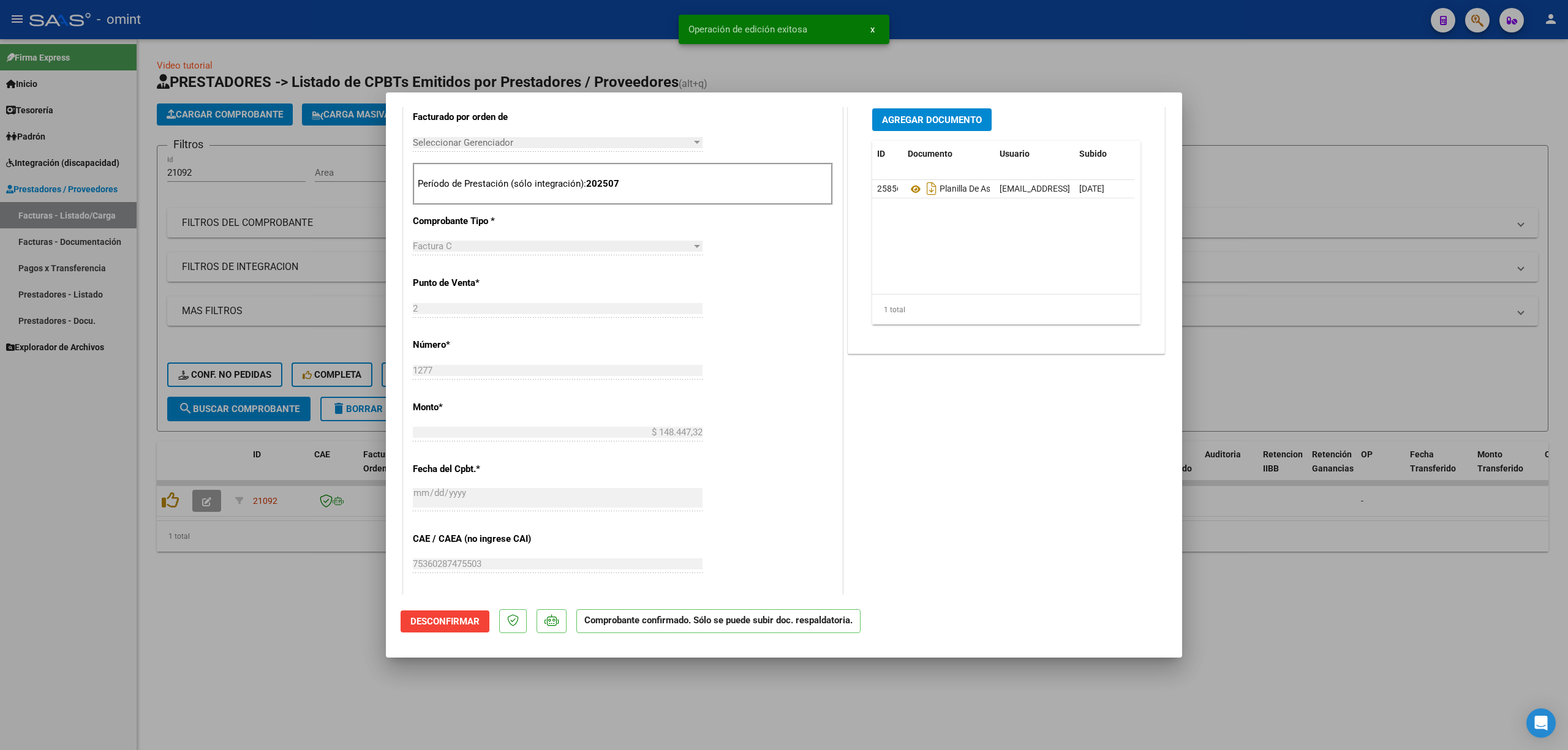
click at [321, 217] on div at bounding box center [784, 375] width 1568 height 750
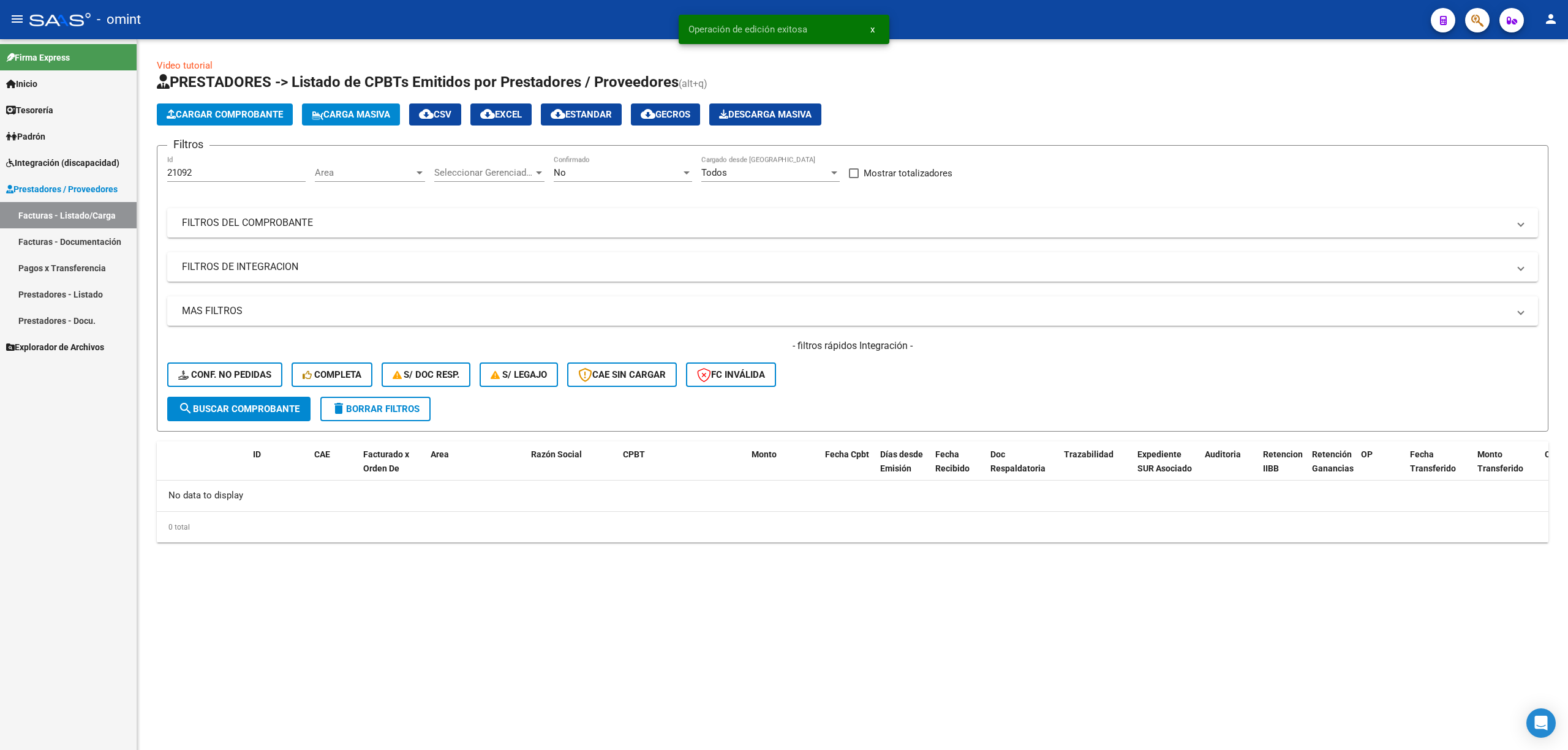
click at [229, 356] on div "- filtros rápidos Integración - Conf. no pedidas Completa S/ Doc Resp. S/ legaj…" at bounding box center [852, 368] width 1371 height 58
drag, startPoint x: 234, startPoint y: 368, endPoint x: 241, endPoint y: 373, distance: 8.6
click at [235, 371] on button "Conf. no pedidas" at bounding box center [225, 375] width 115 height 24
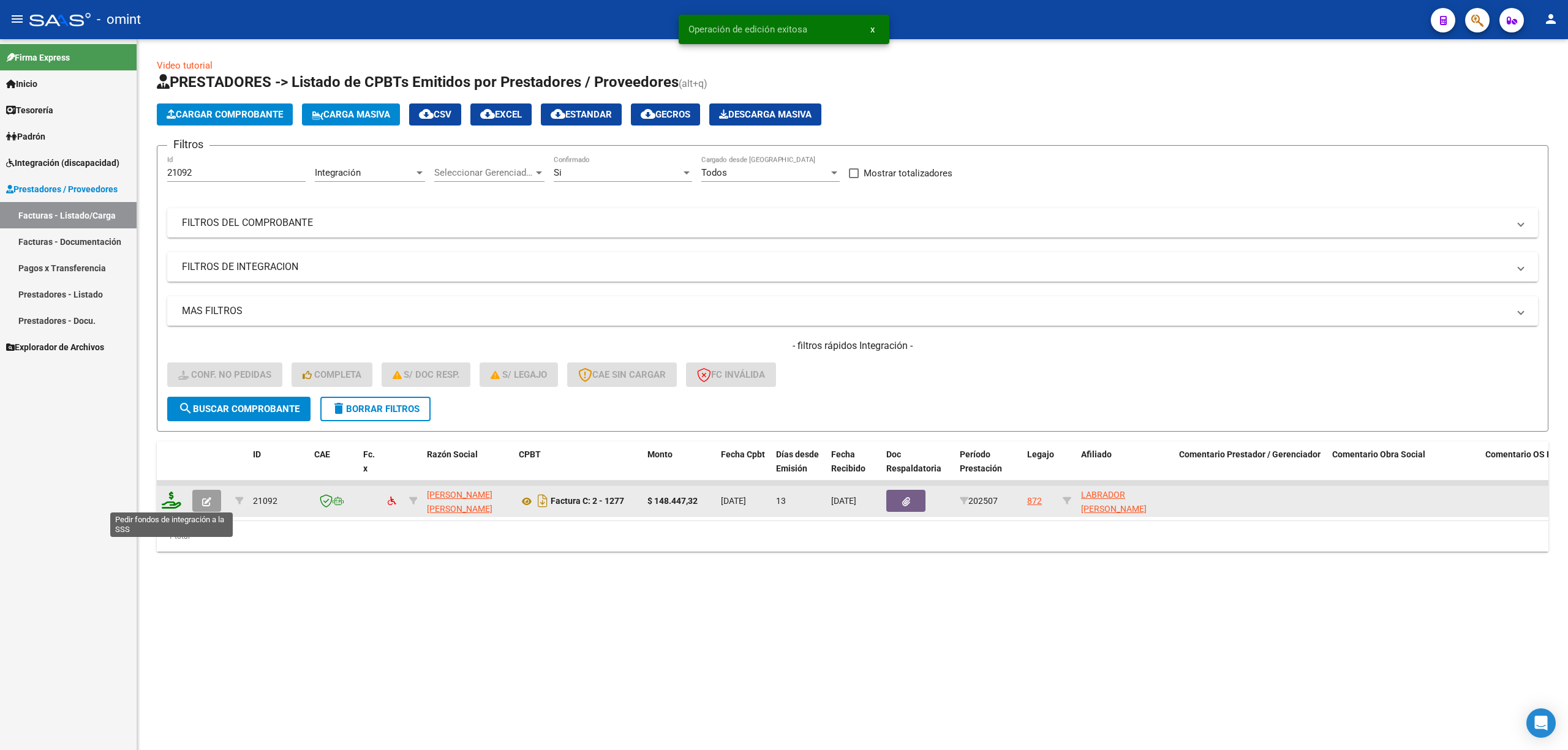
click at [163, 503] on icon at bounding box center [172, 500] width 20 height 17
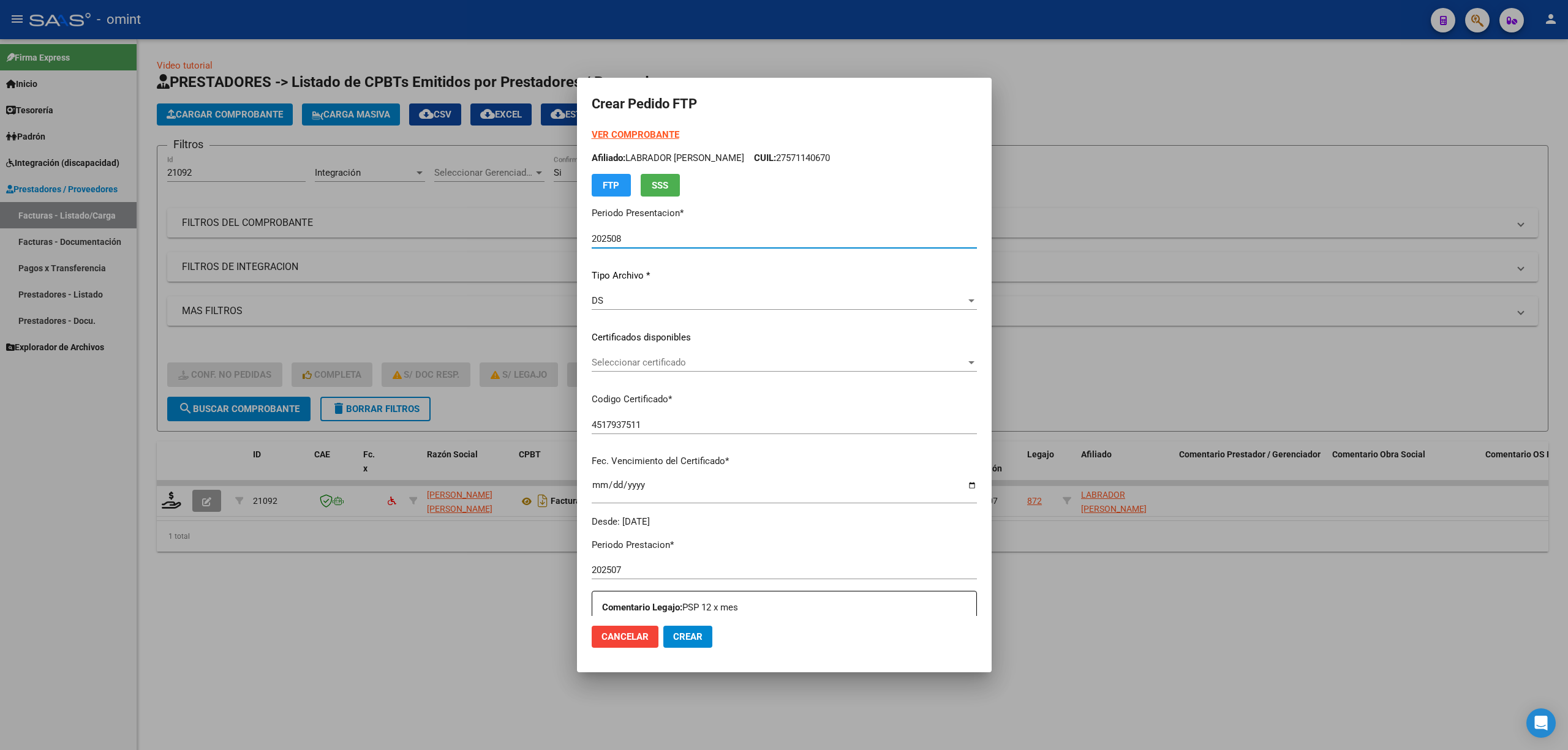
click at [607, 363] on span "Seleccionar certificado" at bounding box center [778, 362] width 374 height 11
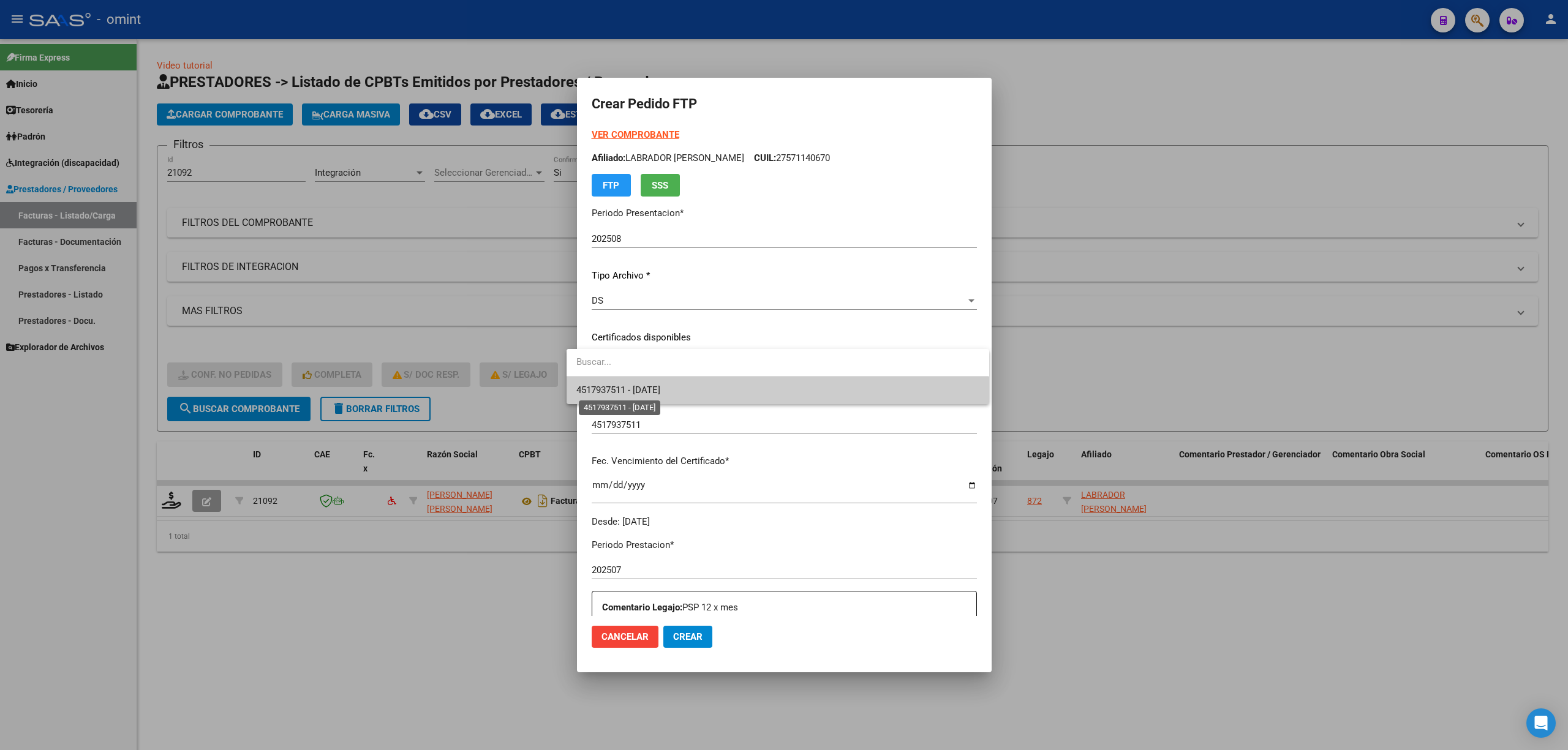
drag, startPoint x: 648, startPoint y: 392, endPoint x: 743, endPoint y: 414, distance: 97.5
click at [650, 392] on span "4517937511 - 2026-05-16" at bounding box center [618, 390] width 84 height 11
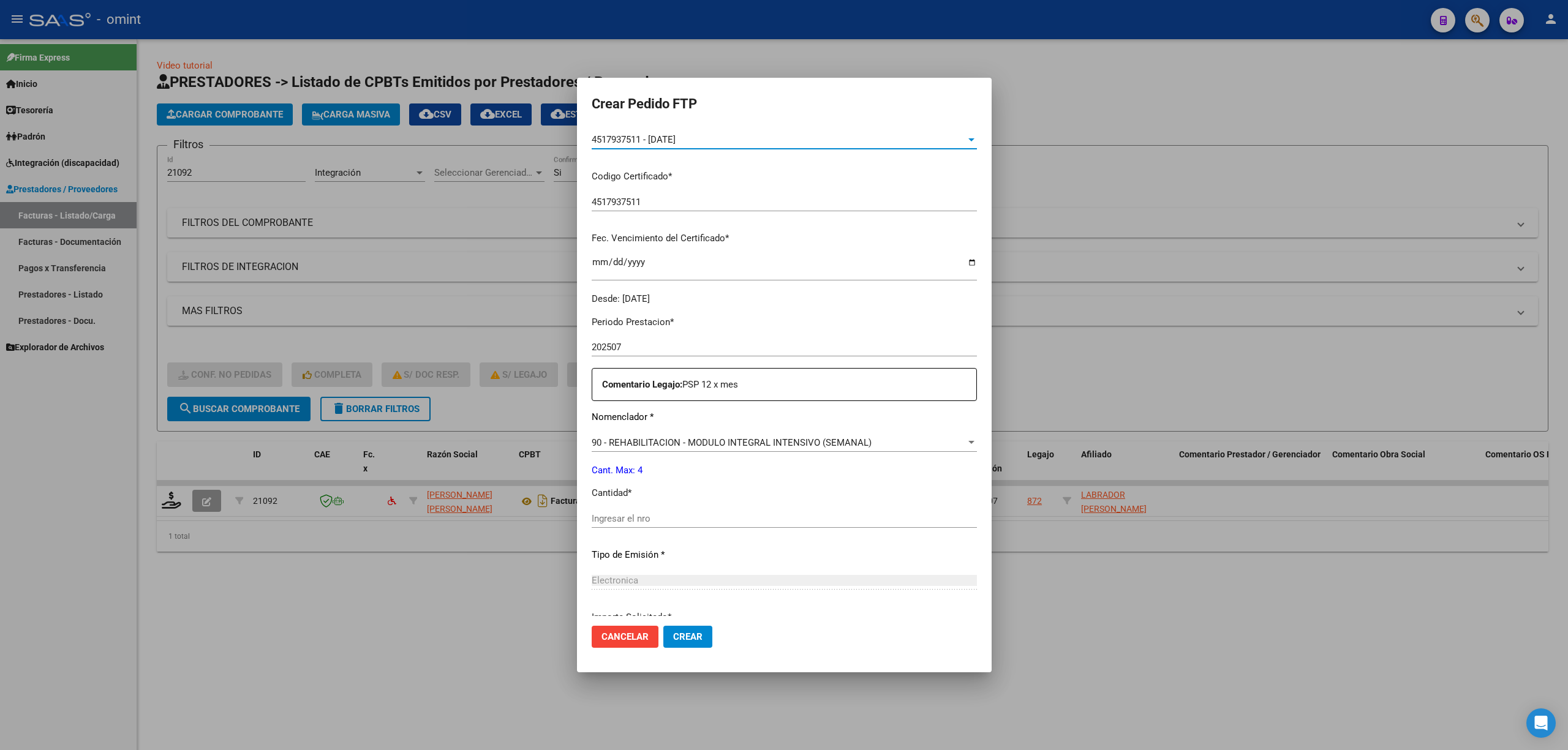
scroll to position [245, 0]
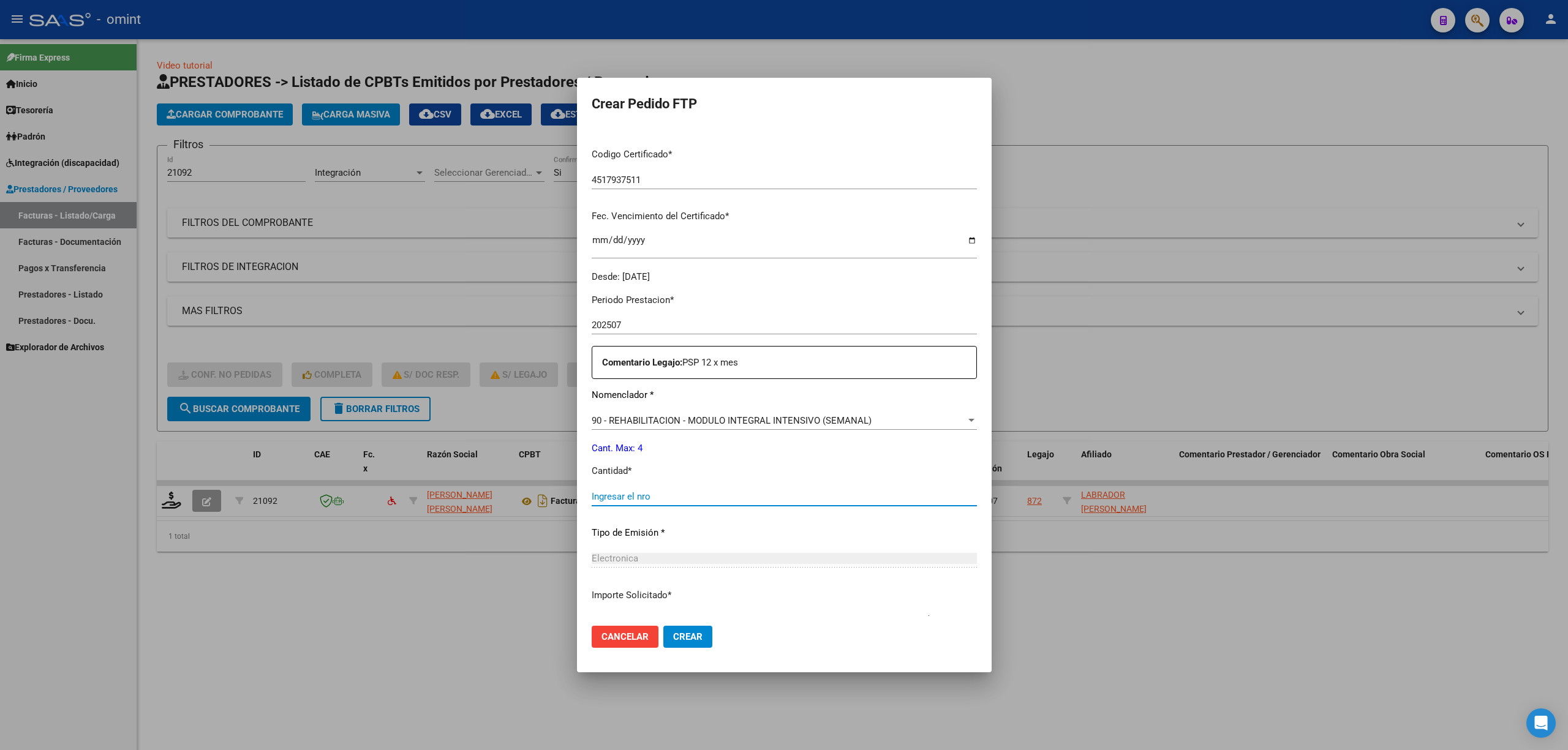
click at [649, 497] on input "Ingresar el nro" at bounding box center [784, 496] width 385 height 11
drag, startPoint x: 664, startPoint y: 641, endPoint x: 677, endPoint y: 657, distance: 20.6
click at [674, 641] on span "Crear" at bounding box center [688, 637] width 30 height 11
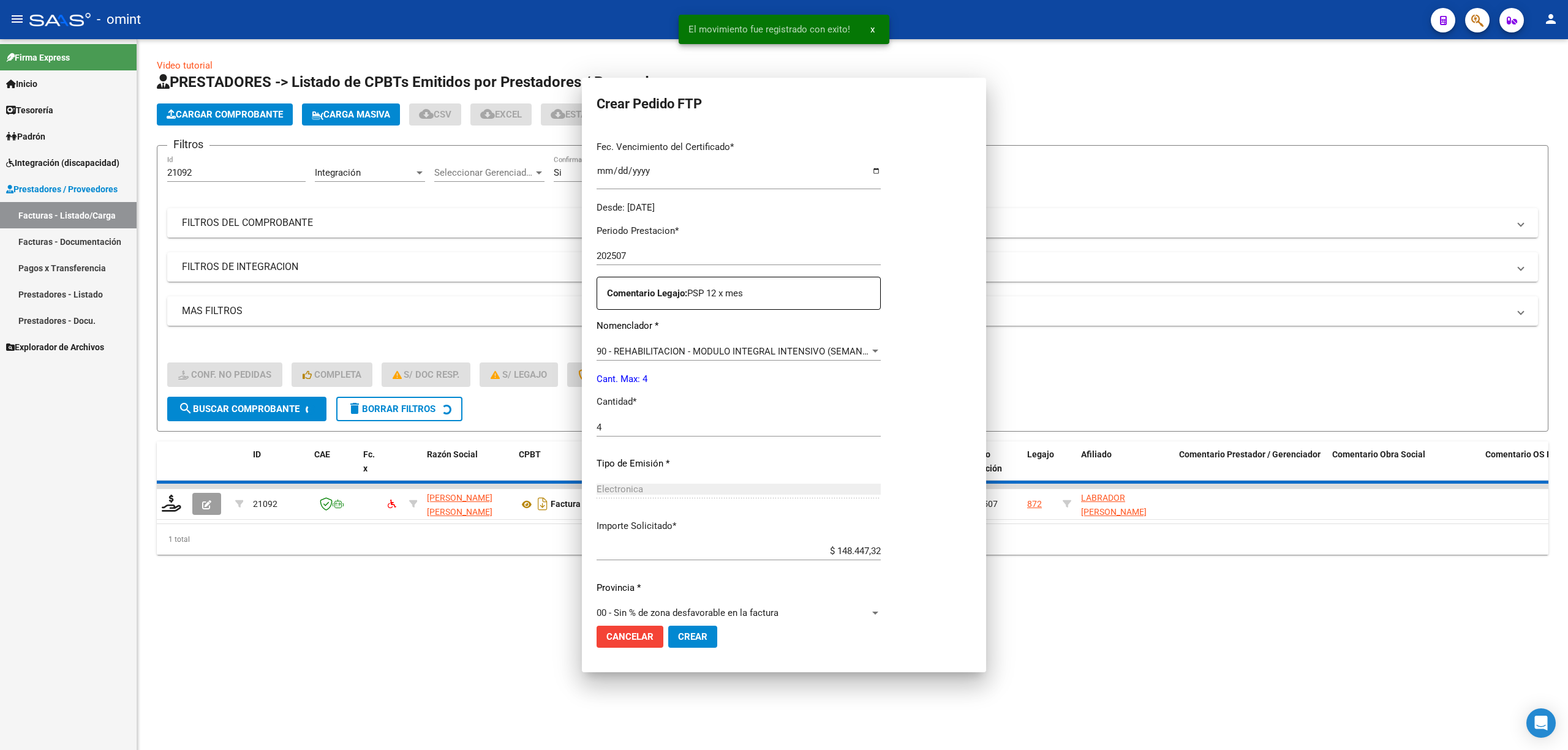
scroll to position [0, 0]
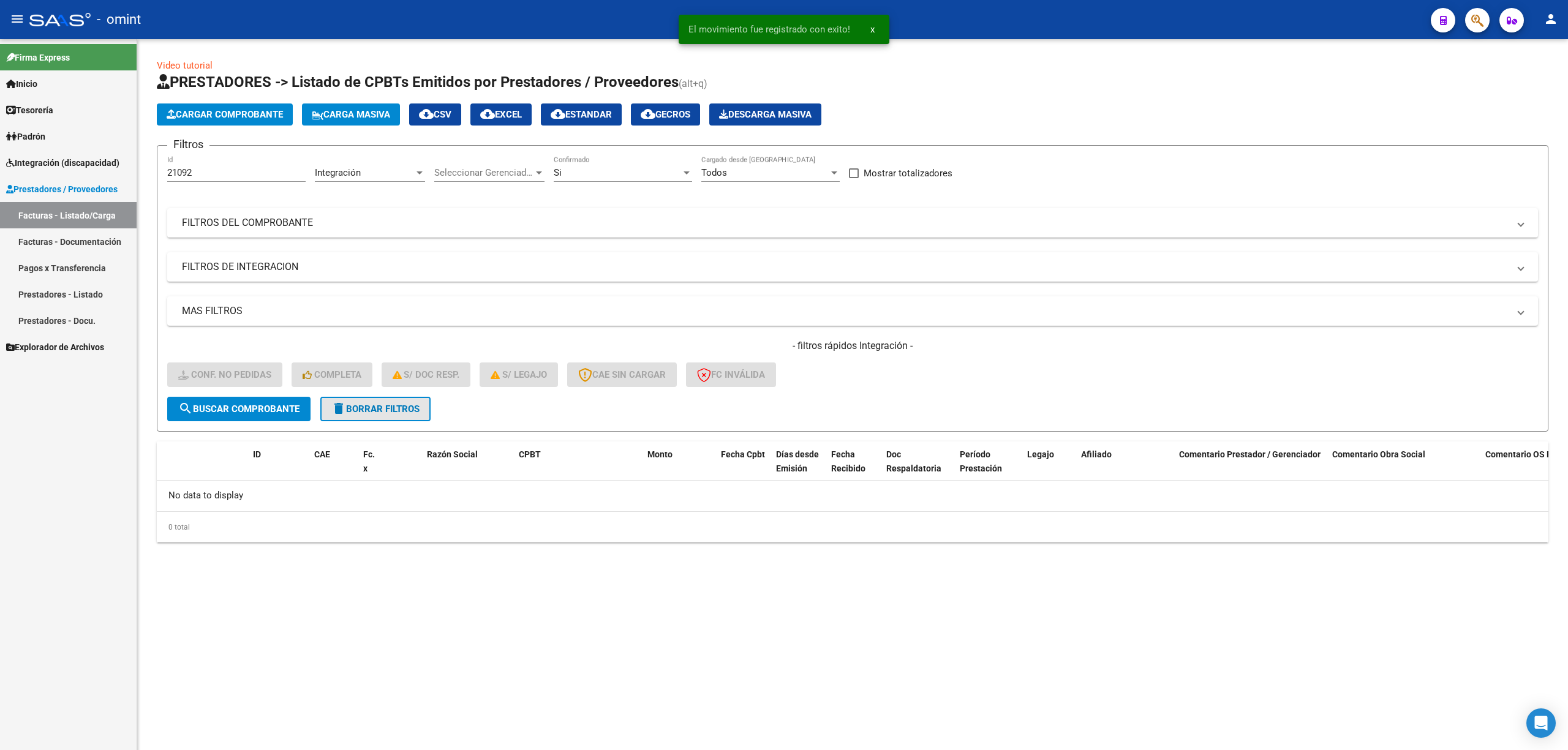
drag, startPoint x: 375, startPoint y: 420, endPoint x: 369, endPoint y: 419, distance: 6.1
click at [377, 419] on button "delete Borrar Filtros" at bounding box center [375, 409] width 110 height 24
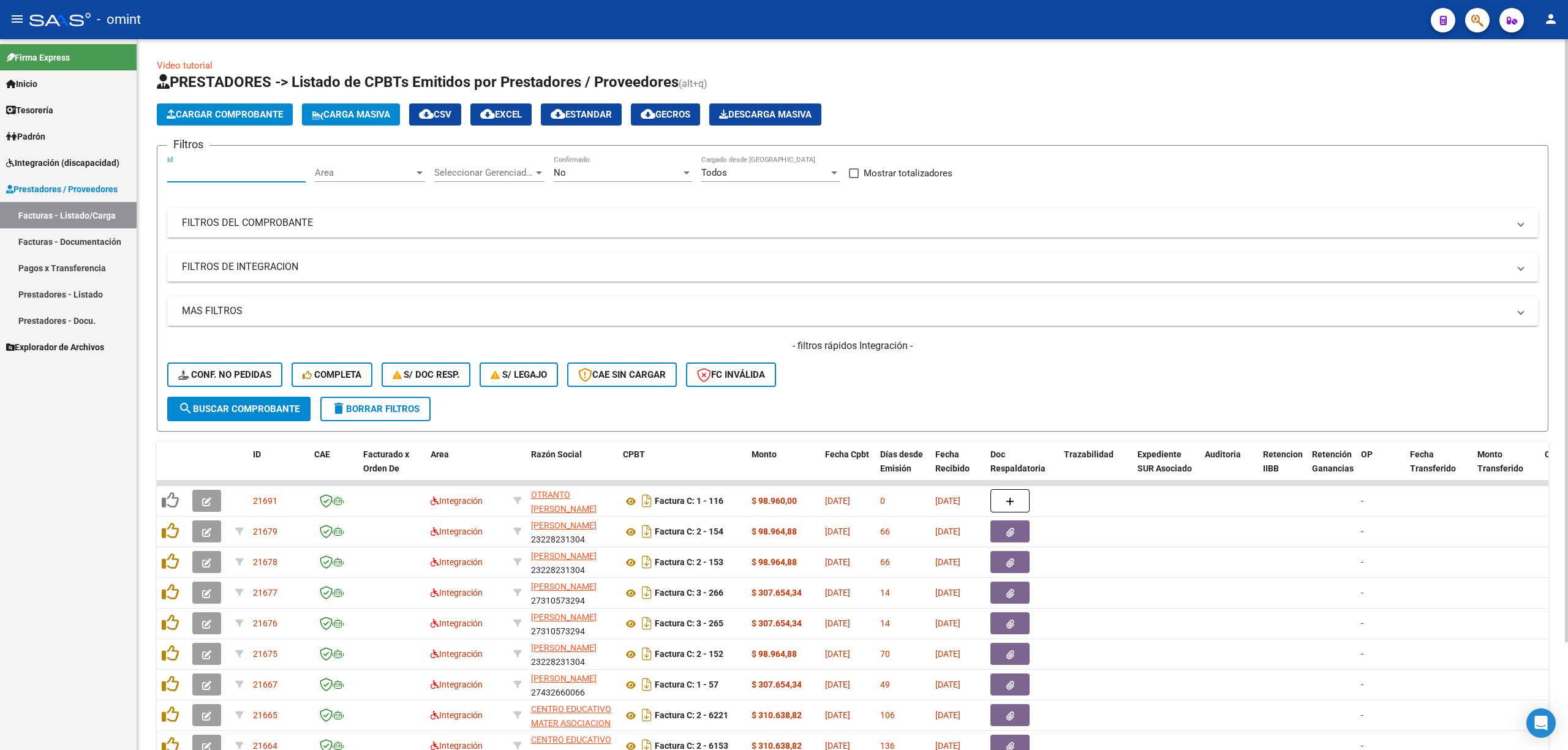
click at [229, 169] on input "Id" at bounding box center [236, 172] width 138 height 11
paste input "21029"
click at [251, 414] on button "search Buscar Comprobante" at bounding box center [238, 409] width 144 height 24
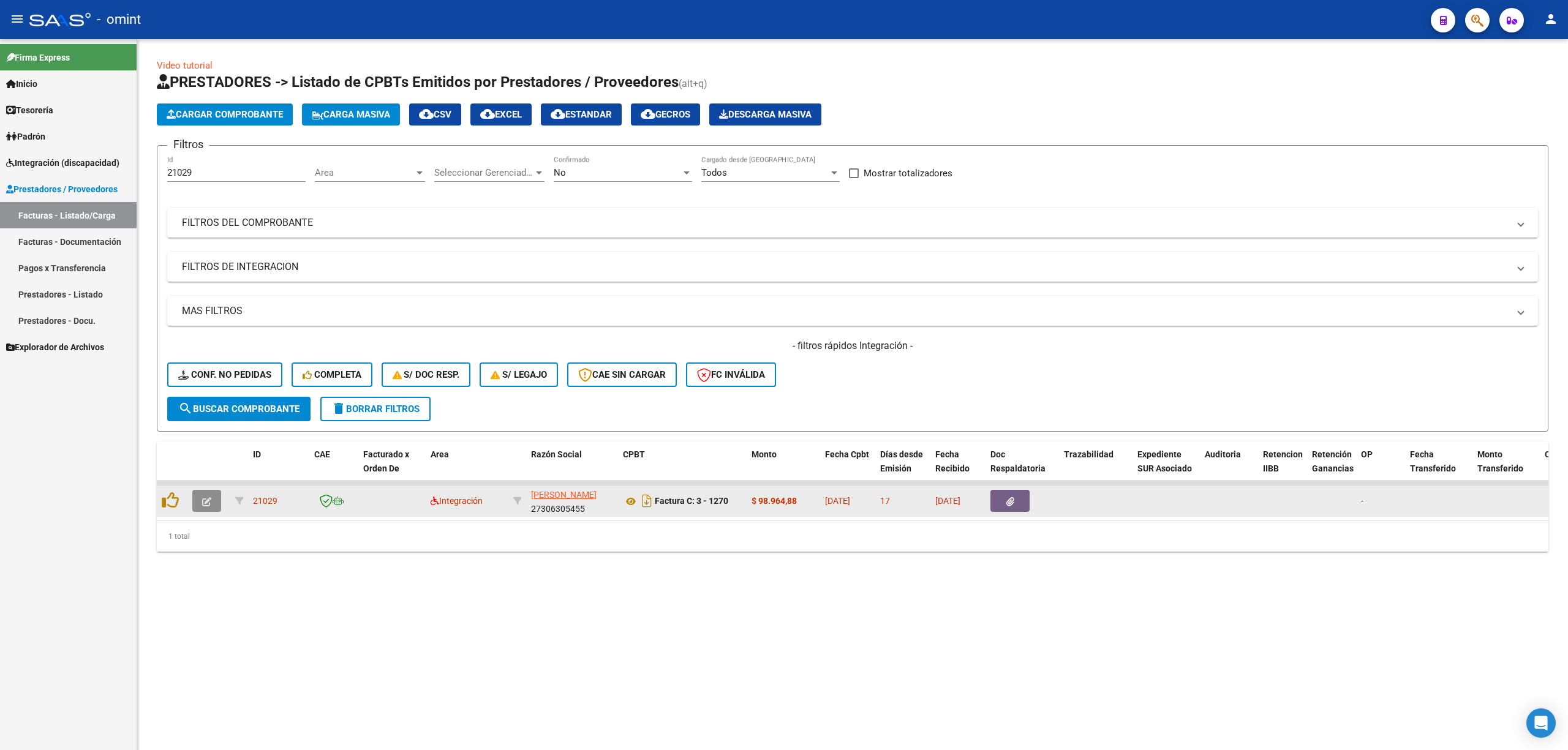
click at [203, 503] on icon "button" at bounding box center [207, 502] width 9 height 9
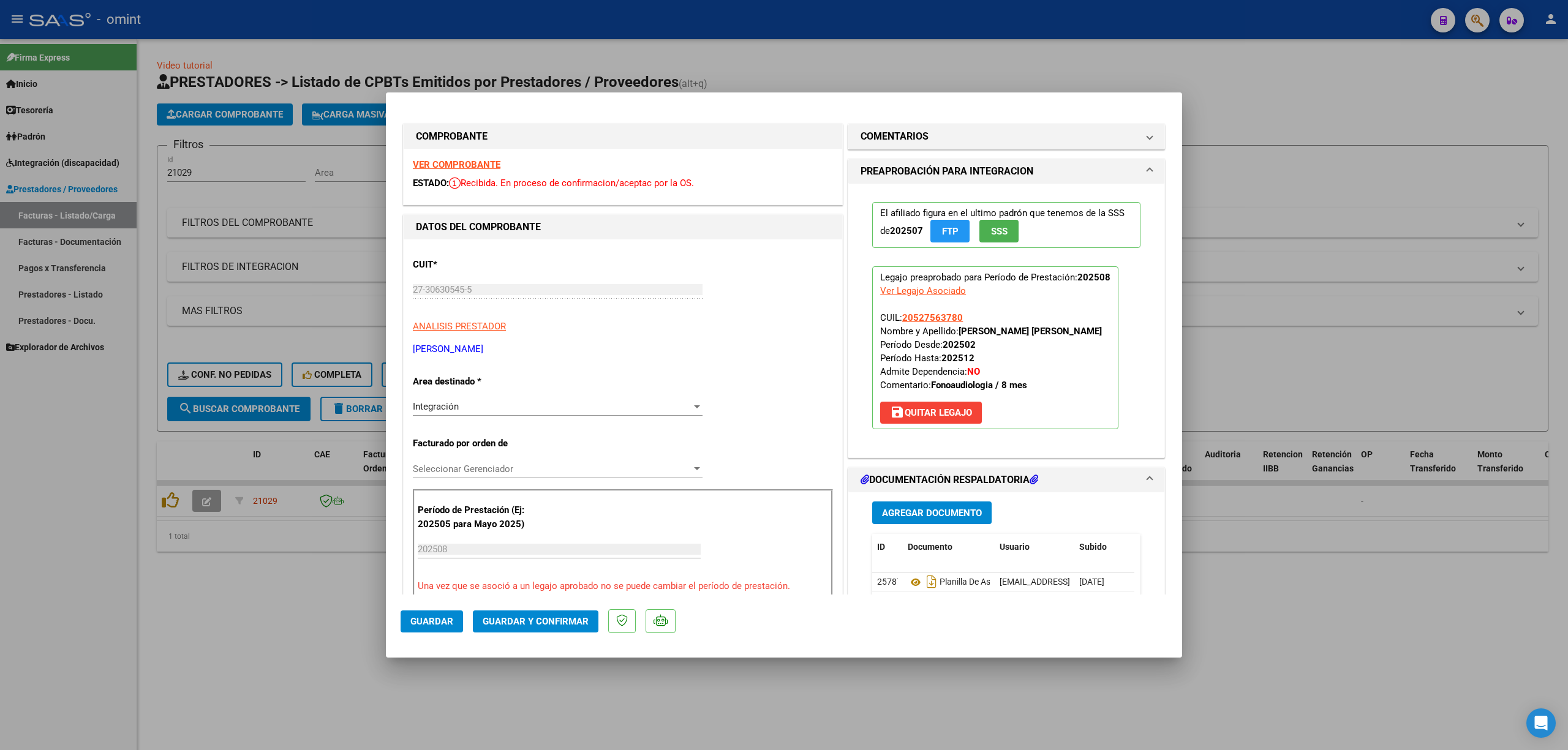
click at [461, 160] on strong "VER COMPROBANTE" at bounding box center [456, 165] width 87 height 11
click at [556, 626] on span "Guardar y Confirmar" at bounding box center [536, 622] width 106 height 11
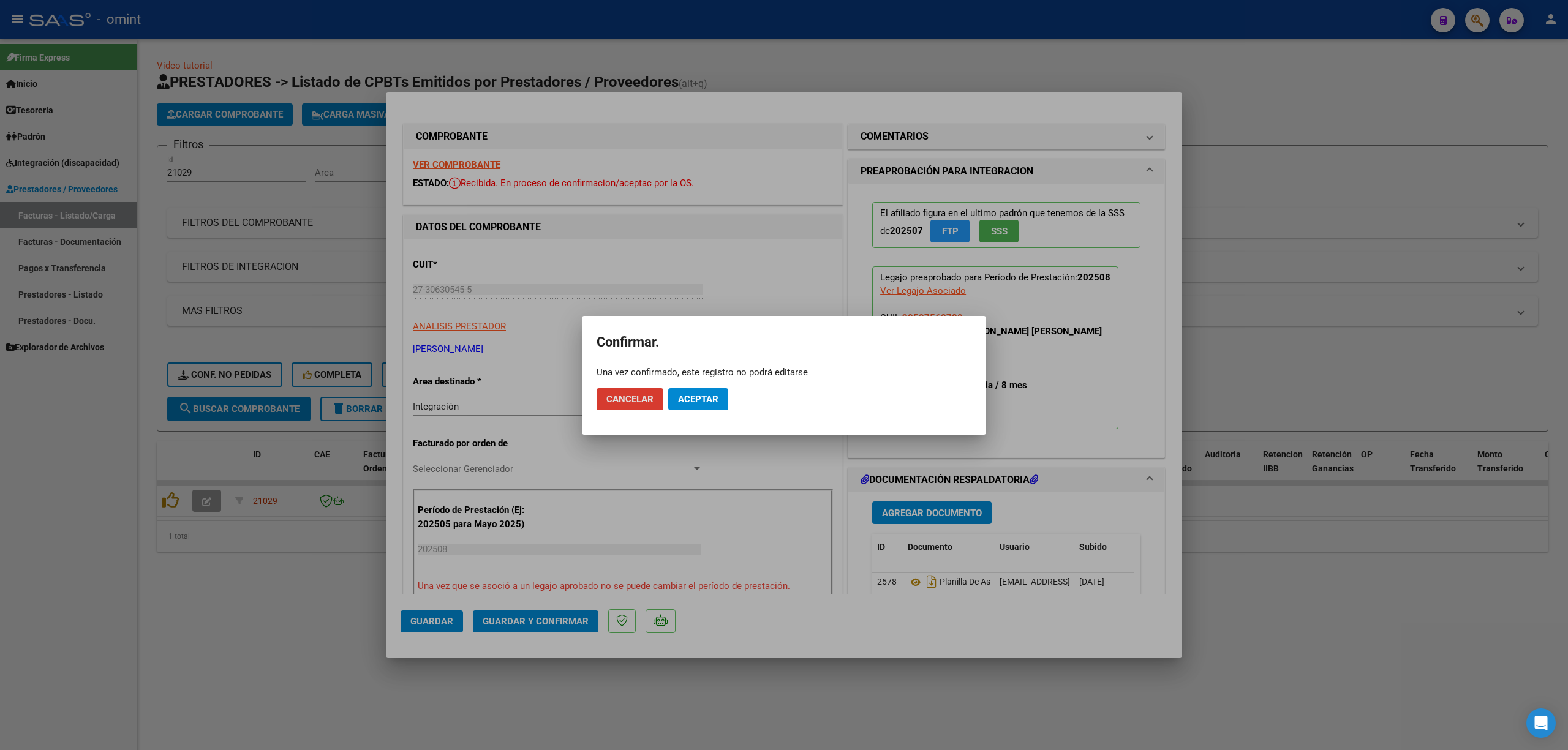
click at [694, 392] on button "Aceptar" at bounding box center [698, 399] width 60 height 22
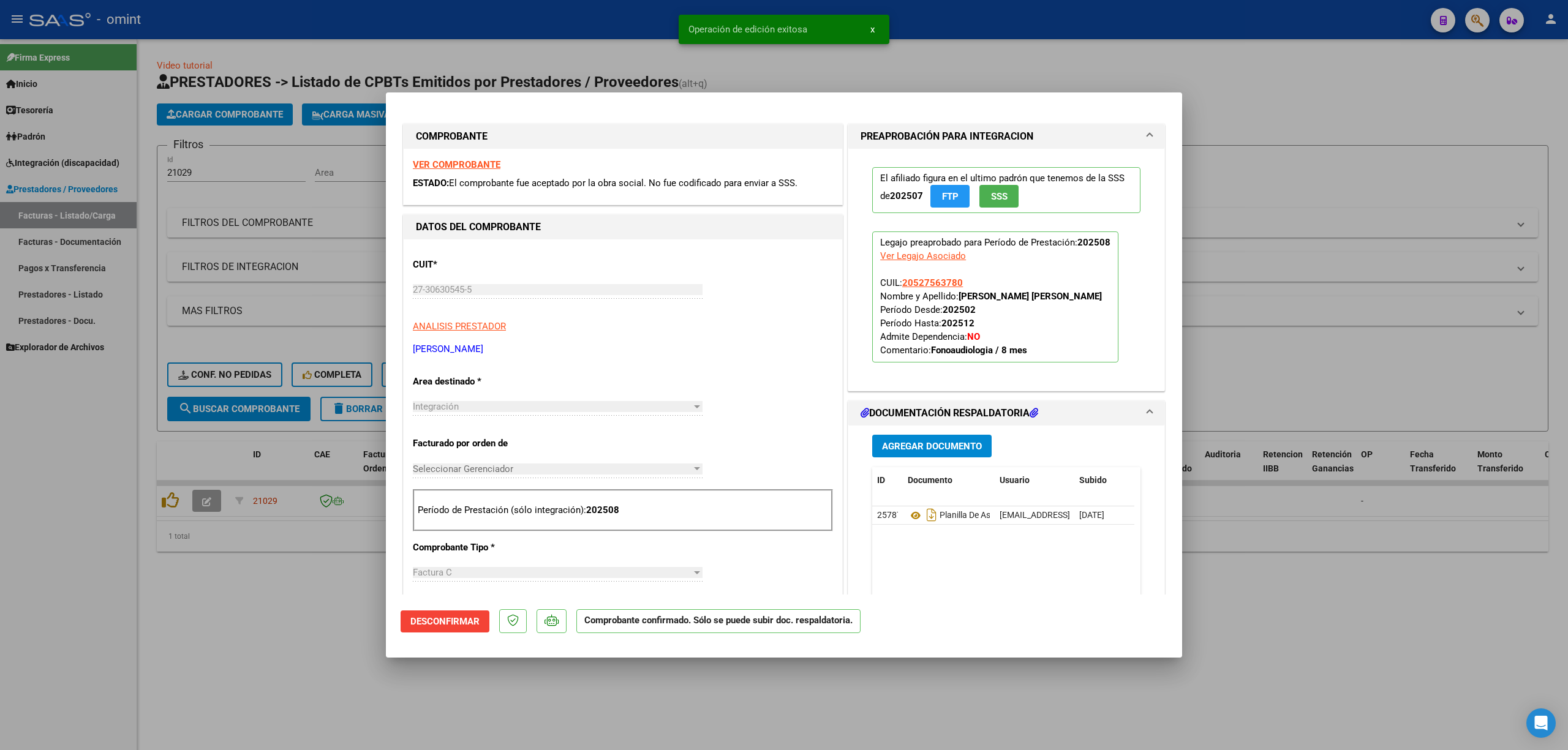
click at [276, 64] on div at bounding box center [784, 375] width 1568 height 750
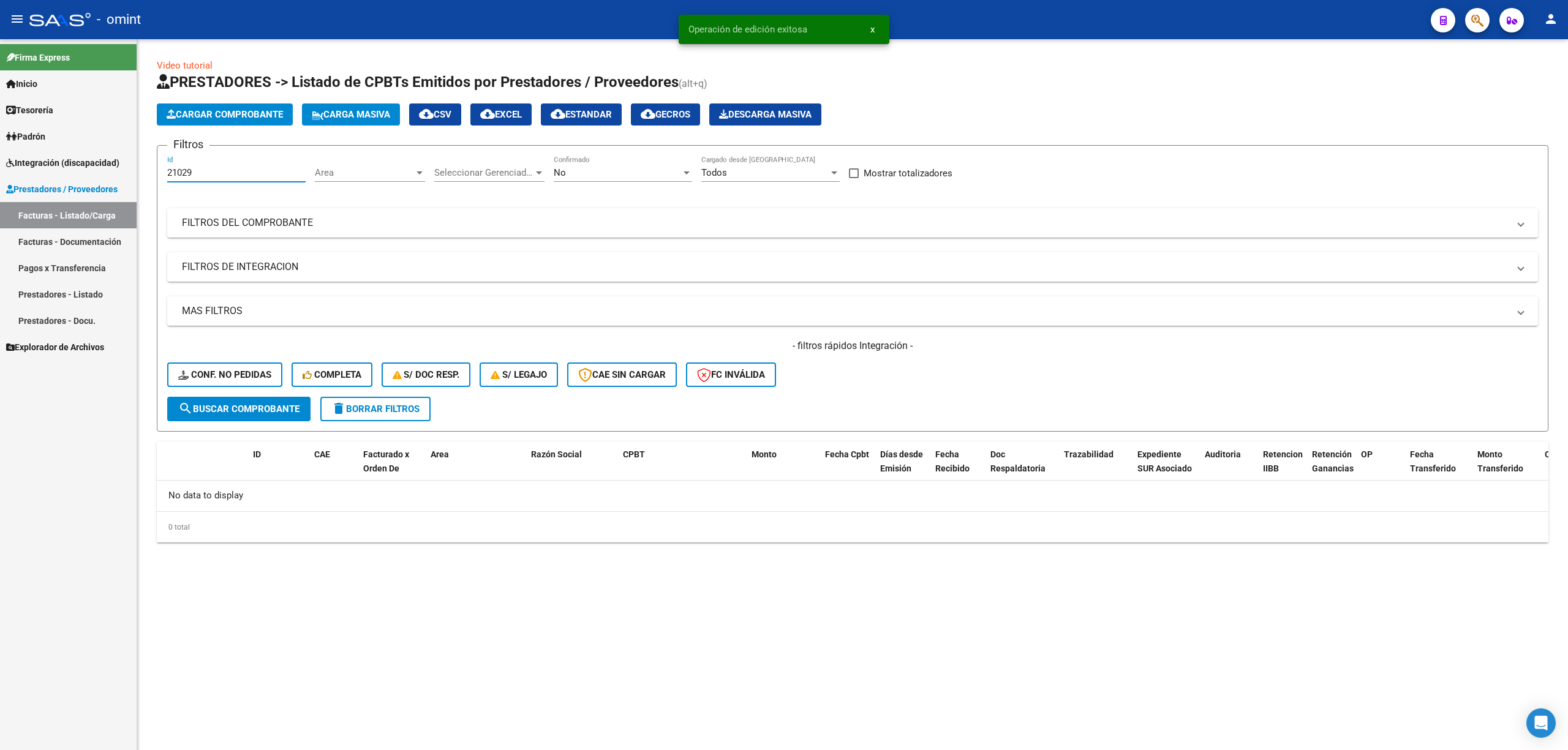
click at [186, 174] on input "21029" at bounding box center [236, 172] width 138 height 11
click at [233, 379] on span "Conf. no pedidas" at bounding box center [225, 374] width 93 height 11
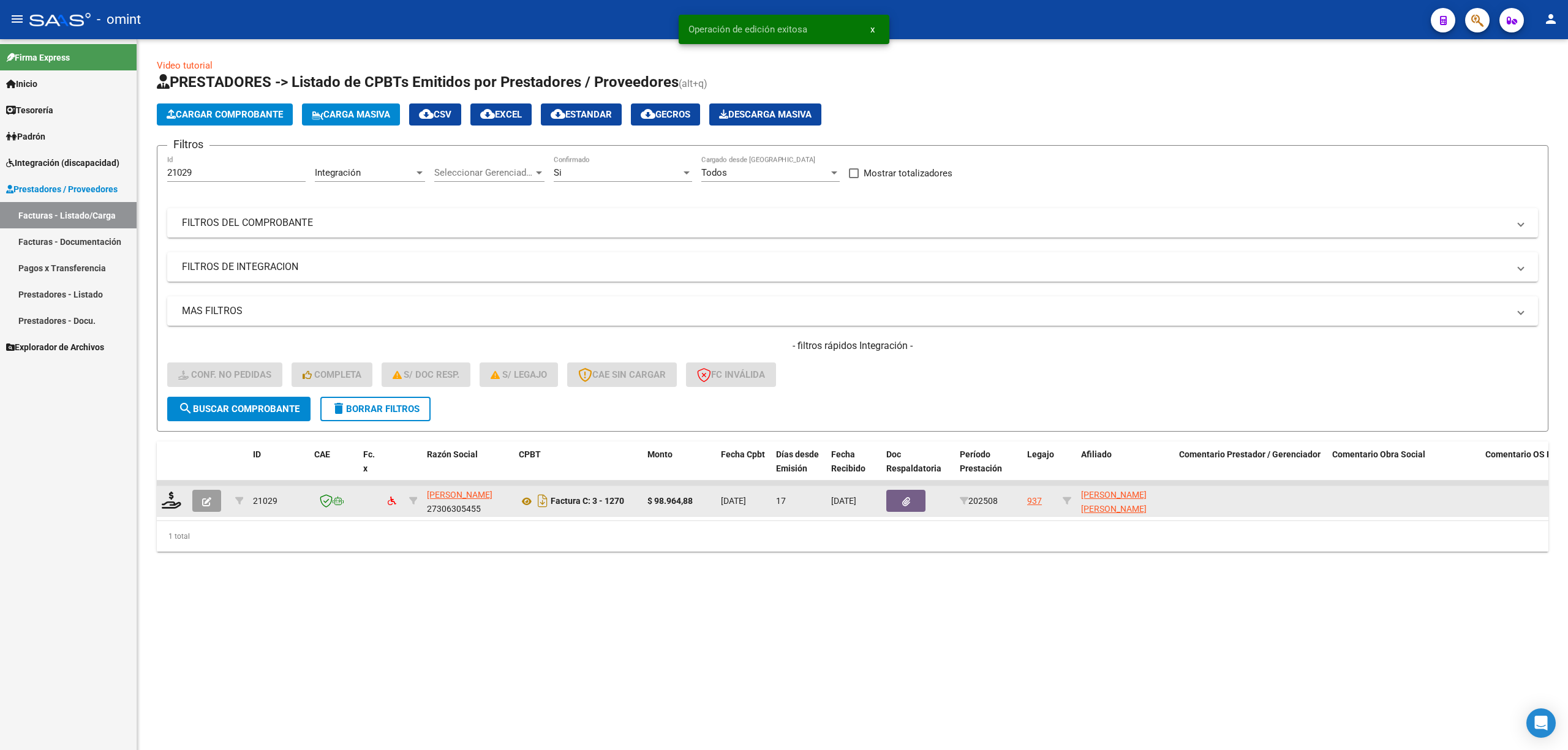
click at [172, 509] on div at bounding box center [172, 501] width 21 height 19
click at [166, 495] on icon at bounding box center [172, 500] width 20 height 17
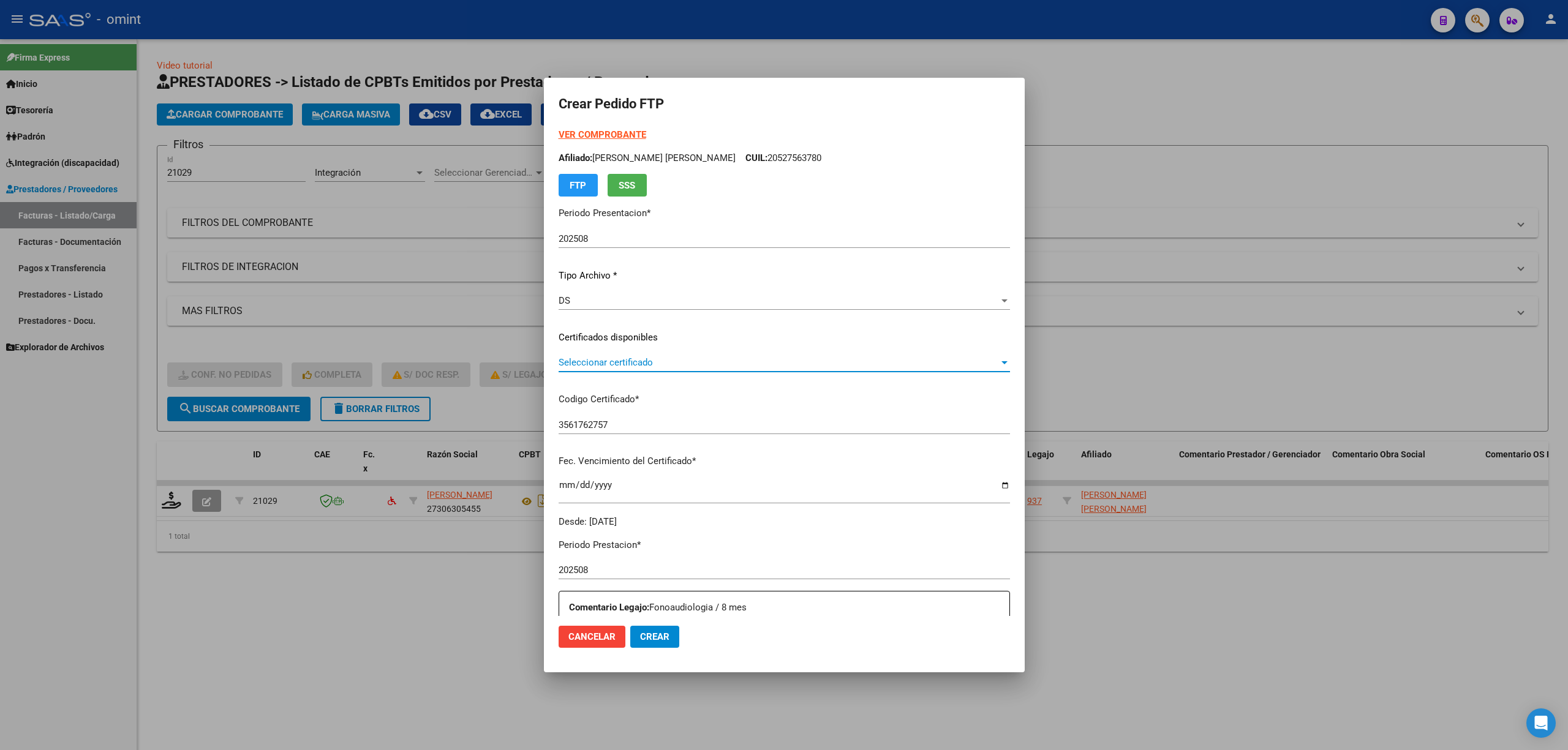
click at [626, 359] on span "Seleccionar certificado" at bounding box center [779, 362] width 440 height 11
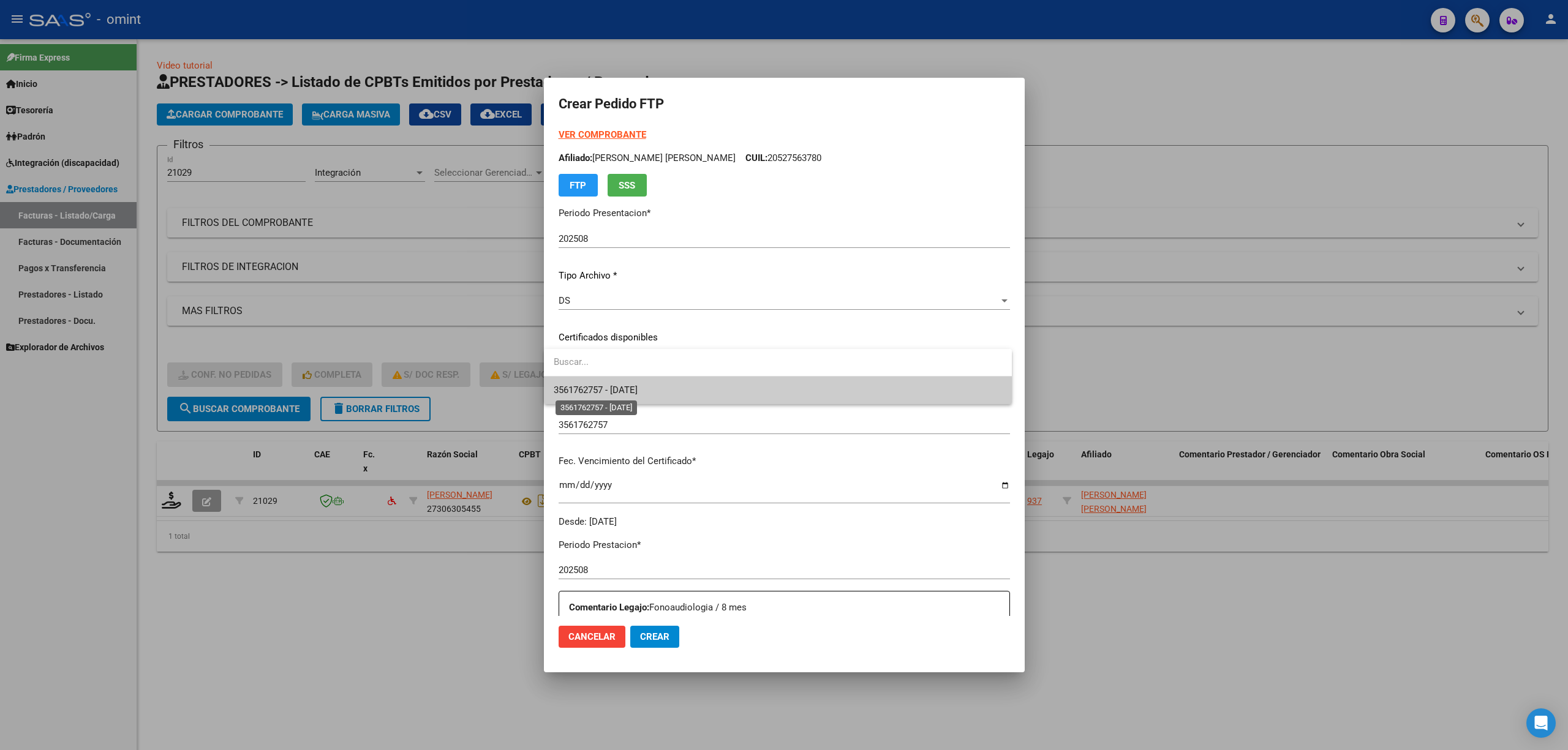
click at [638, 391] on span "3561762757 - 2034-01-01" at bounding box center [595, 390] width 84 height 11
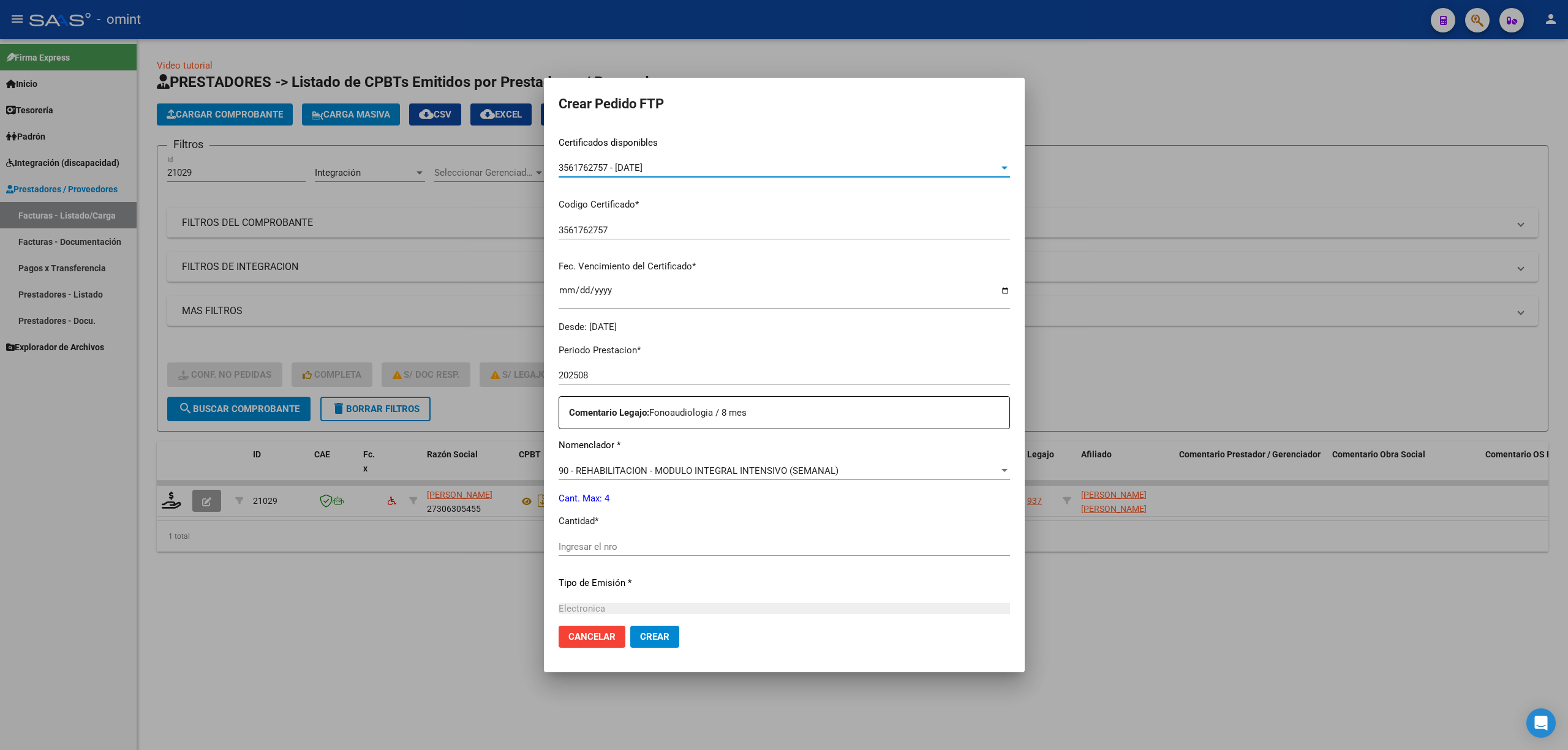
scroll to position [326, 0]
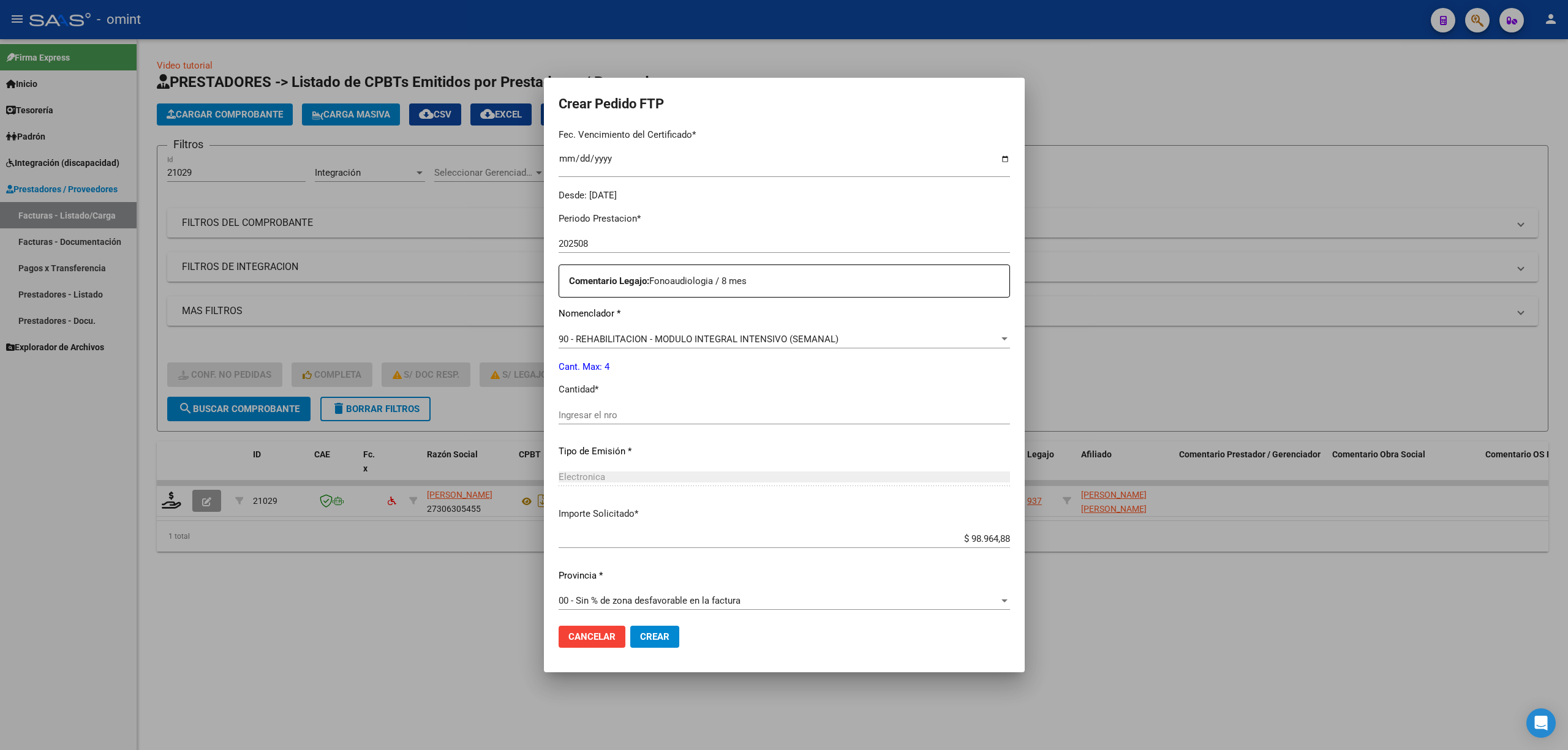
click at [620, 417] on input "Ingresar el nro" at bounding box center [784, 415] width 452 height 11
type input "4"
click at [648, 642] on button "Crear" at bounding box center [655, 636] width 49 height 22
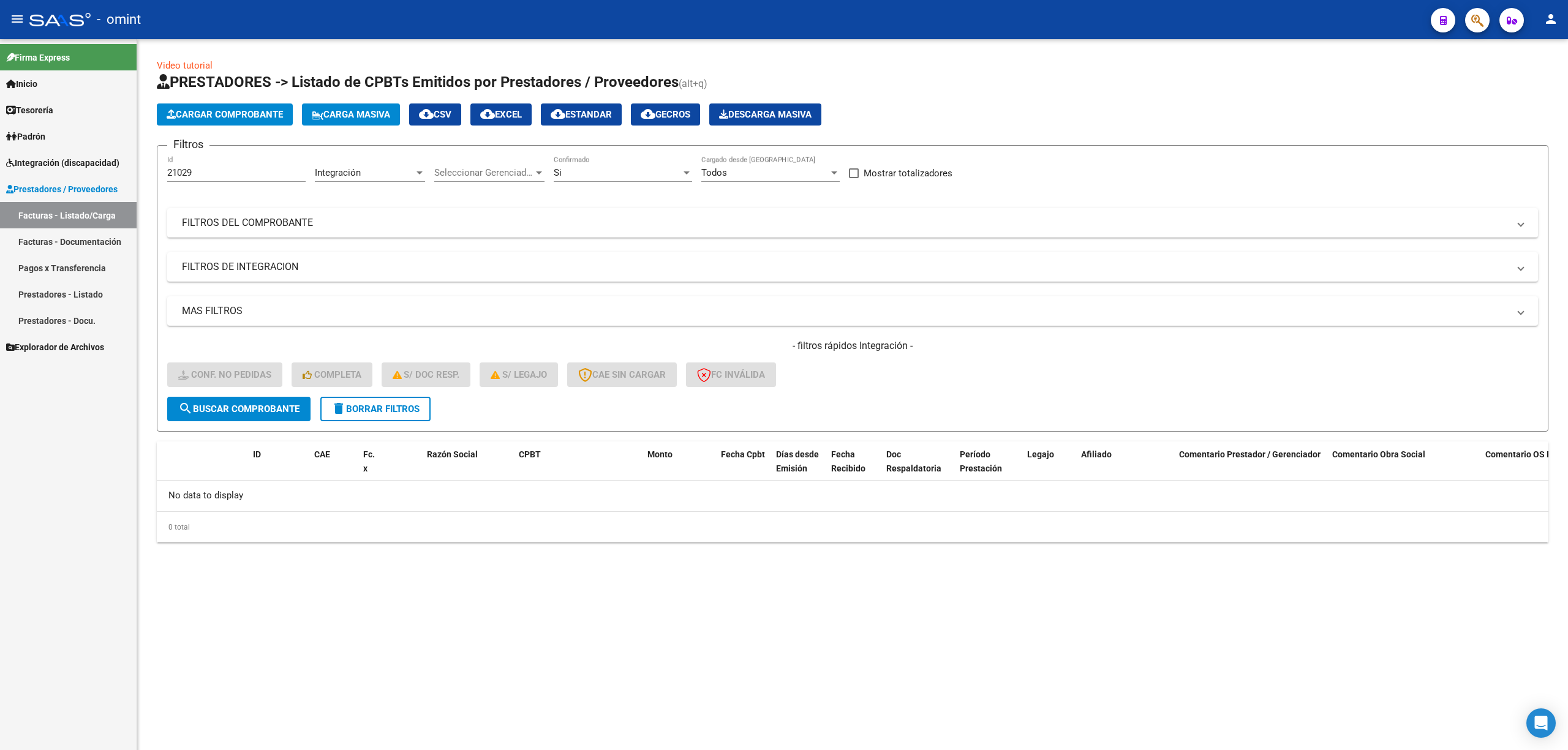
click at [220, 178] on input "21029" at bounding box center [236, 172] width 138 height 11
paste input "291"
type input "21291"
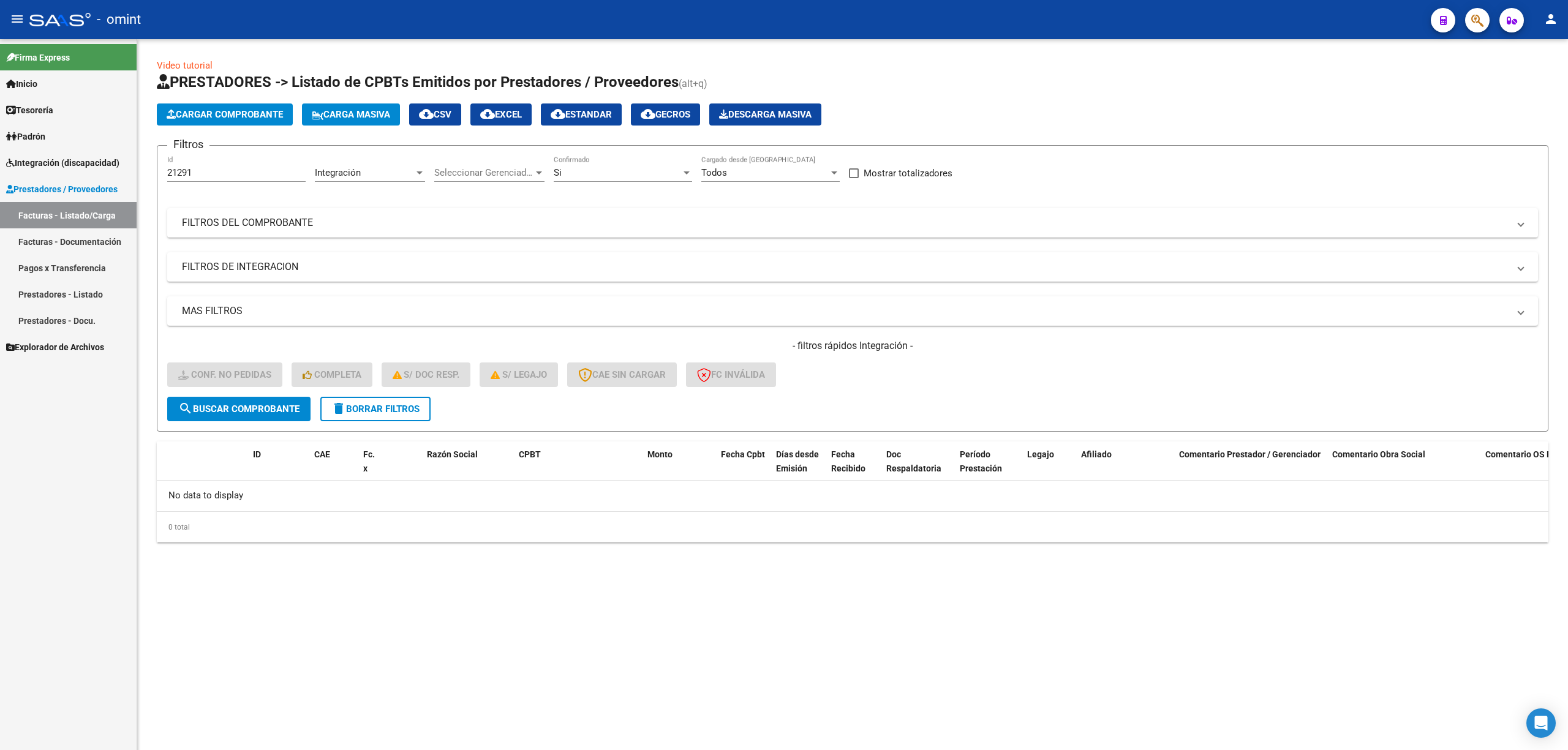
drag, startPoint x: 236, startPoint y: 392, endPoint x: 219, endPoint y: 405, distance: 21.4
click at [236, 391] on div "- filtros rápidos Integración - Conf. no pedidas Completa S/ Doc Resp. S/ legaj…" at bounding box center [852, 368] width 1371 height 58
drag, startPoint x: 361, startPoint y: 408, endPoint x: 319, endPoint y: 410, distance: 42.0
click at [363, 408] on span "delete Borrar Filtros" at bounding box center [375, 409] width 88 height 11
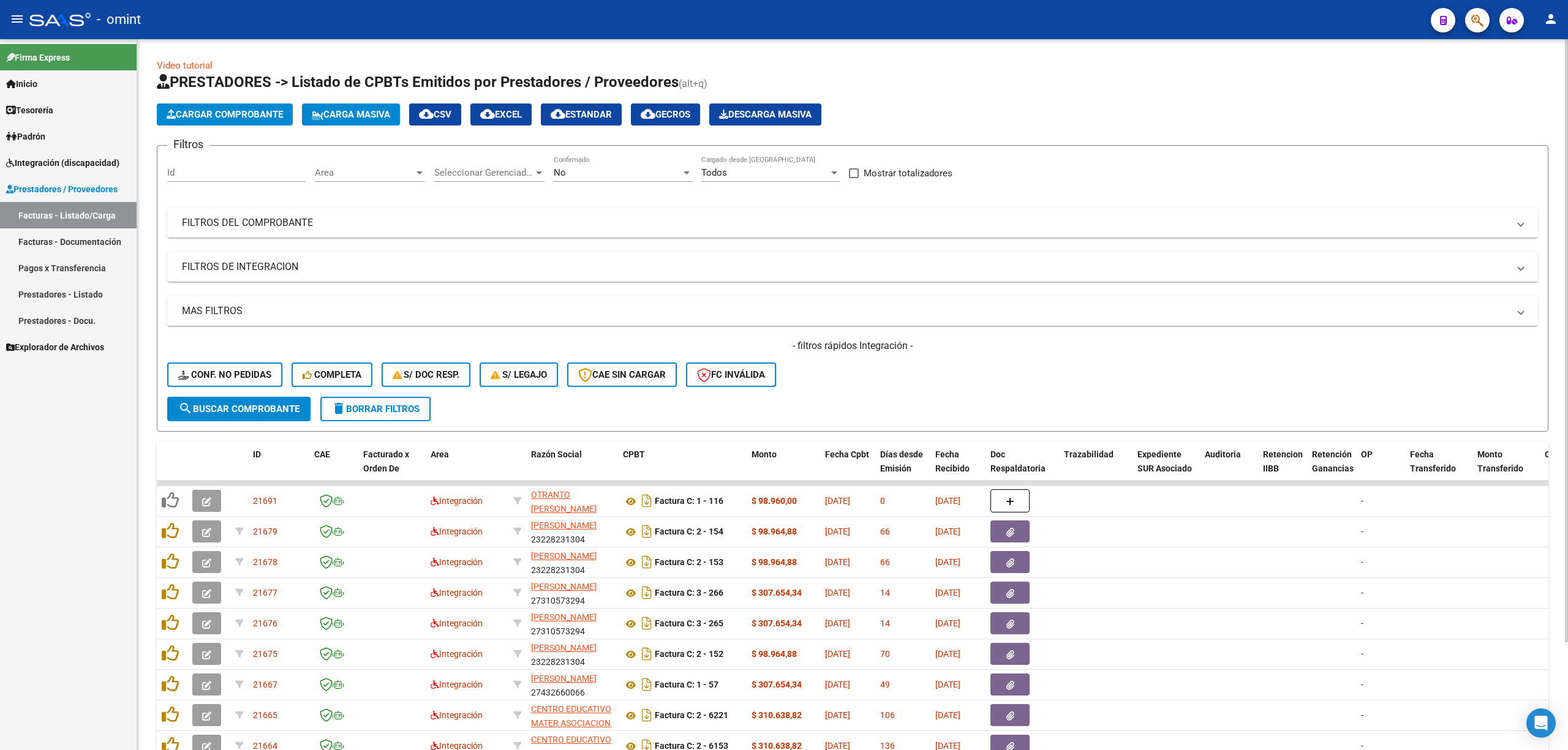
click at [204, 175] on input "Id" at bounding box center [236, 172] width 138 height 11
paste input "21291"
type input "21291"
click at [224, 414] on button "search Buscar Comprobante" at bounding box center [238, 409] width 144 height 24
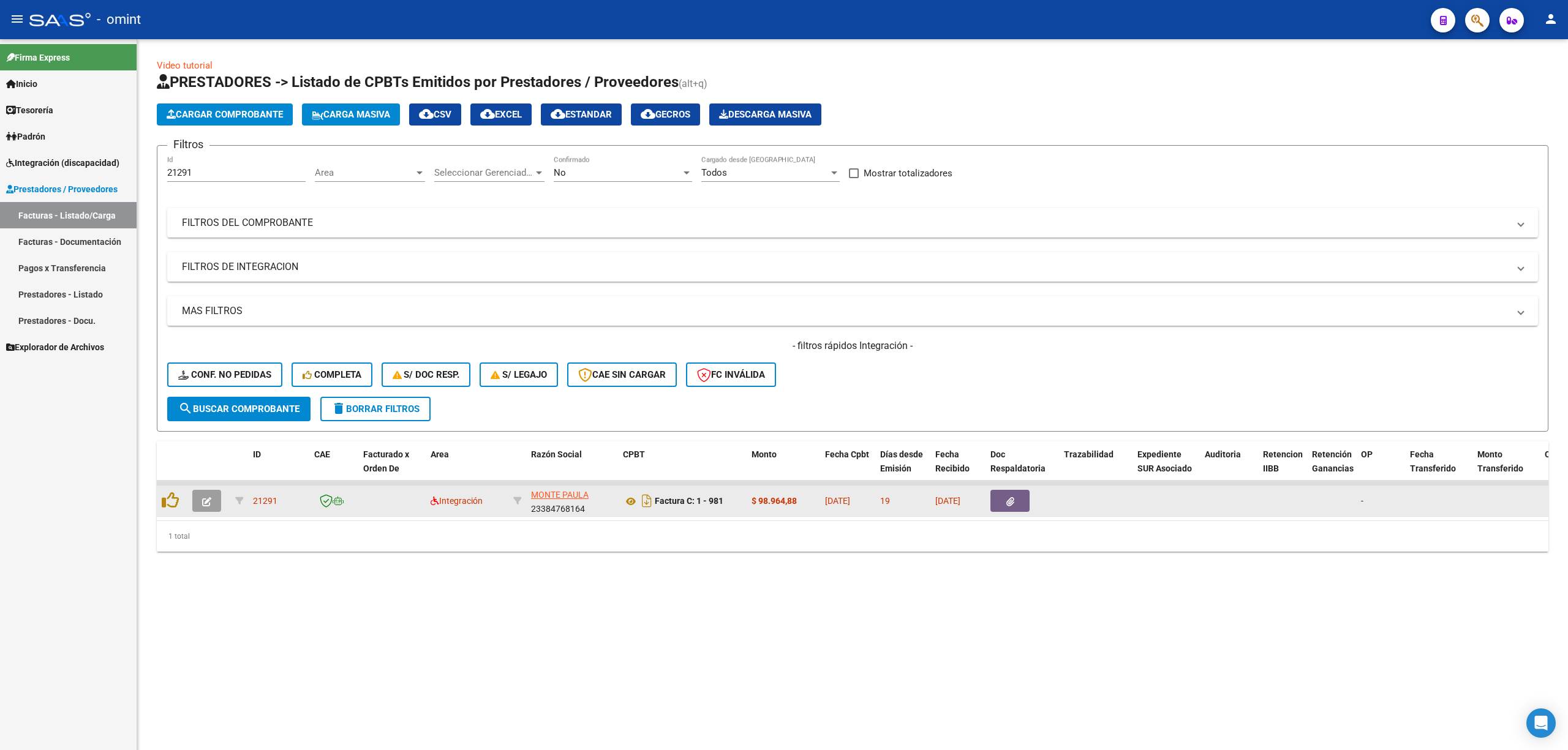
click at [210, 501] on icon "button" at bounding box center [207, 502] width 9 height 9
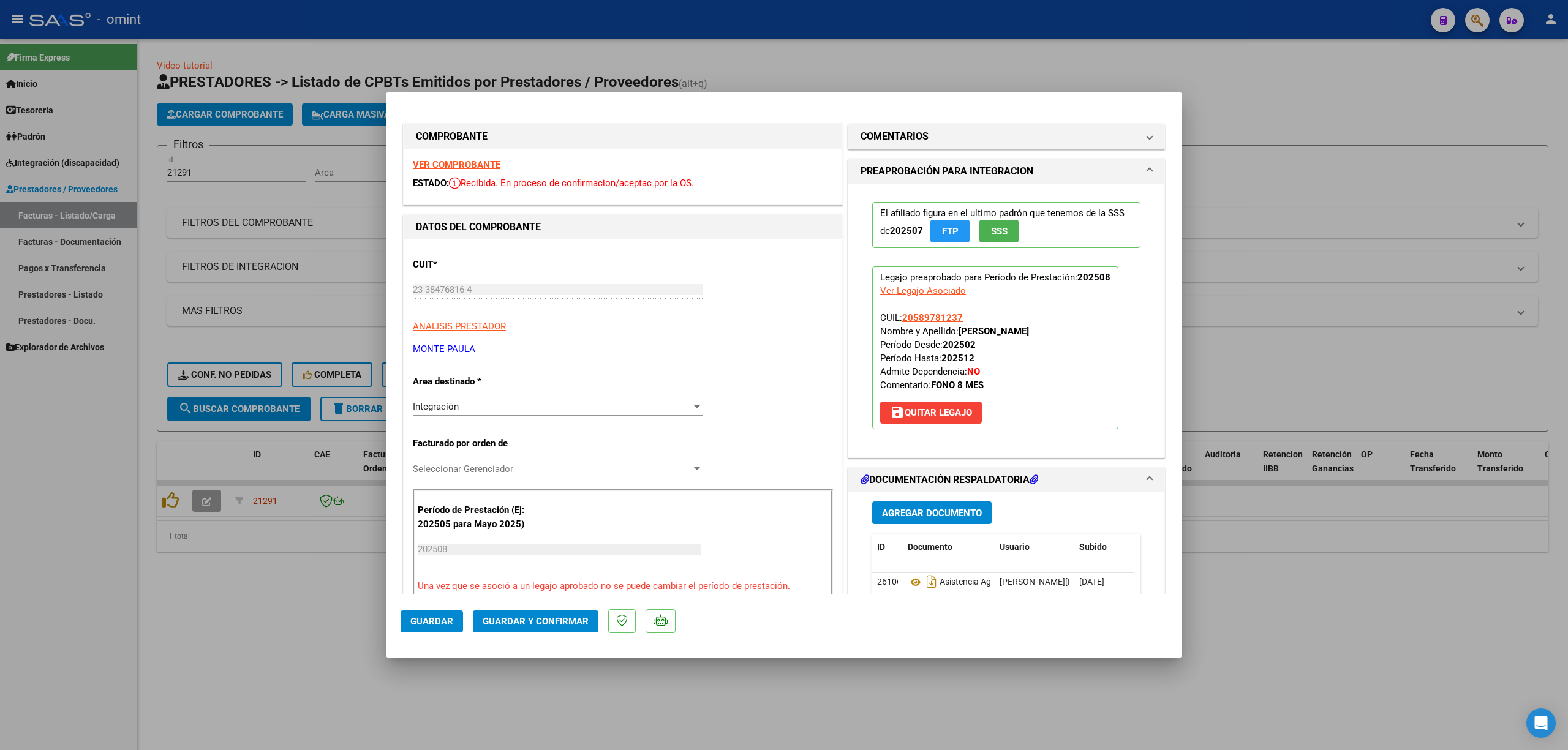
click at [547, 619] on span "Guardar y Confirmar" at bounding box center [536, 622] width 106 height 11
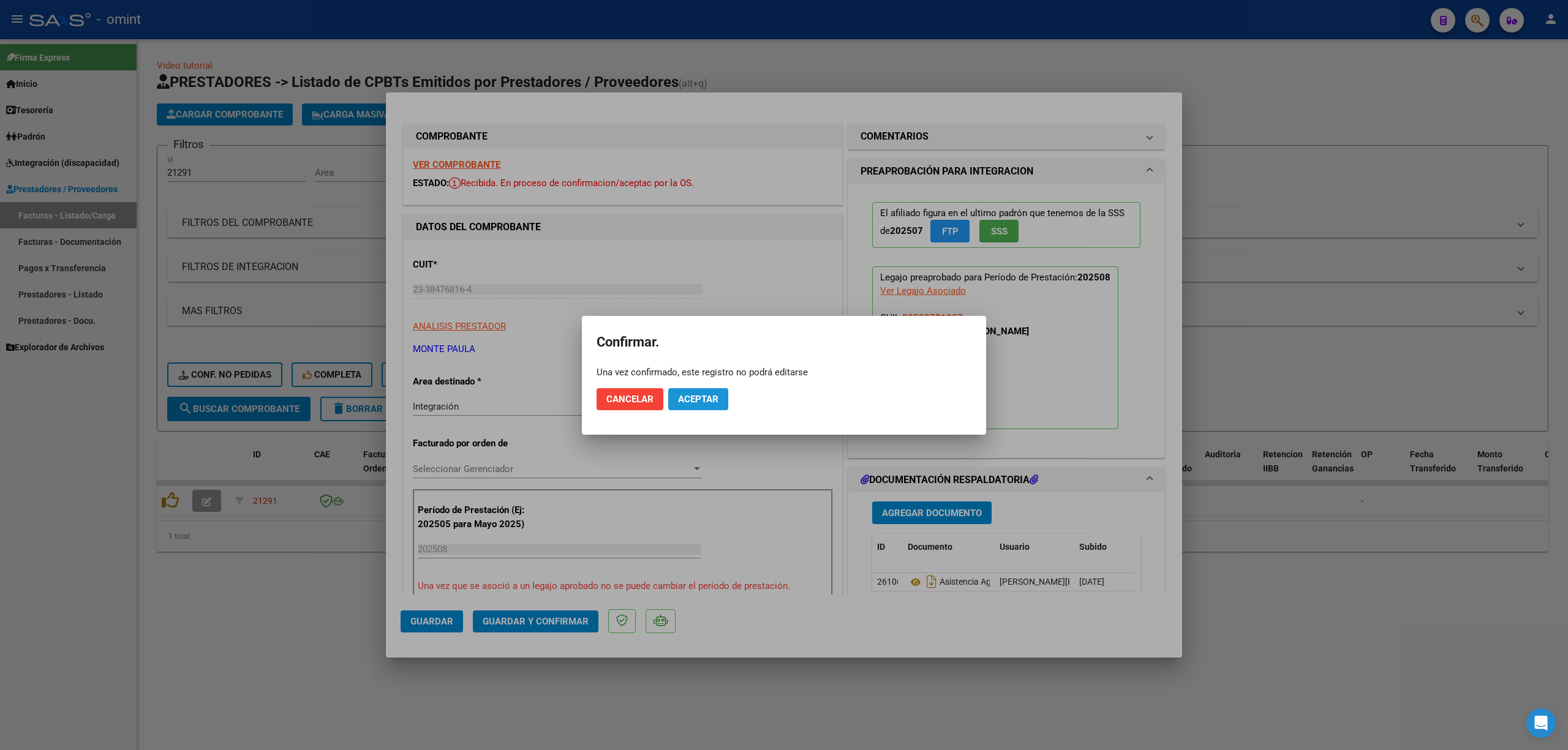
click at [699, 400] on span "Aceptar" at bounding box center [698, 399] width 40 height 11
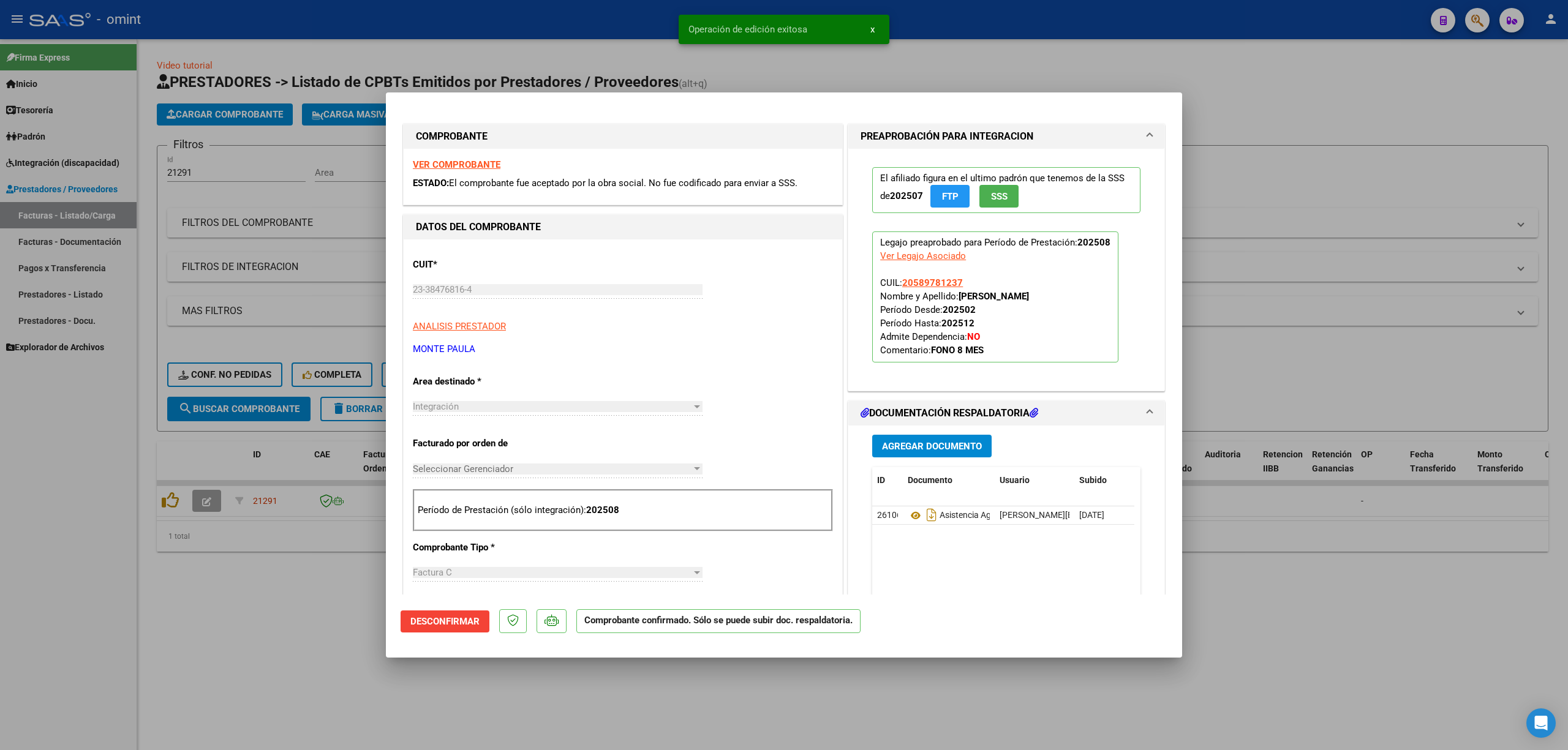
click at [303, 277] on div at bounding box center [784, 375] width 1568 height 750
type input "$ 0,00"
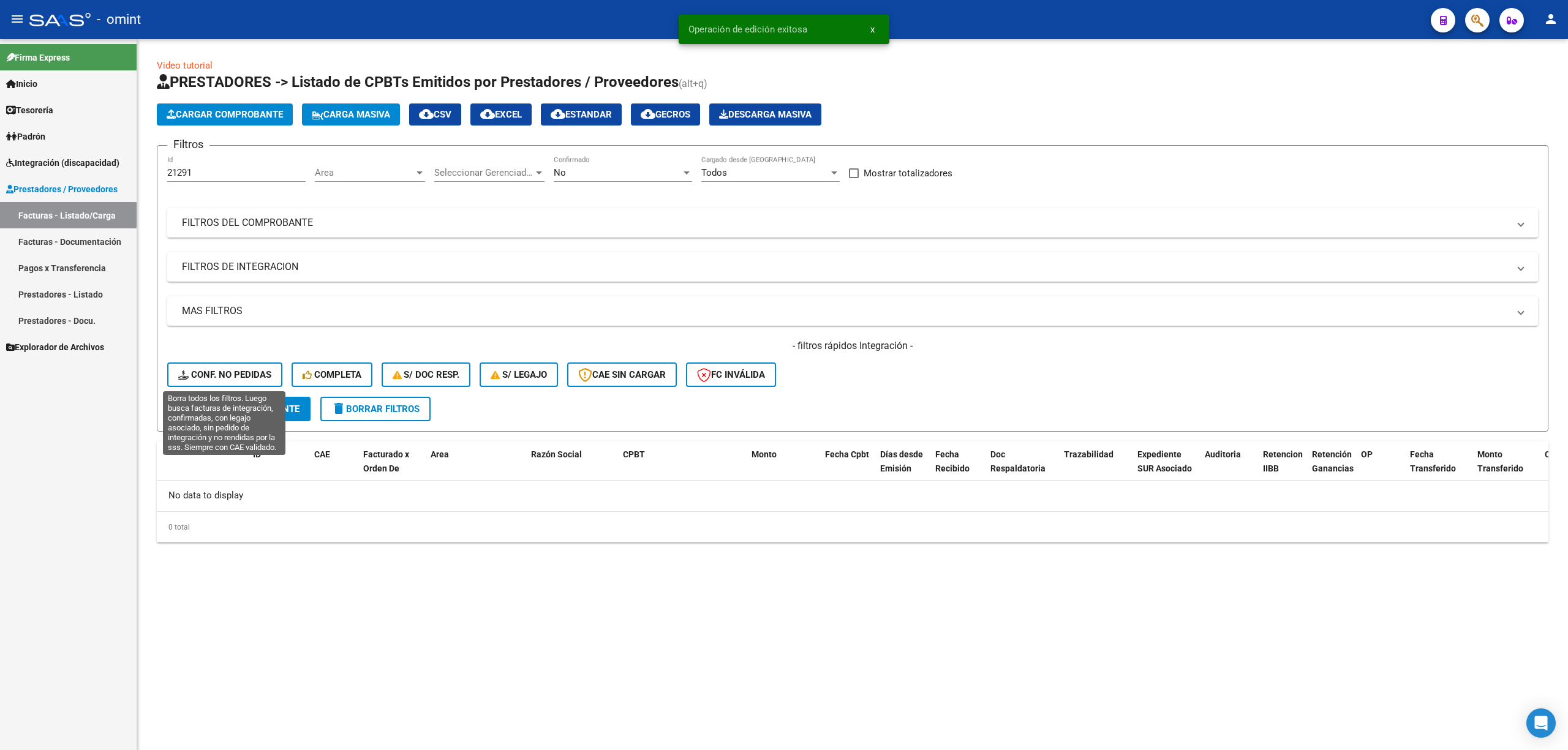
click at [219, 375] on span "Conf. no pedidas" at bounding box center [225, 374] width 93 height 11
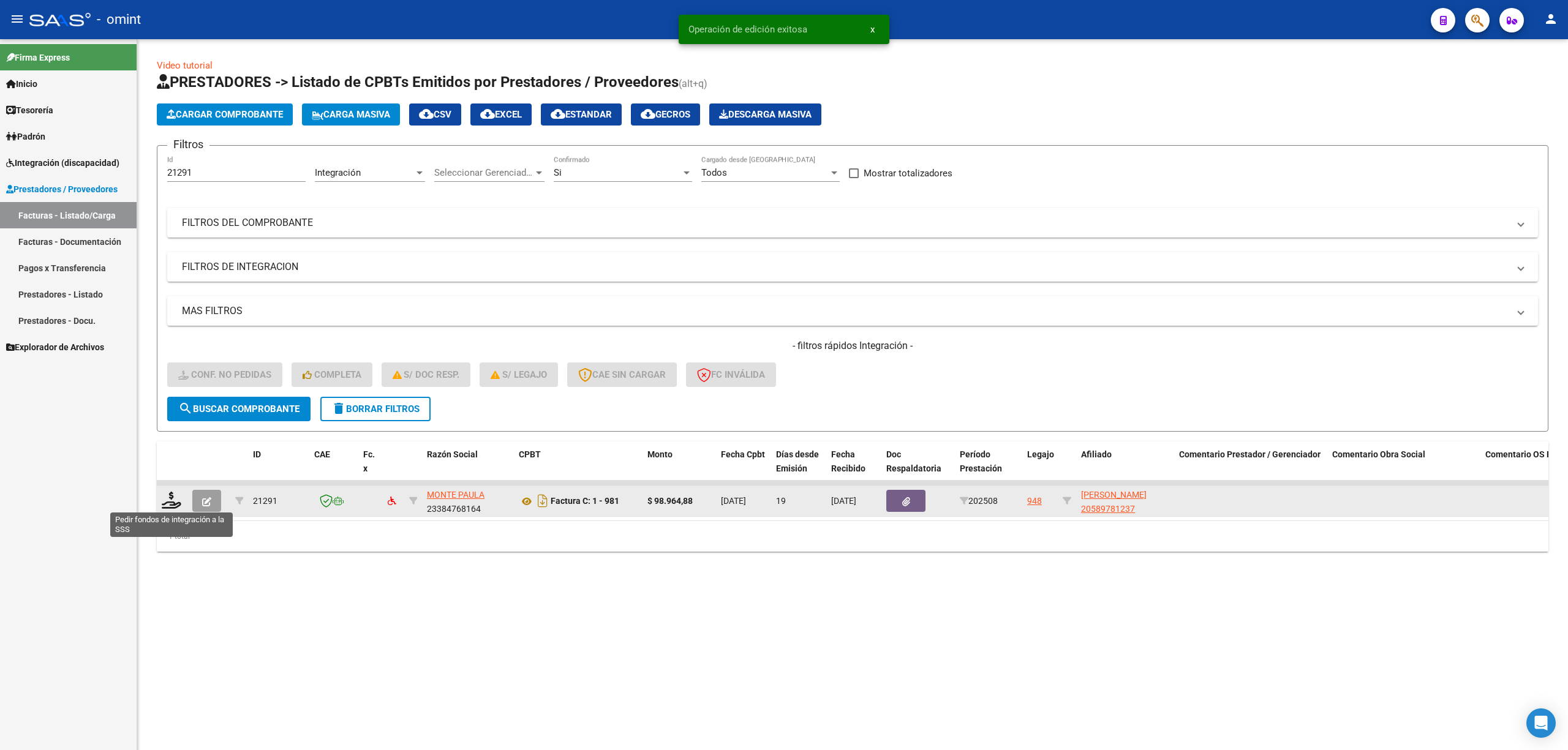
drag, startPoint x: 160, startPoint y: 498, endPoint x: 179, endPoint y: 493, distance: 19.6
click at [162, 498] on datatable-body-cell at bounding box center [172, 502] width 30 height 30
click at [176, 498] on icon at bounding box center [172, 500] width 20 height 17
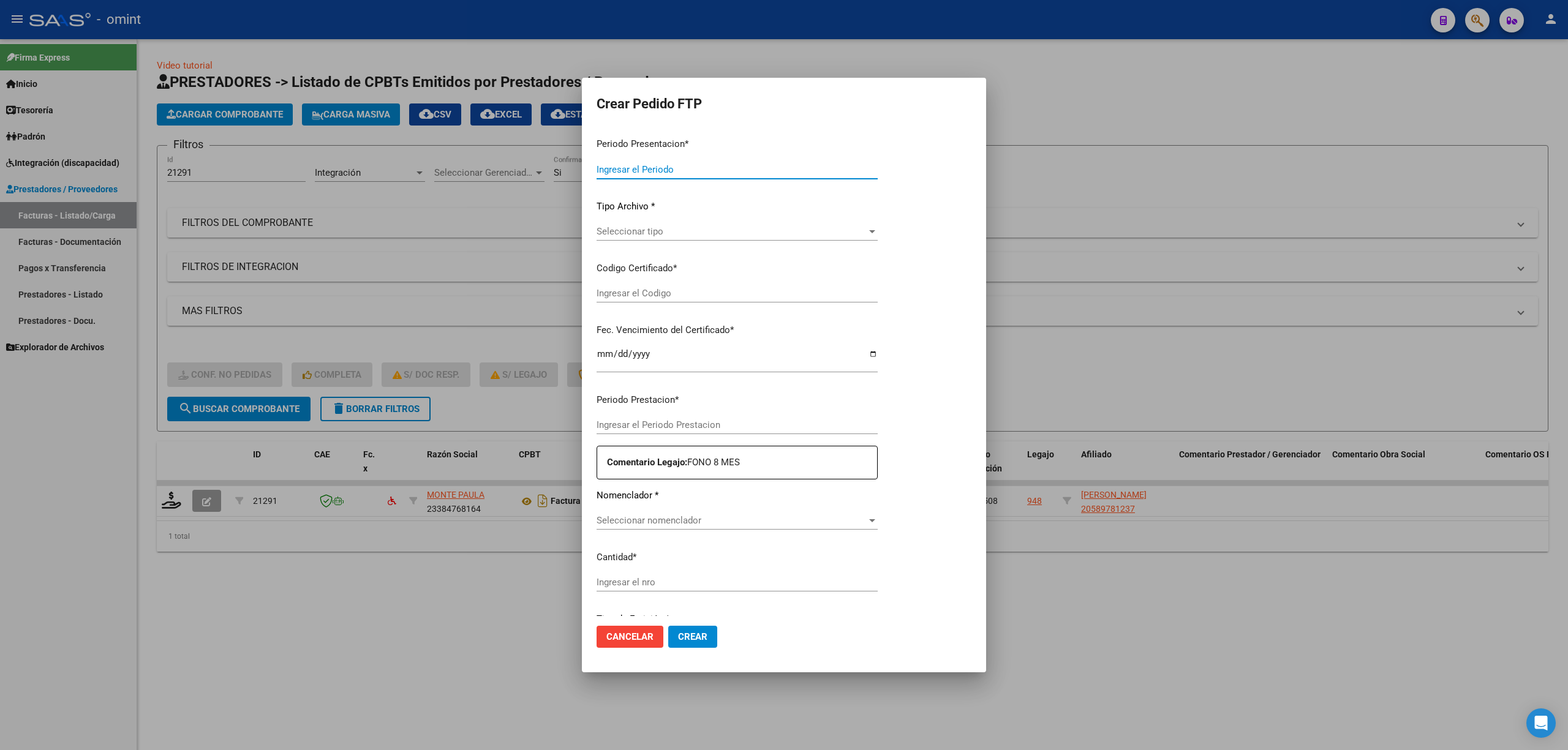
type input "202508"
type input "$ 98.964,88"
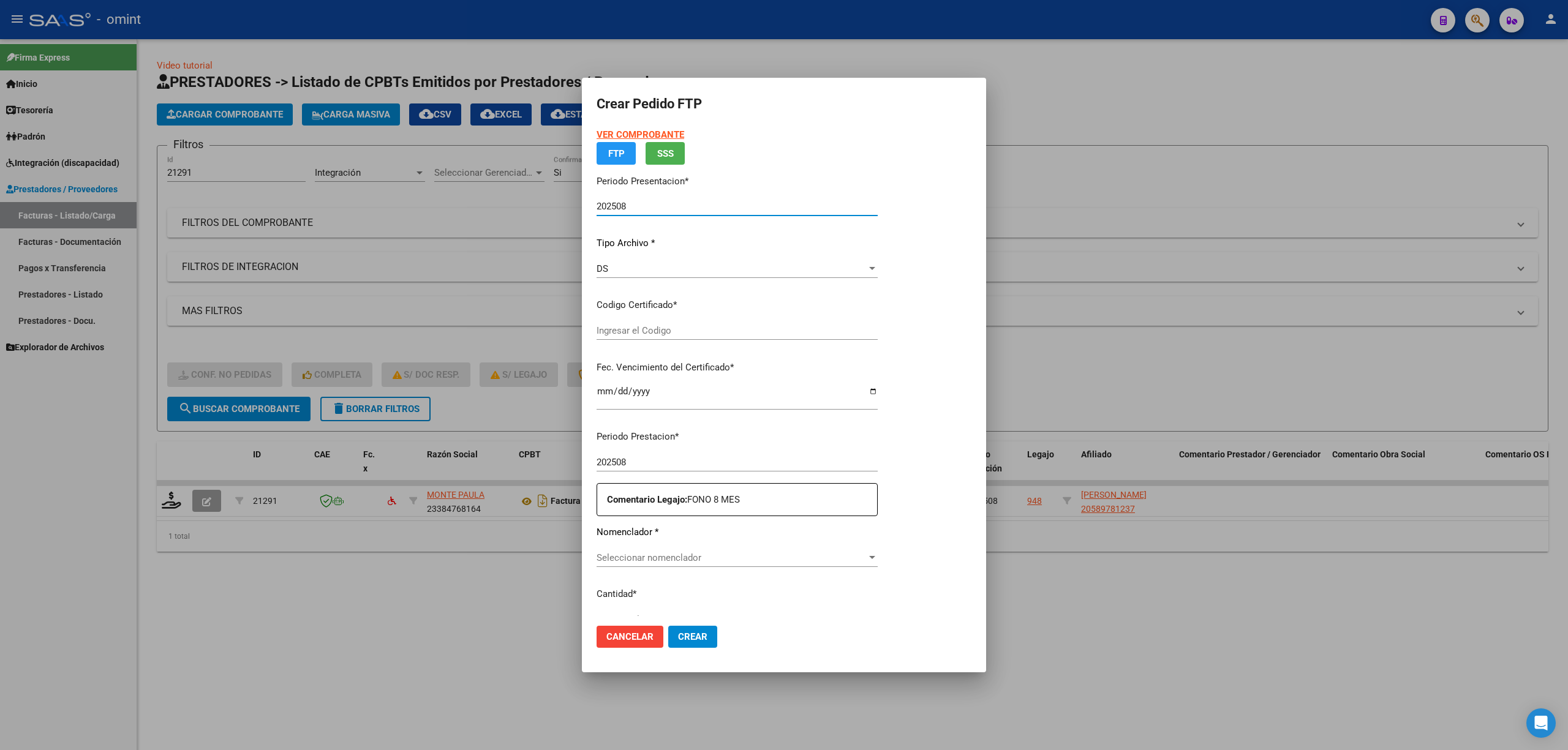
type input "7677477205"
type input "2027-10-01"
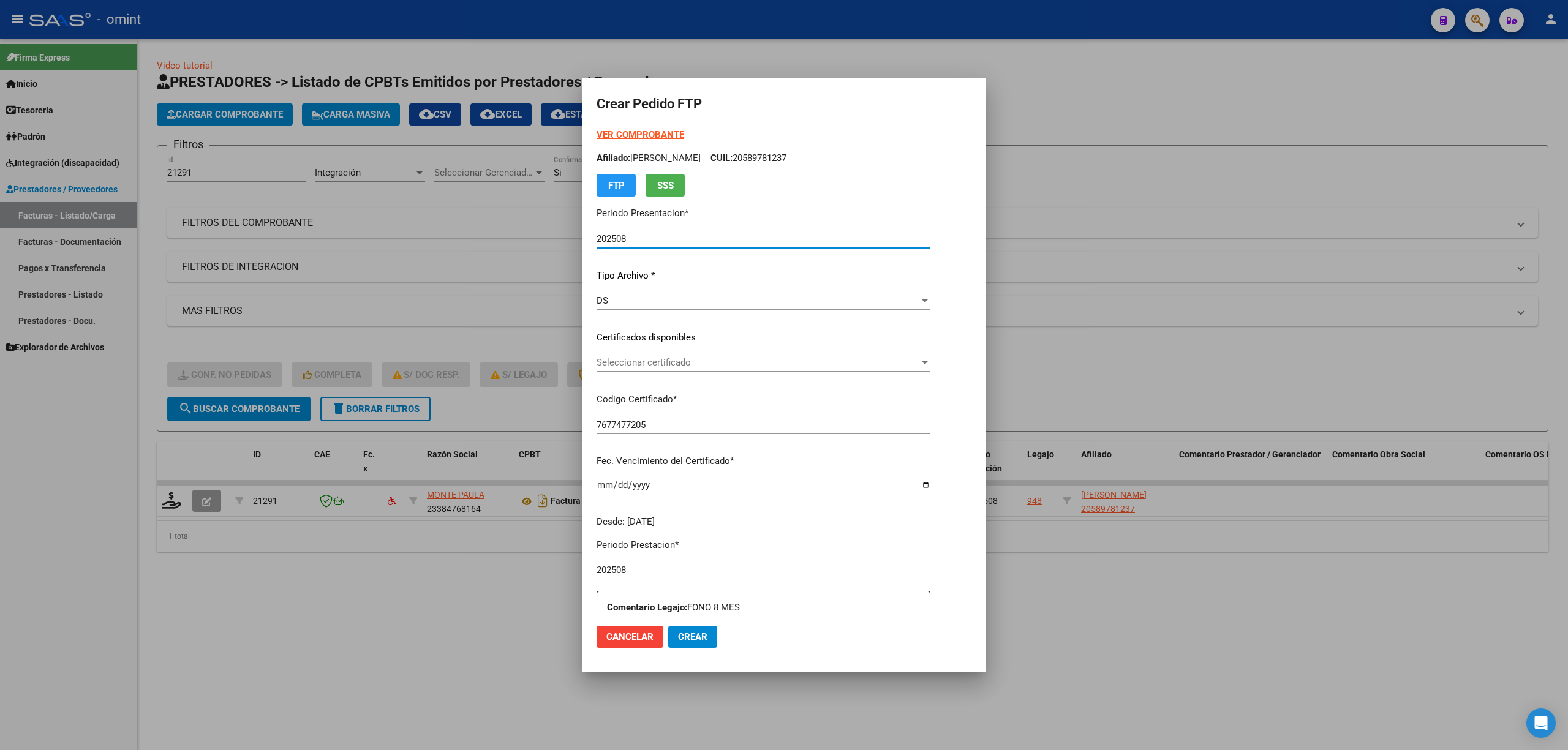
drag, startPoint x: 645, startPoint y: 337, endPoint x: 636, endPoint y: 346, distance: 12.7
click at [645, 338] on p "Certificados disponibles" at bounding box center [764, 338] width 334 height 14
click at [629, 361] on span "Seleccionar certificado" at bounding box center [758, 362] width 323 height 11
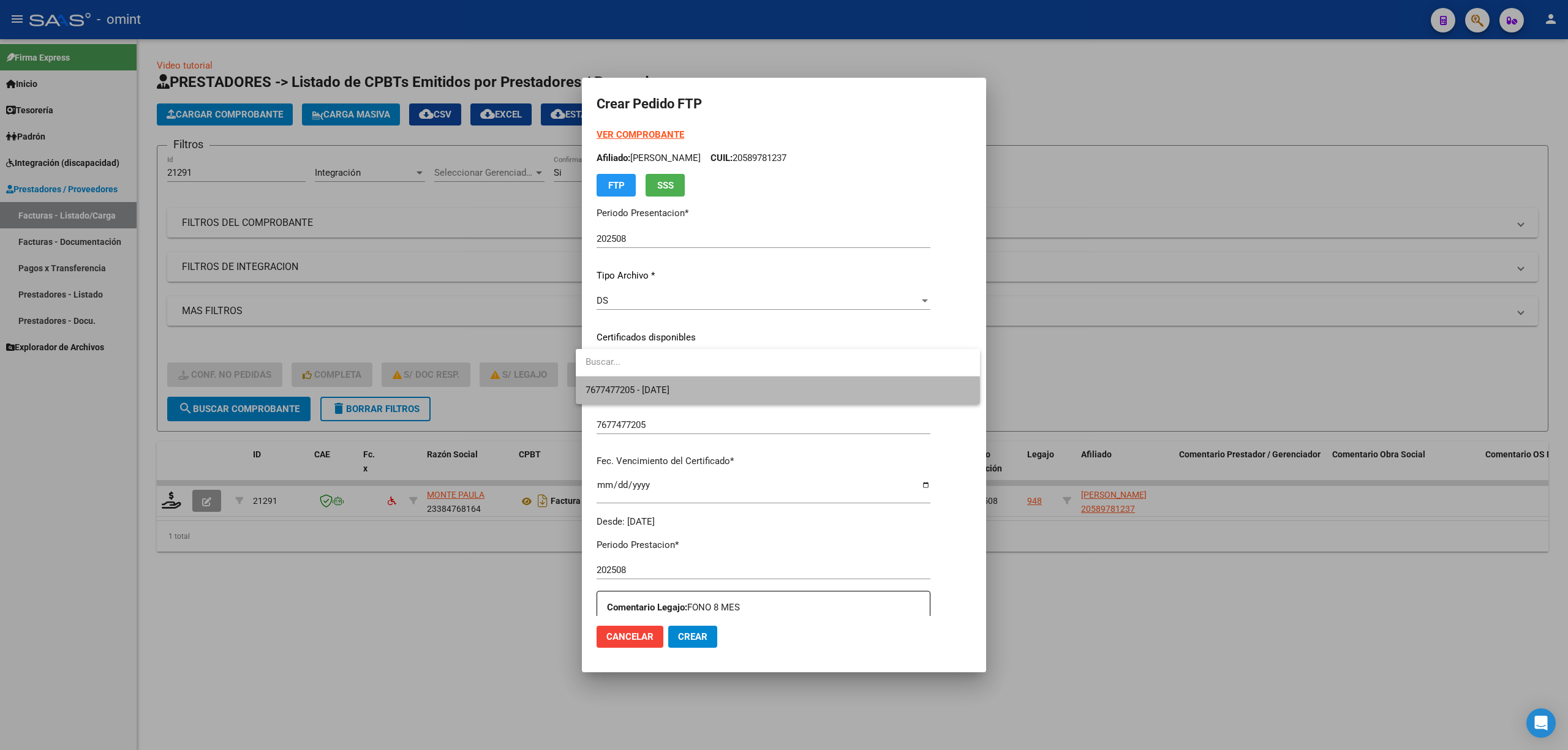
click at [645, 395] on span "7677477205 - 2027-10-01" at bounding box center [778, 390] width 384 height 27
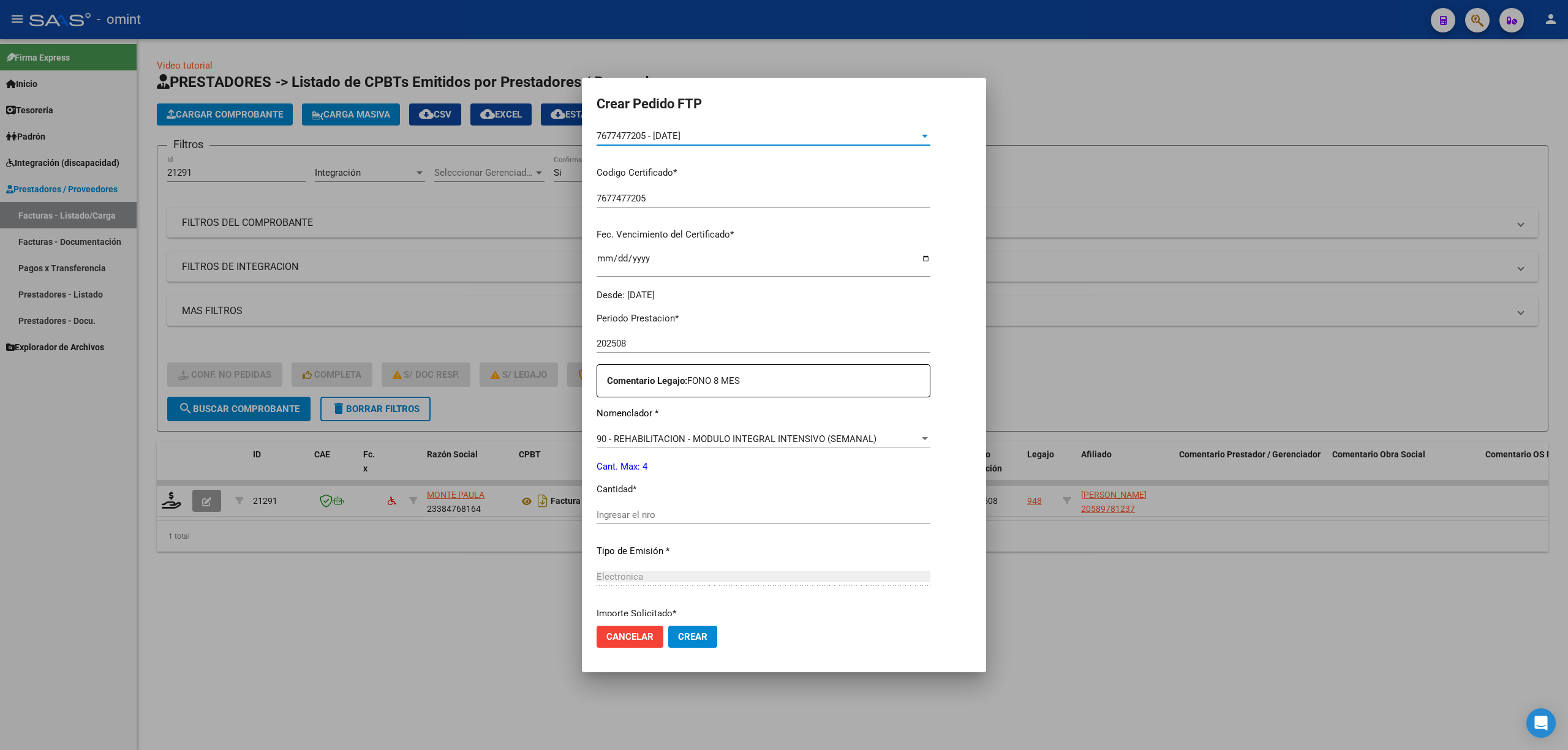
scroll to position [326, 0]
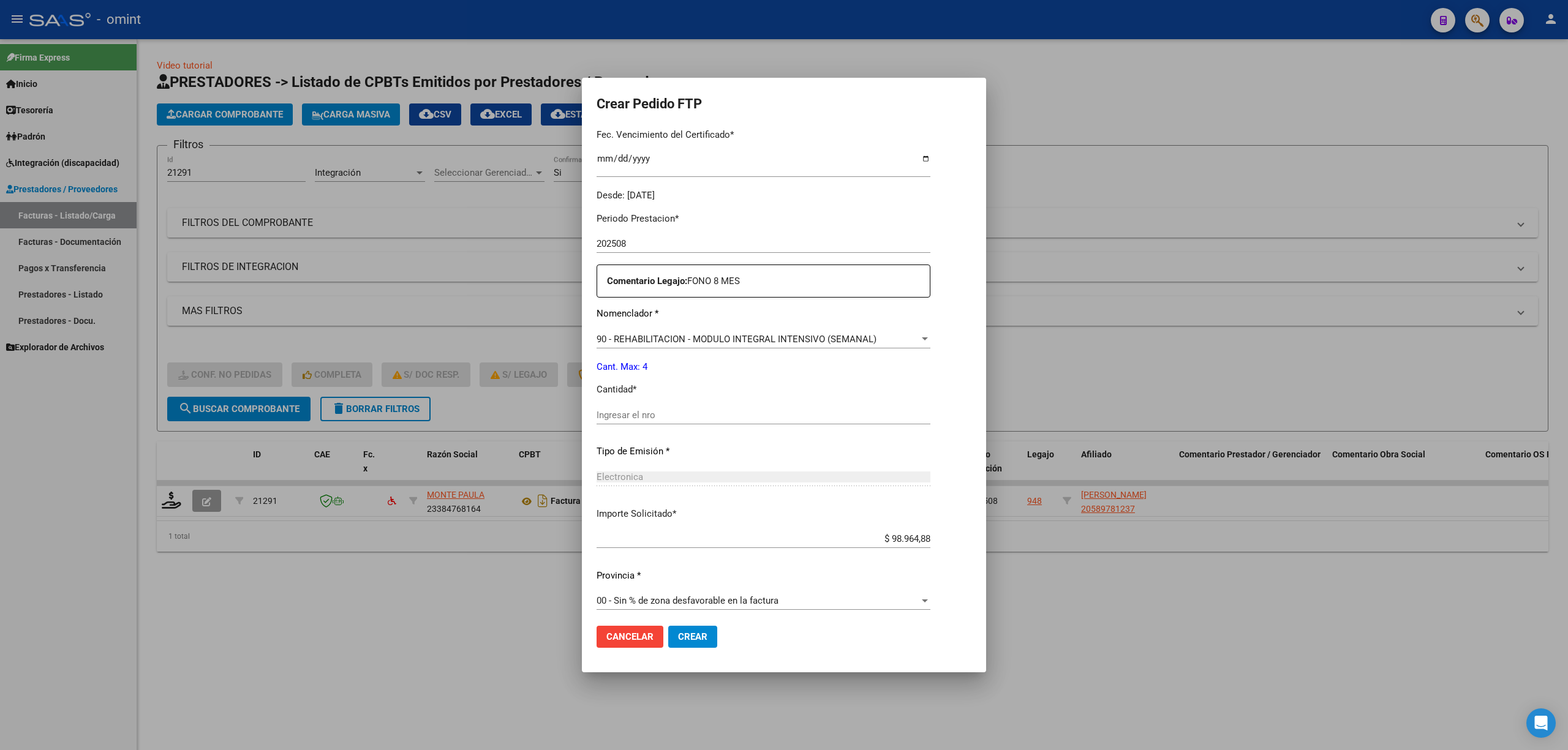
click at [629, 419] on input "Ingresar el nro" at bounding box center [764, 415] width 334 height 11
type input "4"
click at [693, 637] on span "Crear" at bounding box center [693, 637] width 30 height 11
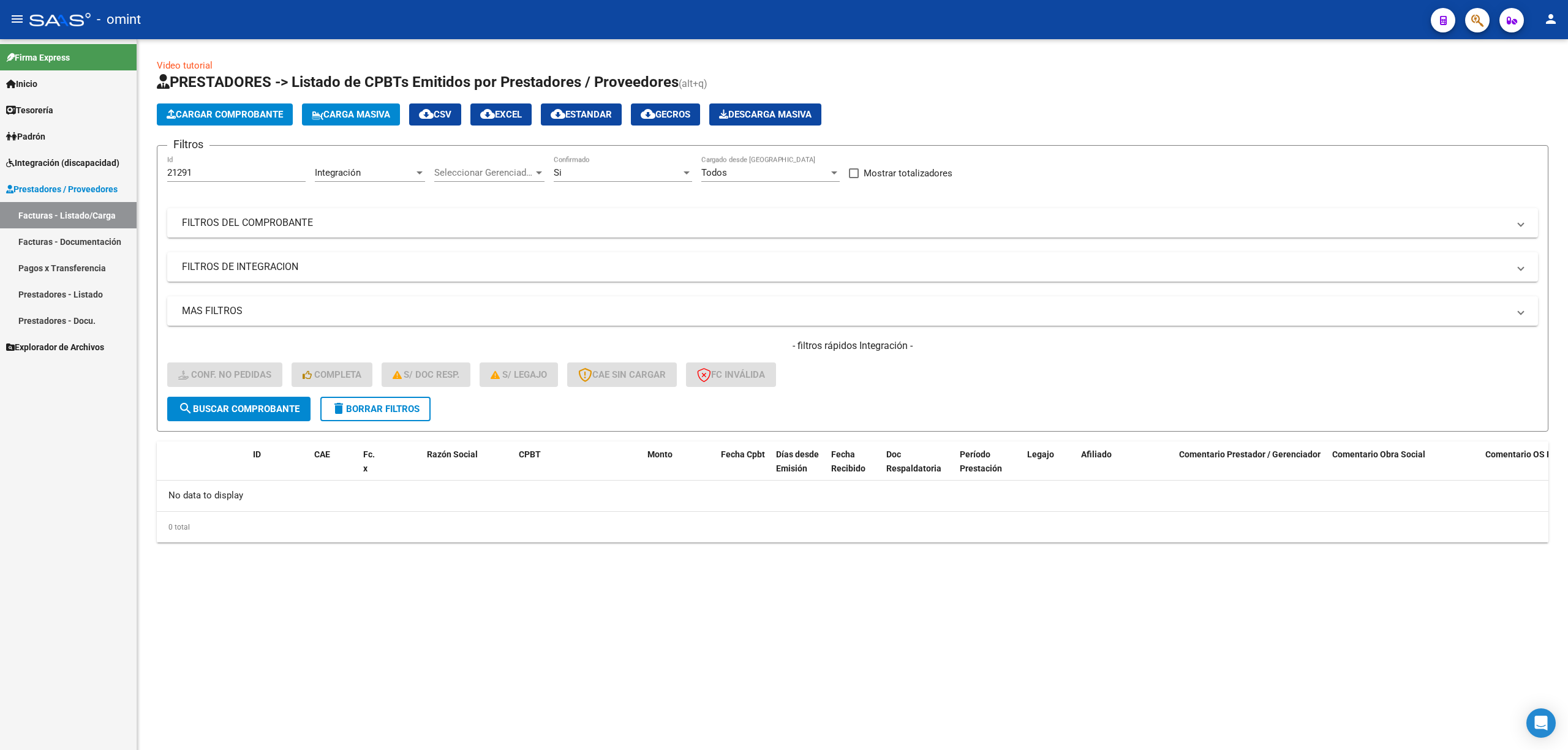
click at [279, 401] on button "search Buscar Comprobante" at bounding box center [238, 409] width 144 height 24
drag, startPoint x: 179, startPoint y: 165, endPoint x: 103, endPoint y: 168, distance: 76.1
click at [102, 167] on mat-sidenav-container "Firma Express Inicio Calendario SSS Instructivos Contacto OS Tesorería Extracto…" at bounding box center [784, 395] width 1568 height 711
click at [352, 409] on span "delete Borrar Filtros" at bounding box center [375, 409] width 88 height 11
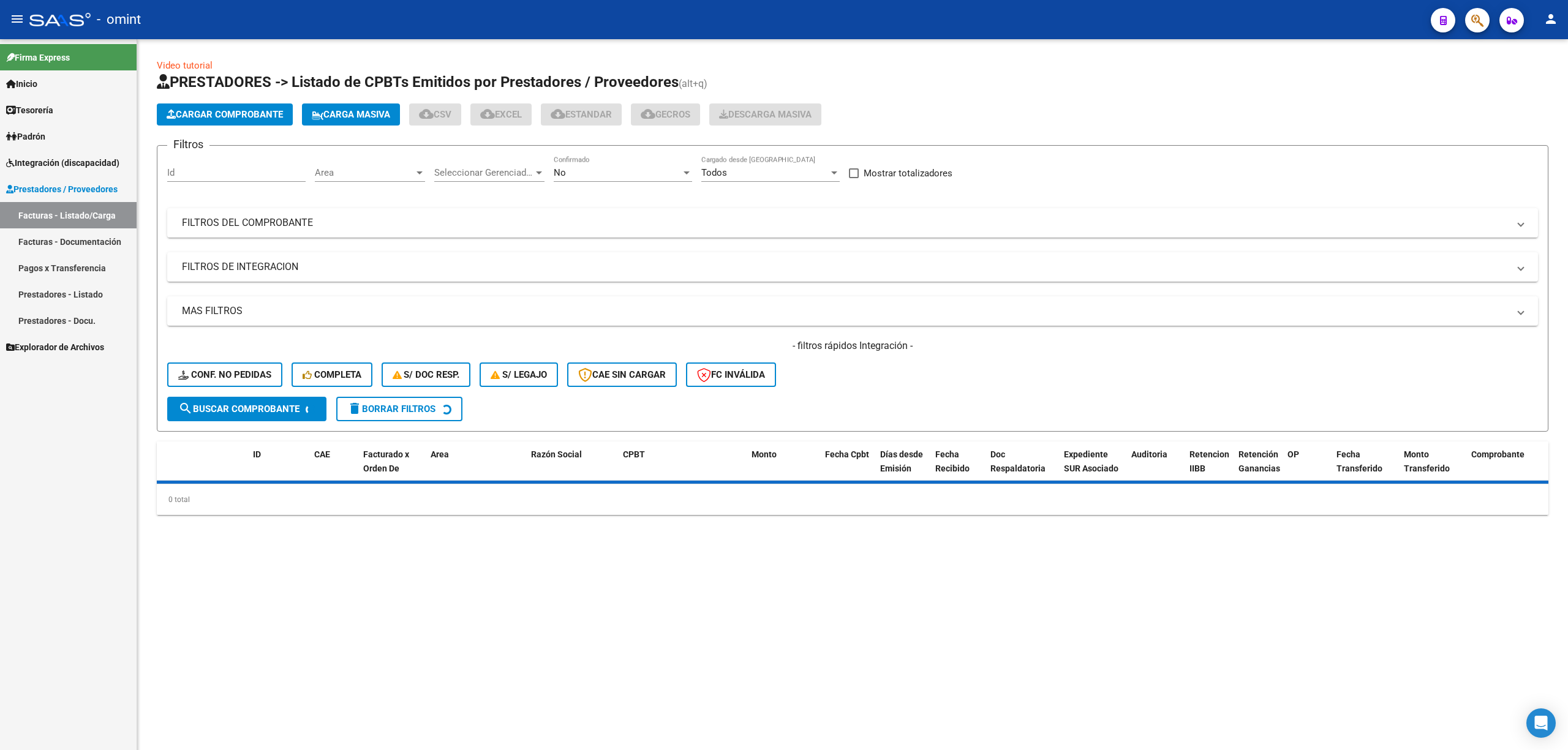
click at [190, 172] on input "Id" at bounding box center [236, 172] width 138 height 11
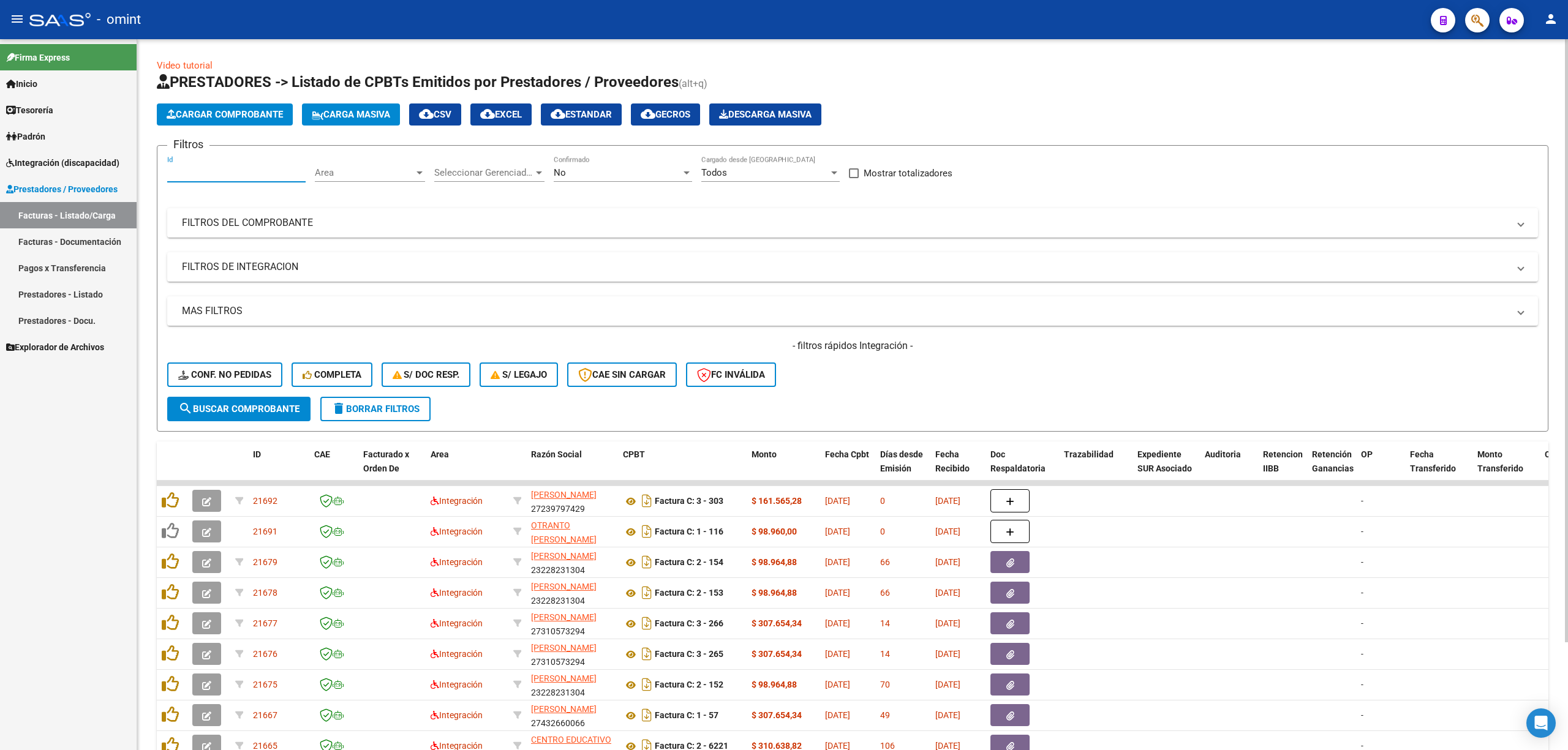
paste input "21216"
type input "21216"
click at [255, 410] on span "search Buscar Comprobante" at bounding box center [239, 409] width 121 height 11
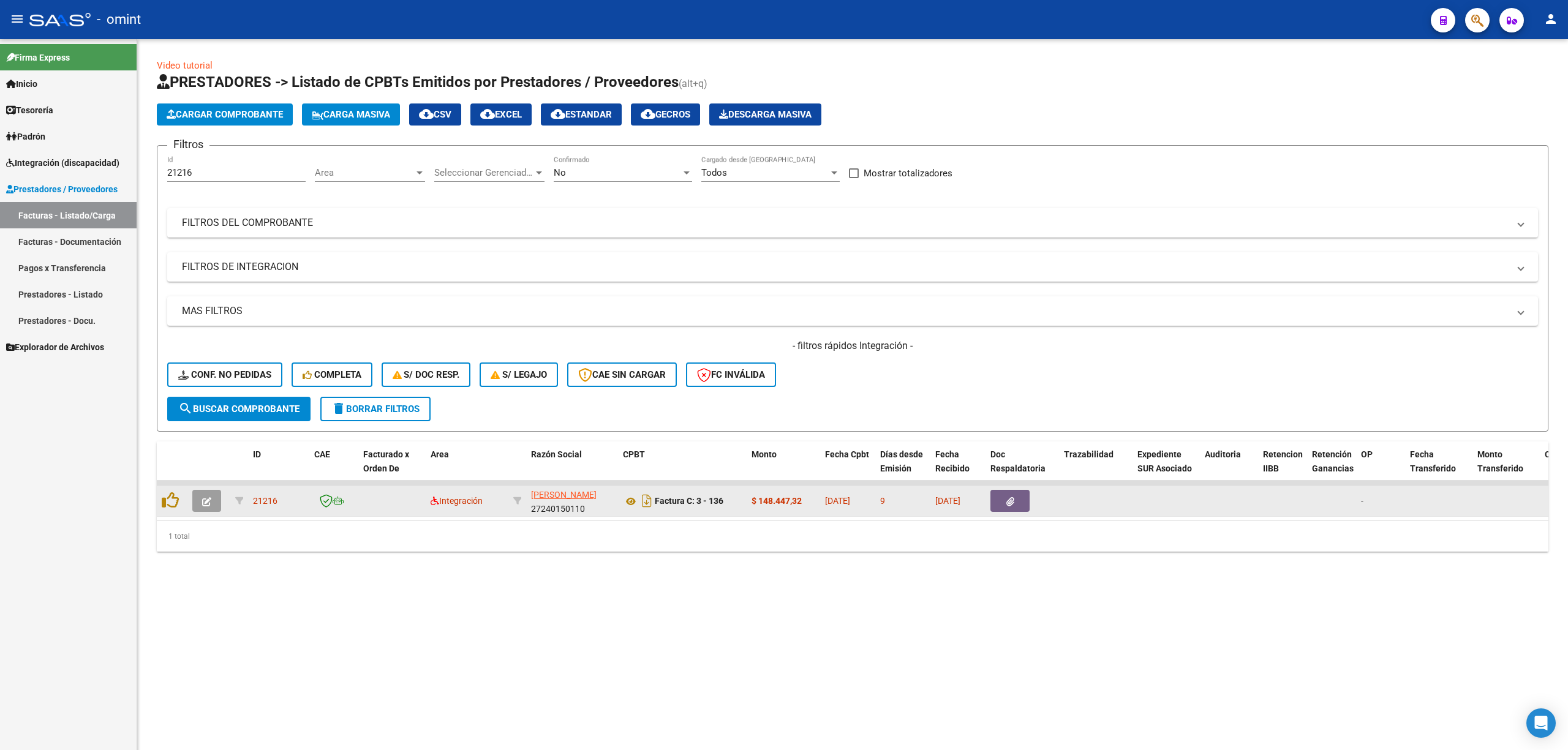
click at [208, 497] on icon "button" at bounding box center [207, 502] width 9 height 9
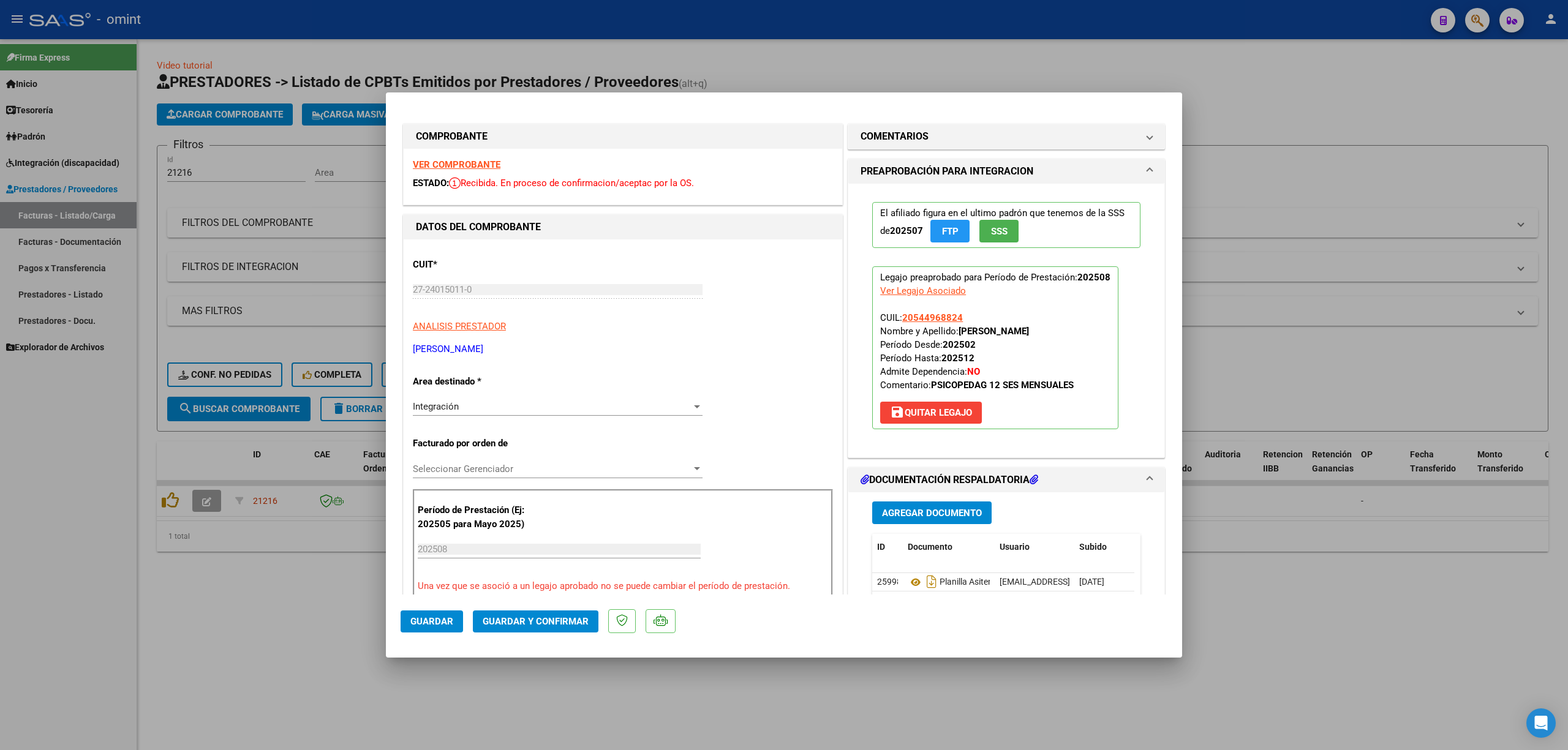
click at [472, 165] on strong "VER COMPROBANTE" at bounding box center [456, 165] width 87 height 11
click at [576, 628] on button "Guardar y Confirmar" at bounding box center [535, 621] width 125 height 22
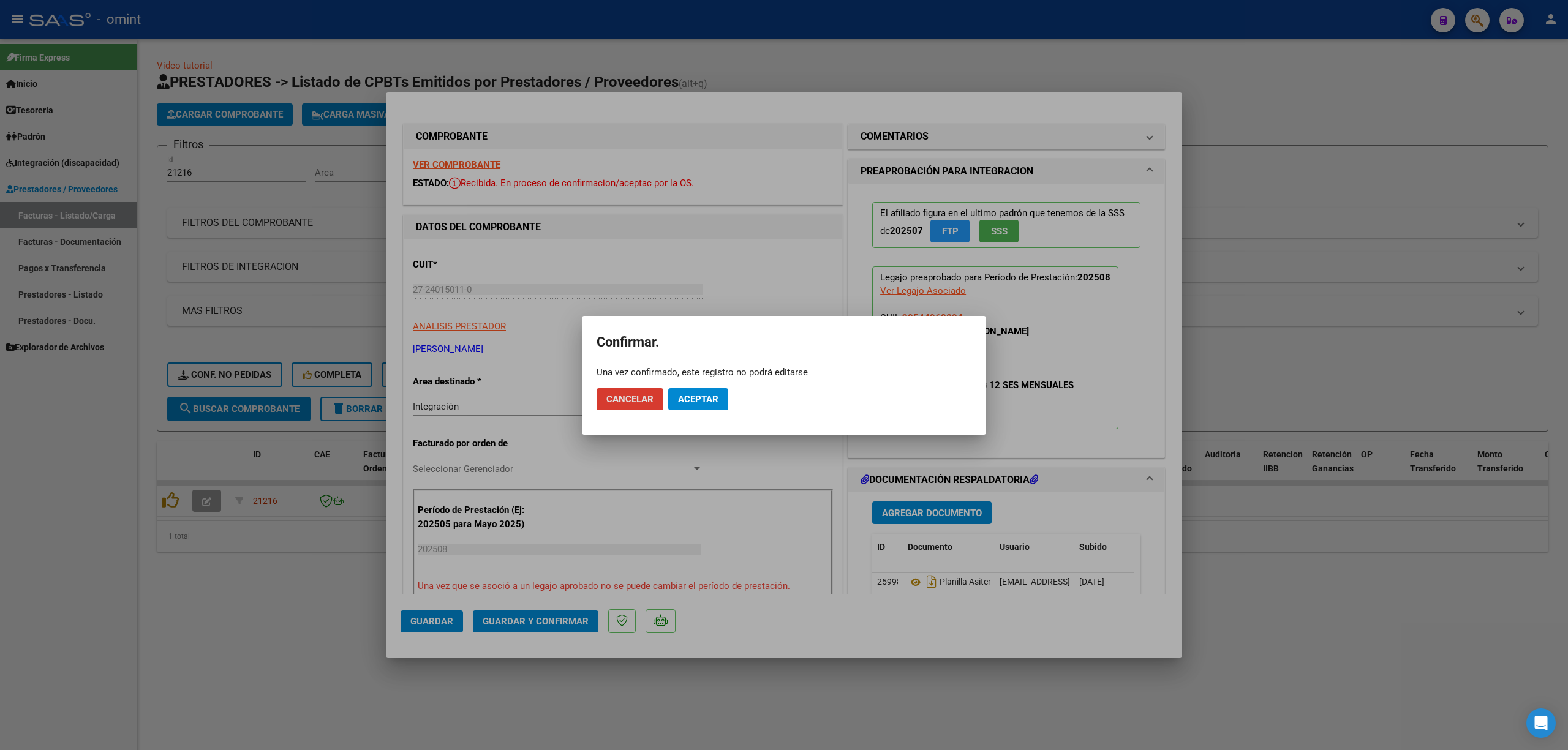
click at [715, 394] on span "Aceptar" at bounding box center [698, 399] width 40 height 11
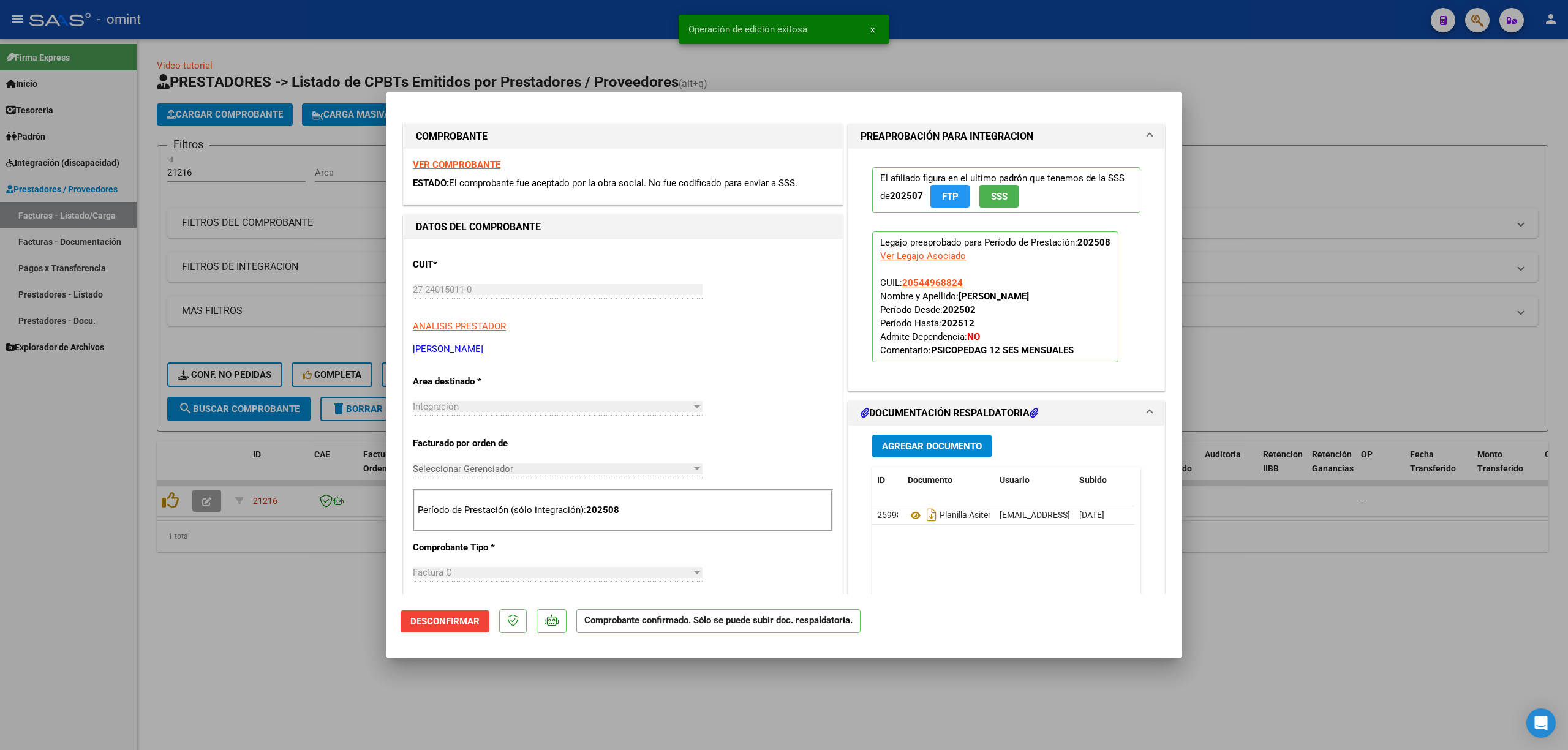
click at [229, 381] on div at bounding box center [784, 375] width 1568 height 750
type input "$ 0,00"
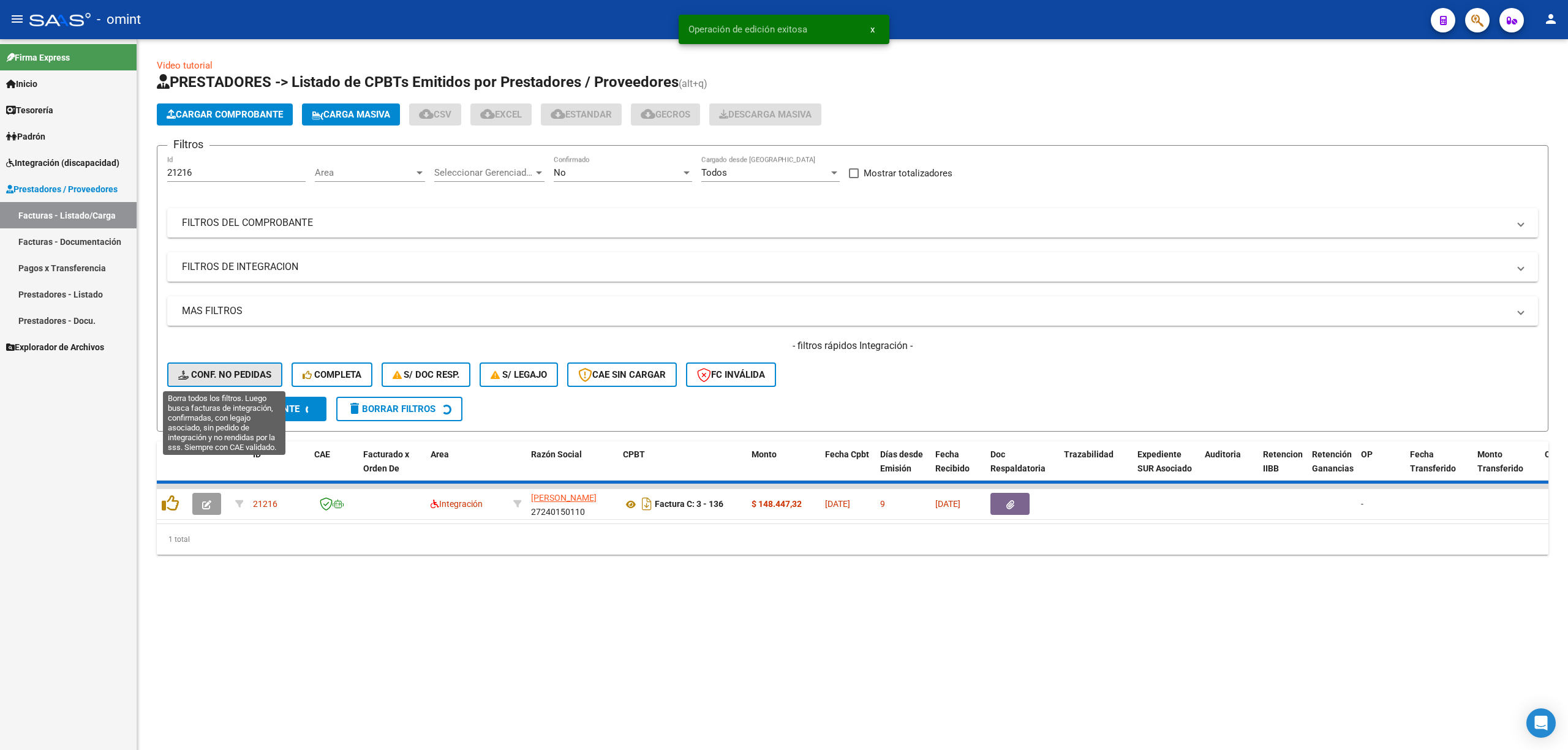
click at [226, 381] on button "Conf. no pedidas" at bounding box center [225, 375] width 115 height 24
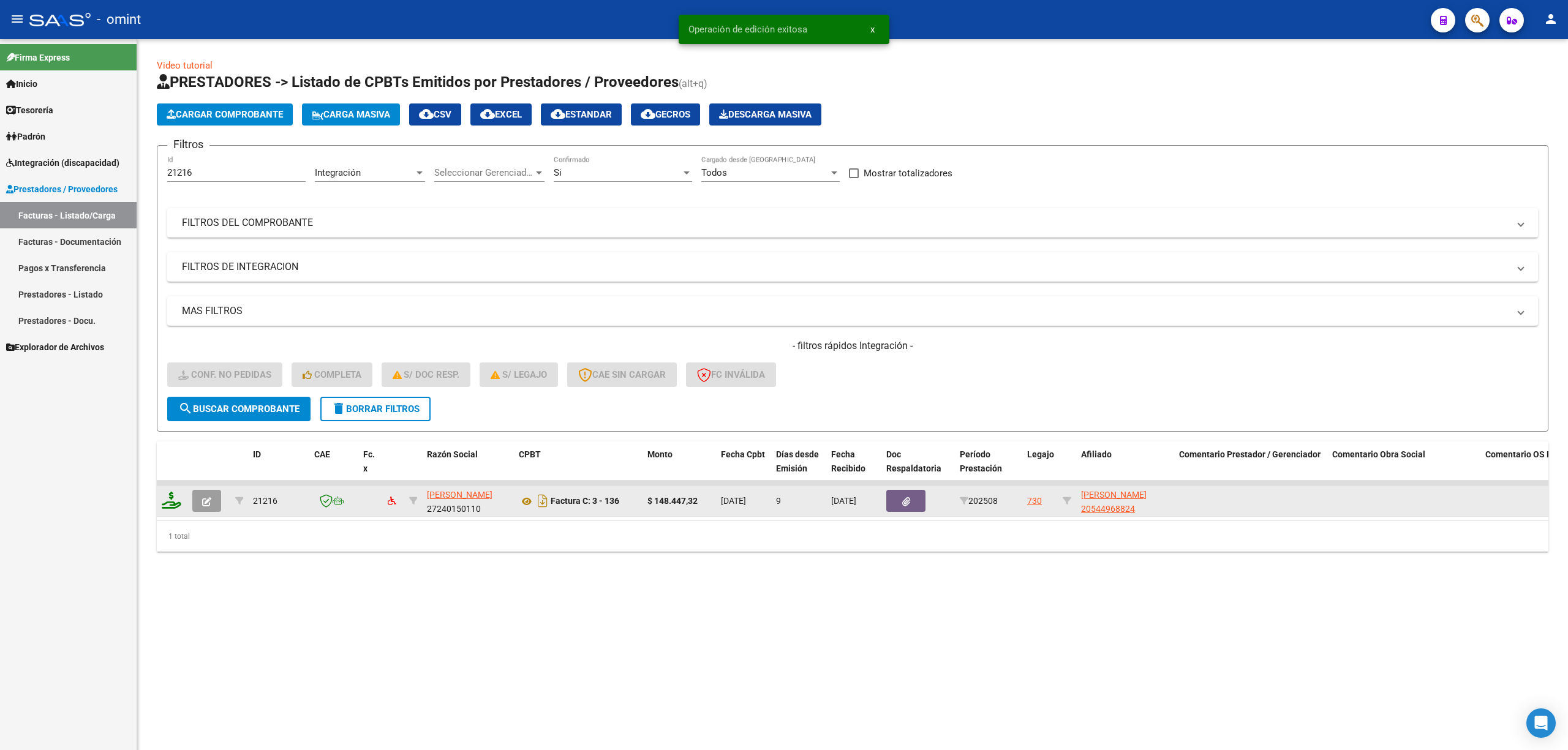
click at [175, 503] on icon at bounding box center [172, 500] width 20 height 17
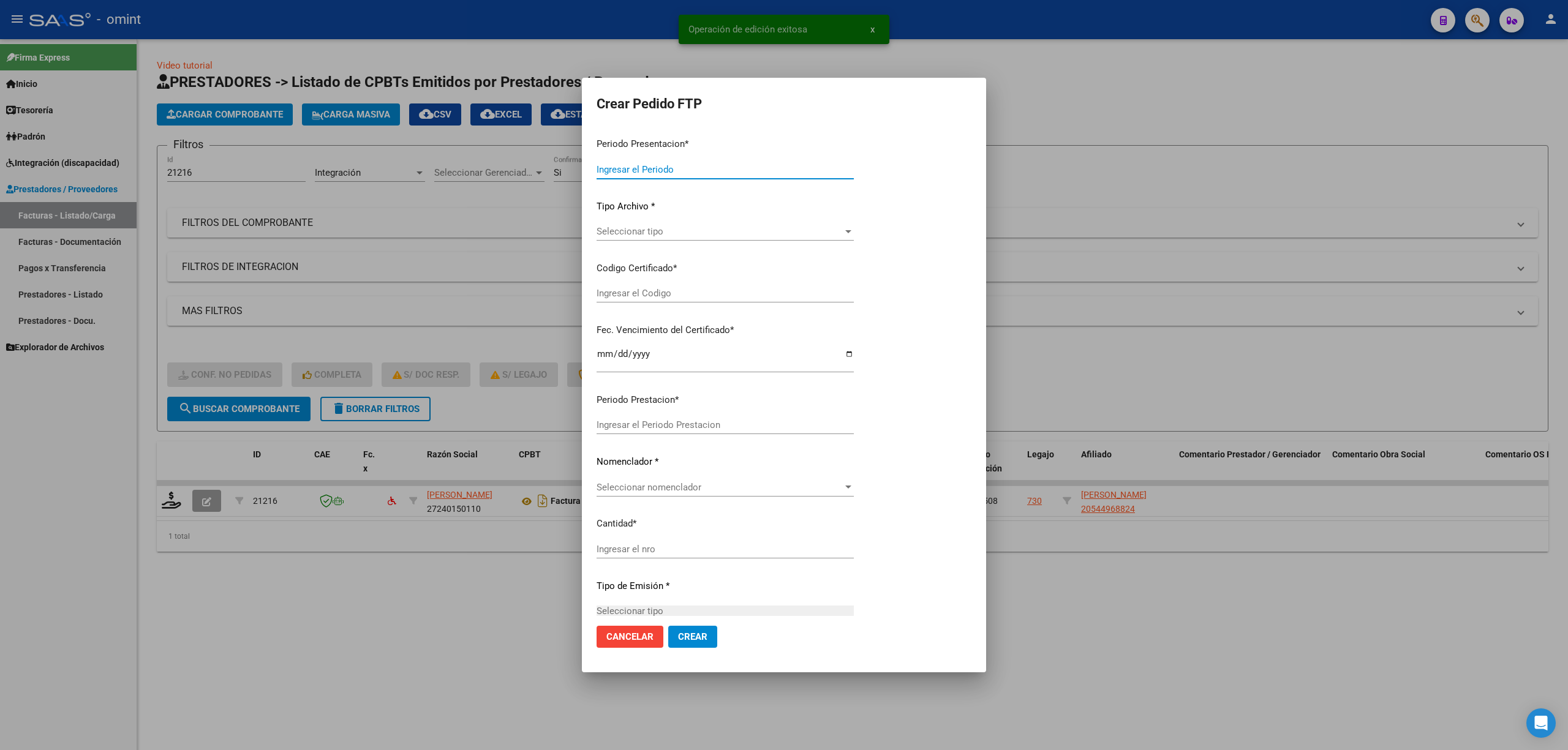
type input "202508"
type input "$ 148.447,32"
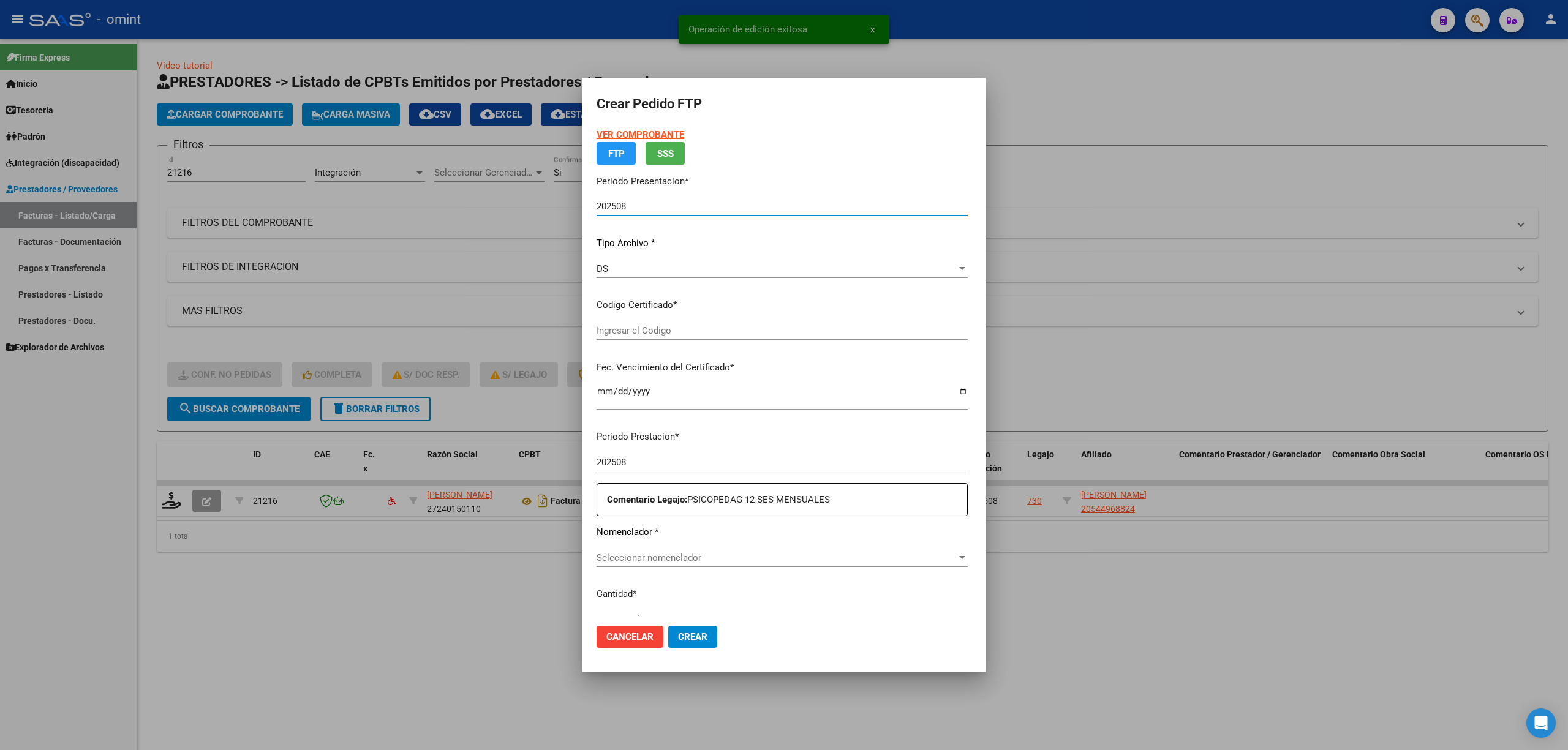
type input "3102242842"
type input "2033-10-01"
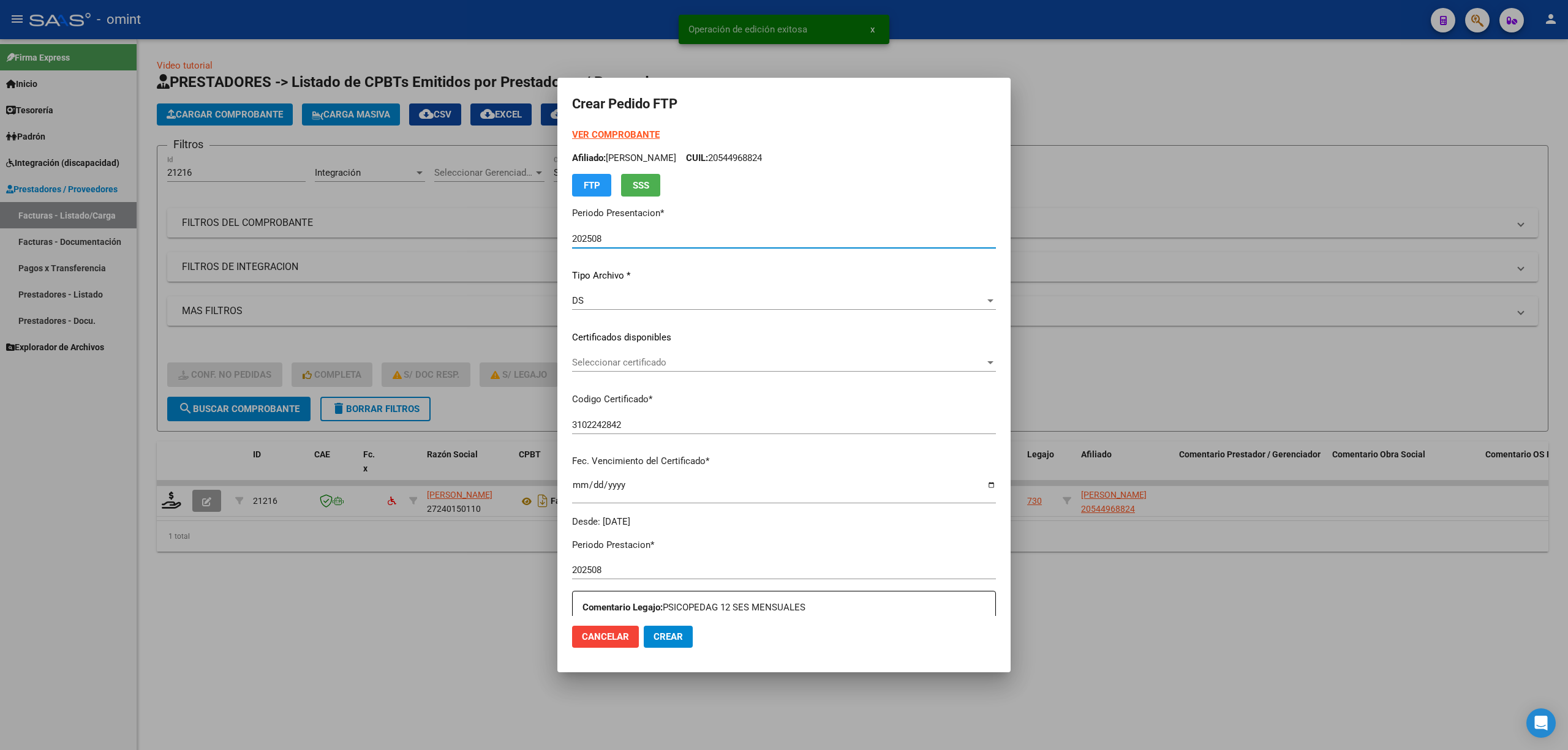
click at [643, 369] on div "Seleccionar certificado Seleccionar certificado" at bounding box center [784, 362] width 424 height 18
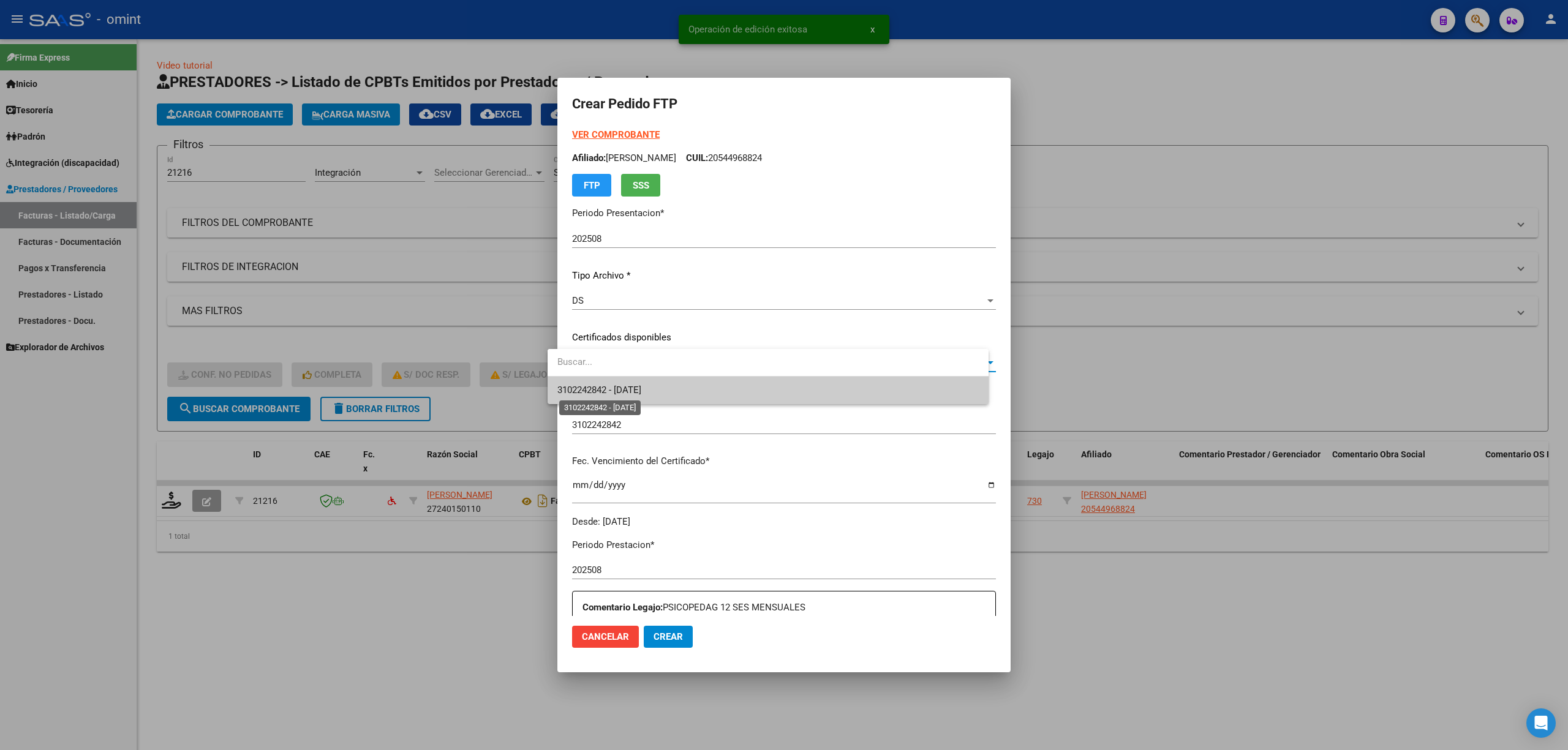
click at [637, 395] on span "3102242842 - 2033-10-01" at bounding box center [599, 390] width 84 height 11
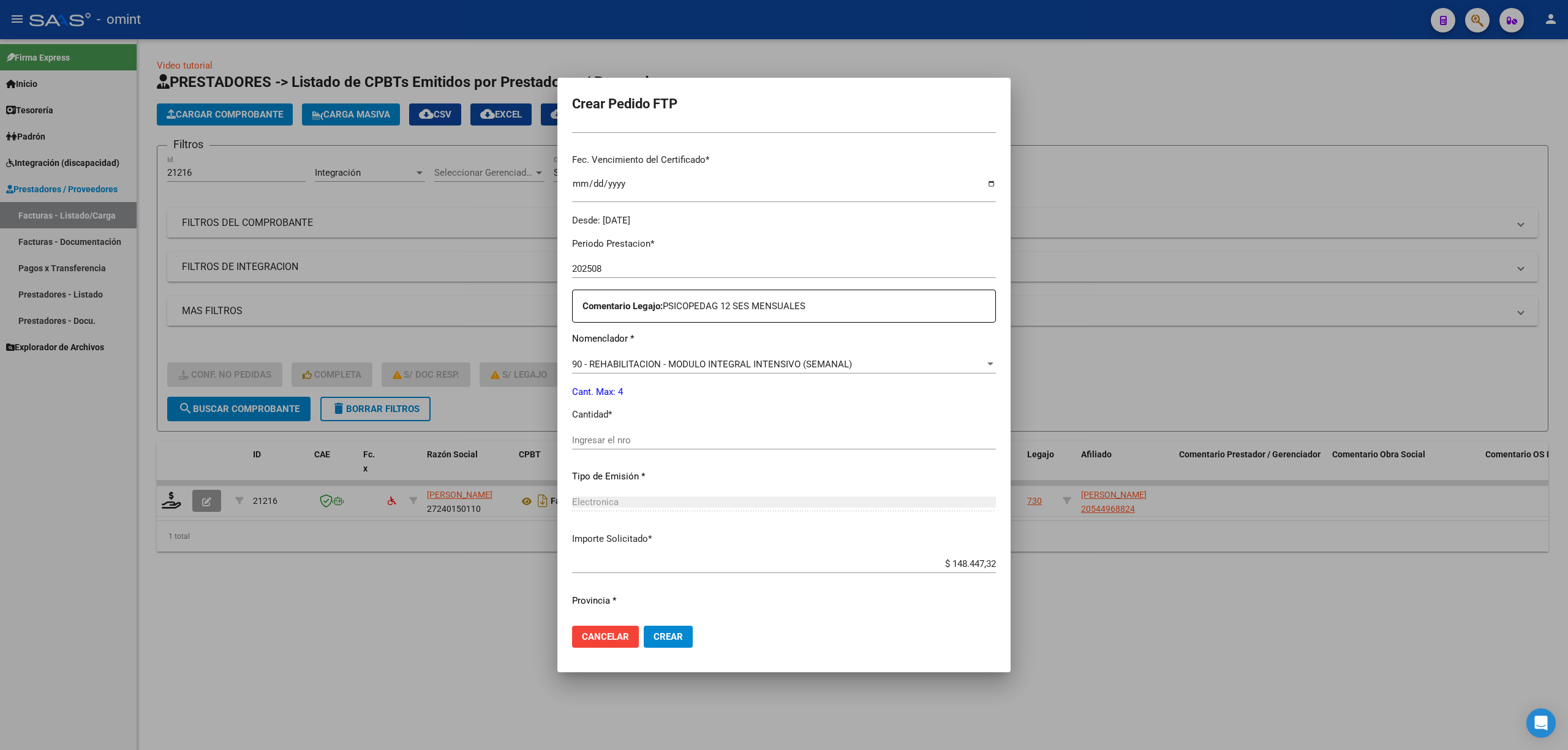
scroll to position [326, 0]
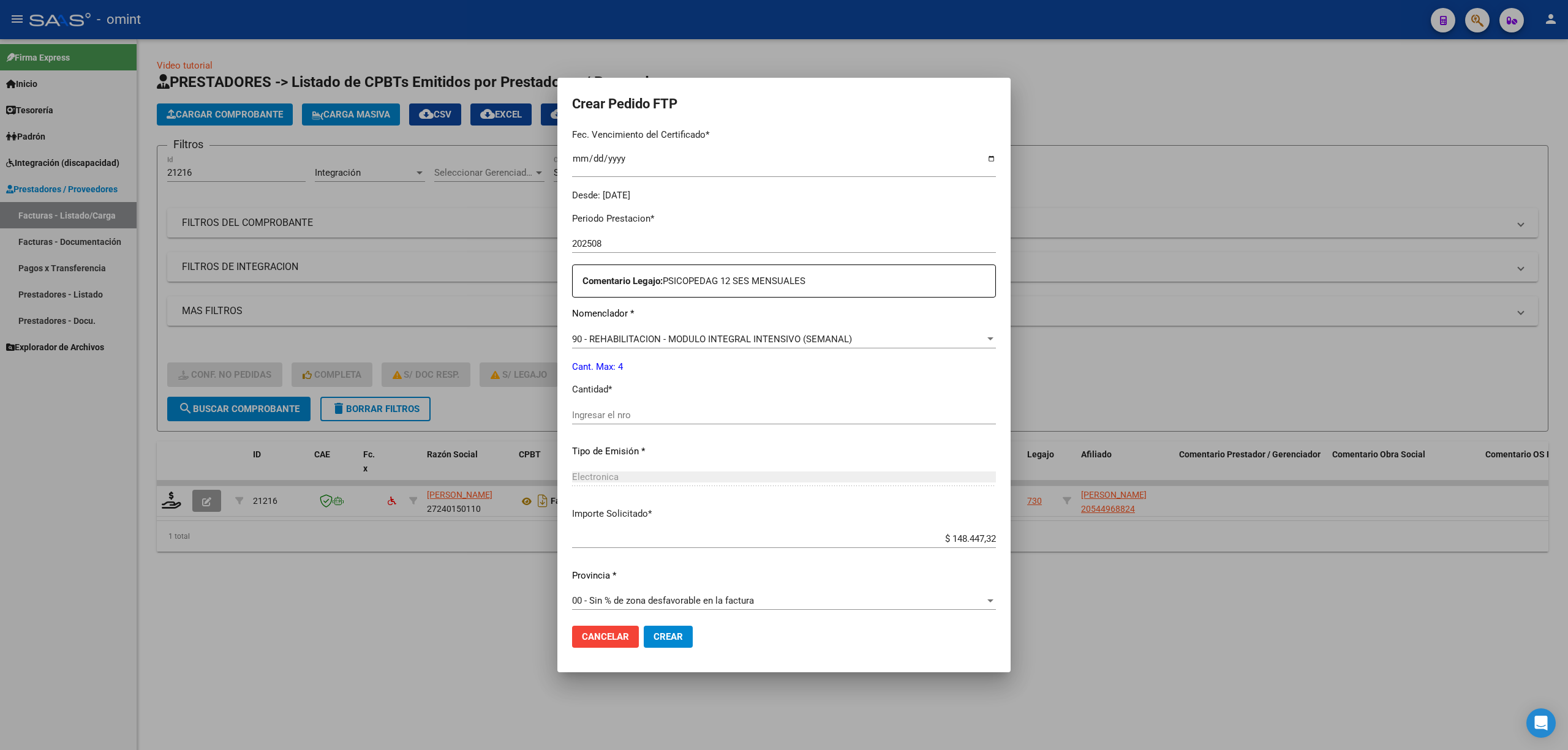
click at [595, 423] on div "Ingresar el nro" at bounding box center [784, 415] width 424 height 18
type input "4"
click at [653, 631] on button "Crear" at bounding box center [668, 636] width 49 height 22
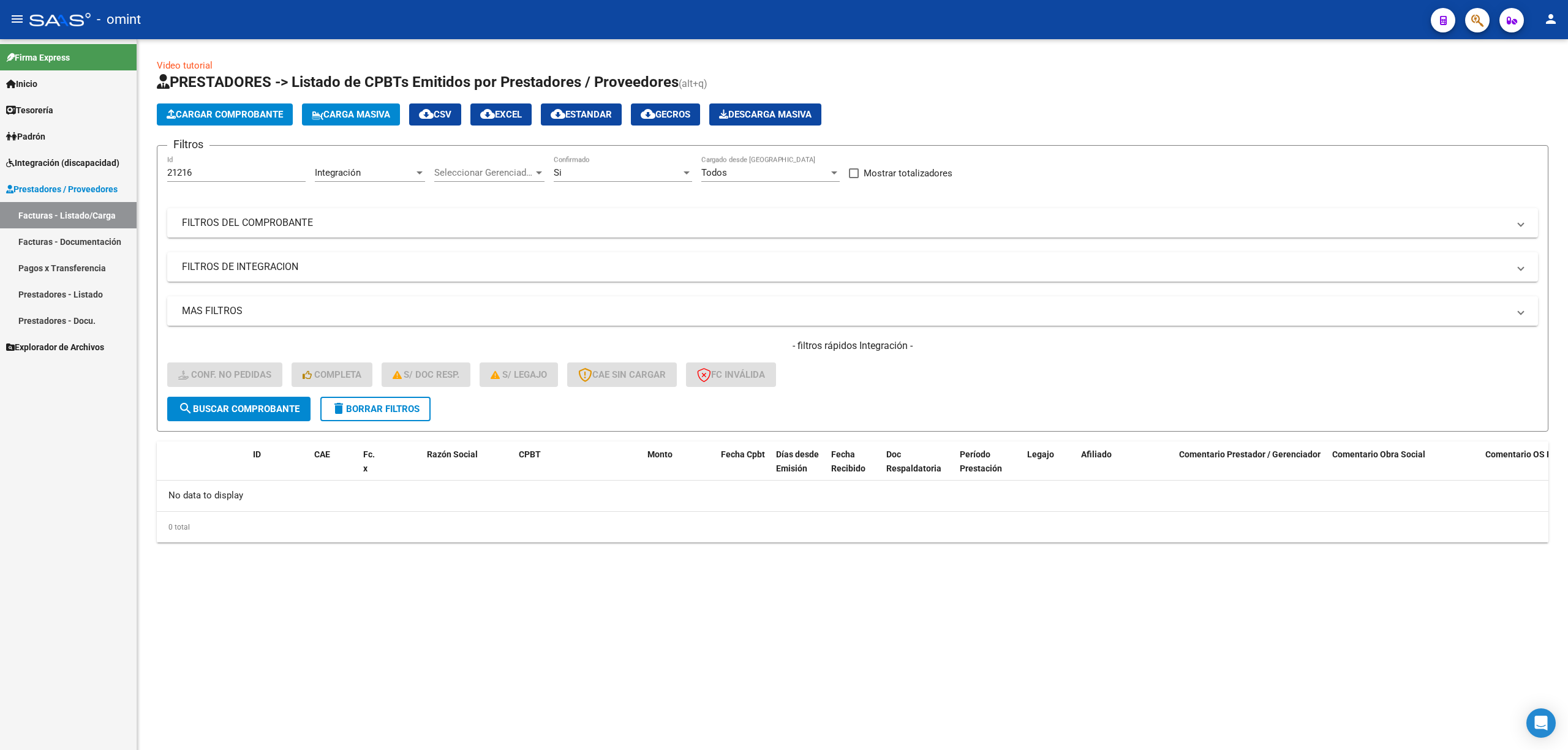
drag, startPoint x: 386, startPoint y: 404, endPoint x: 344, endPoint y: 318, distance: 95.7
click at [386, 404] on span "delete Borrar Filtros" at bounding box center [375, 409] width 88 height 11
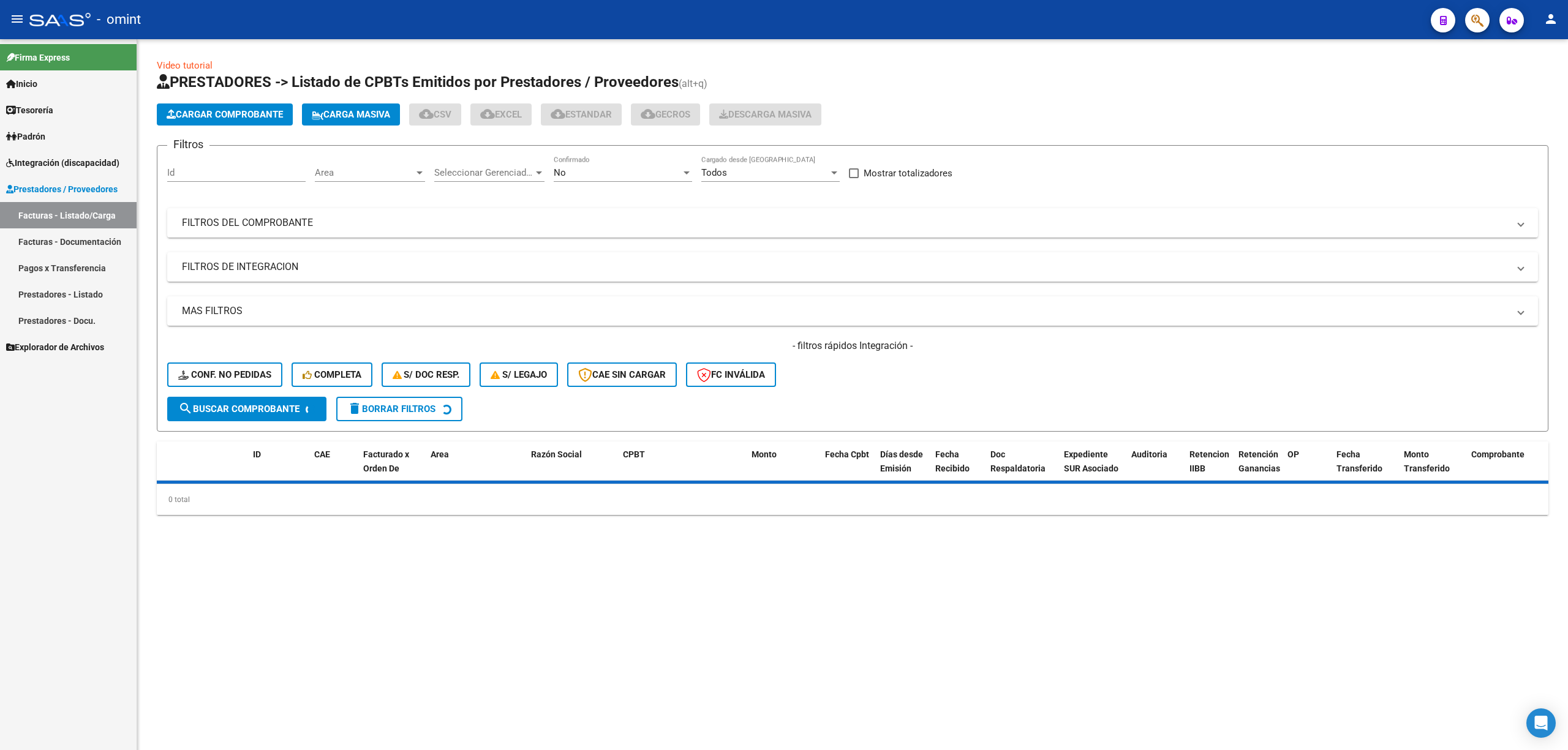
click at [207, 172] on input "Id" at bounding box center [236, 172] width 138 height 11
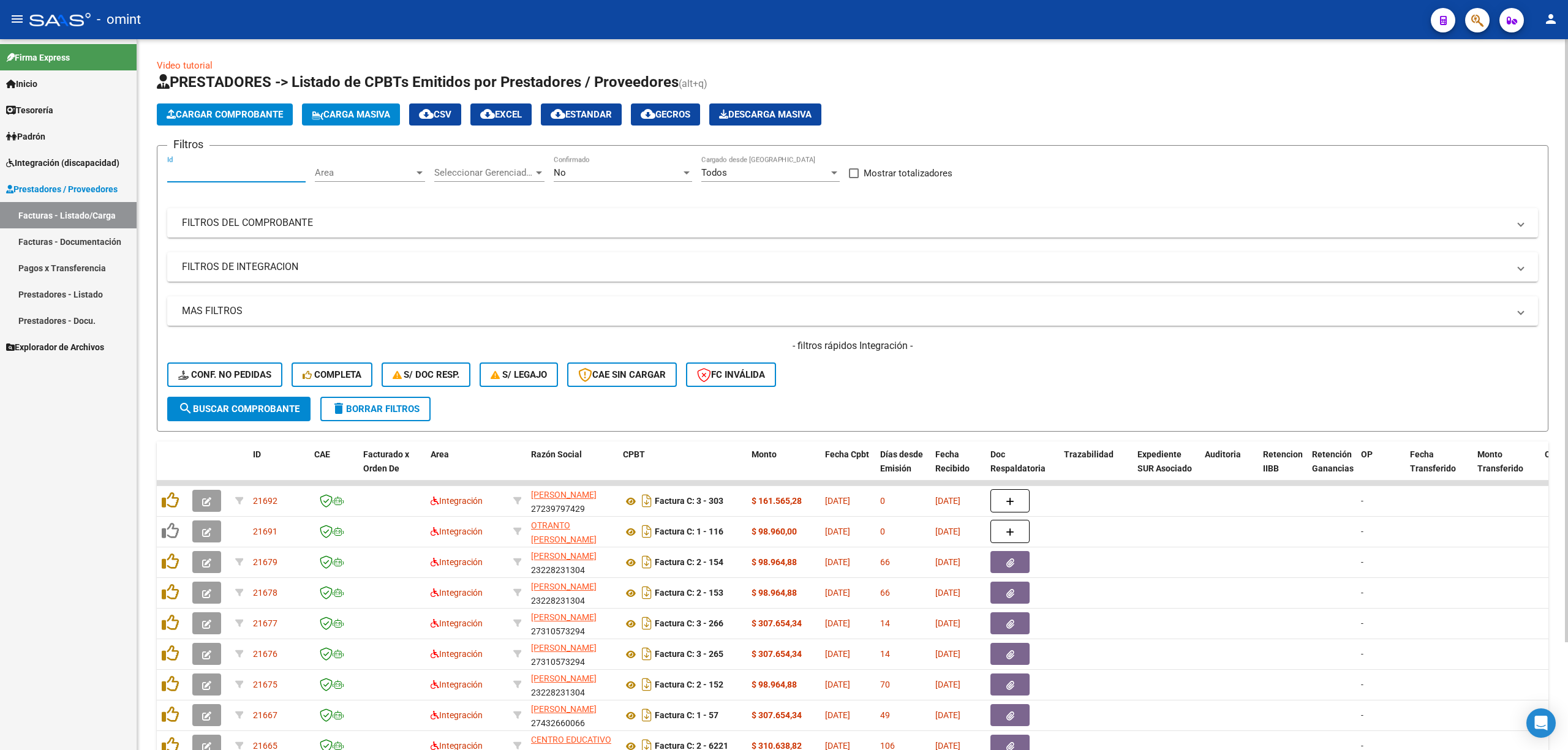
paste input "21211"
type input "21211"
click at [241, 415] on button "search Buscar Comprobante" at bounding box center [238, 409] width 144 height 24
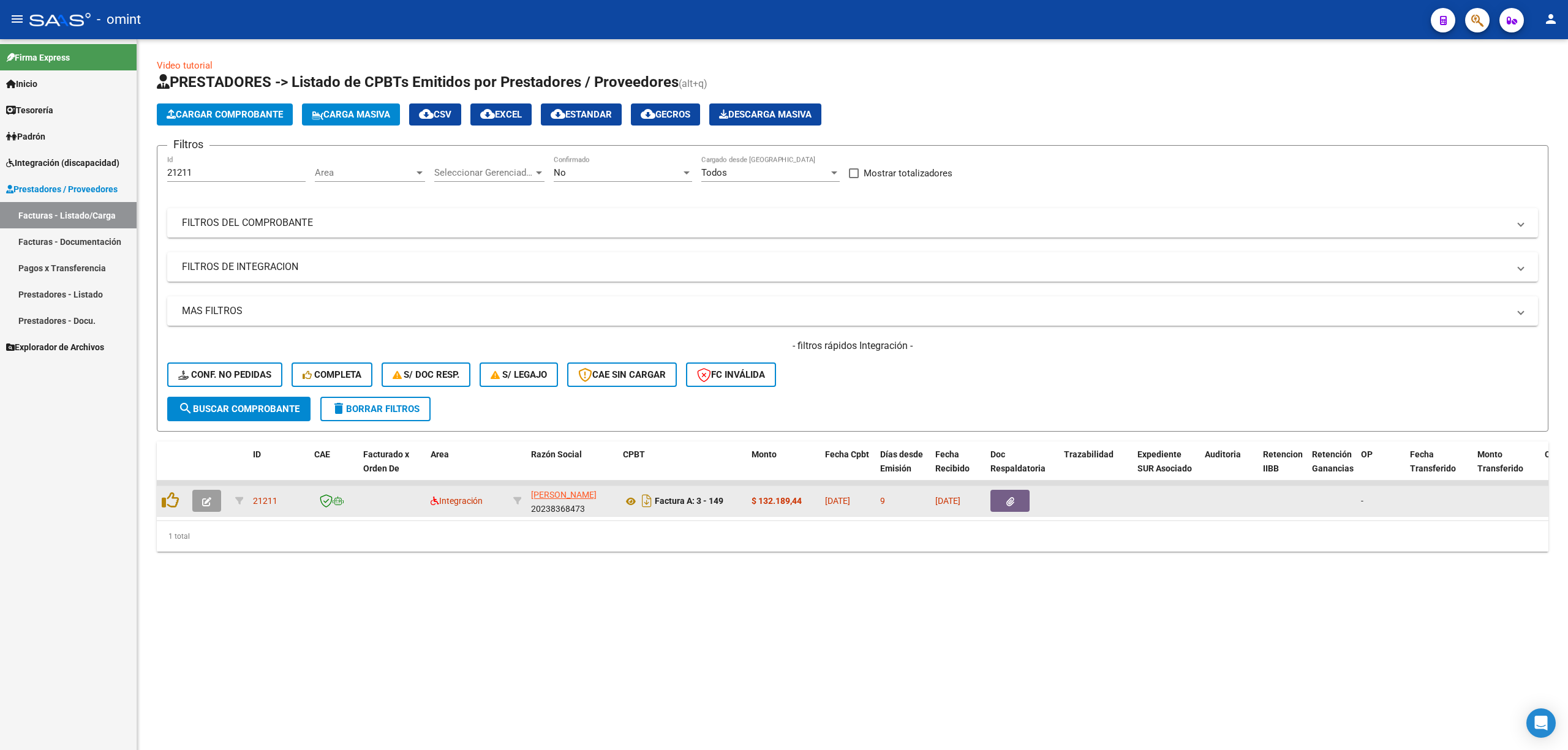
click at [219, 501] on button "button" at bounding box center [207, 500] width 29 height 22
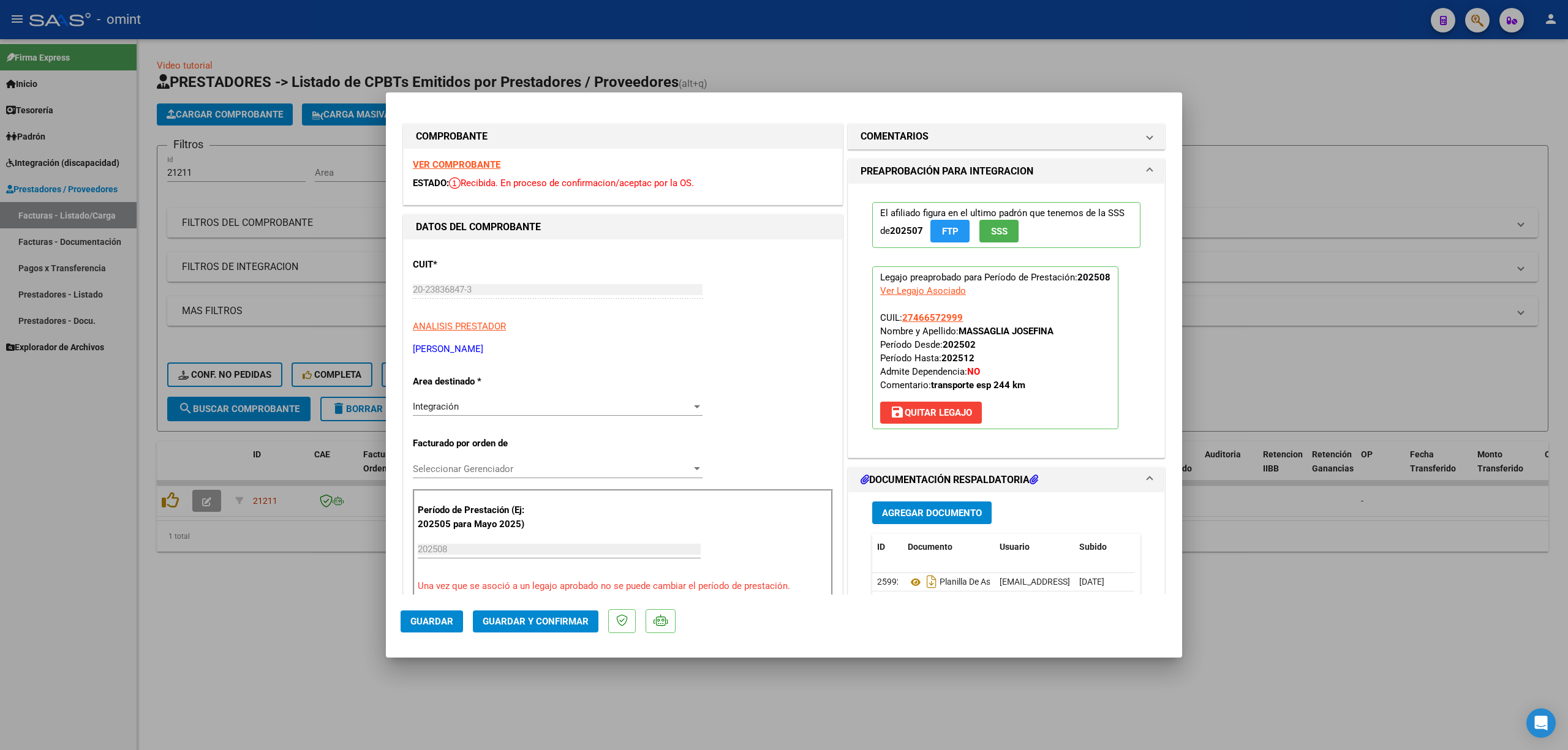
click at [493, 169] on strong "VER COMPROBANTE" at bounding box center [456, 165] width 87 height 11
click at [564, 629] on button "Guardar y Confirmar" at bounding box center [535, 621] width 125 height 22
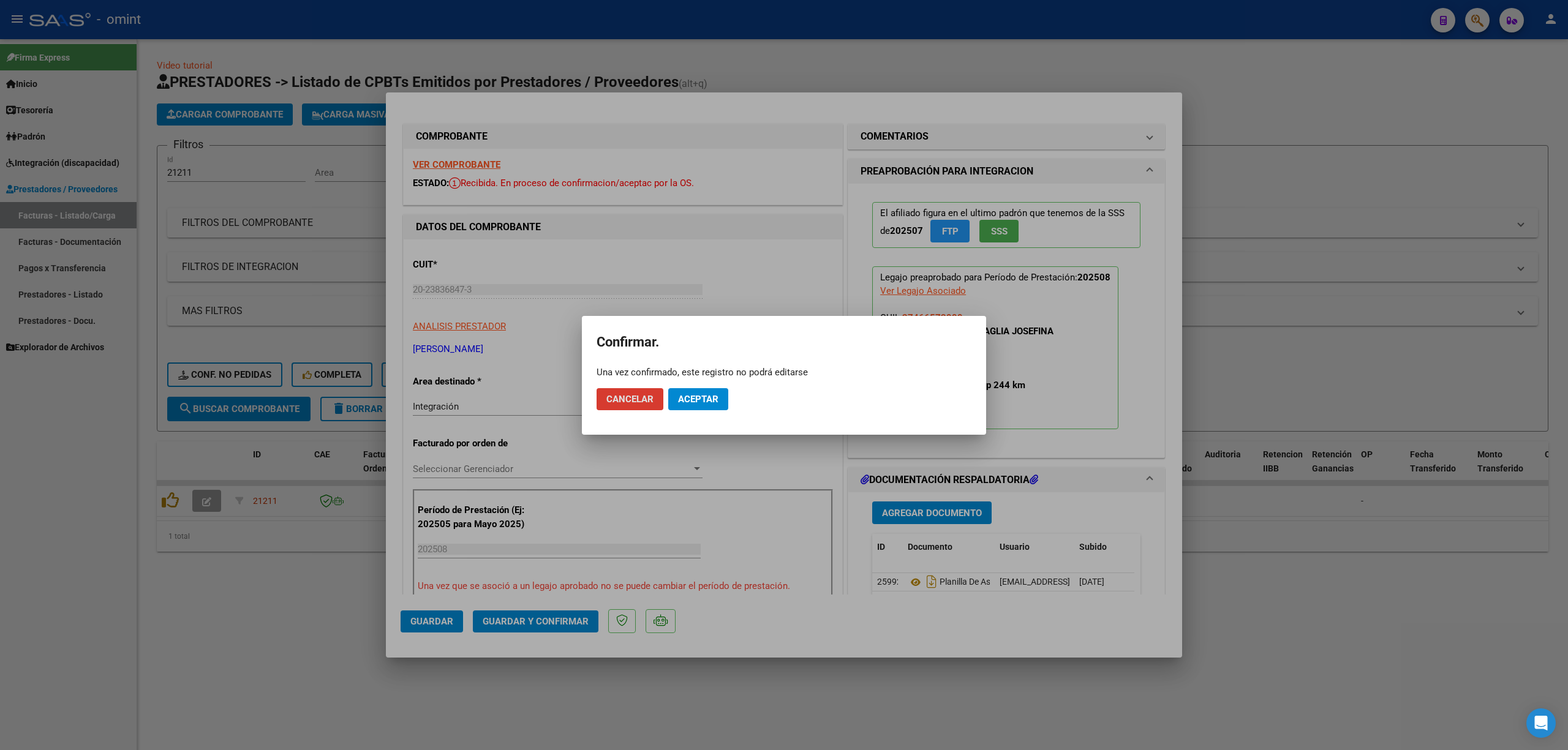
click at [695, 395] on span "Aceptar" at bounding box center [698, 399] width 40 height 11
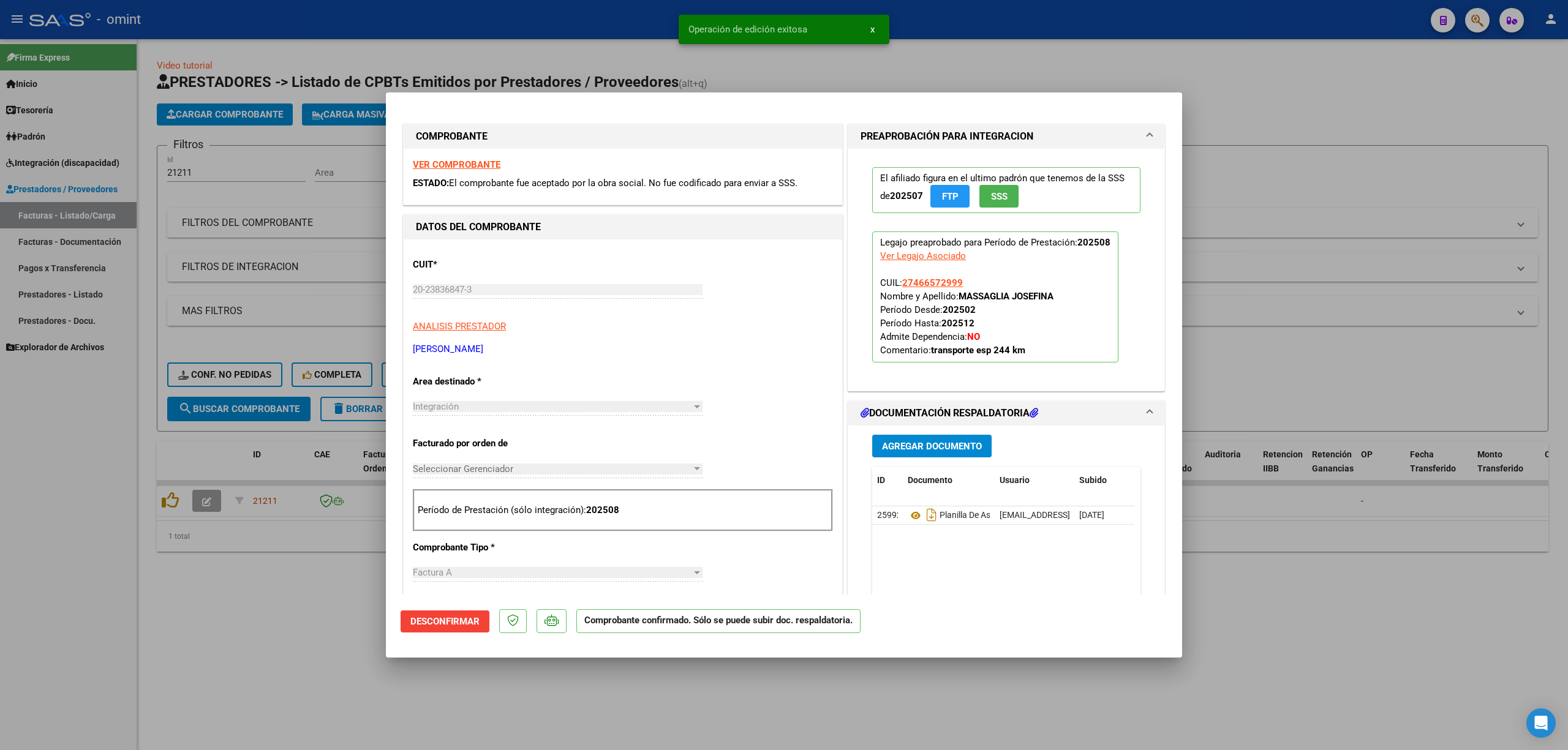
click at [214, 372] on div at bounding box center [784, 375] width 1568 height 750
type input "$ 0,00"
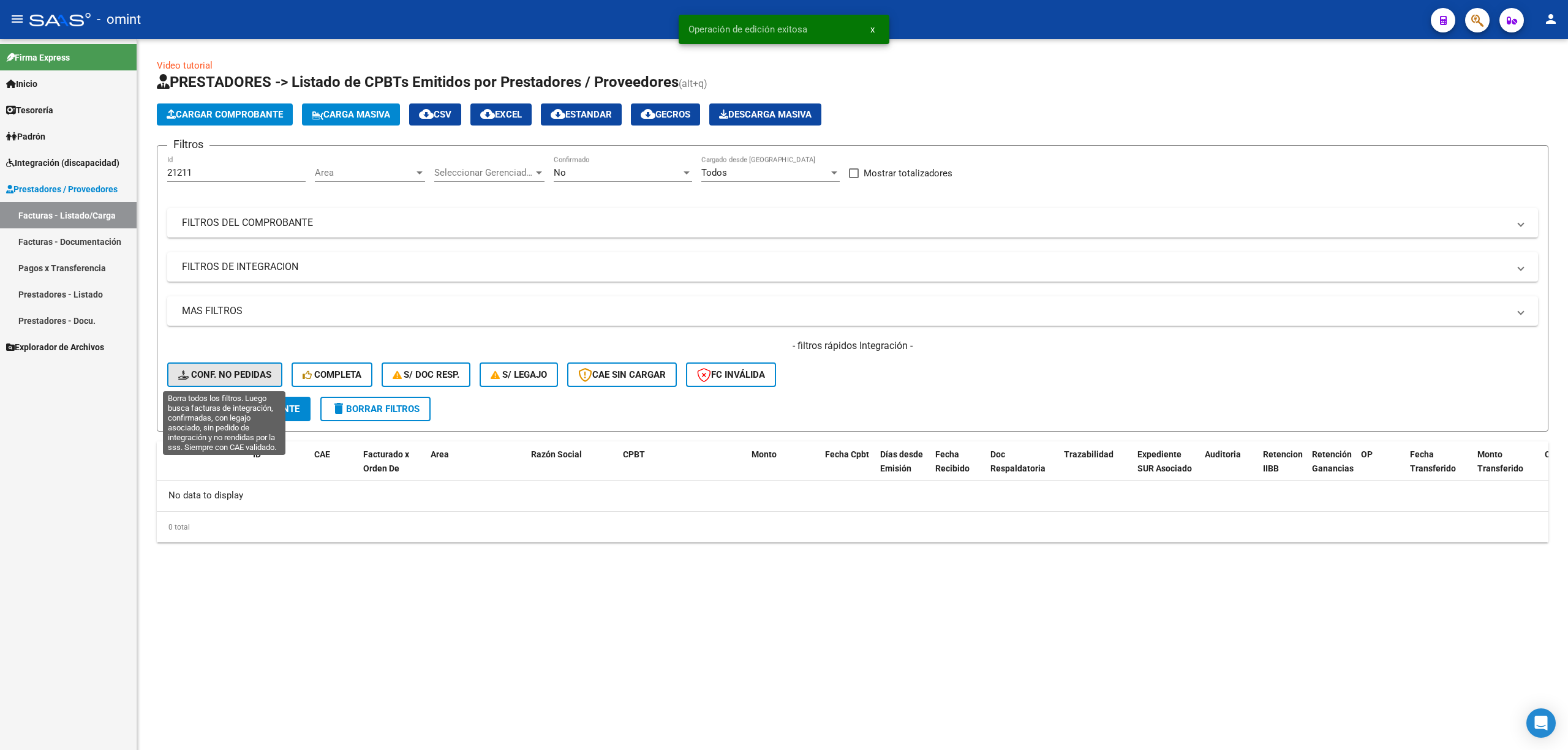
click at [216, 371] on span "Conf. no pedidas" at bounding box center [225, 374] width 93 height 11
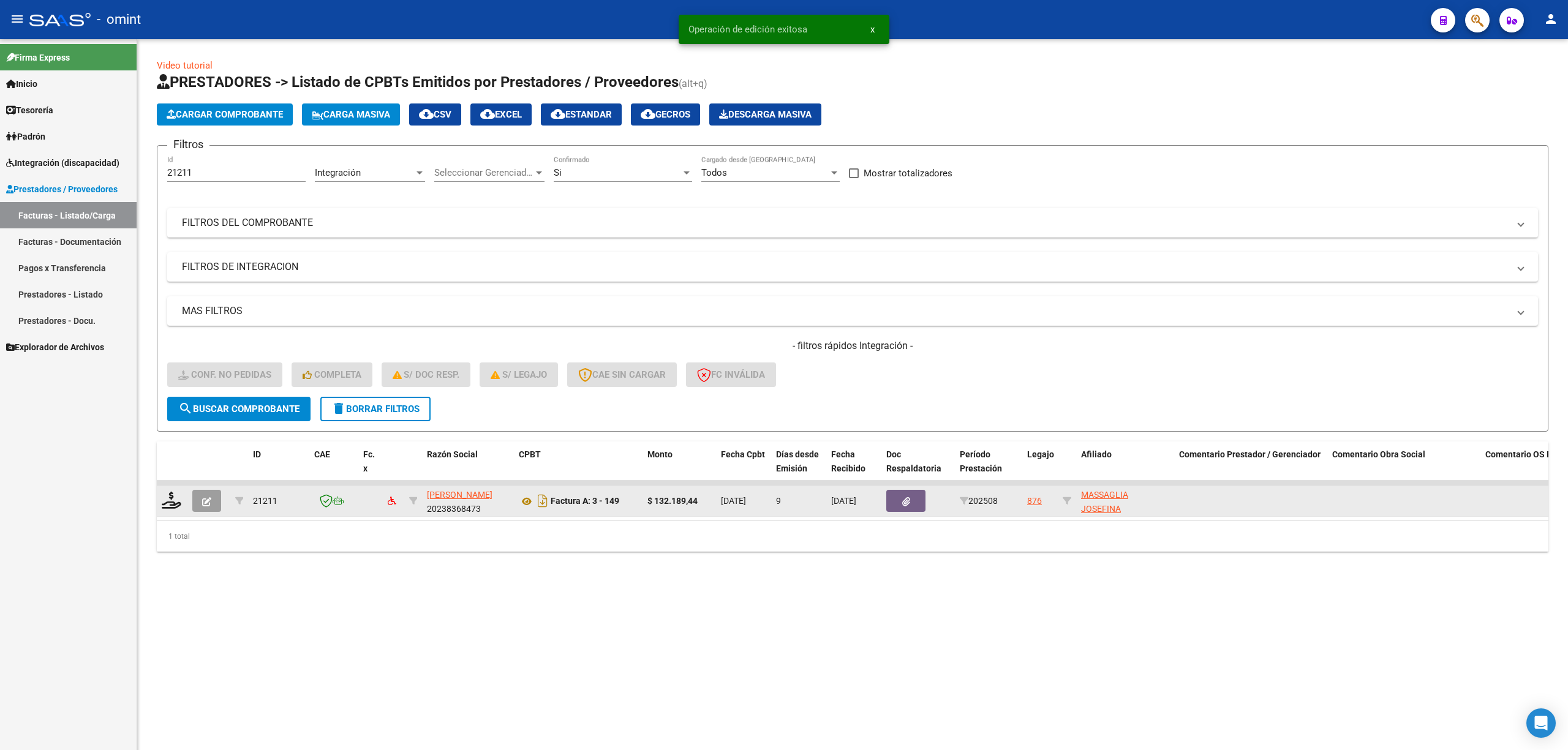
click at [164, 509] on div at bounding box center [172, 501] width 21 height 19
click at [172, 503] on icon at bounding box center [172, 500] width 20 height 17
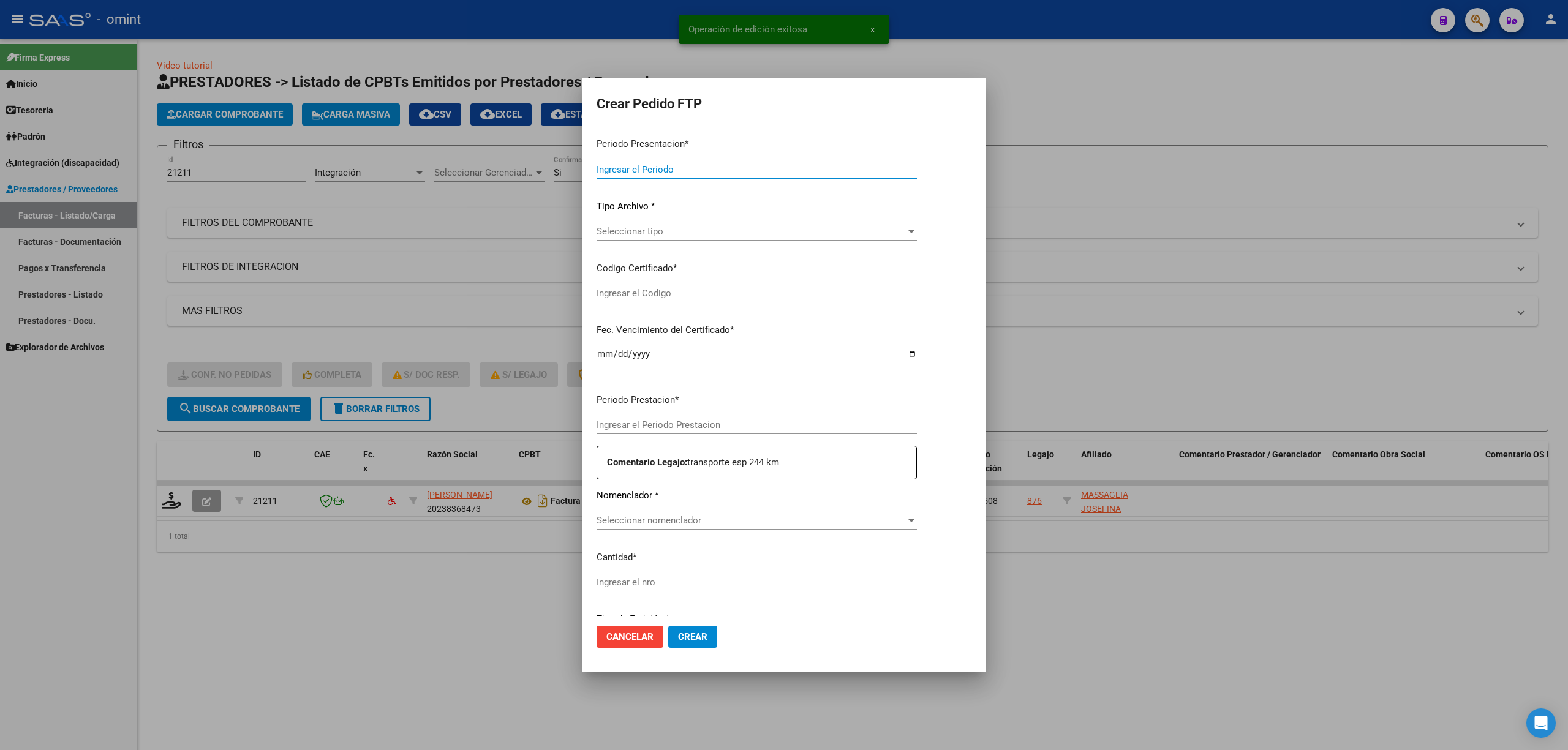
type input "202508"
type input "$ 132.189,44"
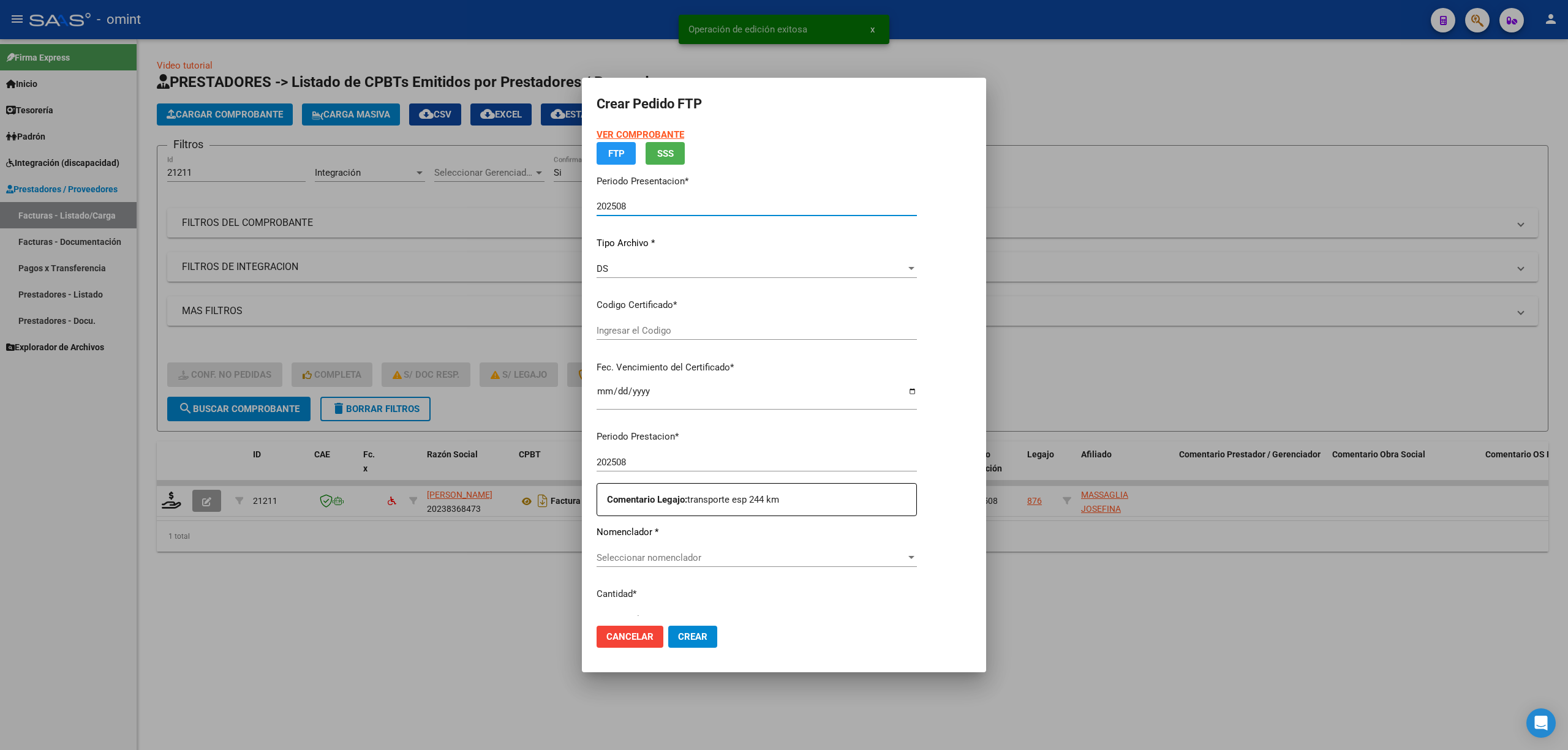
type input "2694859819"
type input "2027-07-18"
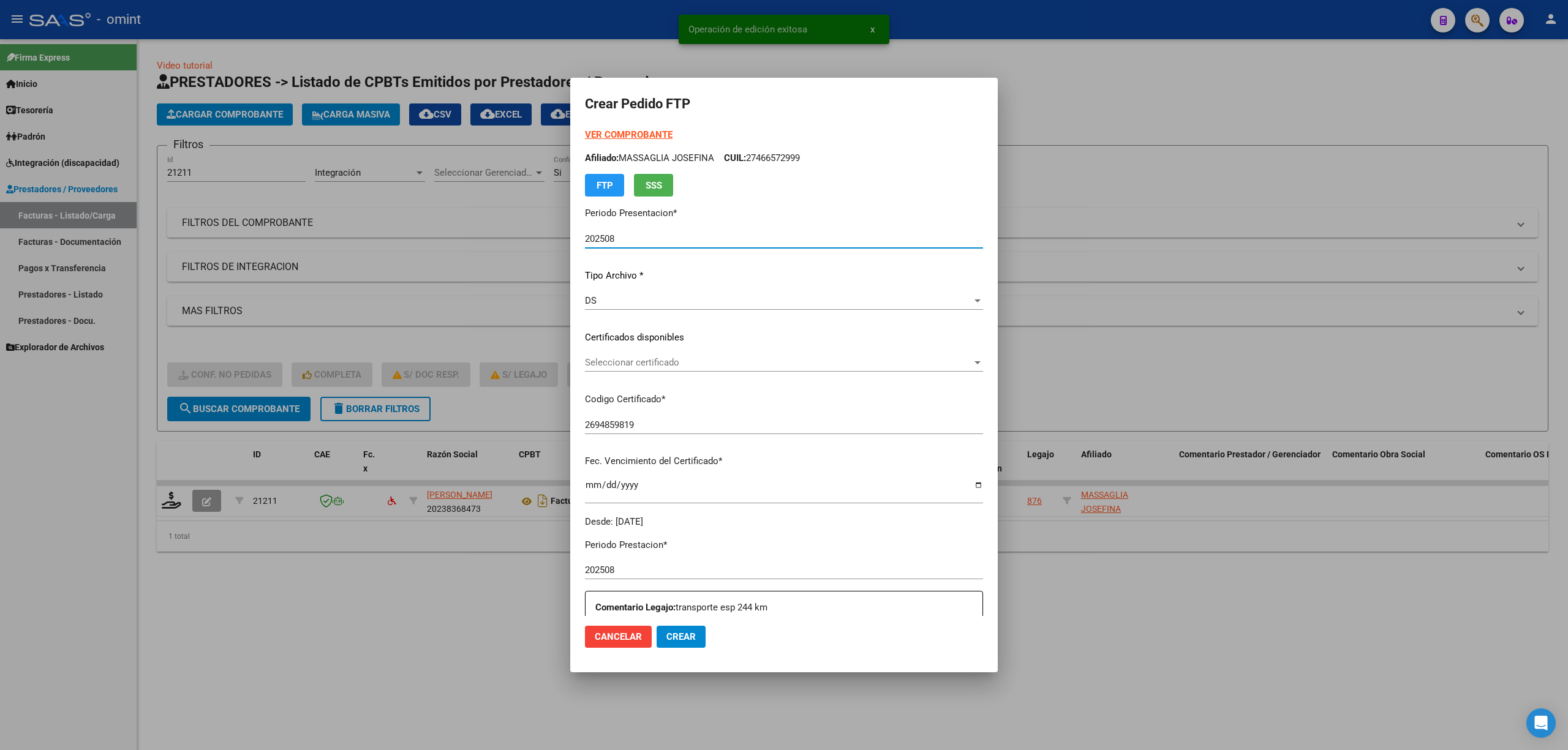
click at [633, 370] on div "Seleccionar certificado Seleccionar certificado" at bounding box center [784, 362] width 398 height 18
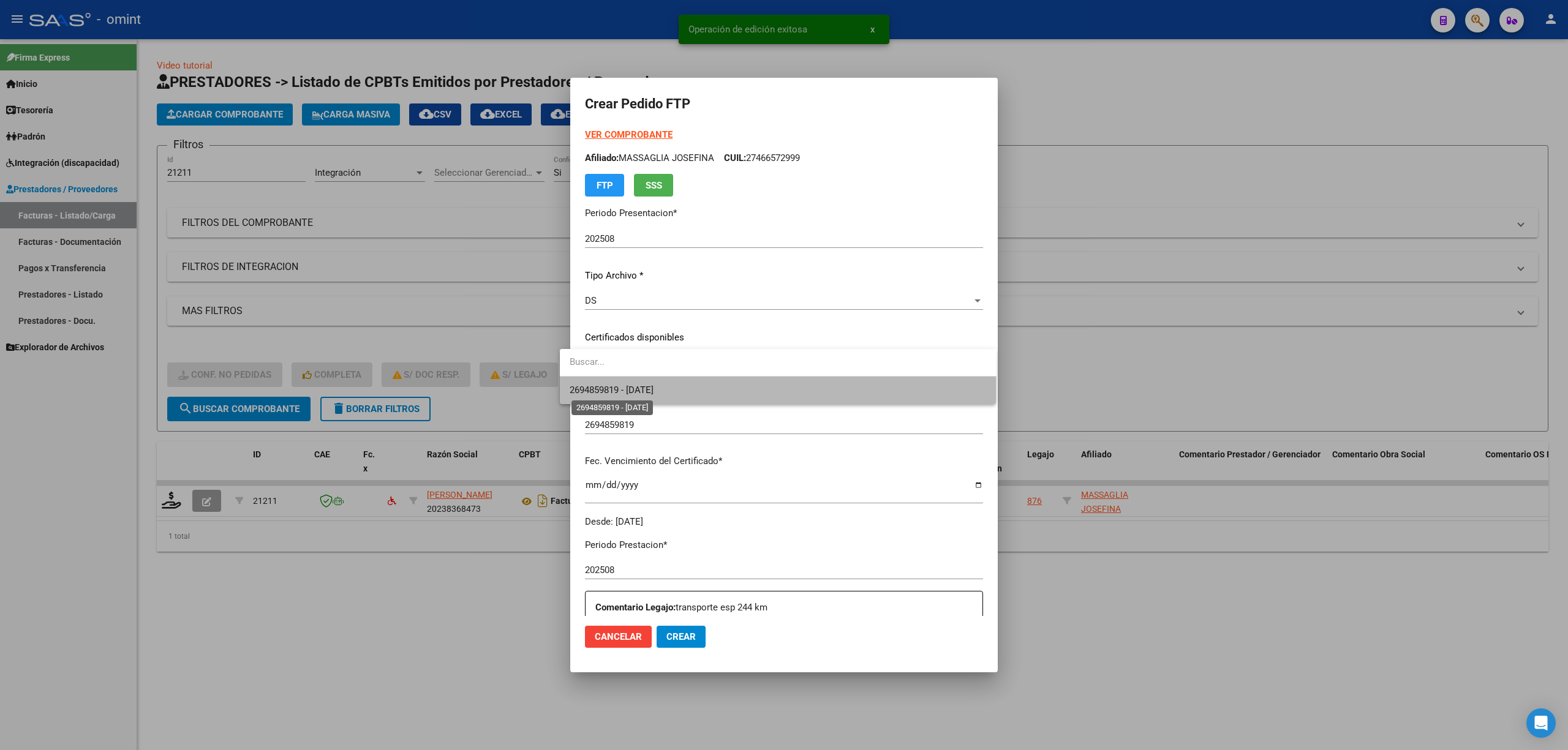
click at [636, 383] on span "2694859819 - 2027-07-18" at bounding box center [778, 390] width 417 height 27
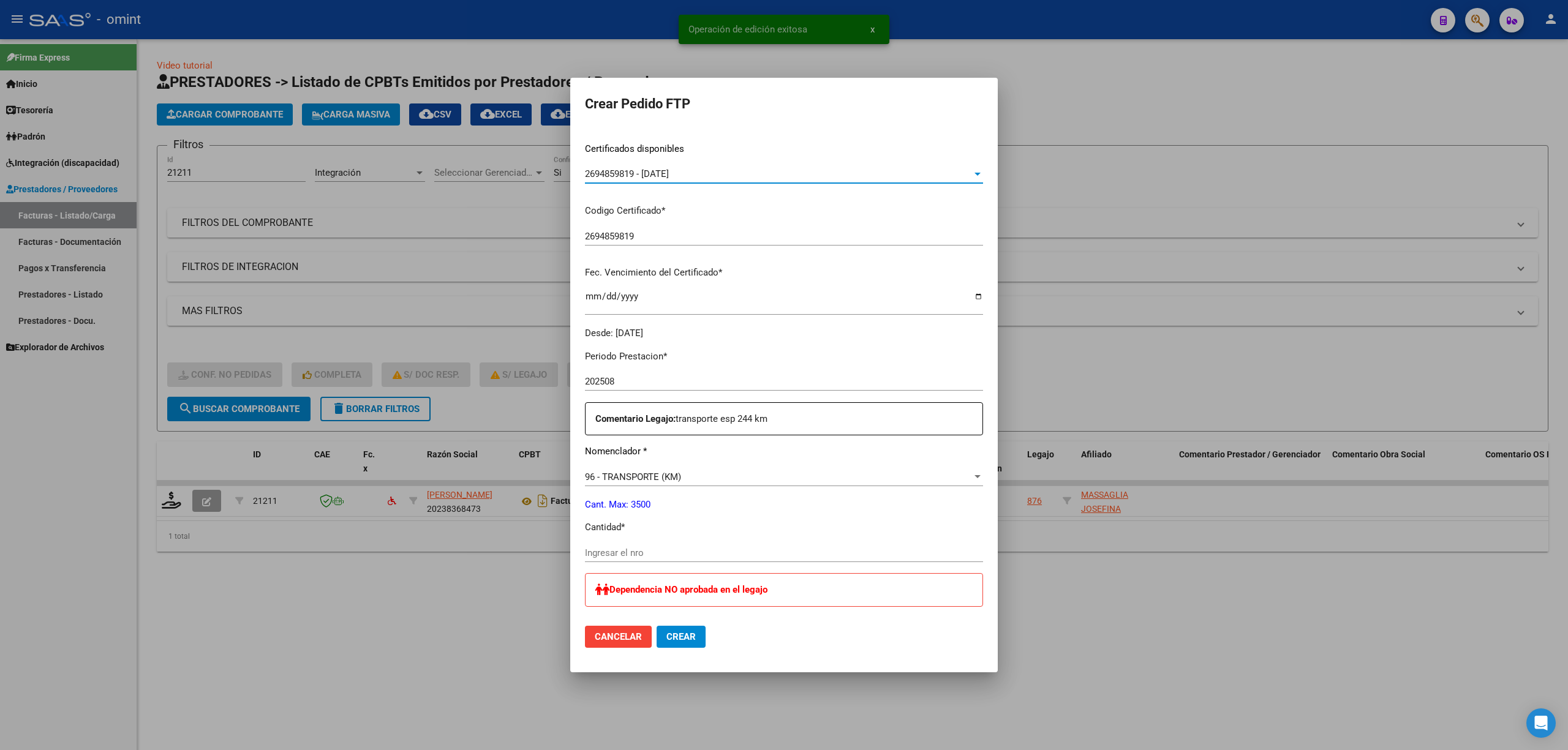
scroll to position [326, 0]
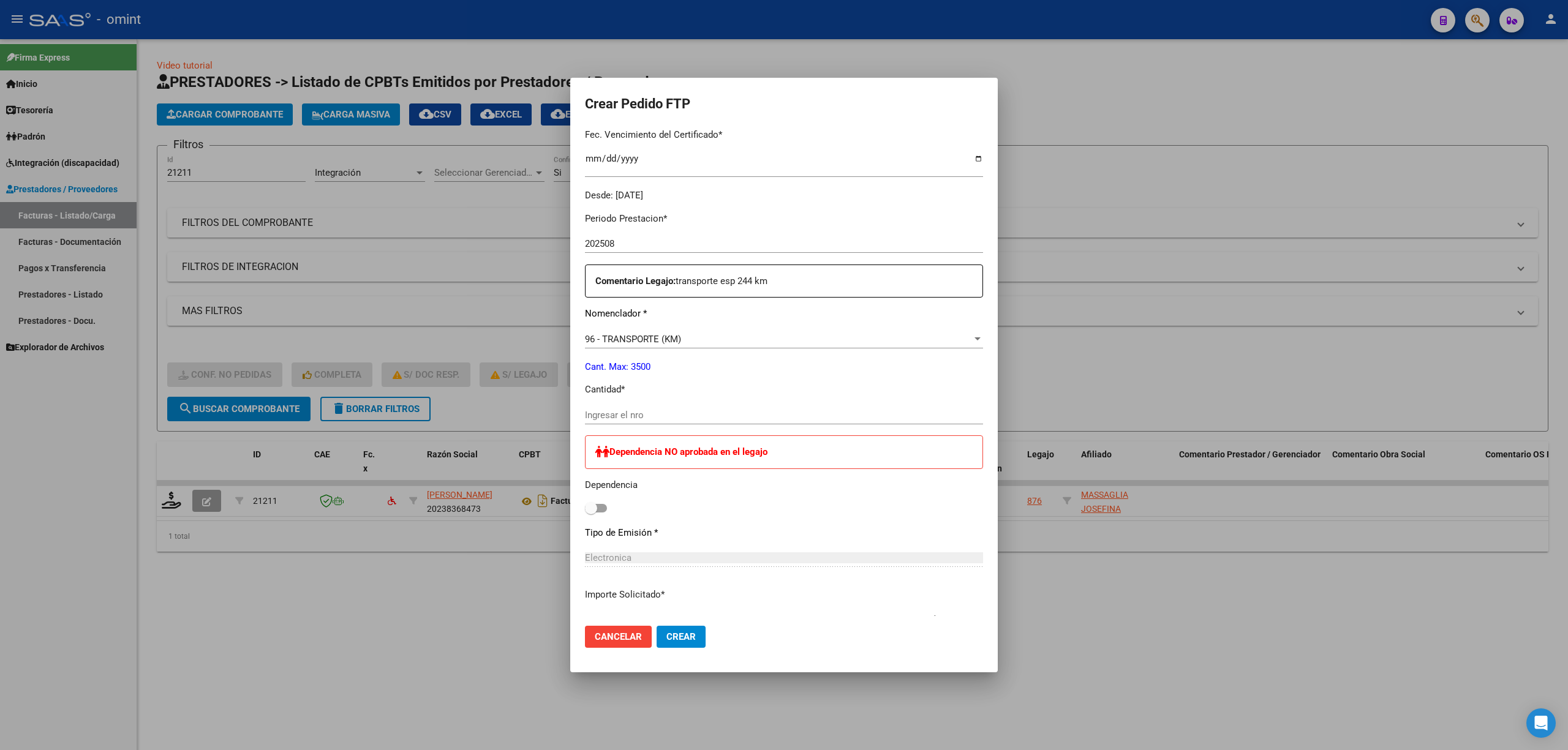
click at [629, 414] on input "Ingresar el nro" at bounding box center [784, 415] width 398 height 11
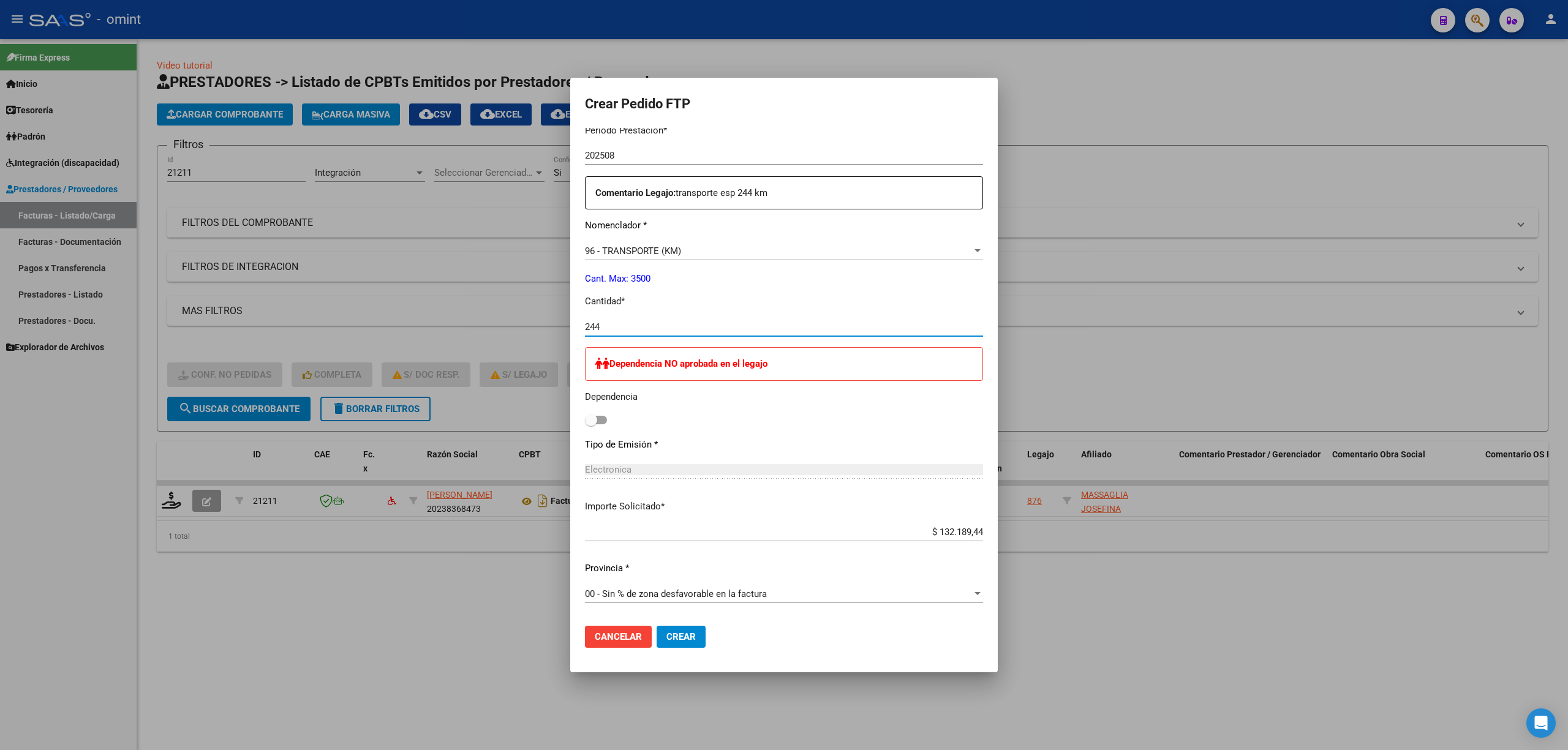
scroll to position [537, 0]
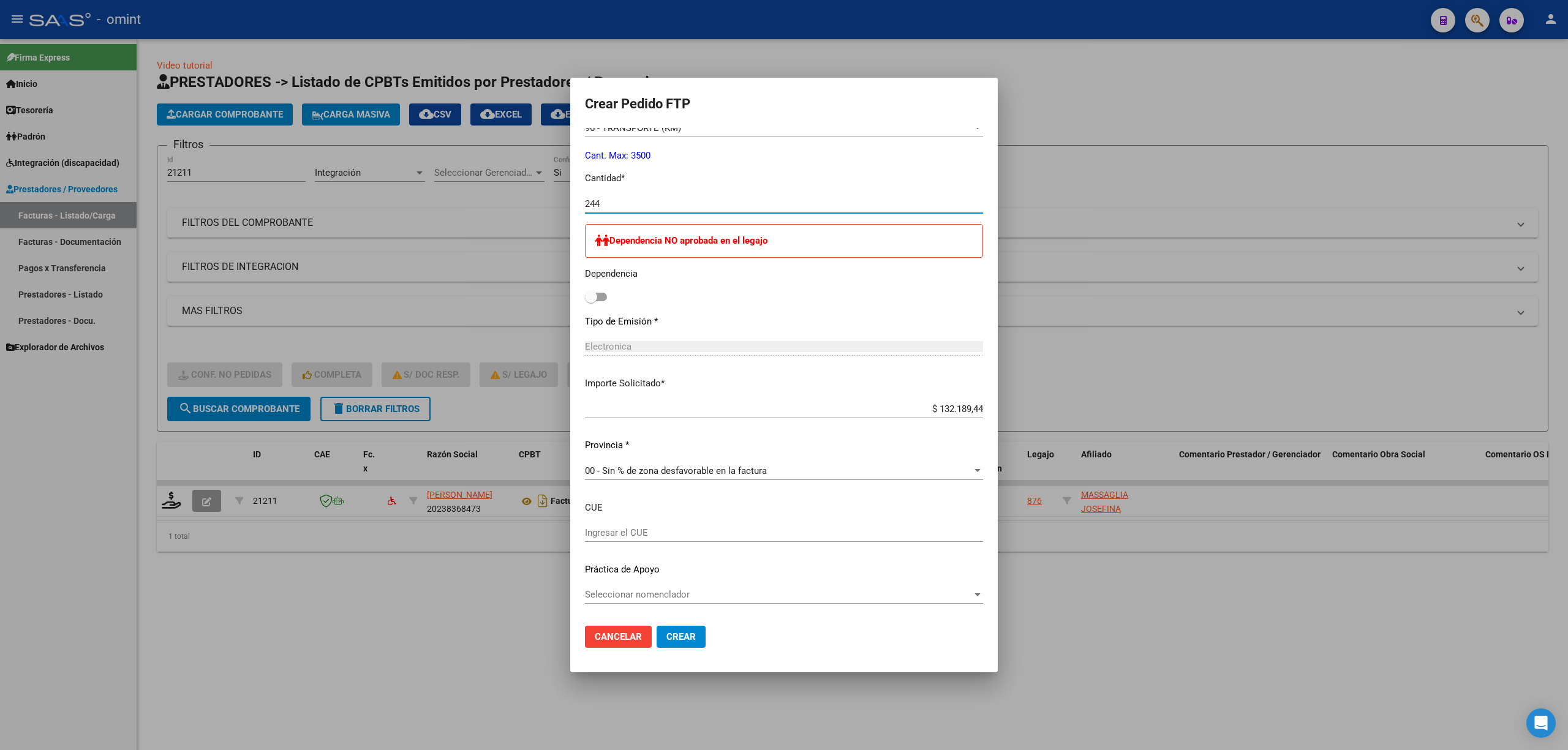
type input "244"
click at [665, 632] on button "Crear" at bounding box center [681, 636] width 49 height 22
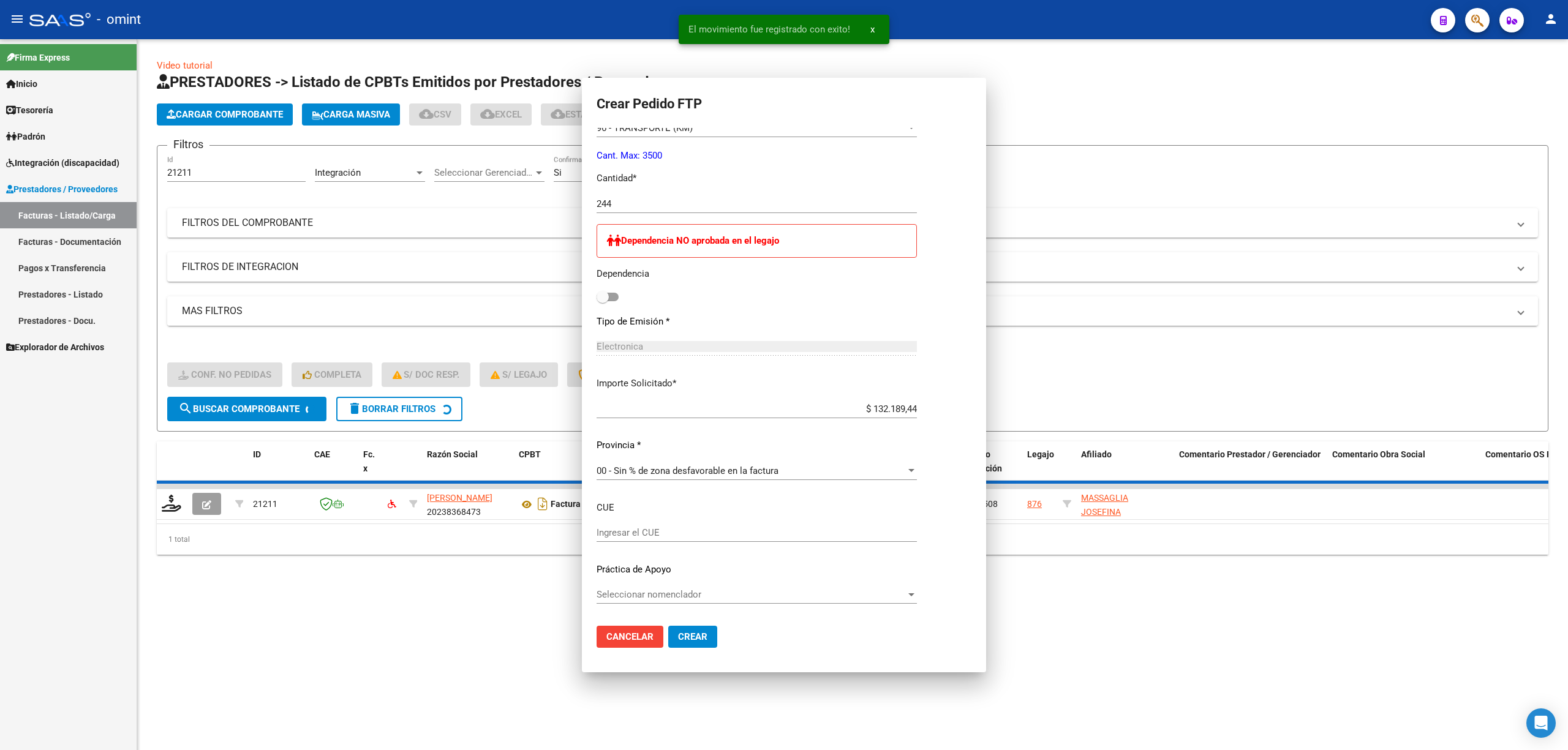
scroll to position [0, 0]
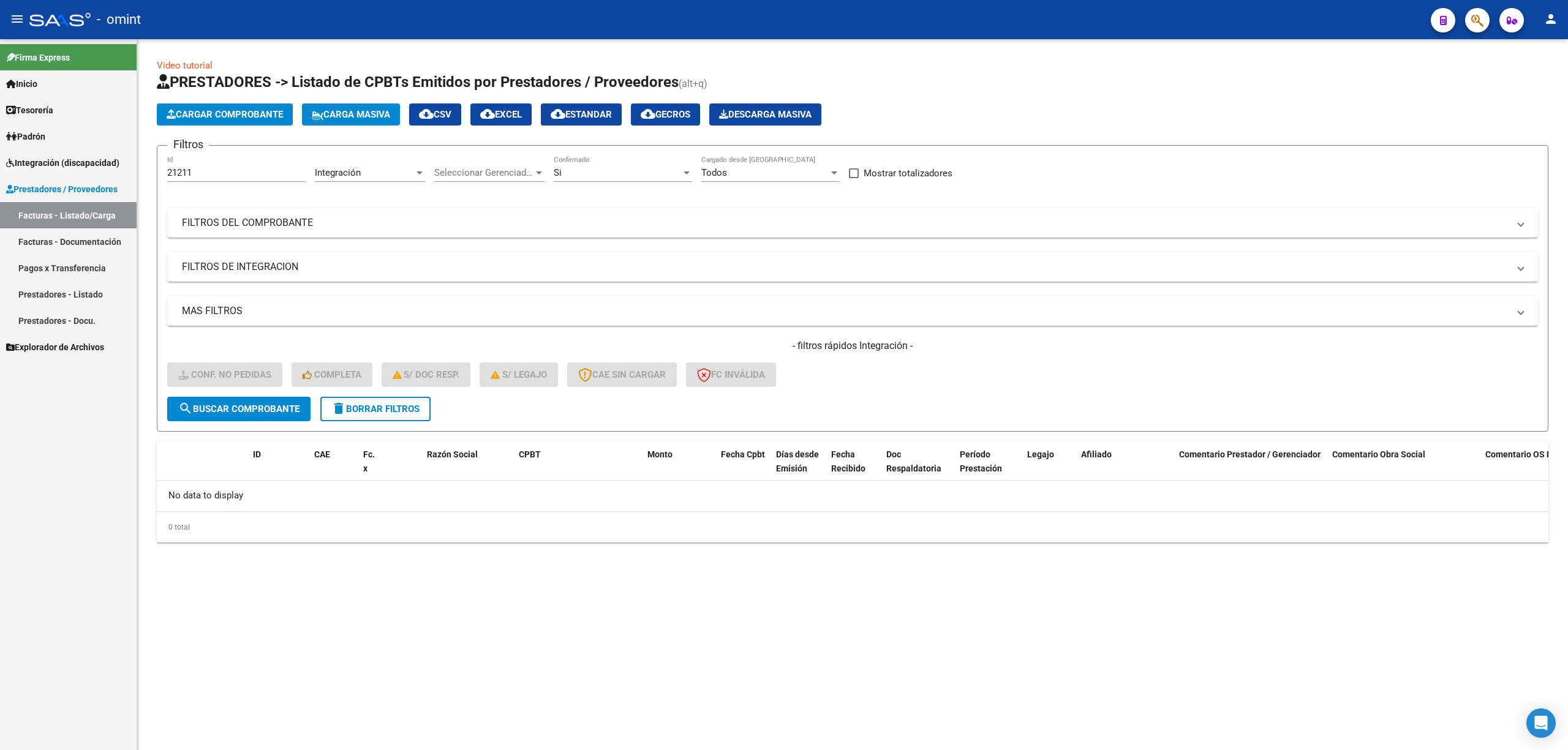
drag, startPoint x: 371, startPoint y: 398, endPoint x: 375, endPoint y: 385, distance: 13.6
click at [374, 398] on button "delete Borrar Filtros" at bounding box center [375, 409] width 110 height 24
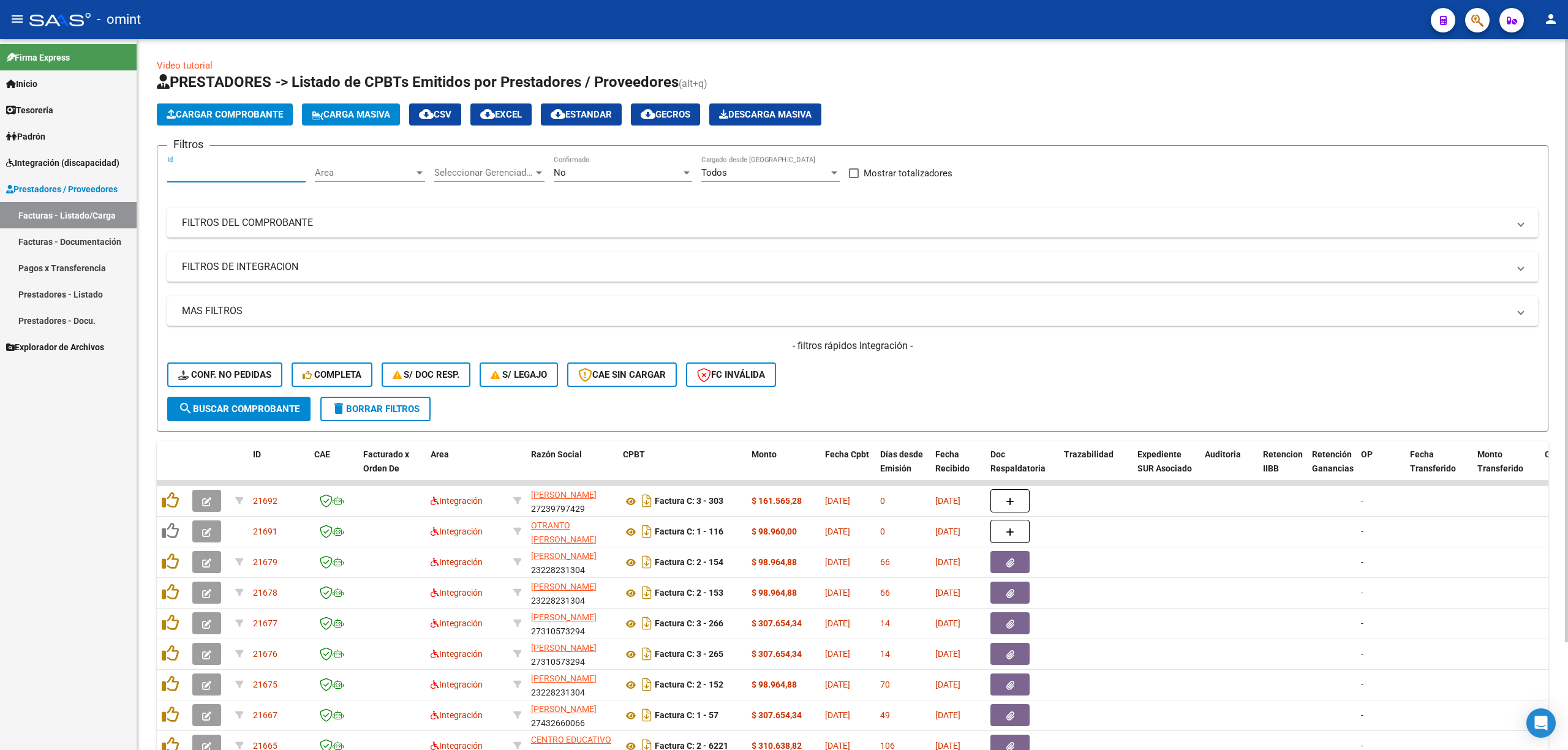
click at [223, 169] on input "Id" at bounding box center [236, 172] width 138 height 11
paste input "21171"
type input "21171"
click at [279, 415] on button "search Buscar Comprobante" at bounding box center [238, 409] width 144 height 24
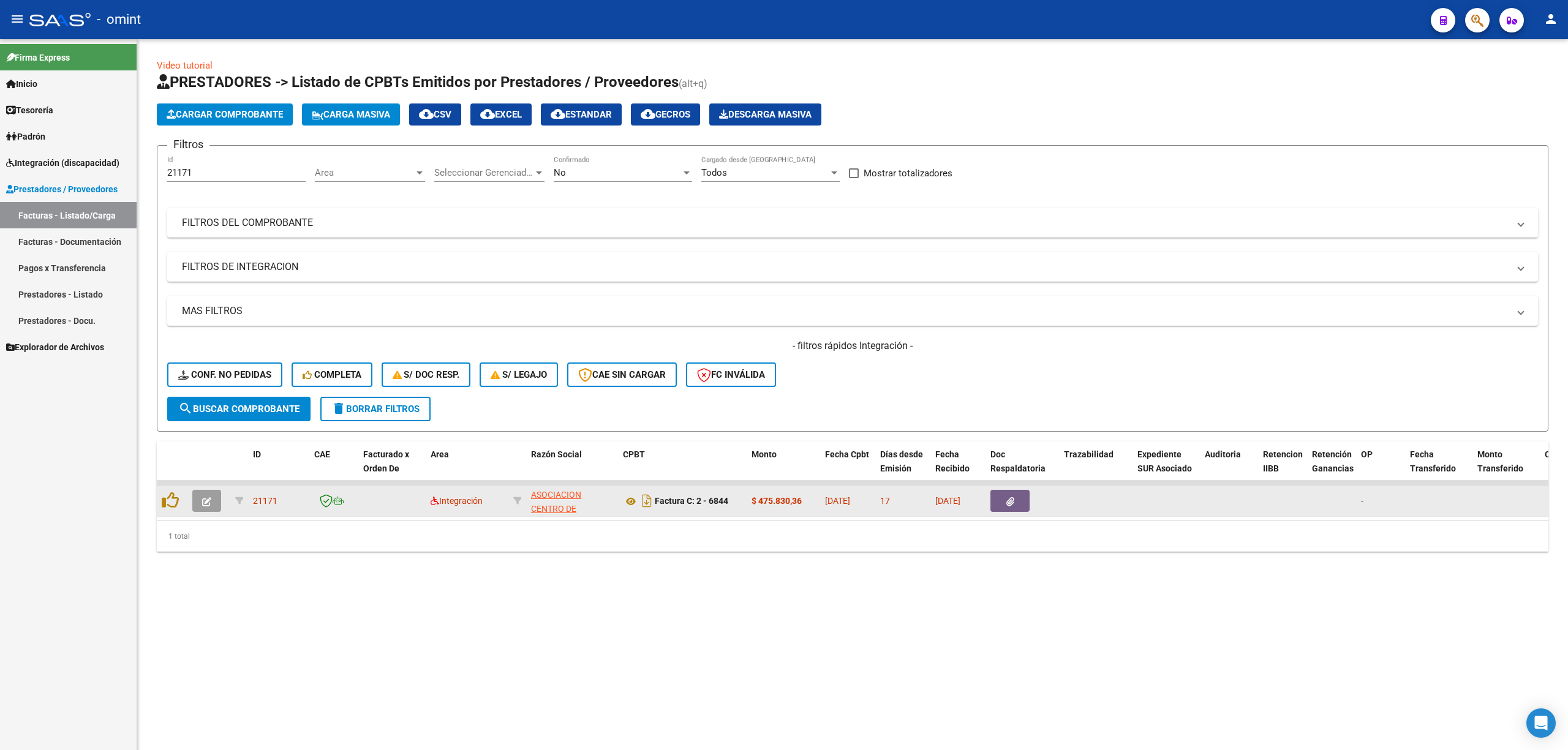
click at [210, 501] on icon "button" at bounding box center [207, 502] width 9 height 9
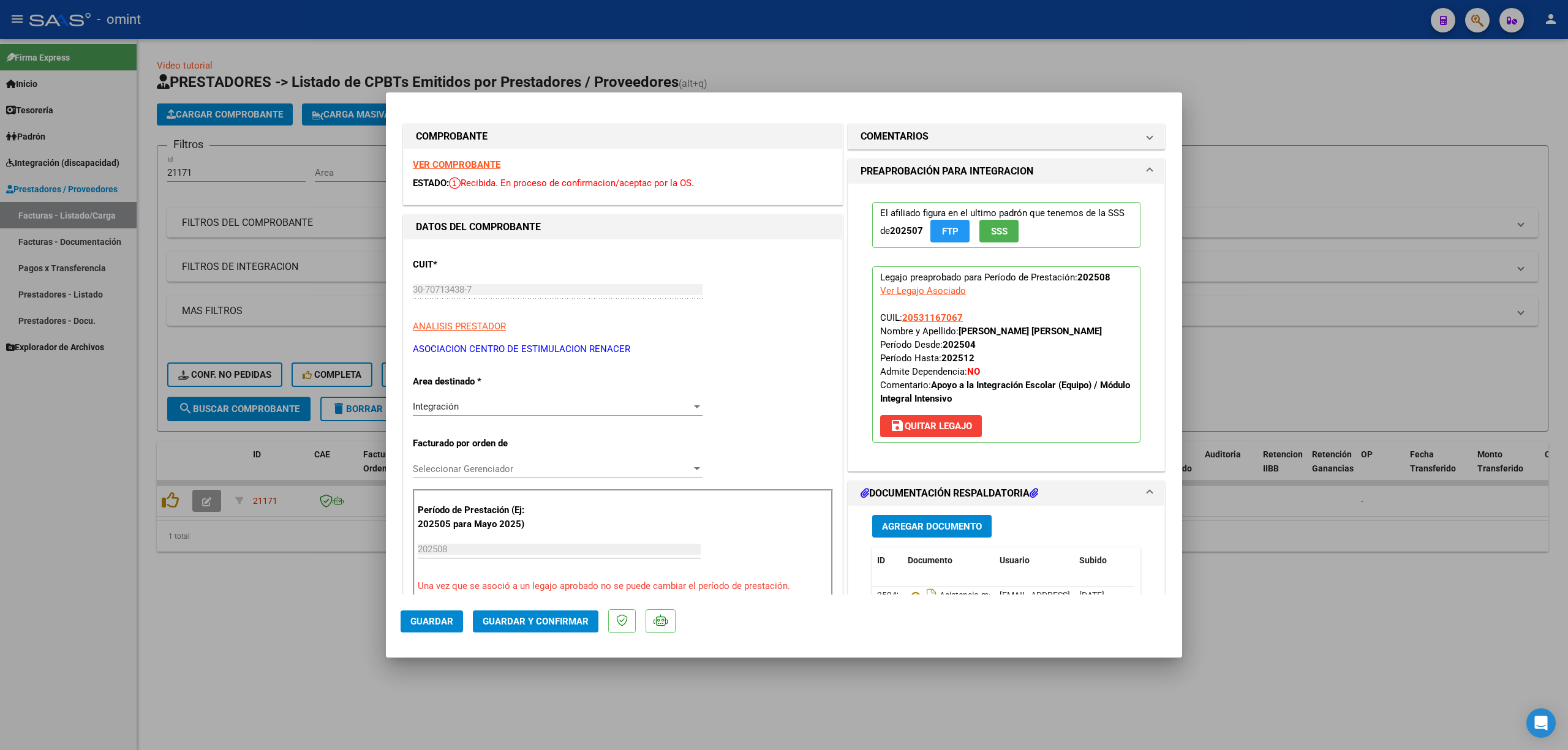
click at [457, 160] on strong "VER COMPROBANTE" at bounding box center [456, 165] width 87 height 11
click at [466, 162] on strong "VER COMPROBANTE" at bounding box center [456, 165] width 87 height 11
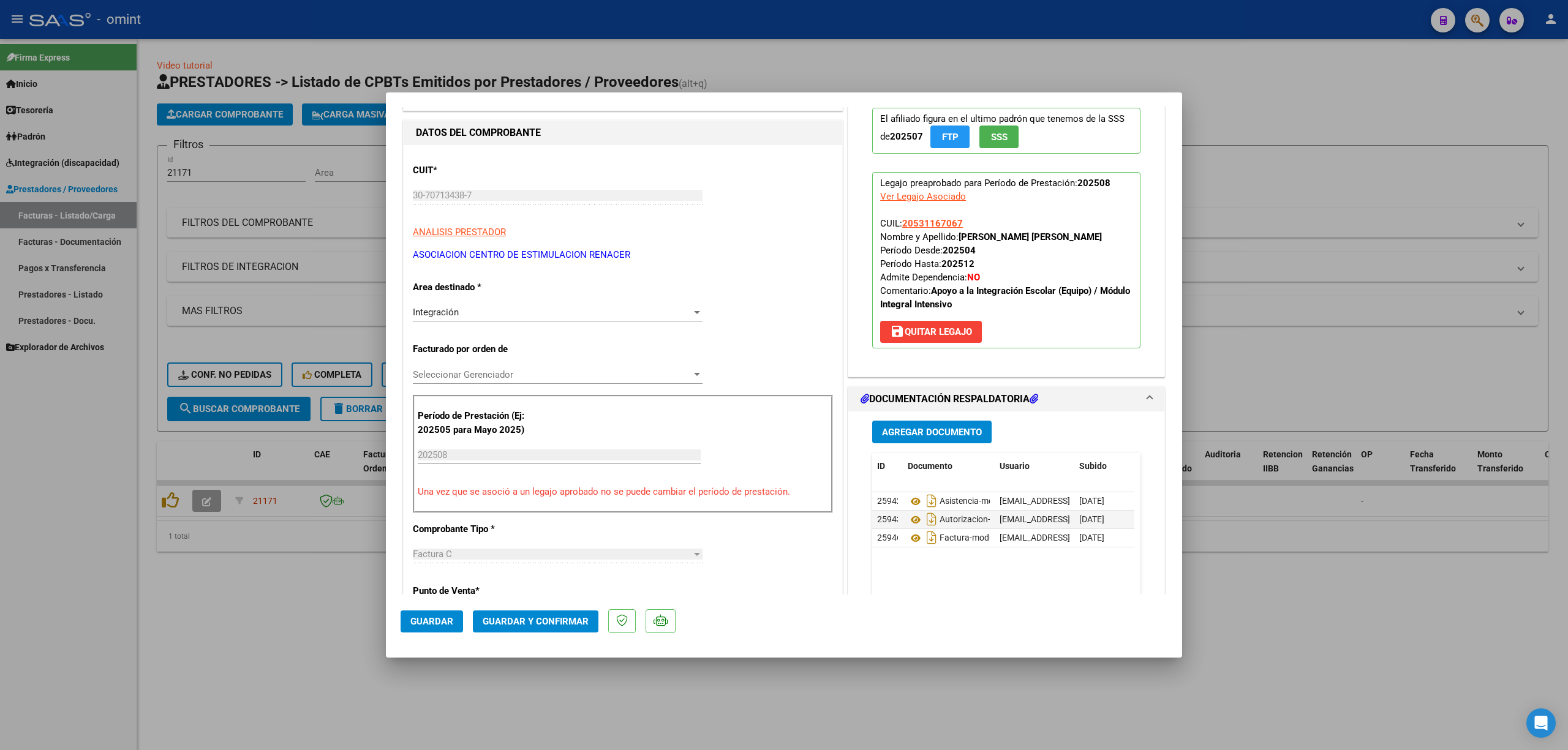
scroll to position [163, 0]
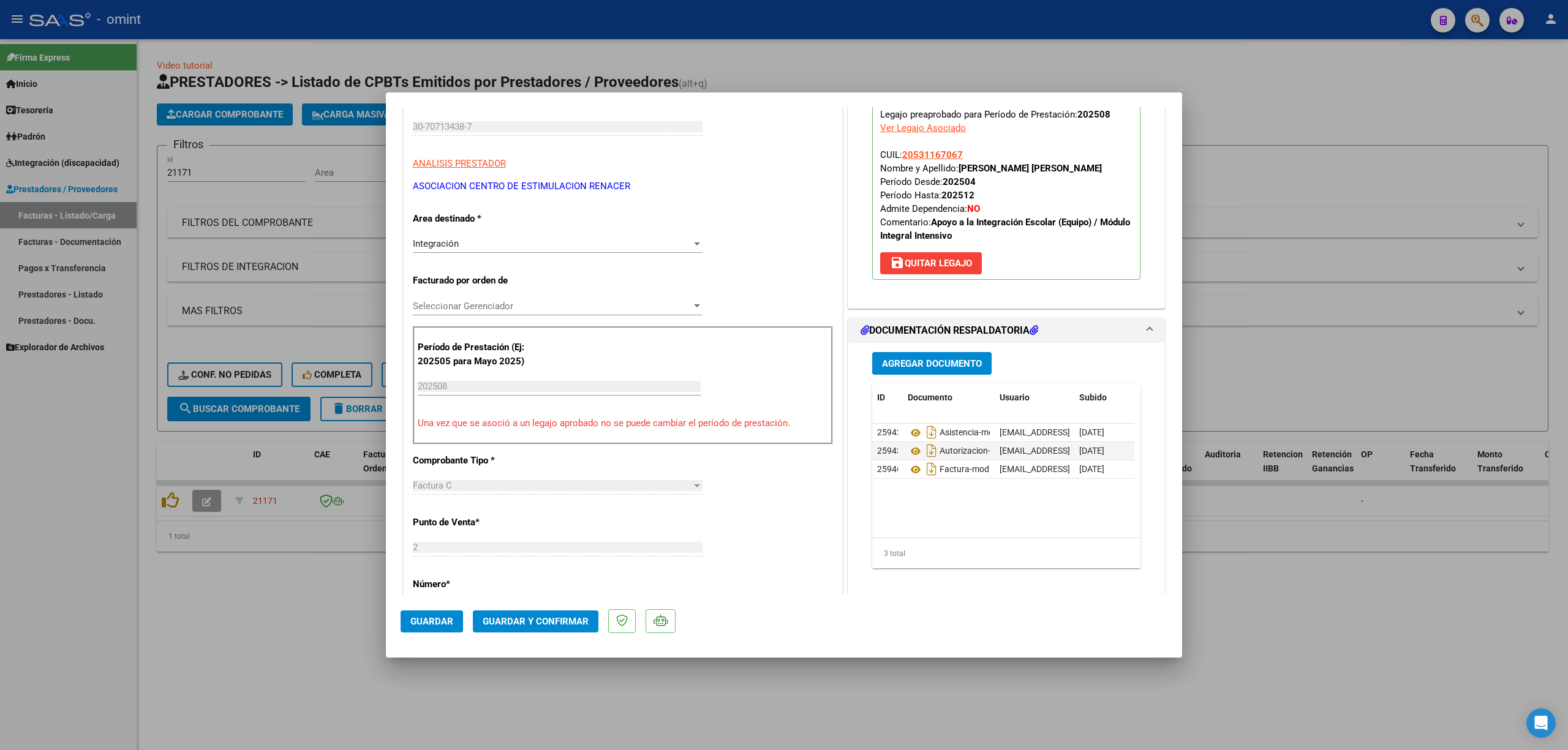
click at [547, 627] on button "Guardar y Confirmar" at bounding box center [535, 621] width 125 height 22
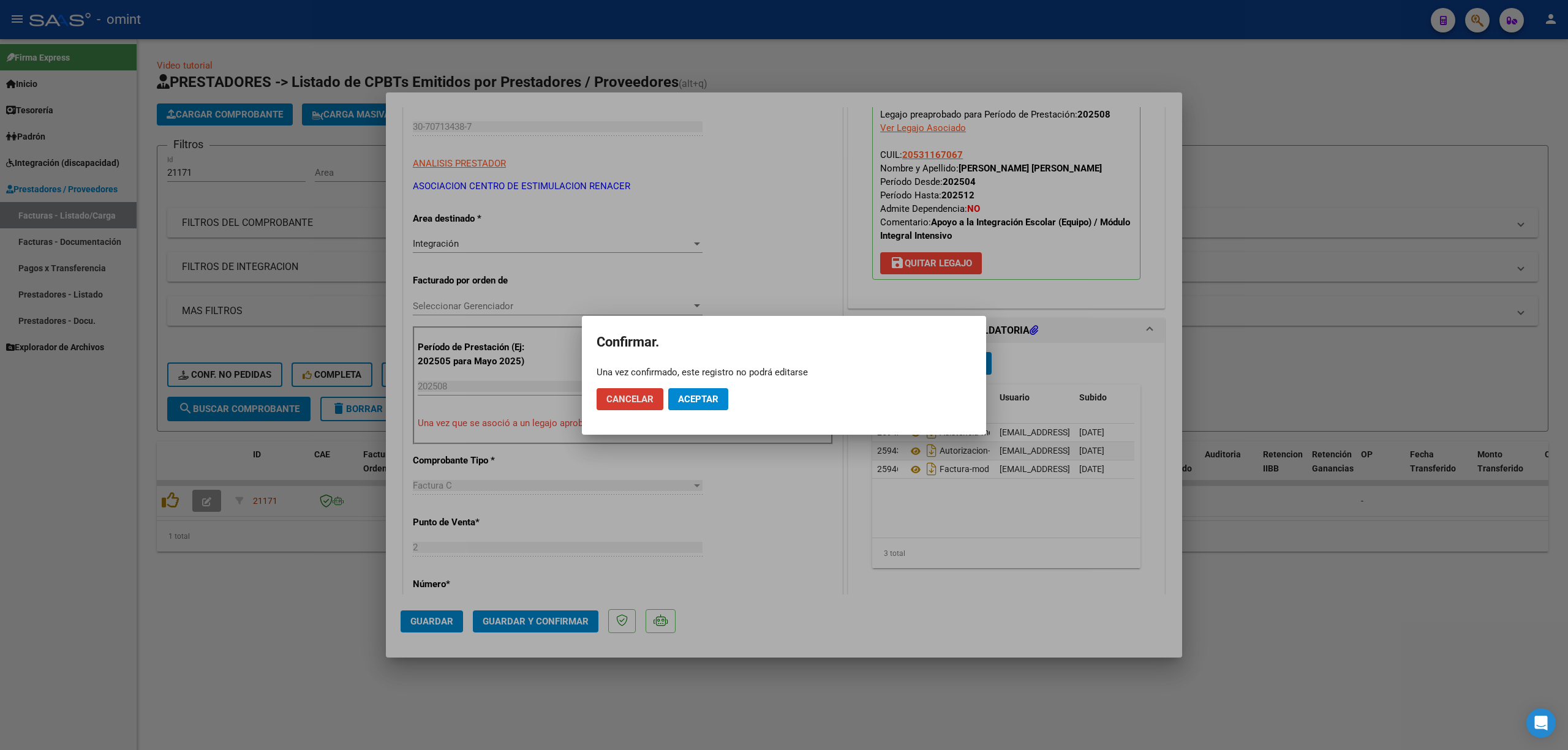
click at [709, 401] on span "Aceptar" at bounding box center [698, 399] width 40 height 11
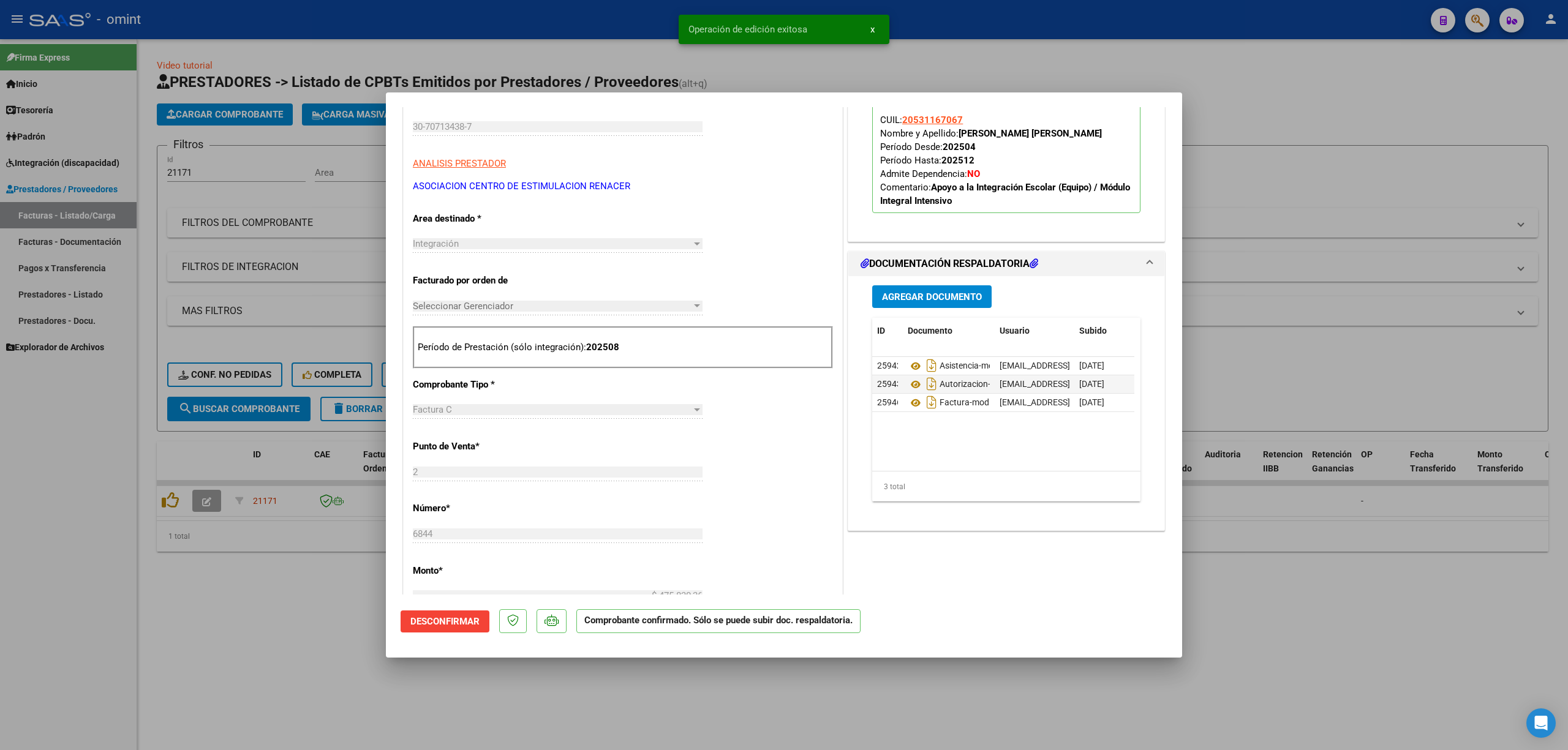
click at [253, 214] on div at bounding box center [784, 375] width 1568 height 750
type input "$ 0,00"
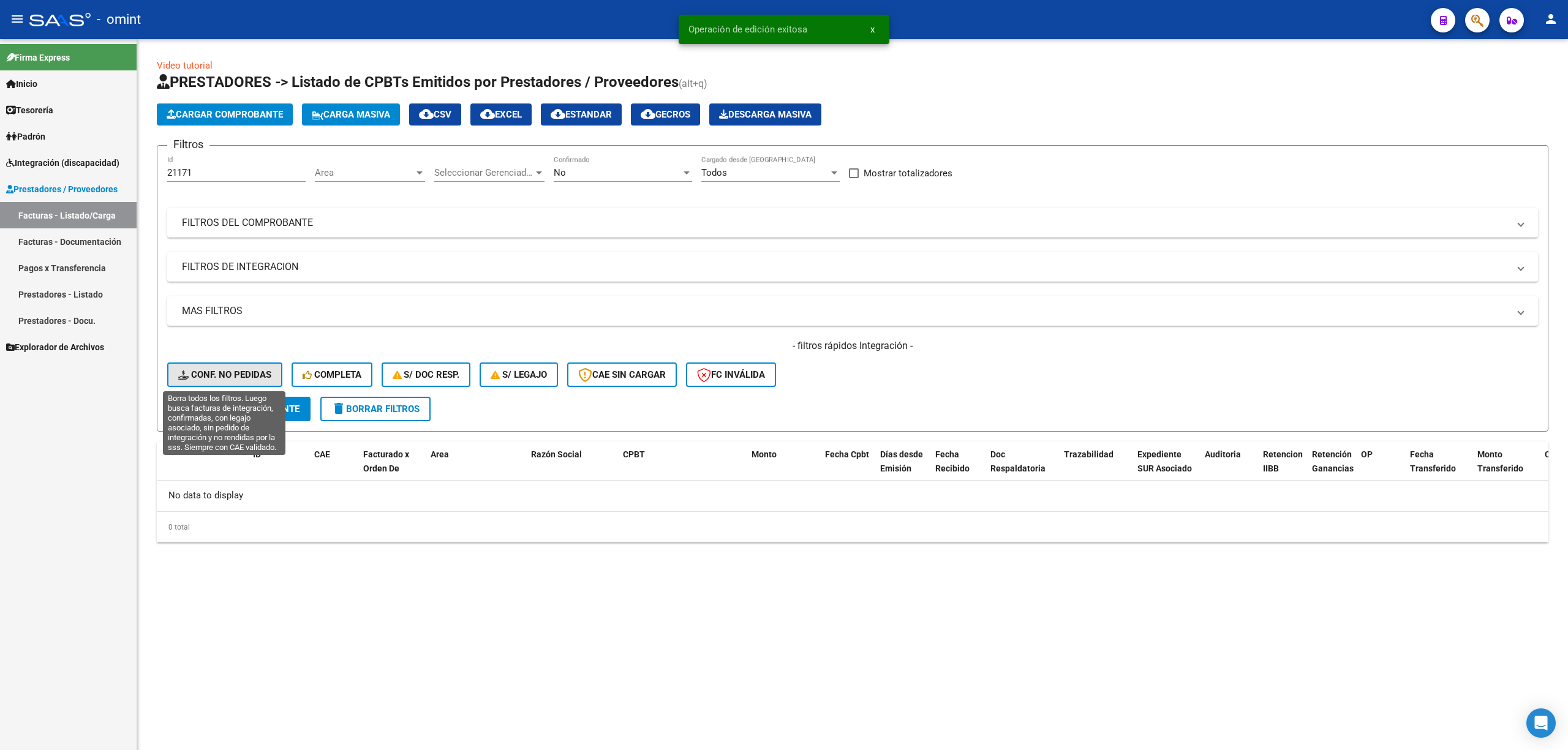
click at [235, 379] on span "Conf. no pedidas" at bounding box center [225, 374] width 93 height 11
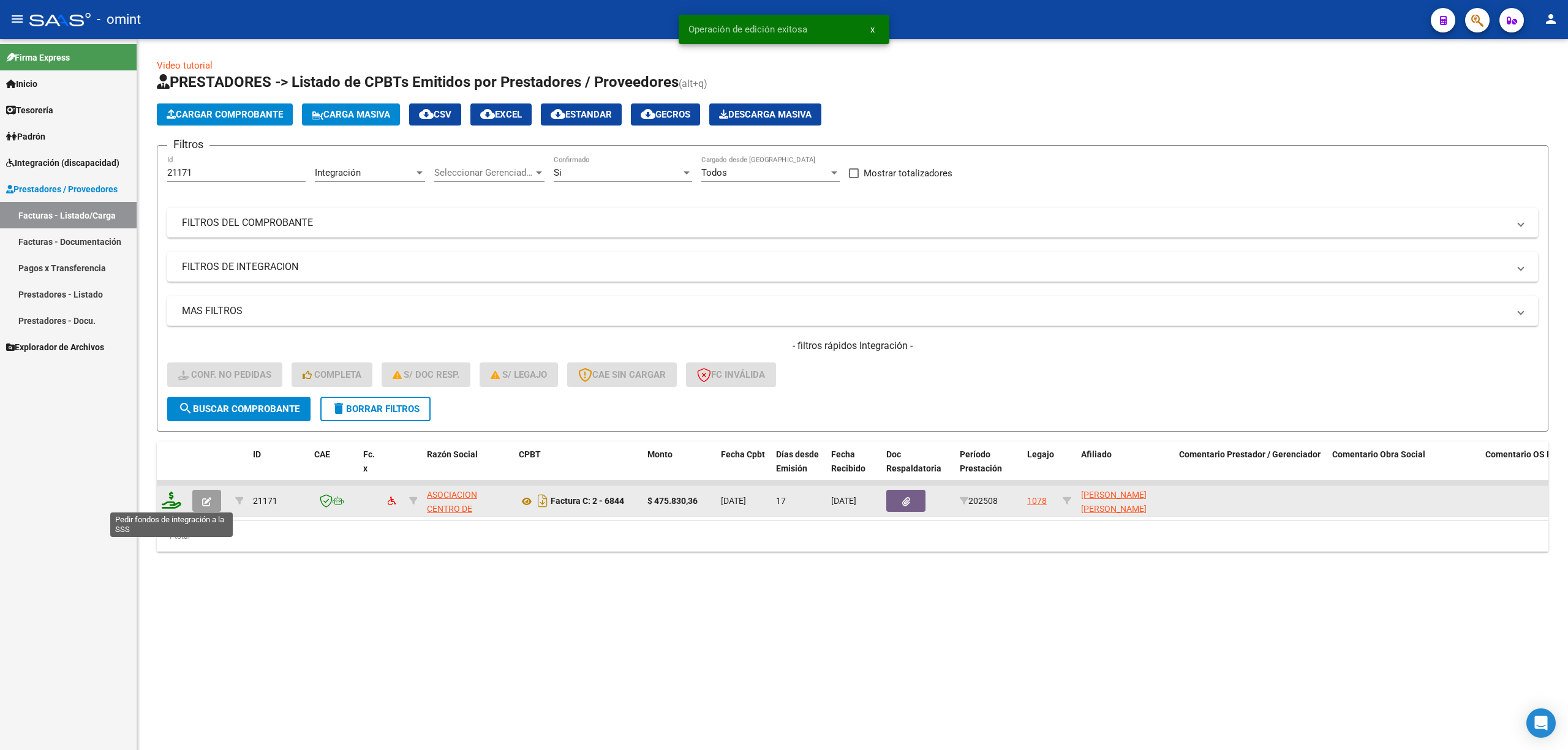
click at [172, 506] on icon at bounding box center [172, 500] width 20 height 17
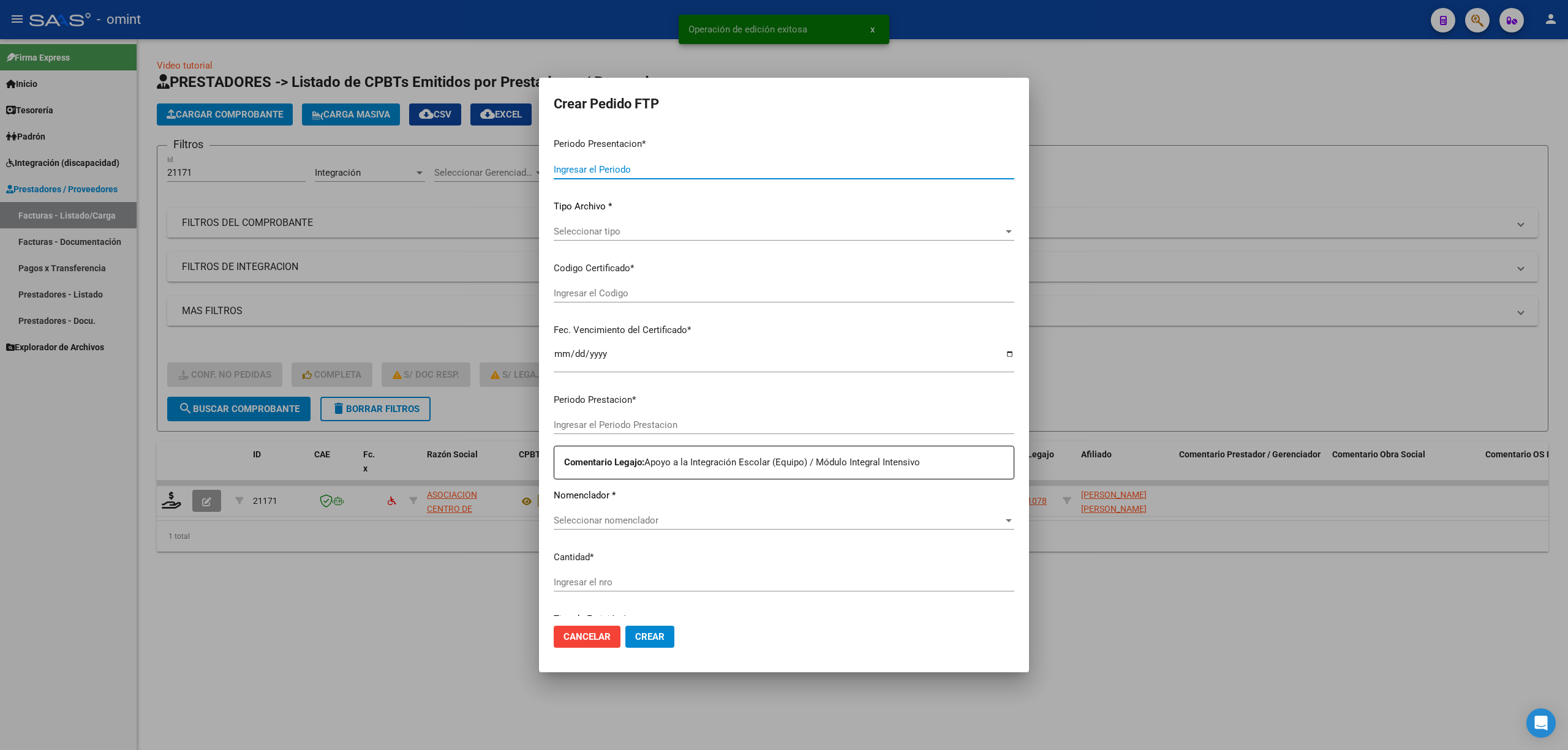
type input "202508"
type input "$ 475.830,36"
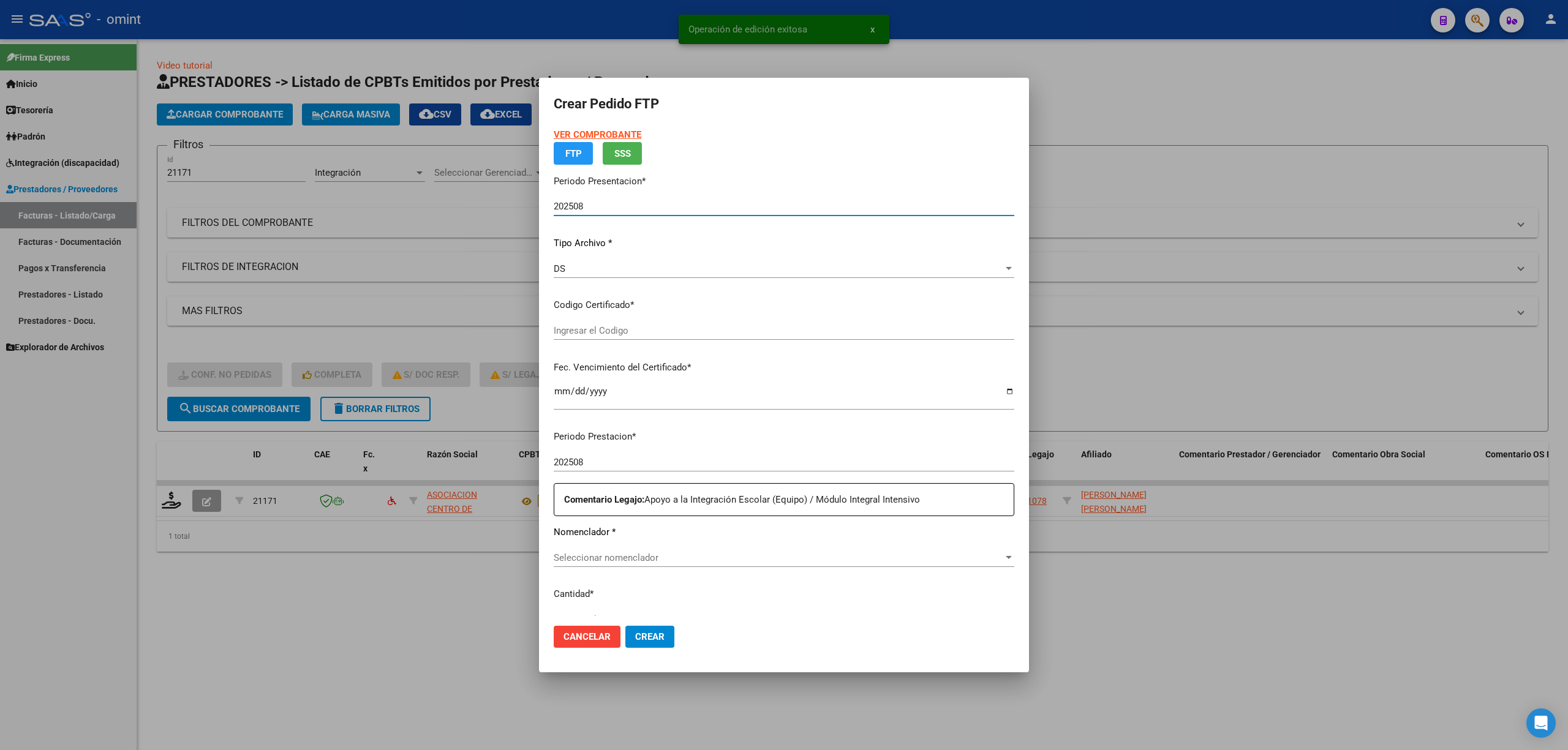
type input "9484230732"
type input "2031-09-01"
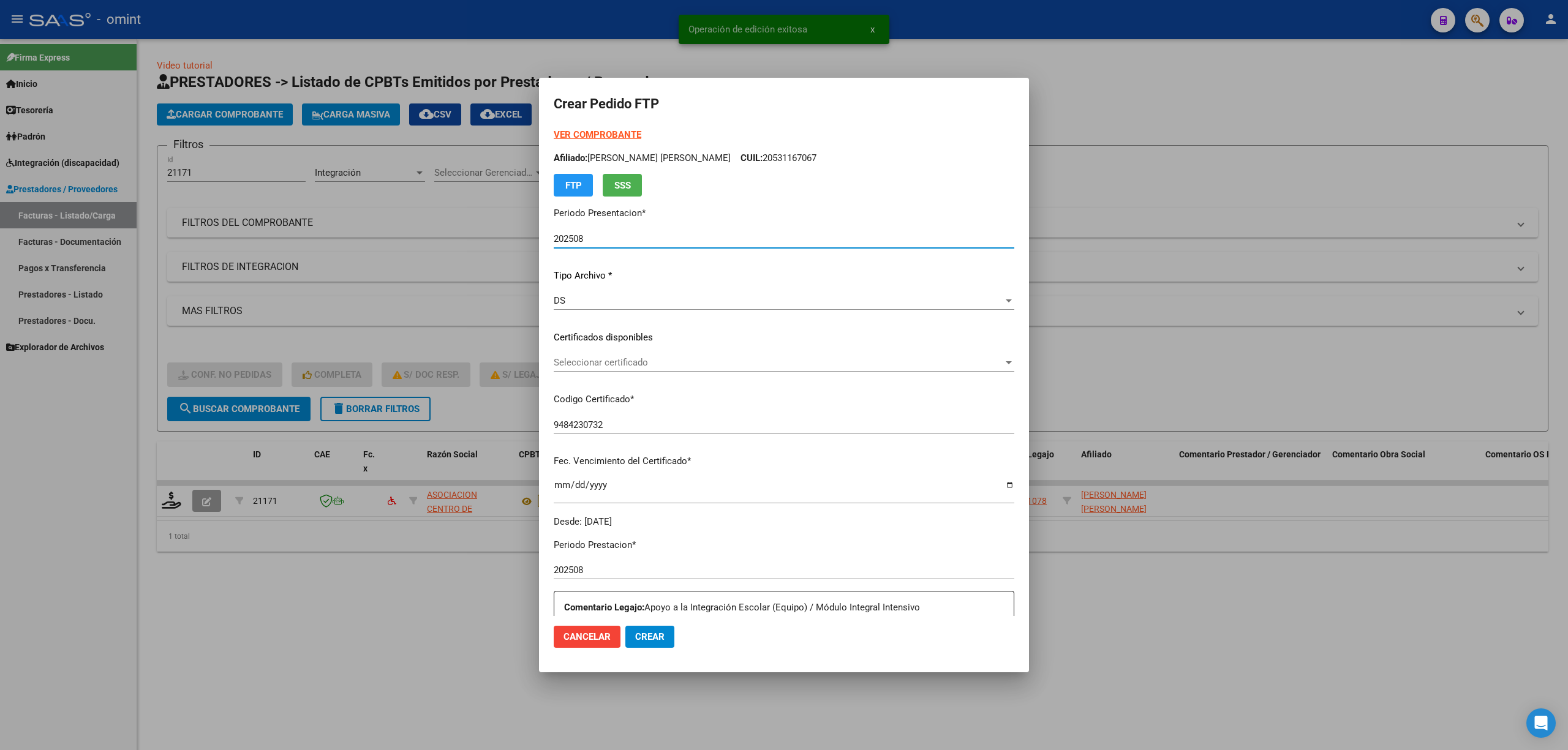
click at [619, 367] on span "Seleccionar certificado" at bounding box center [778, 362] width 450 height 11
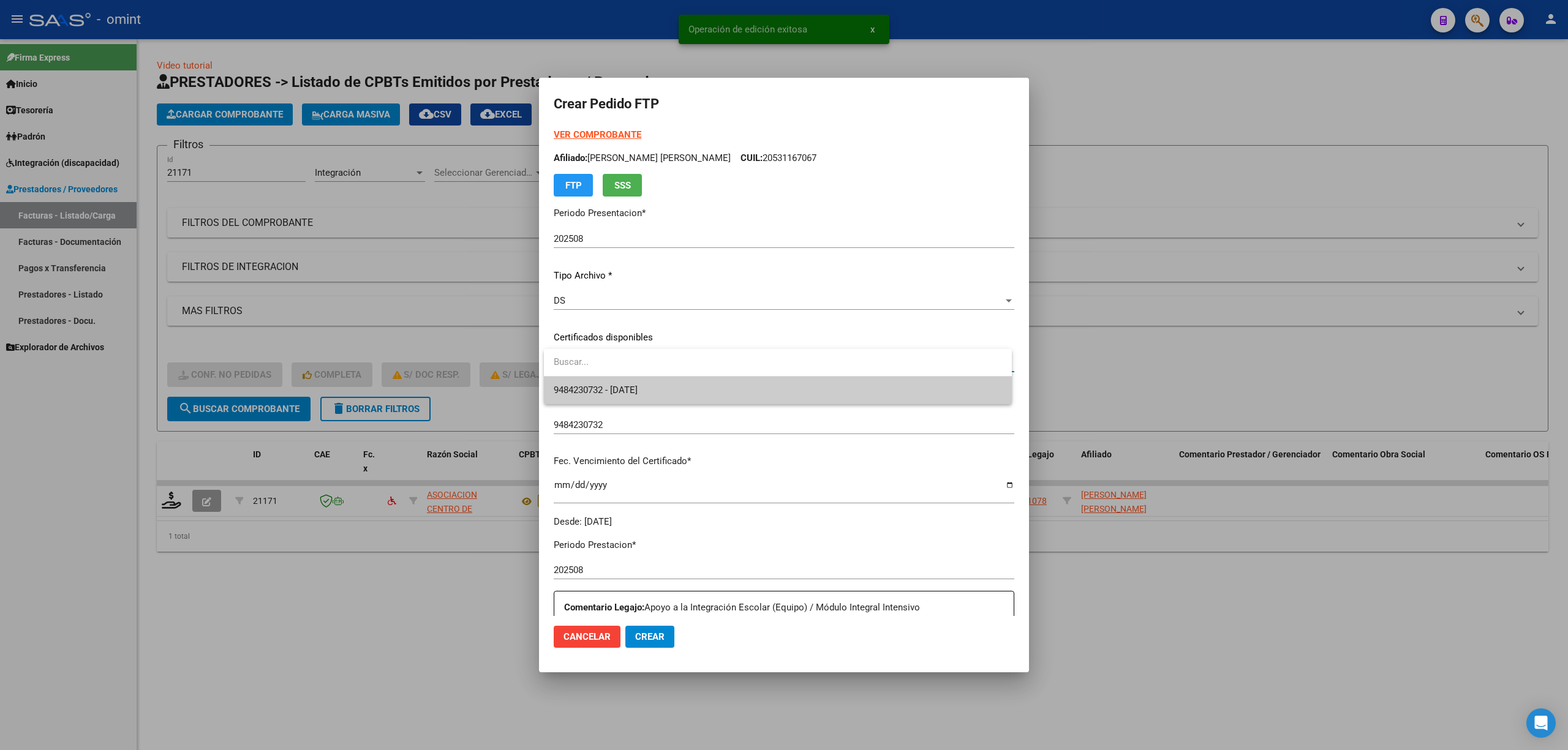
drag, startPoint x: 667, startPoint y: 399, endPoint x: 674, endPoint y: 399, distance: 7.0
click at [667, 399] on span "9484230732 - 2031-09-01" at bounding box center [778, 390] width 448 height 27
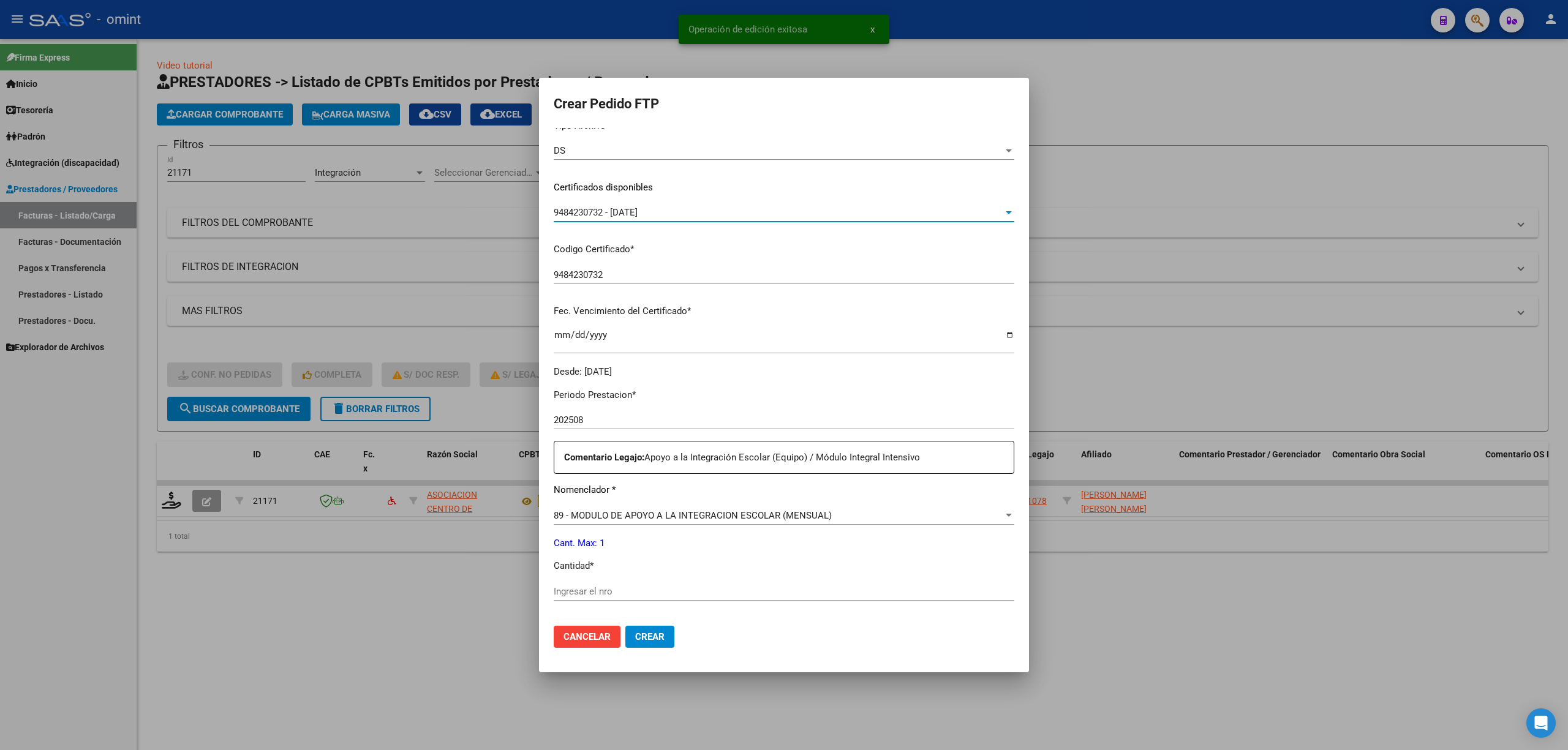
scroll to position [332, 0]
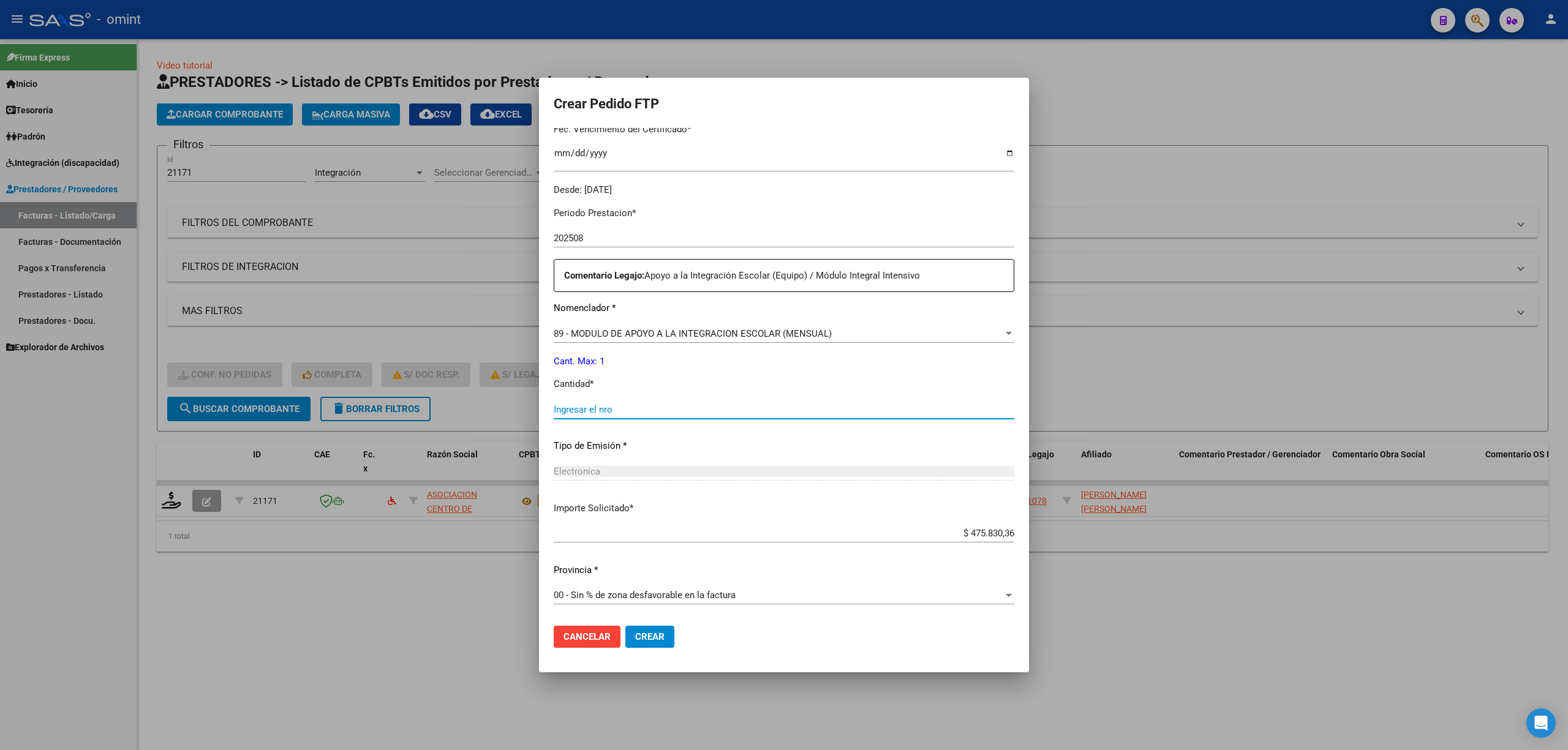
click at [647, 408] on input "Ingresar el nro" at bounding box center [784, 409] width 461 height 11
type input "1"
click at [657, 635] on span "Crear" at bounding box center [650, 637] width 30 height 11
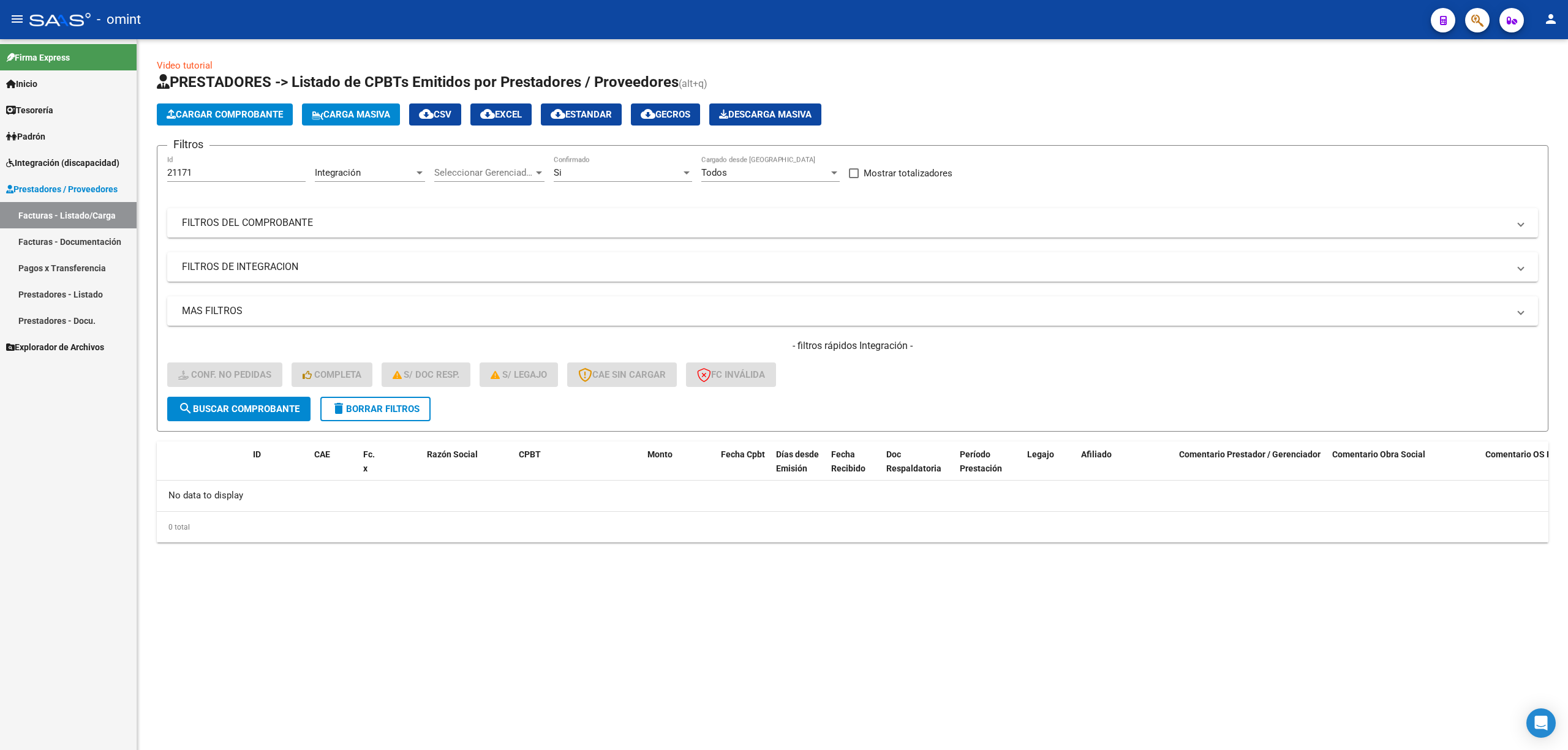
click at [223, 164] on div "21171 Id" at bounding box center [236, 169] width 138 height 27
click at [398, 414] on button "delete Borrar Filtros" at bounding box center [375, 409] width 110 height 24
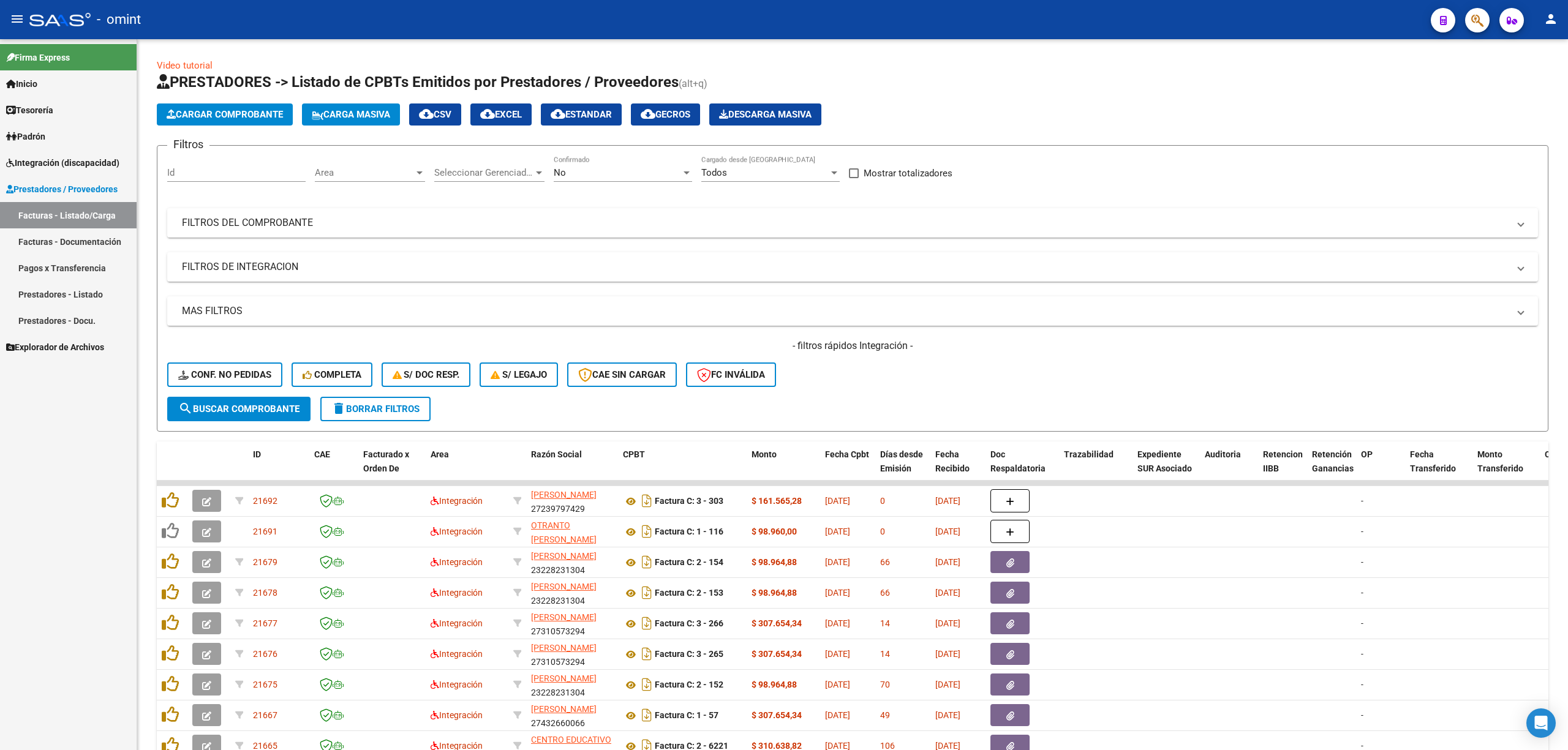
drag, startPoint x: 195, startPoint y: 162, endPoint x: 203, endPoint y: 169, distance: 10.6
click at [197, 162] on div "Id" at bounding box center [236, 169] width 138 height 27
paste input "21170"
type input "21170"
click at [263, 409] on span "search Buscar Comprobante" at bounding box center [239, 409] width 121 height 11
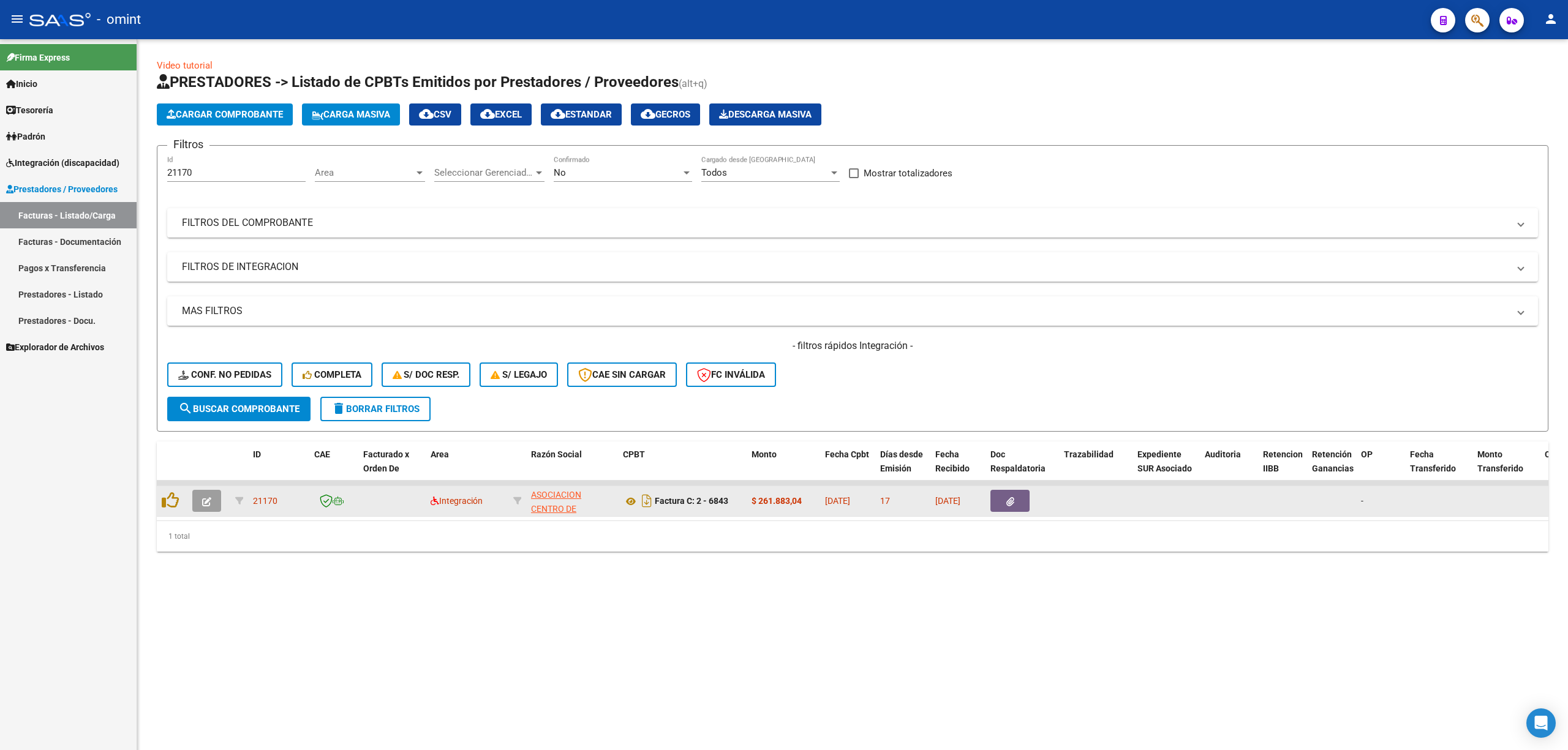
click at [197, 498] on button "button" at bounding box center [207, 500] width 29 height 22
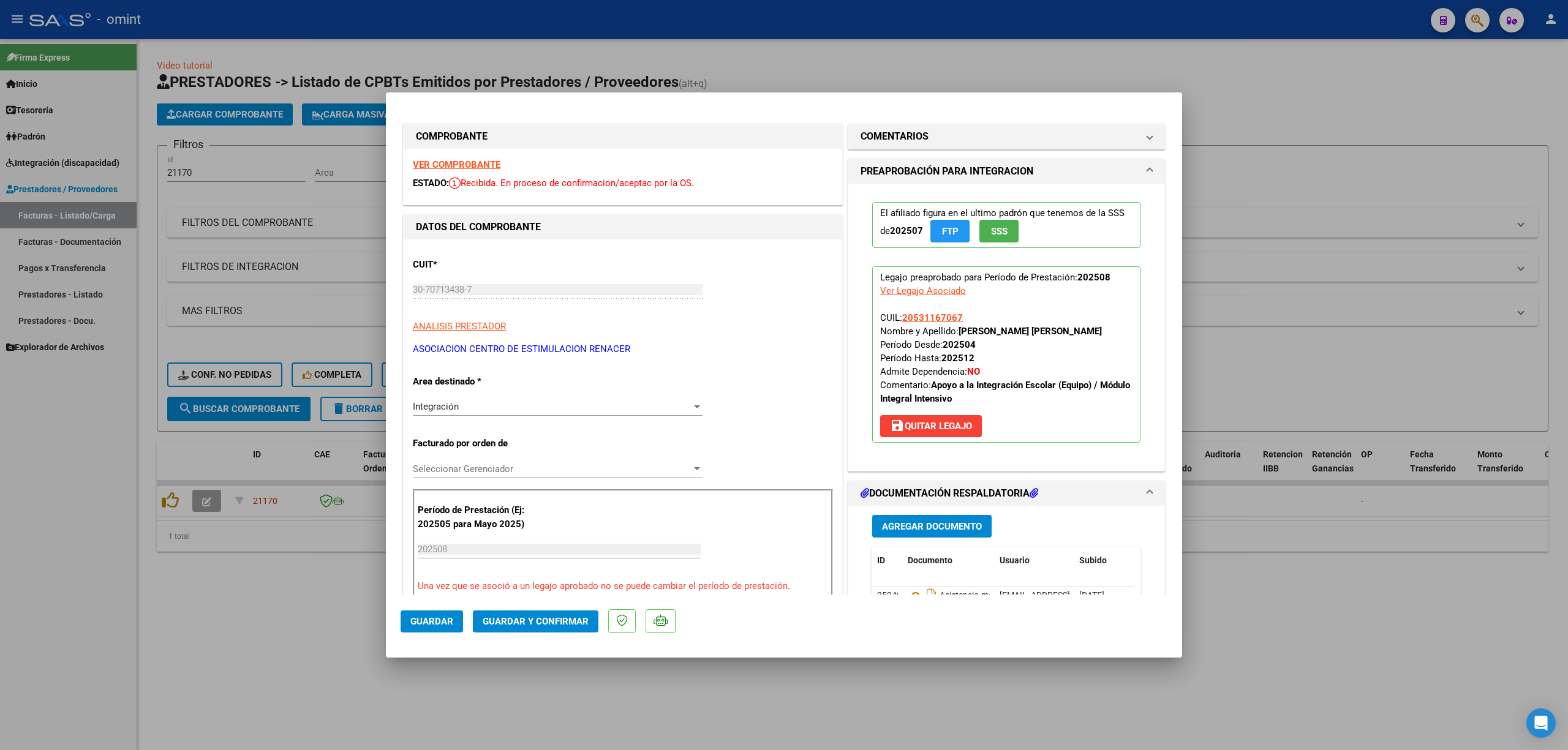
click at [469, 169] on strong "VER COMPROBANTE" at bounding box center [456, 165] width 87 height 11
click at [550, 616] on span "Guardar y Confirmar" at bounding box center [536, 622] width 106 height 11
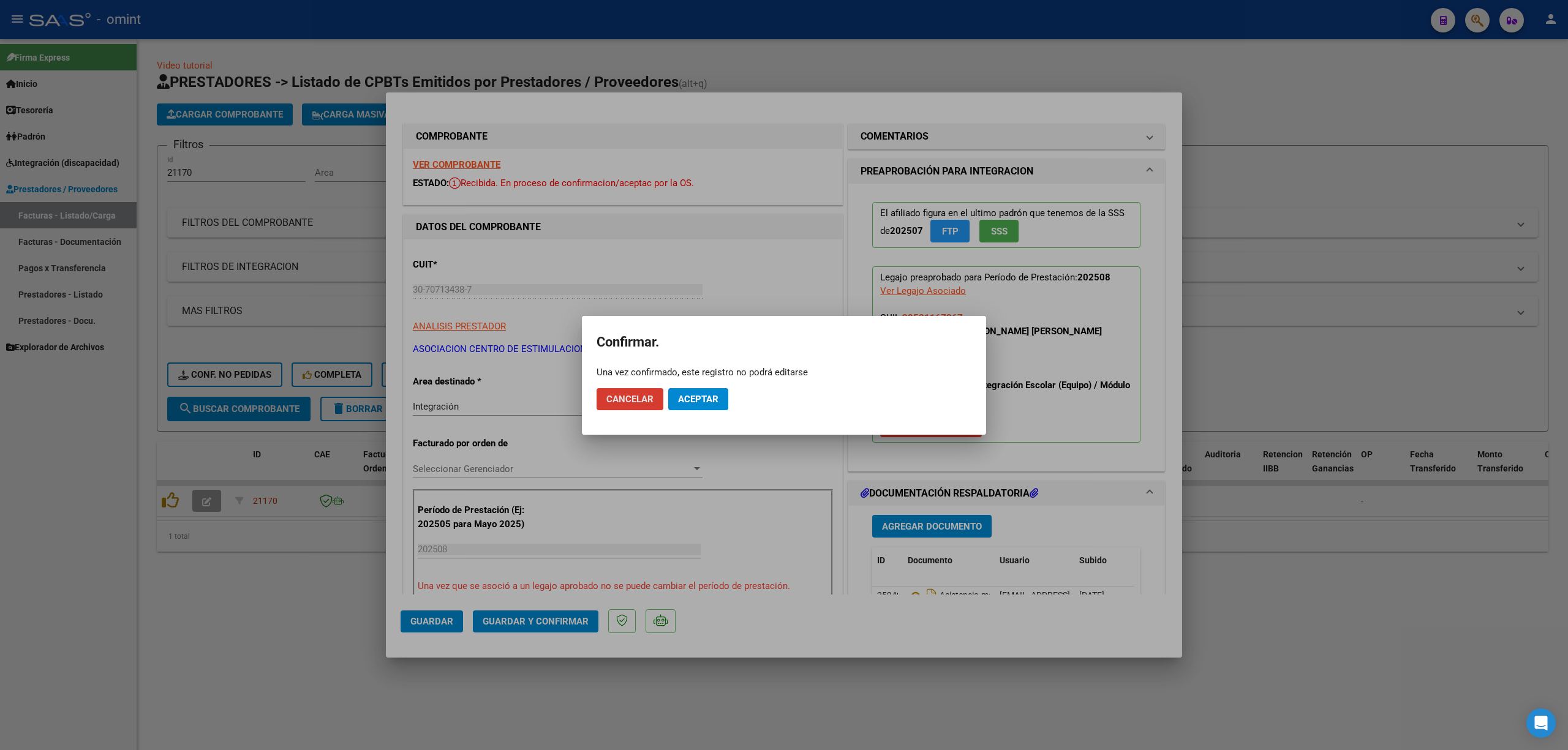
click at [699, 398] on span "Aceptar" at bounding box center [698, 399] width 40 height 11
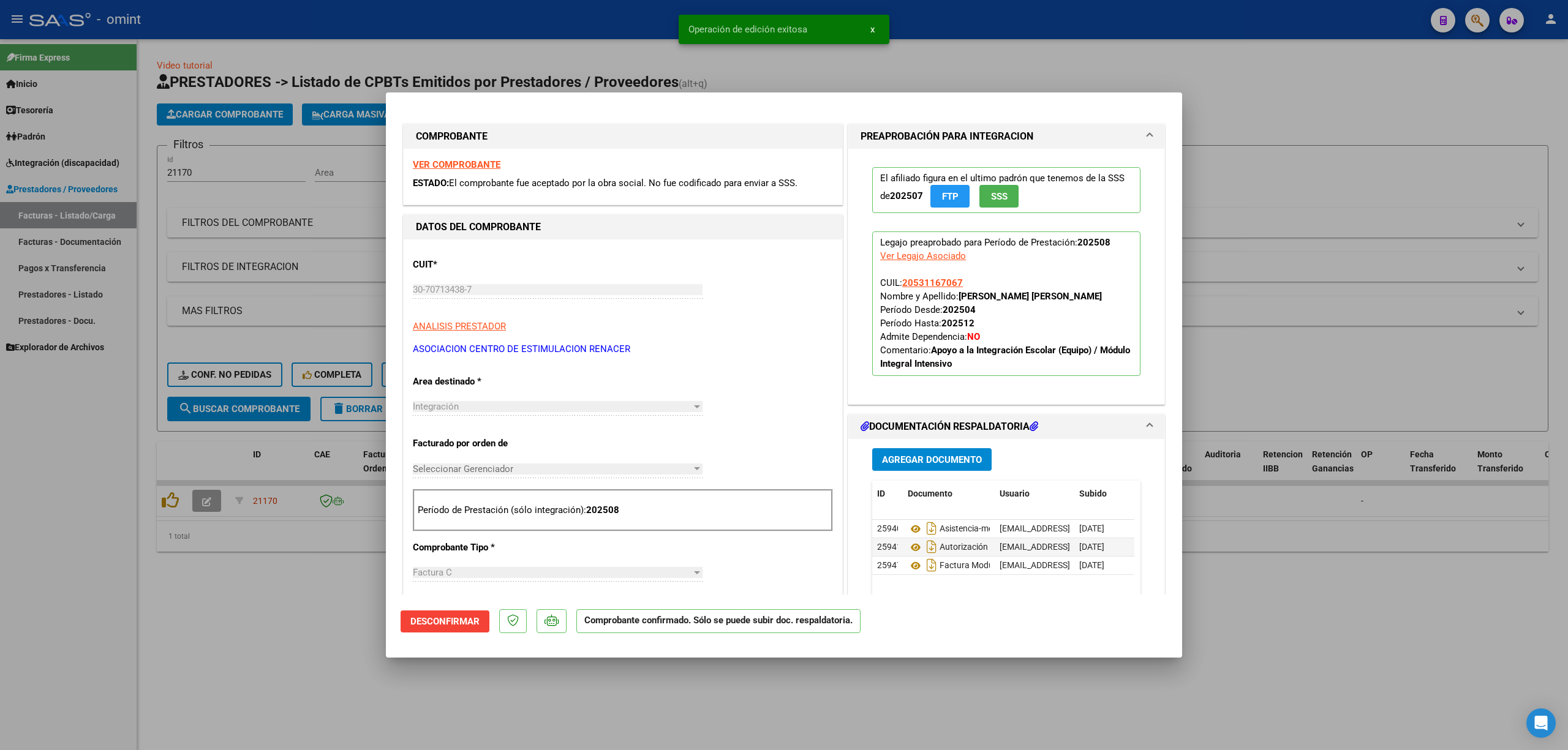
click at [236, 363] on div at bounding box center [784, 375] width 1568 height 750
type input "$ 0,00"
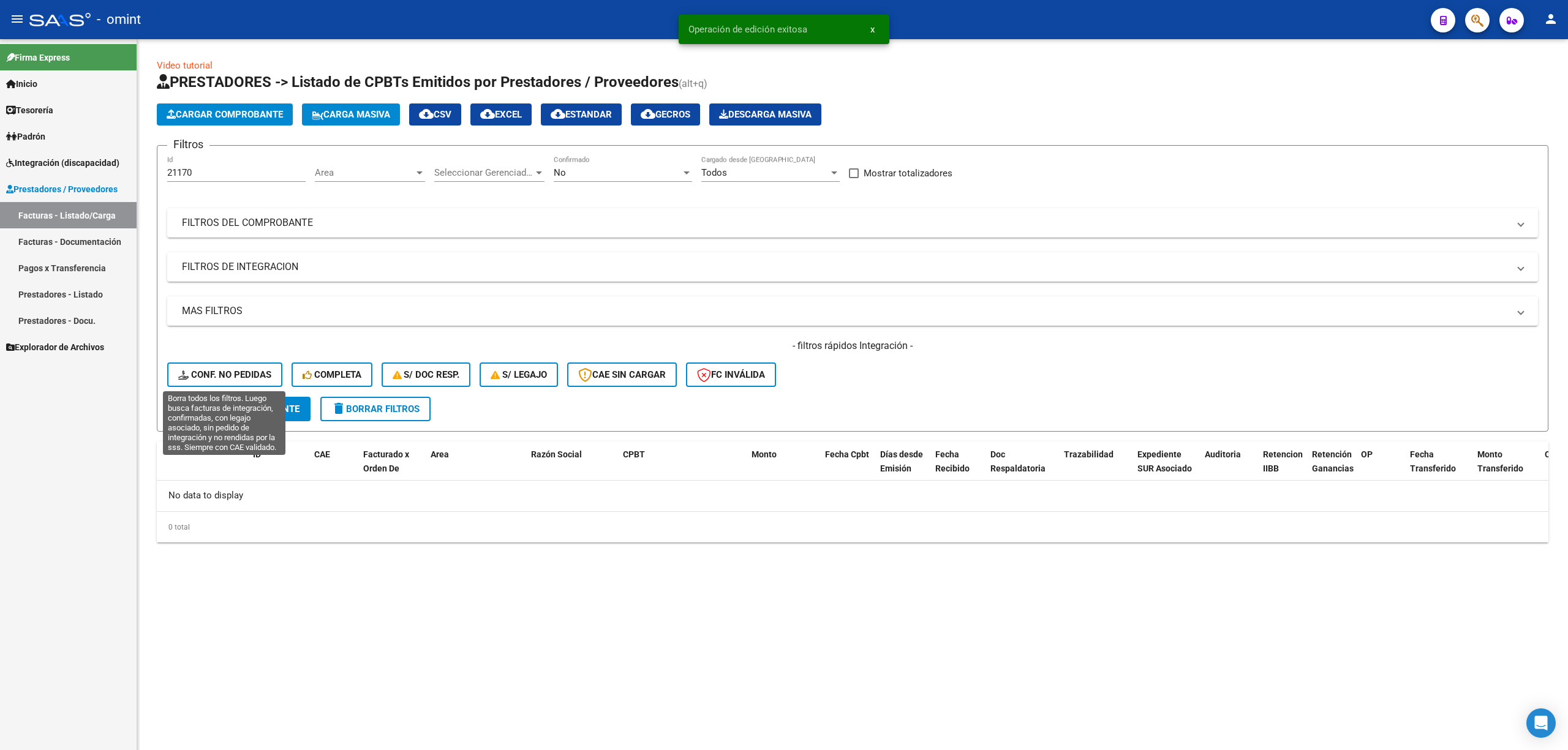
click at [238, 373] on span "Conf. no pedidas" at bounding box center [225, 374] width 93 height 11
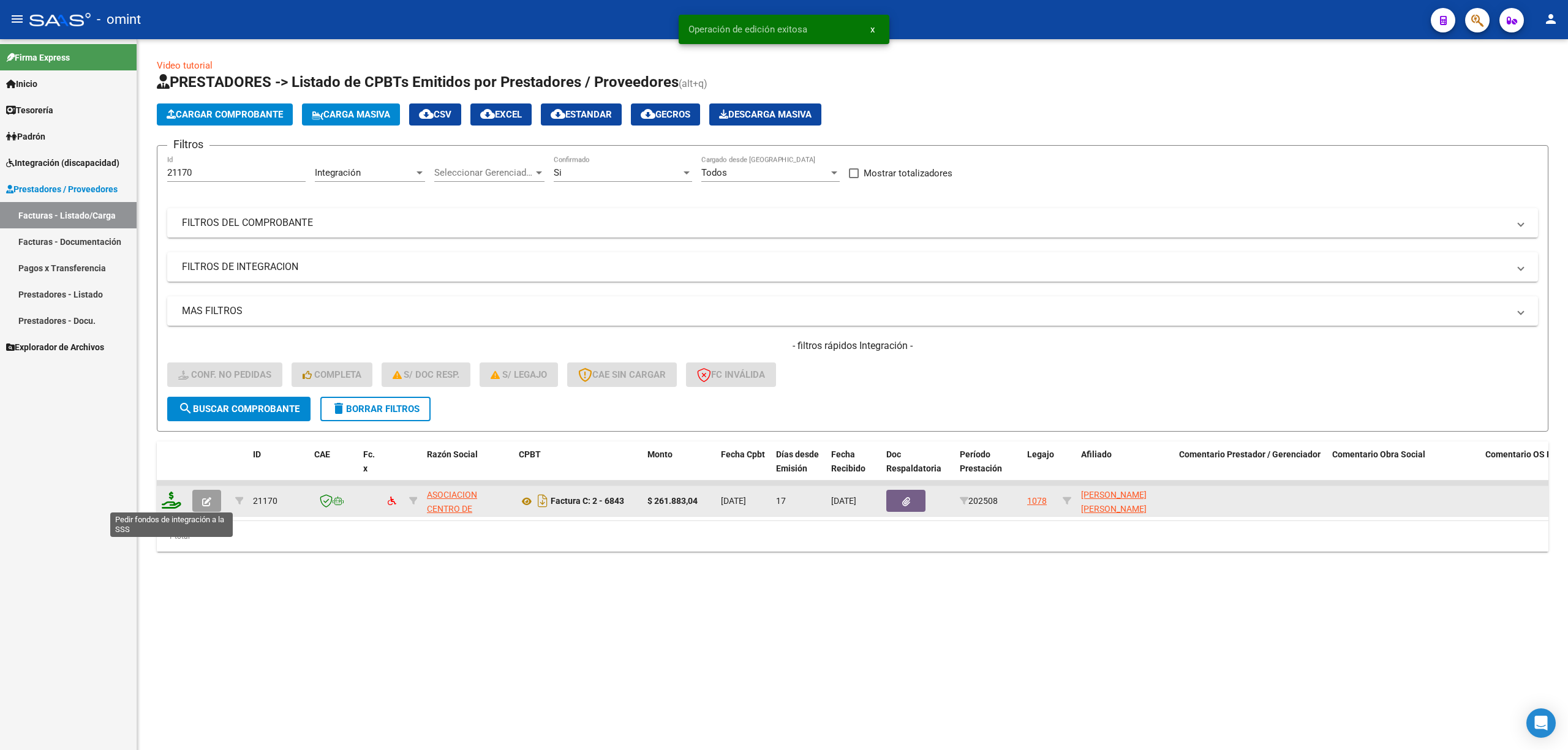
click at [165, 496] on icon at bounding box center [172, 500] width 20 height 17
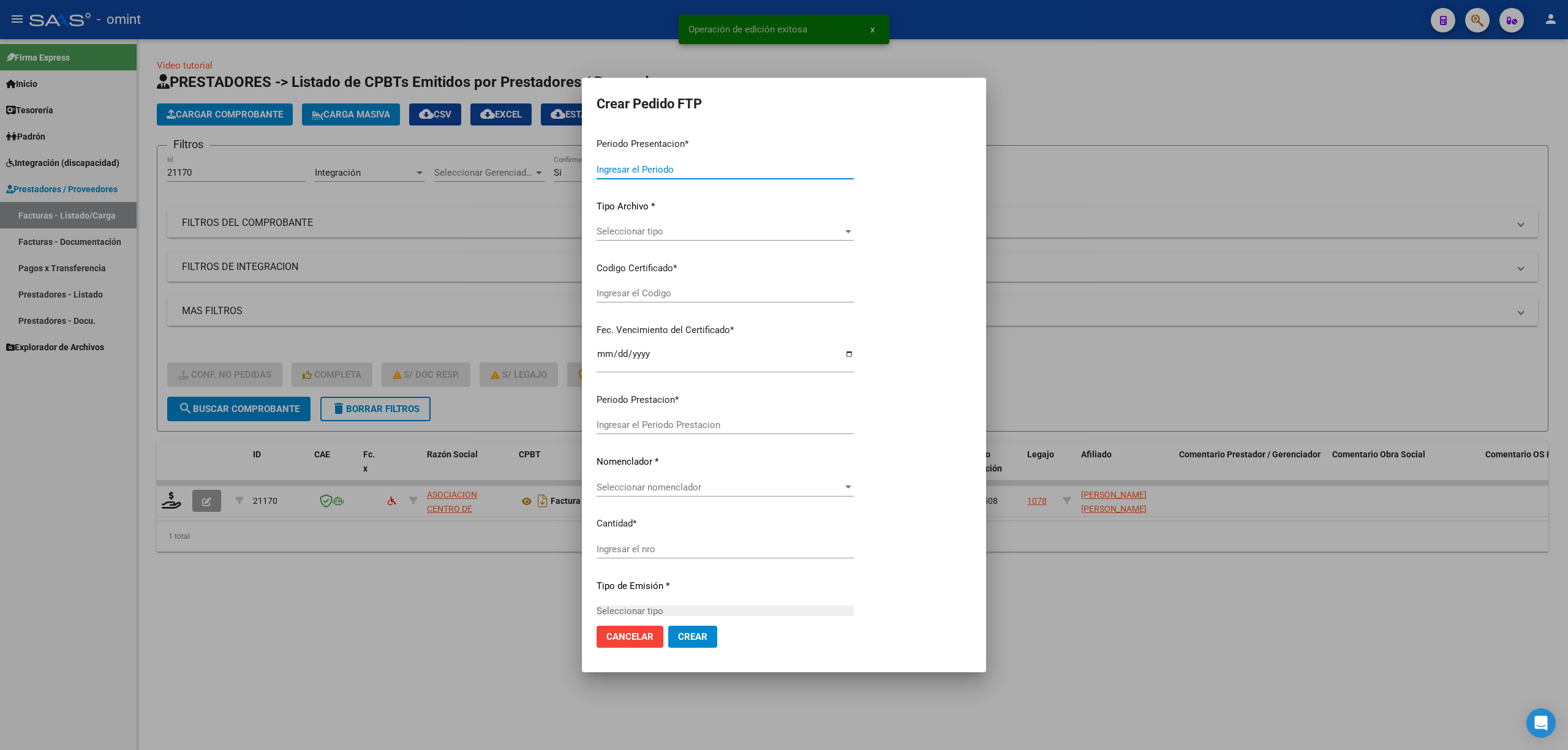
type input "202508"
type input "$ 261.883,04"
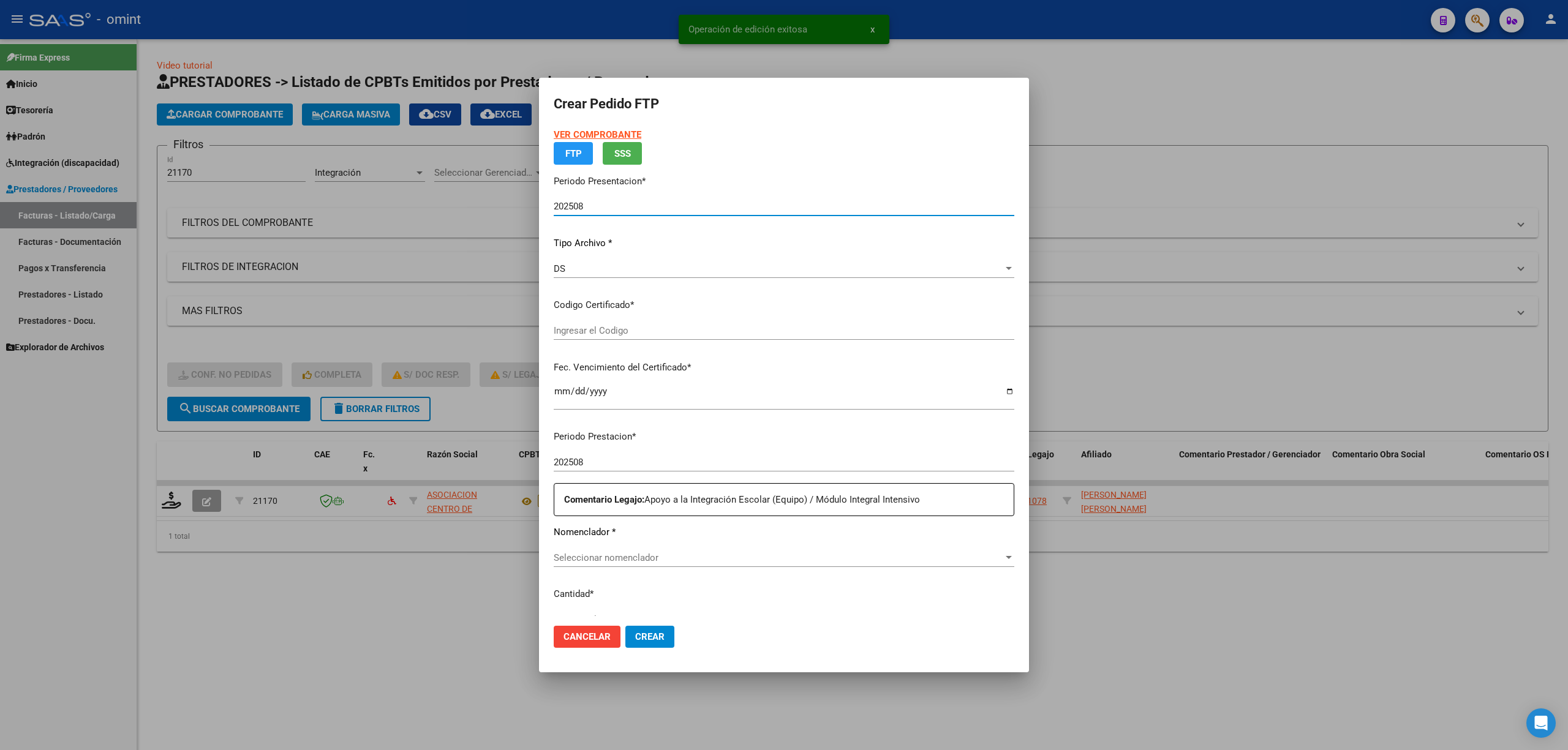
type input "9484230732"
type input "2031-09-01"
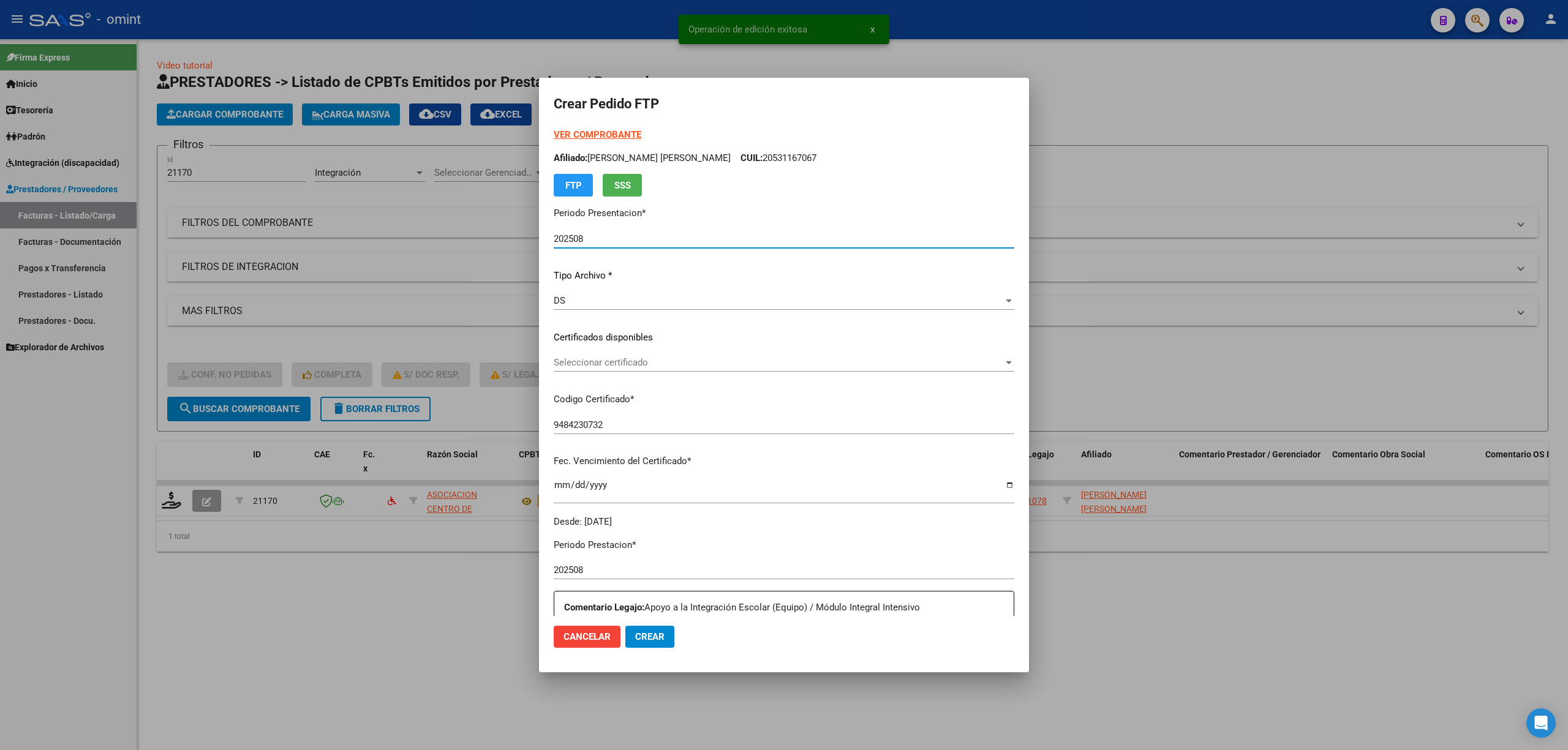
click at [588, 134] on strong "VER COMPROBANTE" at bounding box center [597, 134] width 87 height 11
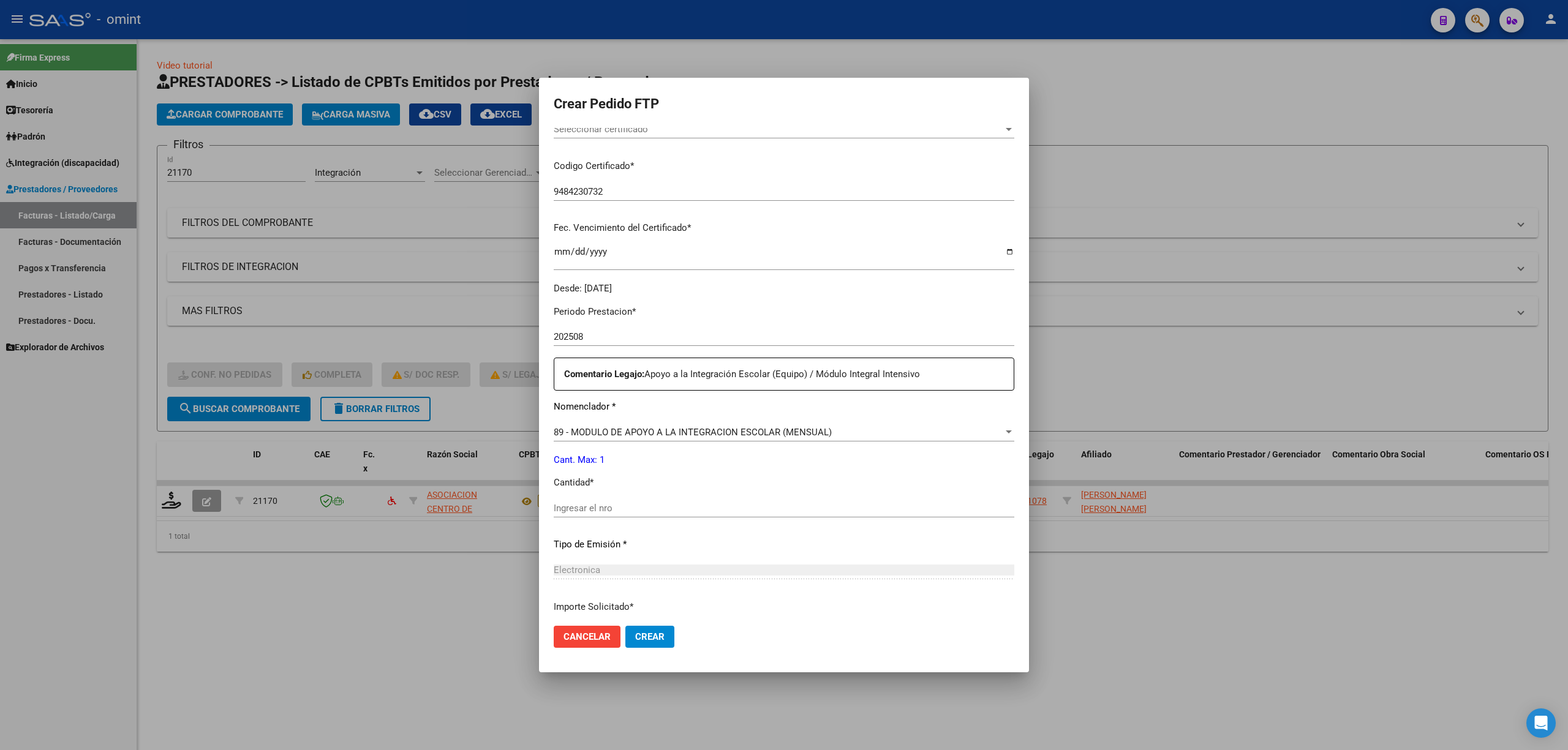
scroll to position [326, 0]
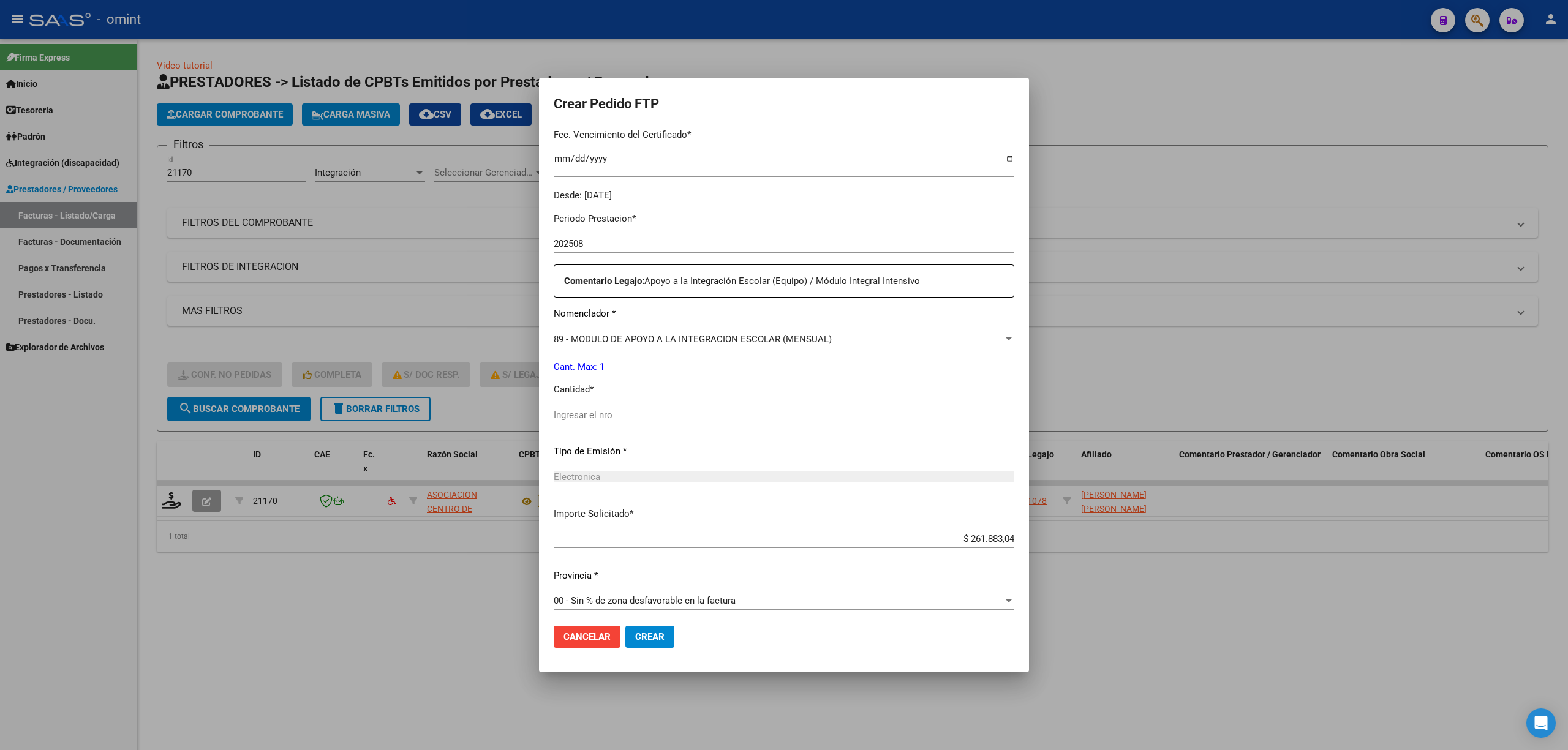
click at [595, 413] on input "Ingresar el nro" at bounding box center [784, 415] width 461 height 11
click at [627, 330] on div "89 - MODULO DE APOYO A LA INTEGRACION ESCOLAR (MENSUAL) Seleccionar nomenclador" at bounding box center [784, 339] width 461 height 18
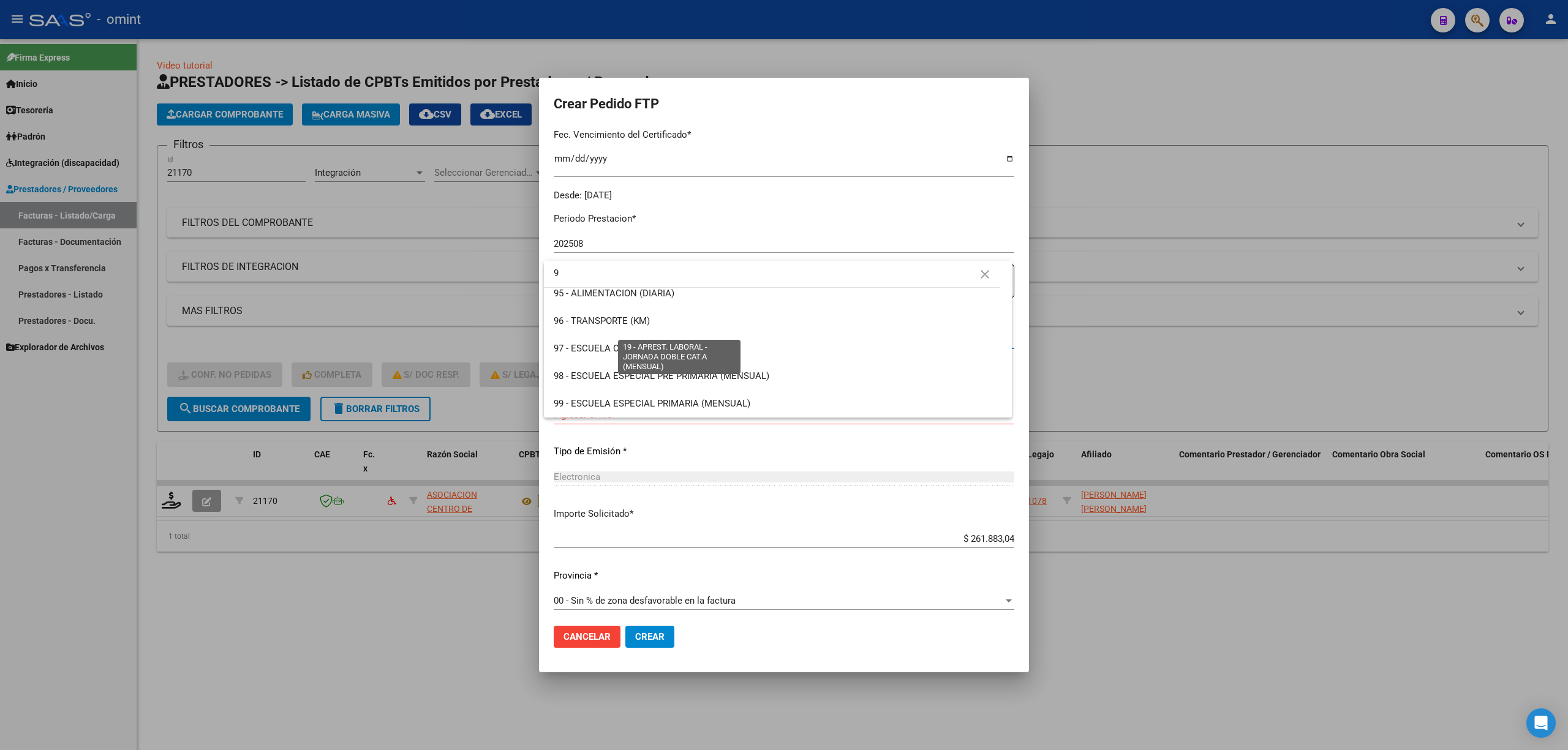
scroll to position [0, 0]
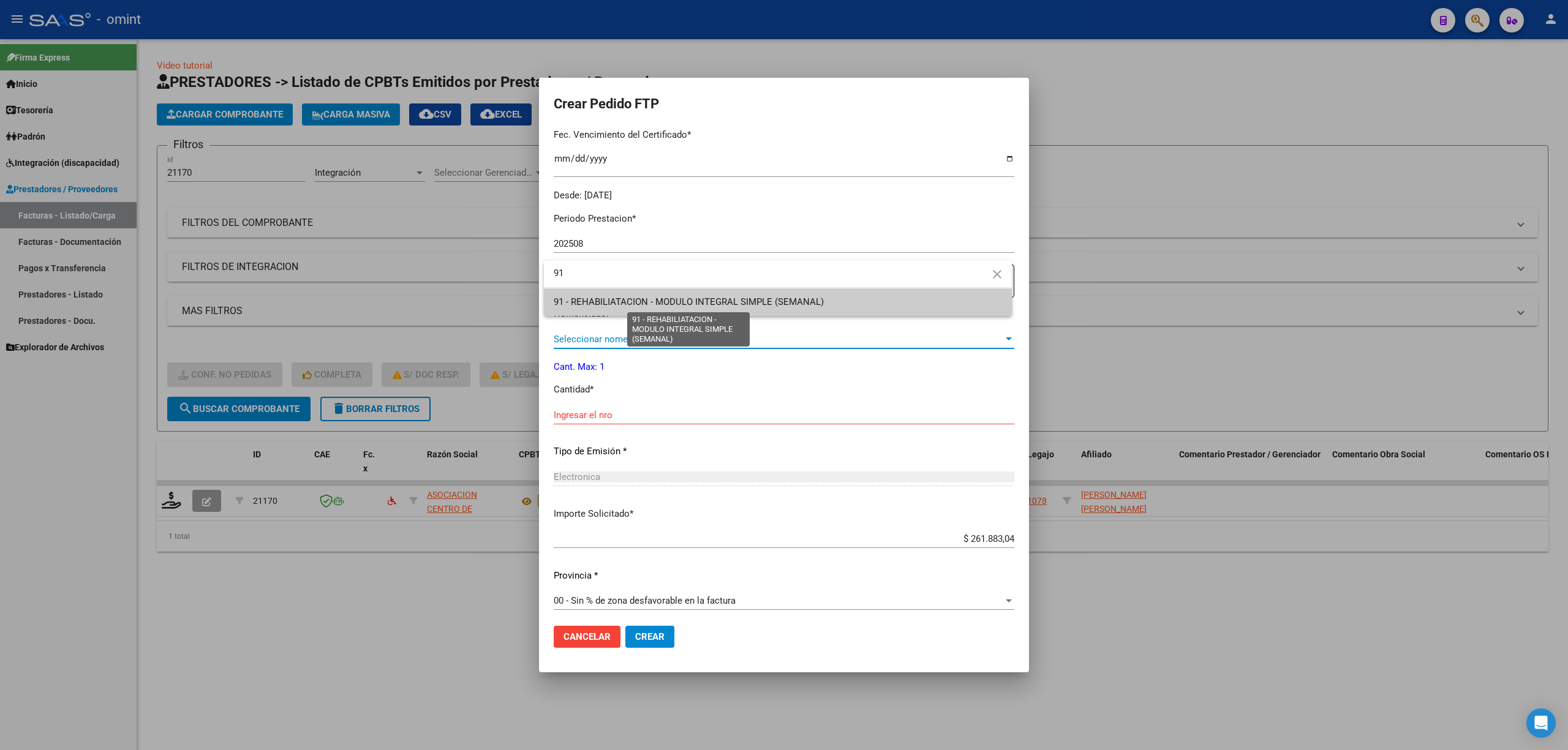
type input "91"
click at [636, 294] on span "91 - REHABILIATACION - MODULO INTEGRAL SIMPLE (SEMANAL)" at bounding box center [778, 302] width 448 height 27
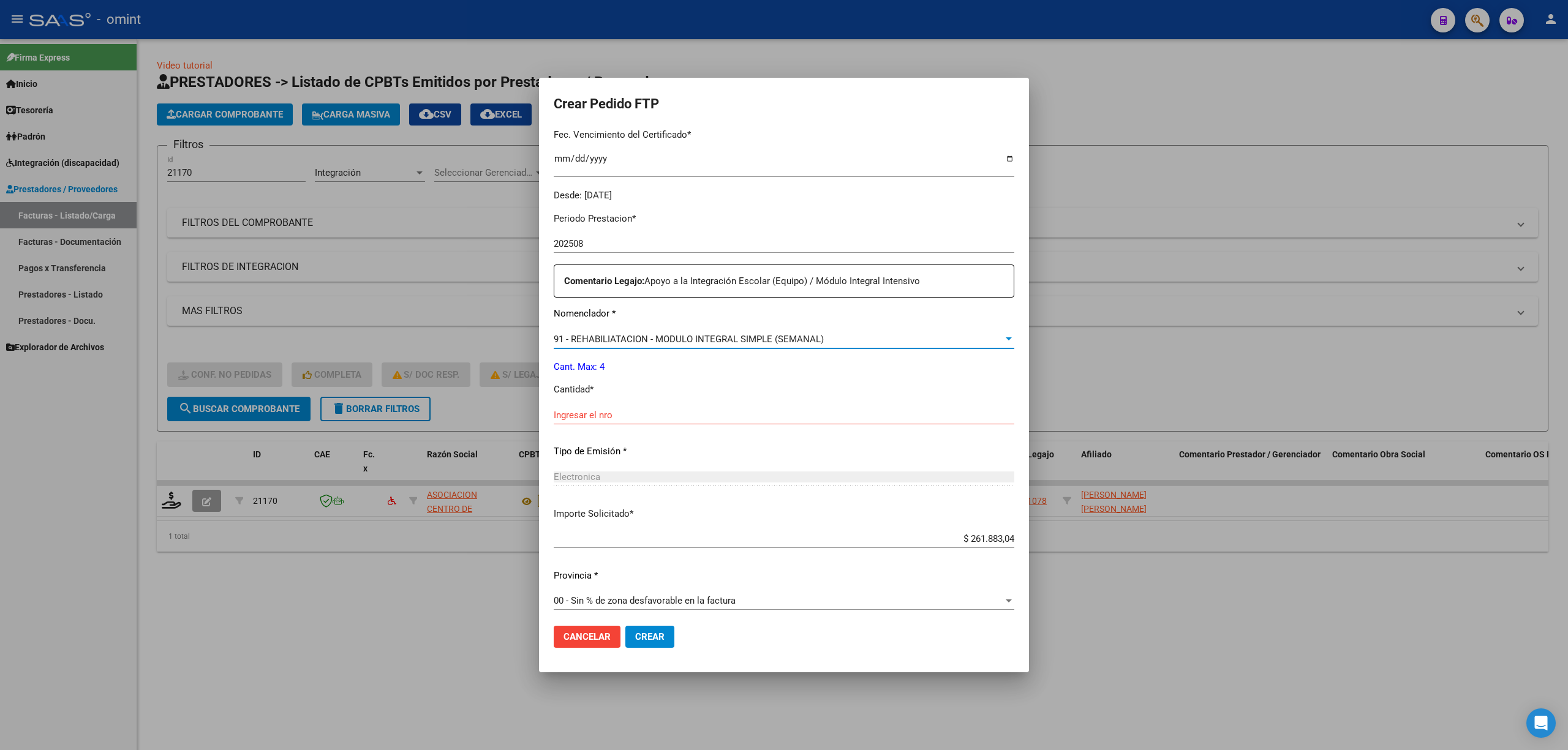
click at [595, 417] on input "Ingresar el nro" at bounding box center [784, 415] width 461 height 11
type input "4"
click at [652, 629] on button "Crear" at bounding box center [650, 636] width 49 height 22
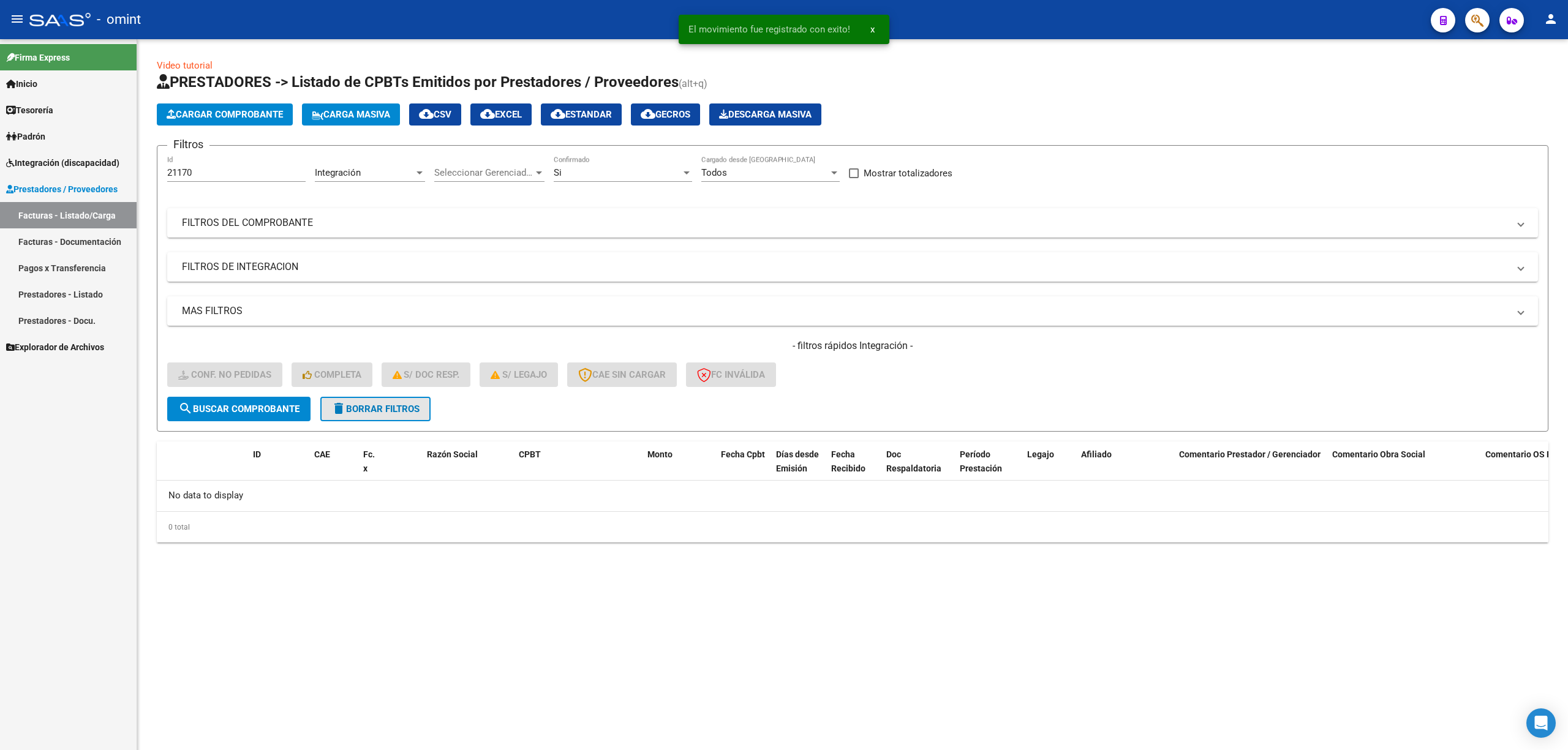
click at [397, 404] on span "delete Borrar Filtros" at bounding box center [375, 409] width 88 height 11
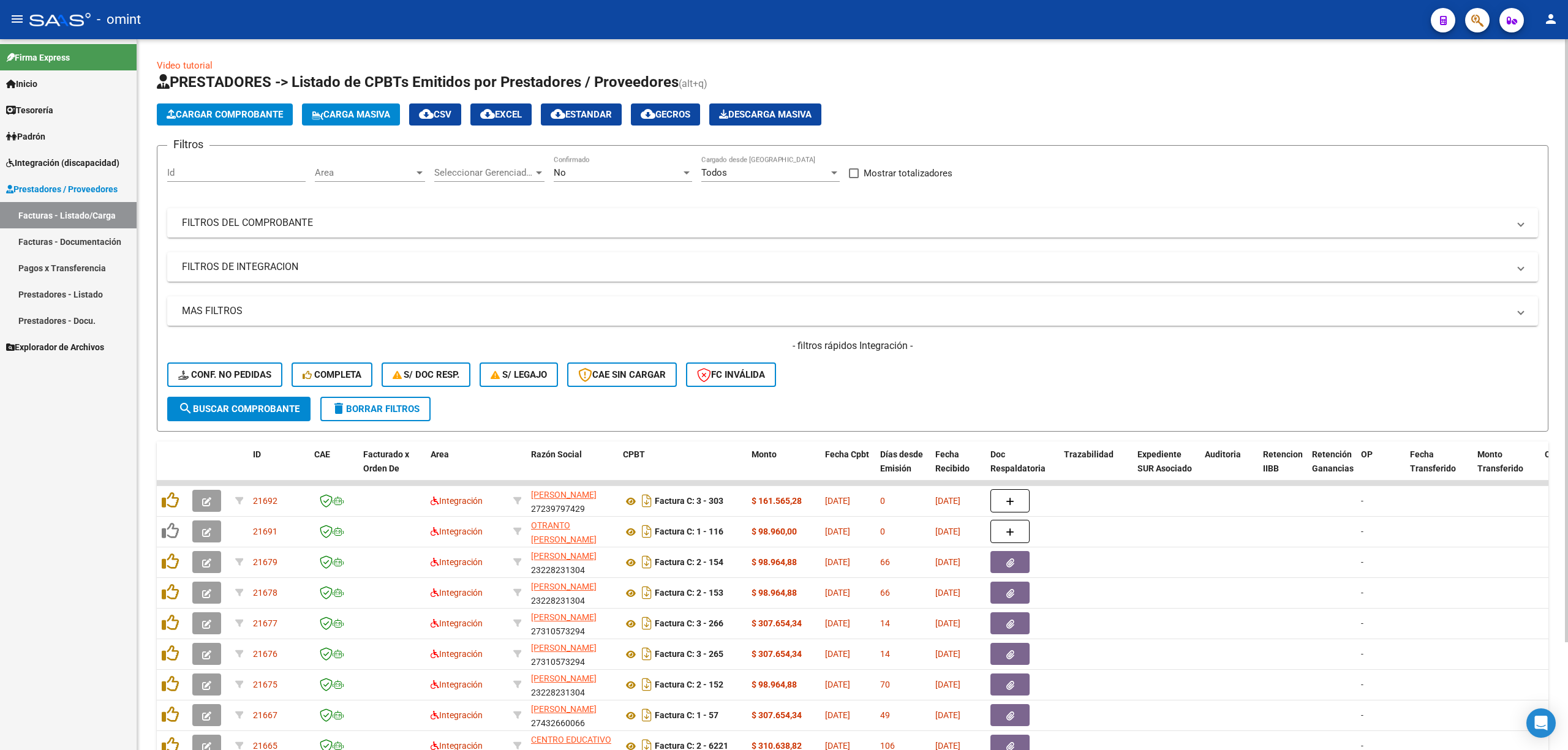
click at [260, 162] on div "Id" at bounding box center [236, 169] width 138 height 27
paste input "21169"
type input "21169"
click at [255, 412] on span "search Buscar Comprobante" at bounding box center [239, 409] width 121 height 11
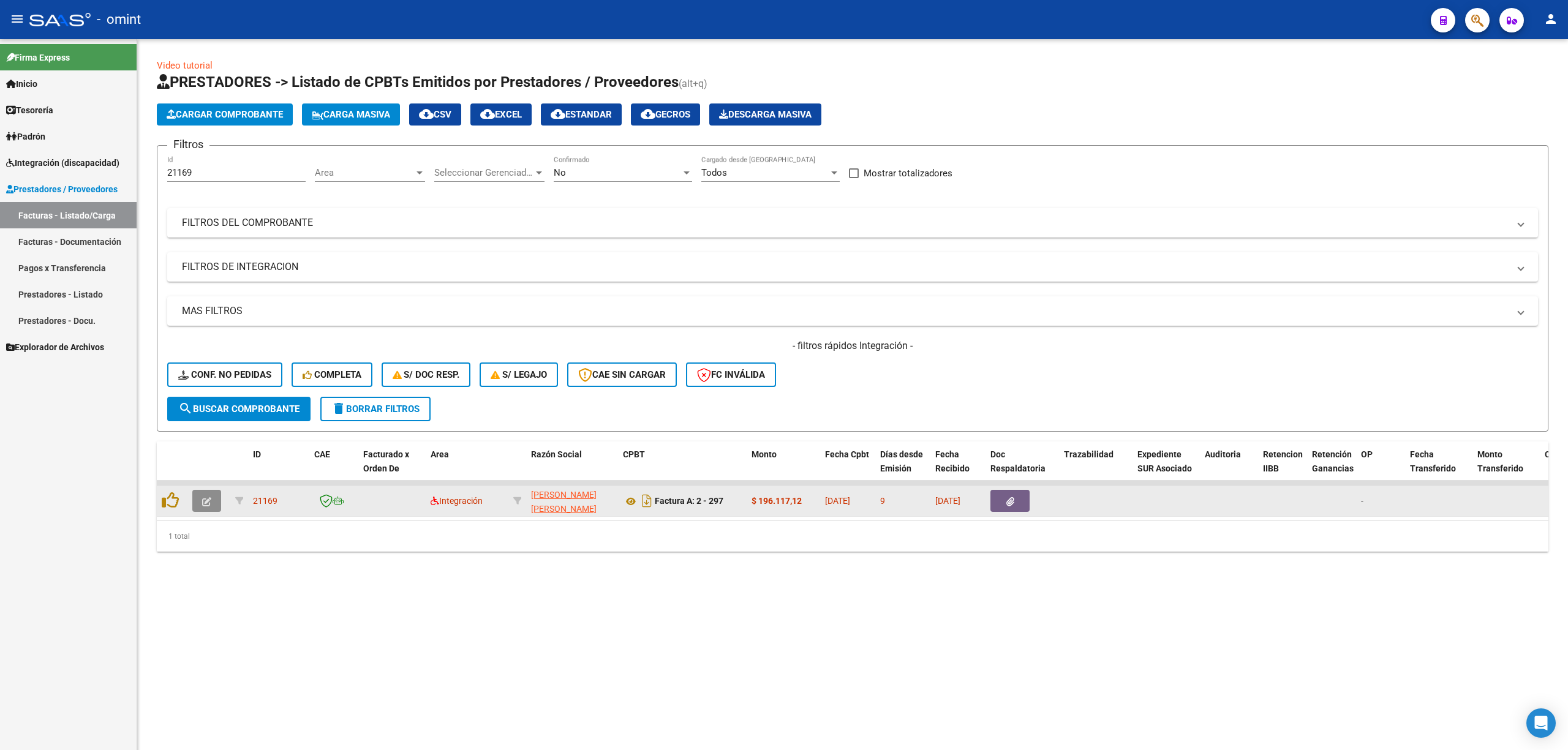
click at [207, 503] on icon "button" at bounding box center [207, 502] width 9 height 9
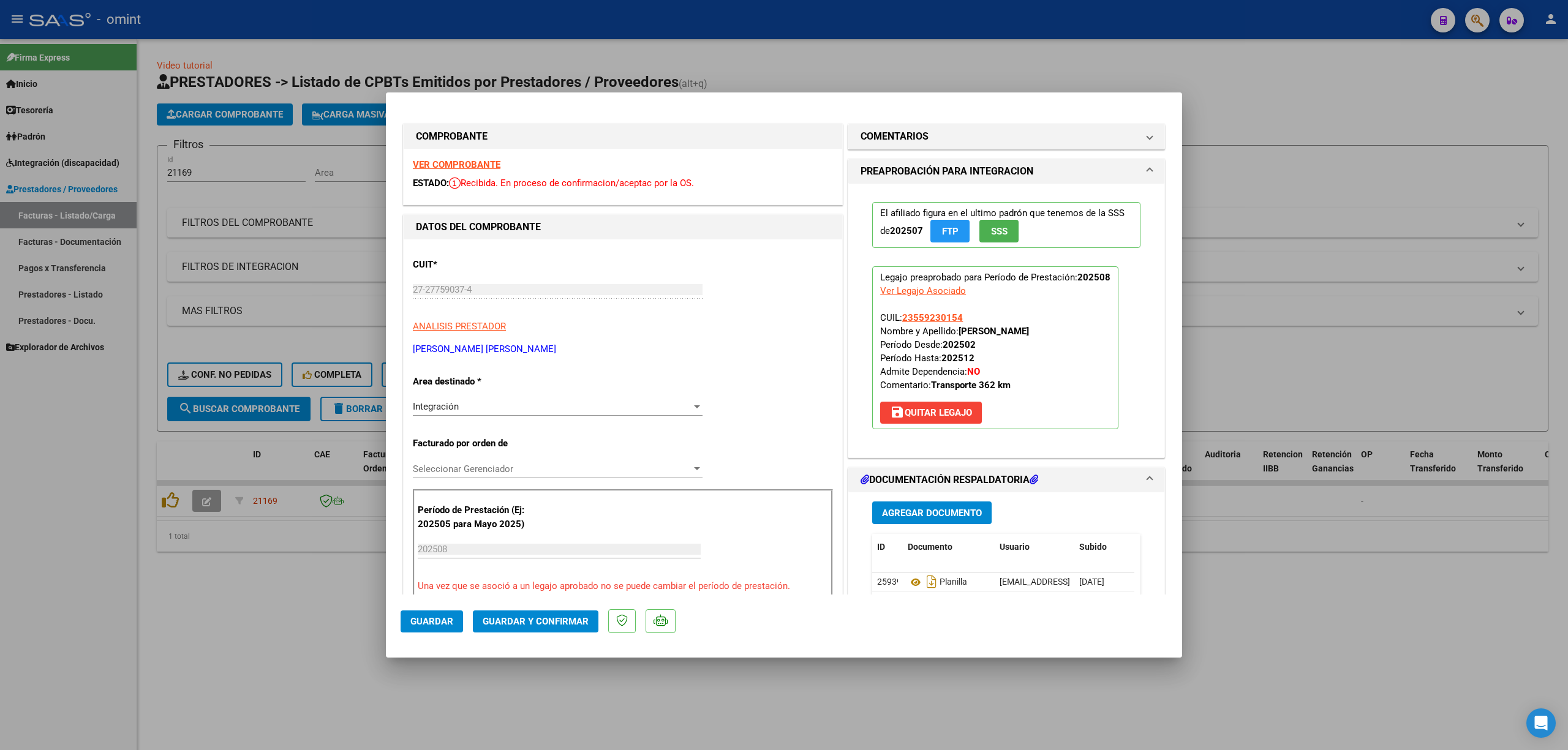
click at [479, 165] on strong "VER COMPROBANTE" at bounding box center [456, 165] width 87 height 11
click at [539, 620] on span "Guardar y Confirmar" at bounding box center [536, 622] width 106 height 11
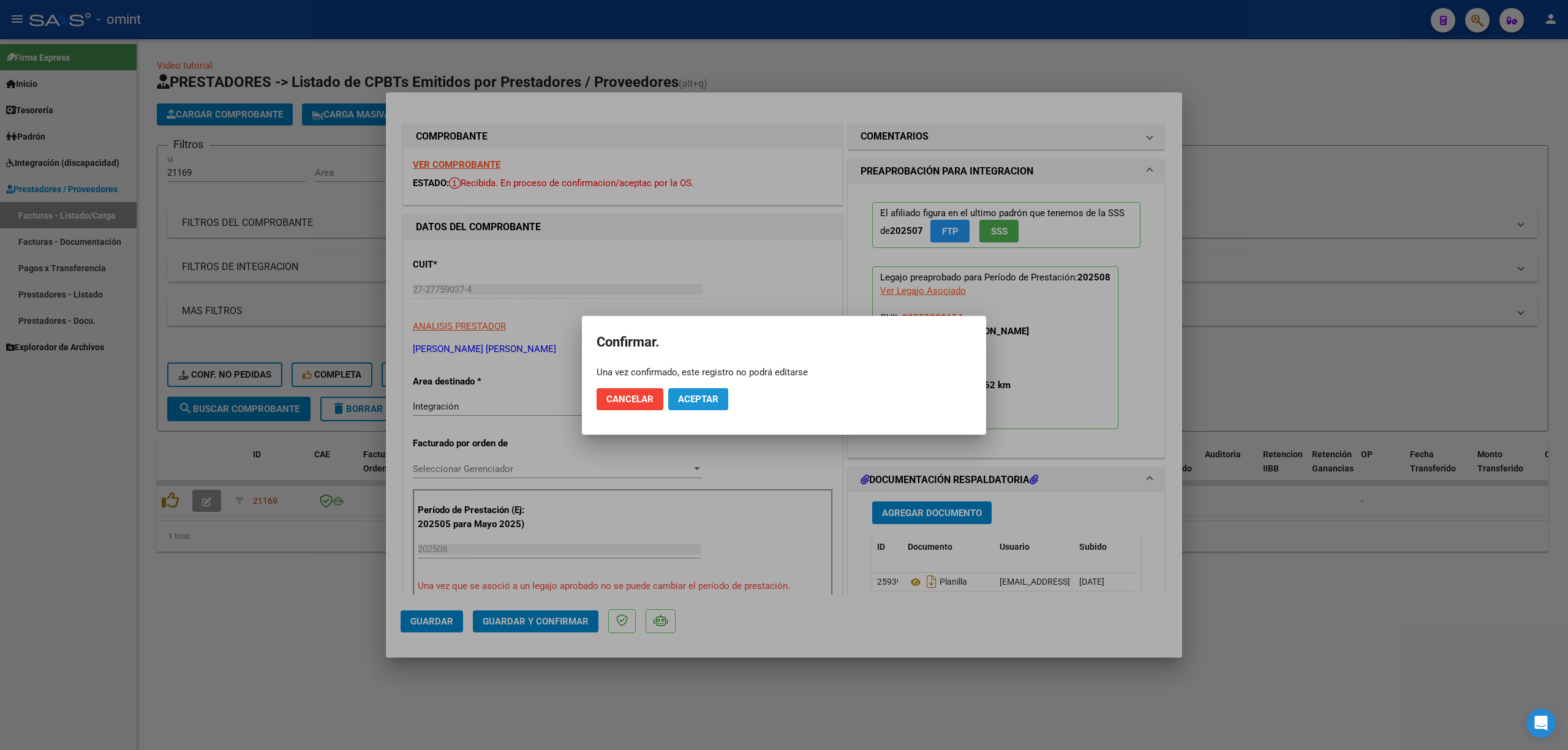
click at [701, 398] on span "Aceptar" at bounding box center [698, 399] width 40 height 11
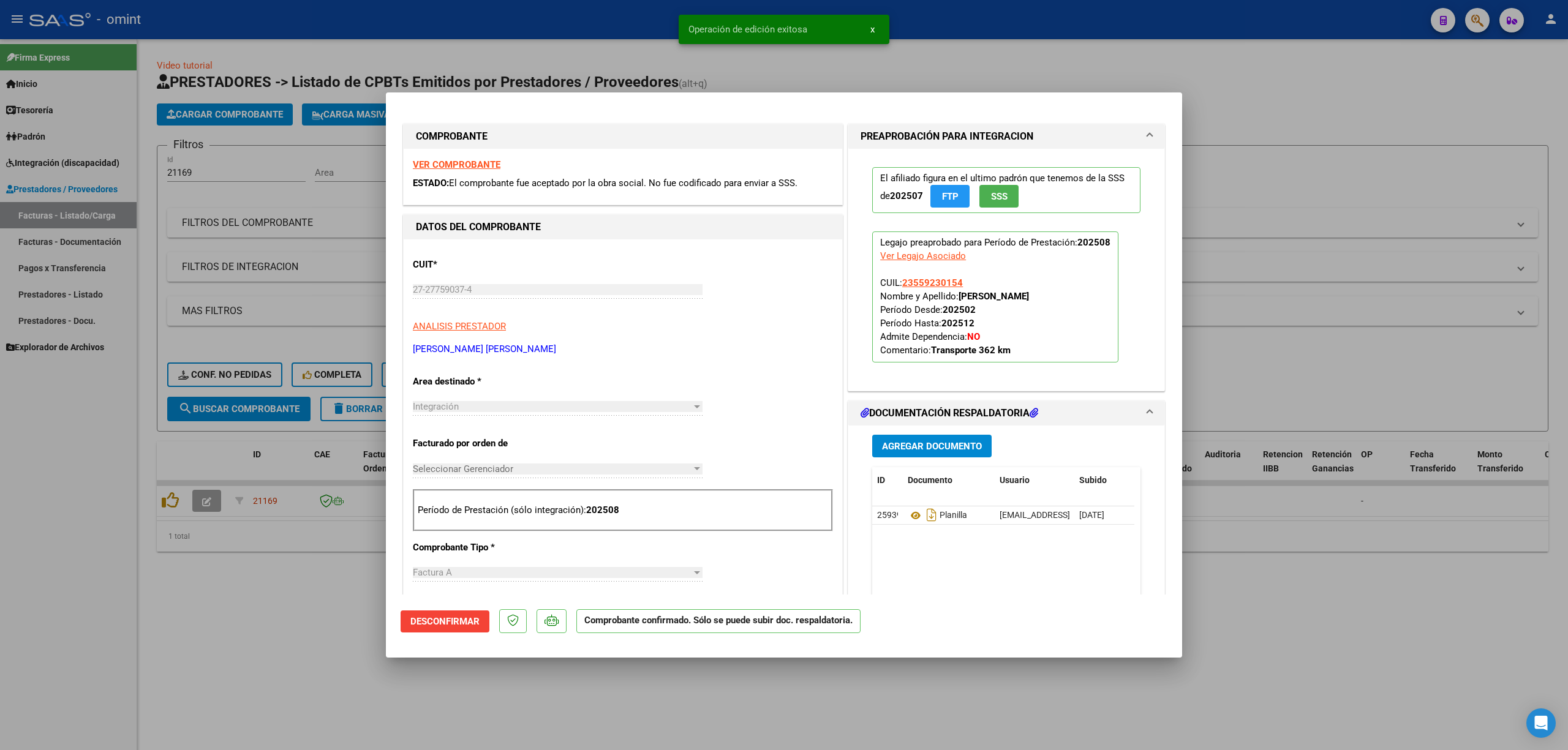
click at [333, 214] on div at bounding box center [784, 375] width 1568 height 750
type input "$ 0,00"
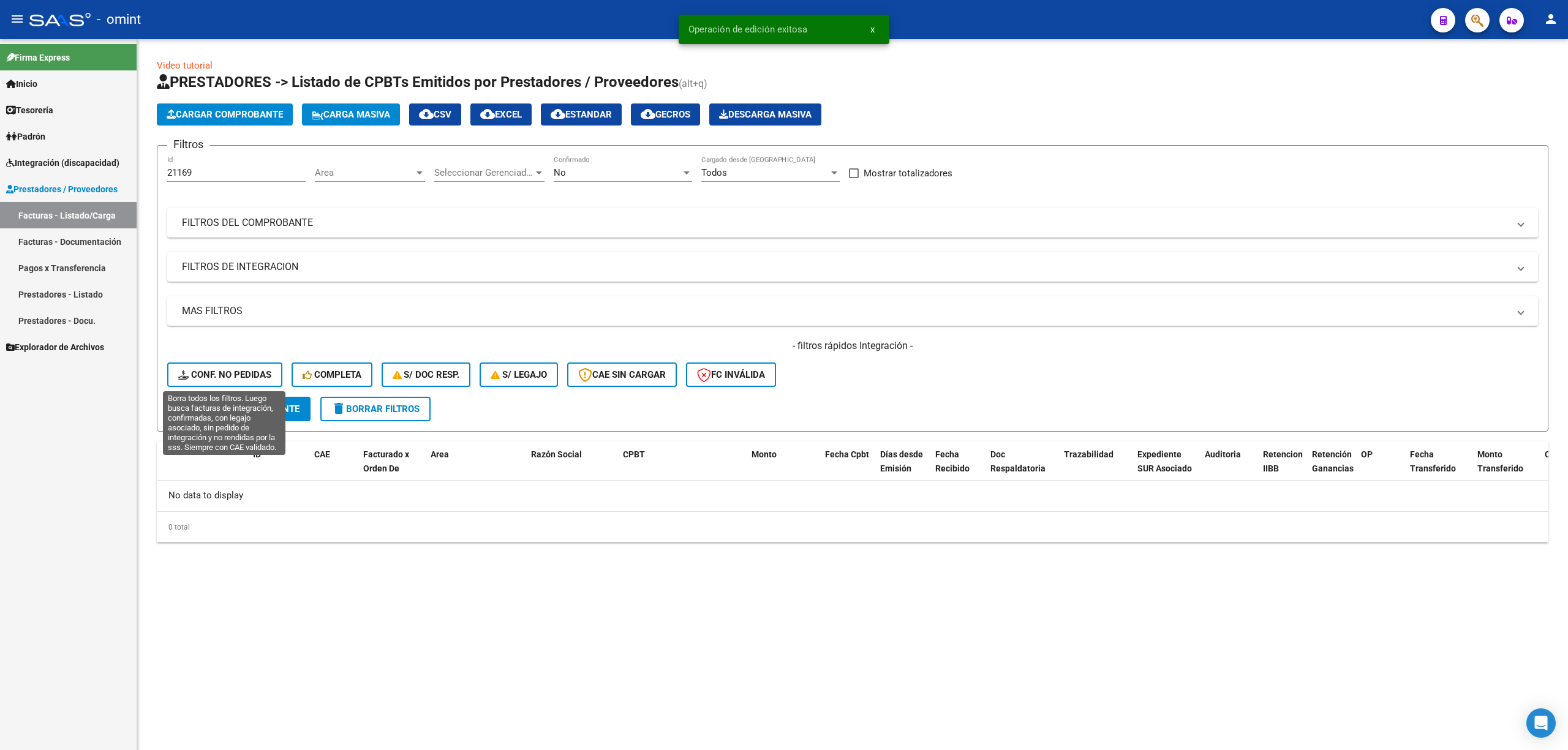
click at [248, 375] on span "Conf. no pedidas" at bounding box center [225, 374] width 93 height 11
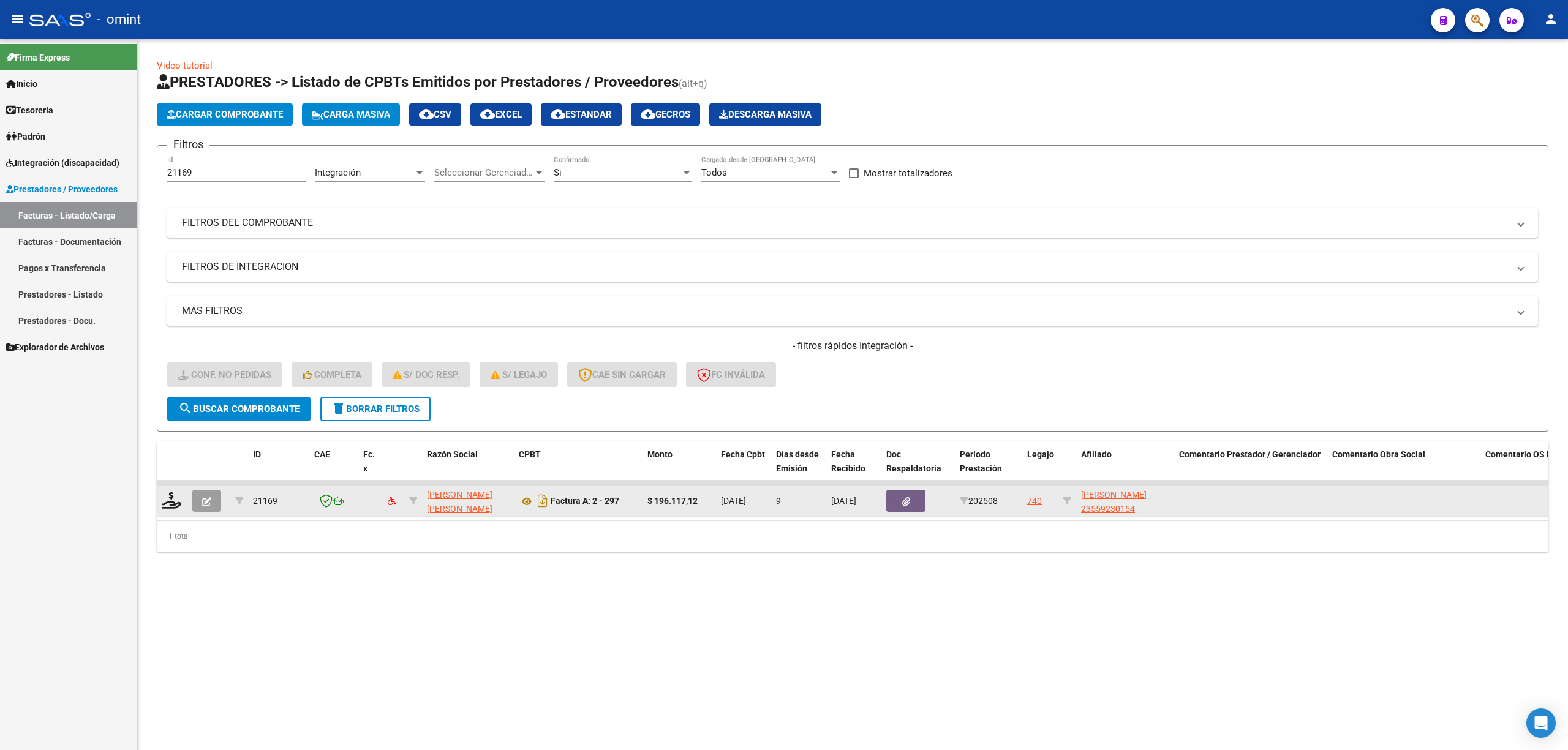
click at [181, 496] on div at bounding box center [172, 501] width 21 height 19
click at [172, 500] on icon at bounding box center [172, 500] width 20 height 17
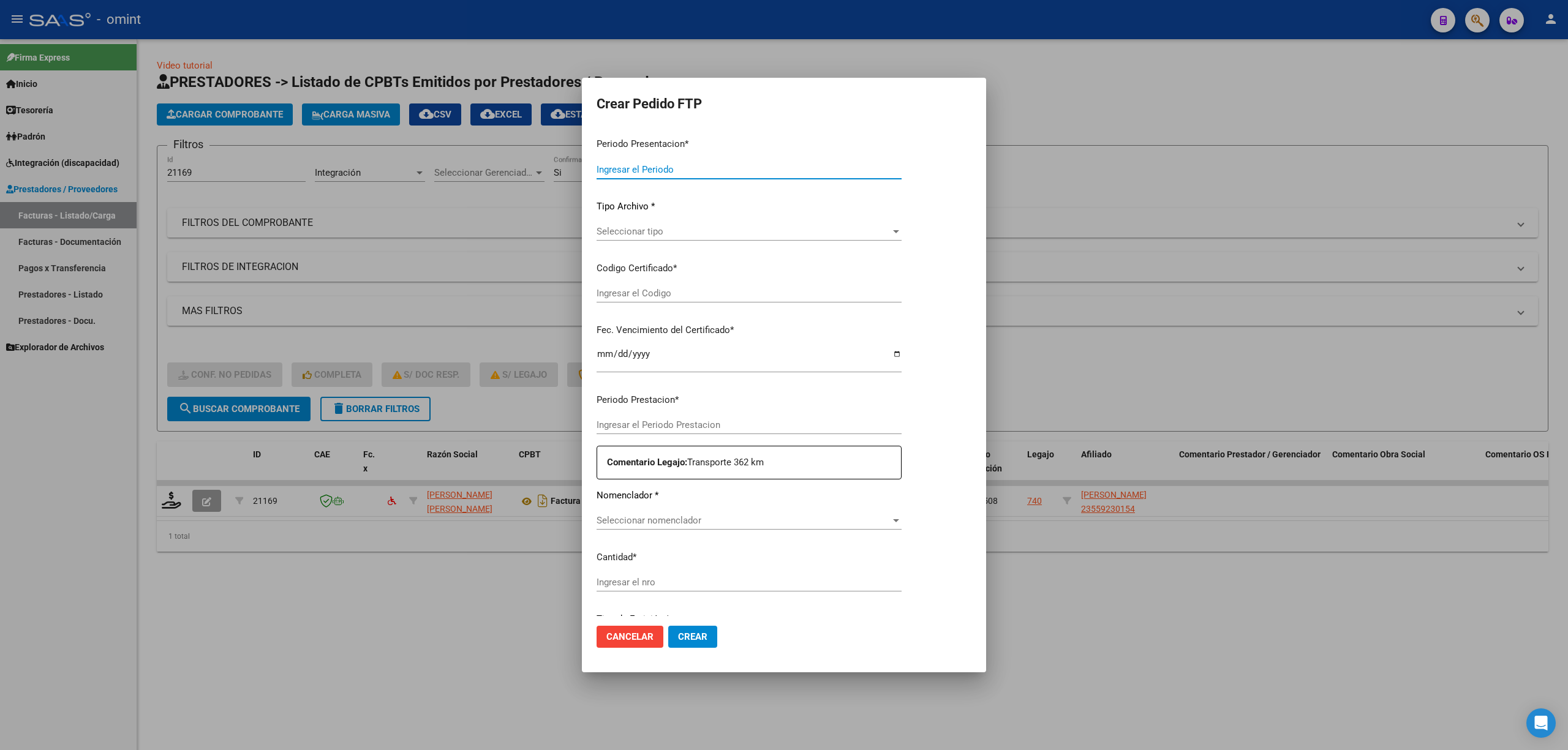
type input "202508"
type input "$ 196.117,12"
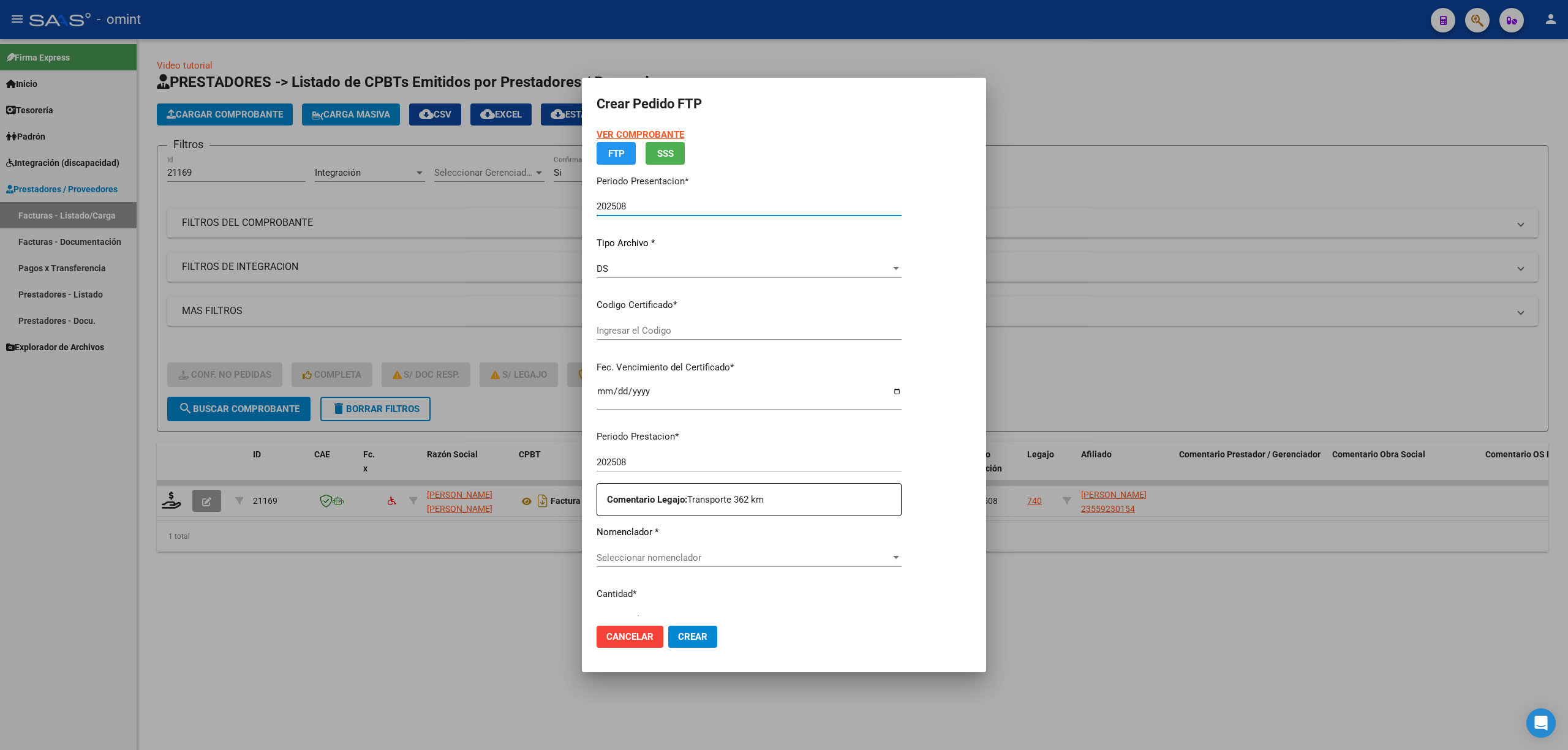
type input "8323603136"
type input "2028-08-02"
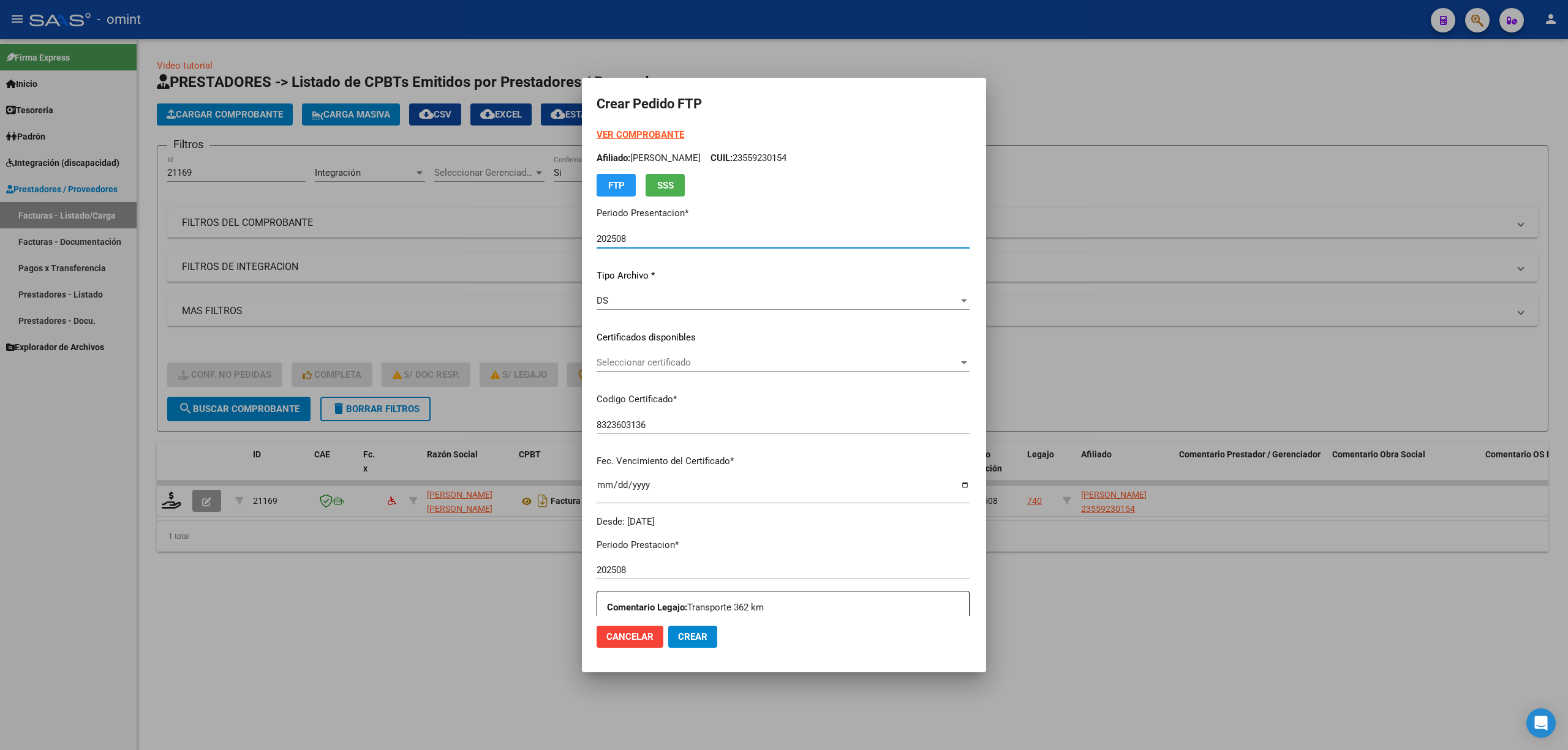
click at [597, 353] on div "Seleccionar certificado Seleccionar certificado" at bounding box center [783, 362] width 373 height 18
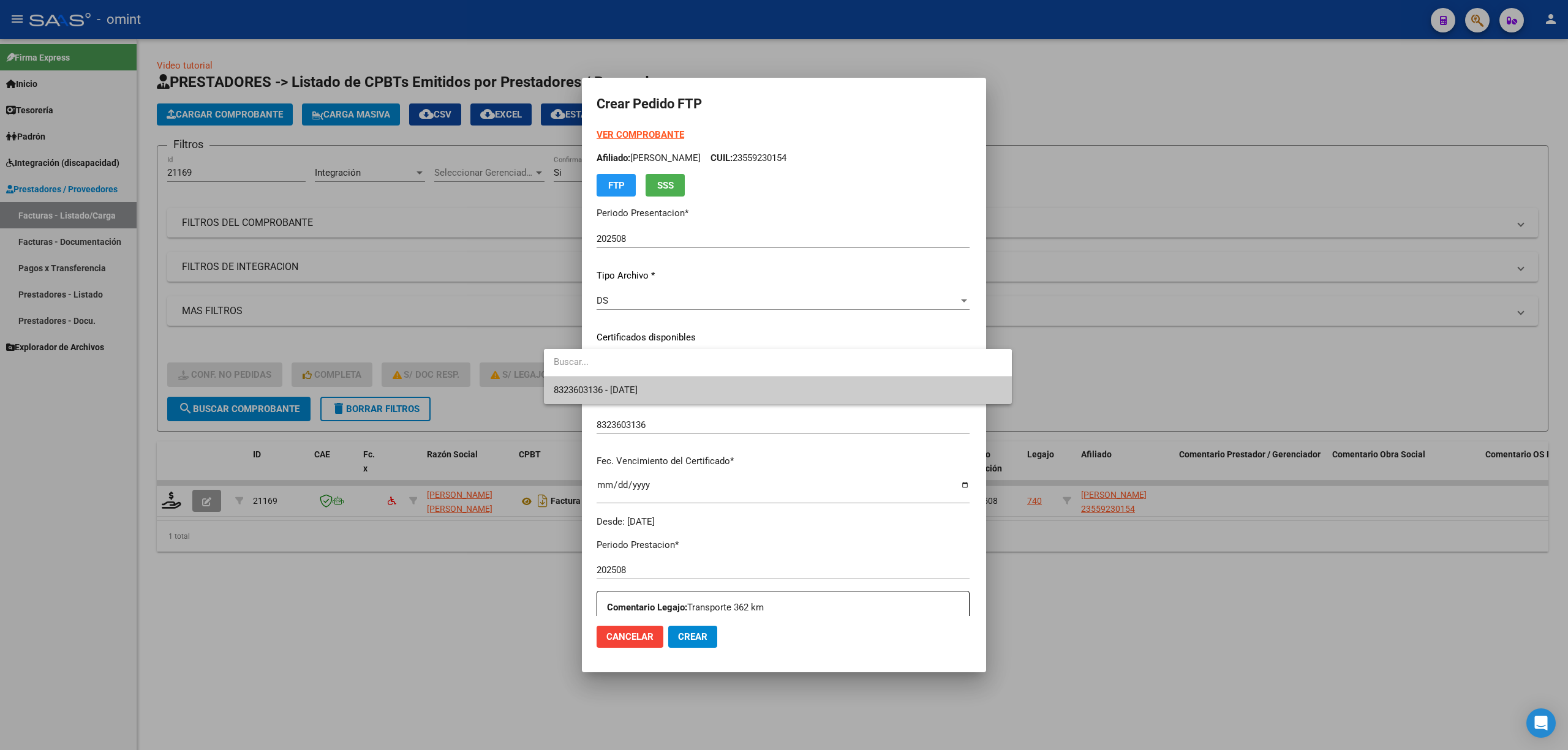
click at [601, 382] on span "8323603136 - 2028-08-02" at bounding box center [778, 390] width 448 height 27
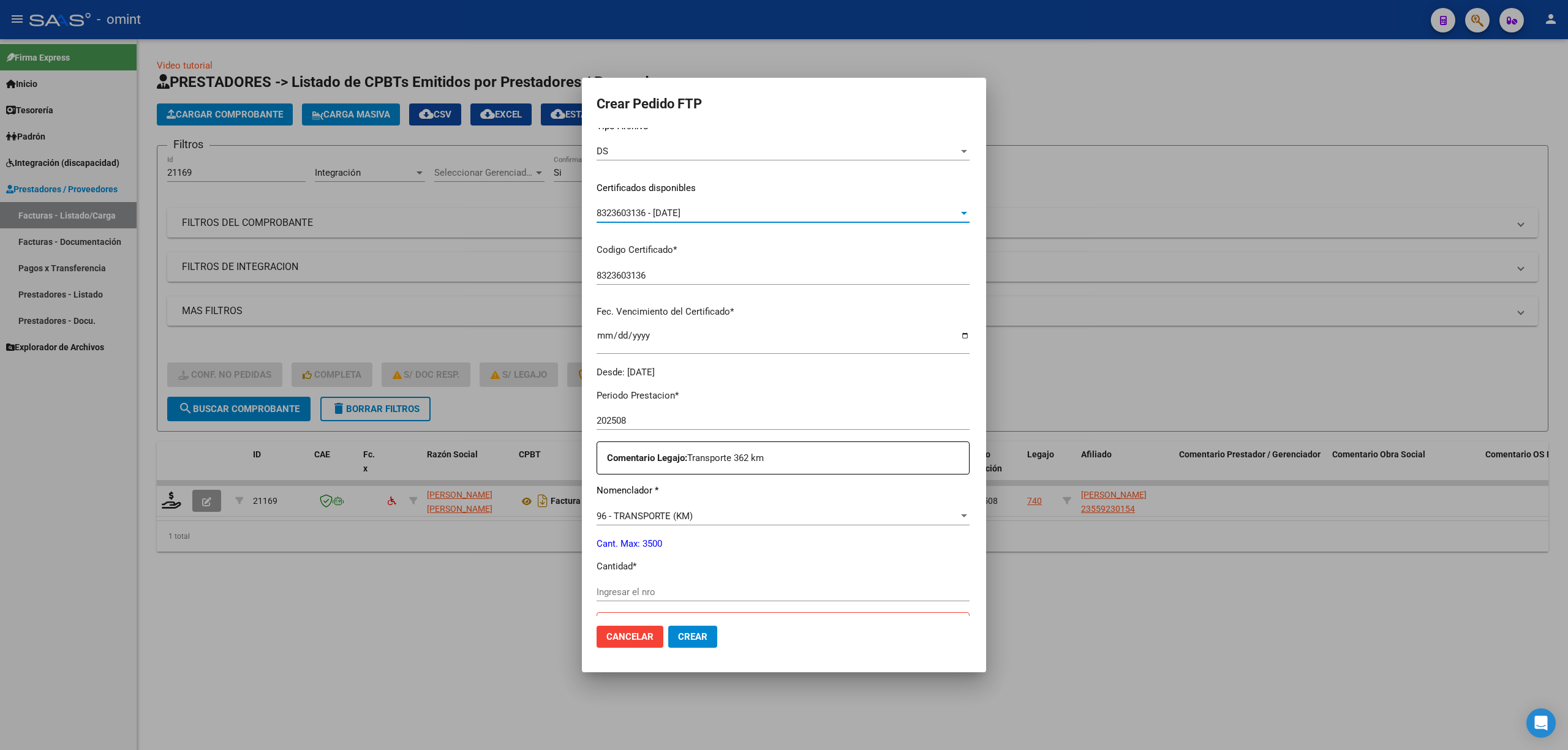
click at [597, 131] on app-drop-down-list "Tipo Archivo * DS Seleccionar tipo" at bounding box center [788, 138] width 383 height 38
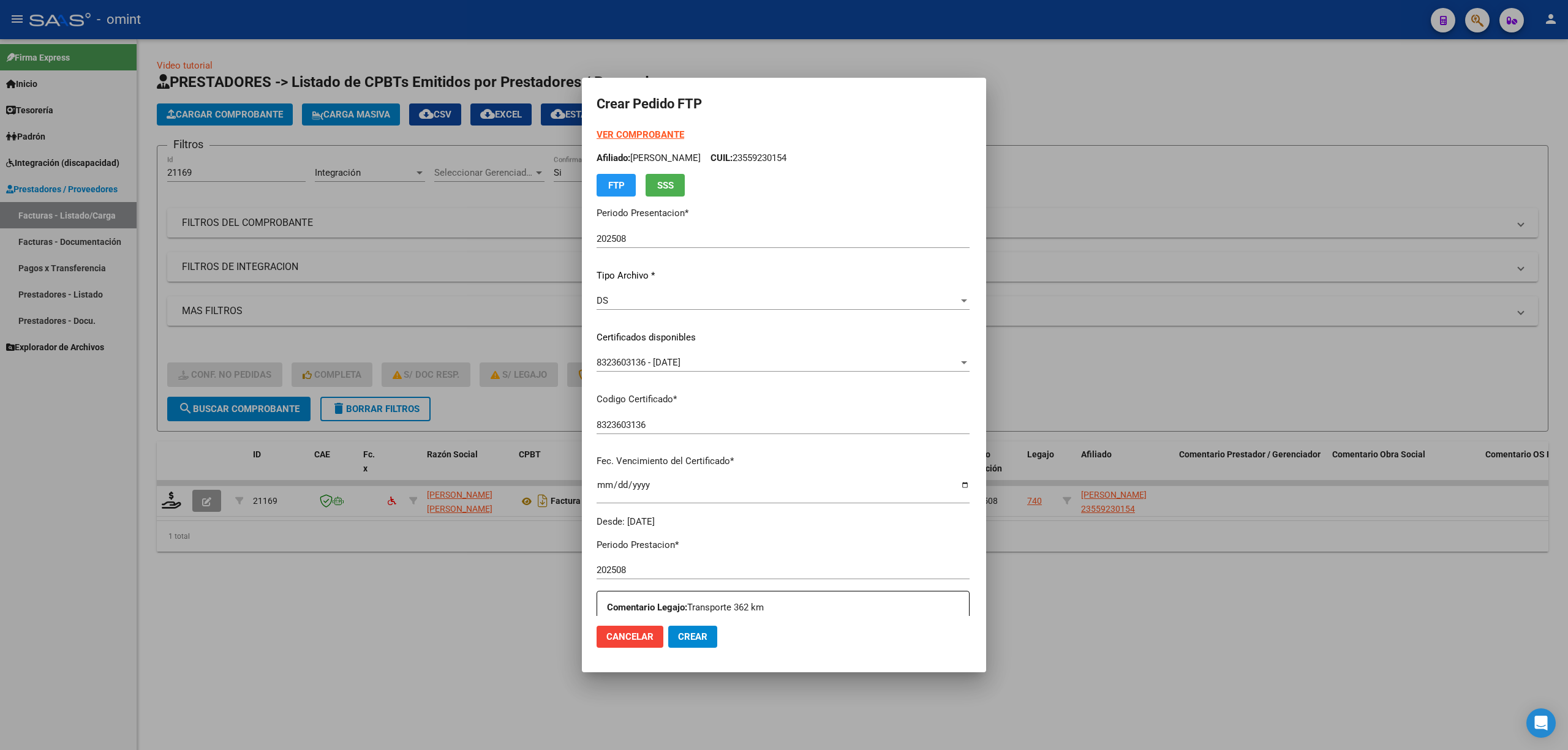
click at [597, 130] on strong "VER COMPROBANTE" at bounding box center [640, 134] width 87 height 11
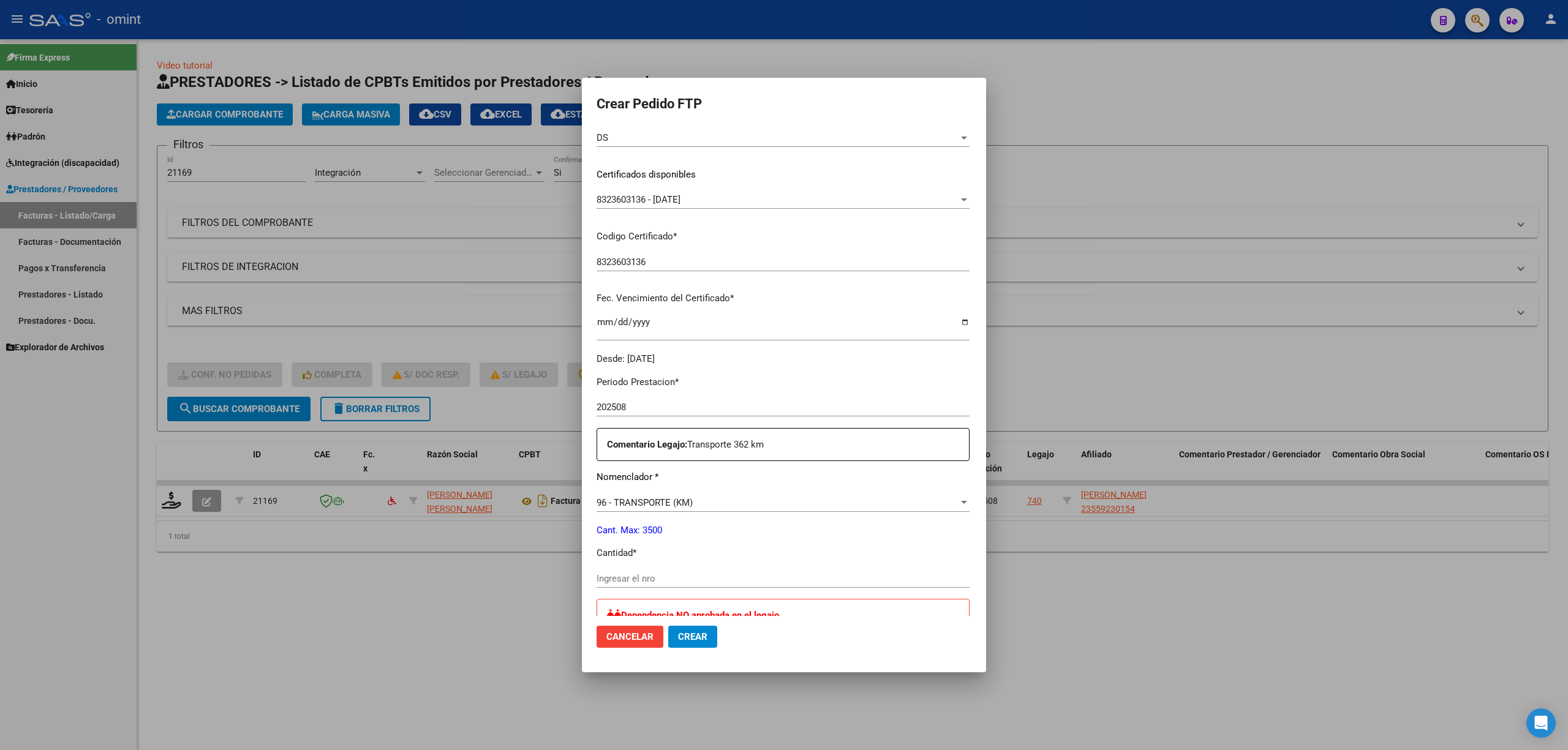
scroll to position [245, 0]
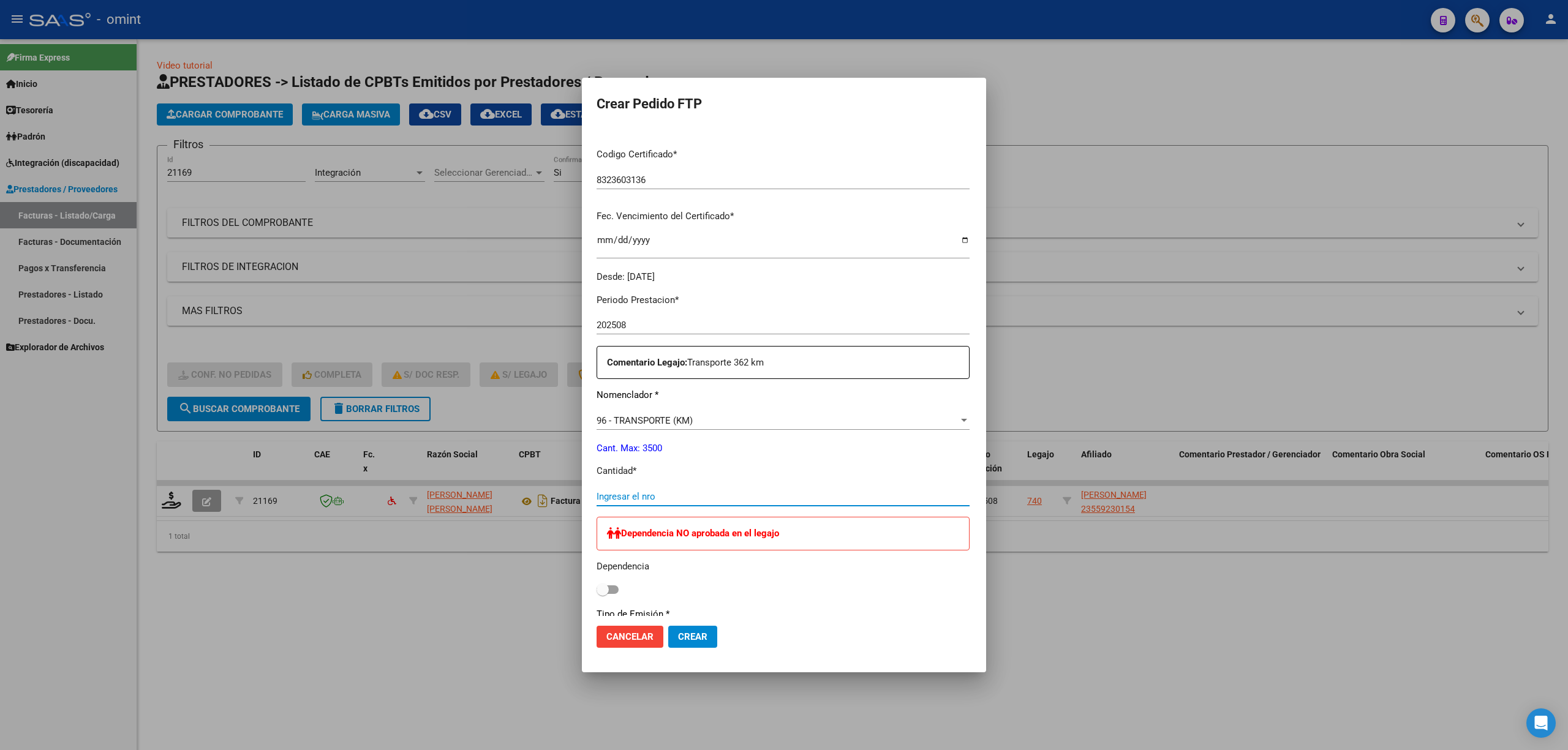
click at [629, 493] on input "Ingresar el nro" at bounding box center [783, 496] width 373 height 11
type input "362"
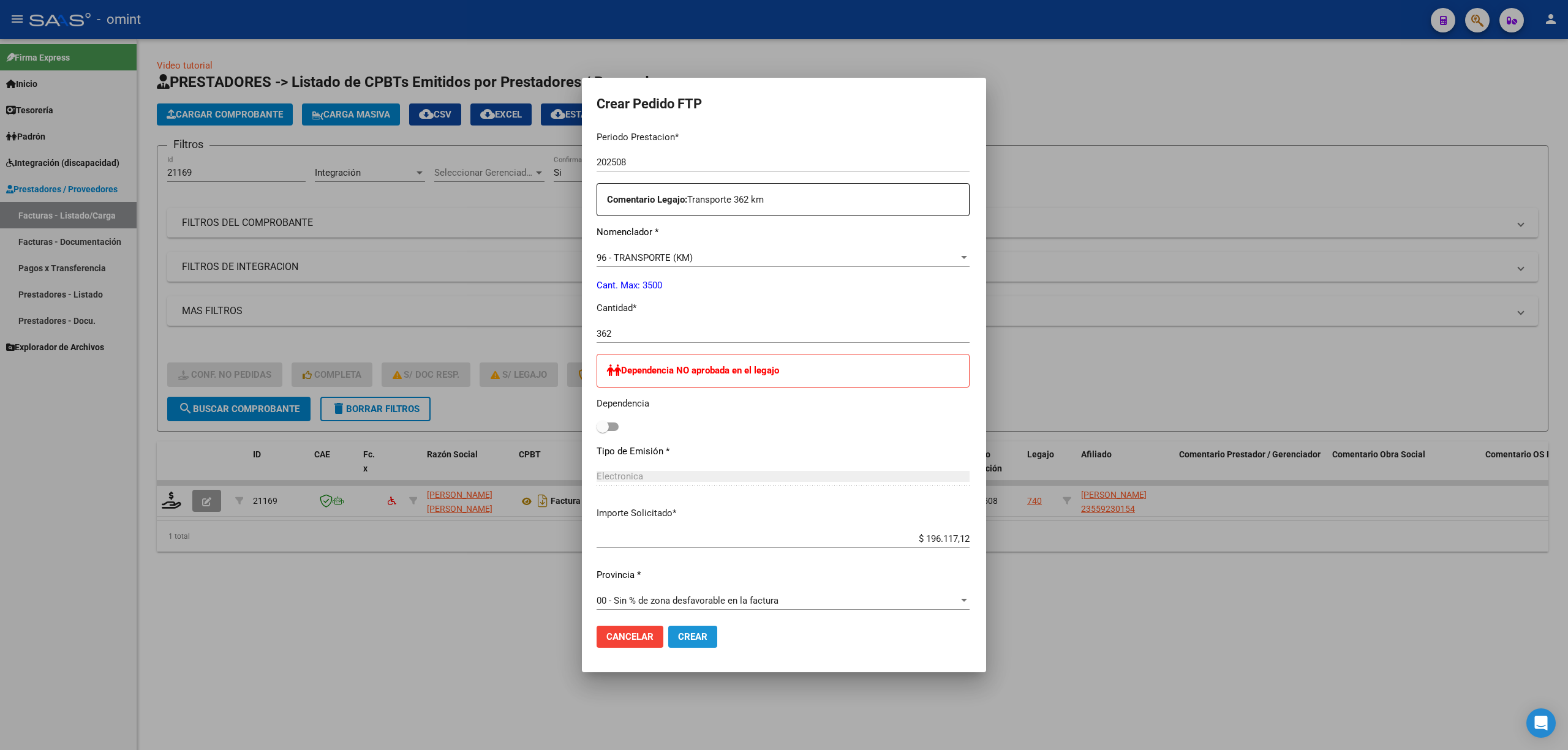
click at [678, 641] on span "Crear" at bounding box center [693, 637] width 30 height 11
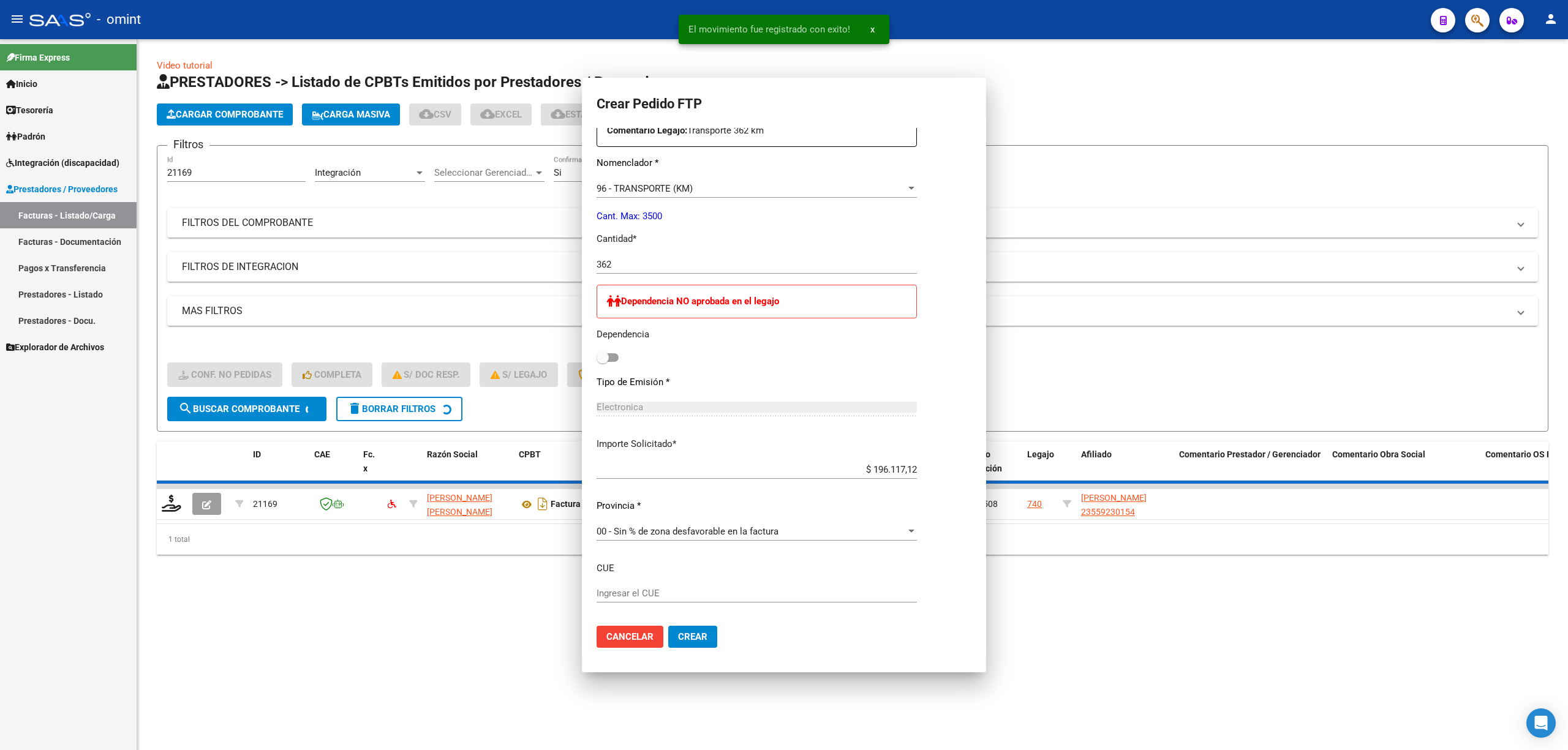
scroll to position [339, 0]
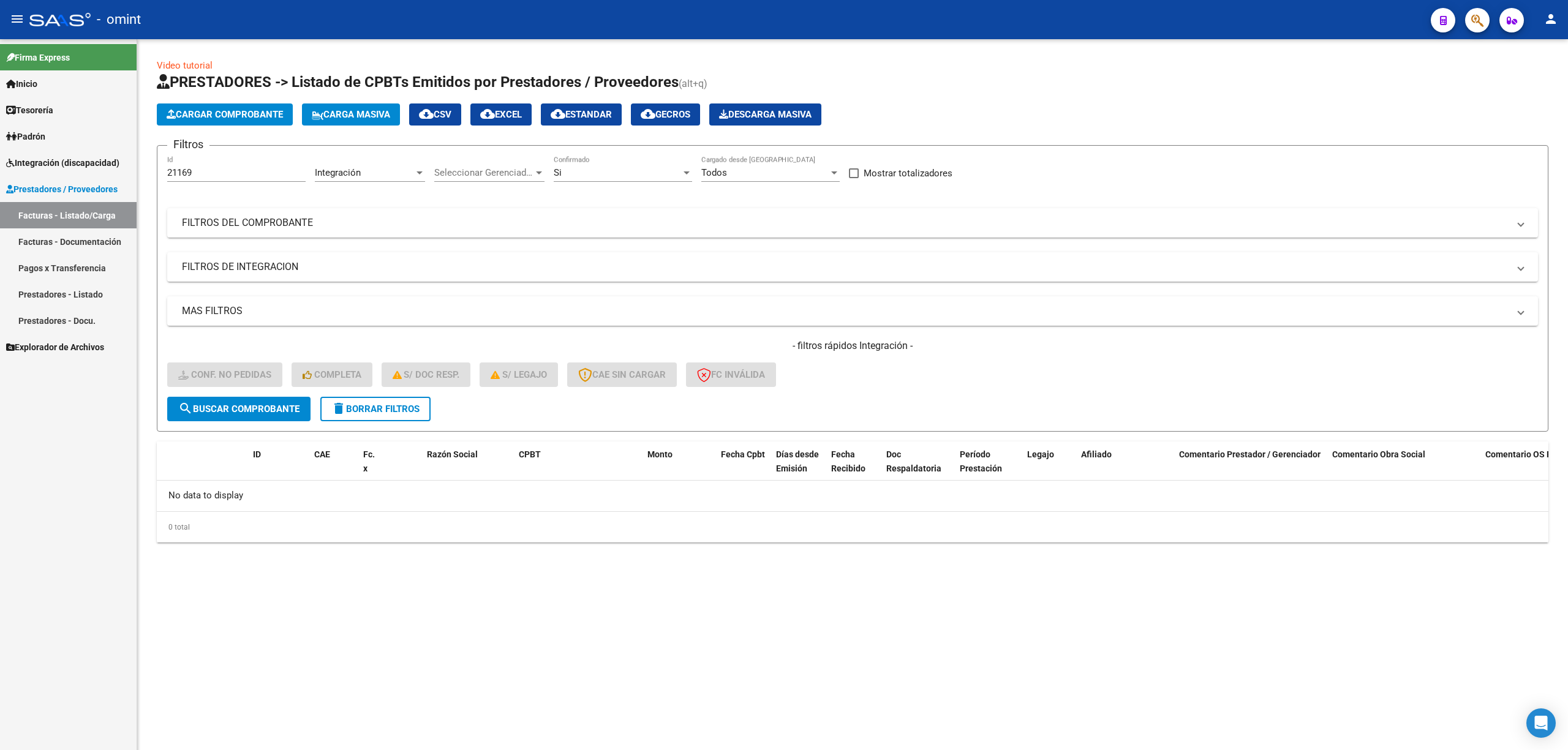
click at [214, 172] on input "21169" at bounding box center [236, 172] width 138 height 11
click at [214, 172] on input "21169" at bounding box center [236, 172] width 138 height 11
paste input "7"
type input "21167"
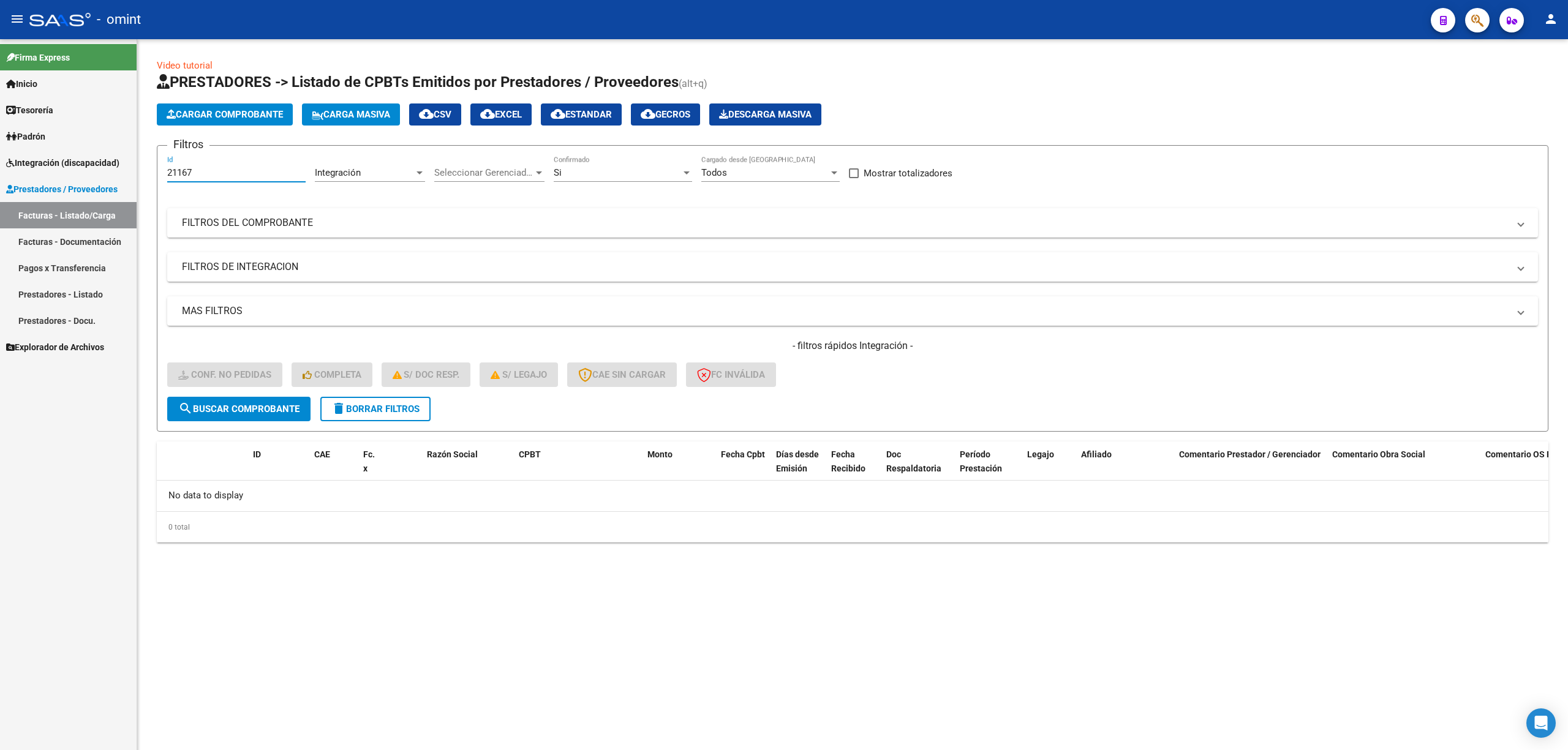
click at [268, 408] on span "search Buscar Comprobante" at bounding box center [239, 409] width 121 height 11
click at [361, 417] on button "delete Borrar Filtros" at bounding box center [375, 409] width 110 height 24
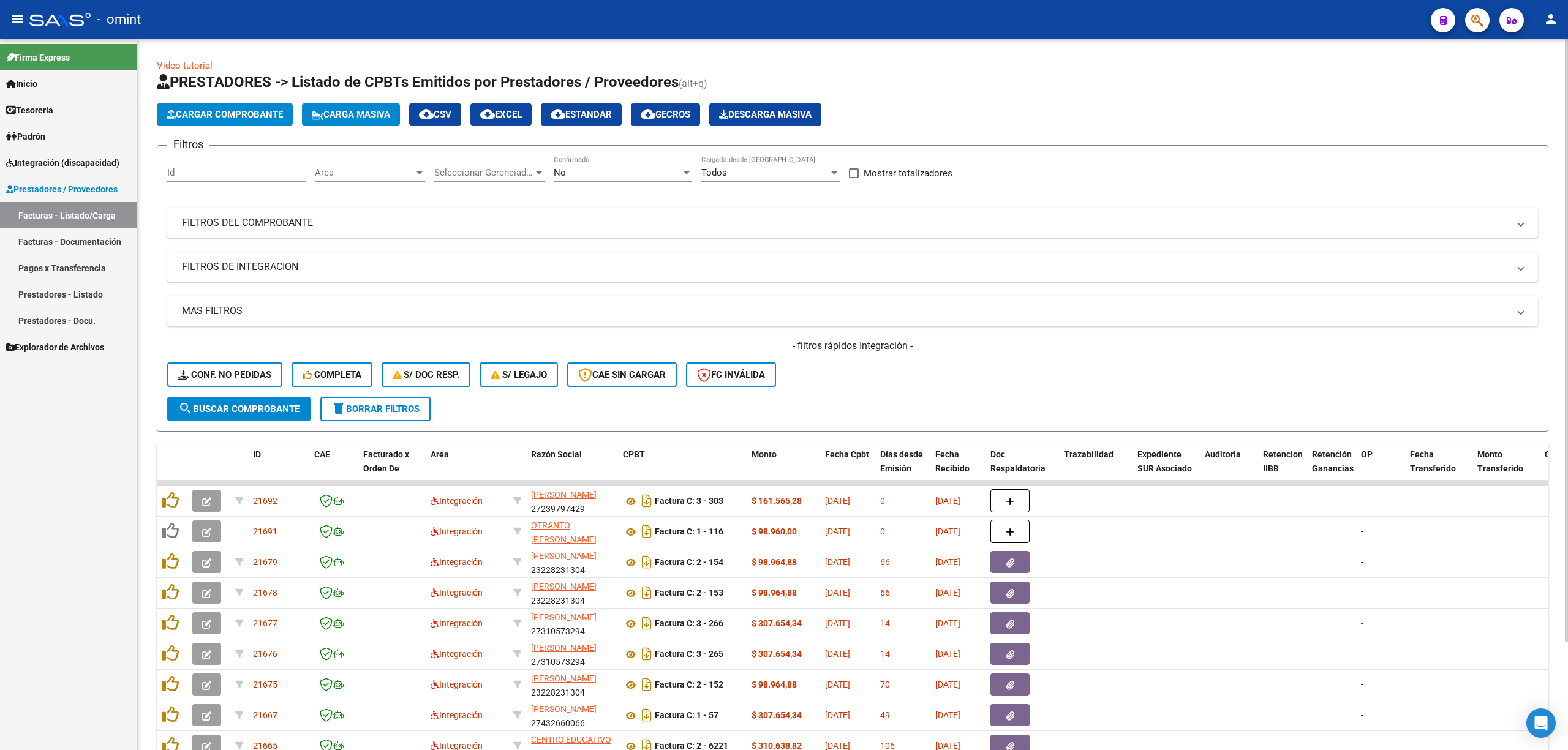
click at [184, 157] on div "Id" at bounding box center [236, 169] width 138 height 27
paste input "21167"
type input "21167"
click at [244, 420] on form "Filtros 21167 Id Area Area Seleccionar Gerenciador Seleccionar Gerenciador No C…" at bounding box center [853, 288] width 1392 height 287
click at [242, 407] on span "search Buscar Comprobante" at bounding box center [239, 409] width 121 height 11
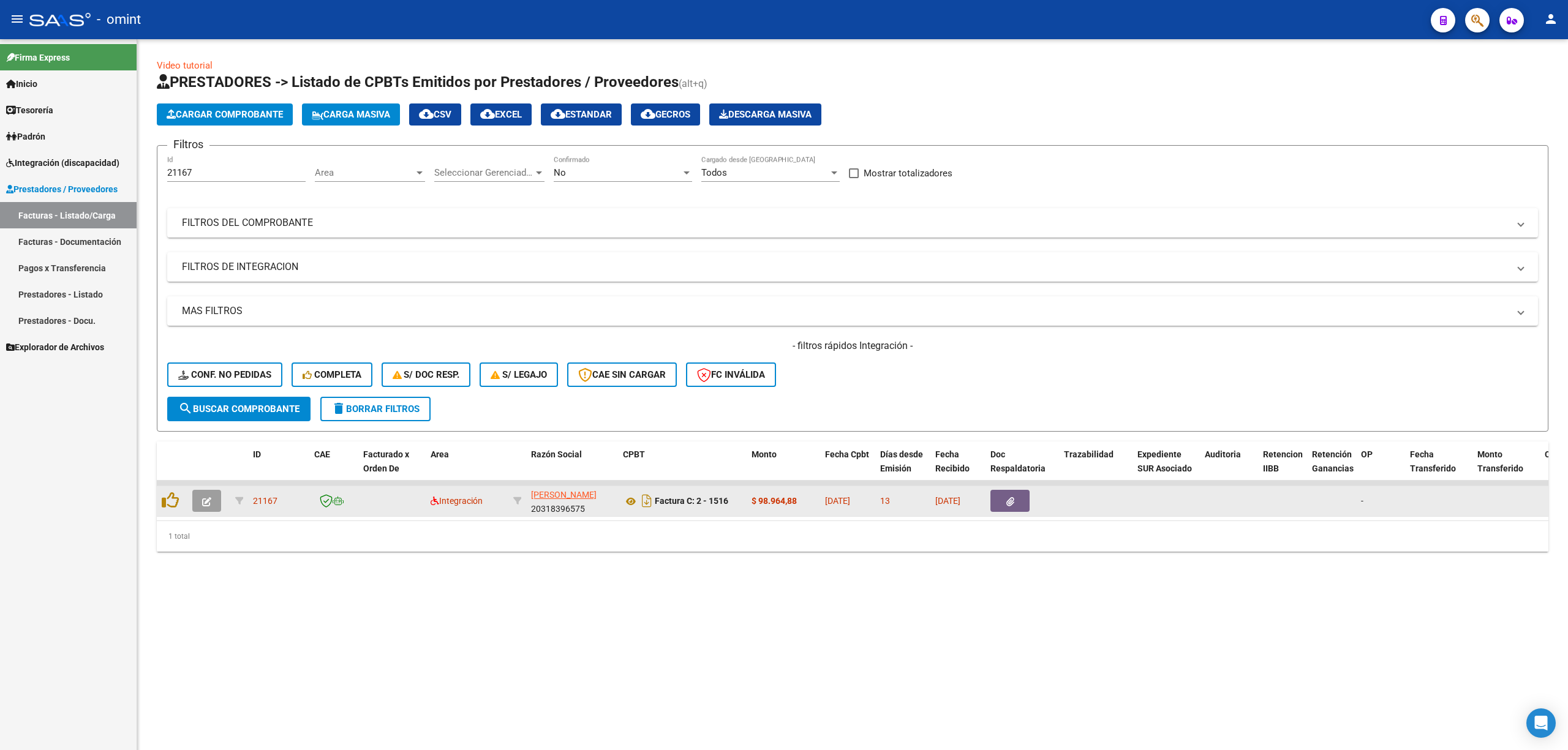
click at [204, 497] on icon "button" at bounding box center [207, 502] width 9 height 9
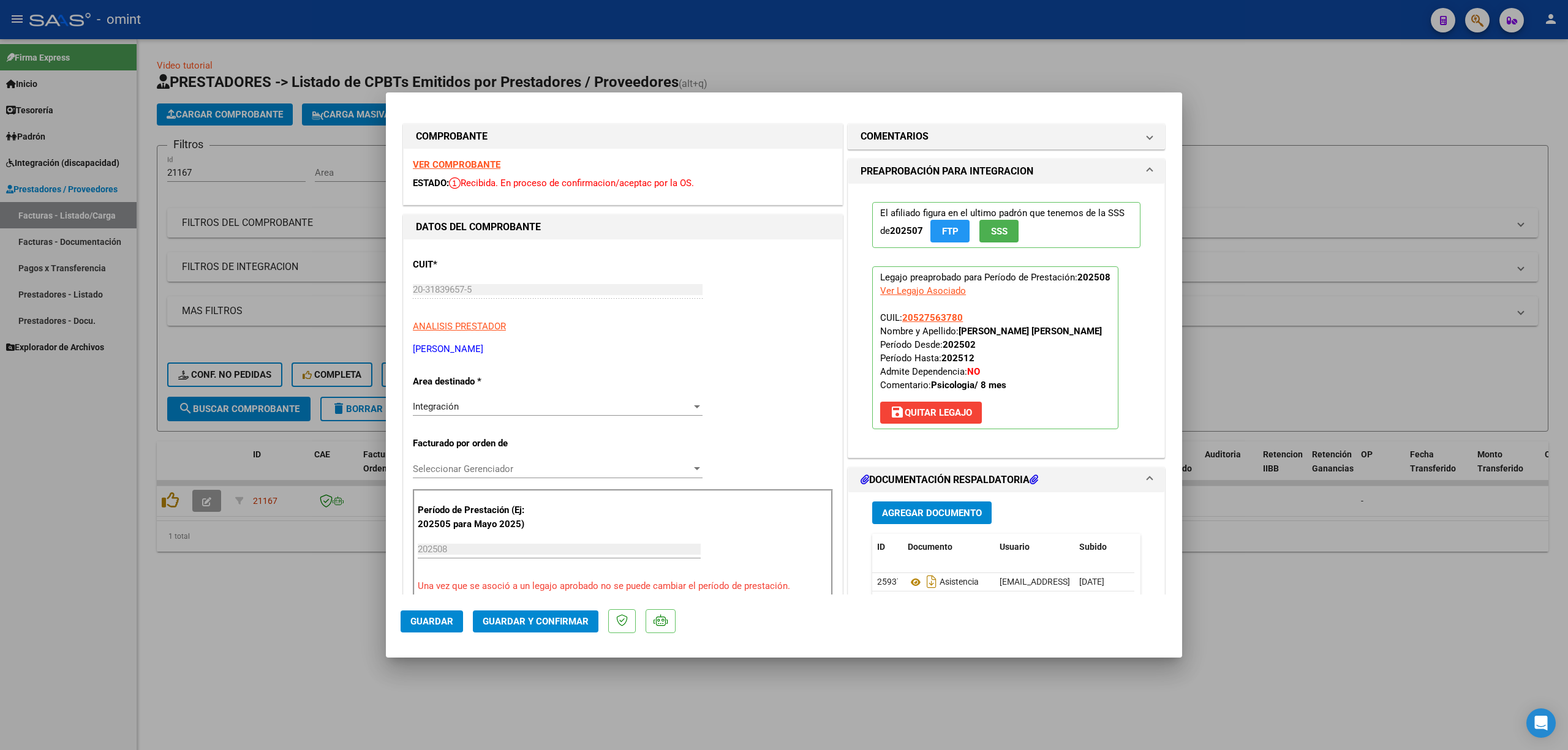
click at [452, 164] on strong "VER COMPROBANTE" at bounding box center [456, 165] width 87 height 11
click at [544, 621] on span "Guardar y Confirmar" at bounding box center [536, 622] width 106 height 11
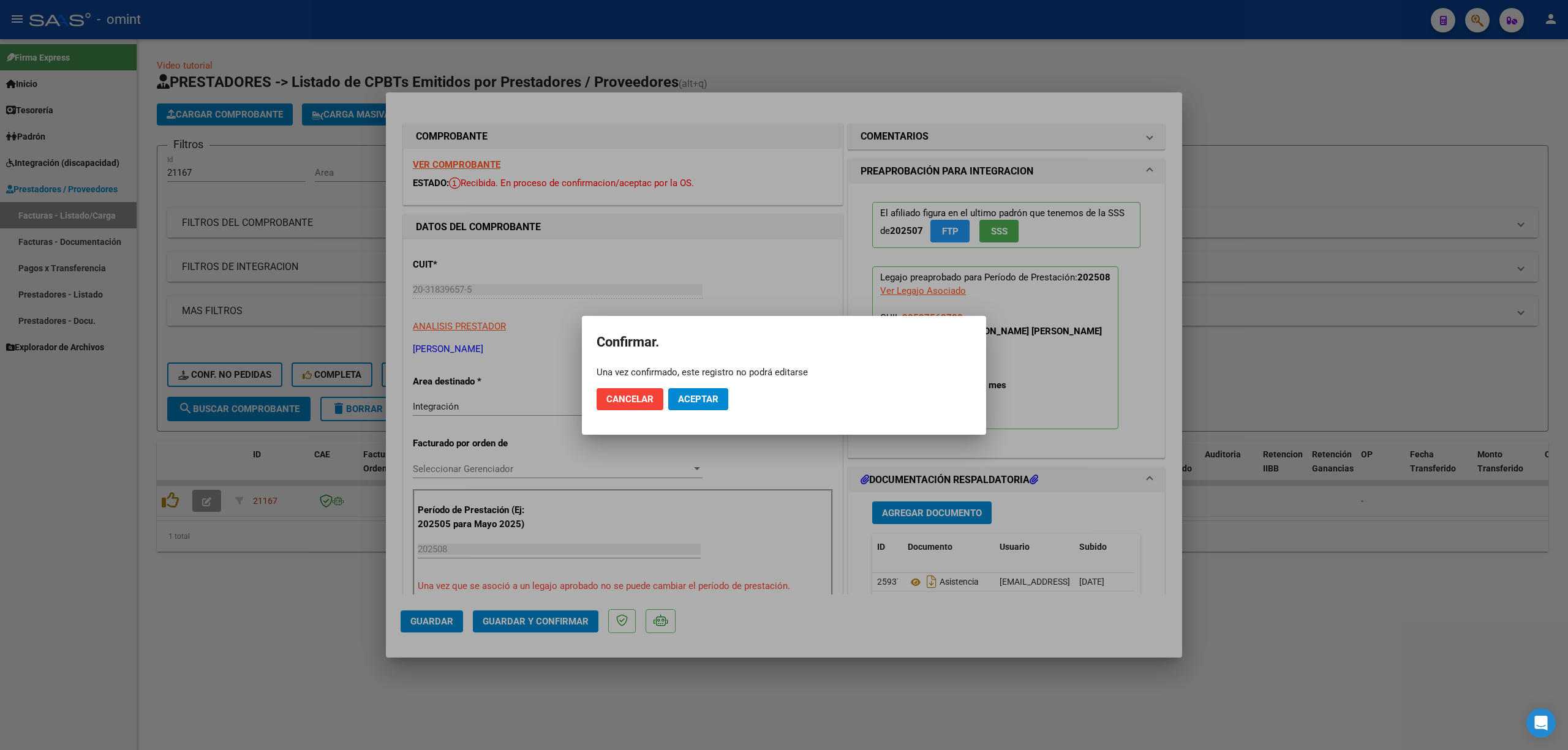
click at [723, 385] on mat-dialog-actions "Cancelar Aceptar" at bounding box center [784, 399] width 375 height 42
click at [709, 400] on span "Aceptar" at bounding box center [698, 399] width 40 height 11
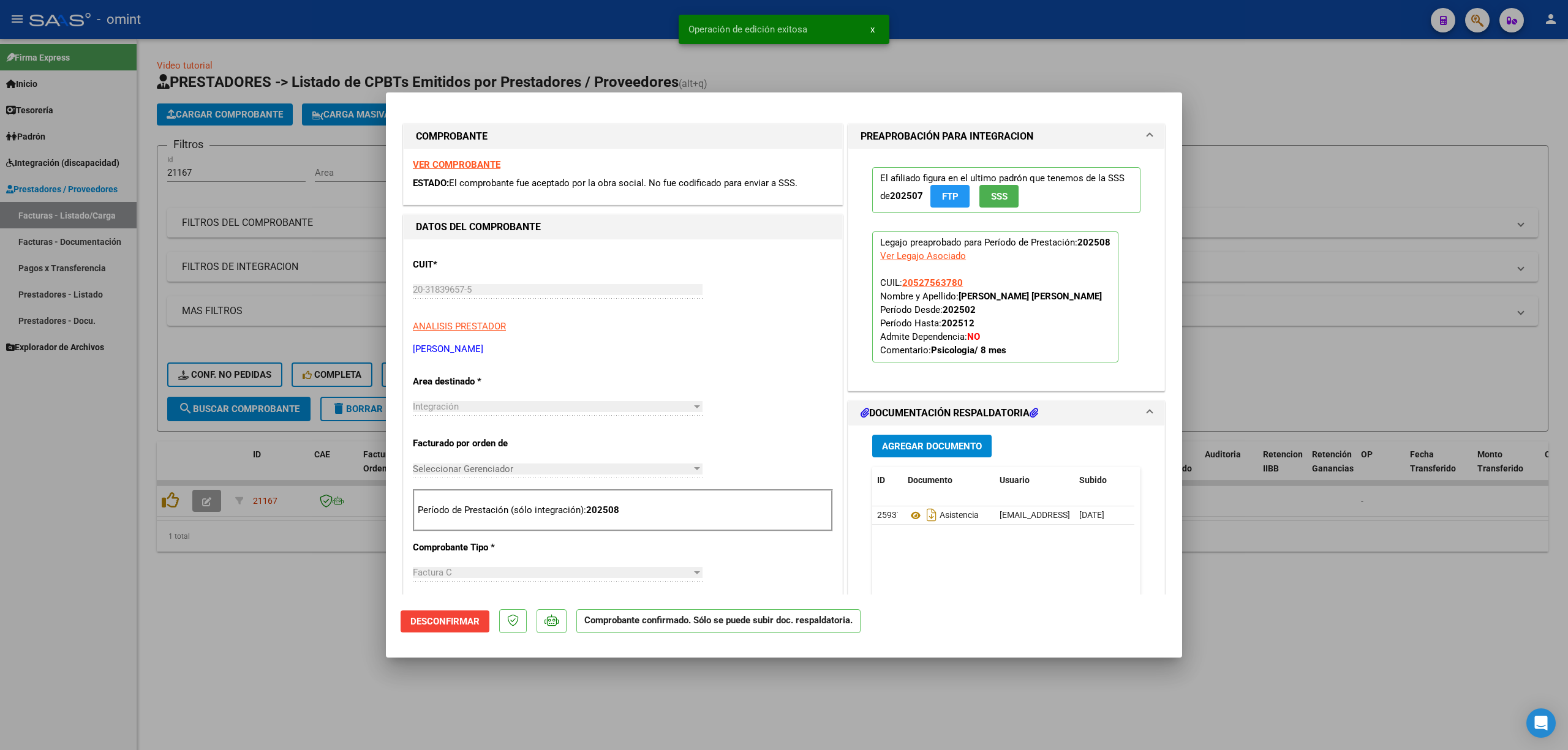
click at [228, 233] on div at bounding box center [784, 375] width 1568 height 750
type input "$ 0,00"
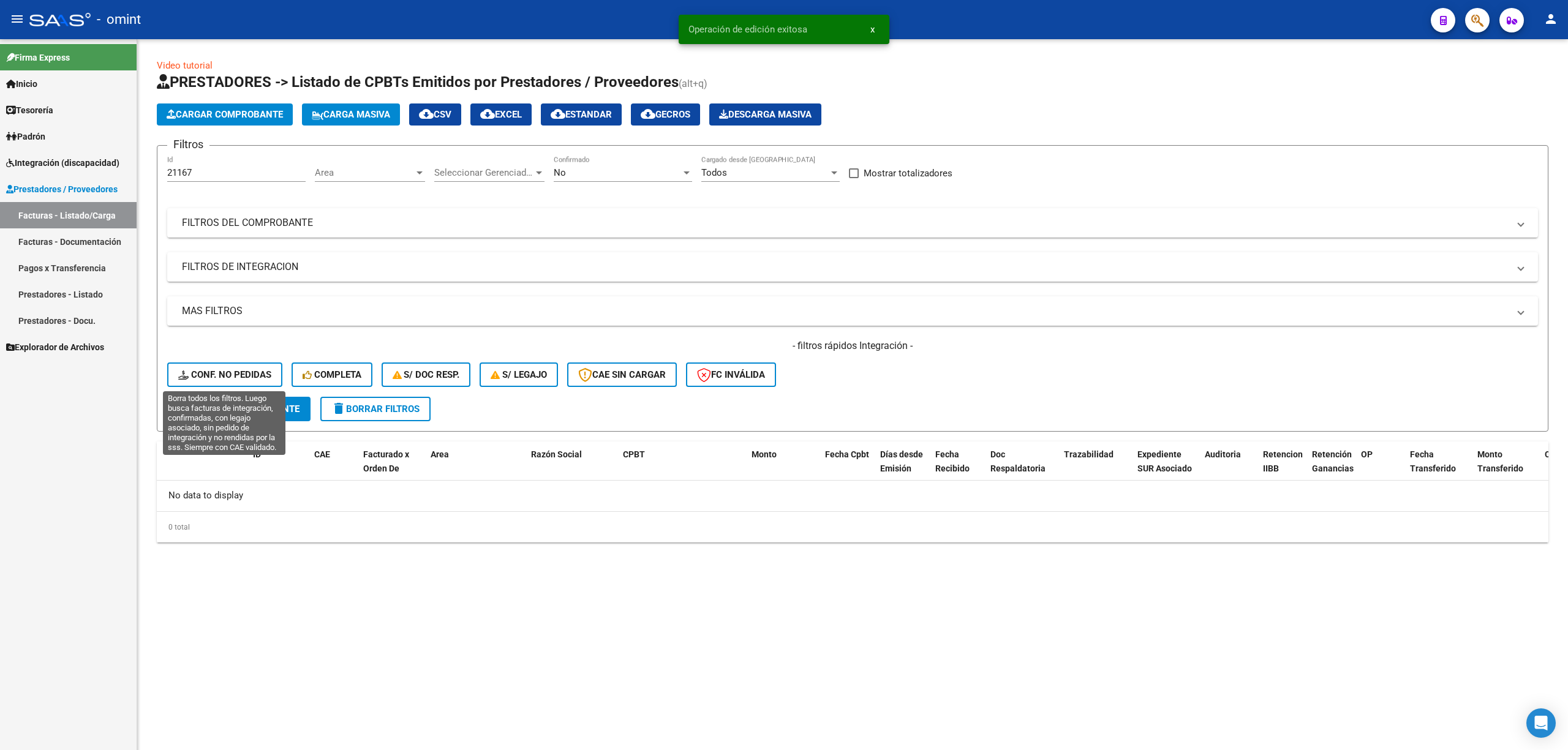
click at [207, 380] on span "Conf. no pedidas" at bounding box center [225, 374] width 93 height 11
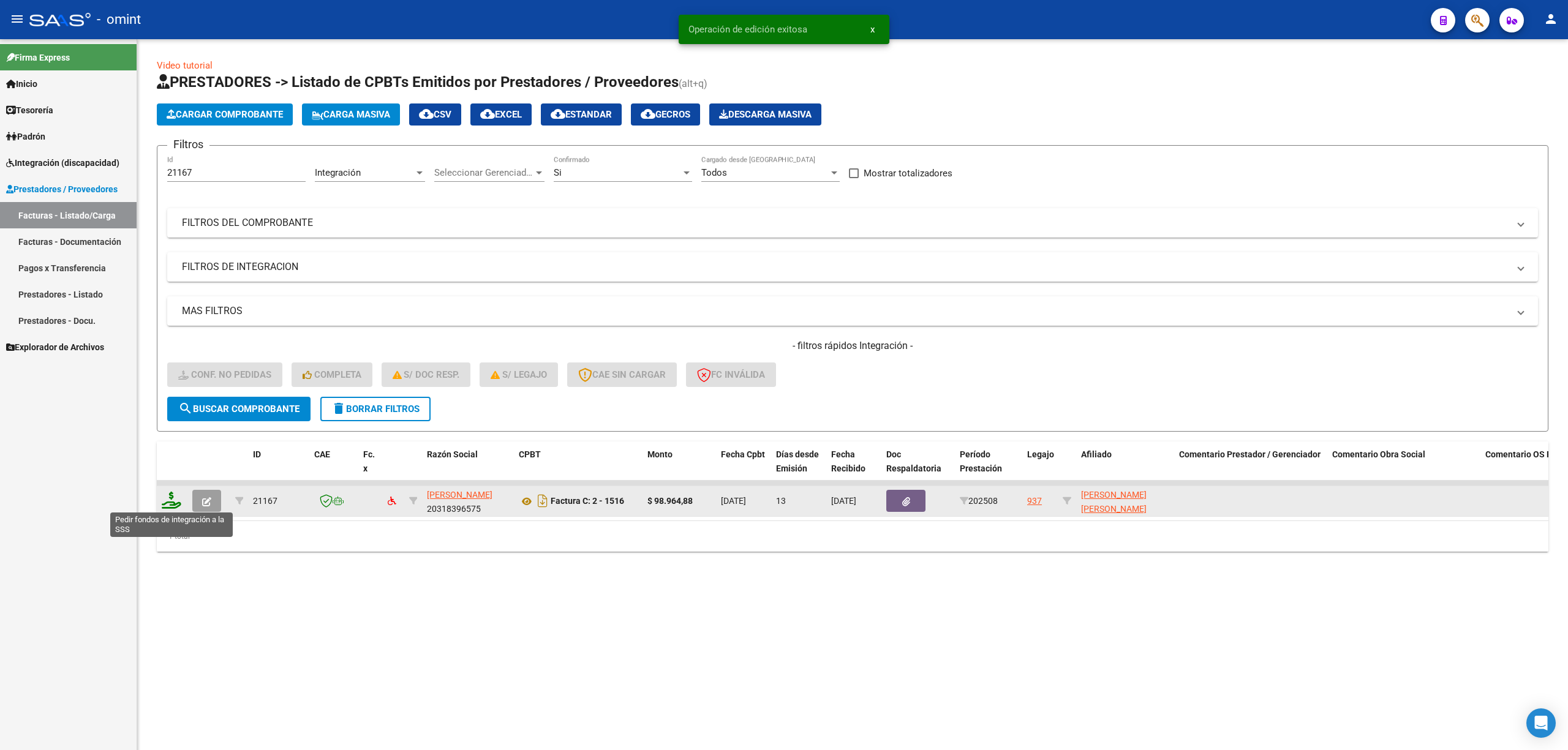
click at [178, 506] on icon at bounding box center [172, 500] width 20 height 17
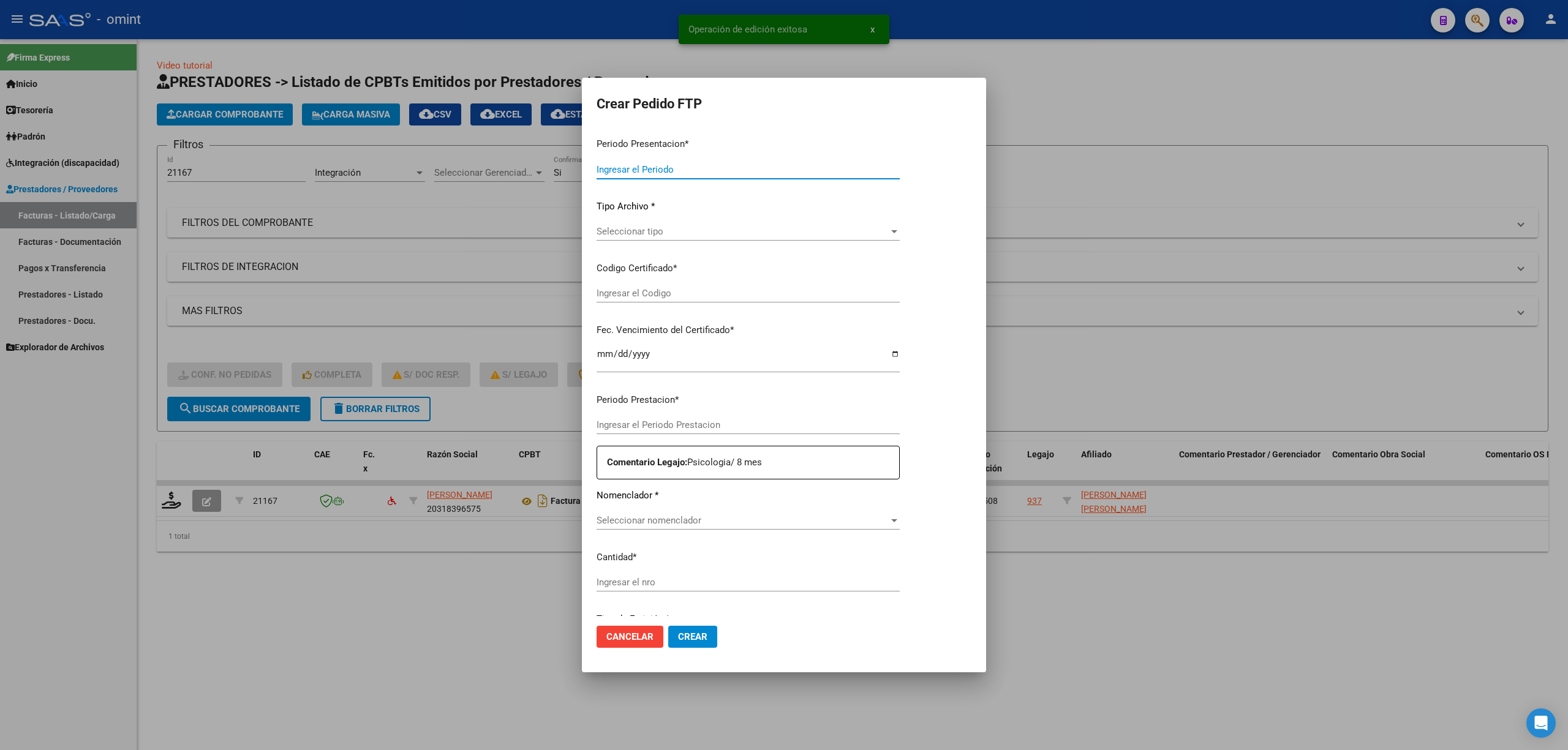
type input "202508"
type input "$ 98.964,88"
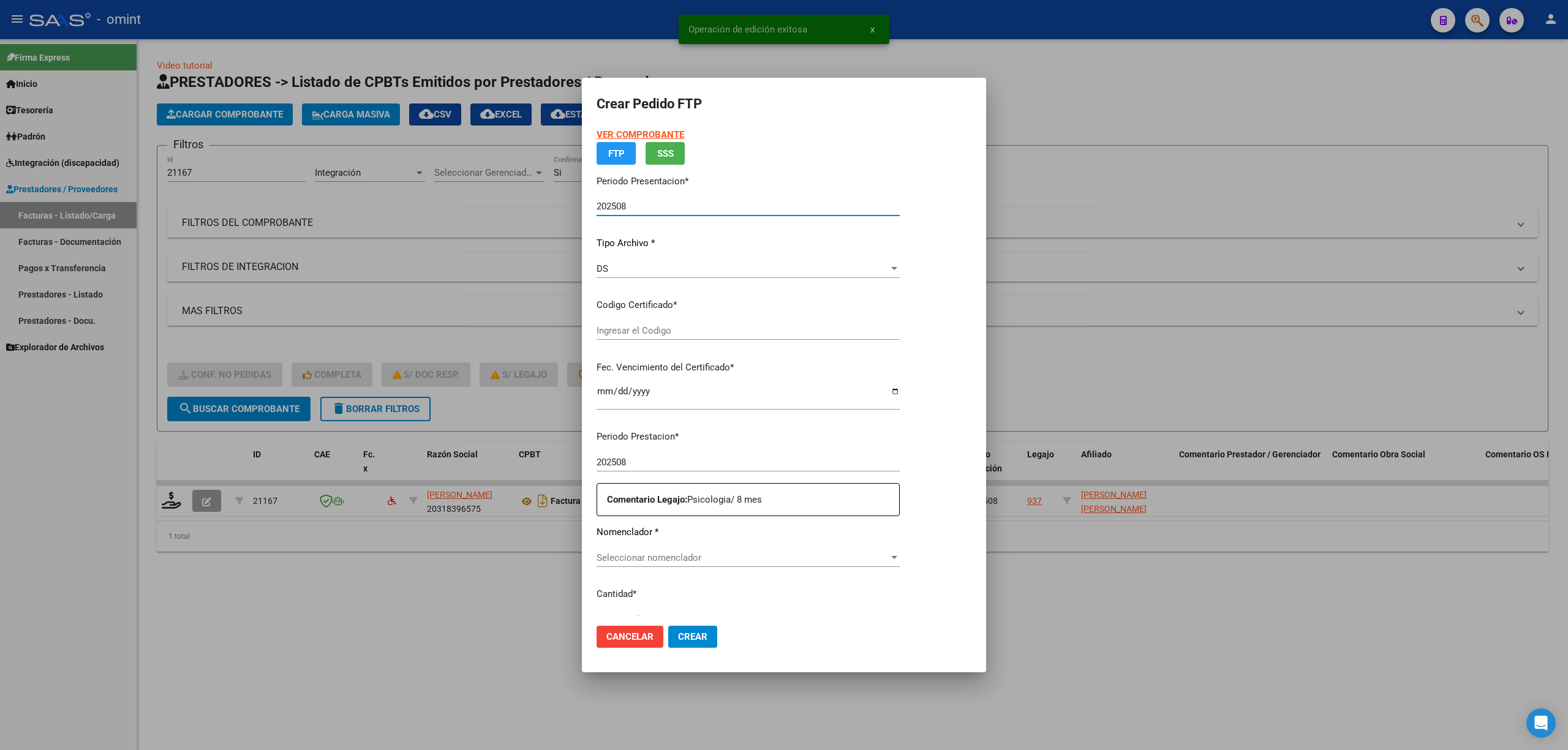
type input "3561762757"
type input "2034-01-01"
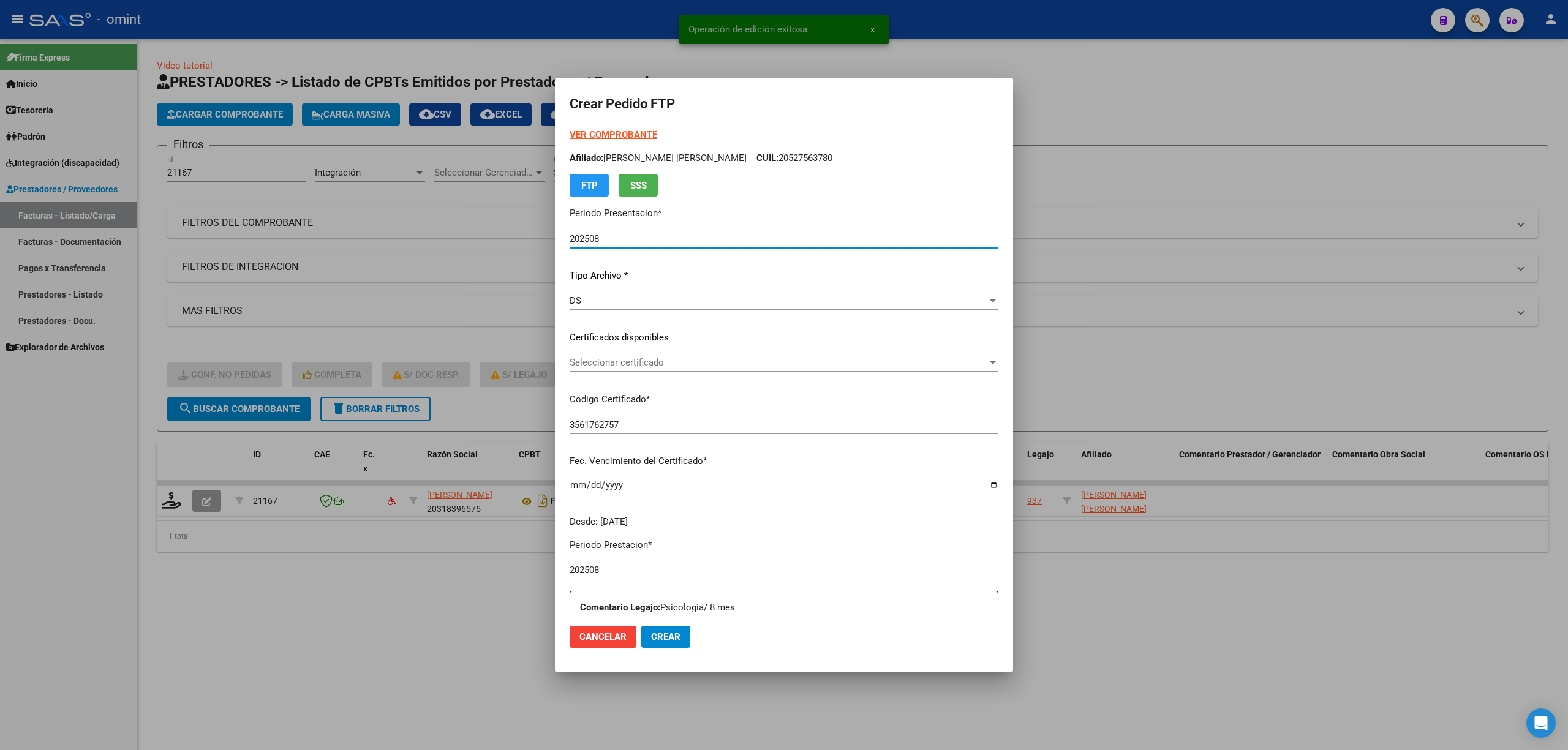
click at [619, 367] on span "Seleccionar certificado" at bounding box center [778, 362] width 418 height 11
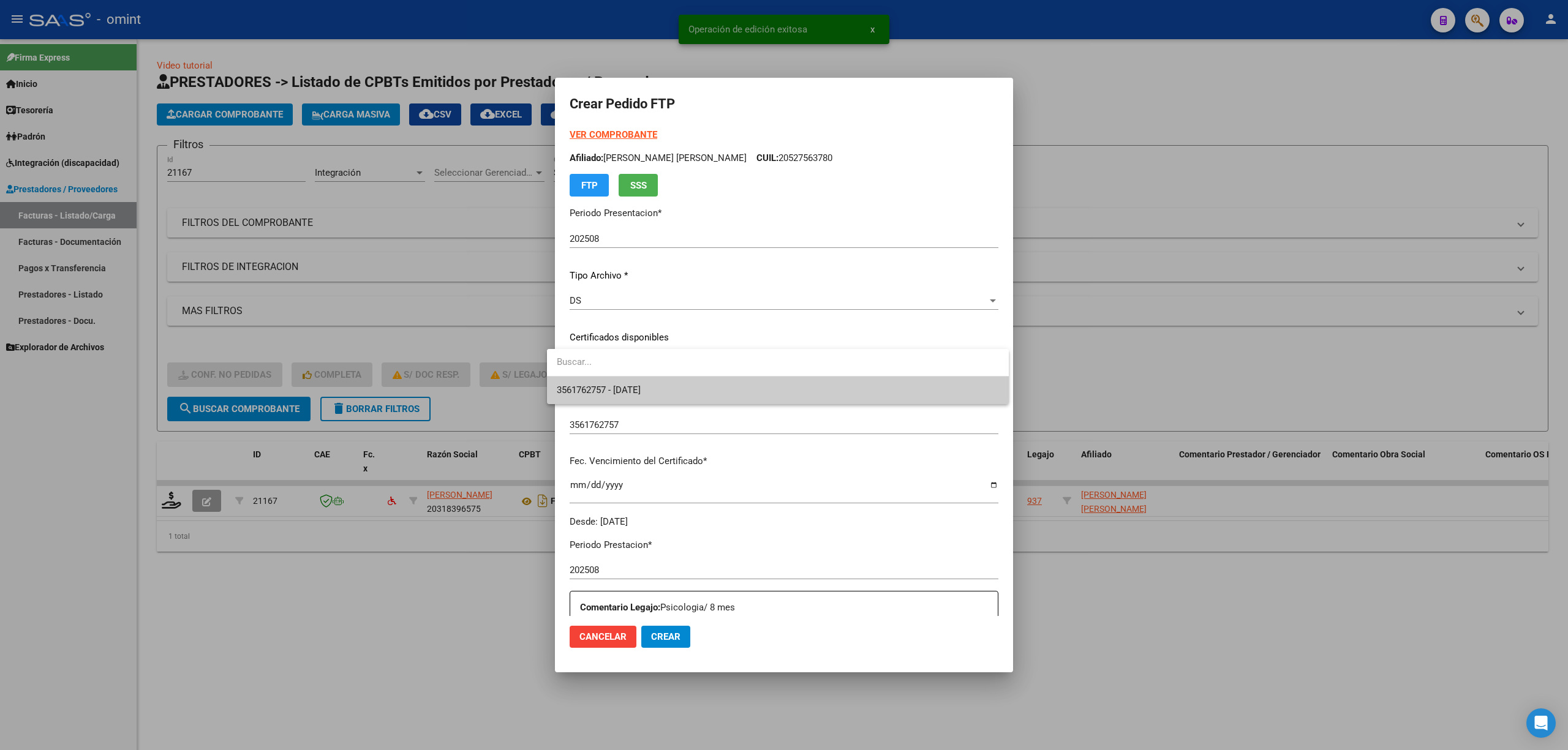
click at [639, 412] on div at bounding box center [784, 375] width 1568 height 750
click at [677, 382] on div "Seleccionar certificado Seleccionar certificado" at bounding box center [784, 368] width 429 height 30
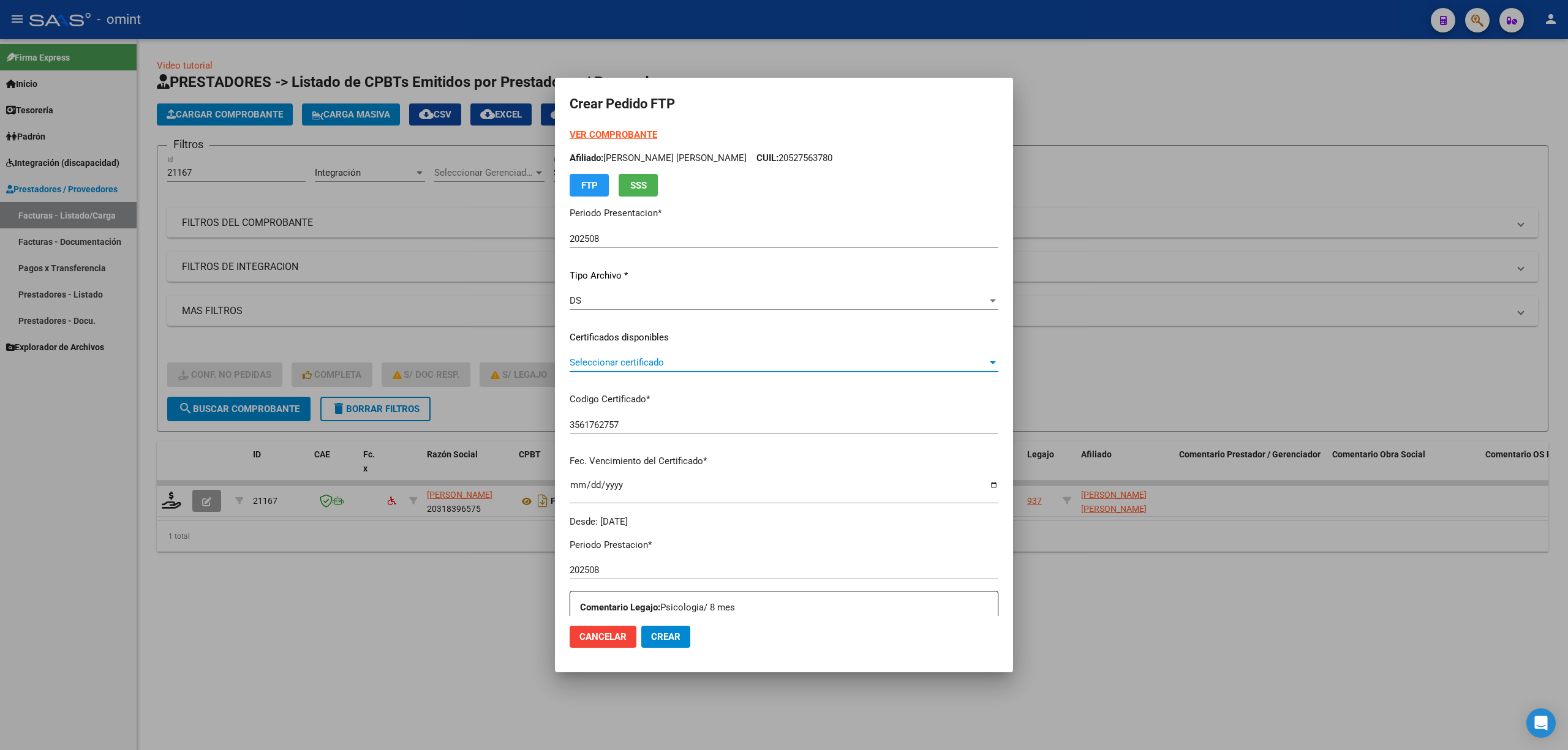
click at [641, 360] on span "Seleccionar certificado" at bounding box center [778, 362] width 418 height 11
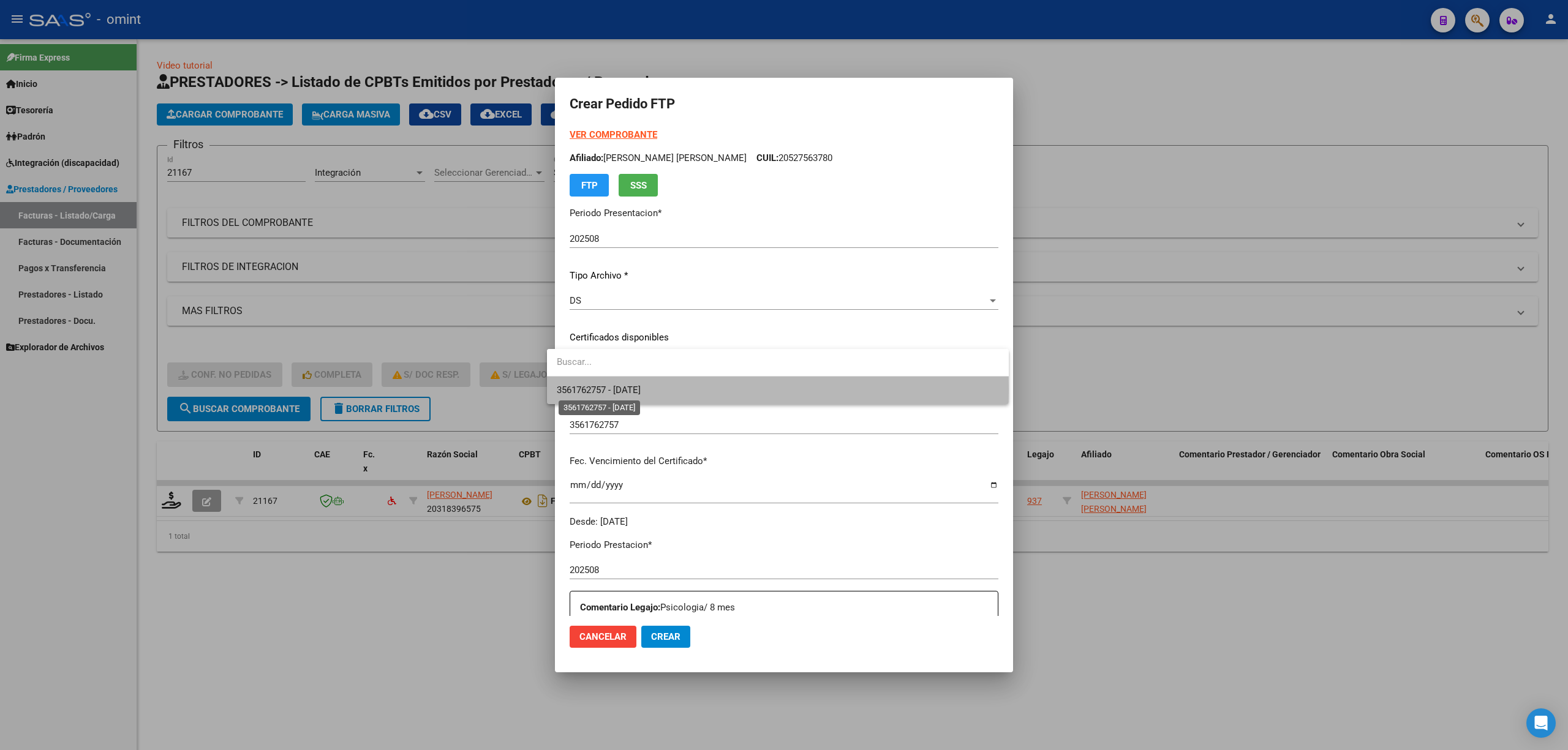
click at [639, 389] on span "3561762757 - 2034-01-01" at bounding box center [598, 390] width 84 height 11
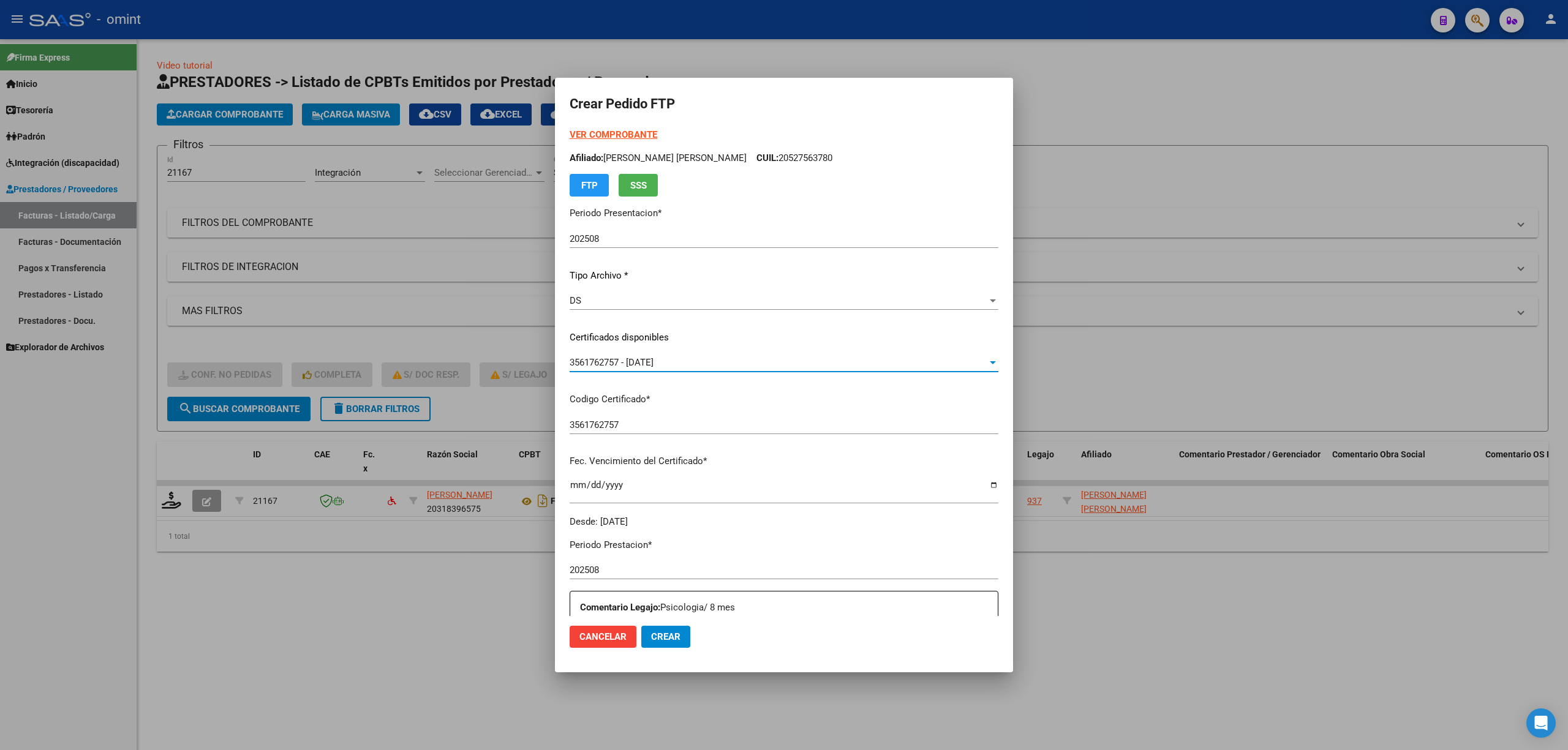
scroll to position [332, 0]
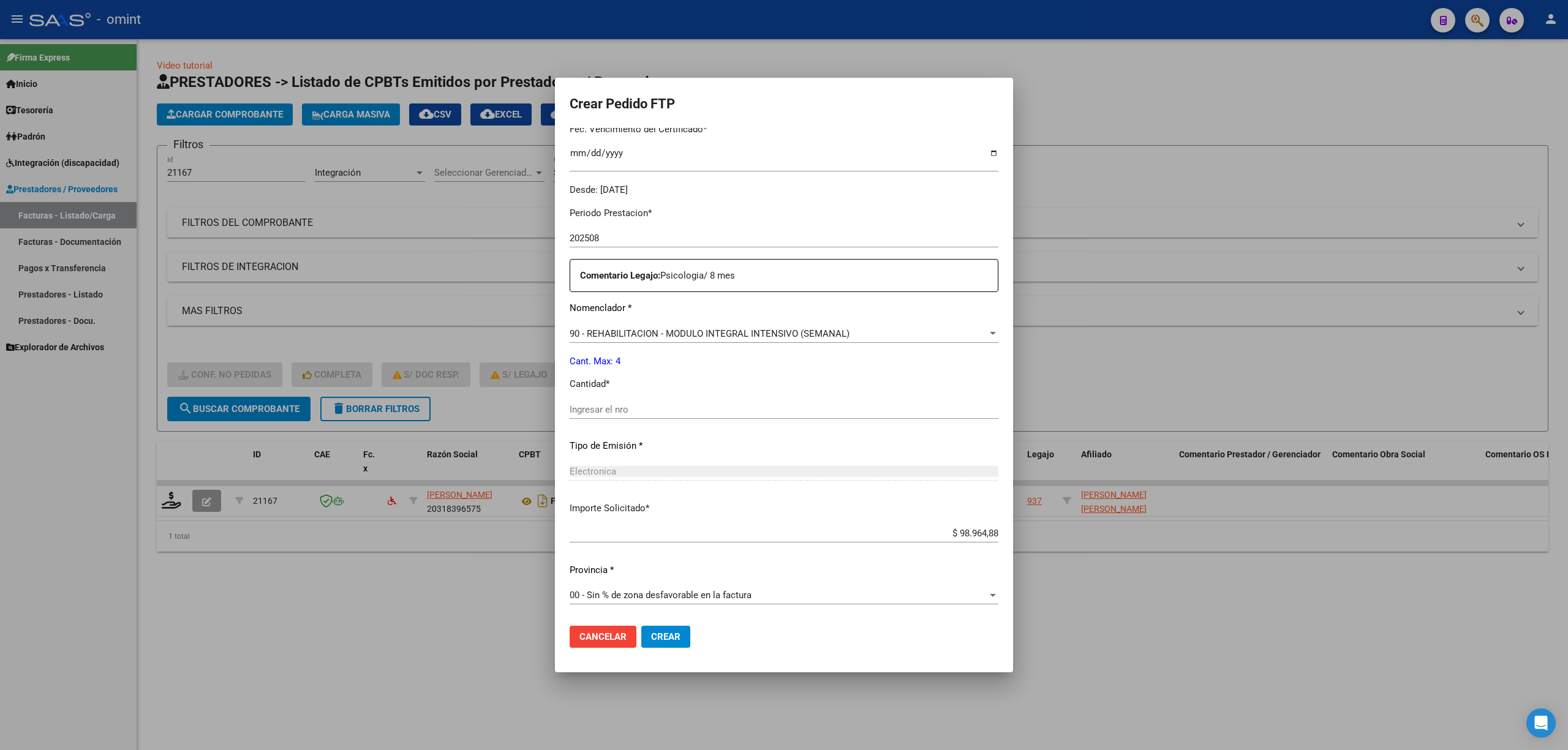
click at [630, 405] on input "Ingresar el nro" at bounding box center [784, 409] width 429 height 11
type input "4"
click at [664, 647] on button "Crear" at bounding box center [666, 636] width 49 height 22
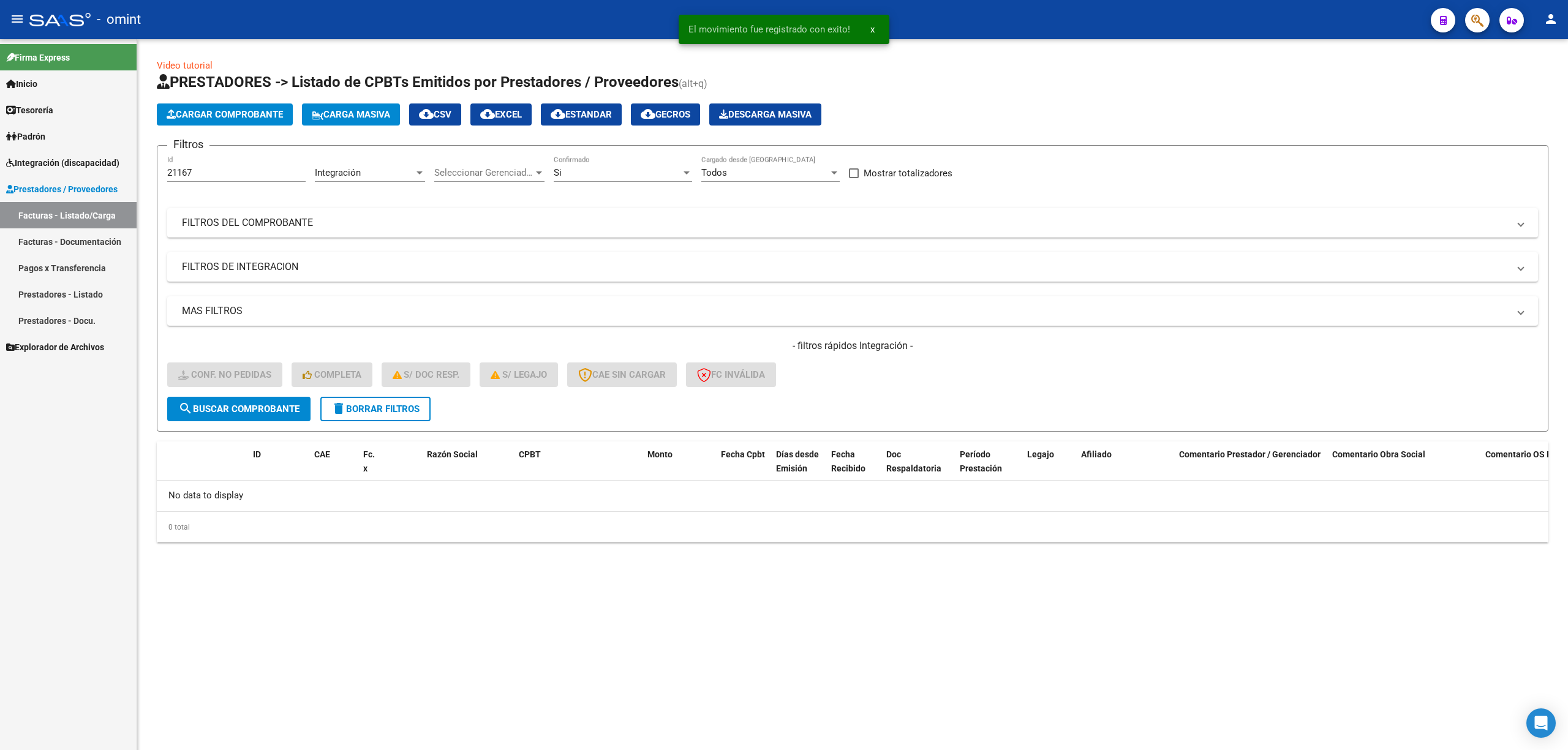
click at [366, 395] on form "Filtros 21167 Id Integración Area Seleccionar Gerenciador Seleccionar Gerenciad…" at bounding box center [853, 288] width 1392 height 287
drag, startPoint x: 373, startPoint y: 405, endPoint x: 385, endPoint y: 410, distance: 13.0
click at [378, 405] on span "delete Borrar Filtros" at bounding box center [375, 409] width 88 height 11
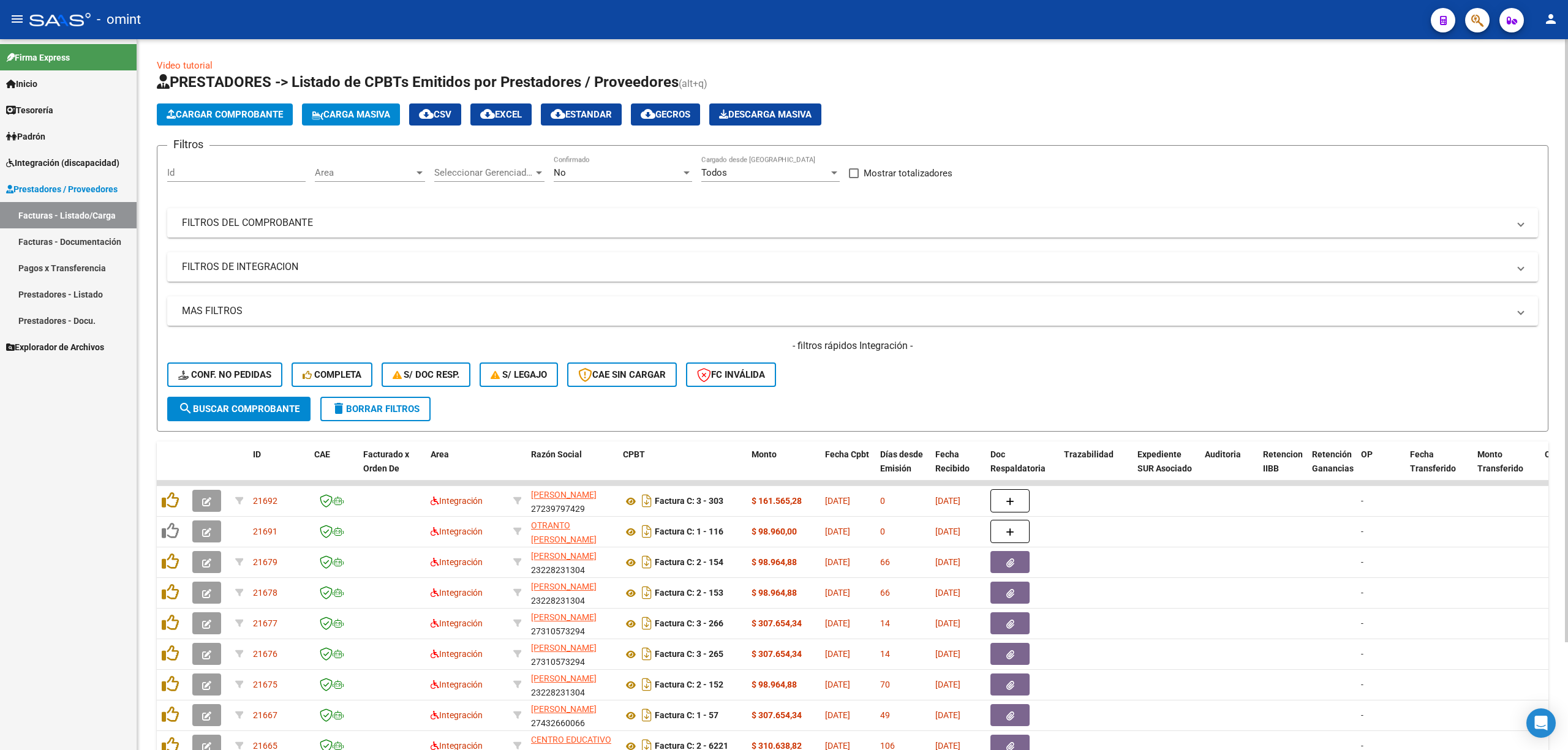
click at [211, 154] on form "Filtros Id Area Area Seleccionar Gerenciador Seleccionar Gerenciador No Confirm…" at bounding box center [853, 288] width 1392 height 287
click at [219, 169] on div "Id" at bounding box center [236, 169] width 138 height 27
paste input "21450"
type input "21450"
click at [271, 407] on span "search Buscar Comprobante" at bounding box center [239, 409] width 121 height 11
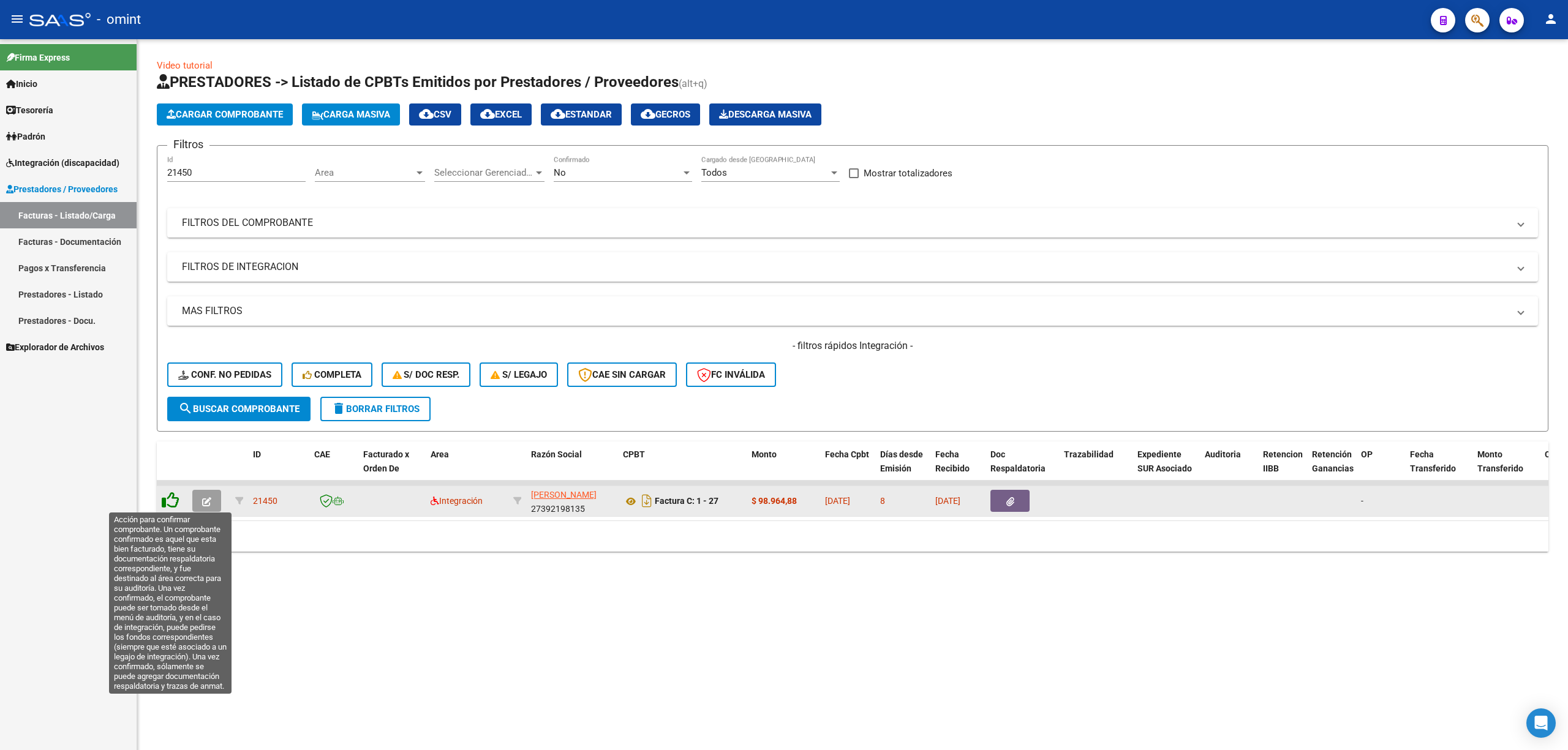
click at [170, 496] on icon at bounding box center [170, 500] width 17 height 17
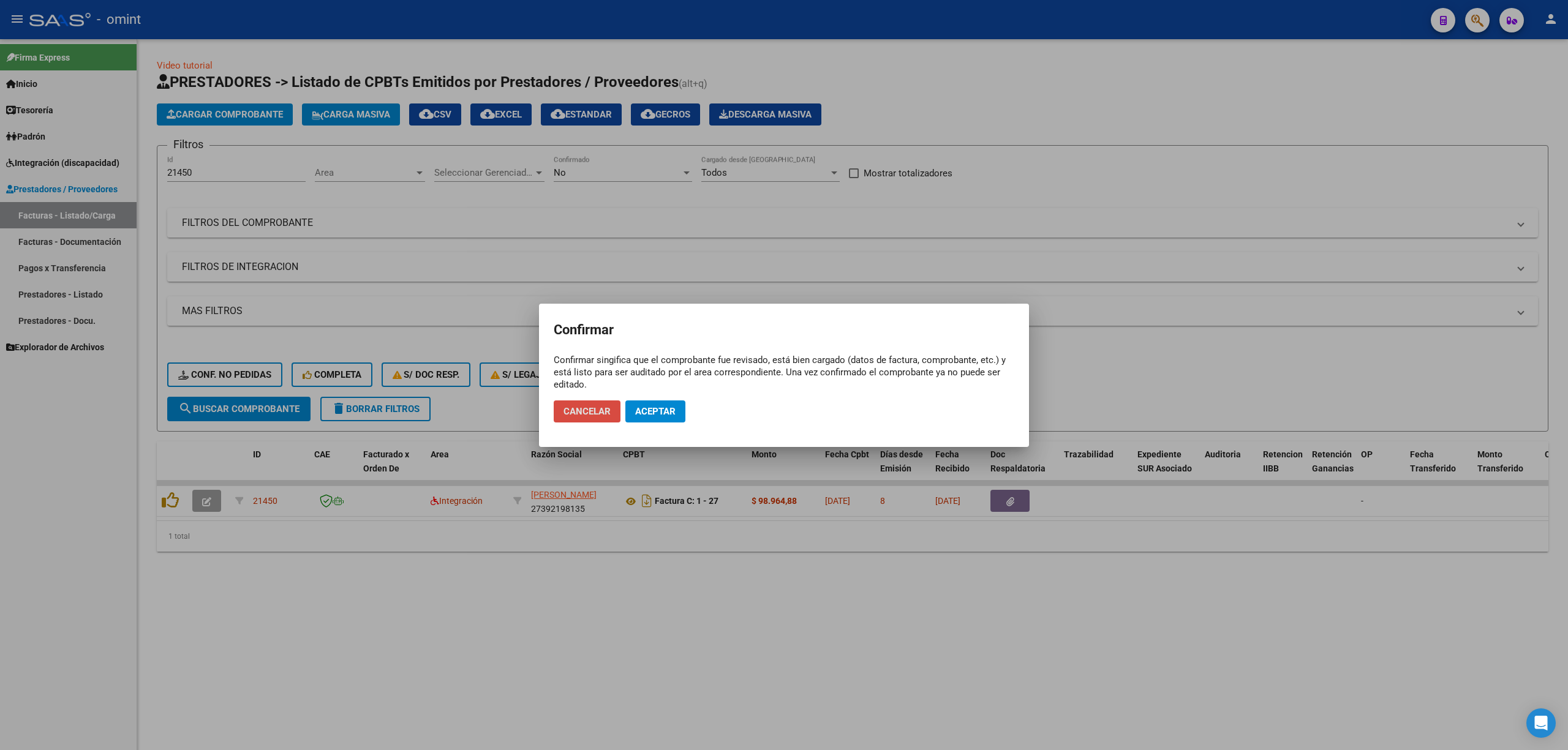
click at [606, 414] on span "Cancelar" at bounding box center [587, 411] width 47 height 11
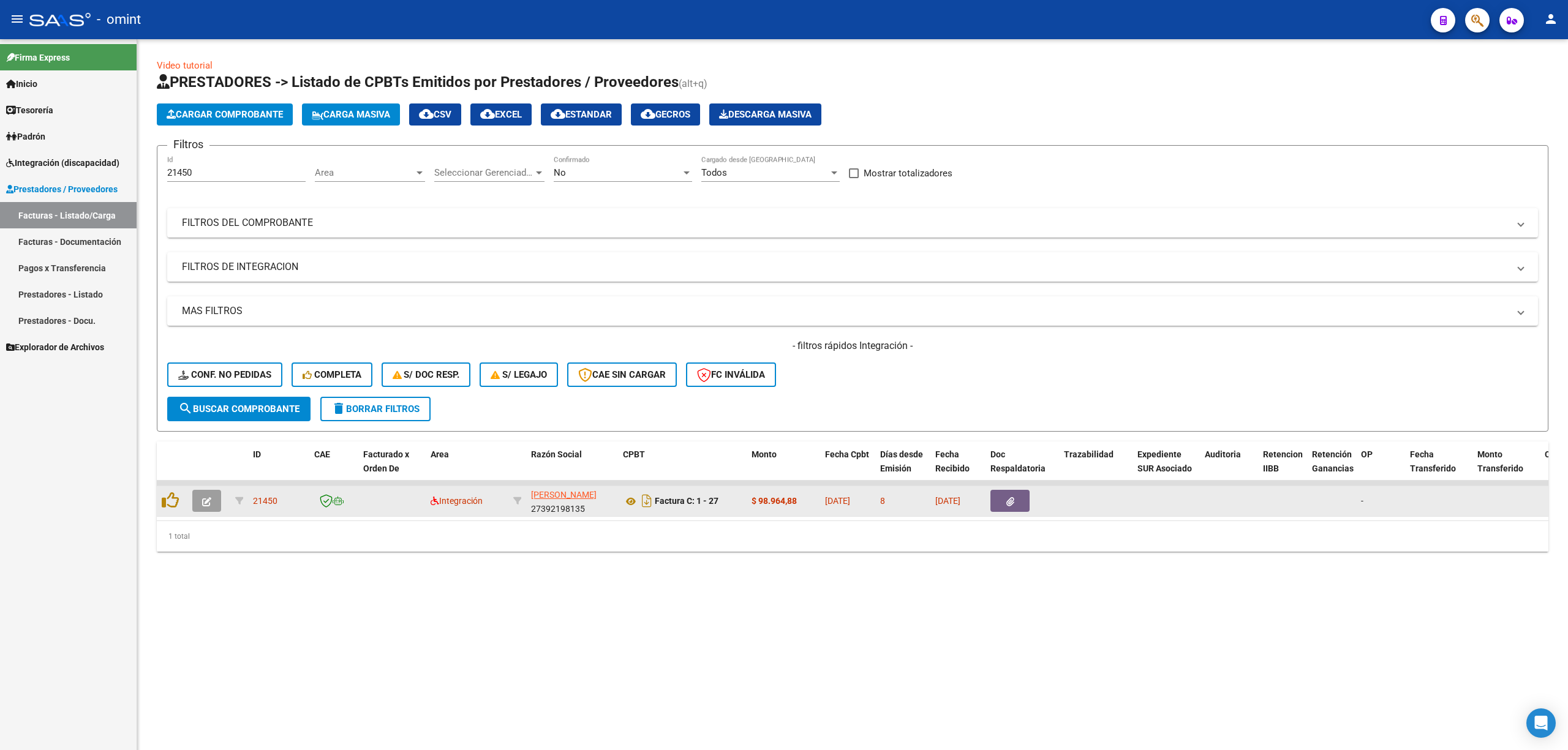
click at [195, 510] on button "button" at bounding box center [207, 500] width 29 height 22
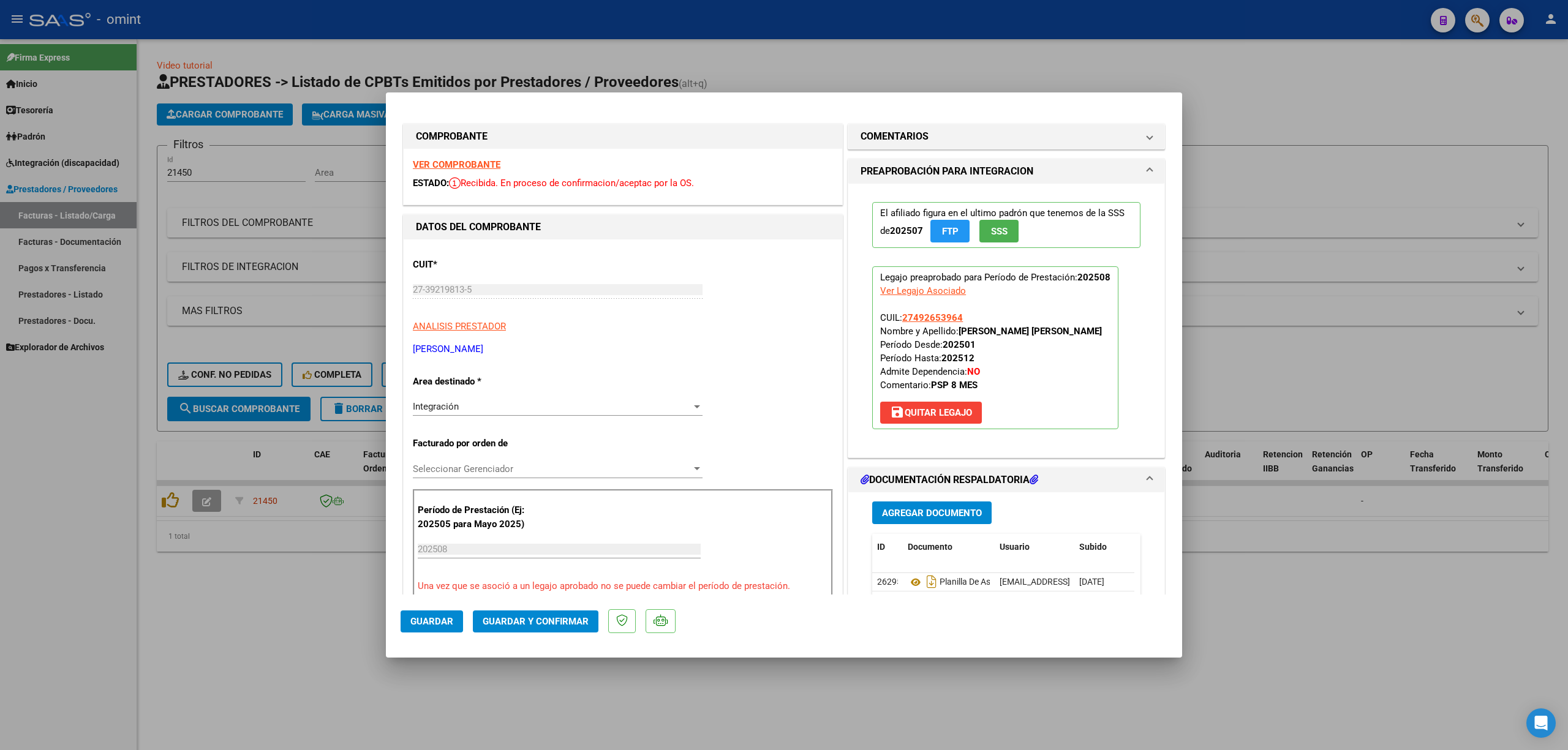
click at [469, 165] on strong "VER COMPROBANTE" at bounding box center [456, 165] width 87 height 11
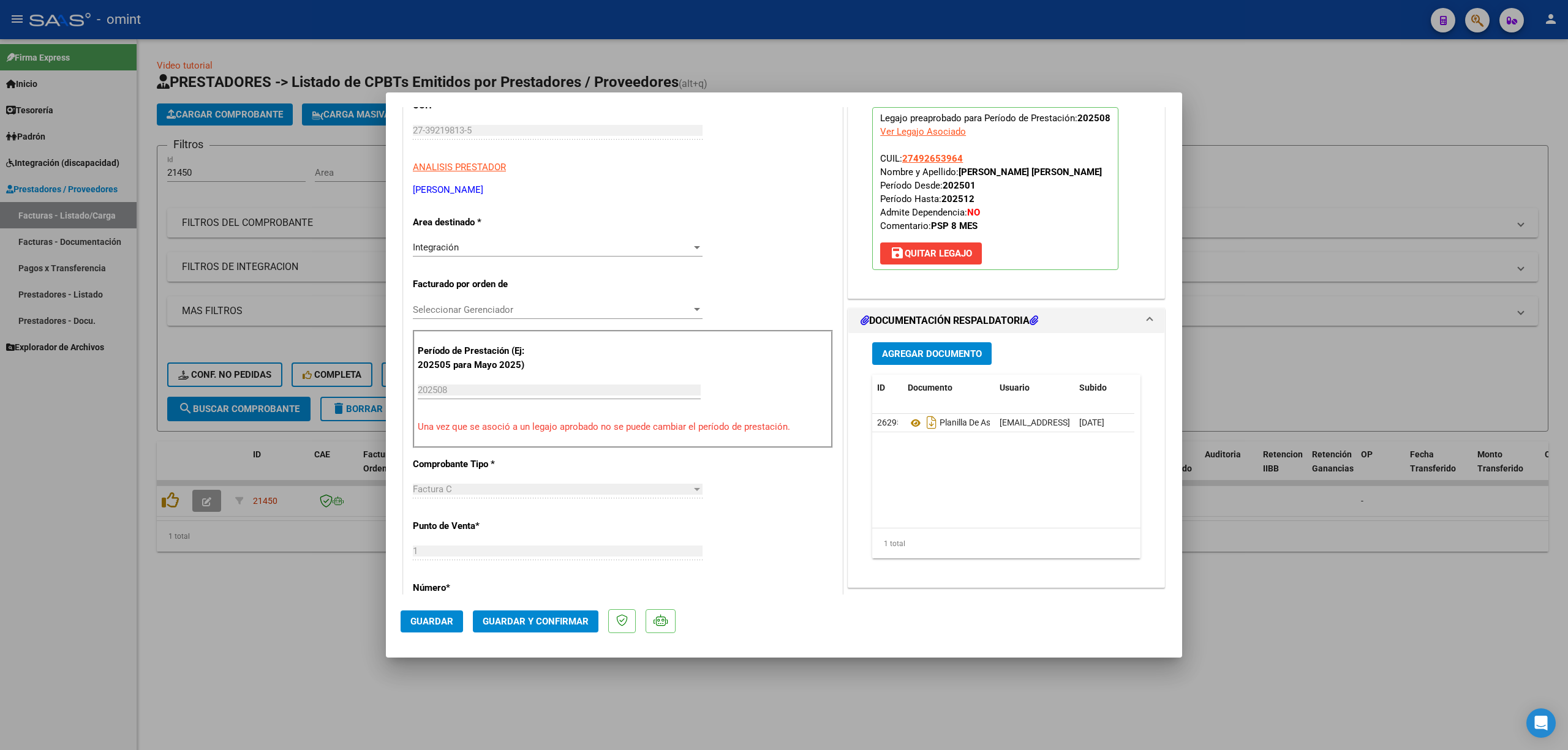
scroll to position [326, 0]
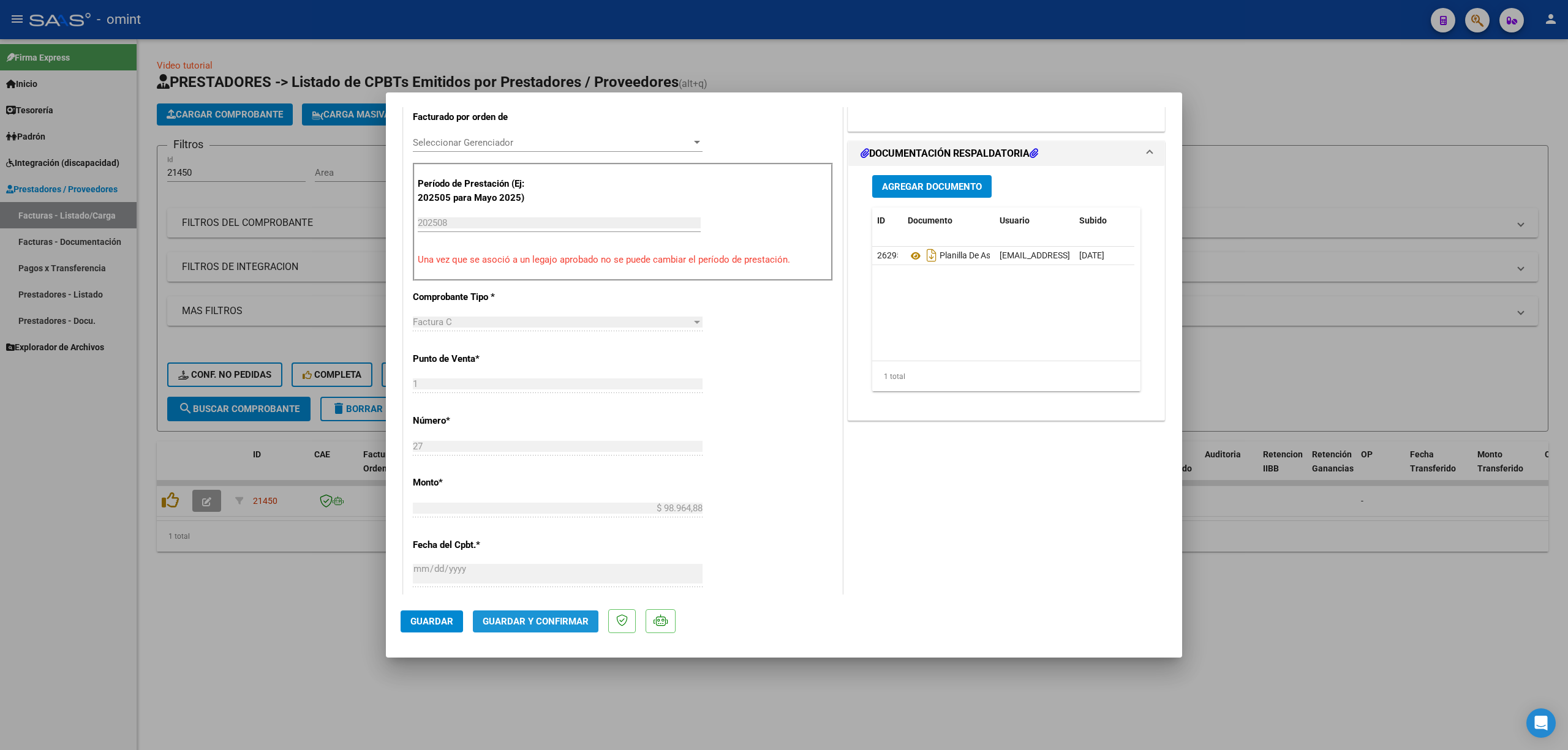
click at [574, 629] on button "Guardar y Confirmar" at bounding box center [535, 621] width 125 height 22
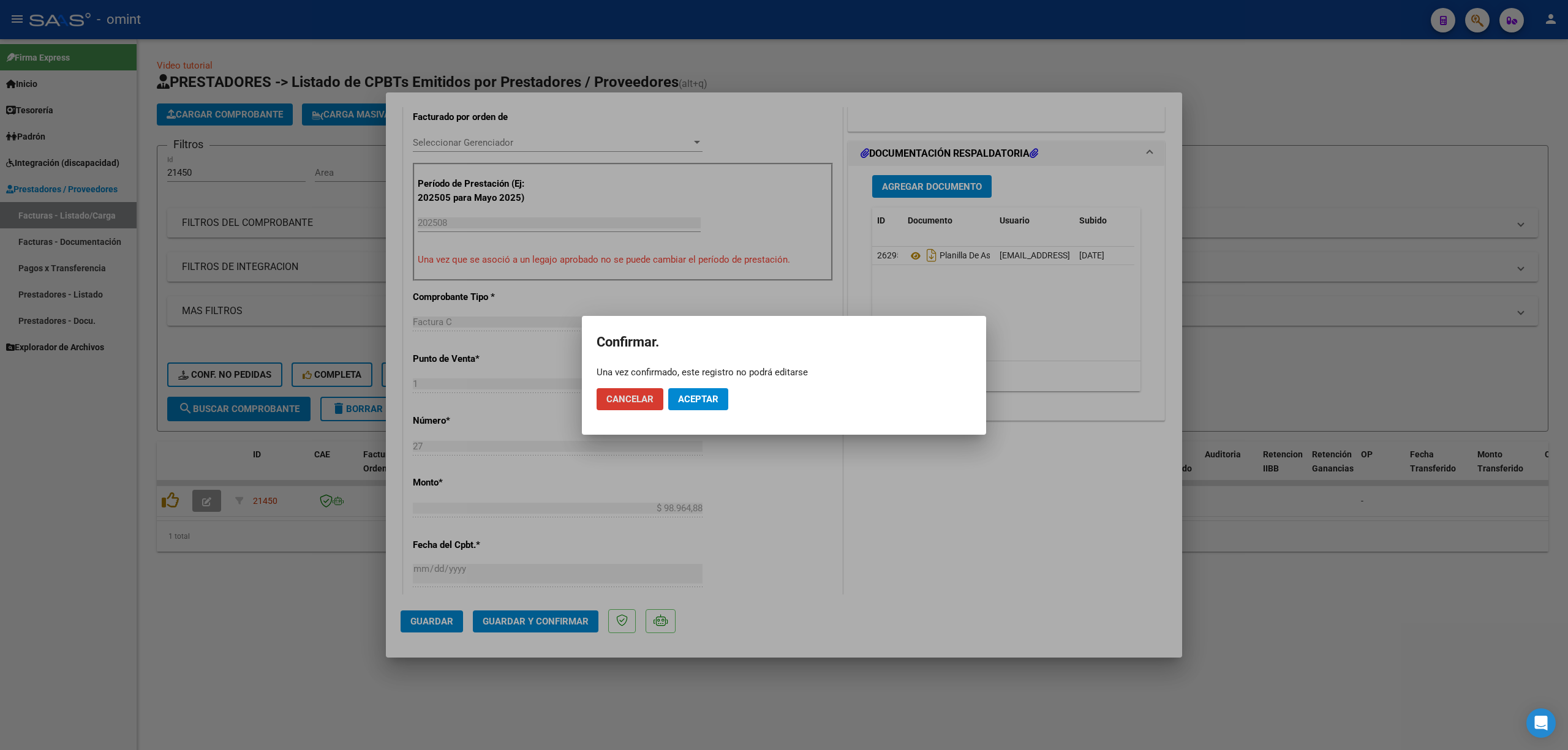
click at [708, 385] on mat-dialog-actions "Cancelar Aceptar" at bounding box center [784, 399] width 375 height 42
click at [707, 387] on mat-dialog-actions "Cancelar Aceptar" at bounding box center [784, 399] width 375 height 42
click at [705, 395] on span "Aceptar" at bounding box center [698, 399] width 40 height 11
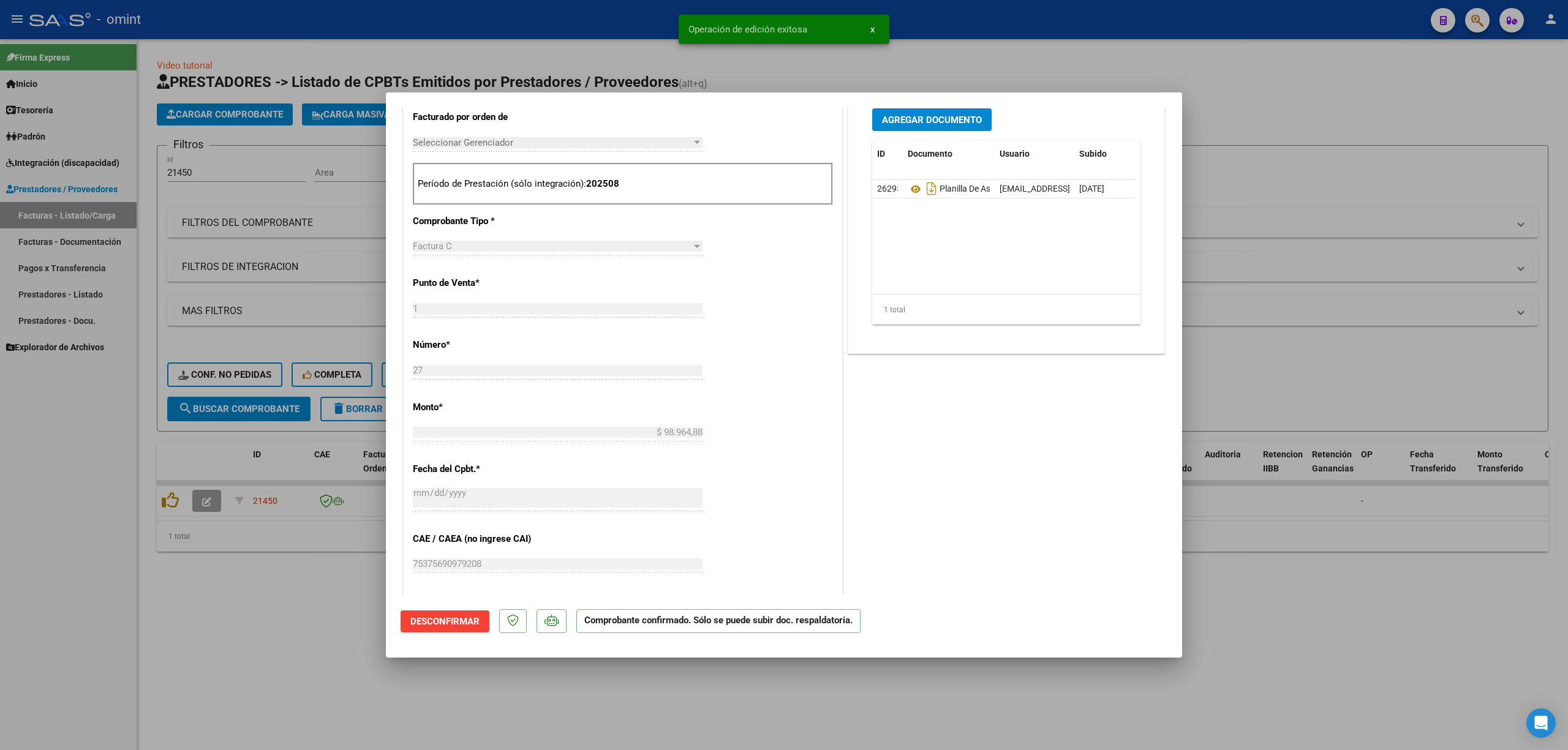
click at [325, 187] on div at bounding box center [784, 375] width 1568 height 750
type input "$ 0,00"
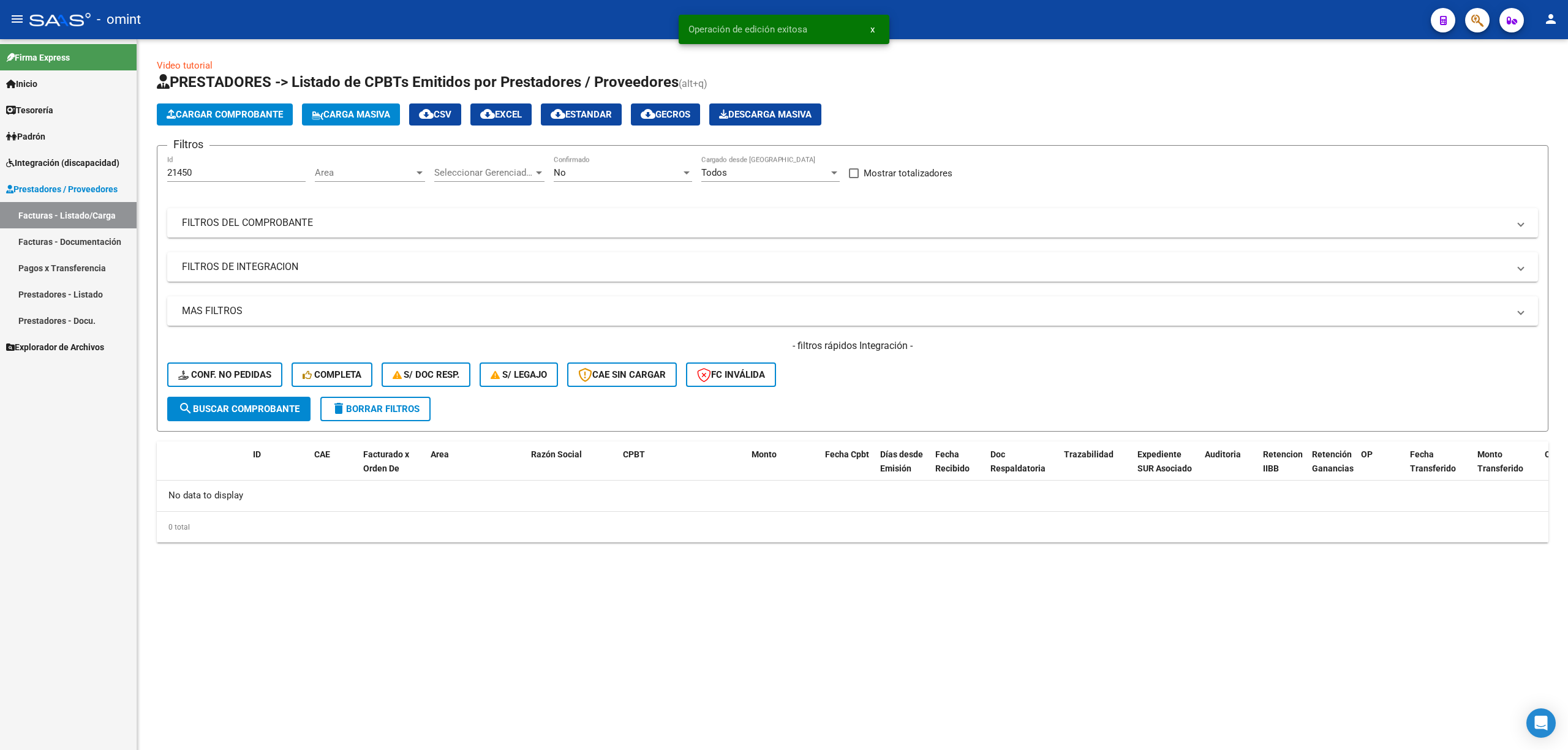
click at [232, 392] on div "- filtros rápidos Integración - Conf. no pedidas Completa S/ Doc Resp. S/ legaj…" at bounding box center [852, 368] width 1371 height 58
click at [235, 379] on span "Conf. no pedidas" at bounding box center [225, 374] width 93 height 11
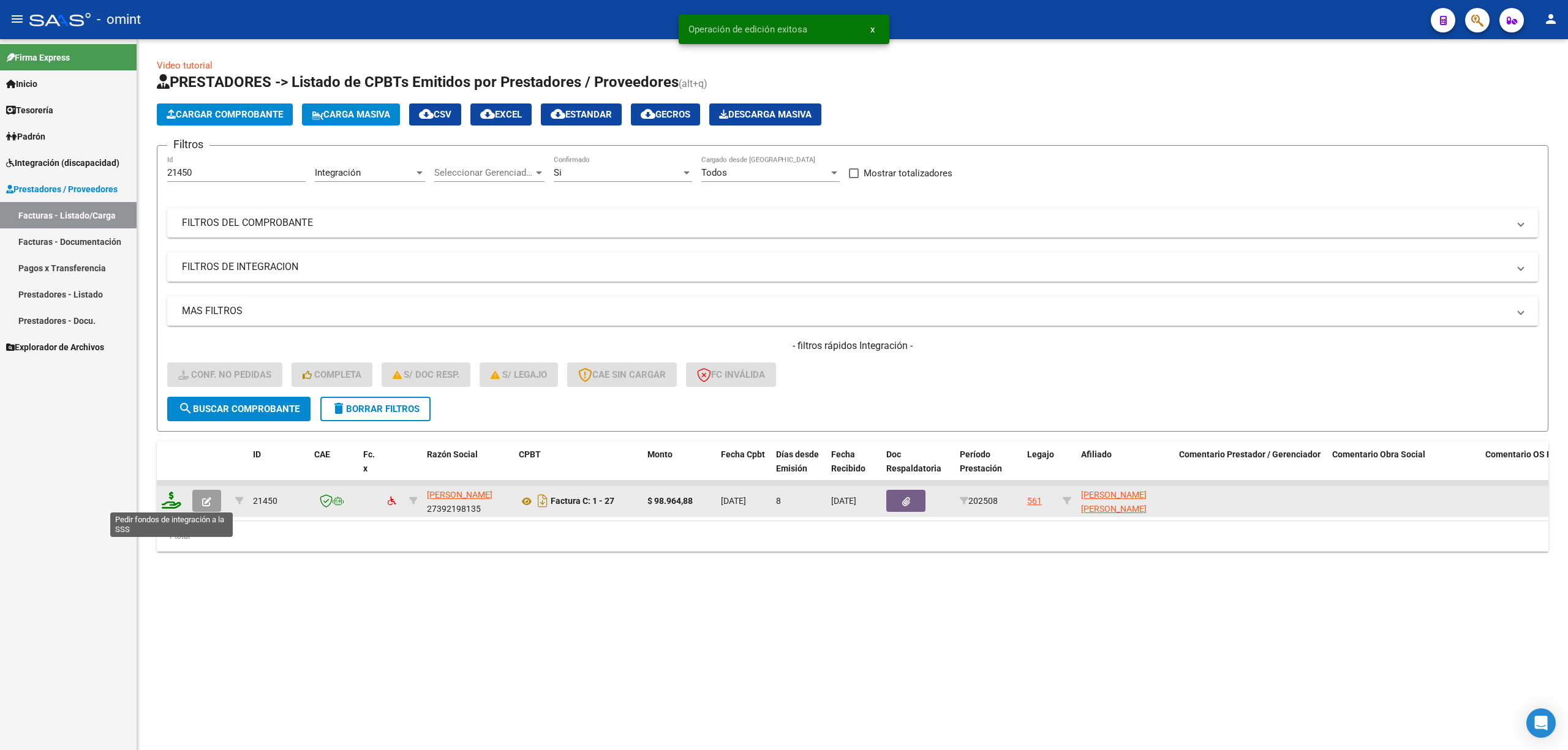
click at [172, 502] on icon at bounding box center [172, 500] width 20 height 17
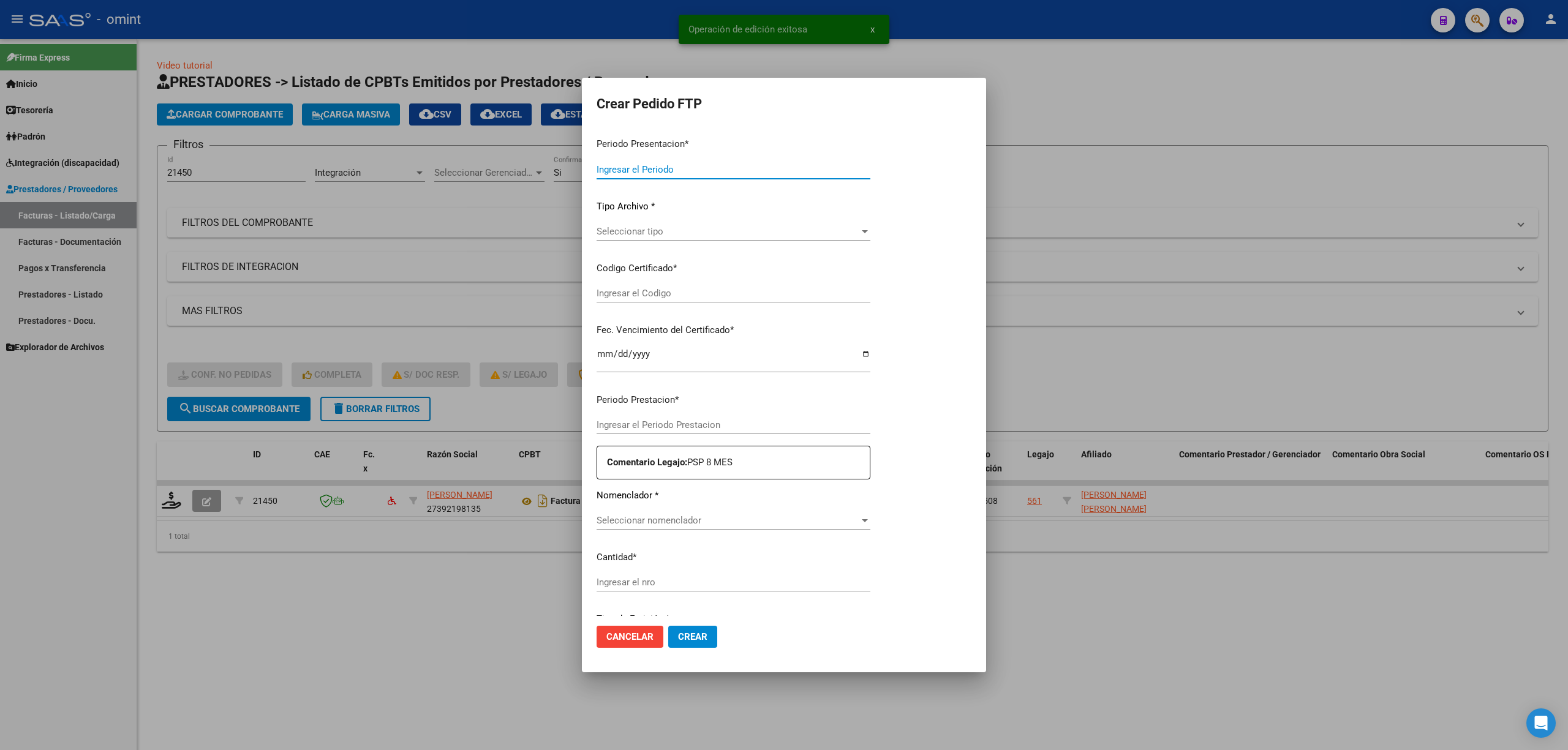
type input "202508"
type input "$ 98.964,88"
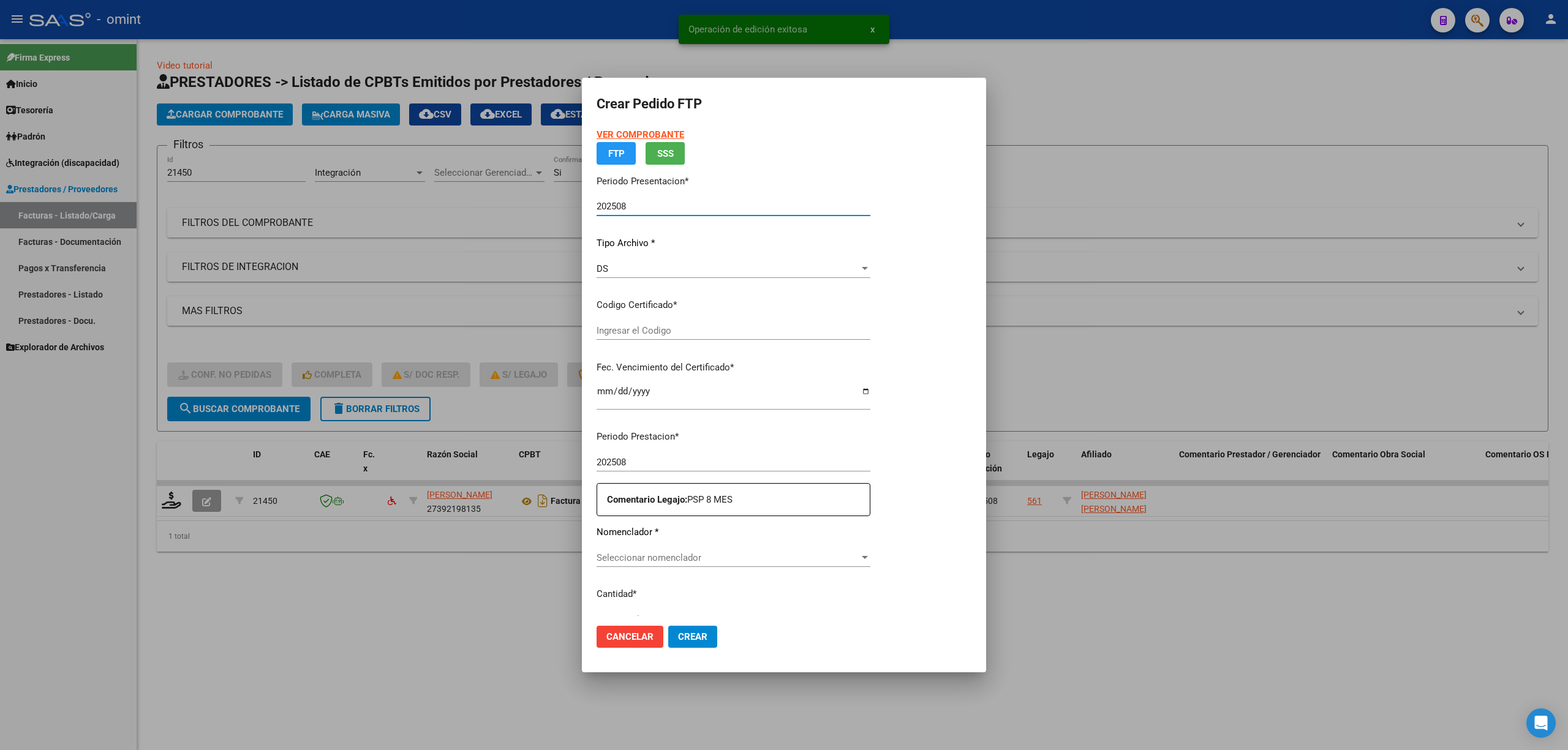
type input "9047395326"
type input "2030-01-08"
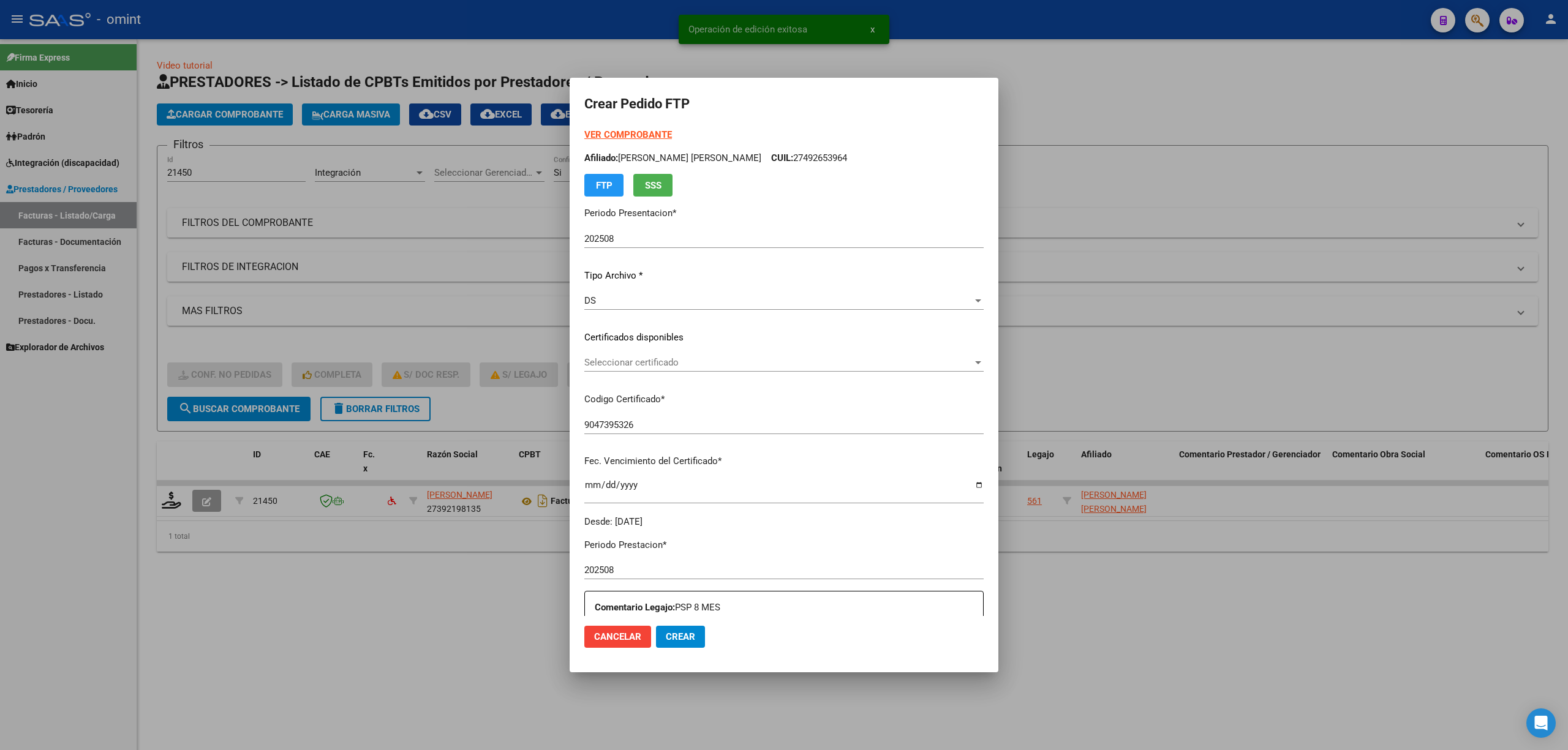
click at [643, 138] on strong "VER COMPROBANTE" at bounding box center [628, 134] width 87 height 11
click at [615, 350] on div "VER COMPROBANTE ARCA Padrón Afiliado: MATTOLINI BUTA MARIA EMILCE CUIL: 2749265…" at bounding box center [784, 329] width 399 height 401
click at [623, 364] on span "Seleccionar certificado" at bounding box center [778, 362] width 388 height 11
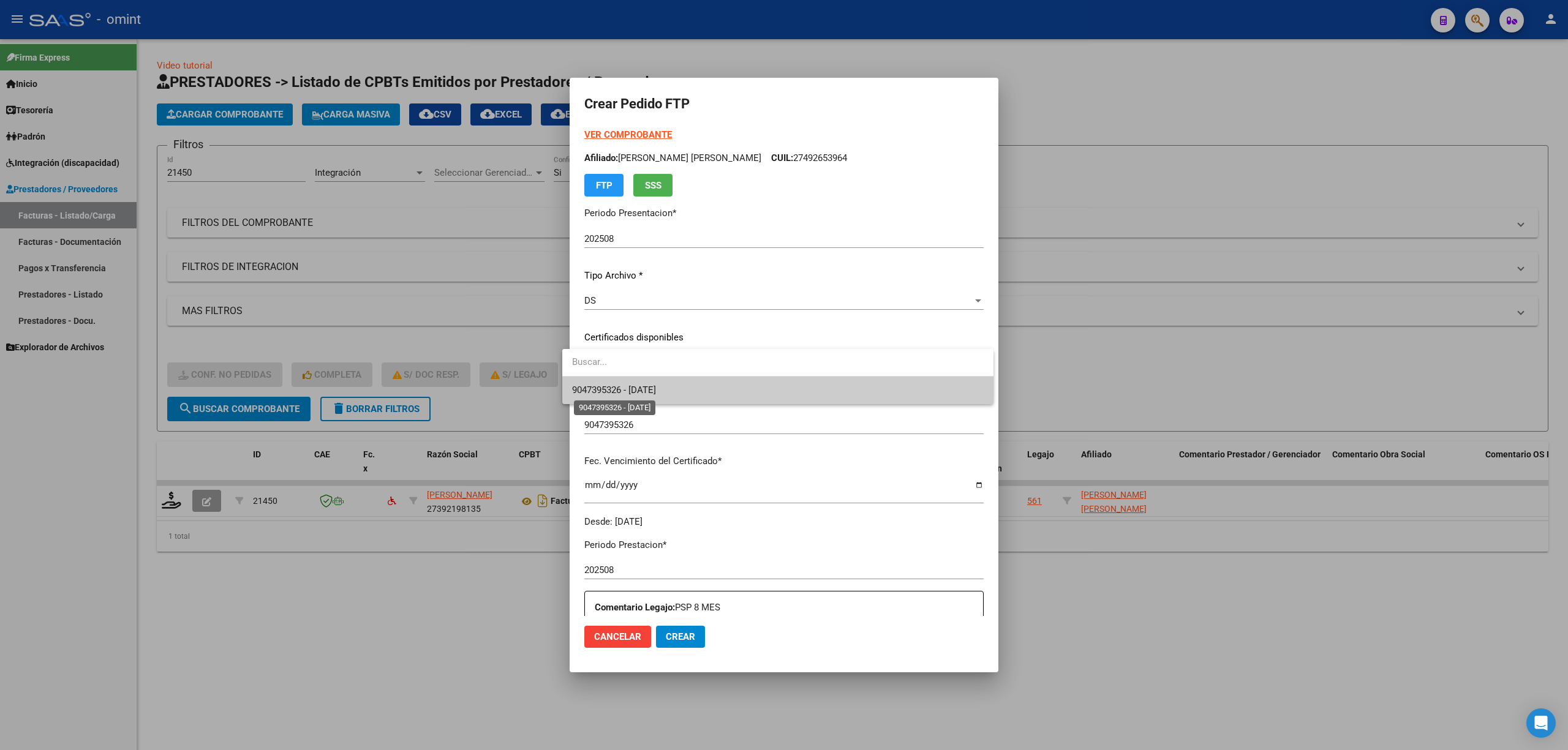
click at [645, 392] on span "9047395326 - 2030-01-08" at bounding box center [614, 390] width 84 height 11
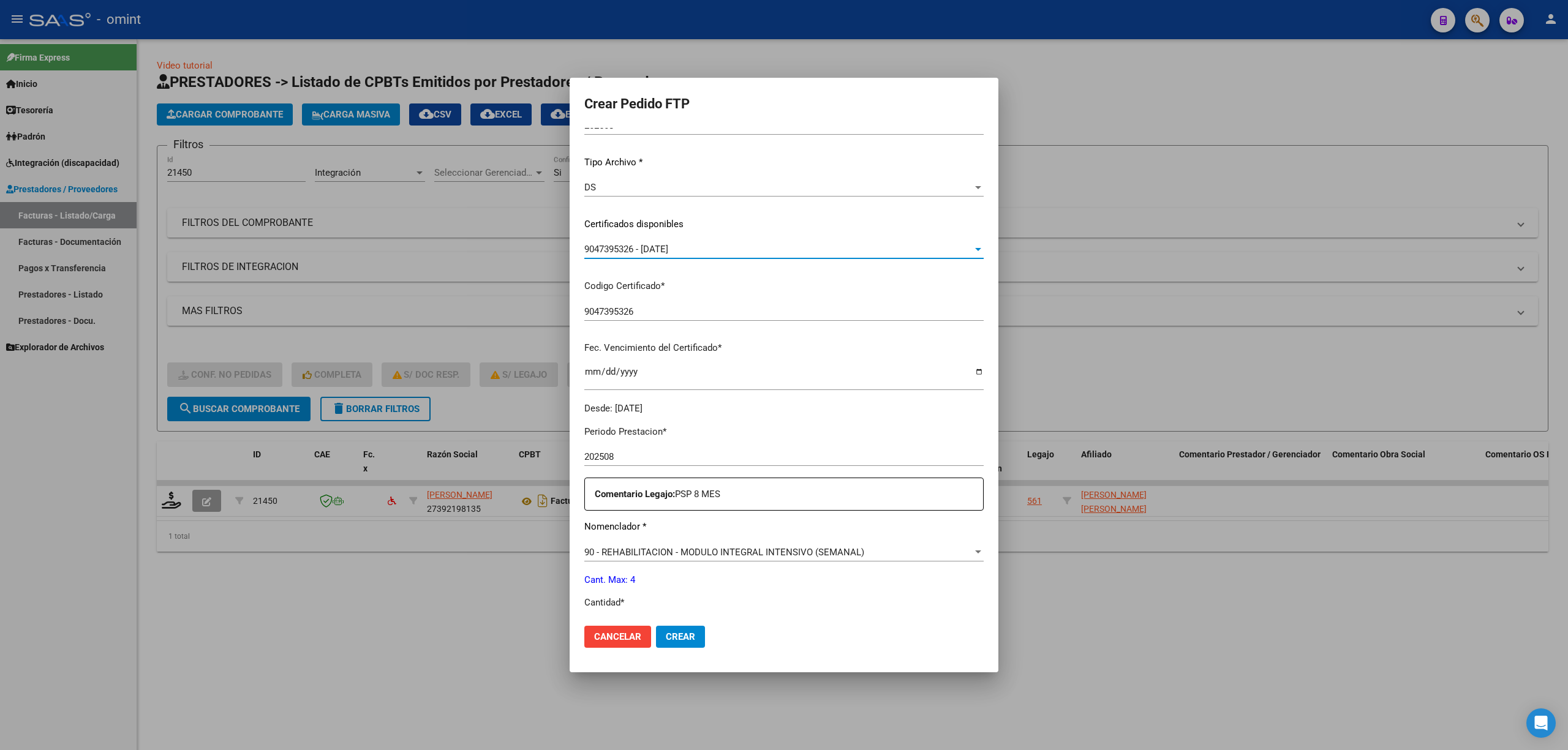
scroll to position [245, 0]
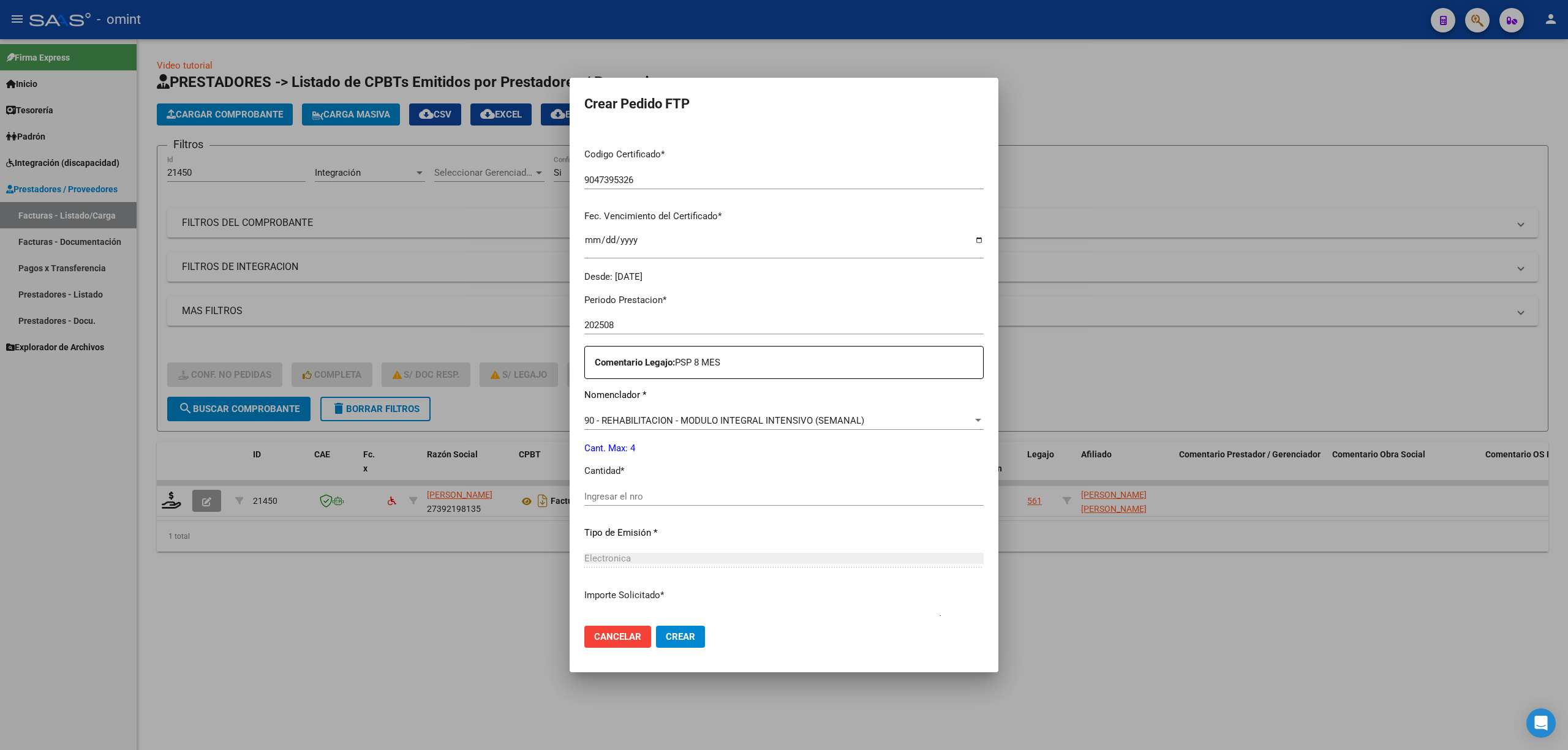
click at [648, 511] on div "Ingresar el nro" at bounding box center [784, 503] width 399 height 30
click at [651, 498] on input "Ingresar el nro" at bounding box center [784, 496] width 399 height 11
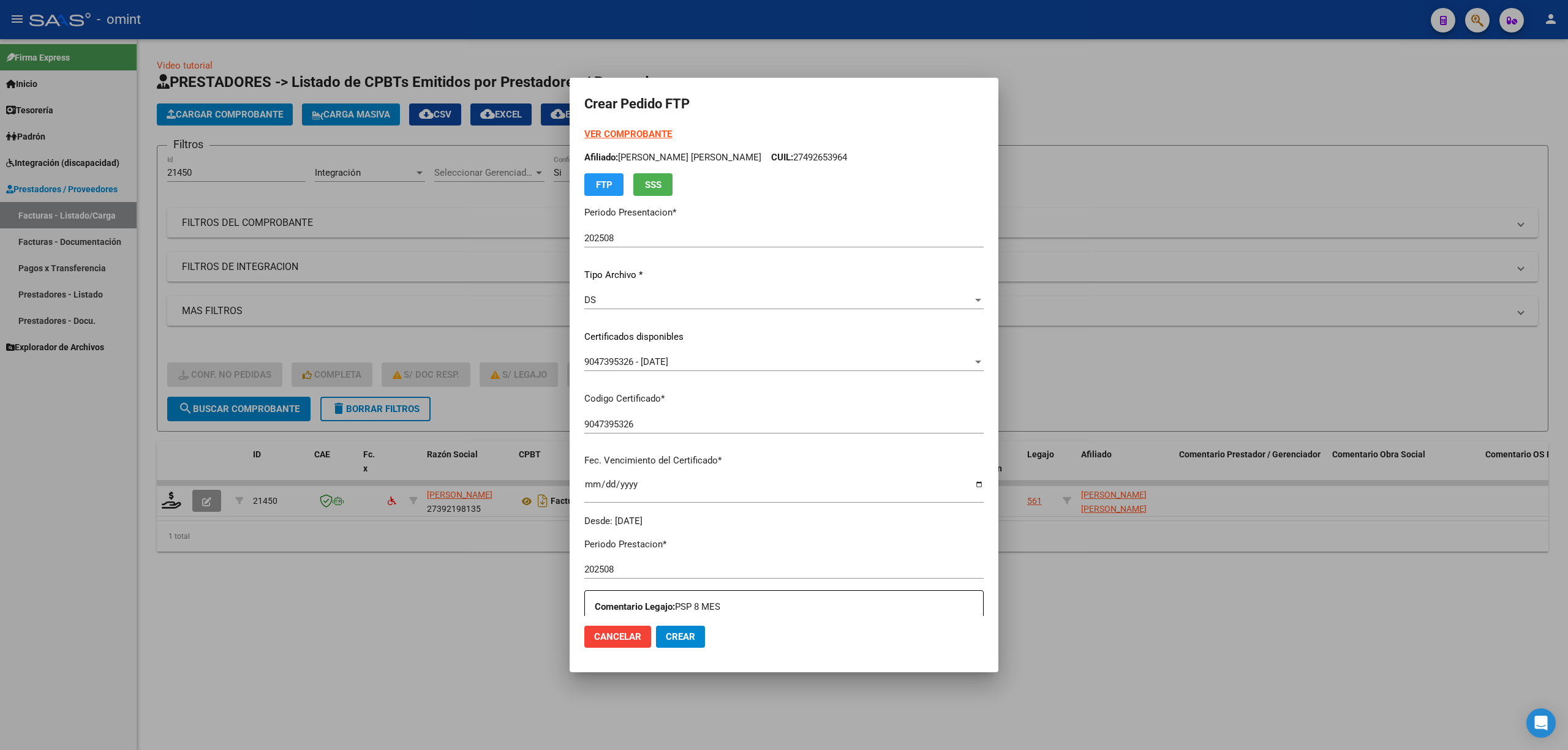
scroll to position [0, 0]
type input "4"
click at [677, 652] on mat-dialog-actions "Cancelar Crear" at bounding box center [784, 637] width 399 height 42
click at [681, 645] on button "Crear" at bounding box center [680, 636] width 49 height 22
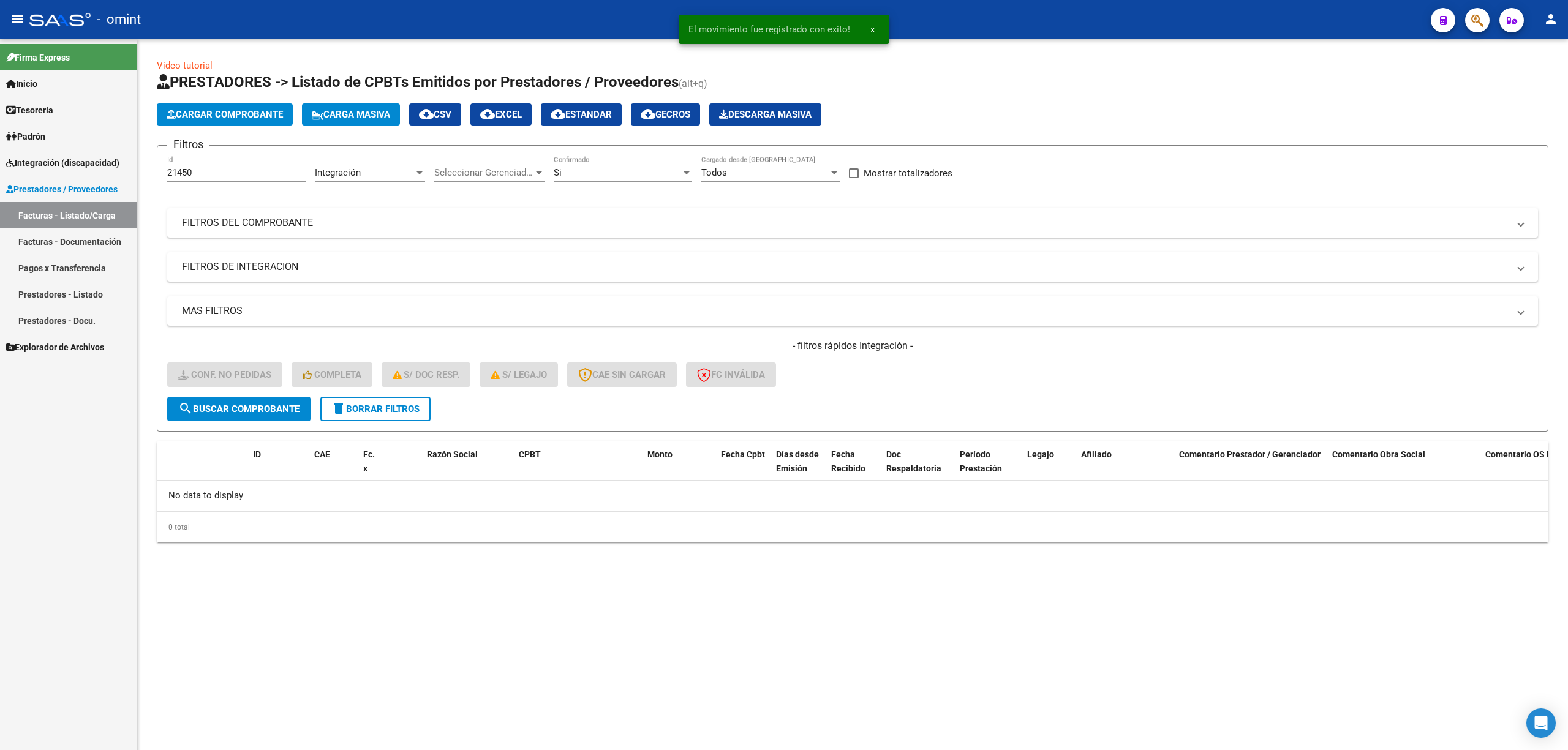
click at [383, 386] on div "- filtros rápidos Integración - Conf. no pedidas Completa S/ Doc Resp. S/ legaj…" at bounding box center [852, 368] width 1371 height 58
click at [378, 411] on span "delete Borrar Filtros" at bounding box center [375, 409] width 88 height 11
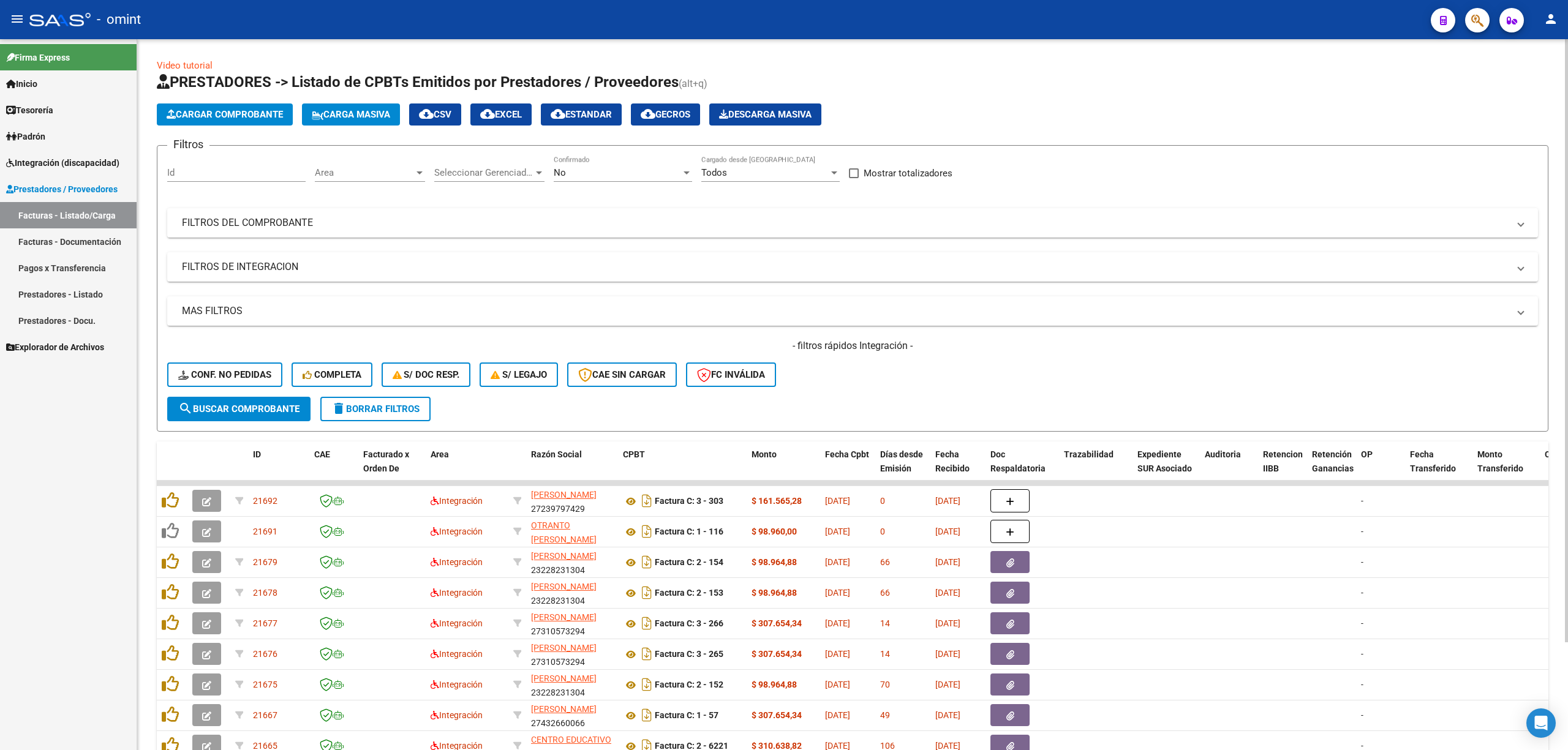
click at [181, 175] on input "Id" at bounding box center [236, 172] width 138 height 11
paste input "21410"
type input "21410"
click at [288, 404] on span "search Buscar Comprobante" at bounding box center [239, 409] width 121 height 11
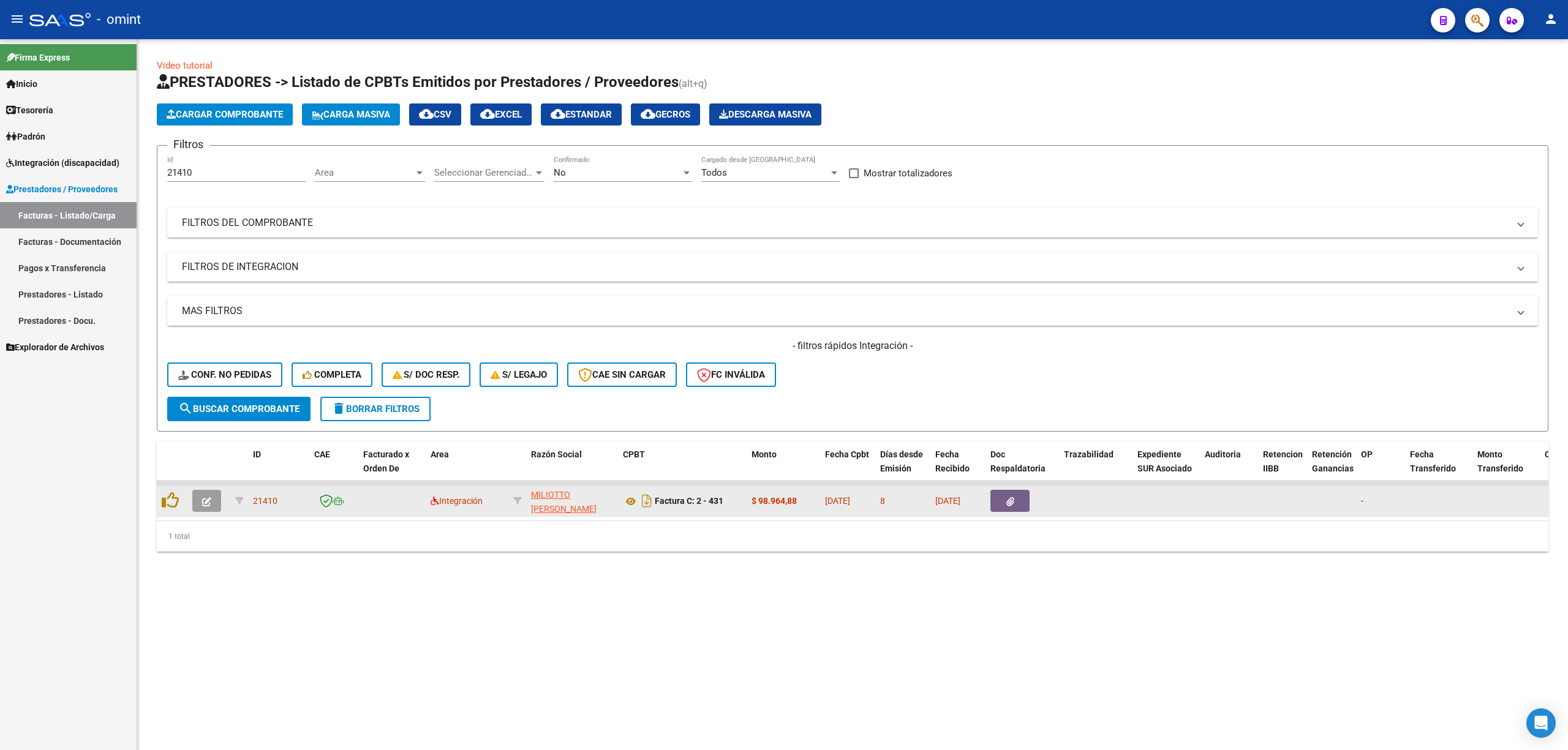
click at [226, 501] on datatable-body-cell at bounding box center [209, 502] width 43 height 30
click at [203, 500] on icon "button" at bounding box center [207, 502] width 9 height 9
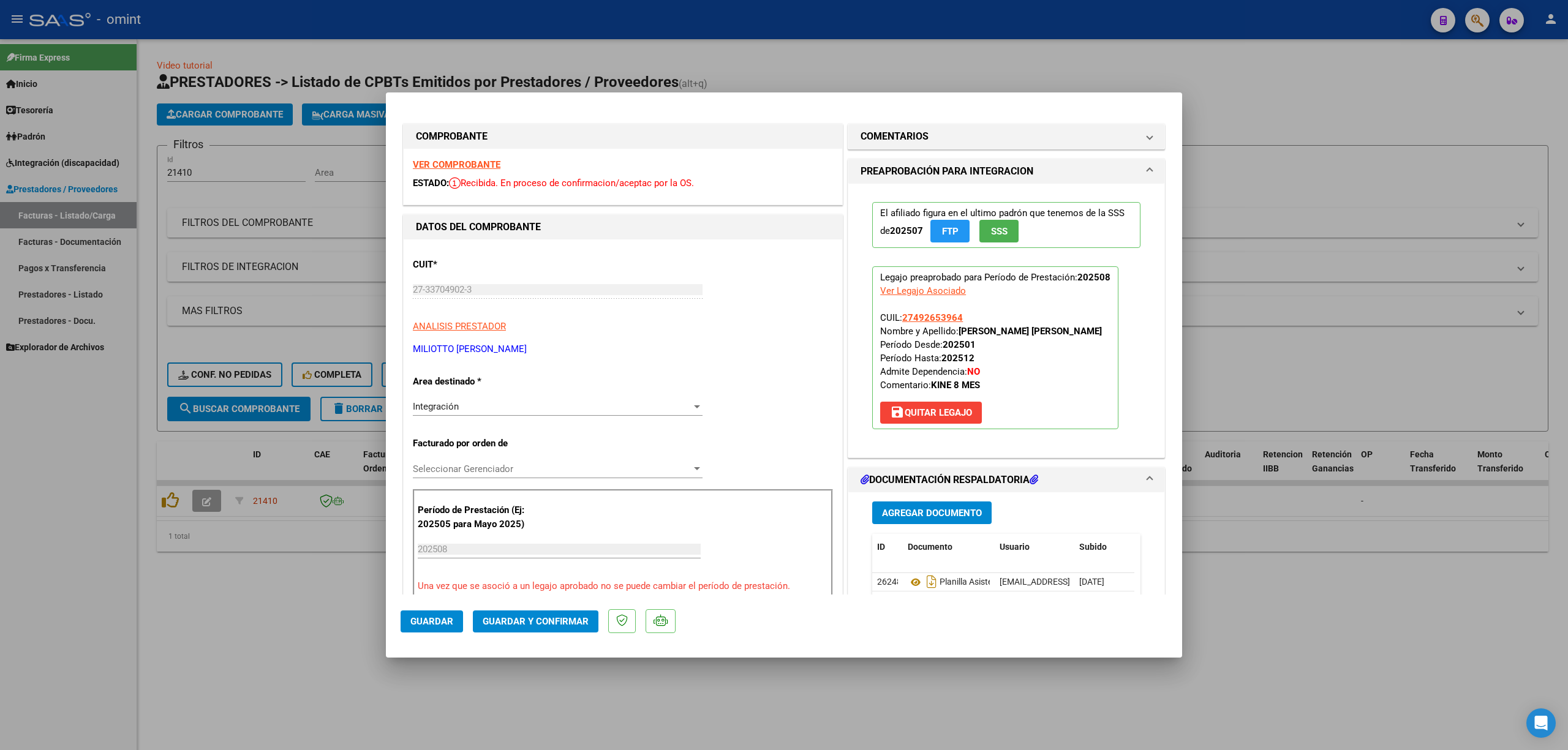
click at [447, 164] on strong "VER COMPROBANTE" at bounding box center [456, 165] width 87 height 11
click at [525, 619] on span "Guardar y Confirmar" at bounding box center [536, 622] width 106 height 11
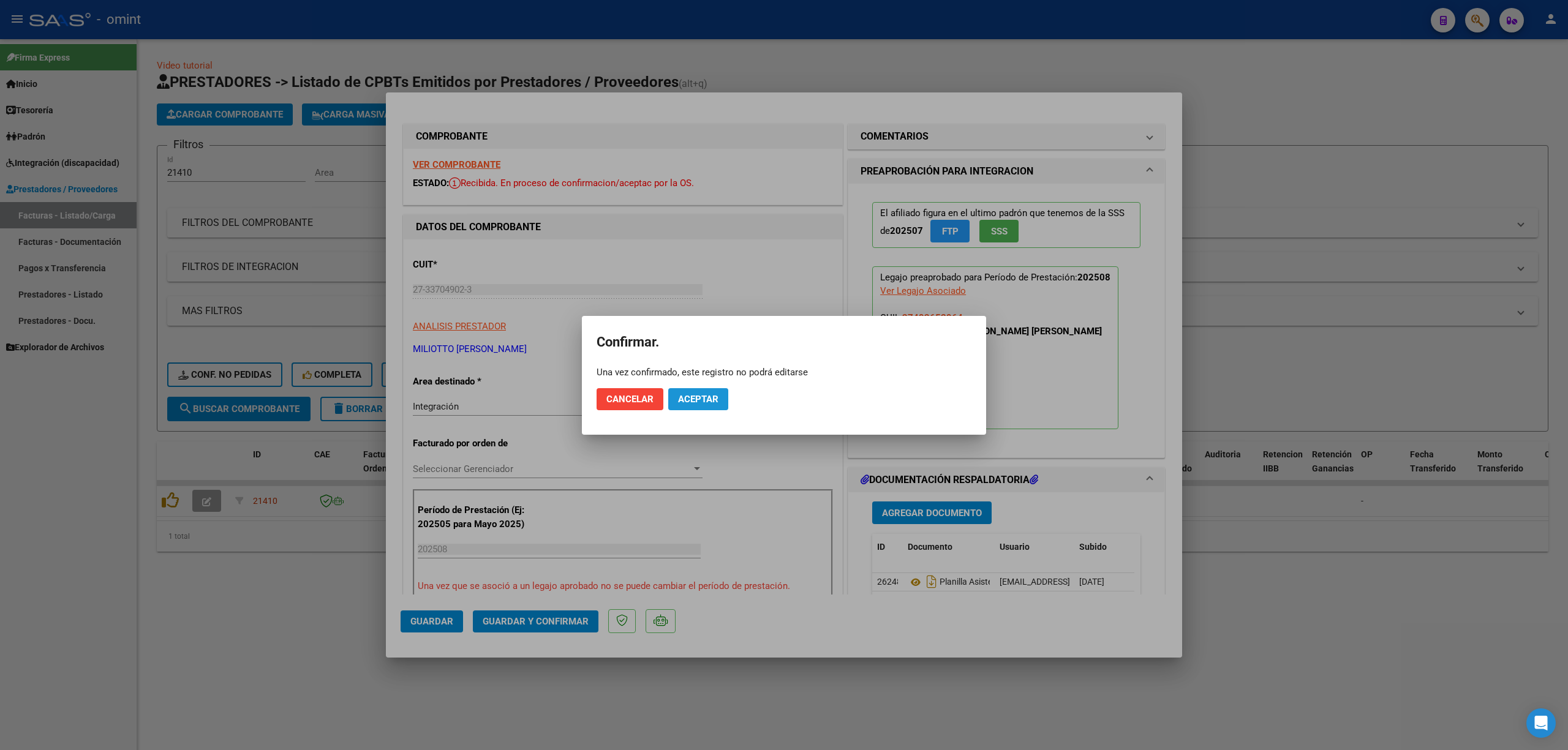
click at [702, 398] on span "Aceptar" at bounding box center [698, 399] width 40 height 11
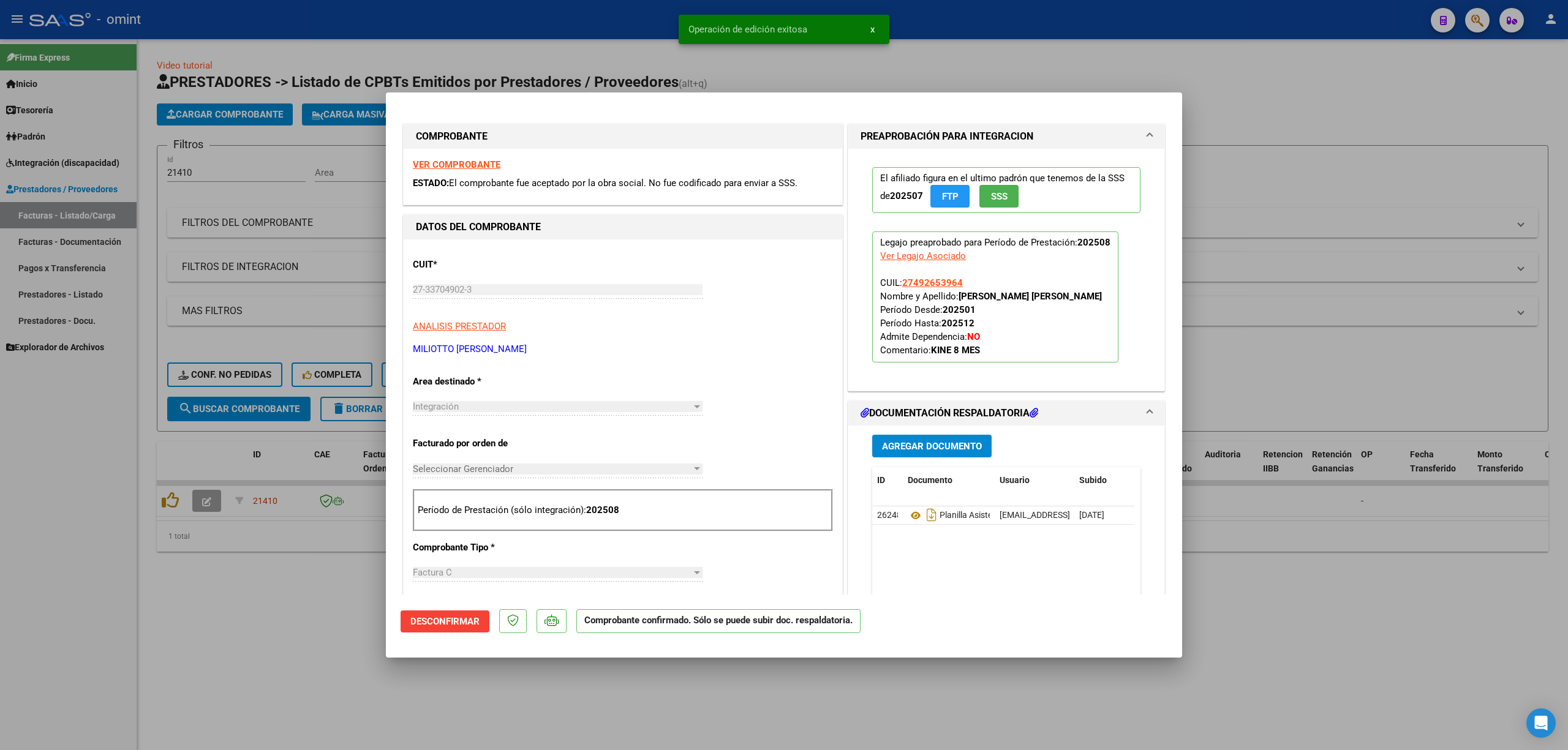
click at [456, 162] on strong "VER COMPROBANTE" at bounding box center [456, 165] width 87 height 11
click at [252, 186] on div at bounding box center [784, 375] width 1568 height 750
type input "$ 0,00"
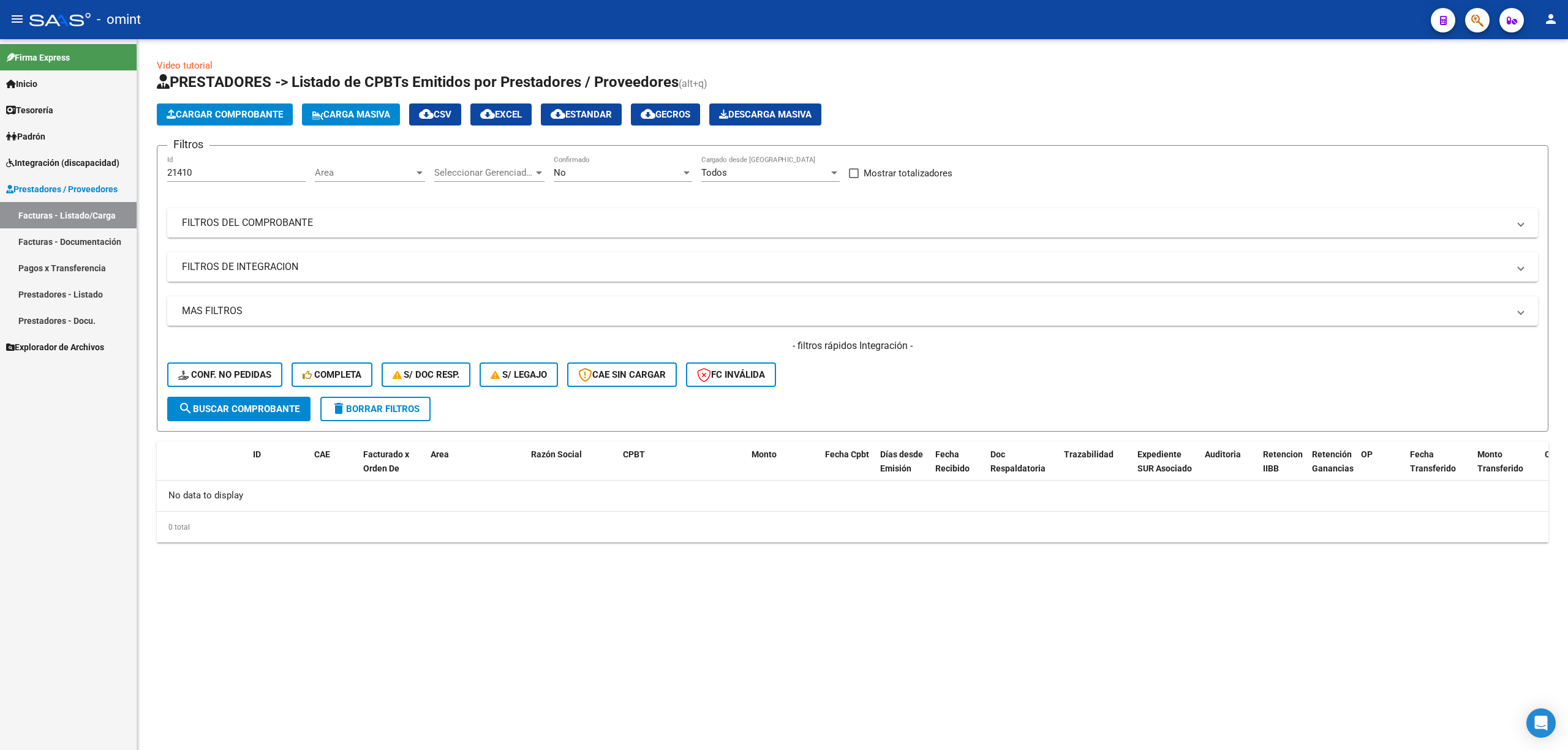
click at [217, 410] on span "search Buscar Comprobante" at bounding box center [239, 409] width 121 height 11
click at [221, 370] on span "Conf. no pedidas" at bounding box center [225, 374] width 93 height 11
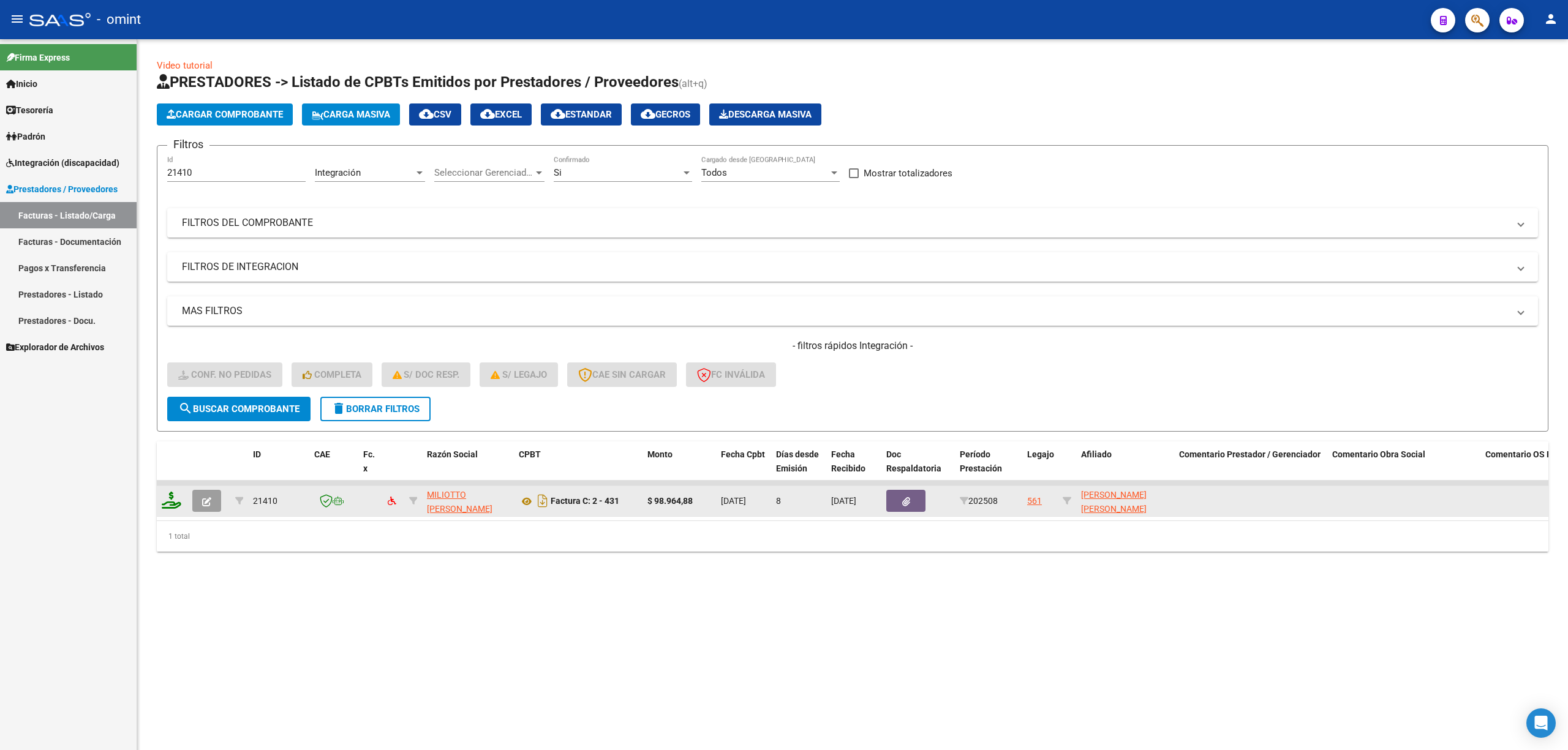
click at [178, 501] on icon at bounding box center [172, 500] width 20 height 17
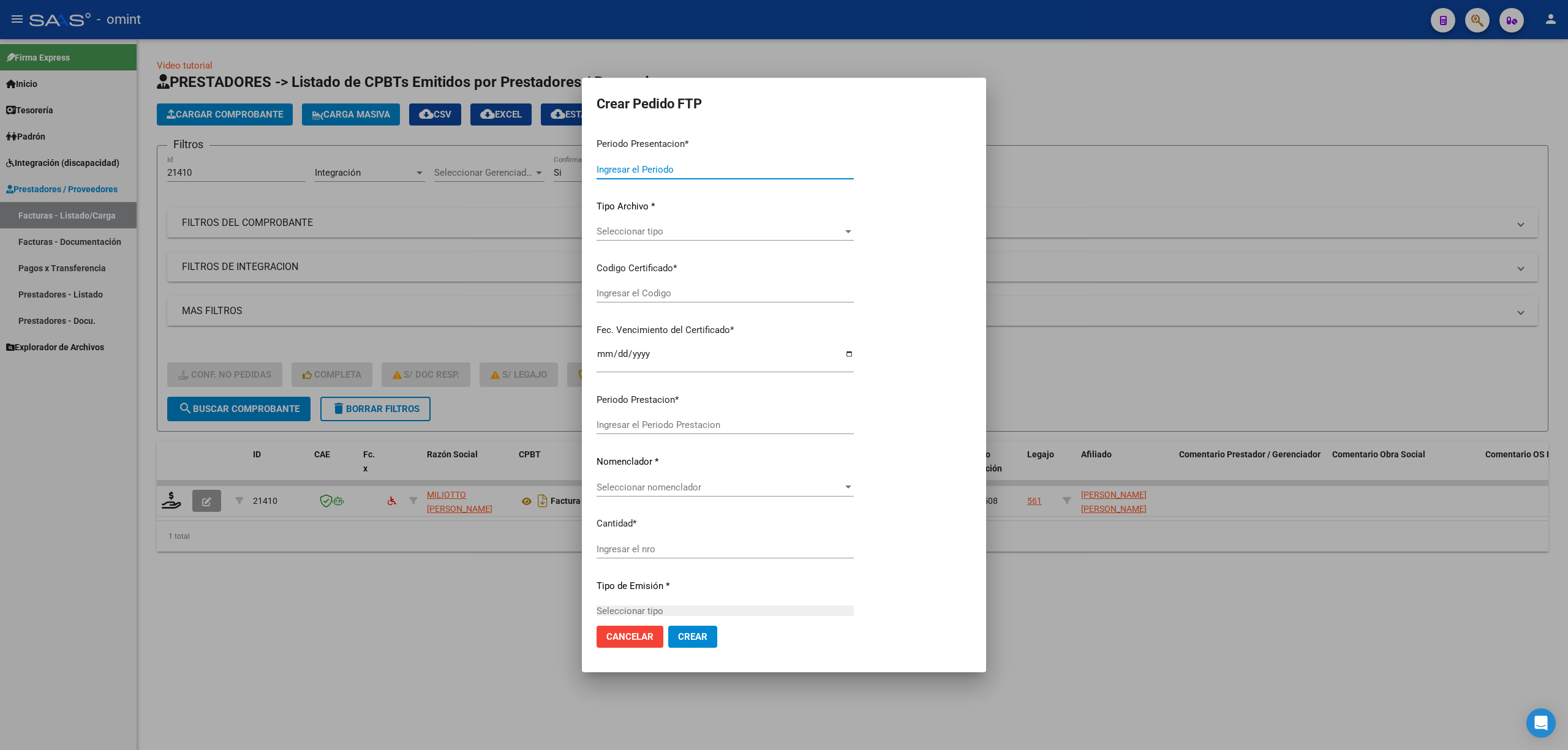
type input "202508"
type input "$ 98.964,88"
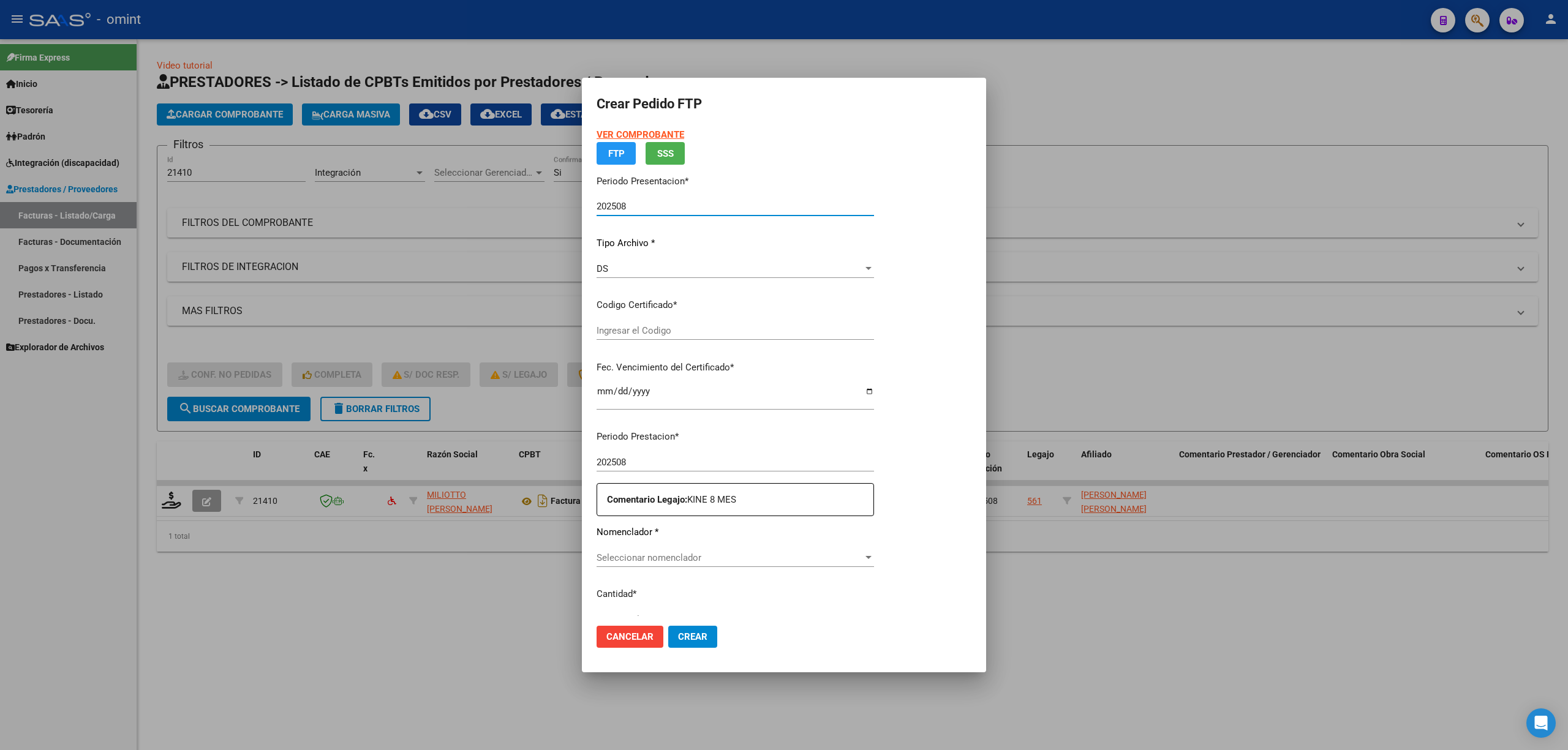
type input "9047395326"
type input "2030-01-08"
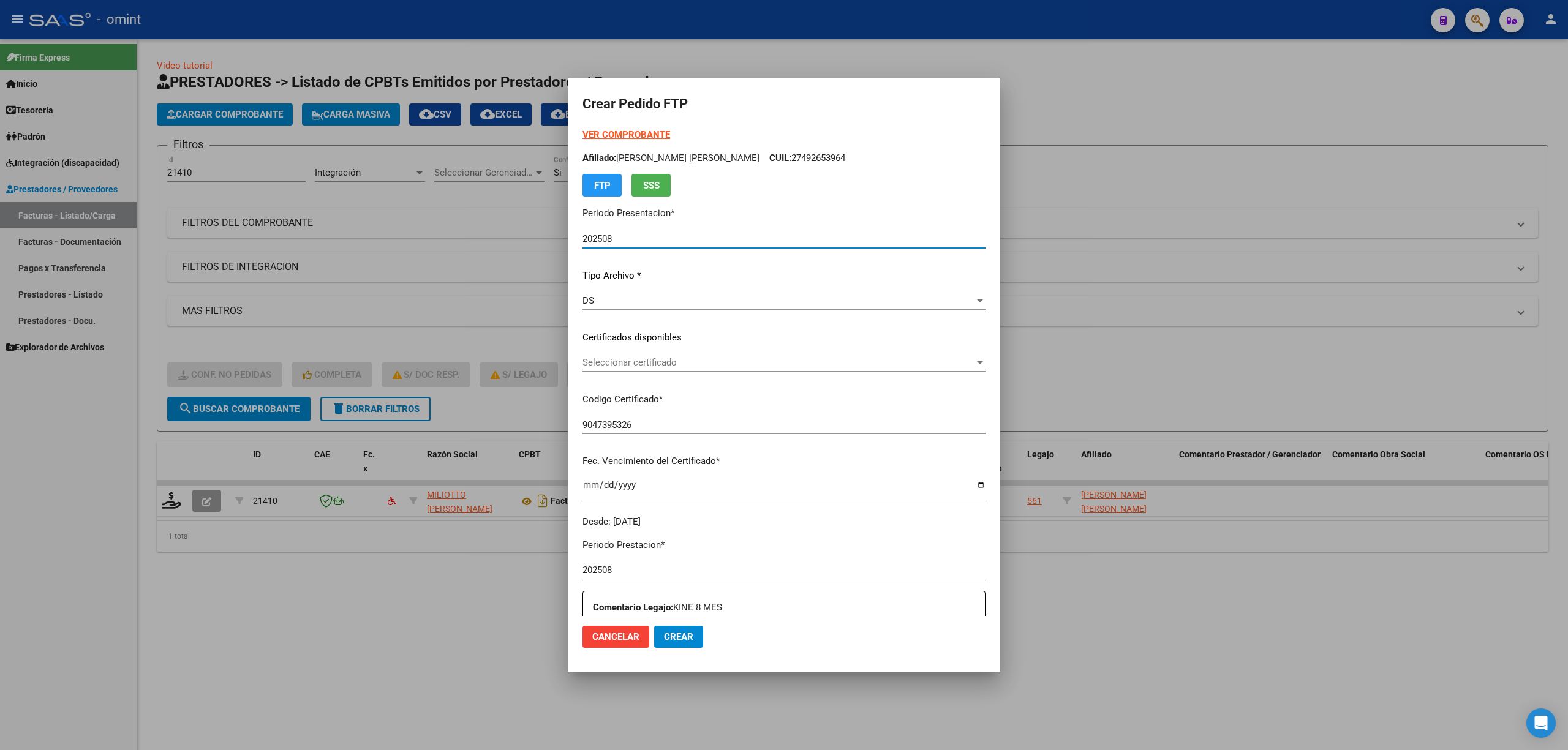
click at [617, 361] on span "Seleccionar certificado" at bounding box center [778, 362] width 392 height 11
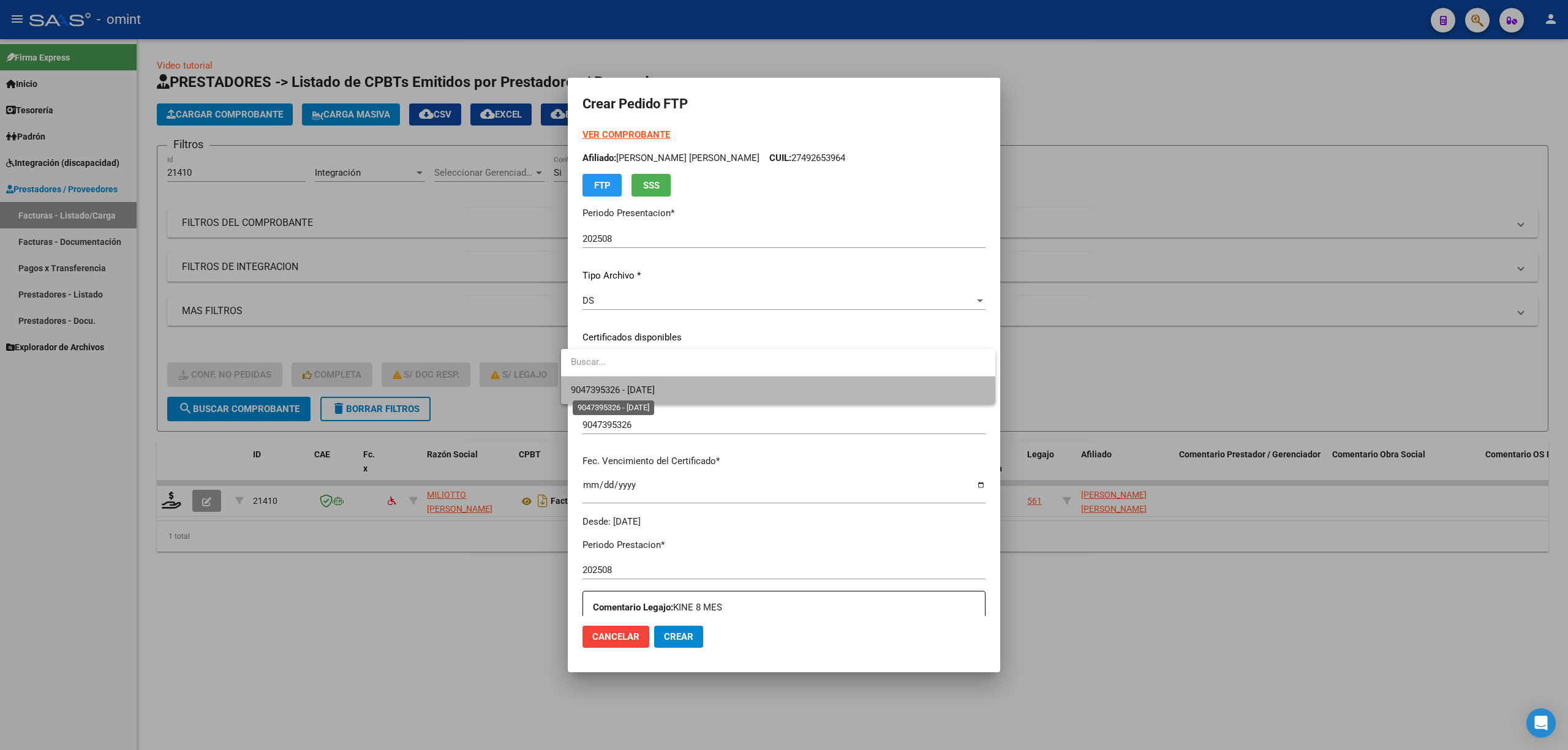
click at [629, 395] on span "9047395326 - 2030-01-08" at bounding box center [613, 390] width 84 height 11
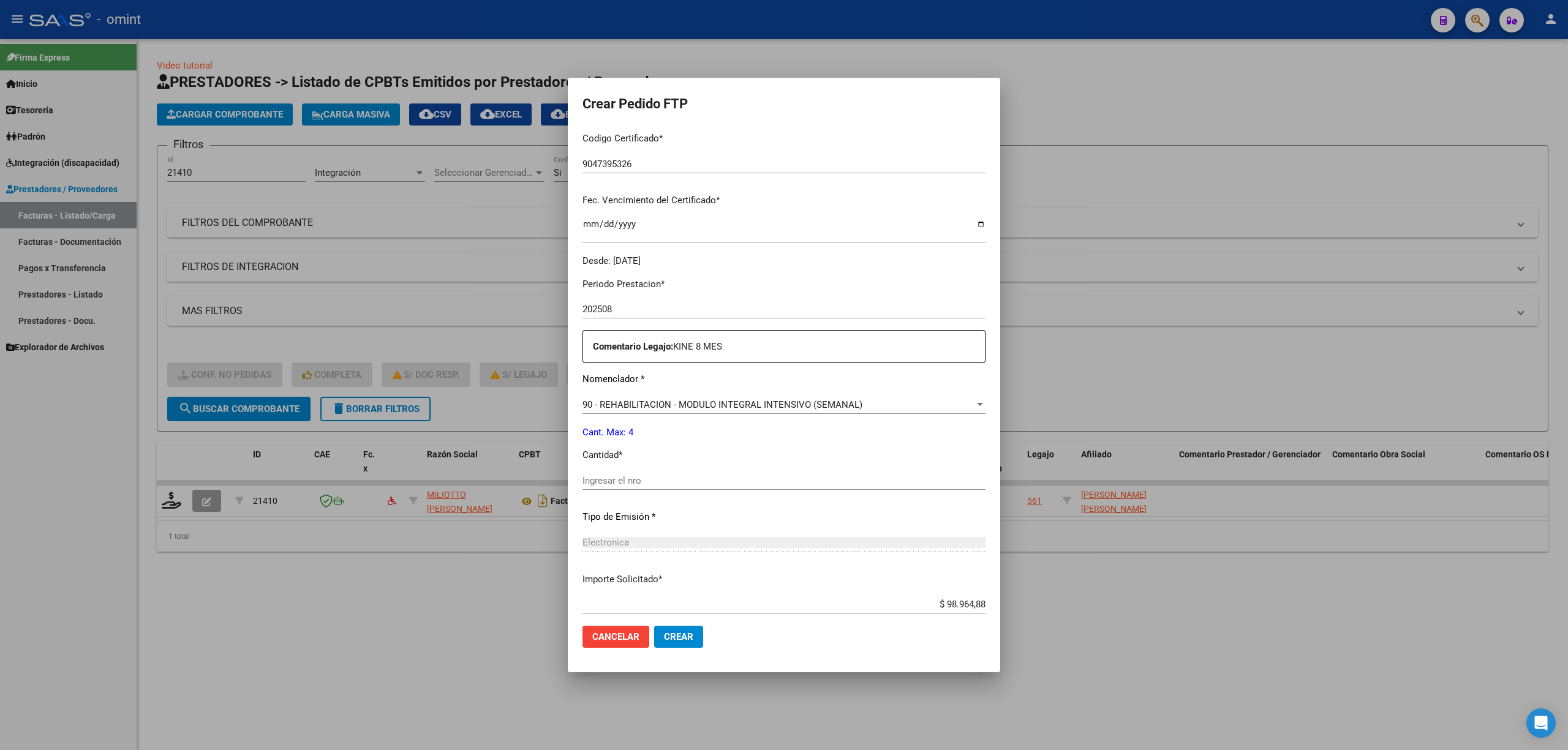
scroll to position [326, 0]
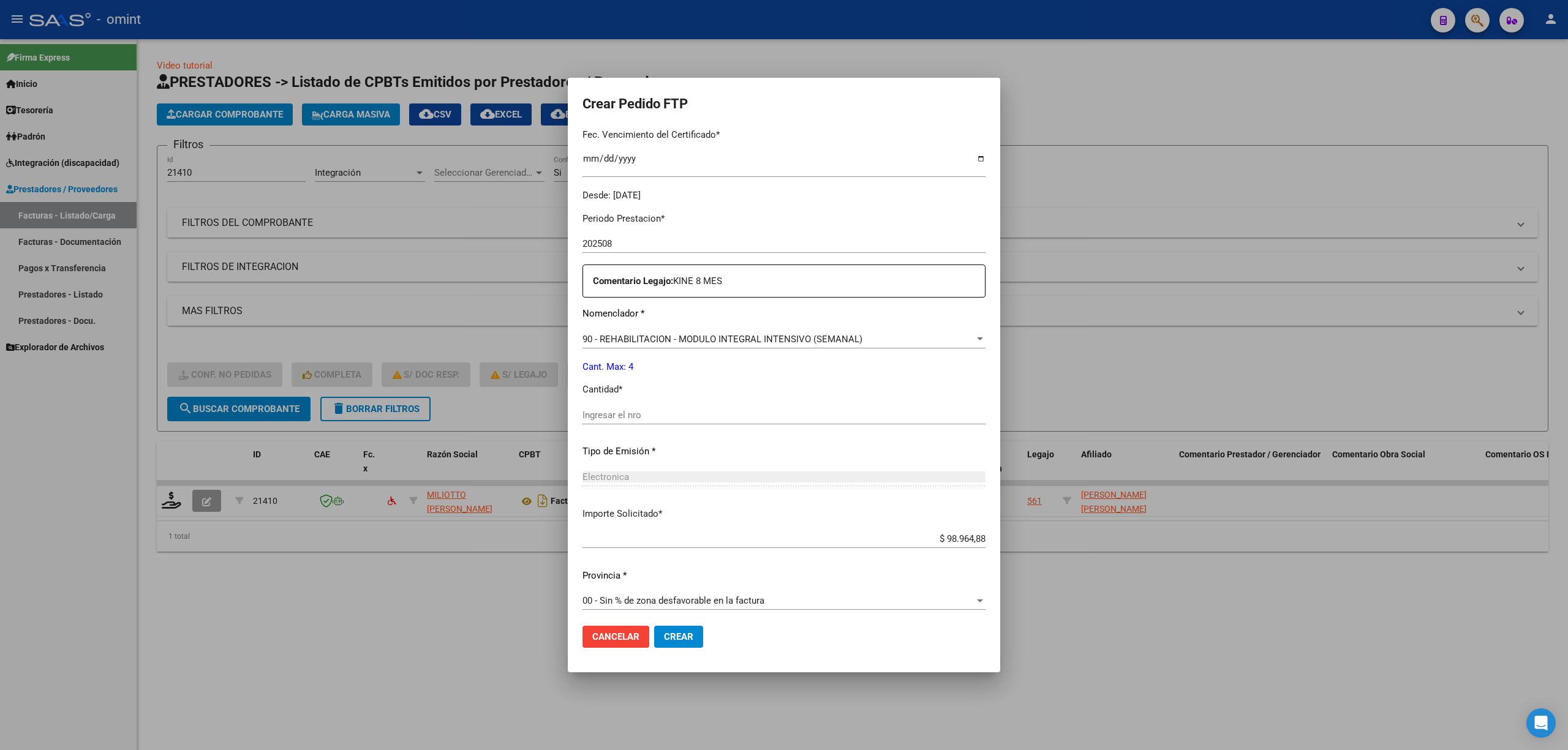
click at [613, 418] on input "Ingresar el nro" at bounding box center [784, 415] width 403 height 11
type input "4"
drag, startPoint x: 674, startPoint y: 637, endPoint x: 663, endPoint y: 613, distance: 26.4
click at [674, 637] on span "Crear" at bounding box center [678, 637] width 30 height 11
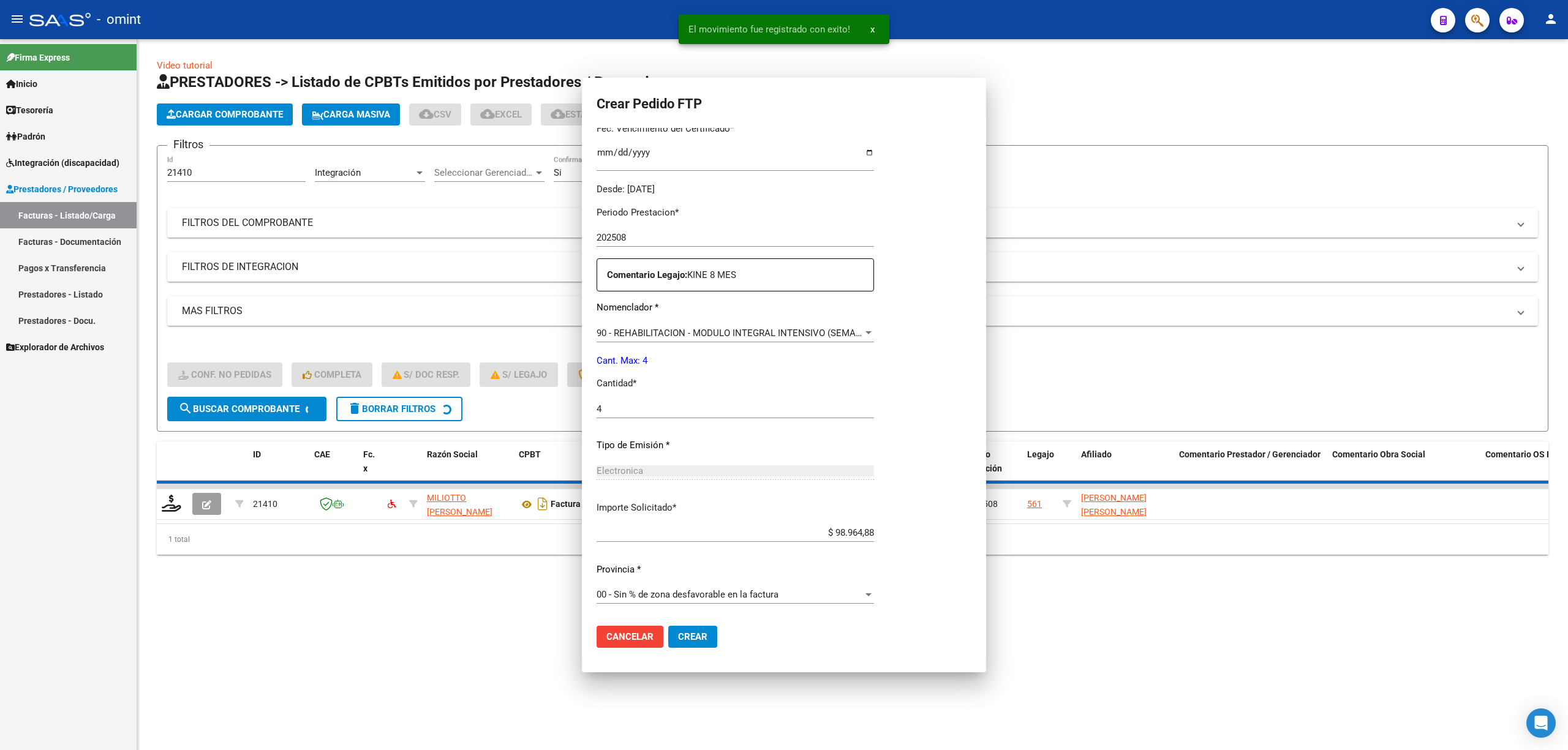
scroll to position [0, 0]
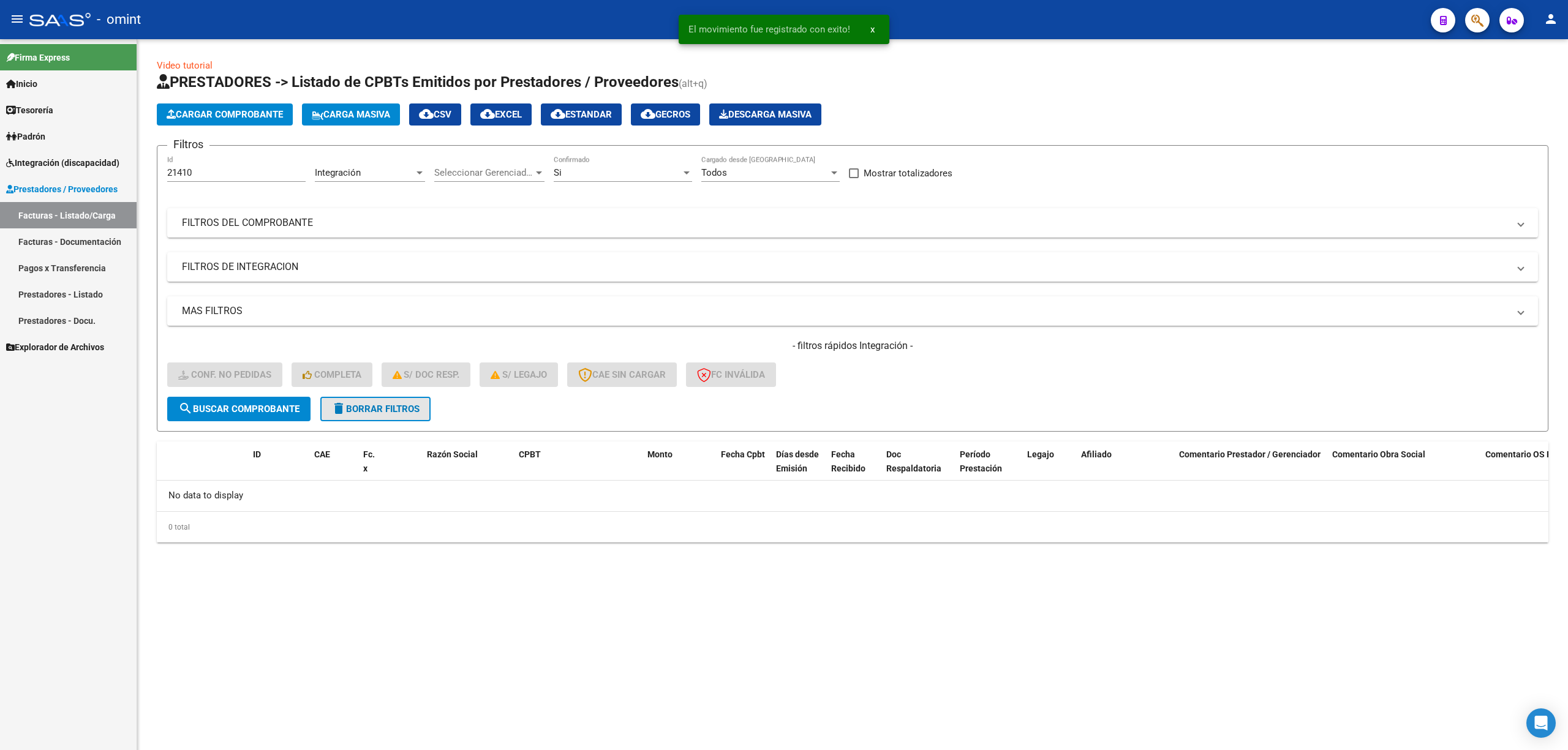
click at [412, 405] on span "delete Borrar Filtros" at bounding box center [375, 409] width 88 height 11
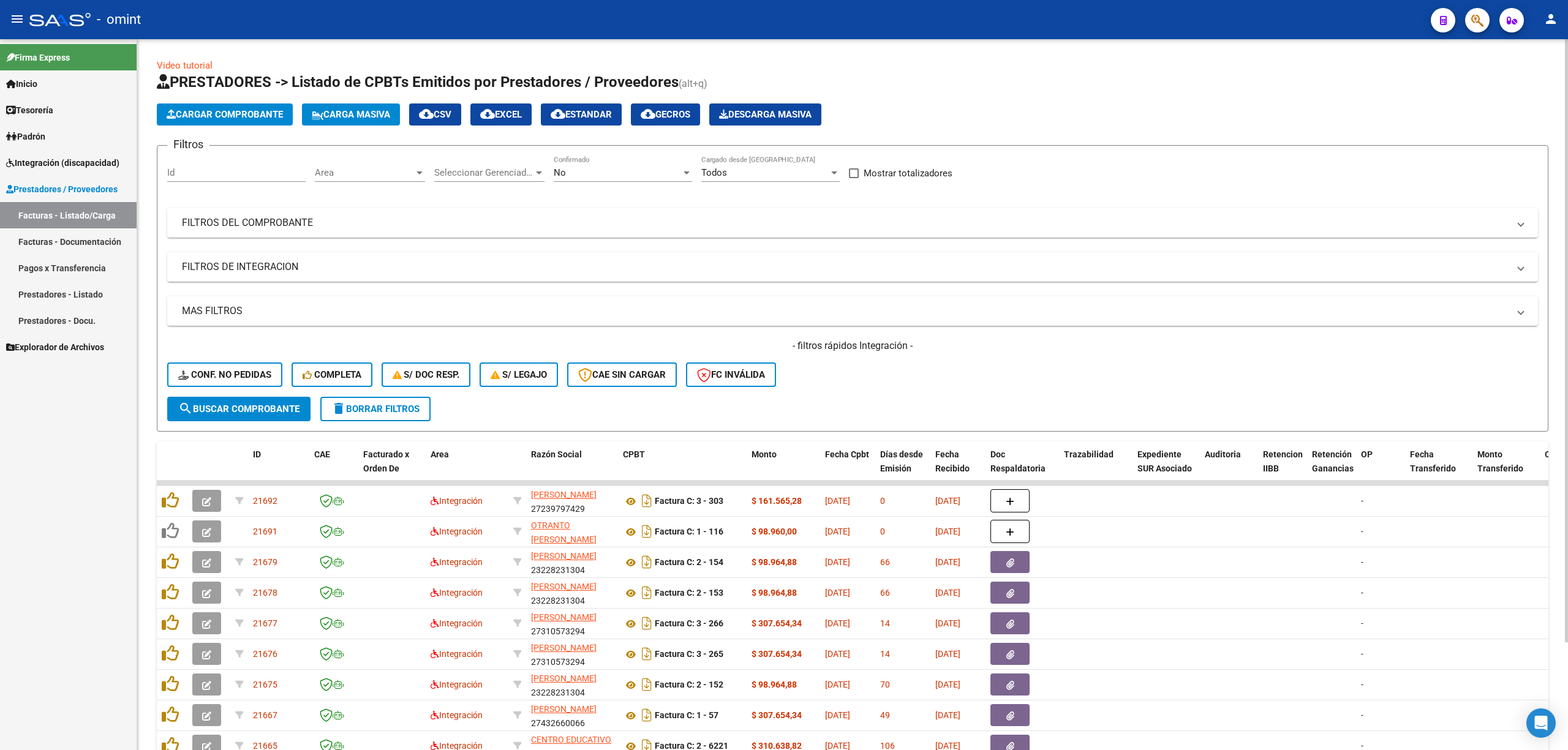
click at [210, 167] on input "Id" at bounding box center [236, 172] width 138 height 11
paste input "21407"
type input "21407"
click at [273, 423] on form "Filtros 21407 Id Area Area Seleccionar Gerenciador Seleccionar Gerenciador No C…" at bounding box center [853, 288] width 1392 height 287
click at [270, 414] on button "search Buscar Comprobante" at bounding box center [238, 409] width 144 height 24
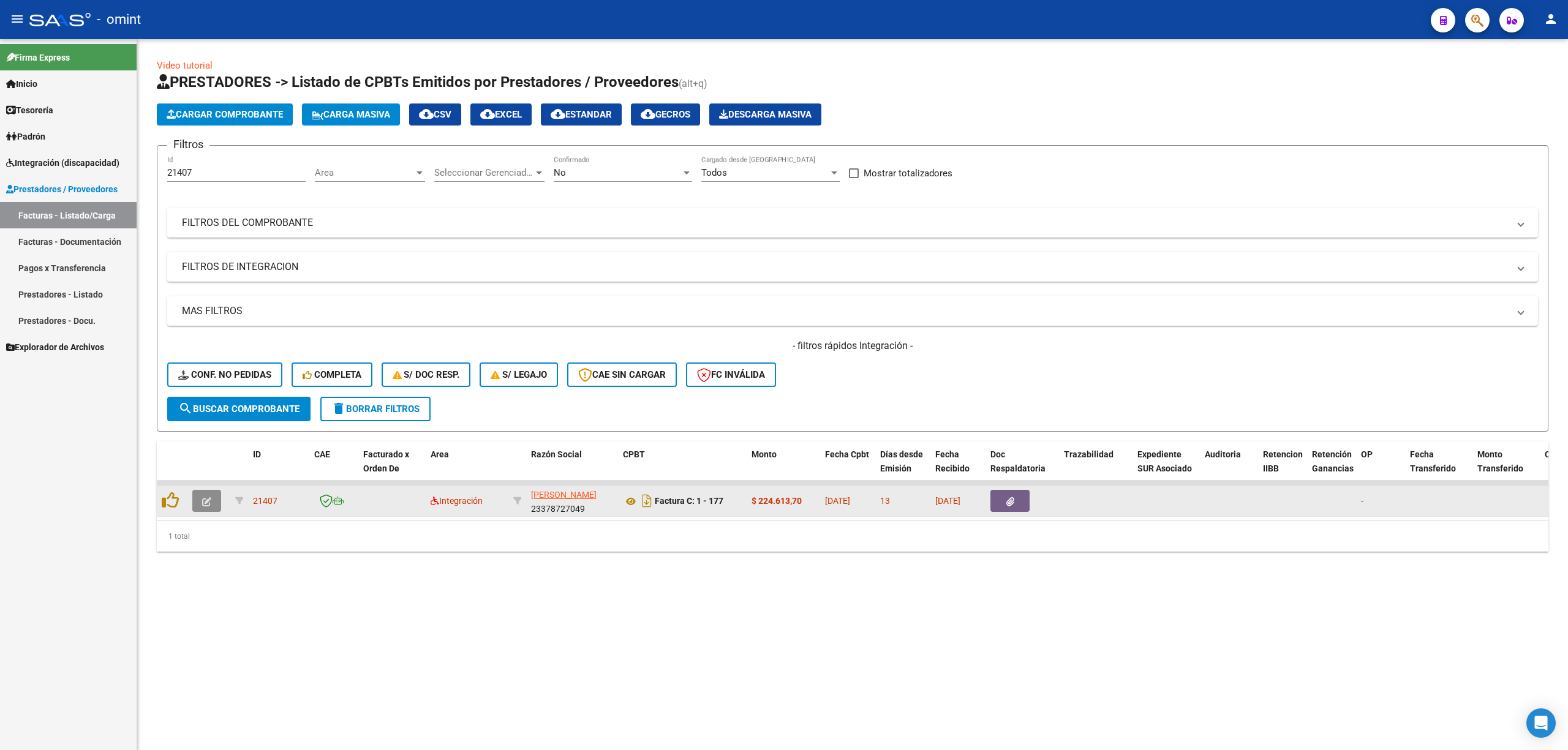
click at [202, 499] on icon "button" at bounding box center [207, 502] width 9 height 9
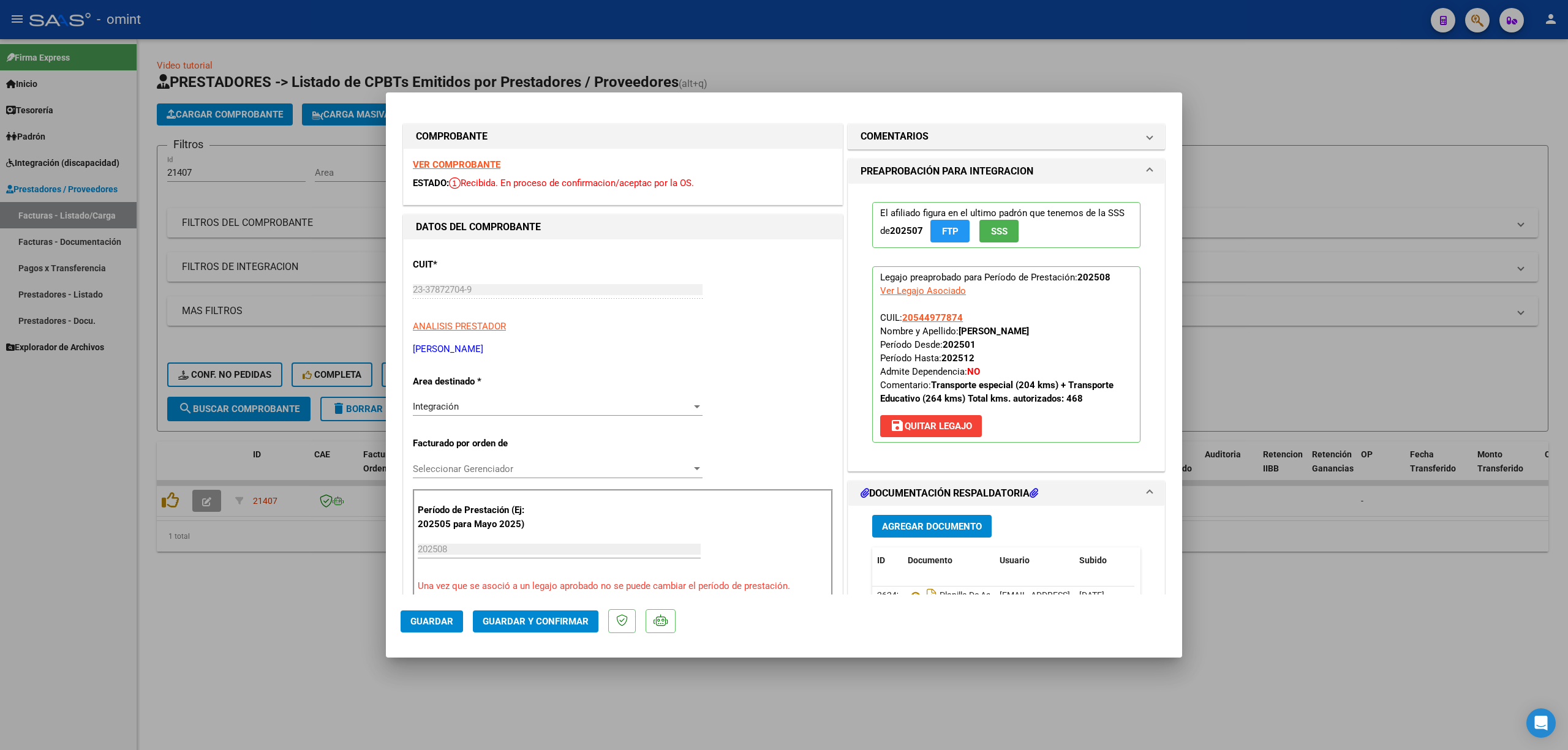
click at [439, 169] on strong "VER COMPROBANTE" at bounding box center [456, 165] width 87 height 11
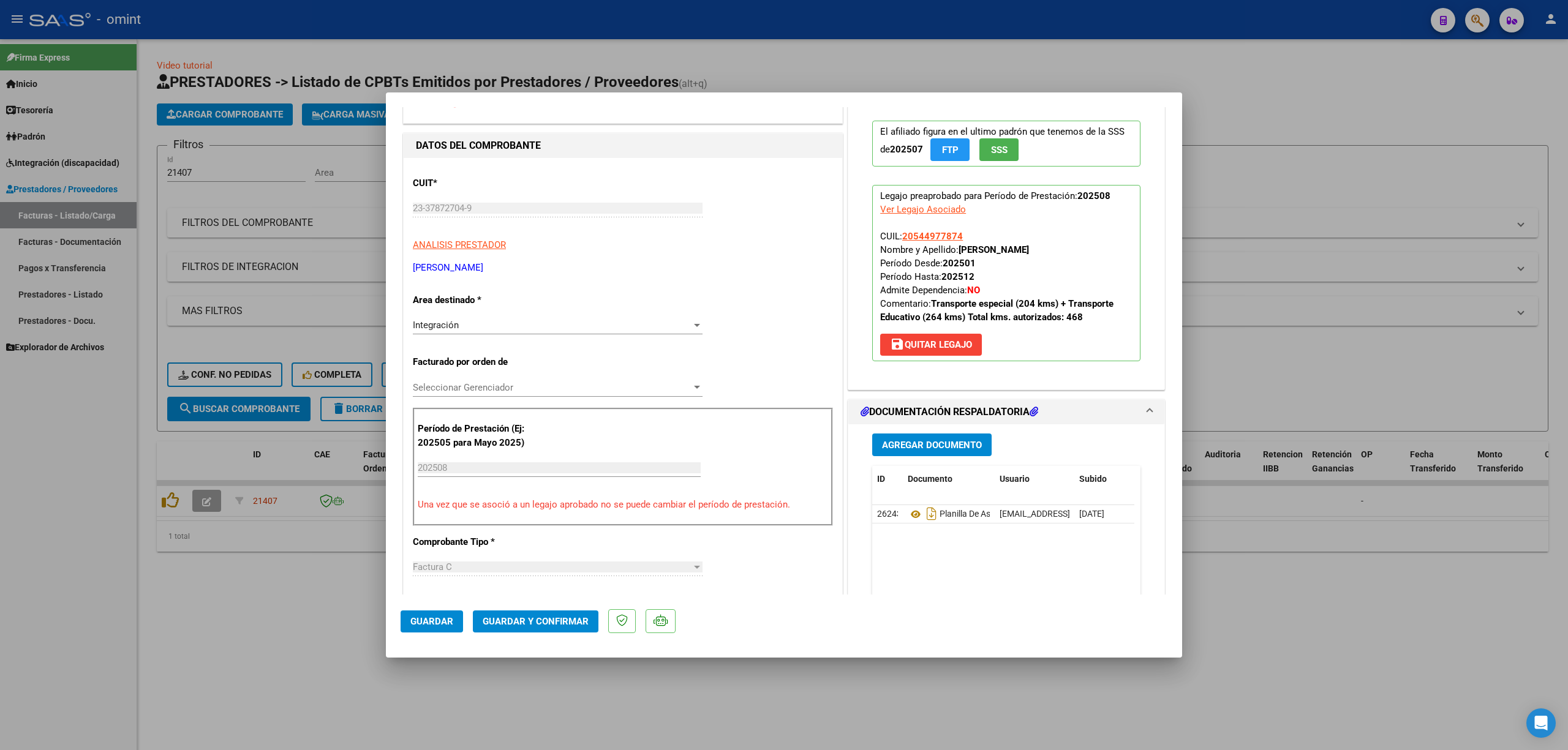
click at [547, 639] on mat-dialog-actions "Guardar Guardar y Confirmar" at bounding box center [784, 619] width 767 height 49
click at [551, 625] on span "Guardar y Confirmar" at bounding box center [536, 622] width 106 height 11
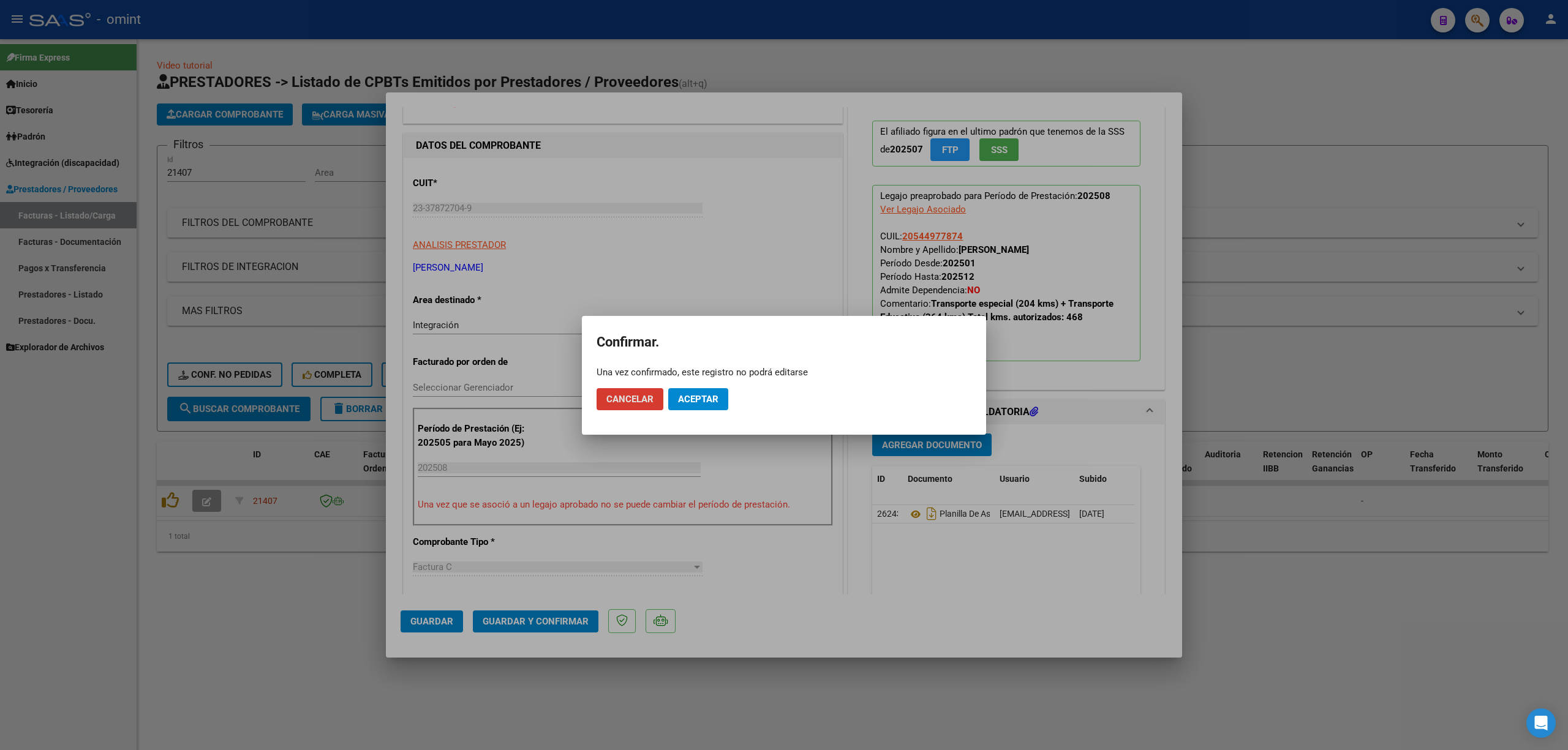
click at [734, 387] on mat-dialog-actions "Cancelar Aceptar" at bounding box center [784, 399] width 375 height 42
click at [718, 398] on span "Aceptar" at bounding box center [698, 399] width 40 height 11
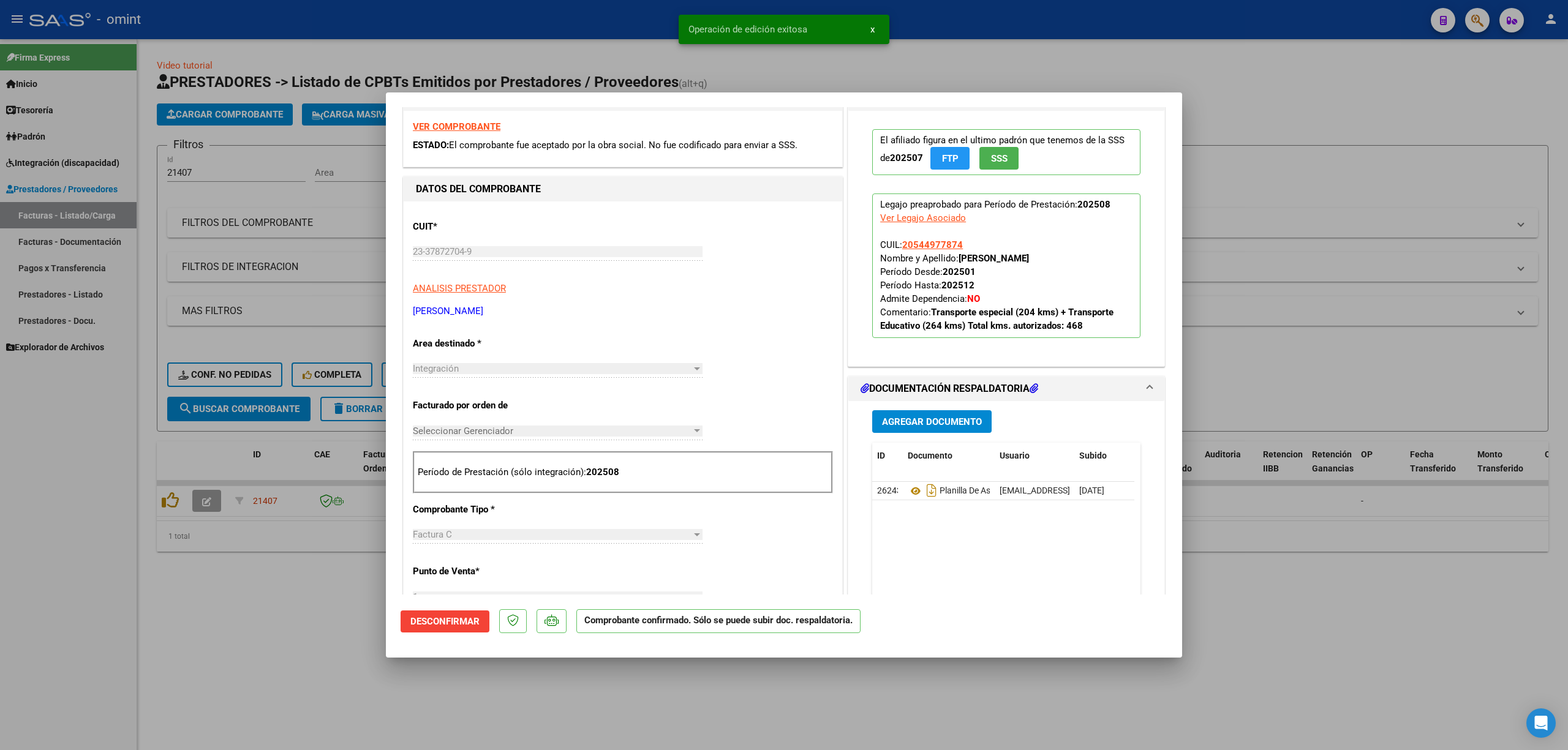
scroll to position [0, 0]
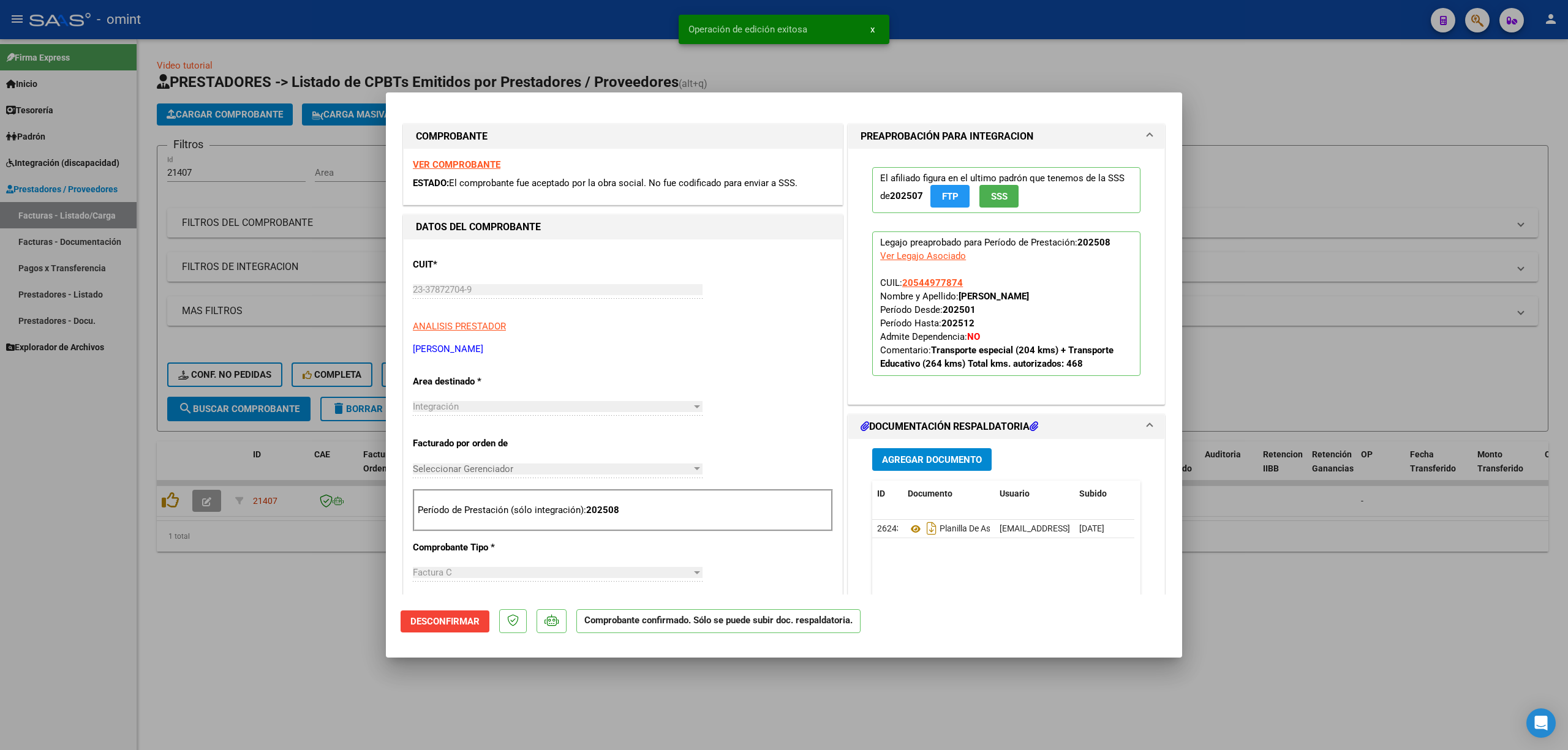
click at [456, 159] on strong "VER COMPROBANTE" at bounding box center [456, 165] width 87 height 11
drag, startPoint x: 299, startPoint y: 471, endPoint x: 232, endPoint y: 433, distance: 77.0
click at [299, 471] on div at bounding box center [784, 375] width 1568 height 750
type input "$ 0,00"
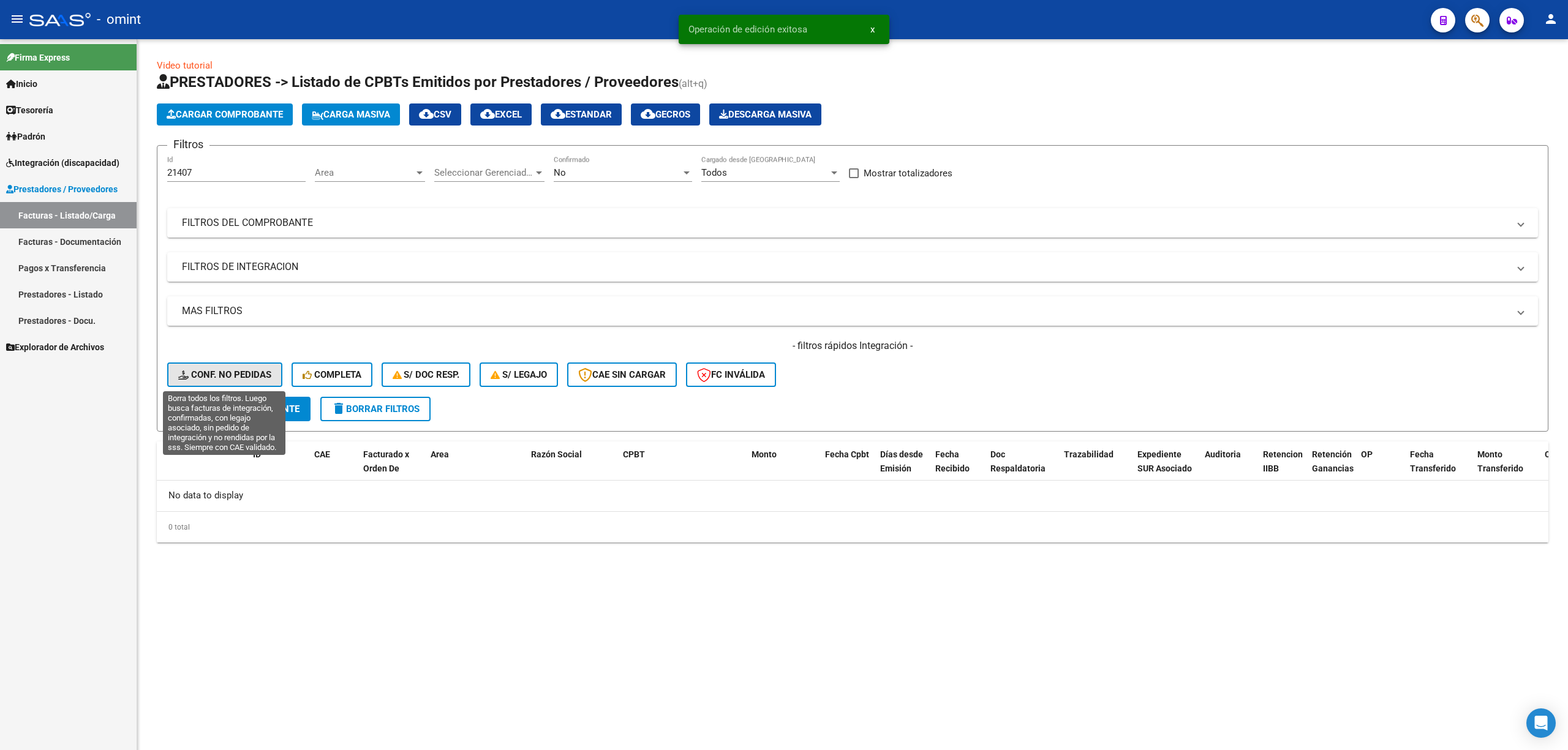
click at [217, 373] on span "Conf. no pedidas" at bounding box center [225, 374] width 93 height 11
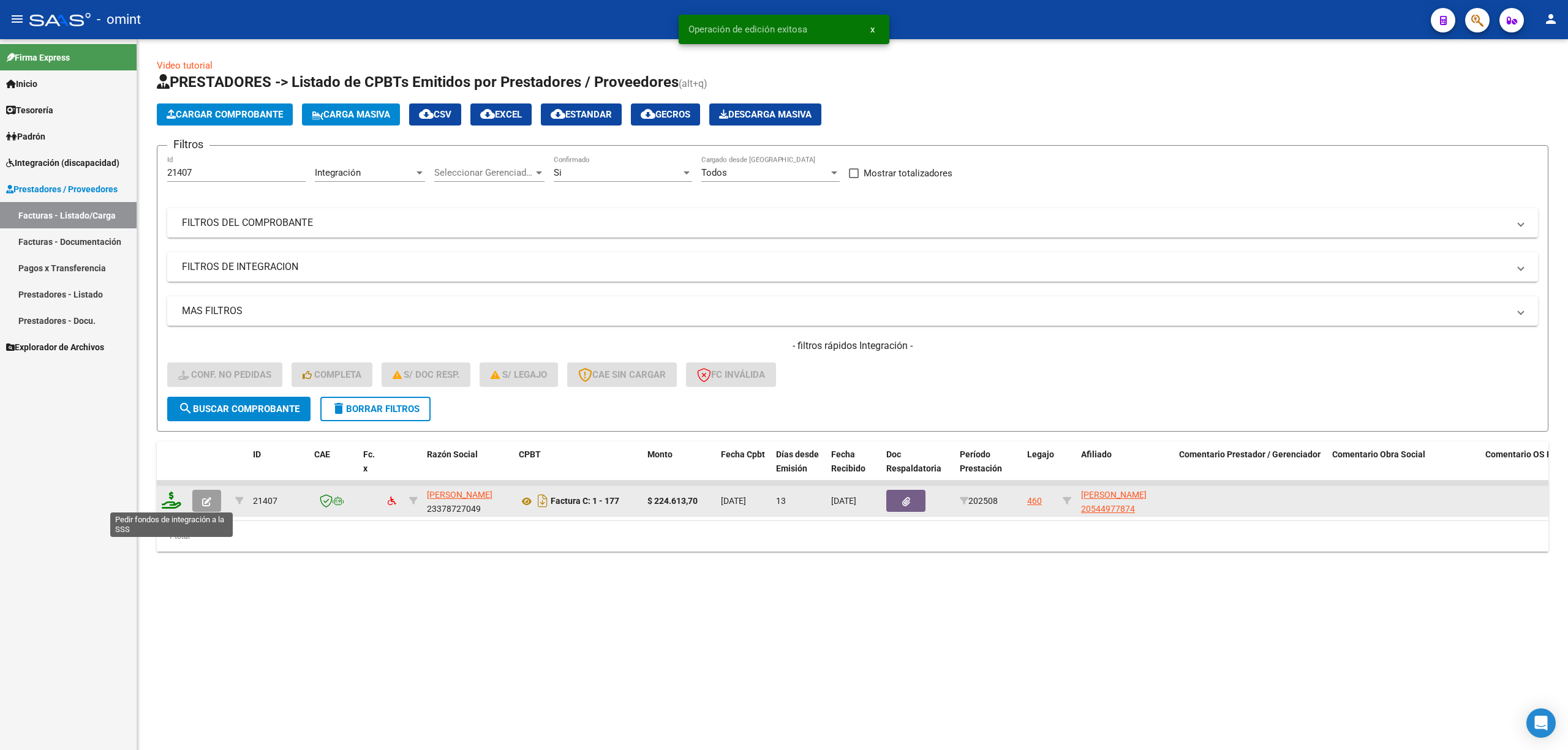
click at [167, 506] on icon at bounding box center [172, 500] width 20 height 17
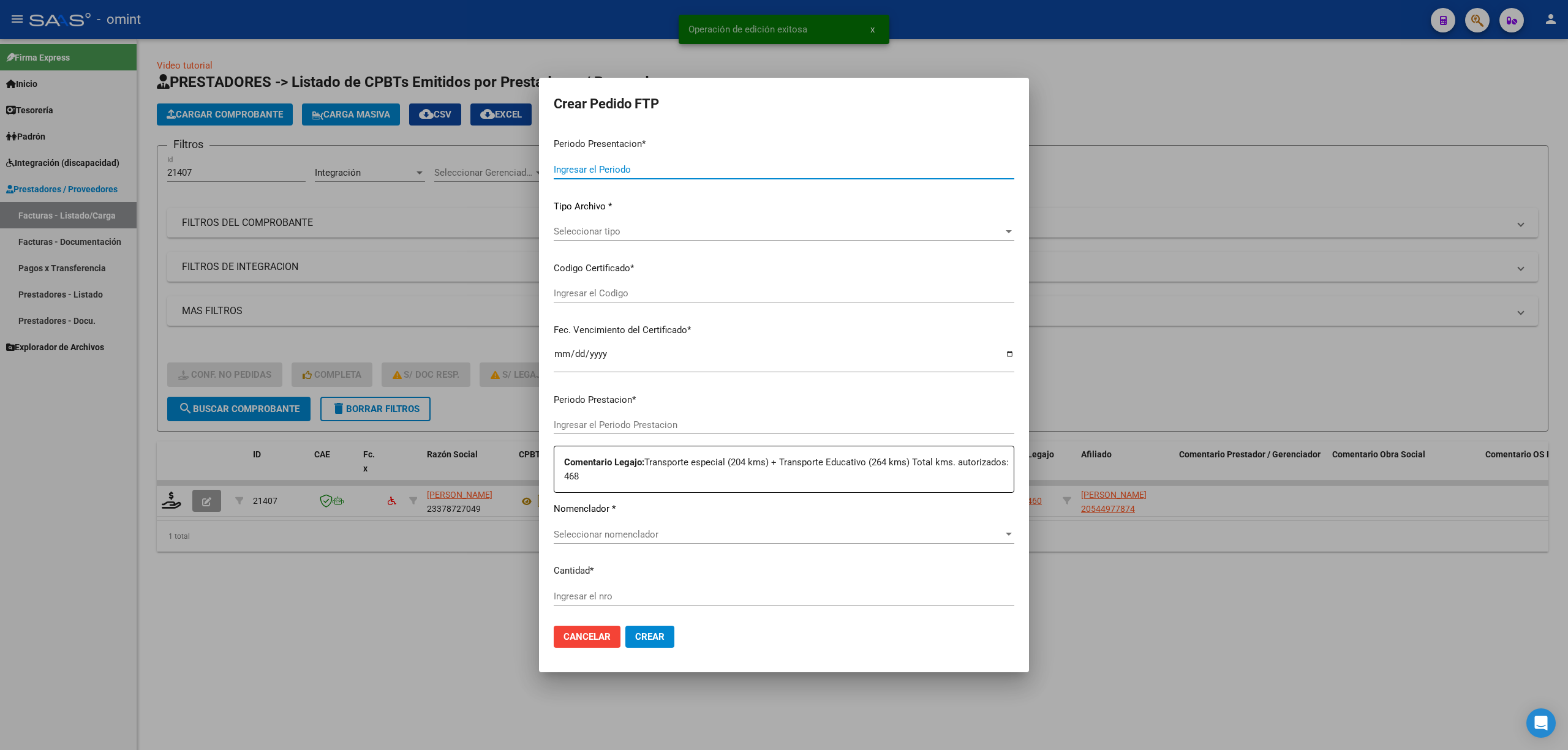
type input "202508"
type input "$ 224.613,70"
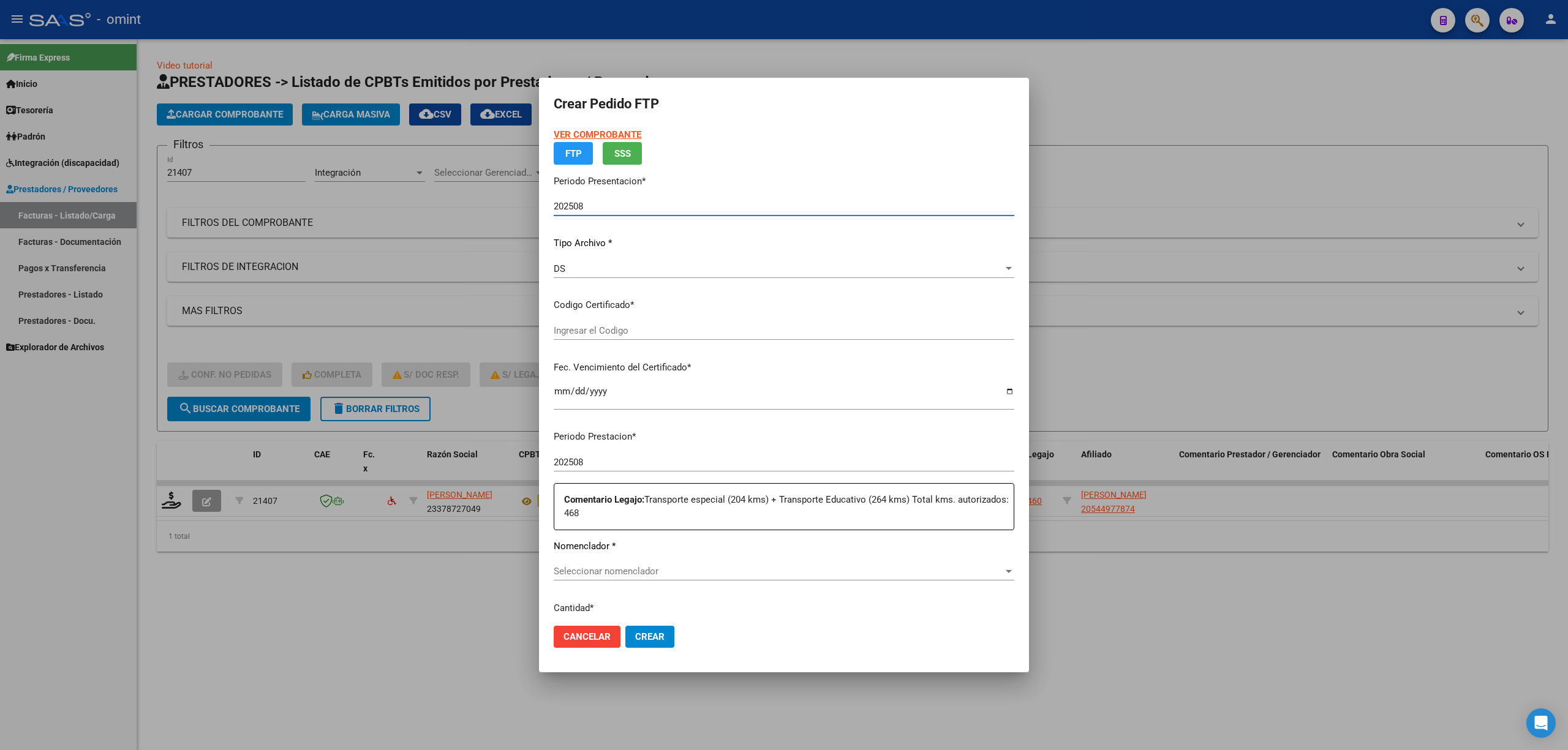
type input "8659687504"
type input "2035-05-07"
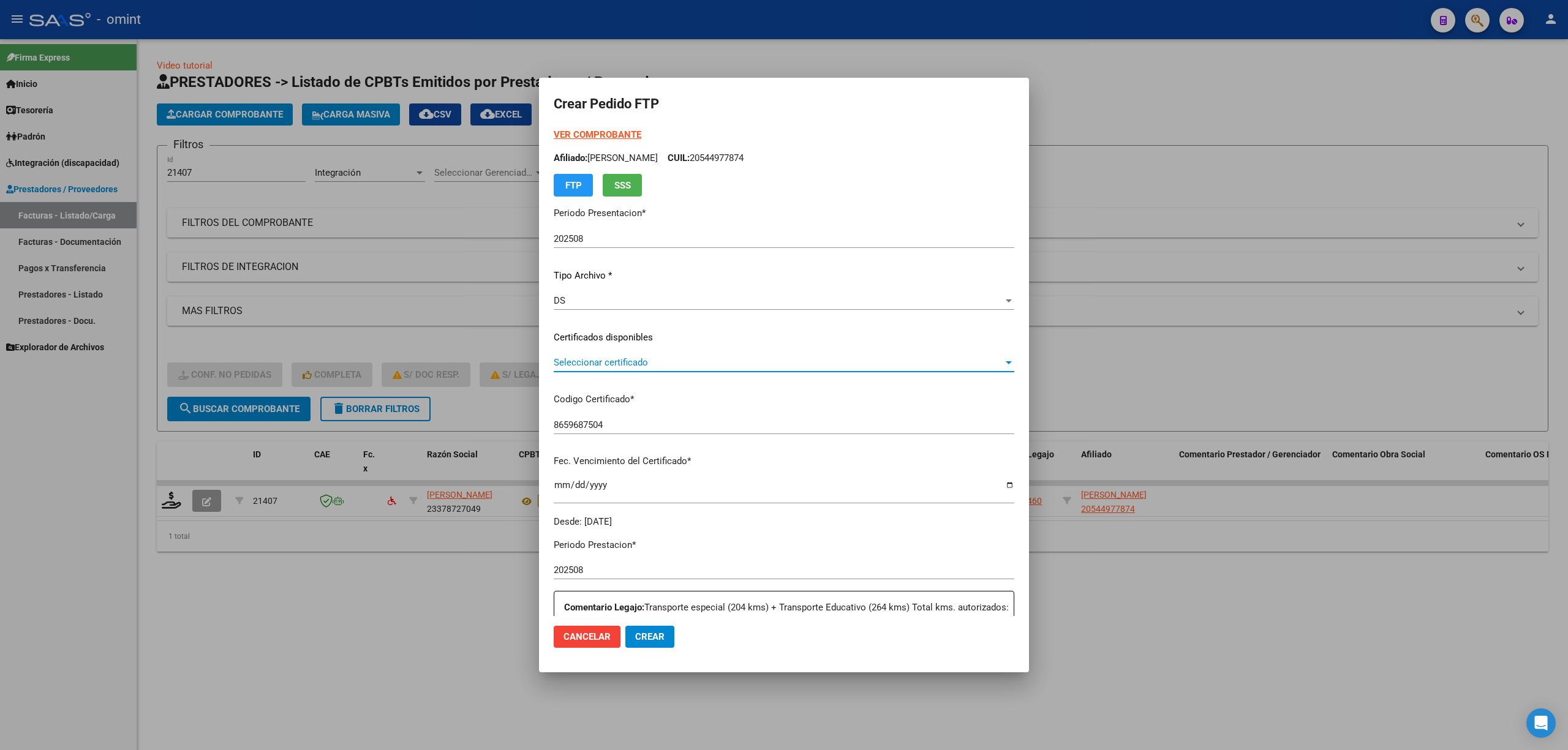
click at [582, 367] on span "Seleccionar certificado" at bounding box center [778, 362] width 450 height 11
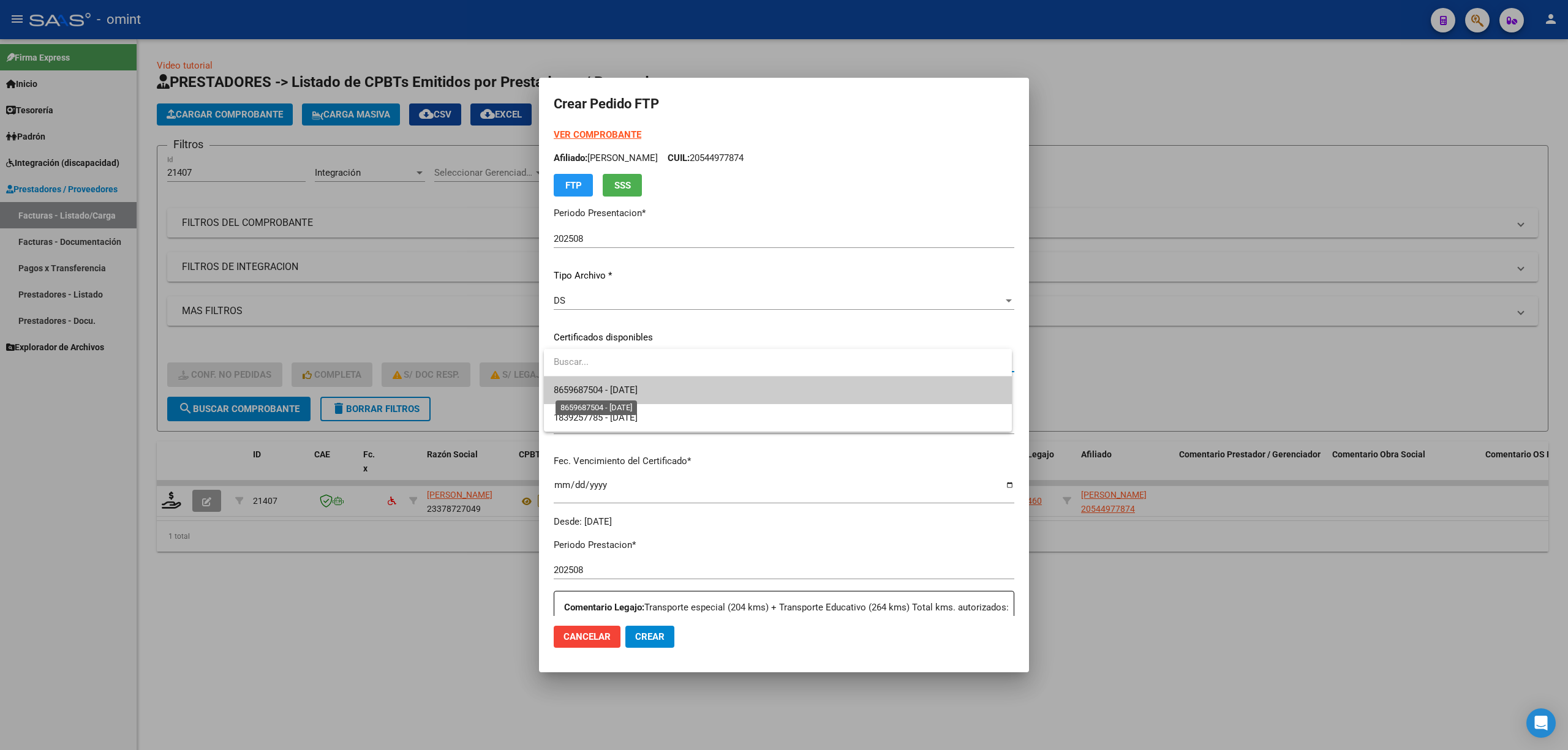
drag, startPoint x: 582, startPoint y: 367, endPoint x: 618, endPoint y: 398, distance: 47.5
click at [582, 395] on span "8659687504 - 2035-05-07" at bounding box center [595, 390] width 84 height 11
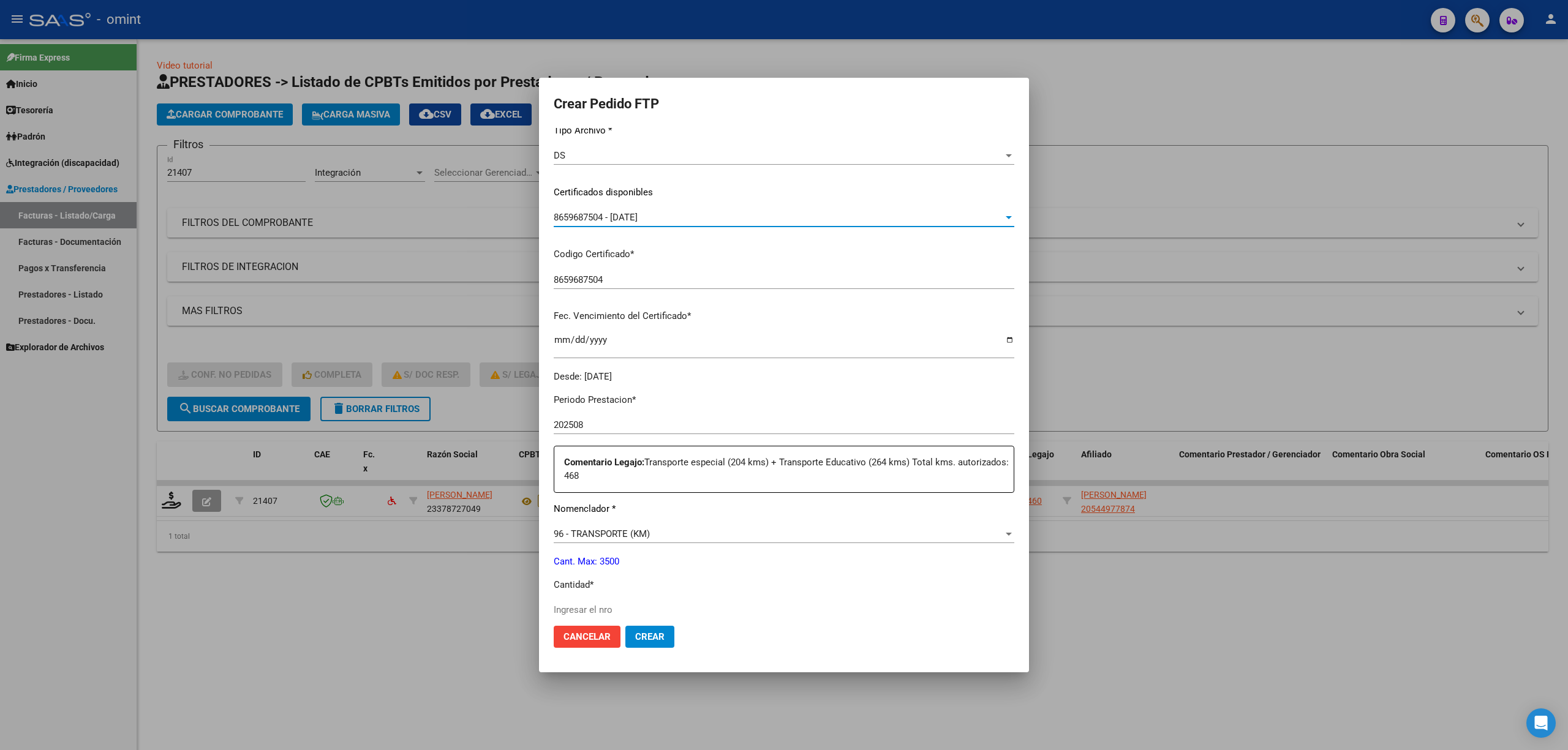
scroll to position [326, 0]
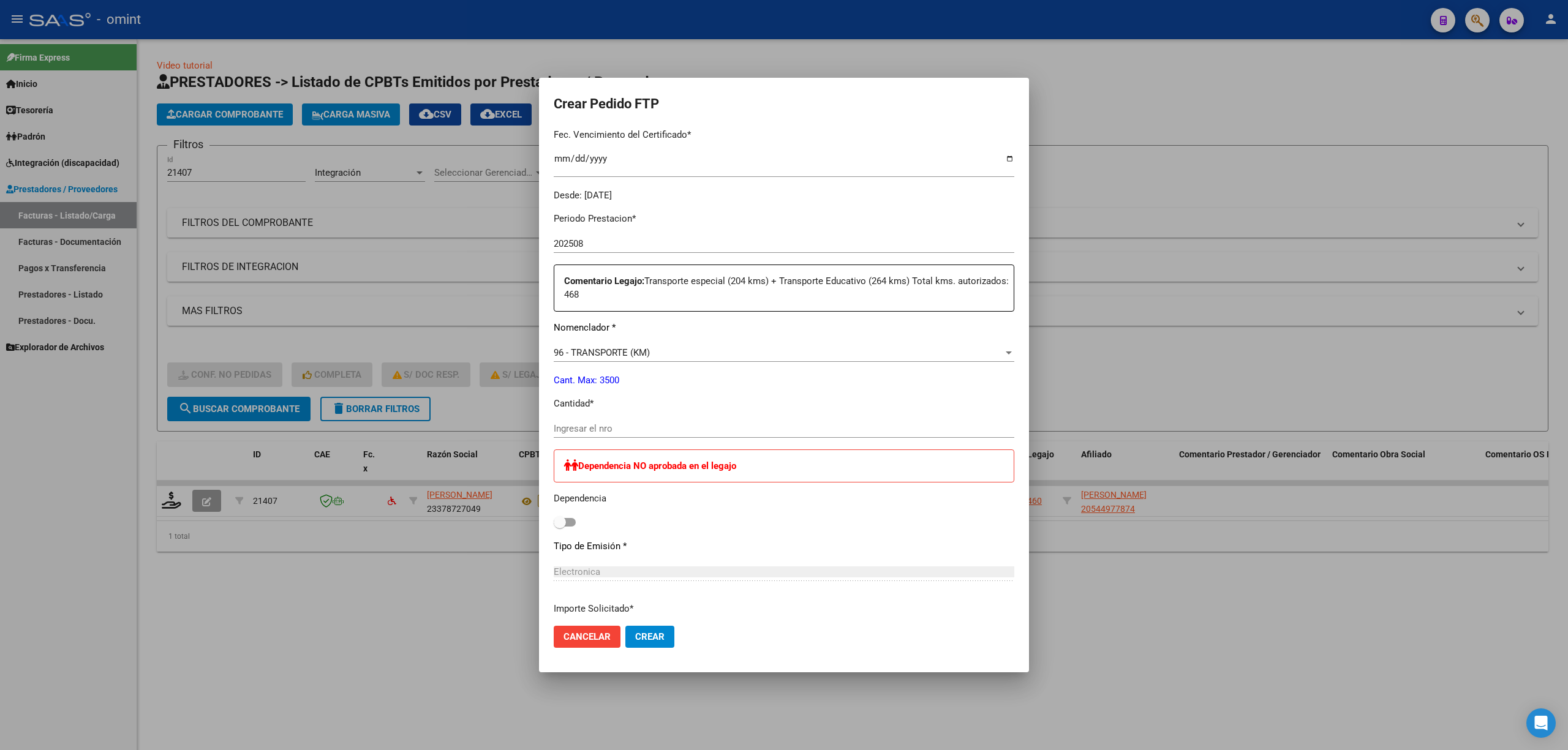
click at [611, 423] on input "Ingresar el nro" at bounding box center [784, 428] width 461 height 11
type input "415"
click at [643, 648] on mat-dialog-actions "Cancelar Crear" at bounding box center [784, 637] width 461 height 42
click at [640, 637] on span "Crear" at bounding box center [650, 637] width 30 height 11
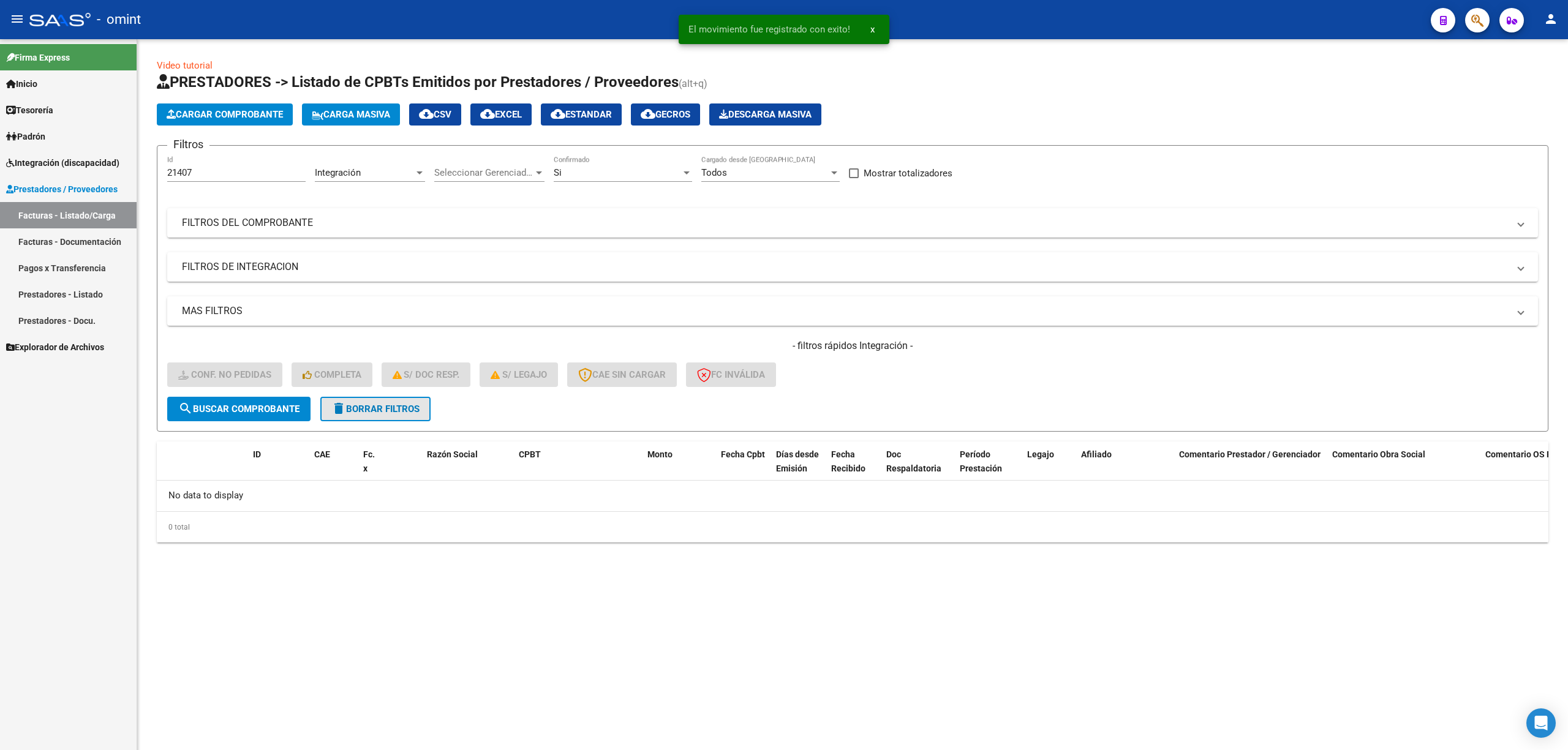
drag, startPoint x: 361, startPoint y: 417, endPoint x: 366, endPoint y: 424, distance: 8.6
click at [366, 417] on button "delete Borrar Filtros" at bounding box center [375, 409] width 110 height 24
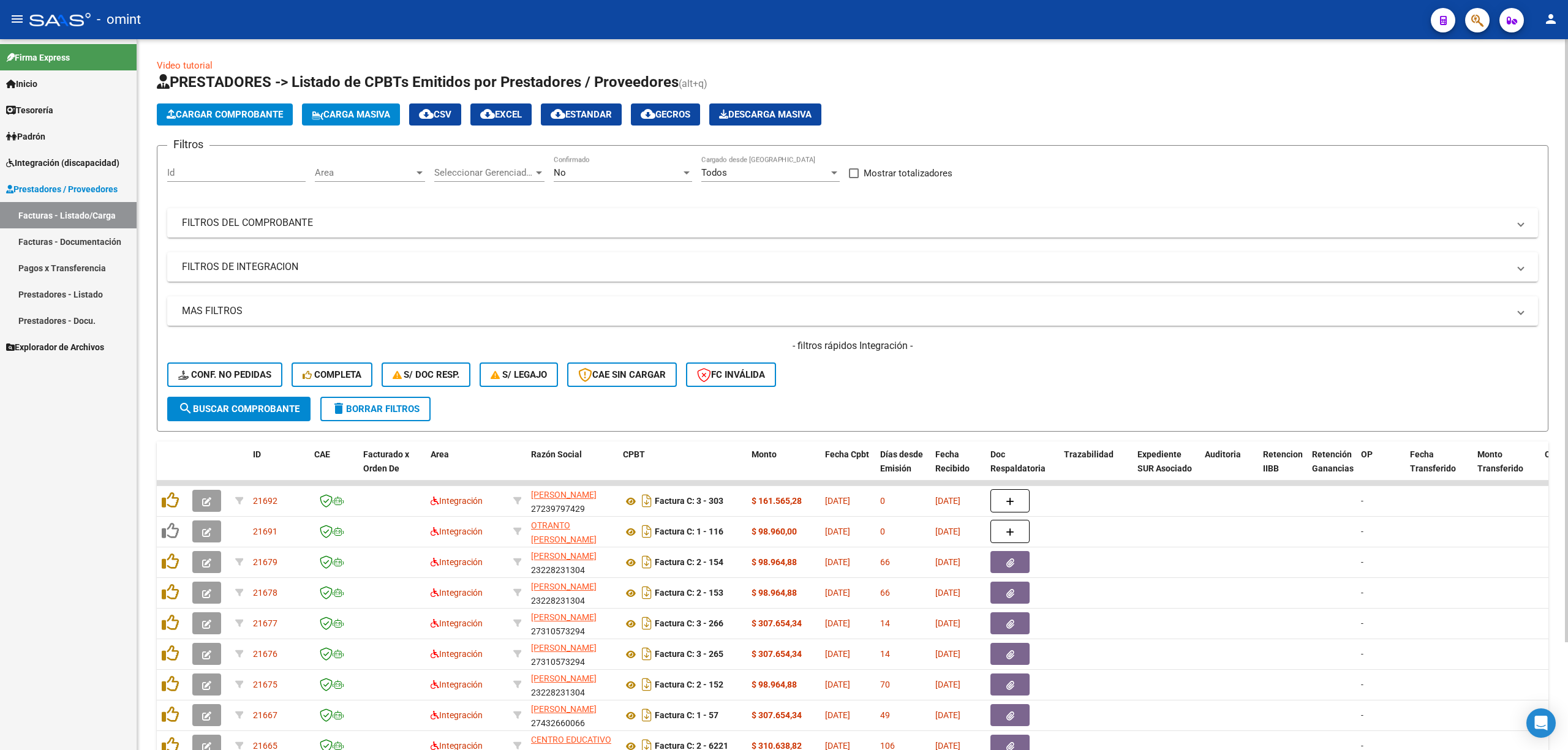
drag, startPoint x: 219, startPoint y: 172, endPoint x: 223, endPoint y: 182, distance: 10.8
click at [219, 172] on input "Id" at bounding box center [236, 172] width 138 height 11
paste input "21348"
type input "21348"
click at [266, 411] on span "search Buscar Comprobante" at bounding box center [239, 409] width 121 height 11
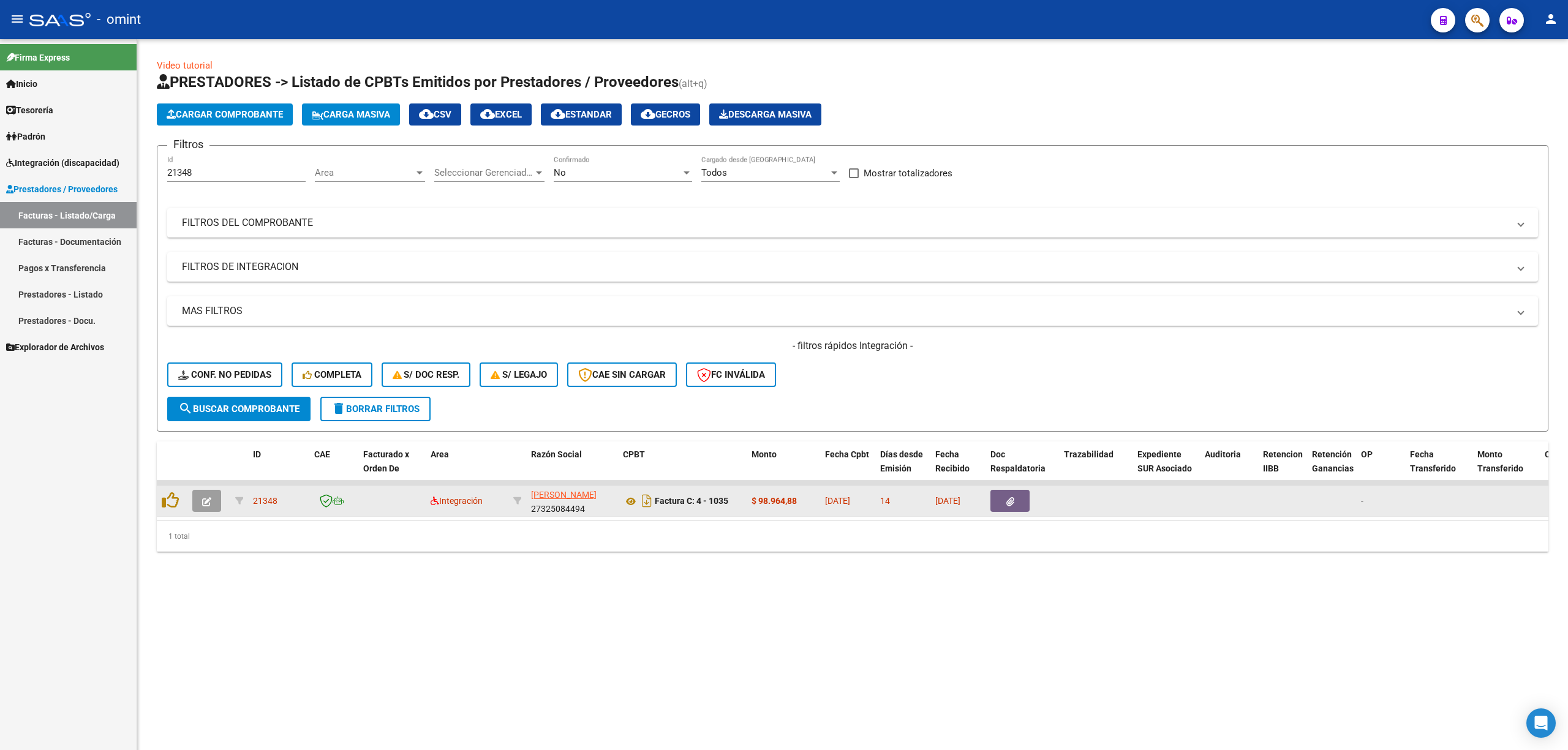
click at [203, 501] on icon "button" at bounding box center [207, 502] width 9 height 9
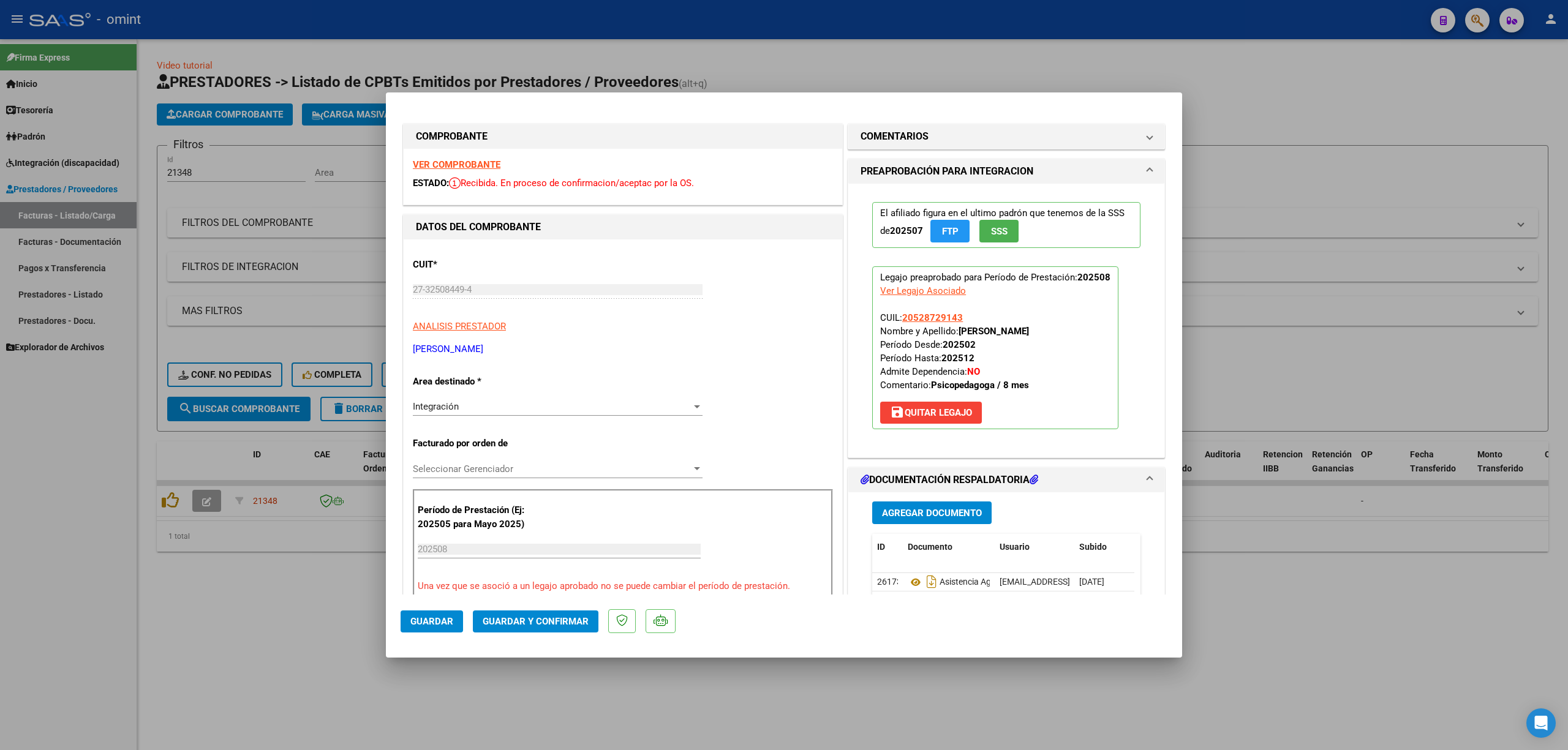
click at [442, 163] on strong "VER COMPROBANTE" at bounding box center [456, 165] width 87 height 11
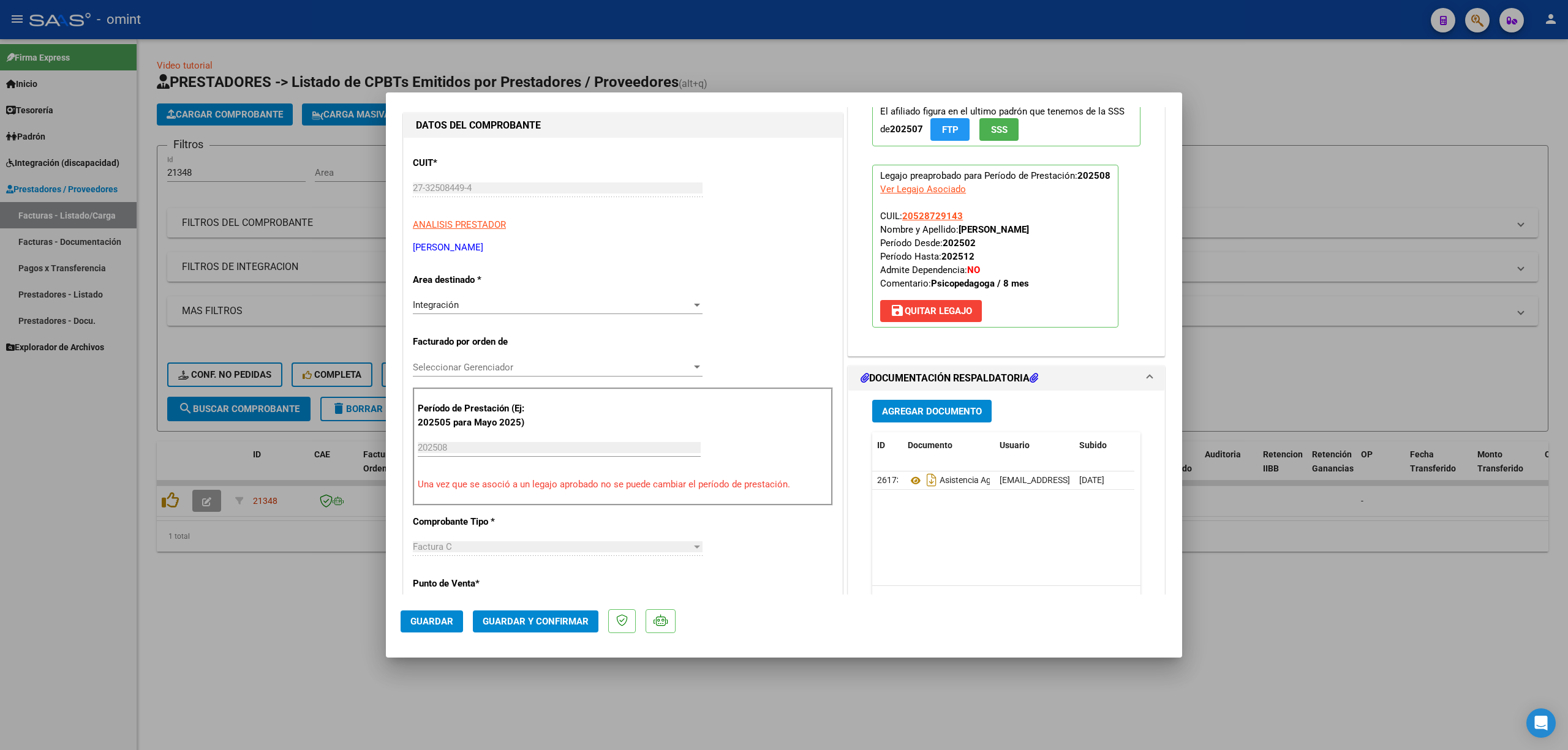
scroll to position [163, 0]
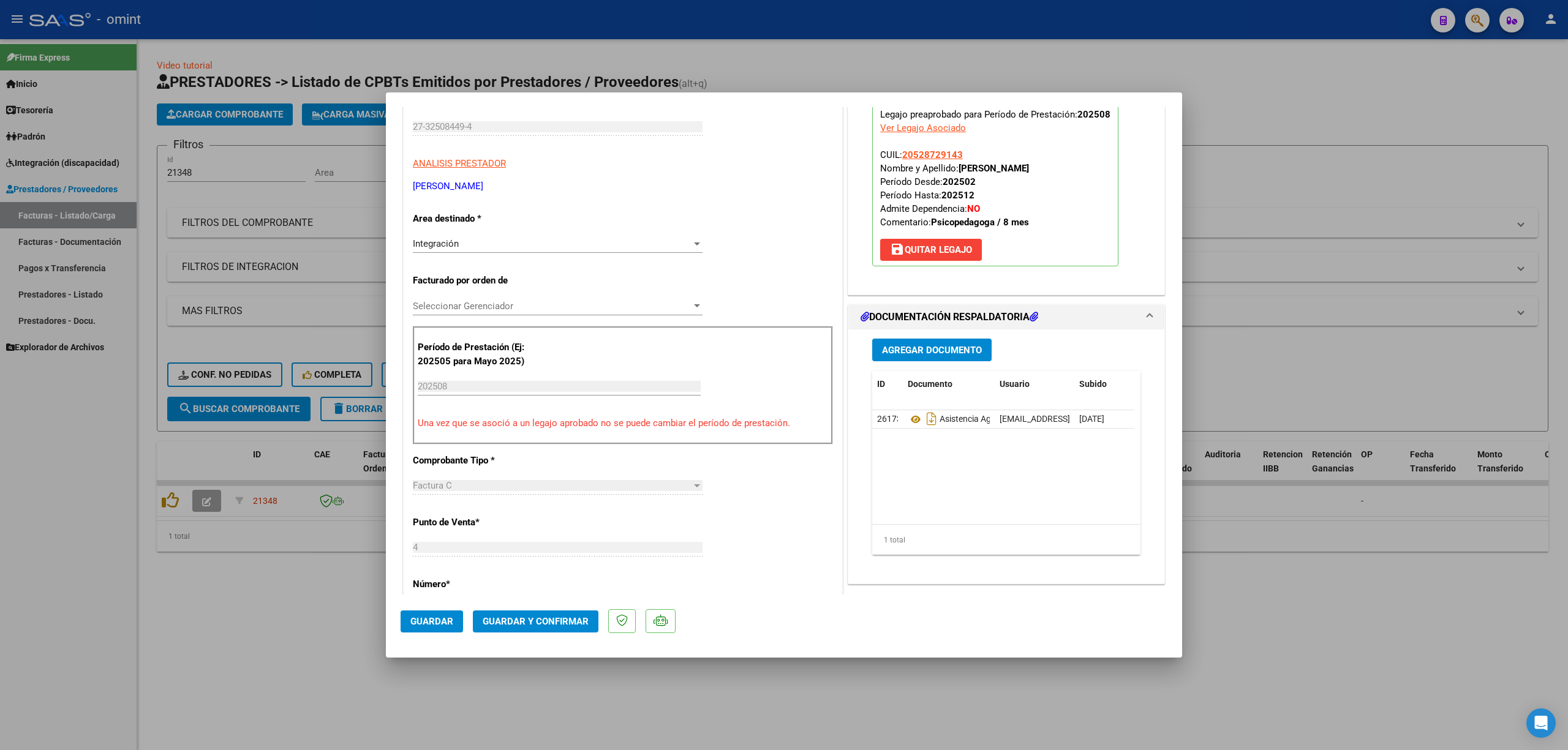
click at [566, 613] on button "Guardar y Confirmar" at bounding box center [535, 621] width 125 height 22
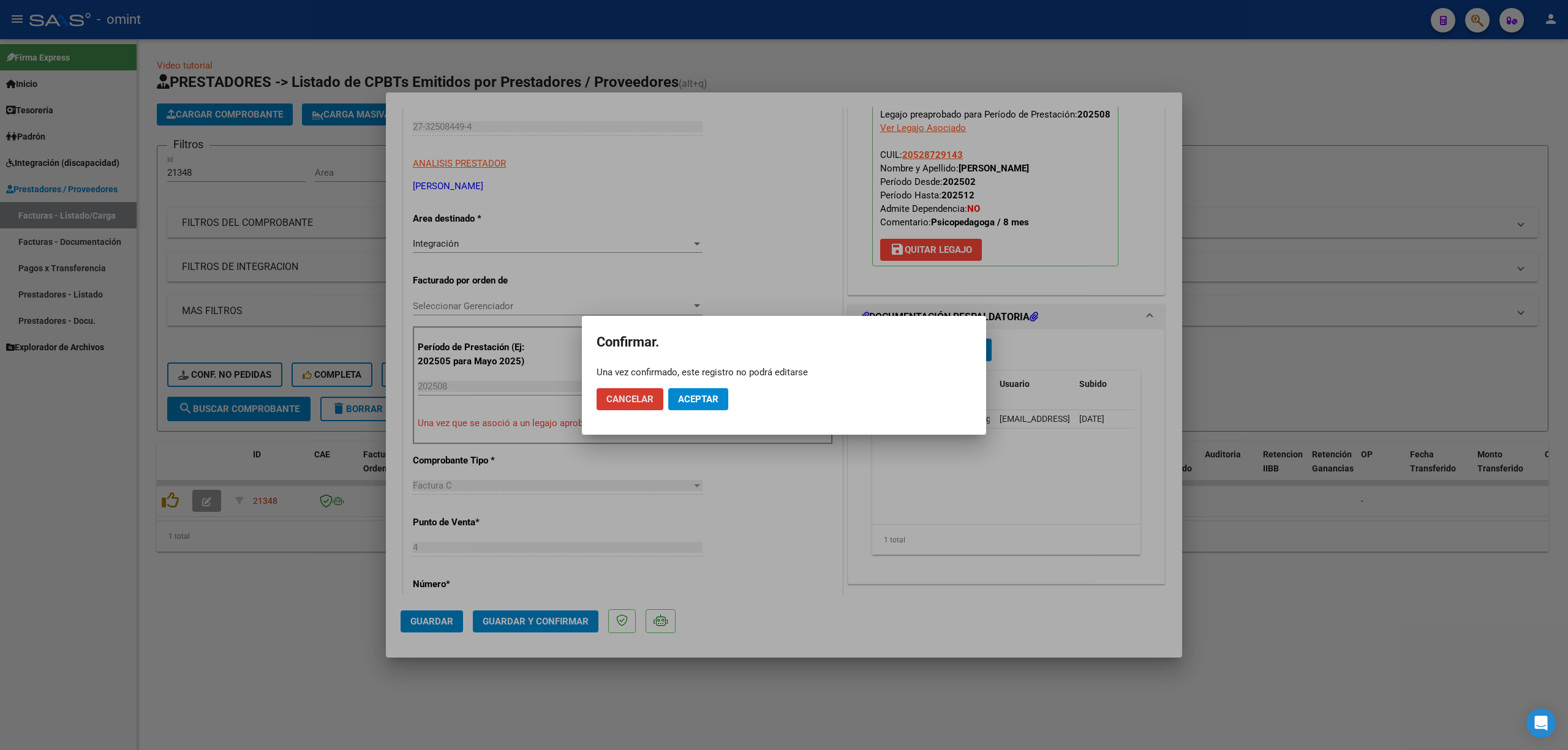
click at [693, 399] on span "Aceptar" at bounding box center [698, 399] width 40 height 11
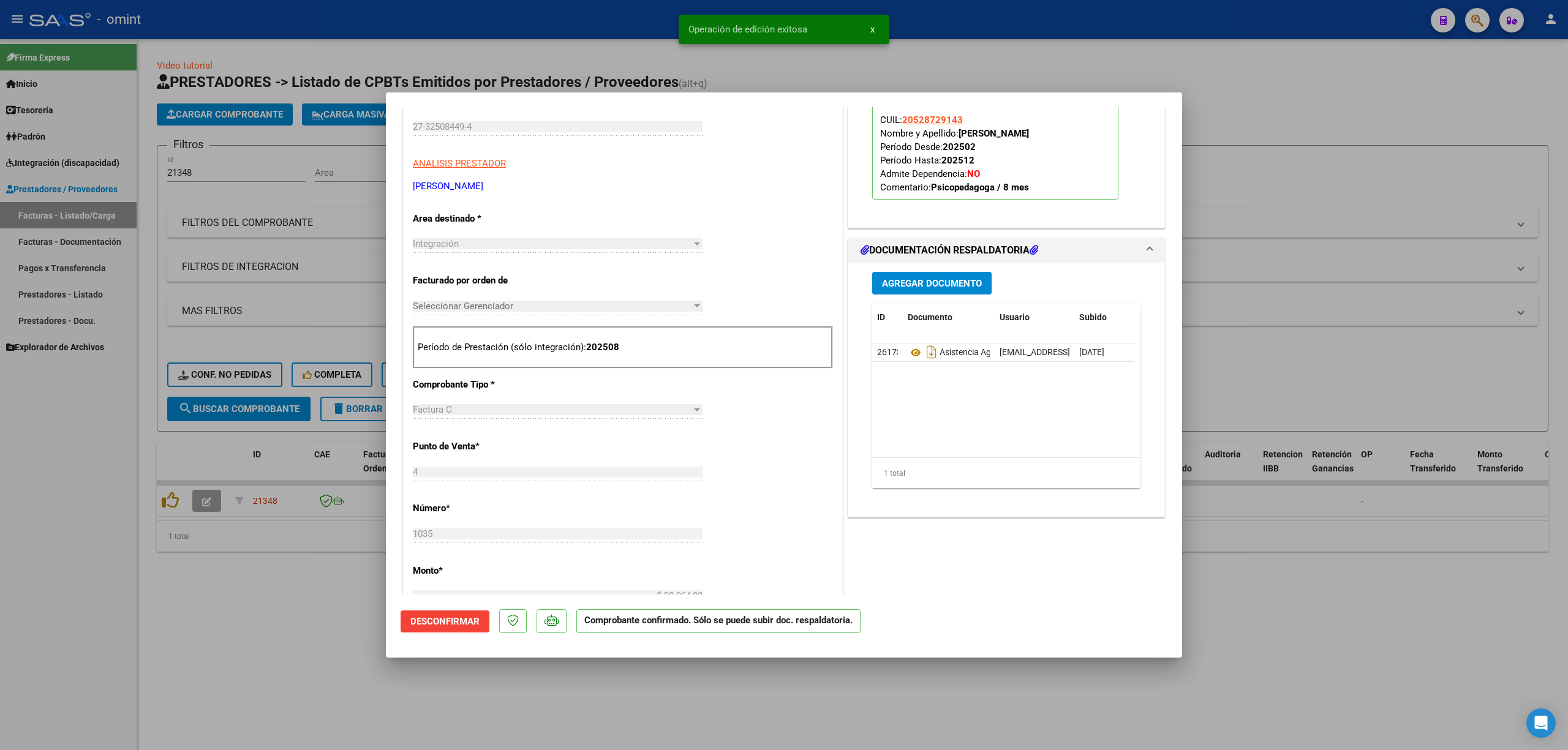
click at [301, 221] on div at bounding box center [784, 375] width 1568 height 750
type input "$ 0,00"
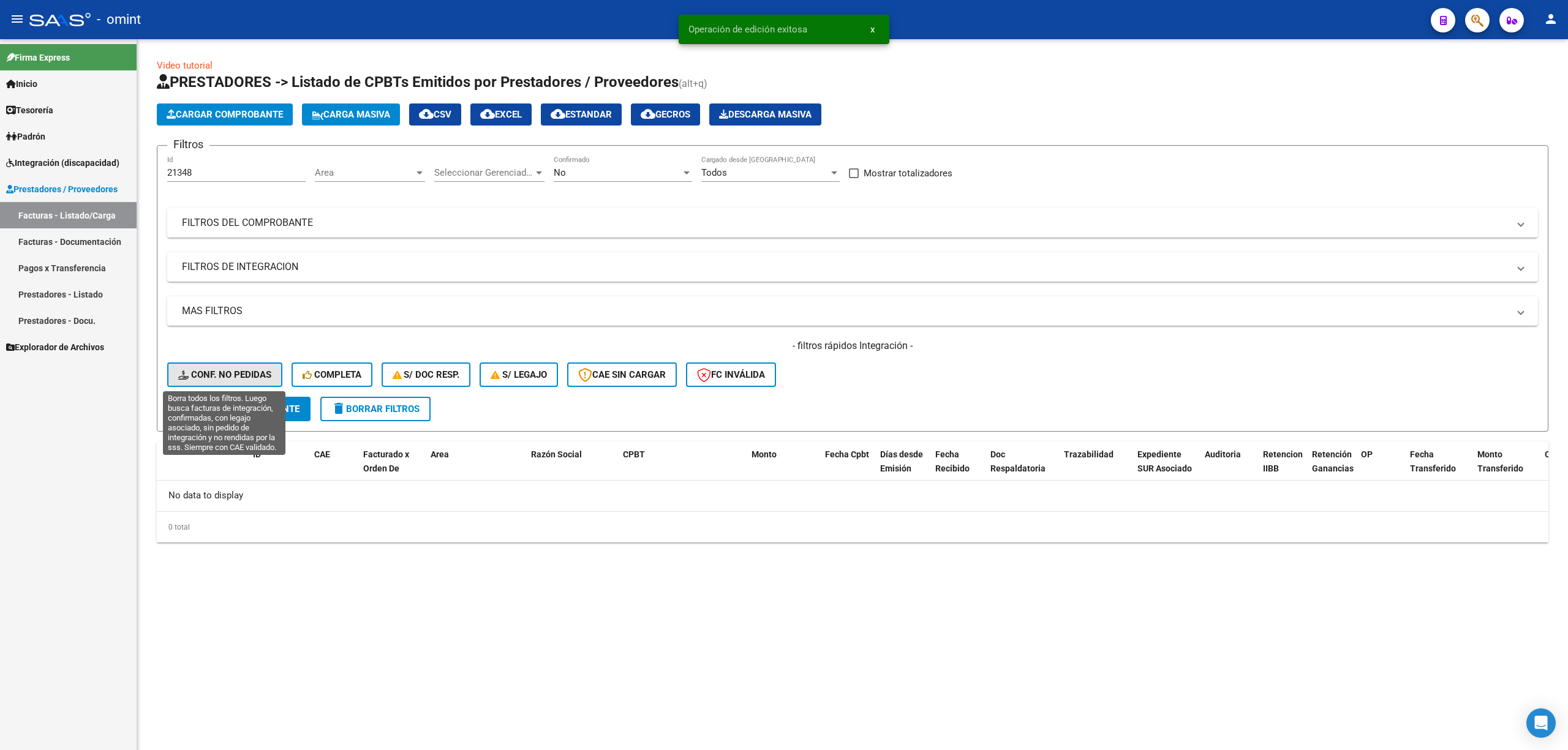
click at [239, 370] on span "Conf. no pedidas" at bounding box center [225, 374] width 93 height 11
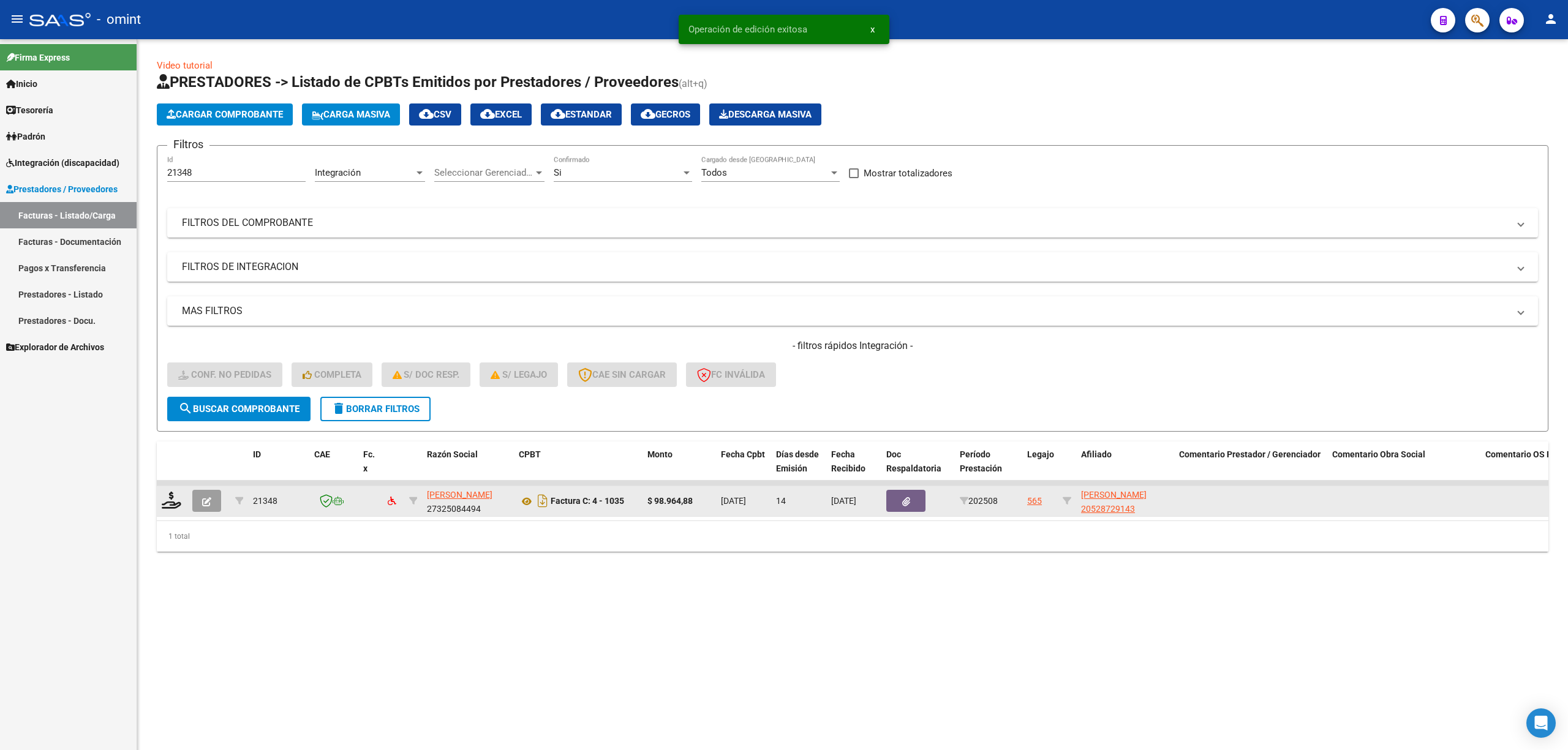
click at [166, 508] on div at bounding box center [172, 501] width 21 height 19
click at [166, 502] on icon at bounding box center [172, 500] width 20 height 17
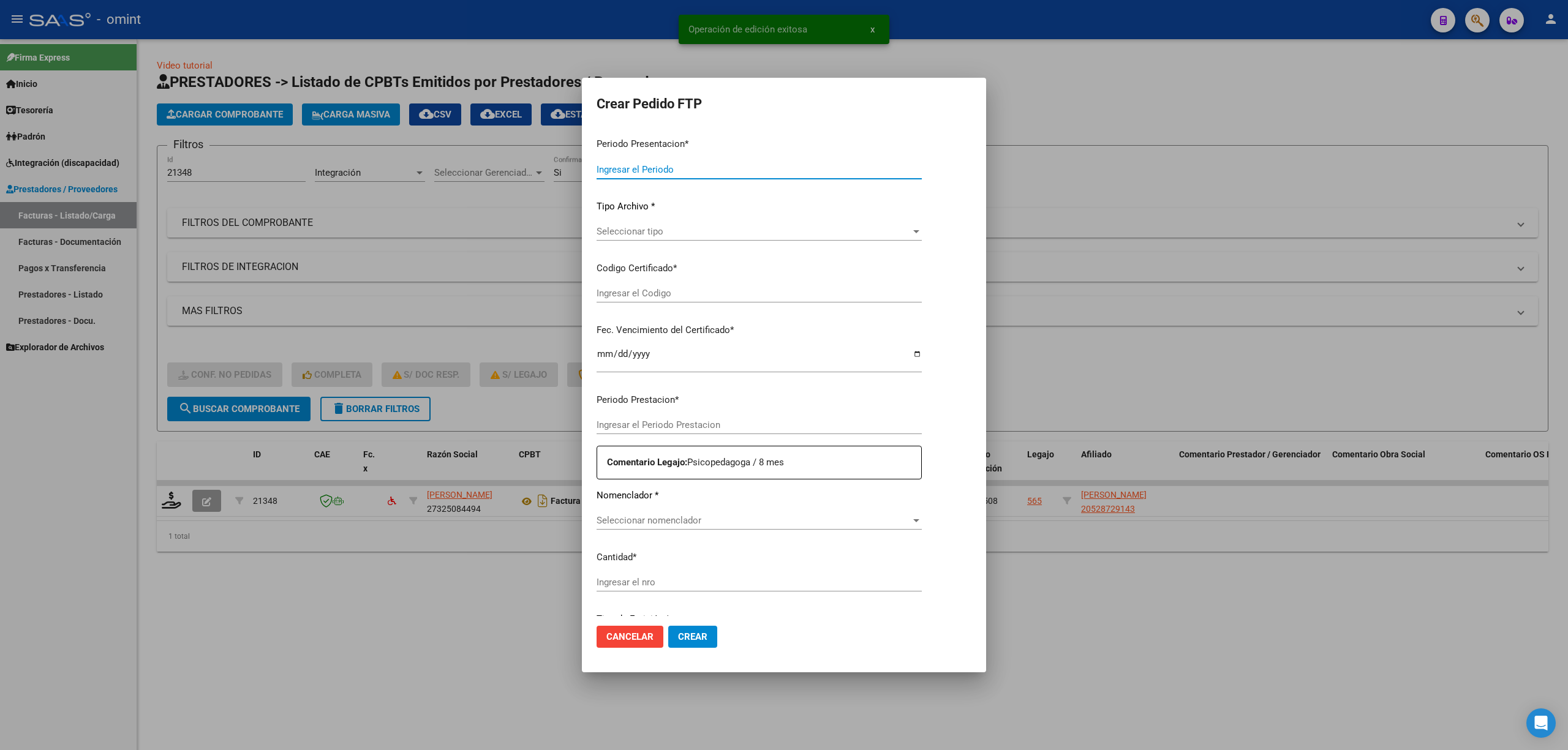
type input "202508"
type input "$ 98.964,88"
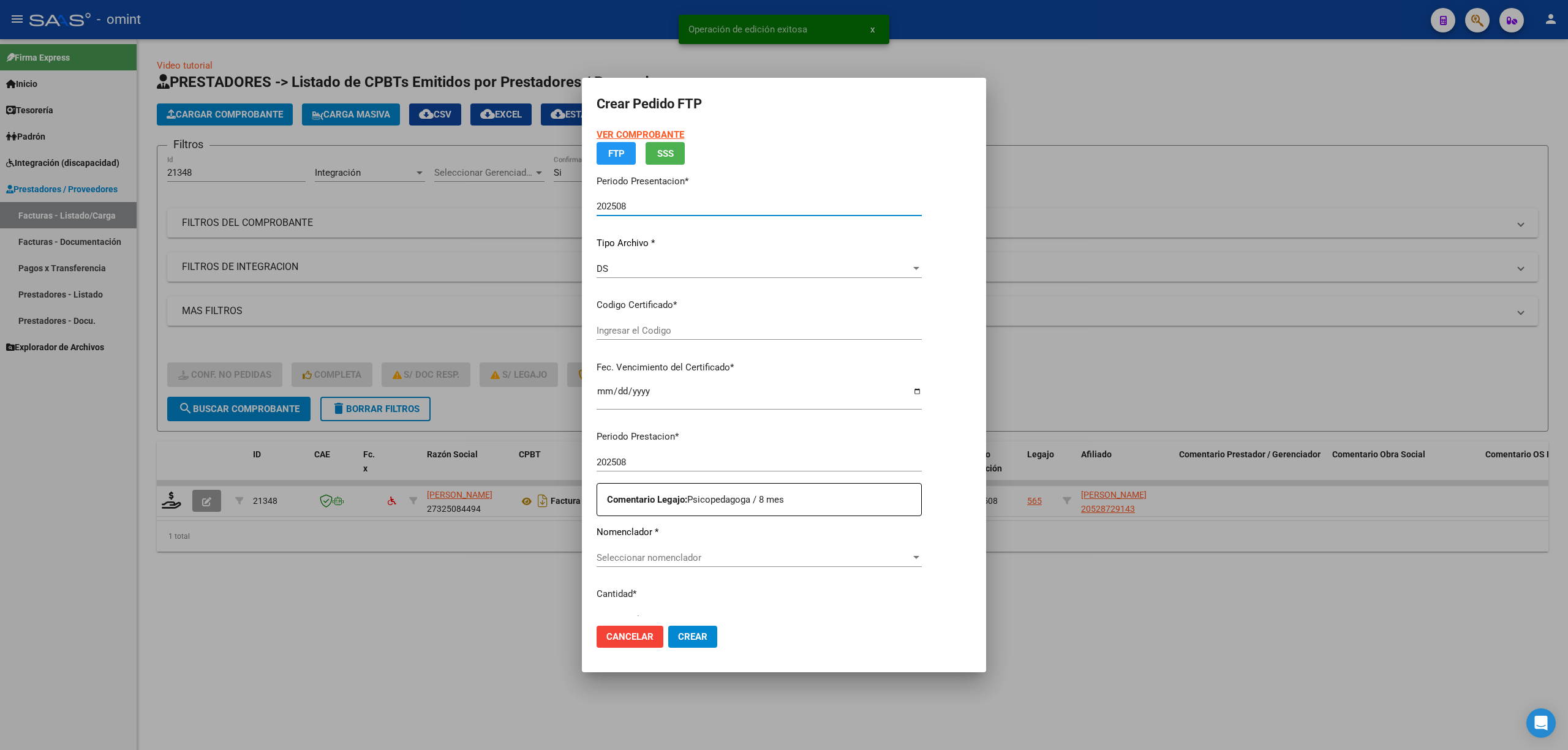
type input "761710107"
type input "2027-06-02"
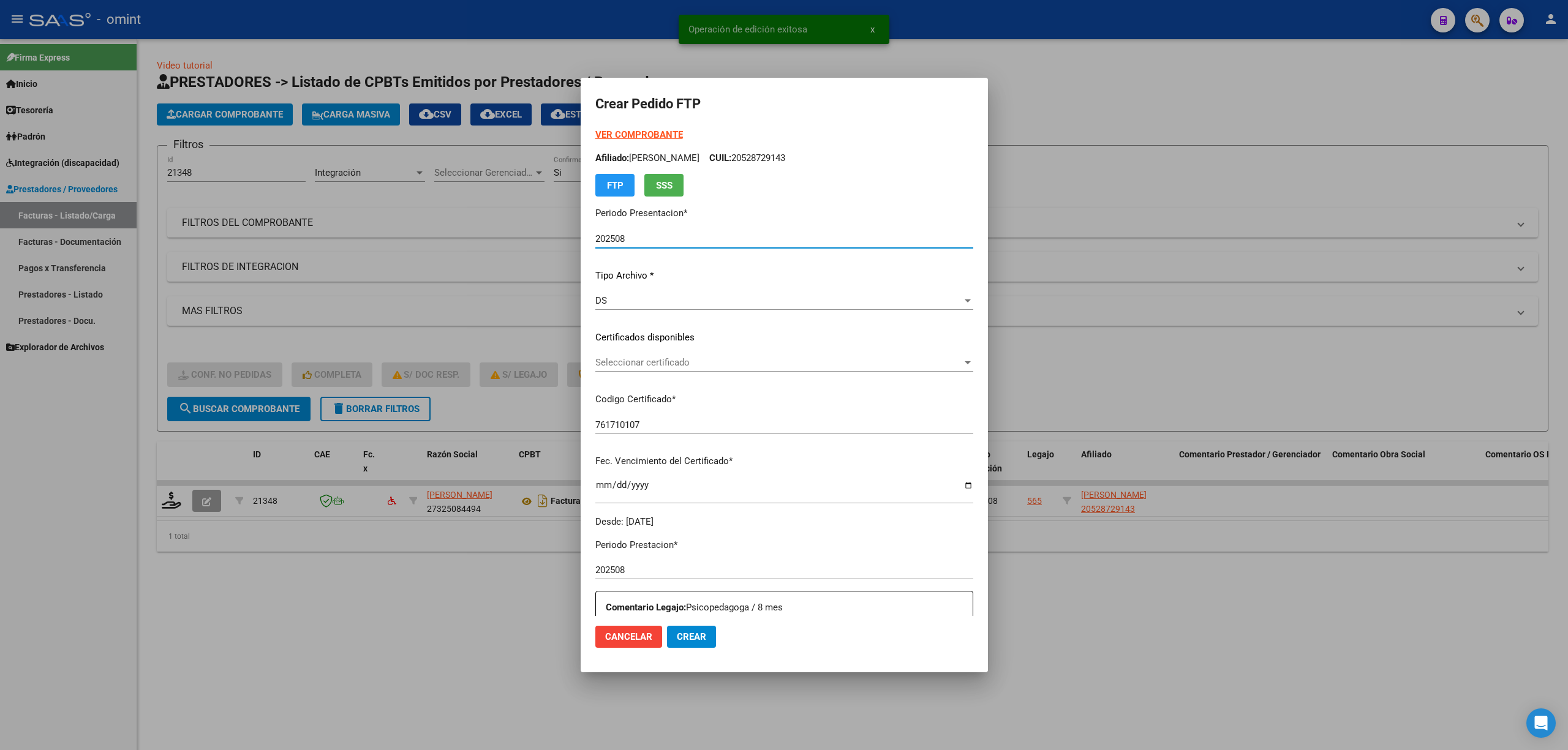
click at [625, 364] on span "Seleccionar certificado" at bounding box center [778, 362] width 367 height 11
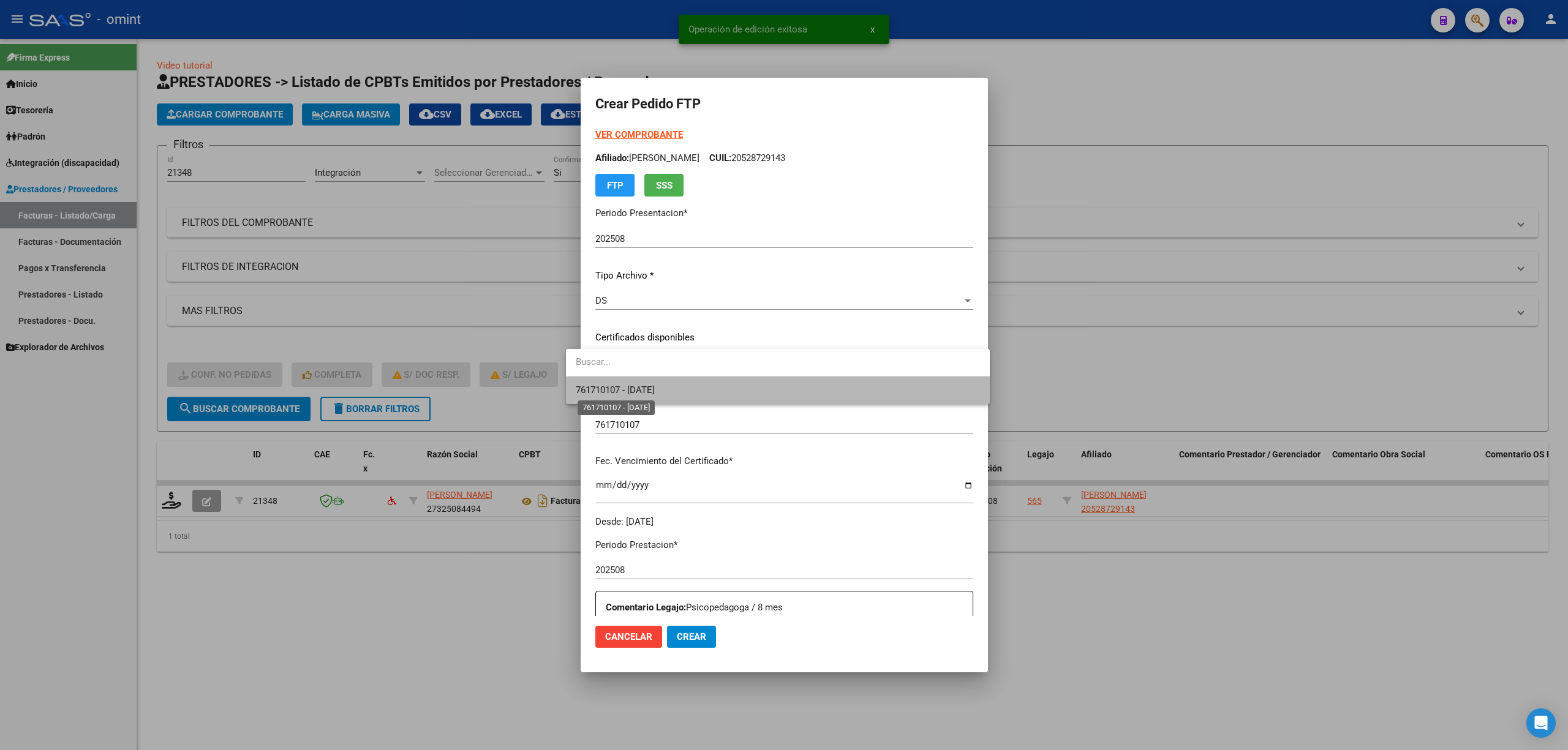
drag, startPoint x: 620, startPoint y: 383, endPoint x: 664, endPoint y: 388, distance: 44.3
click at [620, 385] on span "761710107 - 2027-06-02" at bounding box center [615, 390] width 79 height 11
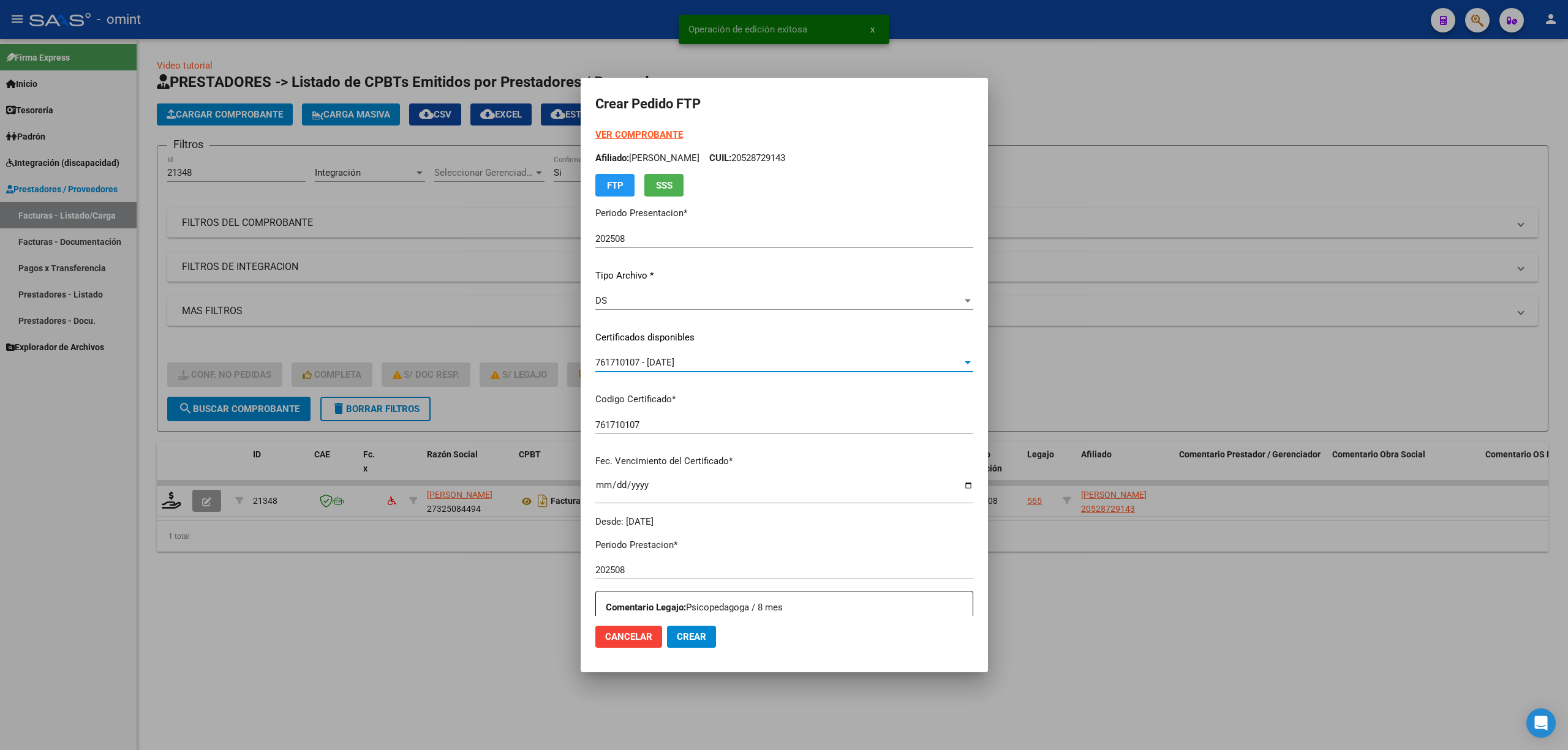
scroll to position [326, 0]
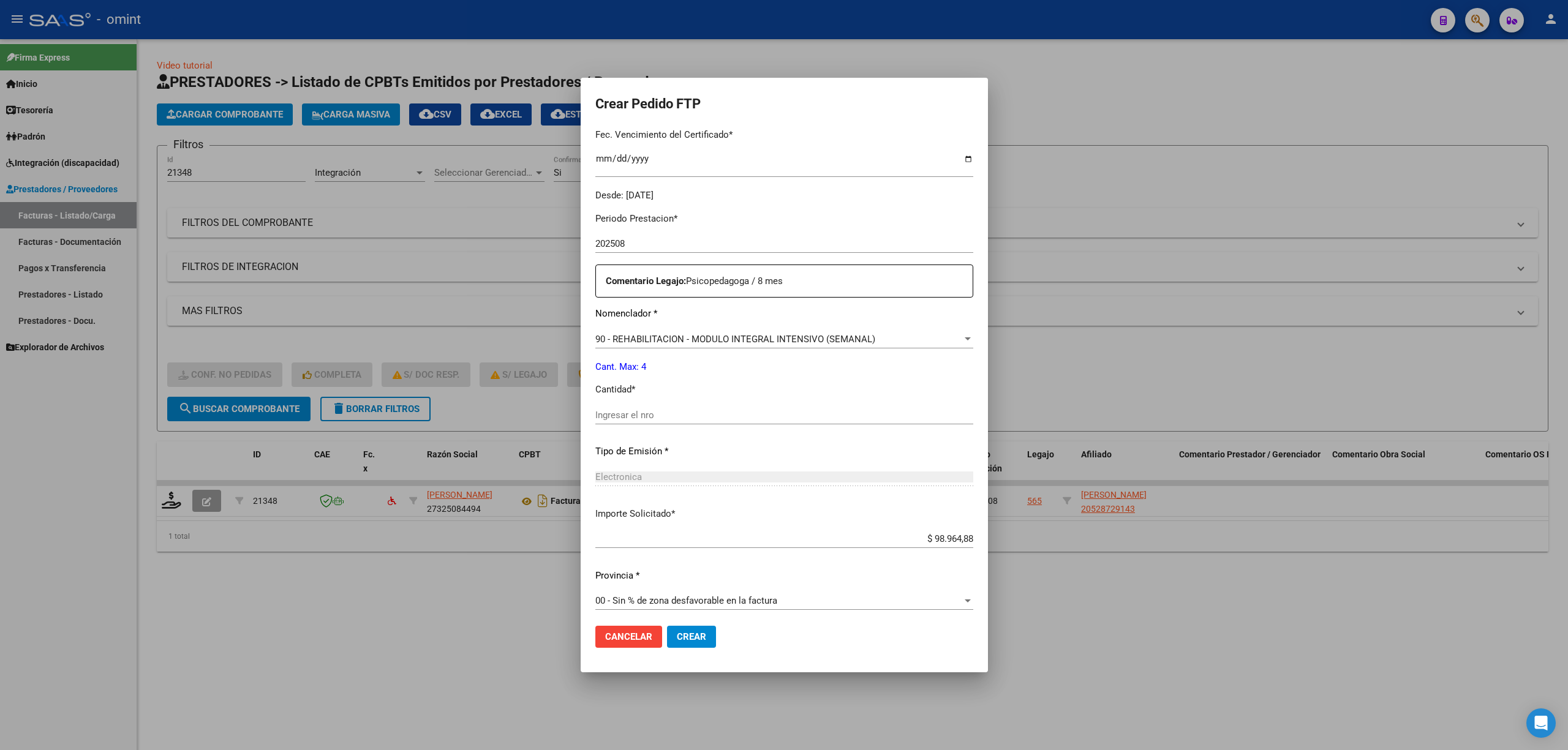
click at [629, 420] on input "Ingresar el nro" at bounding box center [784, 415] width 378 height 11
type input "4"
click at [677, 633] on span "Crear" at bounding box center [691, 637] width 30 height 11
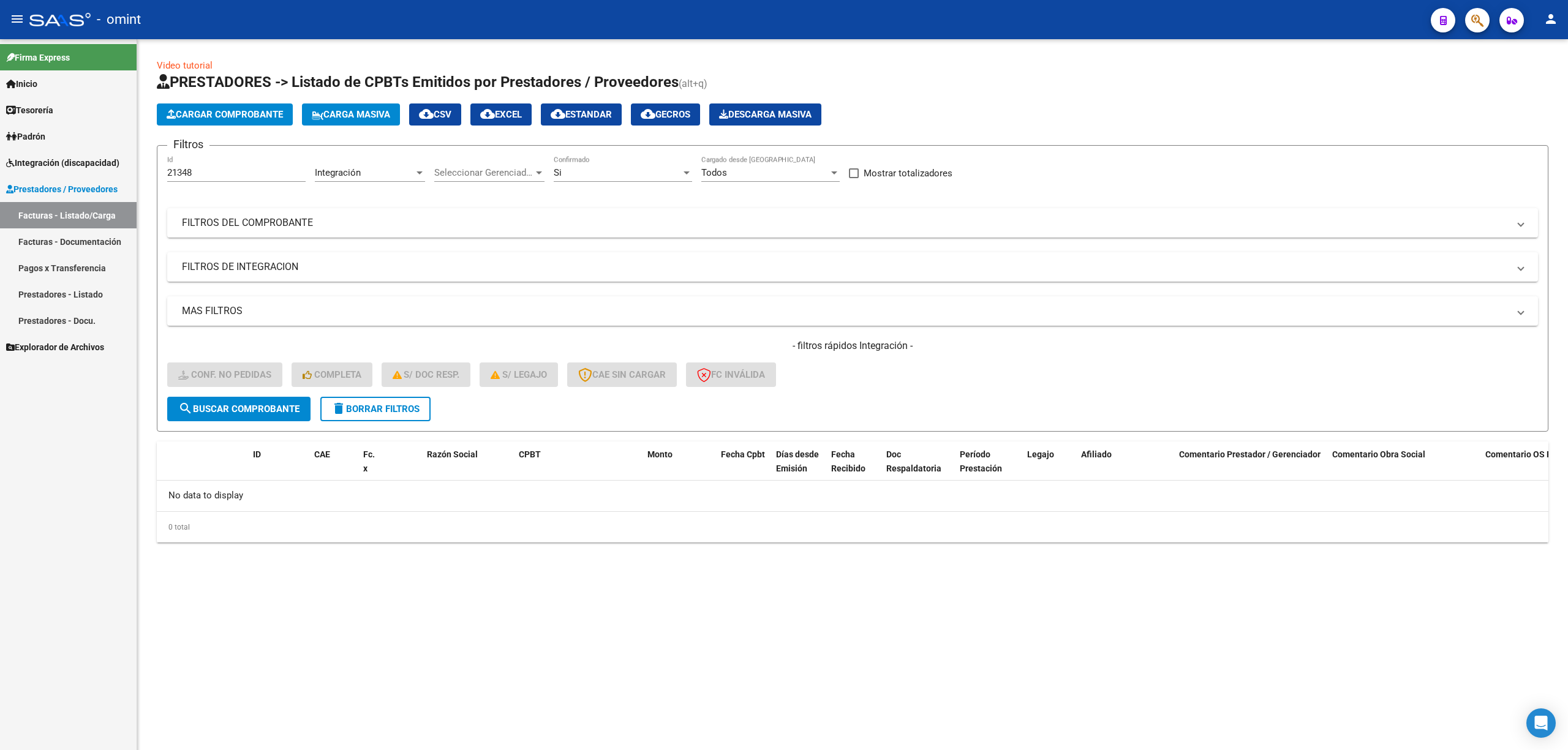
click at [383, 404] on span "delete Borrar Filtros" at bounding box center [375, 409] width 88 height 11
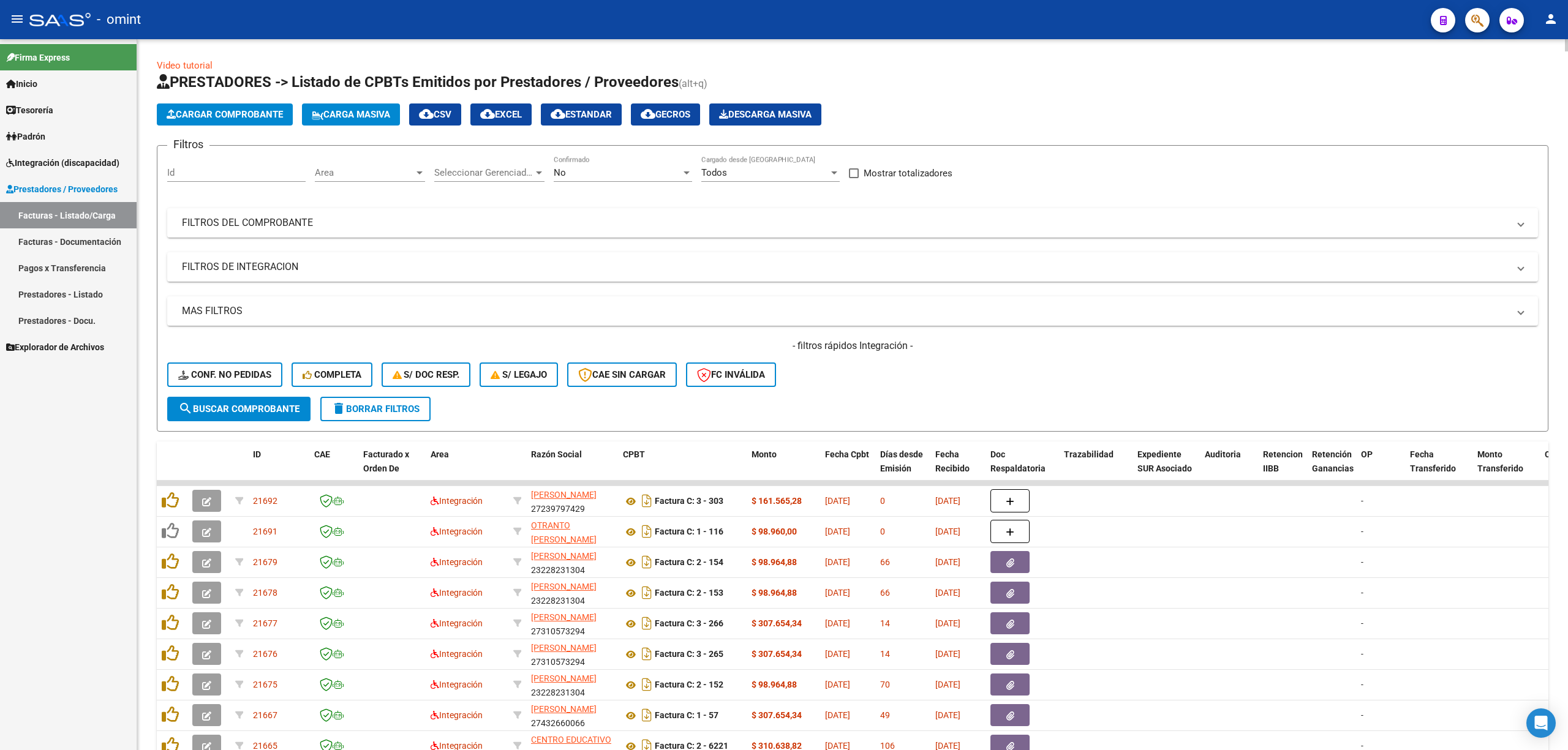
click at [239, 165] on div "Id" at bounding box center [236, 169] width 138 height 27
paste input "21492"
type input "21492"
click at [243, 409] on span "search Buscar Comprobante" at bounding box center [239, 409] width 121 height 11
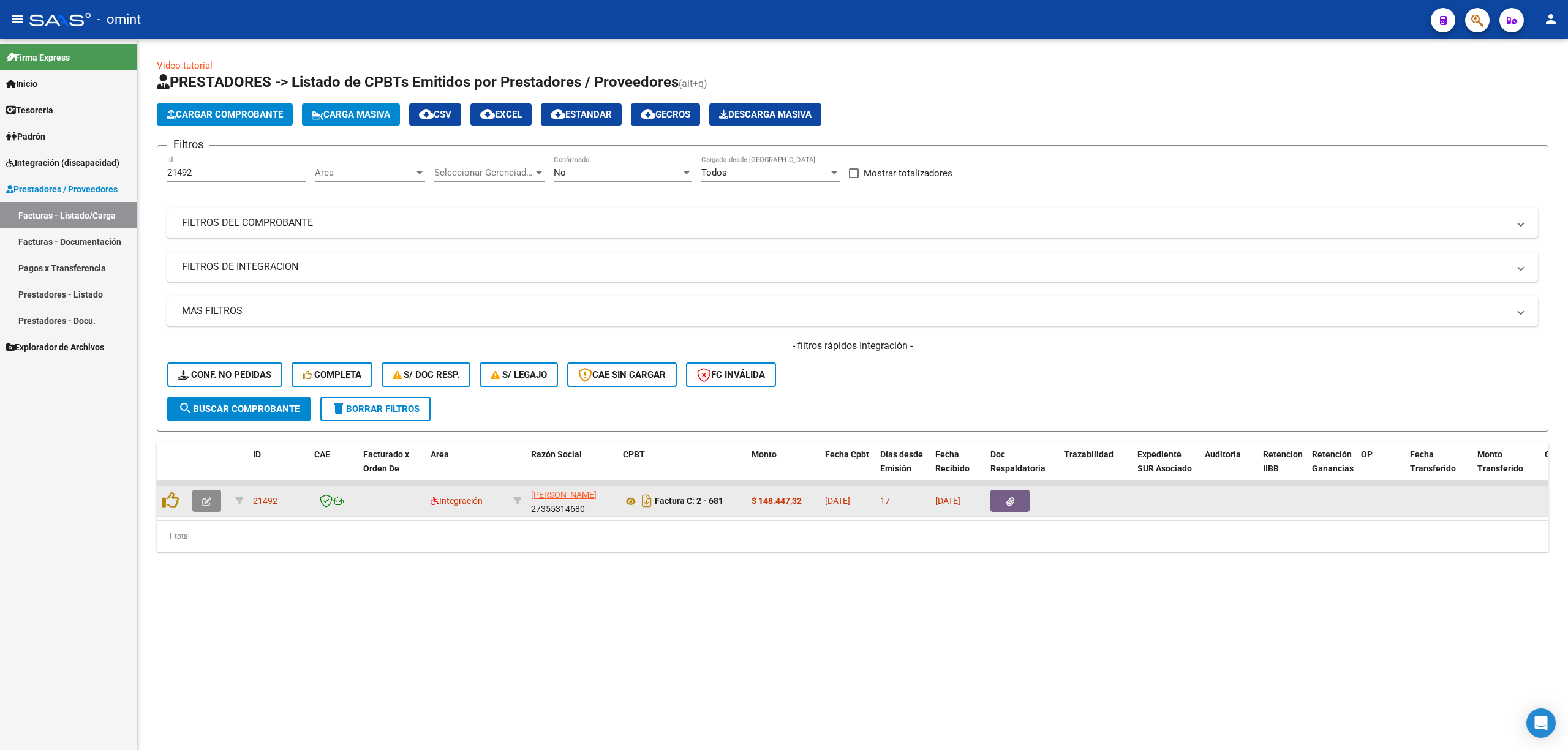
click at [204, 500] on icon "button" at bounding box center [207, 502] width 9 height 9
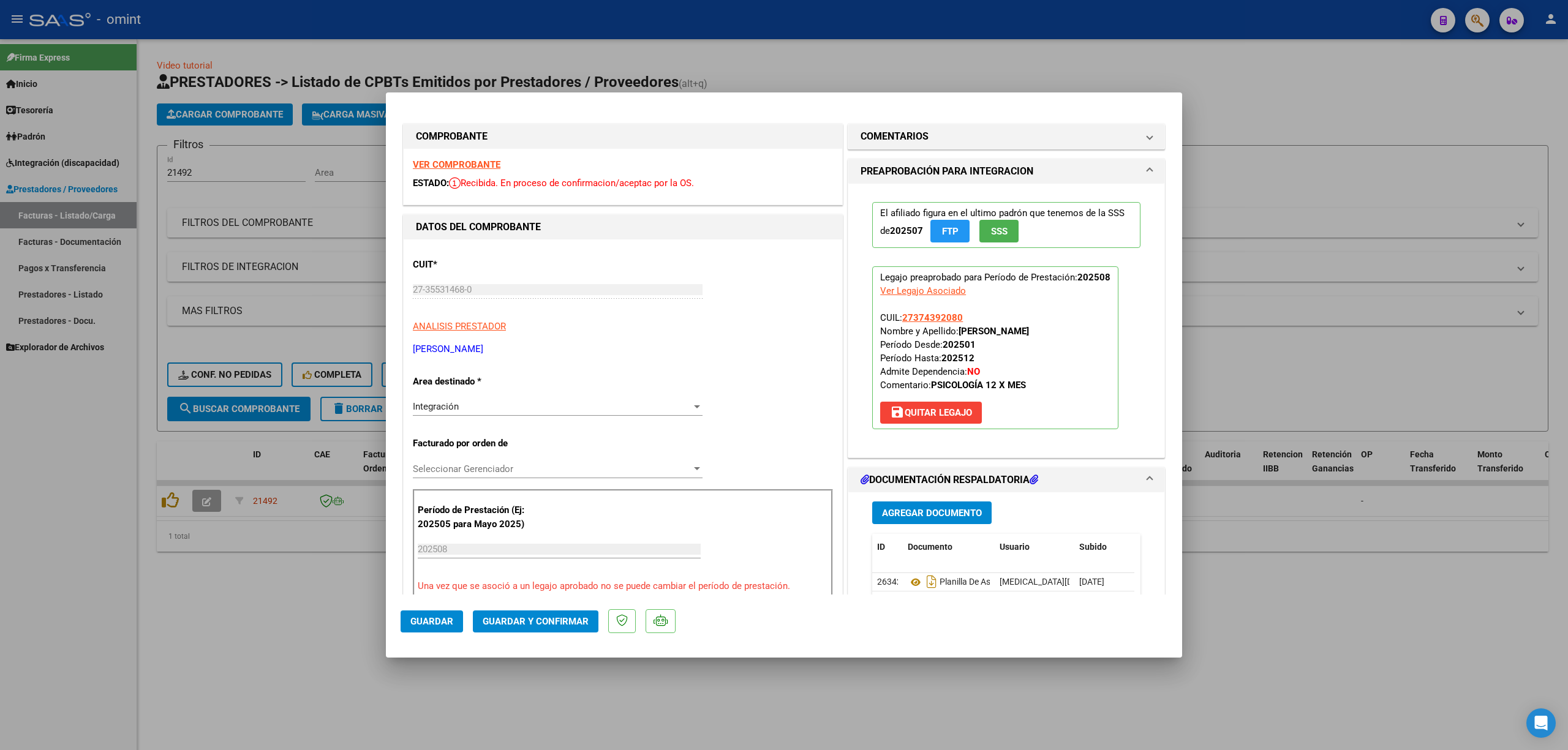
click at [458, 165] on strong "VER COMPROBANTE" at bounding box center [456, 165] width 87 height 11
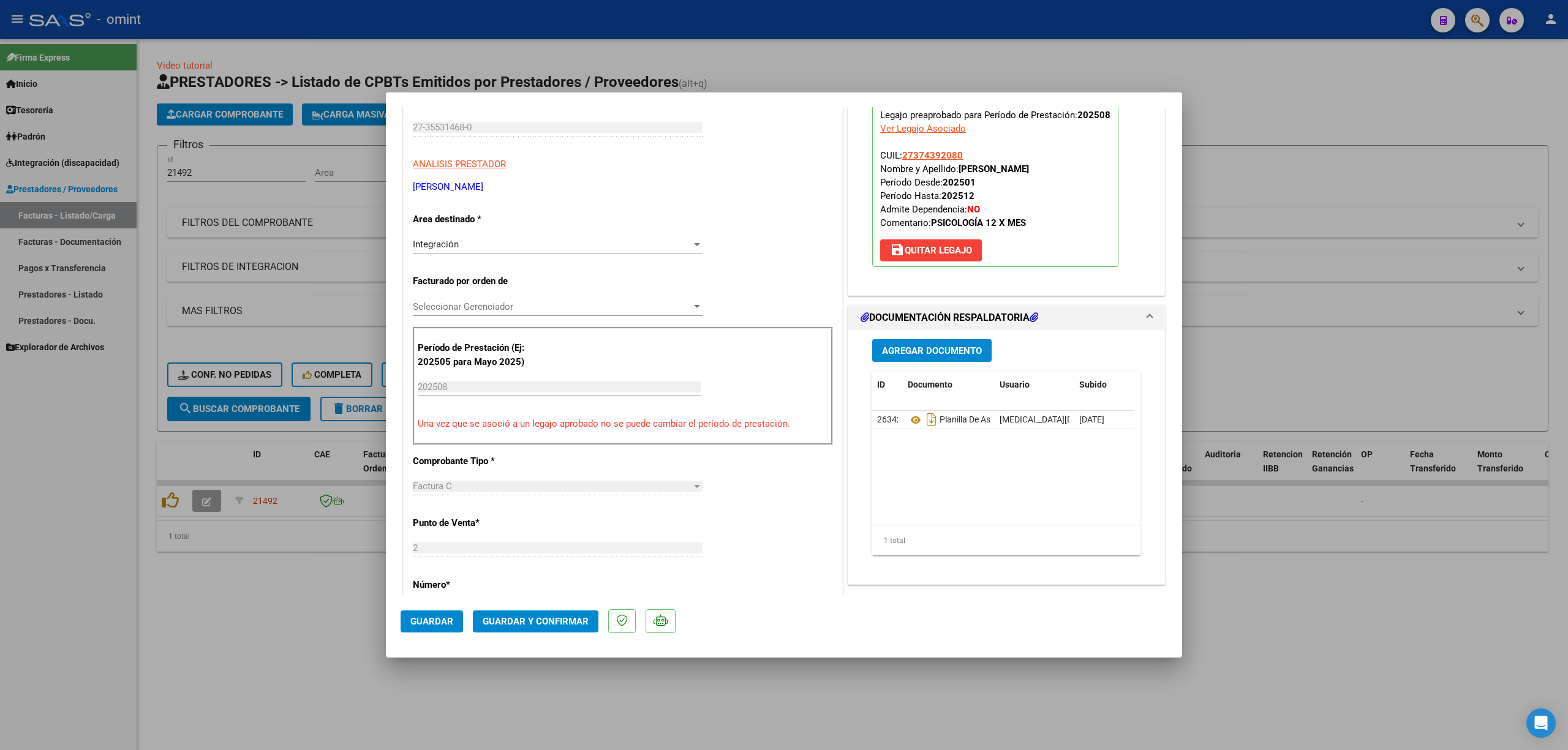
scroll to position [163, 0]
click at [525, 618] on span "Guardar y Confirmar" at bounding box center [536, 622] width 106 height 11
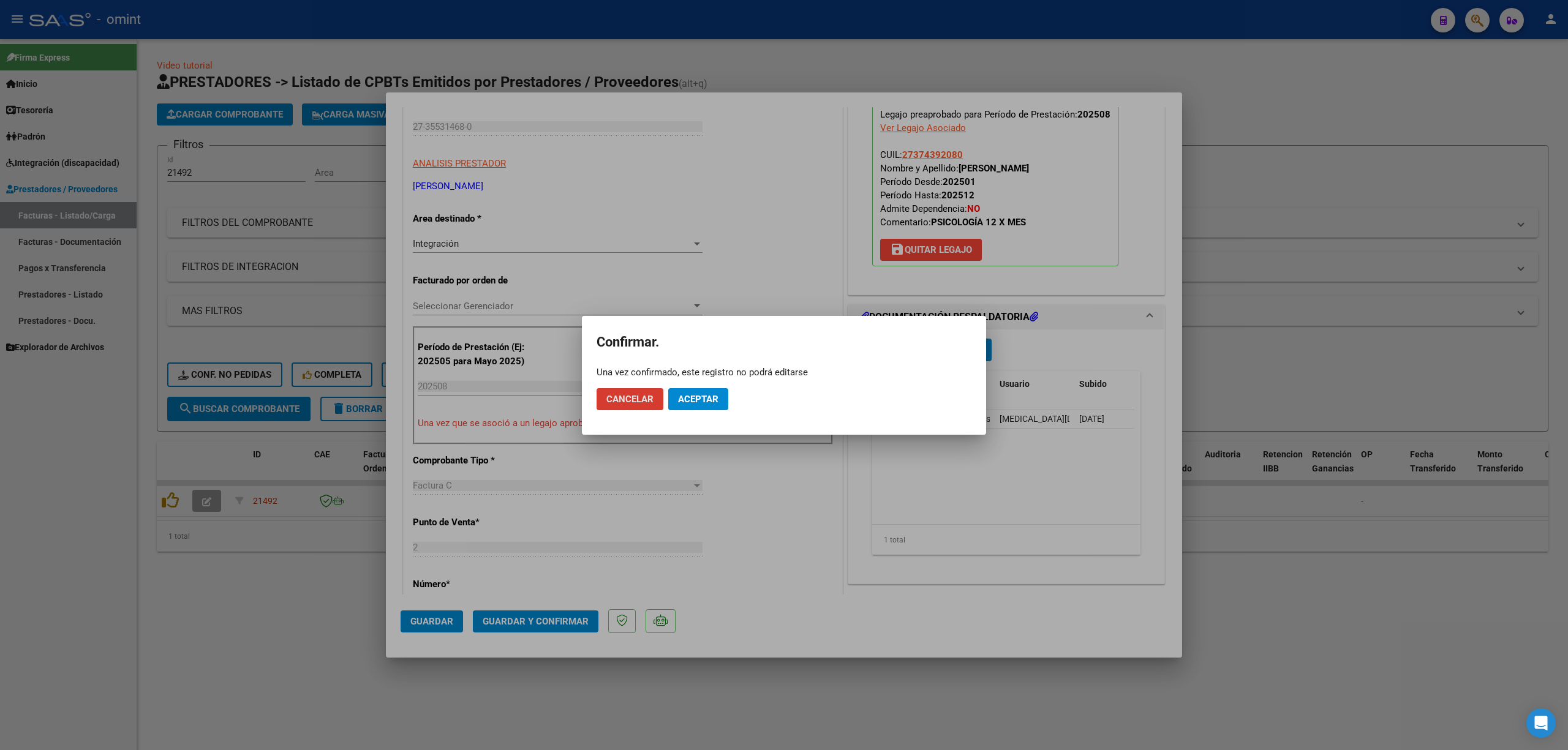
click at [701, 395] on span "Aceptar" at bounding box center [698, 399] width 40 height 11
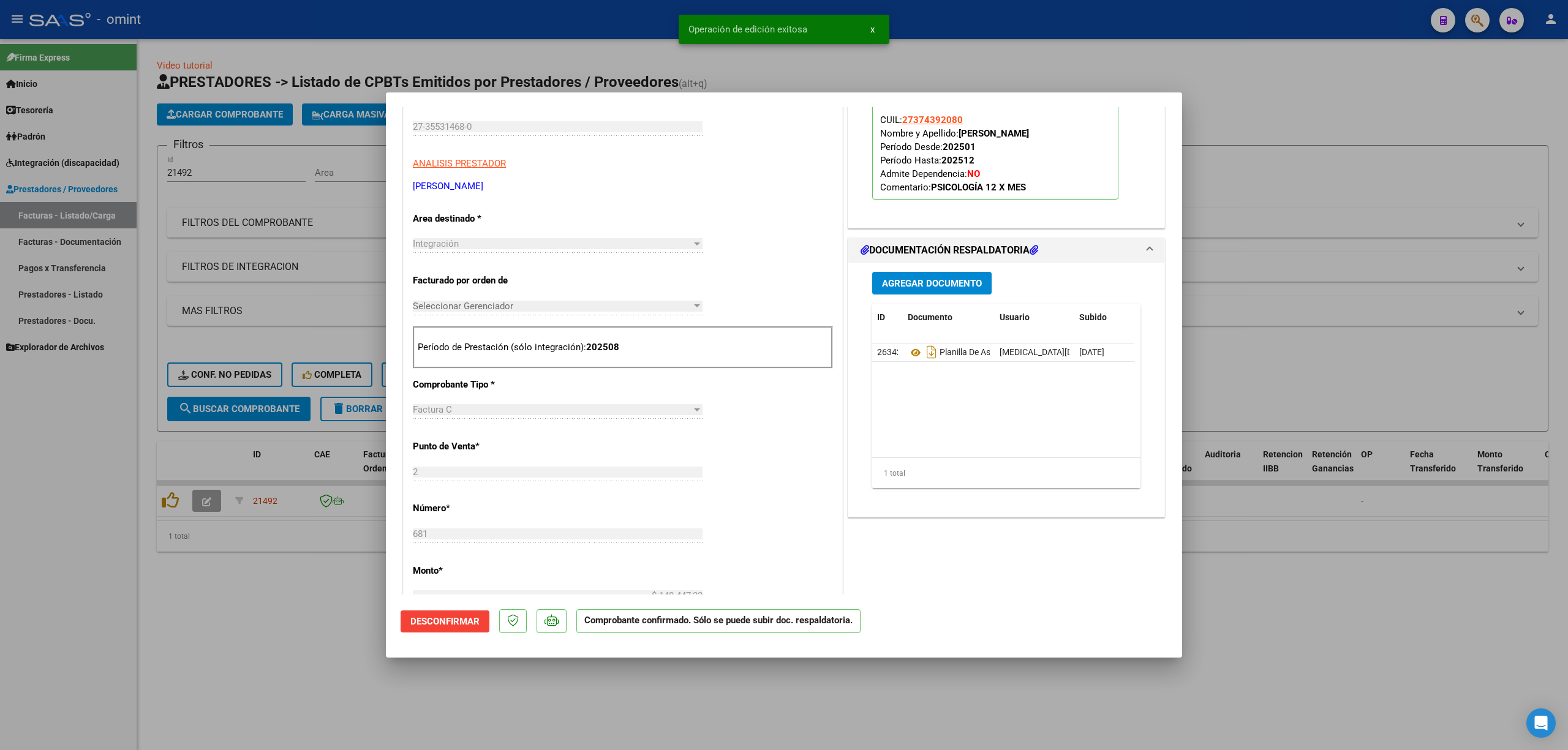
click at [256, 370] on div at bounding box center [784, 375] width 1568 height 750
type input "$ 0,00"
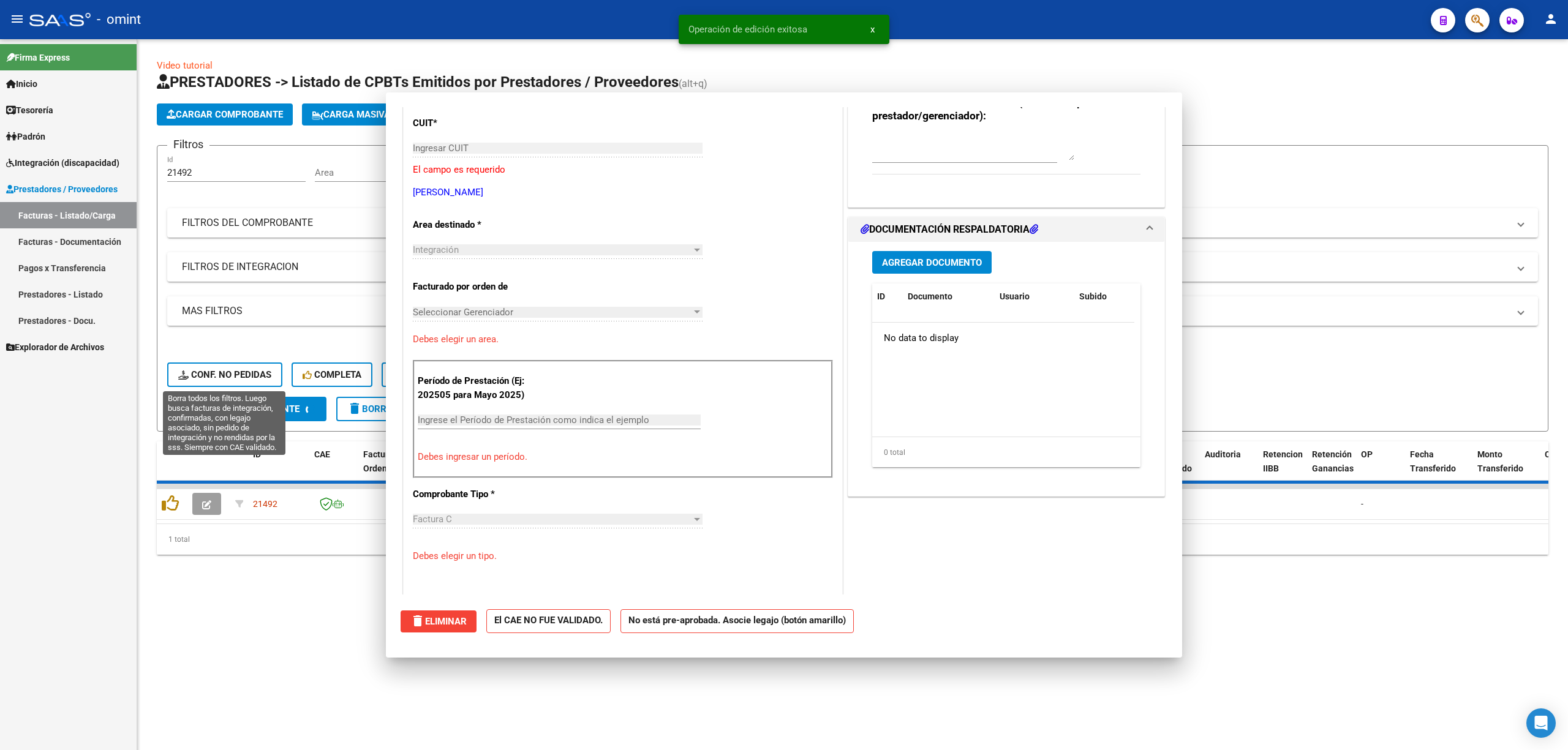
scroll to position [0, 0]
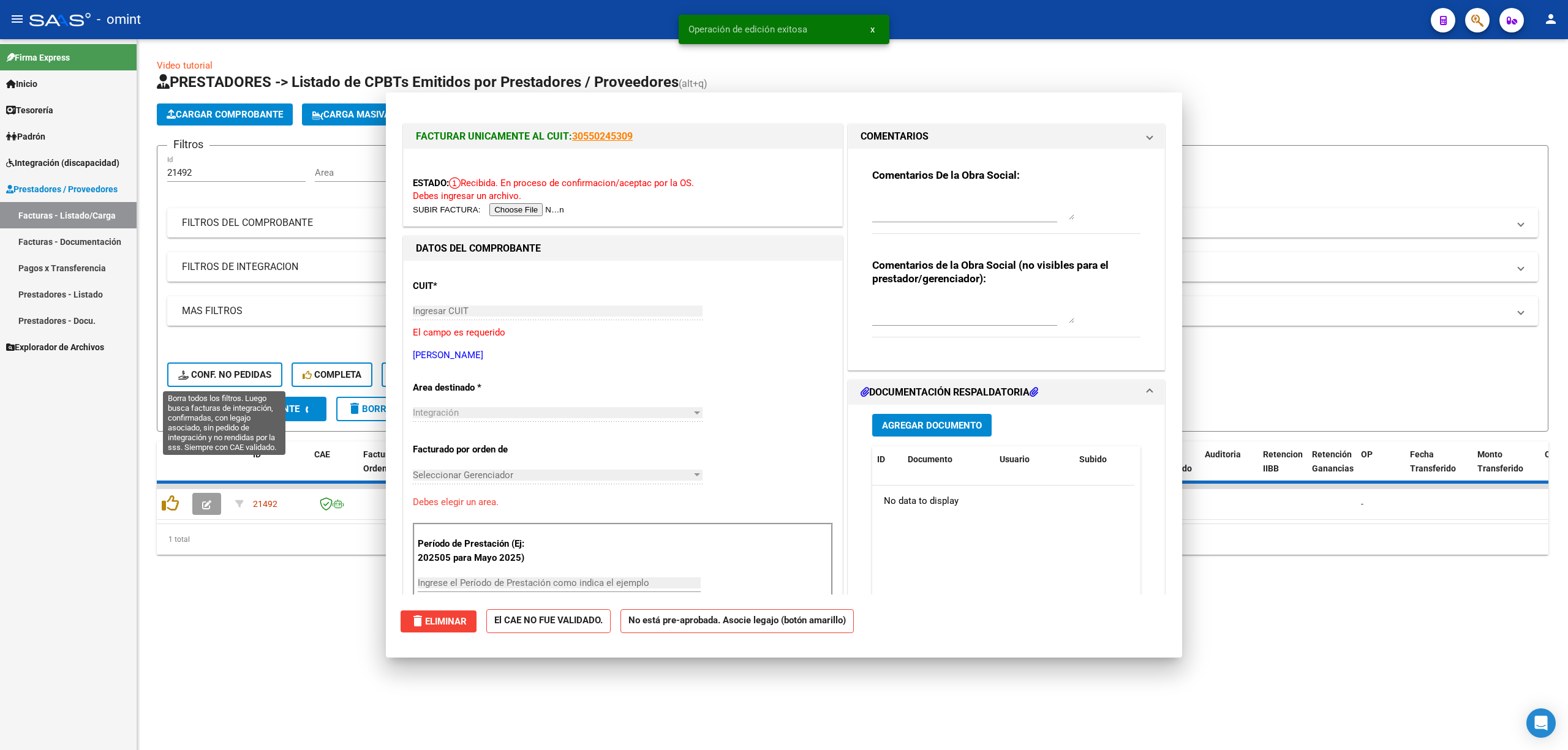
click at [243, 372] on span "Conf. no pedidas" at bounding box center [225, 374] width 93 height 11
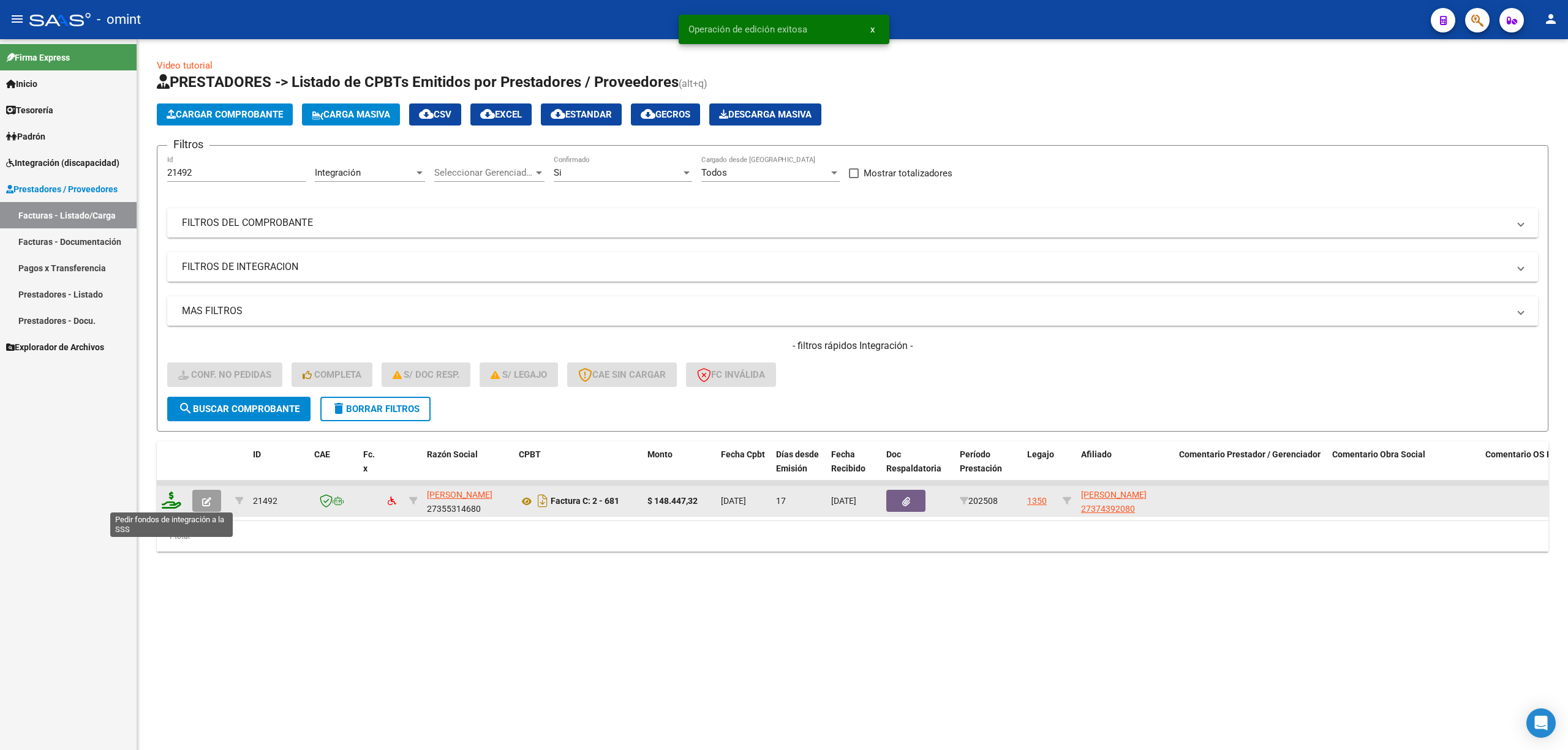
click at [167, 506] on icon at bounding box center [172, 500] width 20 height 17
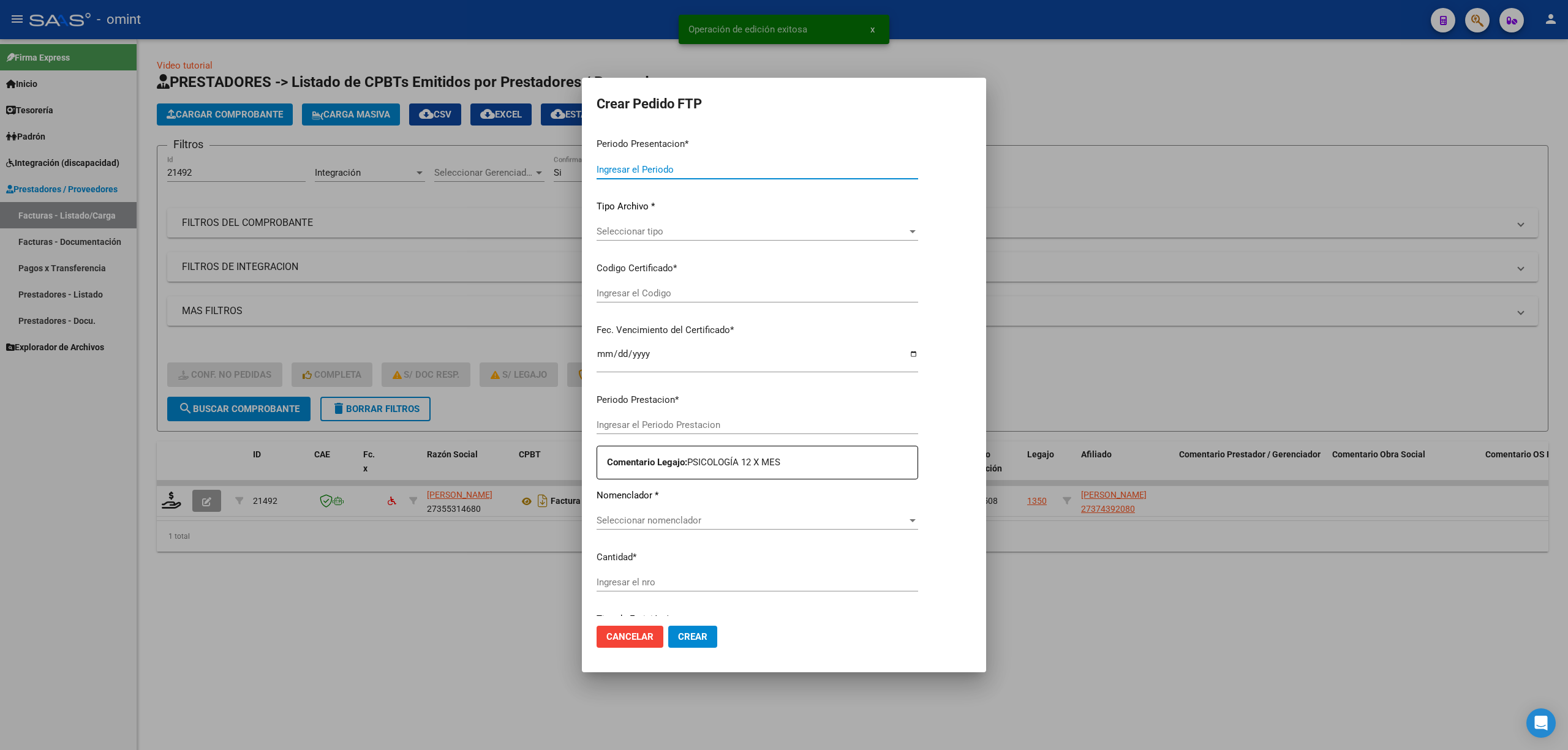
type input "202508"
type input "$ 148.447,32"
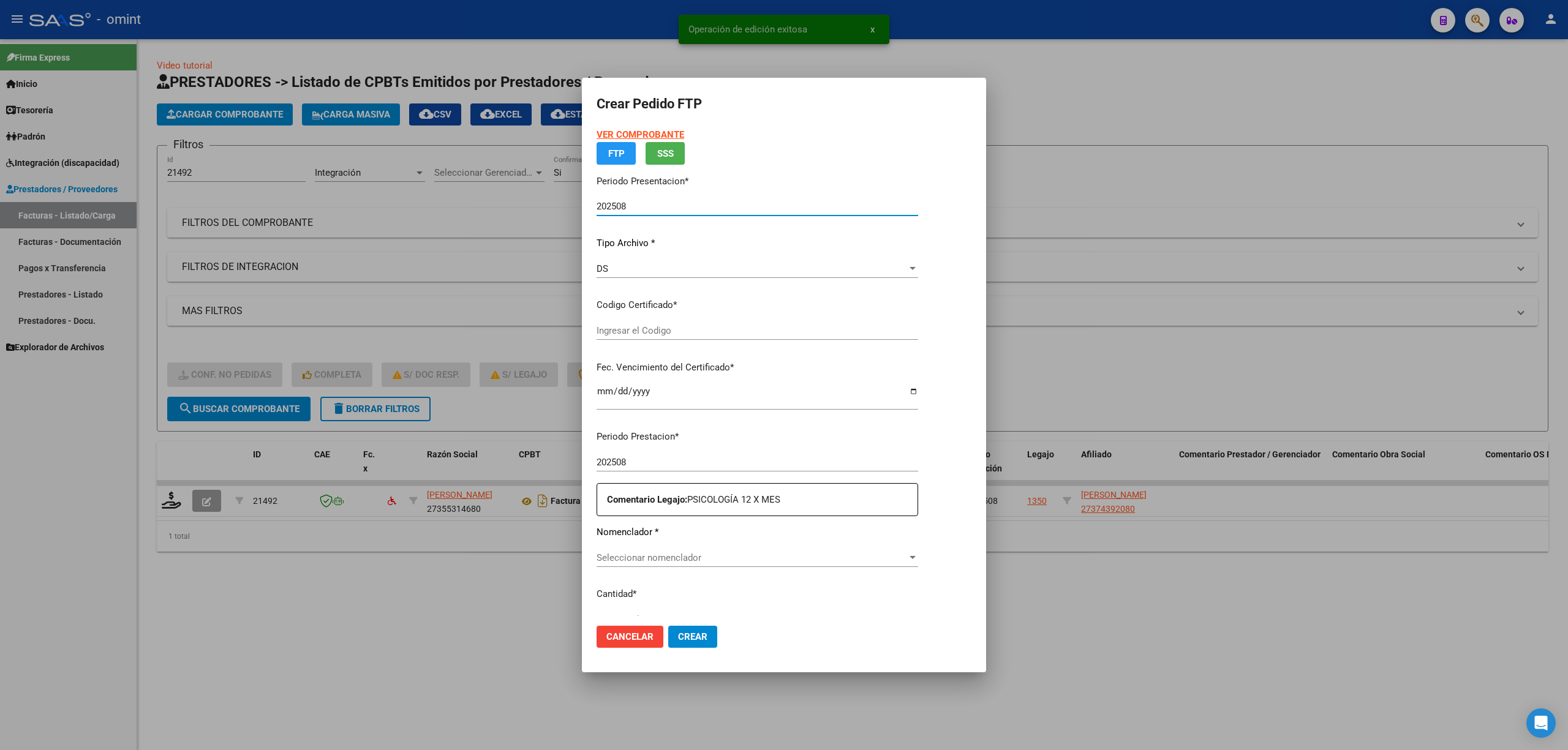
type input "6221329739"
type input "2027-07-20"
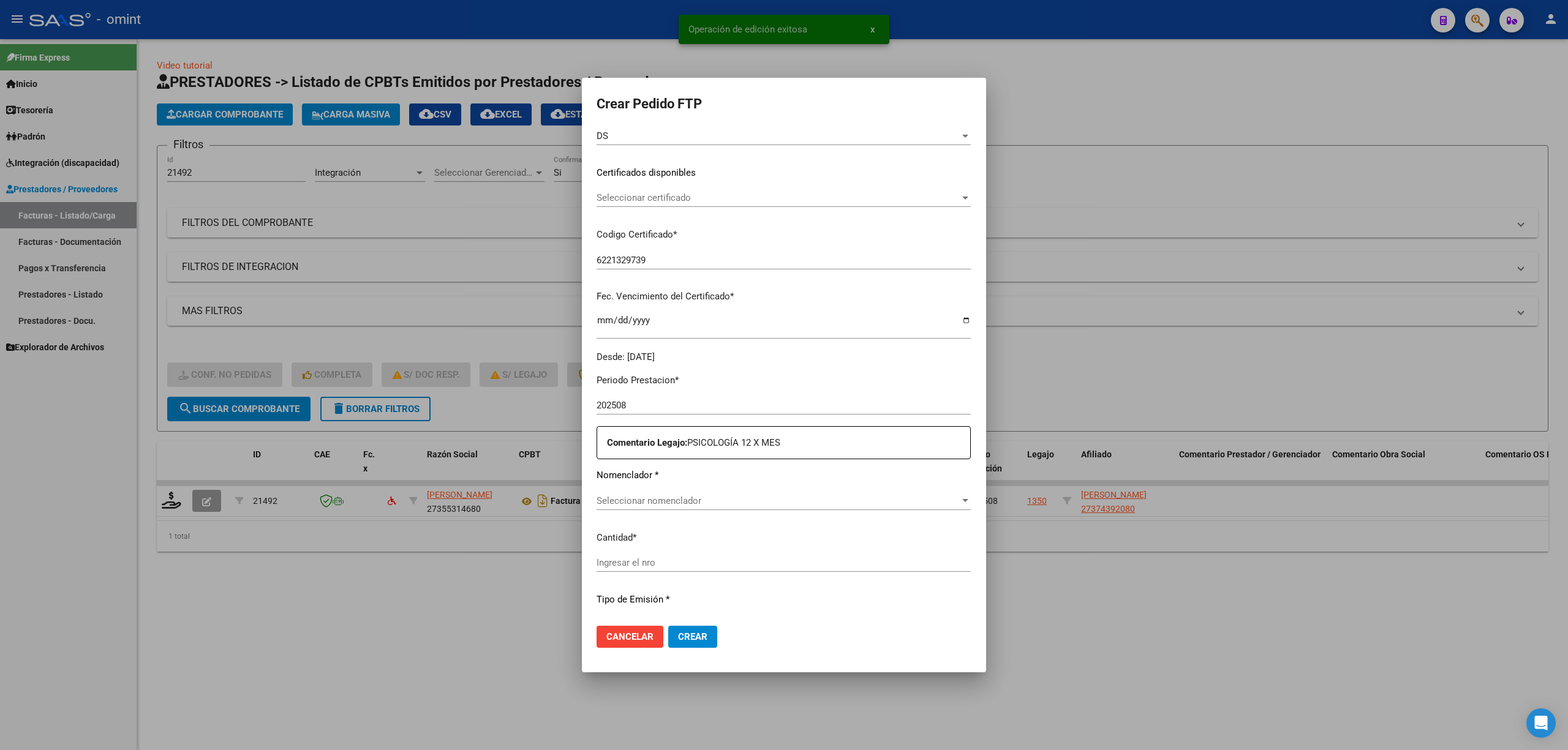
scroll to position [245, 0]
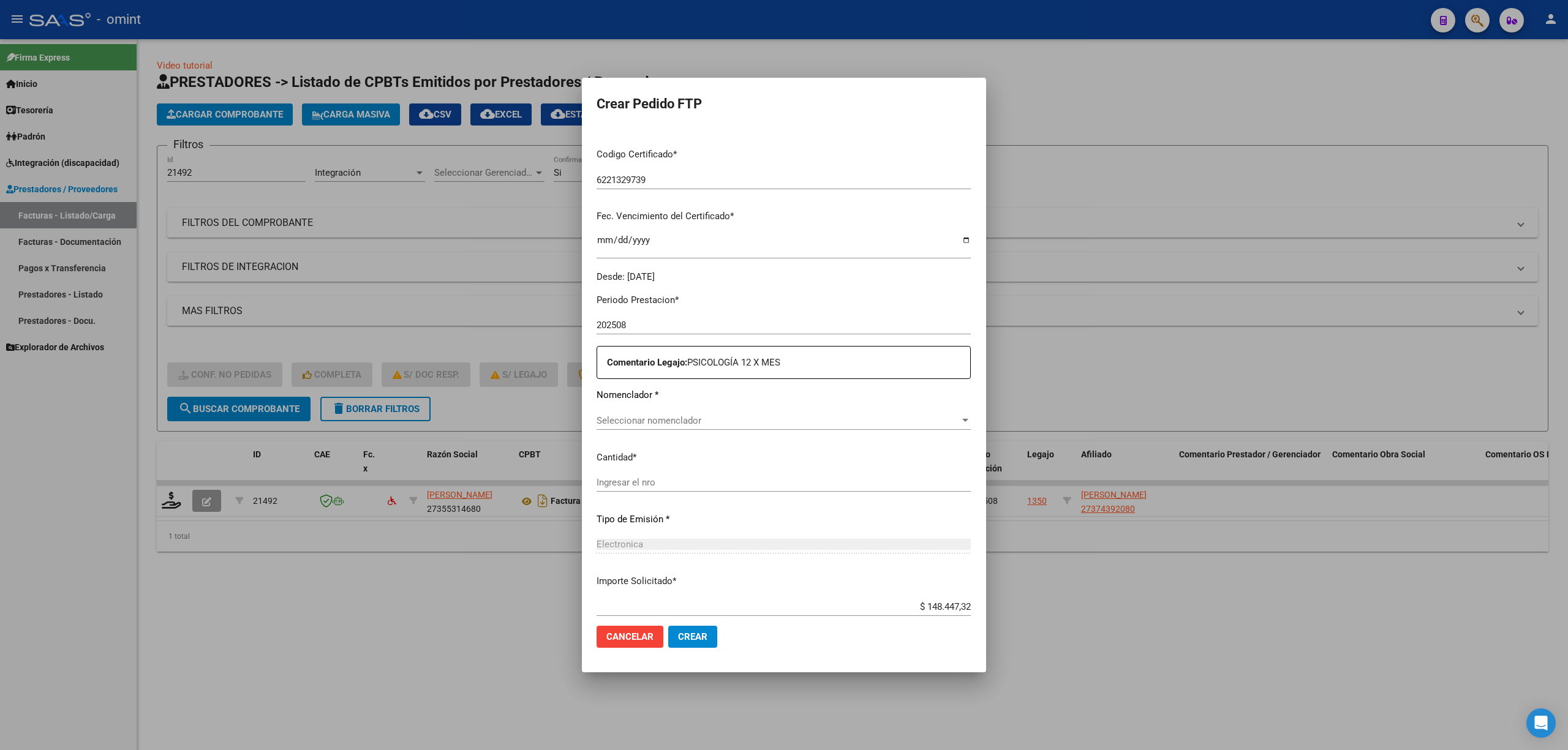
click at [653, 417] on span "Seleccionar nomenclador" at bounding box center [778, 421] width 363 height 11
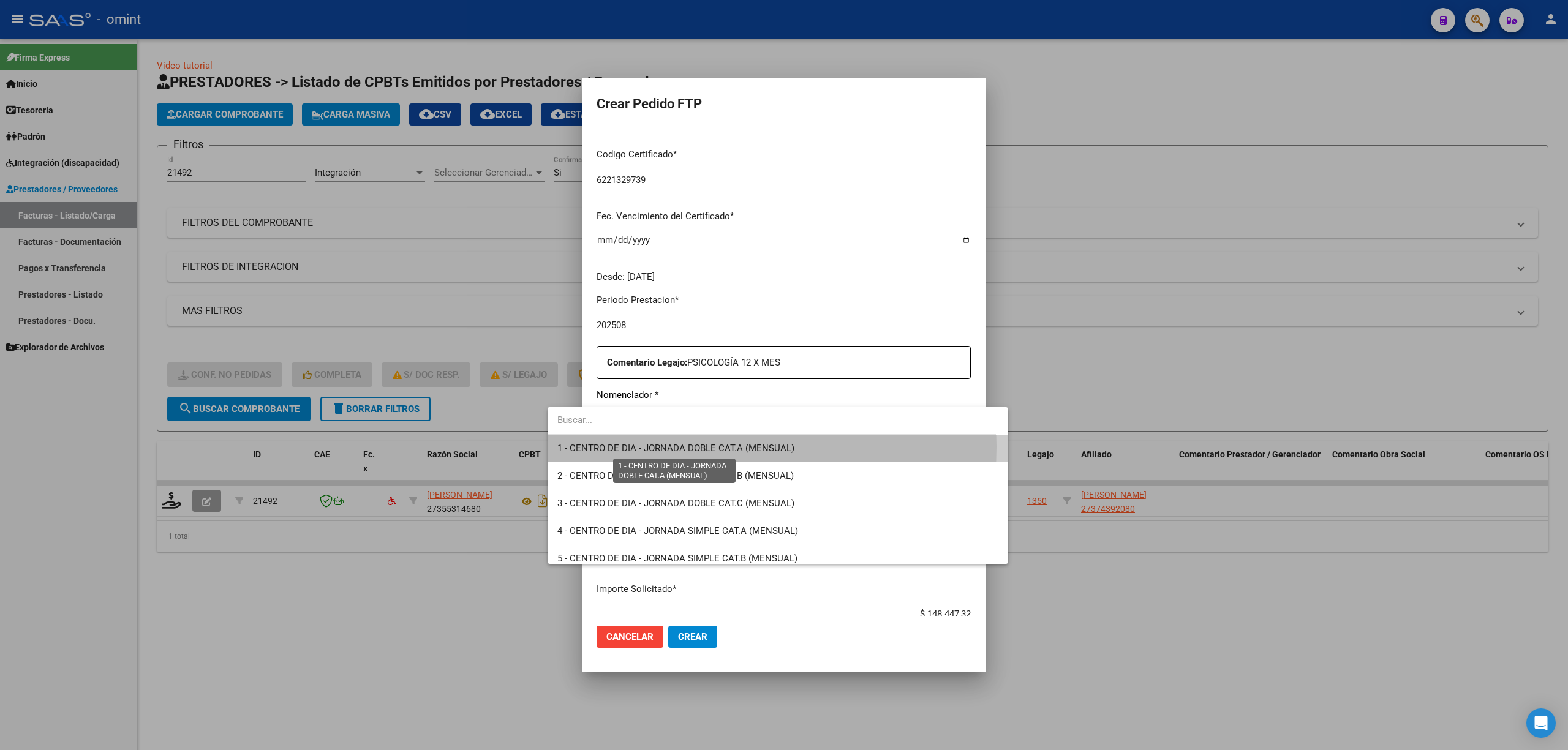
click at [623, 446] on span "1 - CENTRO DE DIA - JORNADA DOBLE CAT.A (MENSUAL)" at bounding box center [676, 448] width 237 height 11
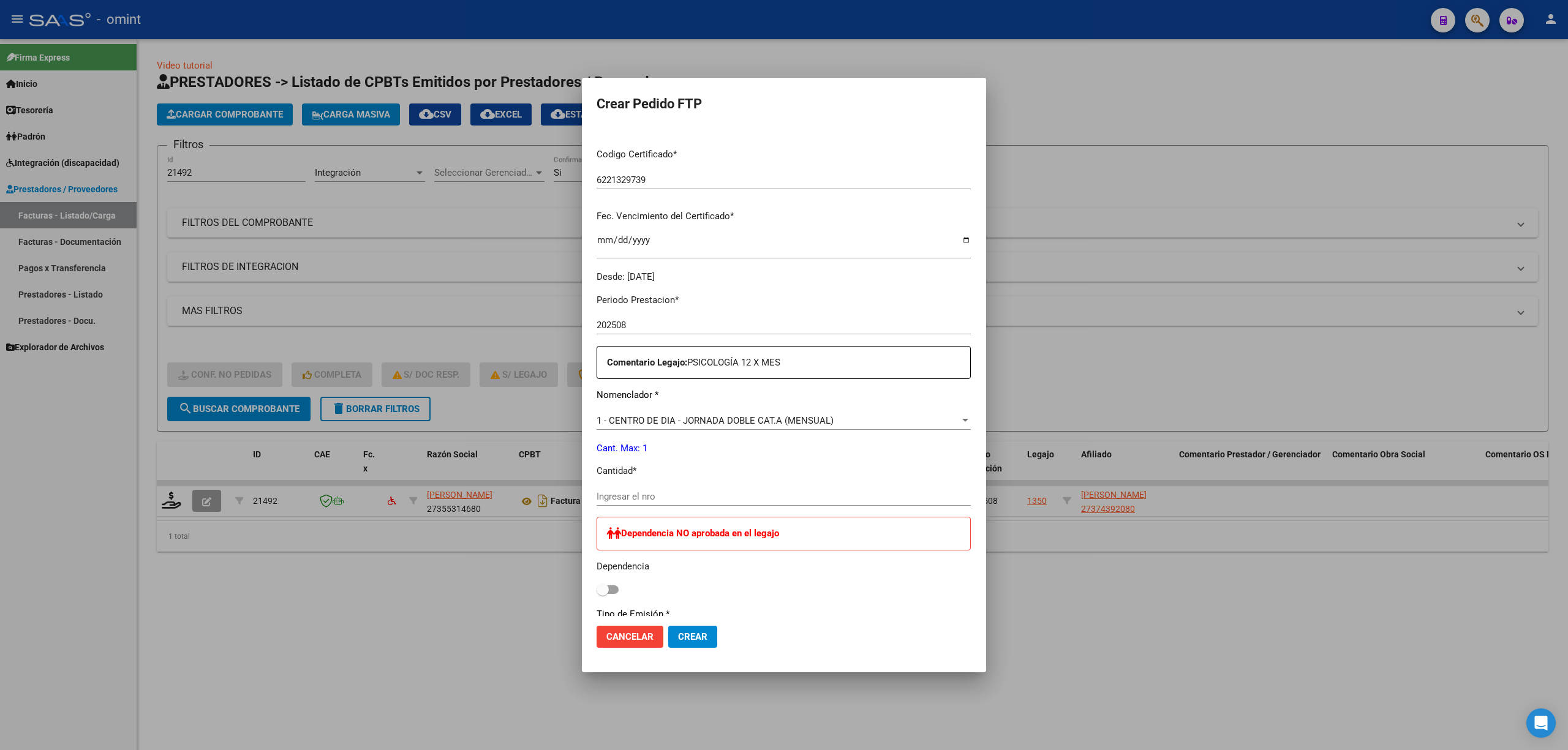
click at [629, 413] on div "1 - CENTRO DE DIA - JORNADA DOBLE CAT.A (MENSUAL) Seleccionar nomenclador" at bounding box center [784, 421] width 374 height 18
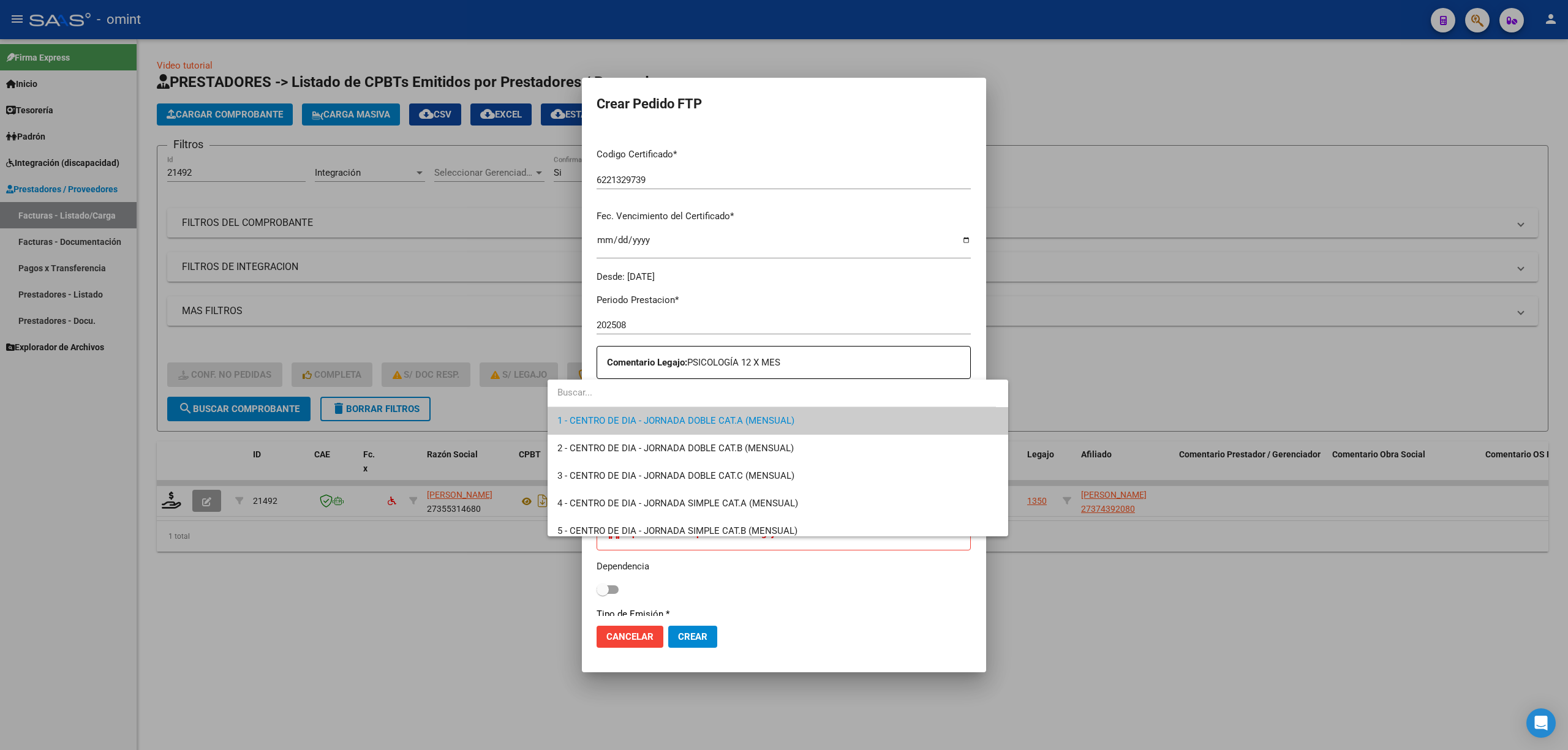
drag, startPoint x: 1019, startPoint y: 326, endPoint x: 947, endPoint y: 166, distance: 175.5
click at [1025, 228] on div at bounding box center [784, 375] width 1568 height 750
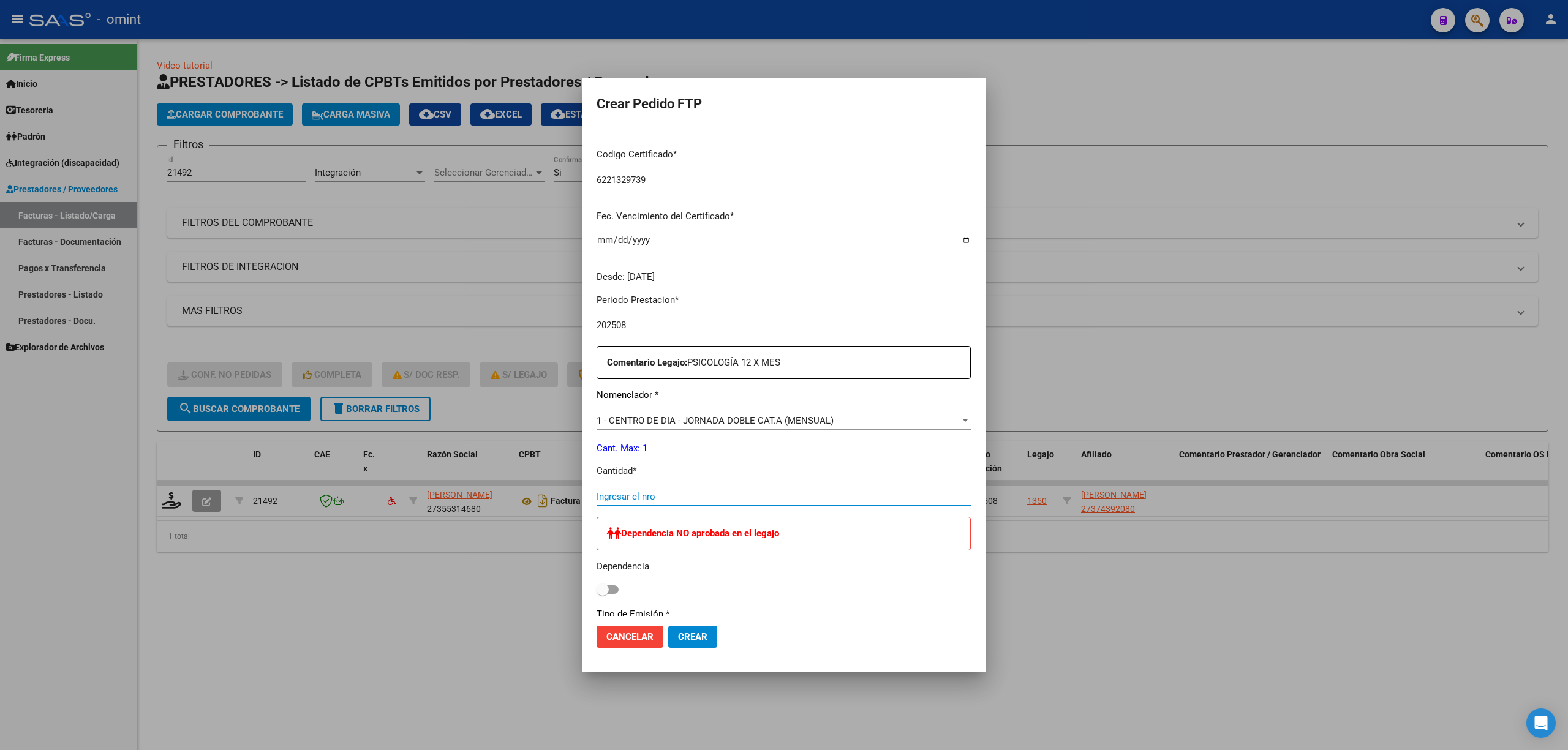
click at [628, 500] on input "Ingresar el nro" at bounding box center [784, 496] width 374 height 11
click at [629, 496] on input "Ingresar el nro" at bounding box center [784, 496] width 374 height 11
click at [633, 414] on div "1 - CENTRO DE DIA - JORNADA DOBLE CAT.A (MENSUAL) Seleccionar nomenclador" at bounding box center [784, 421] width 374 height 18
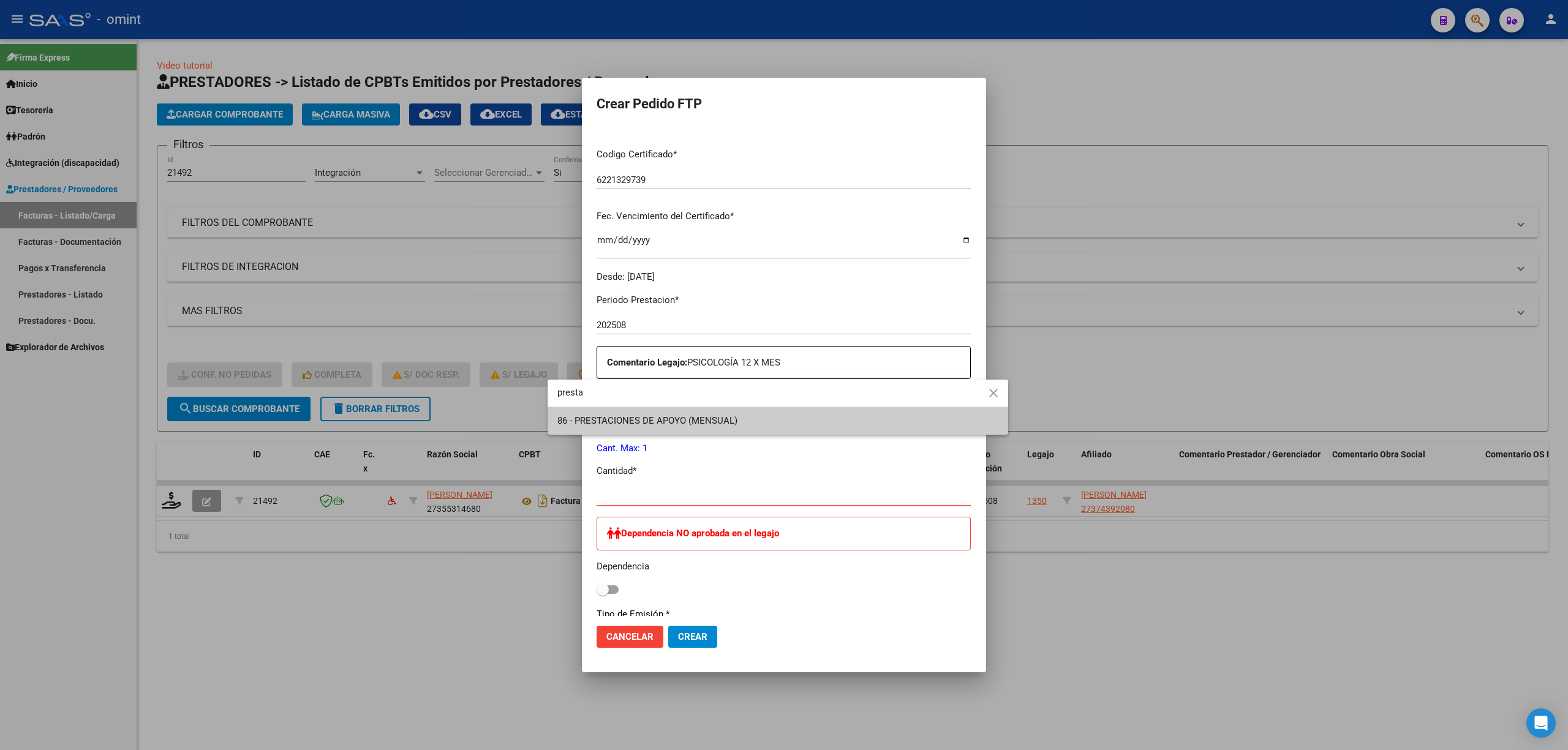
type input "presta"
click at [630, 407] on div "presta close" at bounding box center [778, 393] width 461 height 27
click at [627, 427] on span "86 - PRESTACIONES DE APOYO (MENSUAL)" at bounding box center [778, 421] width 441 height 27
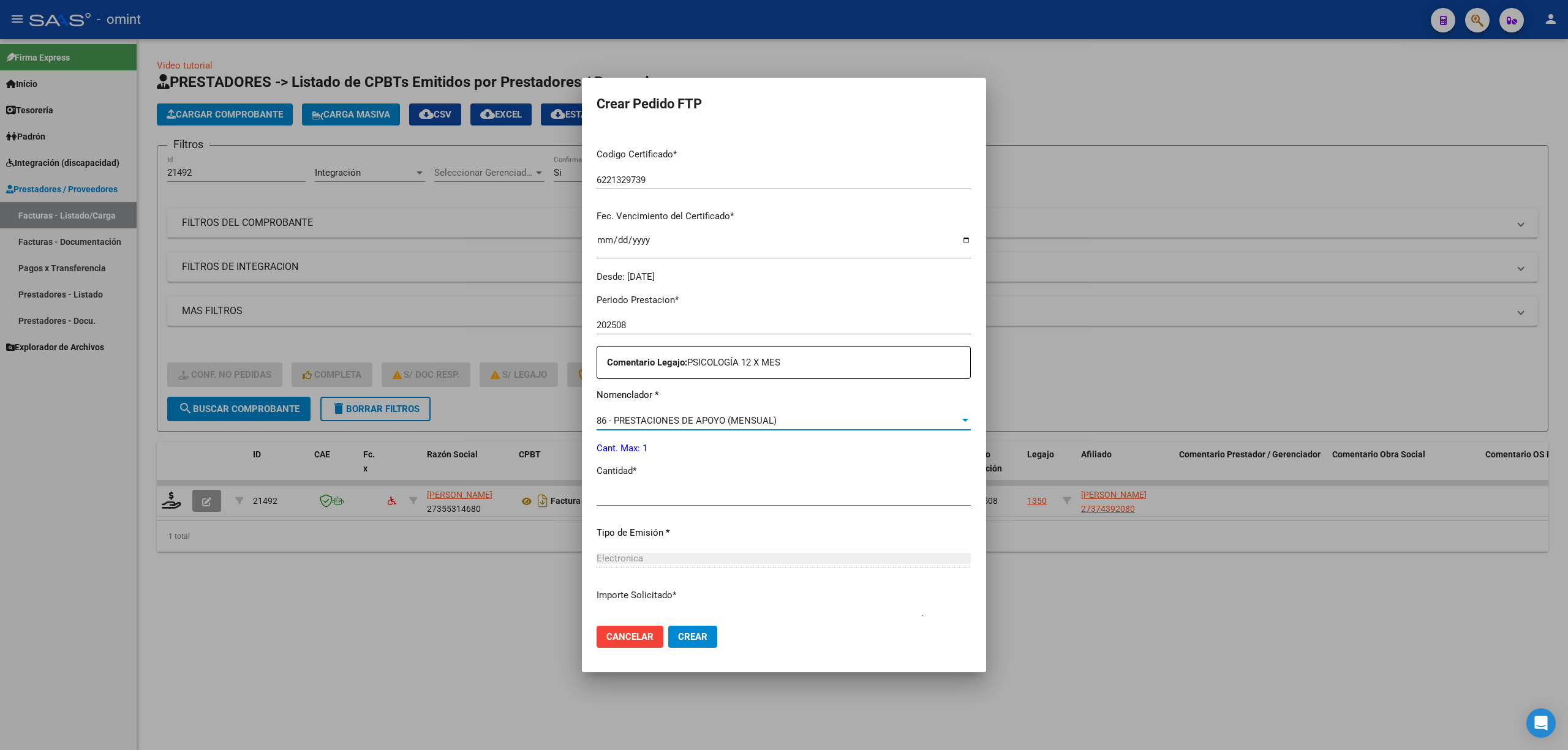
click at [597, 506] on div "Ingresar el nro" at bounding box center [784, 496] width 374 height 18
click at [597, 498] on input "Ingresar el nro" at bounding box center [784, 496] width 374 height 11
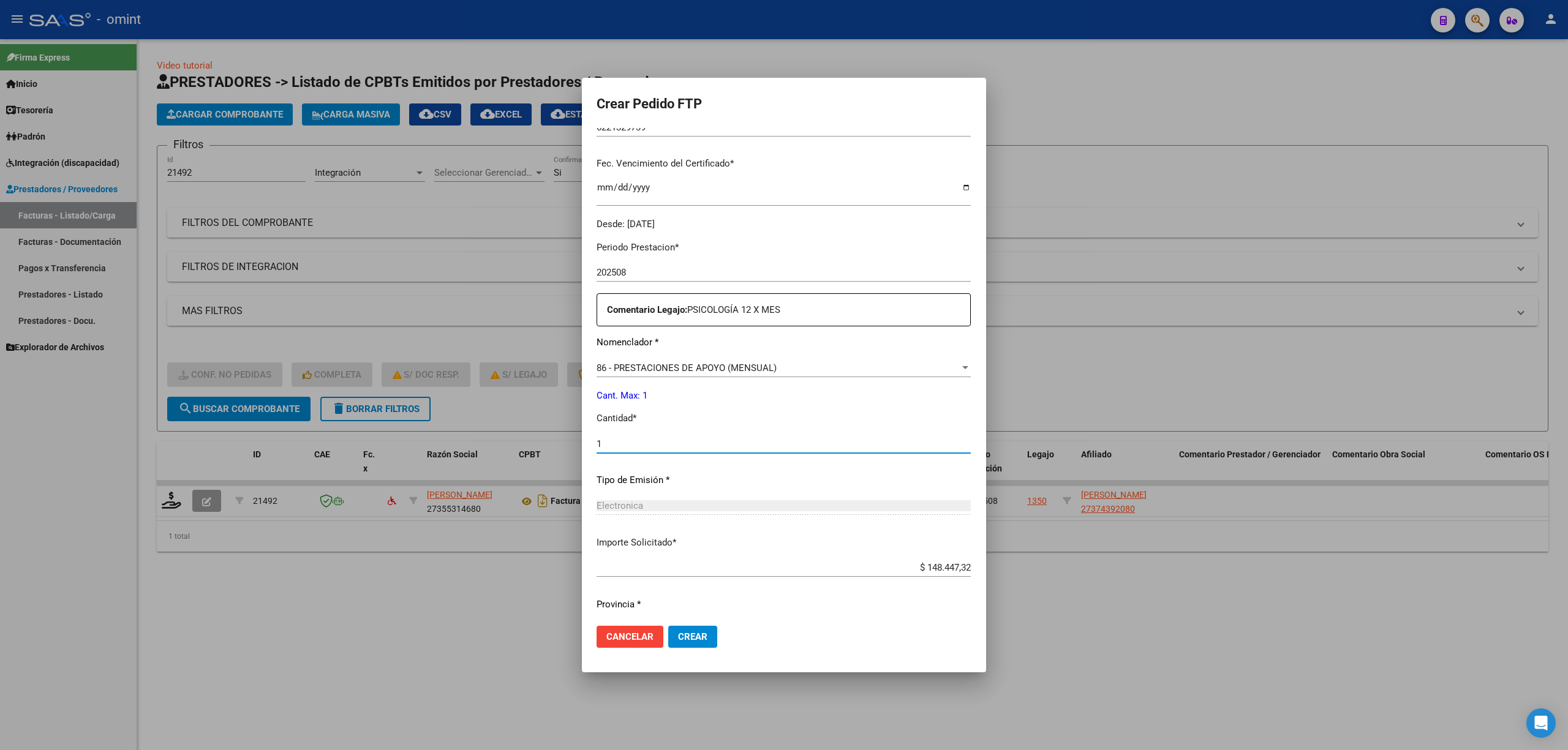
scroll to position [456, 0]
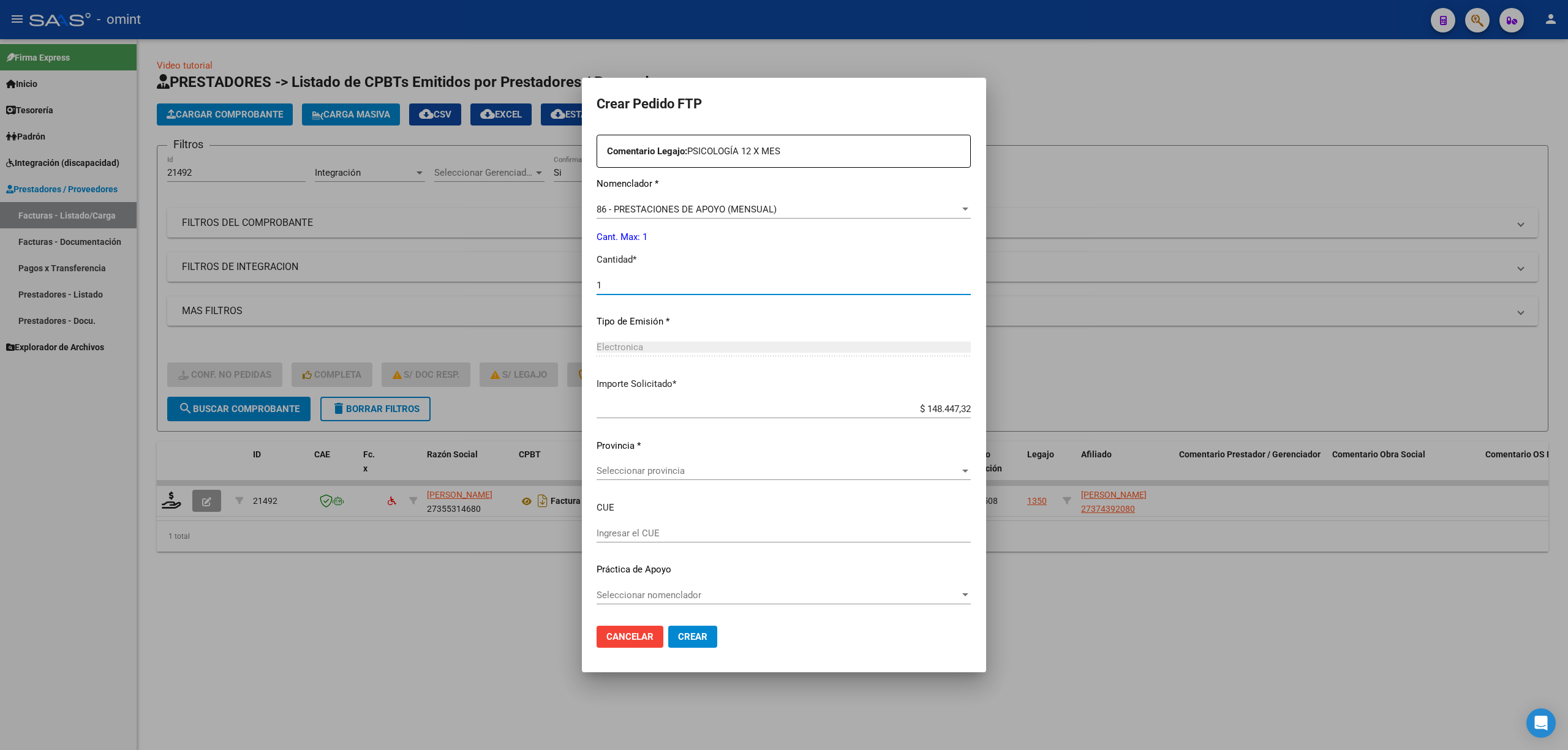
type input "1"
click at [617, 477] on div "Seleccionar provincia Seleccionar provincia" at bounding box center [784, 471] width 374 height 18
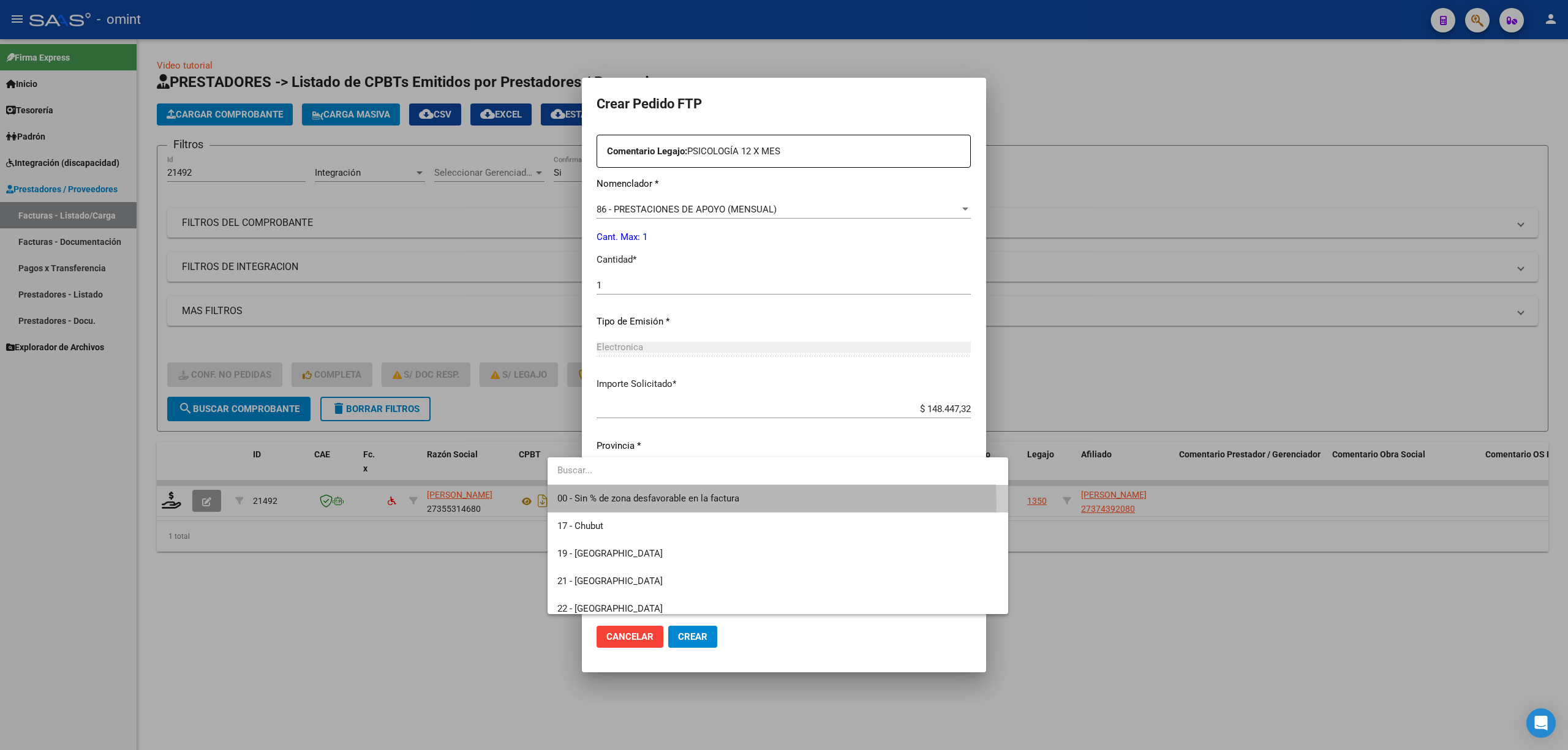
click at [603, 505] on span "00 - Sin % de zona desfavorable en la factura" at bounding box center [778, 499] width 441 height 27
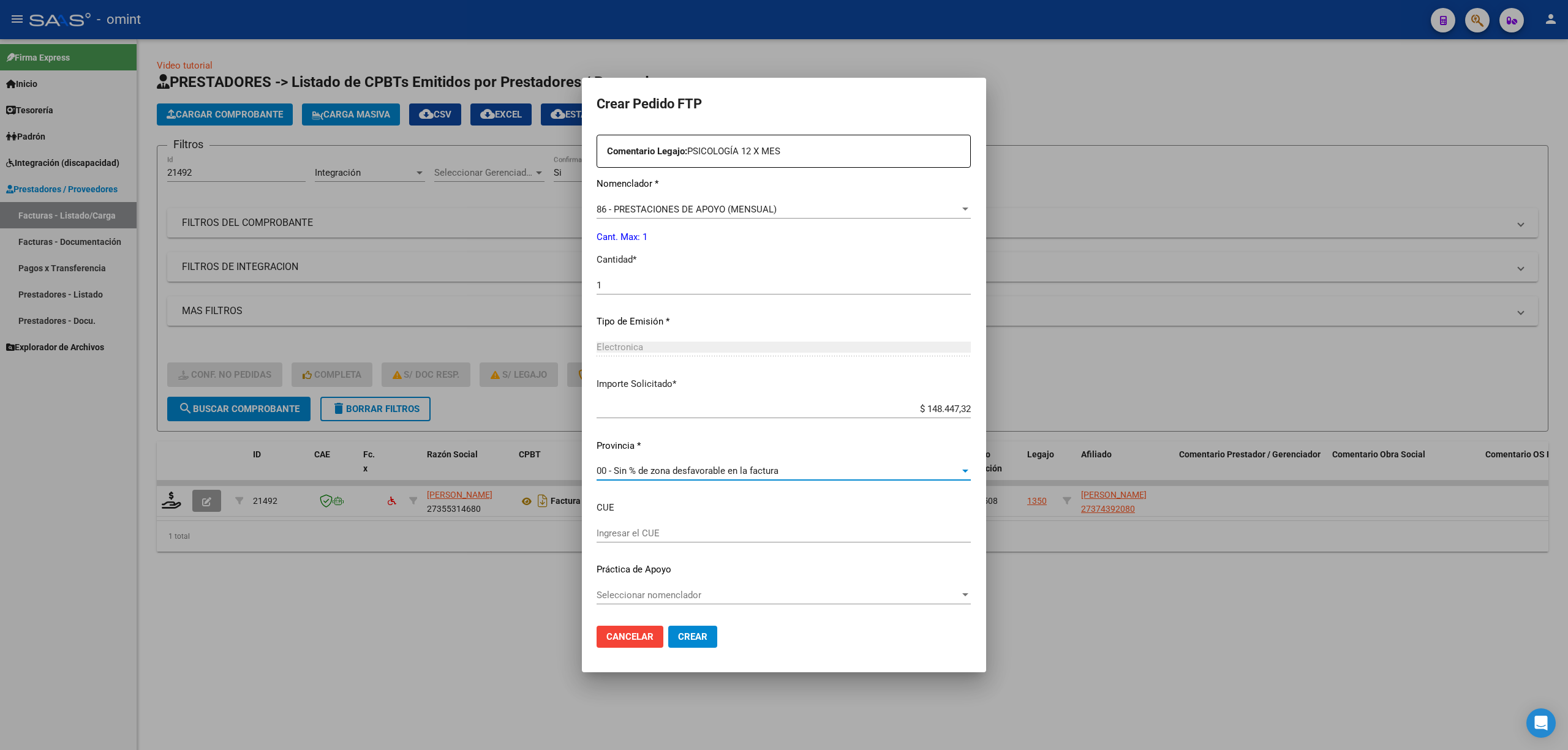
click at [645, 531] on input "Ingresar el CUE" at bounding box center [784, 533] width 374 height 11
click at [607, 632] on span "Cancelar" at bounding box center [630, 637] width 47 height 11
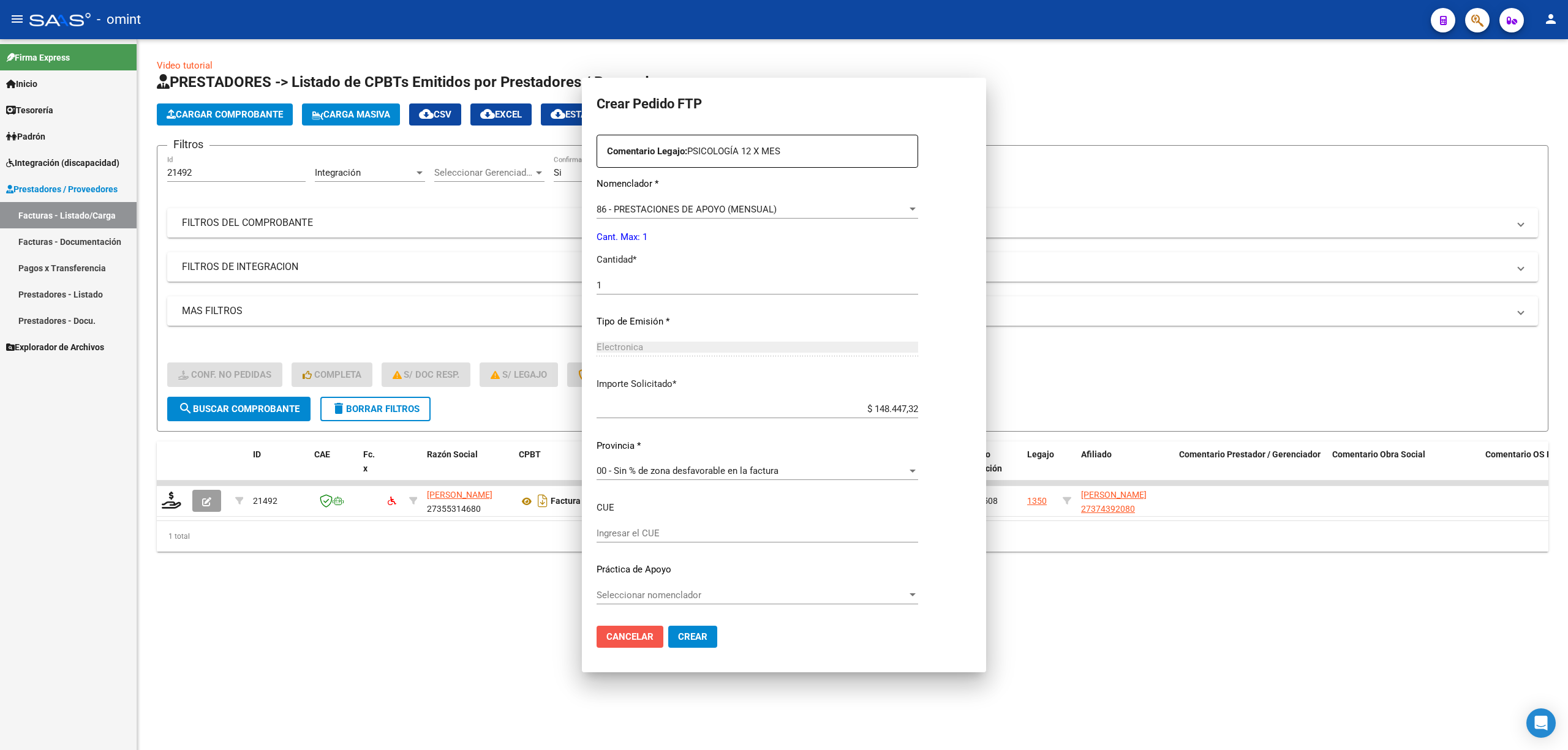
scroll to position [0, 0]
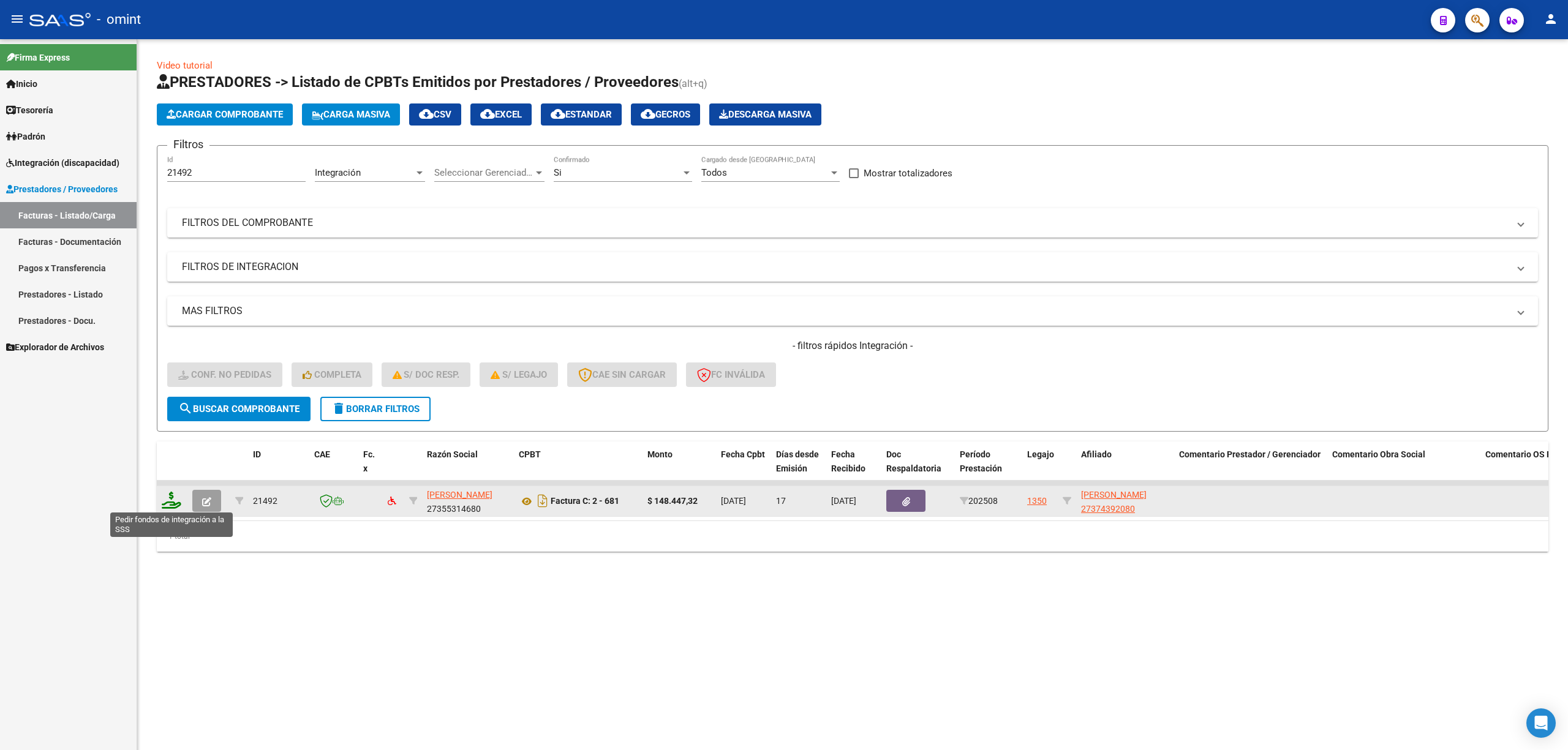
click at [174, 503] on icon at bounding box center [172, 500] width 20 height 17
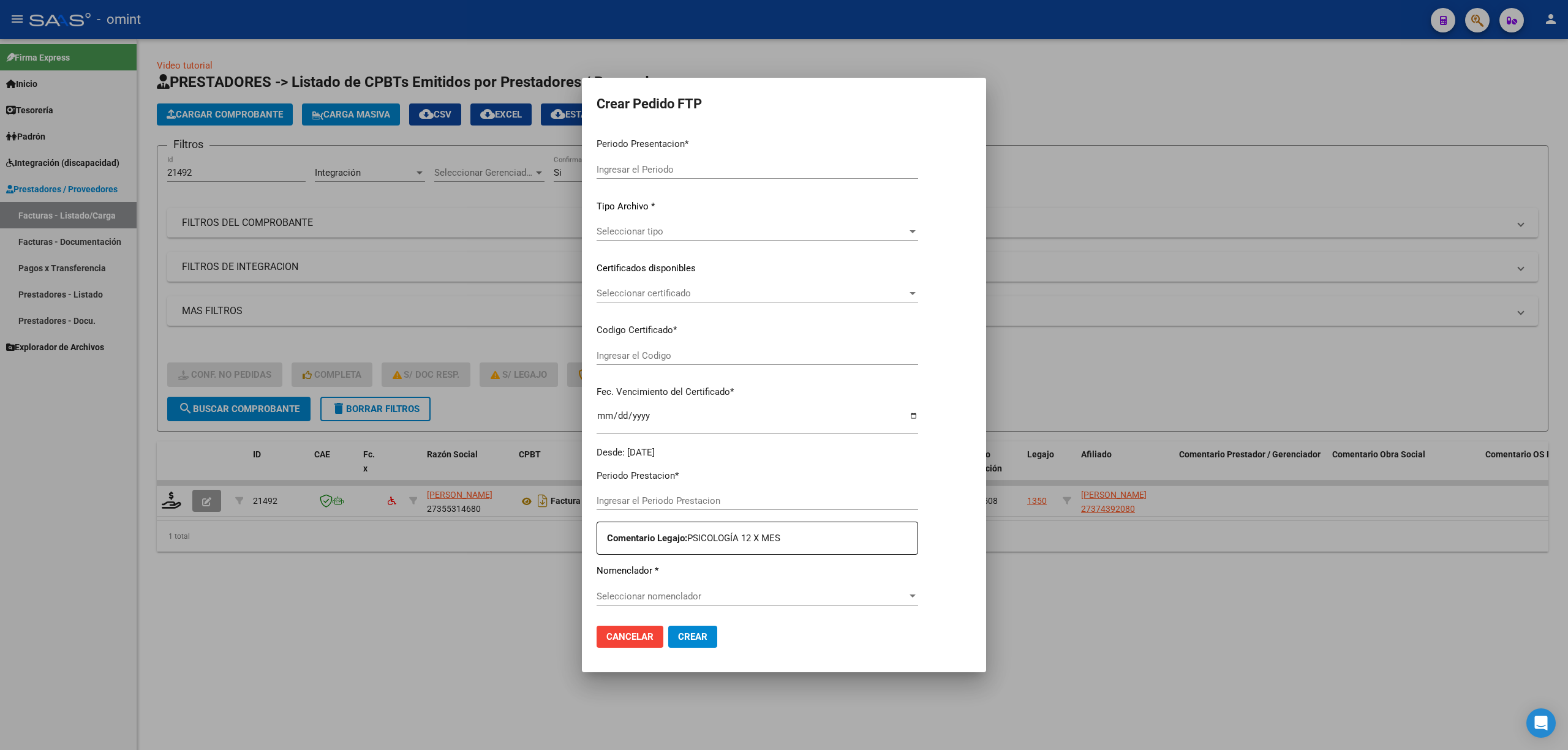
type input "202508"
type input "$ 148.447,32"
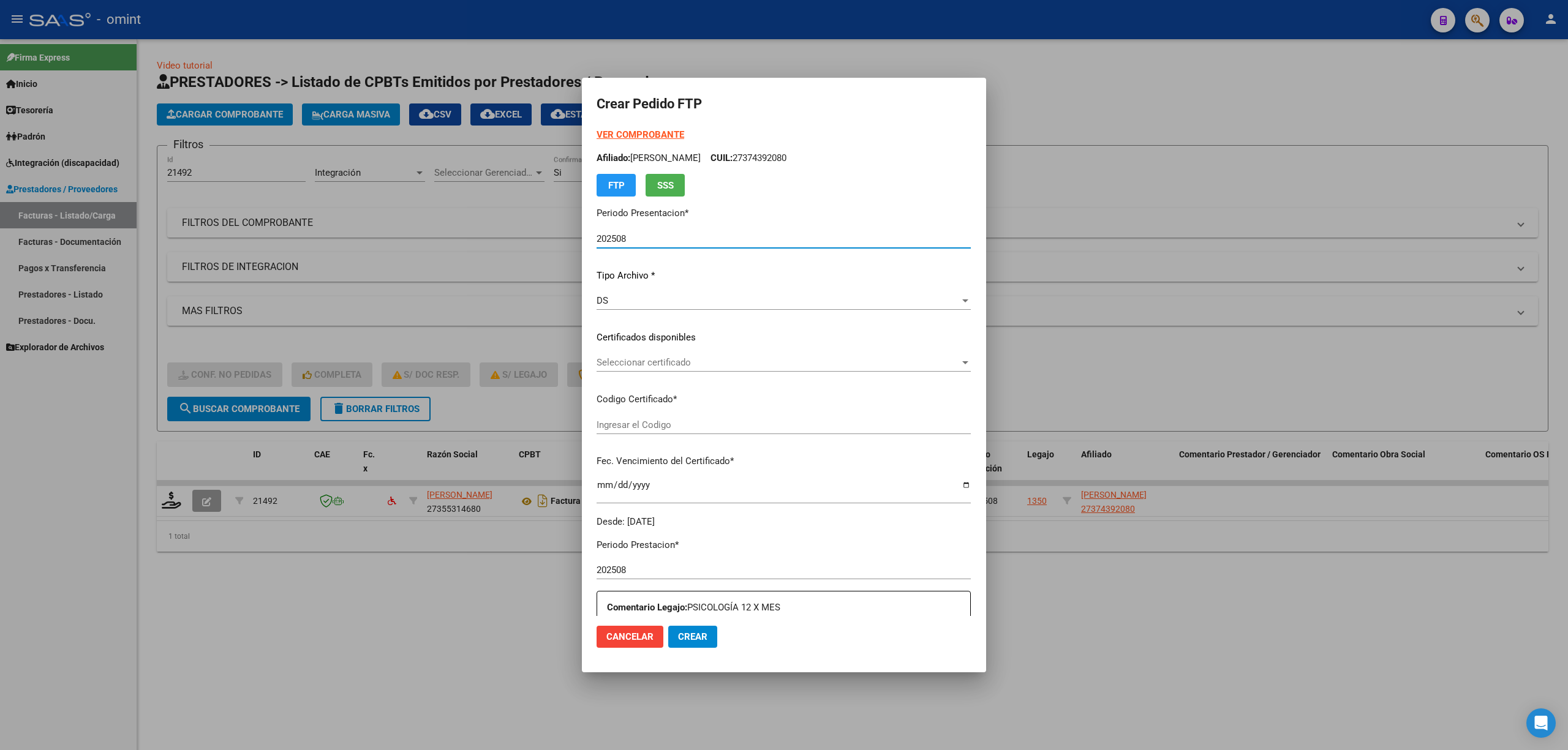
type input "6221329739"
type input "2027-07-20"
click at [607, 637] on span "Cancelar" at bounding box center [630, 637] width 47 height 11
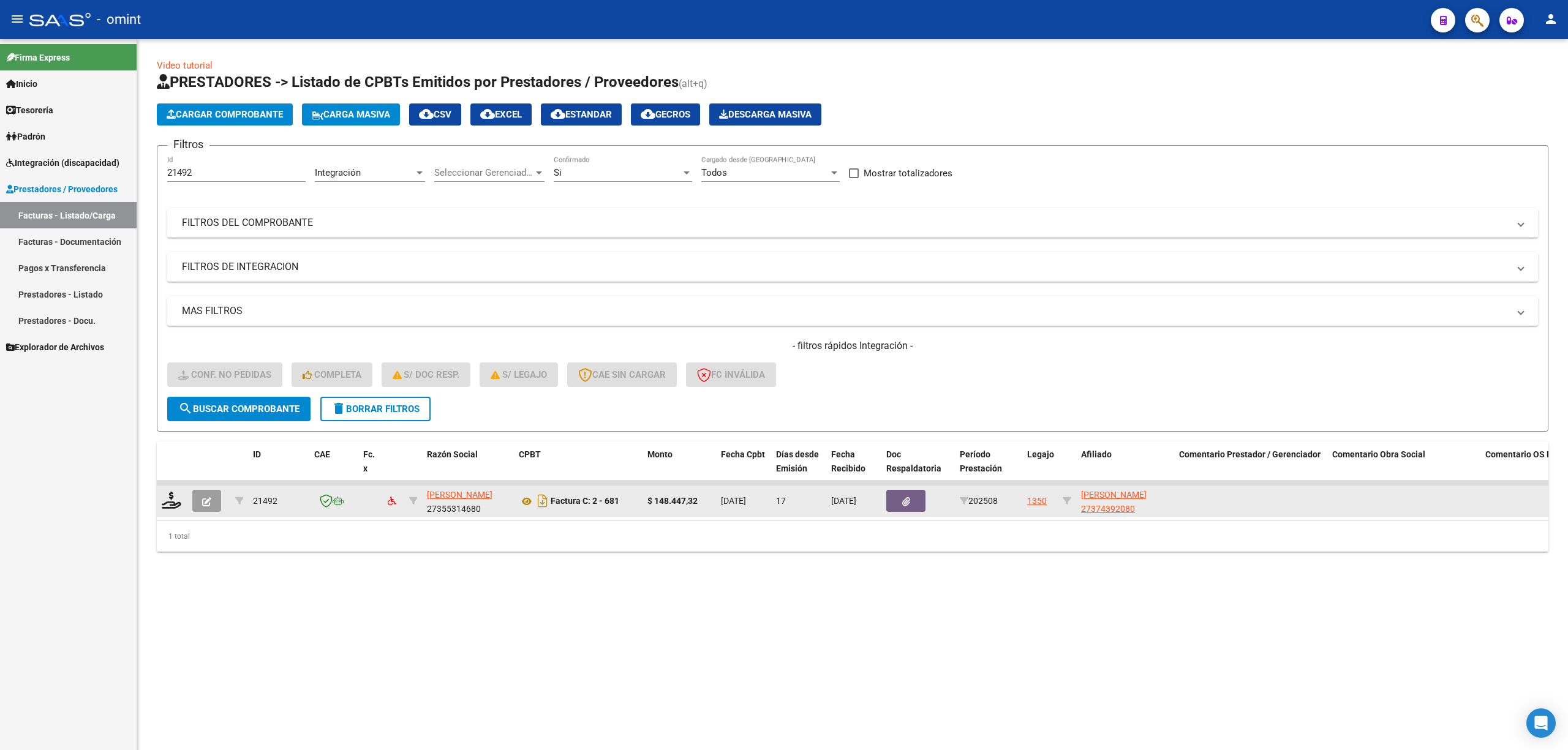
click at [214, 496] on button "button" at bounding box center [207, 500] width 29 height 22
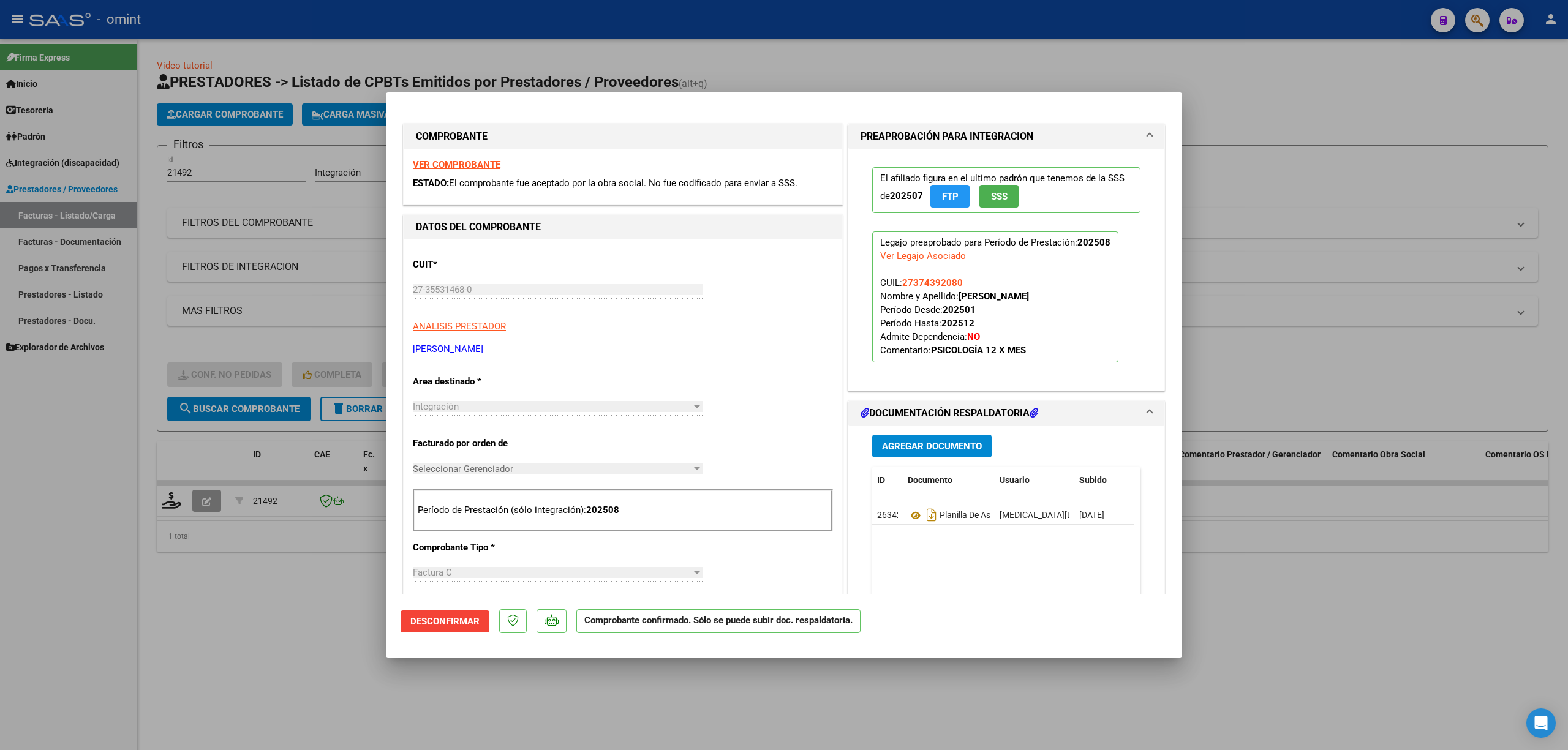
click at [459, 625] on span "Desconfirmar" at bounding box center [444, 622] width 69 height 11
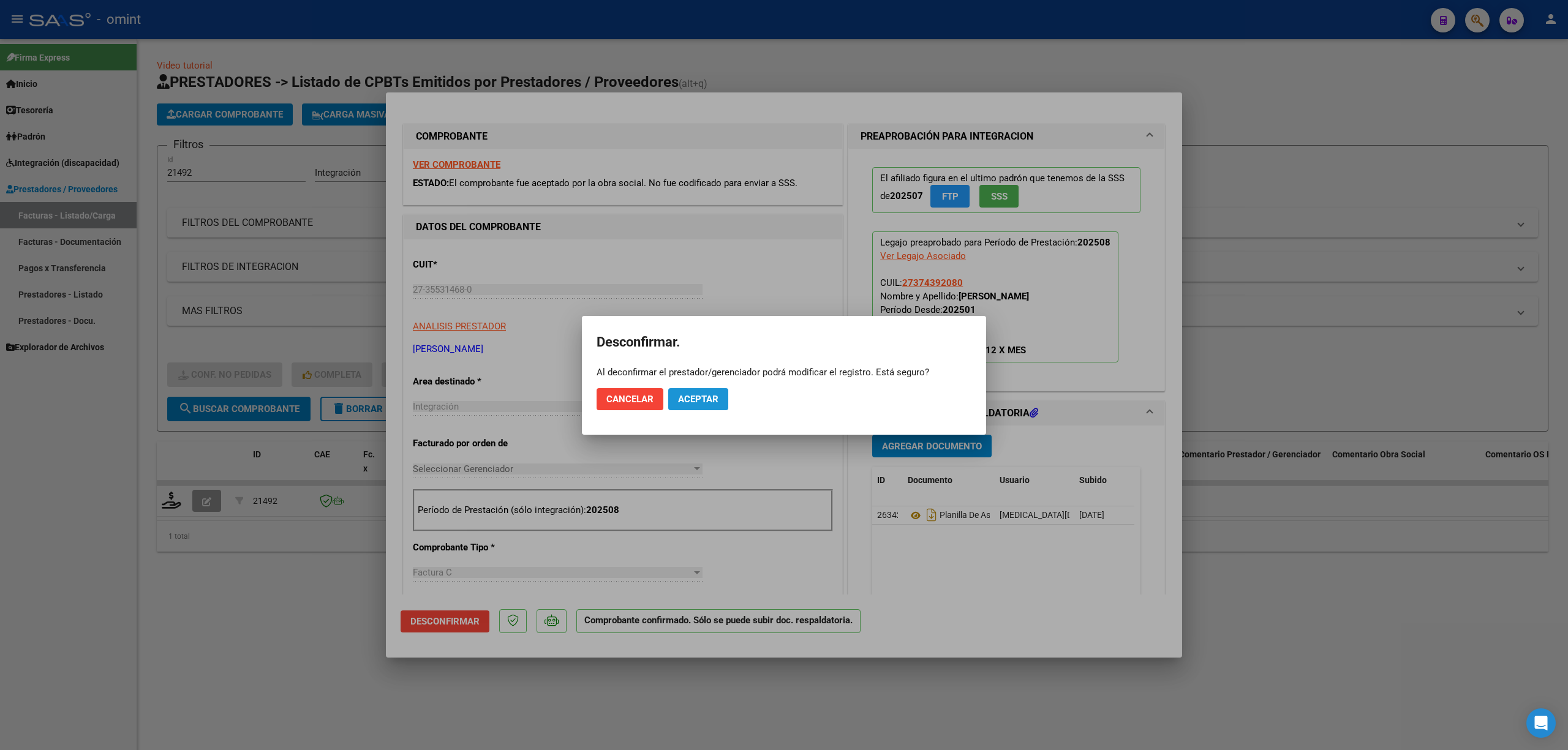
click at [693, 400] on span "Aceptar" at bounding box center [698, 399] width 40 height 11
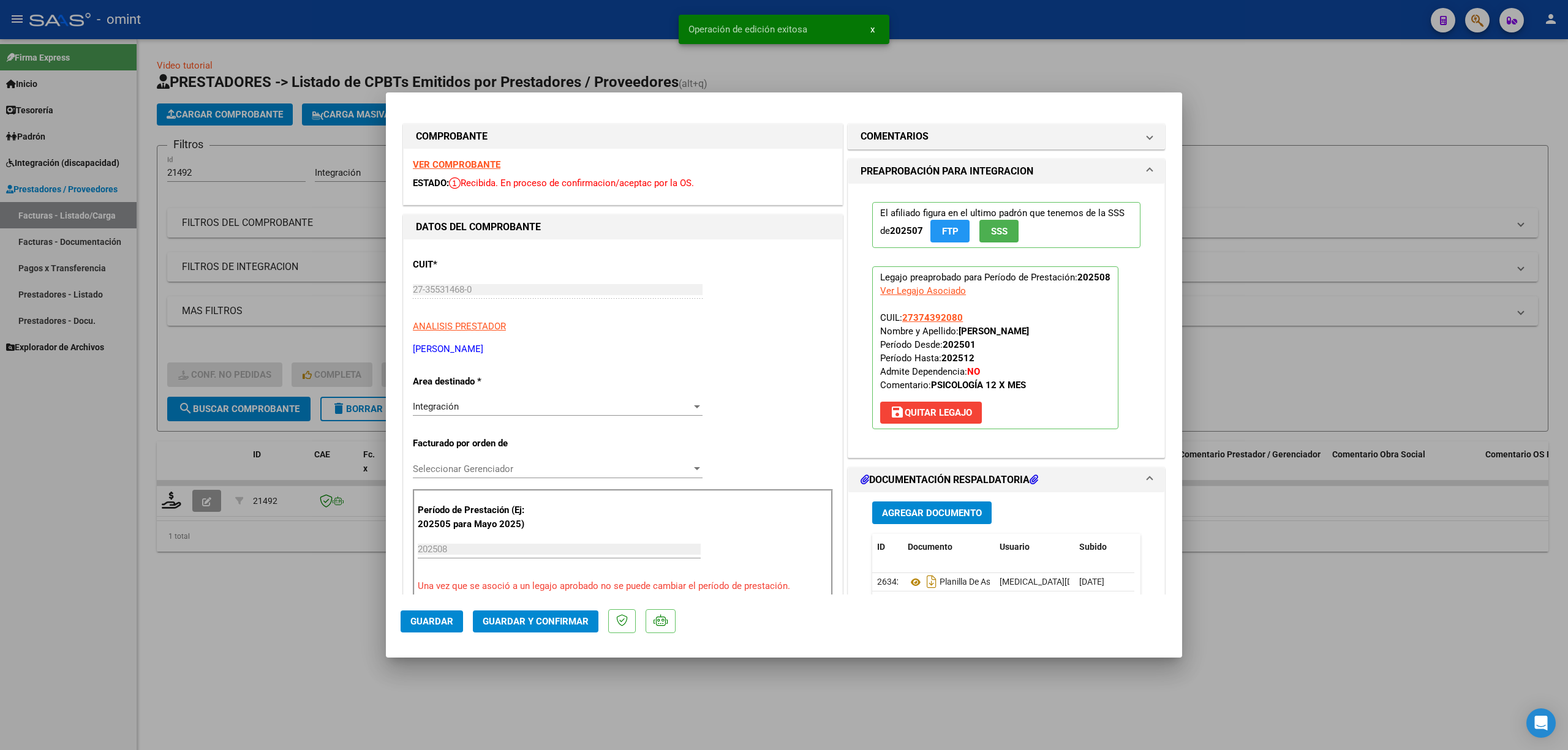
click at [294, 600] on div at bounding box center [784, 375] width 1568 height 750
type input "$ 0,00"
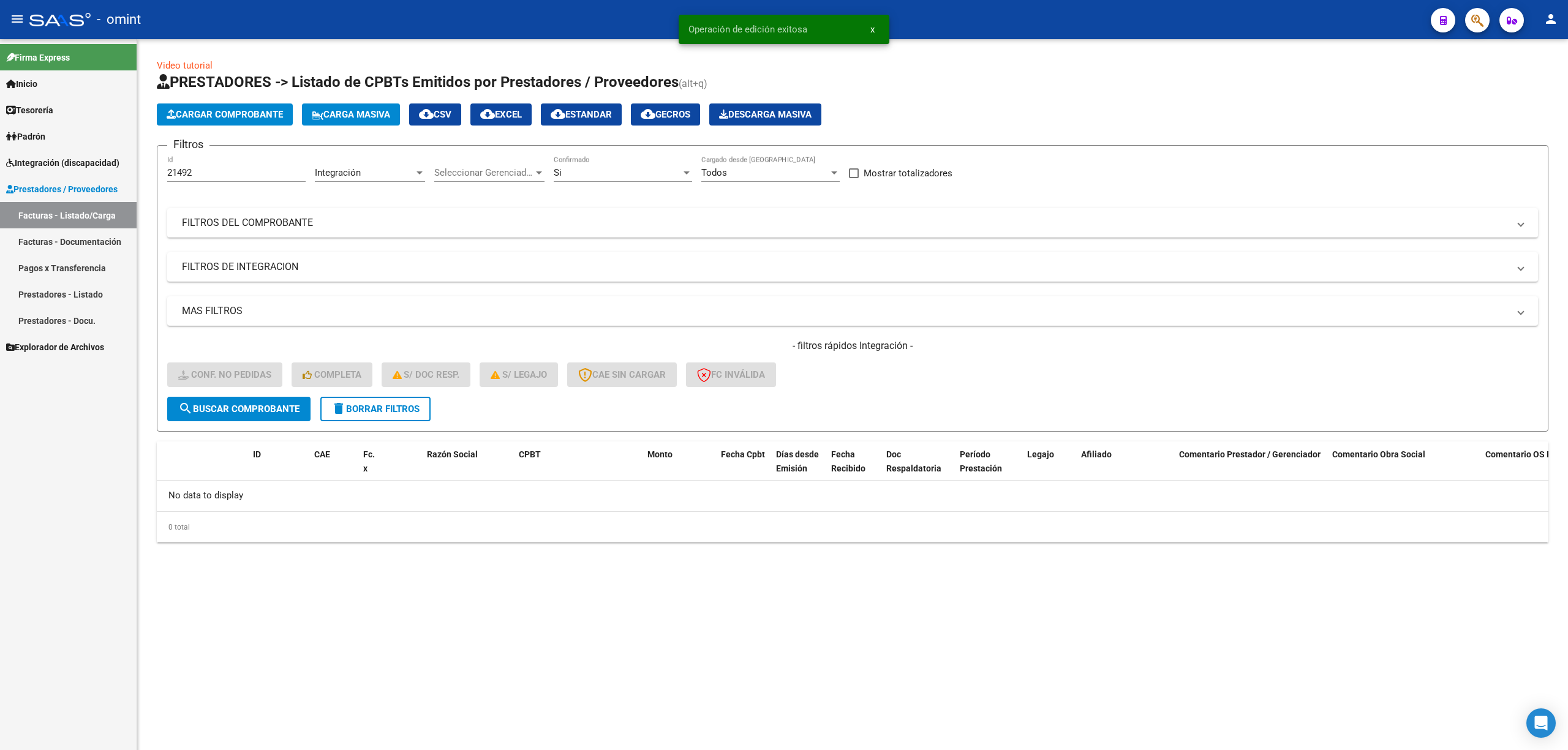
click at [275, 407] on span "search Buscar Comprobante" at bounding box center [239, 409] width 121 height 11
click at [387, 408] on span "delete Borrar Filtros" at bounding box center [375, 409] width 88 height 11
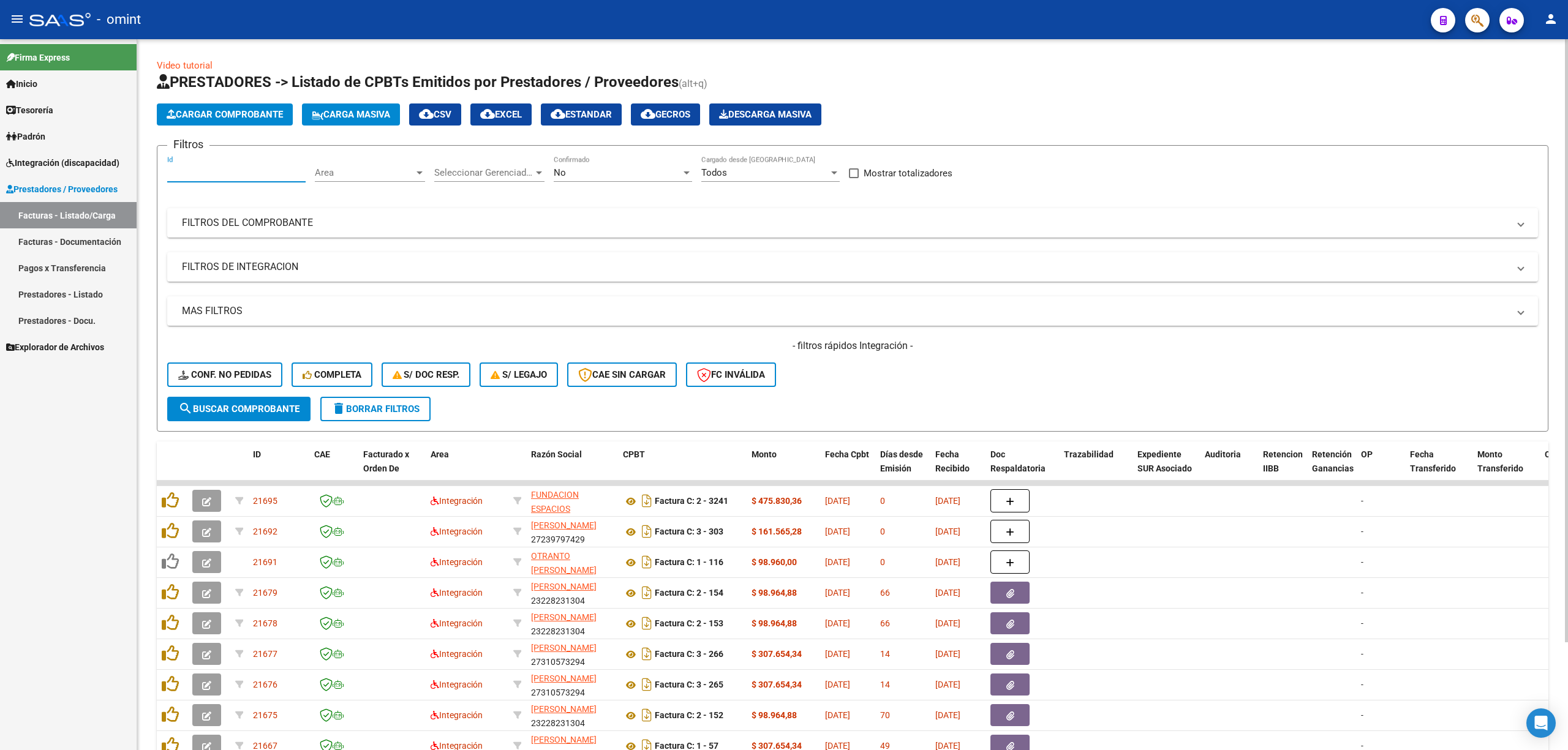
click at [223, 170] on input "Id" at bounding box center [236, 172] width 138 height 11
paste input "27355314680"
type input "27355314680"
click at [375, 414] on button "delete Borrar Filtros" at bounding box center [375, 409] width 110 height 24
click at [398, 411] on span "delete Borrar Filtros" at bounding box center [375, 409] width 88 height 11
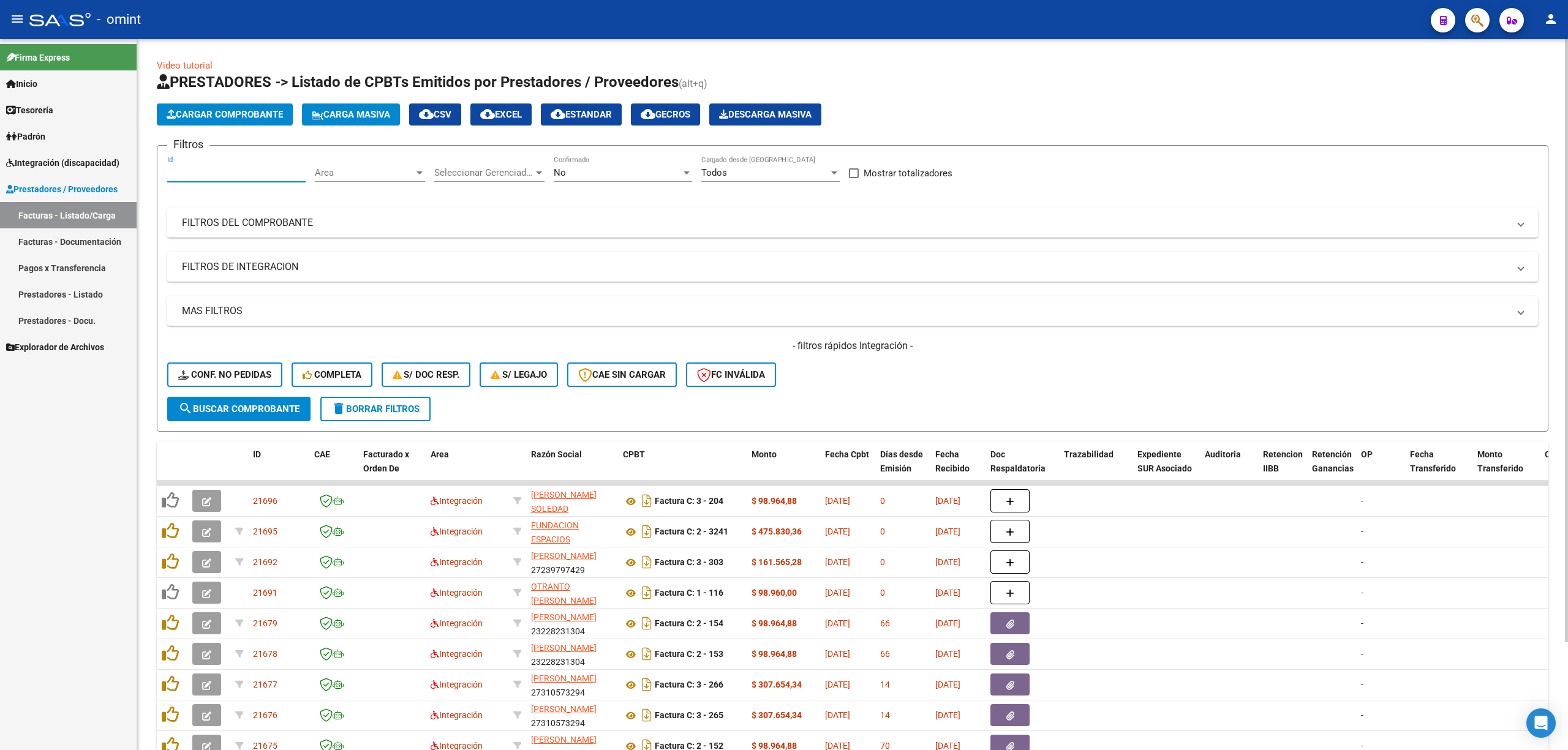
click at [210, 169] on input "Id" at bounding box center [236, 172] width 138 height 11
paste input "21572"
type input "21572"
drag, startPoint x: 248, startPoint y: 407, endPoint x: 248, endPoint y: 418, distance: 11.0
click at [248, 408] on span "search Buscar Comprobante" at bounding box center [239, 409] width 121 height 11
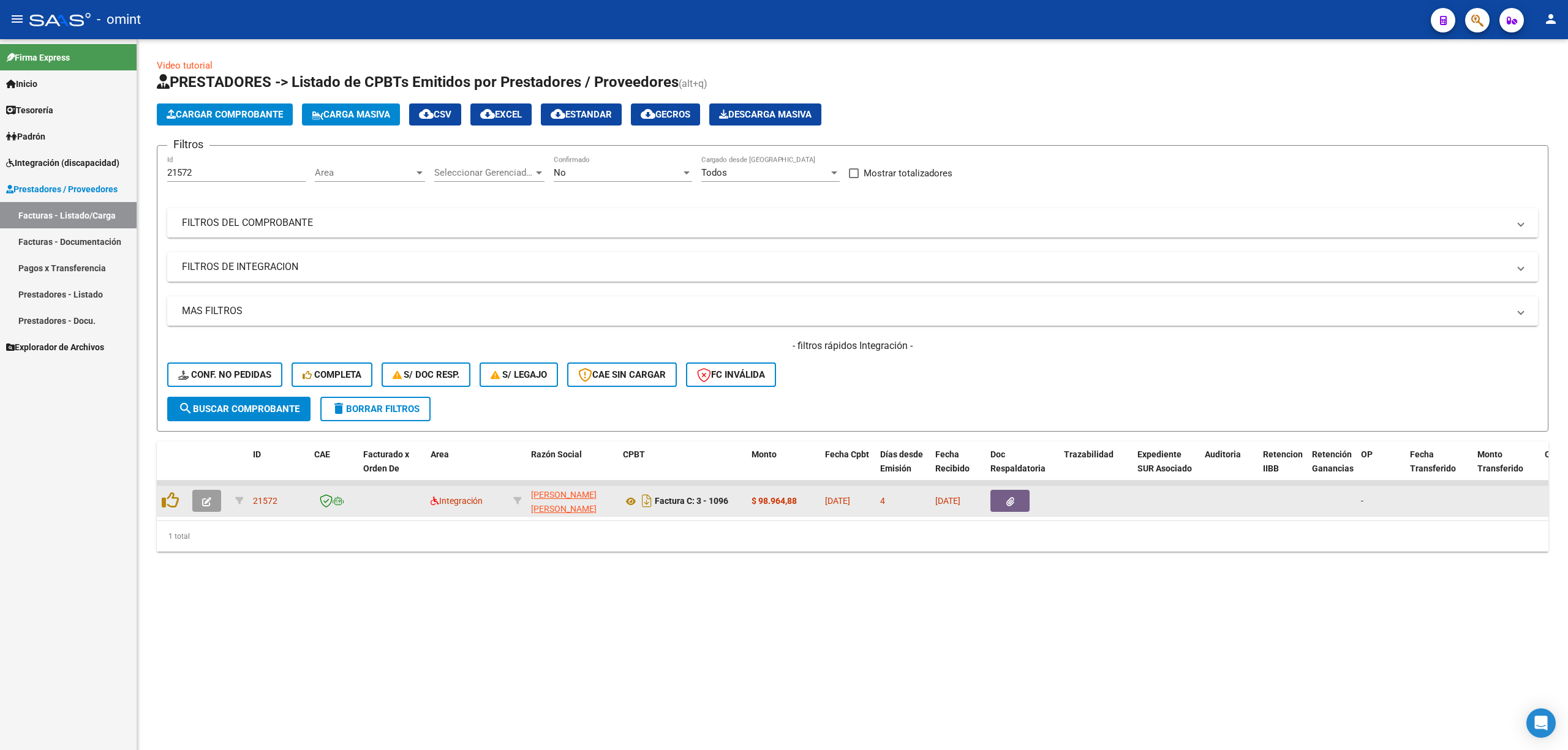
click at [219, 499] on button "button" at bounding box center [207, 500] width 29 height 22
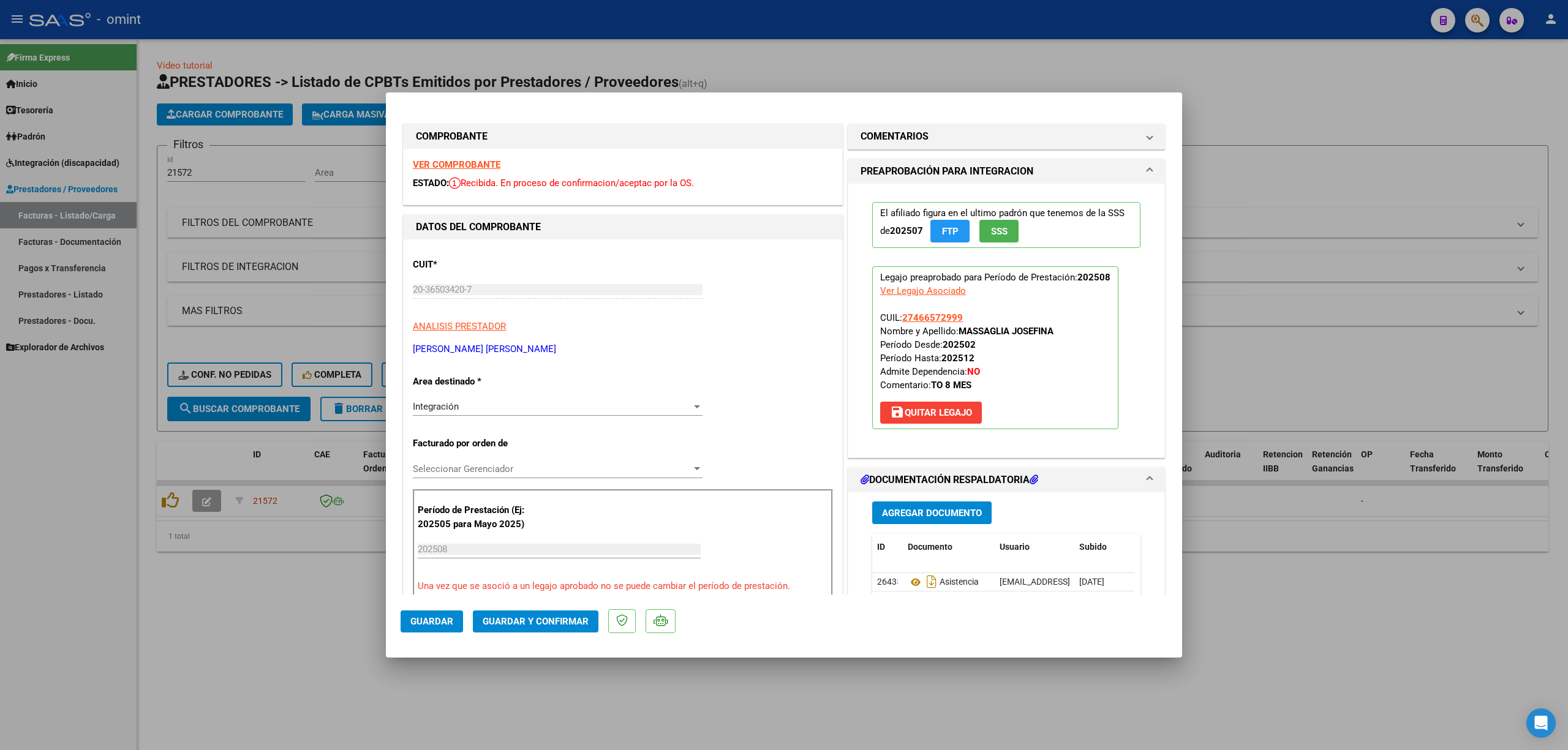
click at [475, 166] on strong "VER COMPROBANTE" at bounding box center [456, 165] width 87 height 11
click at [537, 629] on button "Guardar y Confirmar" at bounding box center [535, 621] width 125 height 22
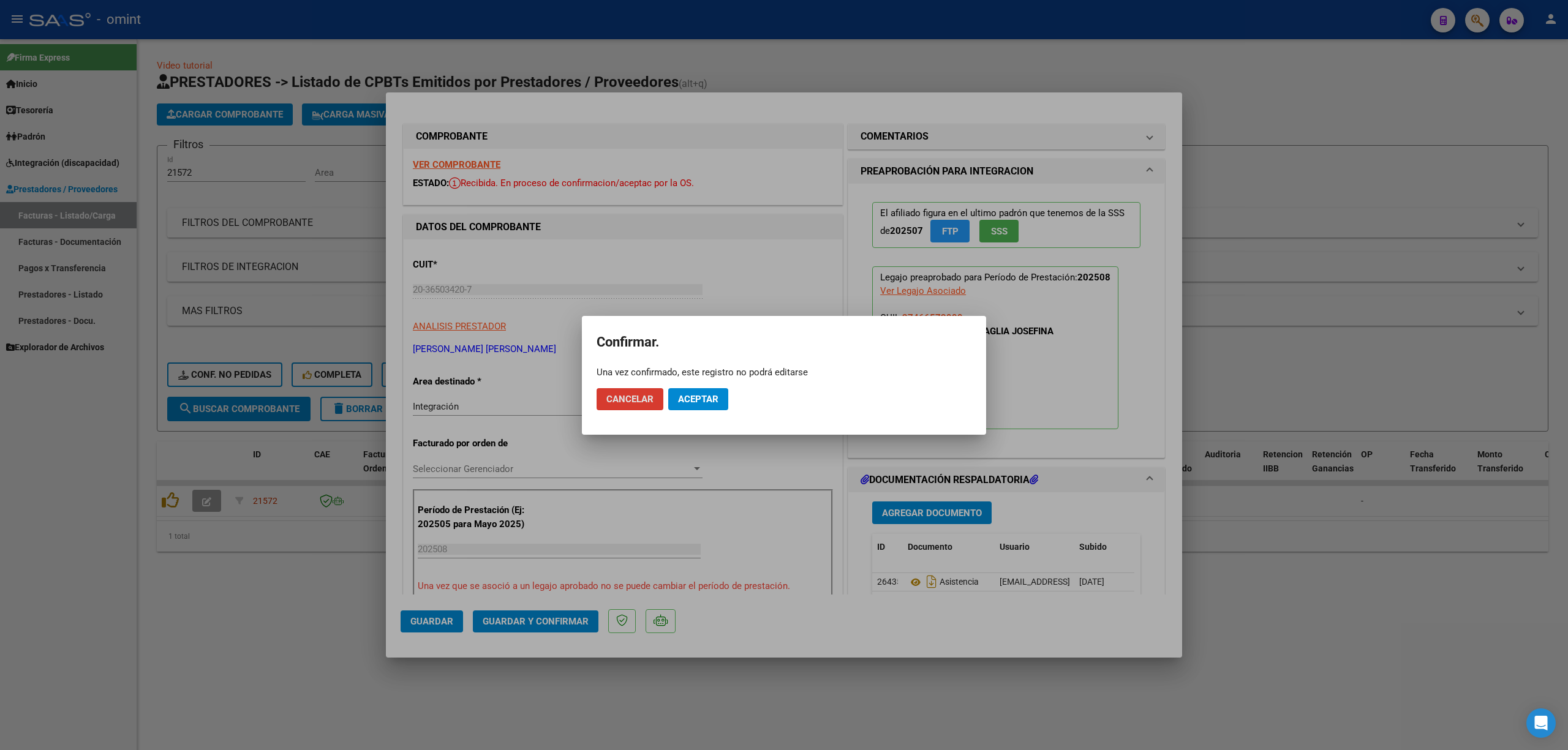
click at [694, 392] on button "Aceptar" at bounding box center [698, 399] width 60 height 22
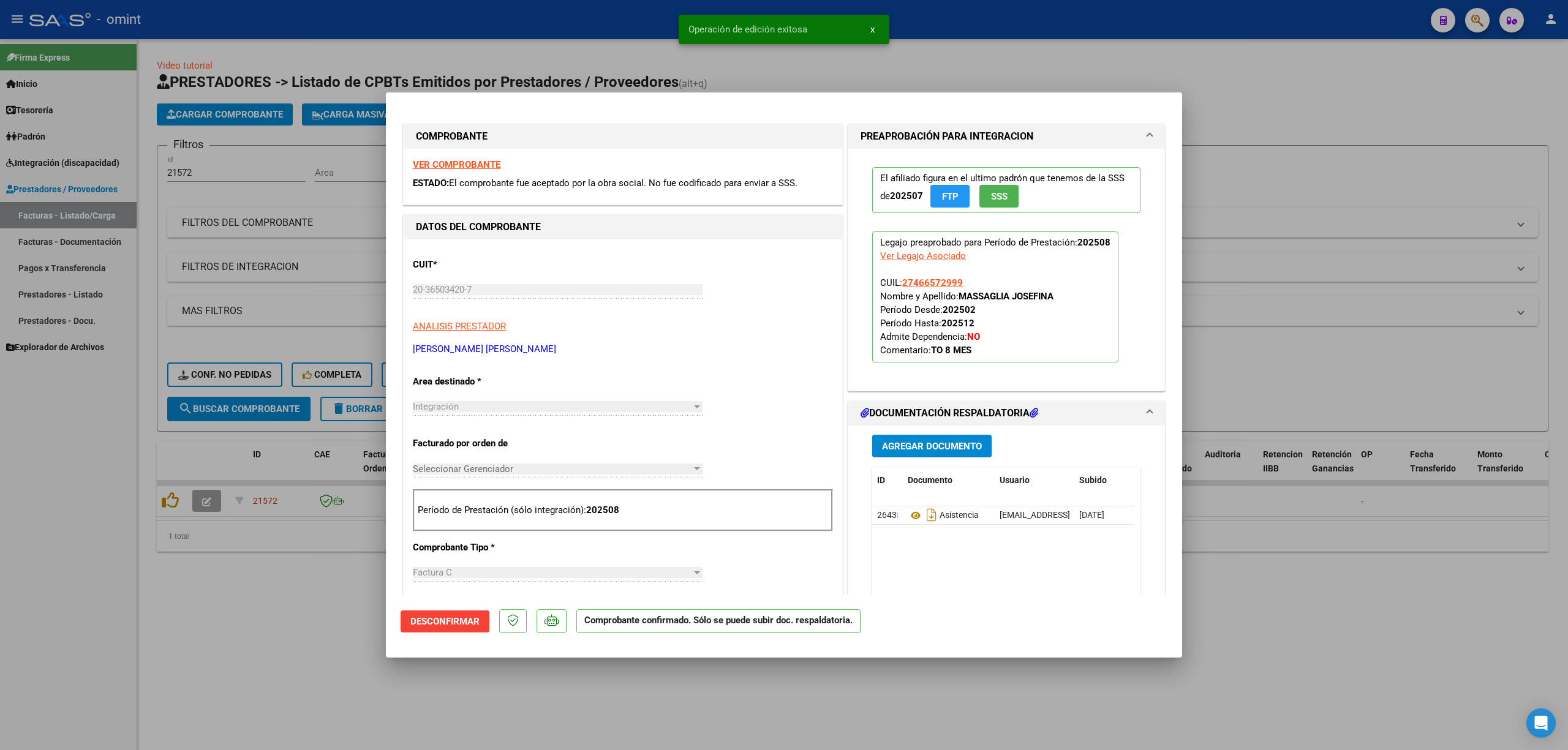
click at [241, 371] on div at bounding box center [784, 375] width 1568 height 750
type input "$ 0,00"
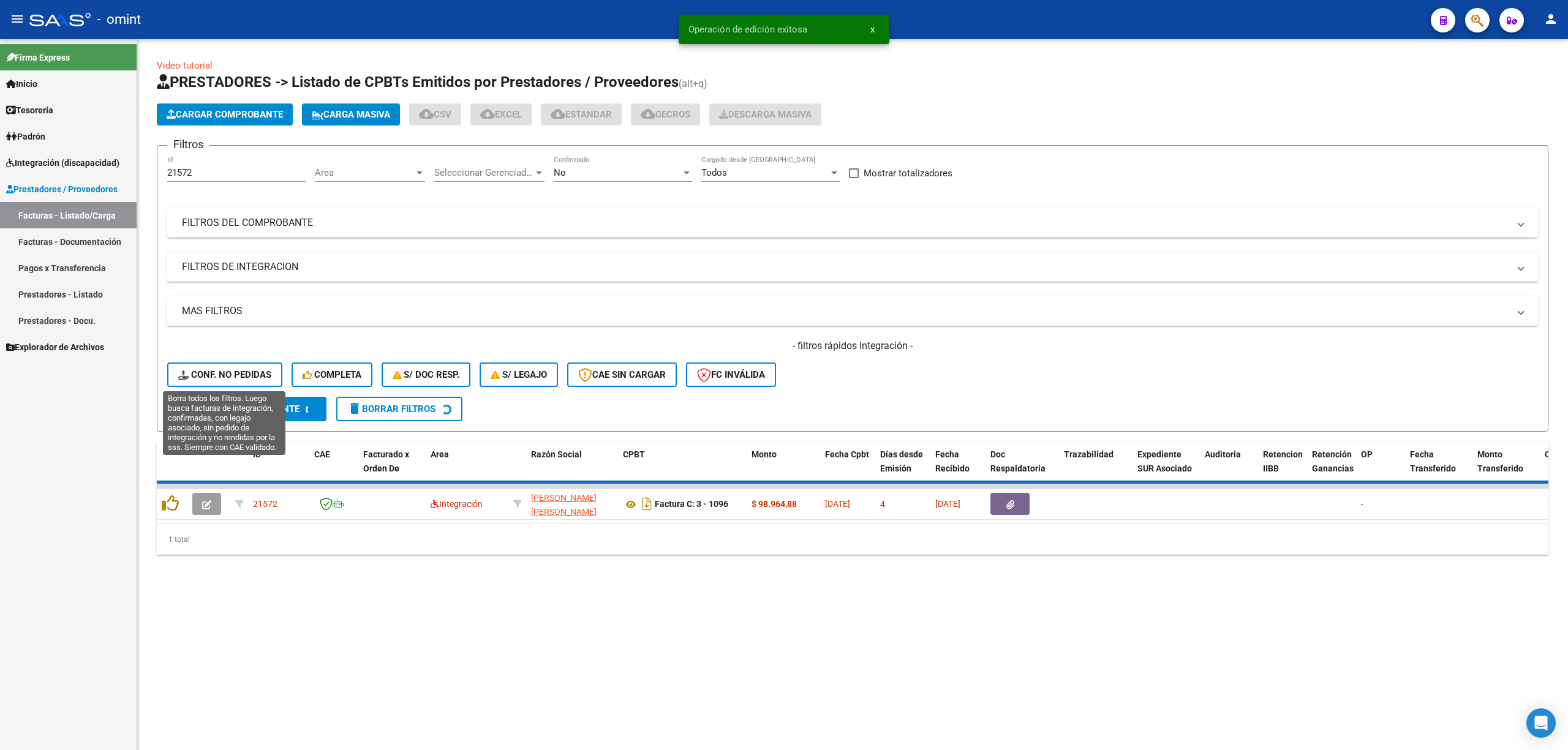
click at [238, 373] on span "Conf. no pedidas" at bounding box center [225, 374] width 93 height 11
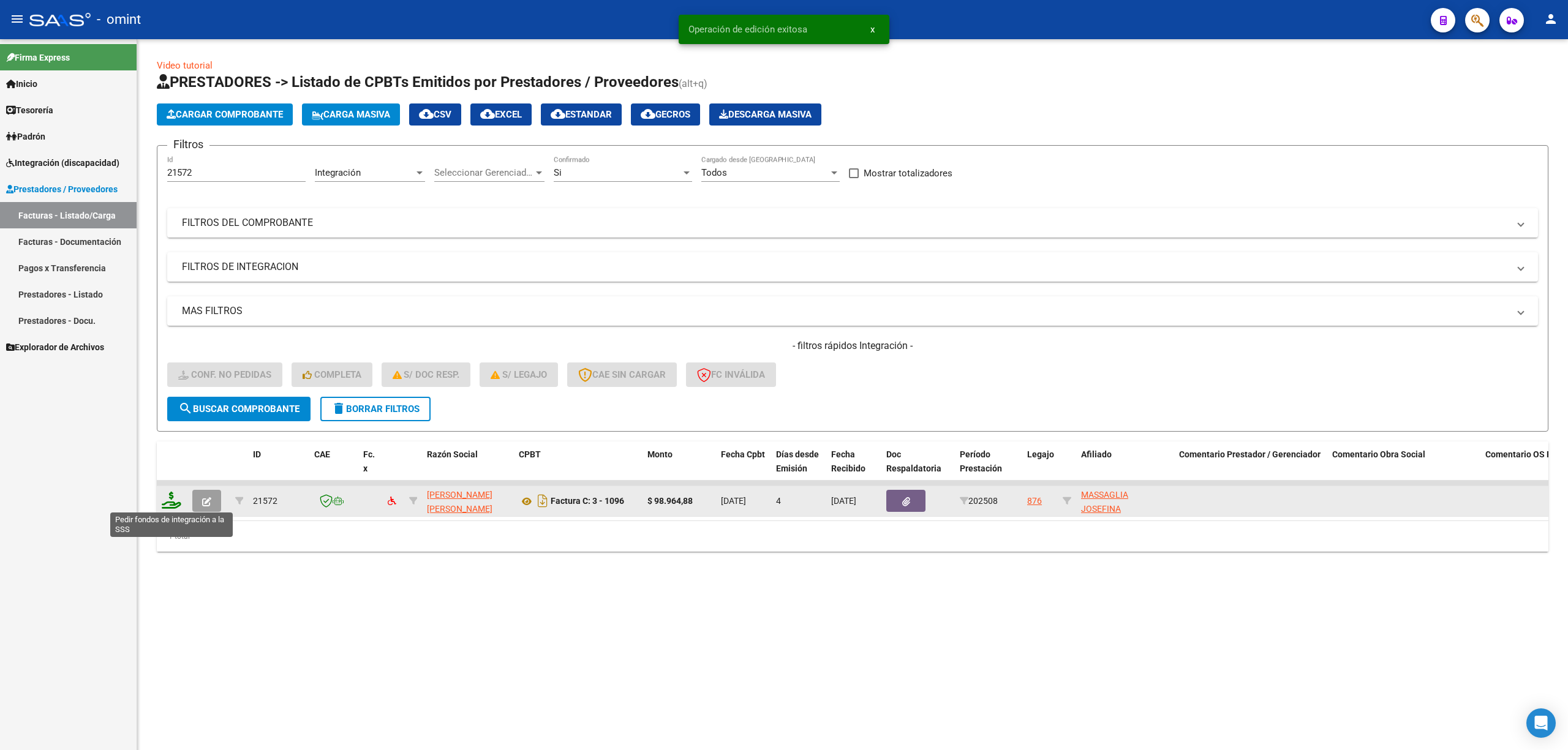
click at [170, 498] on icon at bounding box center [172, 500] width 20 height 17
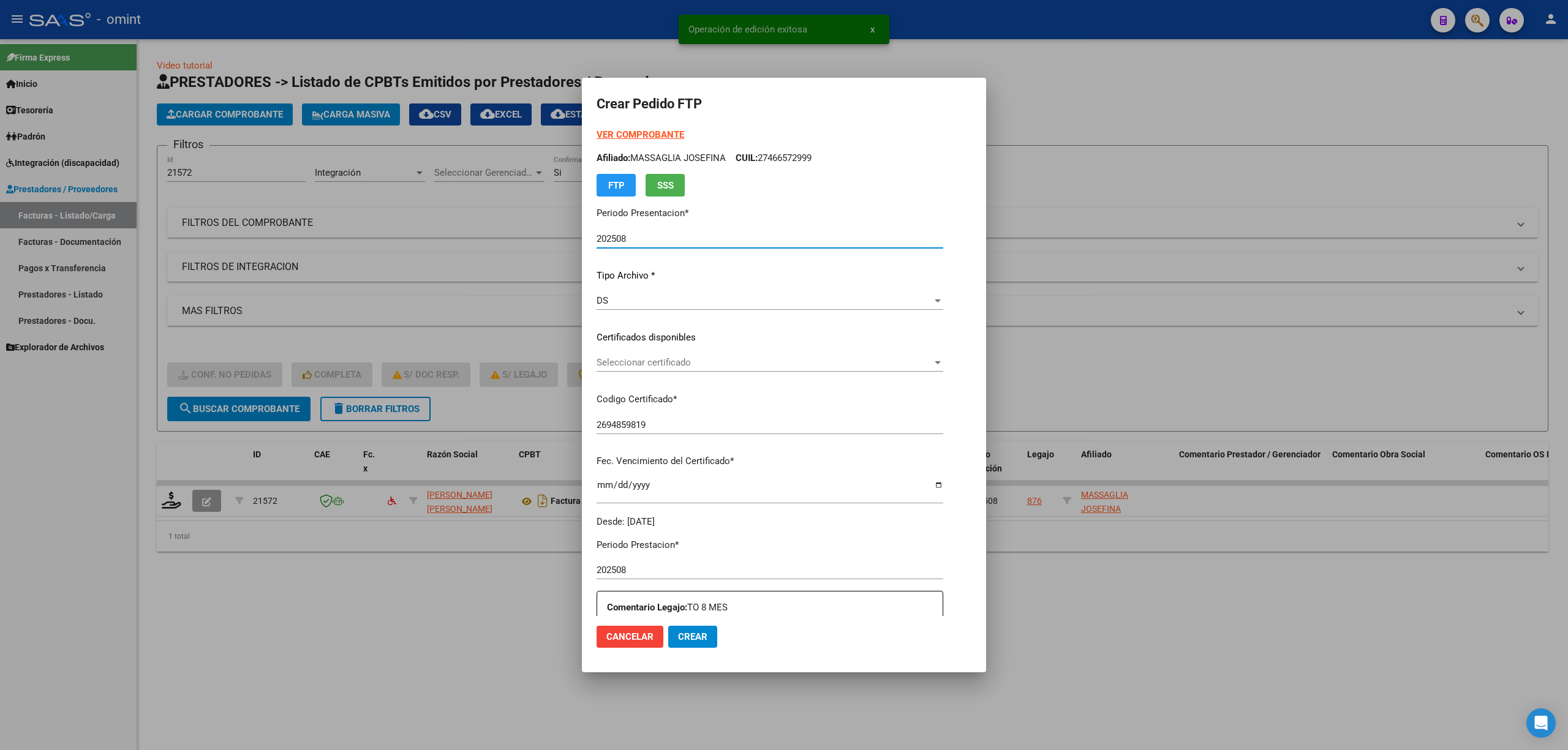
click at [621, 361] on span "Seleccionar certificado" at bounding box center [765, 362] width 336 height 11
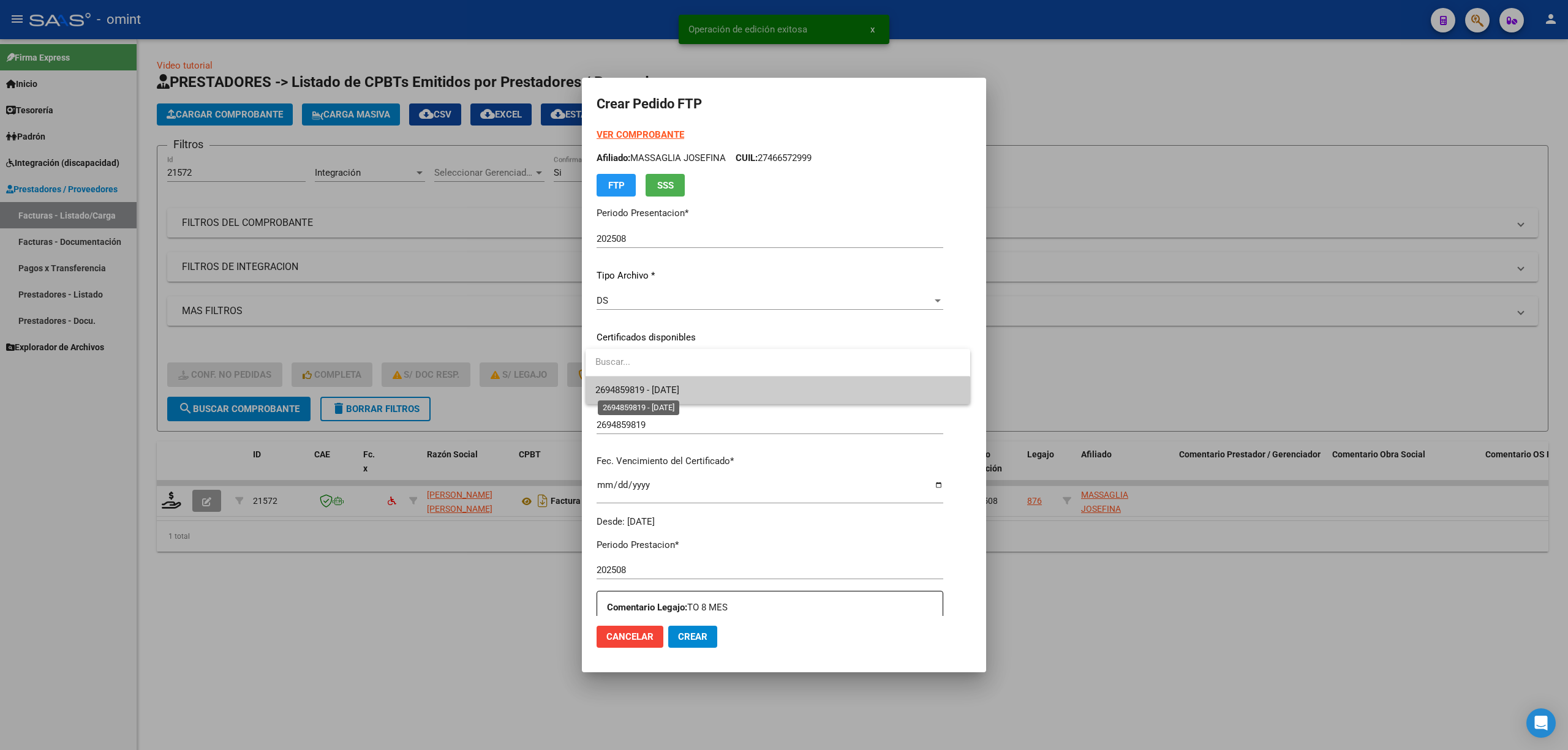
click at [628, 388] on span "2694859819 - 2027-07-18" at bounding box center [637, 390] width 84 height 11
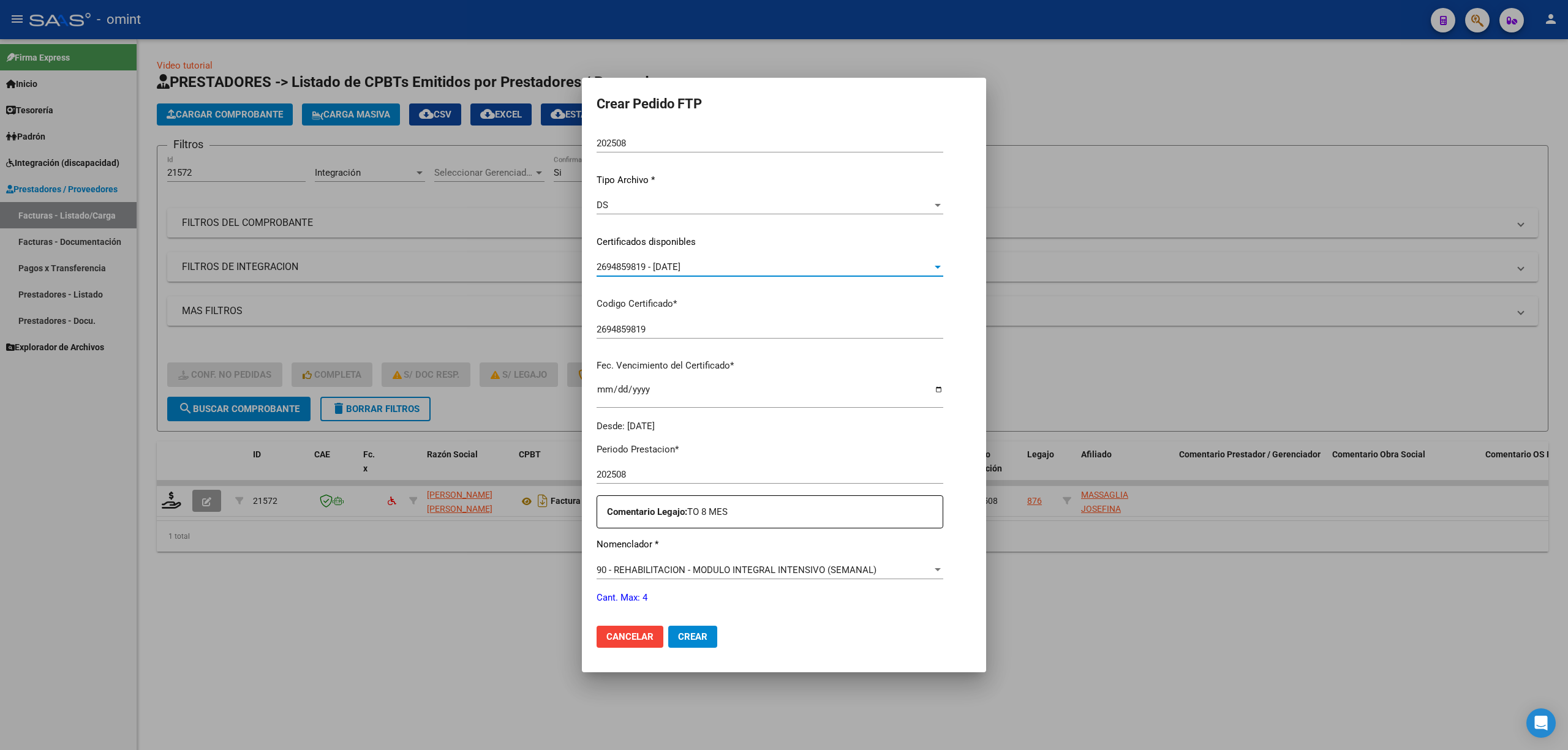
scroll to position [163, 0]
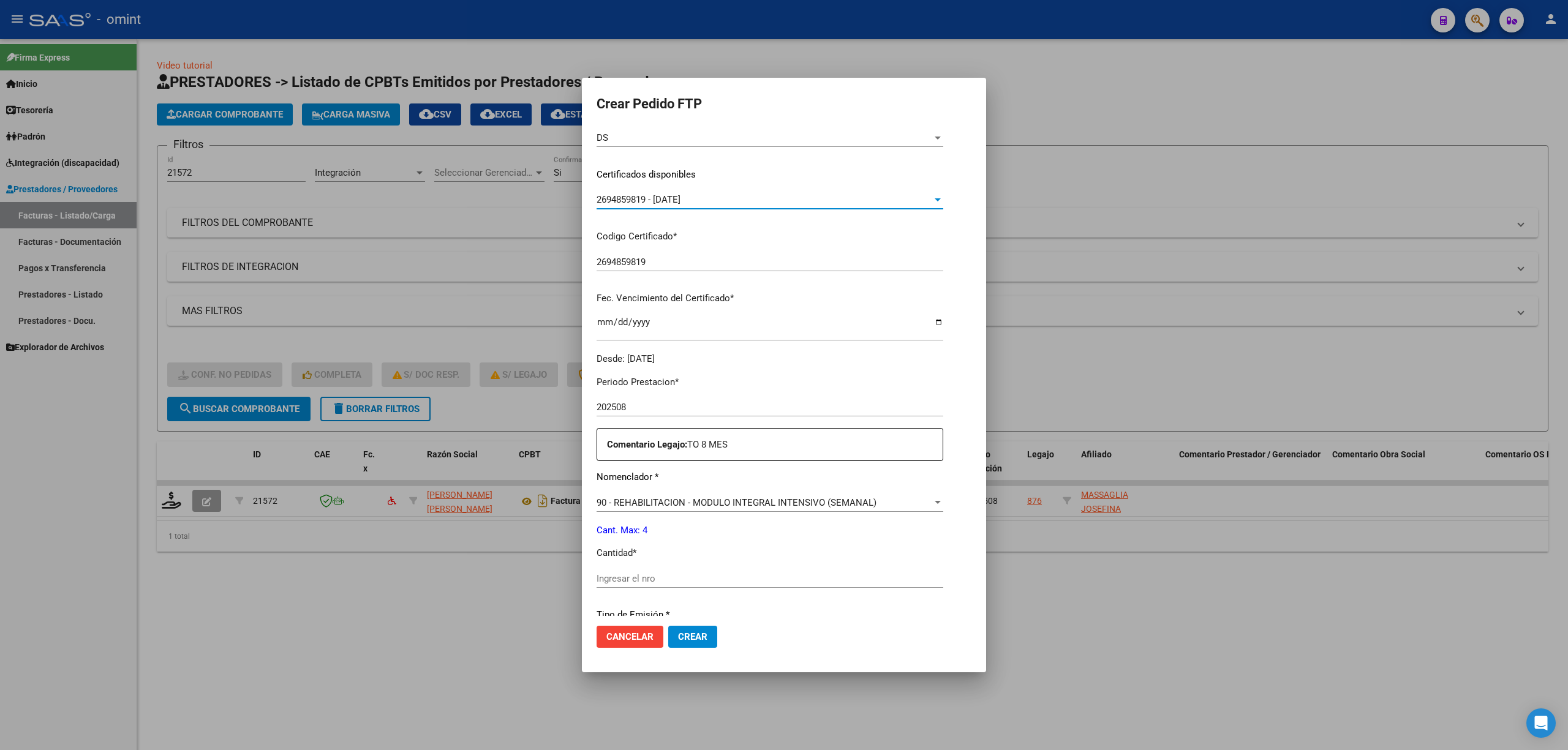
click at [636, 578] on input "Ingresar el nro" at bounding box center [770, 578] width 347 height 11
click at [704, 632] on span "Crear" at bounding box center [693, 637] width 30 height 11
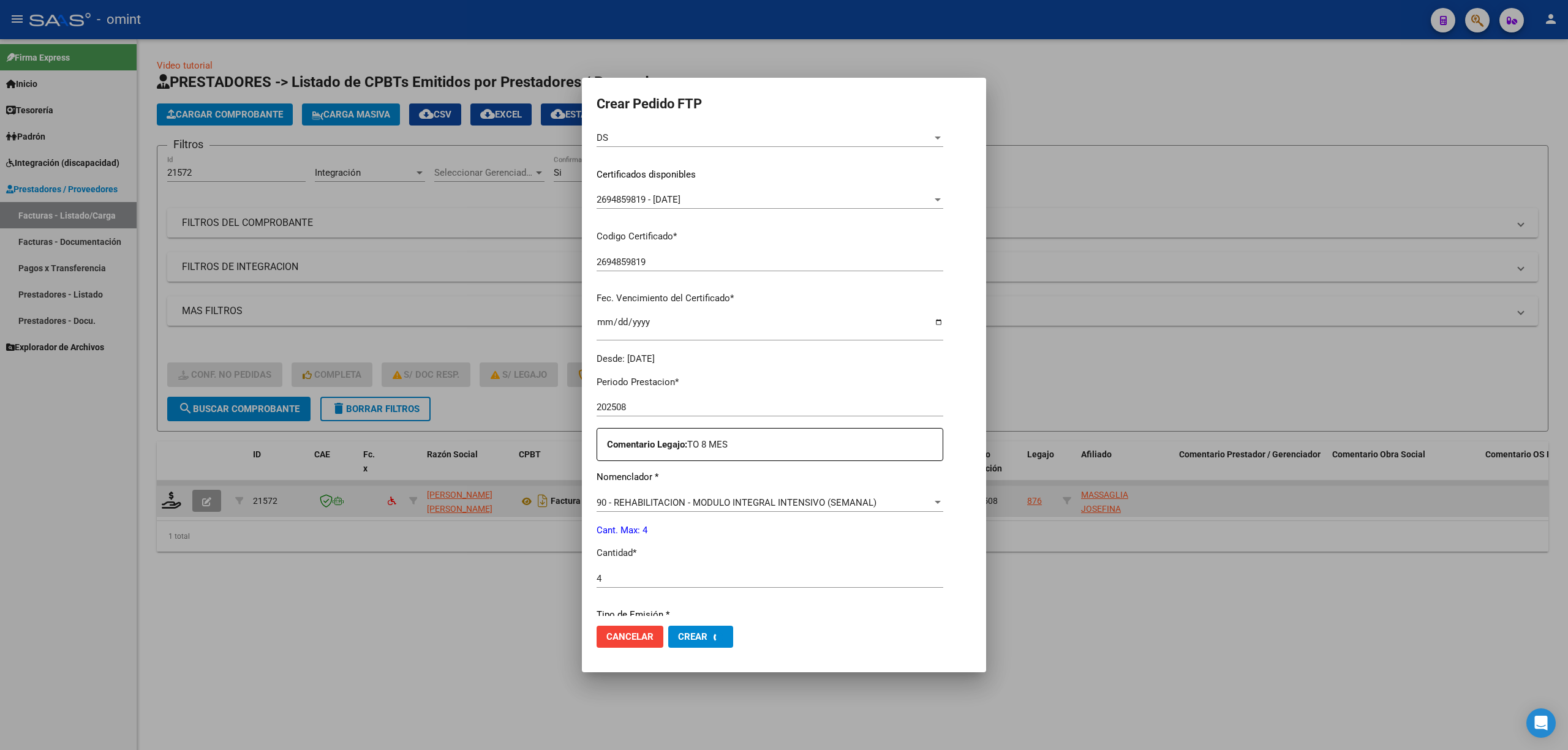
scroll to position [0, 0]
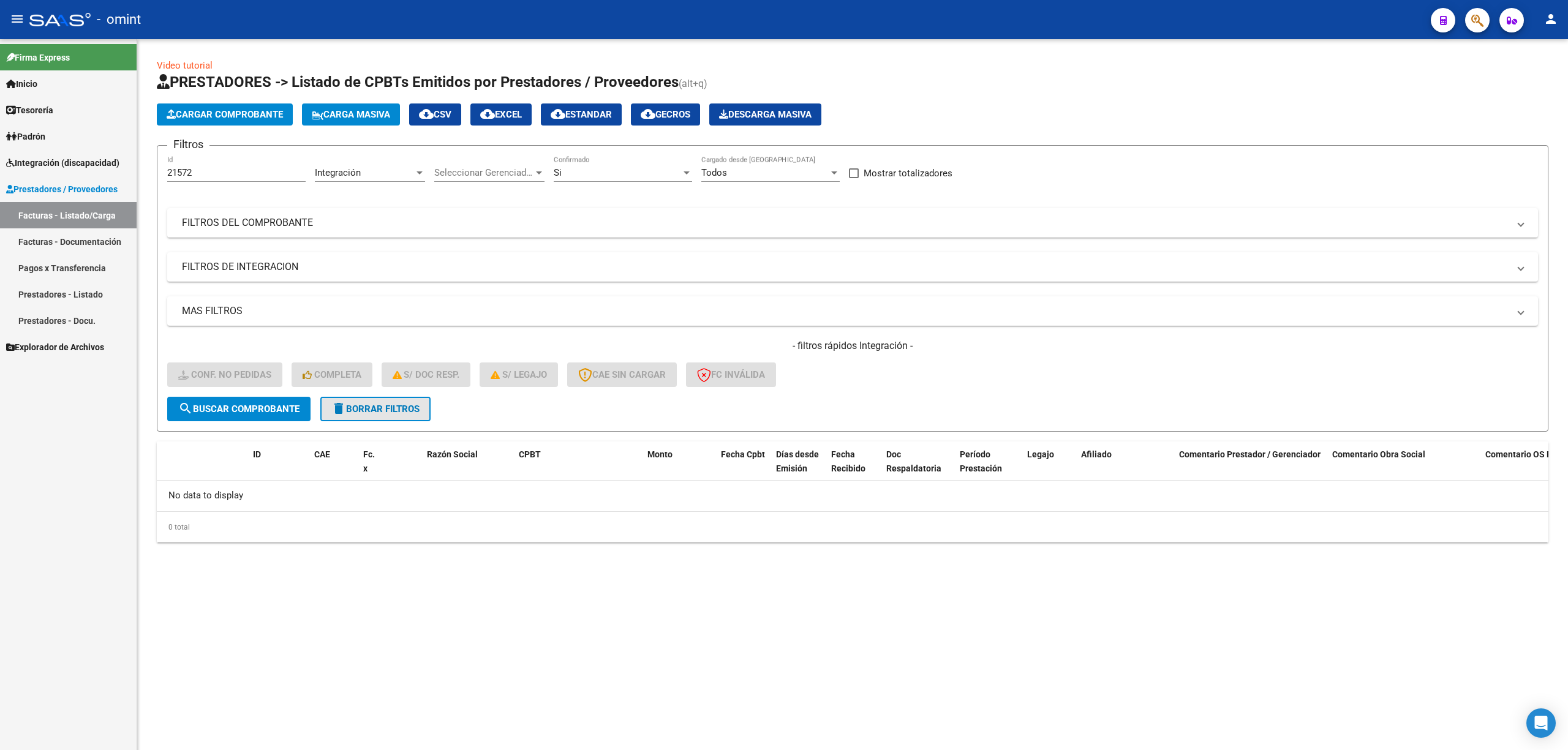
drag, startPoint x: 381, startPoint y: 410, endPoint x: 353, endPoint y: 317, distance: 97.1
click at [381, 409] on span "delete Borrar Filtros" at bounding box center [375, 409] width 88 height 11
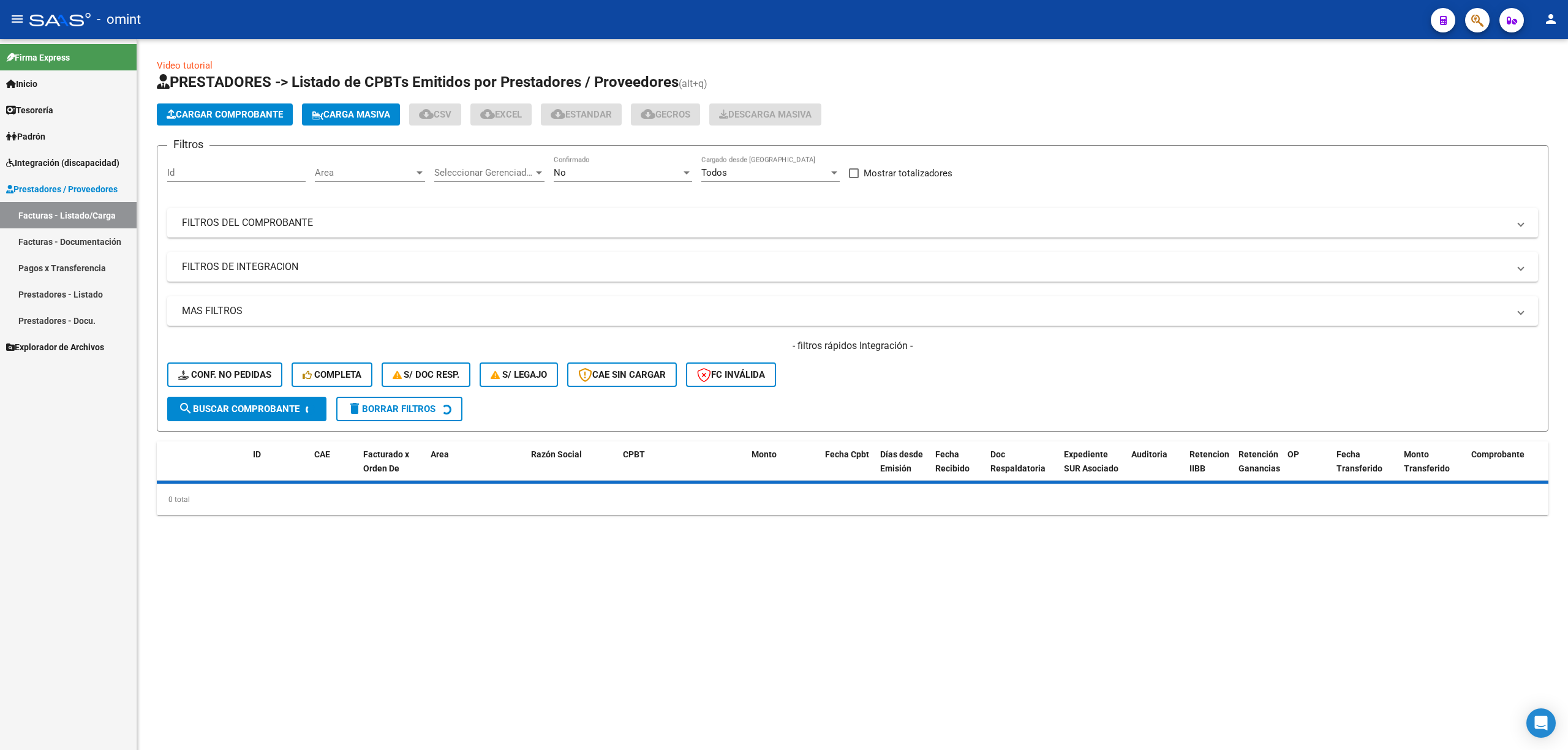
click at [202, 174] on input "Id" at bounding box center [236, 172] width 138 height 11
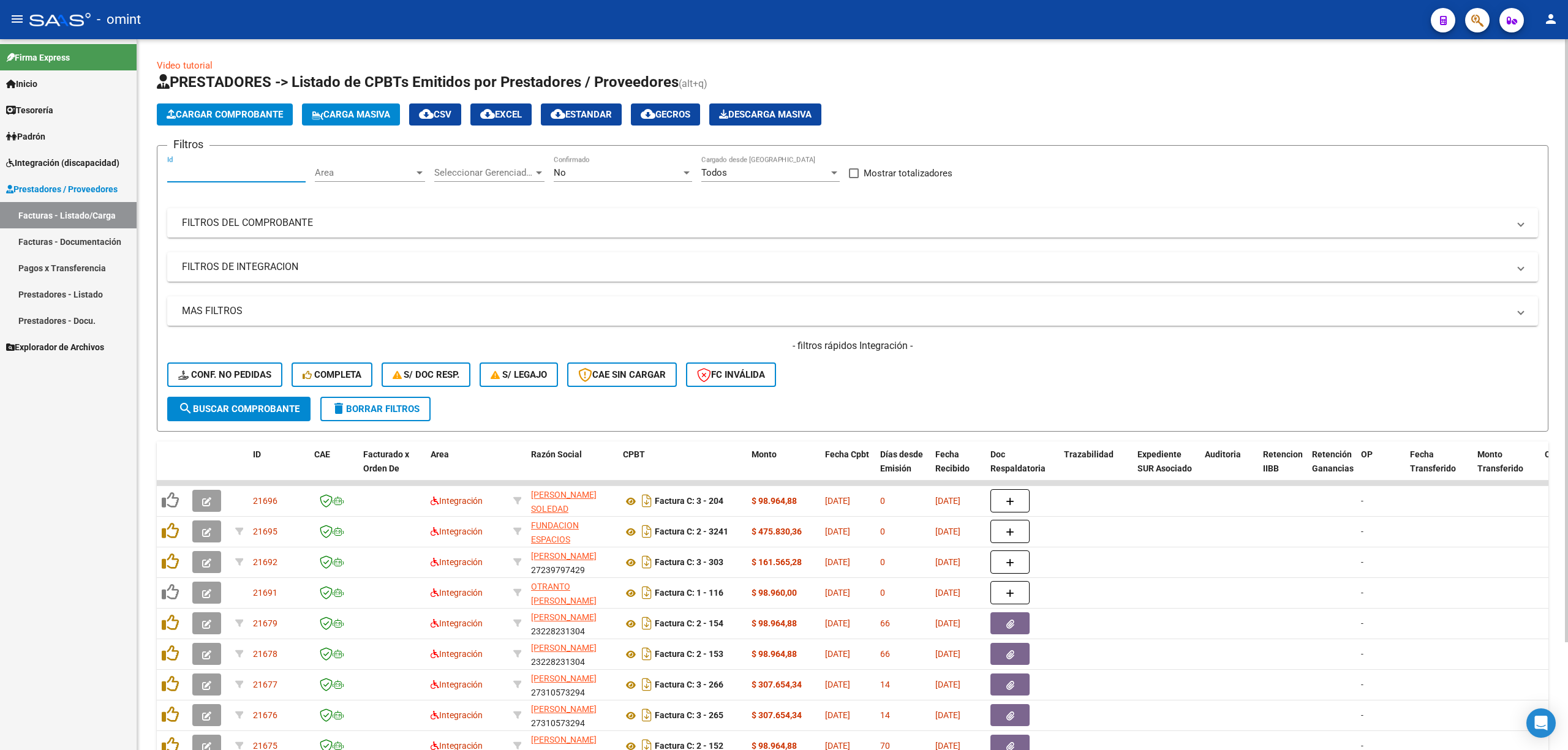
paste input "21612"
click at [277, 401] on button "search Buscar Comprobante" at bounding box center [238, 409] width 144 height 24
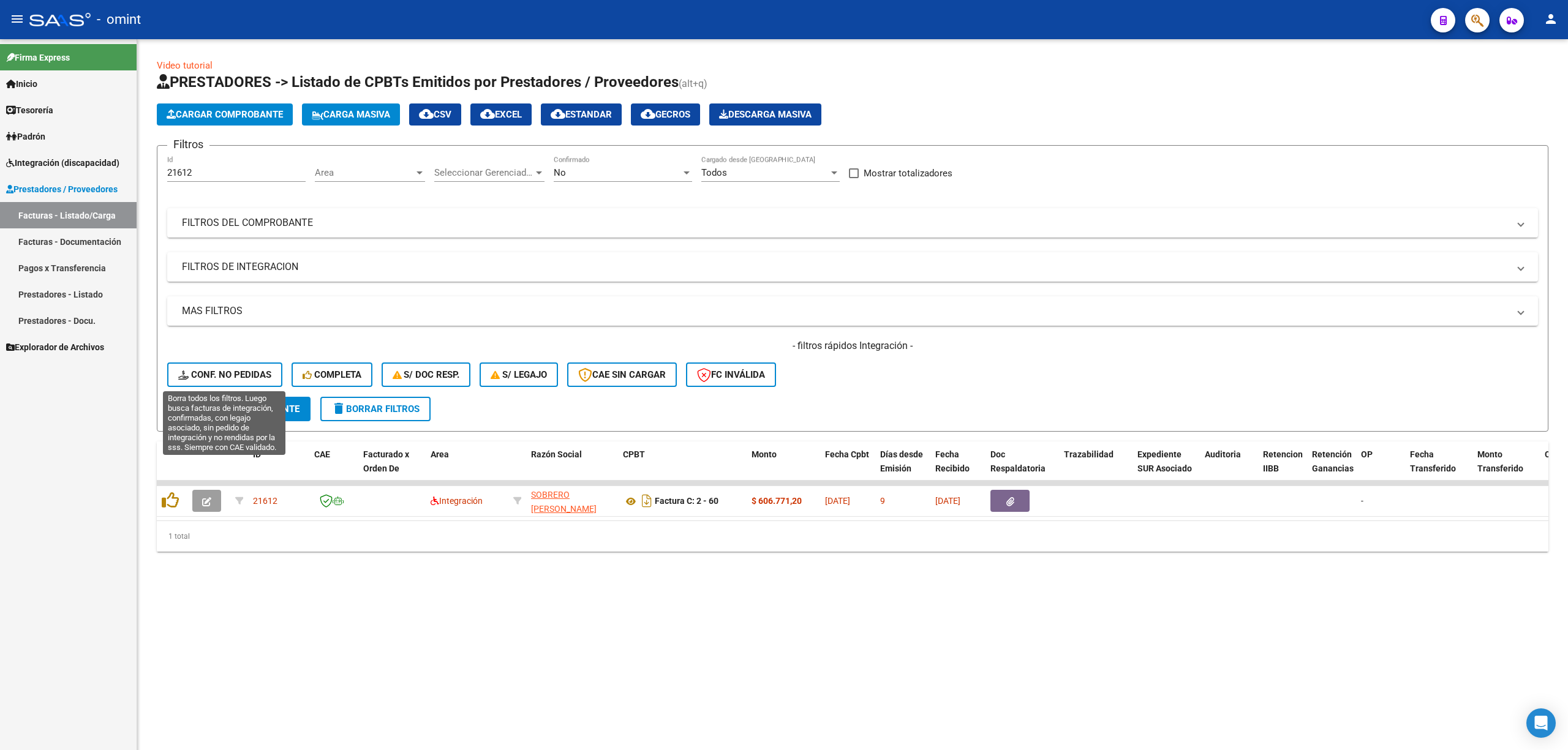
click at [226, 375] on span "Conf. no pedidas" at bounding box center [225, 374] width 93 height 11
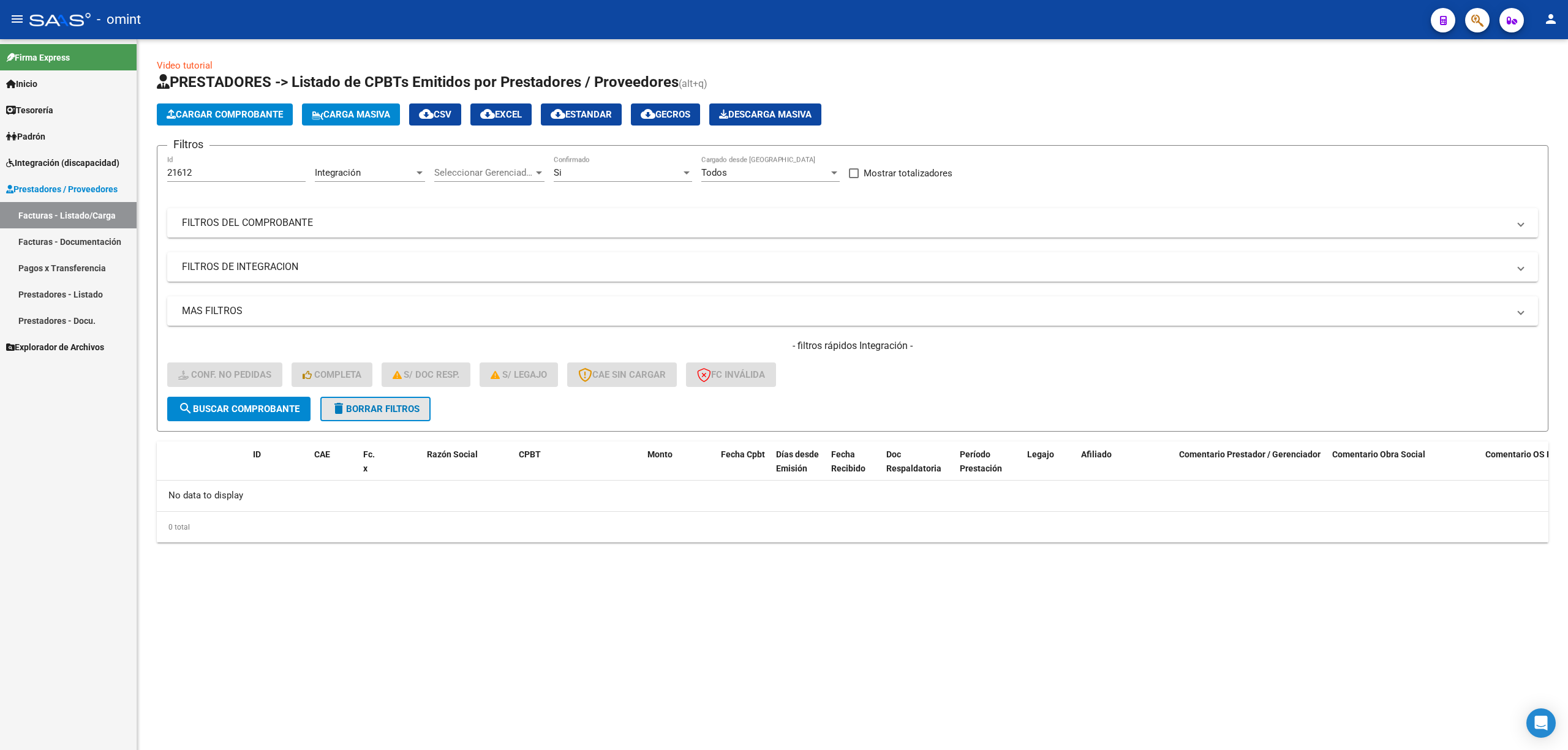
click at [361, 408] on span "delete Borrar Filtros" at bounding box center [375, 409] width 88 height 11
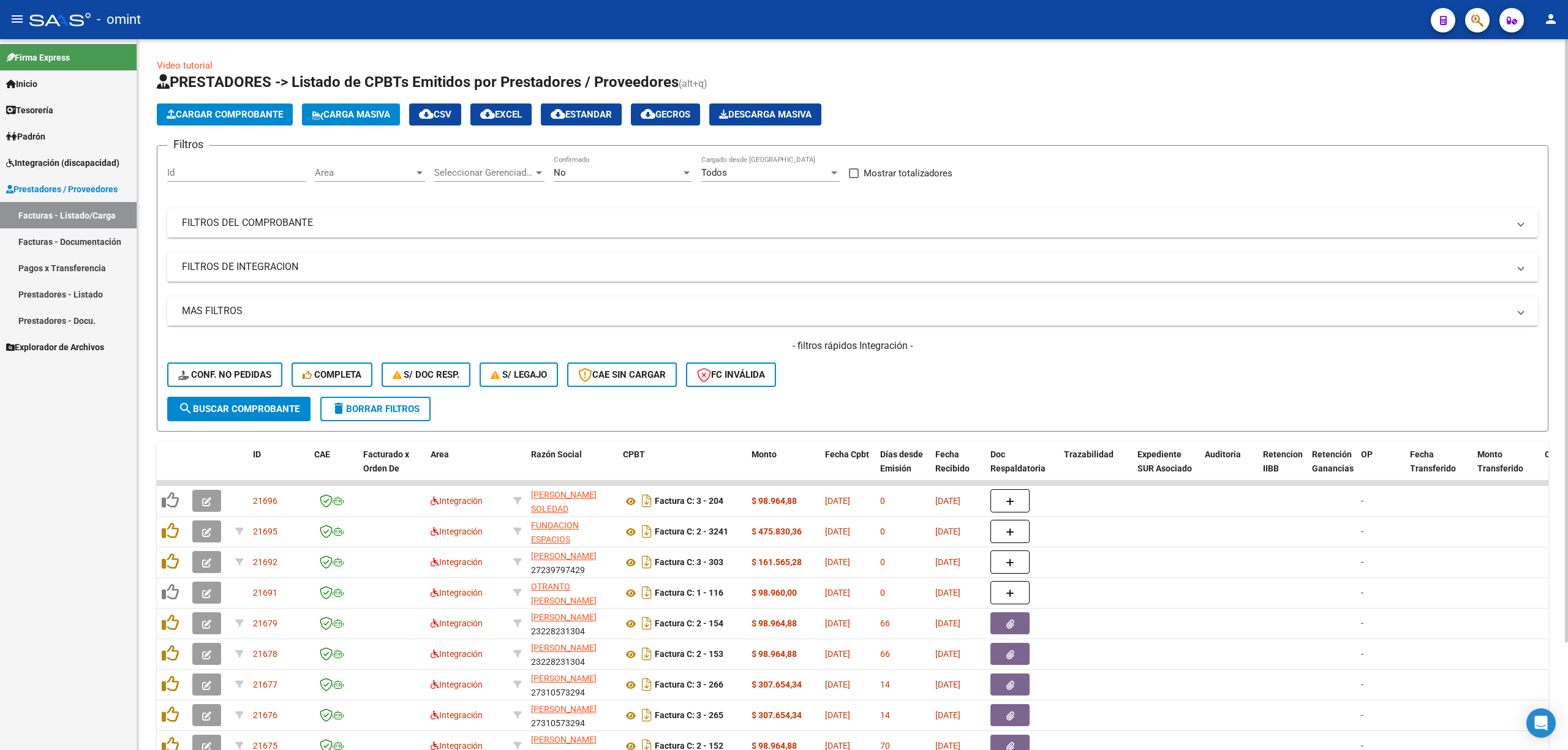
click at [204, 180] on div "Id" at bounding box center [236, 169] width 138 height 27
paste input "21612"
click at [278, 399] on button "search Buscar Comprobante" at bounding box center [238, 409] width 144 height 24
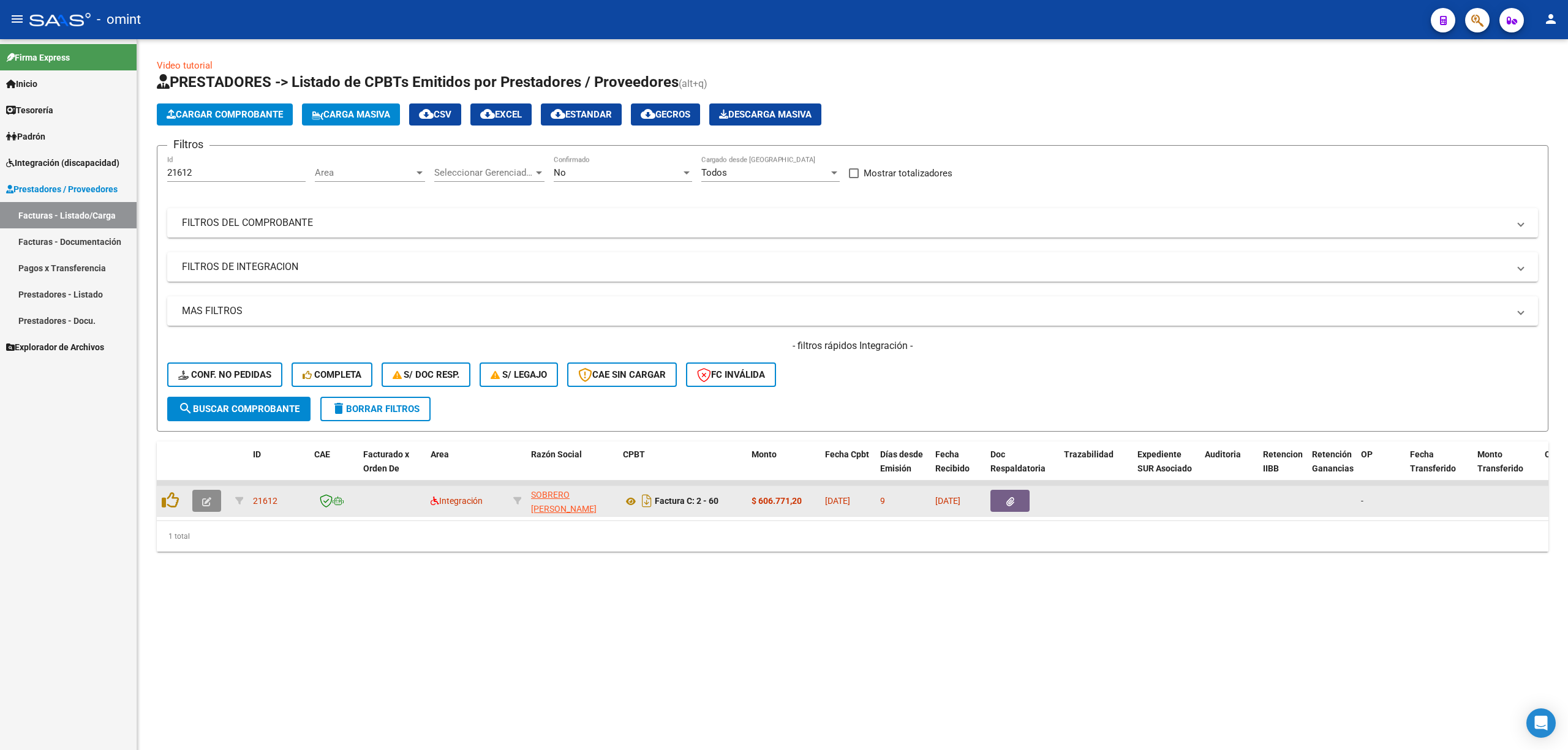
click at [209, 498] on icon "button" at bounding box center [207, 502] width 9 height 9
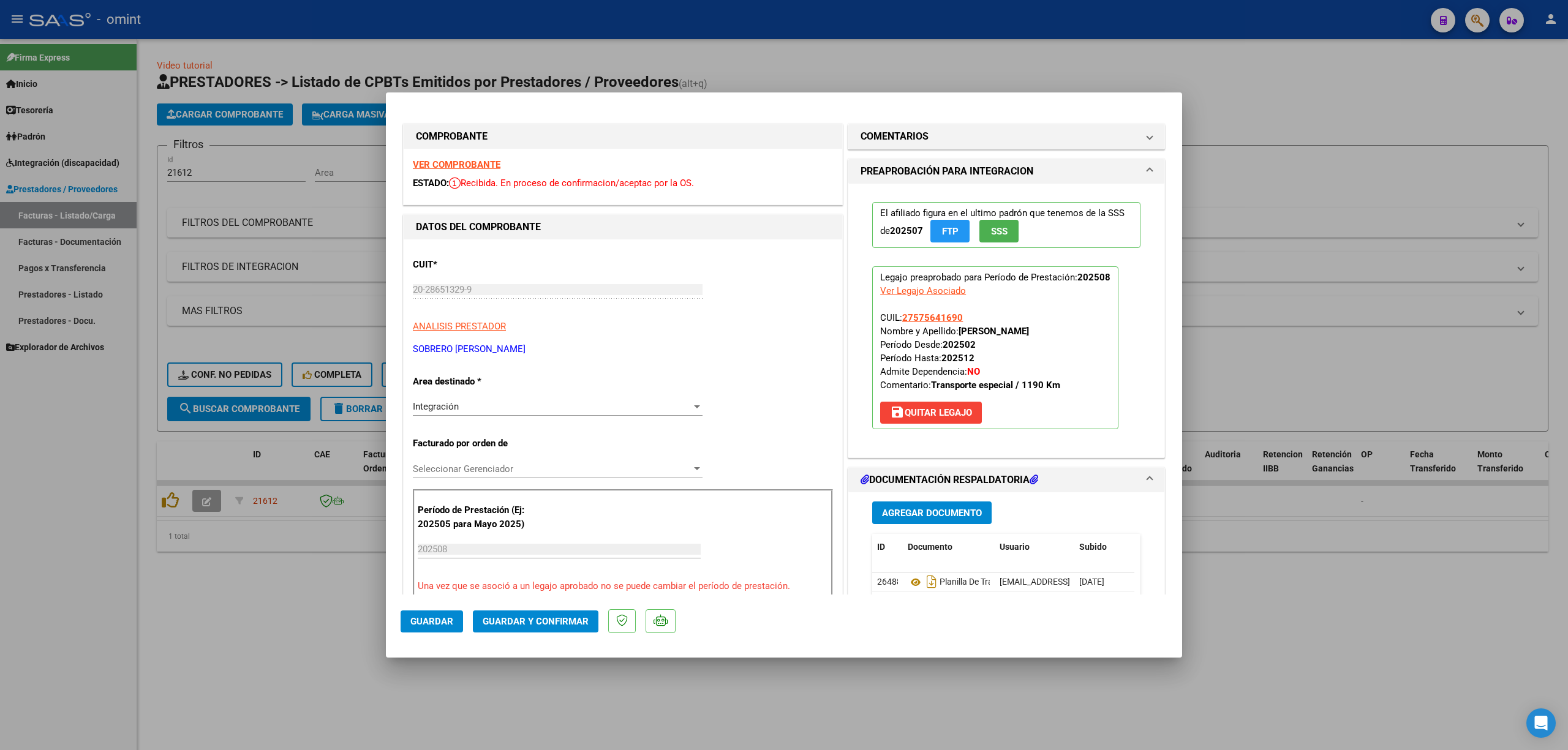
click at [461, 160] on strong "VER COMPROBANTE" at bounding box center [456, 165] width 87 height 11
click at [550, 622] on span "Guardar y Confirmar" at bounding box center [536, 622] width 106 height 11
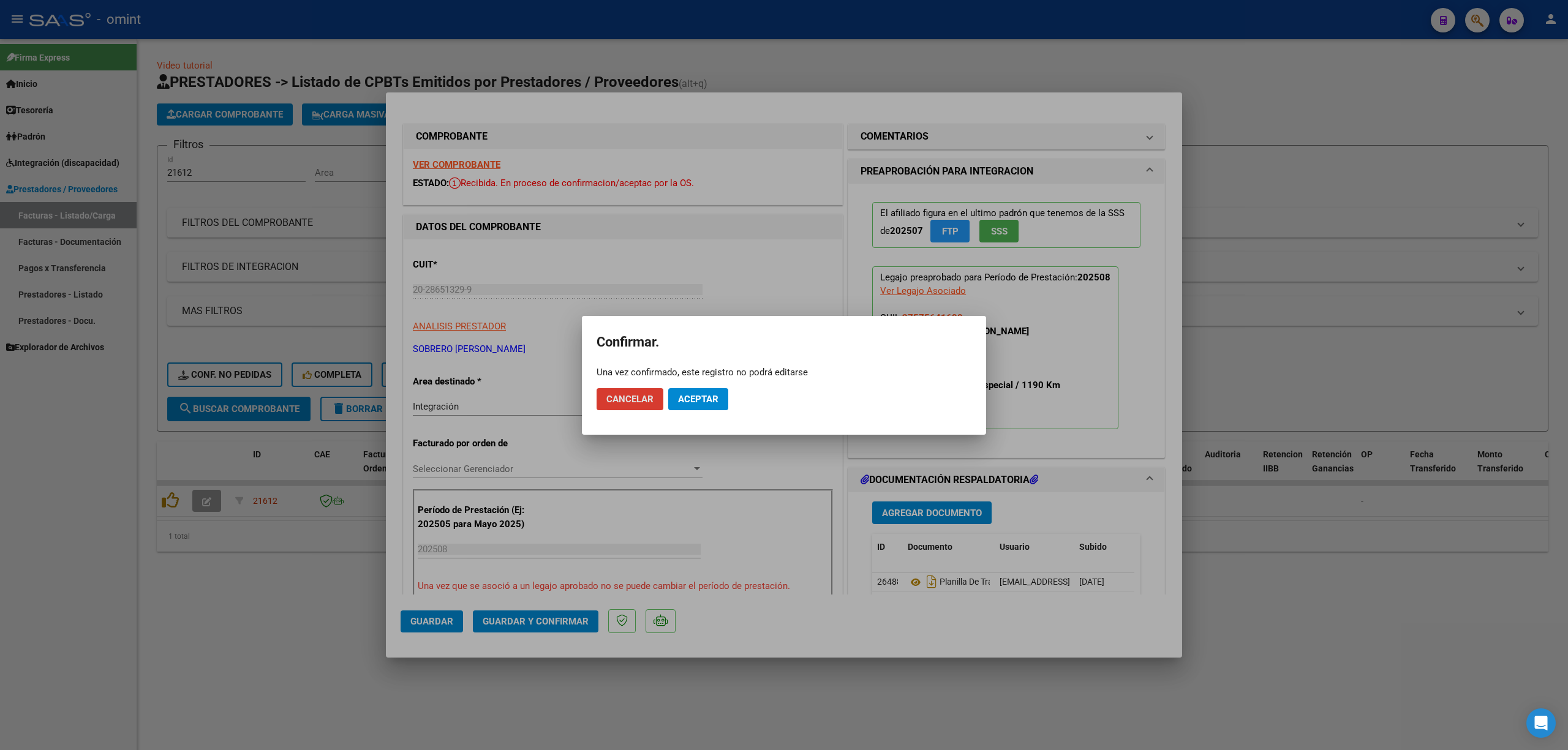
click at [704, 397] on span "Aceptar" at bounding box center [698, 399] width 40 height 11
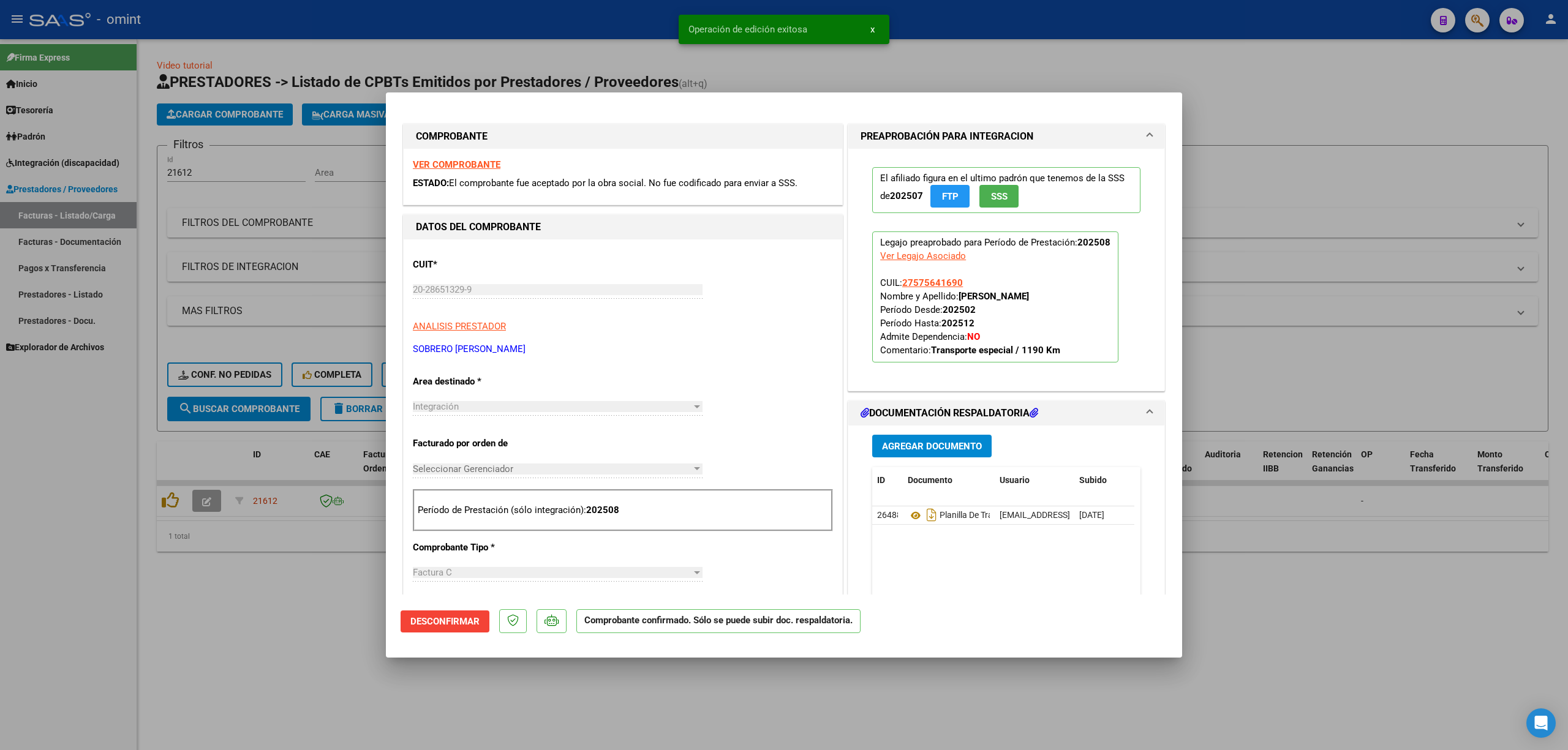
click at [424, 42] on div at bounding box center [784, 375] width 1568 height 750
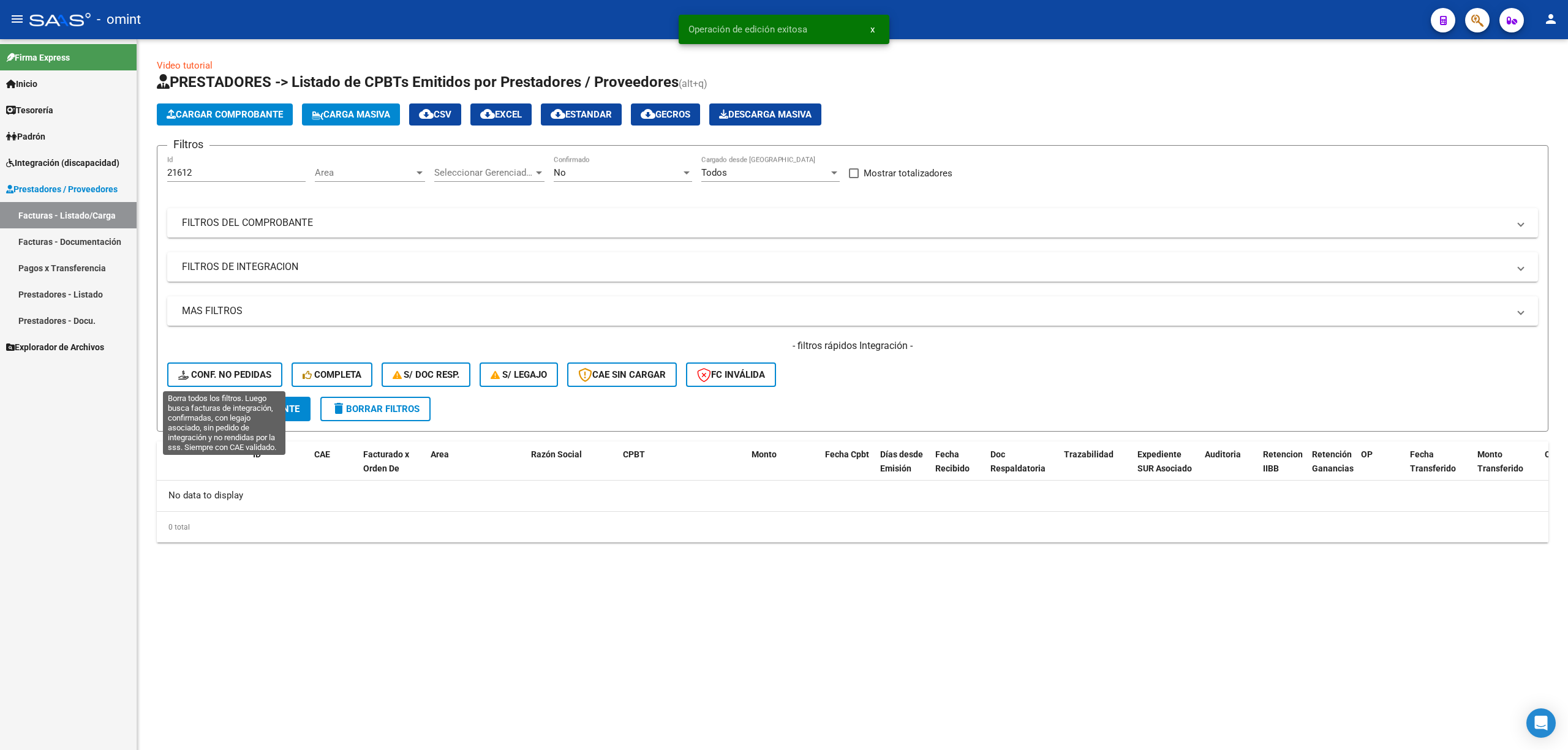
click at [251, 371] on span "Conf. no pedidas" at bounding box center [225, 374] width 93 height 11
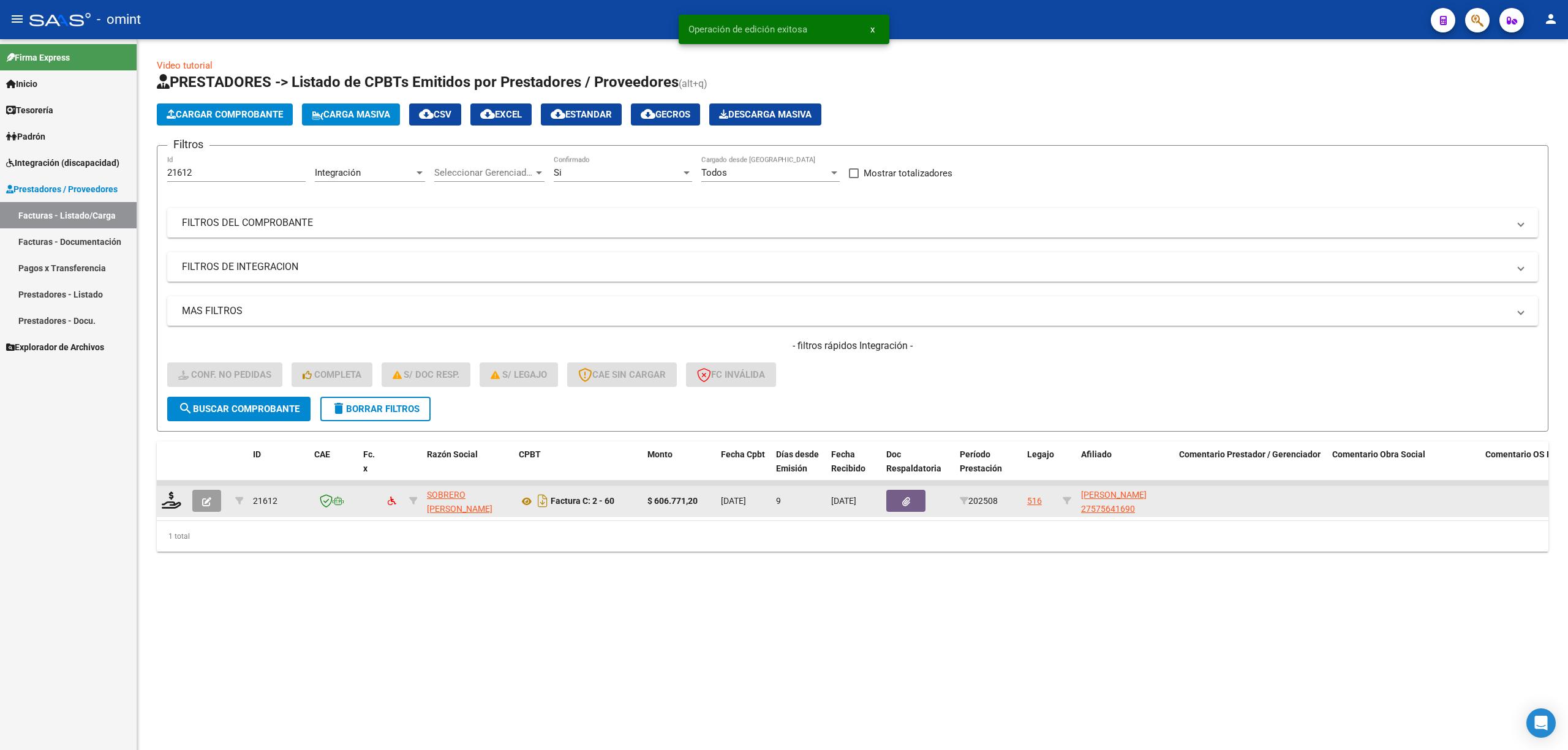
click at [185, 503] on datatable-body-cell at bounding box center [172, 502] width 30 height 30
click at [181, 503] on div at bounding box center [172, 501] width 21 height 19
click at [179, 501] on icon at bounding box center [172, 500] width 20 height 17
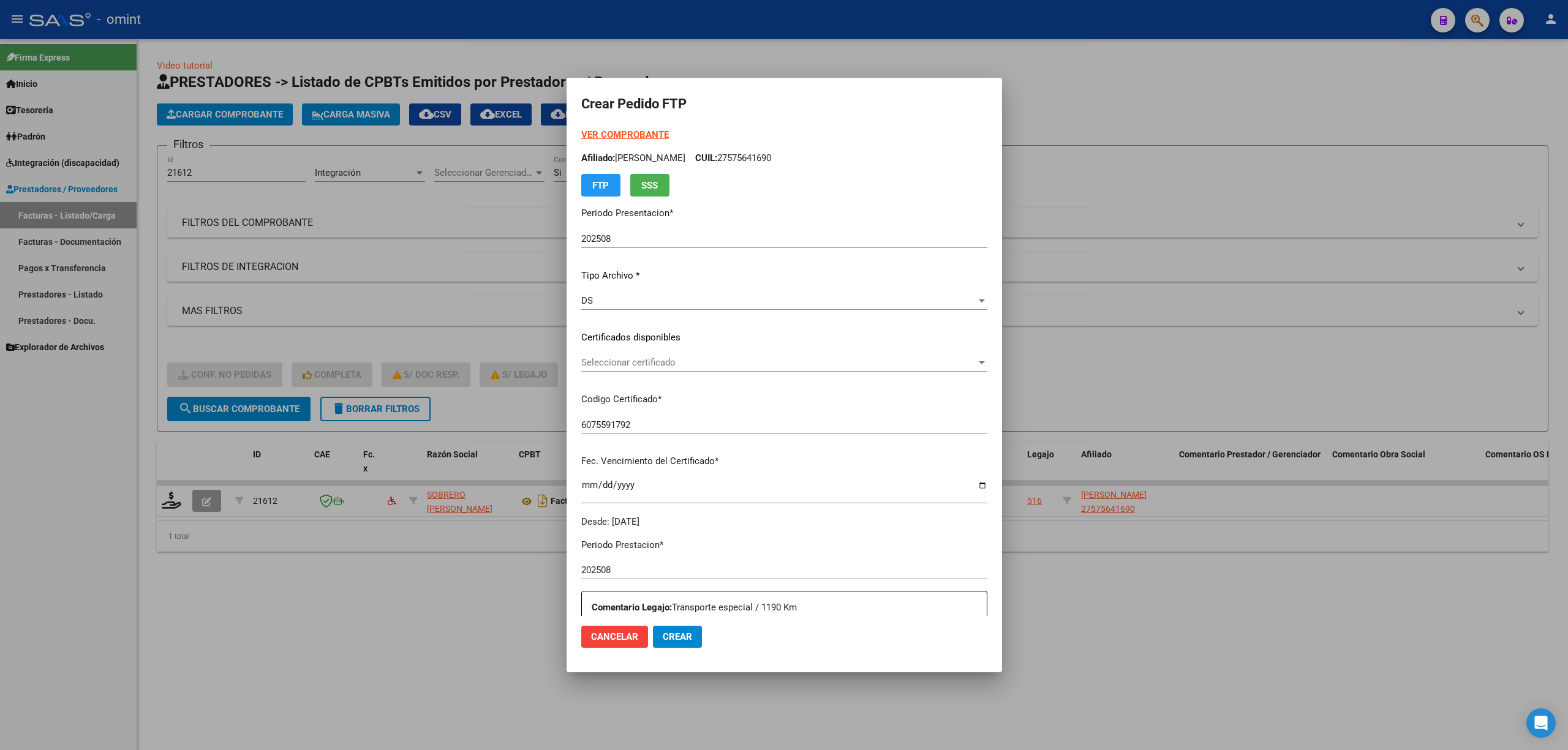
click at [621, 370] on div "Seleccionar certificado Seleccionar certificado" at bounding box center [784, 362] width 406 height 18
drag, startPoint x: 621, startPoint y: 370, endPoint x: 642, endPoint y: 402, distance: 38.3
click at [629, 402] on span "6075591792 - 2030-05-08" at bounding box center [778, 390] width 440 height 27
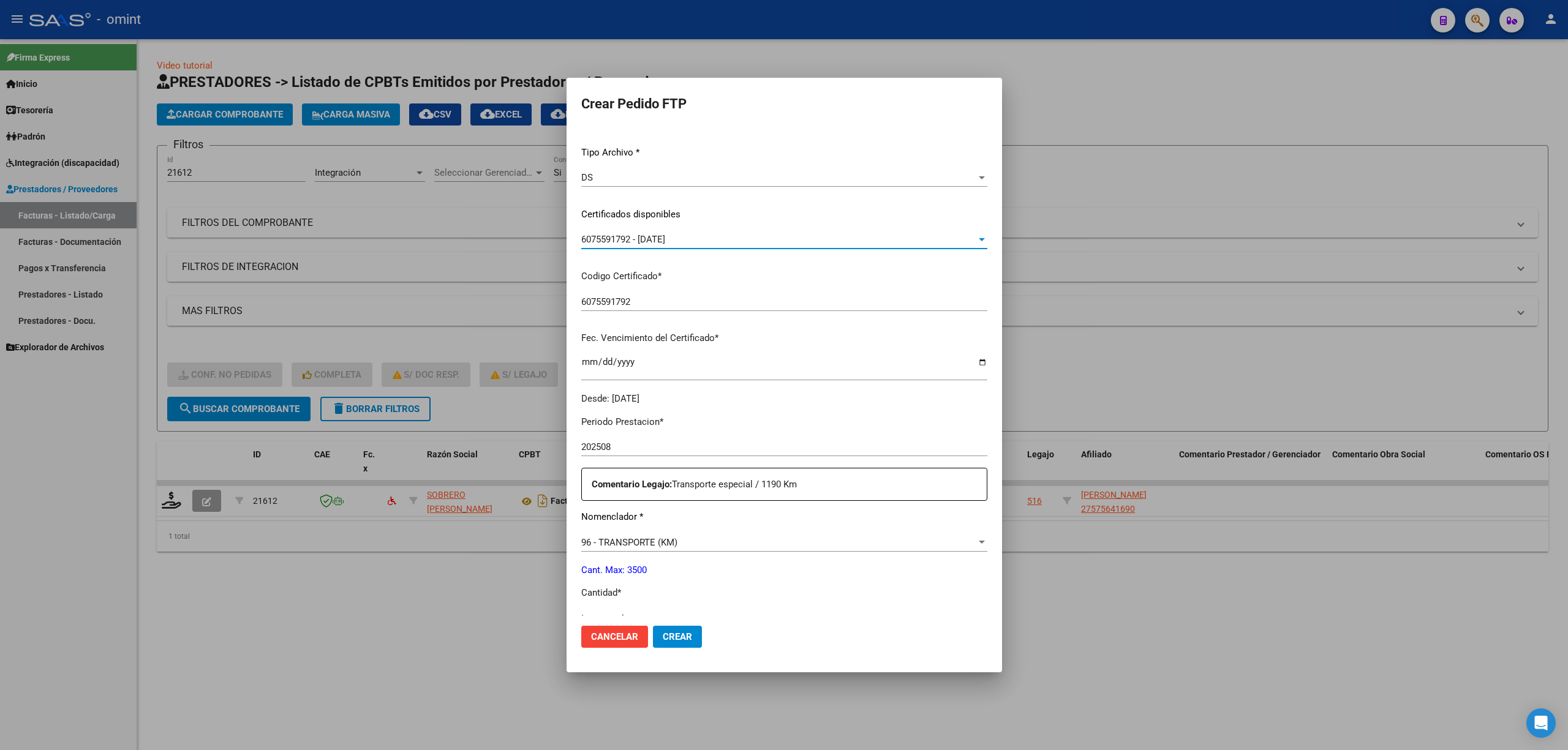
scroll to position [163, 0]
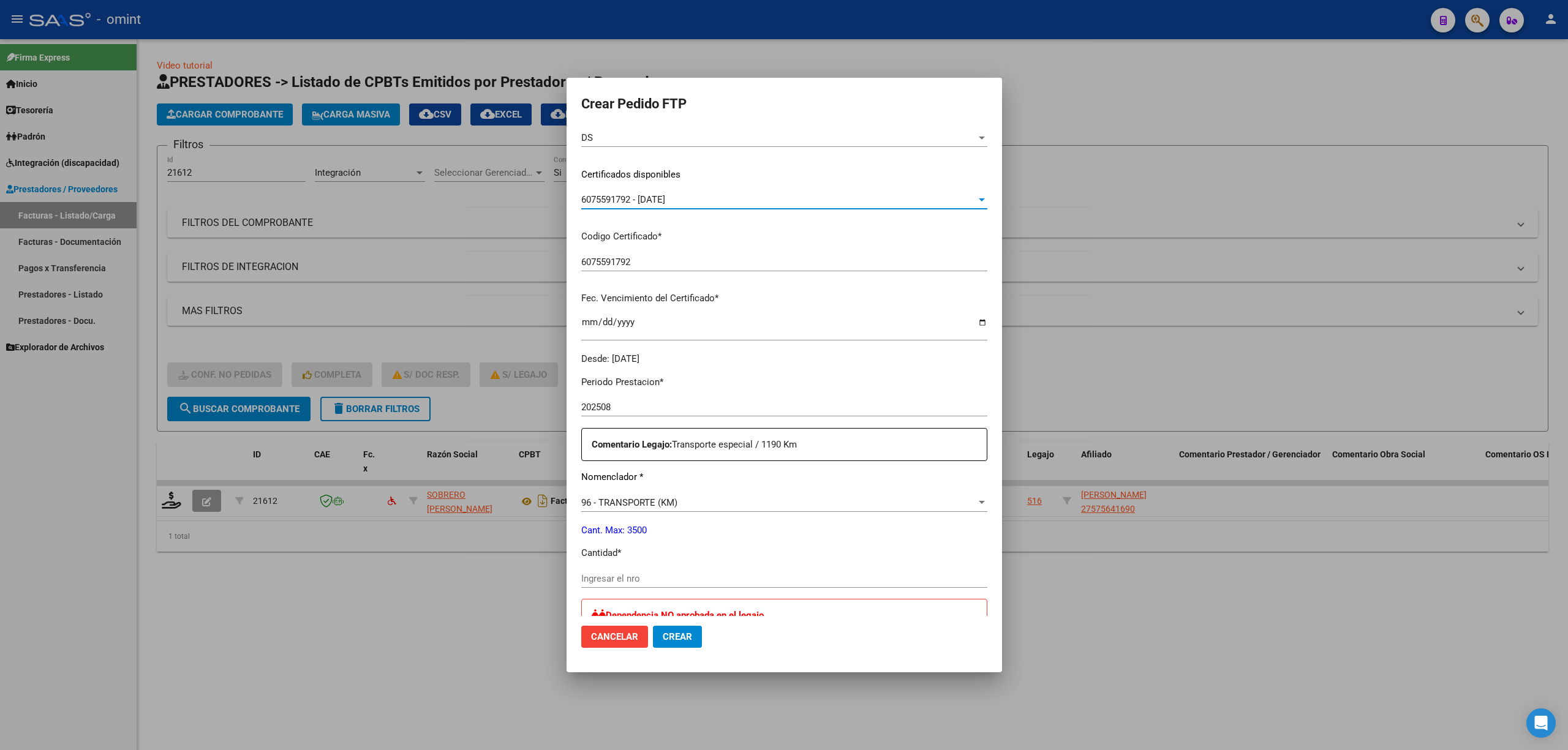
click at [633, 567] on div "Periodo Prestacion * 202508 Ingresar el Periodo Prestacion Comentario Legajo: T…" at bounding box center [784, 678] width 406 height 625
click at [641, 567] on div "Periodo Prestacion * 202508 Ingresar el Periodo Prestacion Comentario Legajo: T…" at bounding box center [784, 678] width 406 height 625
click at [647, 575] on input "Ingresar el nro" at bounding box center [784, 578] width 406 height 11
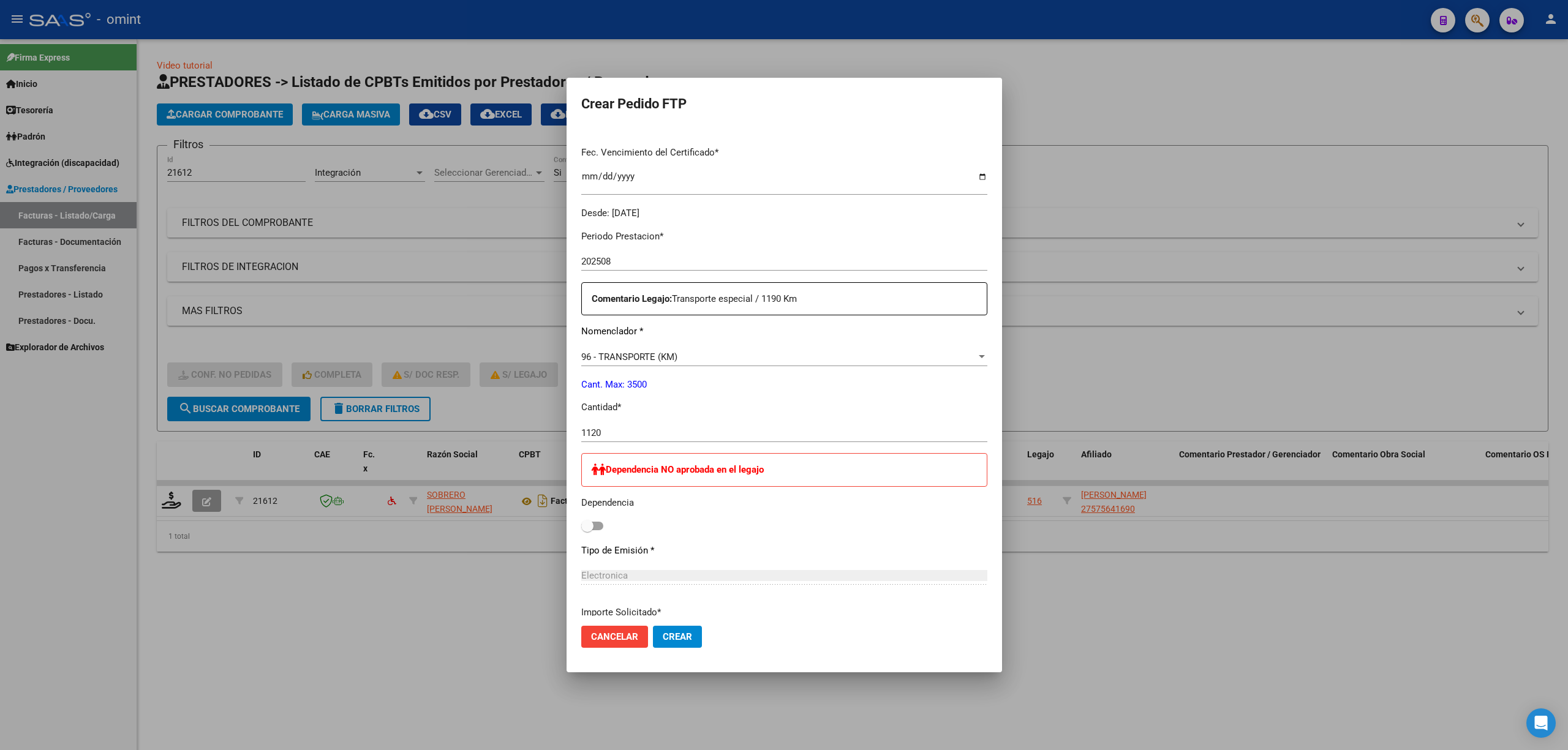
scroll to position [537, 0]
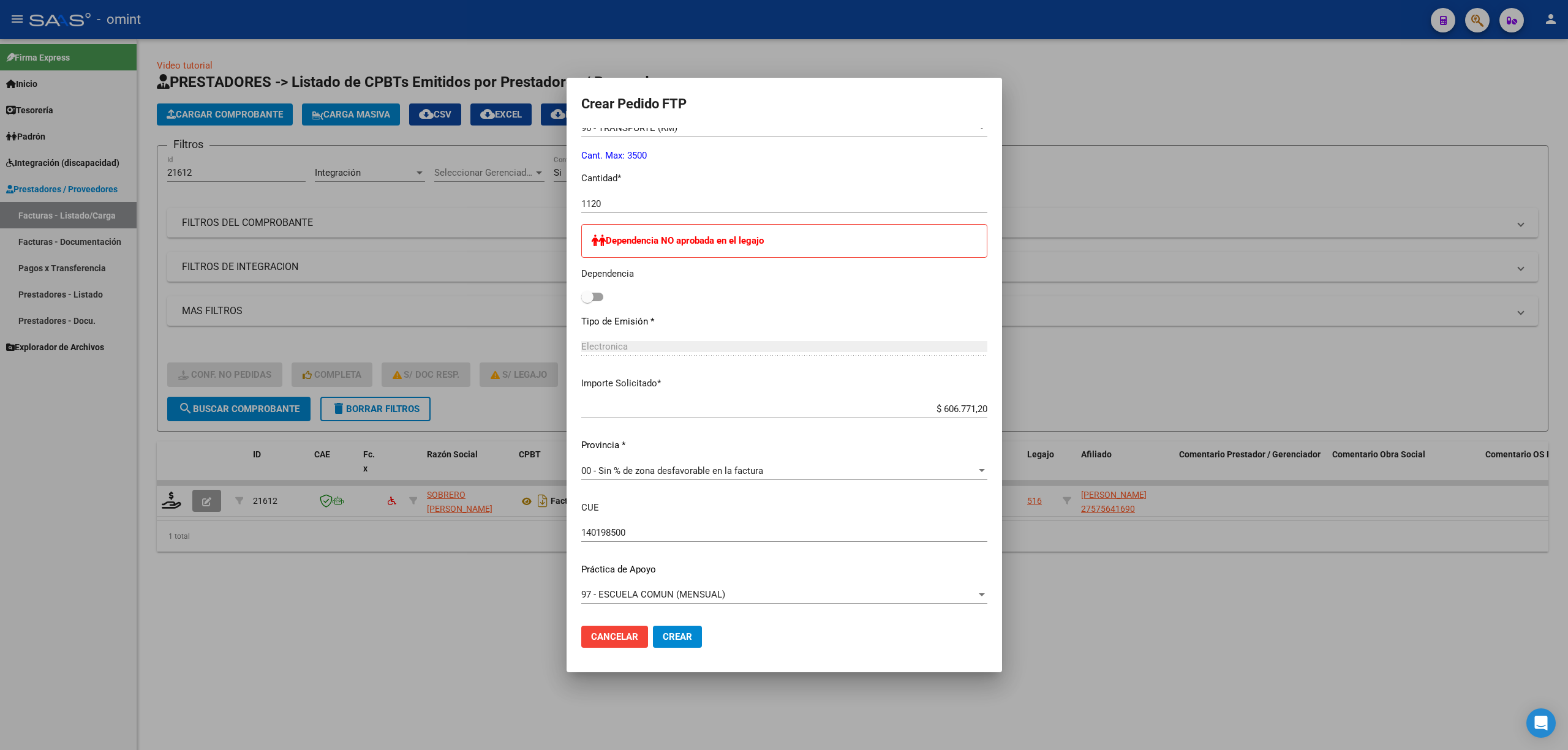
click at [653, 643] on button "Crear" at bounding box center [677, 636] width 49 height 22
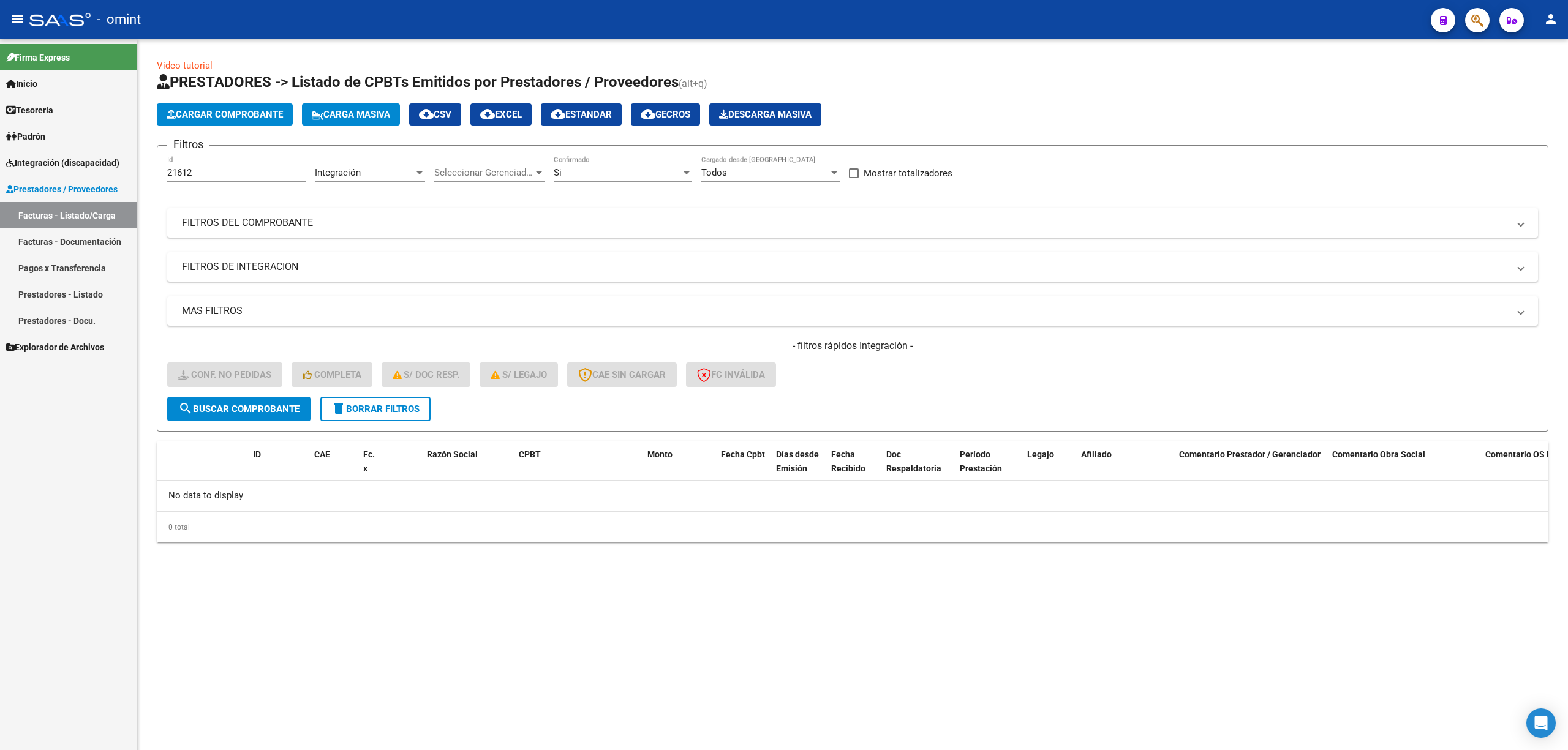
click at [388, 410] on span "delete Borrar Filtros" at bounding box center [375, 409] width 88 height 11
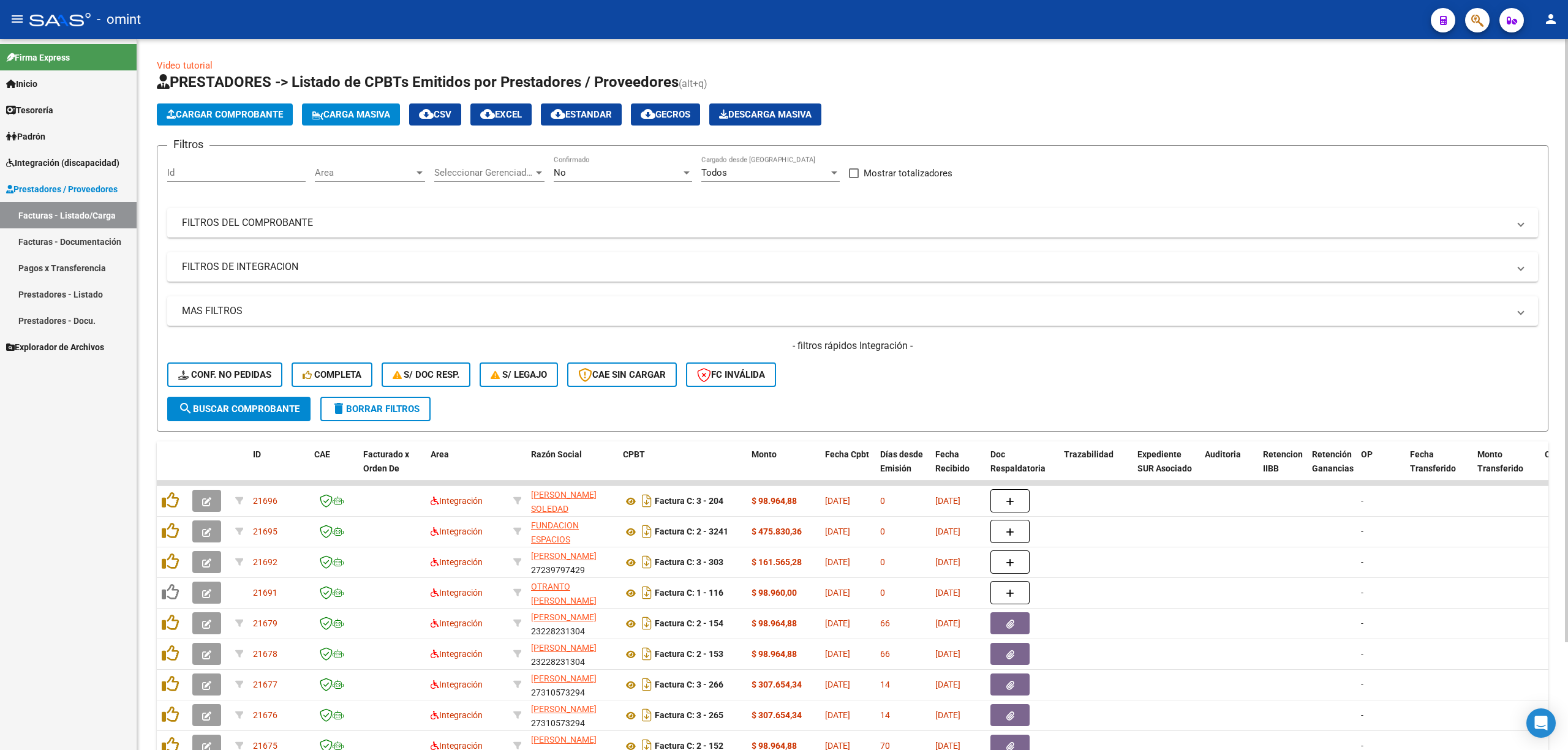
click at [207, 178] on div "Id" at bounding box center [236, 169] width 138 height 27
paste input "21611"
click at [251, 412] on span "search Buscar Comprobante" at bounding box center [239, 409] width 121 height 11
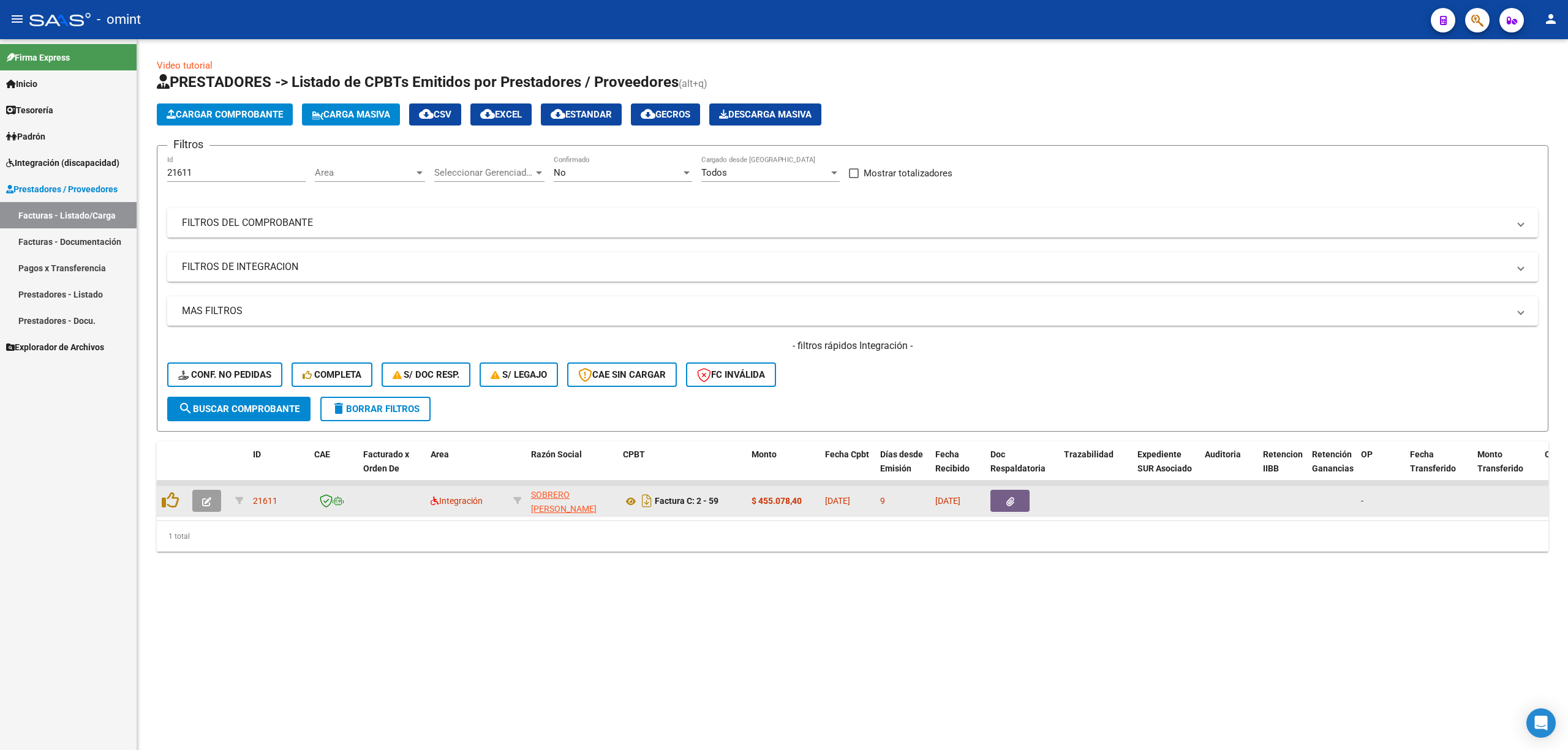
click at [202, 499] on icon "button" at bounding box center [207, 502] width 9 height 9
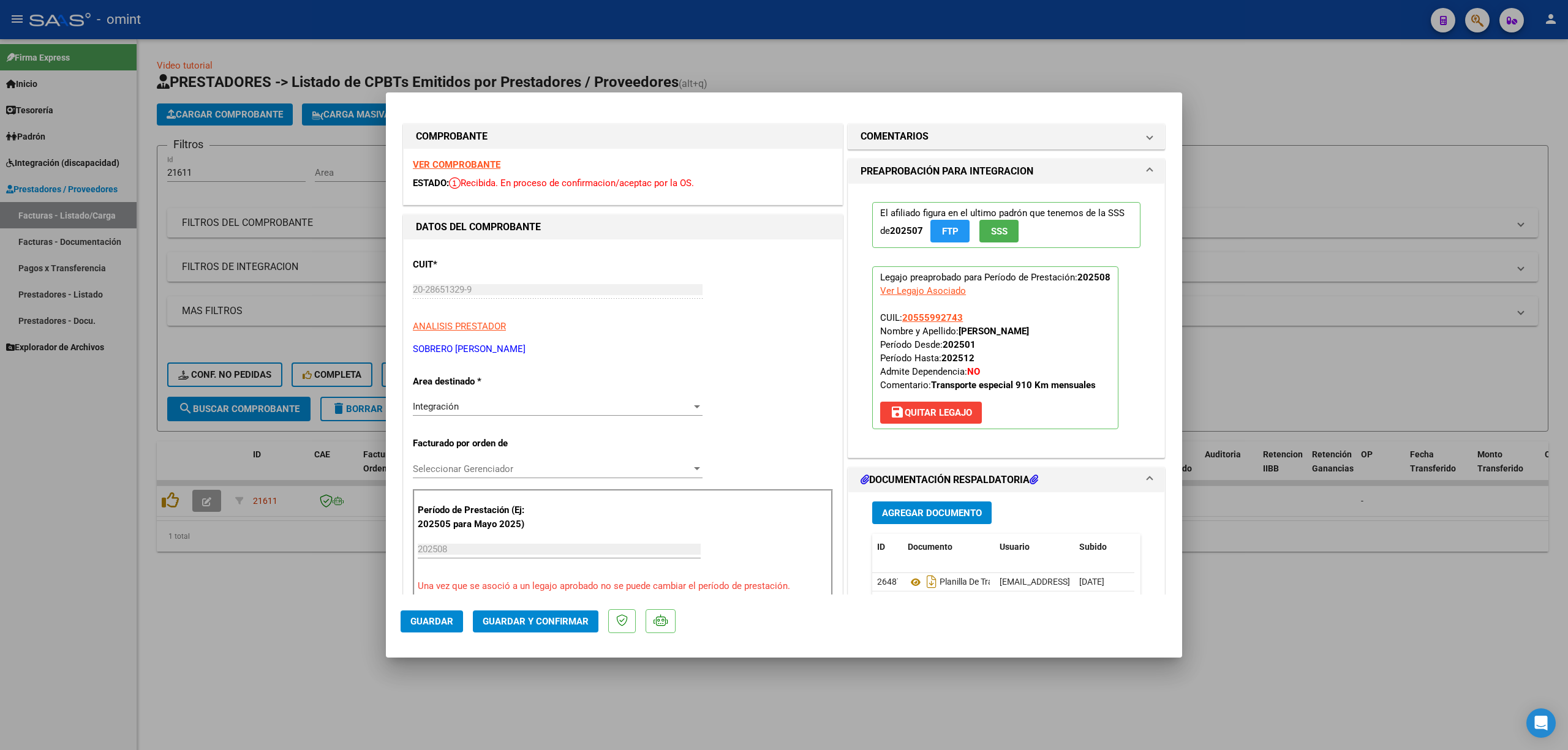
click at [477, 167] on strong "VER COMPROBANTE" at bounding box center [456, 165] width 87 height 11
click at [547, 626] on span "Guardar y Confirmar" at bounding box center [536, 622] width 106 height 11
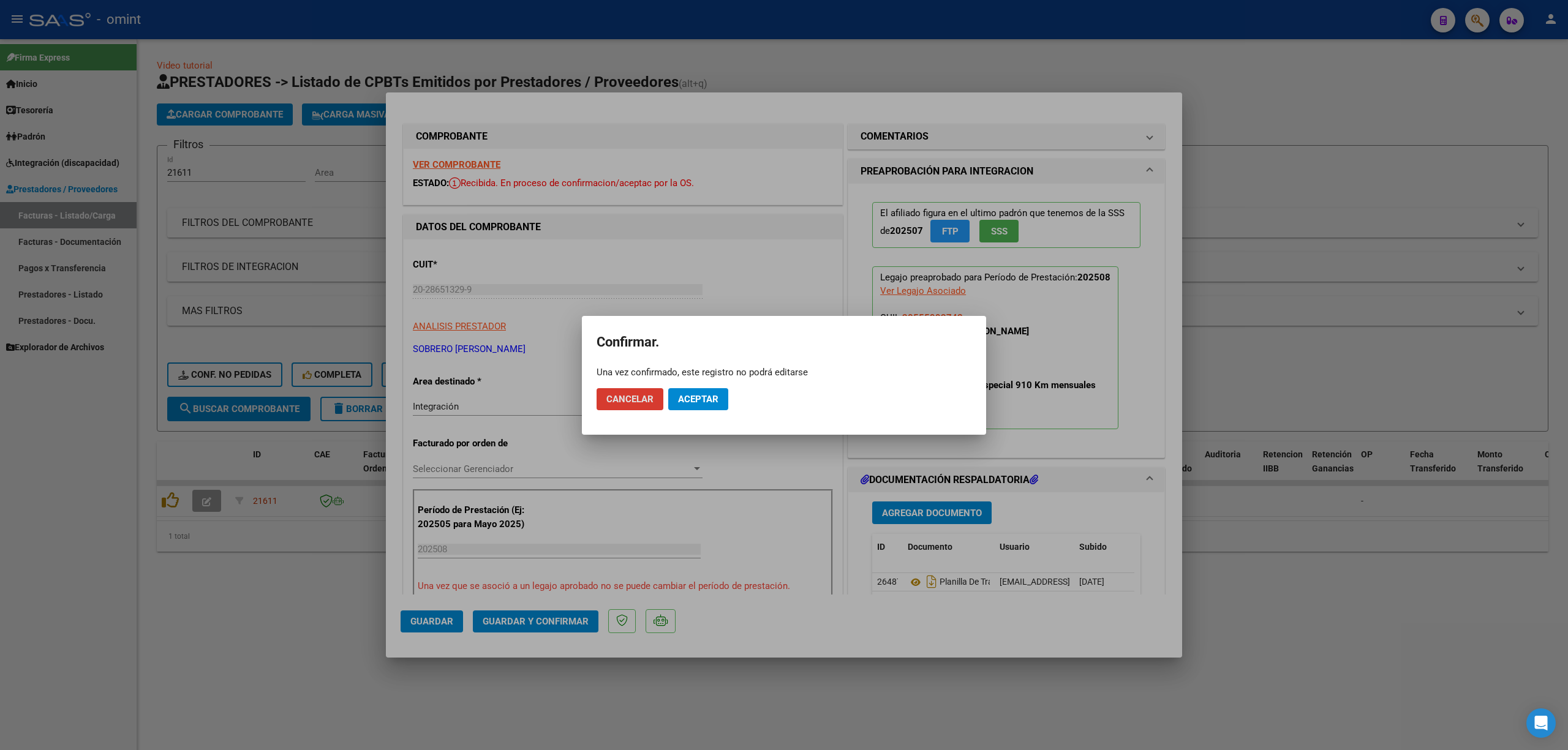
click at [711, 407] on button "Aceptar" at bounding box center [698, 399] width 60 height 22
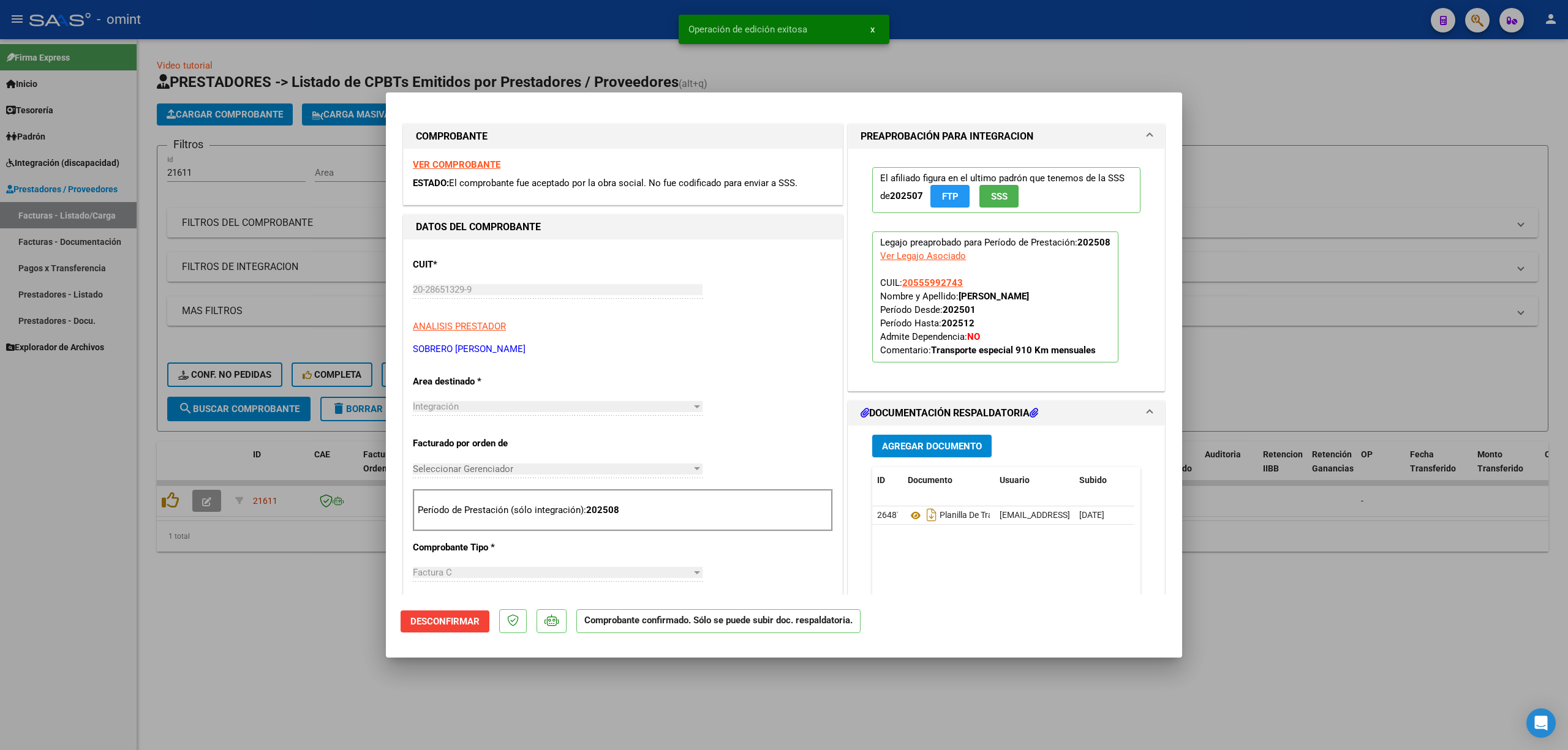
click at [283, 305] on div at bounding box center [784, 375] width 1568 height 750
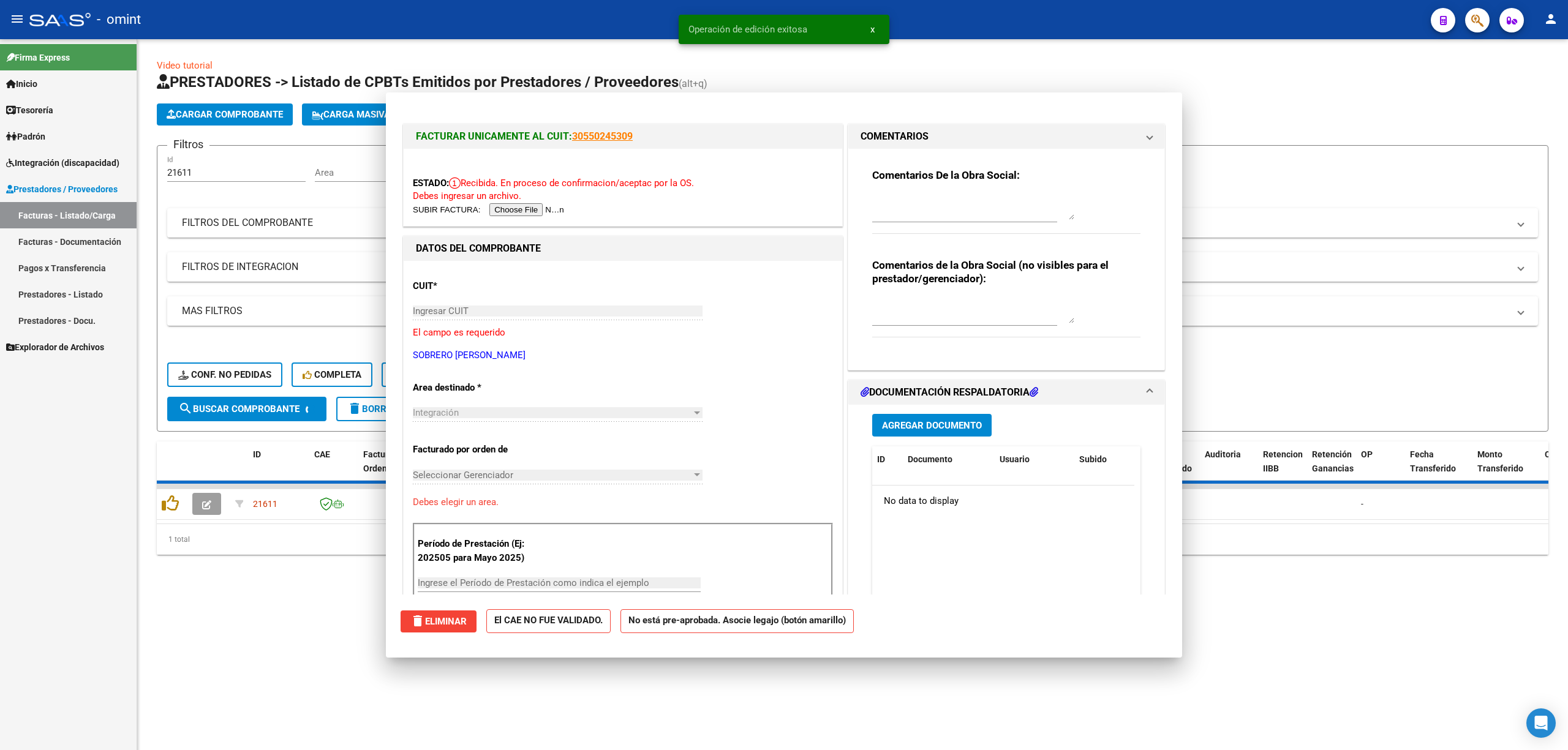
click at [252, 360] on div "- filtros rápidos Integración - Conf. no pedidas Completa S/ Doc Resp. S/ legaj…" at bounding box center [852, 368] width 1371 height 58
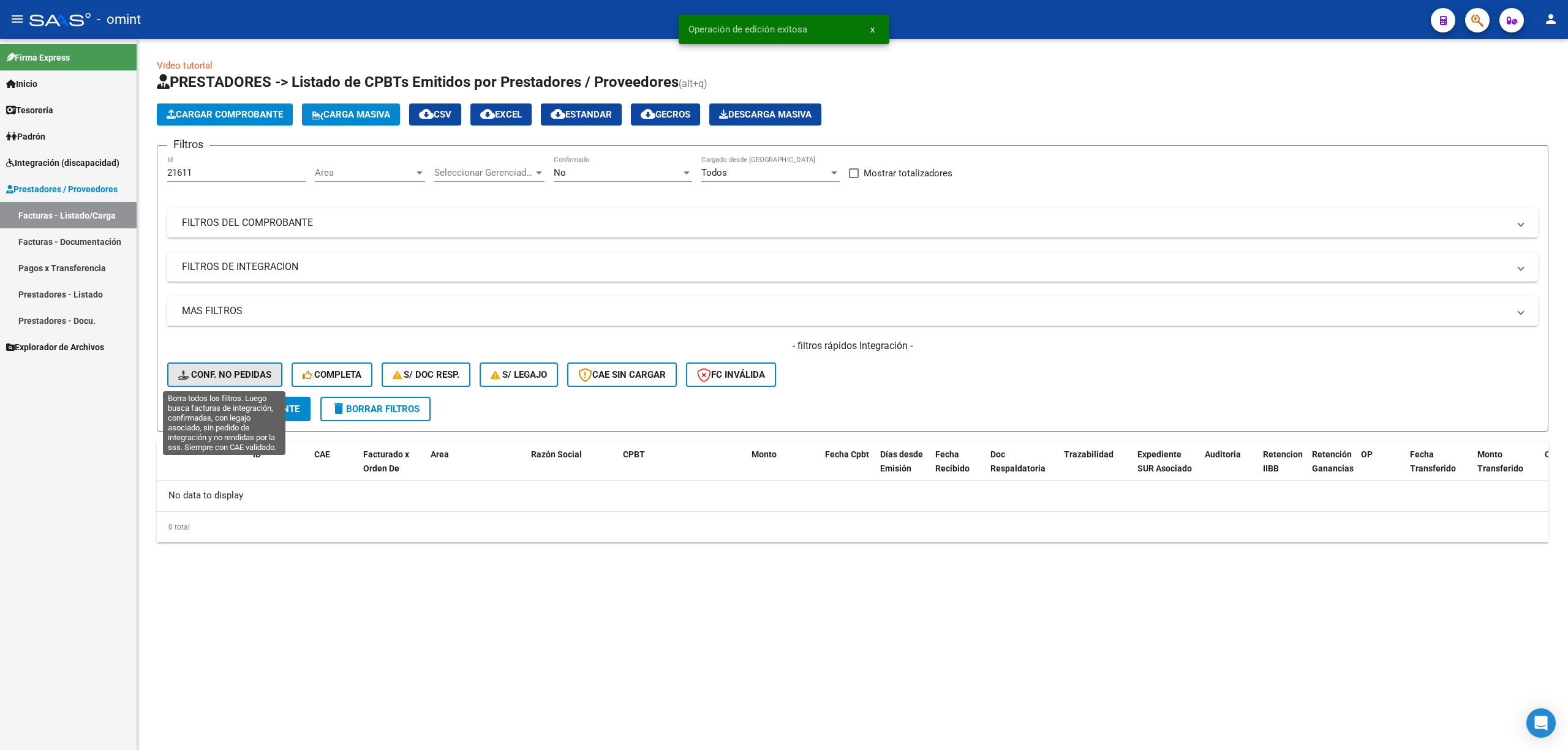
click at [254, 369] on span "Conf. no pedidas" at bounding box center [225, 374] width 93 height 11
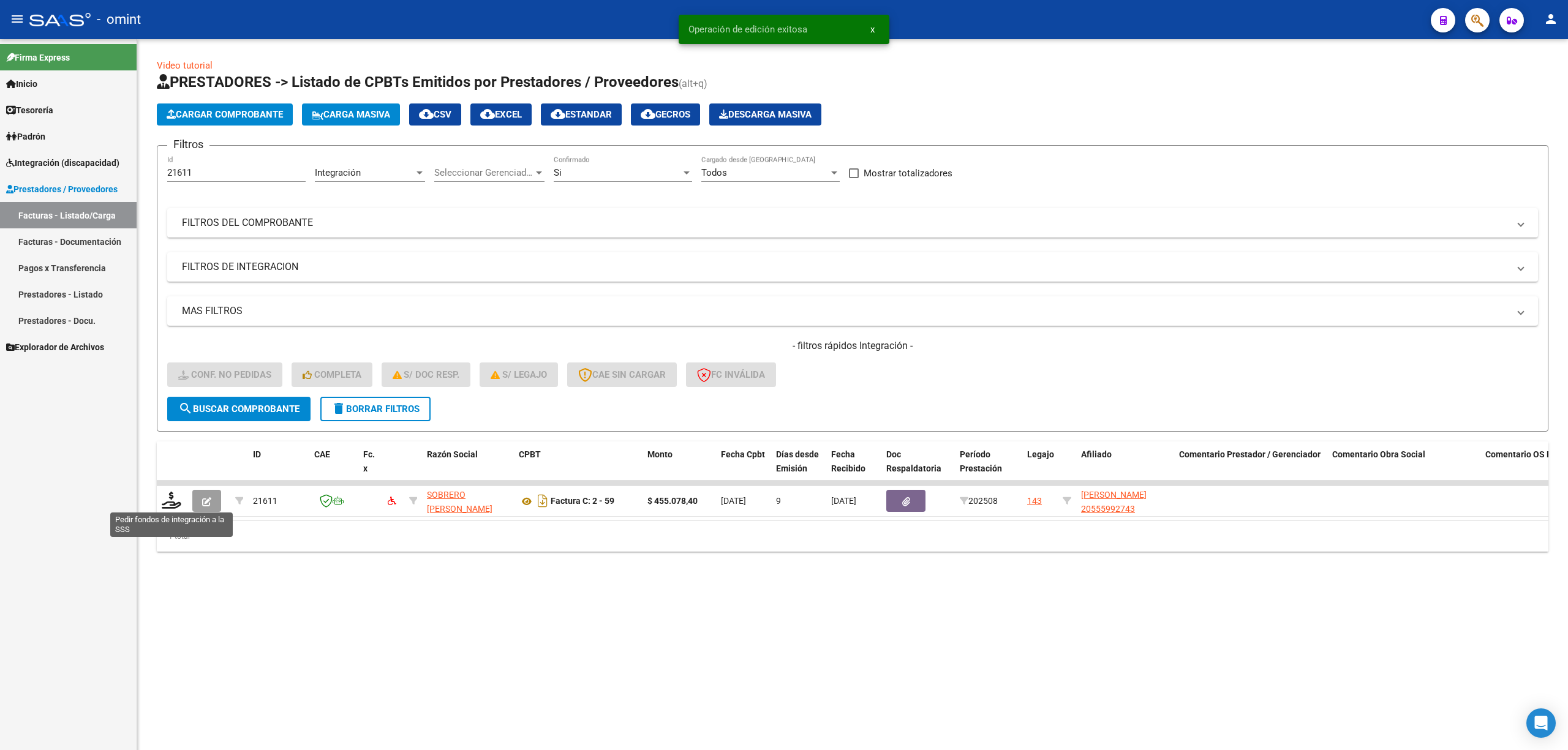
click at [155, 507] on div "Video tutorial PRESTADORES -> Listado de CPBTs Emitidos por Prestadores / Prove…" at bounding box center [853, 315] width 1431 height 552
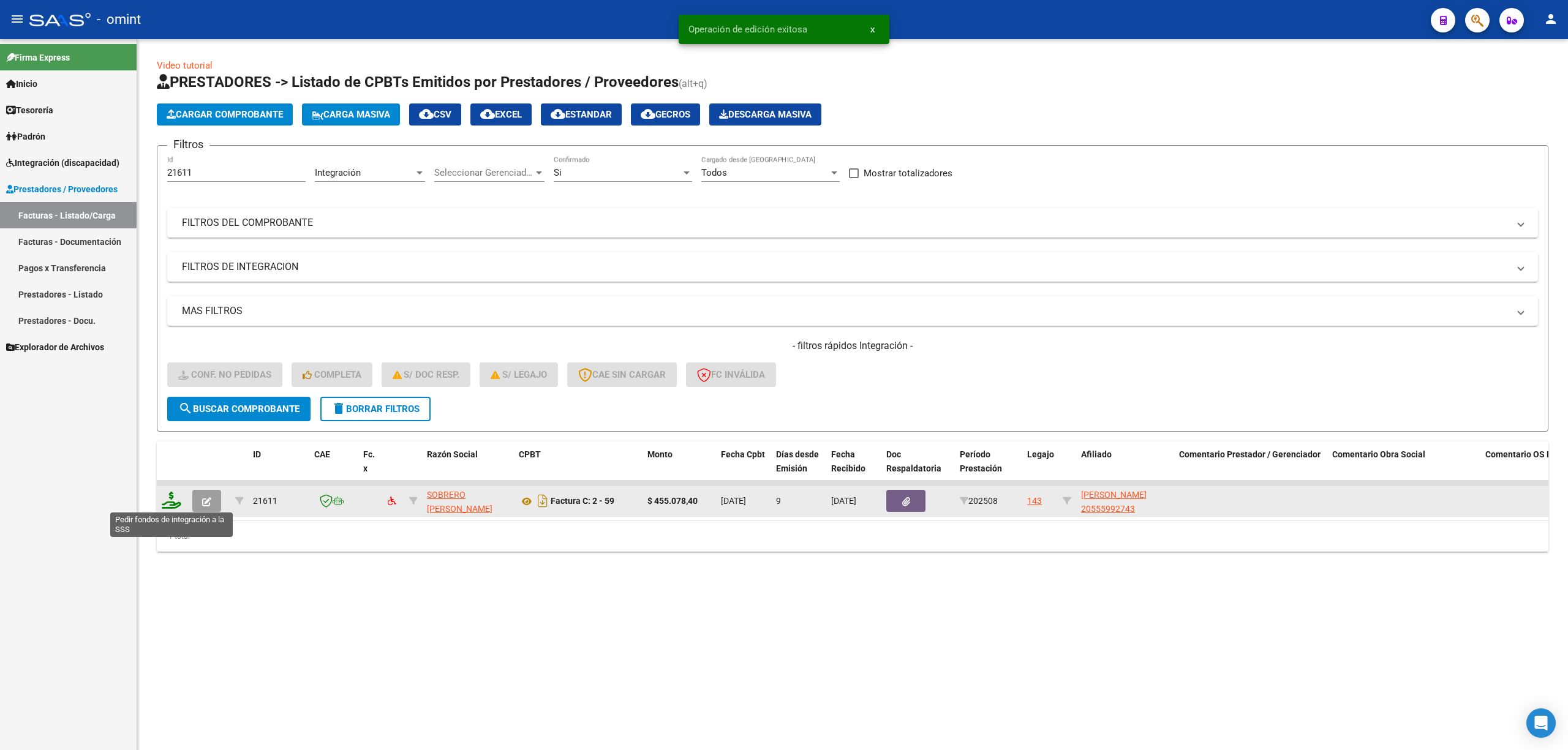
click at [175, 501] on icon at bounding box center [172, 500] width 20 height 17
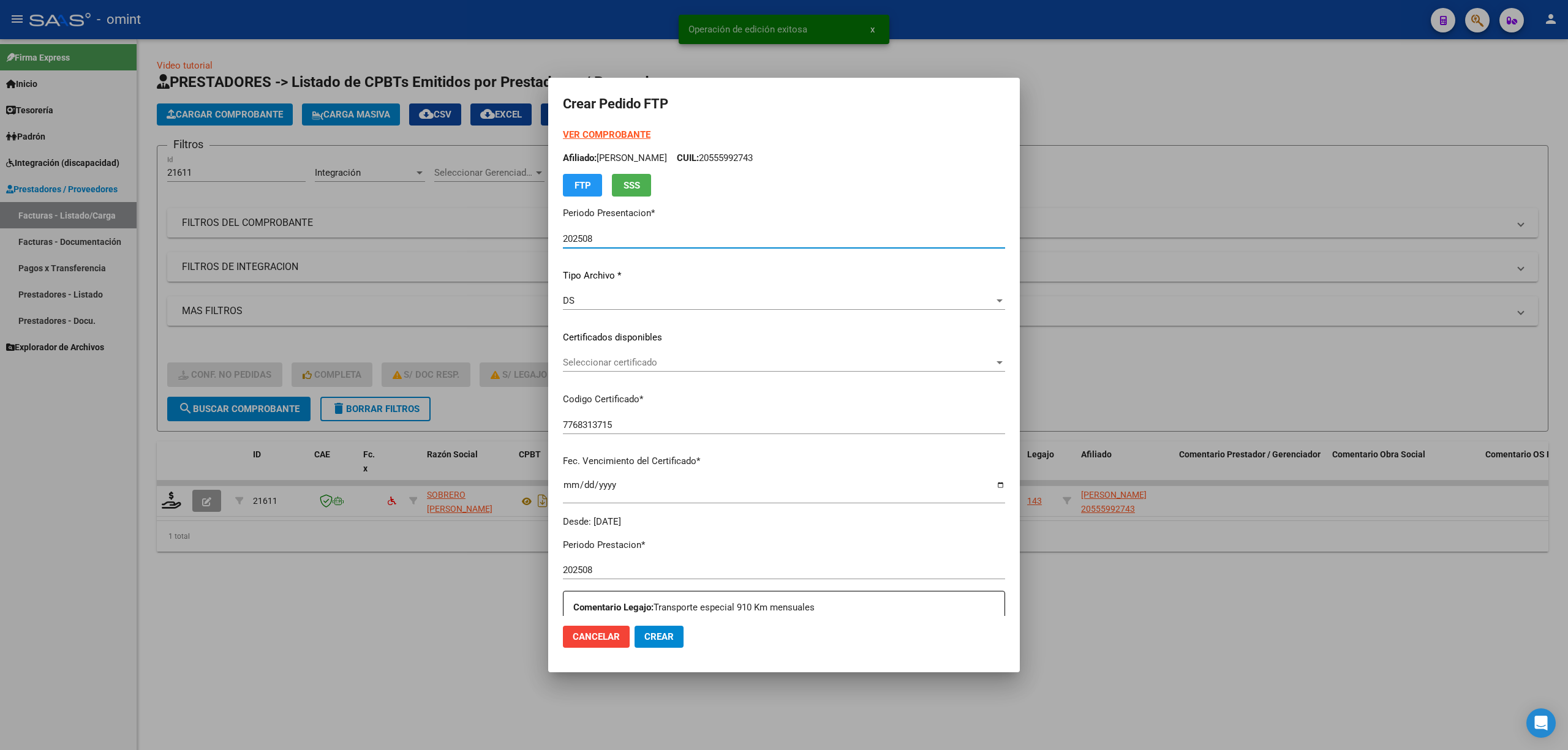
click at [613, 341] on p "Certificados disponibles" at bounding box center [784, 338] width 442 height 14
click at [619, 363] on span "Seleccionar certificado" at bounding box center [778, 362] width 431 height 11
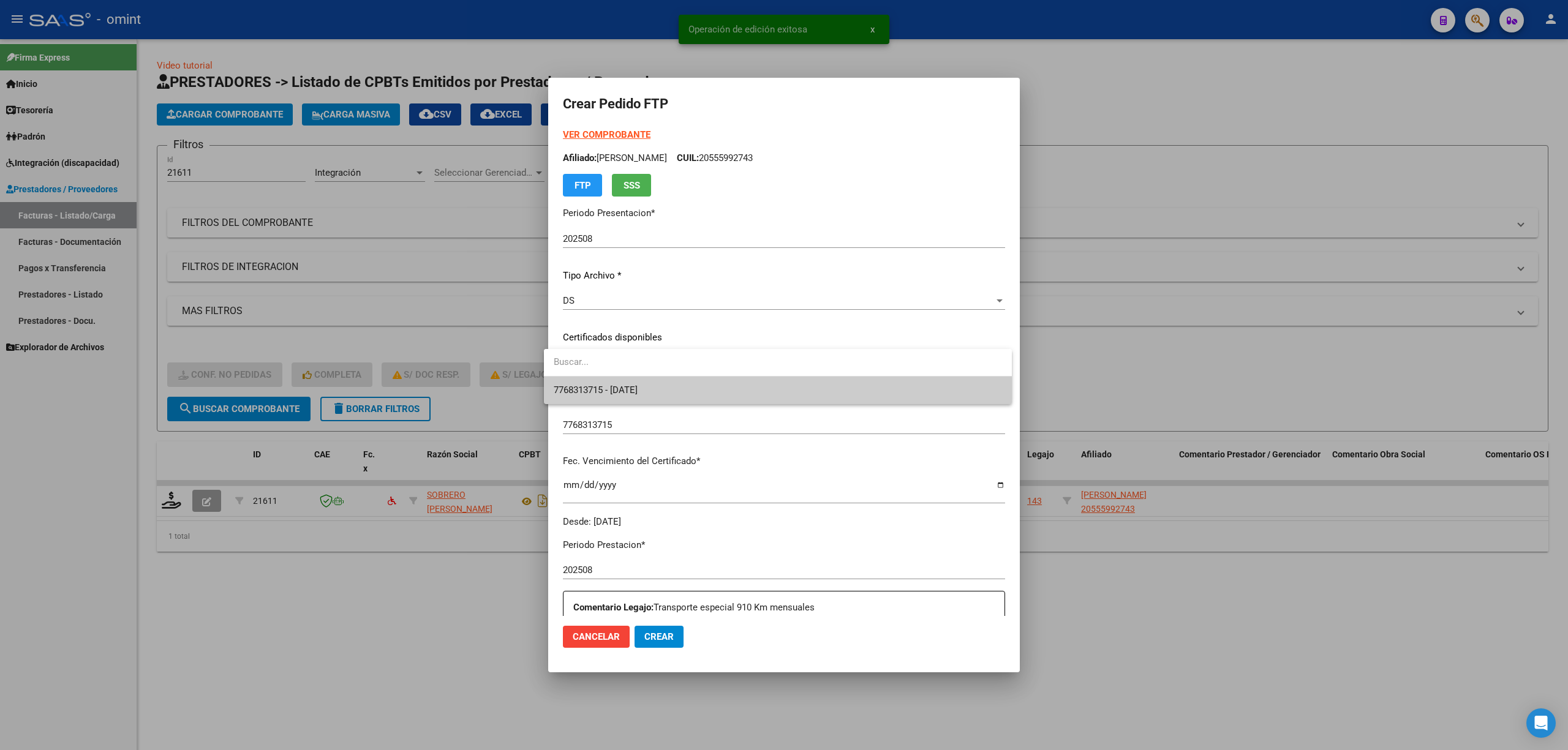
click at [621, 388] on span "7768313715 - 2025-09-23" at bounding box center [595, 390] width 84 height 11
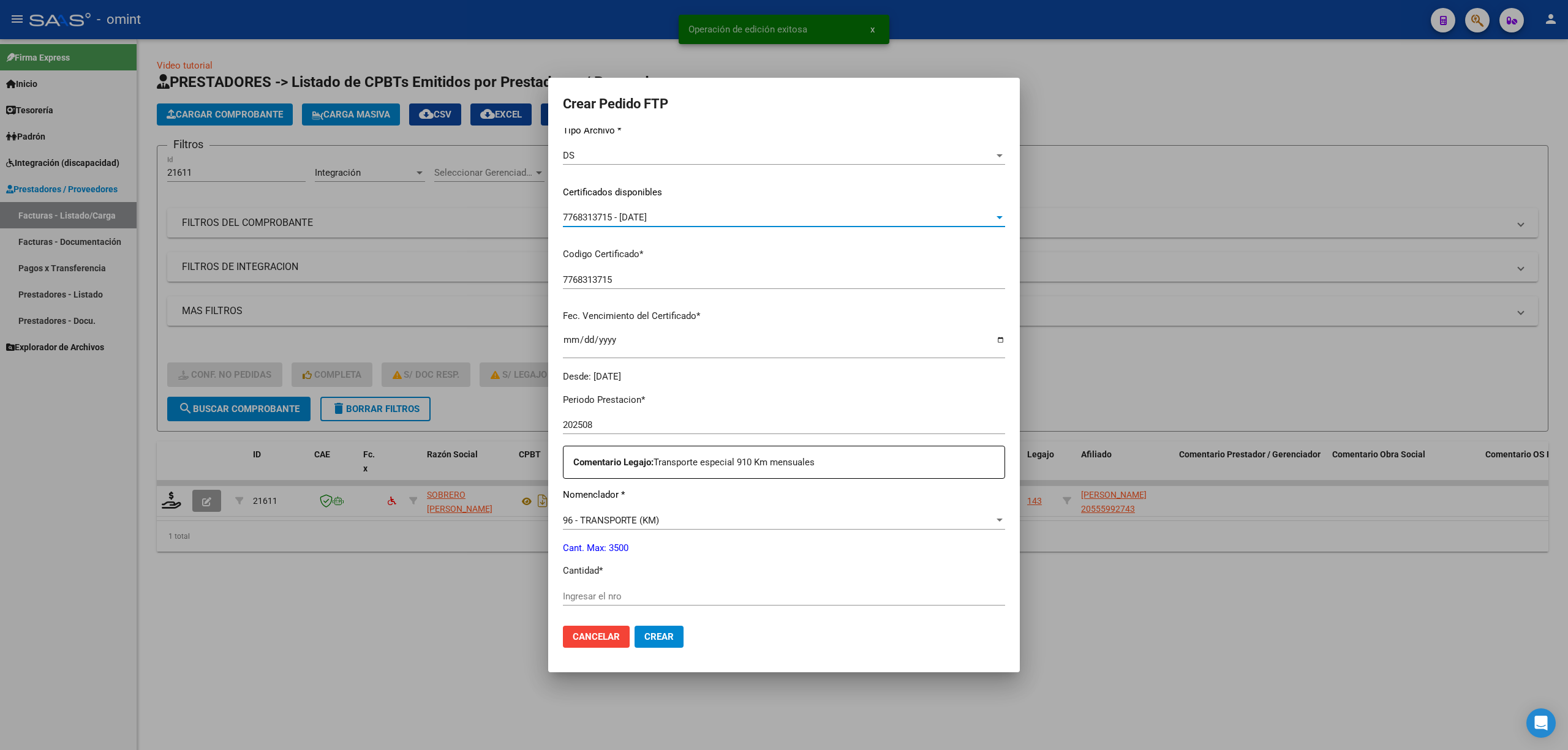
scroll to position [245, 0]
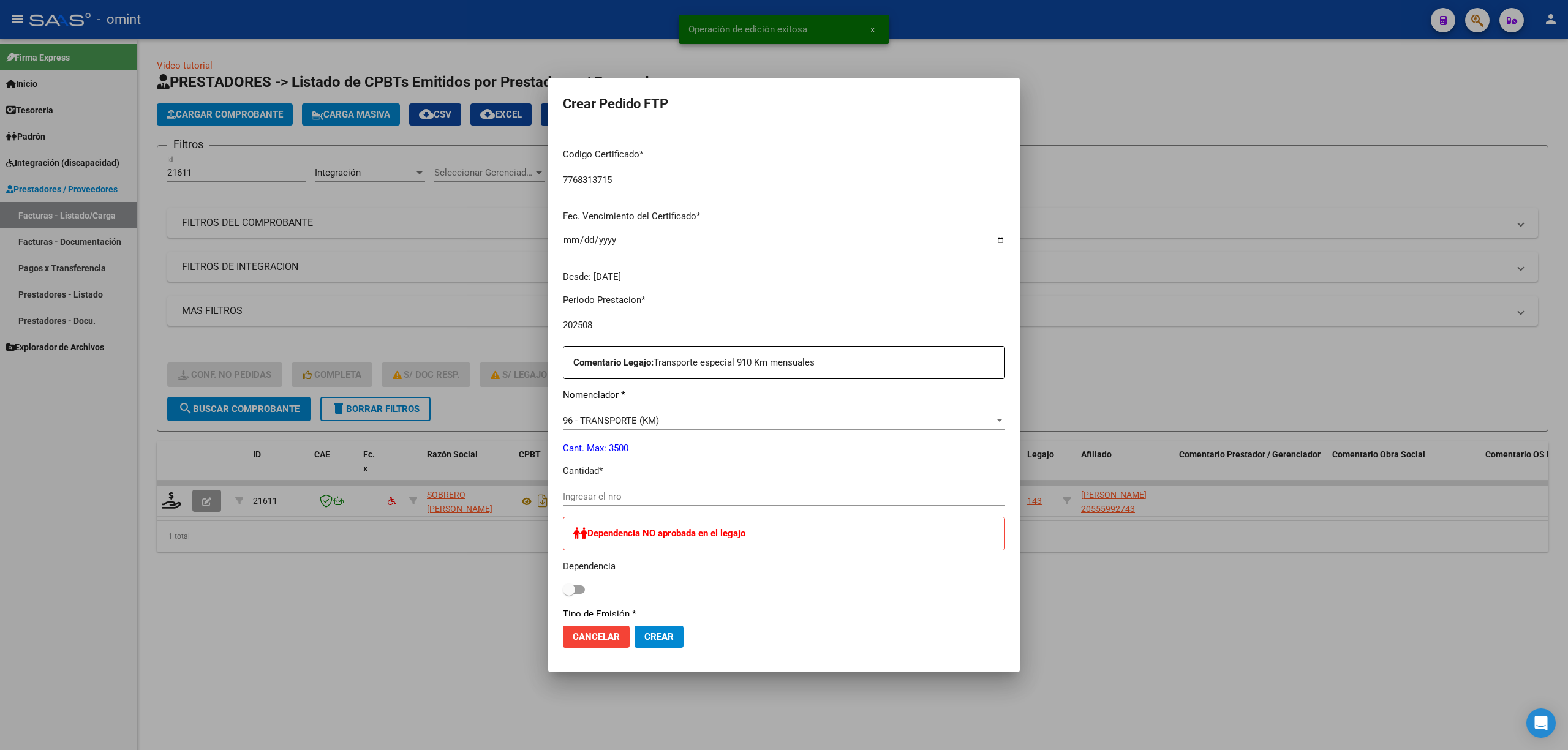
click at [607, 498] on input "Ingresar el nro" at bounding box center [784, 496] width 442 height 11
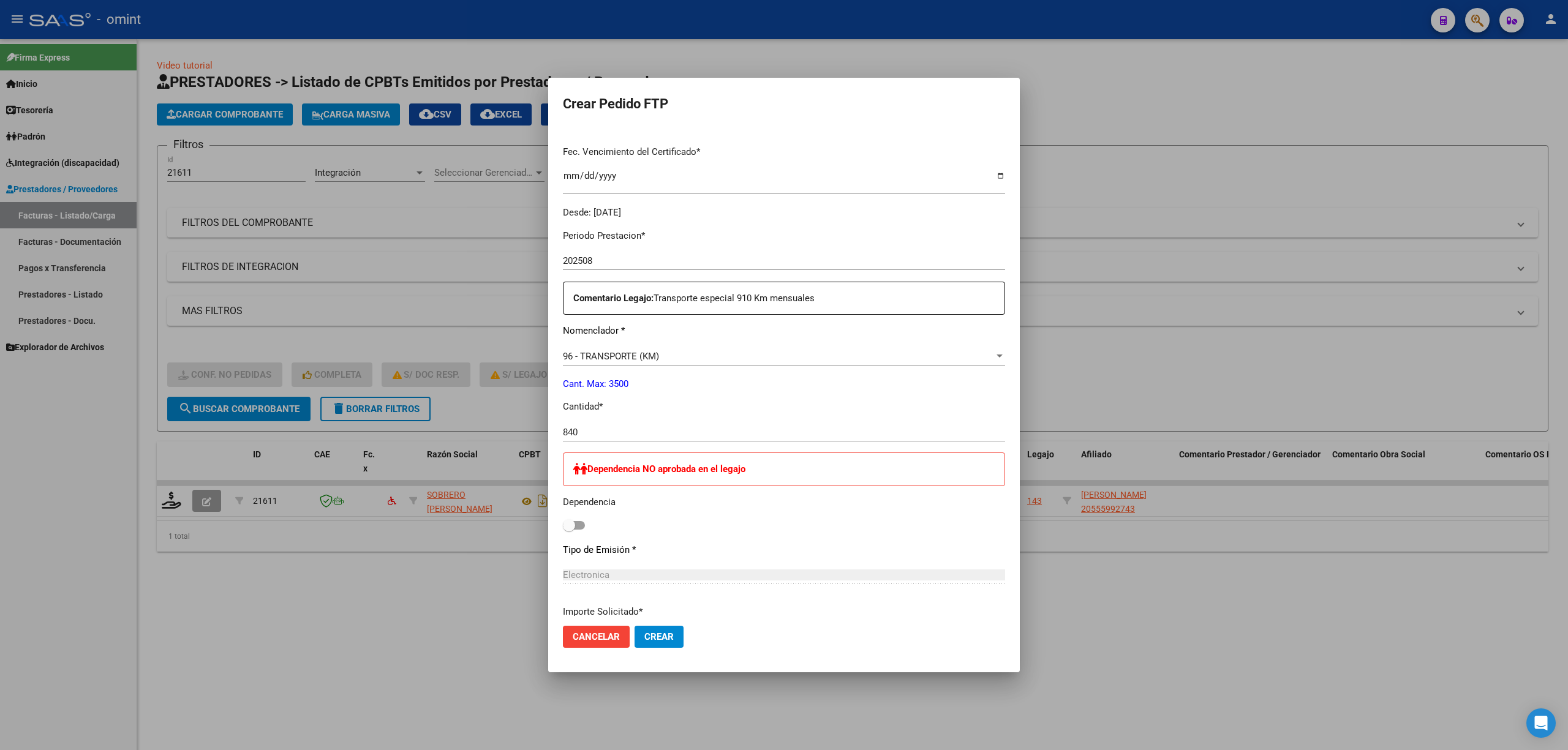
scroll to position [326, 0]
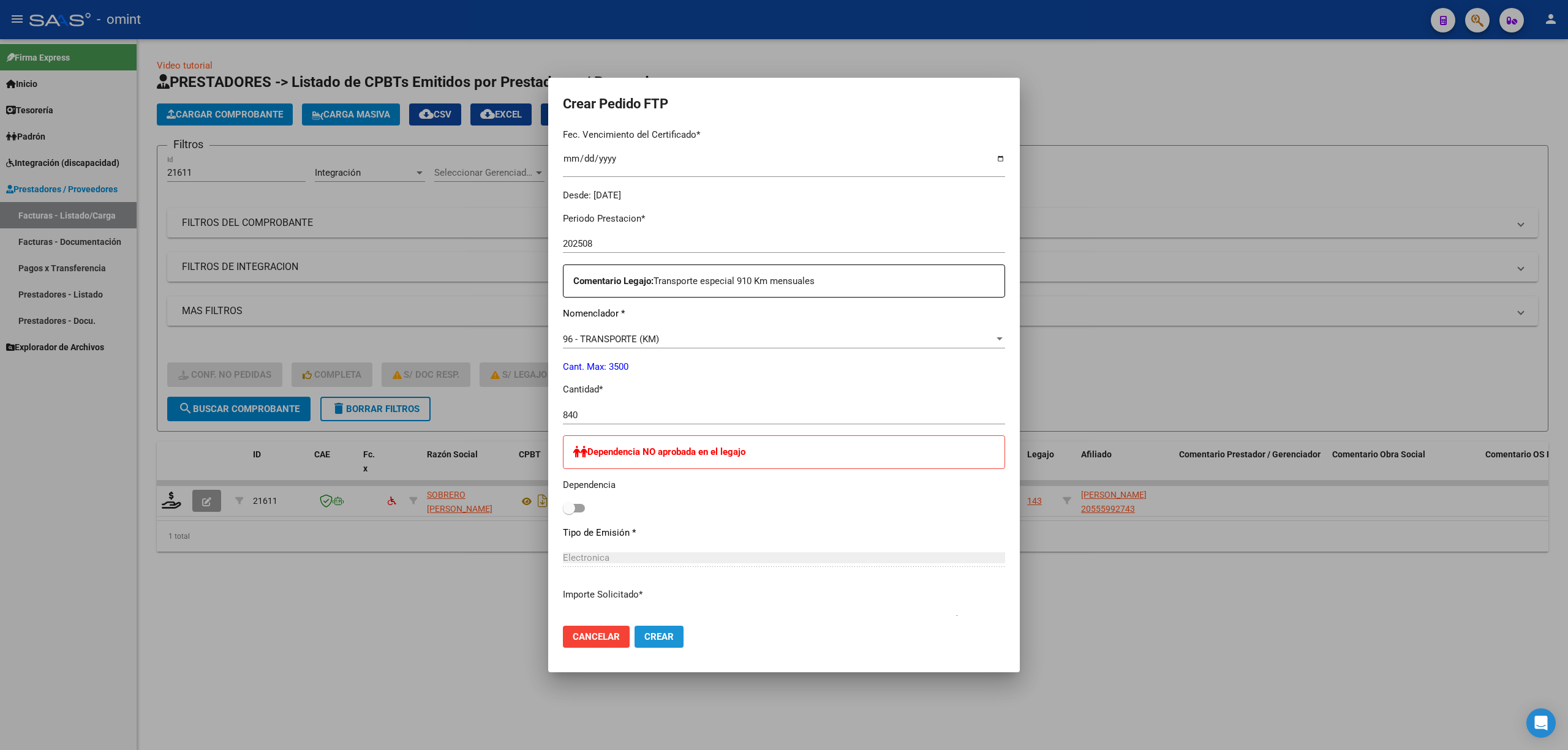
click at [651, 639] on span "Crear" at bounding box center [659, 637] width 30 height 11
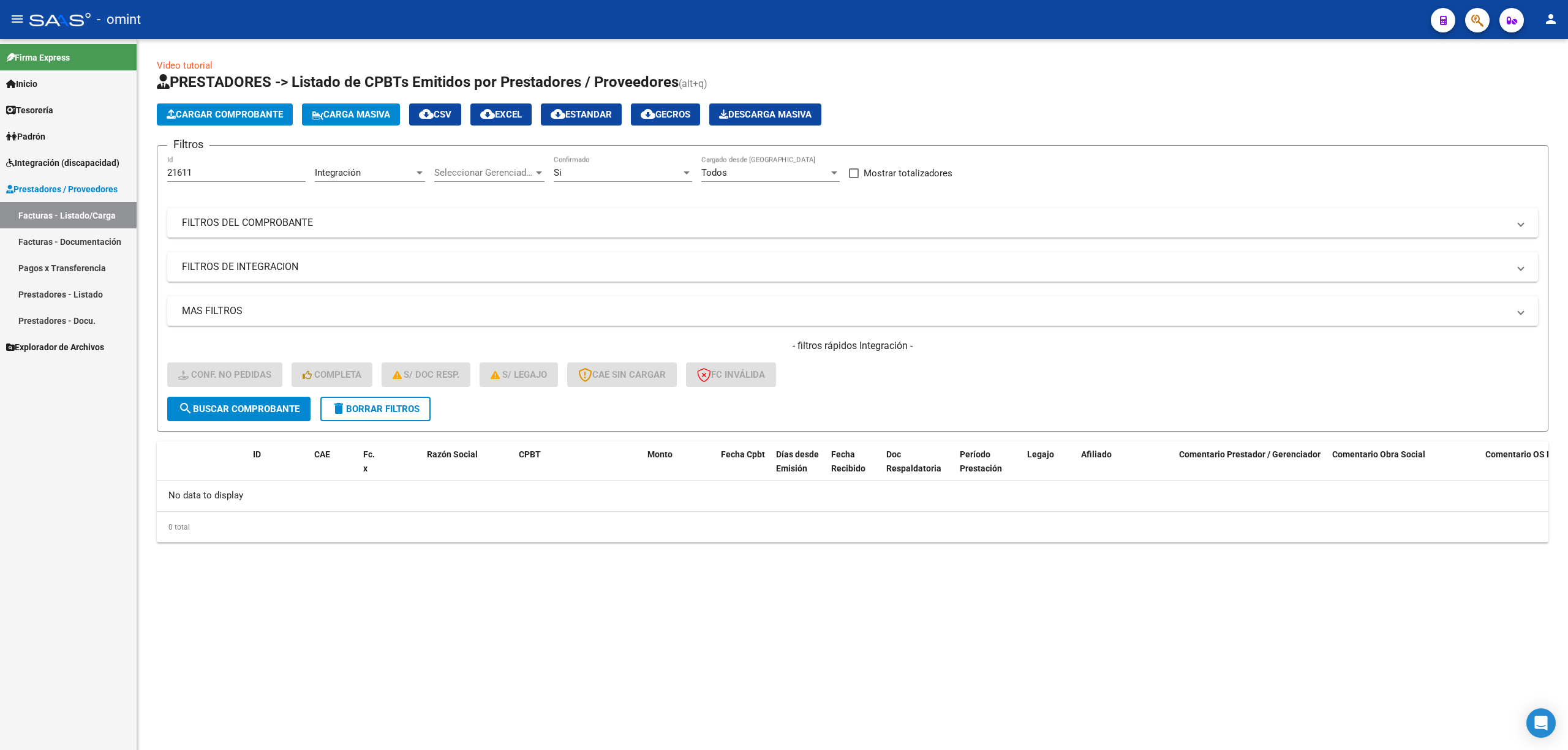
click at [414, 392] on div "- filtros rápidos Integración - Conf. no pedidas Completa S/ Doc Resp. S/ legaj…" at bounding box center [852, 368] width 1371 height 58
click at [407, 407] on span "delete Borrar Filtros" at bounding box center [375, 409] width 88 height 11
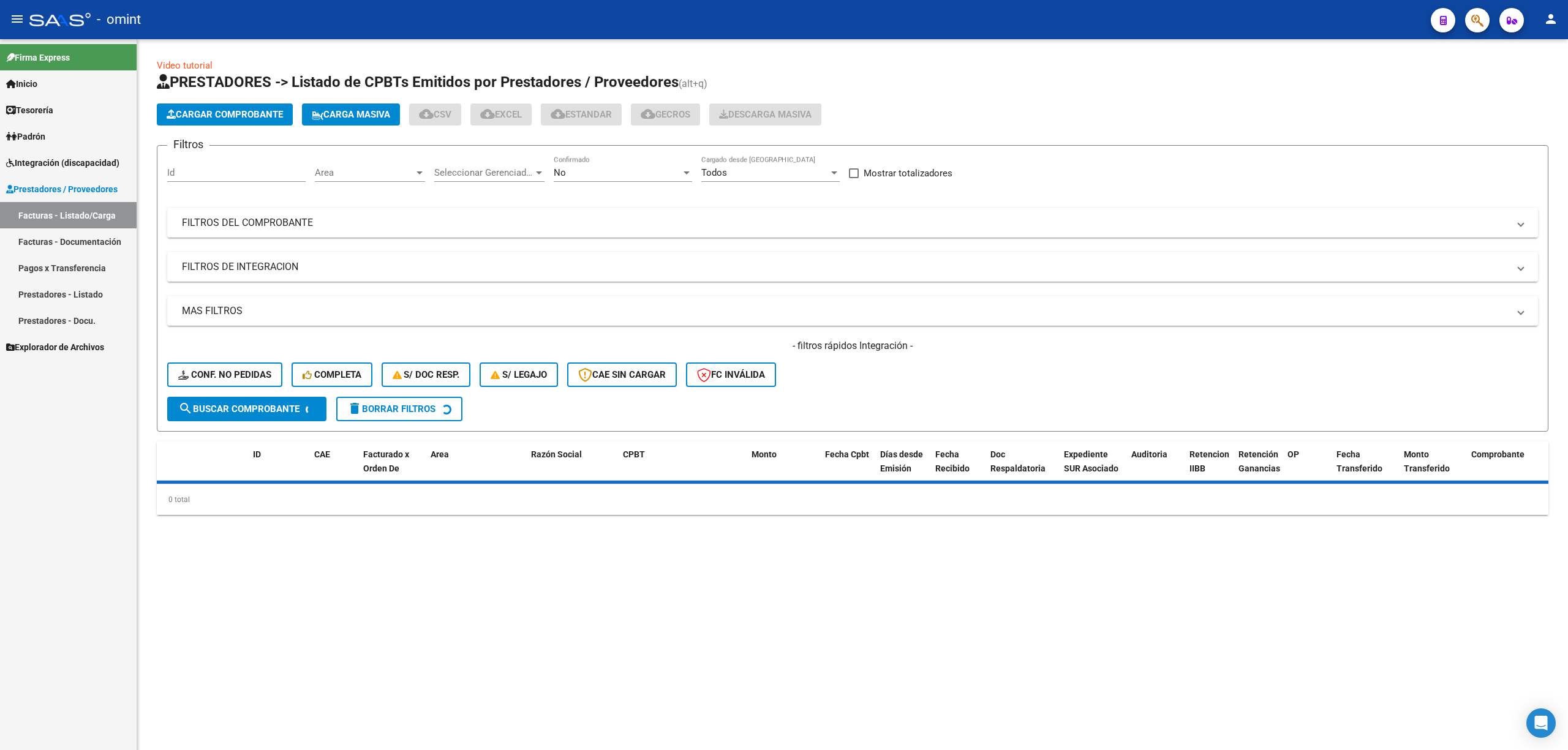
click at [226, 166] on div "Id" at bounding box center [236, 169] width 138 height 27
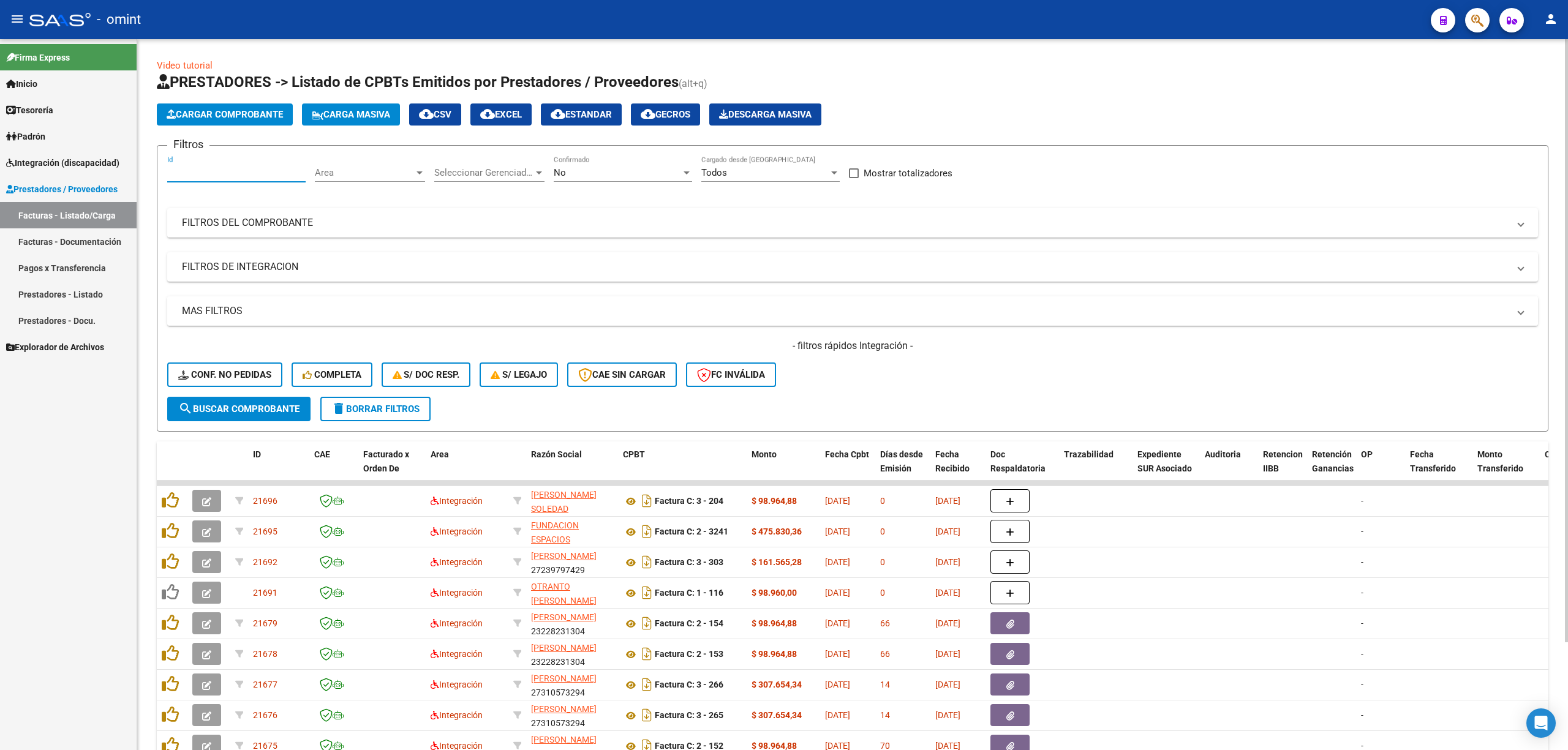
paste input "21592"
click at [241, 405] on span "search Buscar Comprobante" at bounding box center [239, 409] width 121 height 11
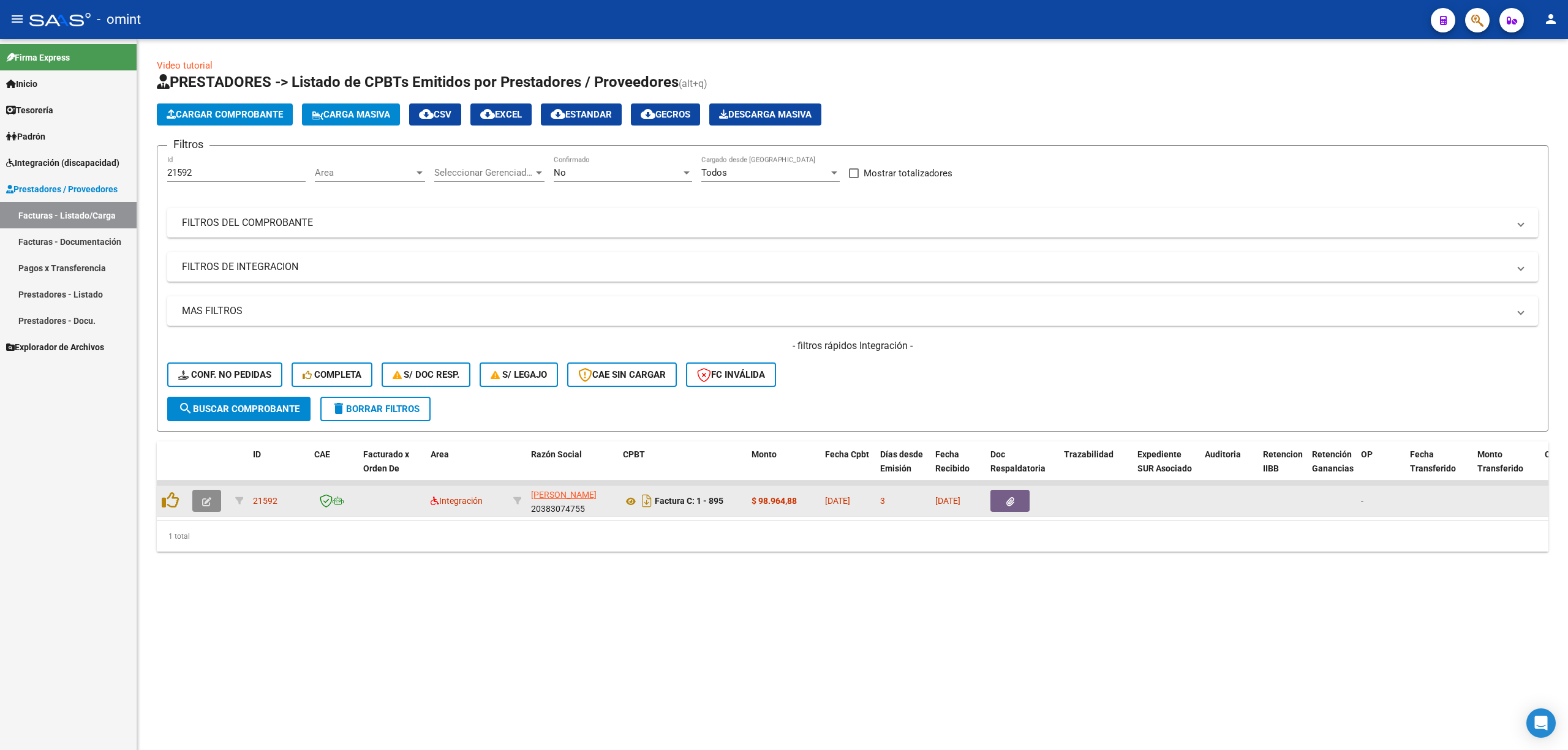
click at [210, 503] on icon "button" at bounding box center [207, 502] width 9 height 9
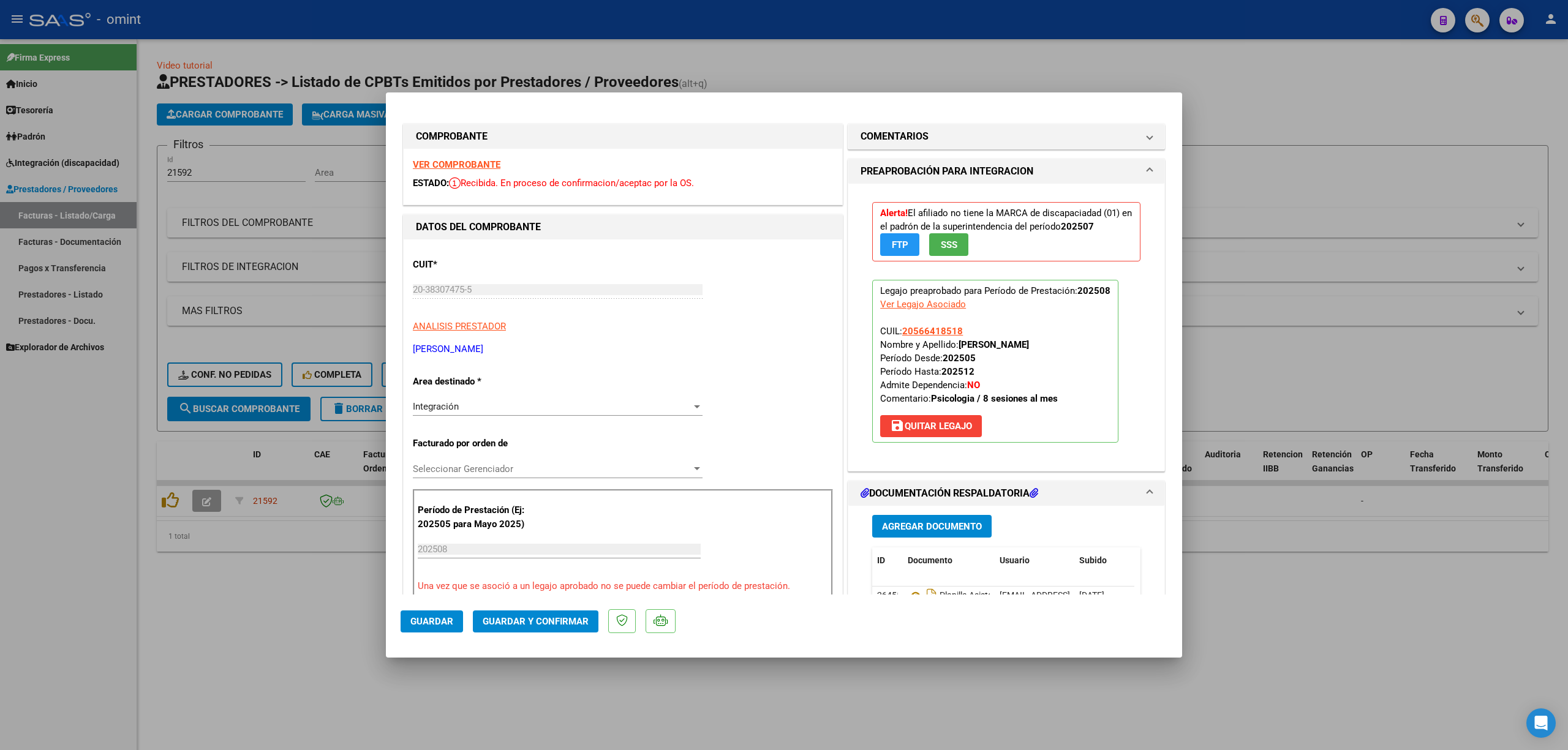
click at [467, 165] on strong "VER COMPROBANTE" at bounding box center [456, 165] width 87 height 11
click at [557, 613] on button "Guardar y Confirmar" at bounding box center [535, 621] width 125 height 22
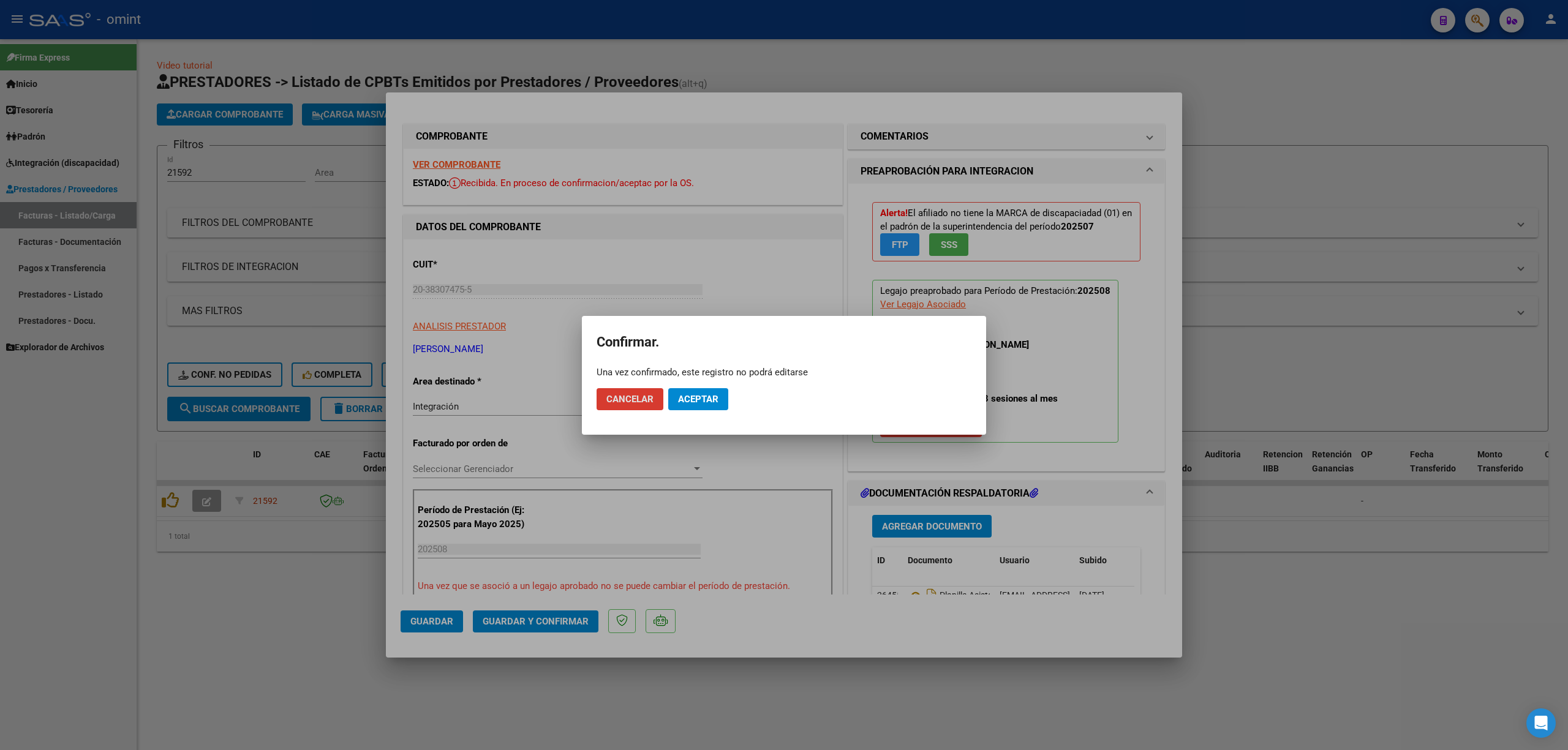
drag, startPoint x: 705, startPoint y: 395, endPoint x: 706, endPoint y: 402, distance: 7.1
click at [705, 395] on span "Aceptar" at bounding box center [698, 399] width 40 height 11
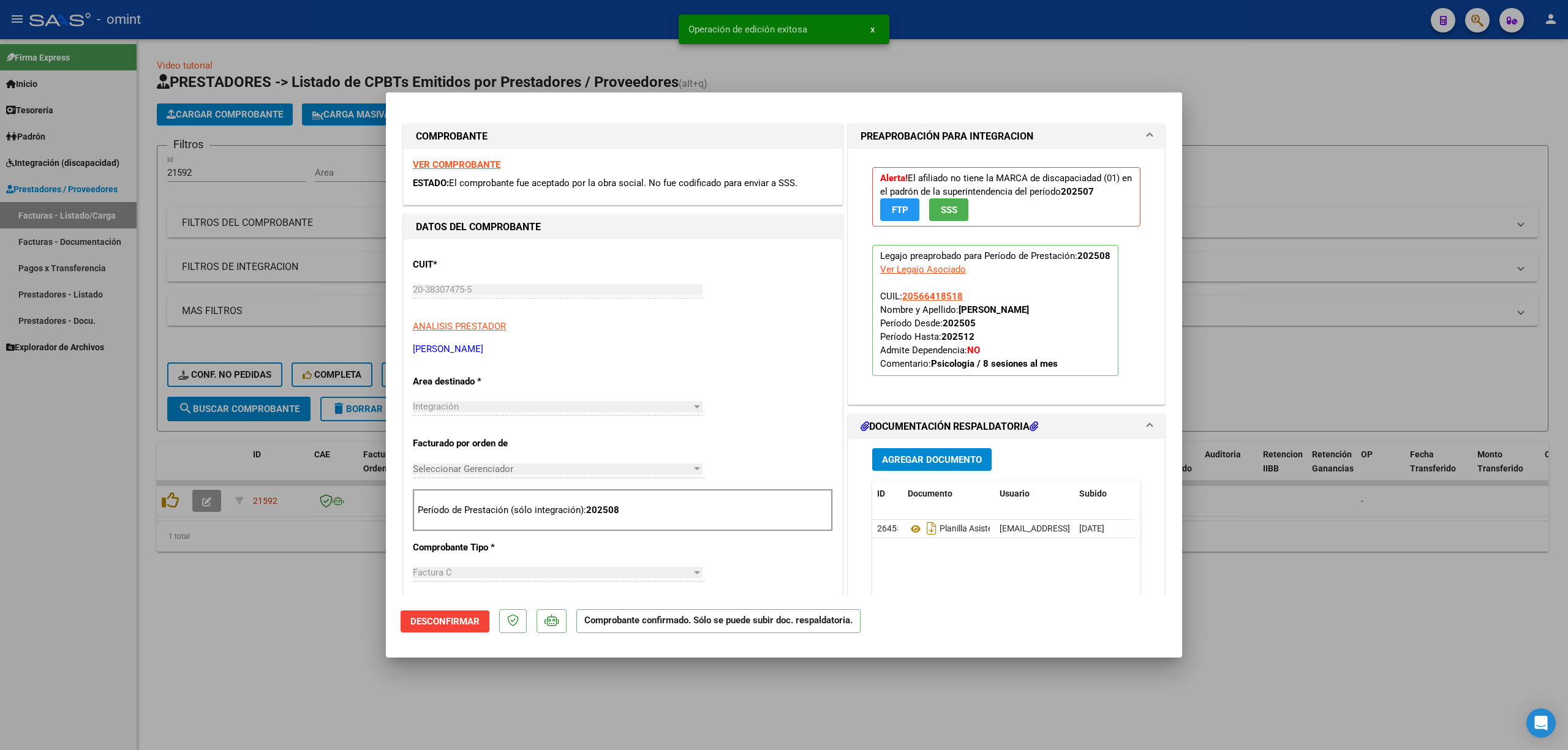
click at [256, 344] on div at bounding box center [784, 375] width 1568 height 750
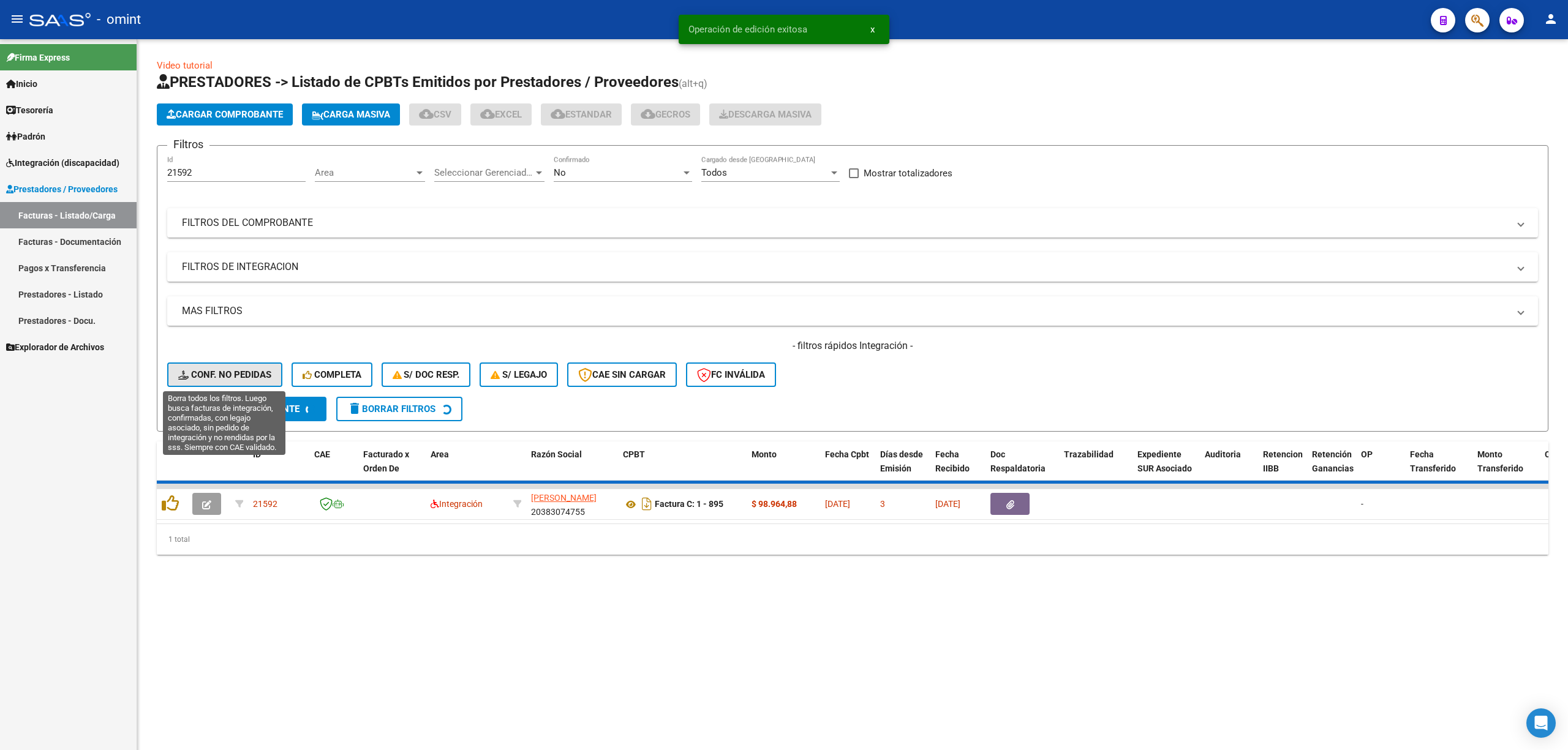
click at [230, 373] on span "Conf. no pedidas" at bounding box center [225, 374] width 93 height 11
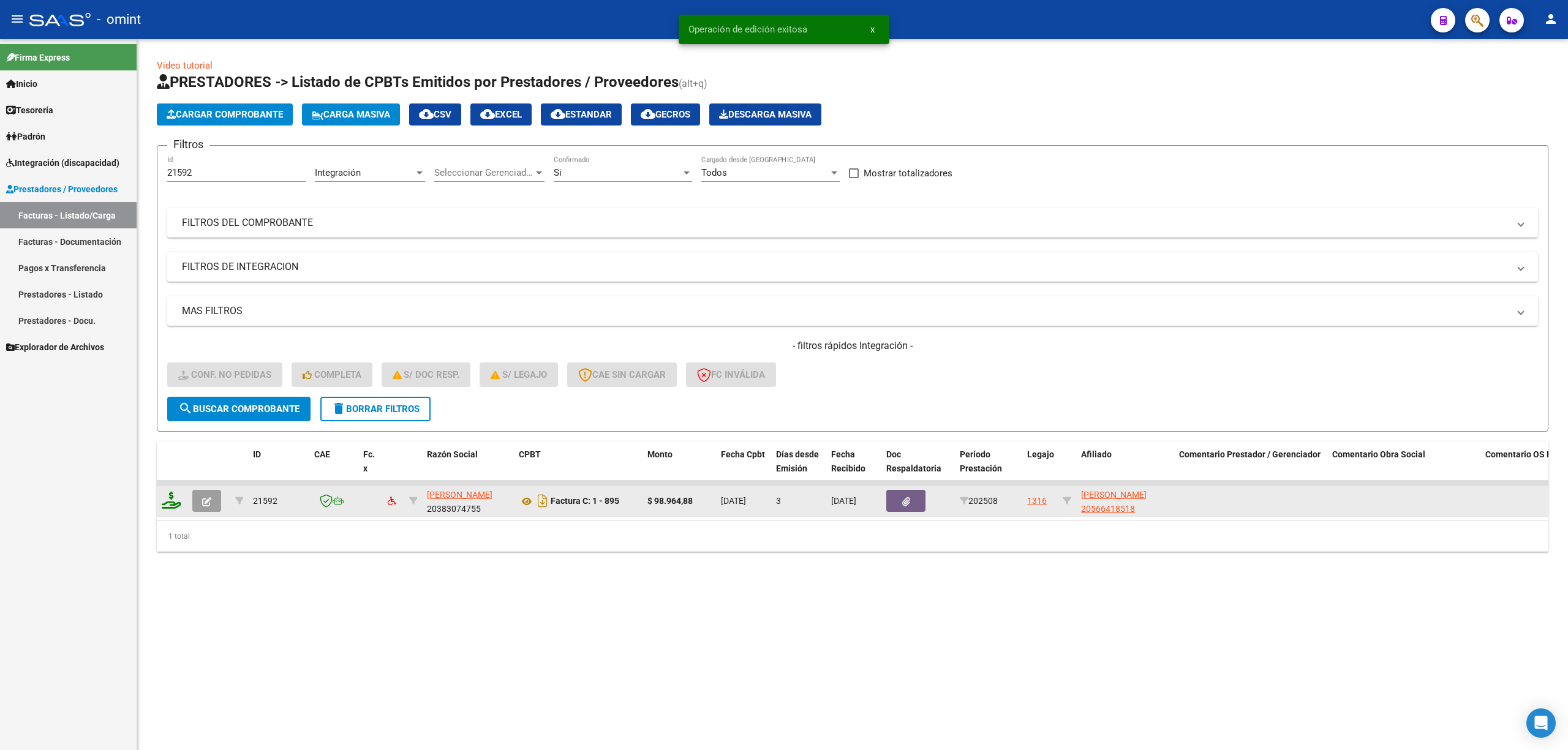
click at [176, 499] on icon at bounding box center [172, 500] width 20 height 17
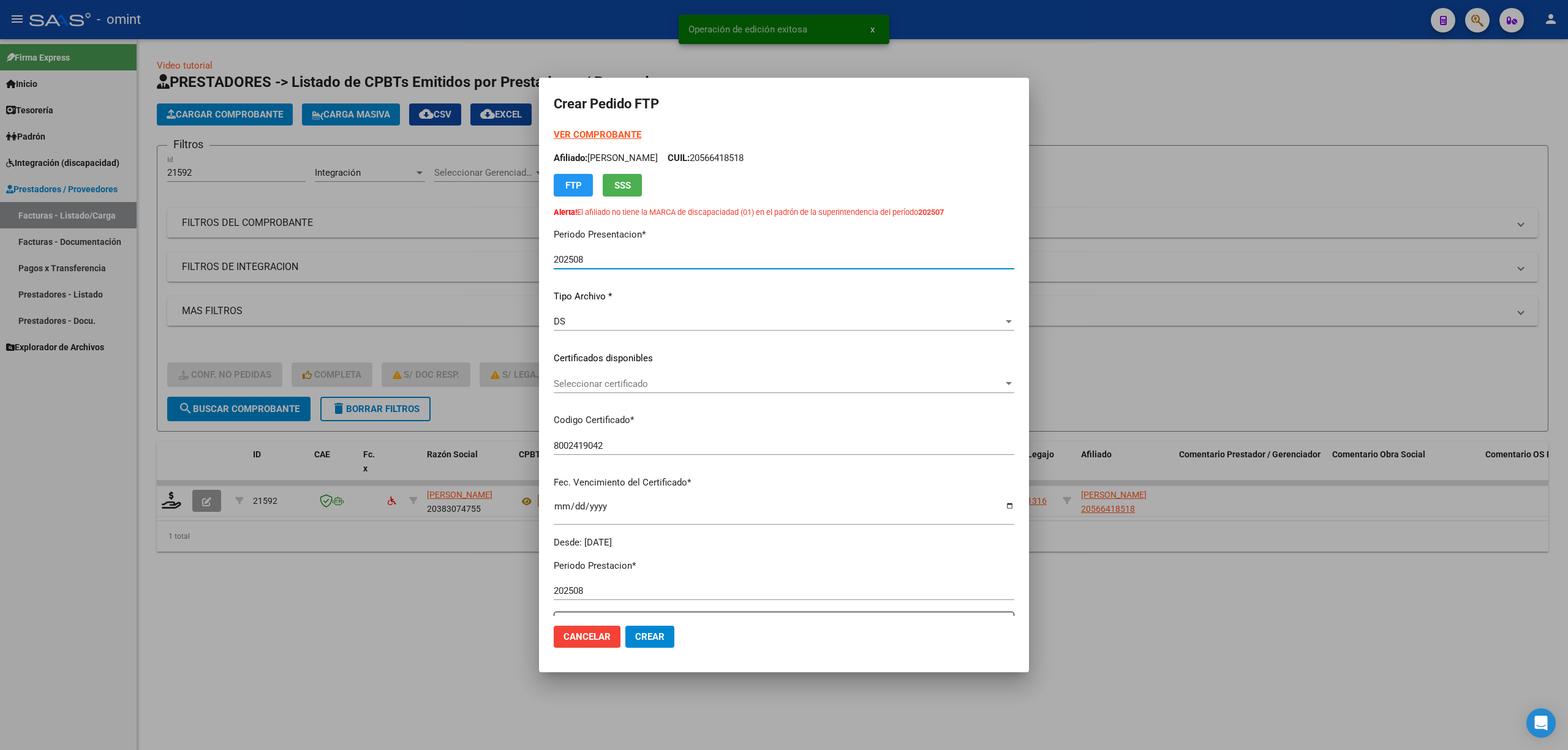
click at [582, 366] on div "VER COMPROBANTE ARCA Padrón Afiliado: OSORIO JANO ELIAS CUIL: 20566418518 FTP S…" at bounding box center [784, 339] width 461 height 421
click at [586, 377] on div "Seleccionar certificado Seleccionar certificado" at bounding box center [784, 384] width 461 height 18
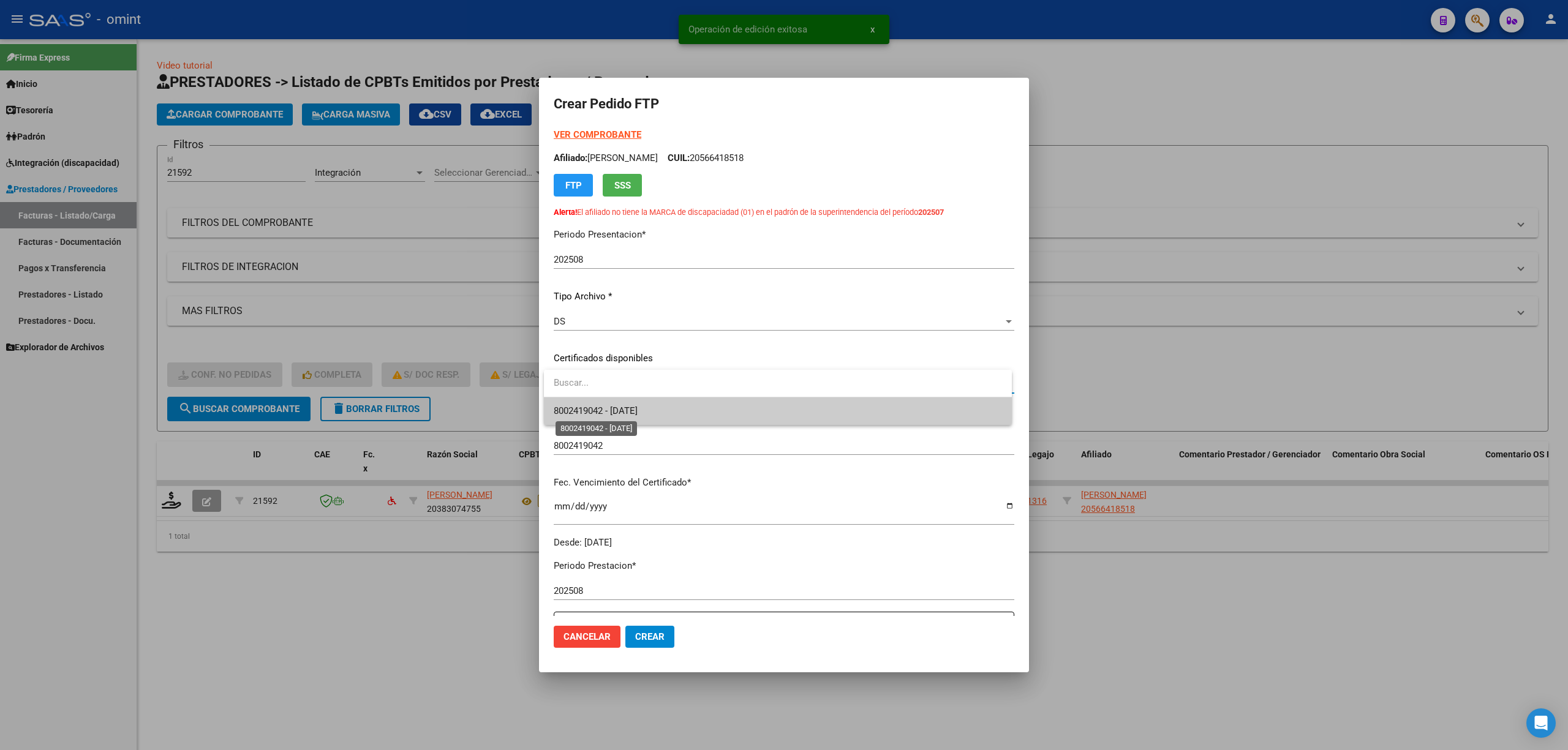
drag, startPoint x: 616, startPoint y: 411, endPoint x: 705, endPoint y: 381, distance: 93.9
click at [617, 411] on span "8002419042 - 2026-01-19" at bounding box center [595, 411] width 84 height 11
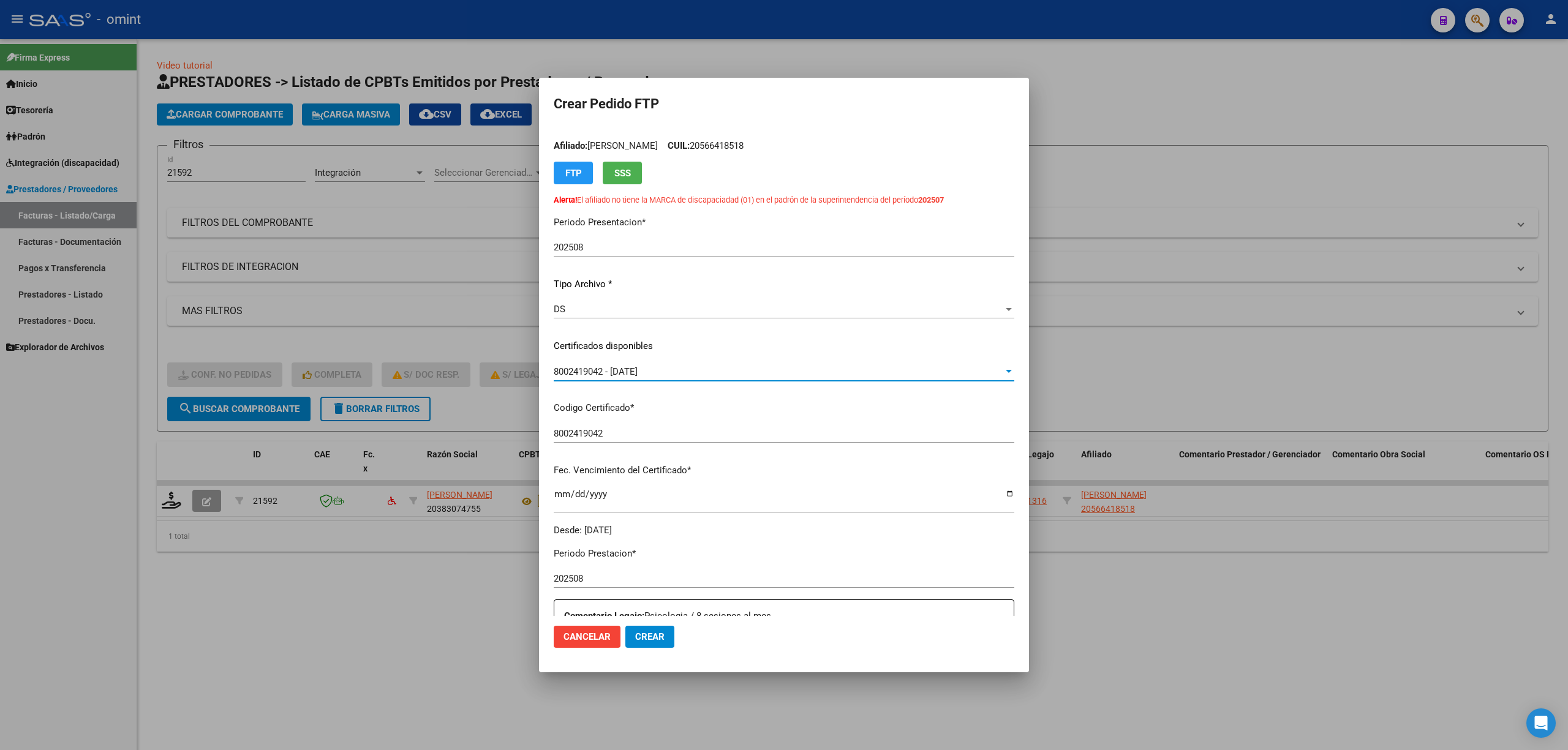
scroll to position [0, 0]
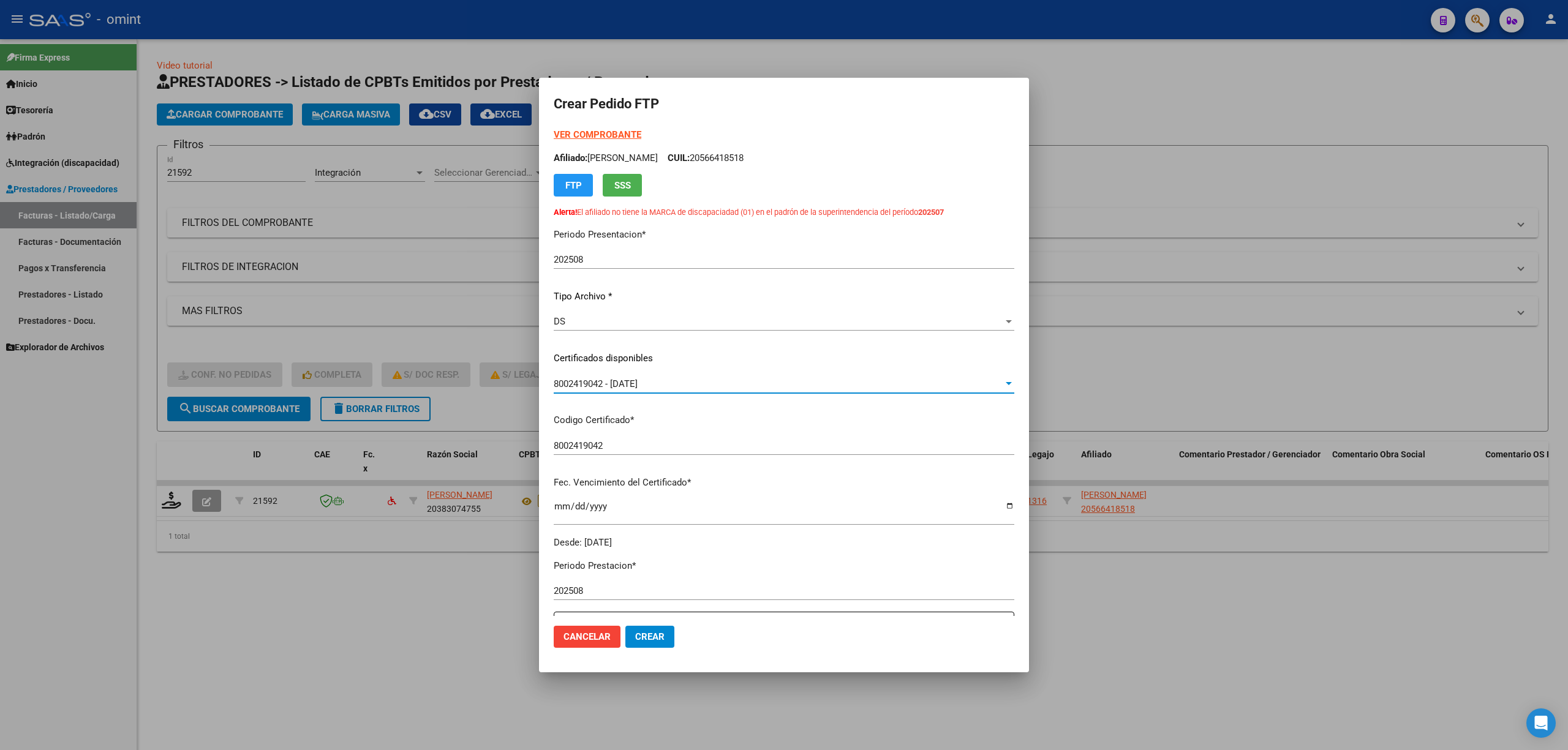
click at [623, 129] on strong "VER COMPROBANTE" at bounding box center [597, 134] width 87 height 11
click at [275, 459] on div at bounding box center [784, 375] width 1568 height 750
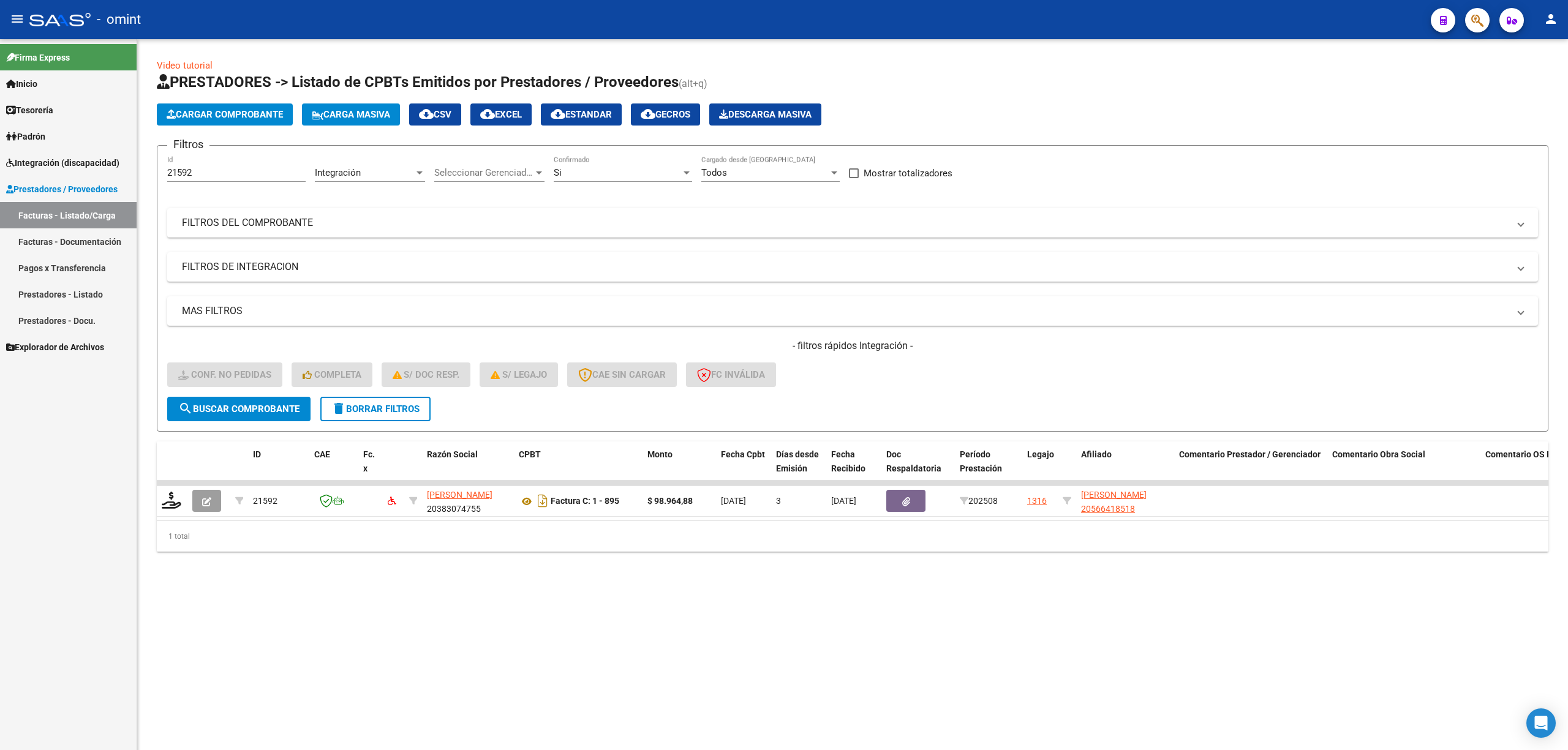
click at [223, 404] on span "search Buscar Comprobante" at bounding box center [239, 409] width 121 height 11
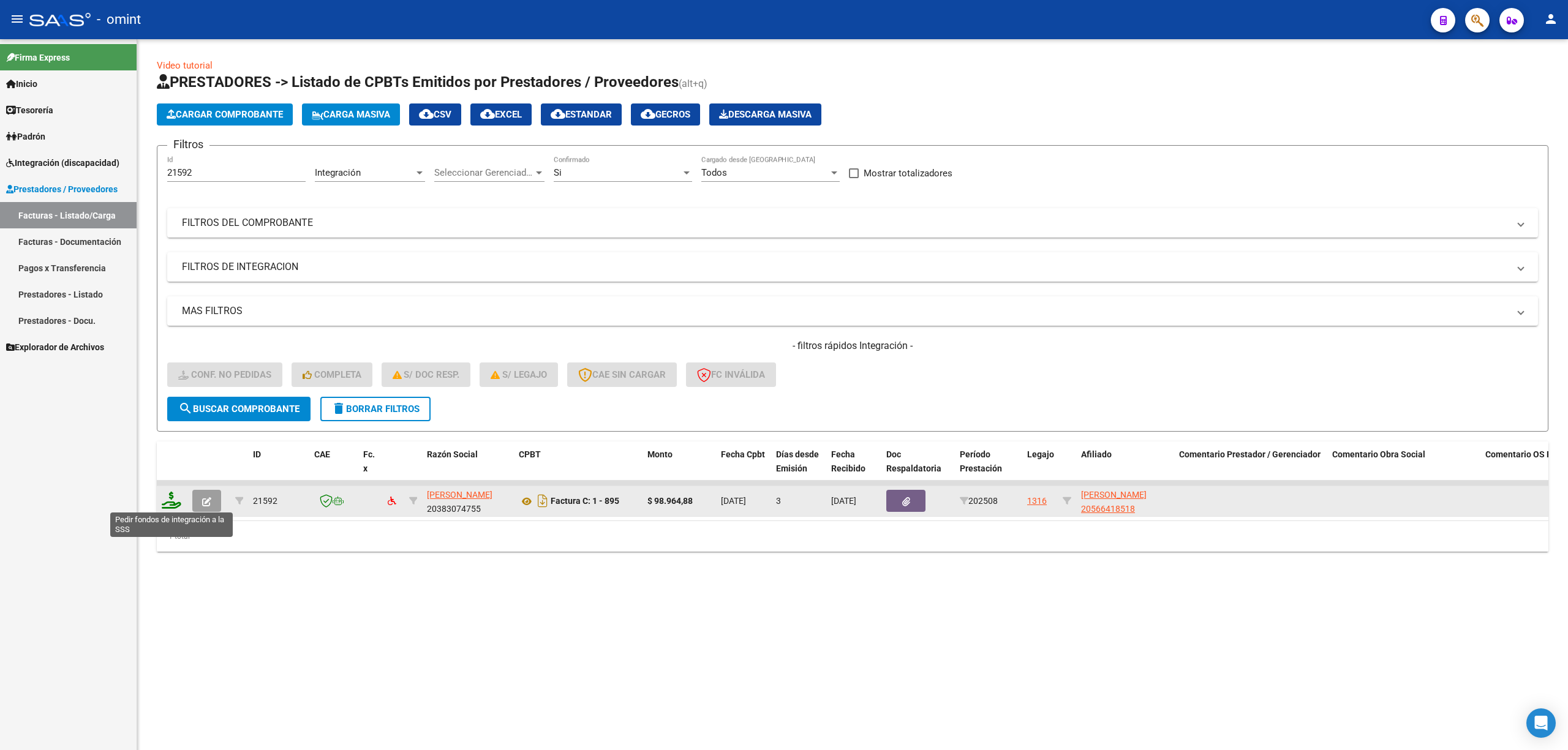
click at [169, 502] on icon at bounding box center [172, 500] width 20 height 17
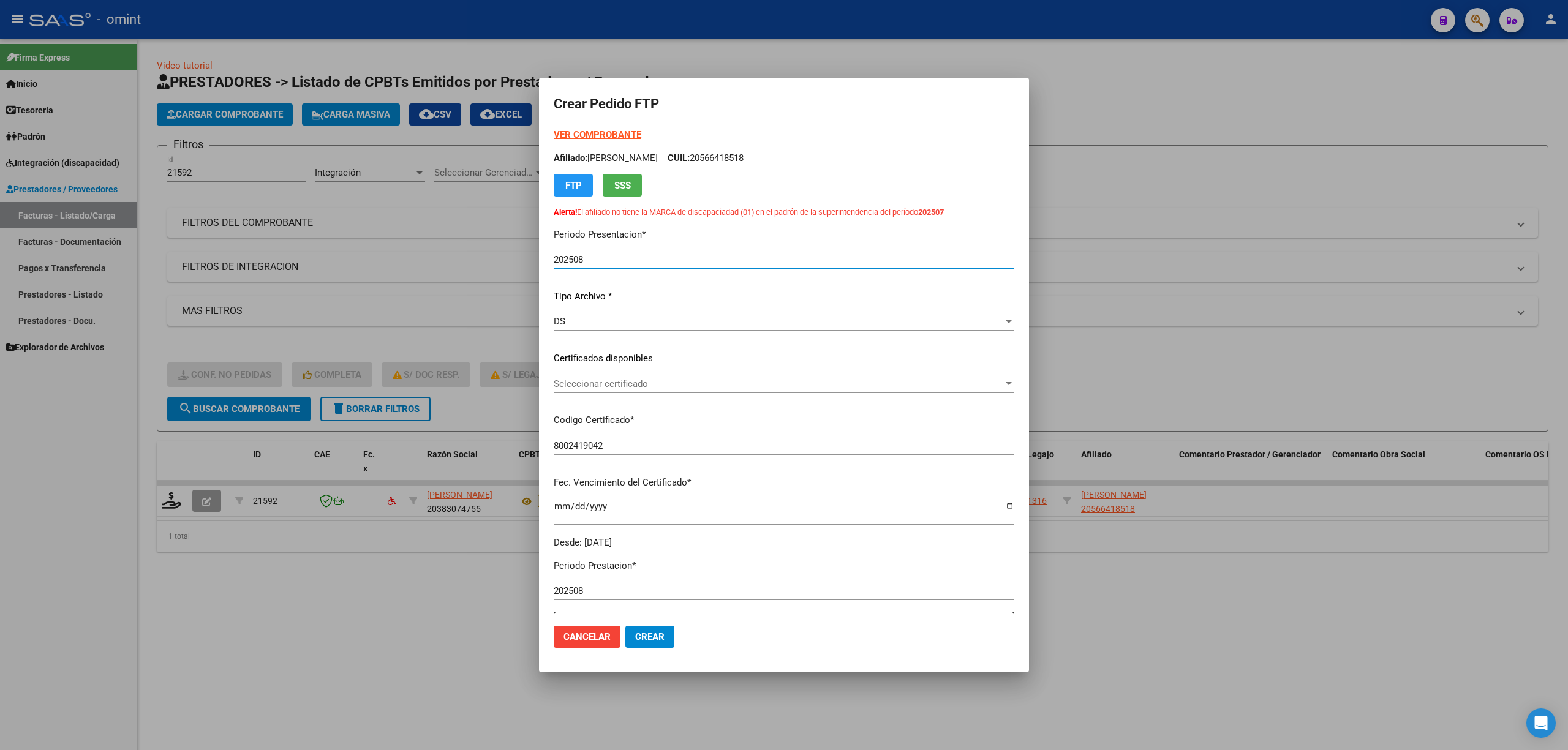
click at [607, 388] on div "Seleccionar certificado Seleccionar certificado" at bounding box center [784, 384] width 461 height 18
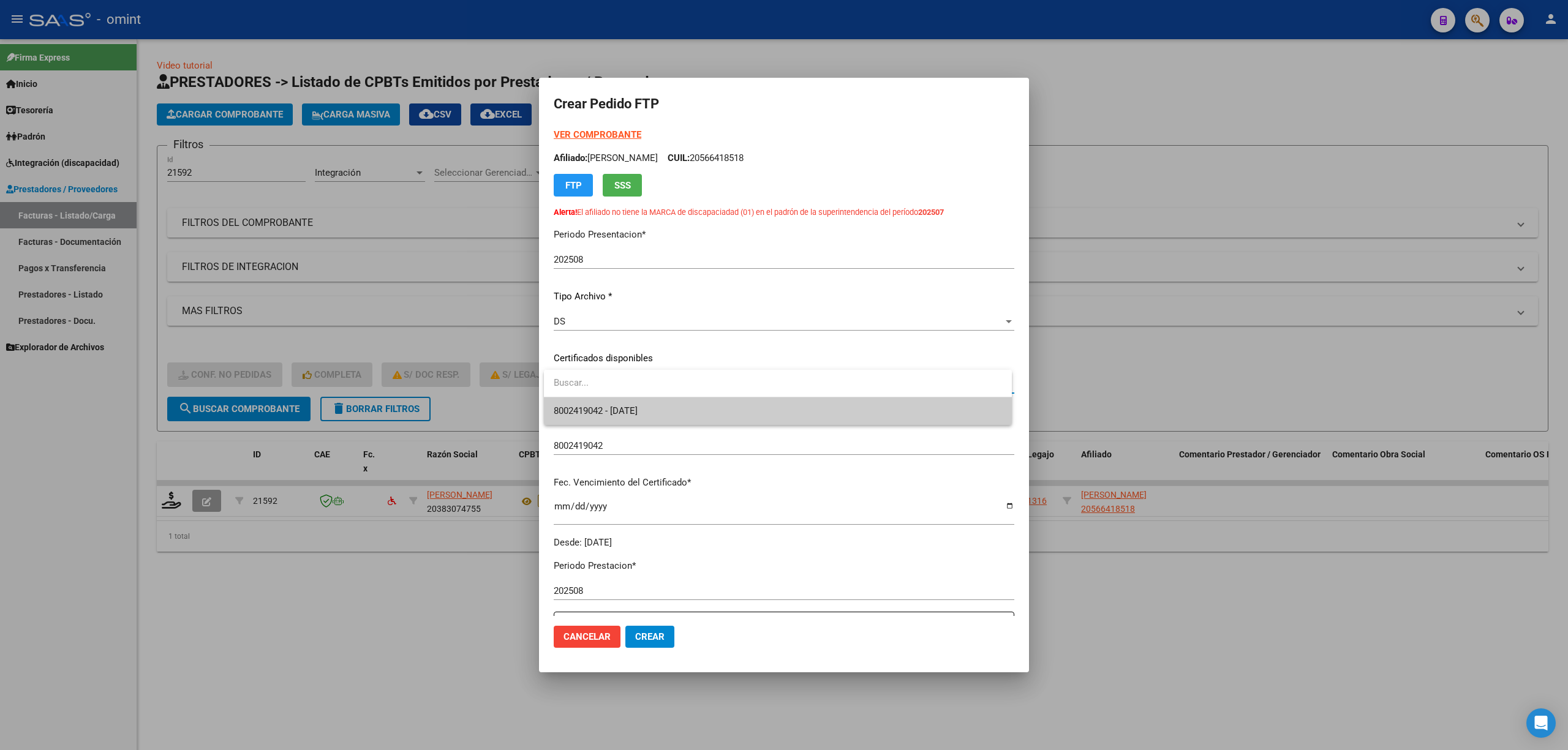
click at [608, 405] on span "8002419042 - 2026-01-19" at bounding box center [595, 411] width 84 height 11
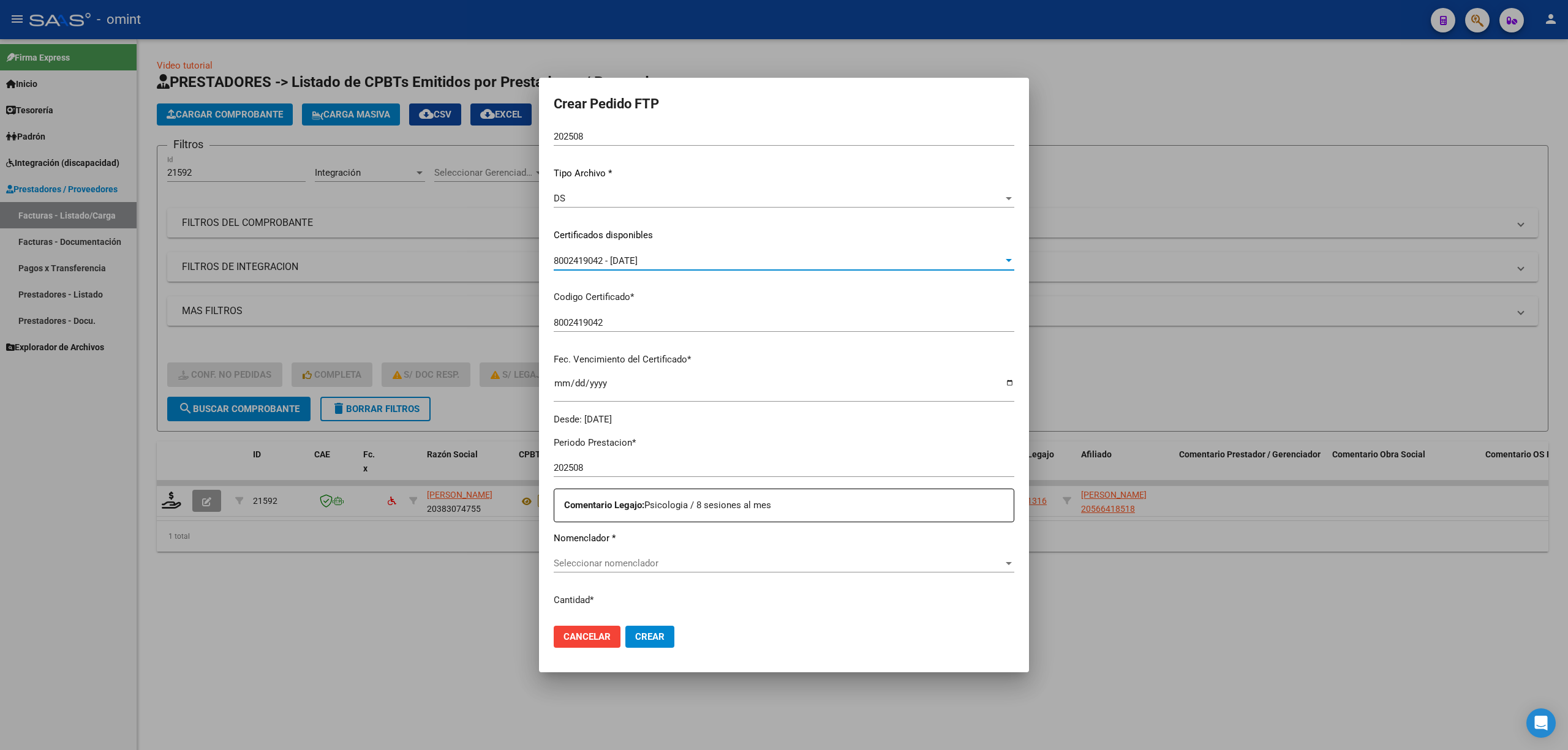
scroll to position [245, 0]
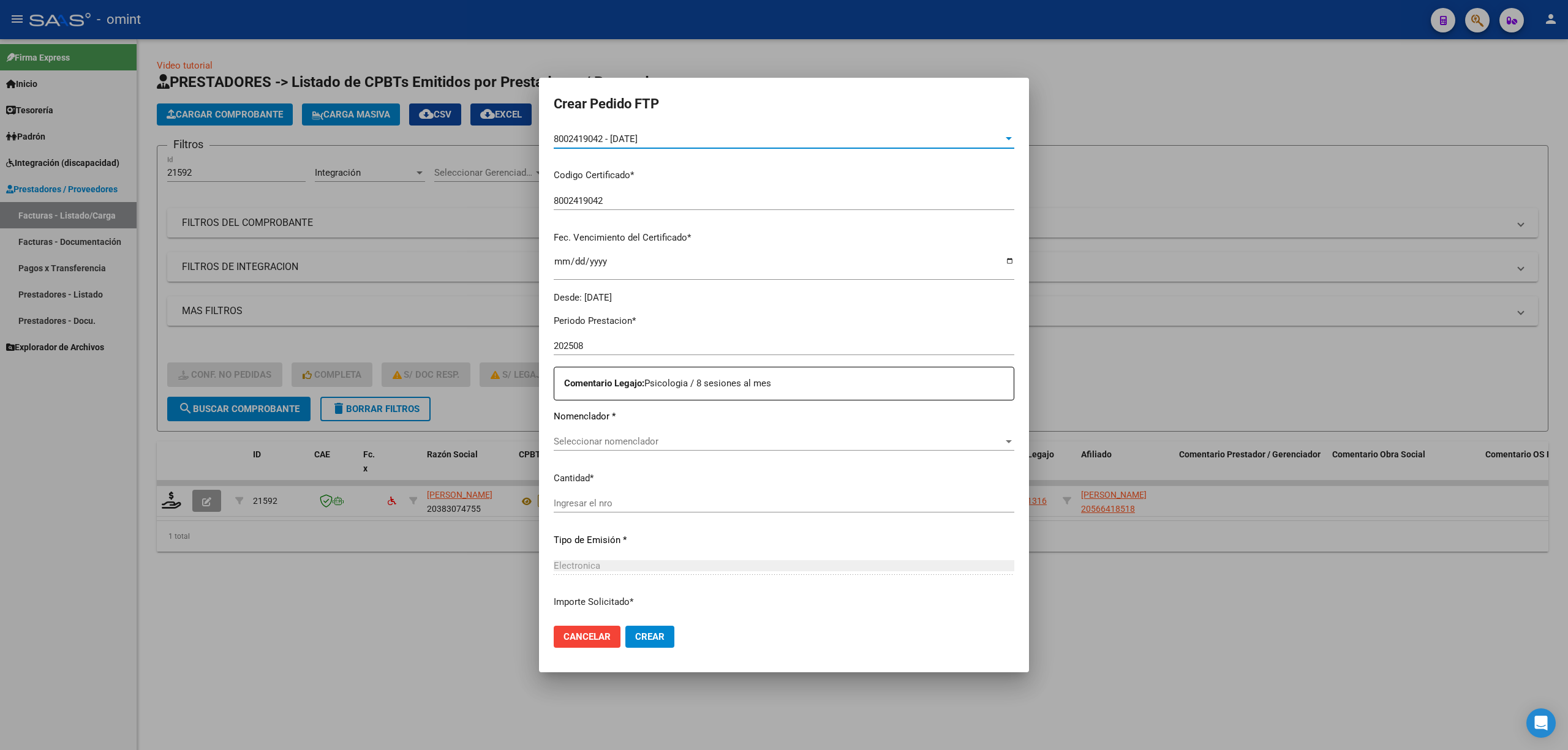
click at [619, 444] on span "Seleccionar nomenclador" at bounding box center [778, 441] width 450 height 11
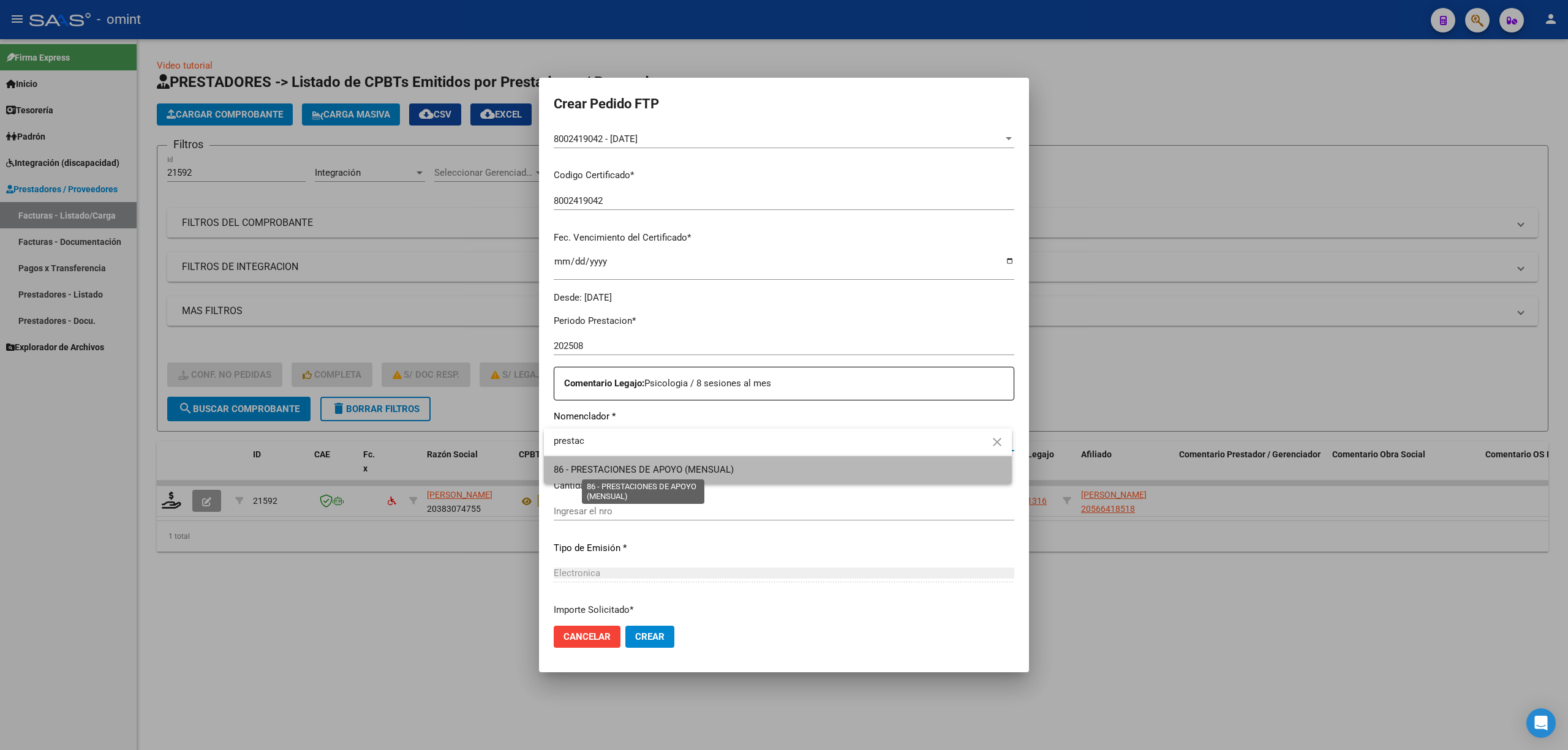
click at [633, 471] on span "86 - PRESTACIONES DE APOYO (MENSUAL)" at bounding box center [643, 469] width 180 height 11
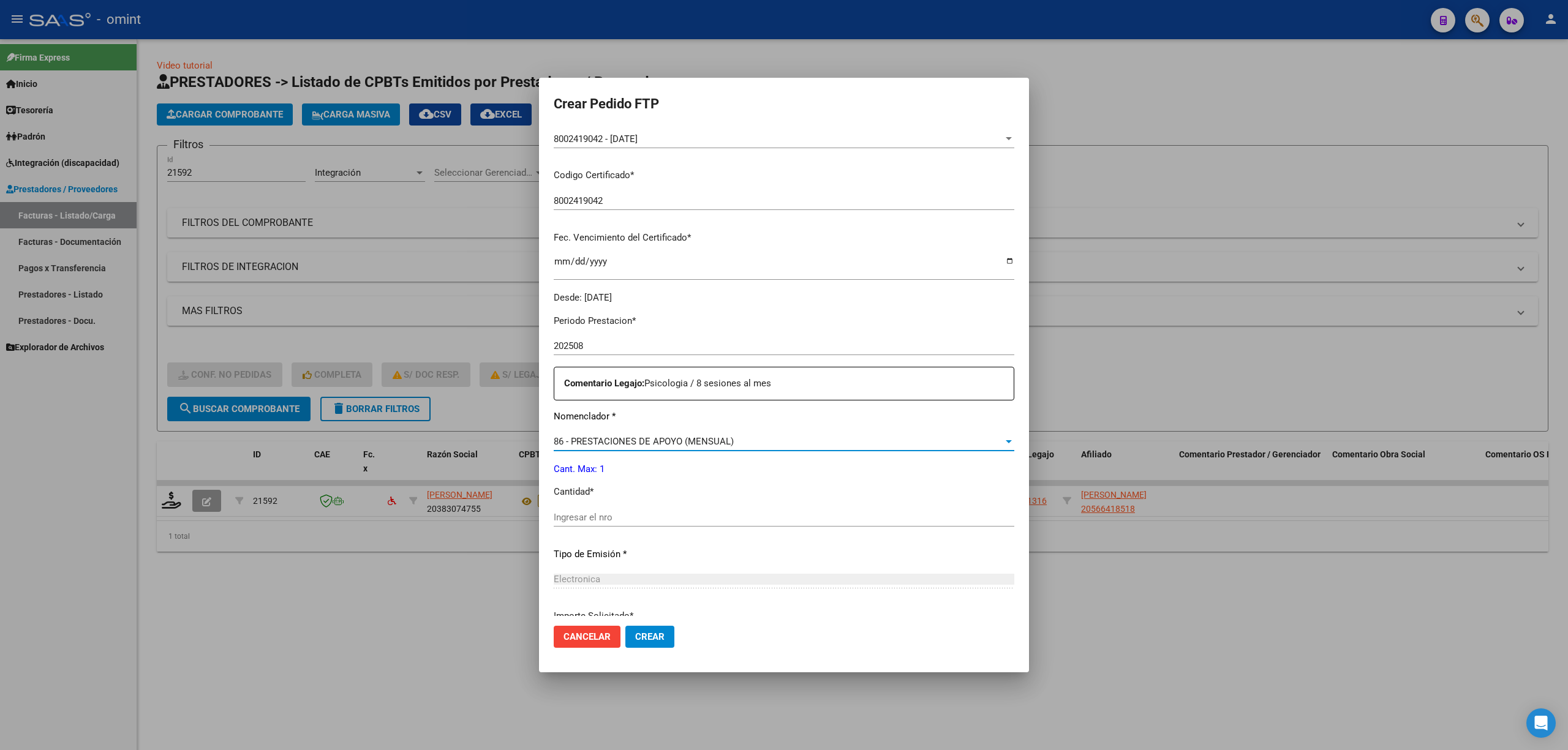
click at [638, 515] on input "Ingresar el nro" at bounding box center [784, 517] width 461 height 11
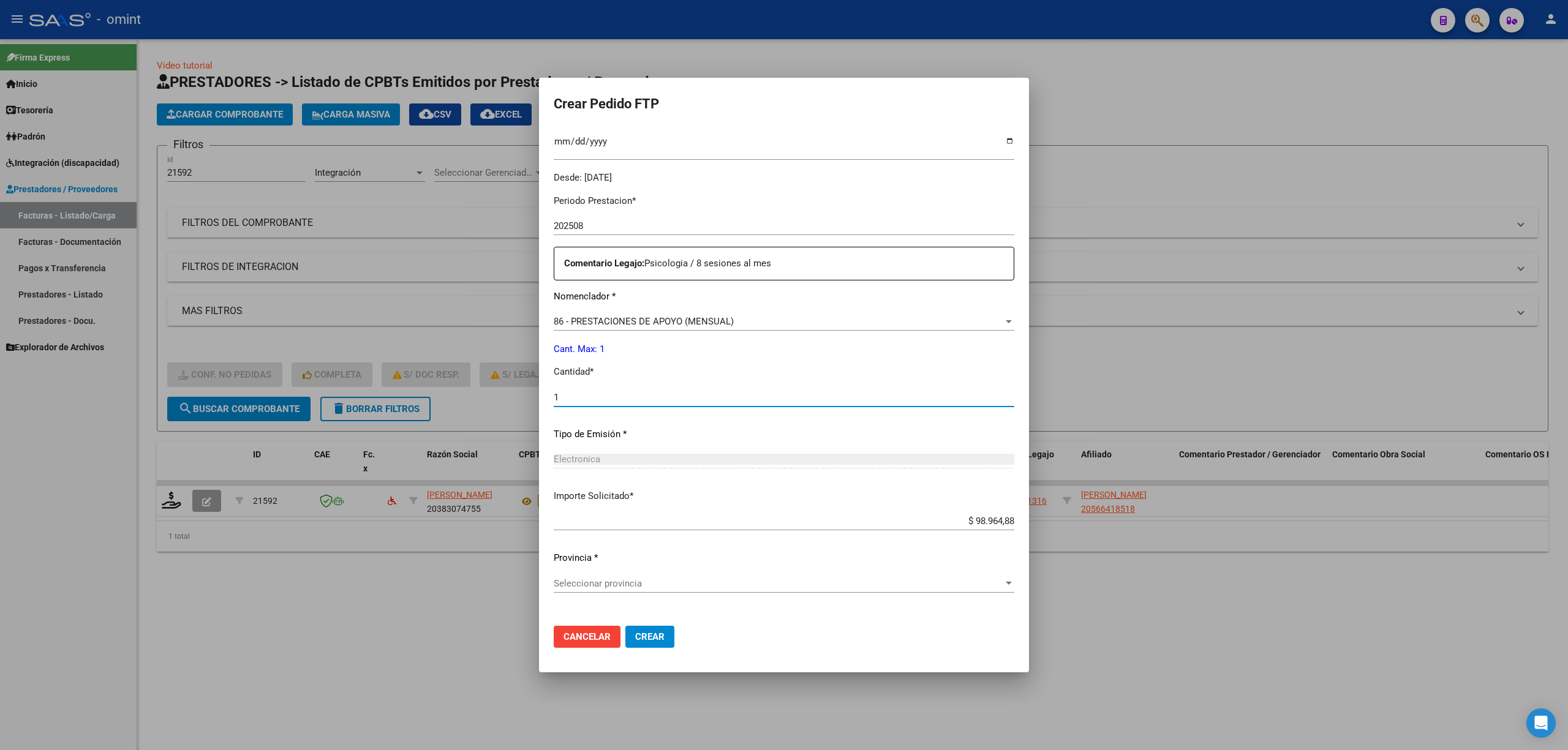
scroll to position [477, 0]
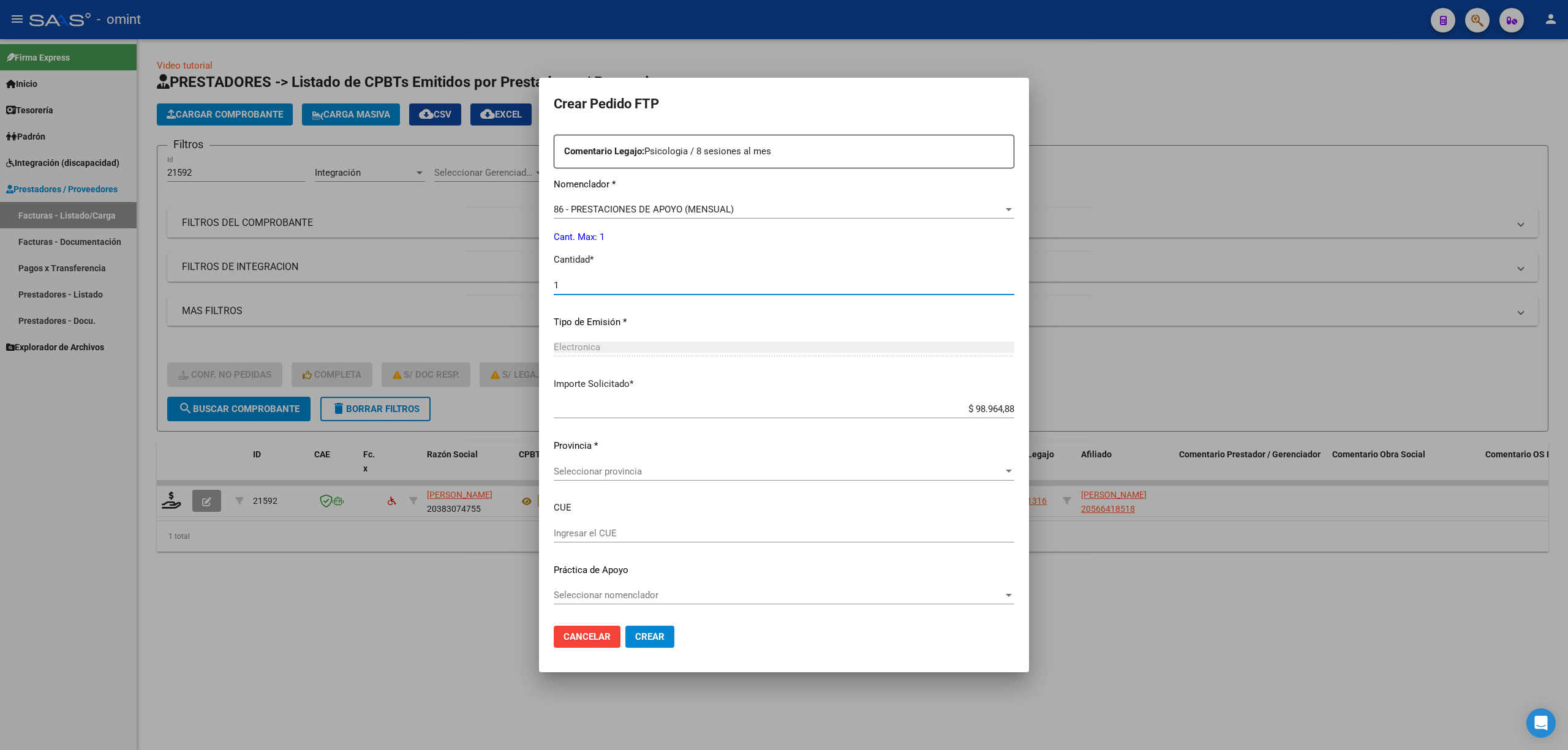
click at [683, 469] on span "Seleccionar provincia" at bounding box center [778, 471] width 450 height 11
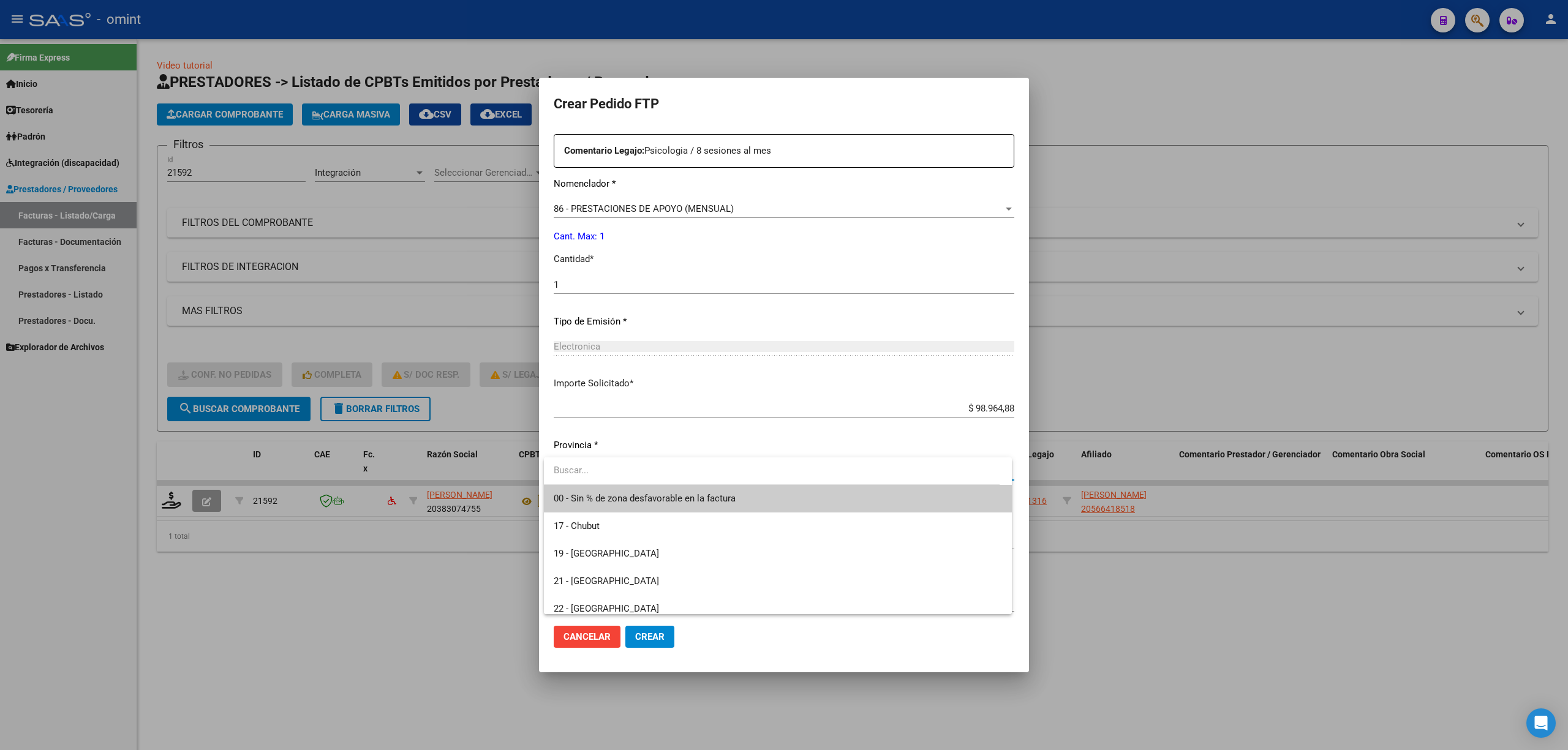
click at [623, 495] on span "00 - Sin % de zona desfavorable en la factura" at bounding box center [645, 498] width 182 height 11
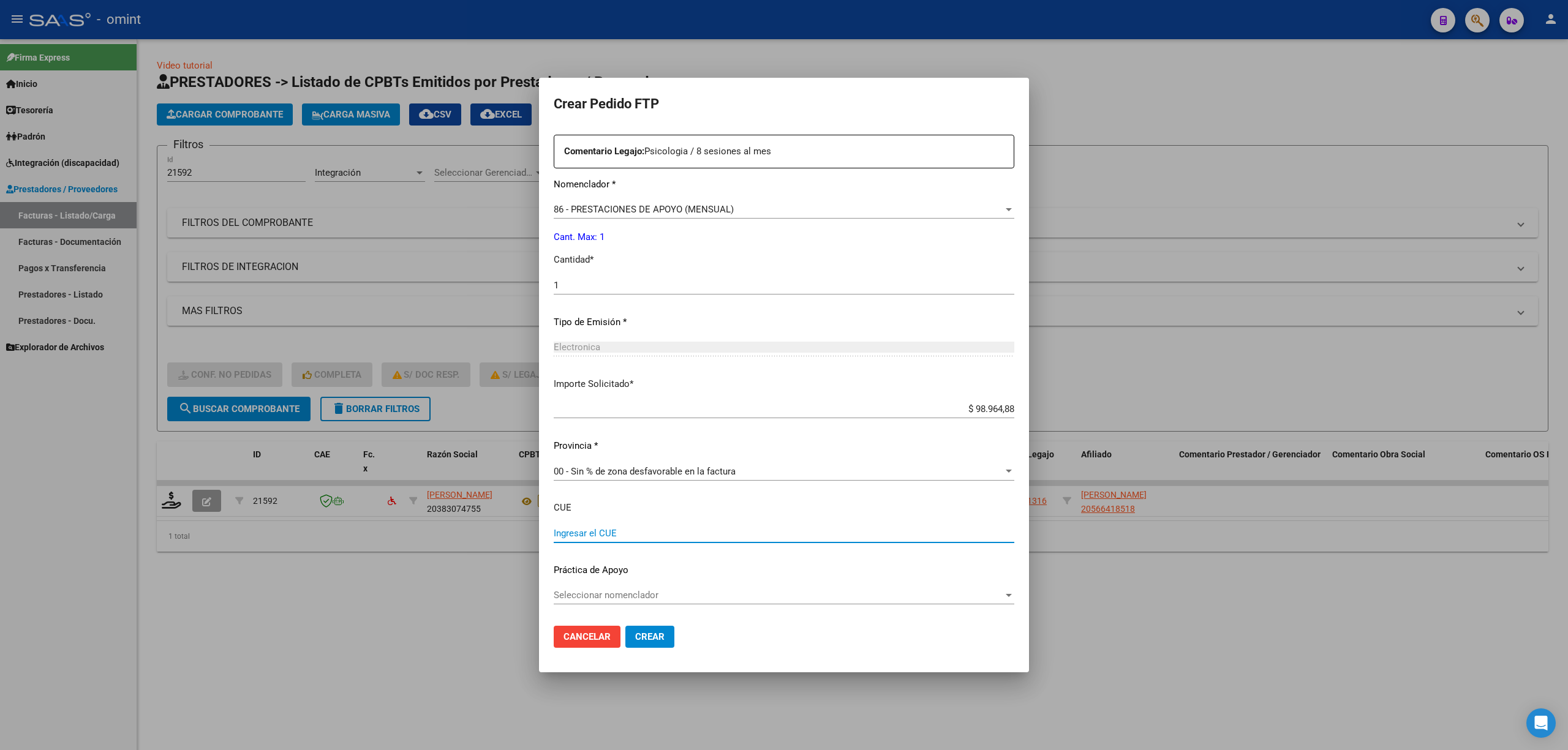
click at [620, 533] on input "Ingresar el CUE" at bounding box center [784, 533] width 461 height 11
paste input "20383074755"
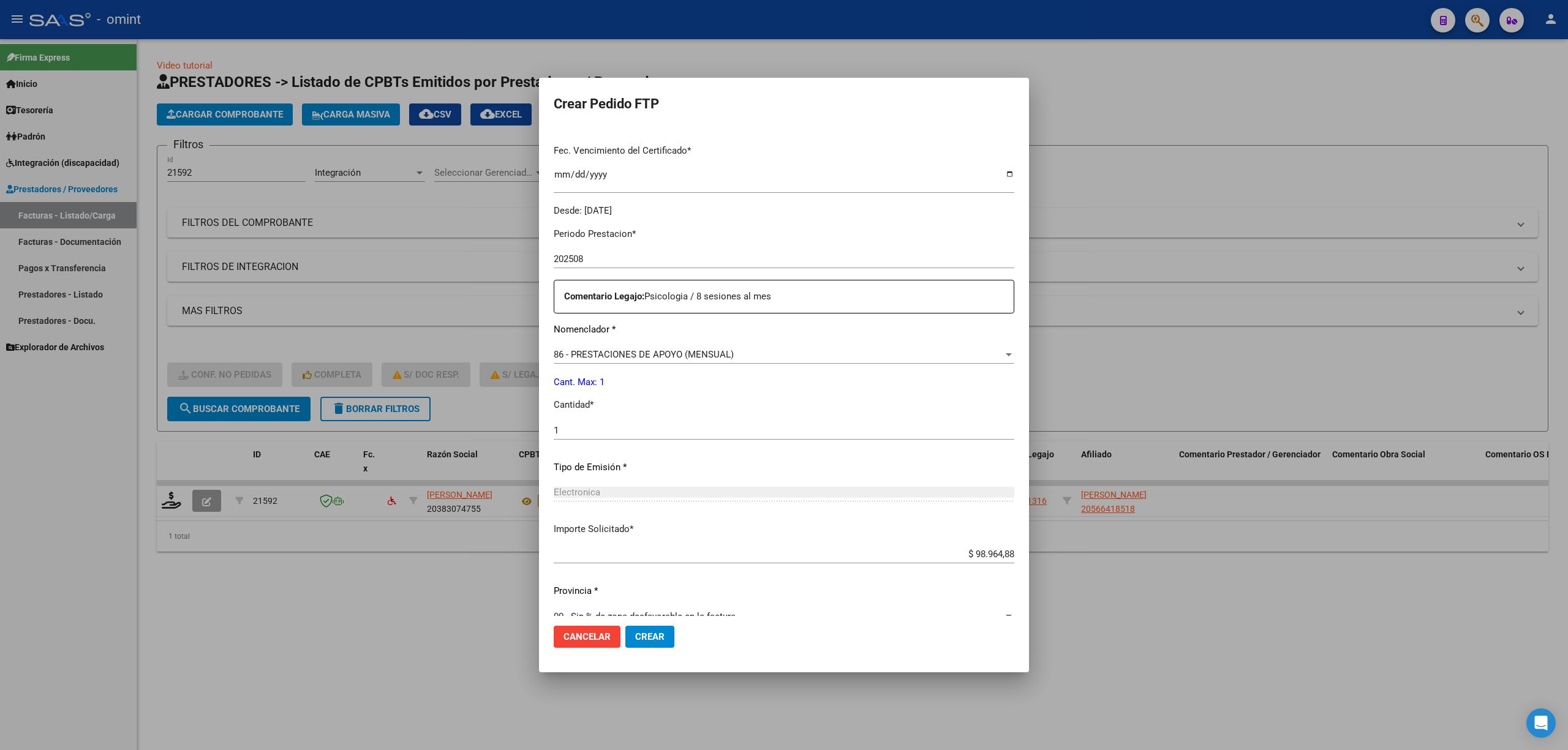
scroll to position [485, 0]
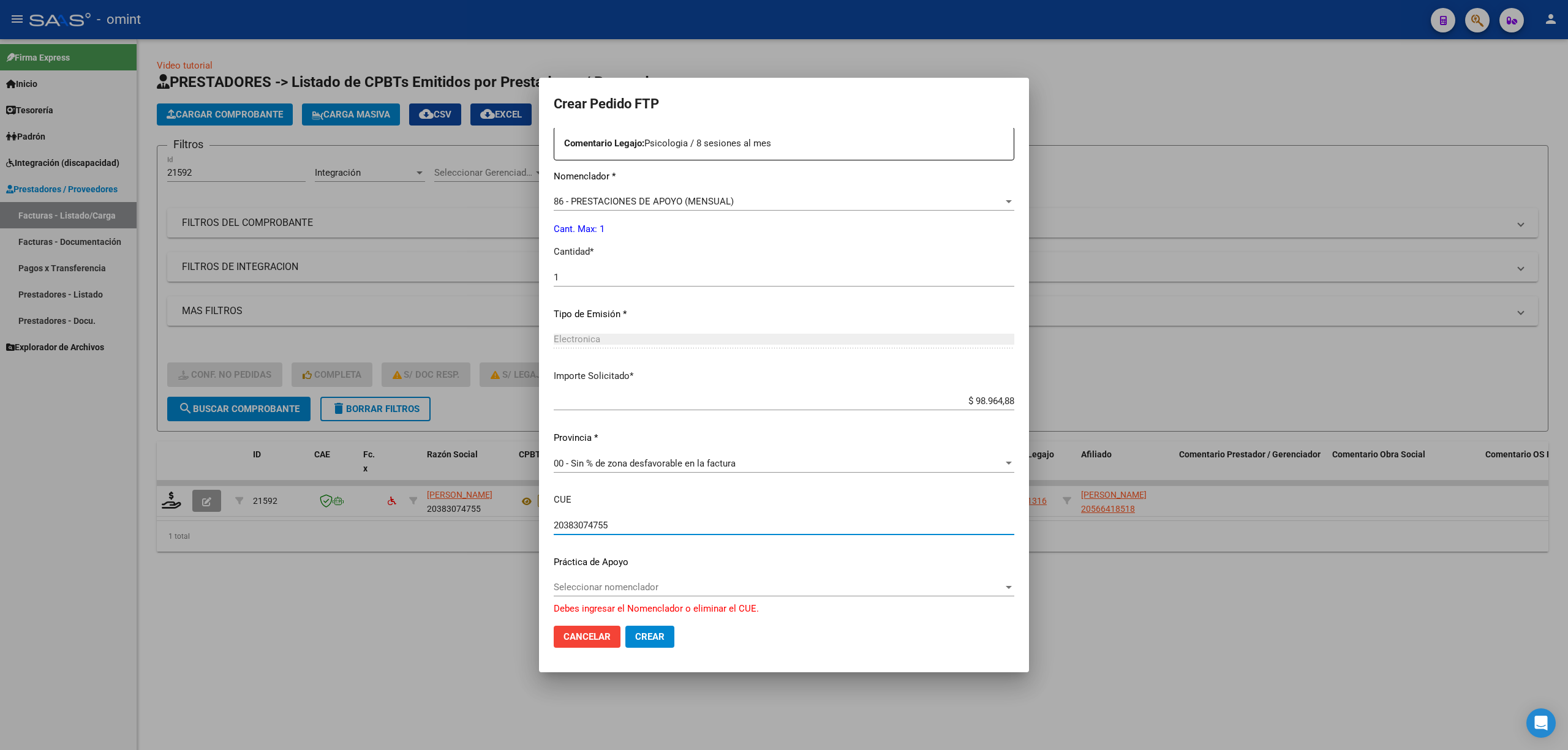
click at [664, 513] on div "Periodo Prestacion * 202508 Ingresar el Periodo Prestacion Comentario Legajo: P…" at bounding box center [784, 341] width 461 height 551
click at [664, 574] on div "Periodo Prestacion * 202508 Ingresar el Periodo Prestacion Comentario Legajo: P…" at bounding box center [784, 341] width 461 height 551
click at [659, 593] on span "Seleccionar nomenclador" at bounding box center [778, 587] width 450 height 11
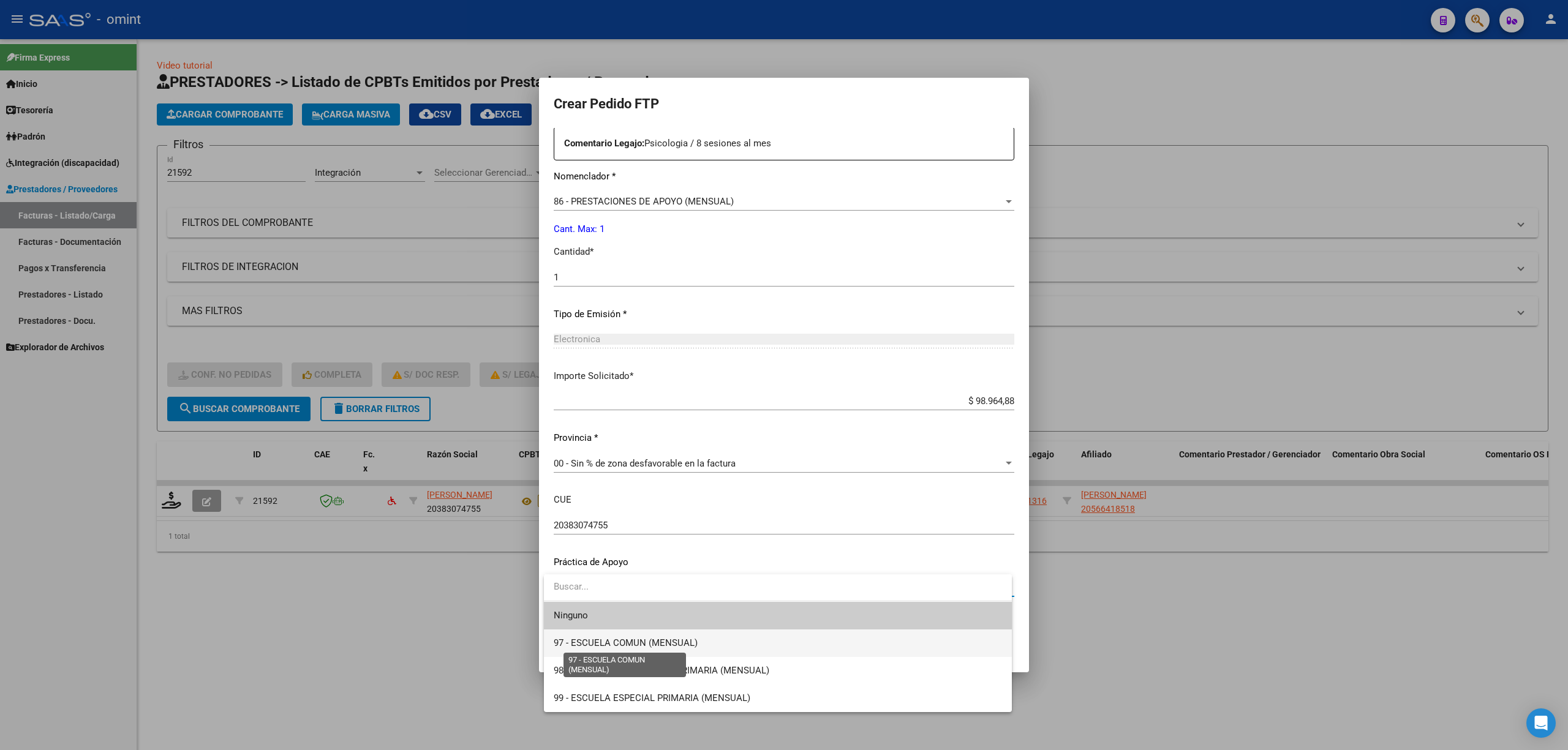
click at [616, 645] on span "97 - ESCUELA COMUN (MENSUAL)" at bounding box center [626, 643] width 144 height 11
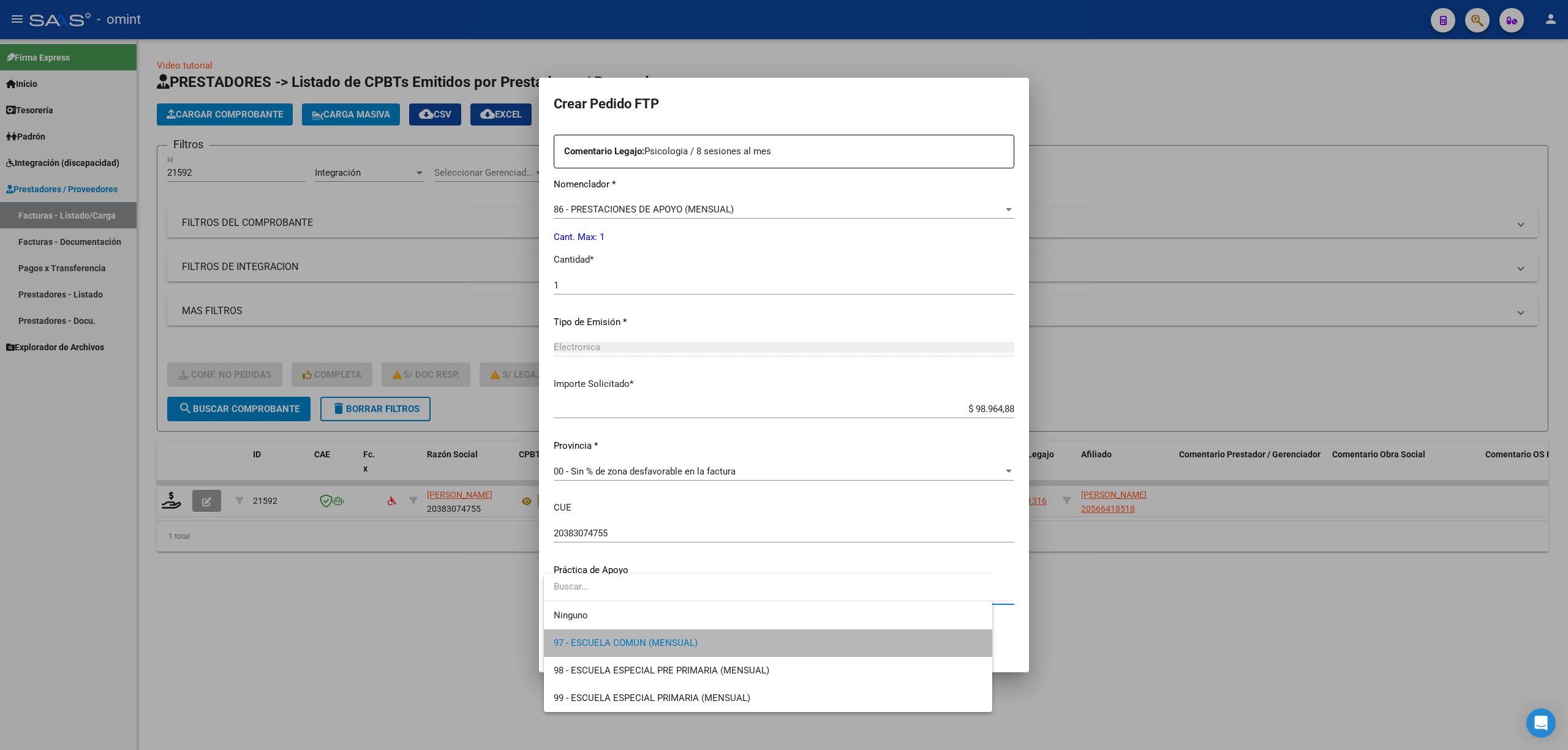
scroll to position [477, 0]
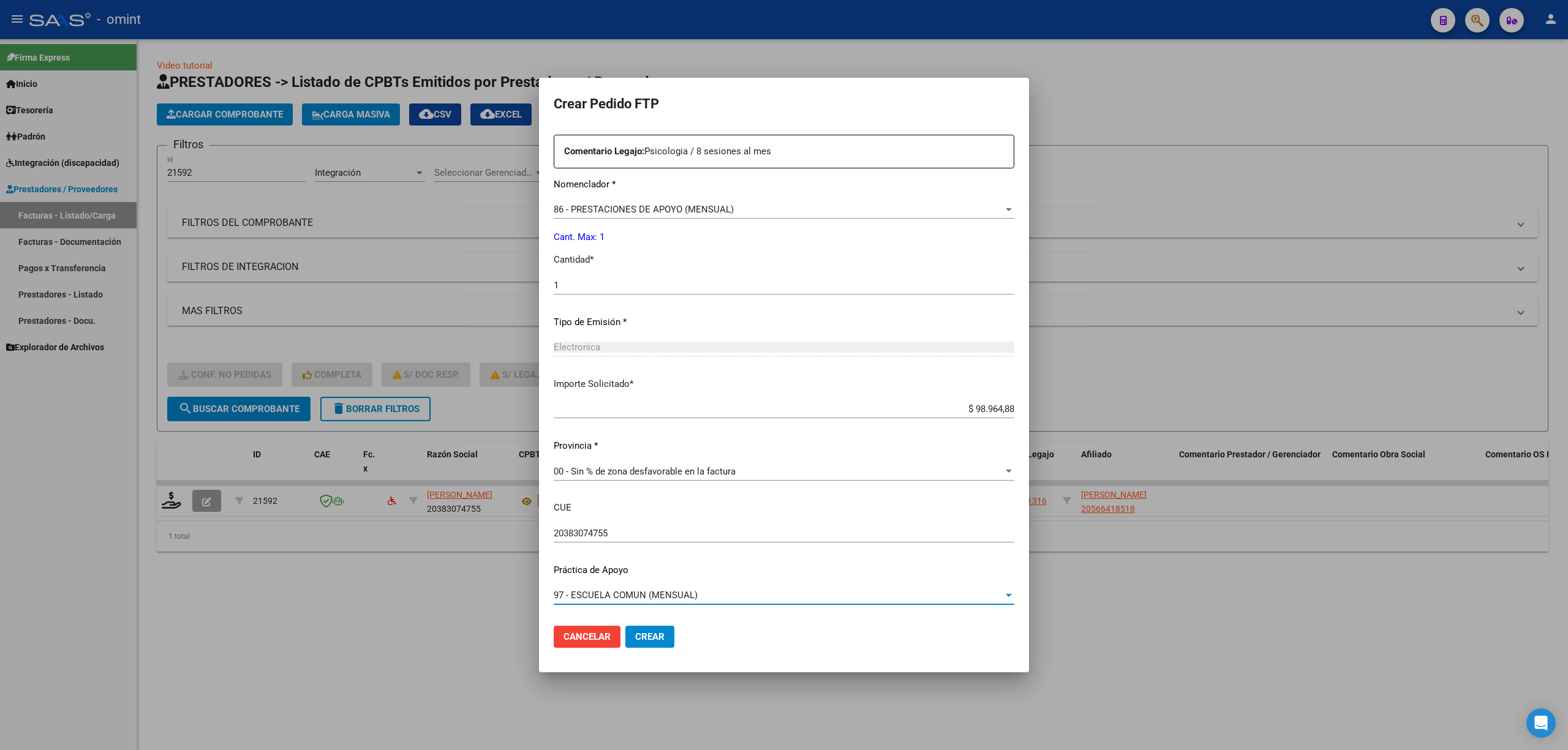
click at [658, 641] on span "Crear" at bounding box center [650, 637] width 30 height 11
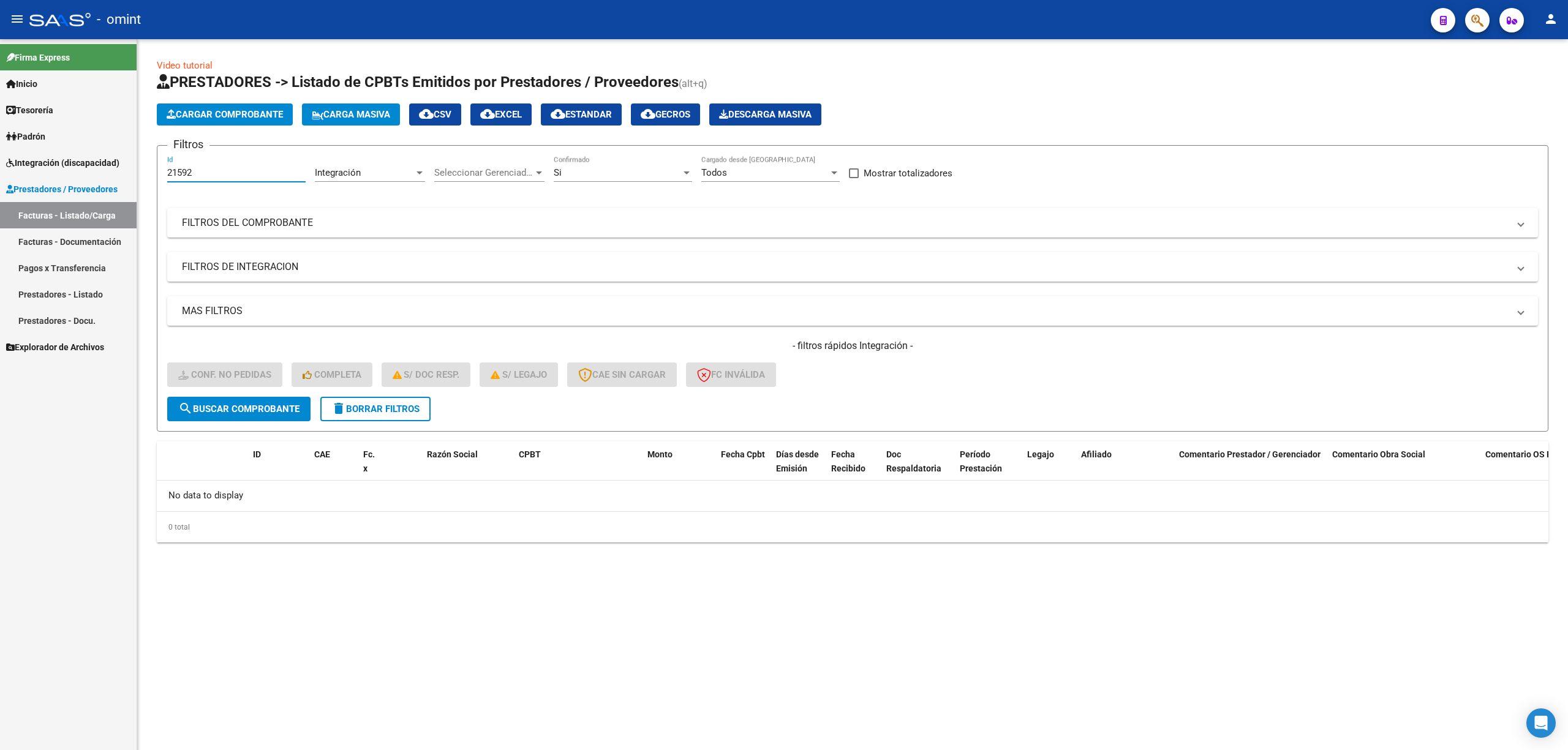
drag, startPoint x: 201, startPoint y: 169, endPoint x: 120, endPoint y: 169, distance: 81.0
click at [120, 169] on mat-sidenav-container "Firma Express Inicio Calendario SSS Instructivos Contacto OS Tesorería Extracto…" at bounding box center [784, 395] width 1568 height 711
paste input "1"
click at [289, 417] on button "search Buscar Comprobante" at bounding box center [238, 409] width 144 height 24
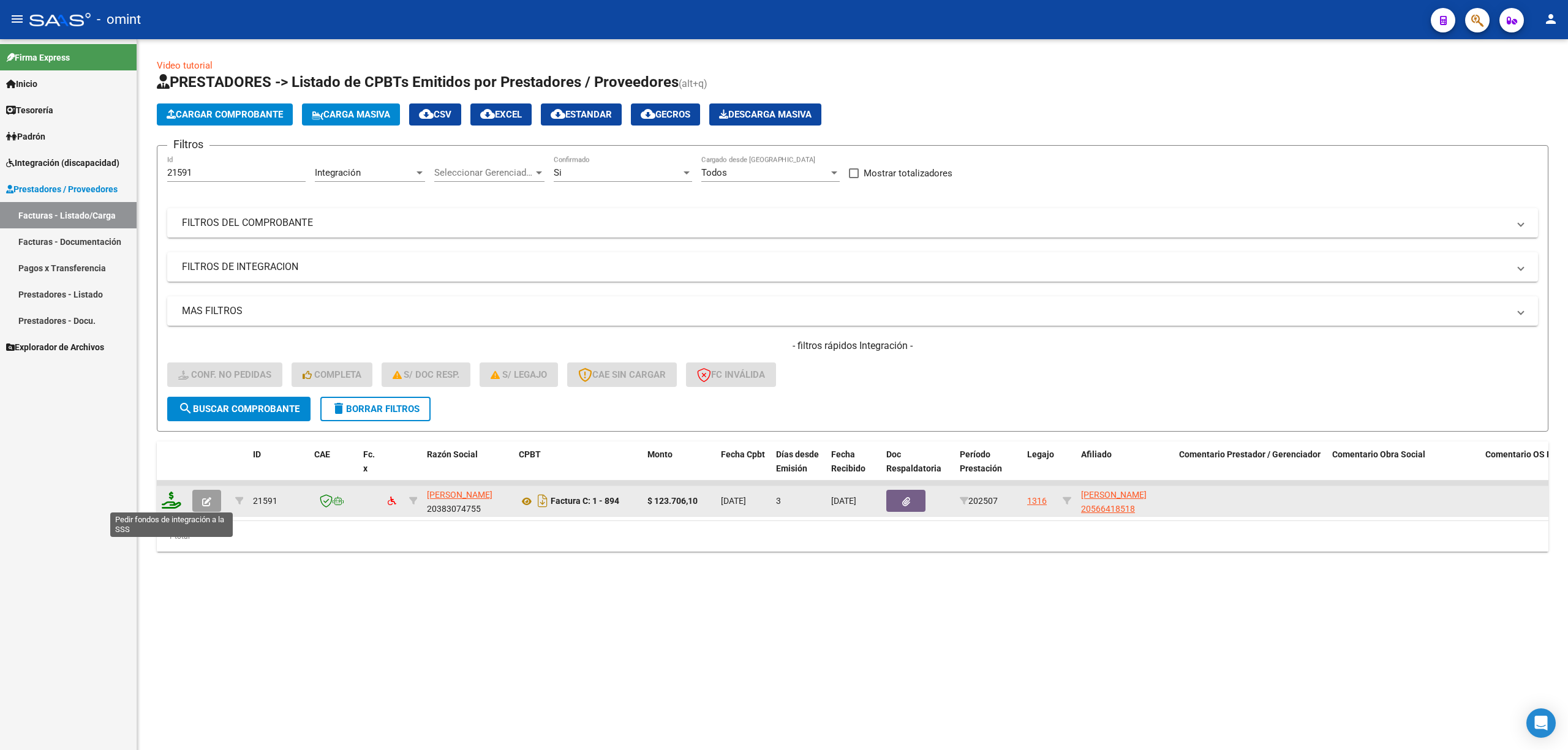
click at [169, 500] on icon at bounding box center [172, 500] width 20 height 17
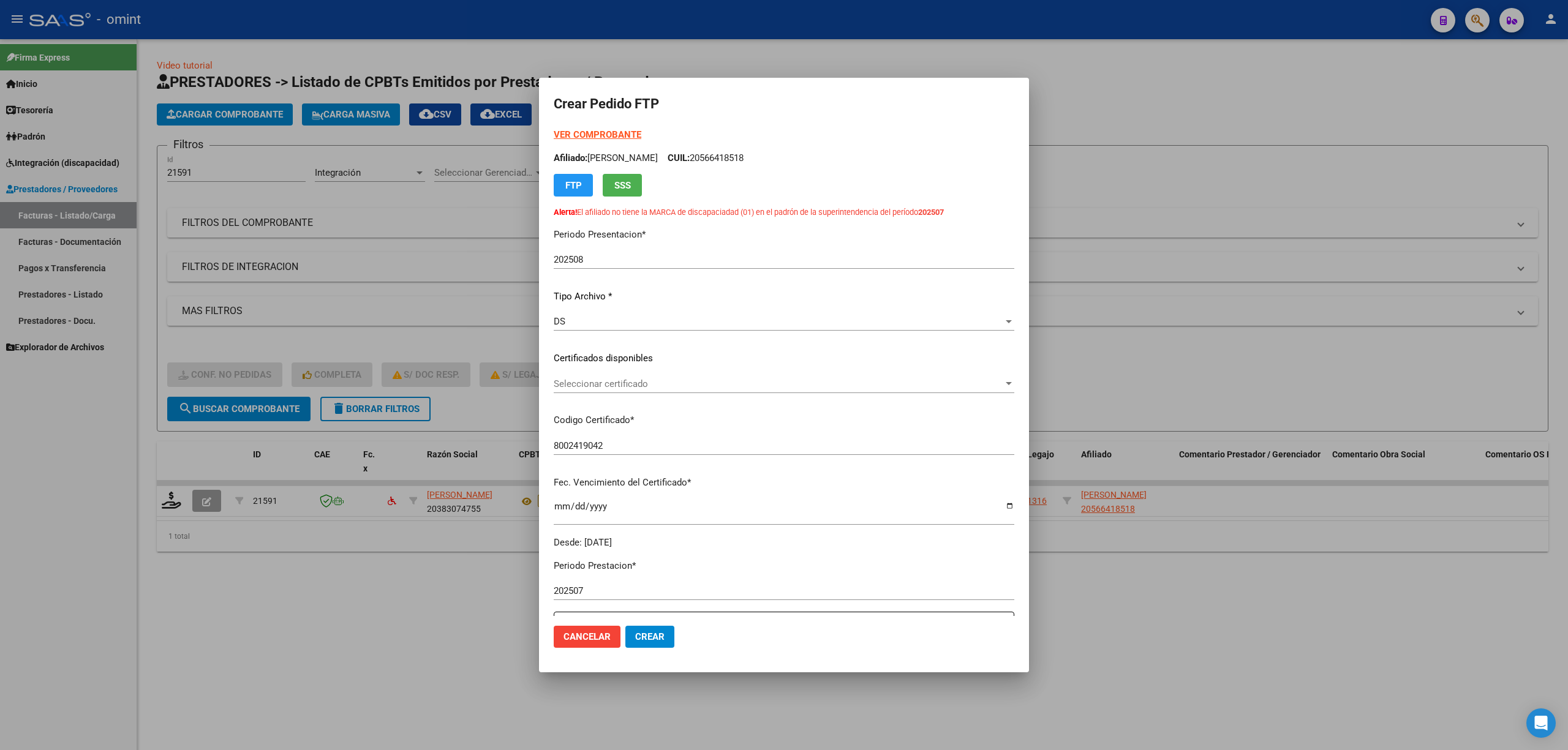
drag, startPoint x: 610, startPoint y: 348, endPoint x: 603, endPoint y: 366, distance: 19.3
click at [610, 349] on div "VER COMPROBANTE ARCA Padrón Afiliado: OSORIO JANO ELIAS CUIL: 20566418518 FTP S…" at bounding box center [784, 339] width 461 height 421
click at [598, 376] on div "Seleccionar certificado Seleccionar certificado" at bounding box center [784, 384] width 461 height 18
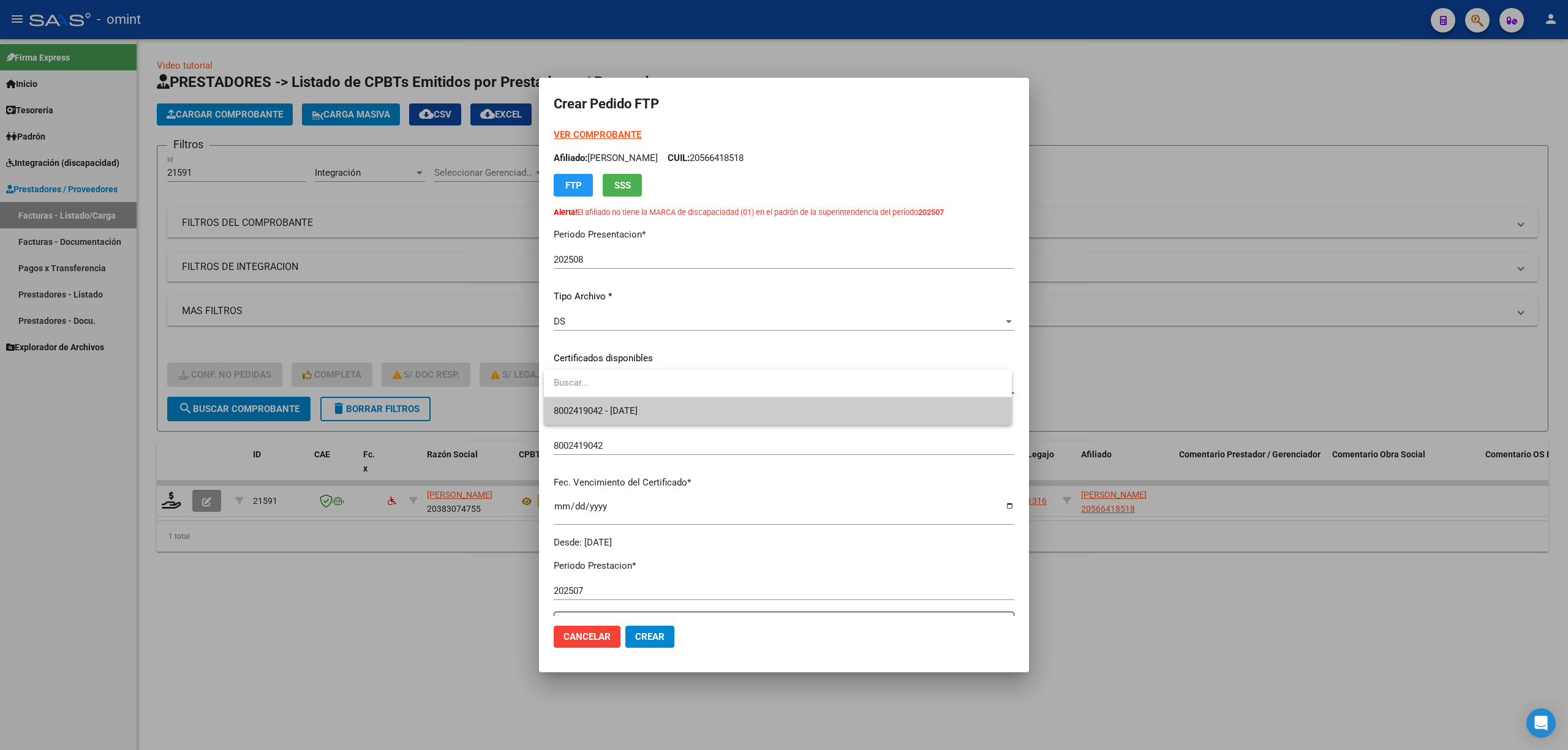
click at [605, 410] on span "8002419042 - 2026-01-19" at bounding box center [595, 411] width 84 height 11
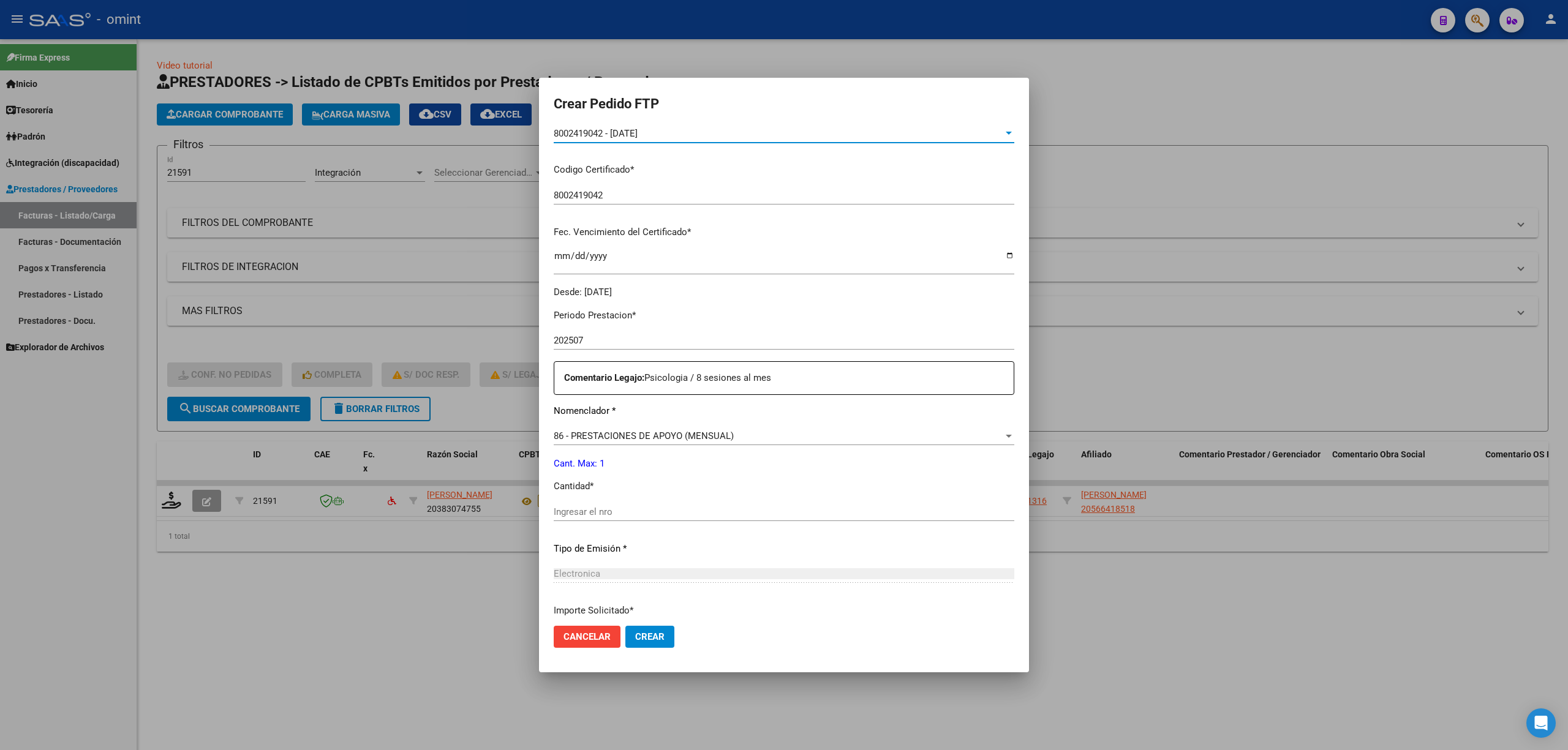
scroll to position [326, 0]
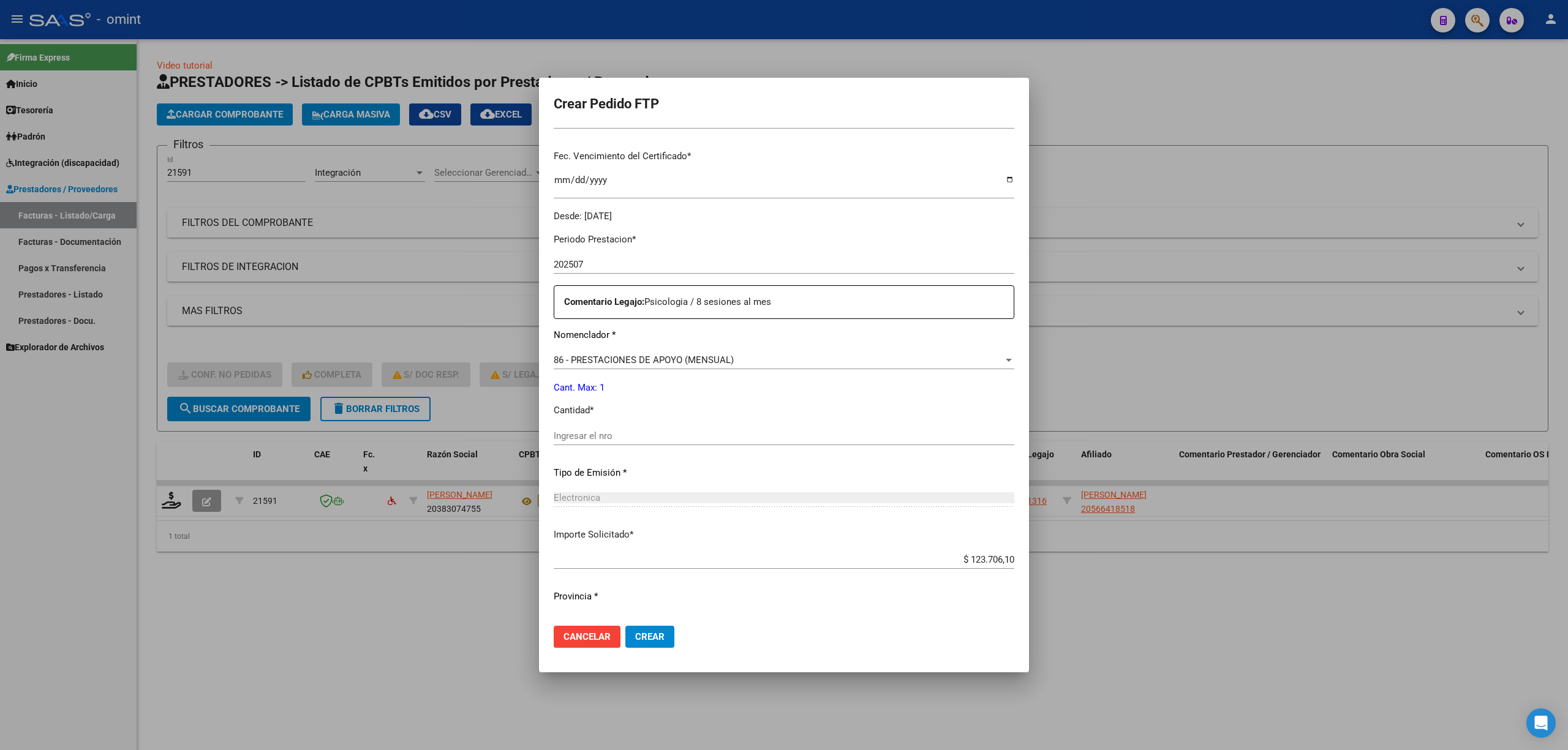
click at [598, 440] on input "Ingresar el nro" at bounding box center [784, 436] width 461 height 11
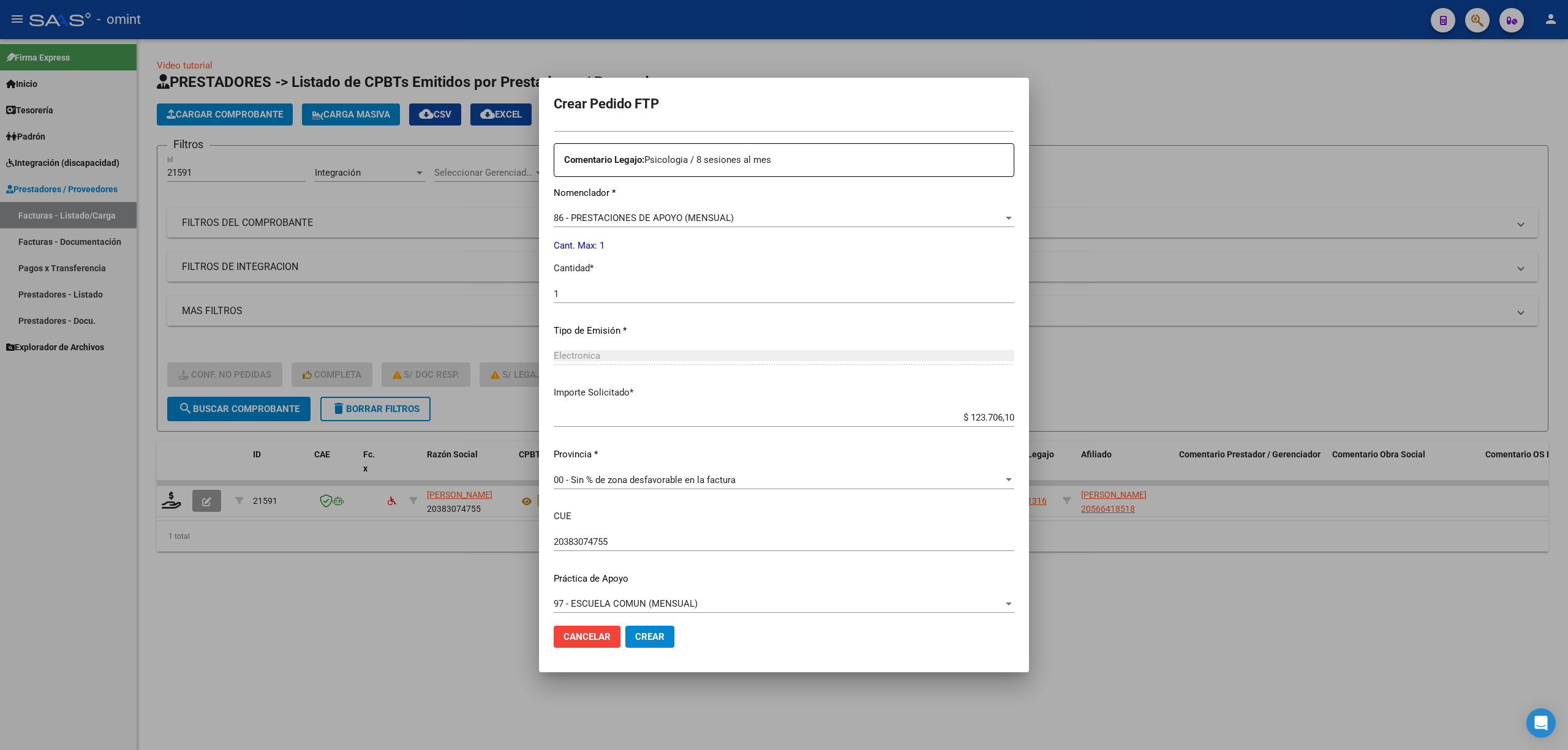
scroll to position [477, 0]
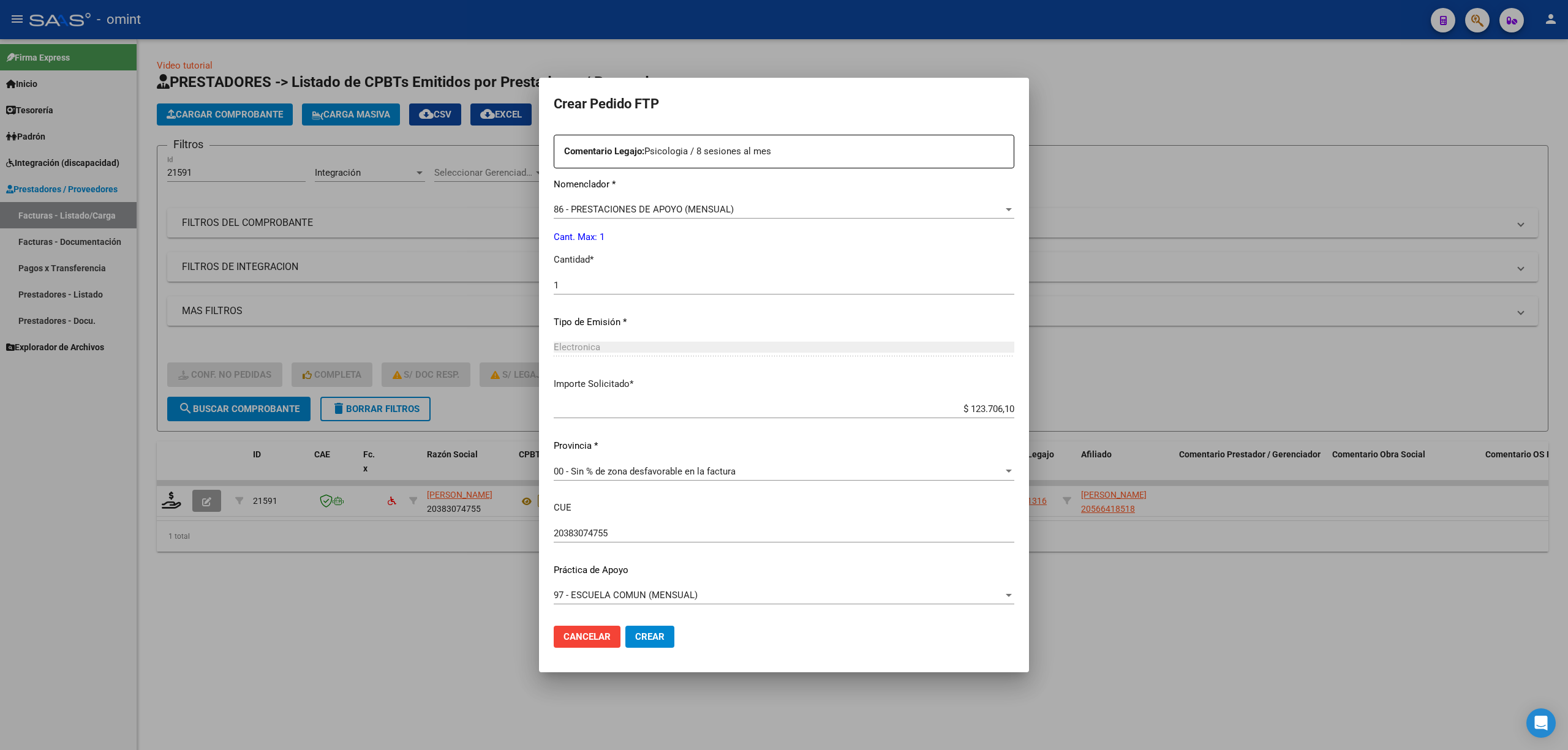
click at [652, 635] on span "Crear" at bounding box center [650, 637] width 30 height 11
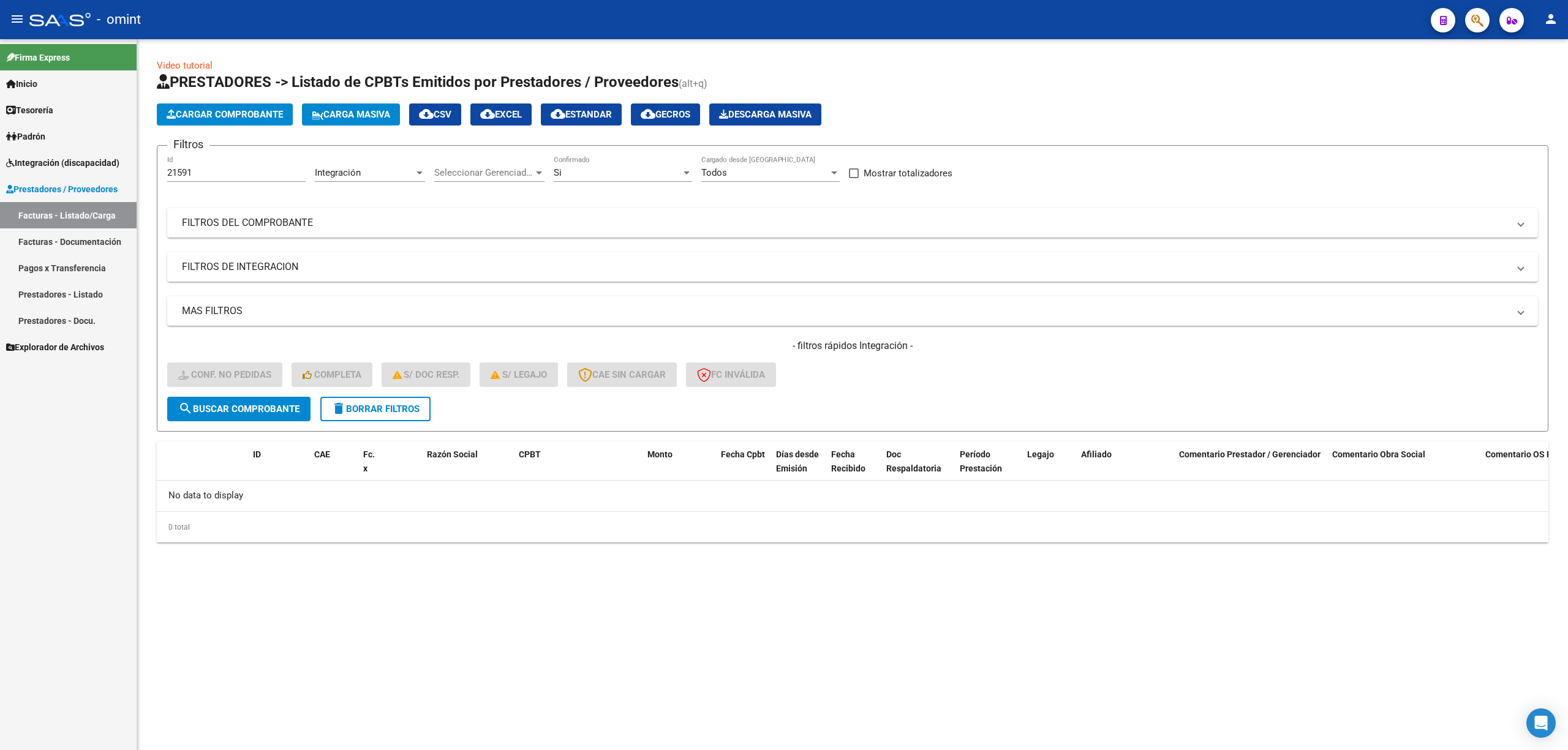
drag, startPoint x: 210, startPoint y: 165, endPoint x: 146, endPoint y: 169, distance: 64.1
click at [146, 170] on div "Video tutorial PRESTADORES -> Listado de CPBTs Emitidos por Prestadores / Prove…" at bounding box center [853, 310] width 1431 height 543
click at [206, 172] on input "21591" at bounding box center [236, 172] width 138 height 11
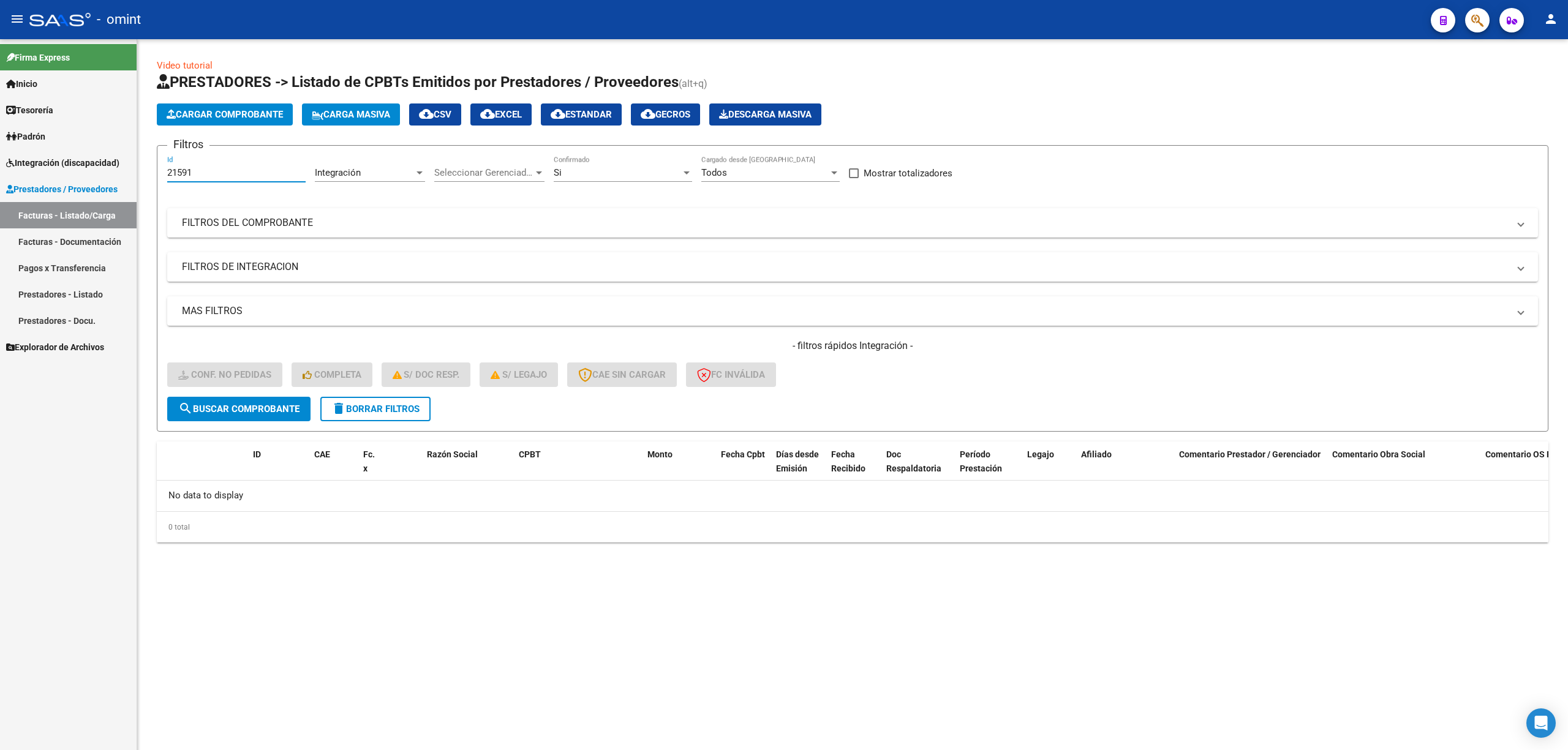
paste input "0"
click at [265, 411] on span "search Buscar Comprobante" at bounding box center [239, 409] width 121 height 11
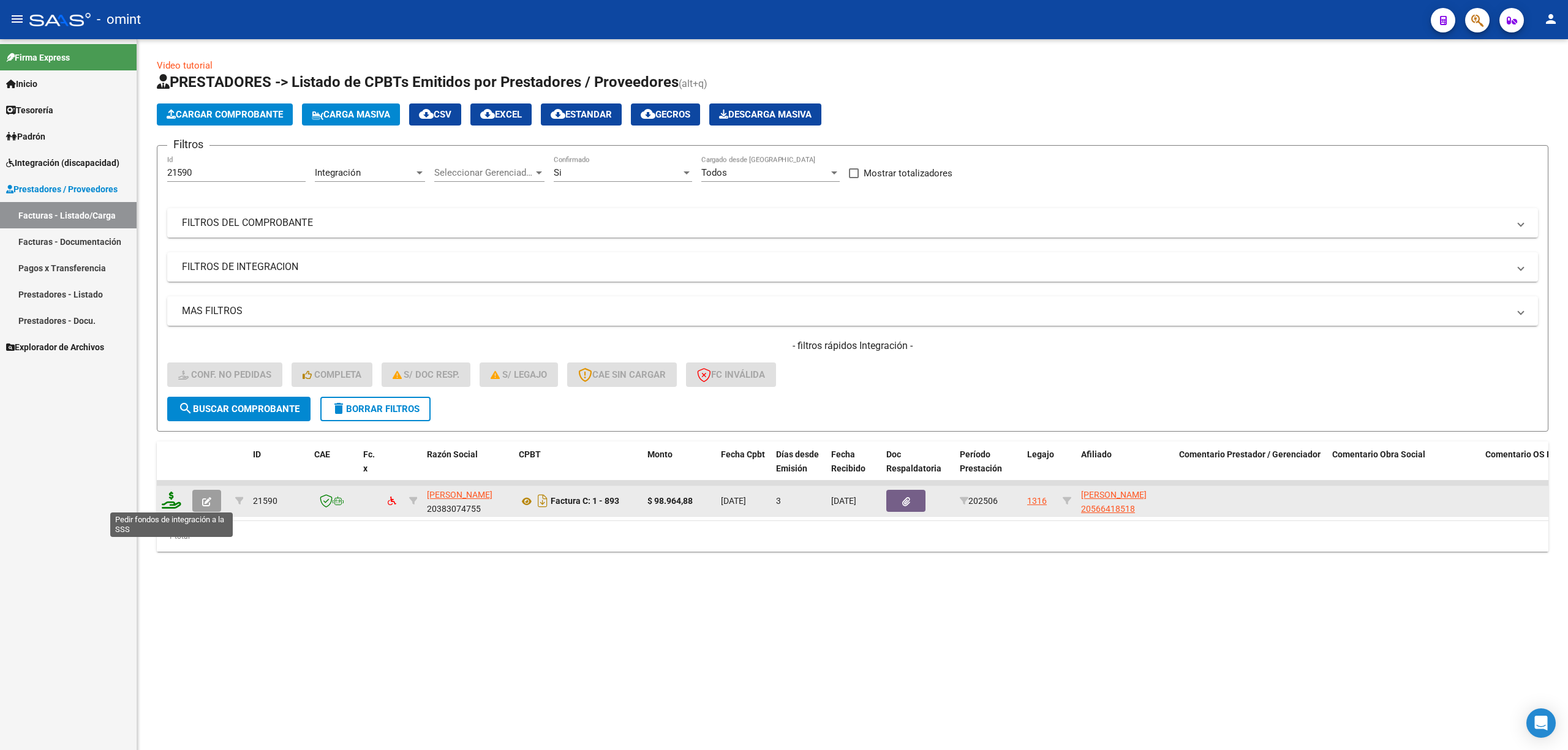
click at [176, 496] on icon at bounding box center [172, 500] width 20 height 17
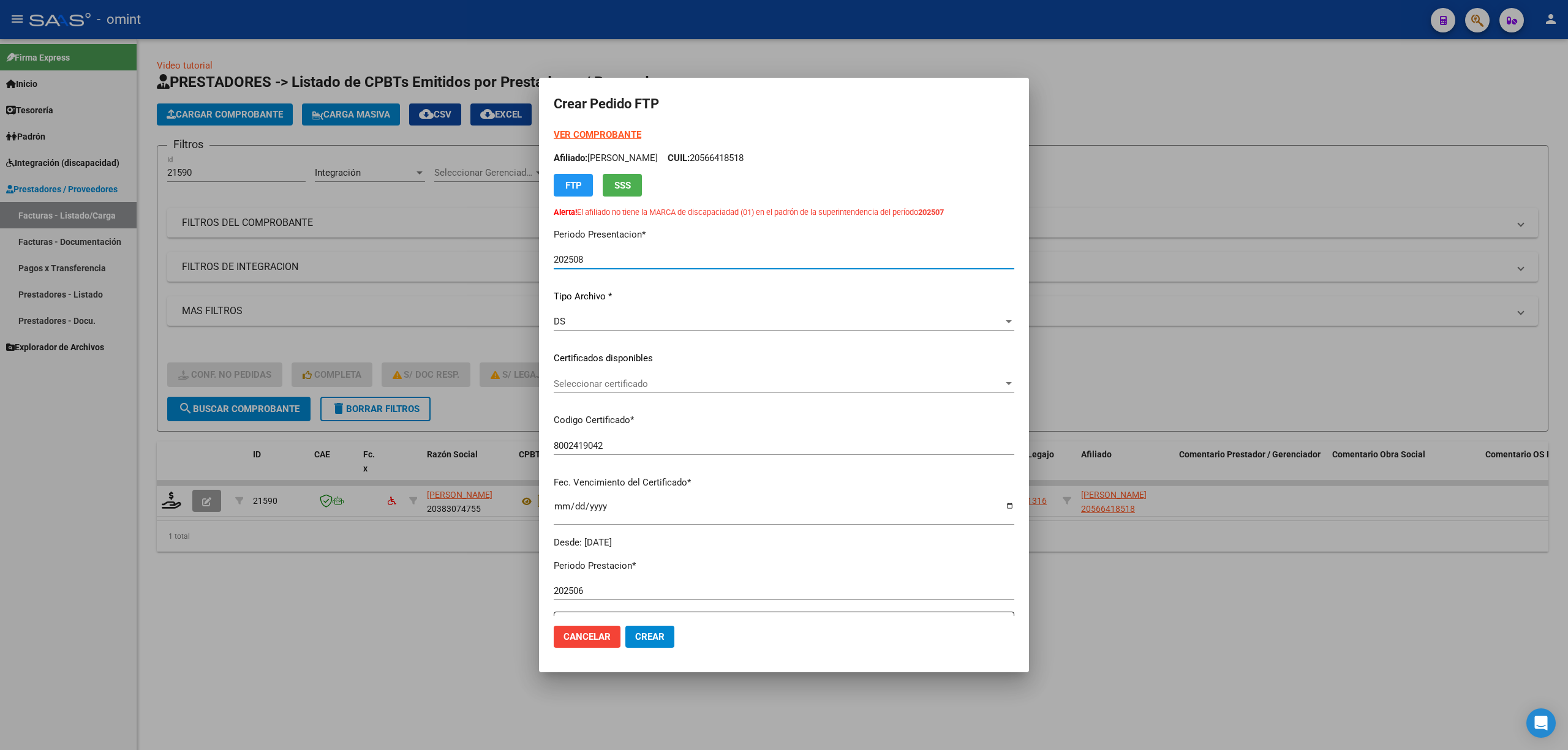
click at [639, 392] on div "Seleccionar certificado Seleccionar certificado" at bounding box center [784, 390] width 461 height 30
click at [637, 385] on span "Seleccionar certificado" at bounding box center [778, 384] width 450 height 11
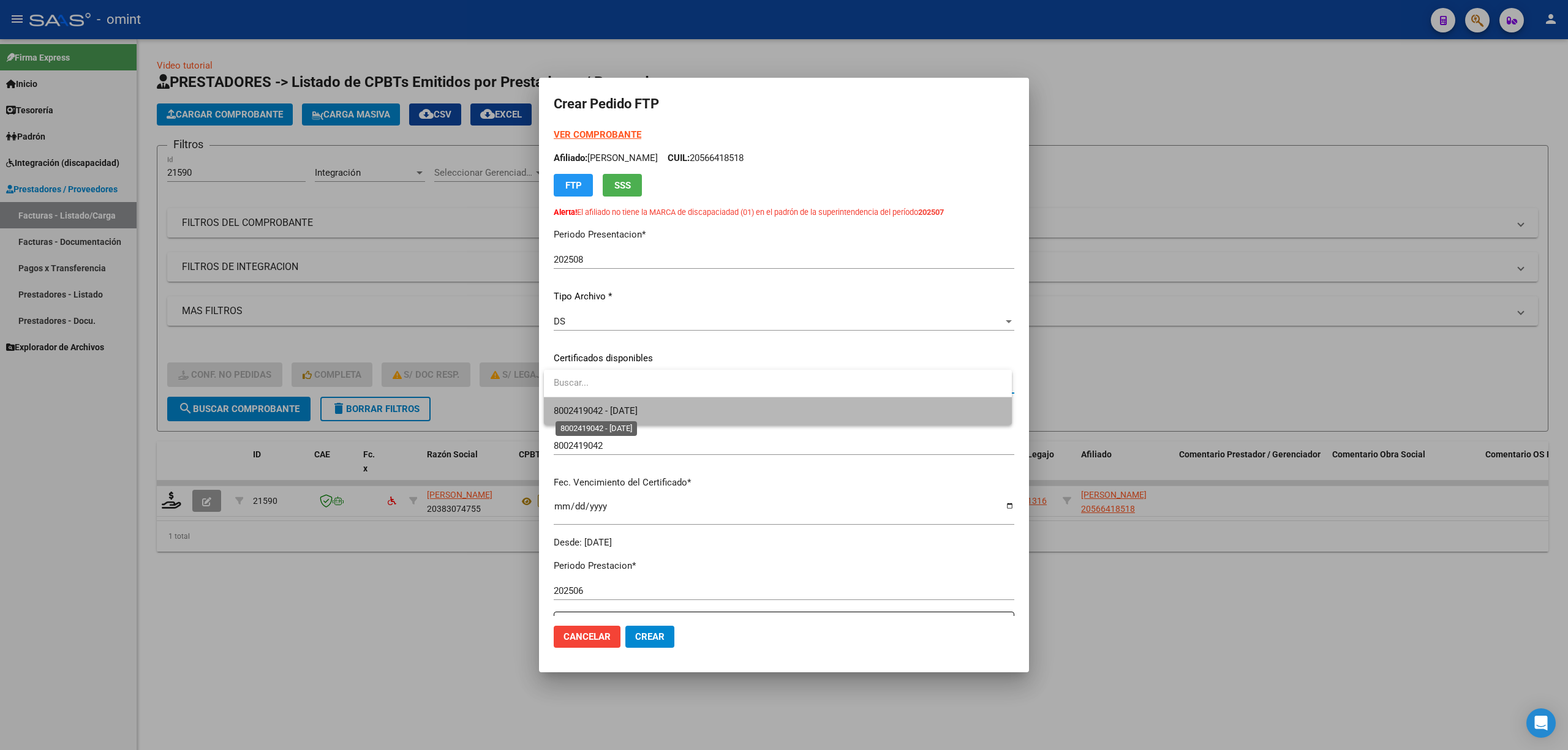
drag, startPoint x: 633, startPoint y: 407, endPoint x: 655, endPoint y: 402, distance: 22.6
click at [633, 407] on span "8002419042 - 2026-01-19" at bounding box center [595, 411] width 84 height 11
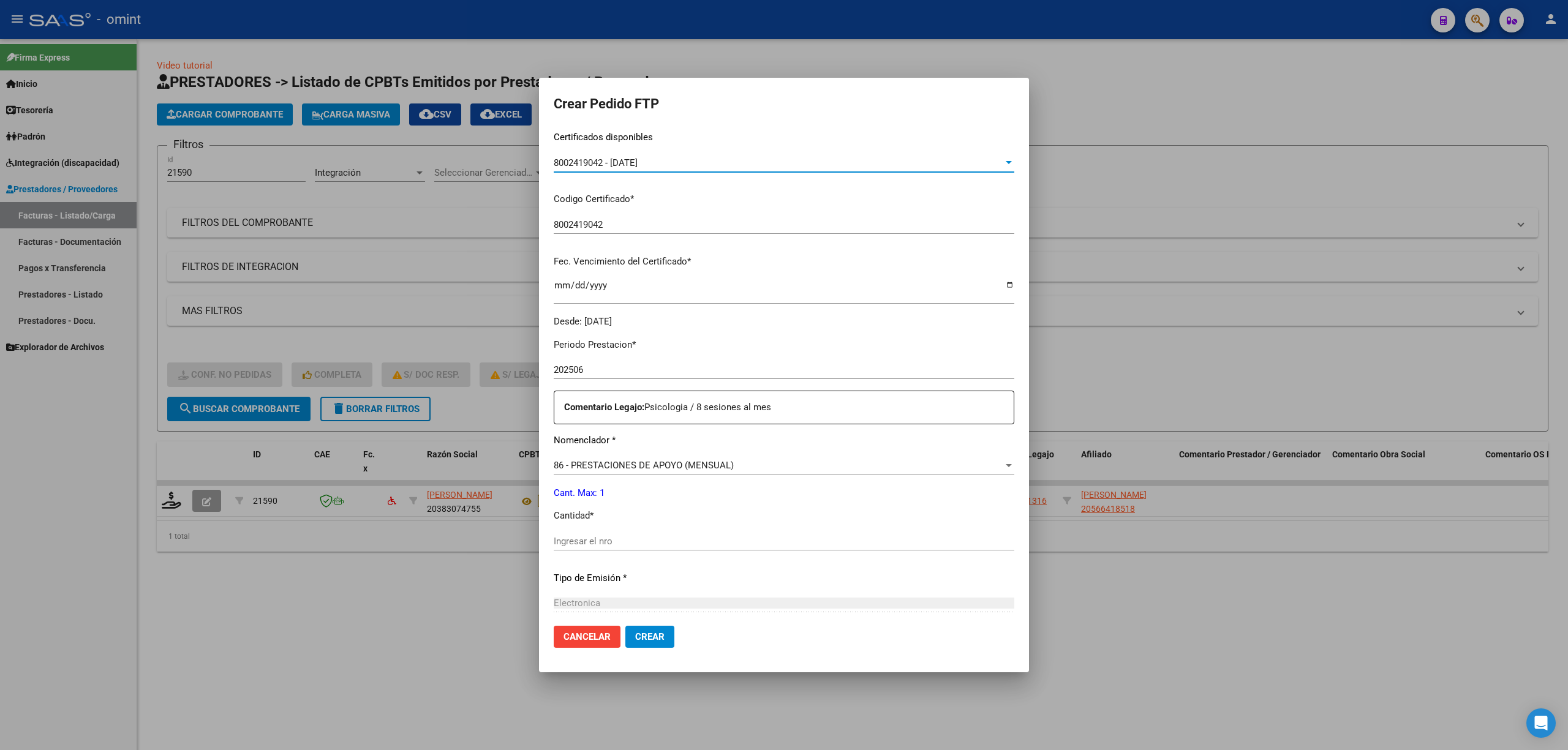
scroll to position [326, 0]
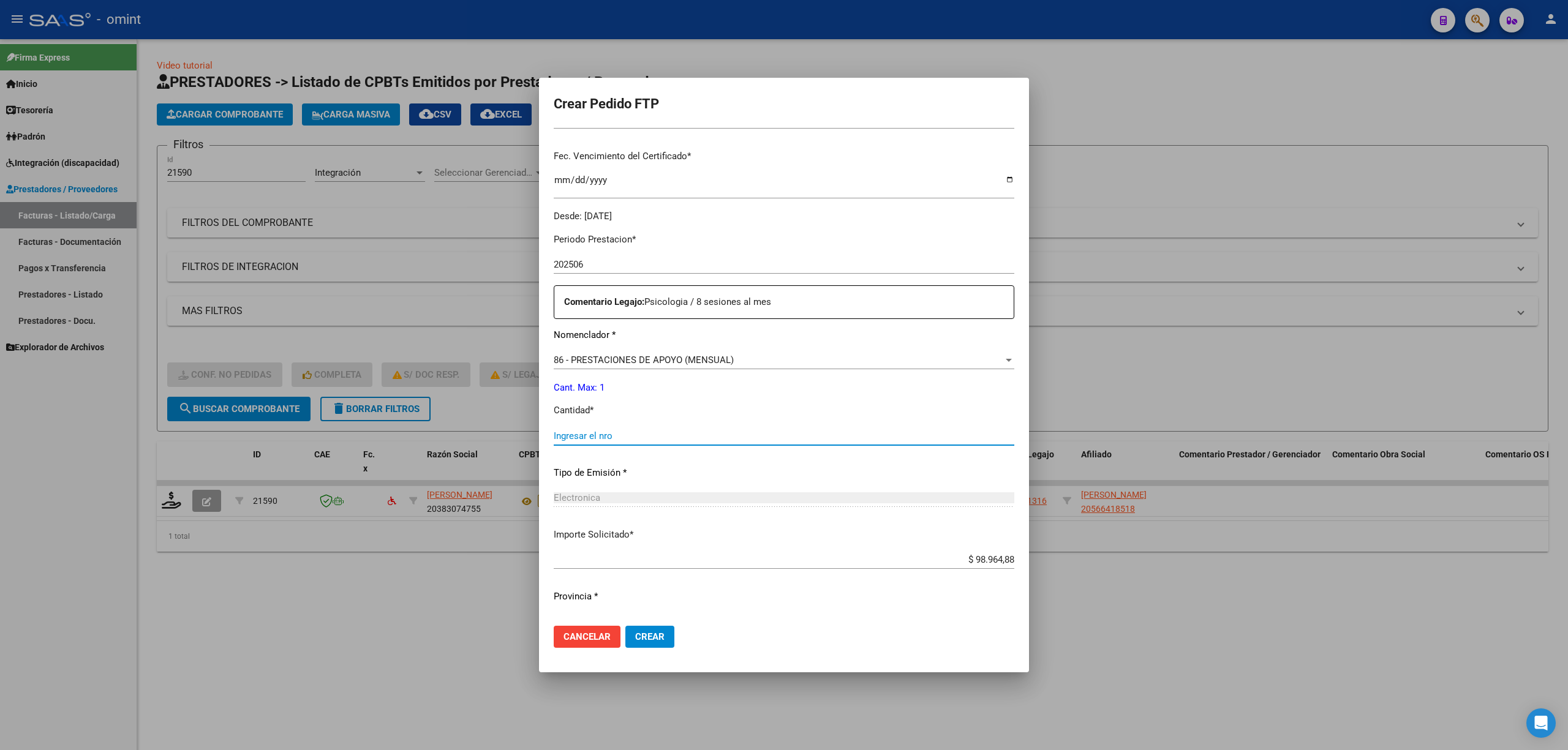
click at [596, 436] on input "Ingresar el nro" at bounding box center [784, 436] width 461 height 11
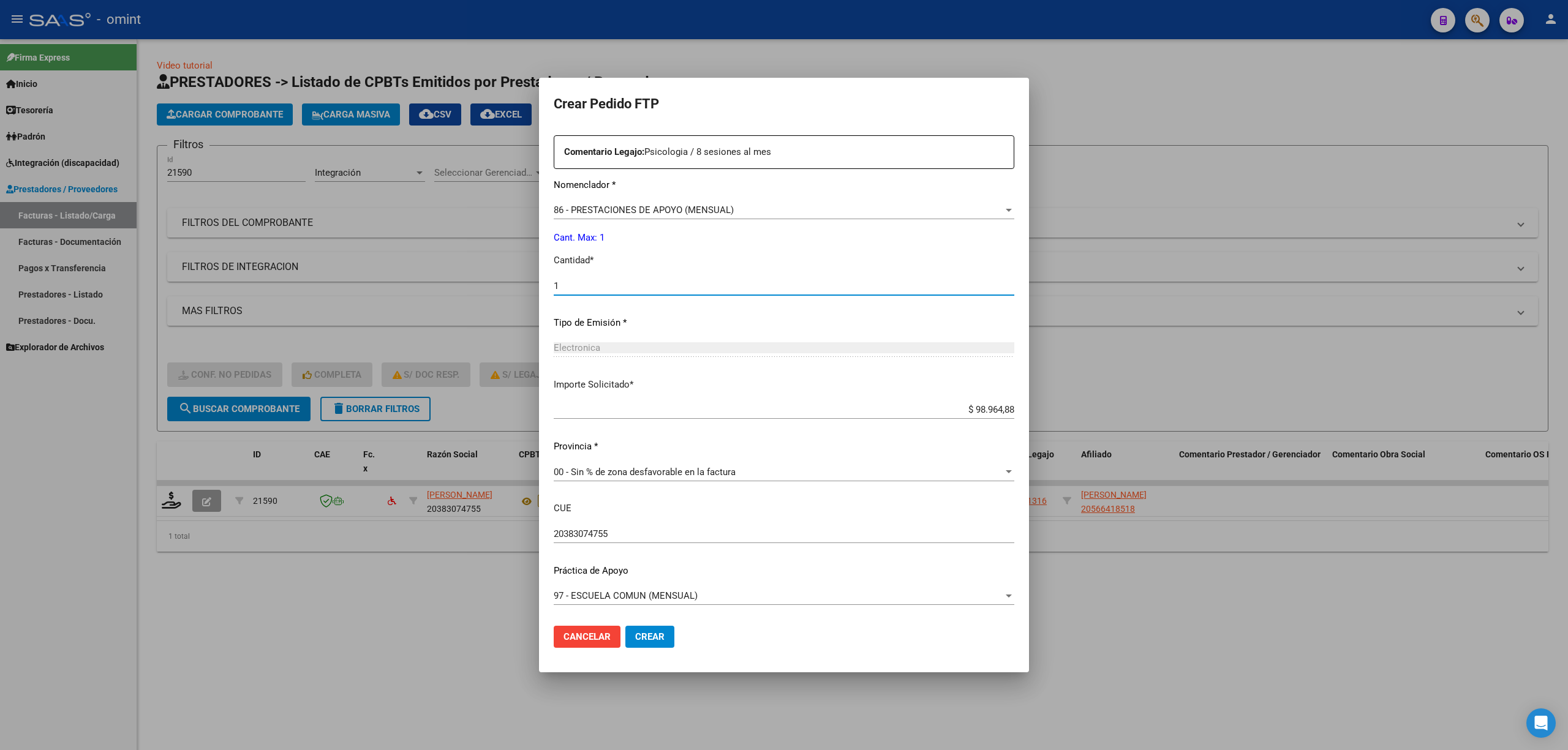
scroll to position [477, 0]
click at [648, 642] on button "Crear" at bounding box center [650, 636] width 49 height 22
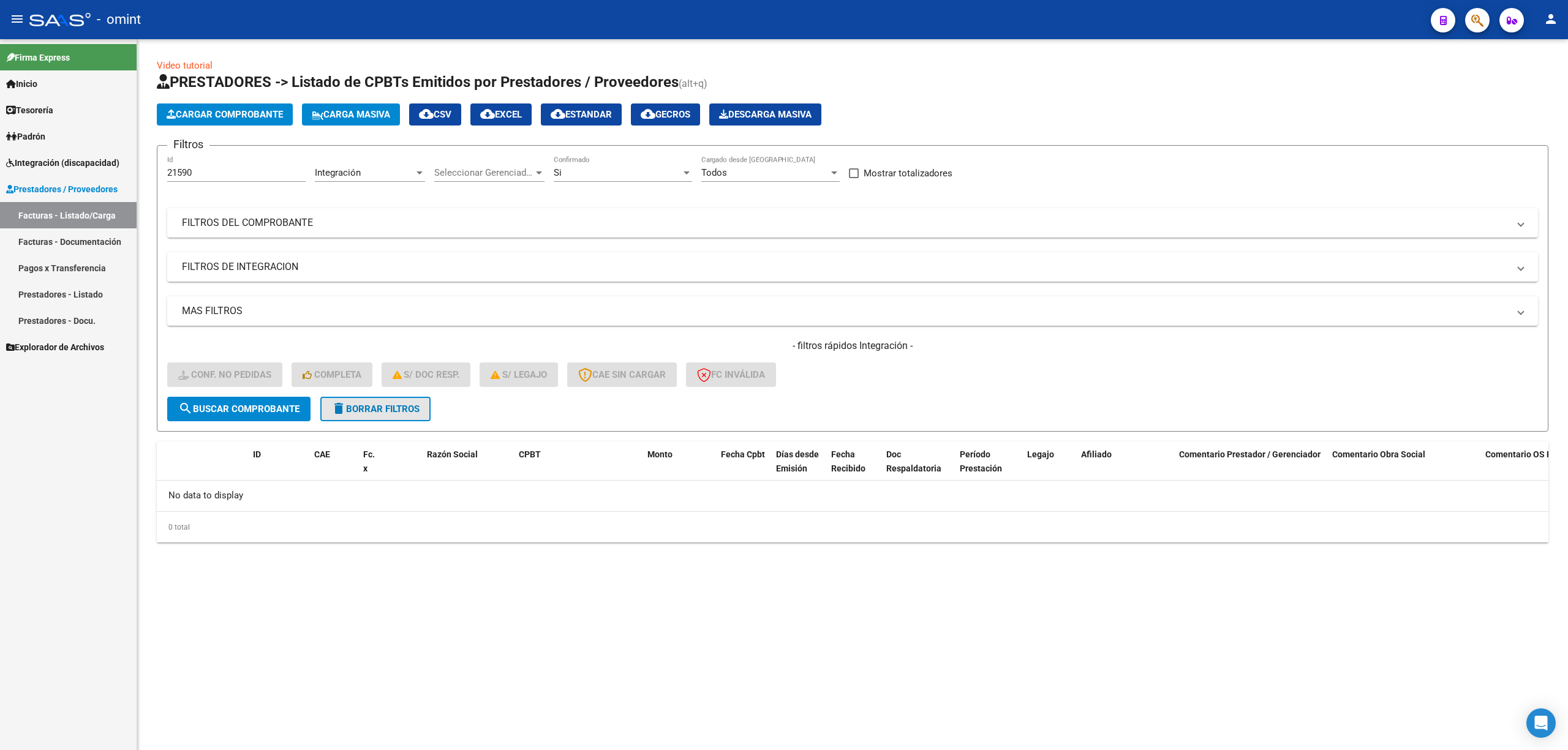
click at [395, 407] on span "delete Borrar Filtros" at bounding box center [375, 409] width 88 height 11
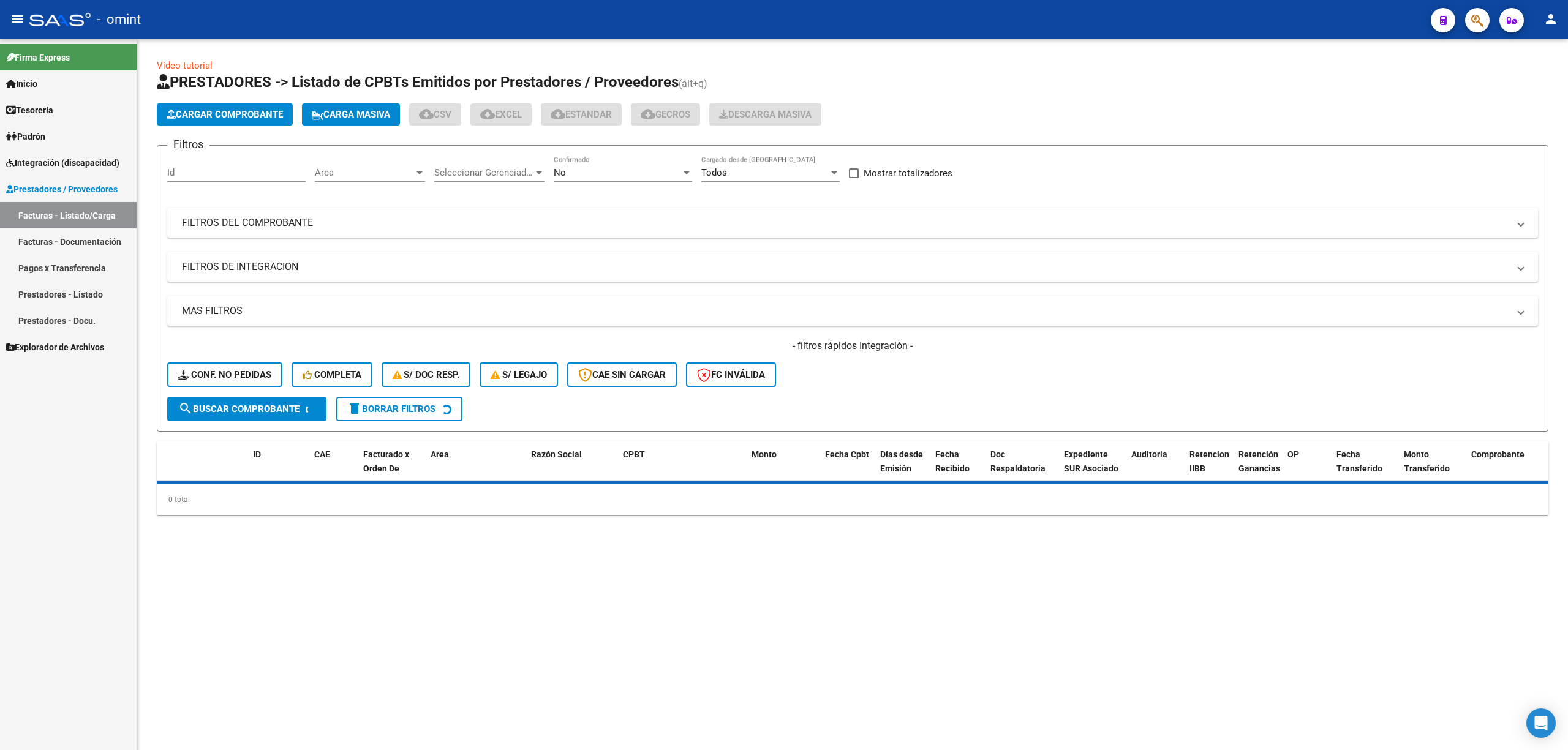
click at [219, 170] on input "Id" at bounding box center [236, 172] width 138 height 11
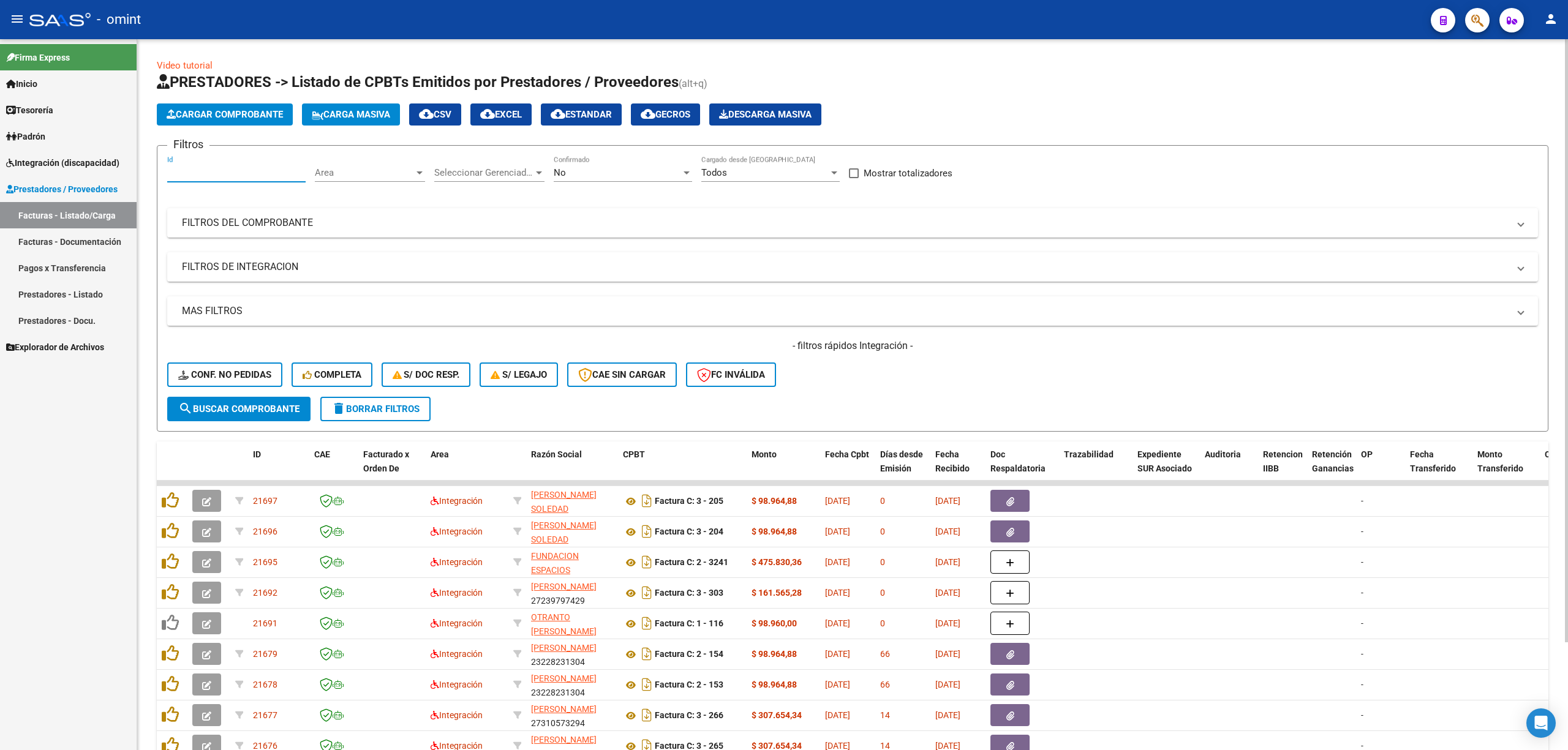
paste input "21583"
click at [277, 421] on form "Filtros 21583 Id Area Area Seleccionar Gerenciador Seleccionar Gerenciador No C…" at bounding box center [853, 288] width 1392 height 287
click at [266, 404] on span "search Buscar Comprobante" at bounding box center [239, 409] width 121 height 11
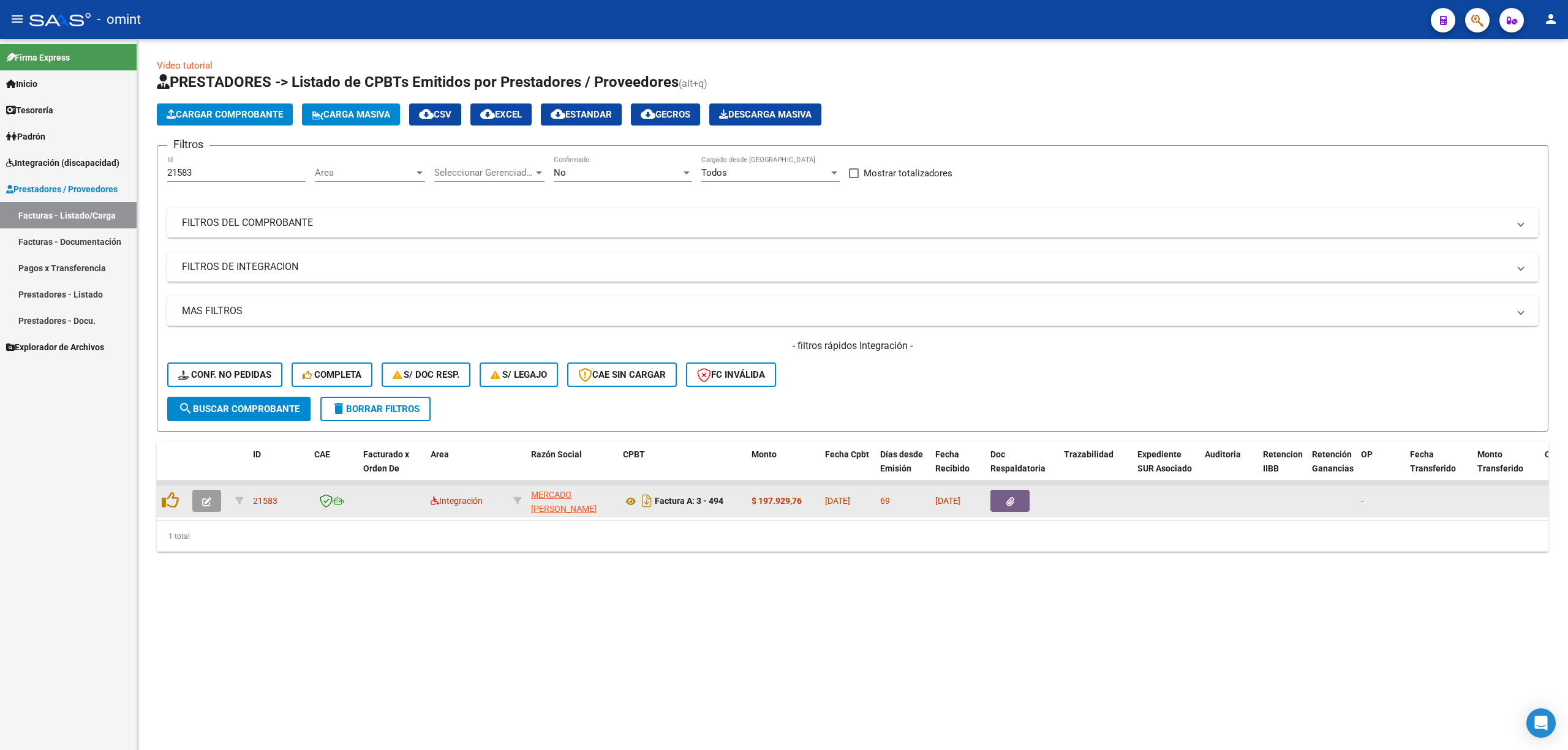
click at [212, 501] on button "button" at bounding box center [207, 500] width 29 height 22
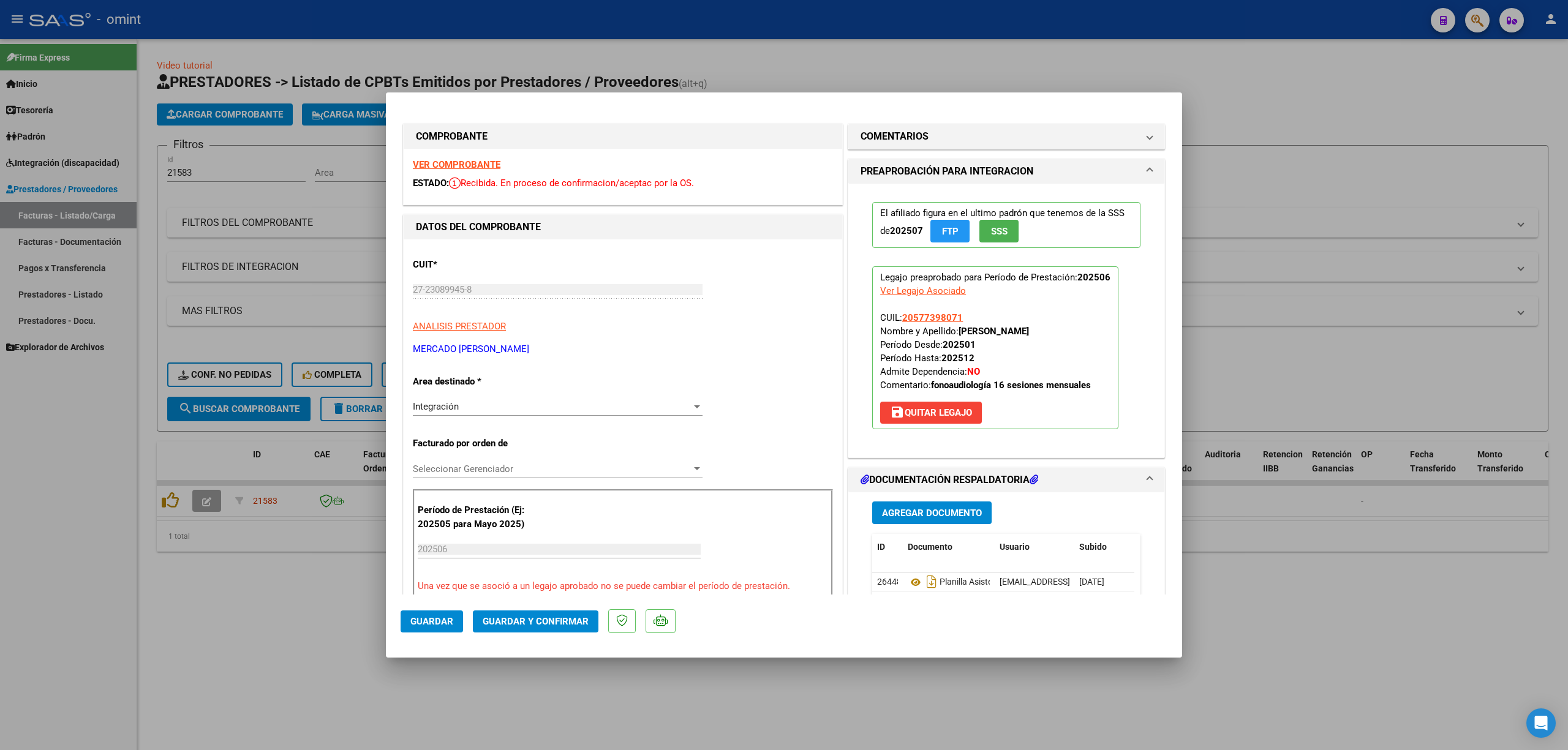
click at [469, 172] on div "VER COMPROBANTE ESTADO: Recibida. En proceso de confirmacion/aceptac por la OS." at bounding box center [623, 176] width 439 height 55
click at [471, 157] on div "VER COMPROBANTE ESTADO: Recibida. En proceso de confirmacion/aceptac por la OS." at bounding box center [623, 176] width 439 height 55
click at [462, 157] on div "VER COMPROBANTE ESTADO: Recibida. En proceso de confirmacion/aceptac por la OS." at bounding box center [623, 176] width 439 height 55
click at [474, 163] on strong "VER COMPROBANTE" at bounding box center [456, 165] width 87 height 11
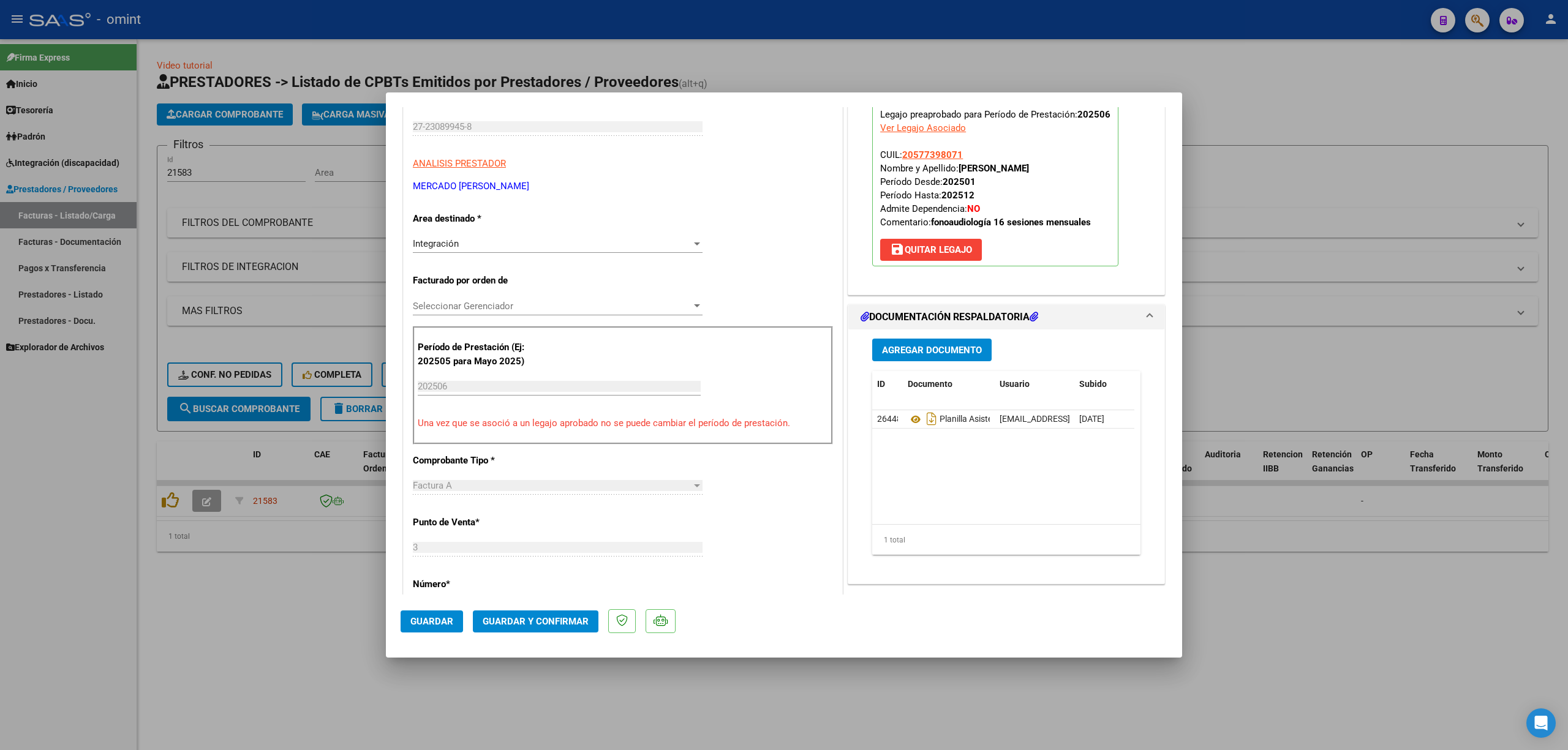
scroll to position [81, 0]
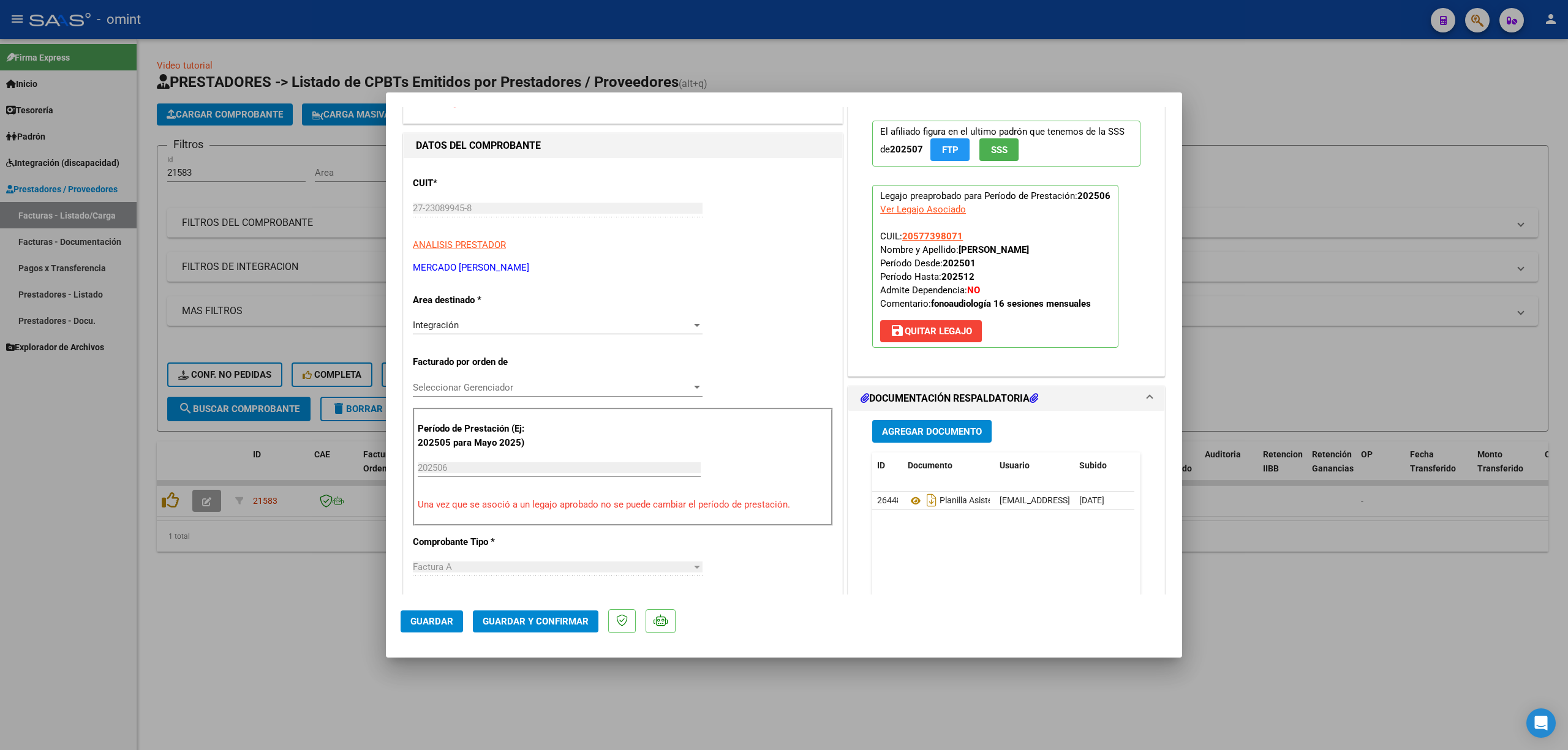
click at [554, 618] on span "Guardar y Confirmar" at bounding box center [536, 622] width 106 height 11
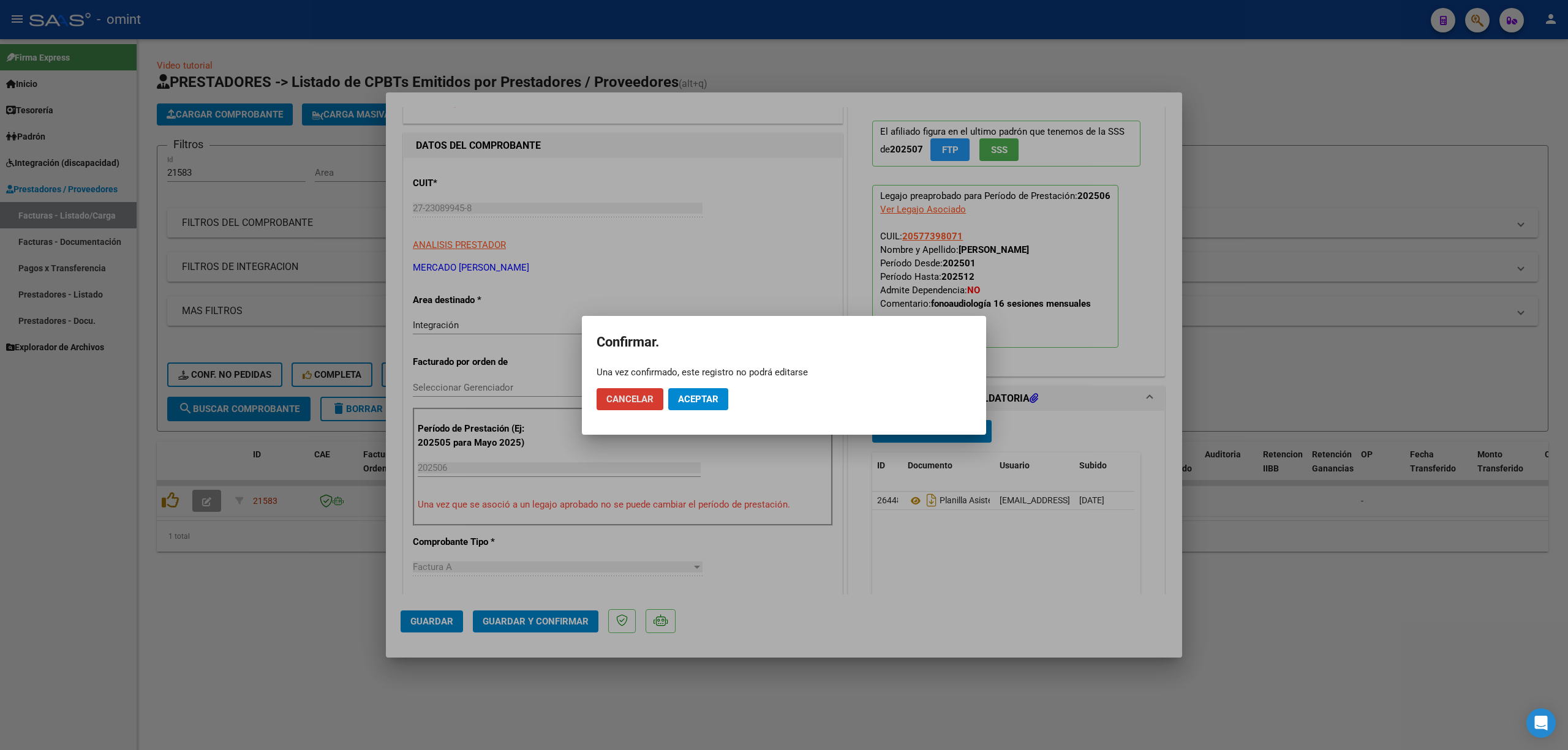
click at [705, 398] on span "Aceptar" at bounding box center [698, 399] width 40 height 11
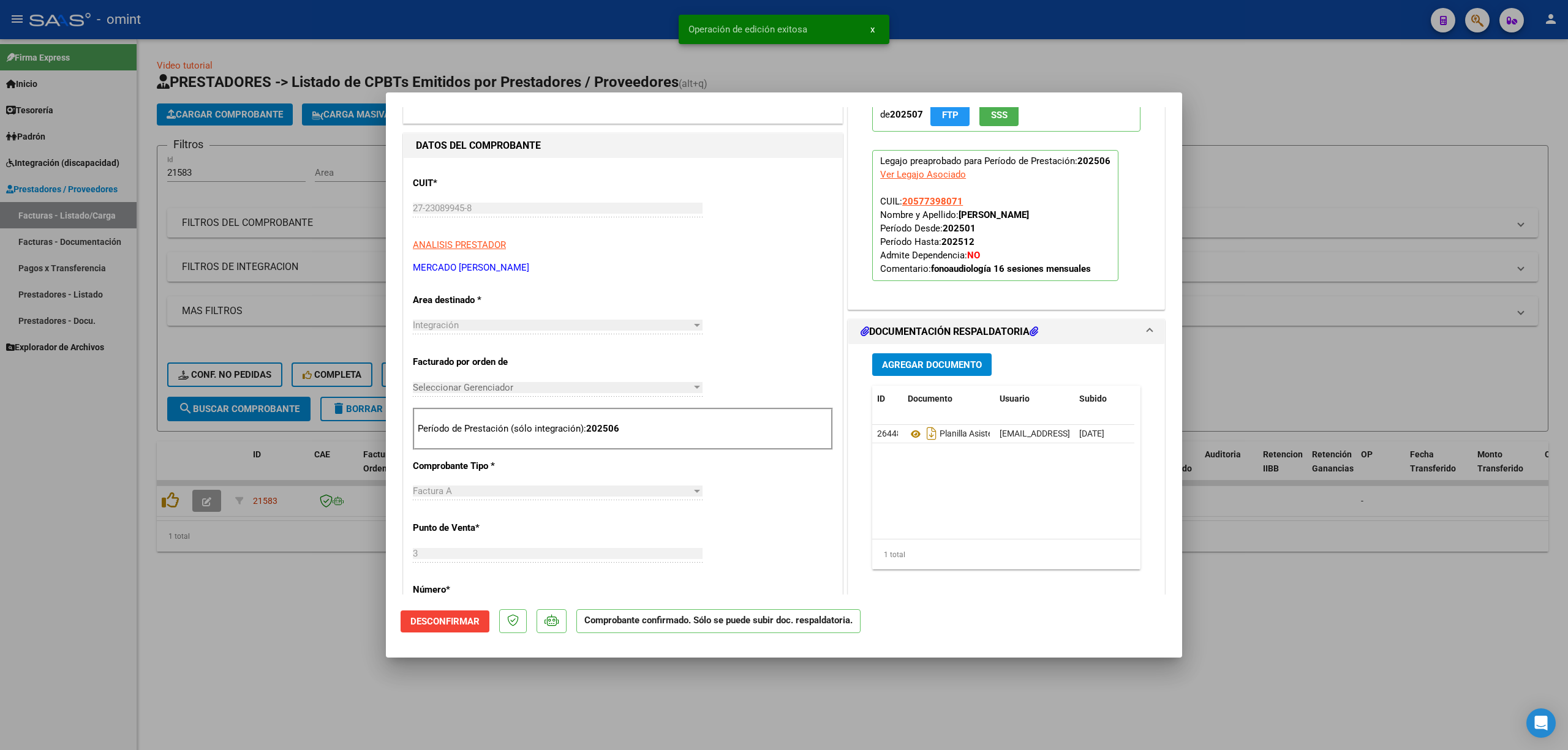
click at [337, 295] on div at bounding box center [784, 375] width 1568 height 750
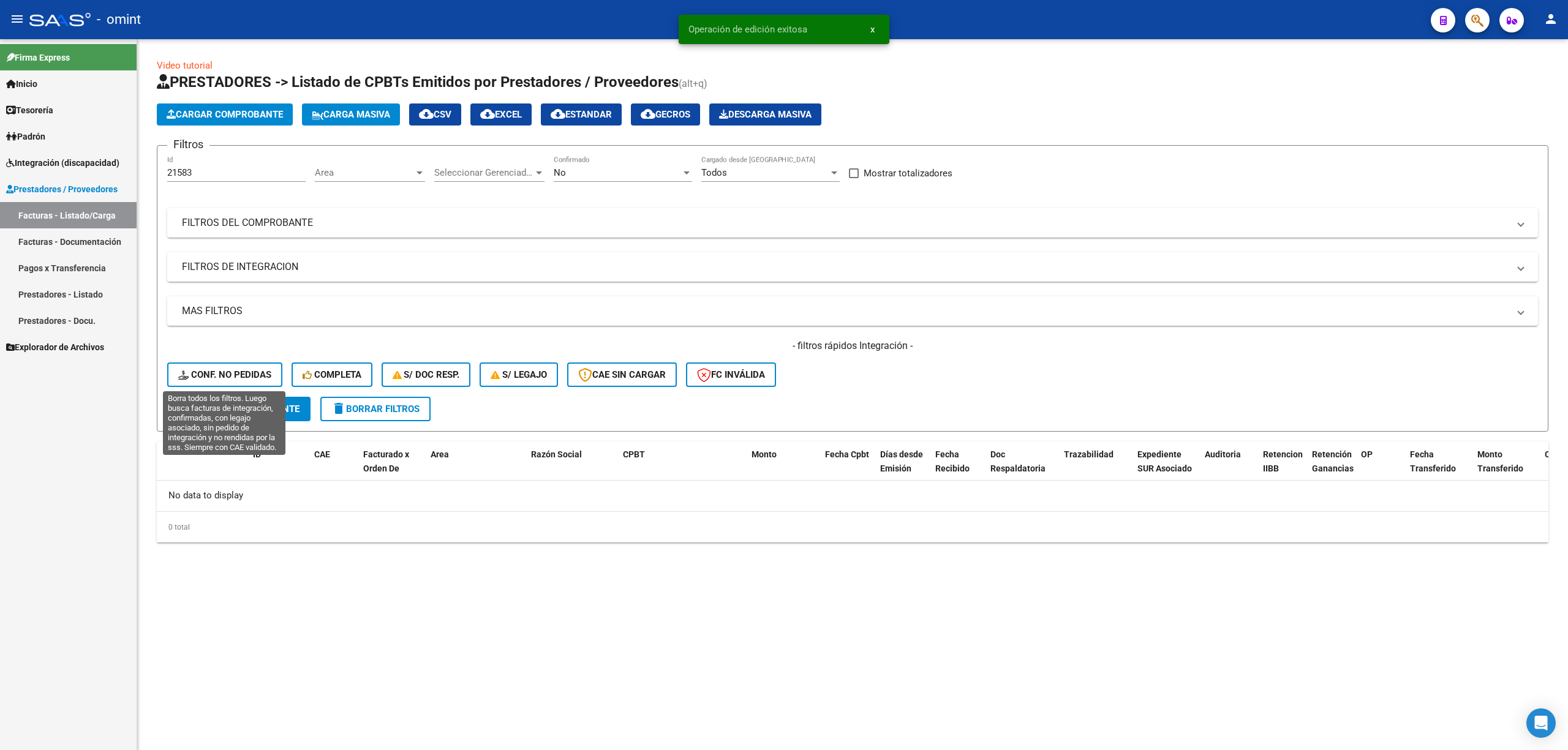
click at [239, 375] on span "Conf. no pedidas" at bounding box center [225, 374] width 93 height 11
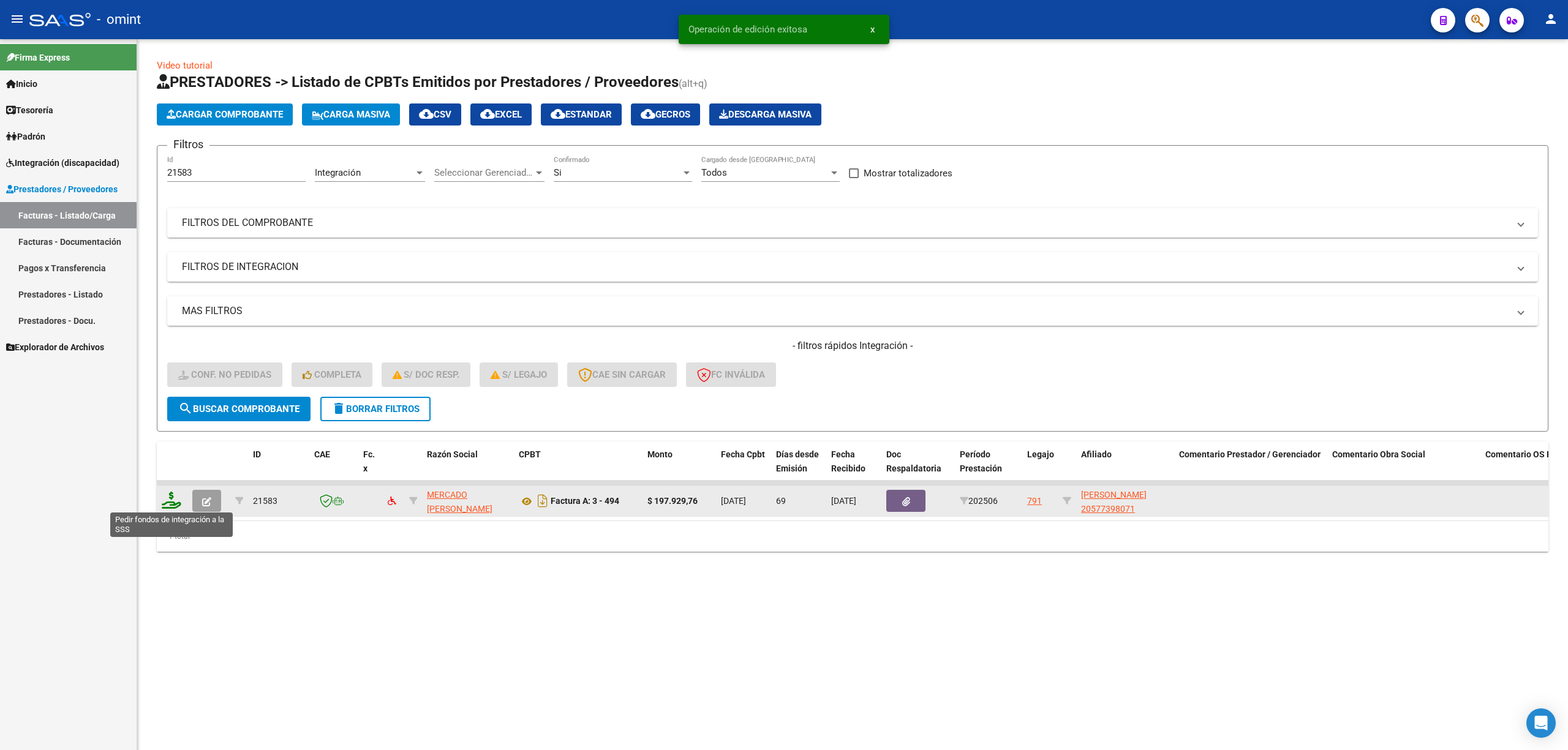
click at [179, 501] on icon at bounding box center [172, 500] width 20 height 17
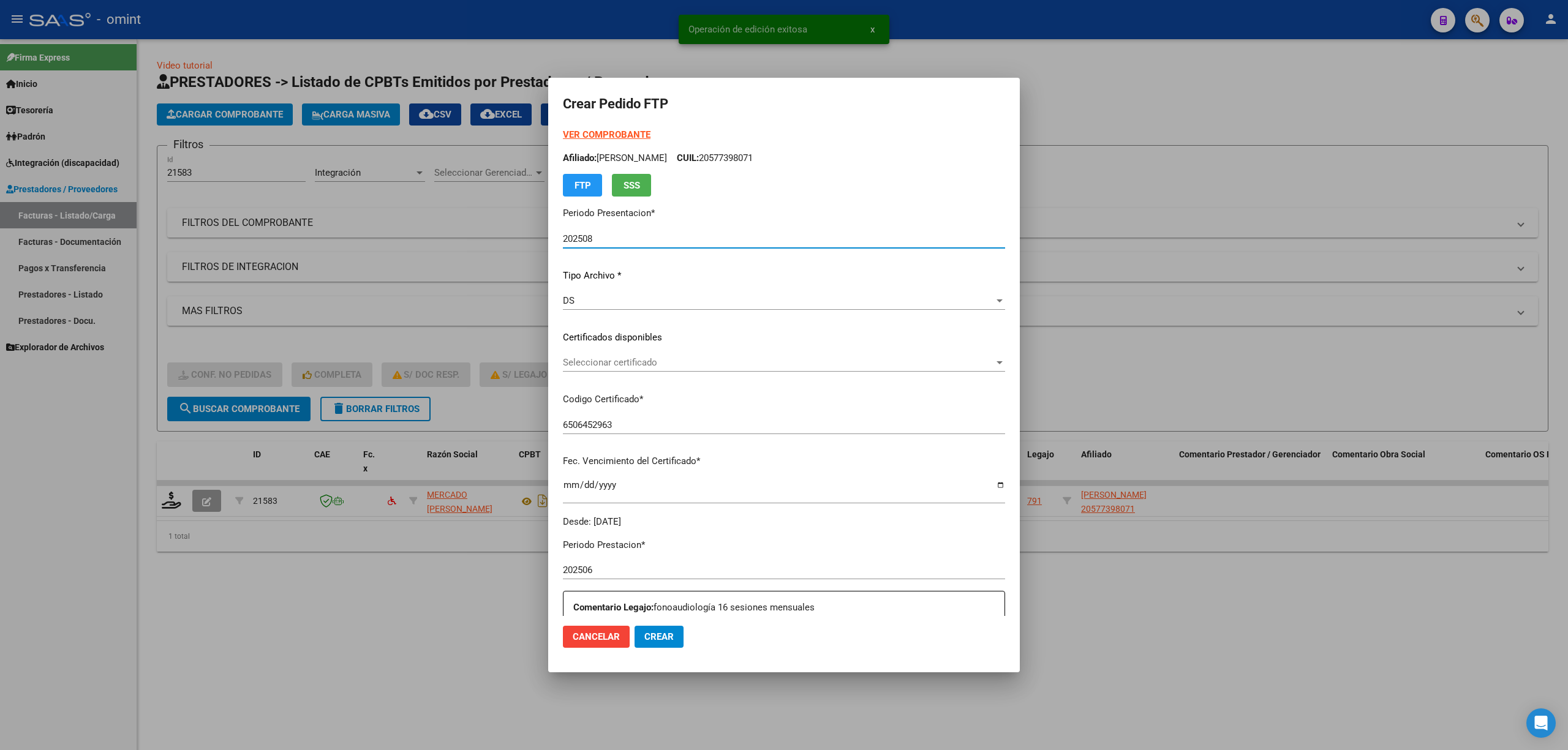
click at [613, 367] on span "Seleccionar certificado" at bounding box center [778, 362] width 431 height 11
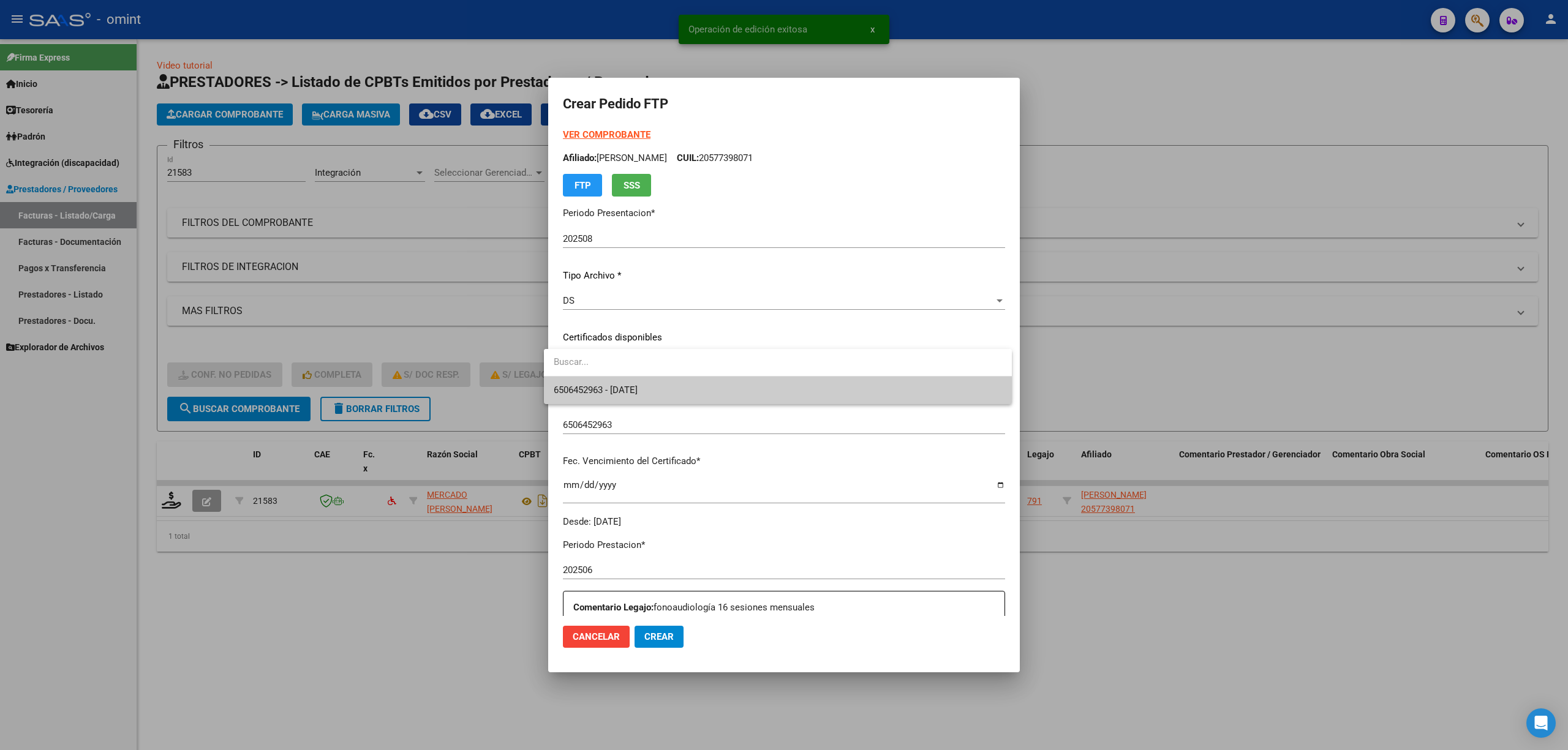
drag, startPoint x: 628, startPoint y: 380, endPoint x: 636, endPoint y: 397, distance: 18.8
click at [629, 382] on span "6506452963 - 2027-06-21" at bounding box center [778, 390] width 448 height 27
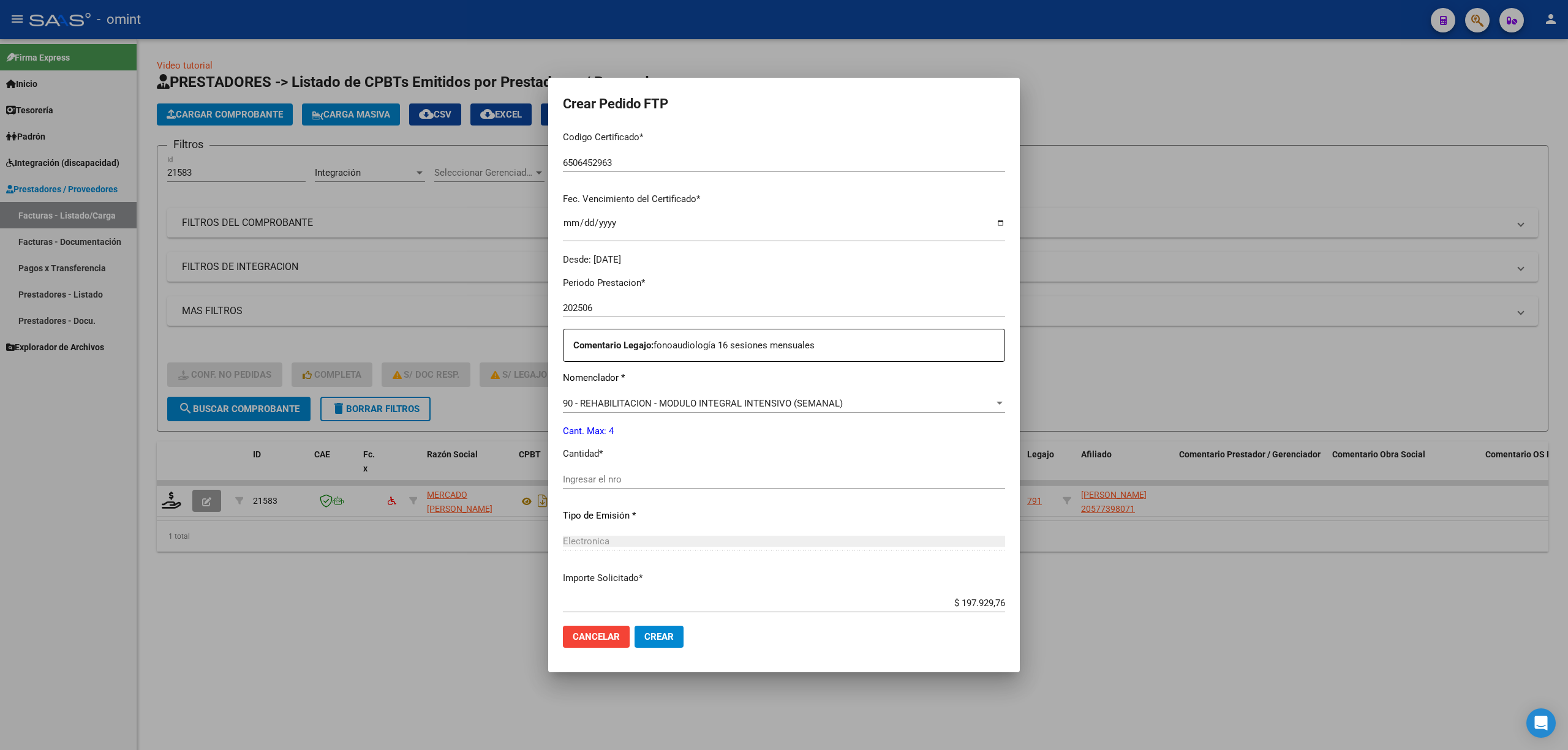
scroll to position [326, 0]
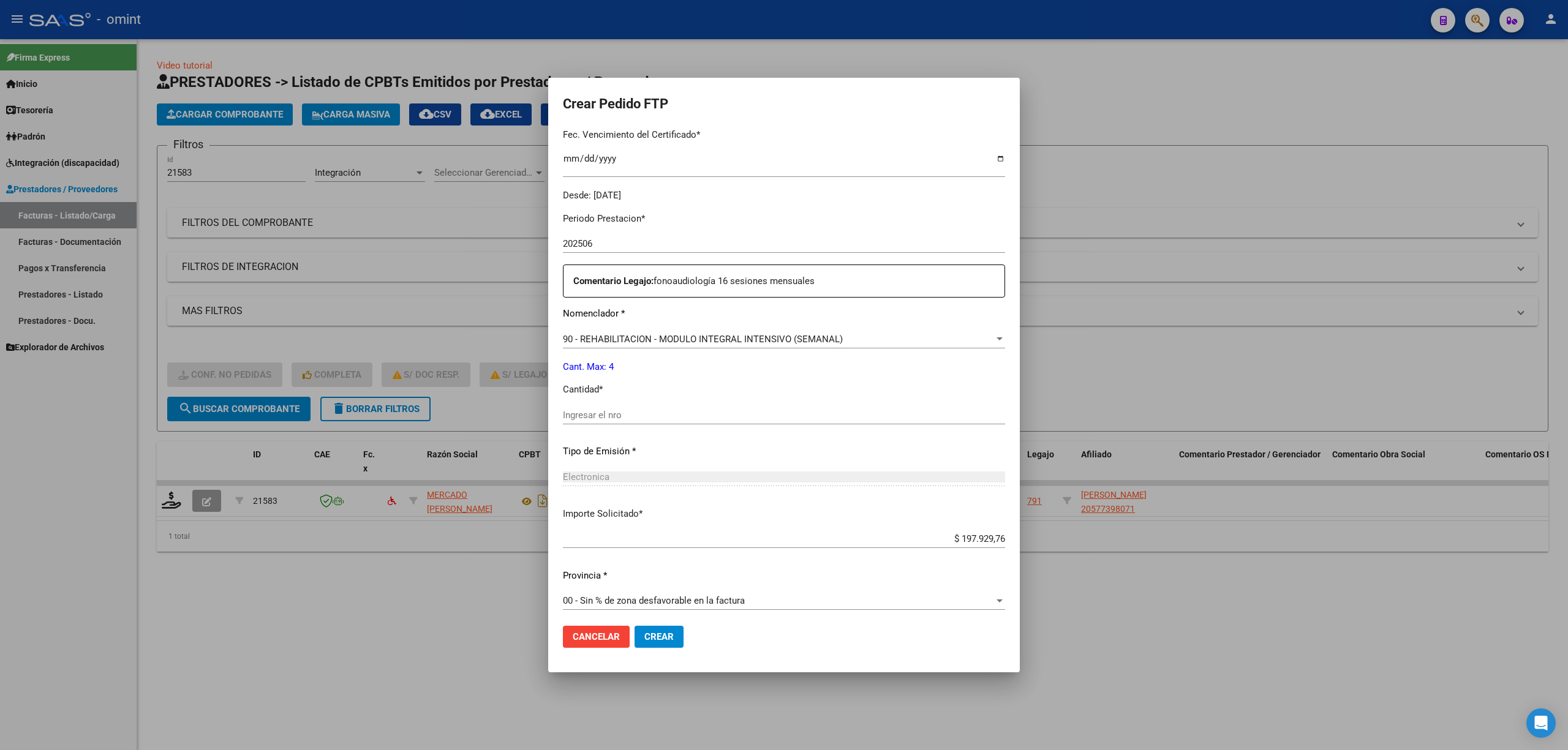
click at [588, 417] on input "Ingresar el nro" at bounding box center [784, 415] width 442 height 11
click at [658, 637] on span "Crear" at bounding box center [659, 637] width 30 height 11
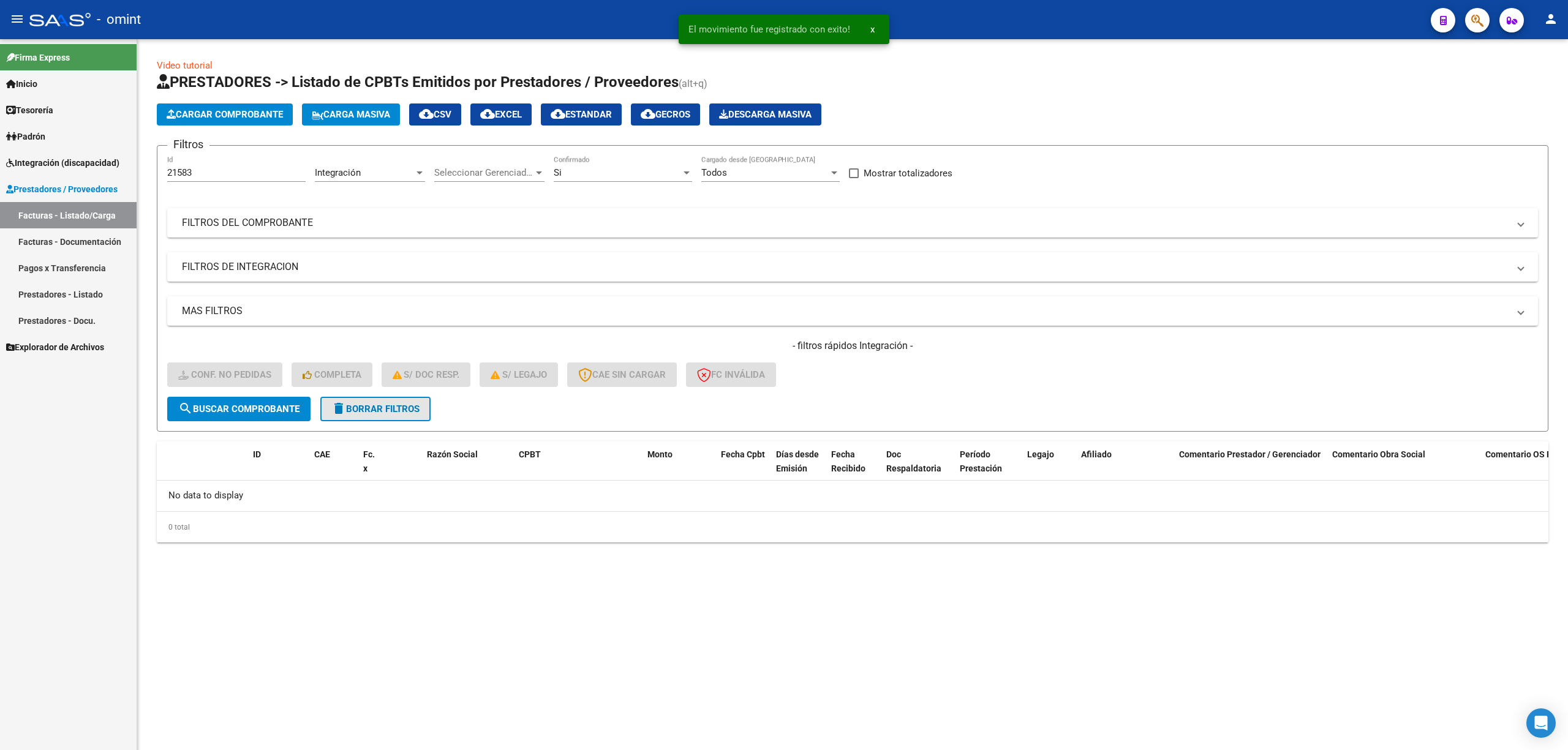
click at [396, 405] on span "delete Borrar Filtros" at bounding box center [375, 409] width 88 height 11
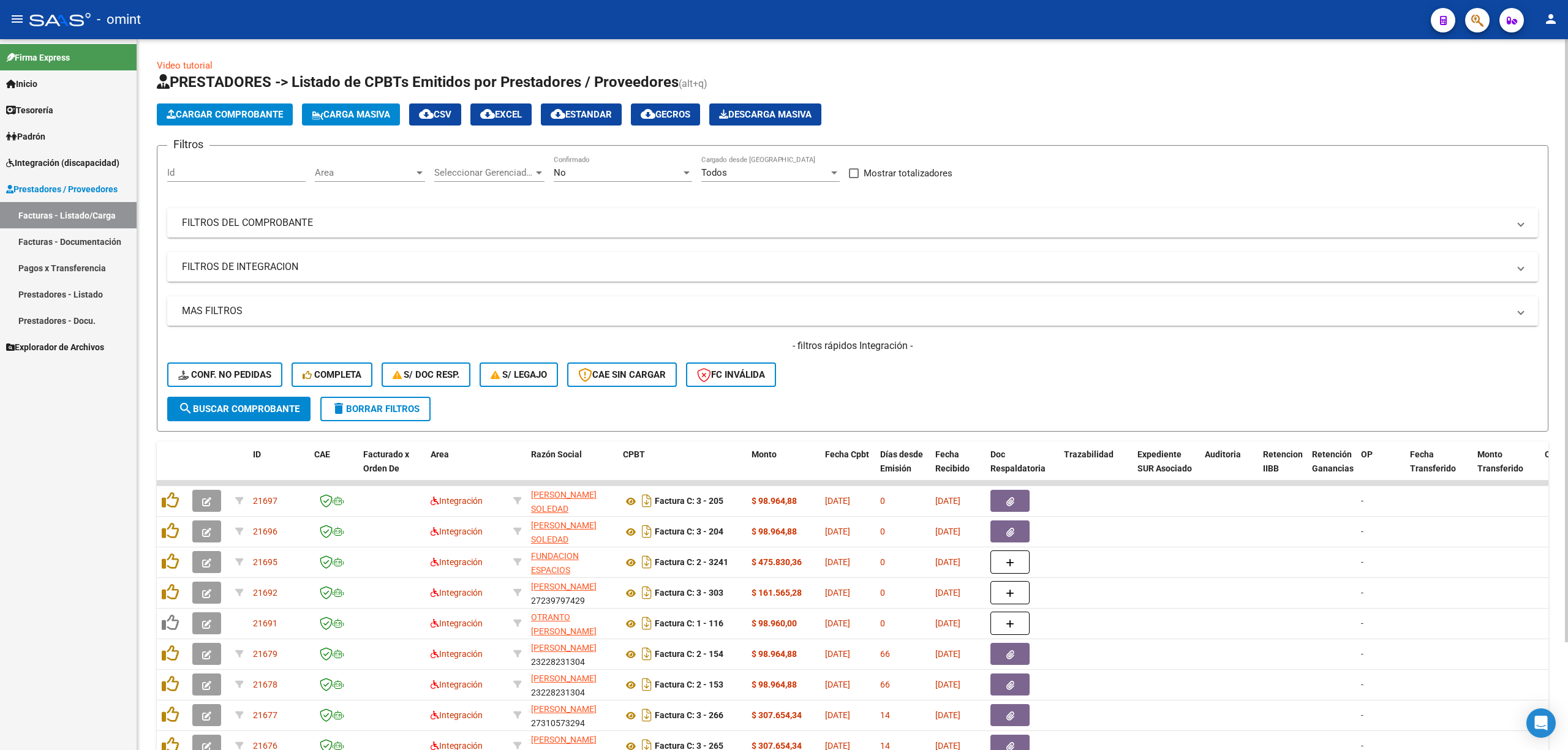
click at [402, 412] on span "delete Borrar Filtros" at bounding box center [375, 409] width 88 height 11
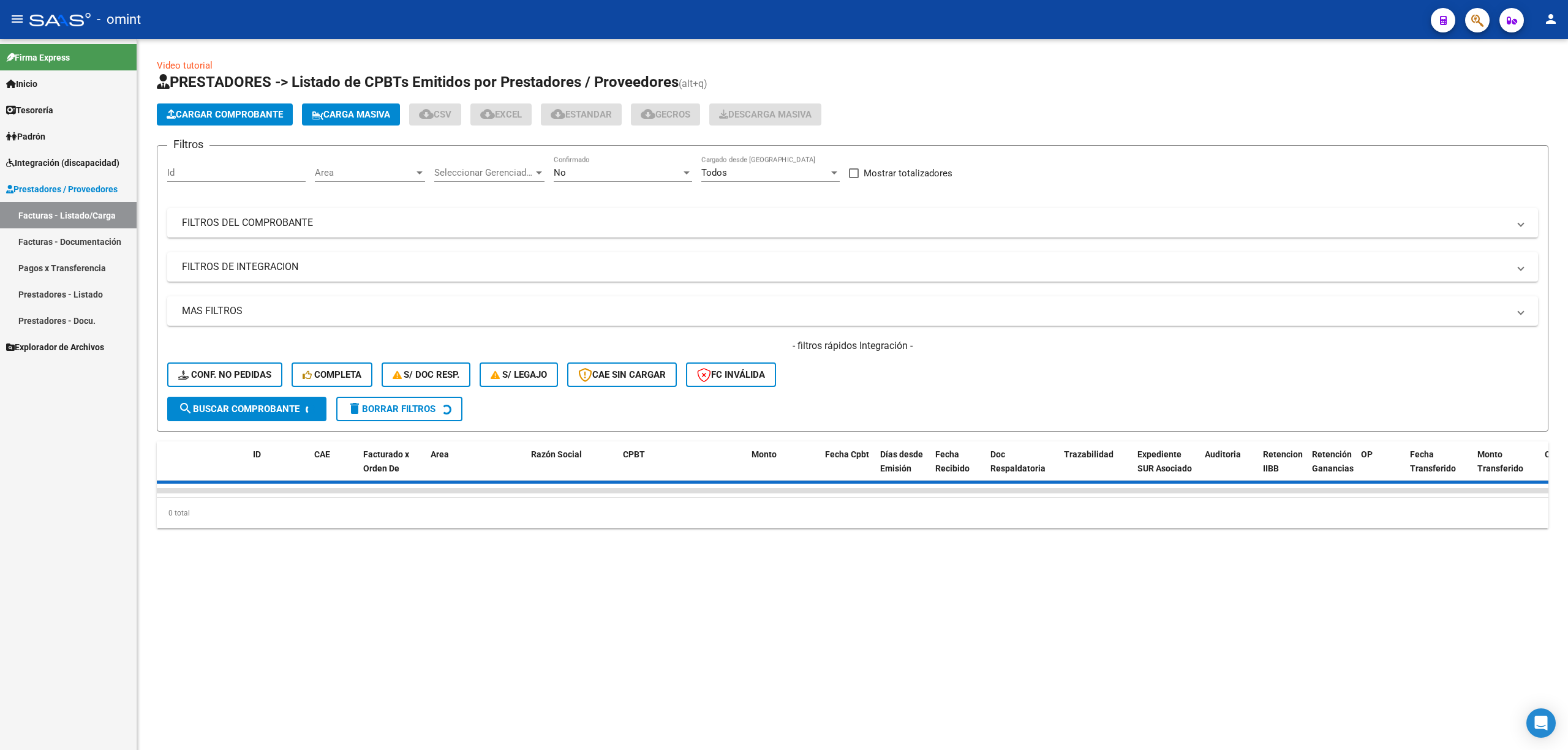
click at [222, 162] on div "Id" at bounding box center [236, 169] width 138 height 27
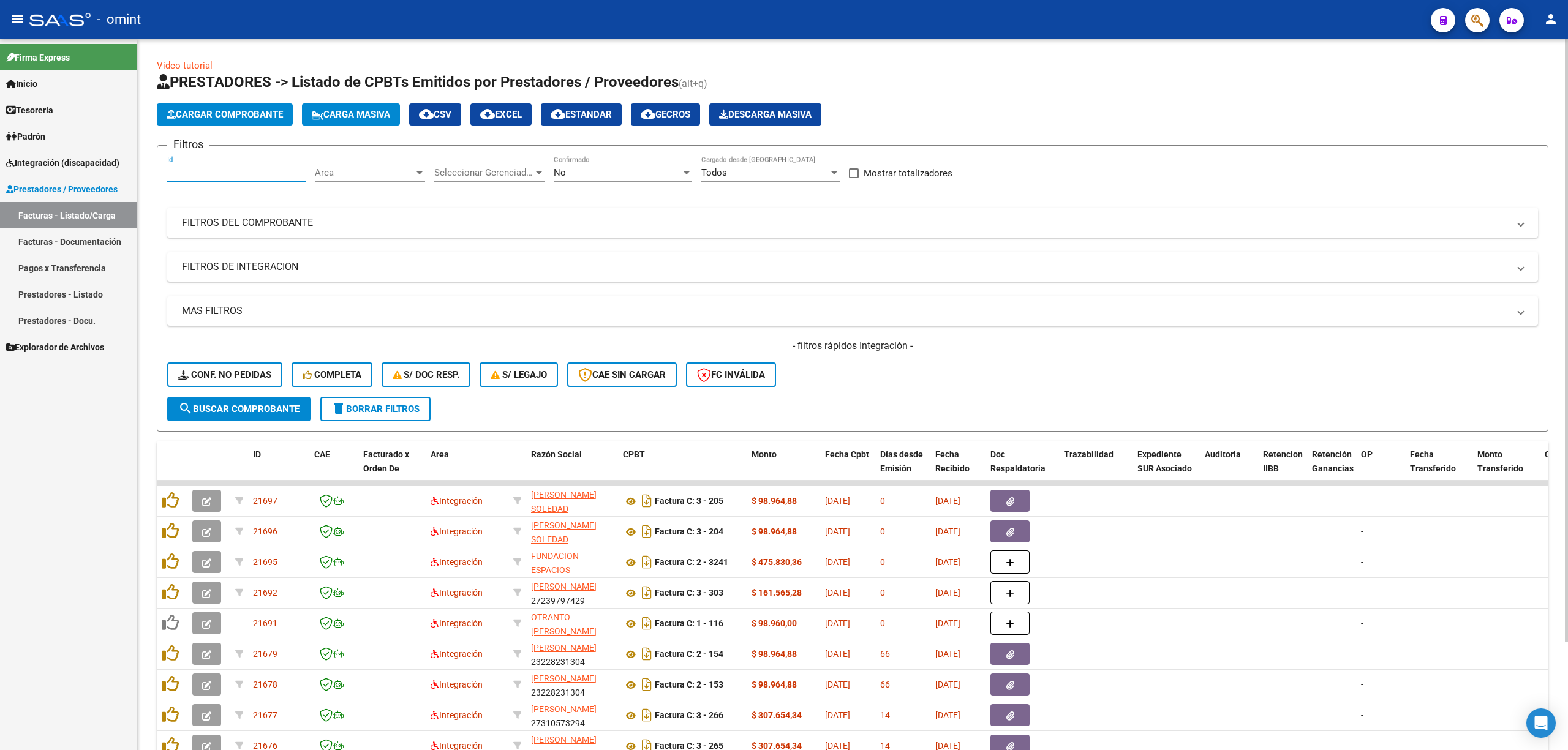
paste input "21581"
click at [257, 411] on span "search Buscar Comprobante" at bounding box center [239, 409] width 121 height 11
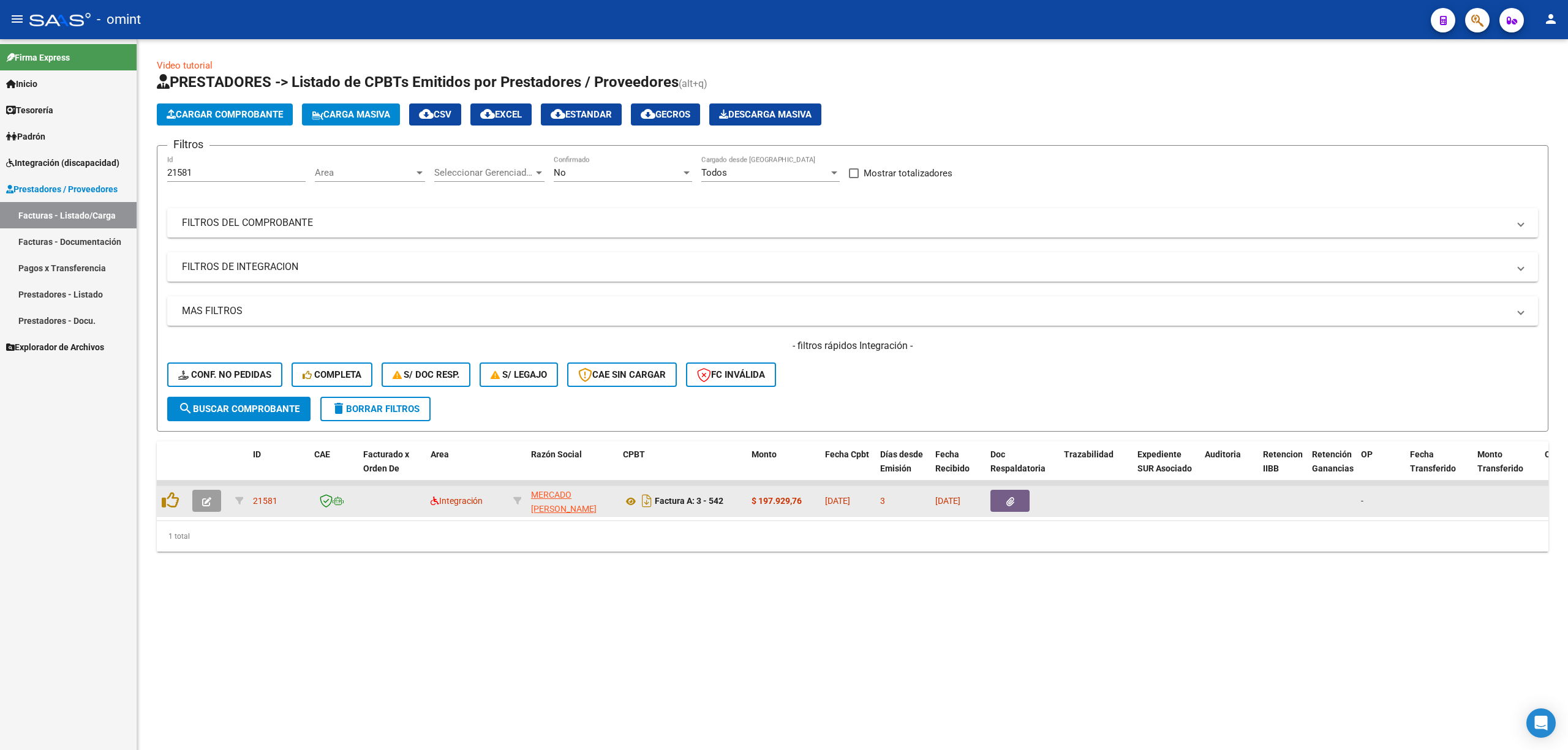
click at [213, 499] on button "button" at bounding box center [207, 500] width 29 height 22
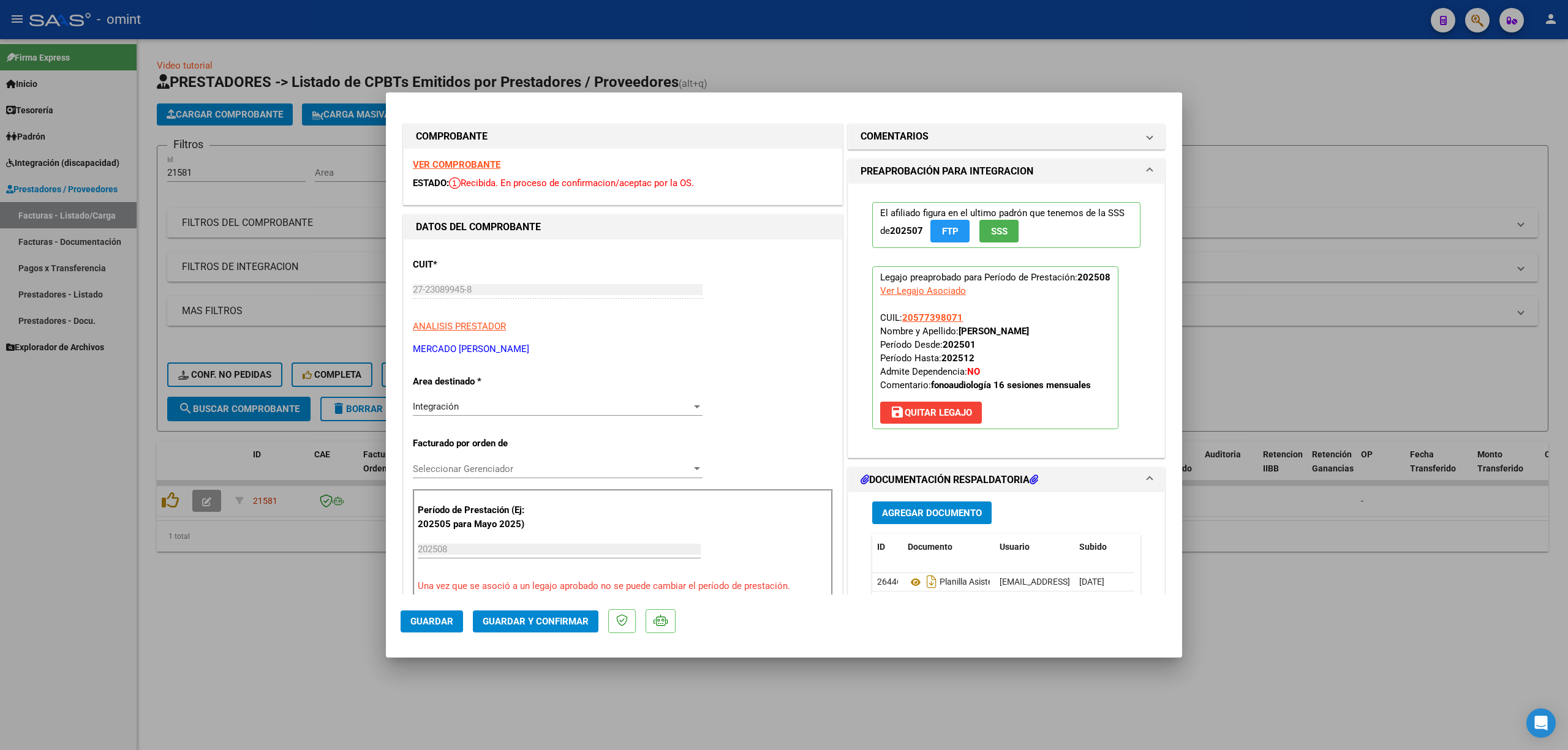
click at [472, 165] on strong "VER COMPROBANTE" at bounding box center [456, 165] width 87 height 11
click at [566, 626] on span "Guardar y Confirmar" at bounding box center [536, 622] width 106 height 11
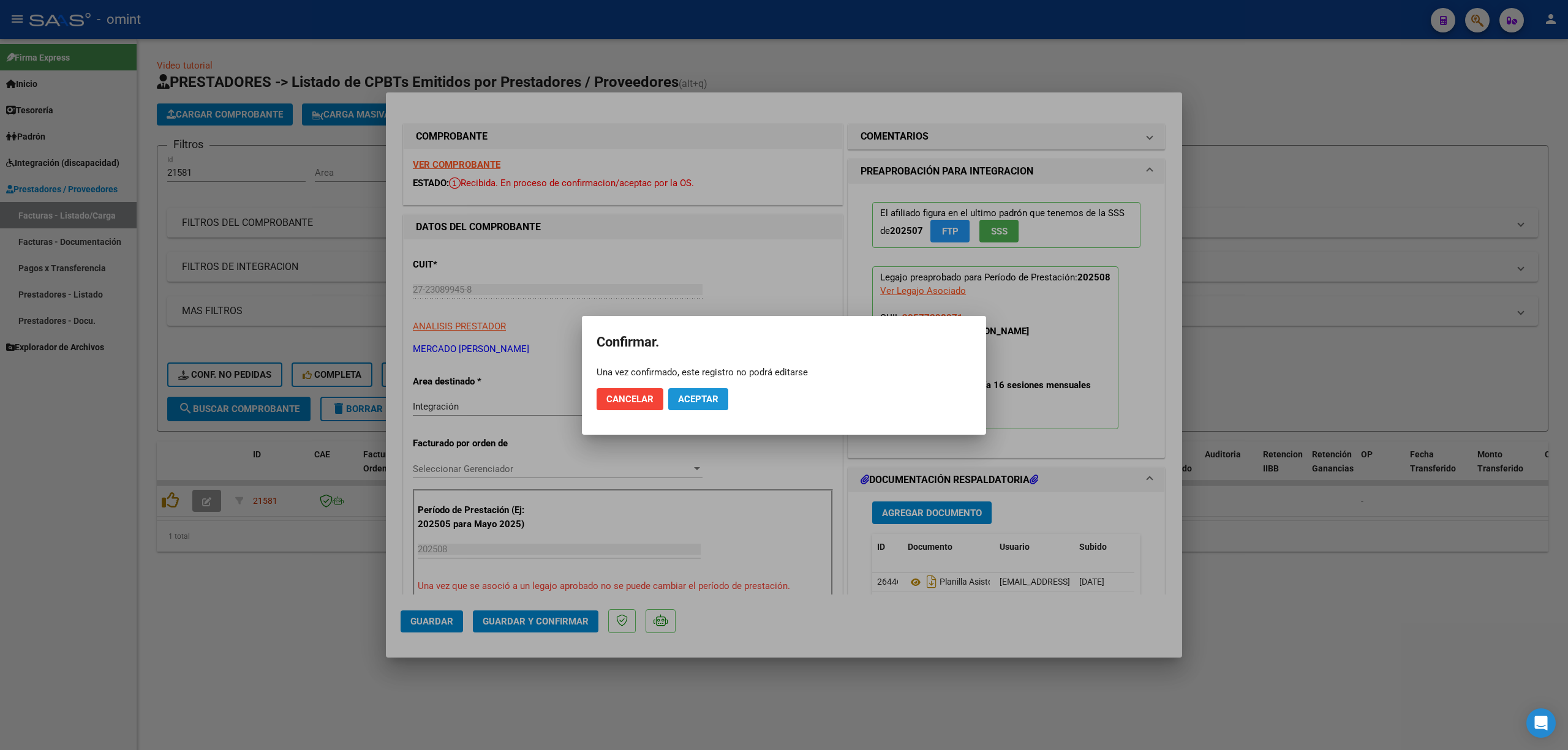
click at [701, 395] on span "Aceptar" at bounding box center [698, 399] width 40 height 11
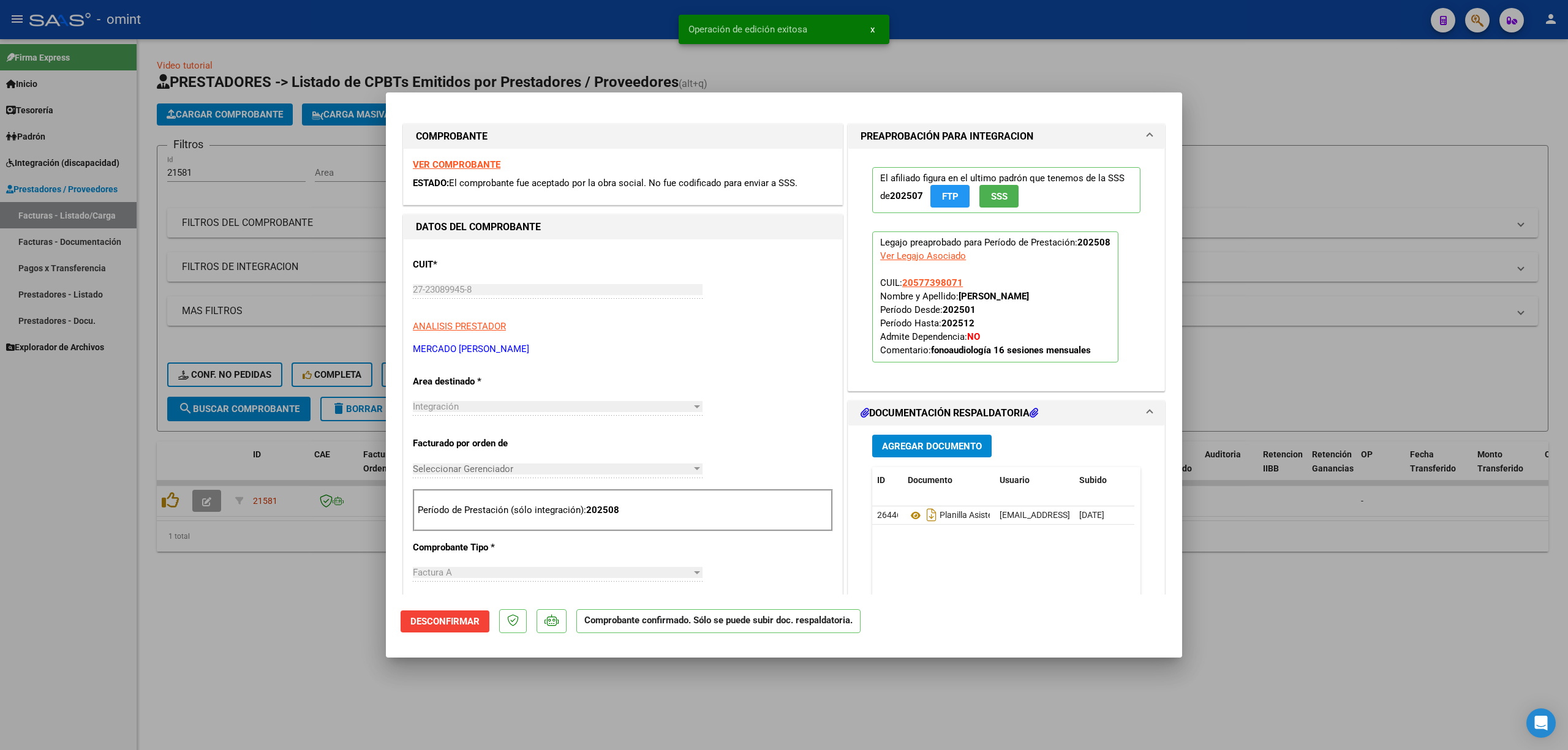
click at [270, 415] on div at bounding box center [784, 375] width 1568 height 750
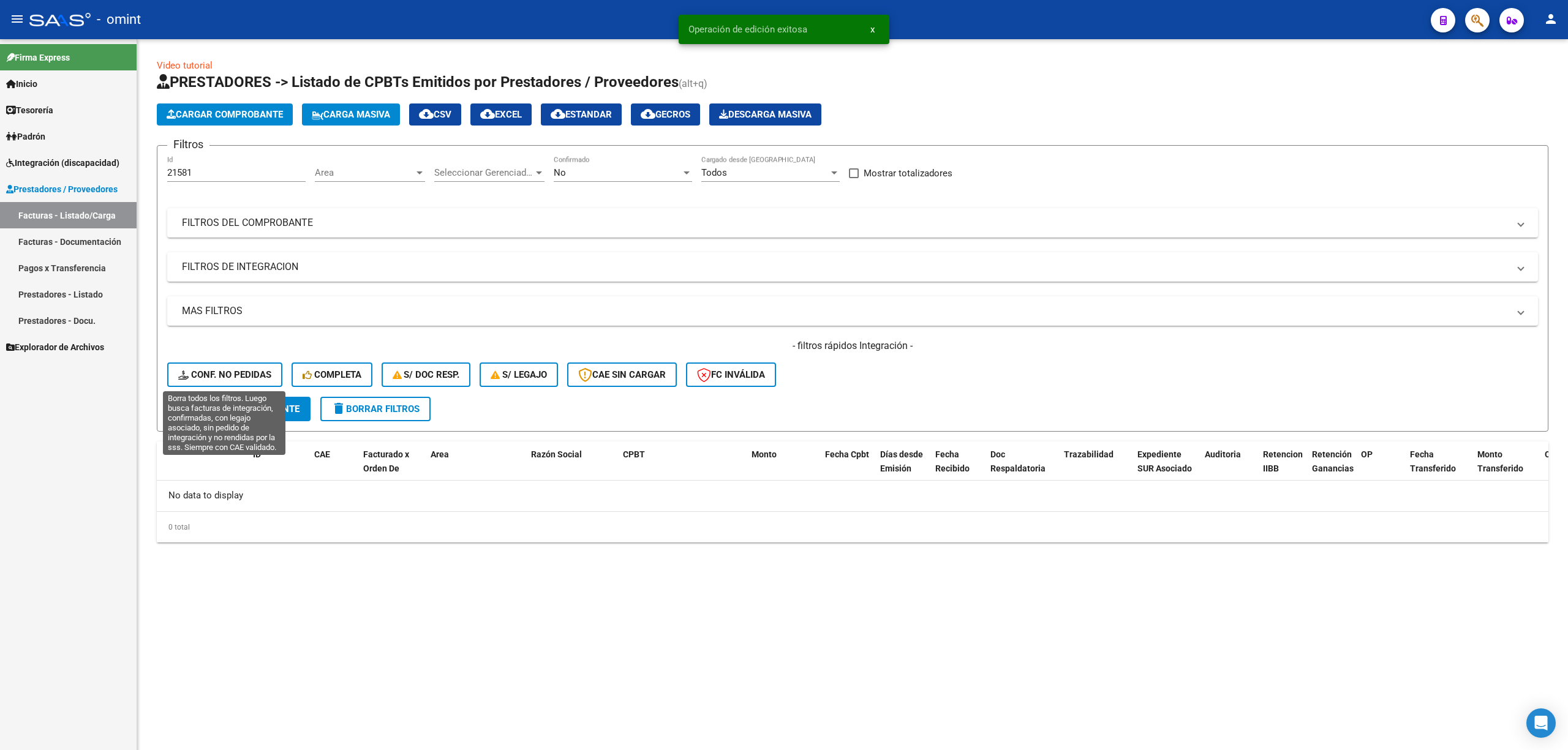
click at [233, 375] on span "Conf. no pedidas" at bounding box center [225, 374] width 93 height 11
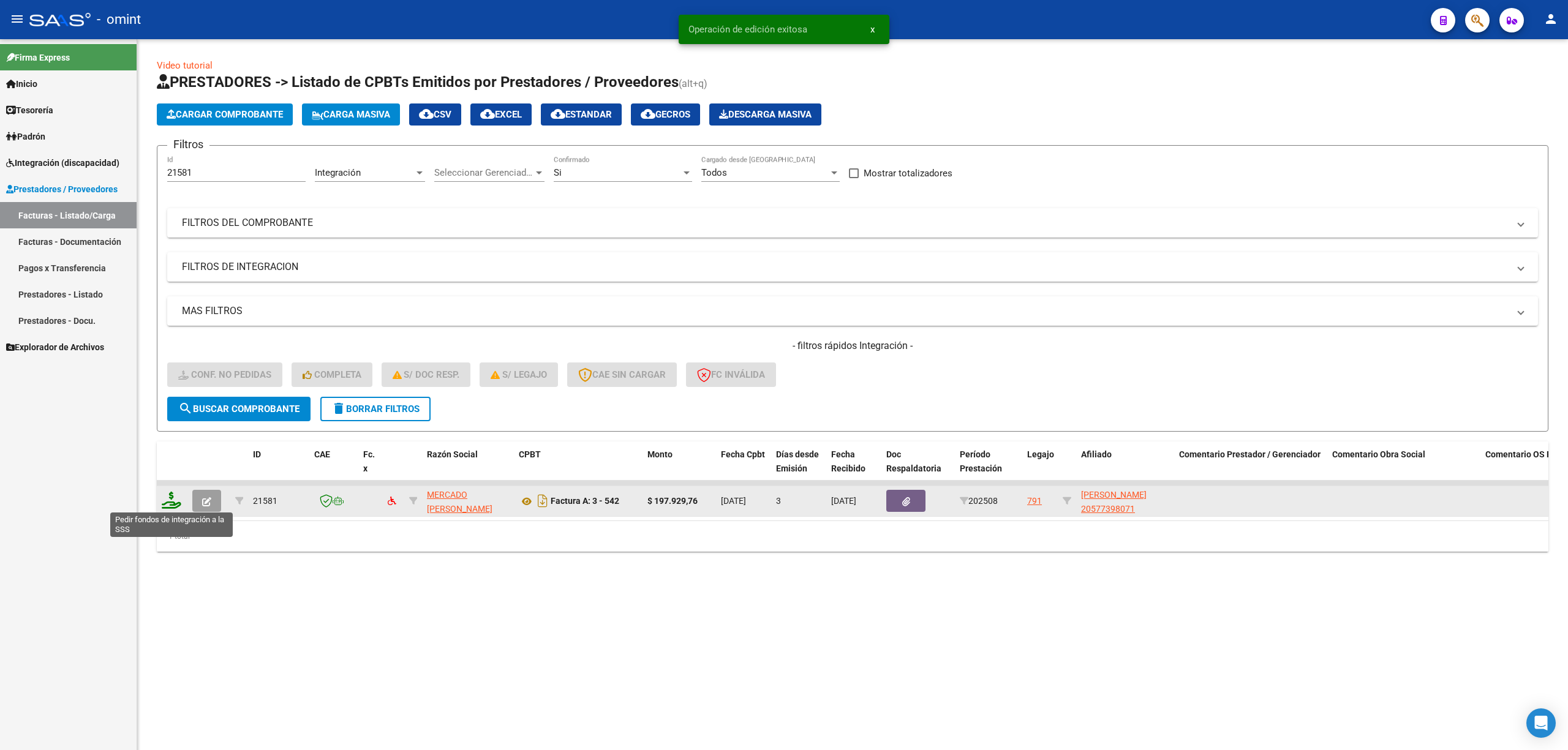
click at [179, 503] on icon at bounding box center [172, 500] width 20 height 17
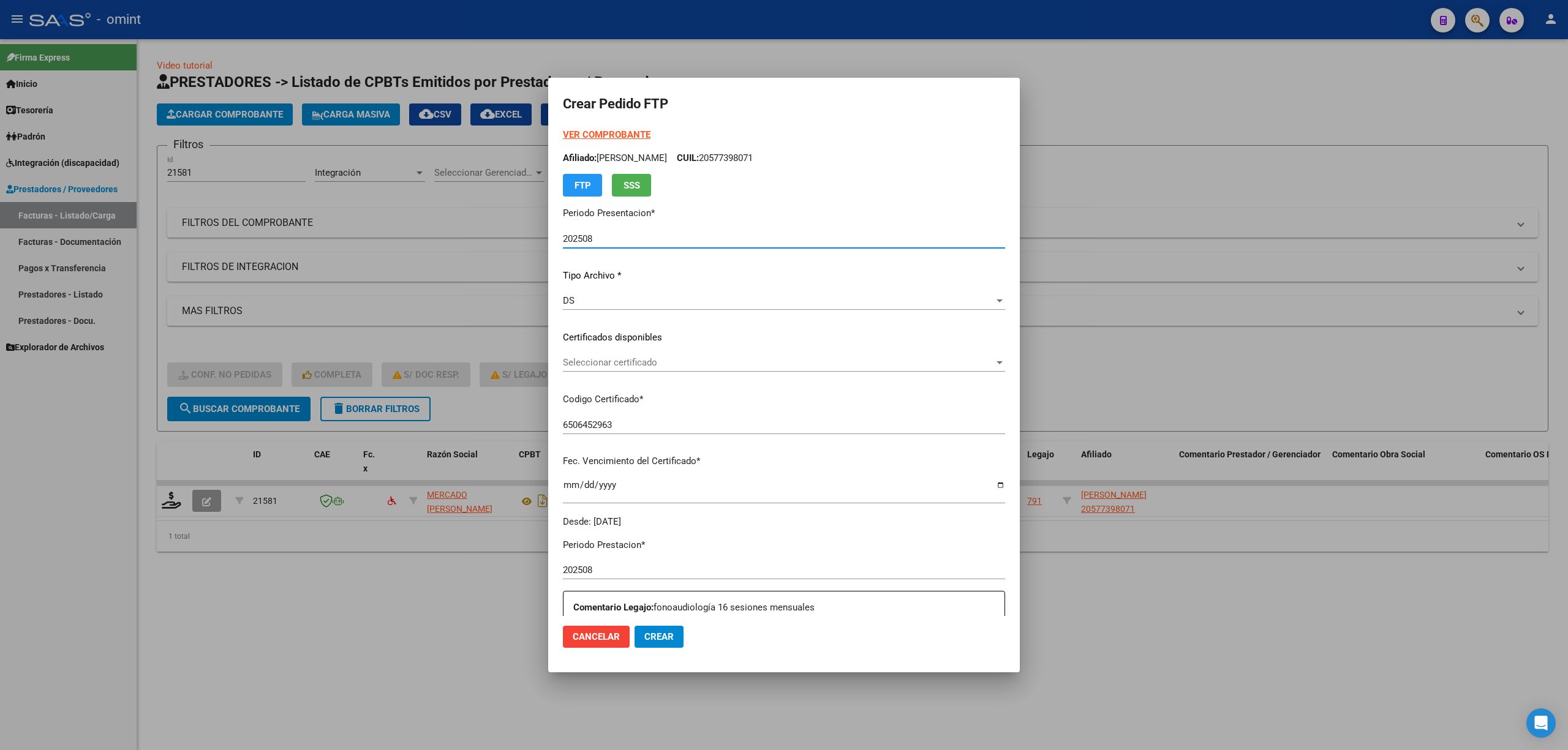
drag, startPoint x: 606, startPoint y: 373, endPoint x: 598, endPoint y: 361, distance: 14.4
click at [604, 371] on div "Seleccionar certificado Seleccionar certificado" at bounding box center [784, 368] width 442 height 30
click at [598, 364] on span "Seleccionar certificado" at bounding box center [778, 362] width 431 height 11
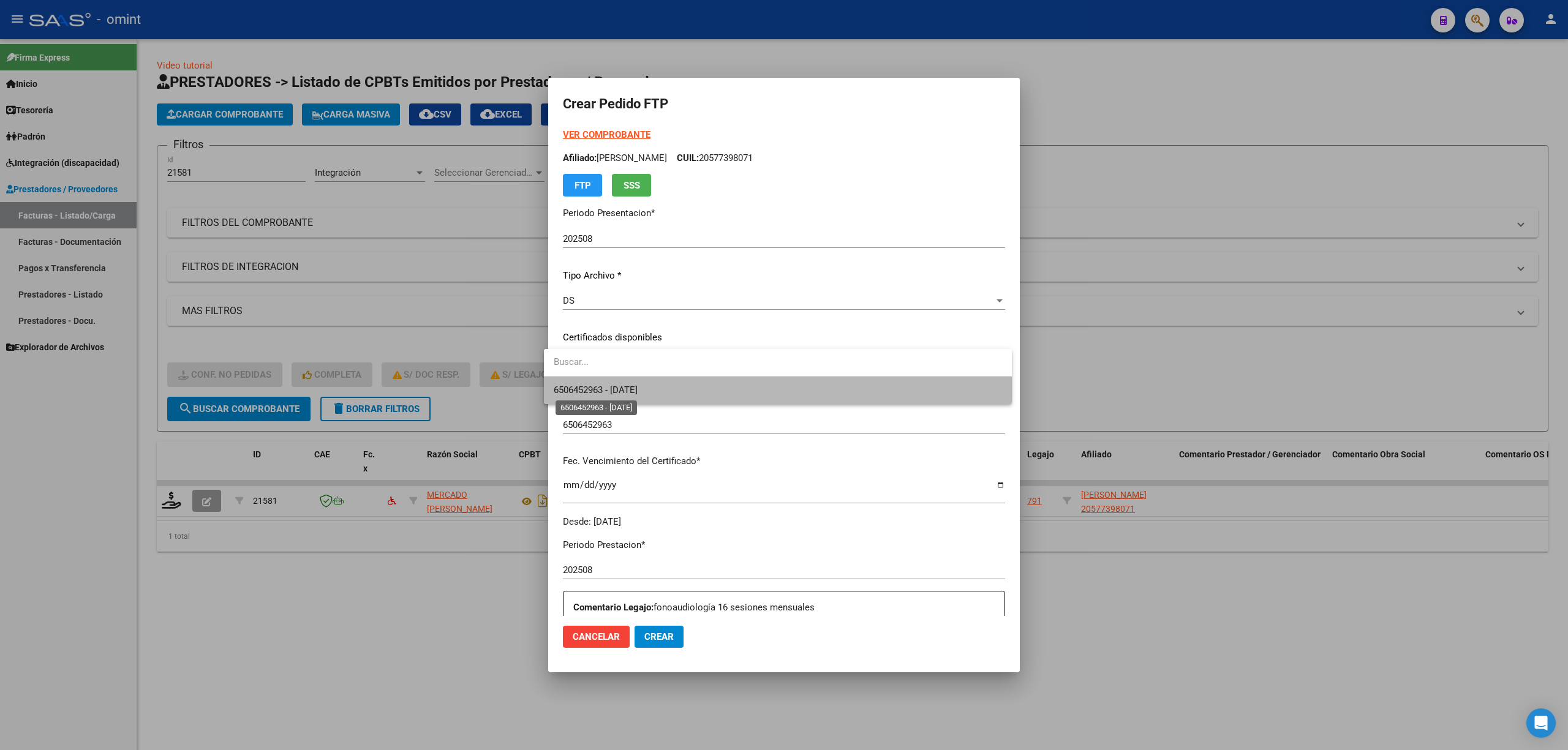
drag, startPoint x: 594, startPoint y: 395, endPoint x: 623, endPoint y: 378, distance: 33.6
click at [594, 395] on span "6506452963 - 2027-06-21" at bounding box center [595, 390] width 84 height 11
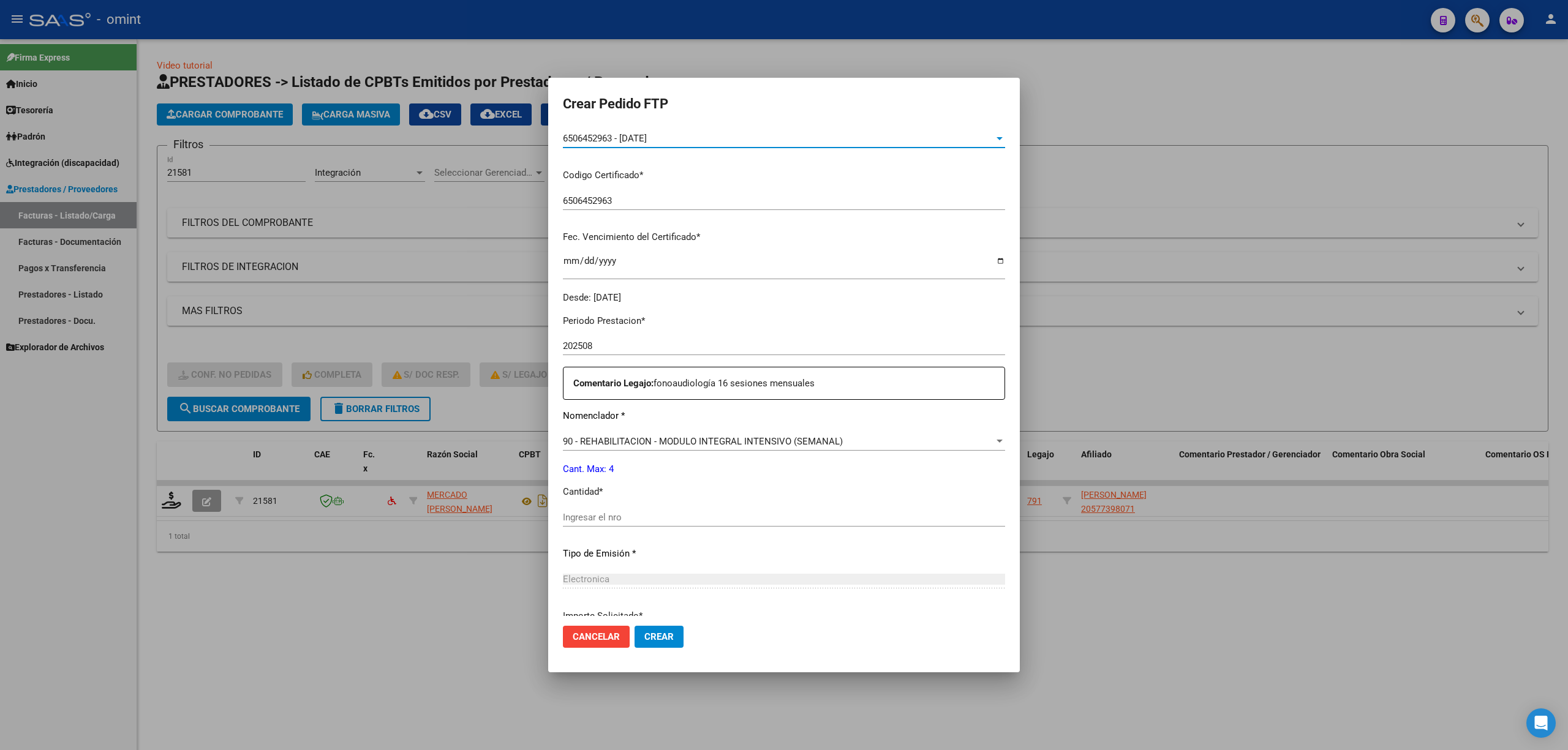
scroll to position [332, 0]
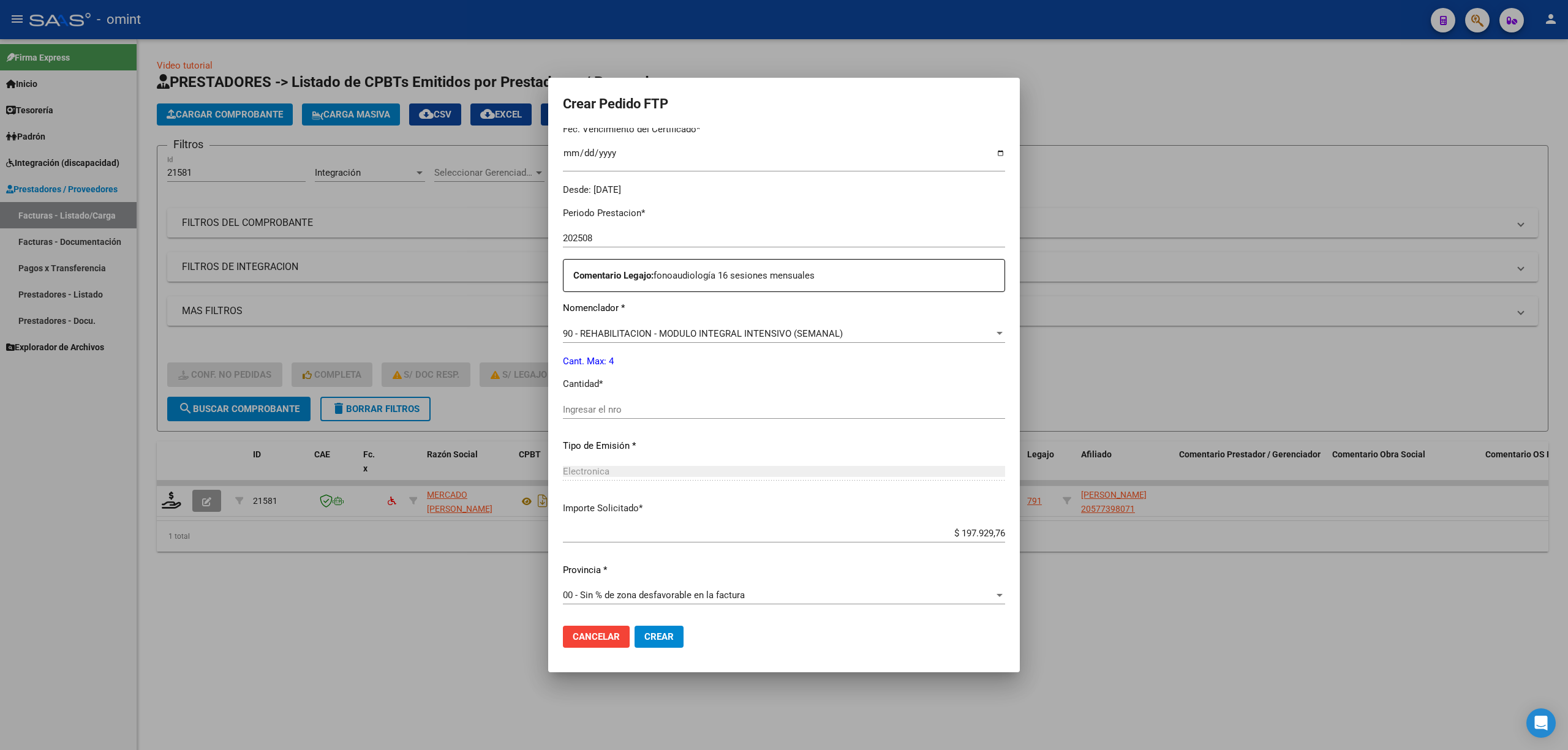
click at [628, 413] on input "Ingresar el nro" at bounding box center [784, 409] width 442 height 11
click at [635, 644] on button "Crear" at bounding box center [659, 636] width 49 height 22
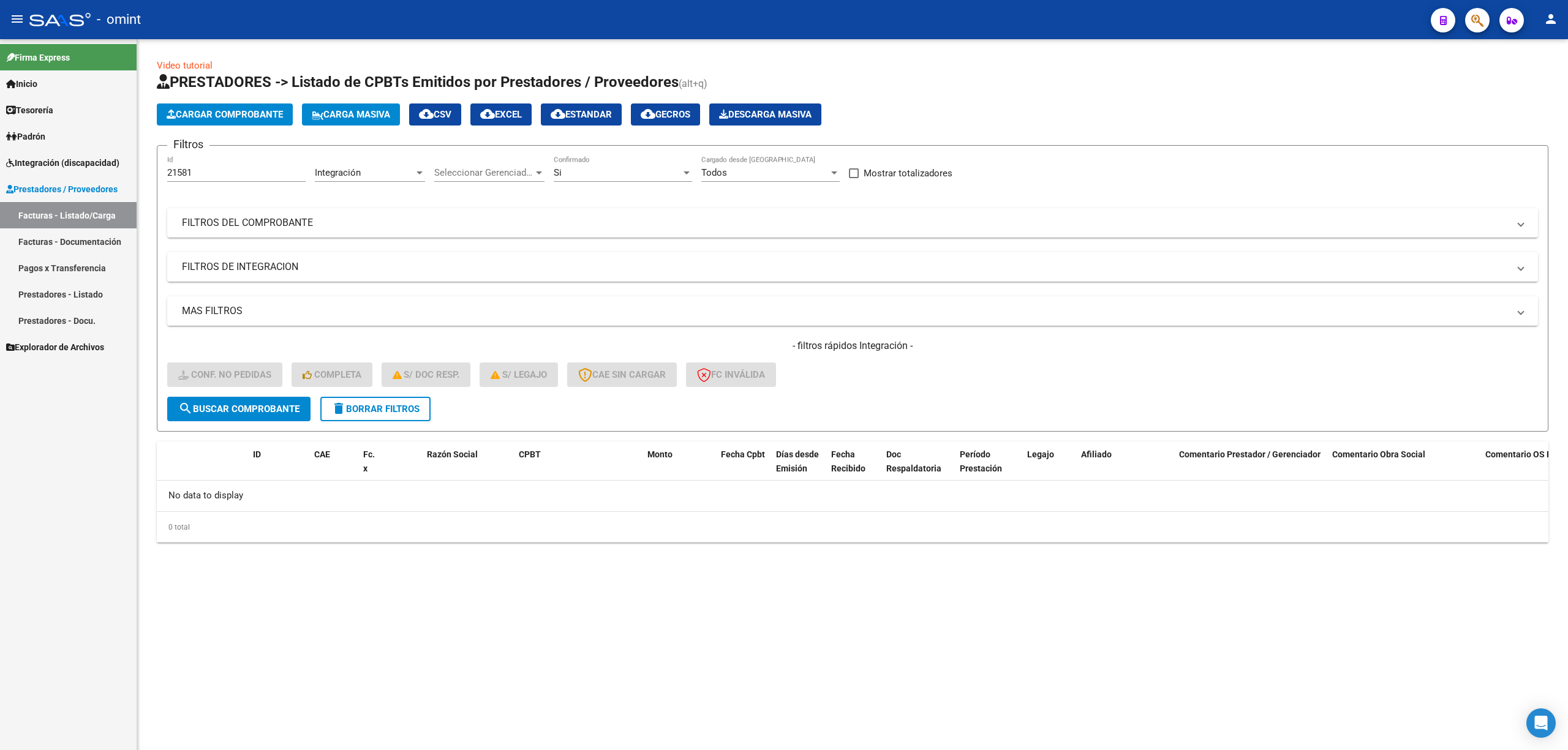
click at [390, 395] on div "- filtros rápidos Integración - Conf. no pedidas Completa S/ Doc Resp. S/ legaj…" at bounding box center [852, 368] width 1371 height 58
click at [365, 415] on button "delete Borrar Filtros" at bounding box center [375, 409] width 110 height 24
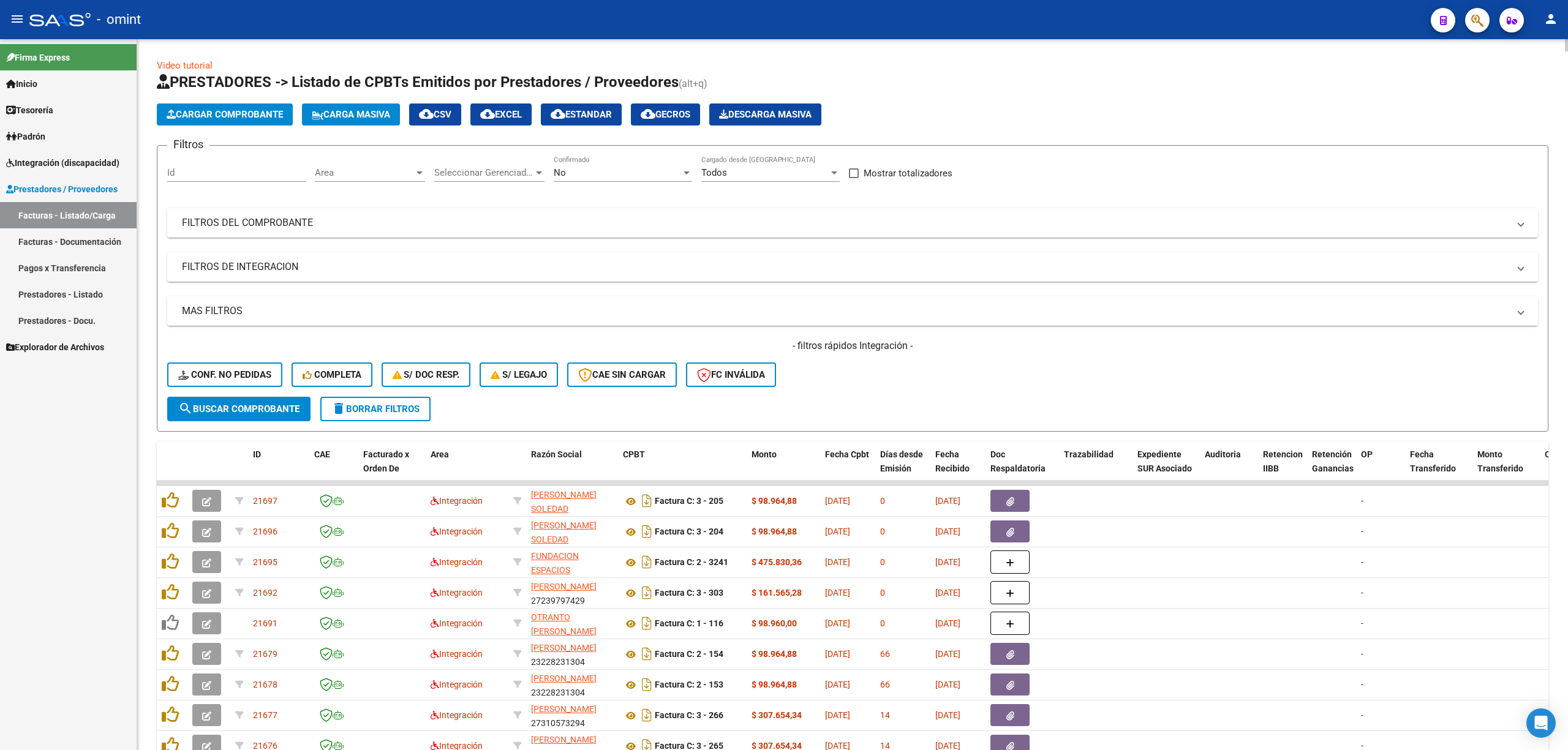
click at [192, 166] on div "Id" at bounding box center [236, 169] width 138 height 27
paste input "21629"
click at [242, 414] on button "search Buscar Comprobante" at bounding box center [238, 409] width 144 height 24
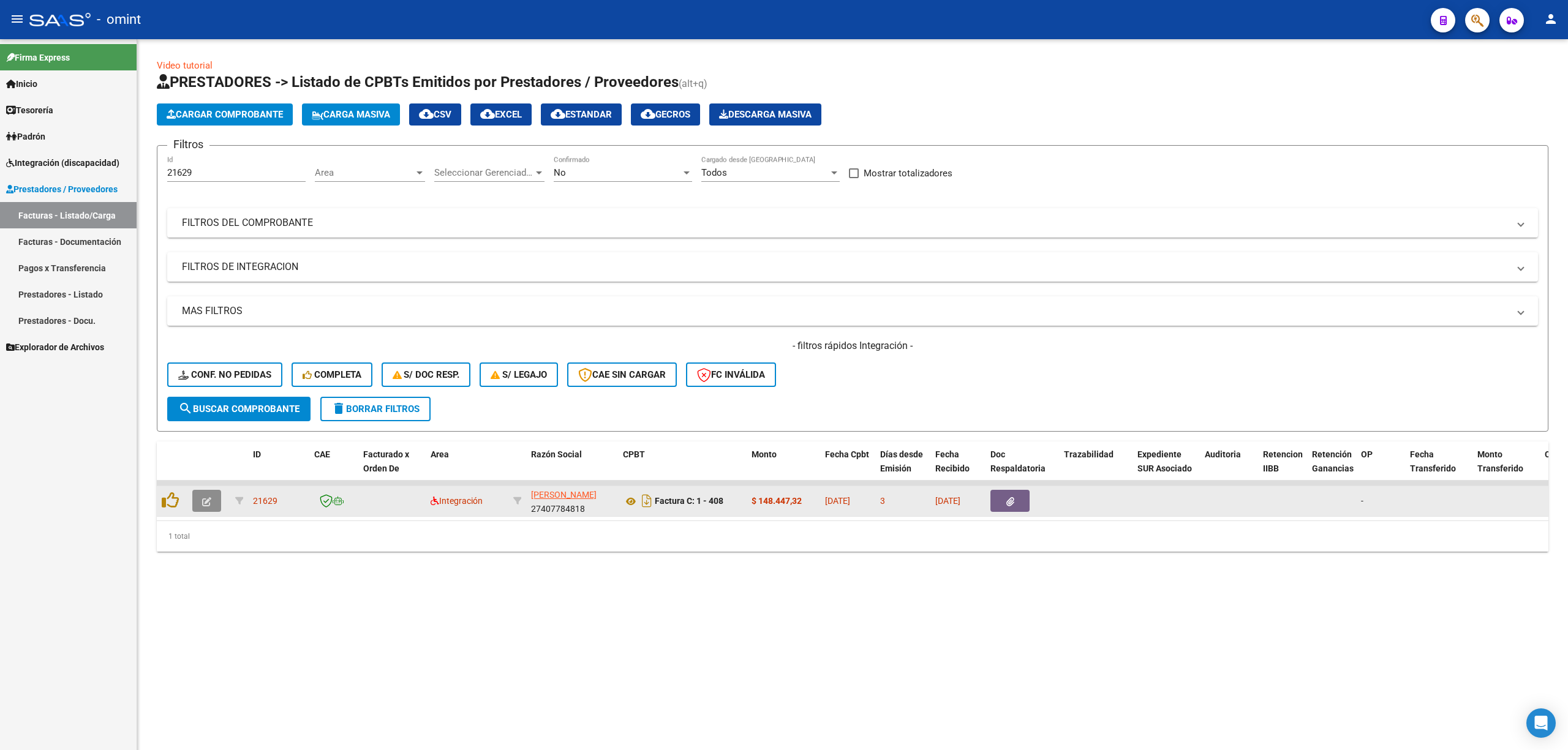
click at [203, 502] on icon "button" at bounding box center [207, 502] width 9 height 9
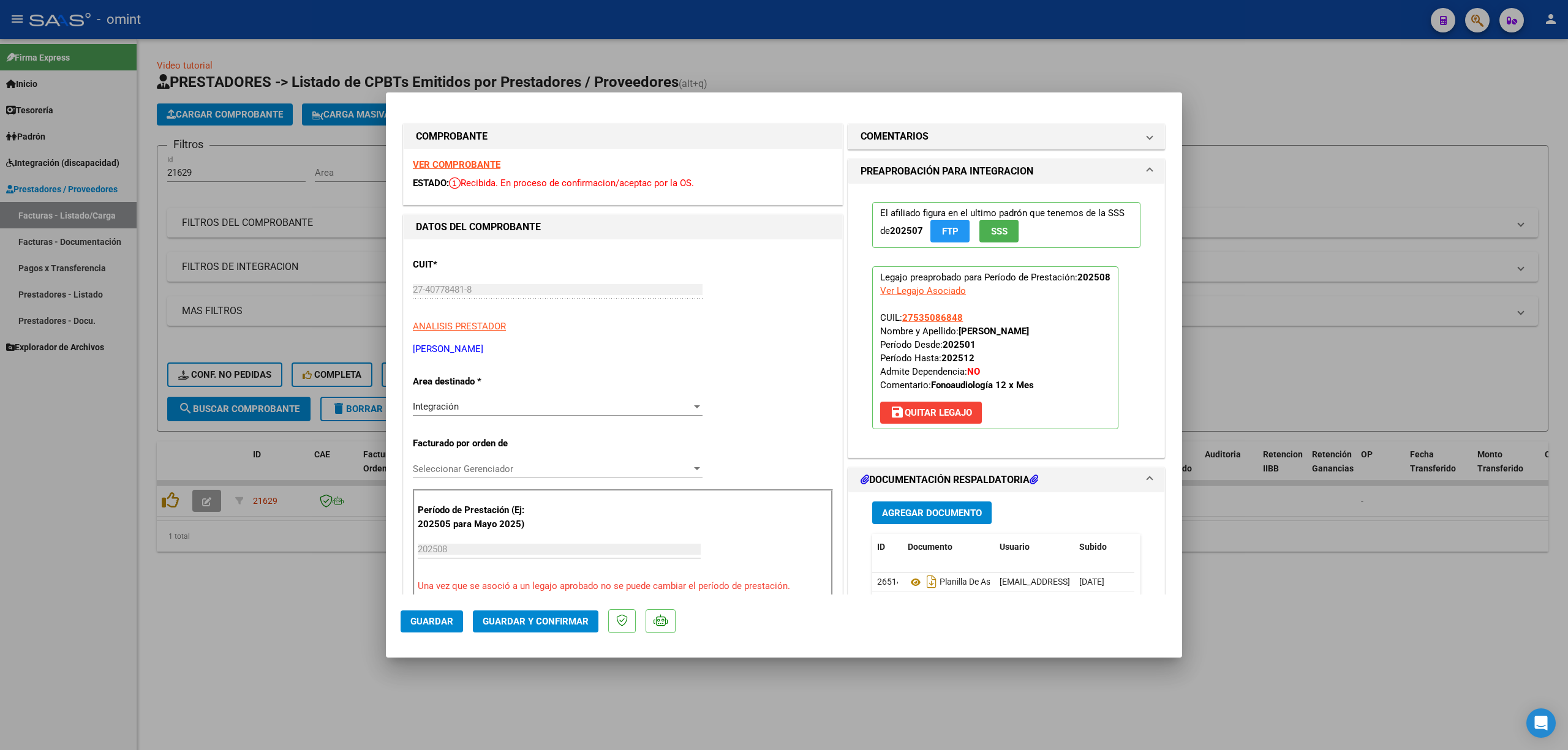
click at [446, 165] on strong "VER COMPROBANTE" at bounding box center [456, 165] width 87 height 11
click at [535, 619] on span "Guardar y Confirmar" at bounding box center [536, 622] width 106 height 11
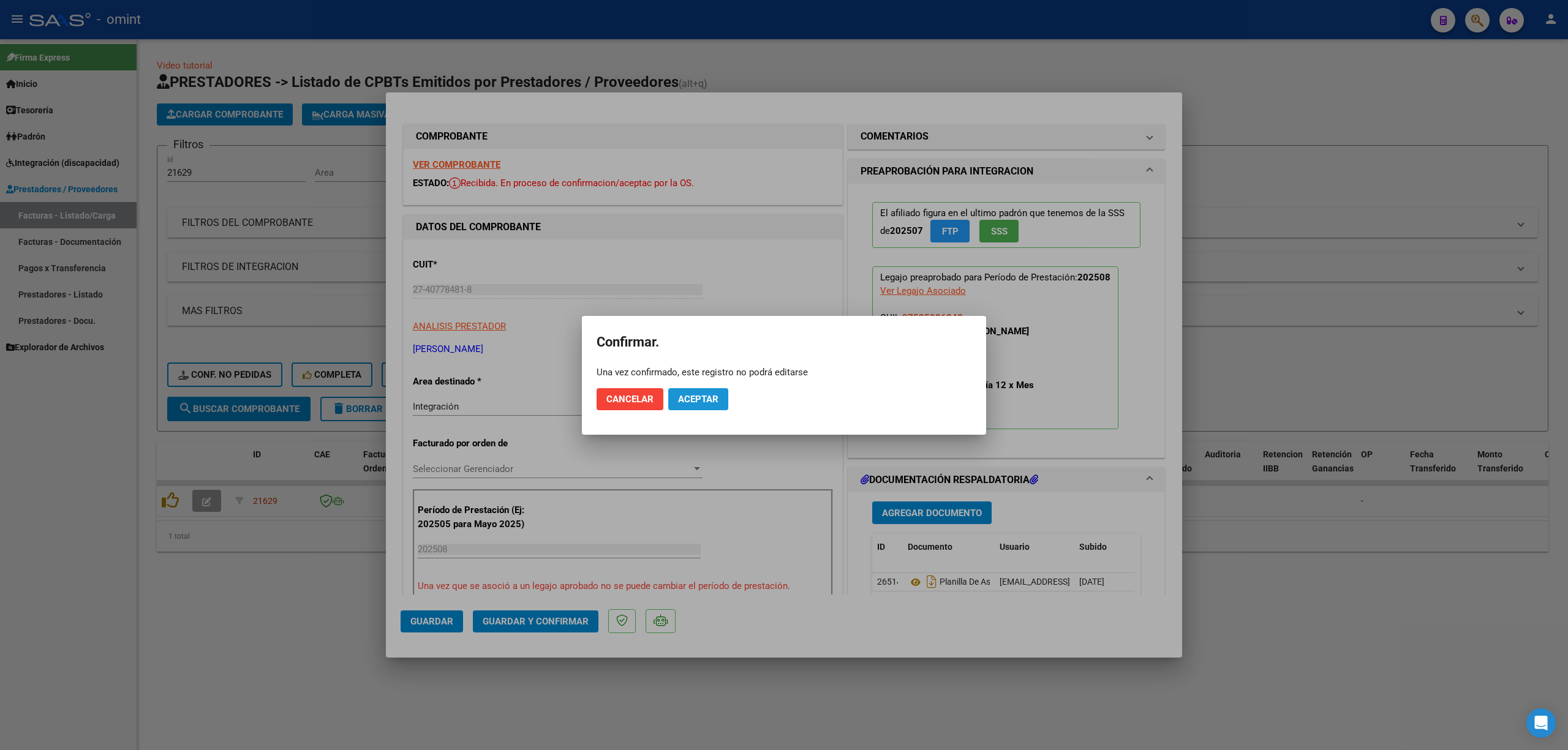
click at [684, 397] on span "Aceptar" at bounding box center [698, 399] width 40 height 11
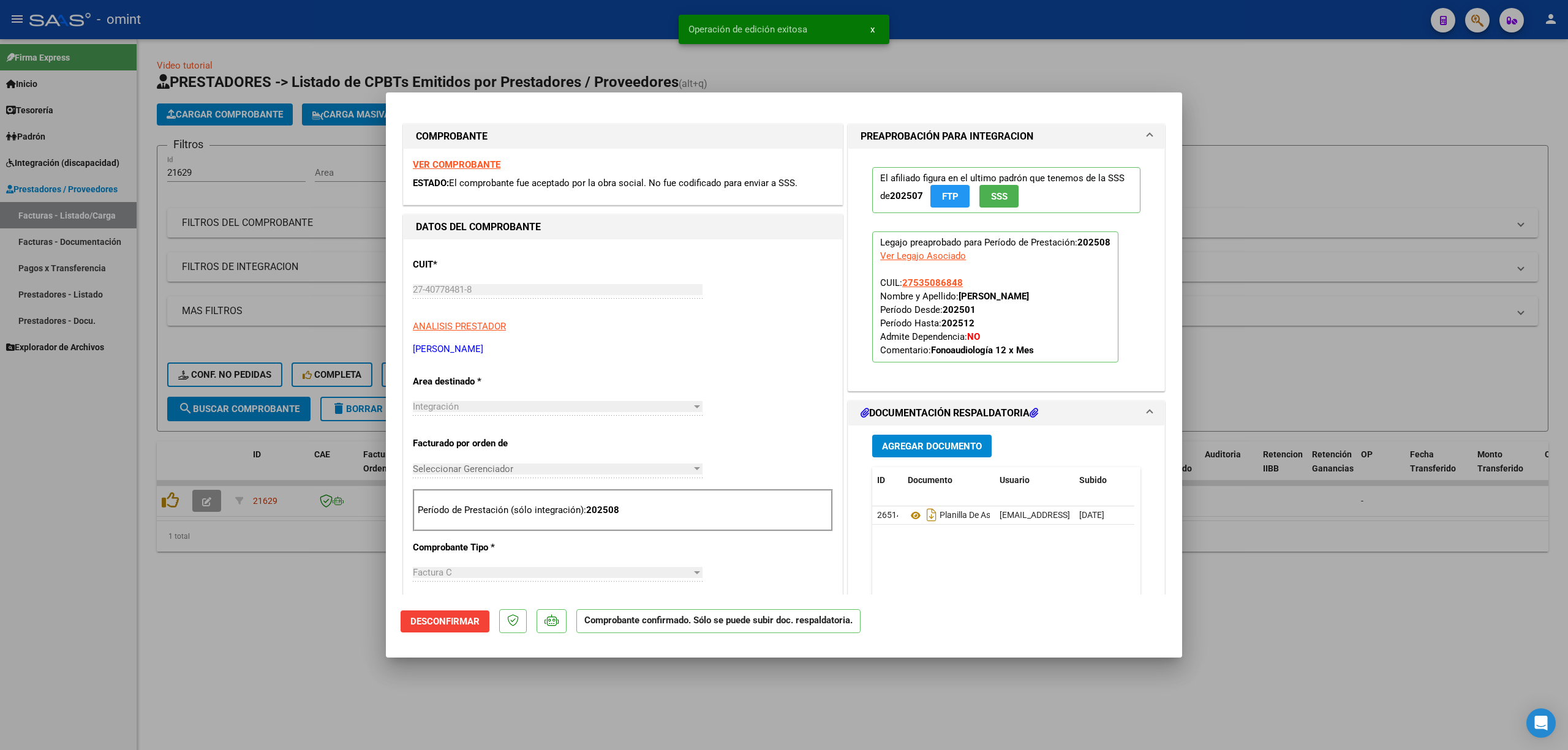
click at [226, 376] on div at bounding box center [784, 375] width 1568 height 750
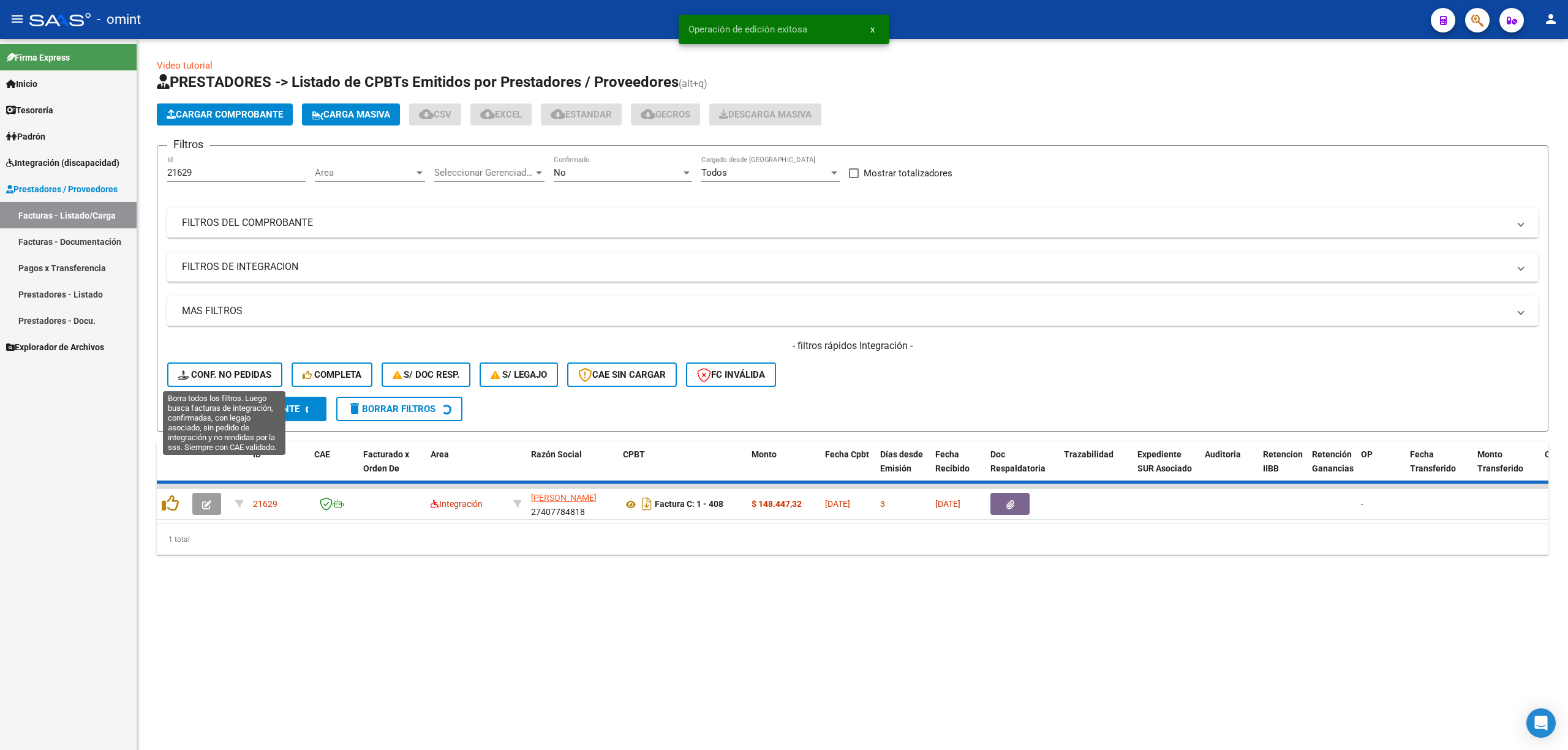
click at [226, 376] on span "Conf. no pedidas" at bounding box center [225, 374] width 93 height 11
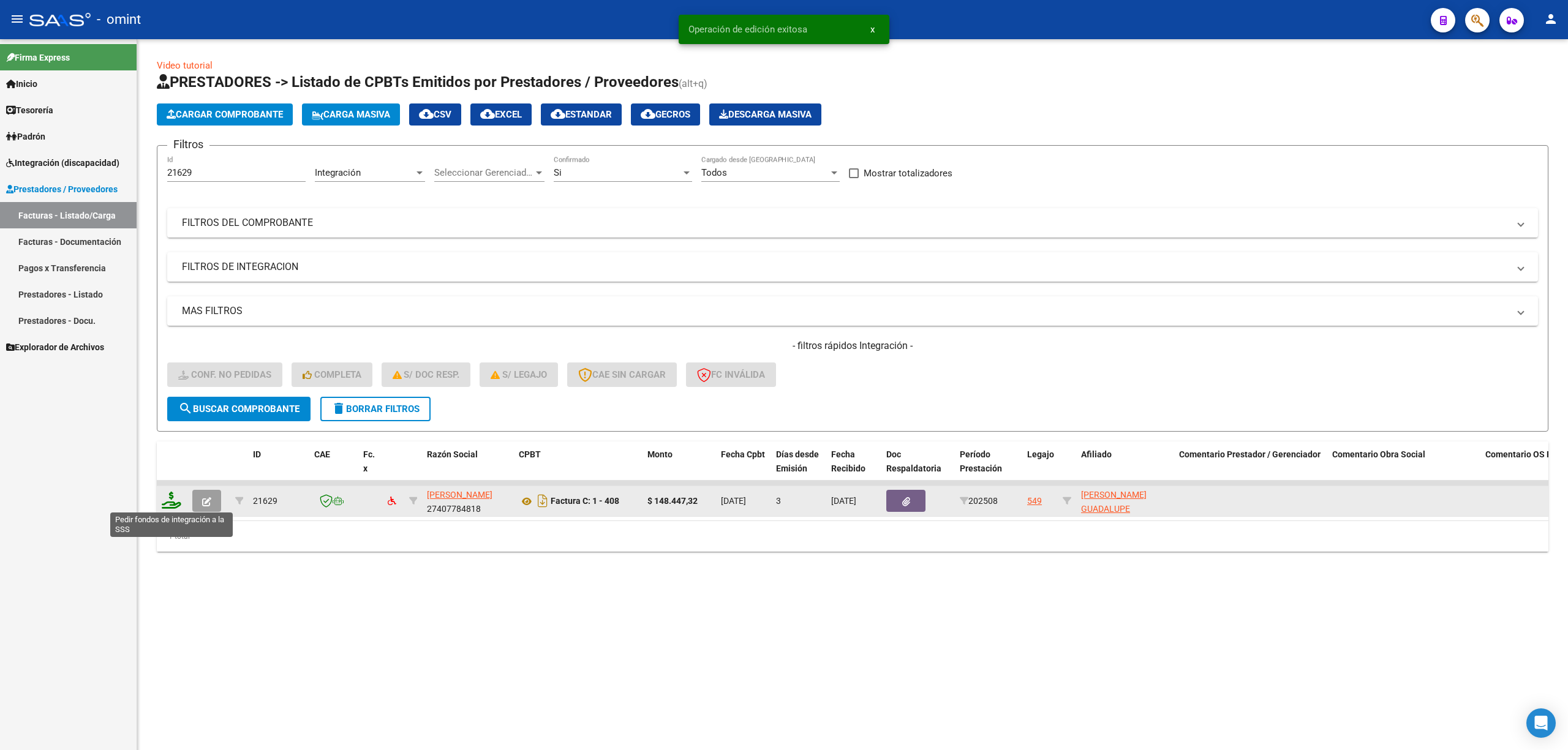
click at [170, 503] on icon at bounding box center [172, 500] width 20 height 17
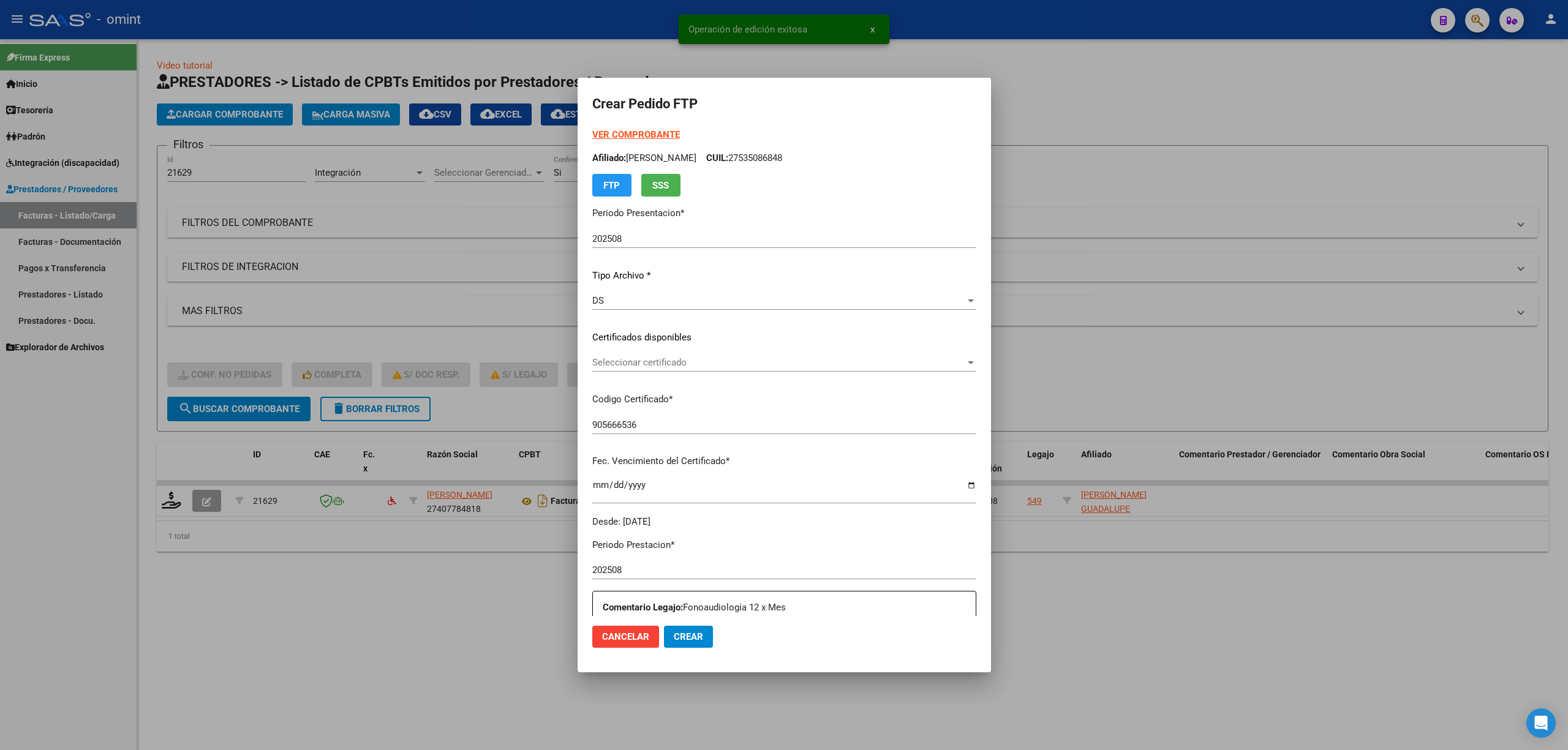
click at [647, 350] on div "VER COMPROBANTE ARCA Padrón Afiliado: MORALEZ PARMIGIANI MALENA GUADALUPE CUIL:…" at bounding box center [784, 329] width 384 height 401
click at [637, 365] on span "Seleccionar certificado" at bounding box center [778, 362] width 373 height 11
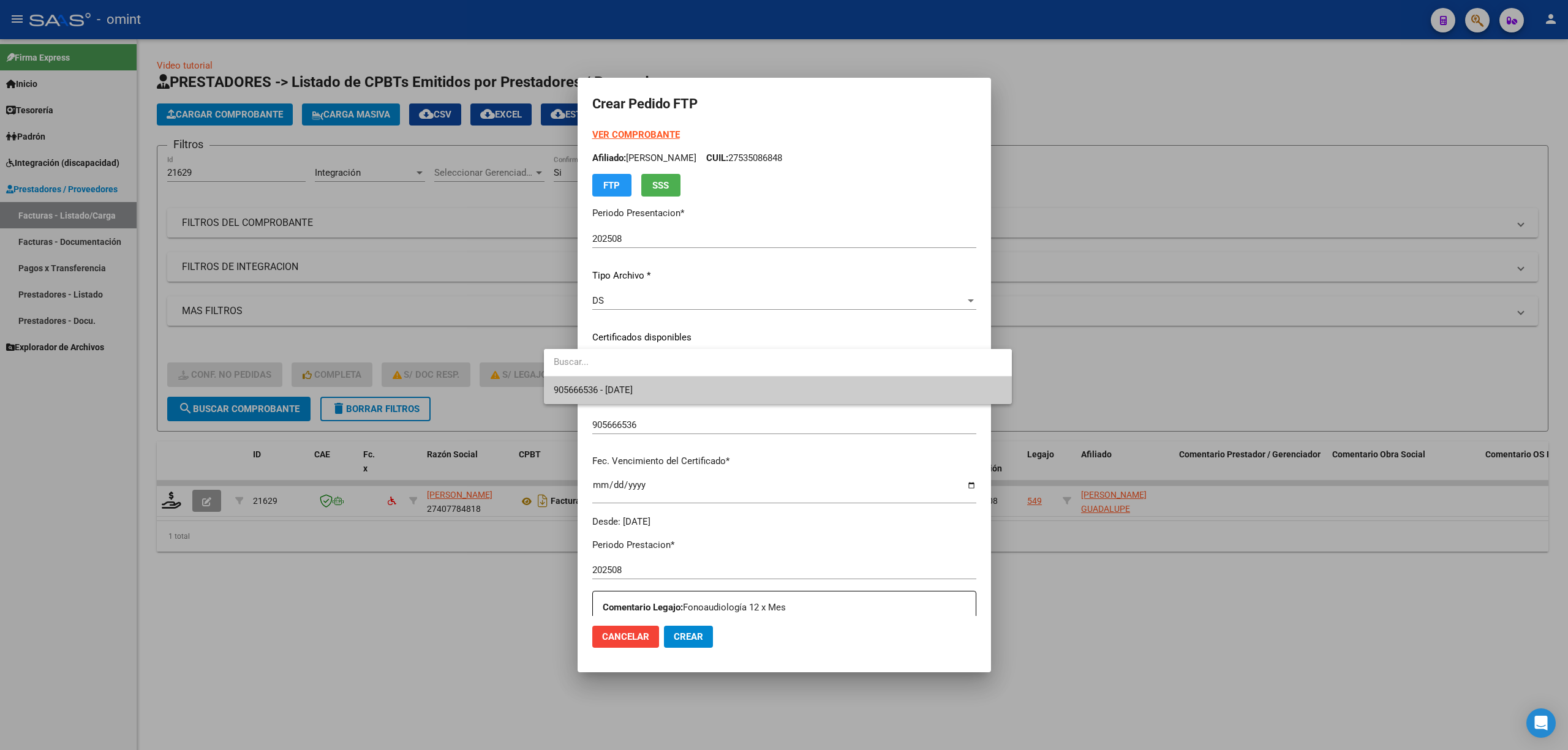
click at [632, 390] on span "905666536 - 2027-06-10" at bounding box center [593, 390] width 79 height 11
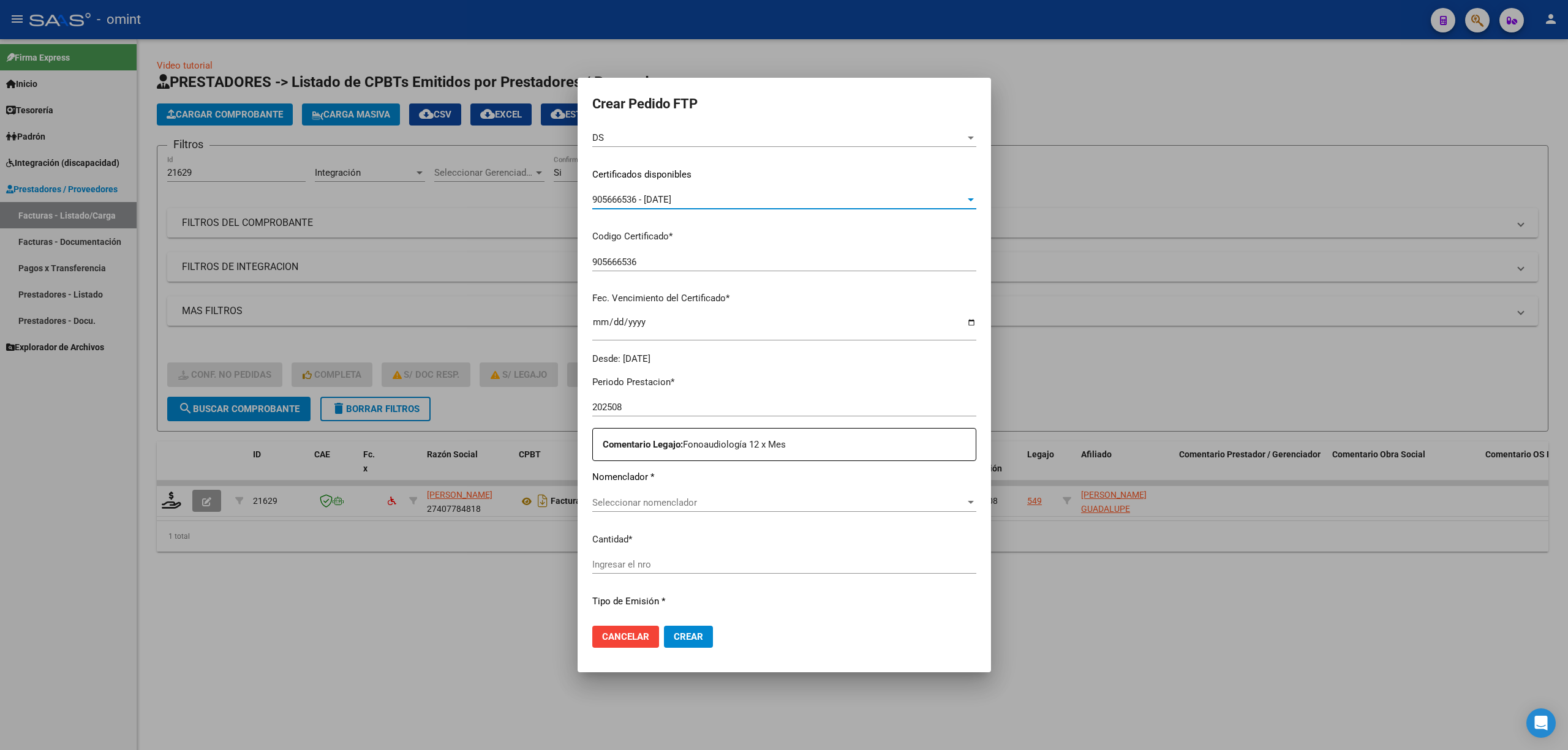
scroll to position [318, 0]
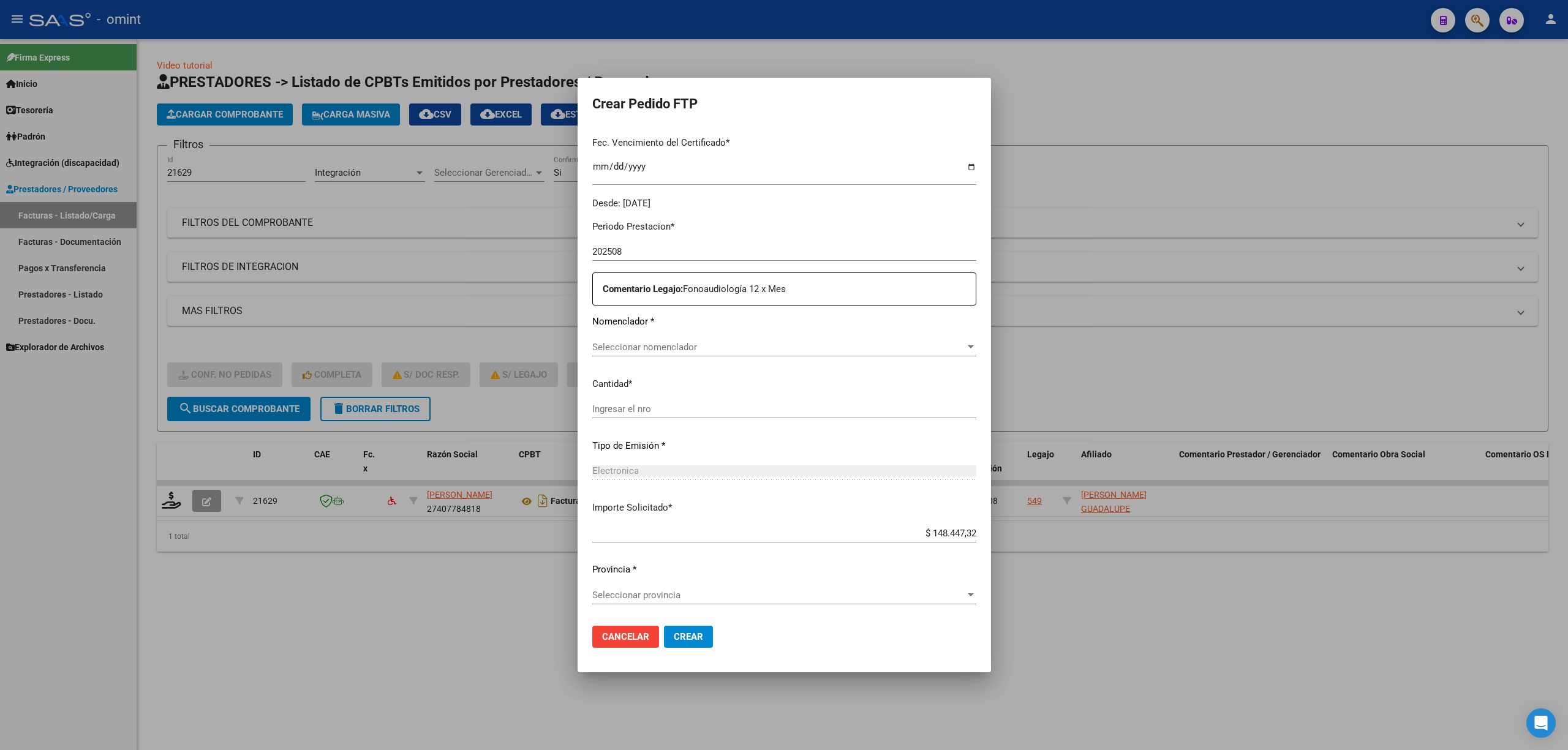
click at [636, 351] on span "Seleccionar nomenclador" at bounding box center [778, 347] width 373 height 11
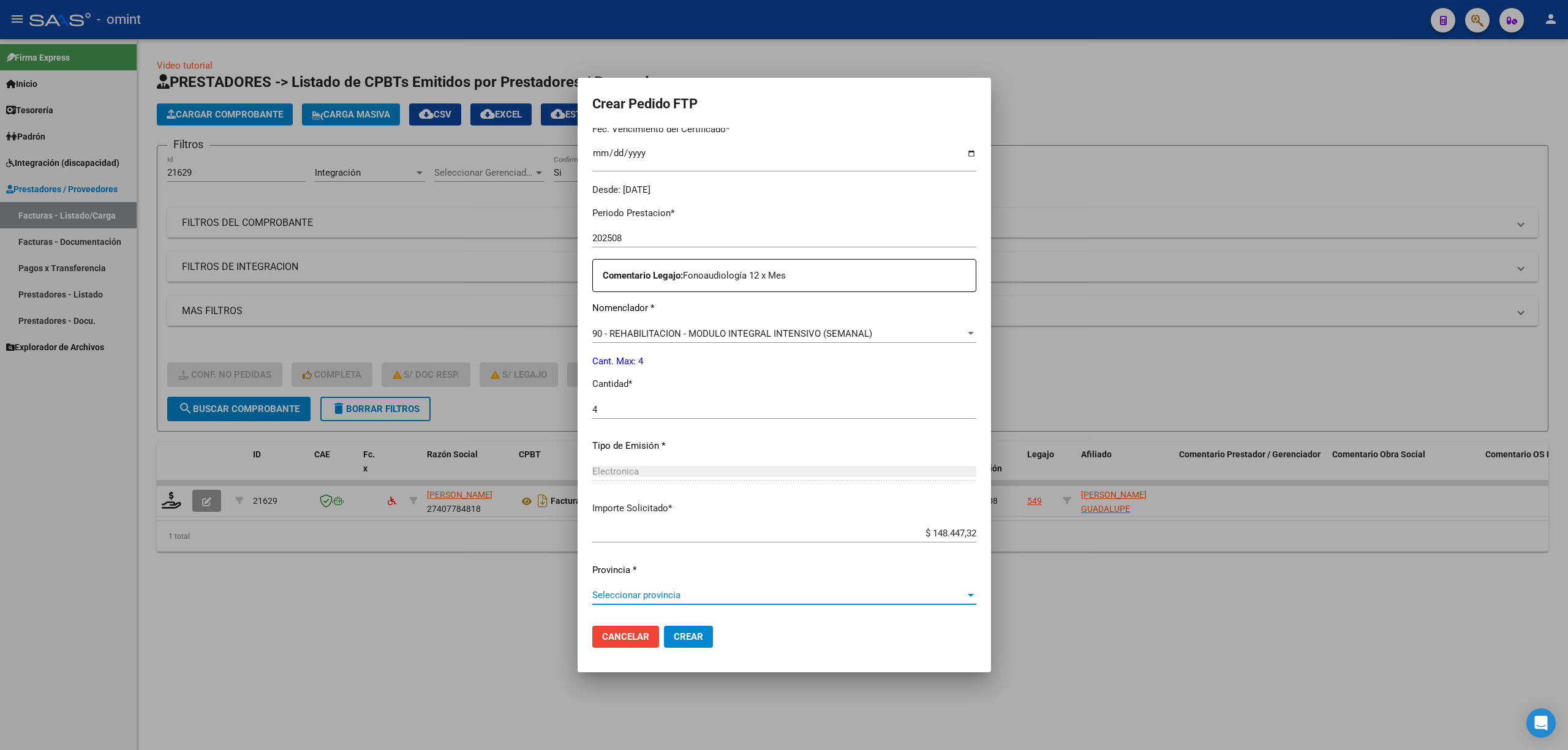
click at [592, 597] on span "Seleccionar provincia" at bounding box center [778, 595] width 373 height 11
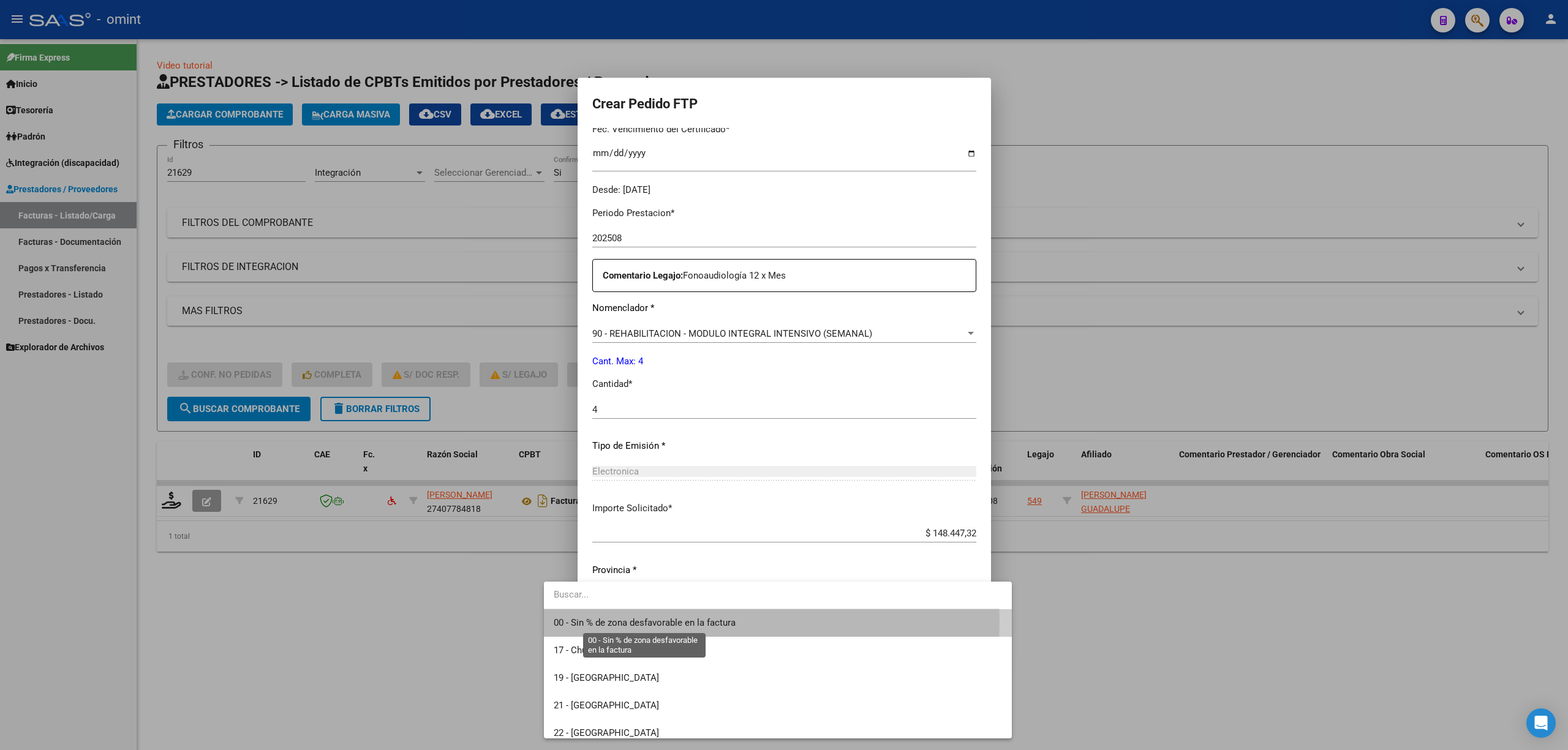
click at [593, 622] on span "00 - Sin % de zona desfavorable en la factura" at bounding box center [645, 622] width 182 height 11
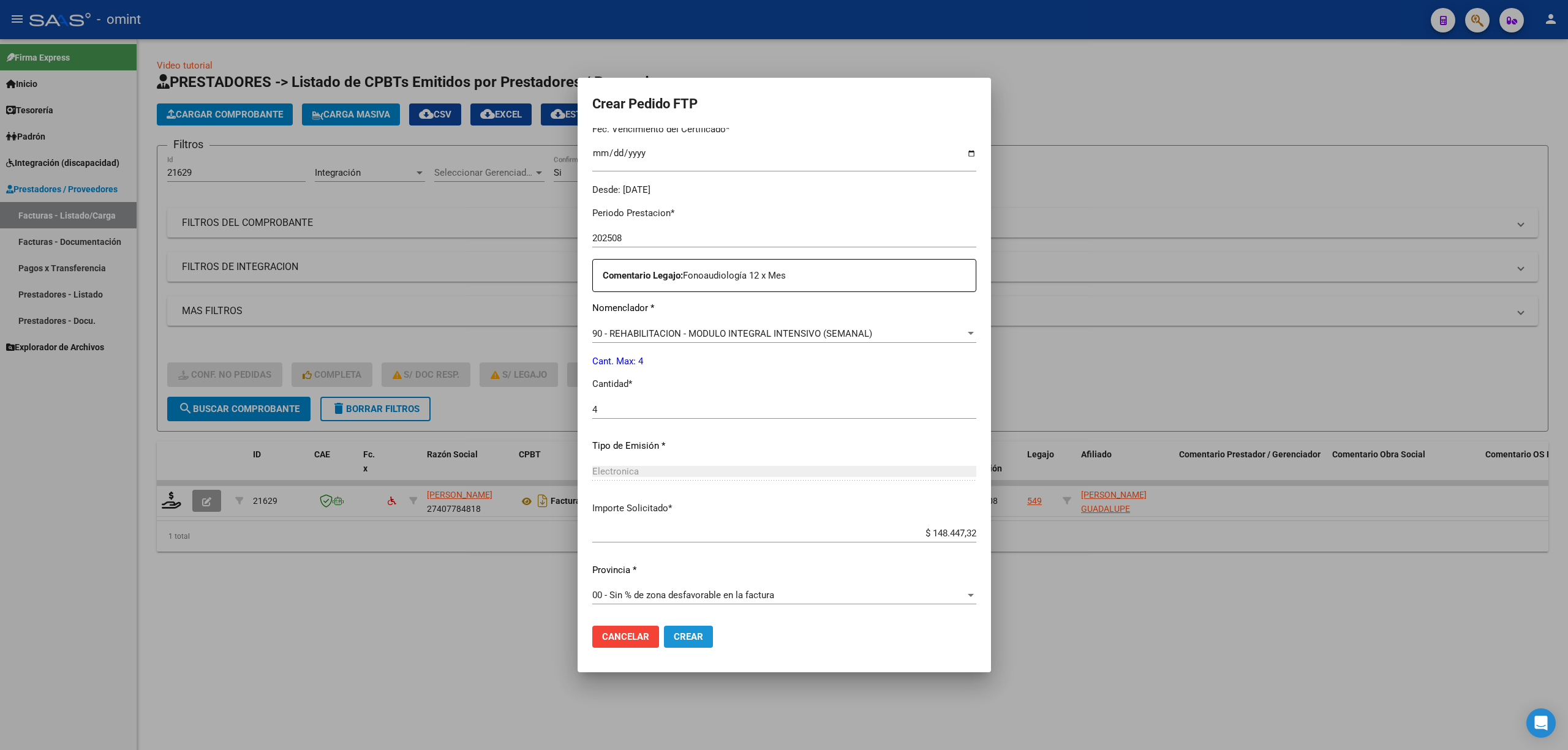
click at [664, 642] on button "Crear" at bounding box center [688, 636] width 49 height 22
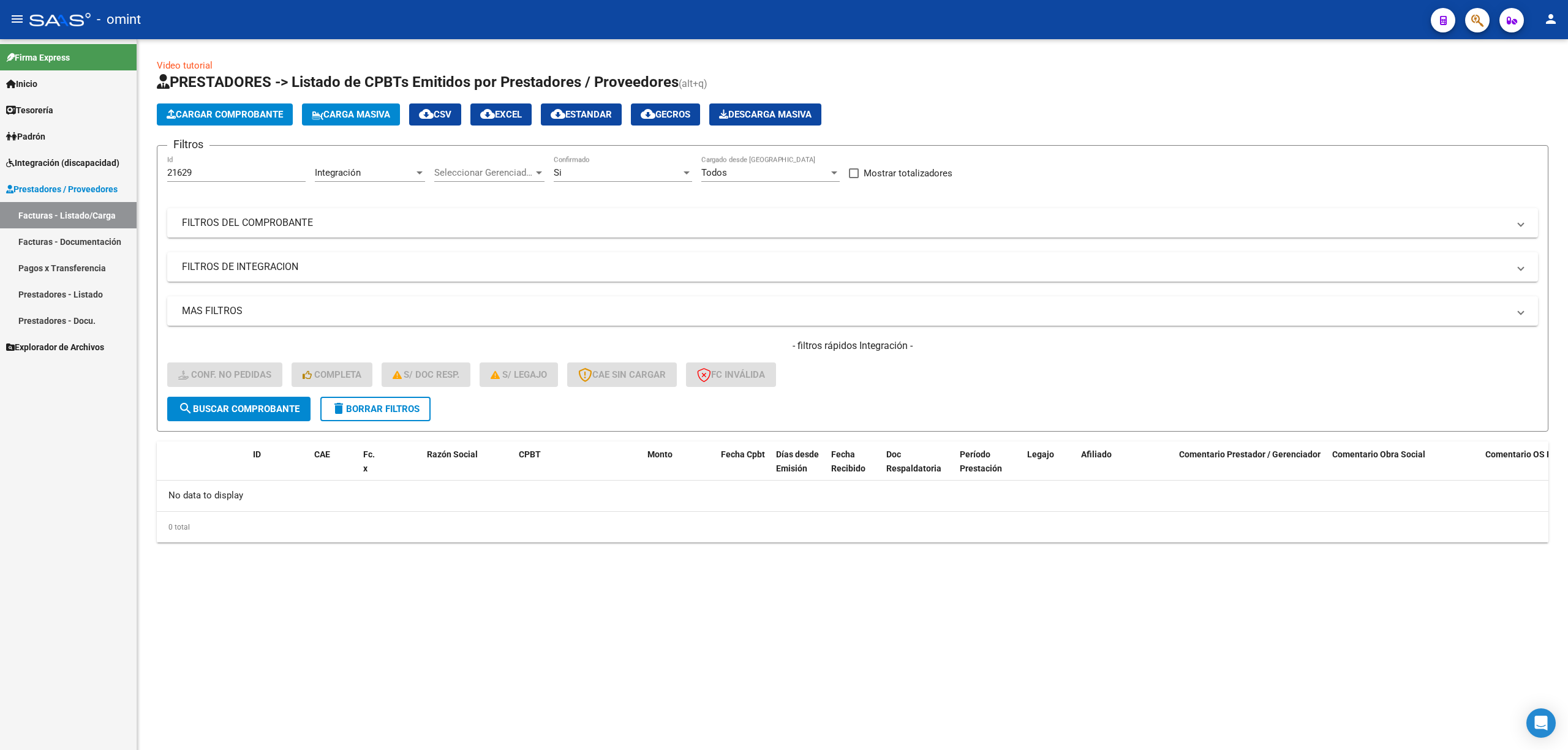
click at [398, 405] on span "delete Borrar Filtros" at bounding box center [375, 409] width 88 height 11
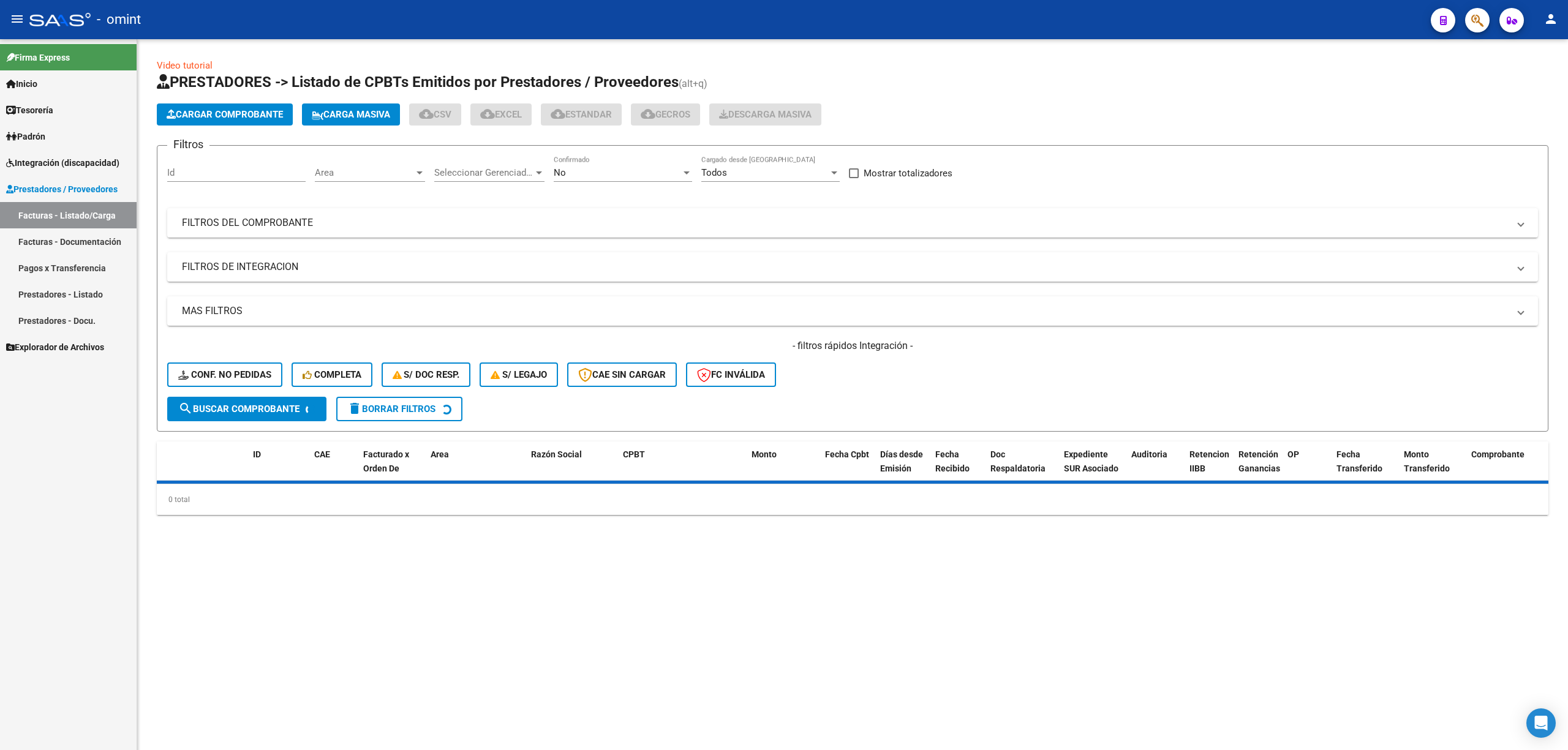
click at [240, 169] on input "Id" at bounding box center [236, 172] width 138 height 11
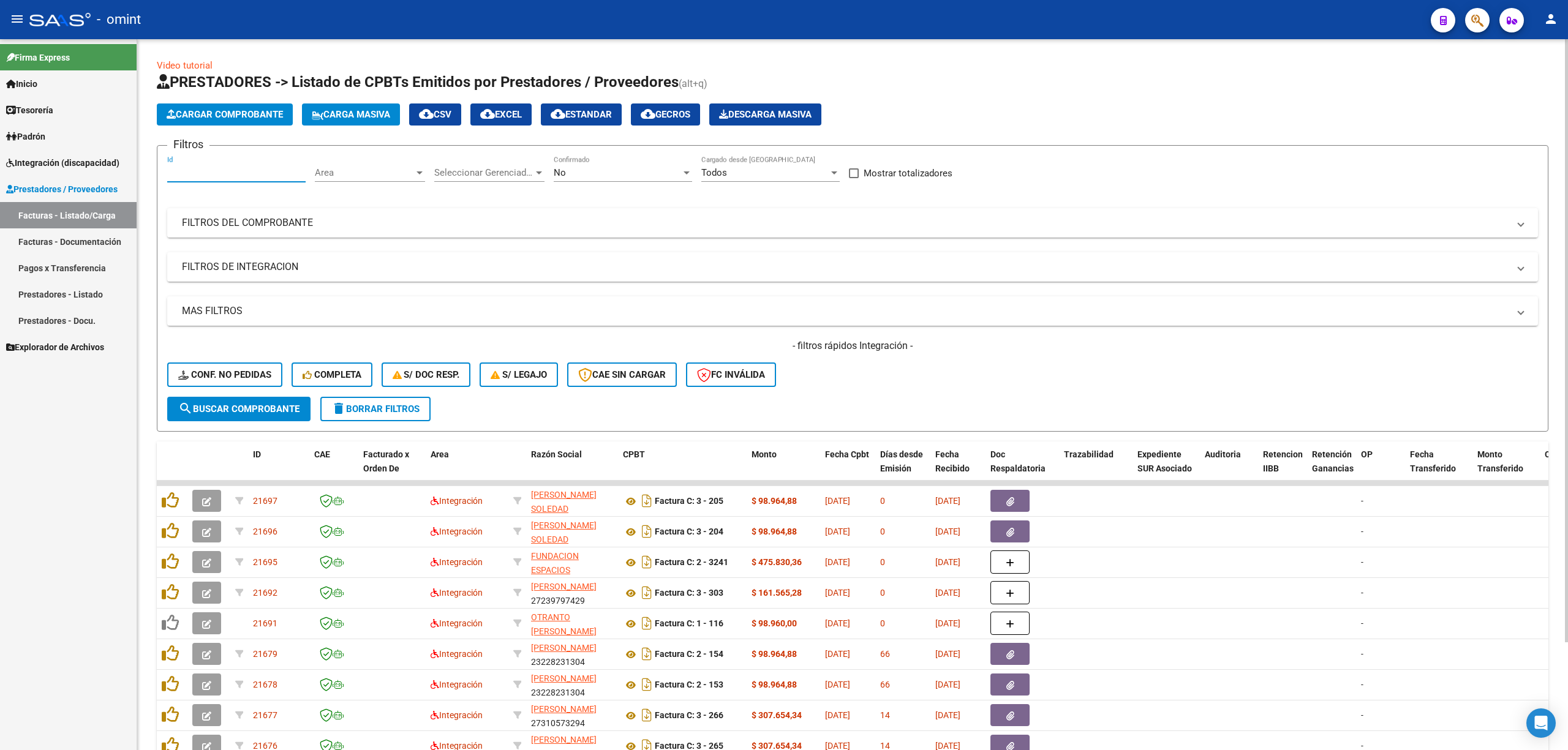
paste input "21628"
drag, startPoint x: 270, startPoint y: 404, endPoint x: 271, endPoint y: 410, distance: 6.1
click at [268, 404] on span "search Buscar Comprobante" at bounding box center [239, 409] width 121 height 11
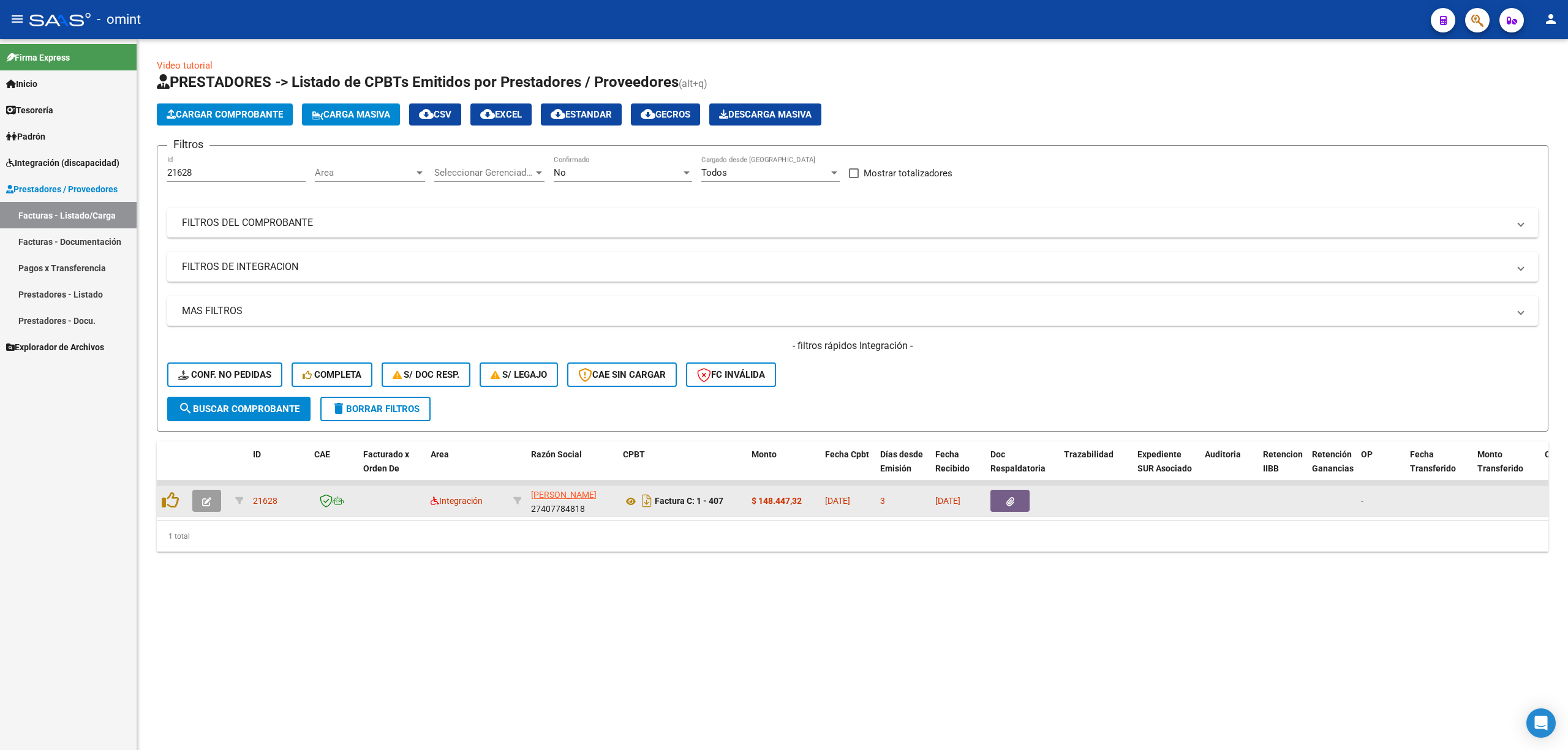
click at [195, 503] on button "button" at bounding box center [207, 500] width 29 height 22
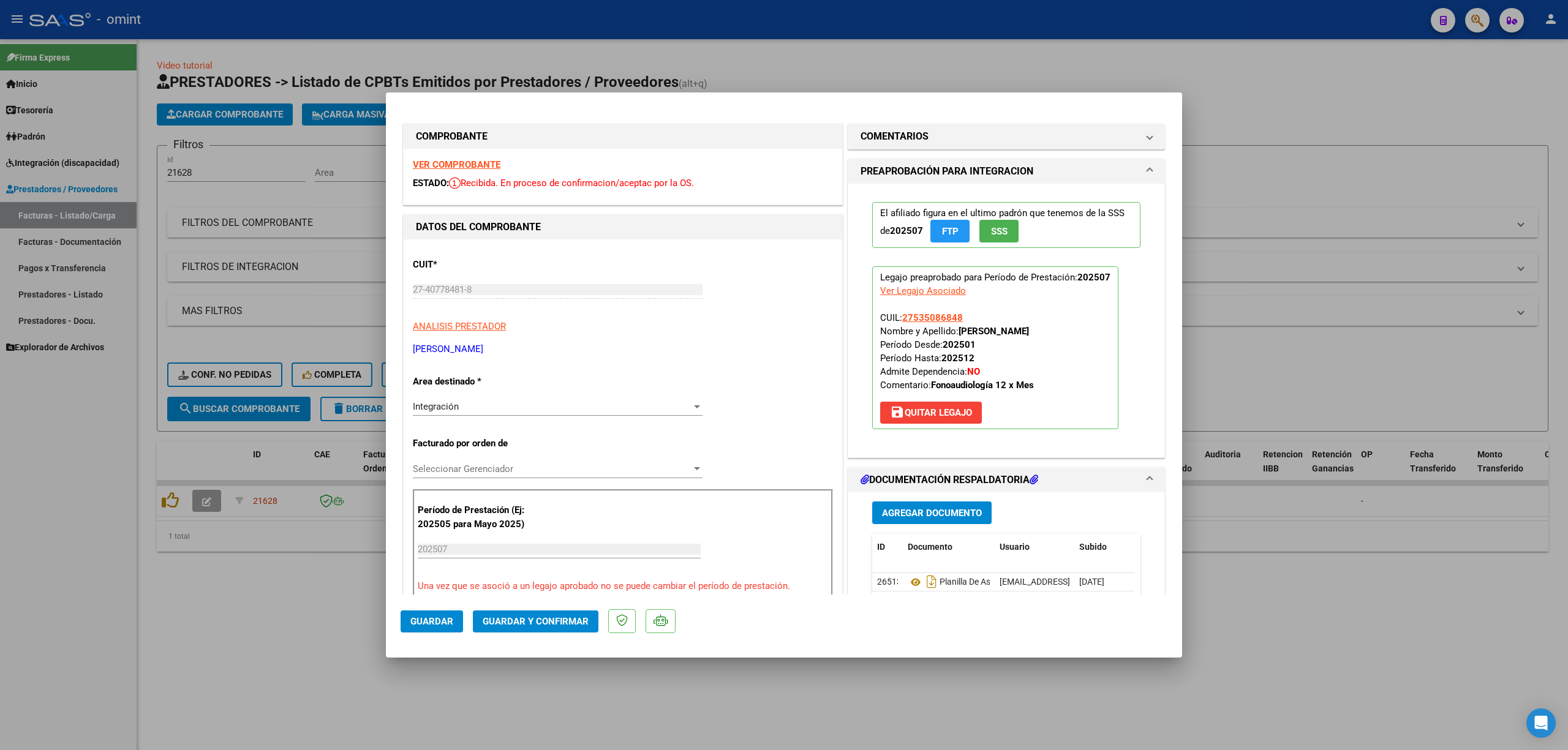
click at [456, 159] on strong "VER COMPROBANTE" at bounding box center [456, 165] width 87 height 11
click at [541, 623] on span "Guardar y Confirmar" at bounding box center [536, 622] width 106 height 11
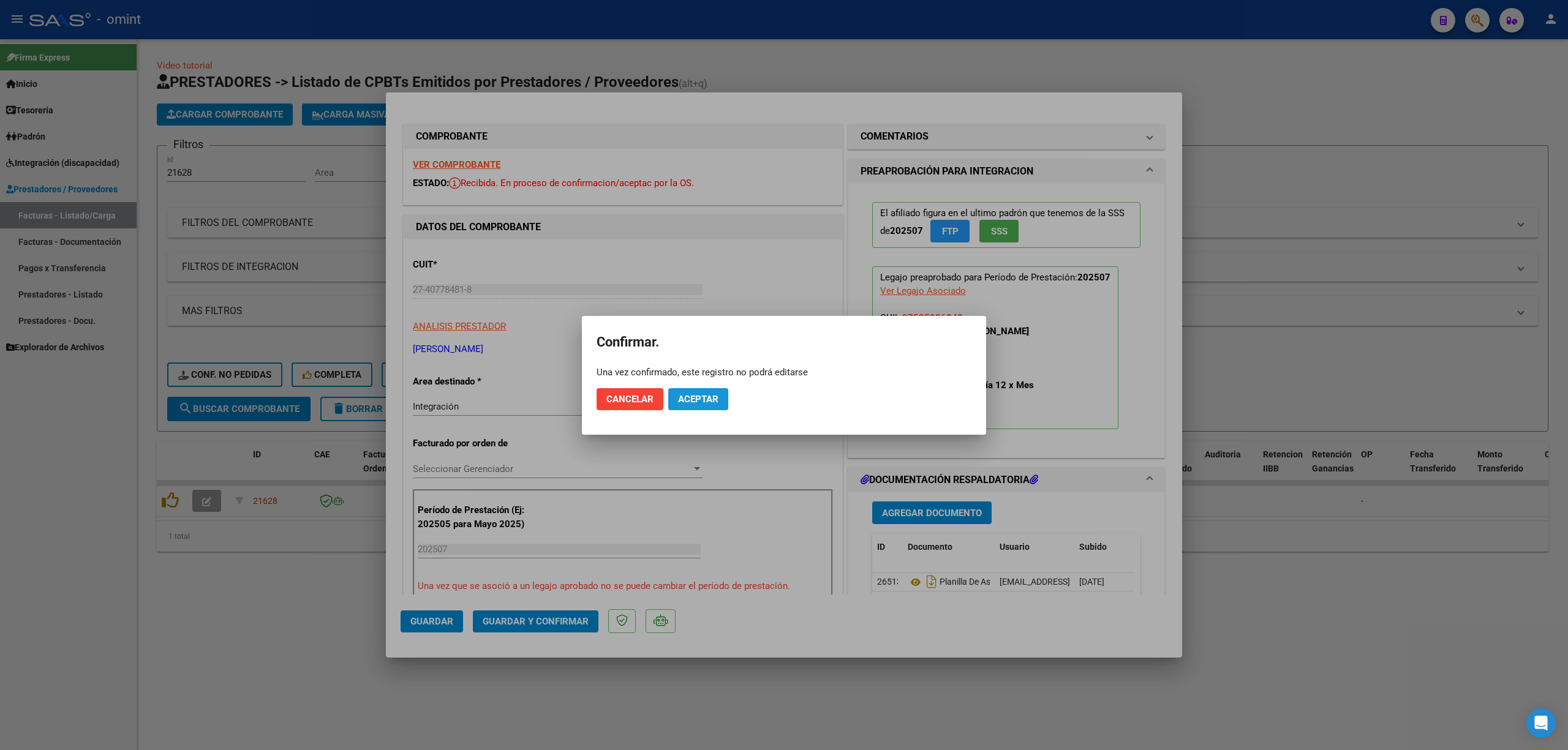
drag, startPoint x: 693, startPoint y: 402, endPoint x: 699, endPoint y: 399, distance: 6.7
click at [696, 401] on span "Aceptar" at bounding box center [698, 399] width 40 height 11
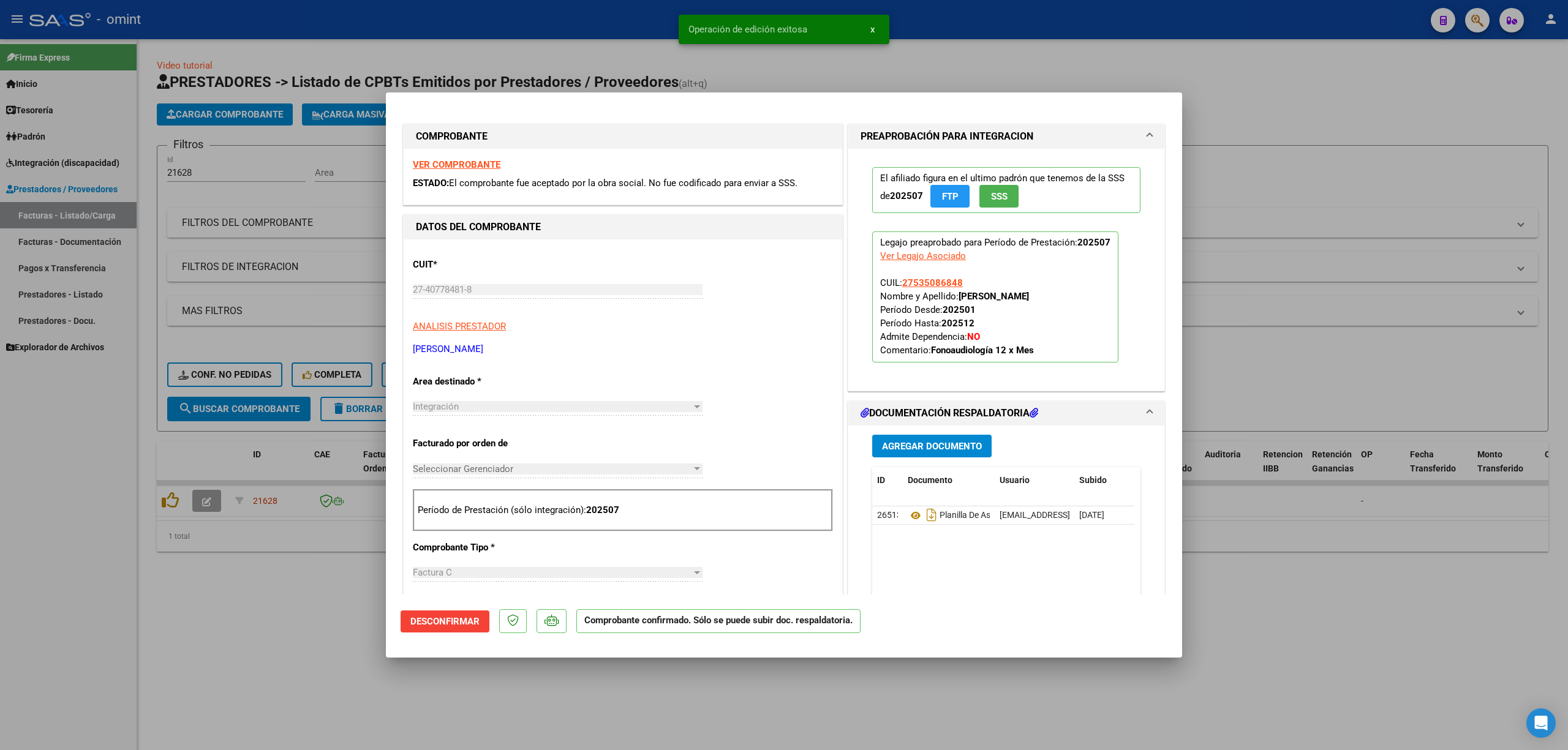
click at [422, 40] on div at bounding box center [784, 375] width 1568 height 750
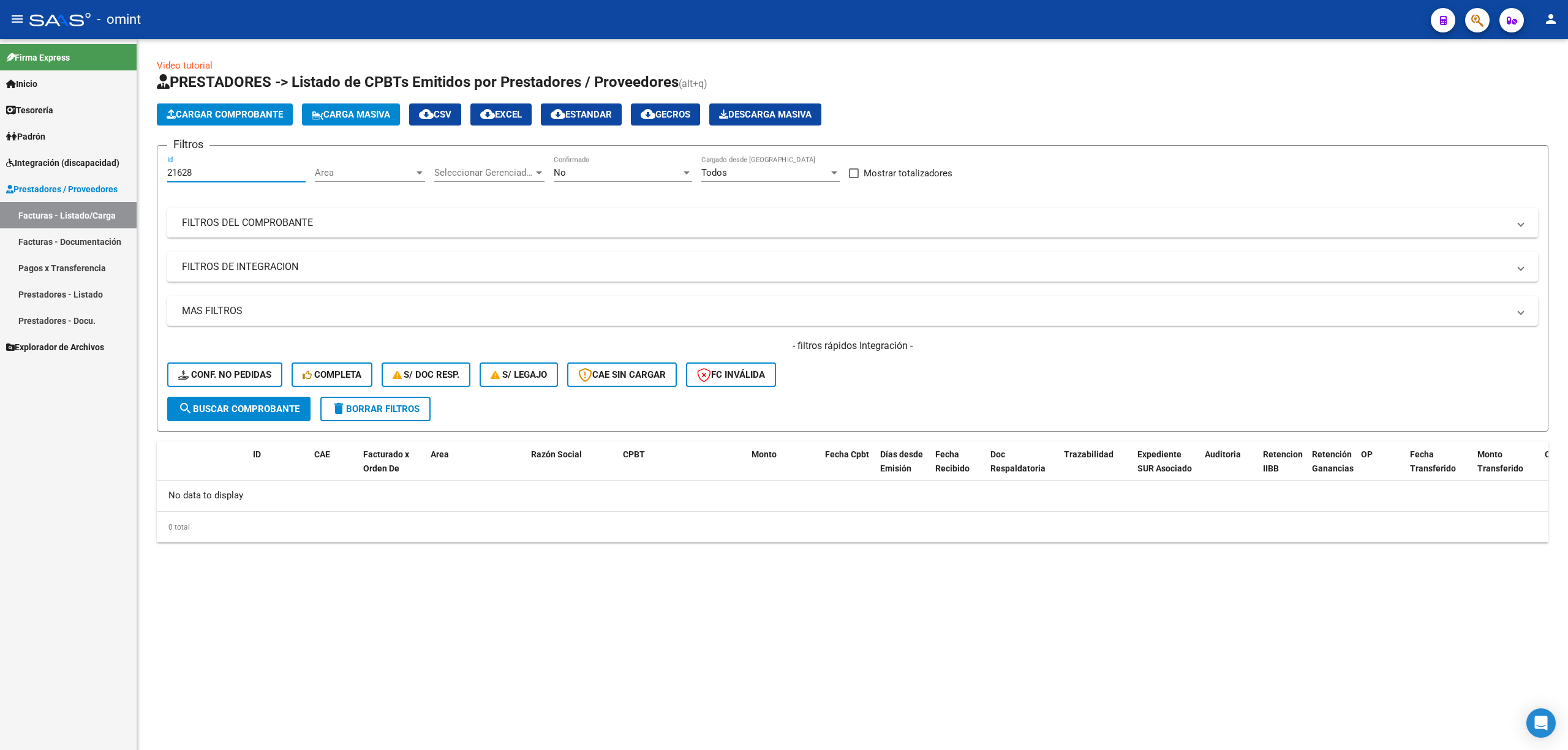
drag, startPoint x: 226, startPoint y: 169, endPoint x: 204, endPoint y: 168, distance: 22.0
click at [217, 168] on input "21628" at bounding box center [236, 172] width 138 height 11
click at [170, 166] on div "21628 Id" at bounding box center [236, 169] width 138 height 27
click at [210, 367] on button "Conf. no pedidas" at bounding box center [225, 375] width 115 height 24
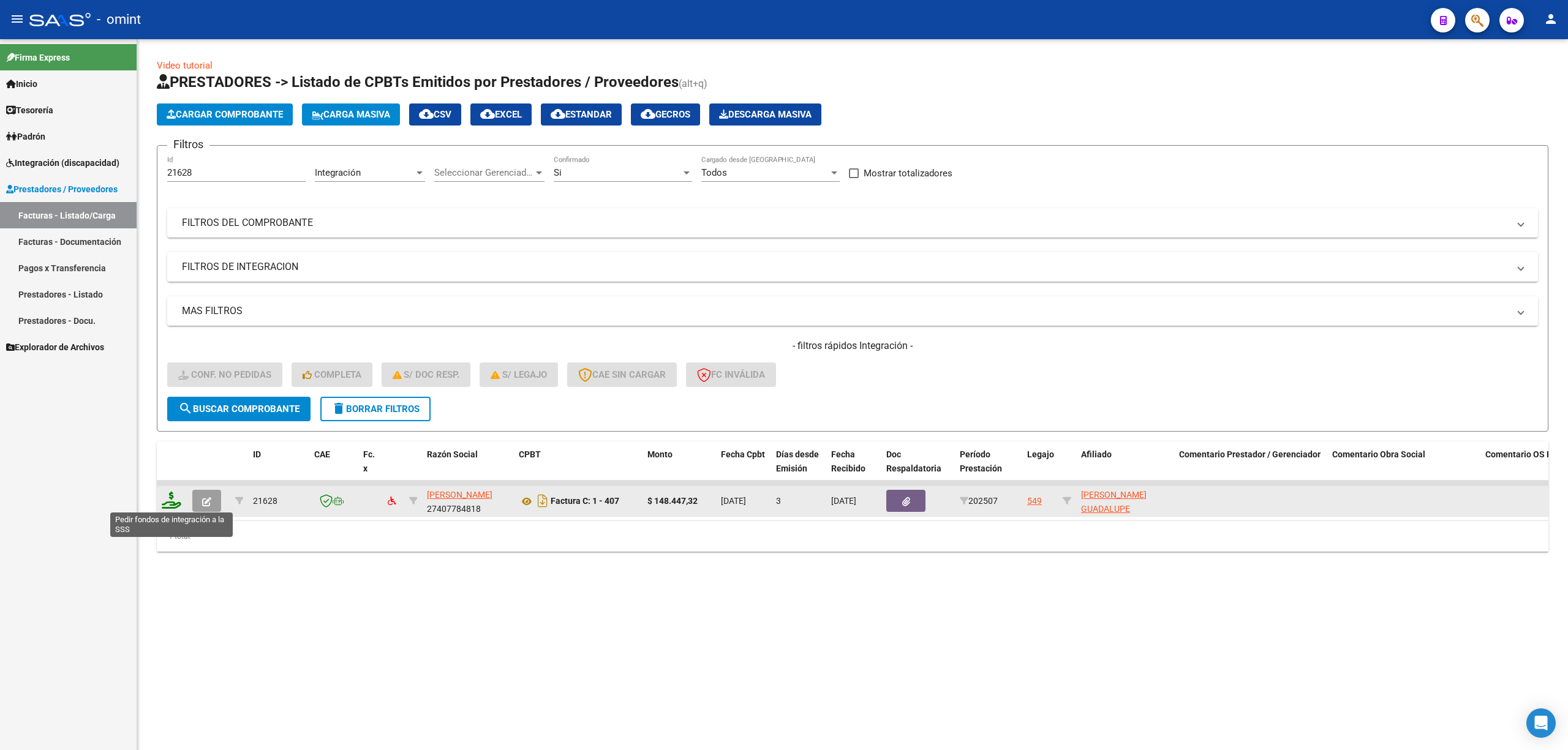
click at [169, 499] on icon at bounding box center [172, 500] width 20 height 17
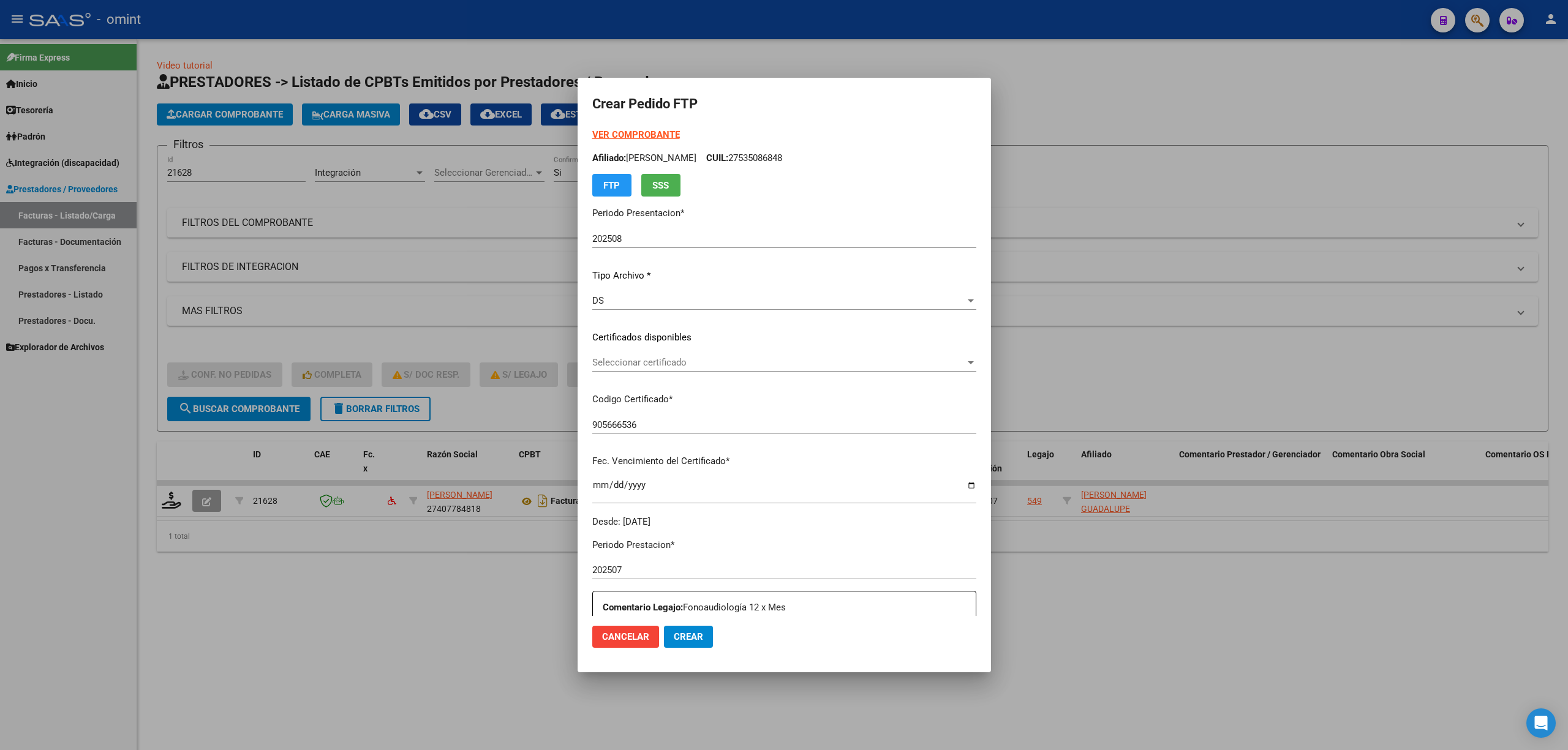
click at [607, 372] on div "Seleccionar certificado Seleccionar certificado" at bounding box center [784, 368] width 384 height 30
click at [610, 369] on div "Seleccionar certificado Seleccionar certificado" at bounding box center [784, 362] width 384 height 18
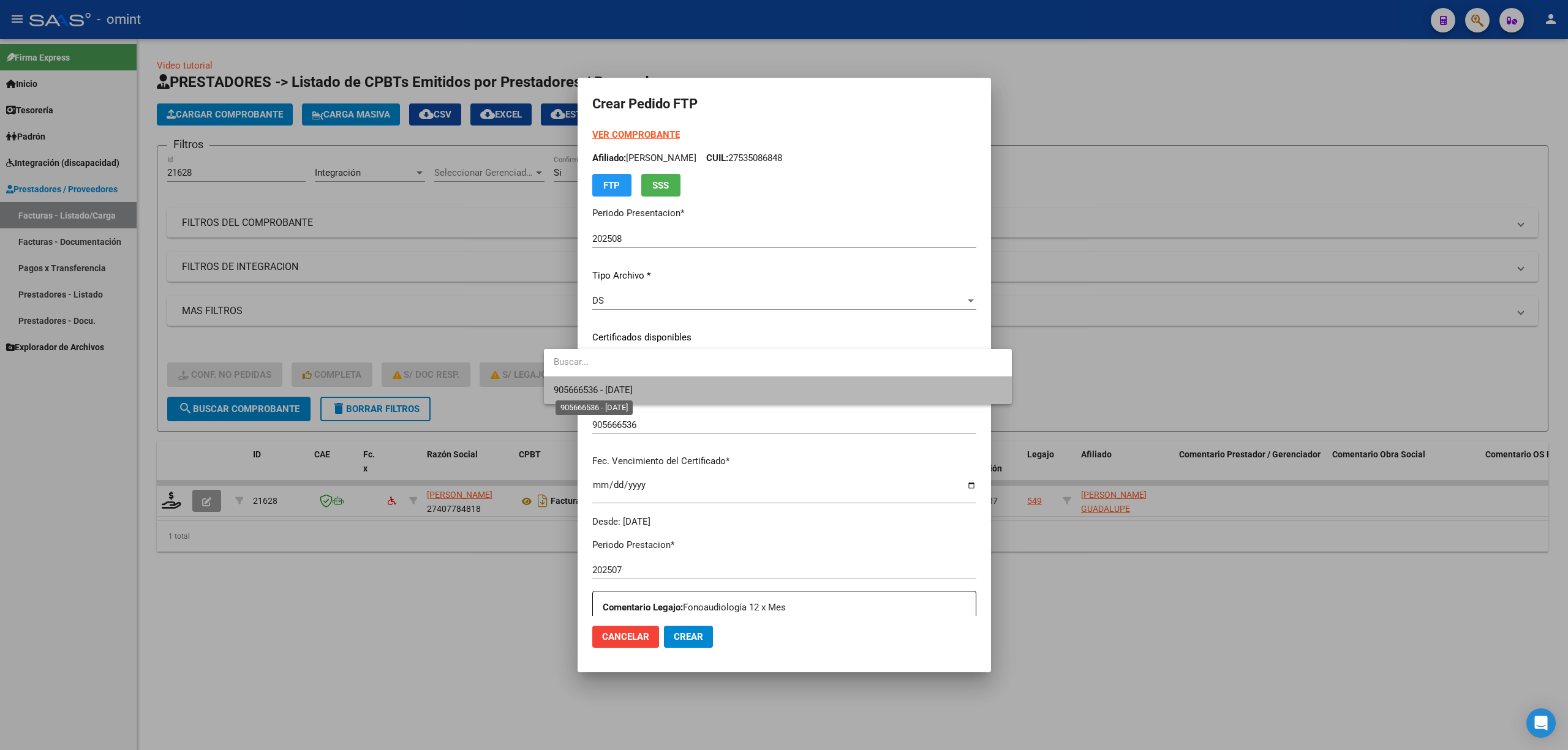
drag, startPoint x: 636, startPoint y: 388, endPoint x: 645, endPoint y: 392, distance: 9.8
click at [633, 389] on span "905666536 - 2027-06-10" at bounding box center [593, 390] width 79 height 11
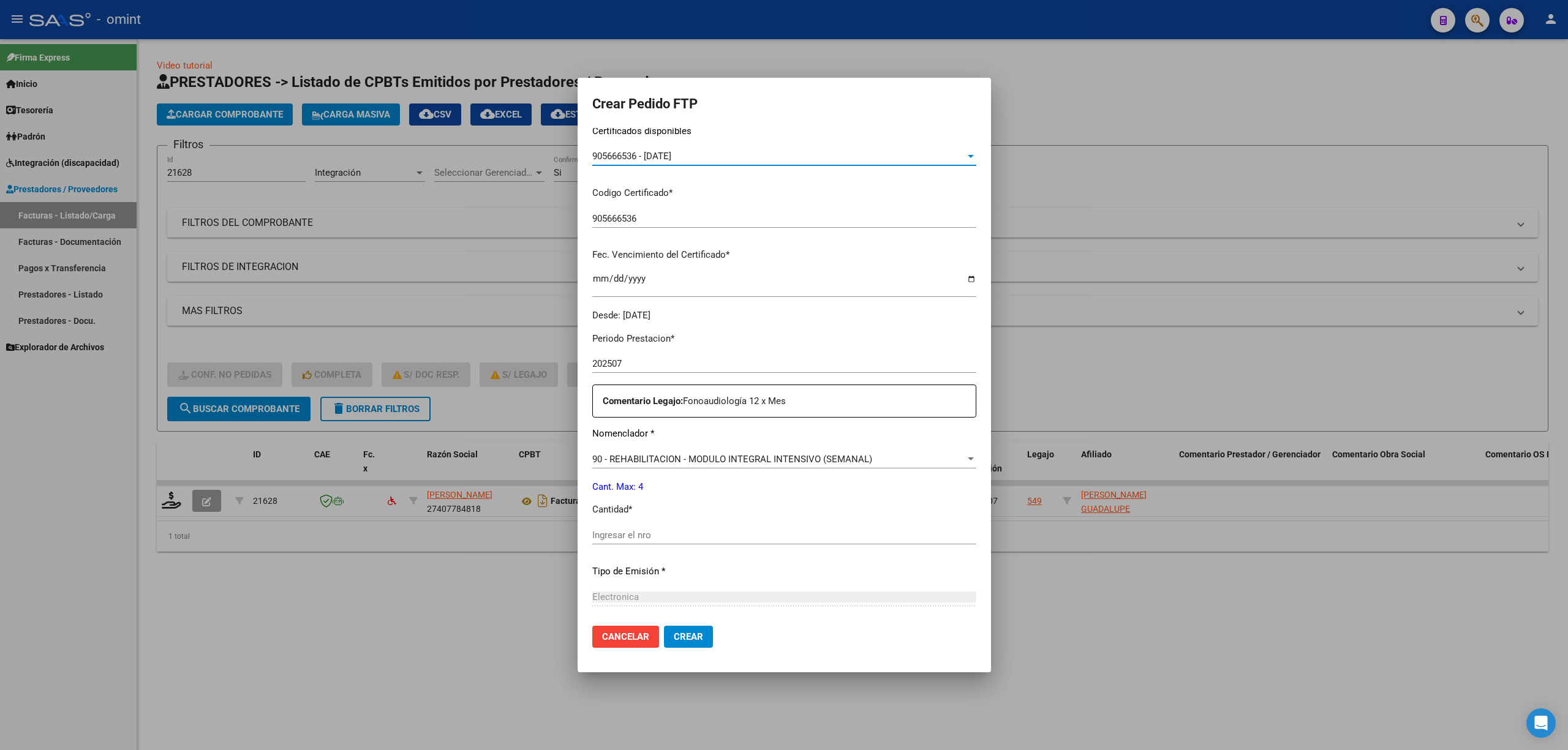
scroll to position [326, 0]
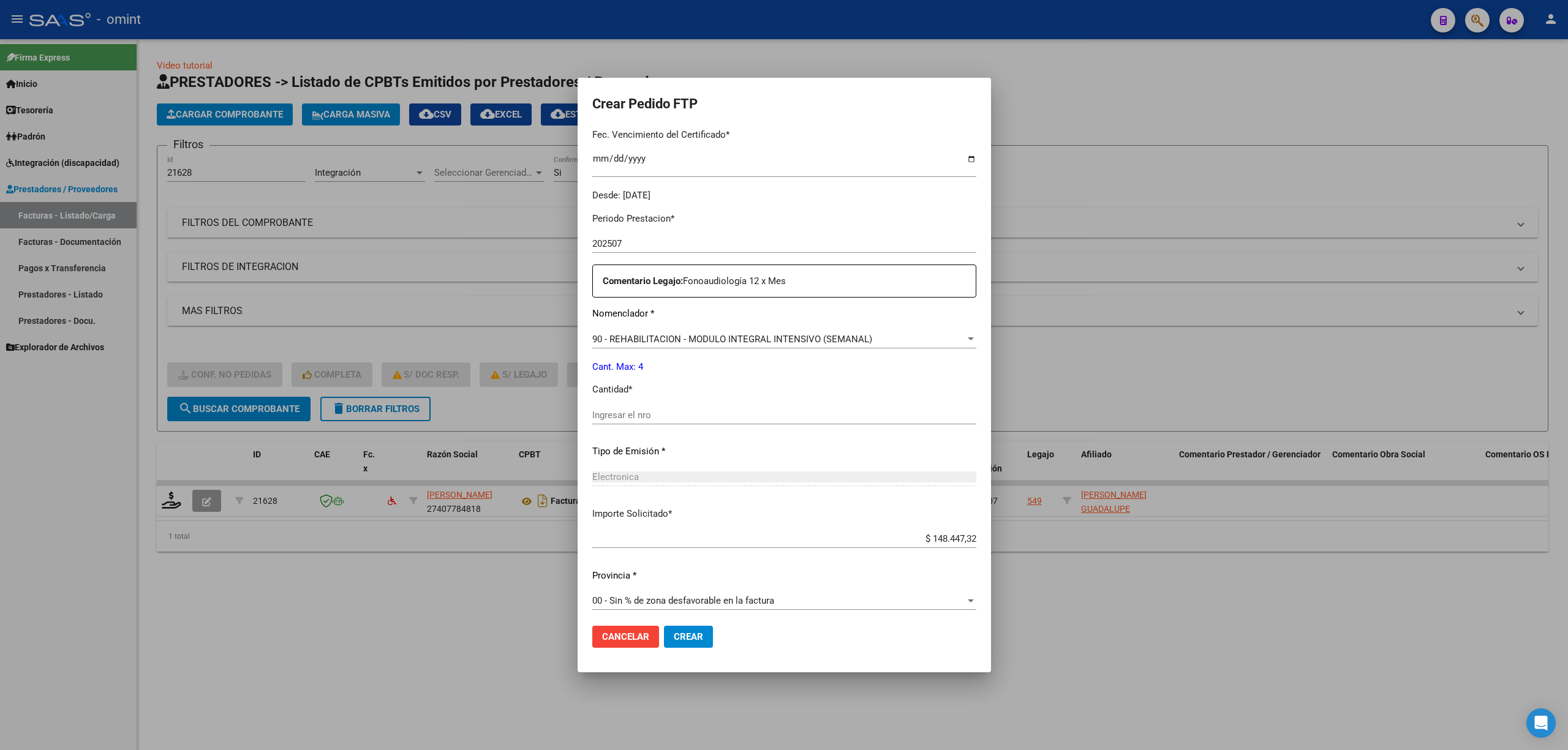
click at [620, 419] on input "Ingresar el nro" at bounding box center [784, 415] width 384 height 11
click at [674, 639] on span "Crear" at bounding box center [688, 637] width 30 height 11
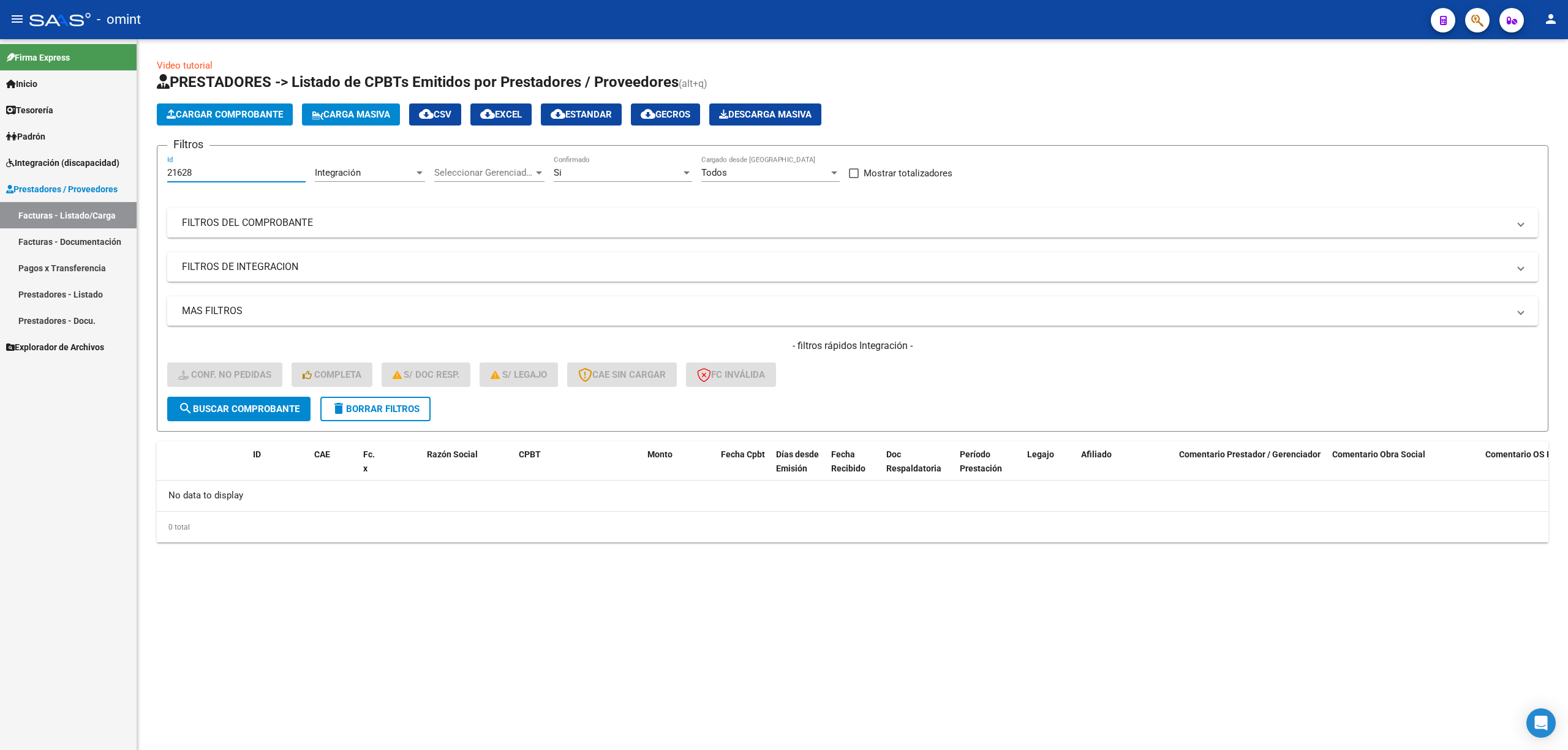
drag, startPoint x: 207, startPoint y: 172, endPoint x: 116, endPoint y: 170, distance: 91.0
click at [118, 169] on mat-sidenav-container "Firma Express Inicio Calendario SSS Instructivos Contacto OS Tesorería Extracto…" at bounding box center [784, 395] width 1568 height 711
paste input "77"
click at [258, 415] on button "search Buscar Comprobante" at bounding box center [238, 409] width 144 height 24
click at [351, 409] on span "delete Borrar Filtros" at bounding box center [375, 409] width 88 height 11
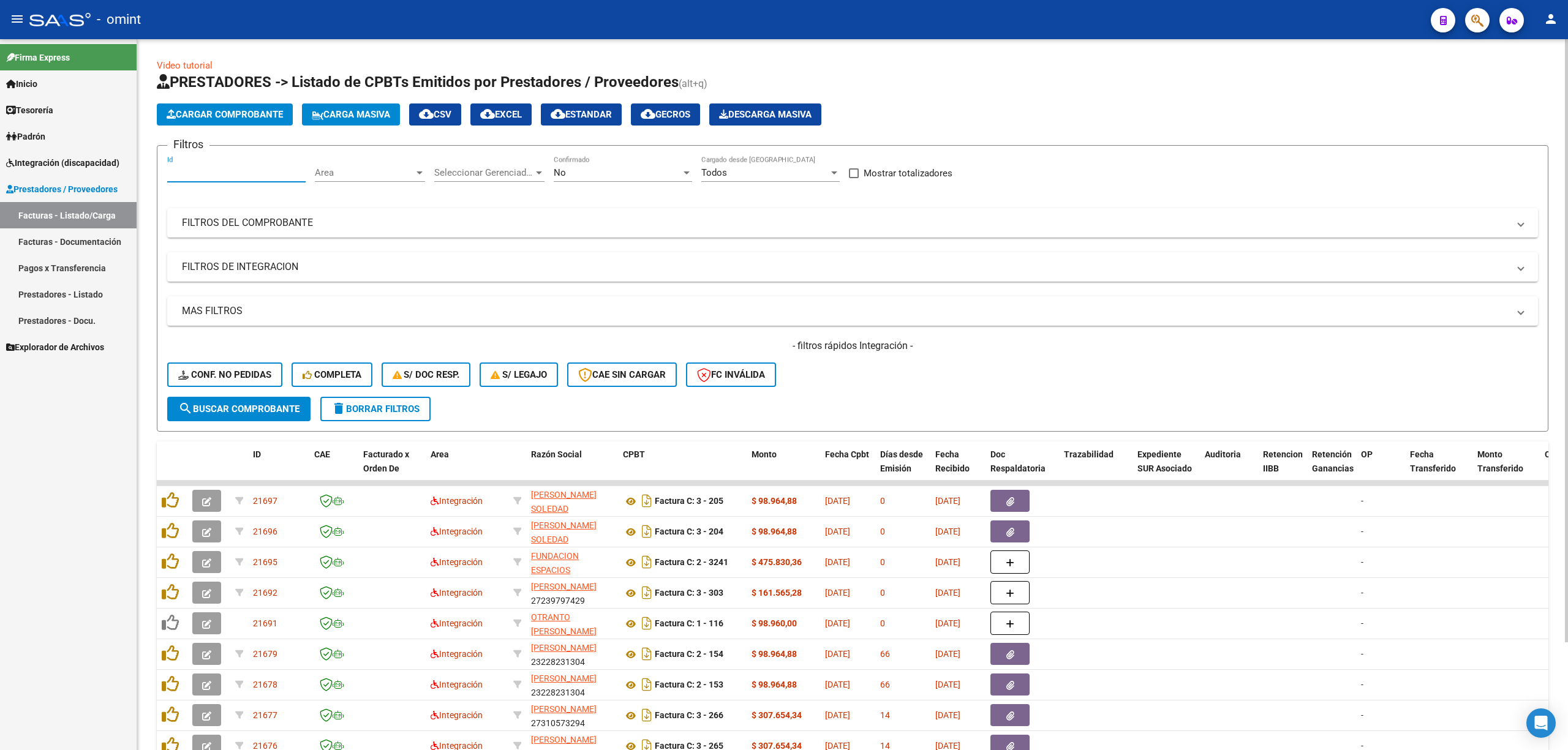
click at [203, 168] on input "Id" at bounding box center [236, 172] width 138 height 11
paste input "21677"
click at [232, 432] on div "Video tutorial PRESTADORES -> Listado de CPBTs Emitidos por Prestadores / Prove…" at bounding box center [853, 443] width 1392 height 768
click at [229, 409] on span "search Buscar Comprobante" at bounding box center [239, 409] width 121 height 11
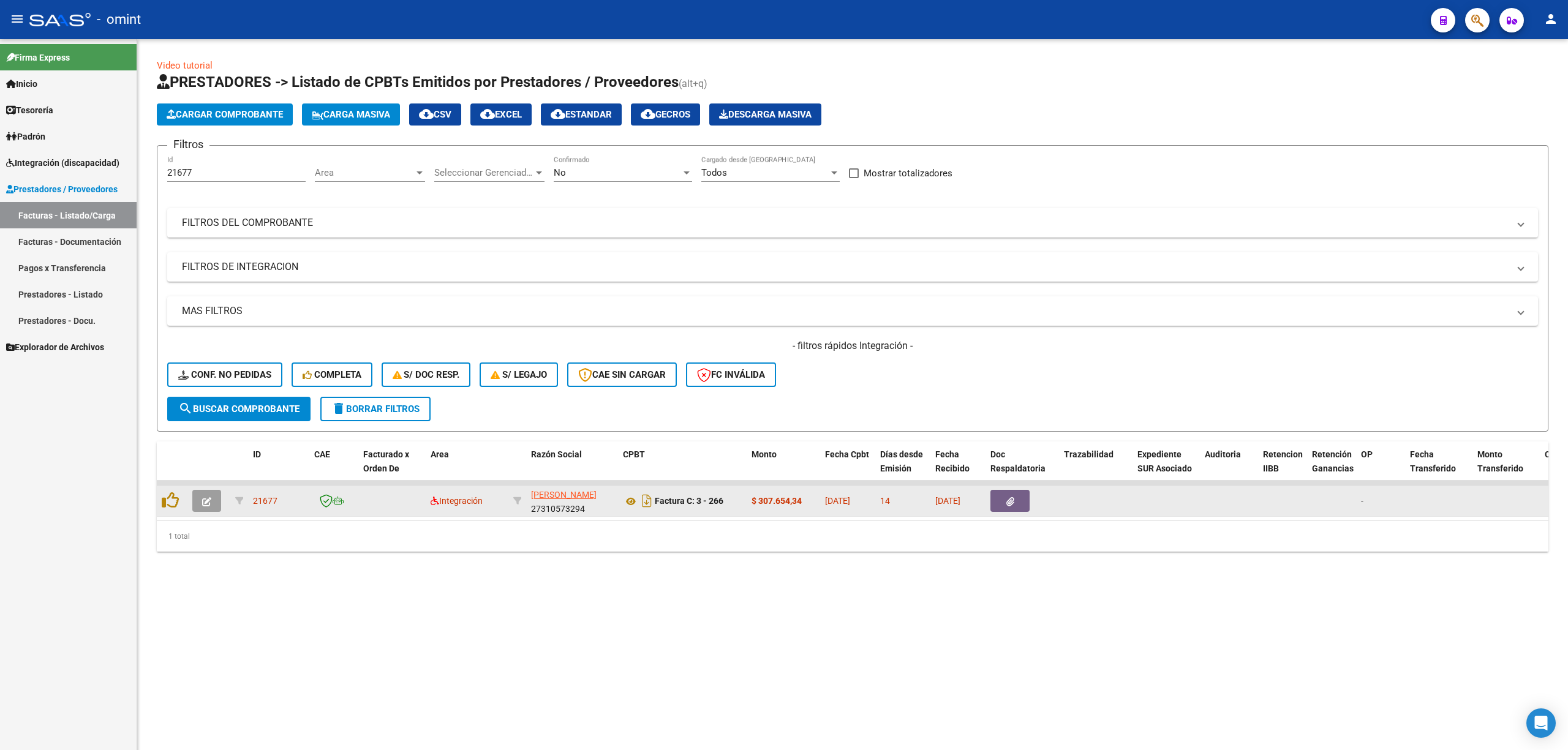
click at [210, 501] on icon "button" at bounding box center [207, 502] width 9 height 9
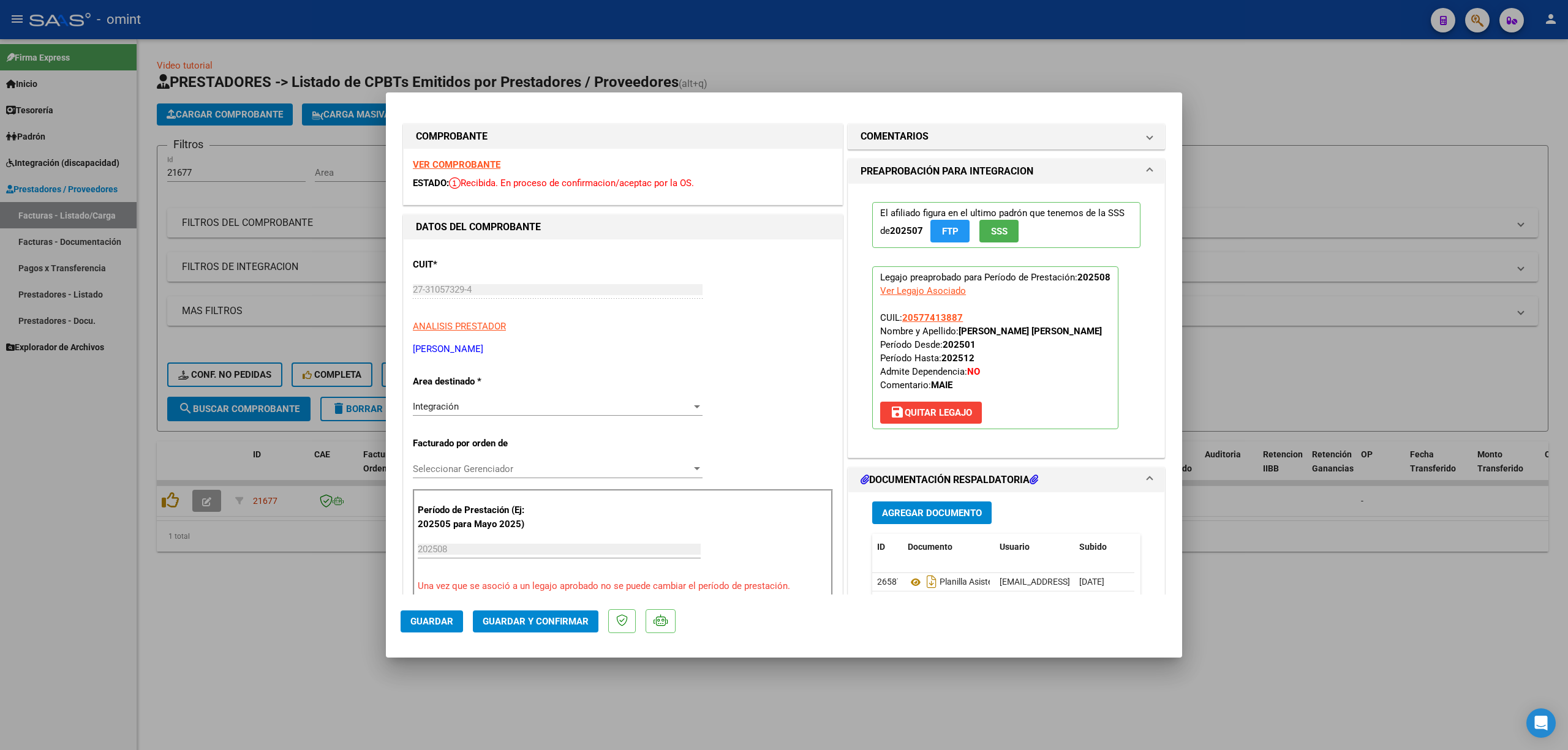
click at [440, 162] on strong "VER COMPROBANTE" at bounding box center [456, 165] width 87 height 11
click at [553, 629] on button "Guardar y Confirmar" at bounding box center [535, 621] width 125 height 22
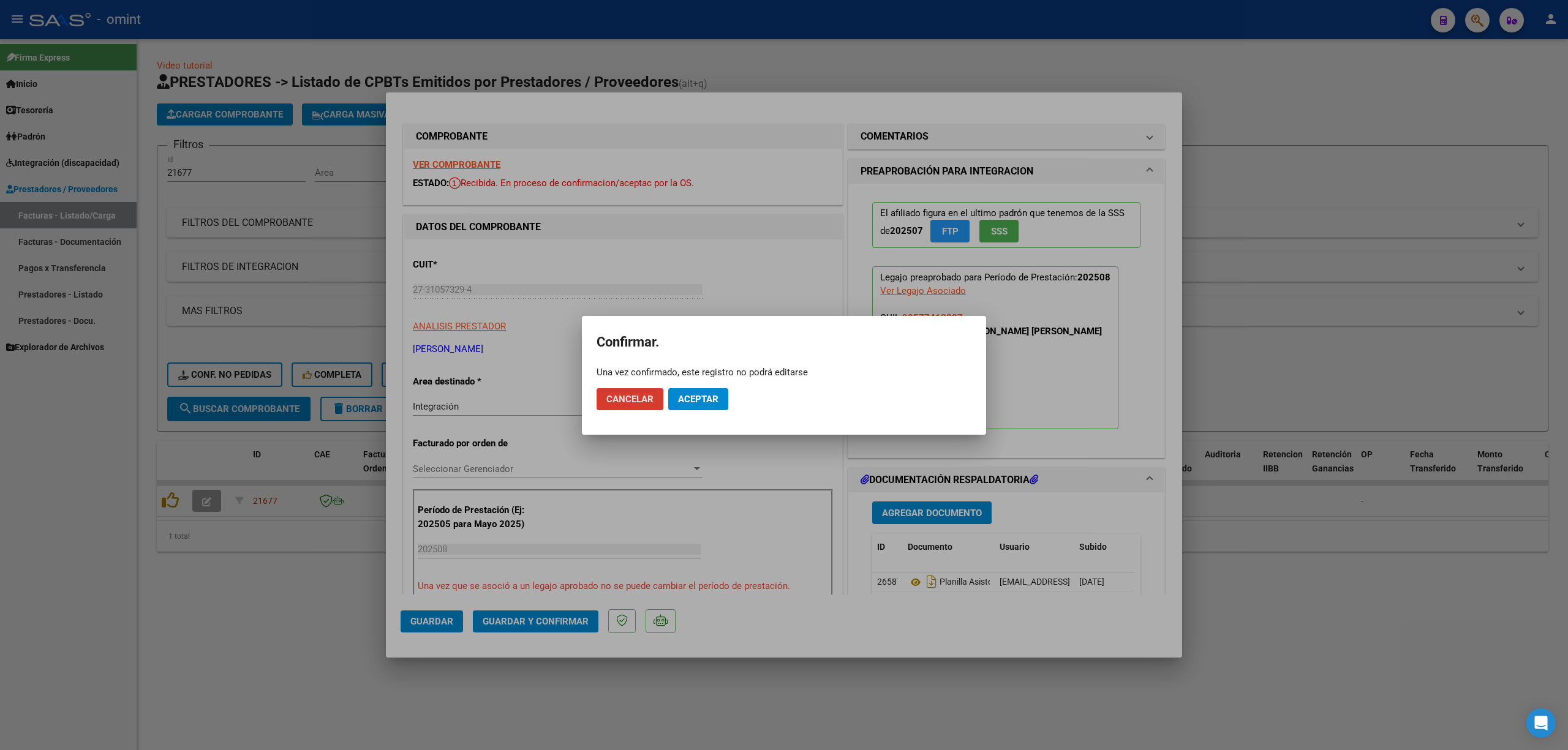
click at [703, 400] on span "Aceptar" at bounding box center [698, 399] width 40 height 11
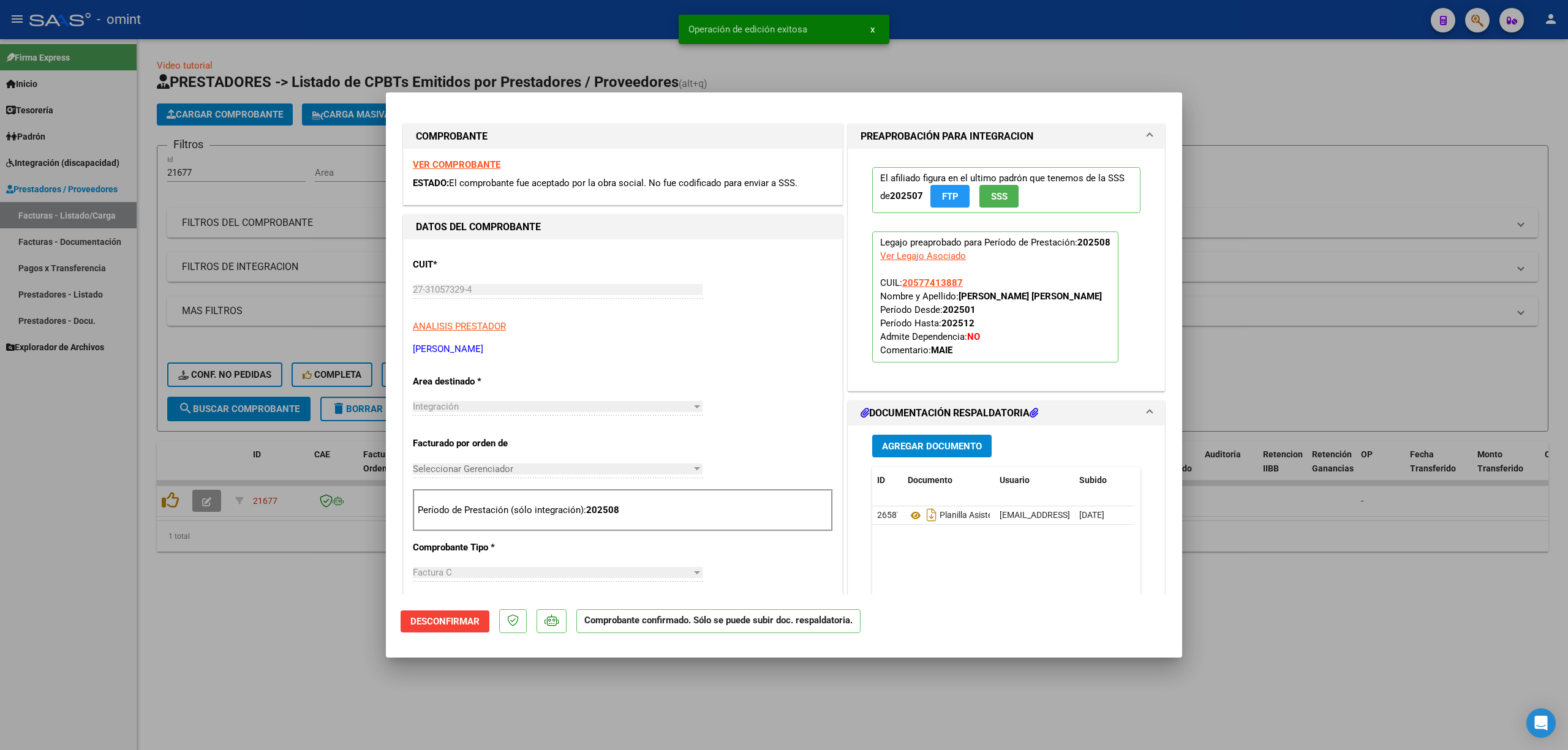
click at [312, 469] on div at bounding box center [784, 375] width 1568 height 750
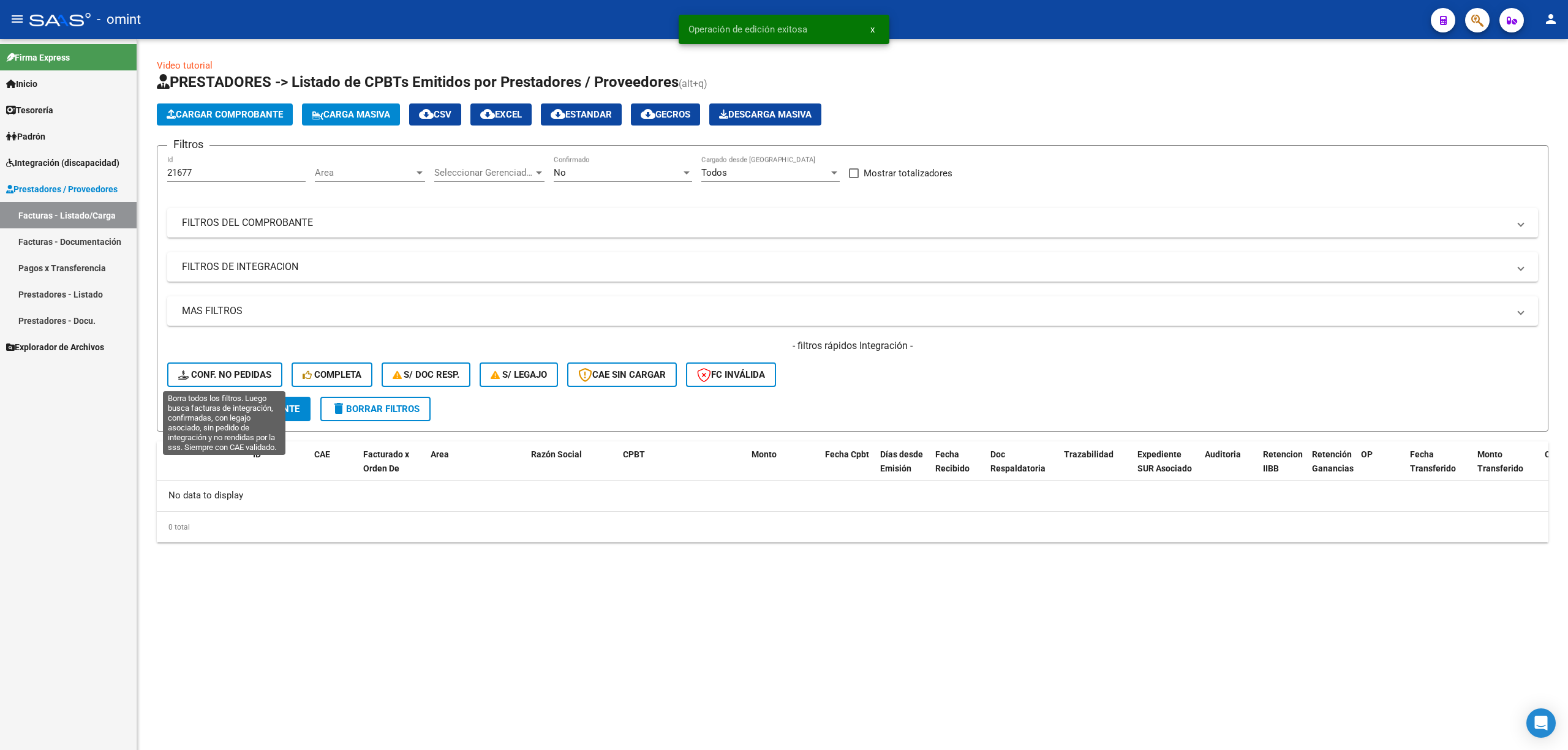
click at [254, 383] on button "Conf. no pedidas" at bounding box center [225, 375] width 115 height 24
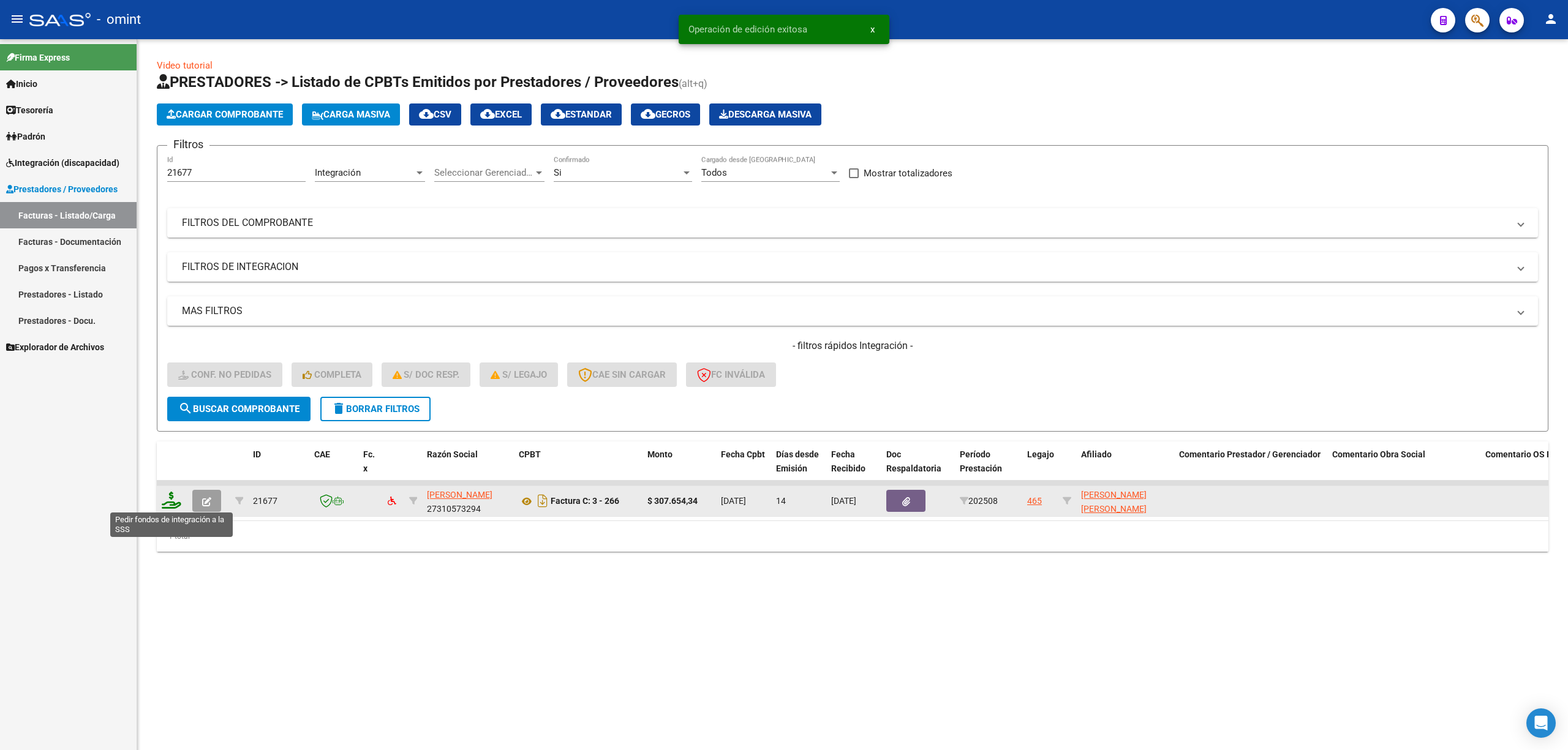
click at [176, 492] on icon at bounding box center [172, 500] width 20 height 17
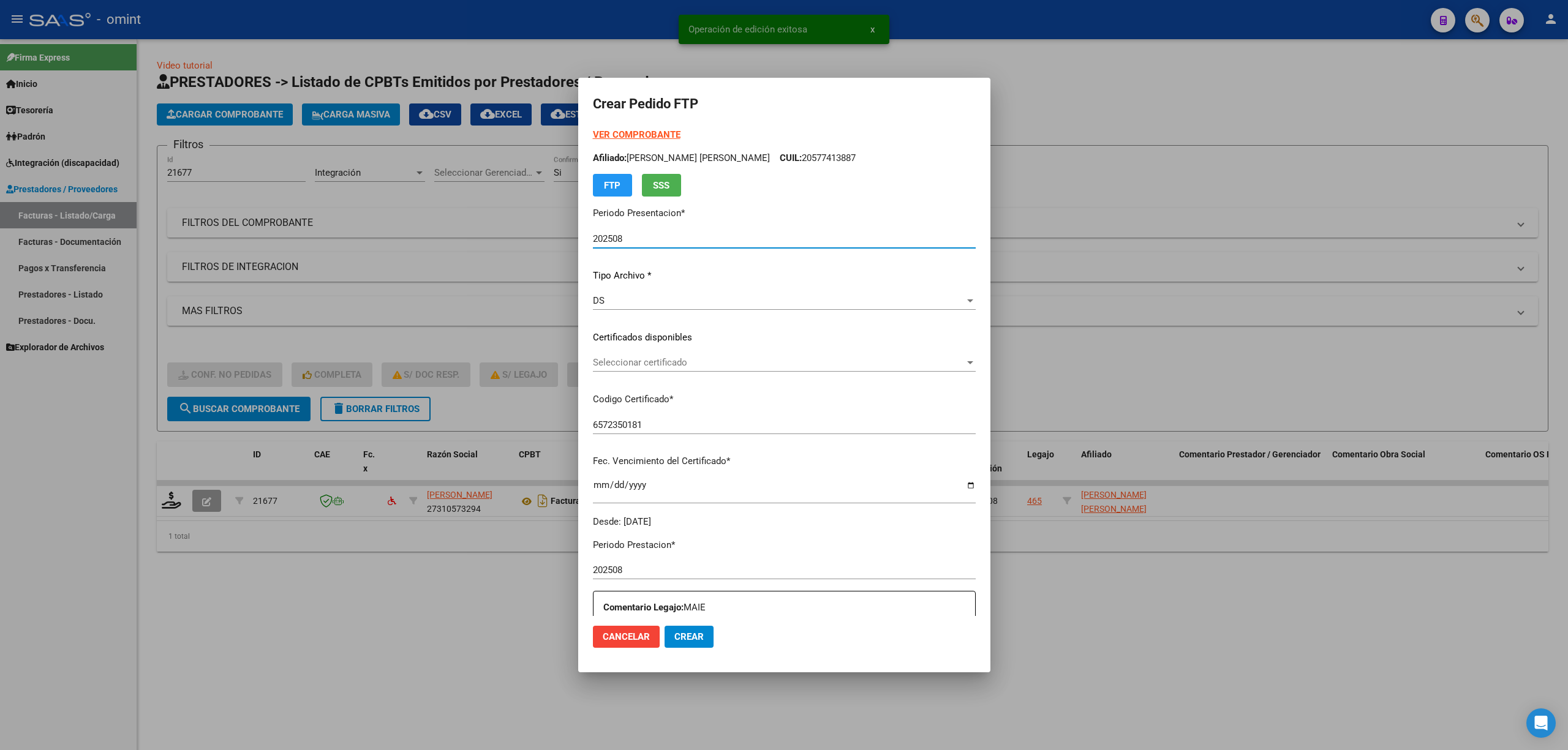
click at [648, 346] on div "VER COMPROBANTE ARCA Padrón Afiliado: QUESADA RODRIGUEZ LOZANO FELIPE CUIL: 205…" at bounding box center [784, 329] width 383 height 401
click at [639, 370] on div "Seleccionar certificado Seleccionar certificado" at bounding box center [784, 362] width 383 height 18
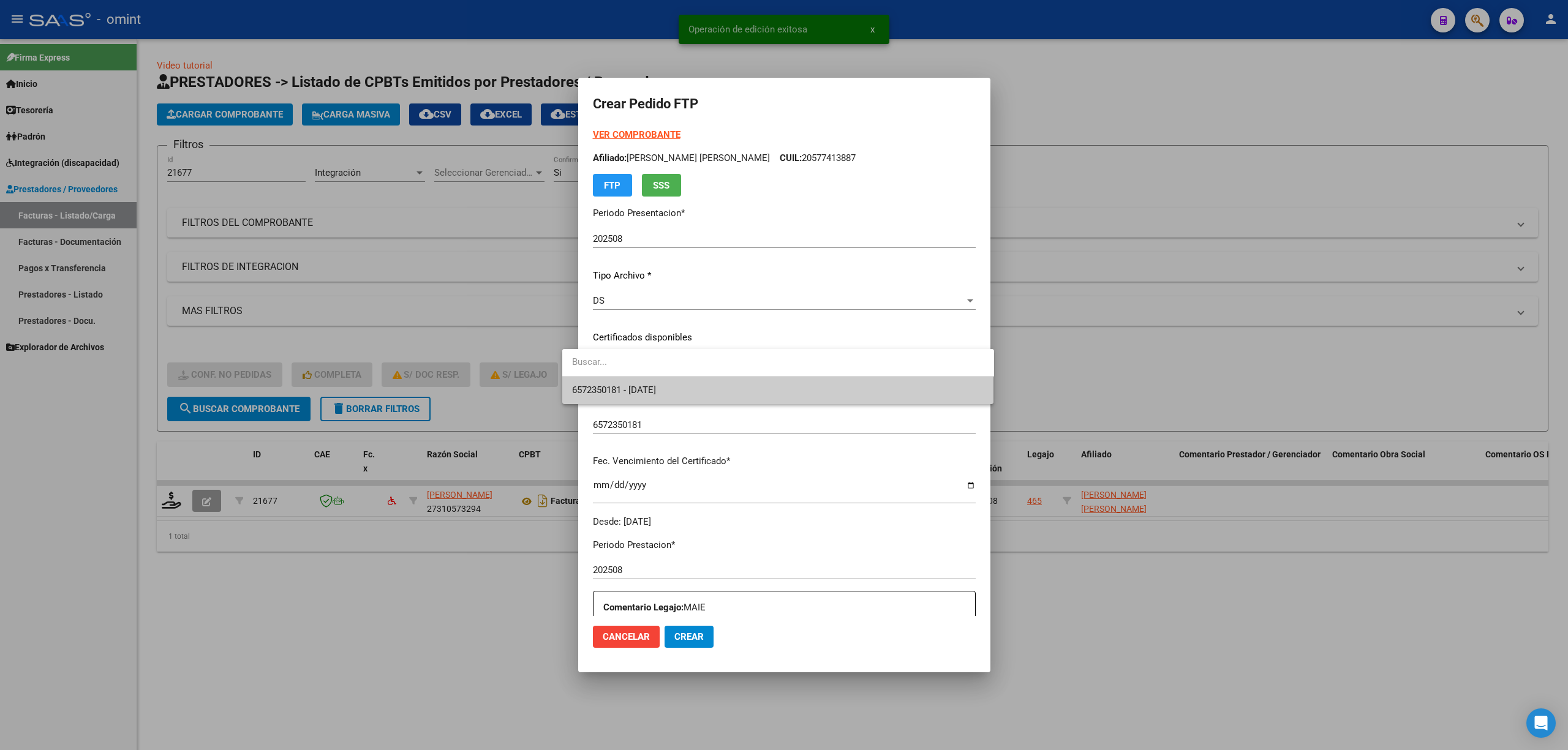
drag, startPoint x: 636, startPoint y: 400, endPoint x: 642, endPoint y: 395, distance: 7.8
click at [636, 400] on span "6572350181 - 2025-10-01" at bounding box center [778, 390] width 412 height 27
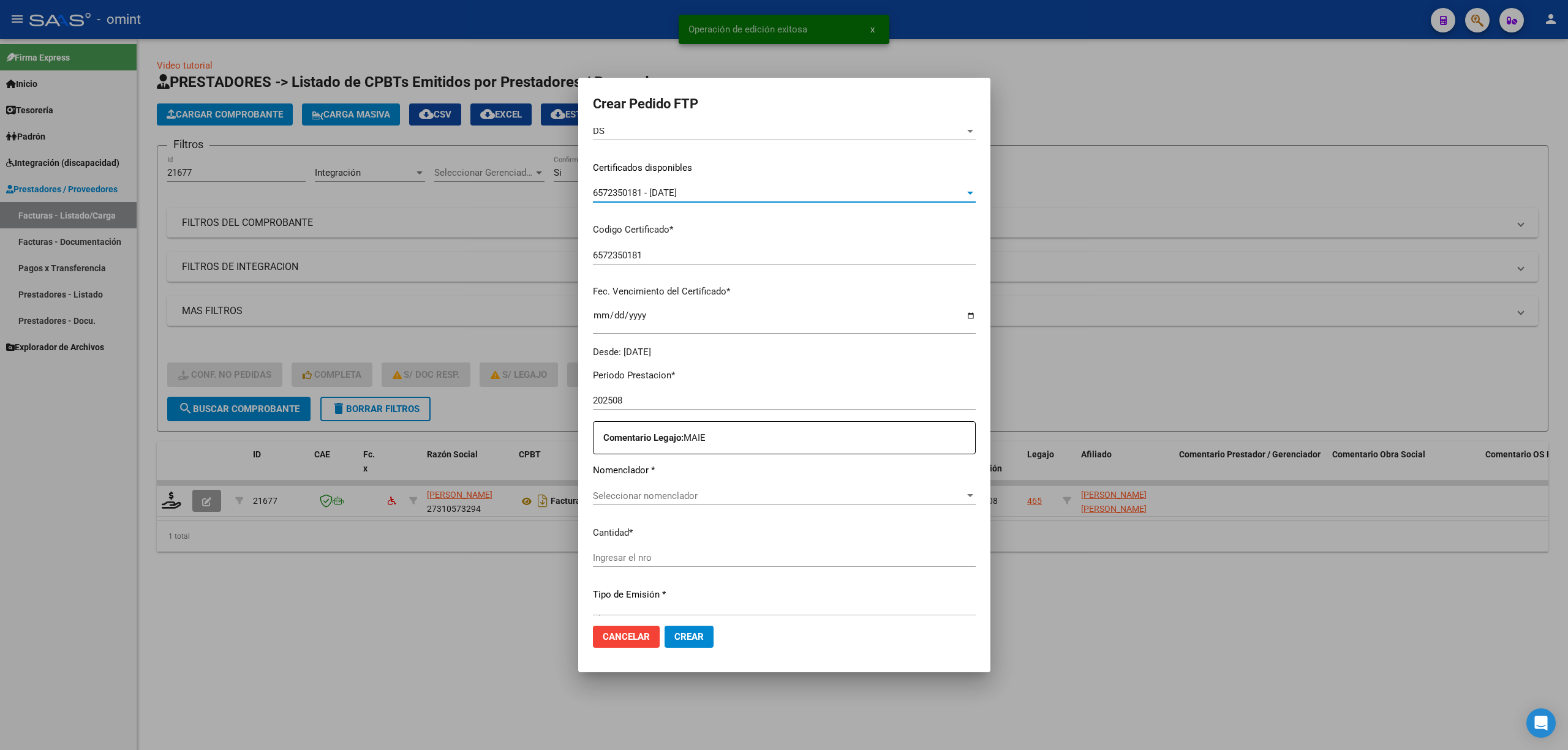
scroll to position [318, 0]
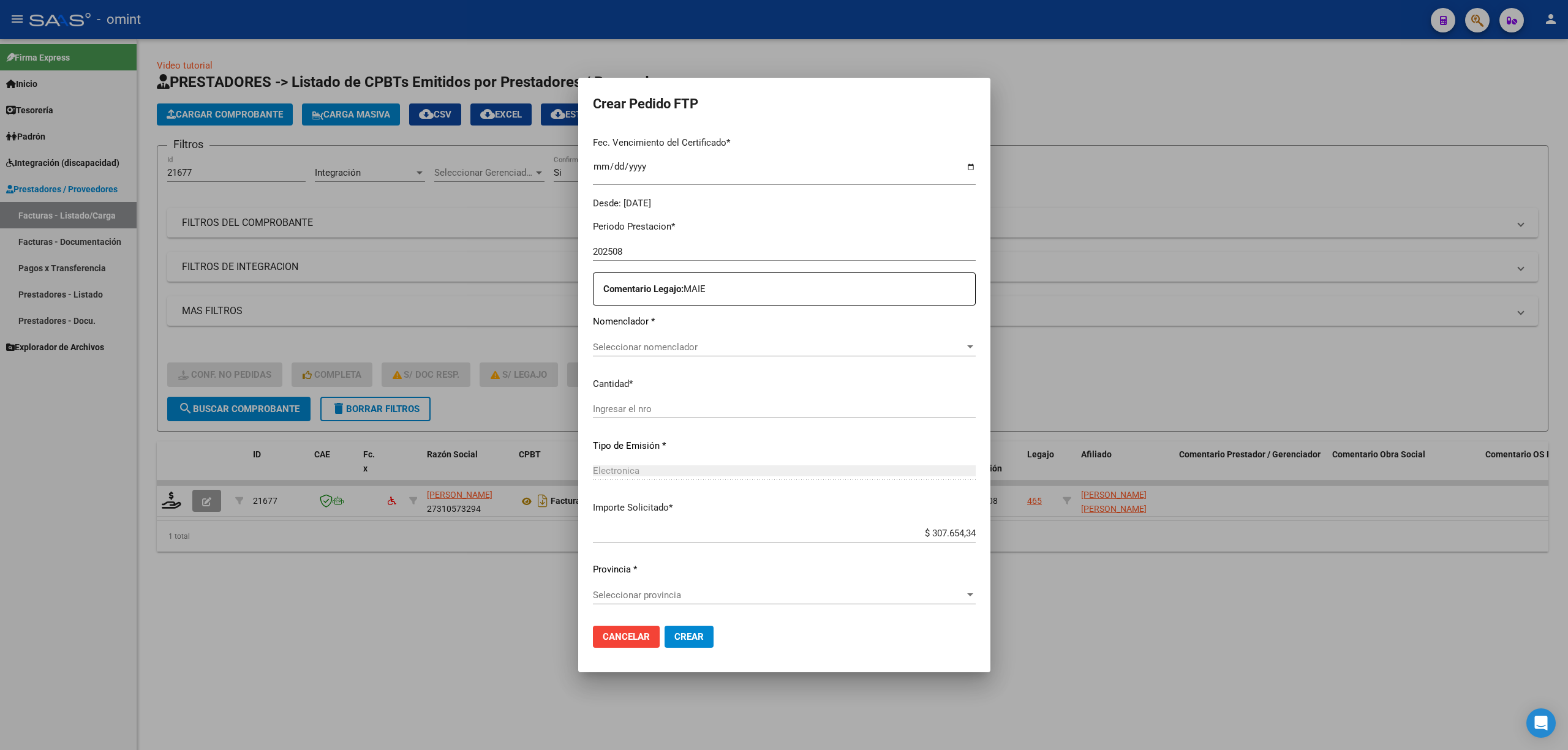
click at [643, 535] on input "$ 307.654,34" at bounding box center [784, 533] width 383 height 11
click at [645, 412] on input "Ingresar el nro" at bounding box center [784, 409] width 383 height 11
click at [662, 344] on span "Seleccionar nomenclador" at bounding box center [779, 347] width 372 height 11
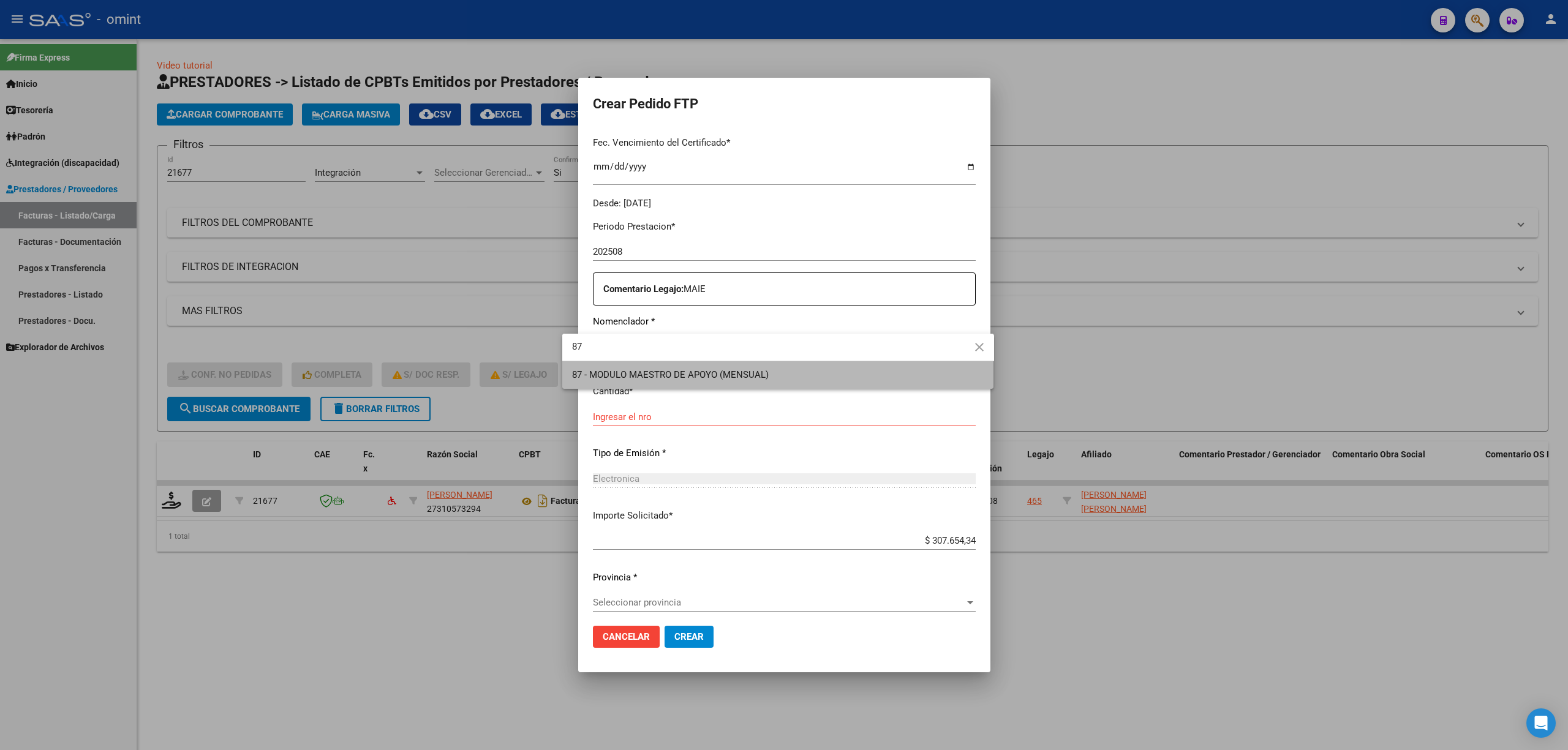
click at [679, 380] on span "87 - MODULO MAESTRO DE APOYO (MENSUAL)" at bounding box center [778, 375] width 412 height 27
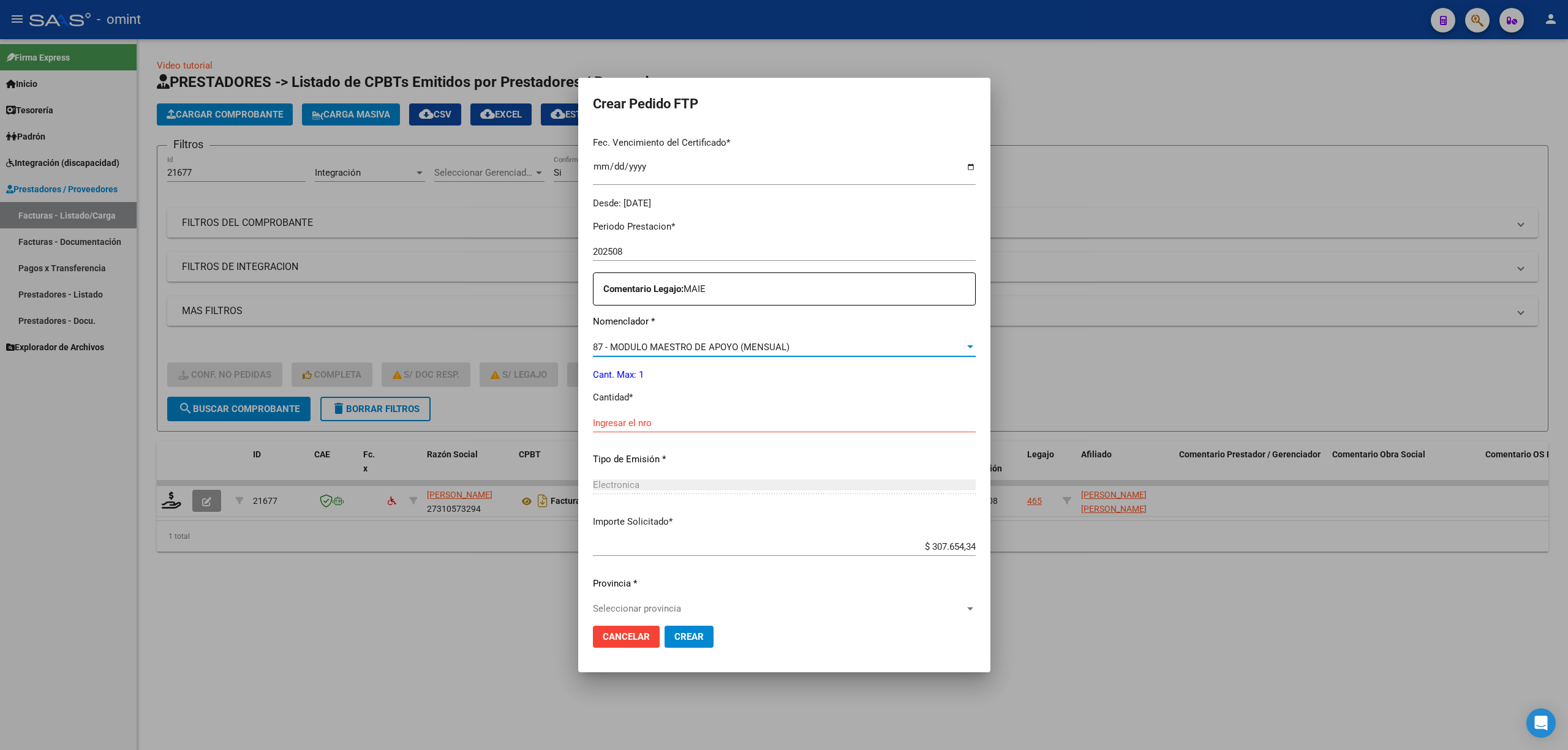
click at [650, 415] on div "Ingresar el nro" at bounding box center [784, 423] width 383 height 18
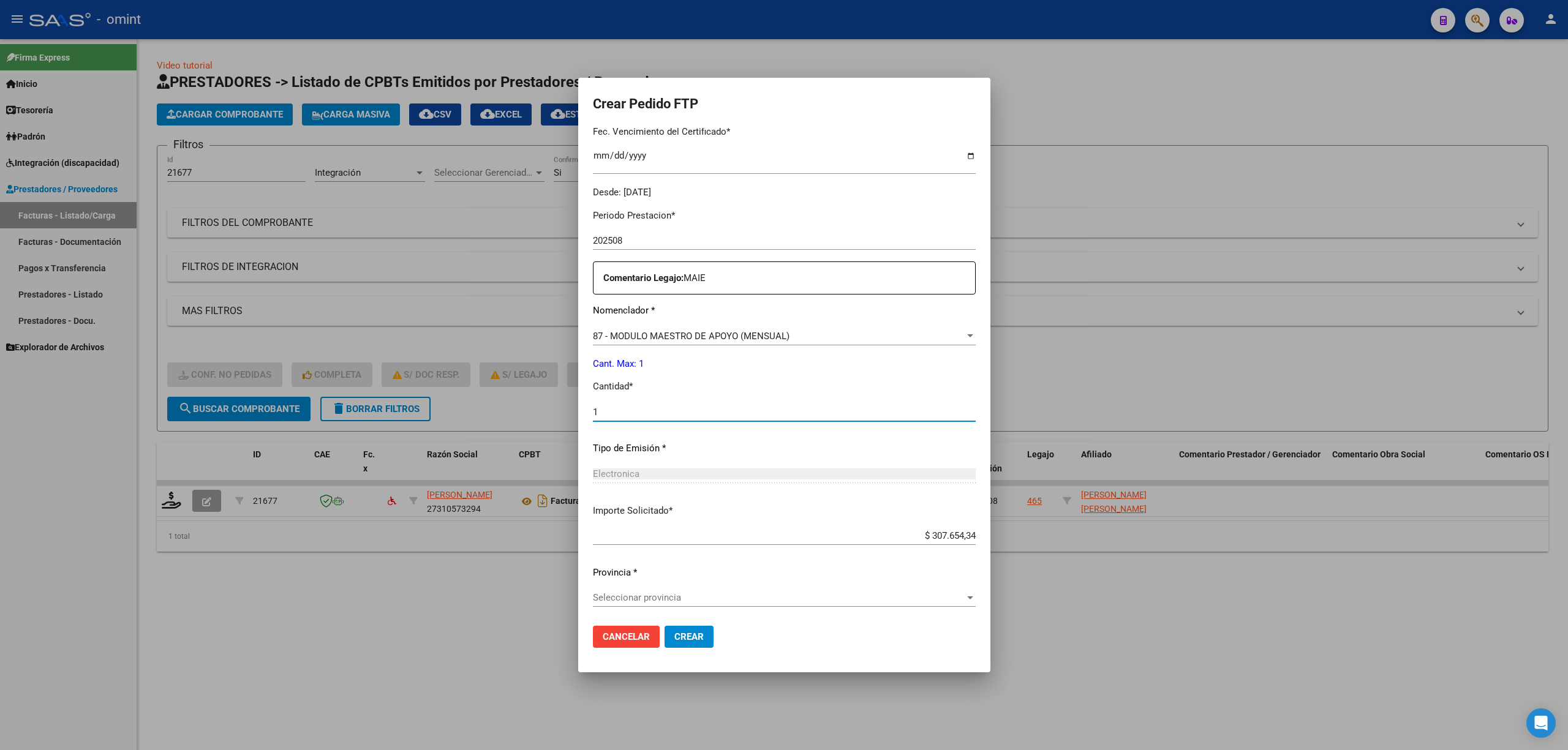
scroll to position [332, 0]
click at [674, 640] on span "Crear" at bounding box center [689, 637] width 30 height 11
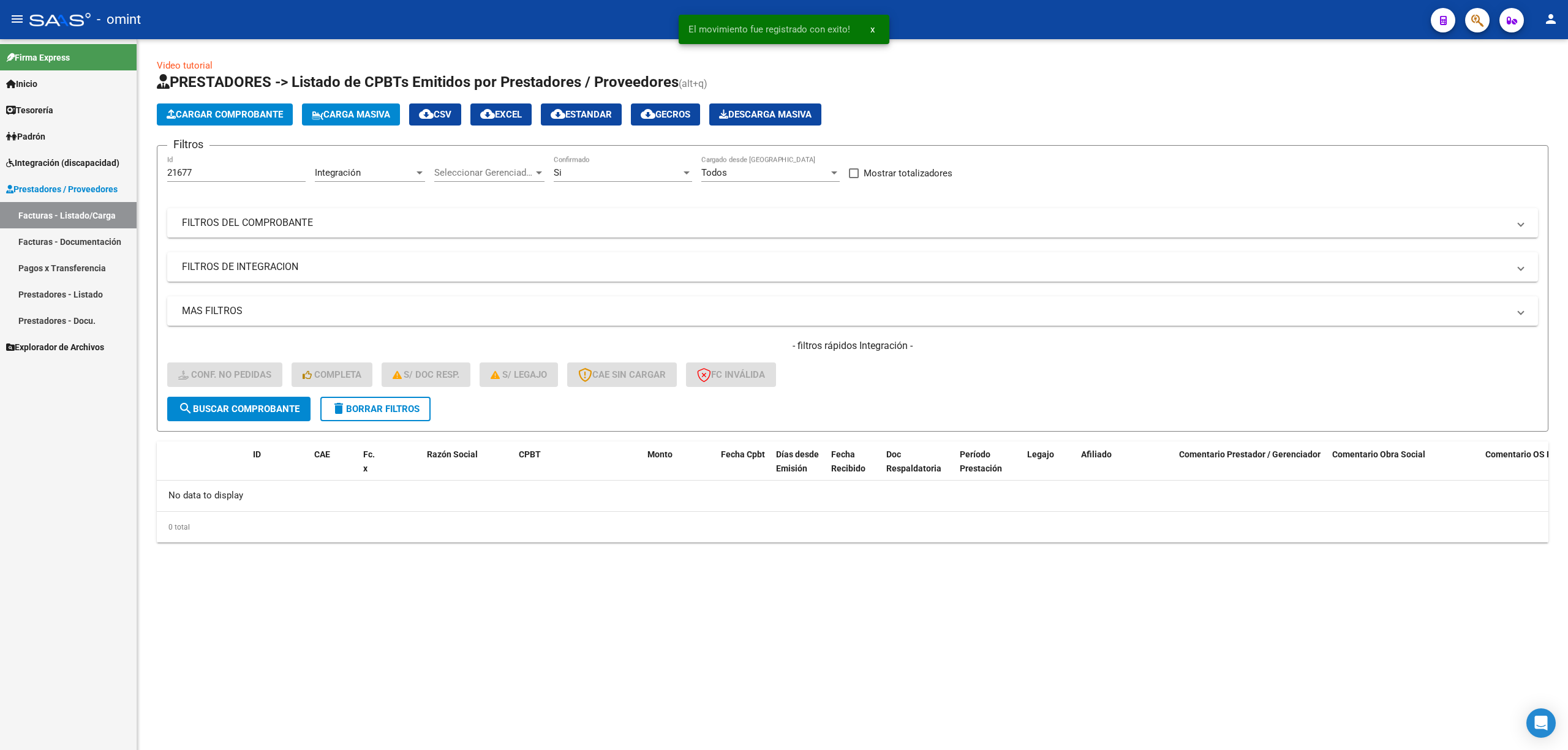
click at [393, 414] on button "delete Borrar Filtros" at bounding box center [375, 409] width 110 height 24
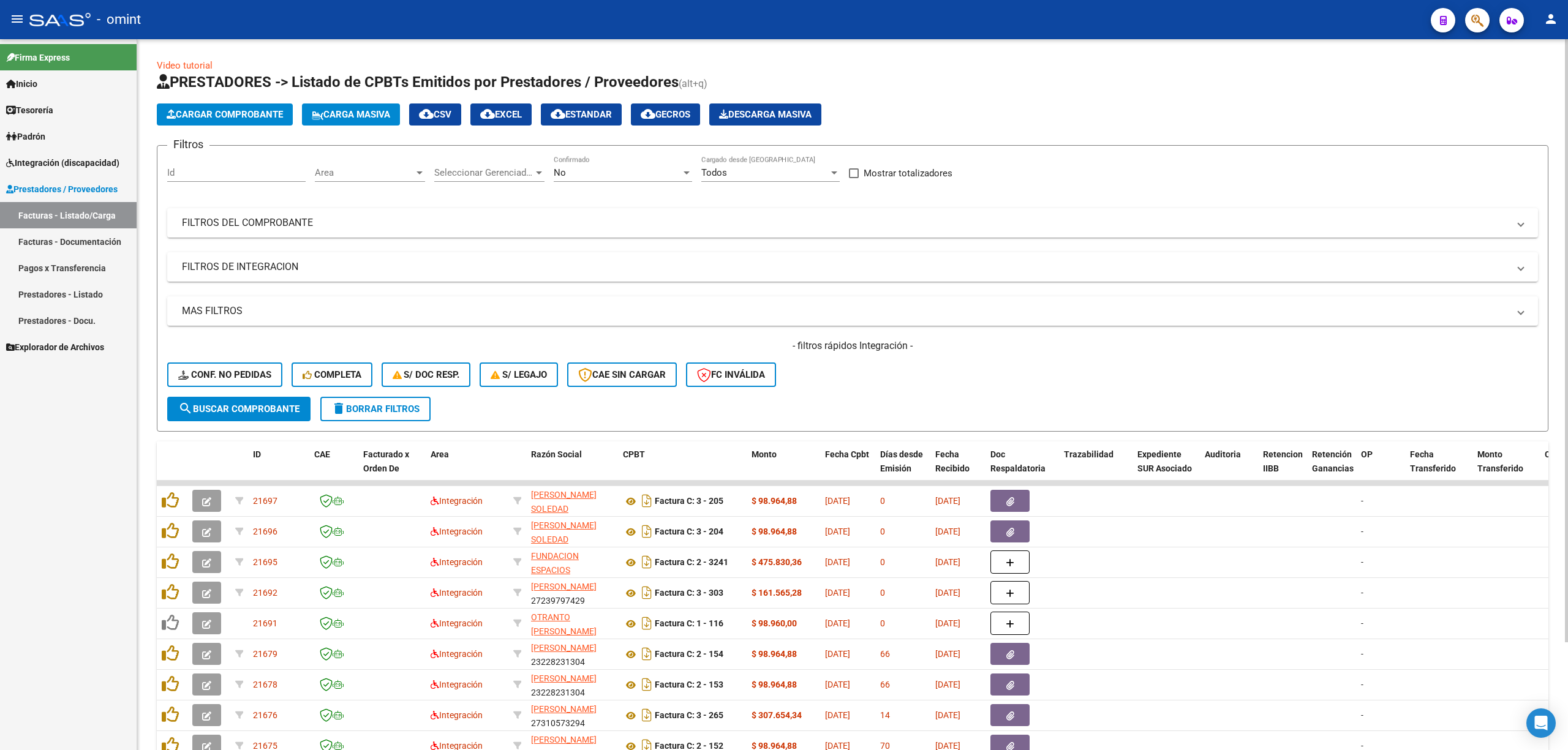
click at [211, 165] on div "Id" at bounding box center [236, 169] width 138 height 27
paste input "21676"
click at [244, 409] on span "search Buscar Comprobante" at bounding box center [239, 409] width 121 height 11
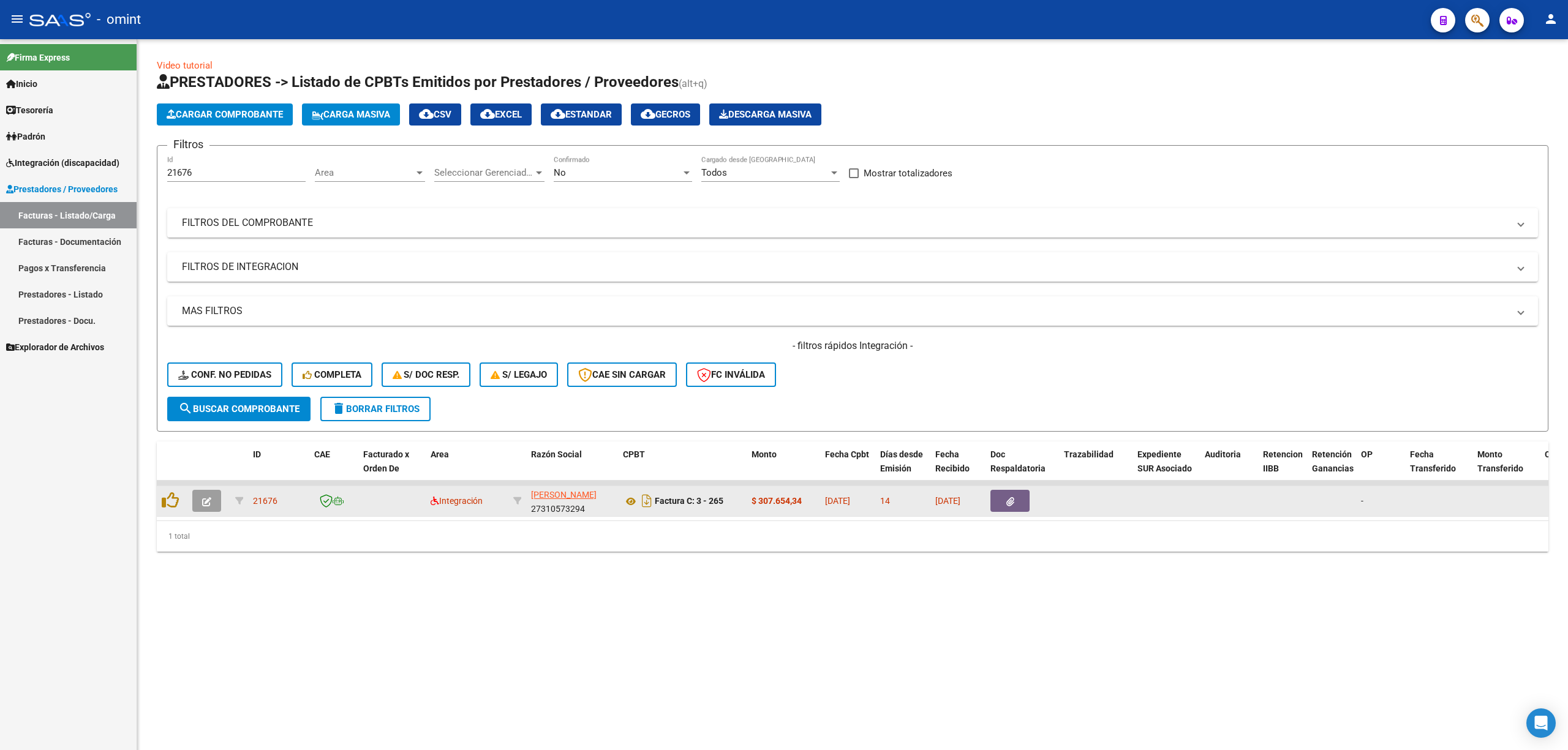
click at [210, 497] on icon "button" at bounding box center [207, 502] width 9 height 9
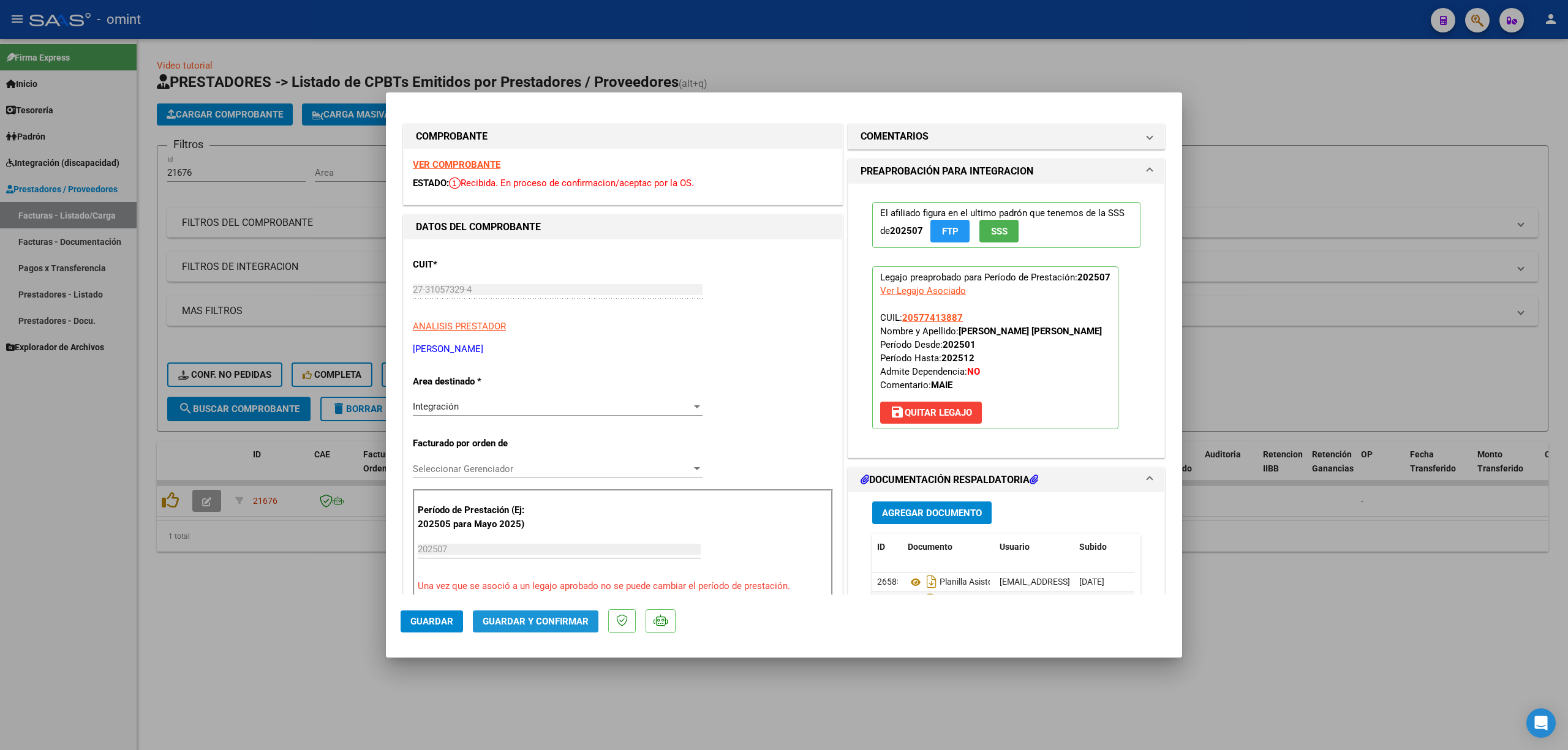
click at [537, 621] on span "Guardar y Confirmar" at bounding box center [536, 622] width 106 height 11
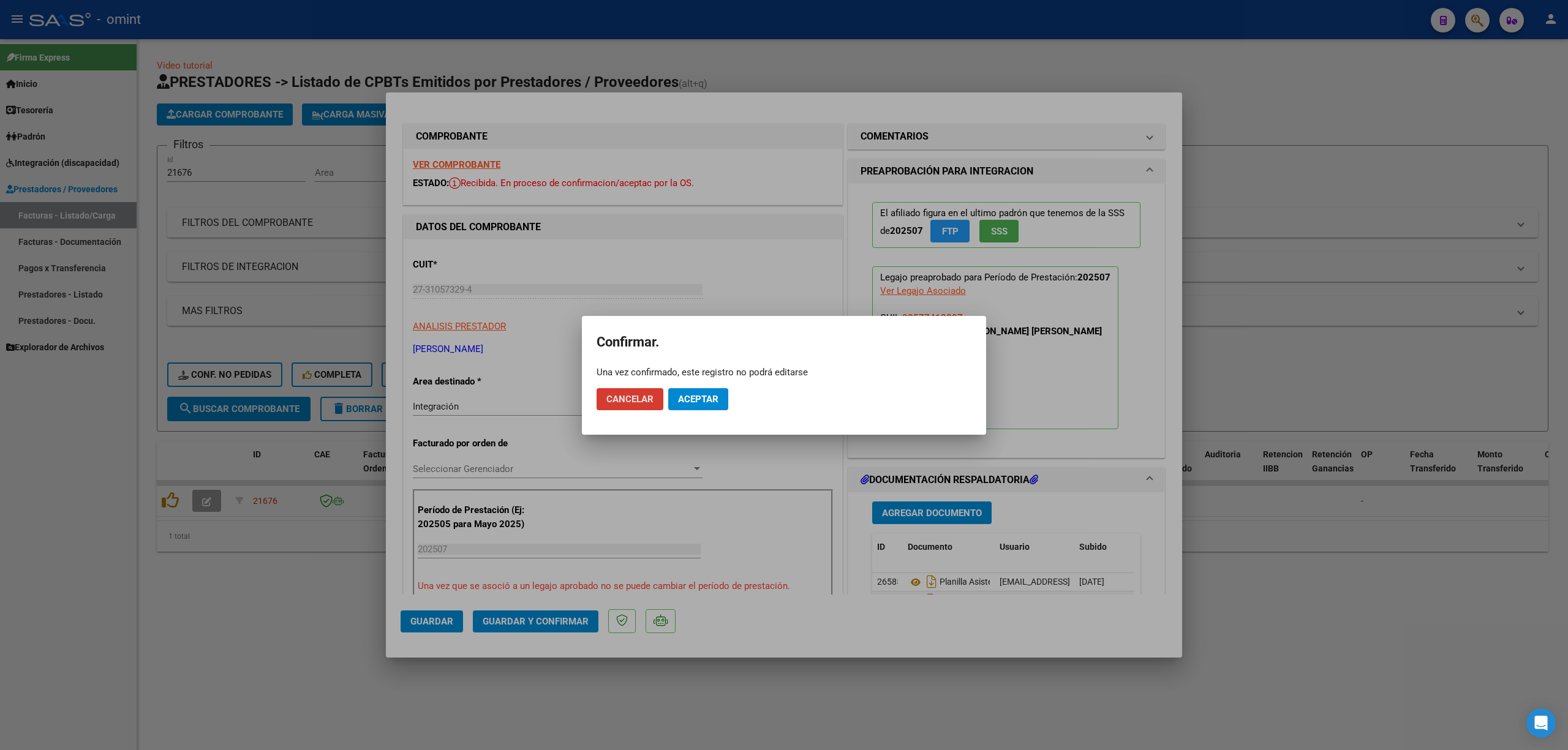
click at [692, 401] on span "Aceptar" at bounding box center [698, 399] width 40 height 11
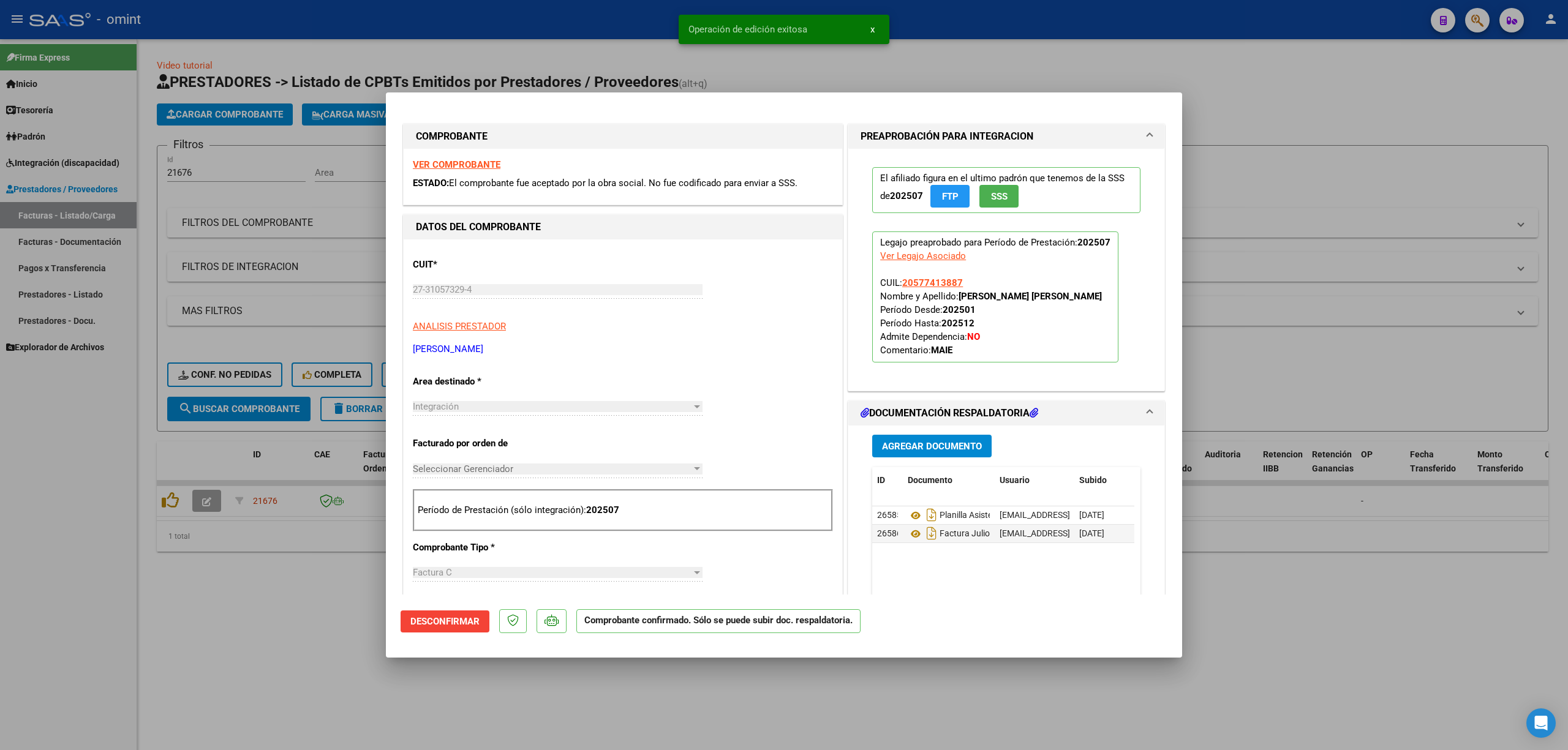
click at [464, 164] on strong "VER COMPROBANTE" at bounding box center [456, 165] width 87 height 11
click at [310, 200] on div at bounding box center [784, 375] width 1568 height 750
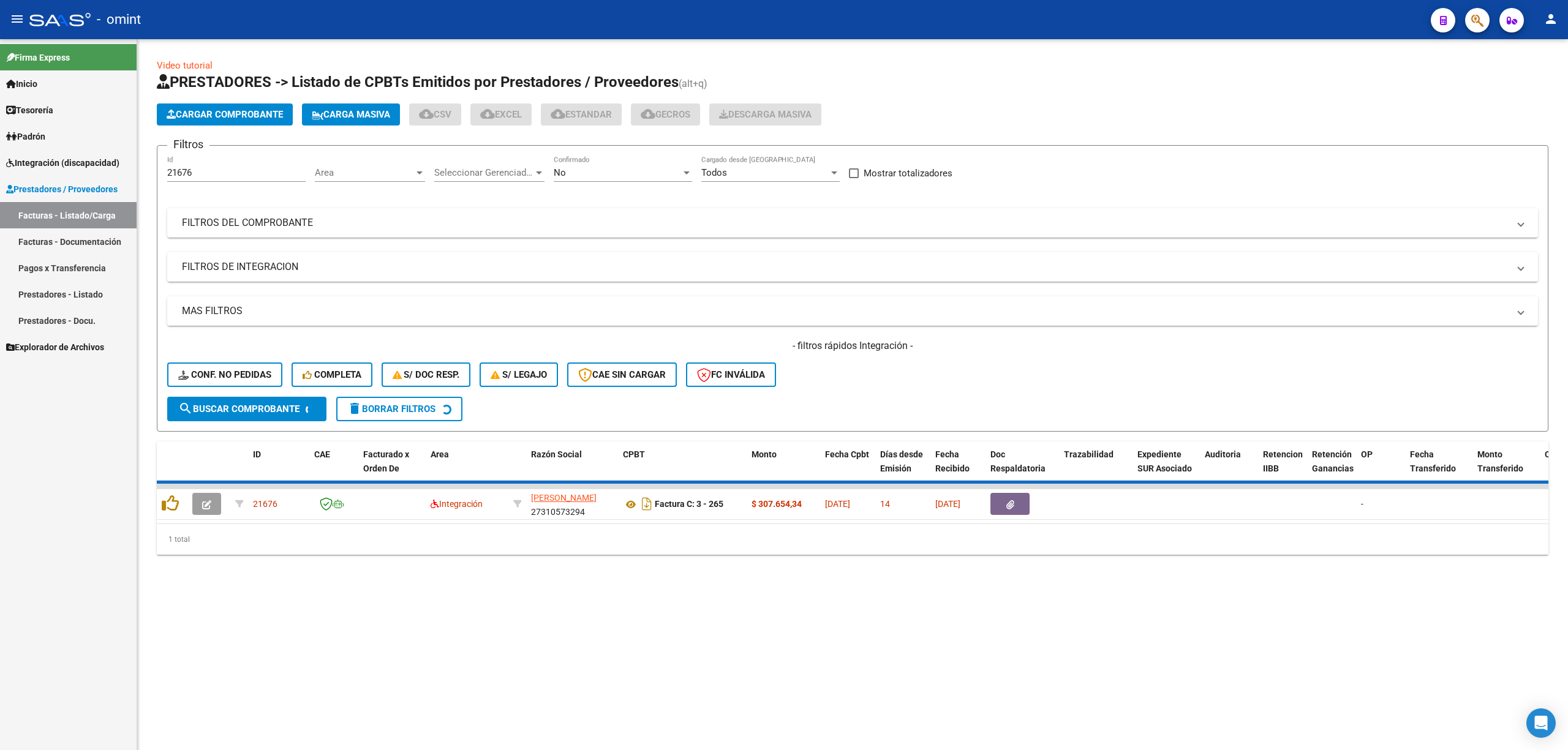
click at [220, 387] on div "- filtros rápidos Integración - Conf. no pedidas Completa S/ Doc Resp. S/ legaj…" at bounding box center [852, 368] width 1371 height 58
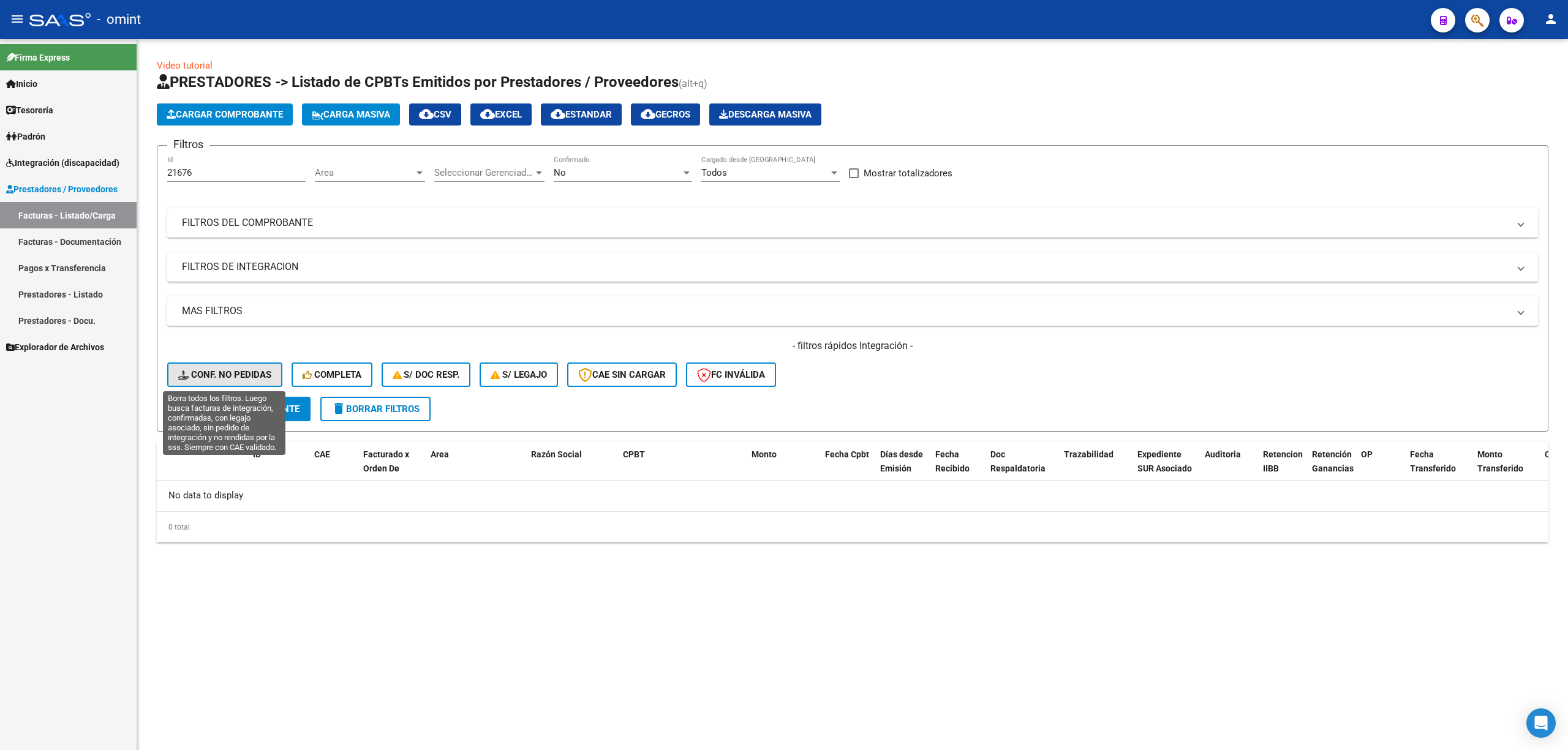
click at [229, 379] on span "Conf. no pedidas" at bounding box center [225, 374] width 93 height 11
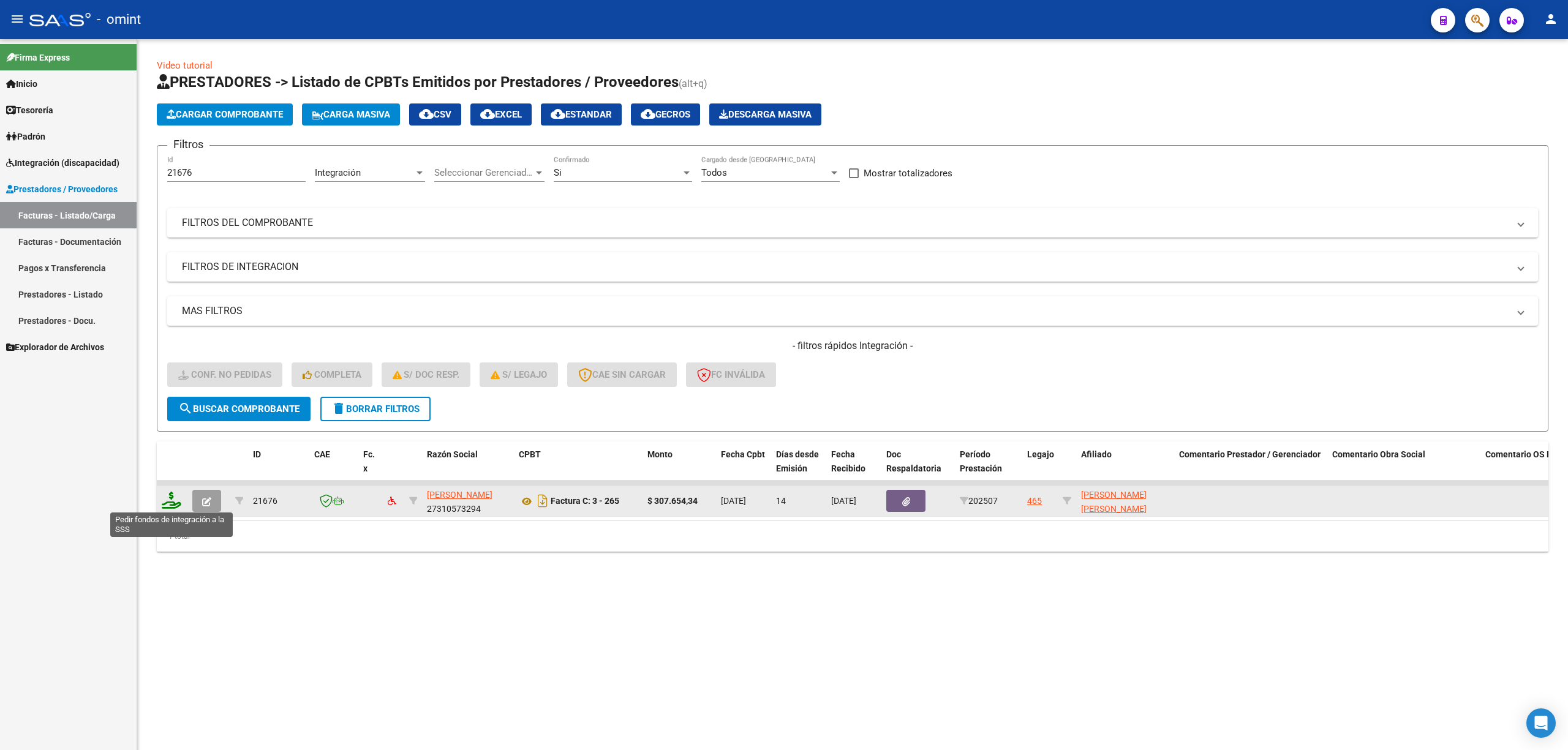
click at [169, 503] on icon at bounding box center [172, 500] width 20 height 17
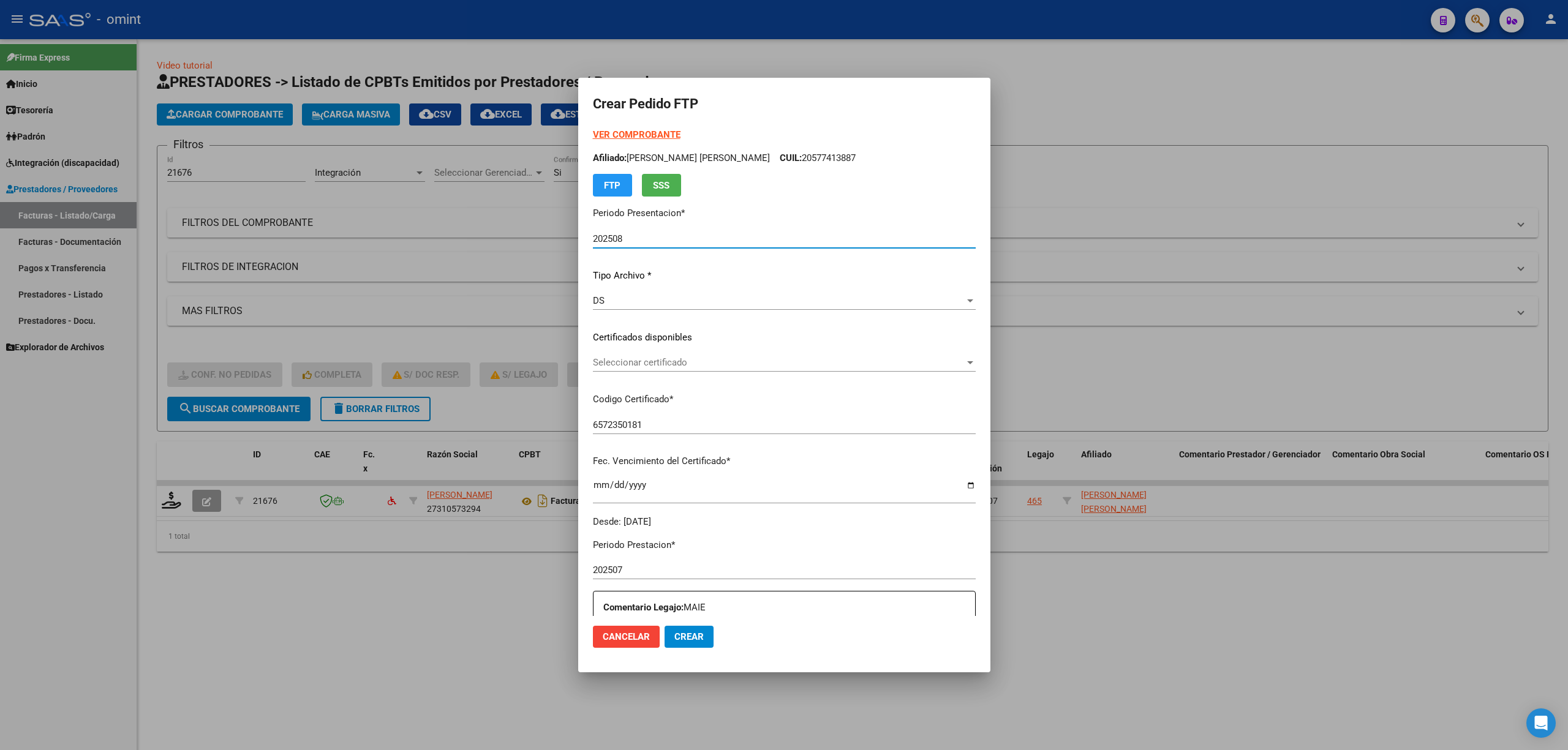
click at [628, 373] on div "Seleccionar certificado Seleccionar certificado" at bounding box center [784, 368] width 383 height 30
click at [636, 393] on p "Codigo Certificado *" at bounding box center [784, 399] width 383 height 14
click at [630, 360] on span "Seleccionar certificado" at bounding box center [779, 362] width 372 height 11
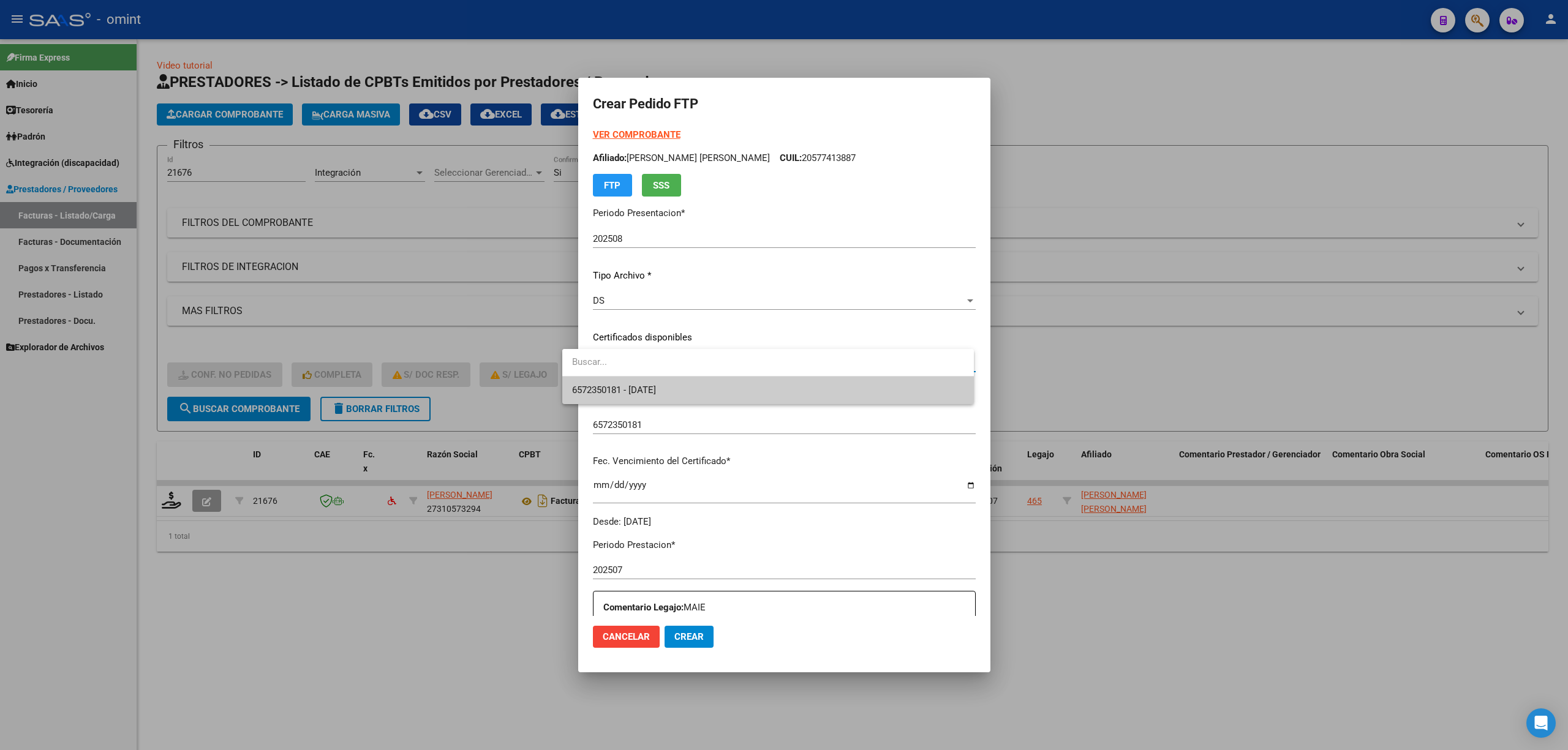
click at [619, 380] on span "6572350181 - 2025-10-01" at bounding box center [768, 390] width 393 height 27
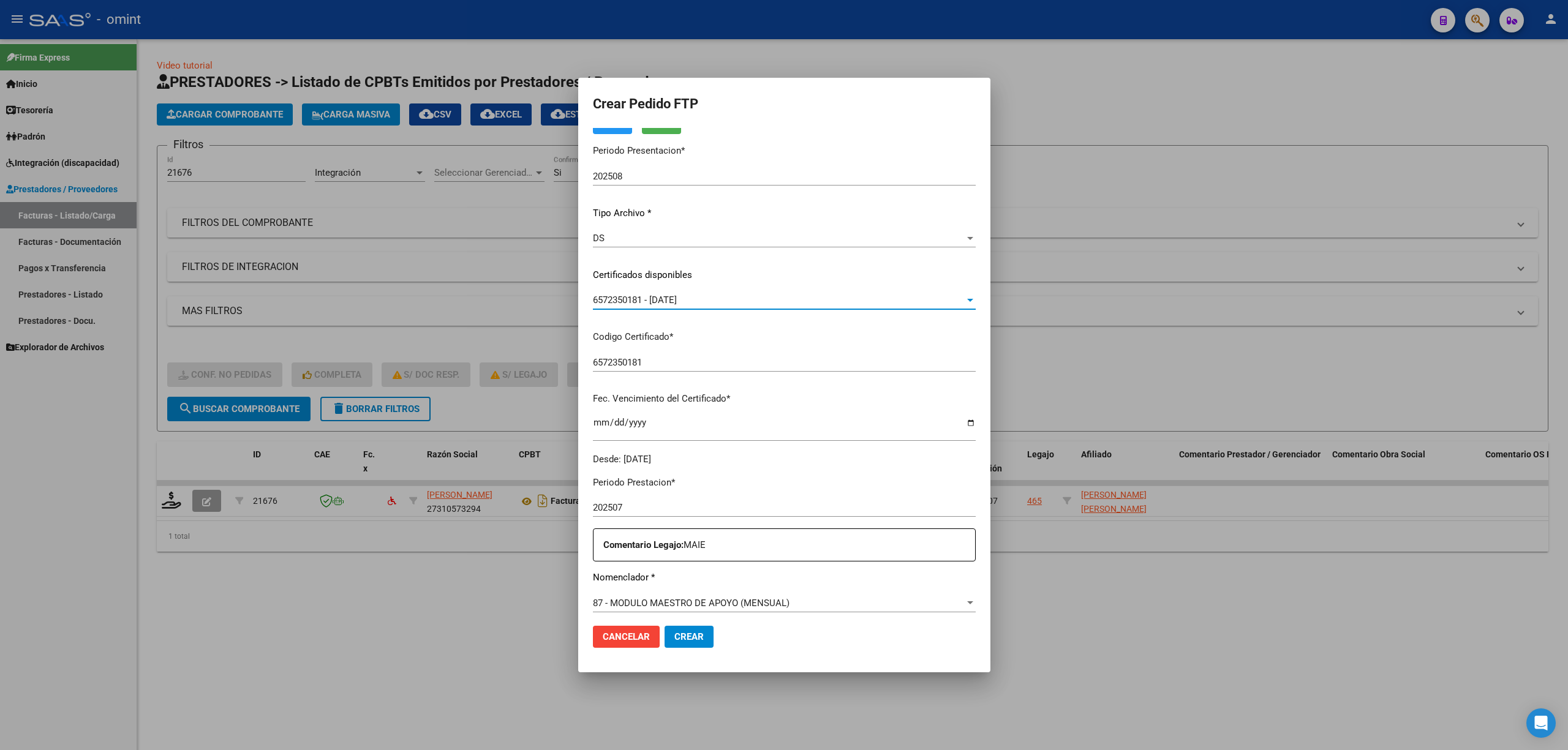
scroll to position [326, 0]
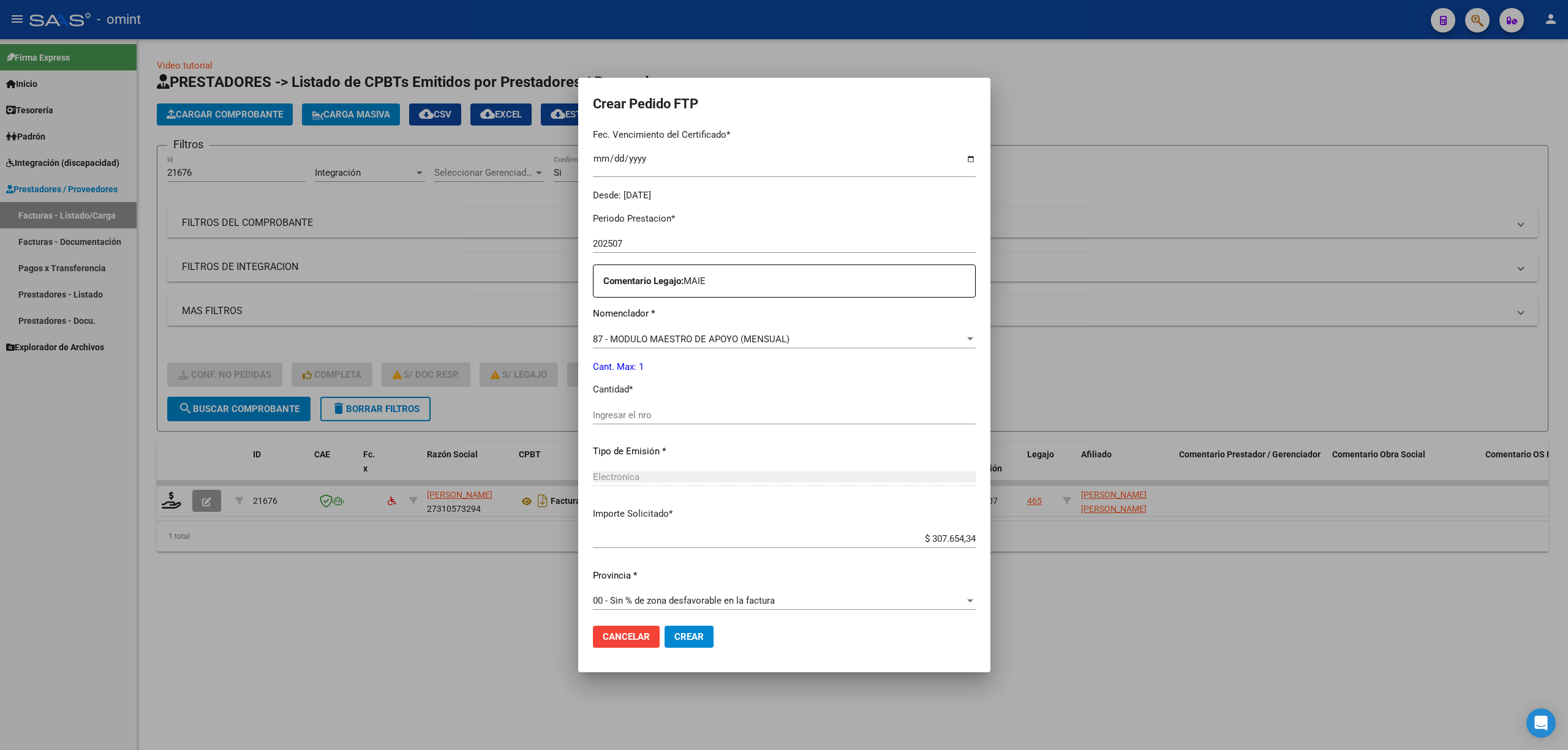
click at [627, 427] on div "Ingresar el nro" at bounding box center [784, 421] width 383 height 30
click at [629, 415] on input "Ingresar el nro" at bounding box center [784, 415] width 383 height 11
click at [683, 632] on button "Crear" at bounding box center [689, 636] width 49 height 22
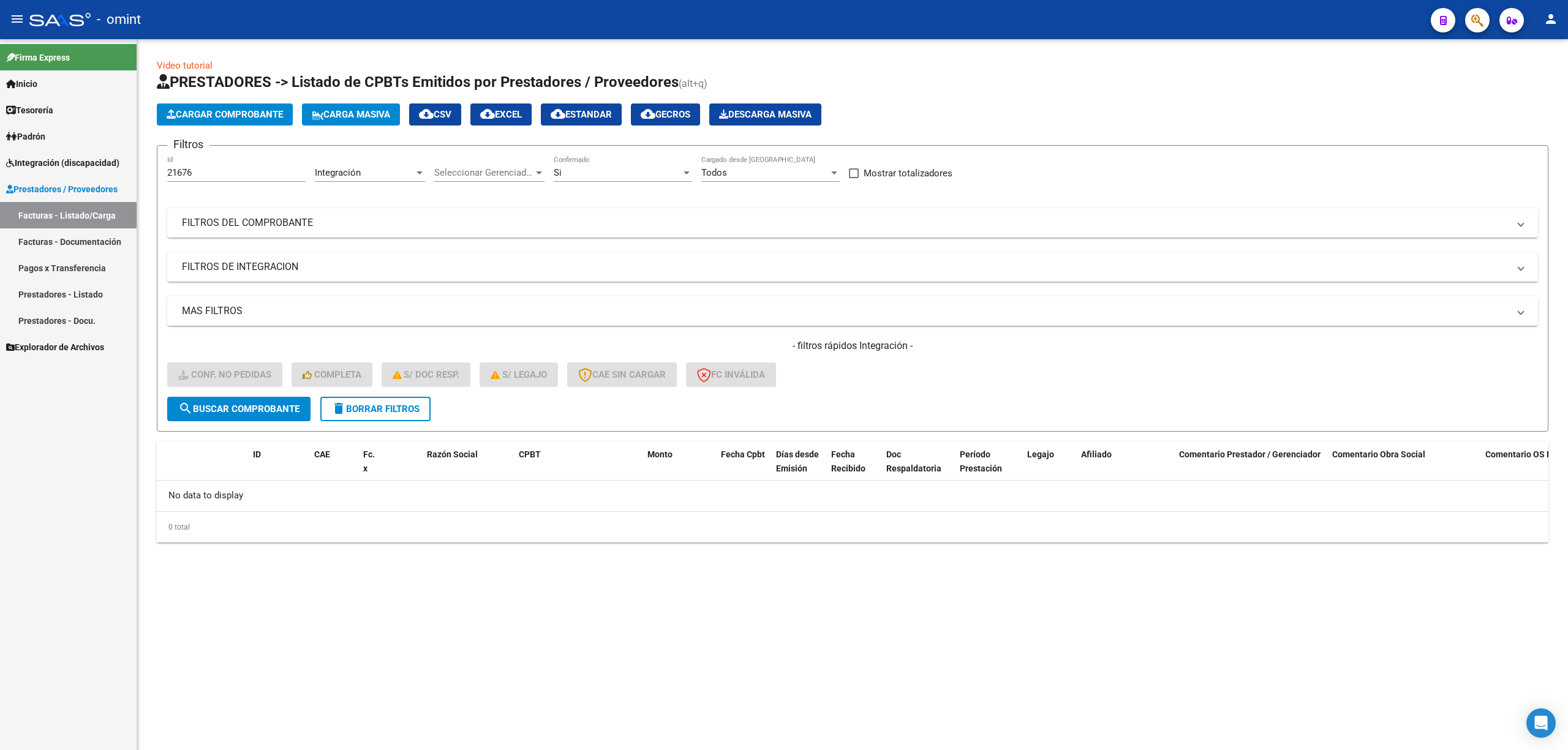
click at [1567, 392] on html "menu - omint person Firma Express Inicio Calendario SSS Instructivos Contacto O…" at bounding box center [784, 375] width 1568 height 750
drag, startPoint x: 359, startPoint y: 395, endPoint x: 369, endPoint y: 400, distance: 11.2
click at [360, 395] on div "- filtros rápidos Integración - Conf. no pedidas Completa S/ Doc Resp. S/ legaj…" at bounding box center [852, 368] width 1371 height 58
click at [373, 404] on span "delete Borrar Filtros" at bounding box center [375, 409] width 88 height 11
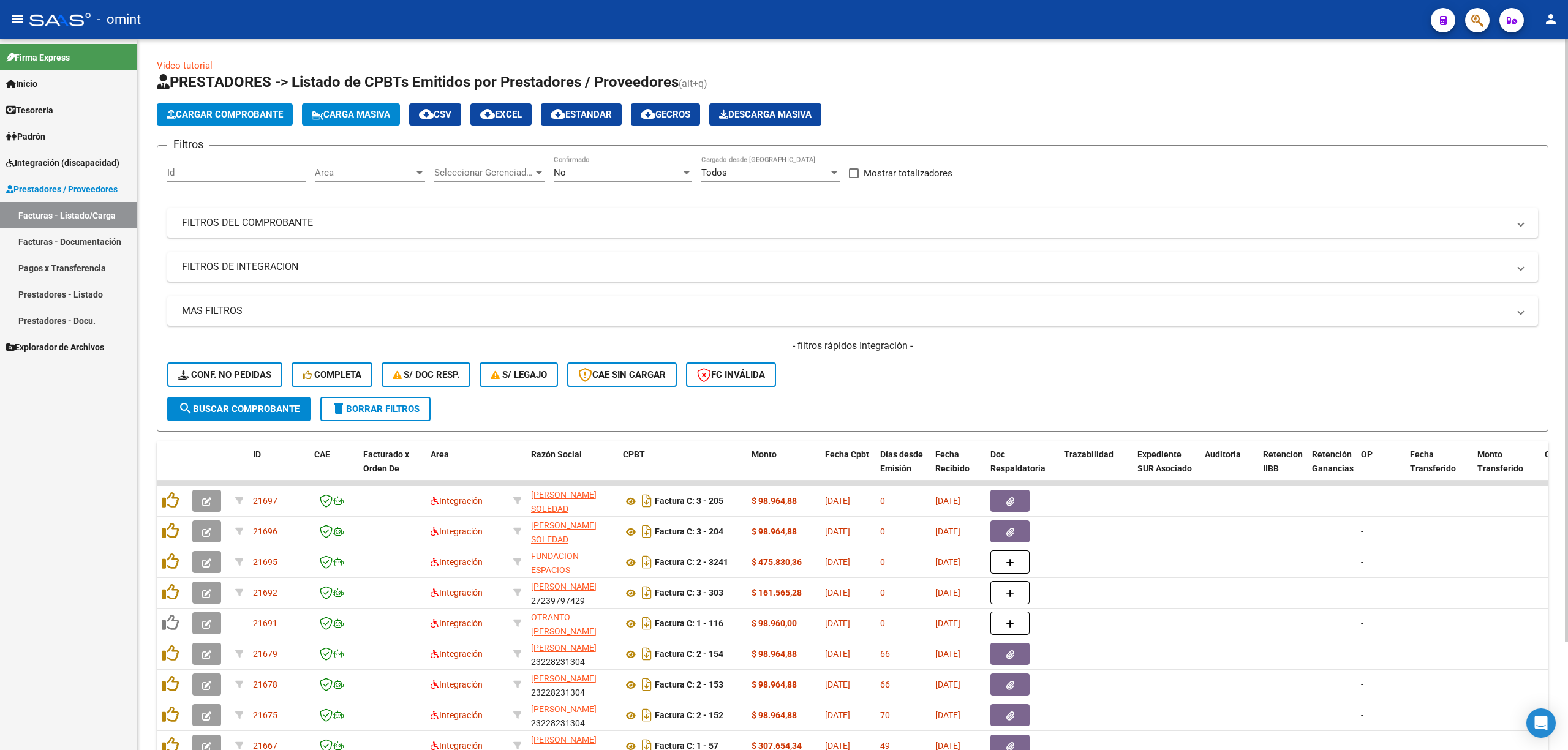
click at [214, 175] on input "Id" at bounding box center [236, 172] width 138 height 11
paste input "21184"
click at [248, 413] on span "search Buscar Comprobante" at bounding box center [239, 409] width 121 height 11
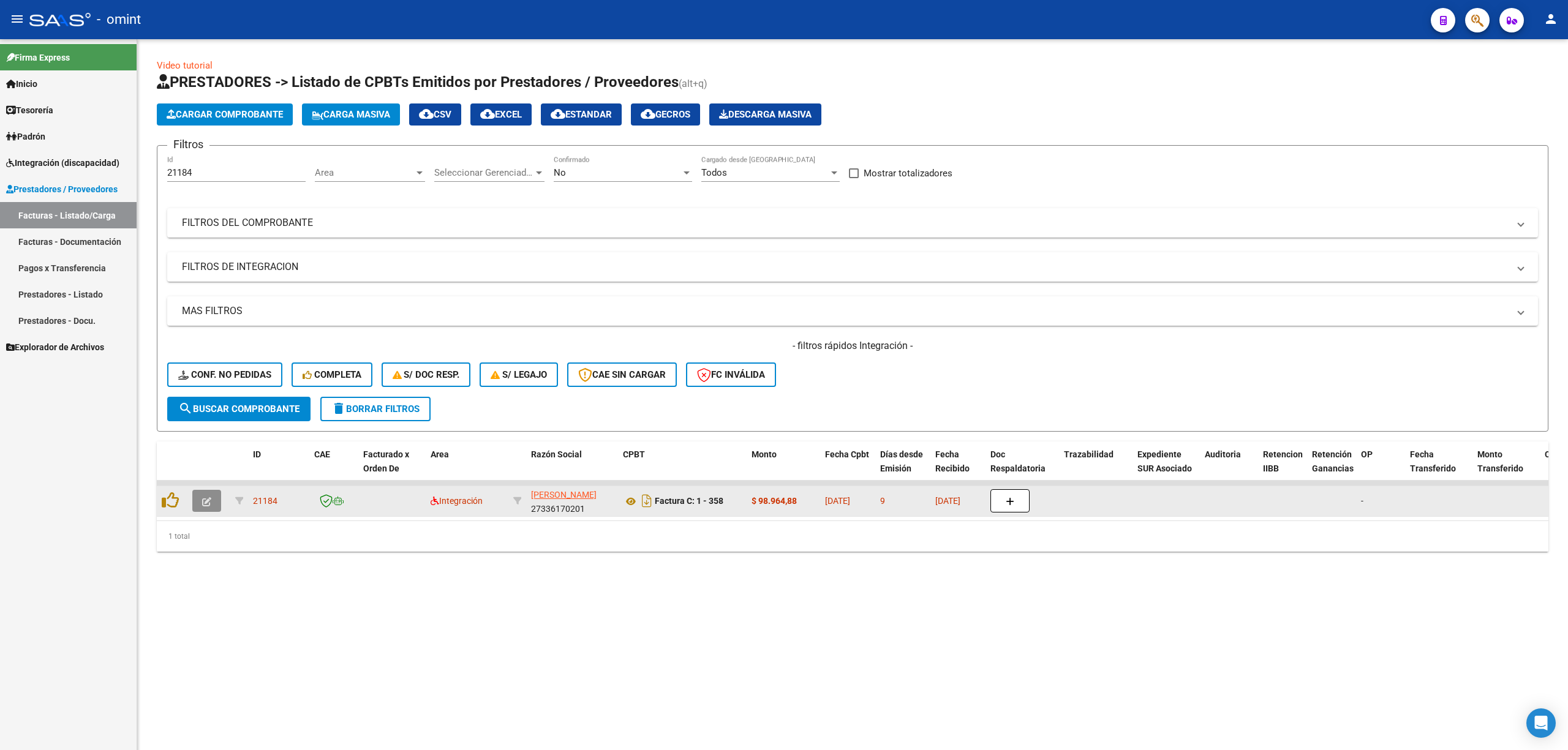
click at [212, 509] on button "button" at bounding box center [207, 500] width 29 height 22
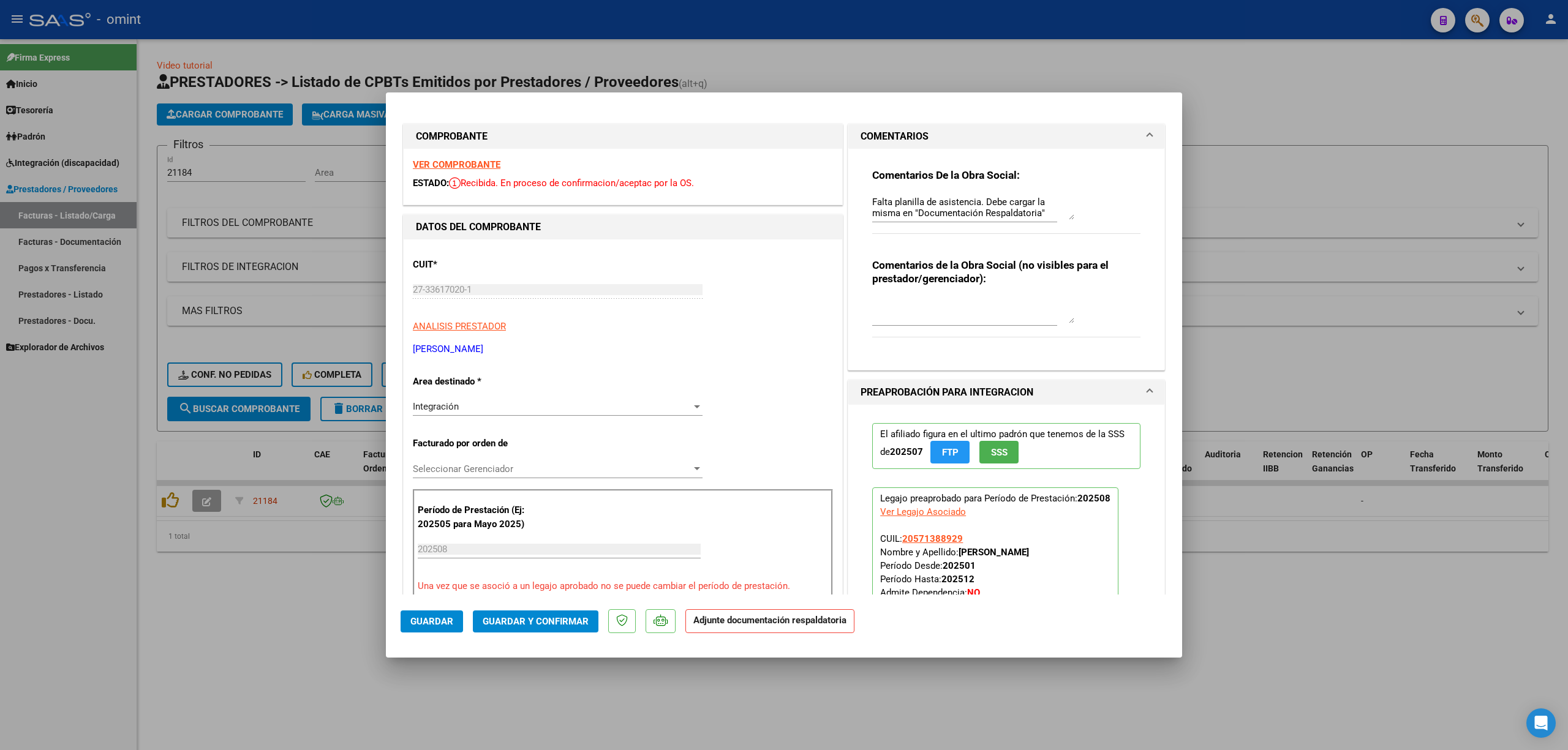
click at [1323, 288] on div at bounding box center [784, 375] width 1568 height 750
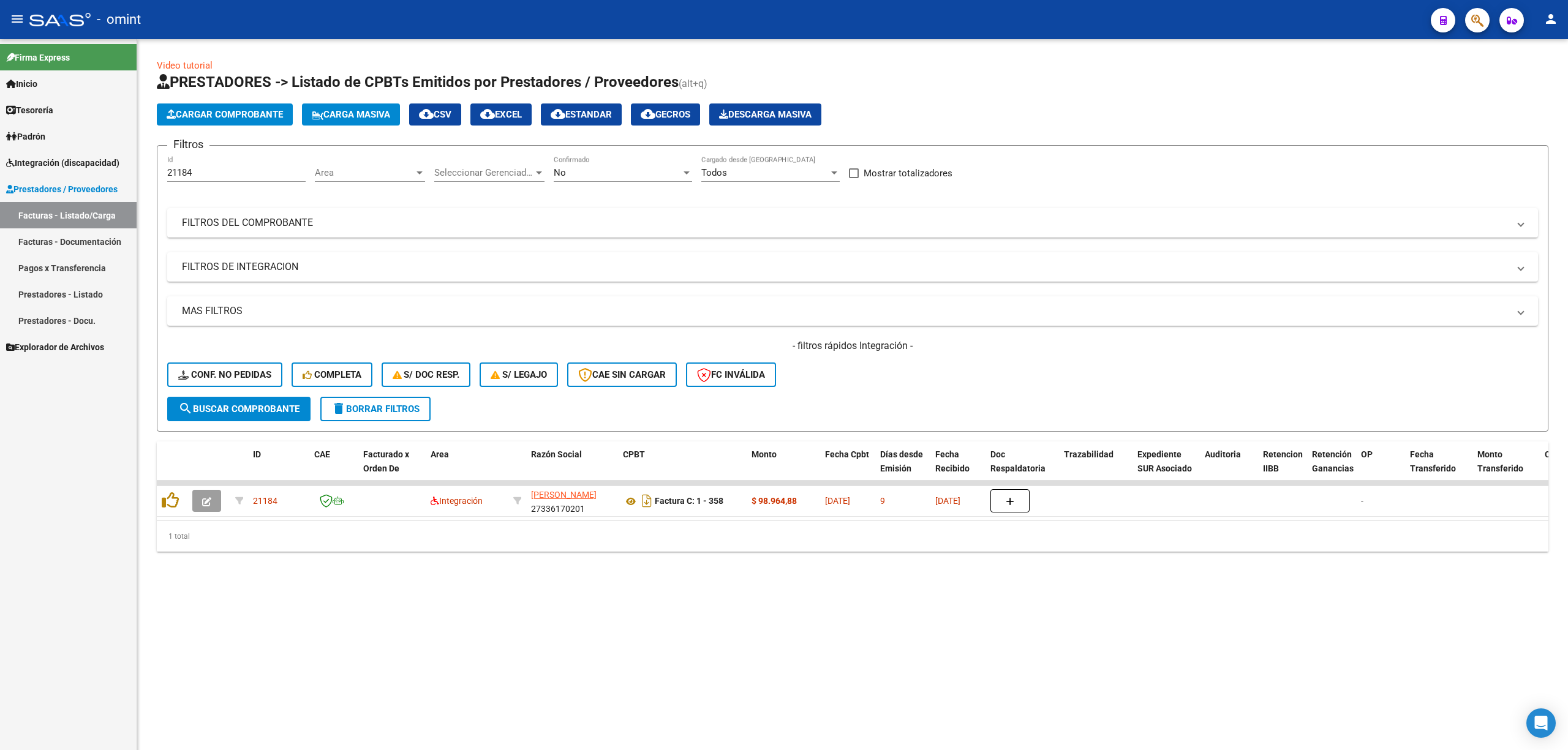
click at [356, 417] on button "delete Borrar Filtros" at bounding box center [375, 409] width 110 height 24
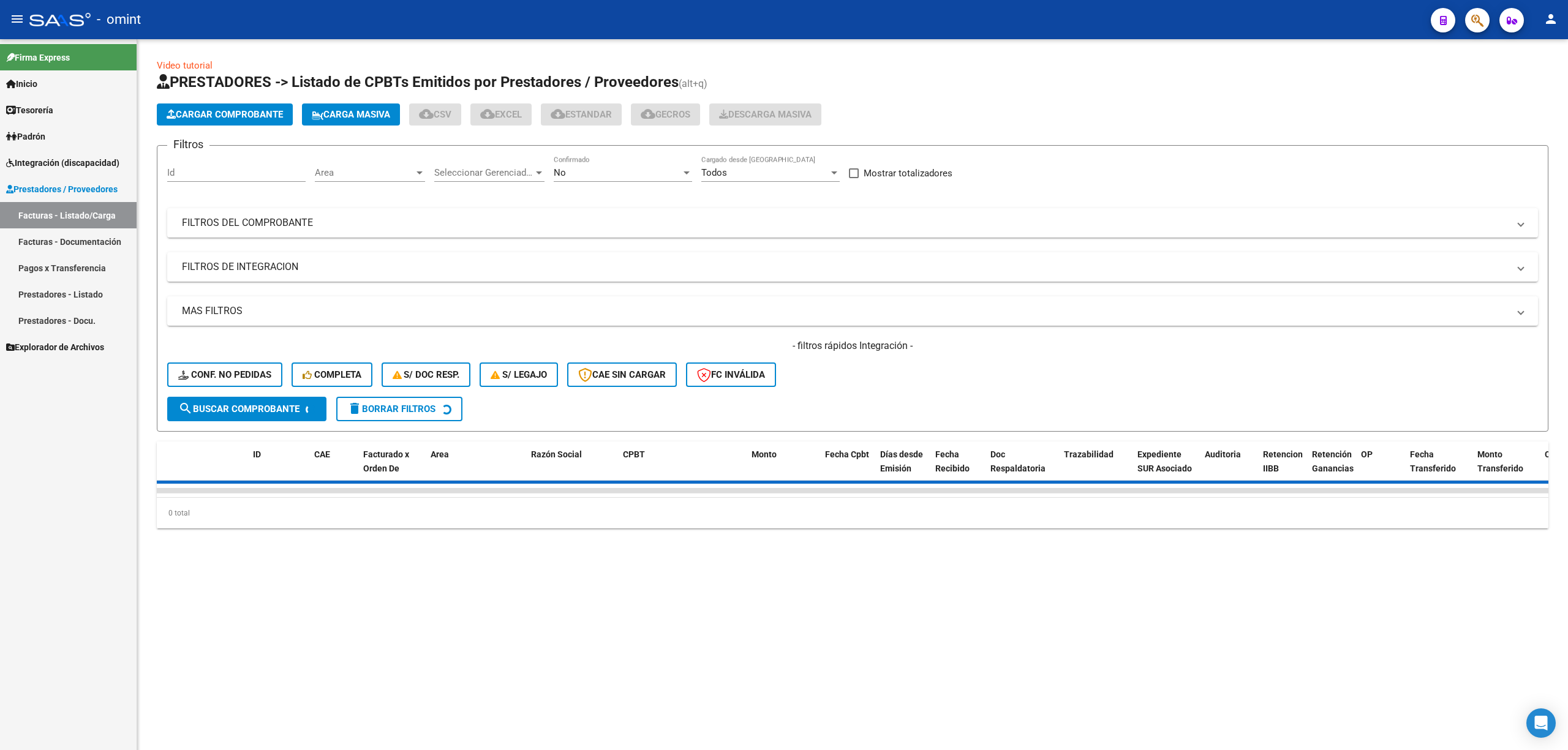
click at [200, 158] on div "Id" at bounding box center [236, 169] width 138 height 27
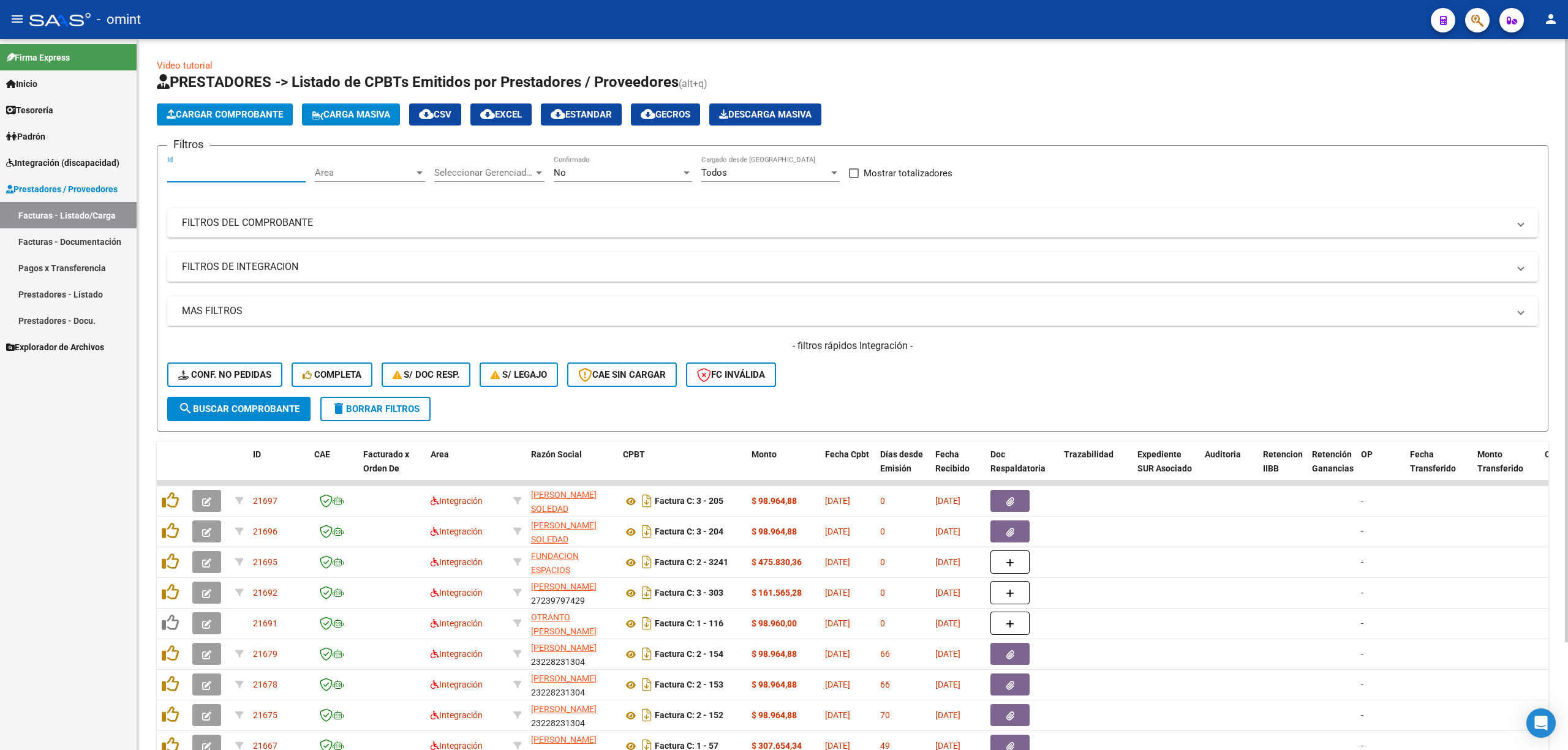
click at [191, 169] on input "Id" at bounding box center [236, 172] width 138 height 11
click at [226, 175] on input "Id" at bounding box center [236, 172] width 138 height 11
paste input "19271"
click at [263, 404] on span "search Buscar Comprobante" at bounding box center [239, 409] width 121 height 11
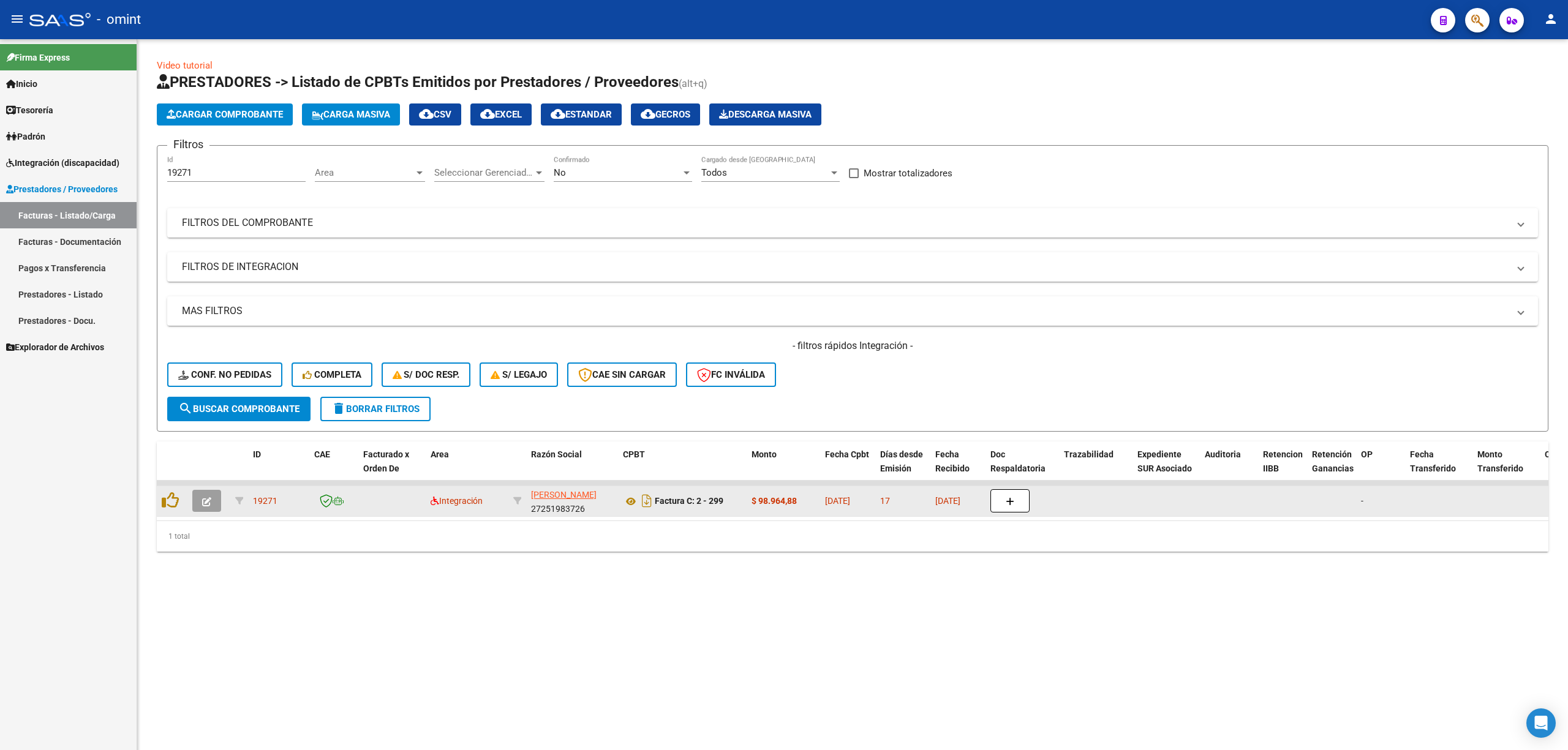
click at [206, 501] on icon "button" at bounding box center [207, 502] width 9 height 9
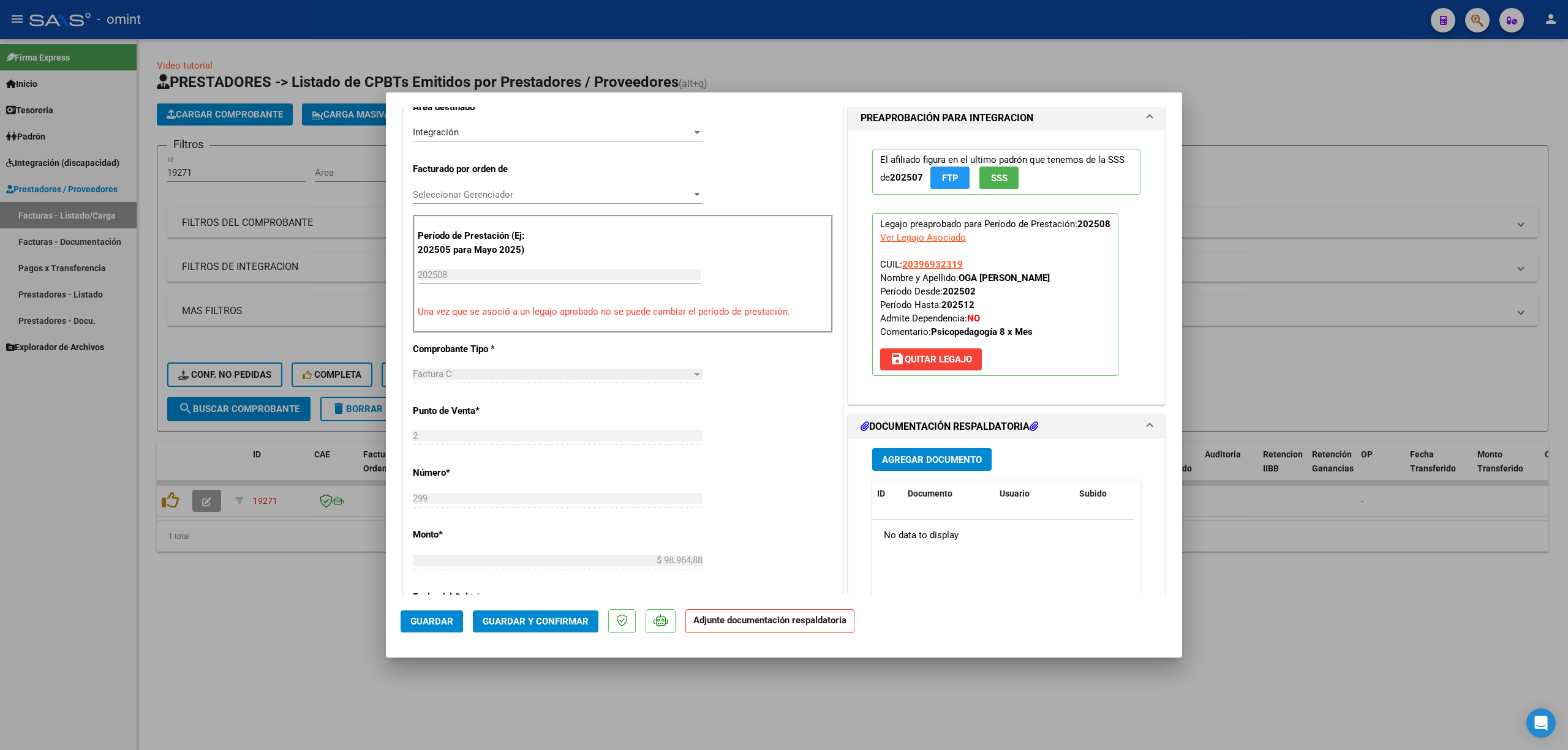
scroll to position [163, 0]
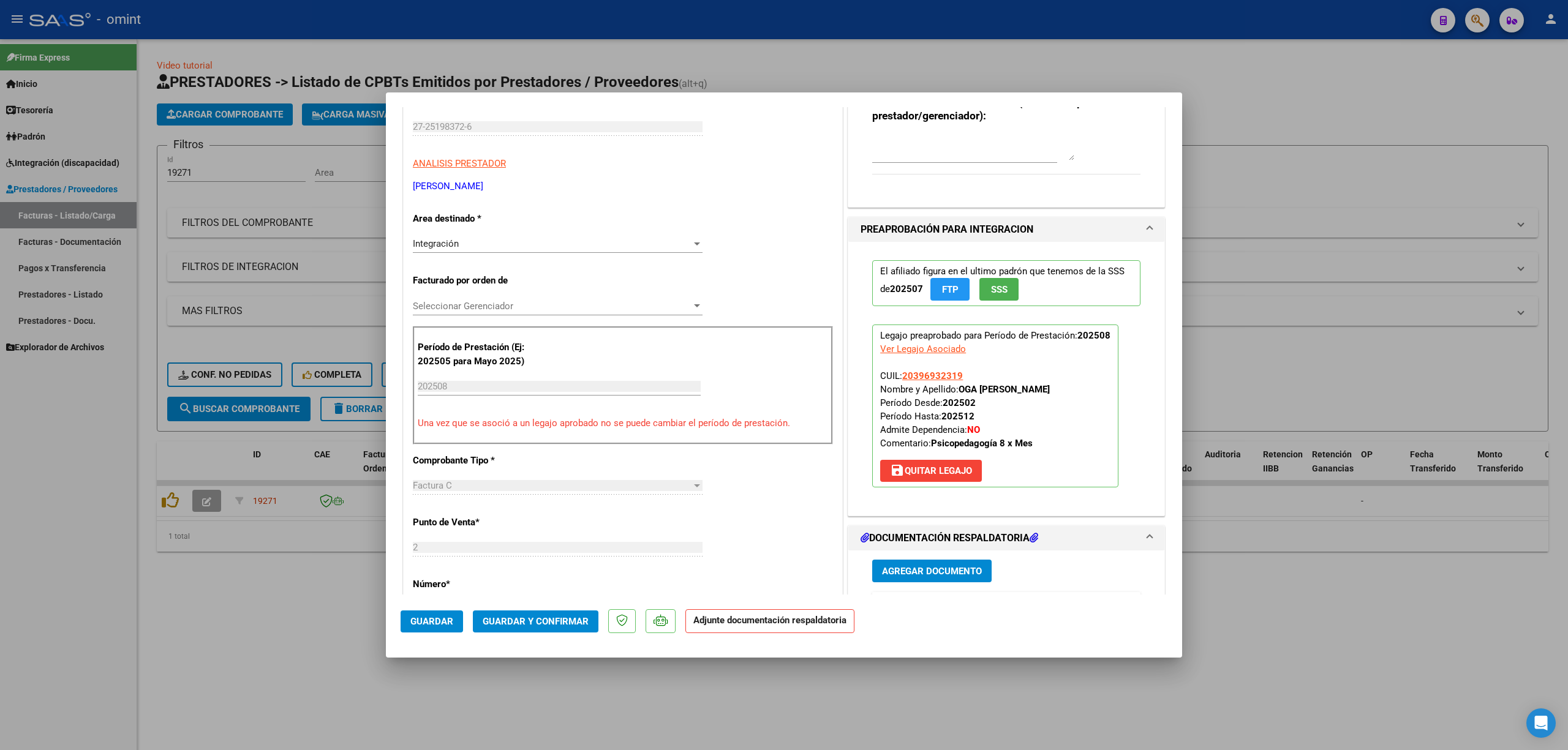
click at [1279, 261] on div at bounding box center [784, 375] width 1568 height 750
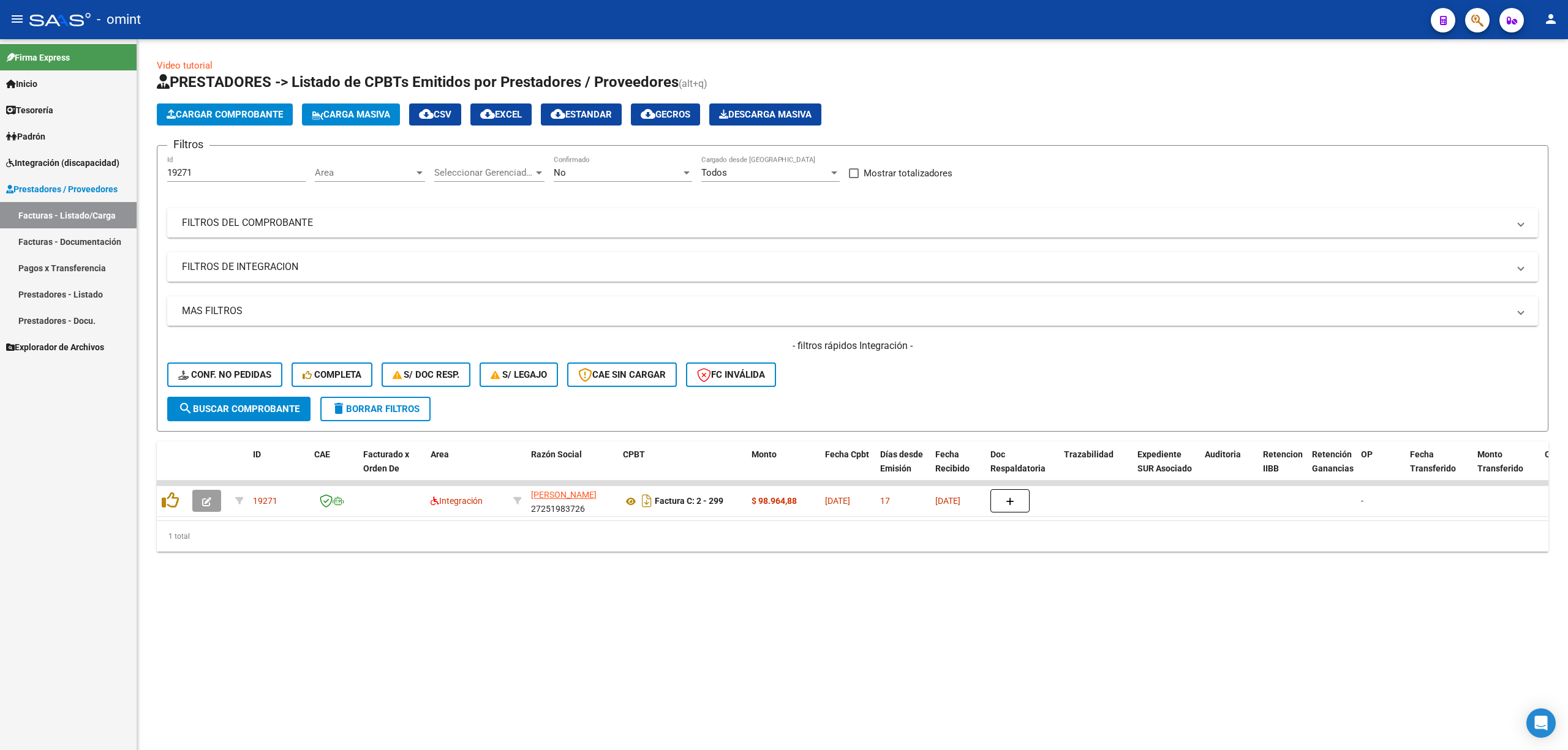
drag, startPoint x: 592, startPoint y: 606, endPoint x: 687, endPoint y: 745, distance: 168.4
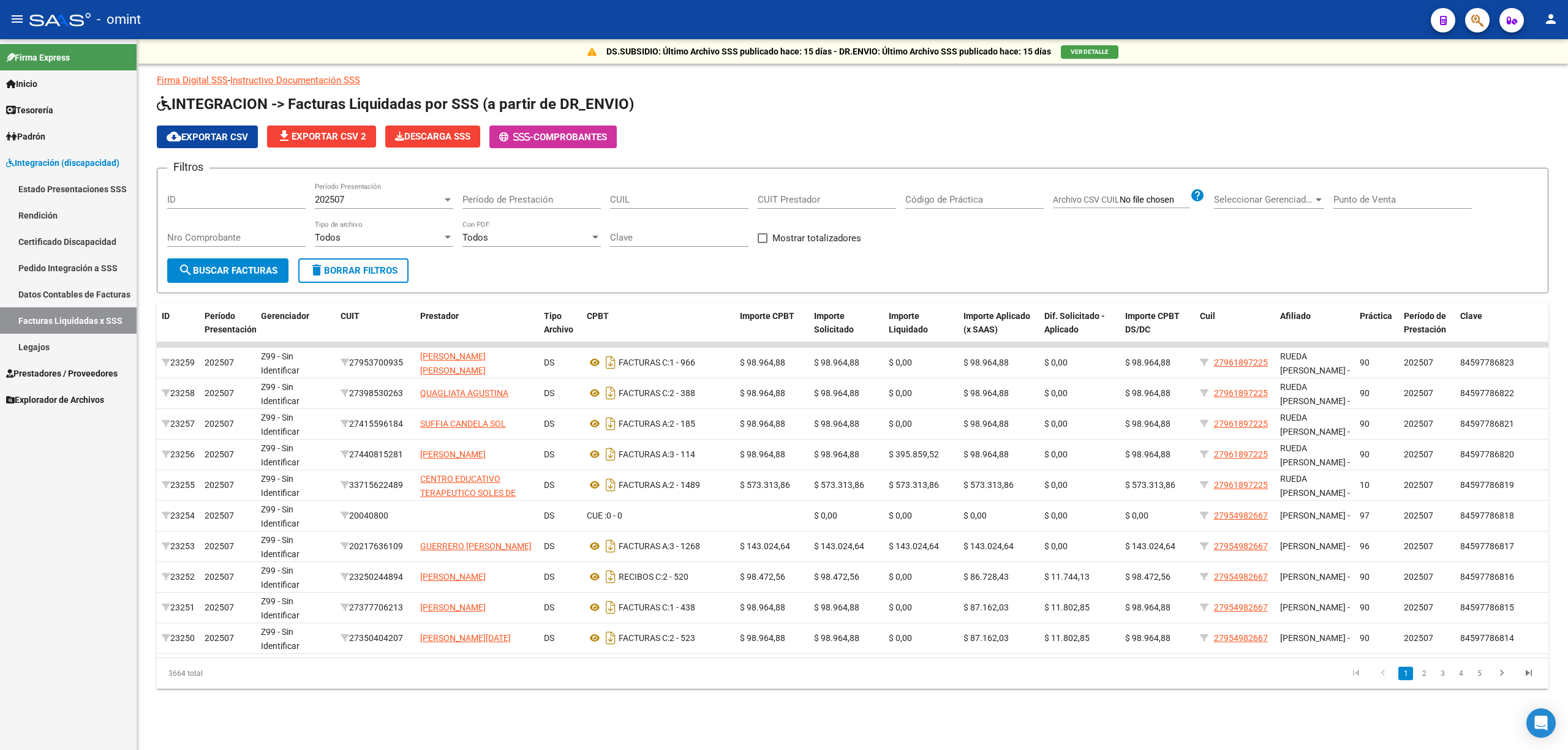
click at [382, 209] on div "202507 Período Presentación" at bounding box center [384, 195] width 138 height 27
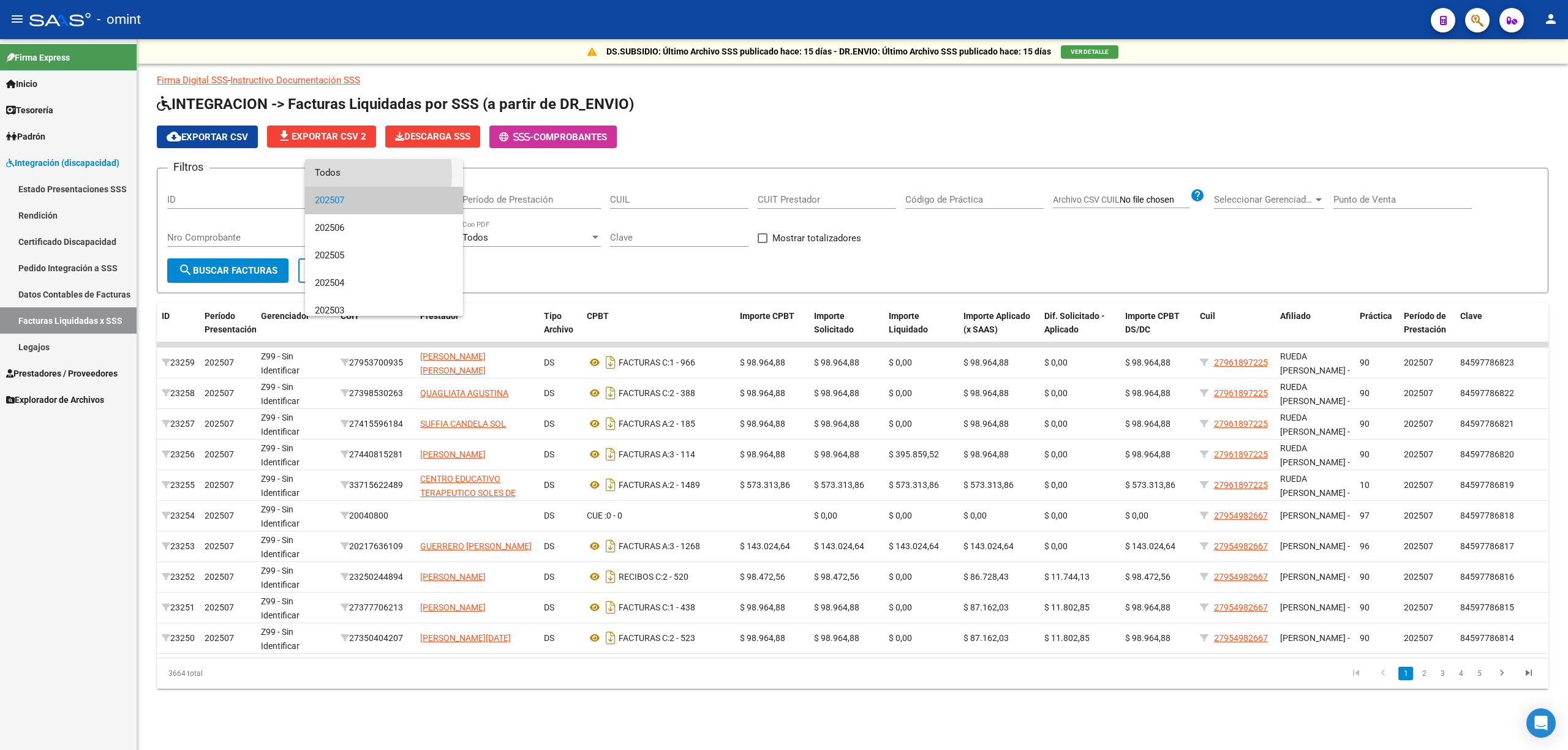
click at [342, 172] on span "Todos" at bounding box center [384, 173] width 138 height 27
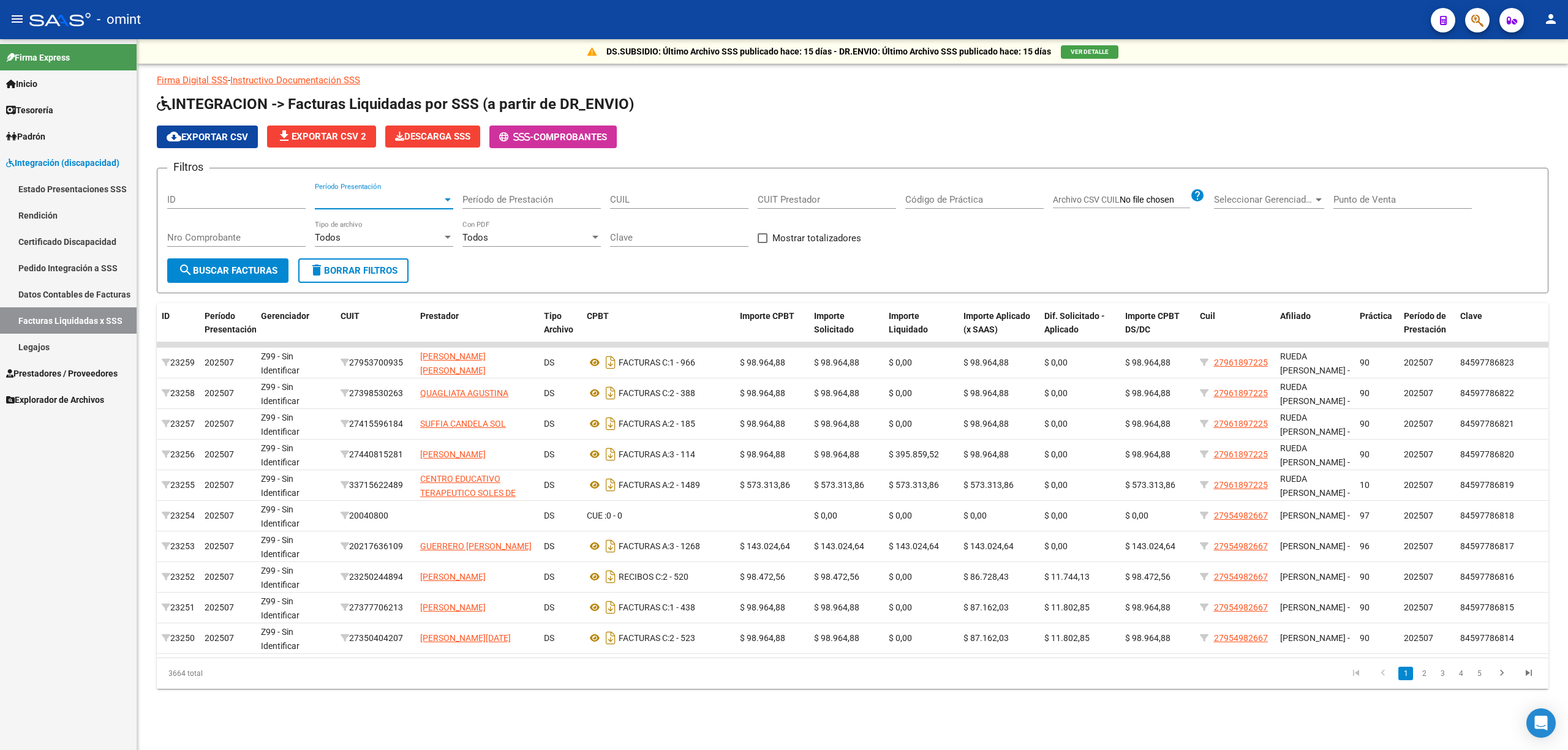
click at [672, 196] on input "CUIL" at bounding box center [679, 200] width 138 height 11
paste input "27-37439208-0"
type input "27-37439208-0"
click at [249, 258] on button "search Buscar Facturas" at bounding box center [228, 270] width 121 height 24
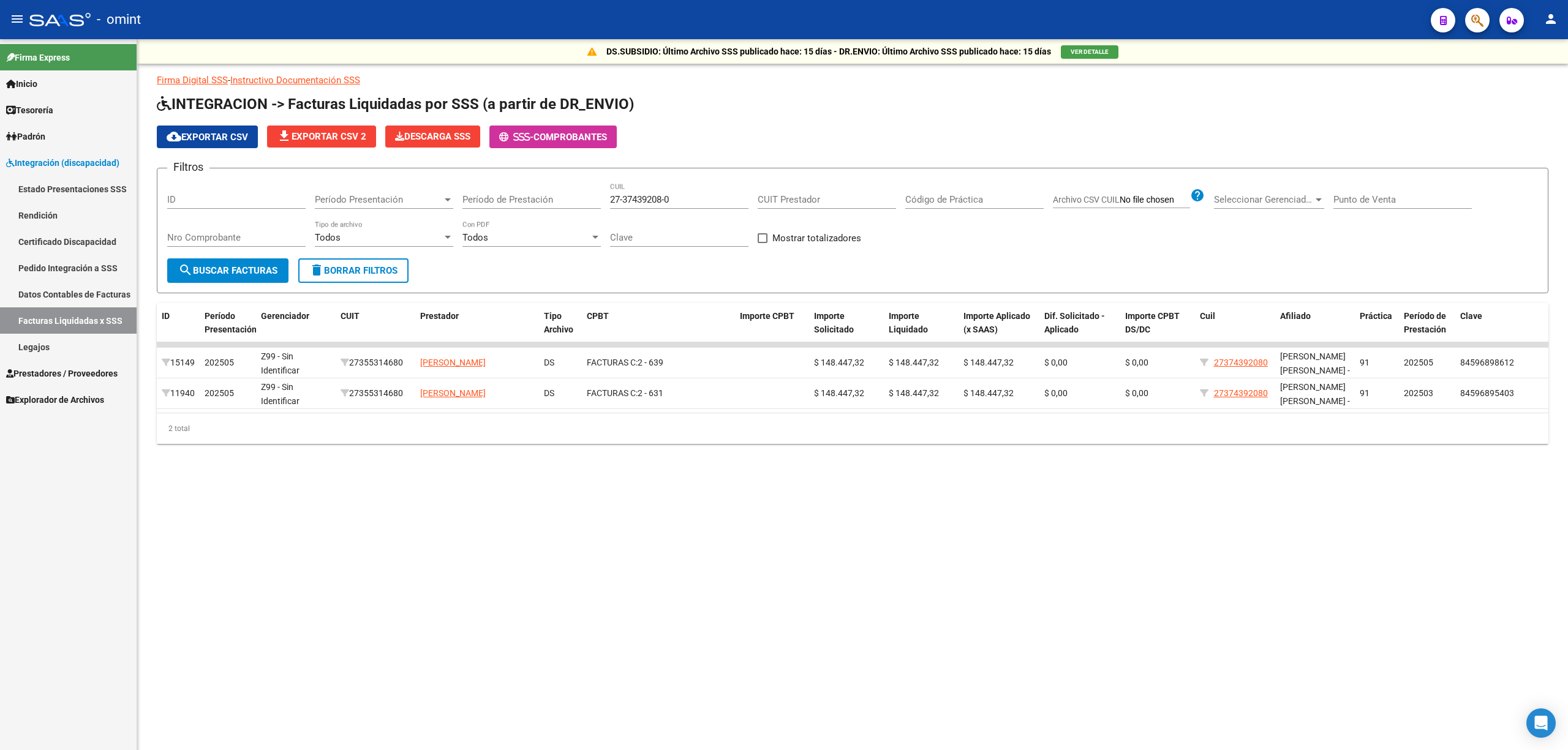
drag, startPoint x: 648, startPoint y: 425, endPoint x: 721, endPoint y: 427, distance: 73.0
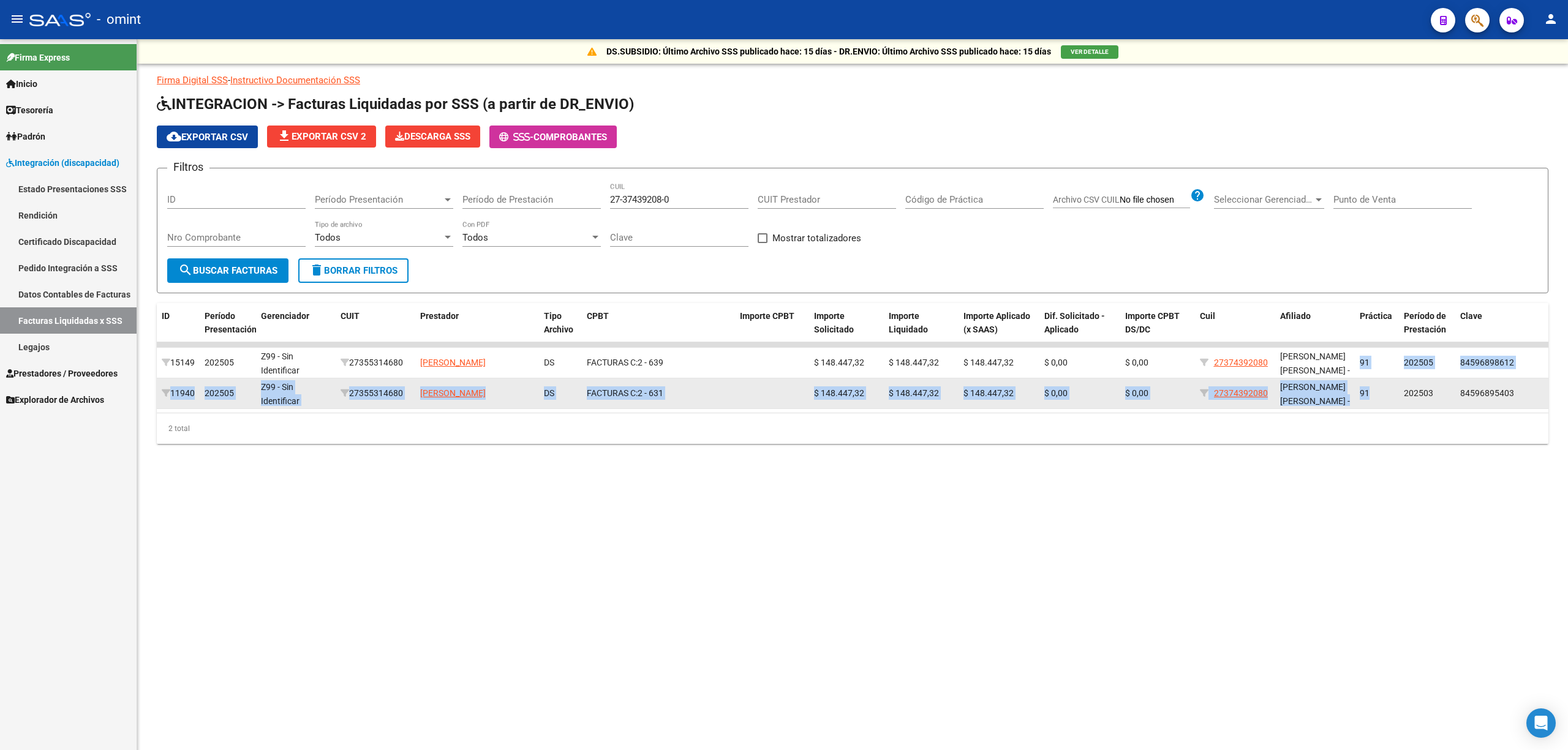
drag, startPoint x: 1360, startPoint y: 358, endPoint x: 1380, endPoint y: 395, distance: 42.1
click at [1380, 395] on datatable-scroller "15149 202505 Z99 - Sin Identificar 27355314680 [PERSON_NAME] DS FACTURAS C: 2 -…" at bounding box center [853, 376] width 1392 height 67
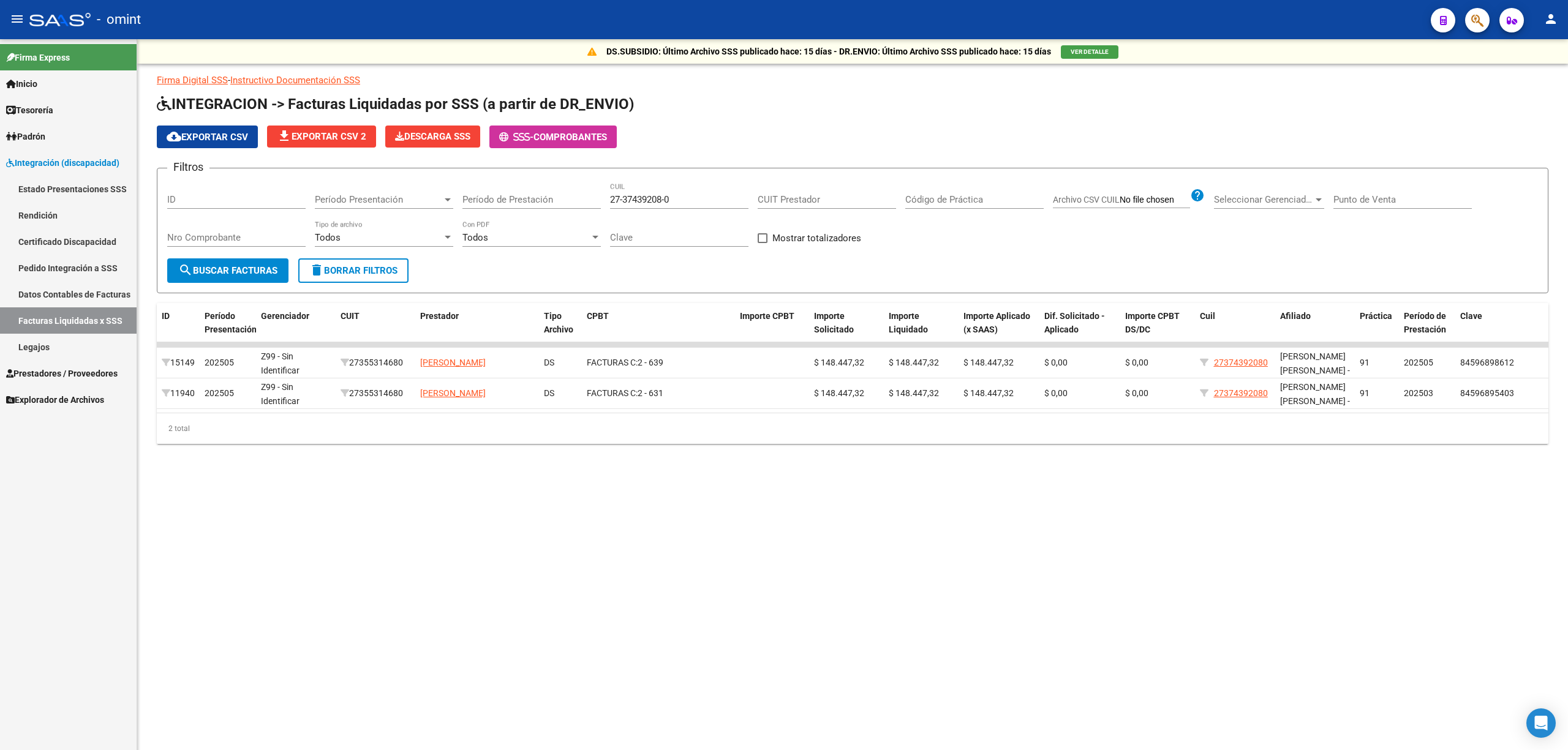
click at [1380, 412] on datatable-body "15149 202505 Z99 - Sin Identificar 27355314680 [PERSON_NAME] DS FACTURAS C: 2 -…" at bounding box center [853, 377] width 1392 height 71
click at [46, 320] on link "Facturas Liquidadas x SSS" at bounding box center [68, 320] width 137 height 27
